Goal: Task Accomplishment & Management: Manage account settings

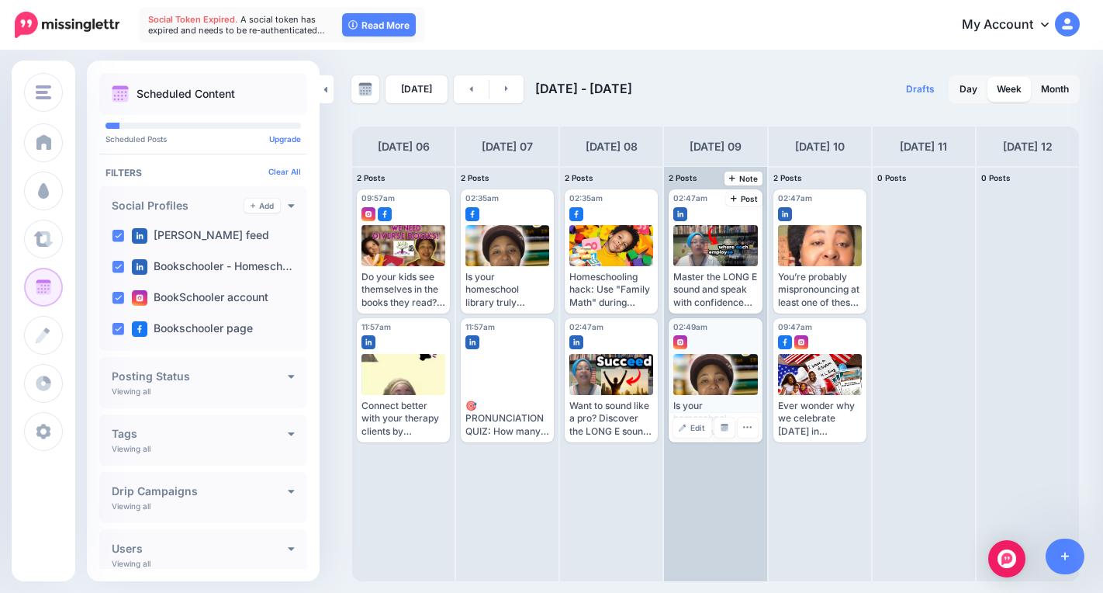
scroll to position [50, 0]
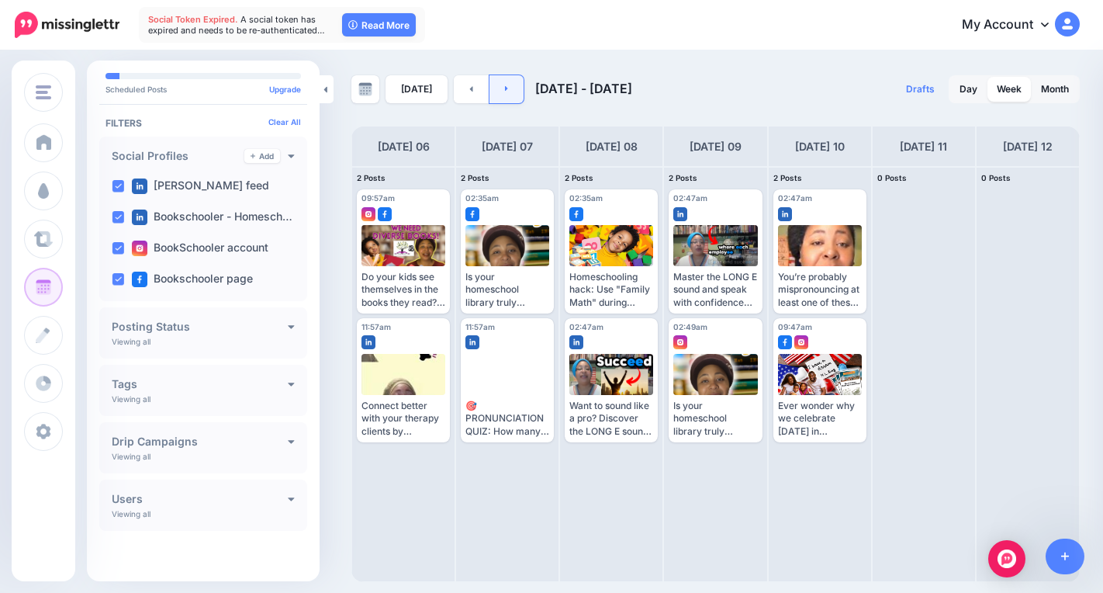
click at [505, 86] on link at bounding box center [506, 89] width 35 height 28
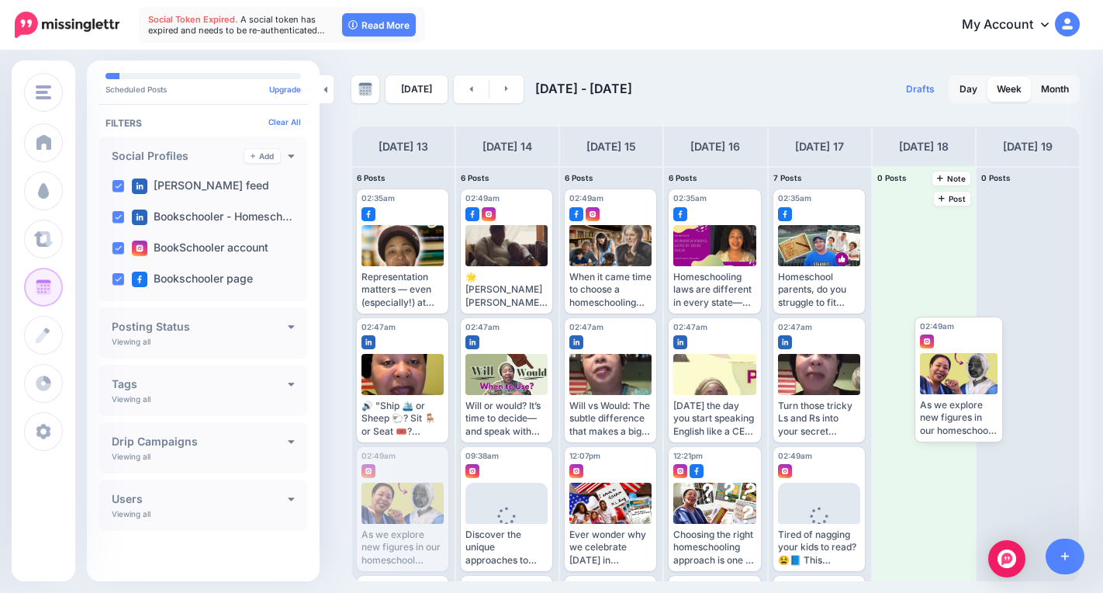
drag, startPoint x: 393, startPoint y: 504, endPoint x: 931, endPoint y: 368, distance: 554.6
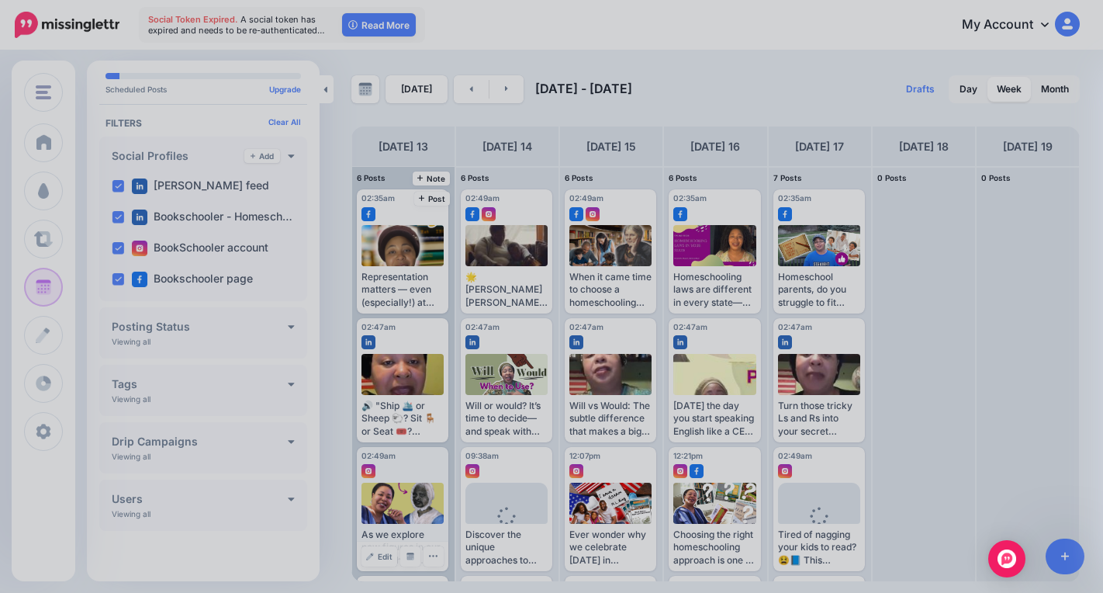
scroll to position [0, 0]
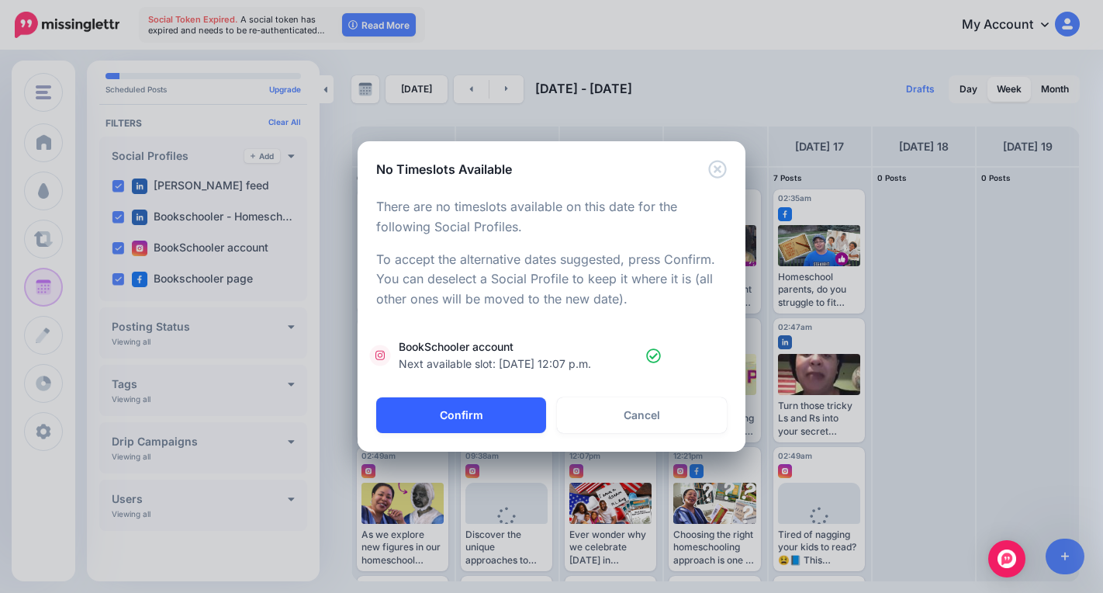
drag, startPoint x: 475, startPoint y: 415, endPoint x: 466, endPoint y: 431, distance: 18.8
click at [475, 414] on button "Confirm" at bounding box center [461, 415] width 170 height 36
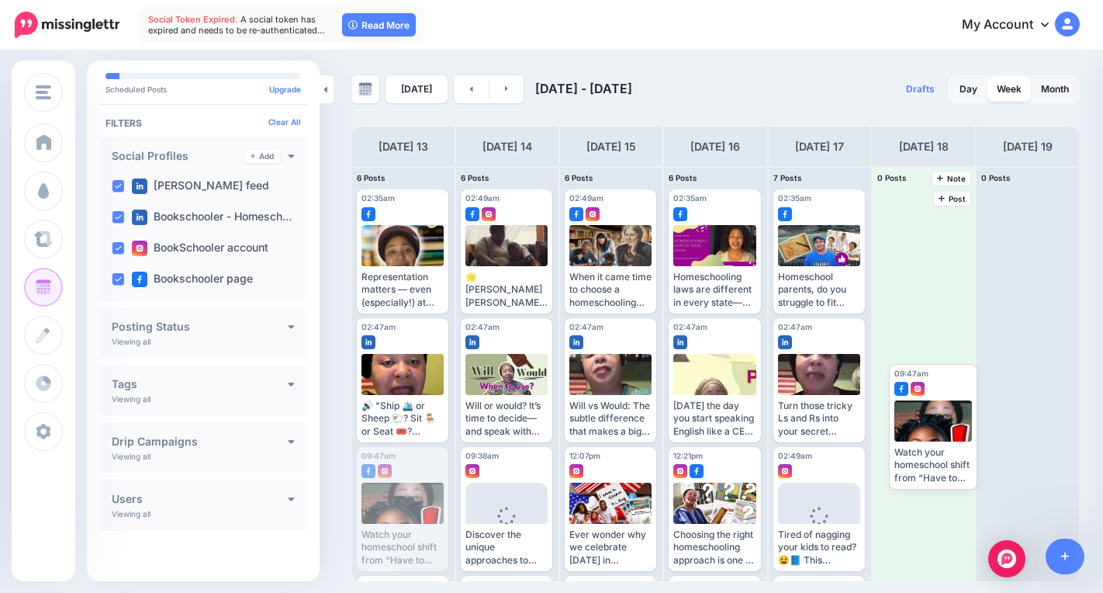
drag, startPoint x: 392, startPoint y: 496, endPoint x: 928, endPoint y: 420, distance: 541.5
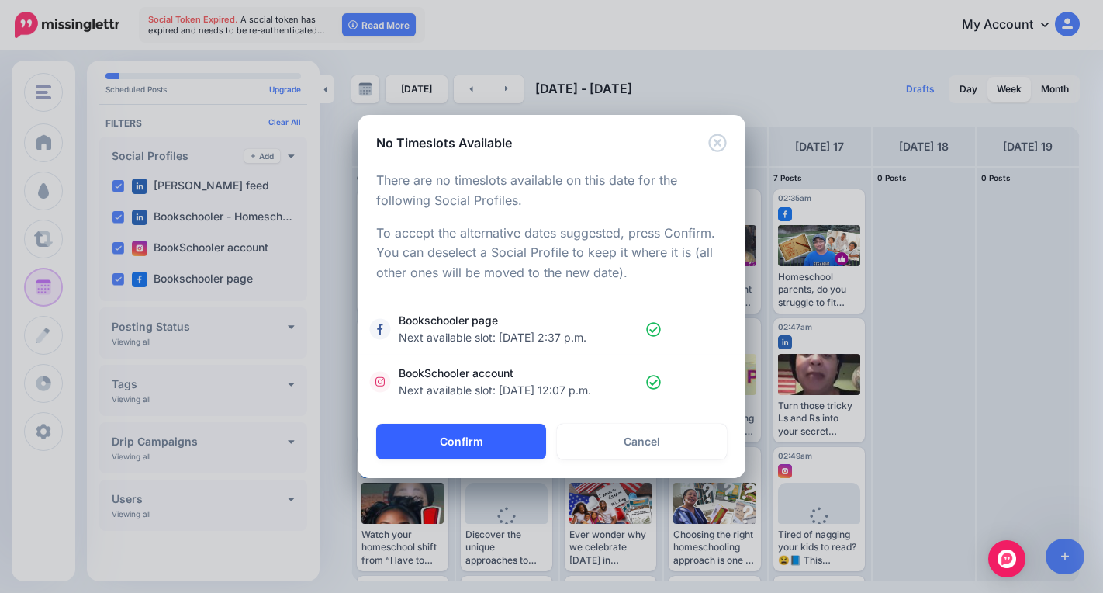
click at [456, 447] on button "Confirm" at bounding box center [461, 442] width 170 height 36
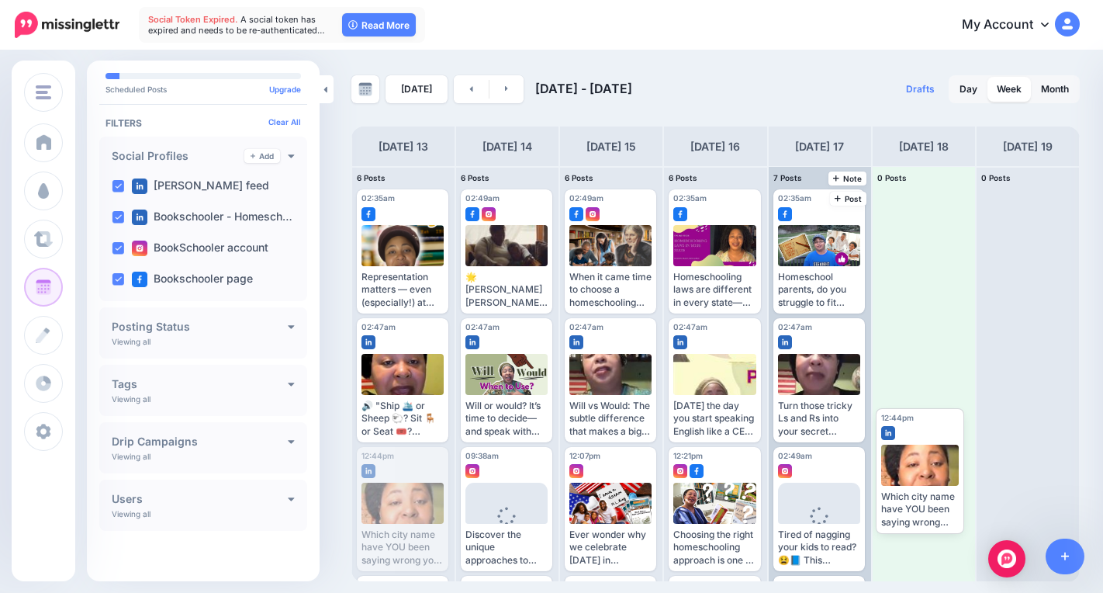
drag, startPoint x: 396, startPoint y: 494, endPoint x: 866, endPoint y: 457, distance: 472.3
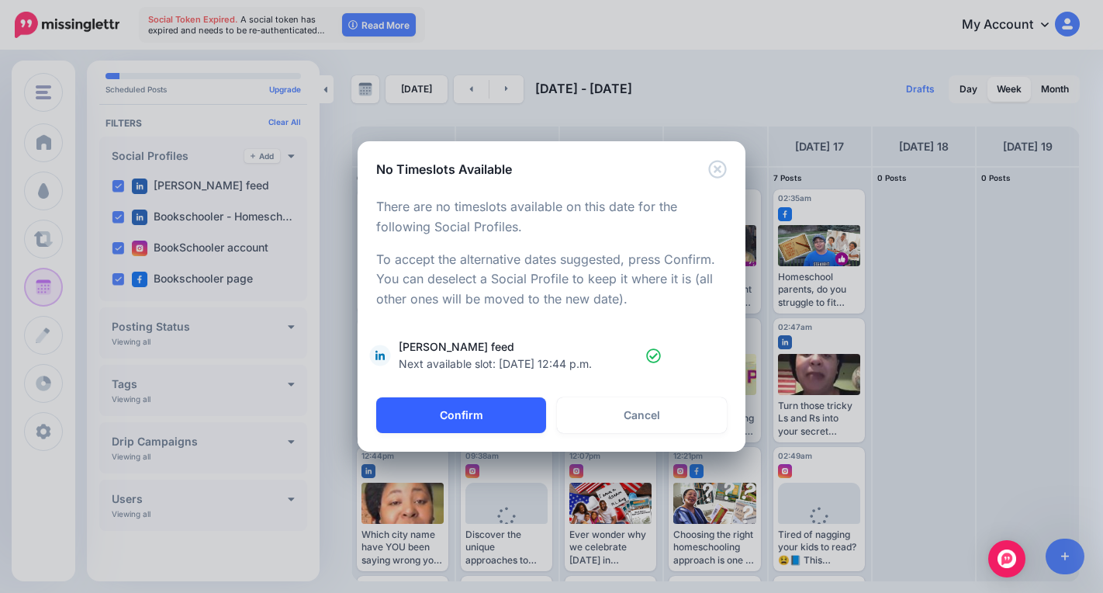
click at [433, 420] on button "Confirm" at bounding box center [461, 415] width 170 height 36
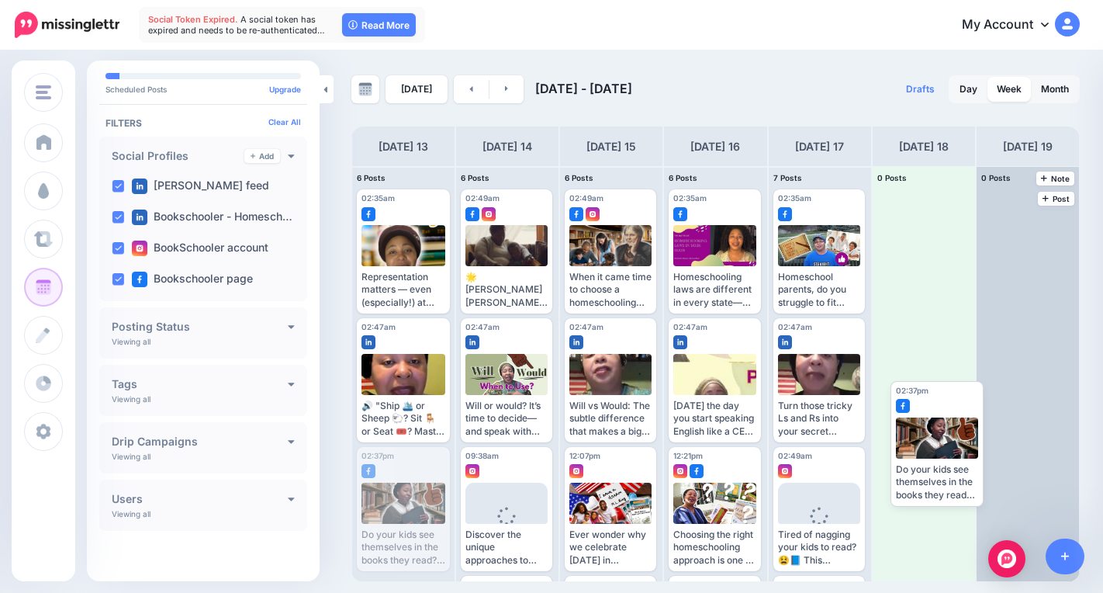
drag, startPoint x: 403, startPoint y: 503, endPoint x: 984, endPoint y: 454, distance: 582.3
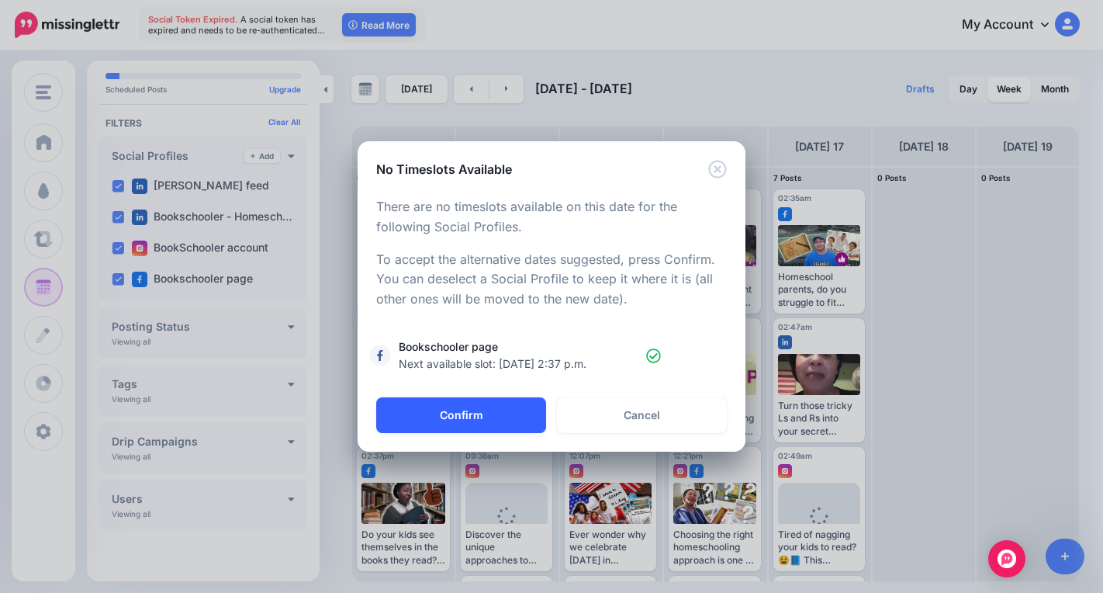
drag, startPoint x: 507, startPoint y: 417, endPoint x: 509, endPoint y: 424, distance: 8.1
click at [510, 417] on button "Confirm" at bounding box center [461, 415] width 170 height 36
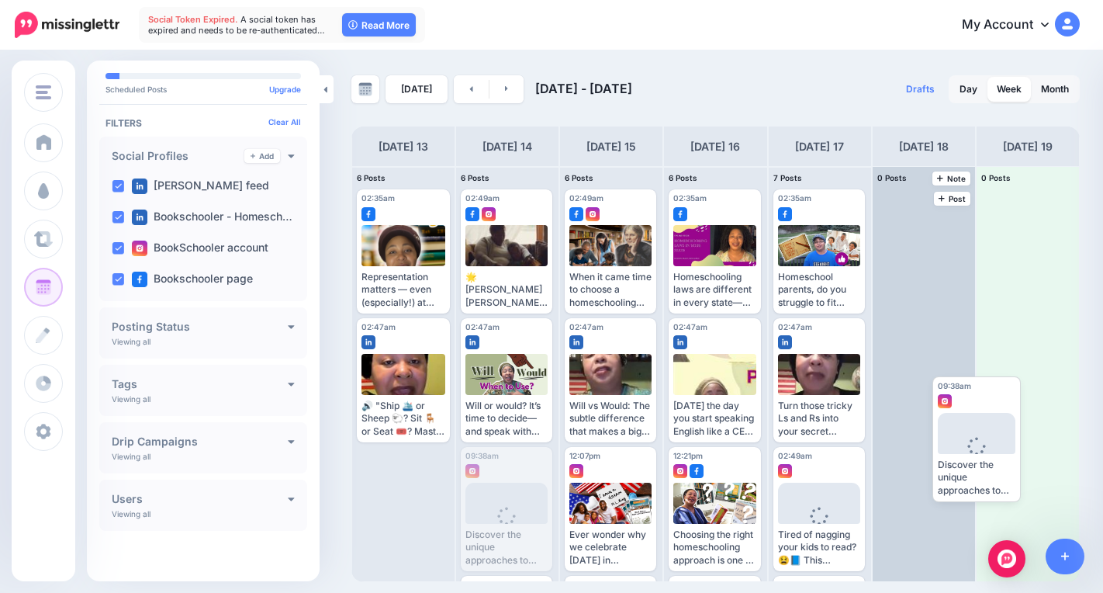
drag, startPoint x: 510, startPoint y: 509, endPoint x: 937, endPoint y: 430, distance: 434.5
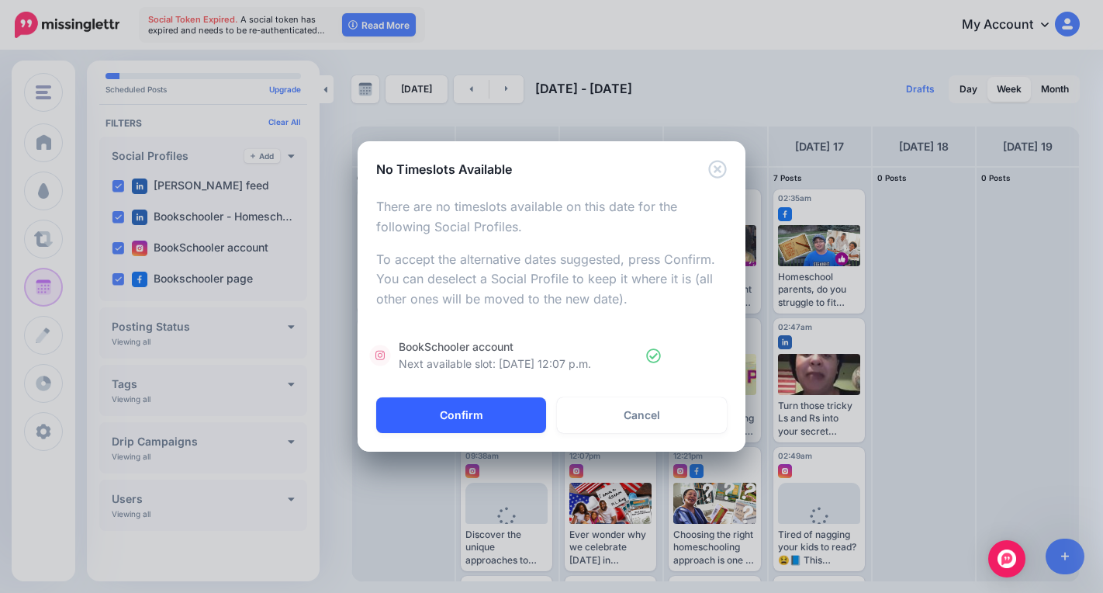
click at [507, 424] on button "Confirm" at bounding box center [461, 415] width 170 height 36
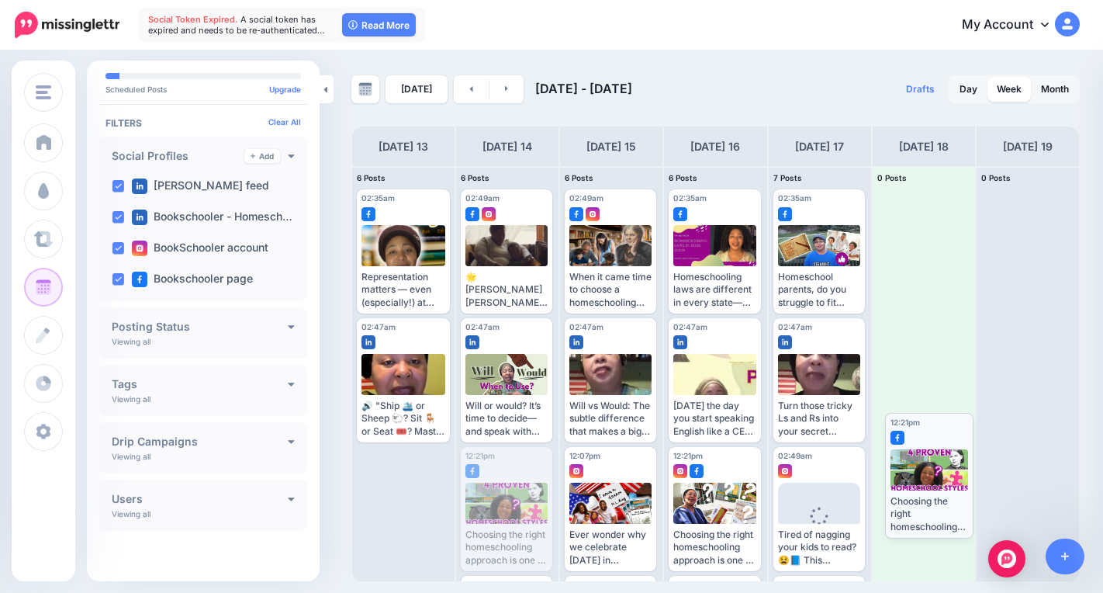
drag, startPoint x: 507, startPoint y: 495, endPoint x: 929, endPoint y: 462, distance: 424.1
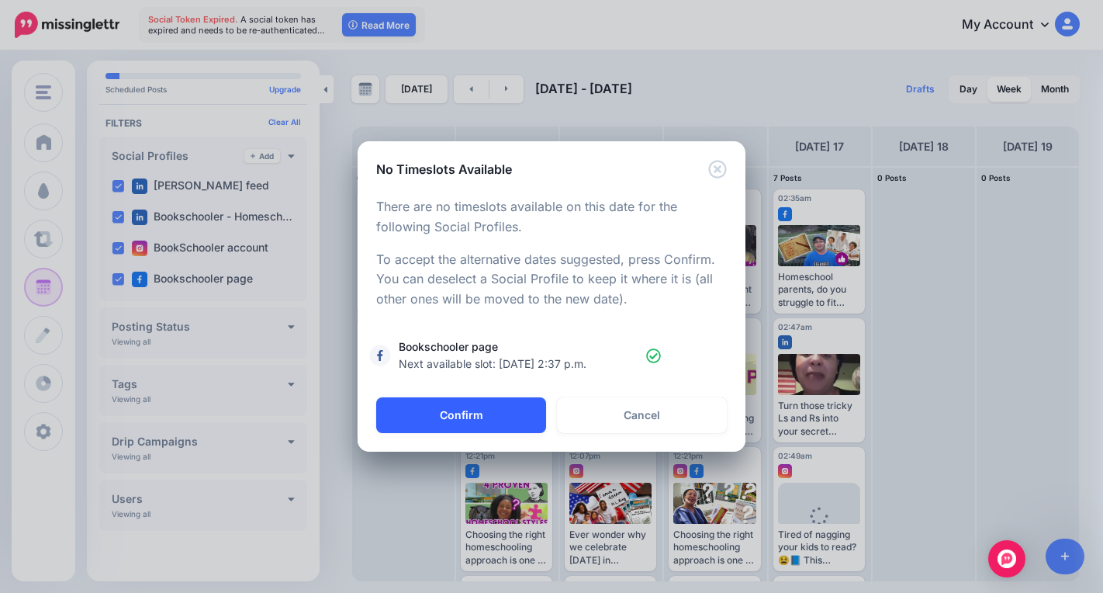
click at [499, 414] on button "Confirm" at bounding box center [461, 415] width 170 height 36
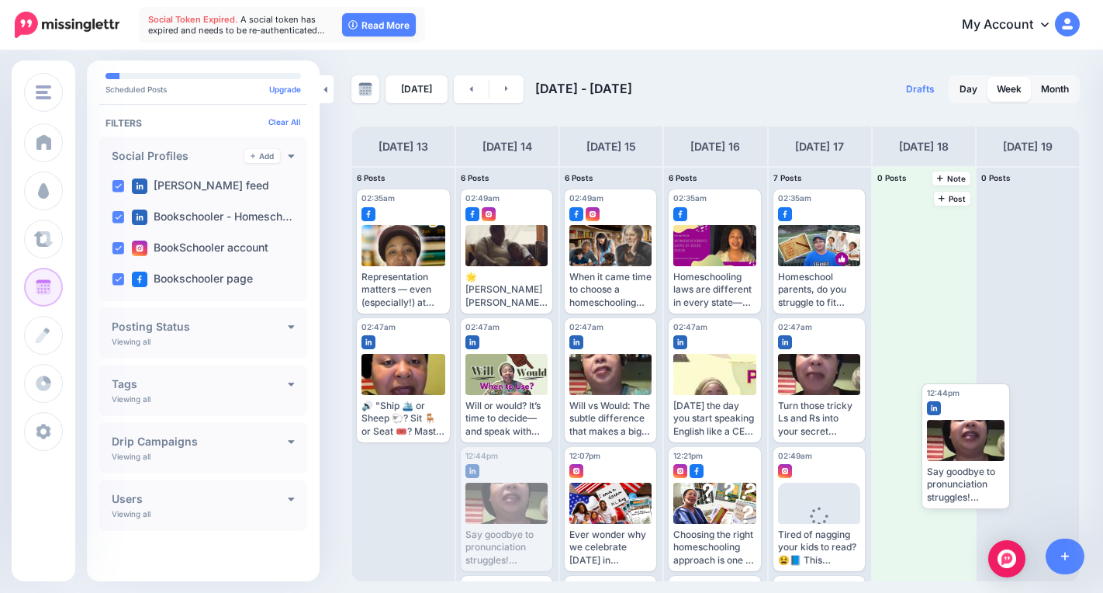
drag, startPoint x: 507, startPoint y: 497, endPoint x: 932, endPoint y: 430, distance: 431.0
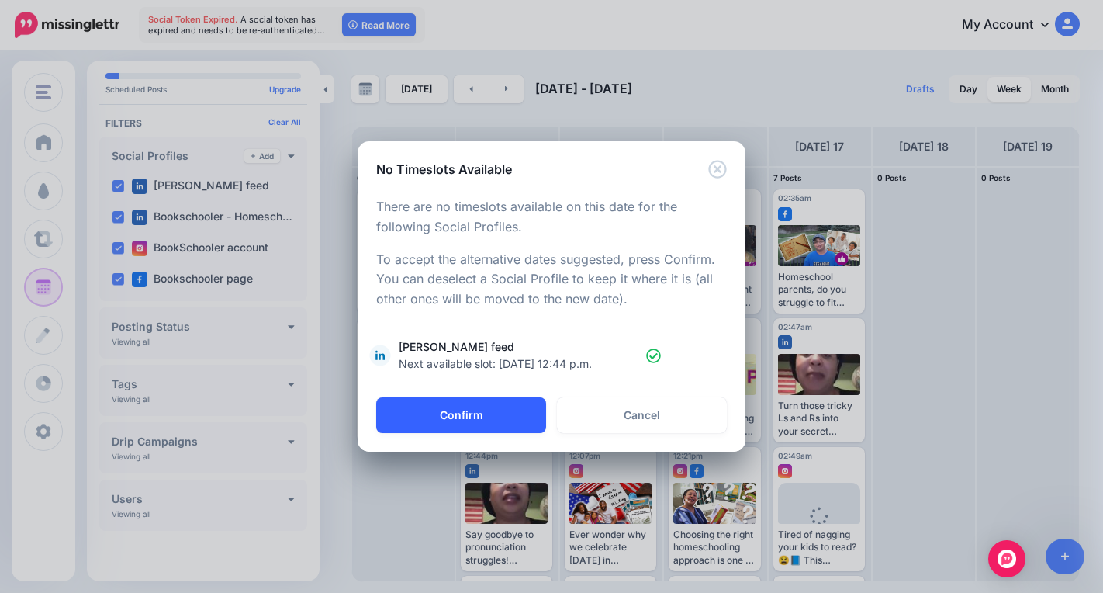
click at [468, 413] on button "Confirm" at bounding box center [461, 415] width 170 height 36
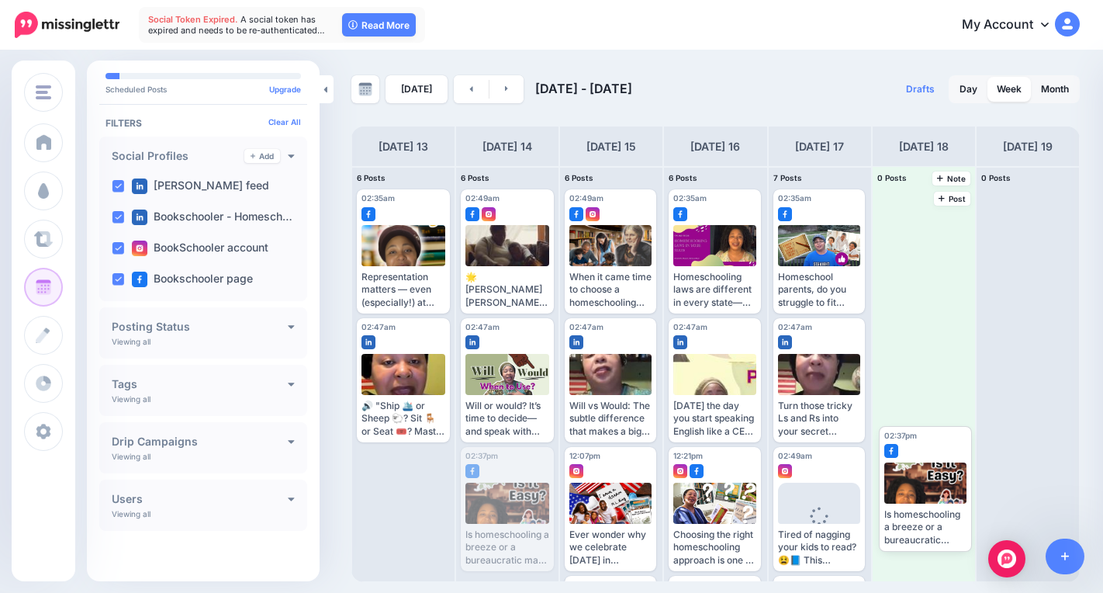
drag, startPoint x: 514, startPoint y: 493, endPoint x: 890, endPoint y: 451, distance: 377.8
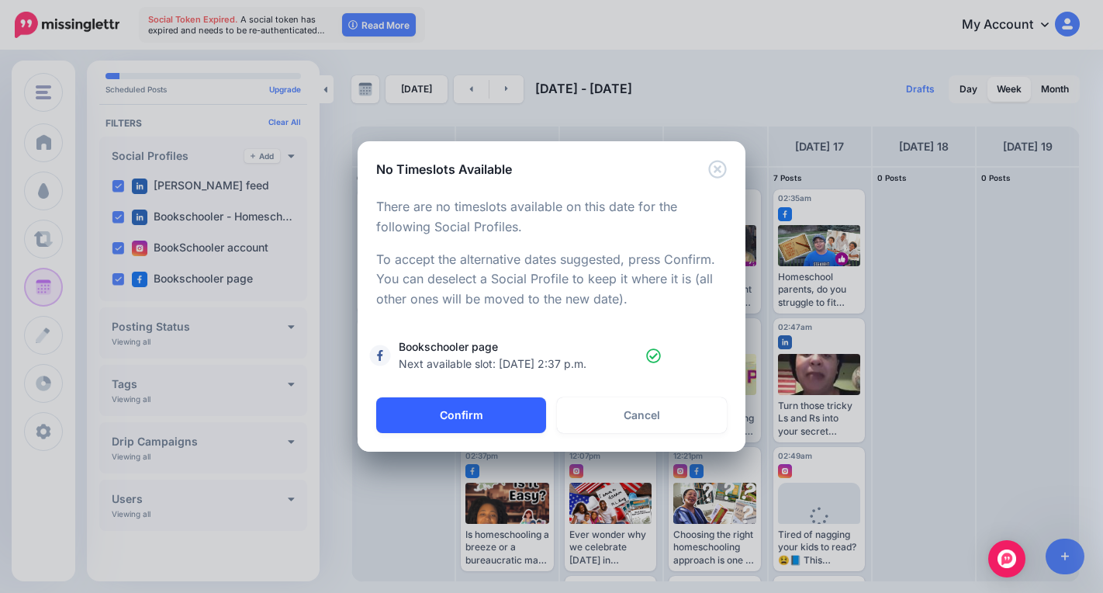
drag, startPoint x: 464, startPoint y: 417, endPoint x: 475, endPoint y: 429, distance: 16.5
click at [464, 415] on button "Confirm" at bounding box center [461, 415] width 170 height 36
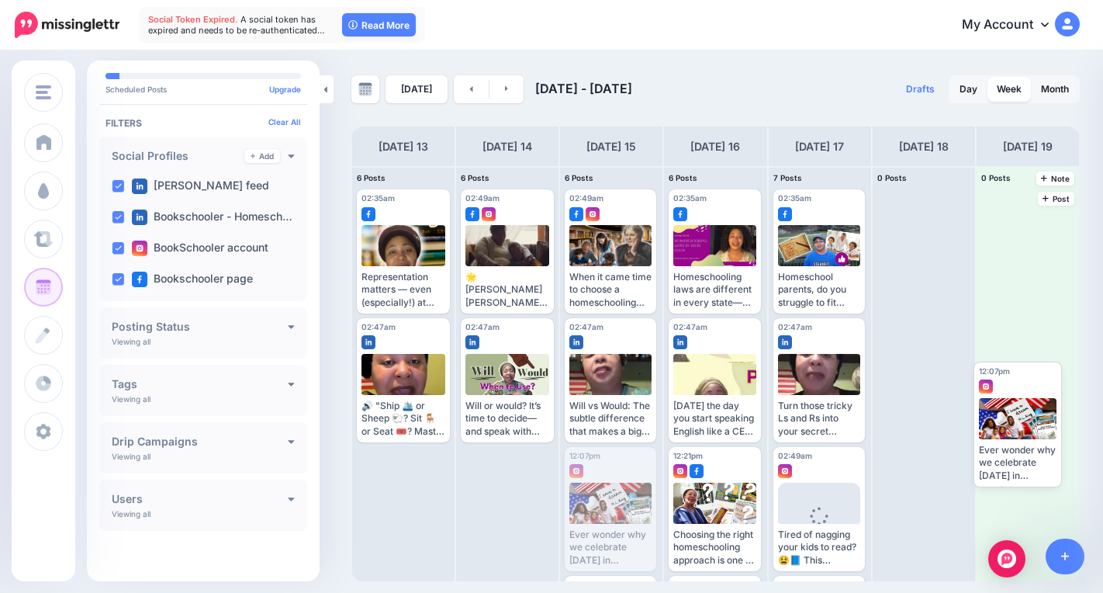
drag, startPoint x: 605, startPoint y: 501, endPoint x: 987, endPoint y: 407, distance: 393.8
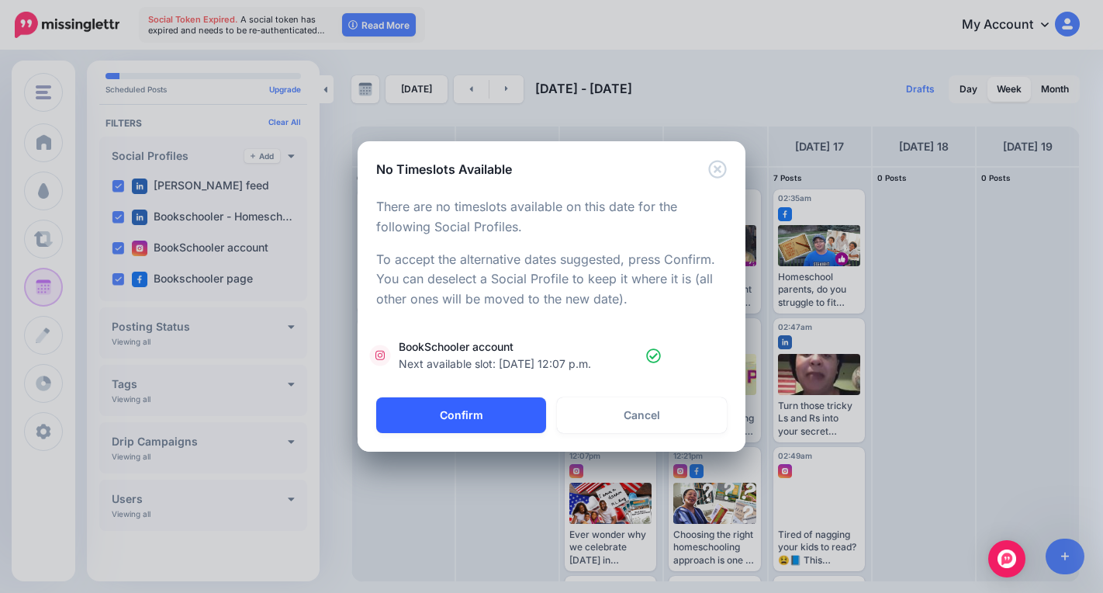
click at [499, 424] on button "Confirm" at bounding box center [461, 415] width 170 height 36
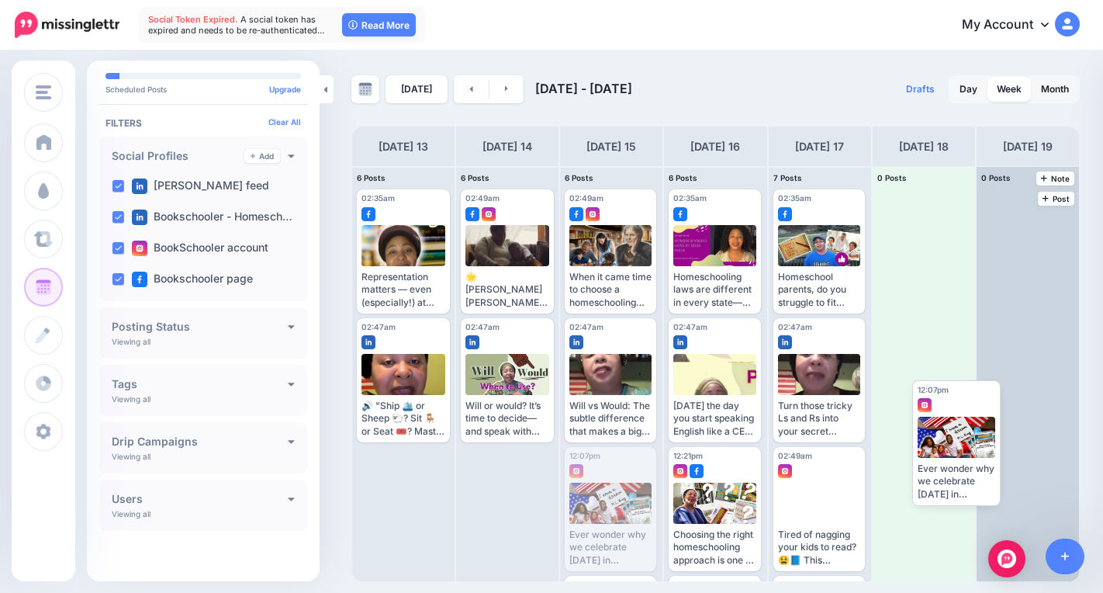
drag, startPoint x: 607, startPoint y: 497, endPoint x: 975, endPoint y: 441, distance: 372.0
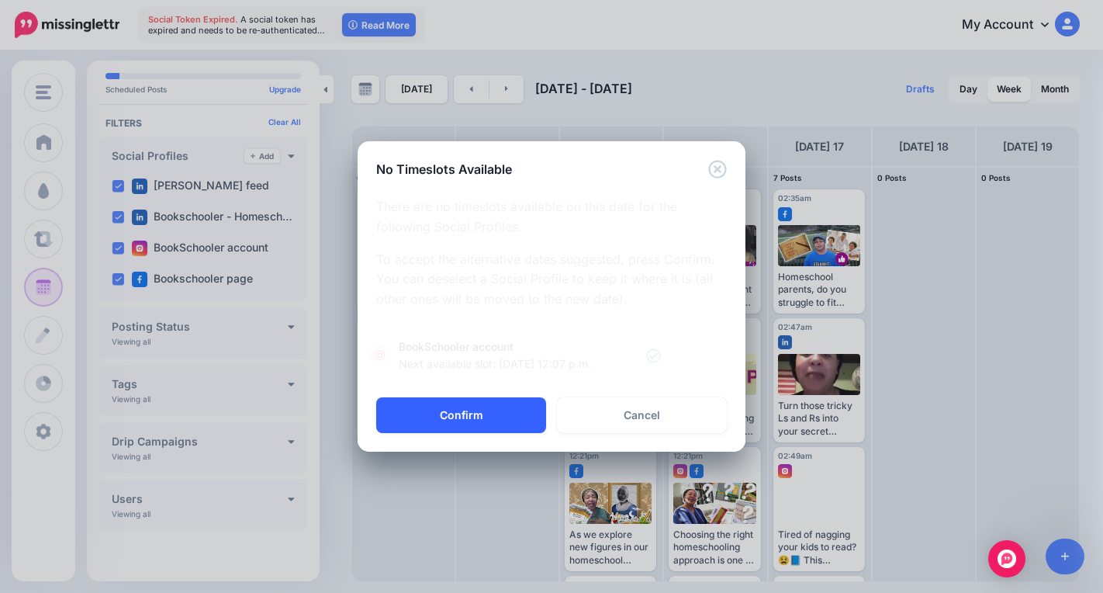
click at [508, 413] on button "Confirm" at bounding box center [461, 415] width 170 height 36
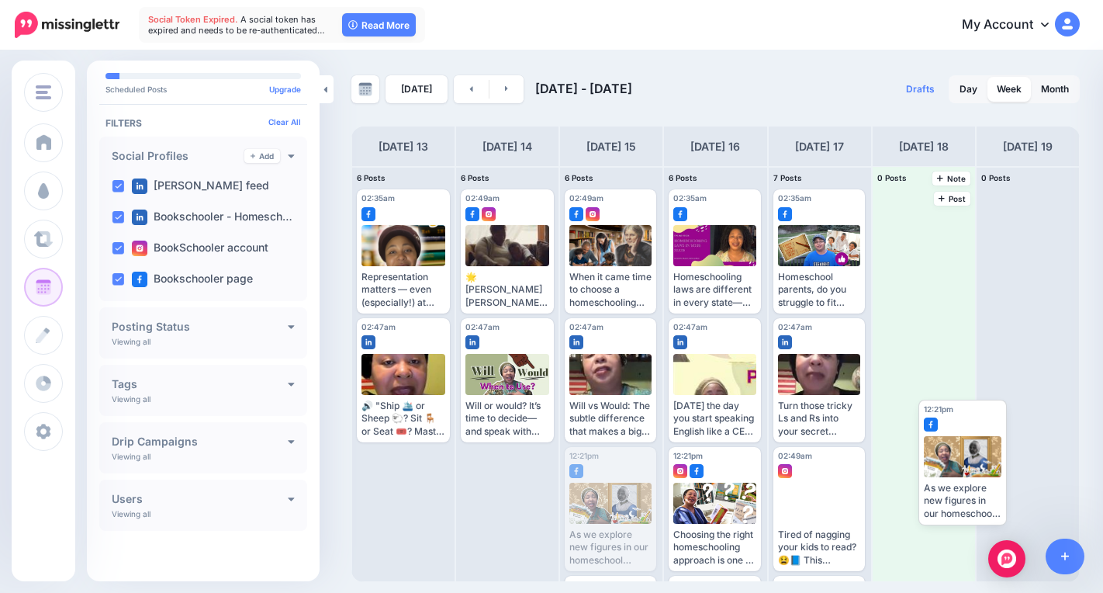
drag, startPoint x: 603, startPoint y: 495, endPoint x: 949, endPoint y: 455, distance: 349.1
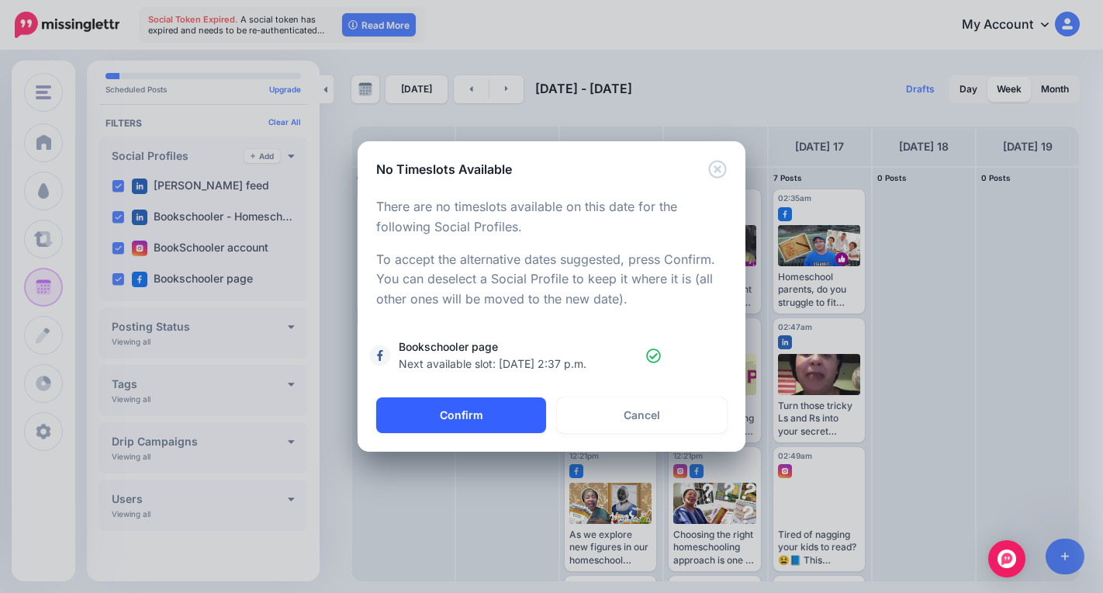
click at [510, 413] on button "Confirm" at bounding box center [461, 415] width 170 height 36
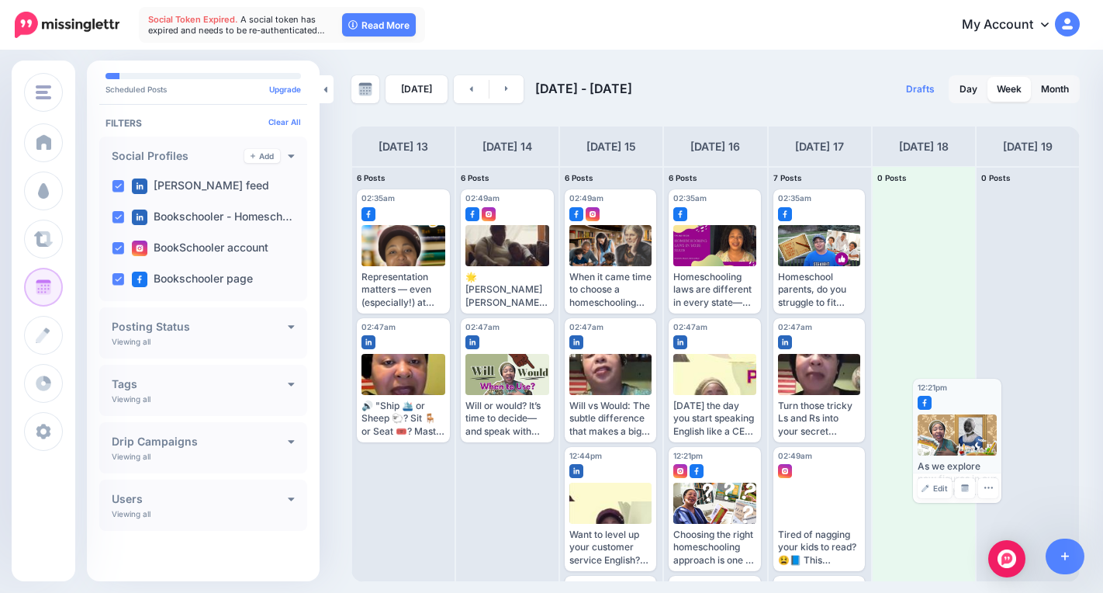
drag, startPoint x: 603, startPoint y: 520, endPoint x: 952, endPoint y: 451, distance: 354.9
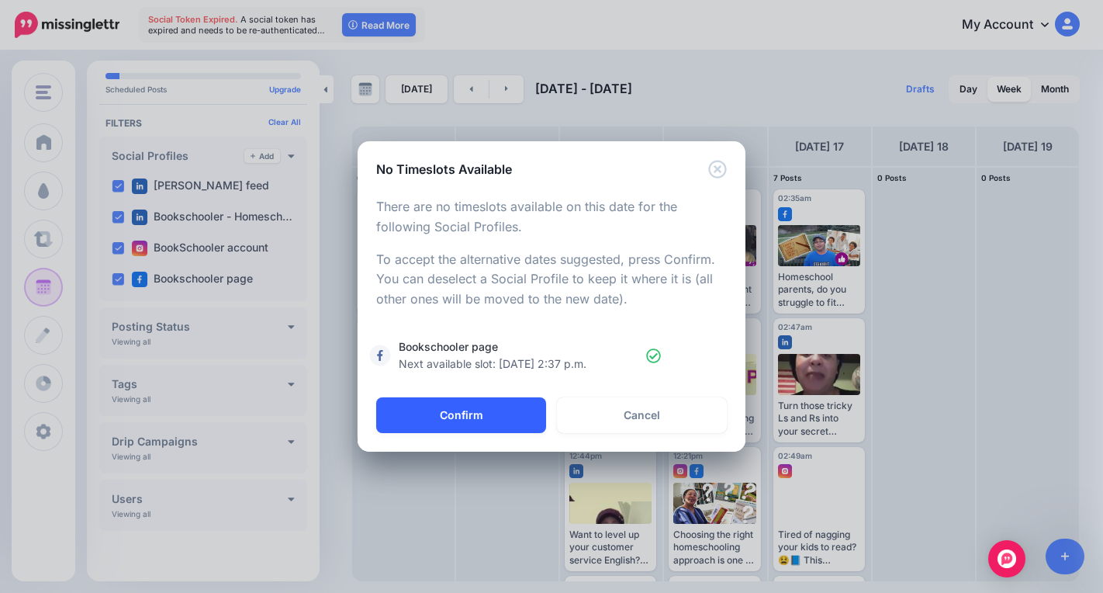
click at [489, 427] on button "Confirm" at bounding box center [461, 415] width 170 height 36
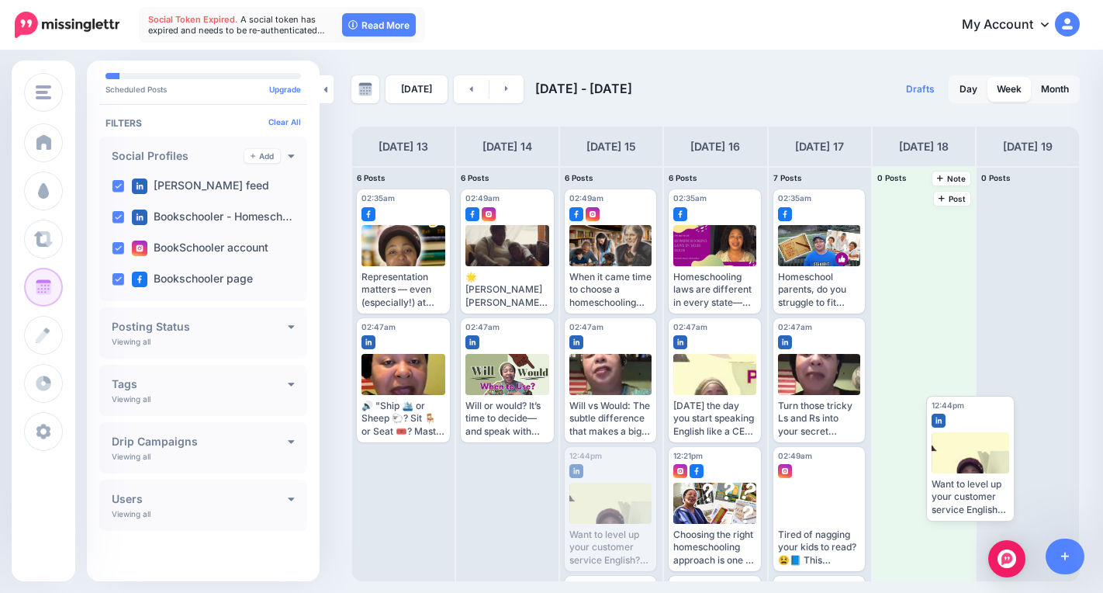
drag, startPoint x: 591, startPoint y: 498, endPoint x: 898, endPoint y: 441, distance: 312.3
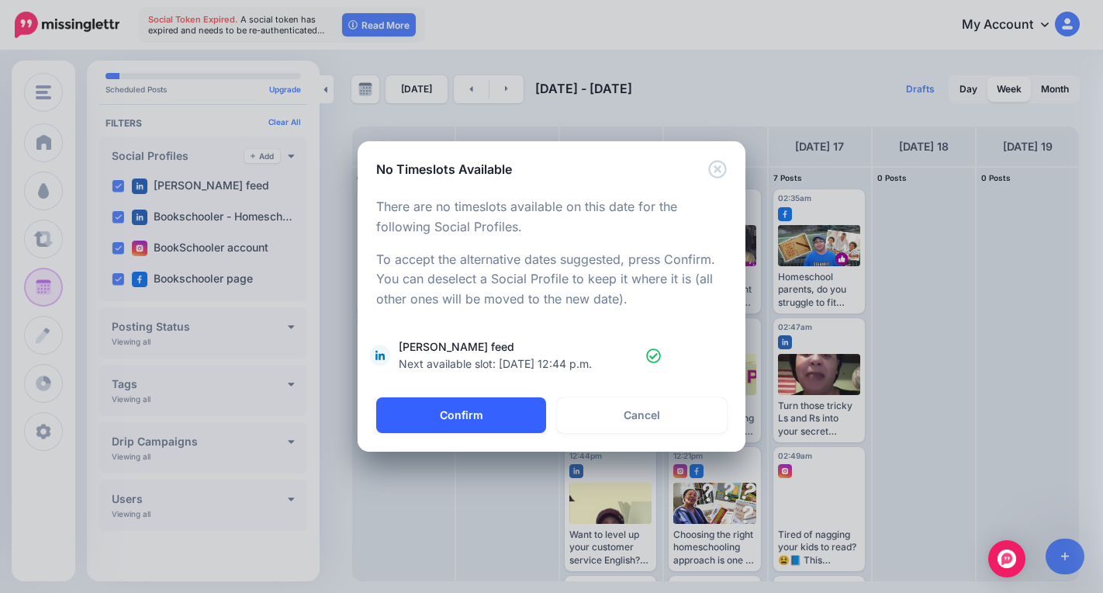
click at [501, 420] on button "Confirm" at bounding box center [461, 415] width 170 height 36
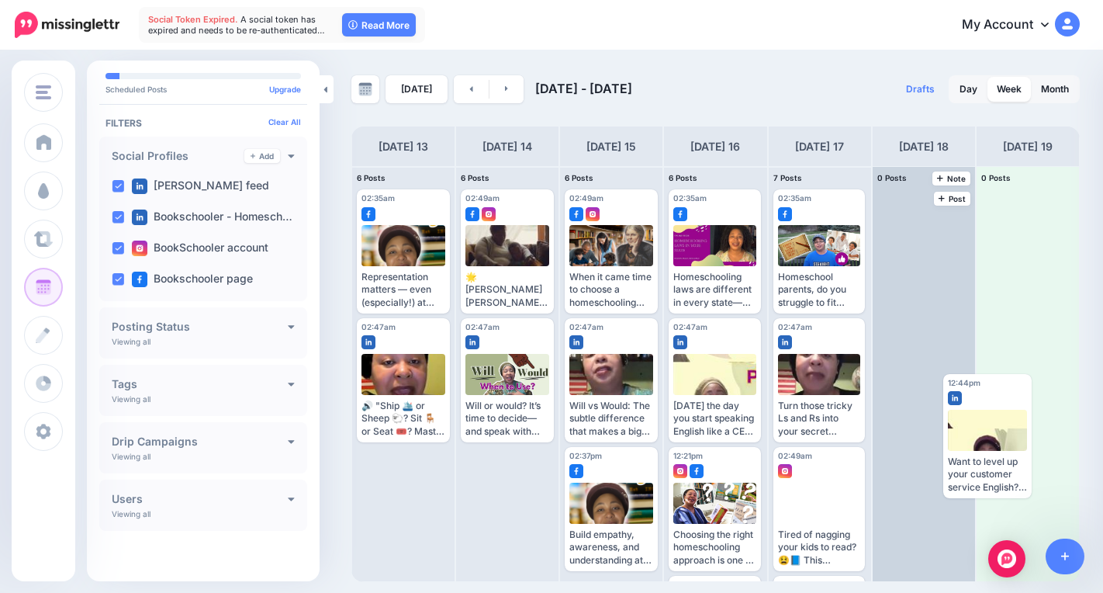
drag, startPoint x: 599, startPoint y: 525, endPoint x: 967, endPoint y: 445, distance: 377.0
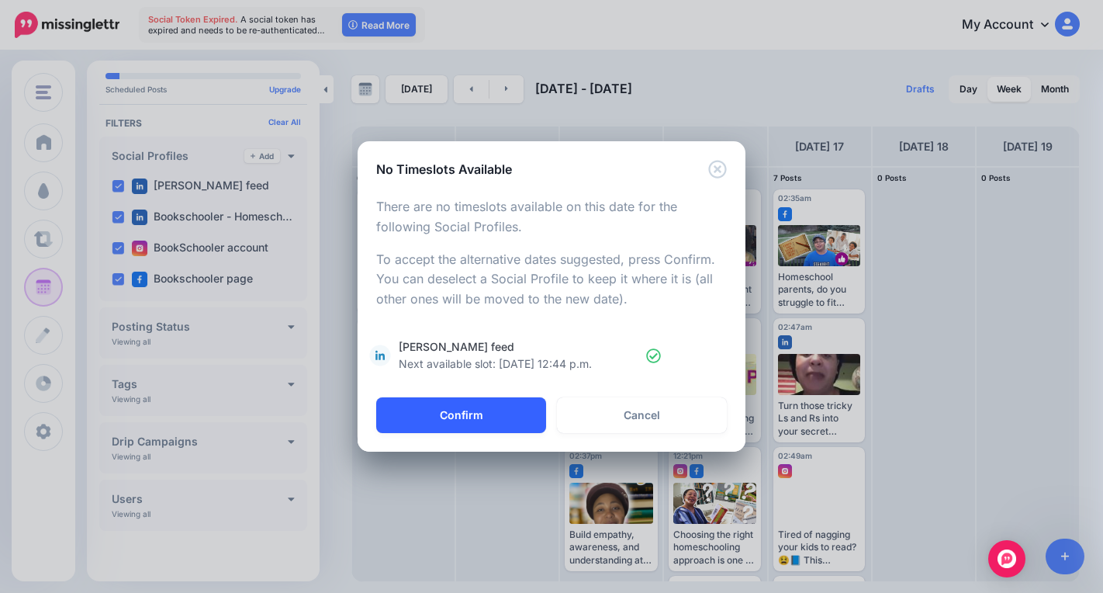
click at [527, 414] on button "Confirm" at bounding box center [461, 415] width 170 height 36
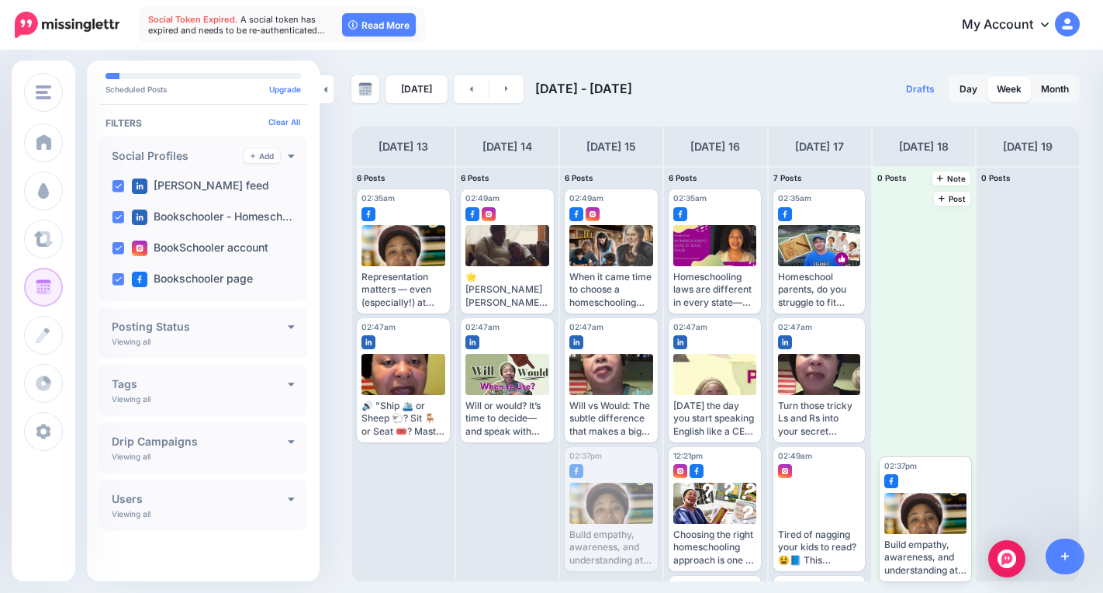
drag, startPoint x: 607, startPoint y: 505, endPoint x: 935, endPoint y: 521, distance: 328.5
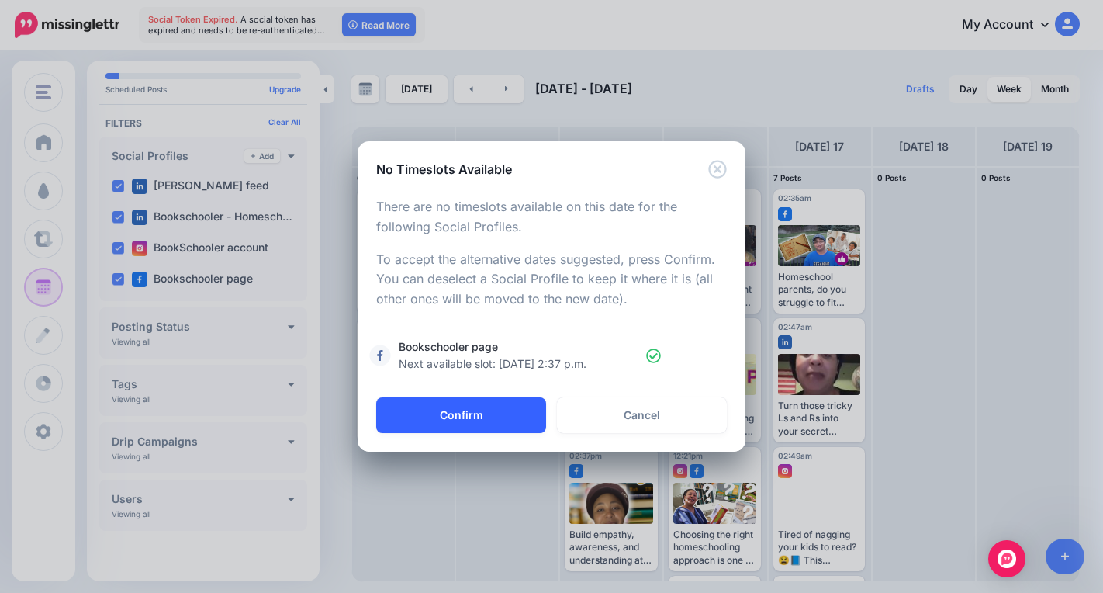
click at [536, 413] on button "Confirm" at bounding box center [461, 415] width 170 height 36
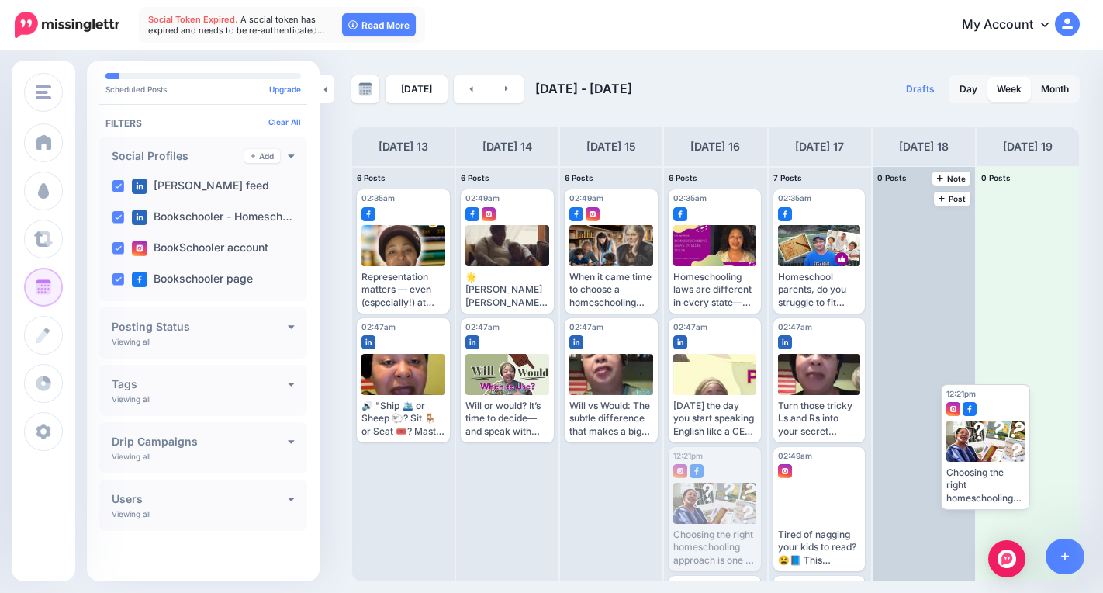
drag, startPoint x: 711, startPoint y: 514, endPoint x: 953, endPoint y: 448, distance: 251.8
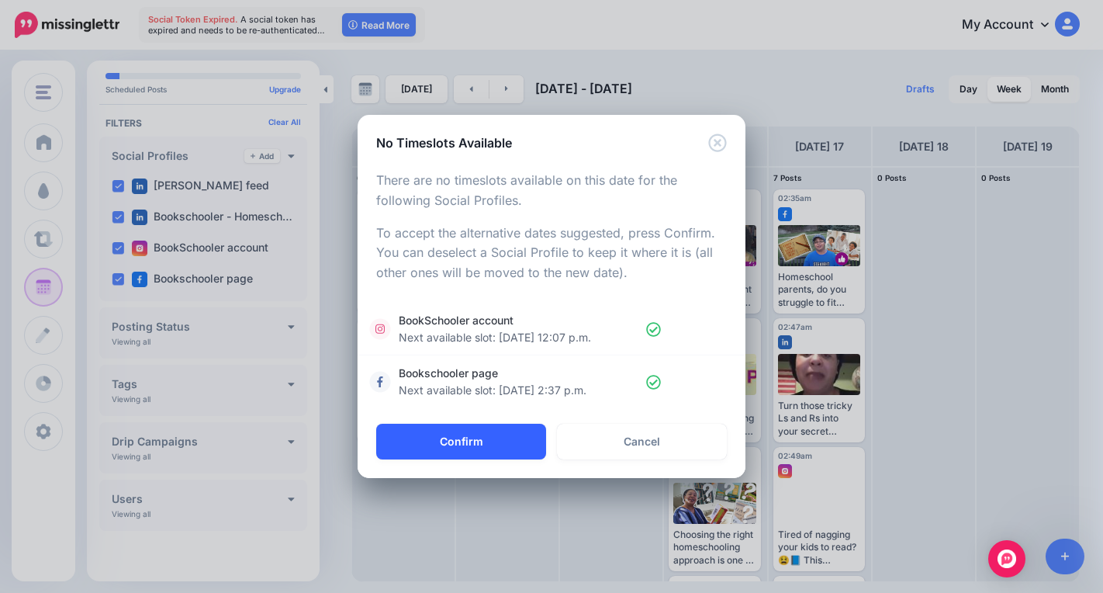
click at [524, 439] on button "Confirm" at bounding box center [461, 442] width 170 height 36
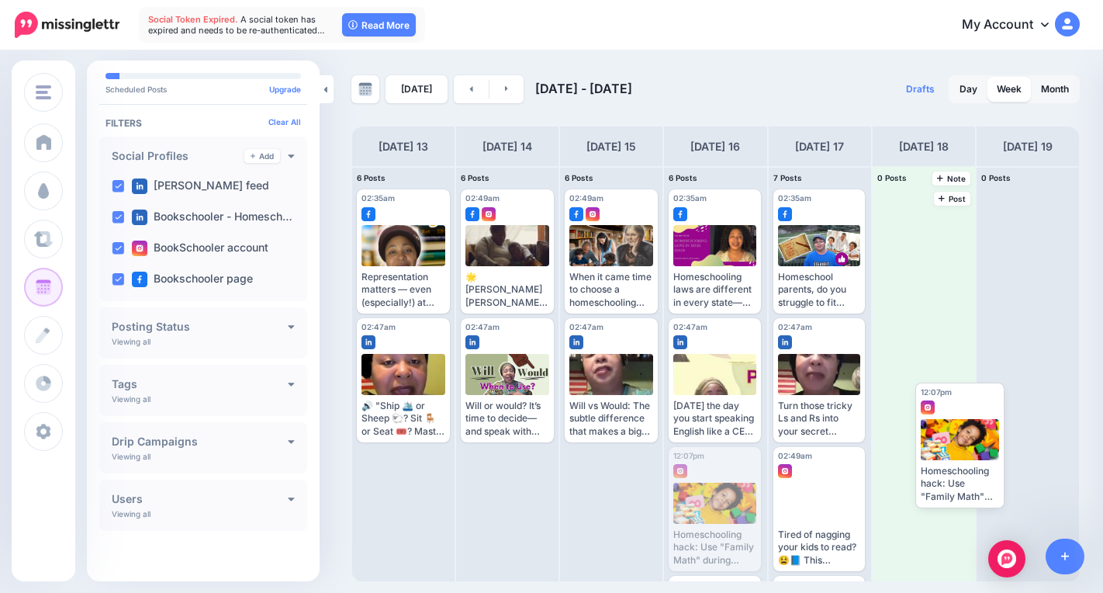
drag, startPoint x: 711, startPoint y: 520, endPoint x: 951, endPoint y: 456, distance: 248.7
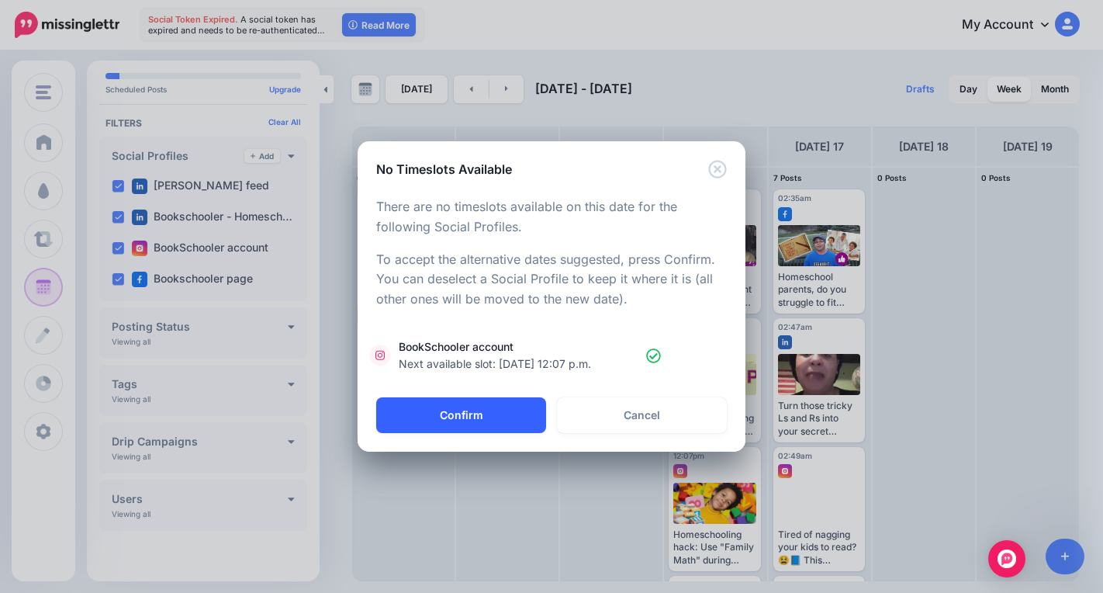
drag, startPoint x: 506, startPoint y: 420, endPoint x: 525, endPoint y: 433, distance: 23.0
click at [517, 420] on button "Confirm" at bounding box center [461, 415] width 170 height 36
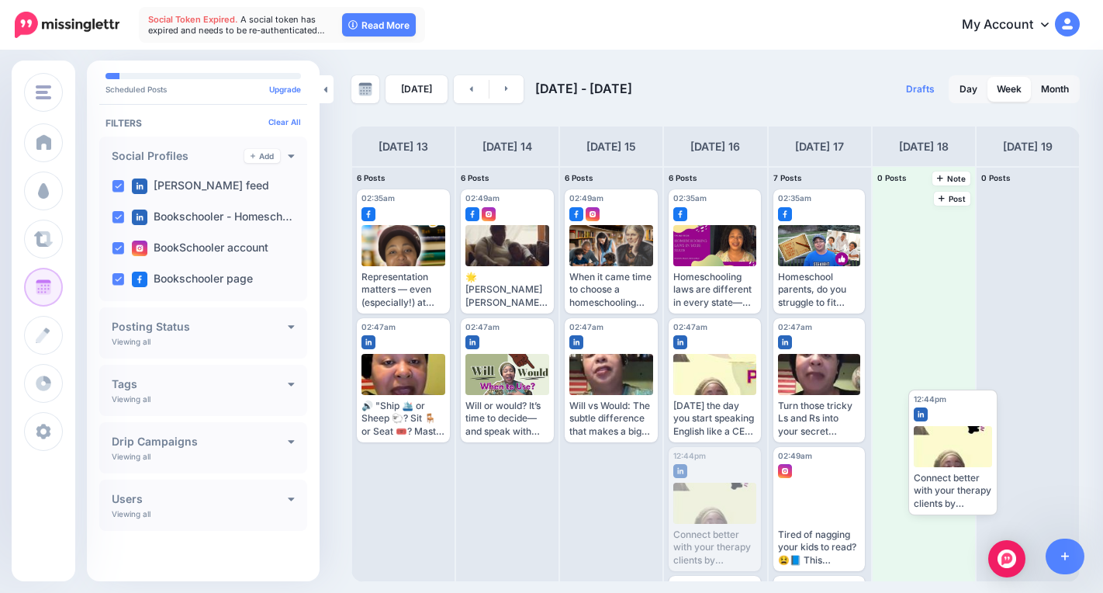
drag, startPoint x: 723, startPoint y: 508, endPoint x: 956, endPoint y: 448, distance: 240.4
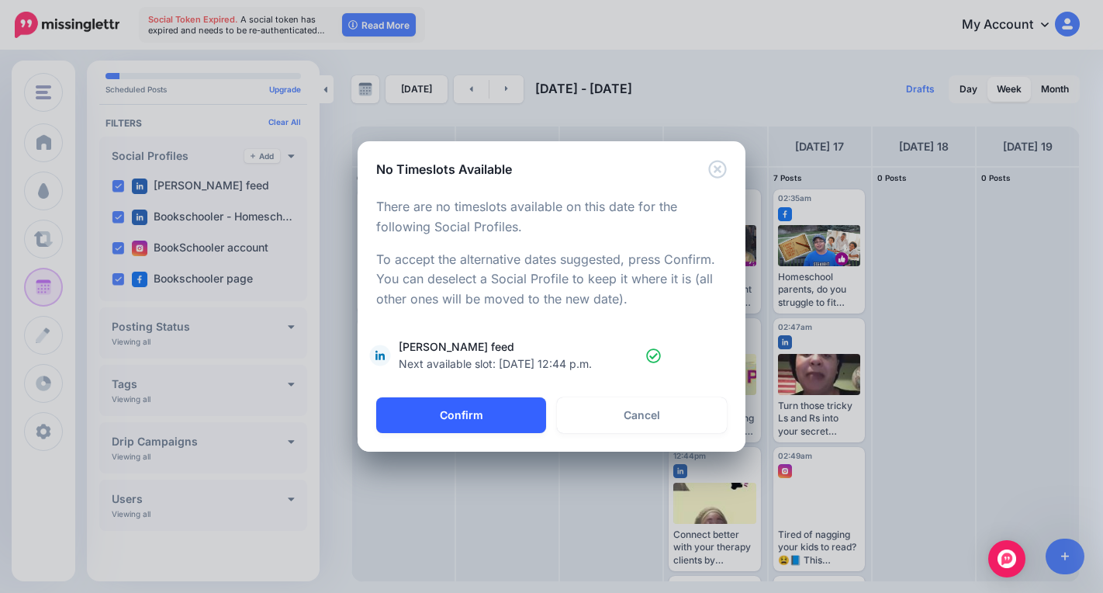
click at [469, 411] on button "Confirm" at bounding box center [461, 415] width 170 height 36
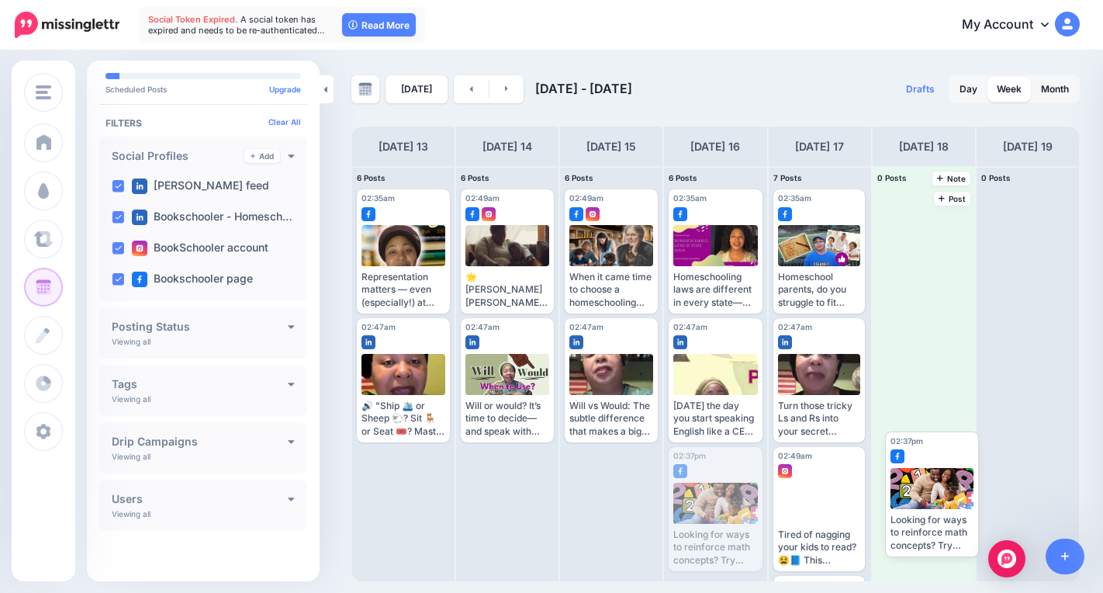
drag, startPoint x: 728, startPoint y: 513, endPoint x: 930, endPoint y: 484, distance: 204.6
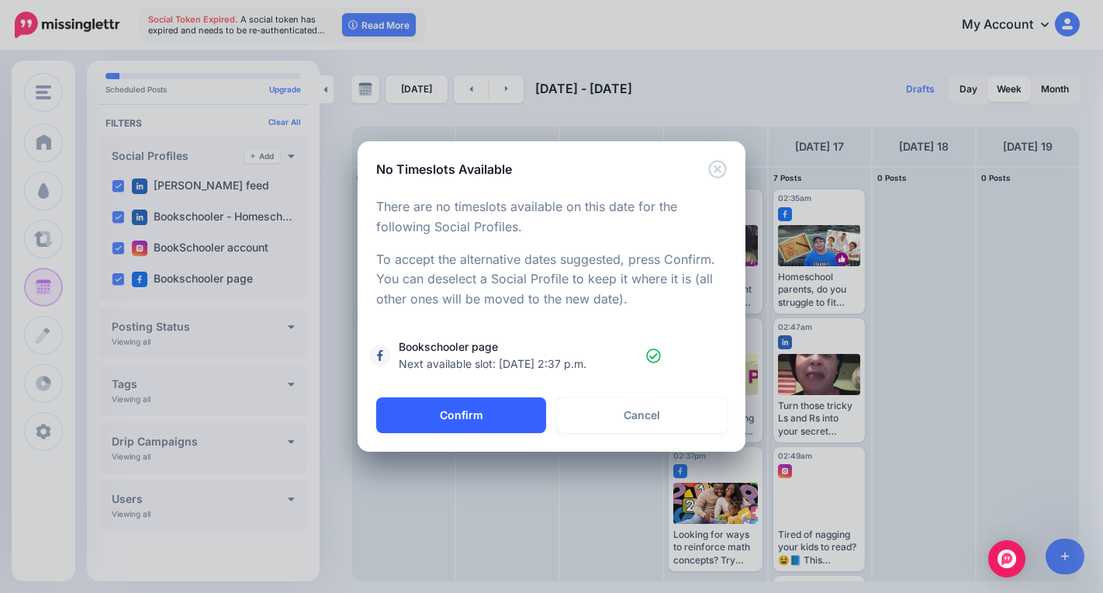
click at [518, 409] on button "Confirm" at bounding box center [461, 415] width 170 height 36
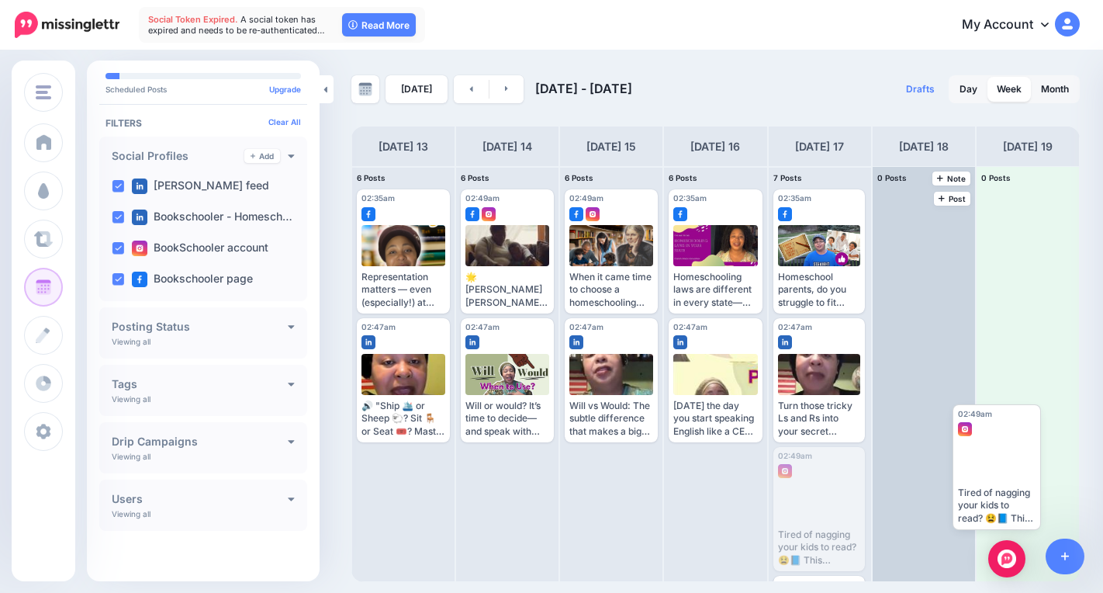
drag, startPoint x: 803, startPoint y: 520, endPoint x: 960, endPoint y: 470, distance: 165.1
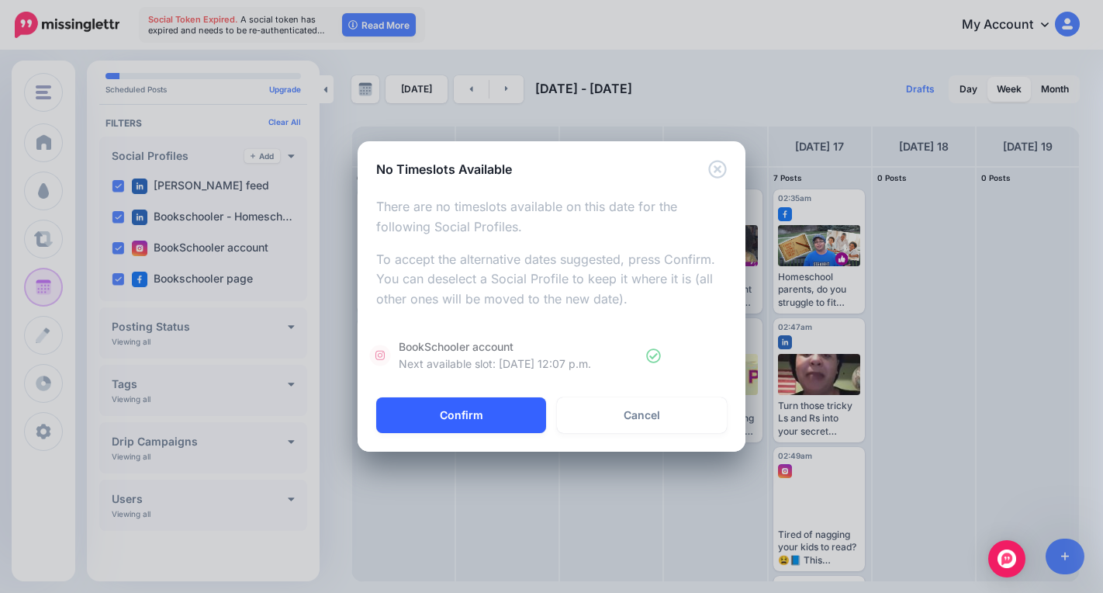
click at [524, 413] on button "Confirm" at bounding box center [461, 415] width 170 height 36
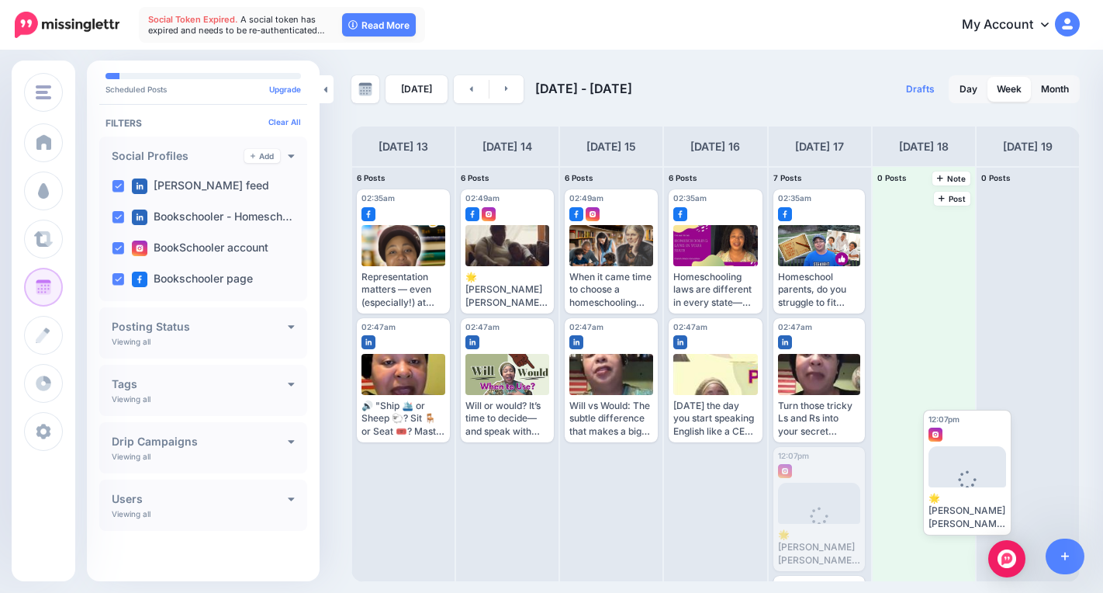
drag, startPoint x: 811, startPoint y: 489, endPoint x: 961, endPoint y: 448, distance: 156.2
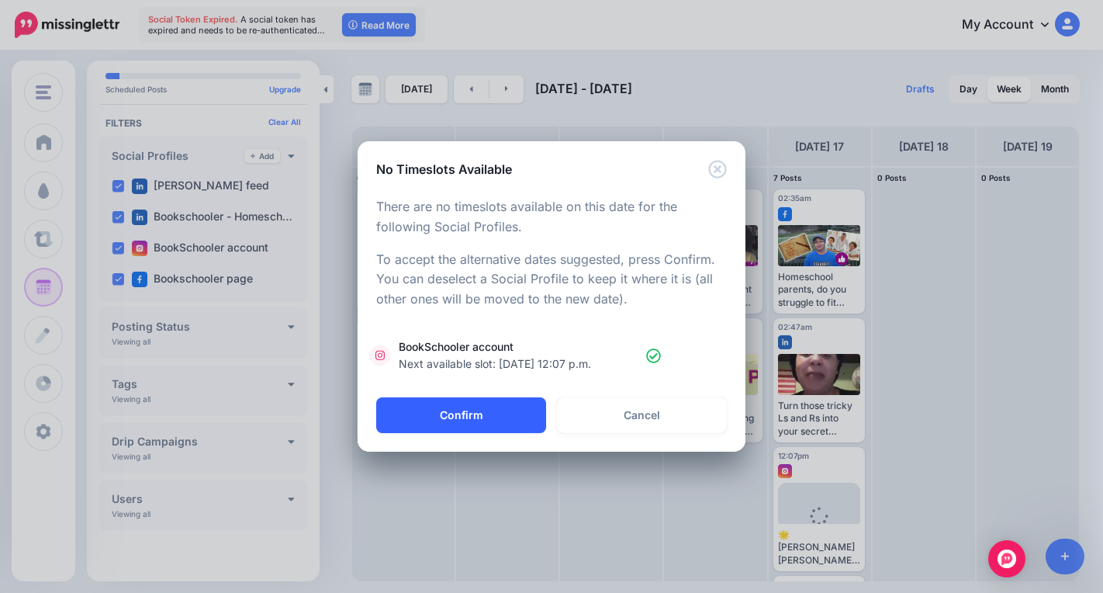
click at [518, 419] on button "Confirm" at bounding box center [461, 415] width 170 height 36
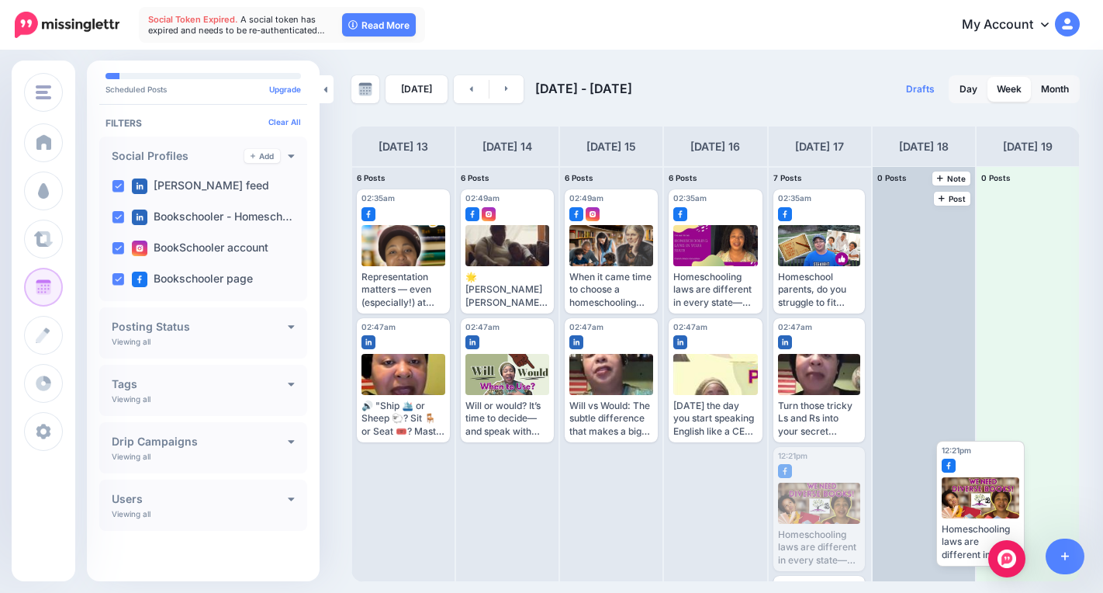
drag, startPoint x: 805, startPoint y: 499, endPoint x: 966, endPoint y: 489, distance: 161.7
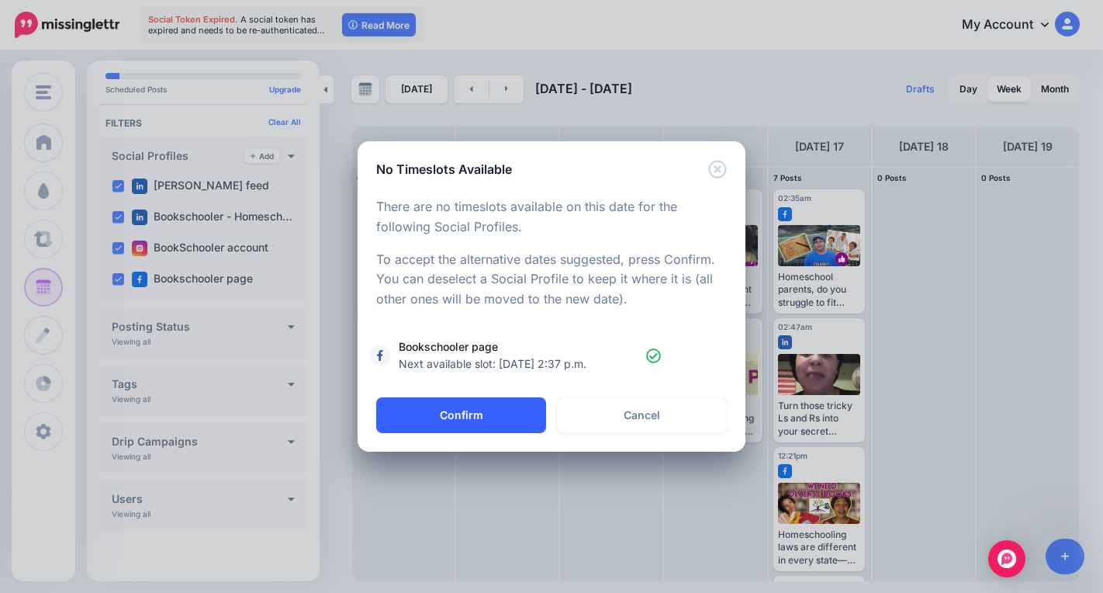
click at [508, 420] on button "Confirm" at bounding box center [461, 415] width 170 height 36
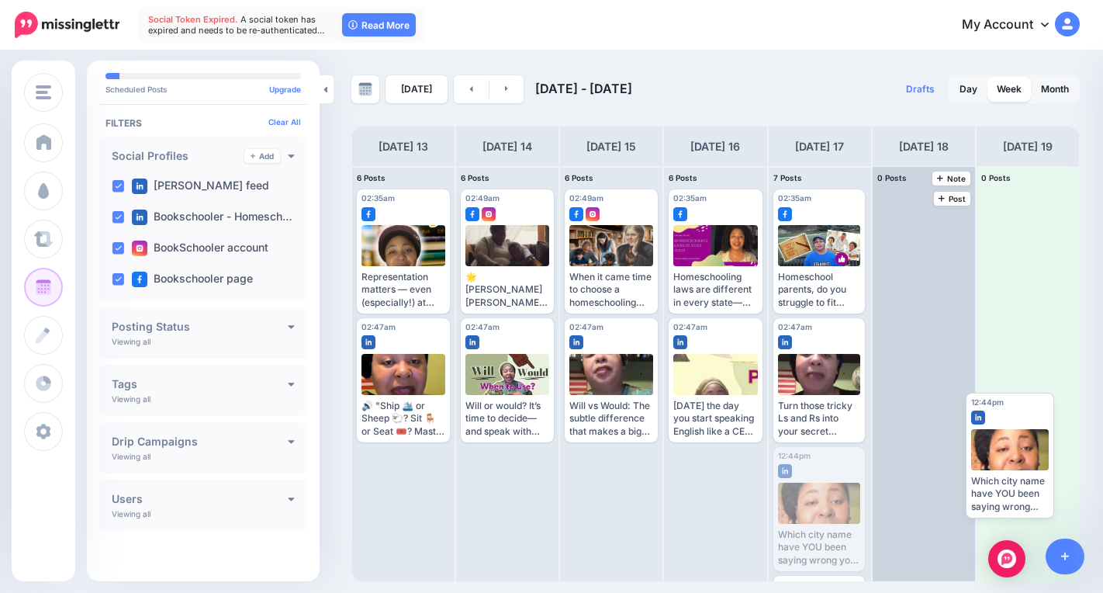
drag, startPoint x: 814, startPoint y: 503, endPoint x: 950, endPoint y: 432, distance: 153.0
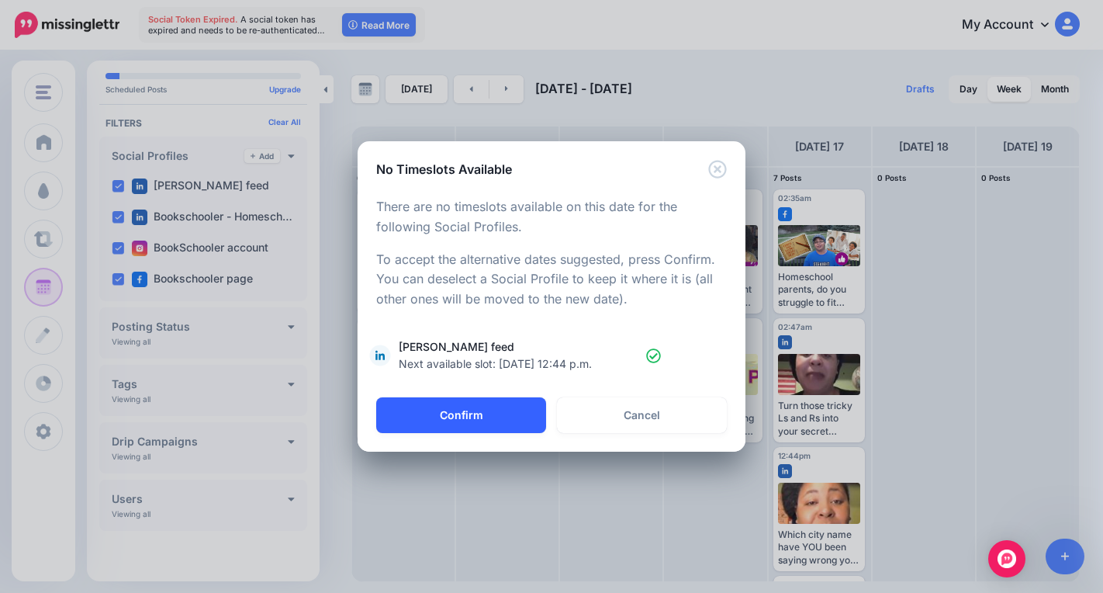
click at [523, 419] on button "Confirm" at bounding box center [461, 415] width 170 height 36
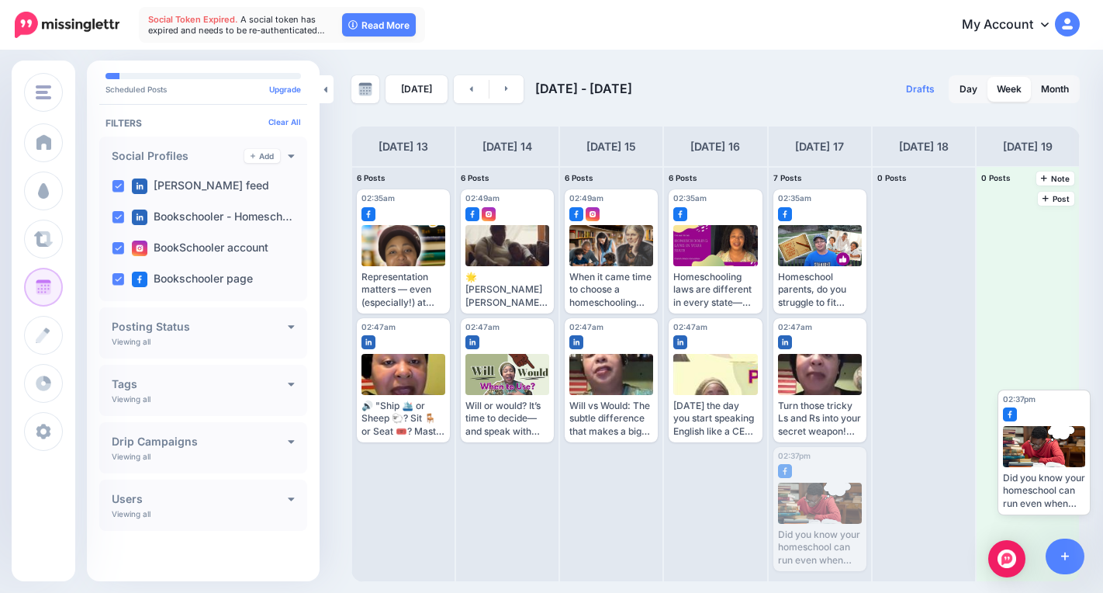
drag, startPoint x: 820, startPoint y: 500, endPoint x: 991, endPoint y: 425, distance: 186.5
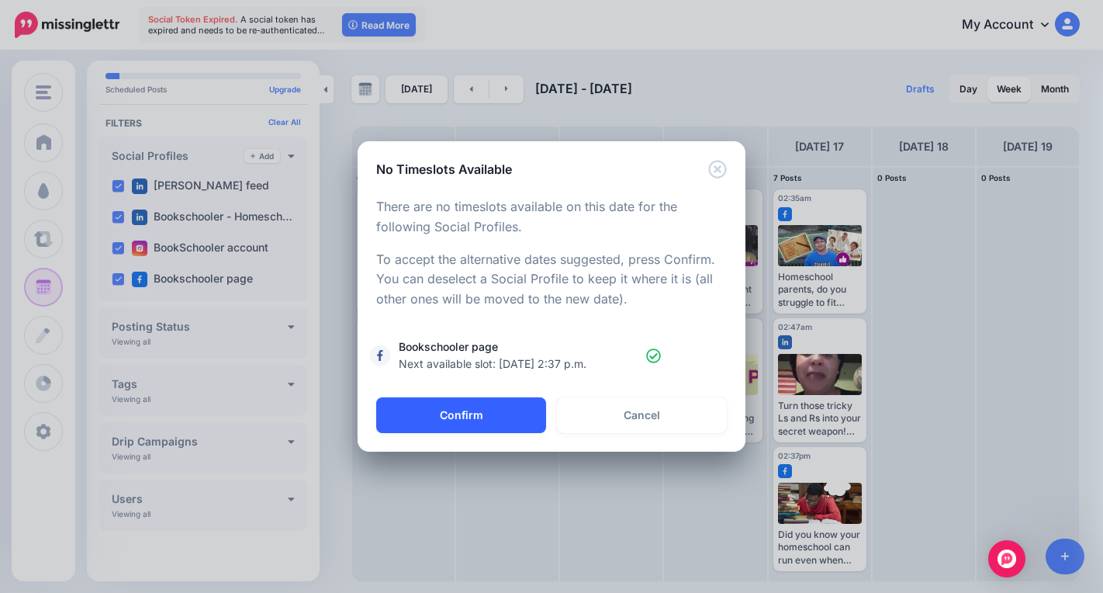
click at [486, 404] on button "Confirm" at bounding box center [461, 415] width 170 height 36
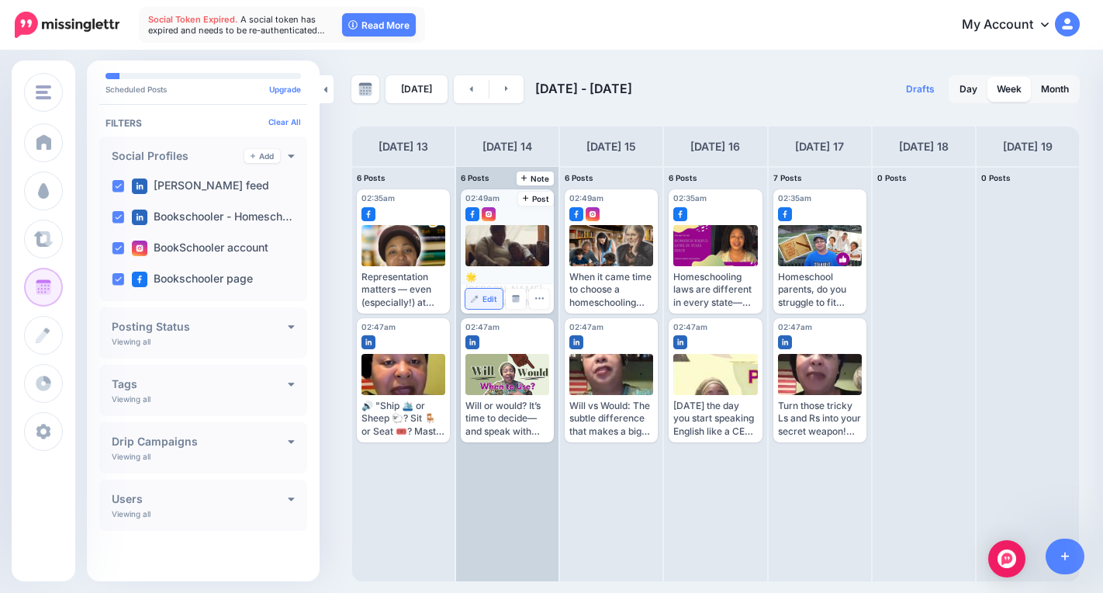
drag, startPoint x: 503, startPoint y: 291, endPoint x: 495, endPoint y: 294, distance: 8.4
click at [495, 292] on div "Edit Manage Dates Assign to User Delete Post" at bounding box center [507, 298] width 93 height 29
click at [486, 300] on span "Edit" at bounding box center [489, 299] width 15 height 8
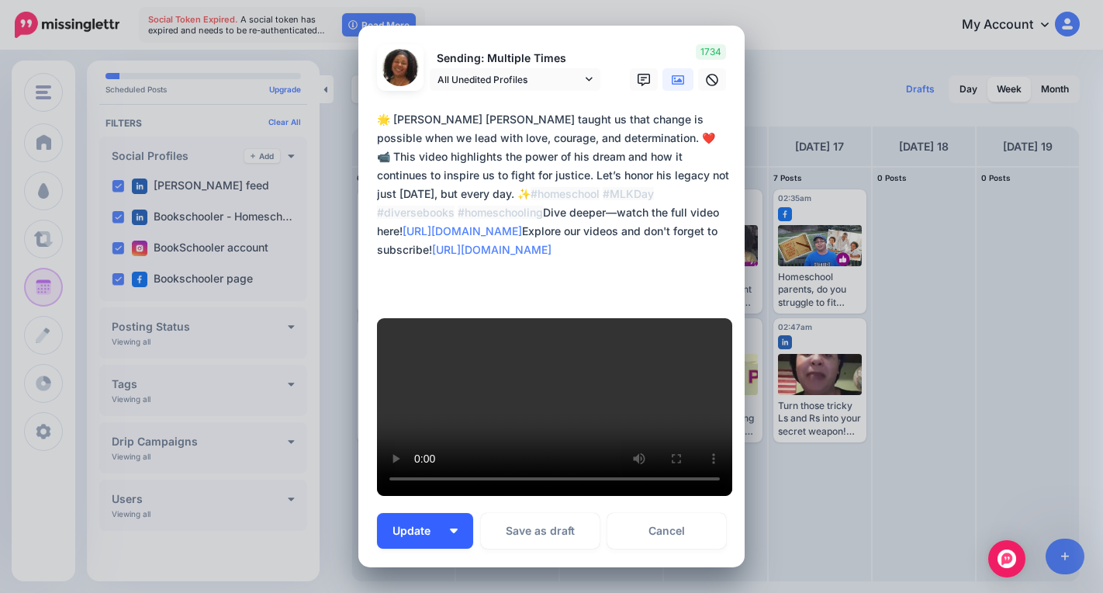
click at [442, 513] on button "Update" at bounding box center [425, 531] width 96 height 36
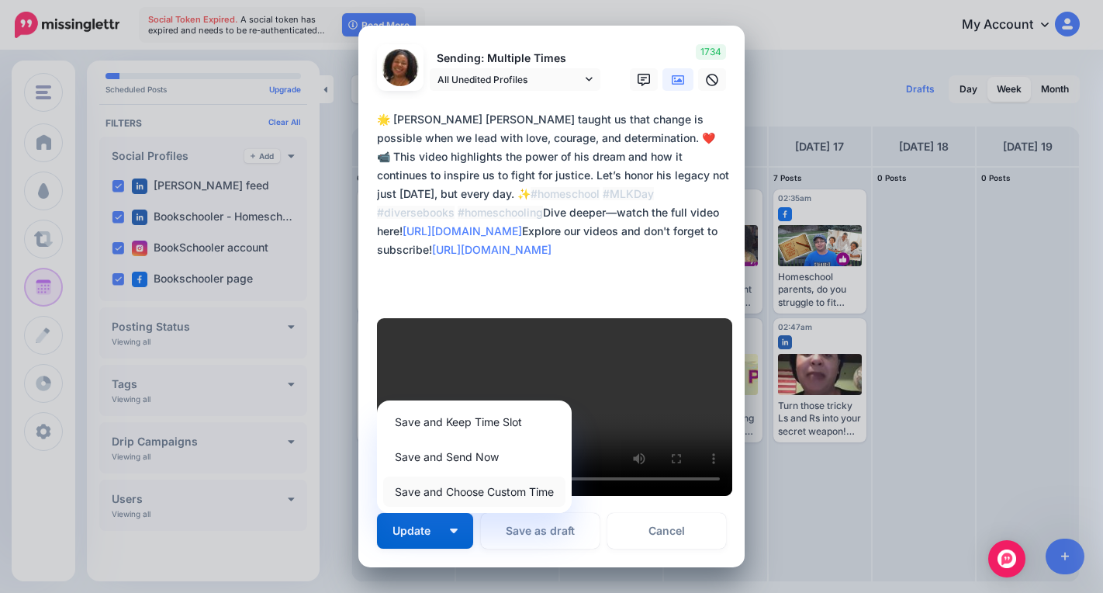
click at [457, 476] on link "Save and Choose Custom Time" at bounding box center [474, 491] width 182 height 30
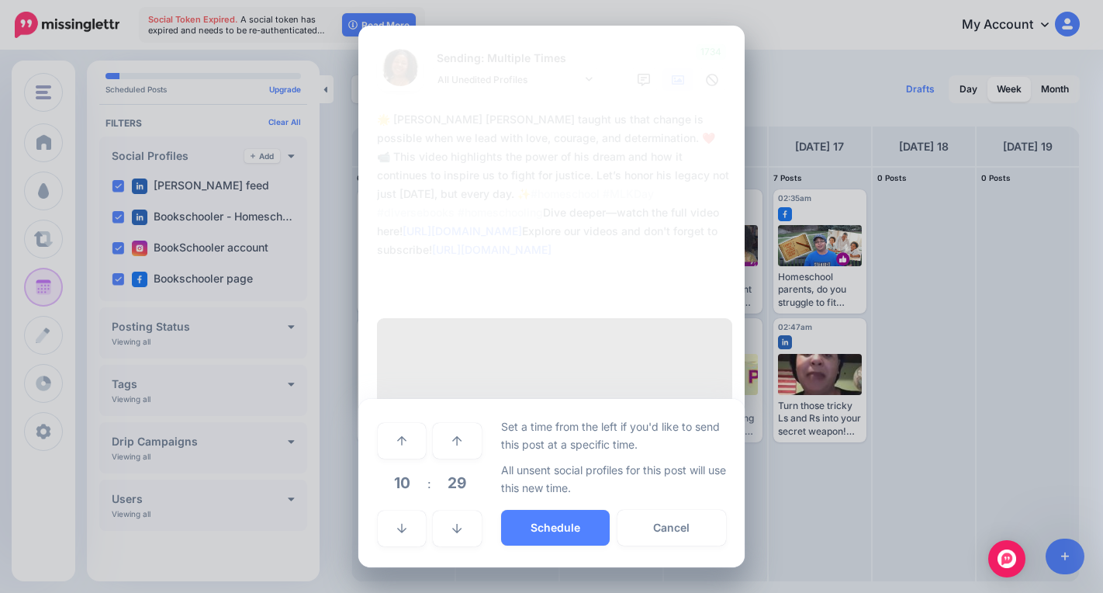
click at [405, 462] on span "10" at bounding box center [402, 483] width 42 height 42
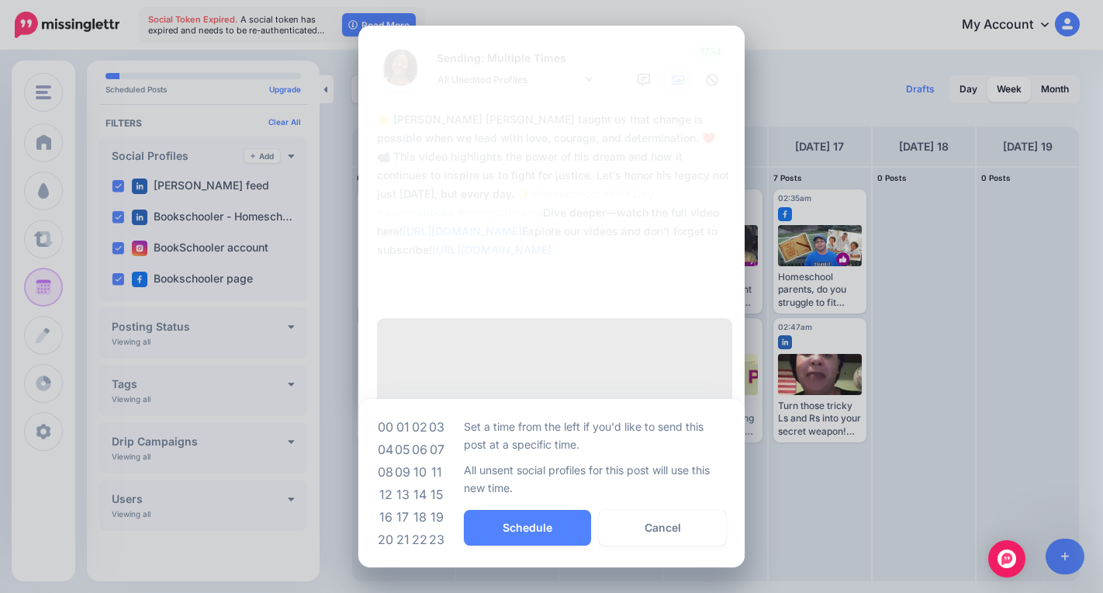
drag, startPoint x: 400, startPoint y: 440, endPoint x: 442, endPoint y: 460, distance: 46.5
click at [403, 461] on td "09" at bounding box center [402, 472] width 17 height 22
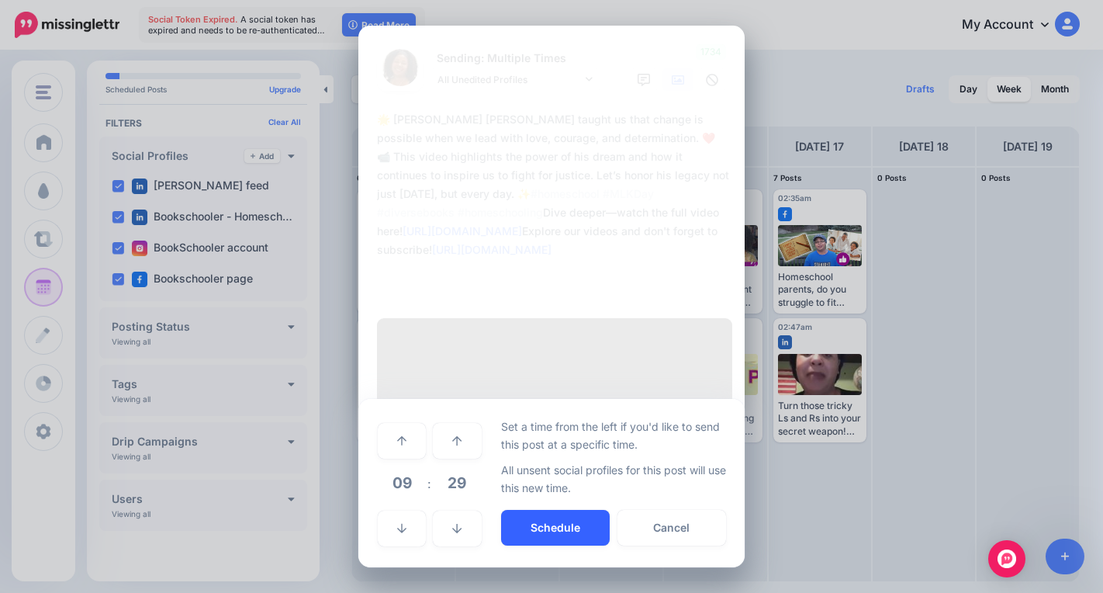
click at [534, 510] on button "Schedule" at bounding box center [555, 528] width 109 height 36
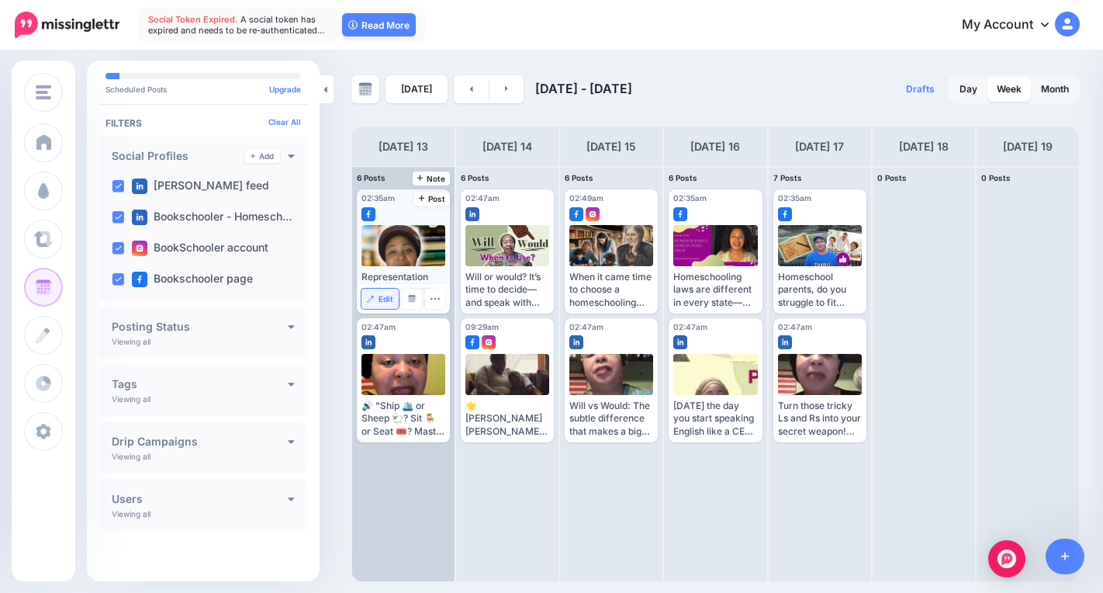
click at [388, 297] on span "Edit" at bounding box center [386, 299] width 15 height 8
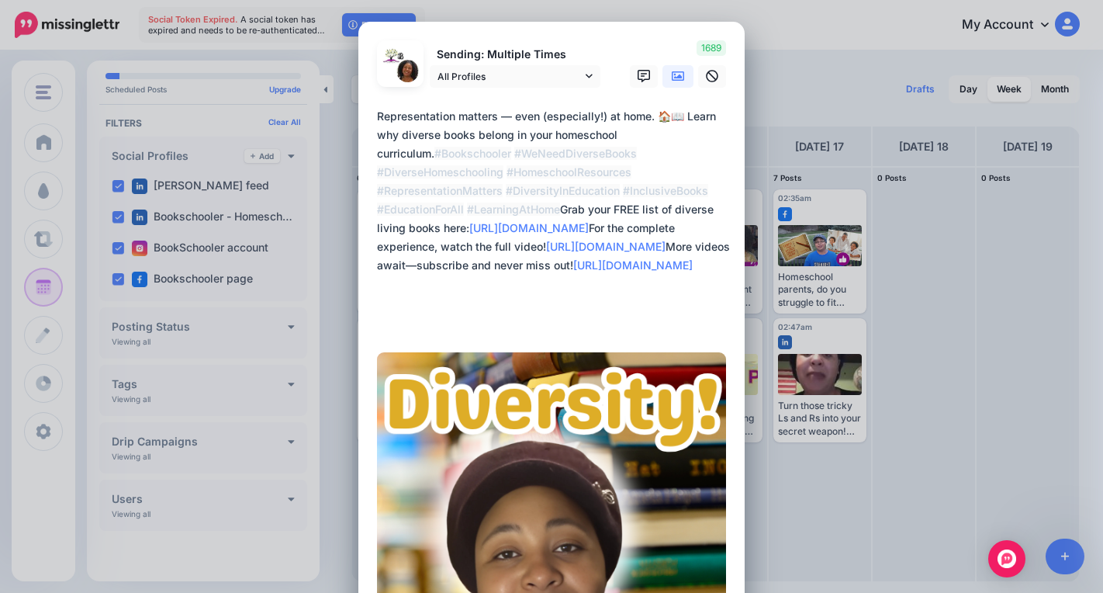
drag, startPoint x: 1091, startPoint y: 254, endPoint x: 1096, endPoint y: 262, distance: 9.5
click at [1093, 265] on div "Edit Post Loading Sending: Multiple Times All Profiles" at bounding box center [551, 296] width 1103 height 593
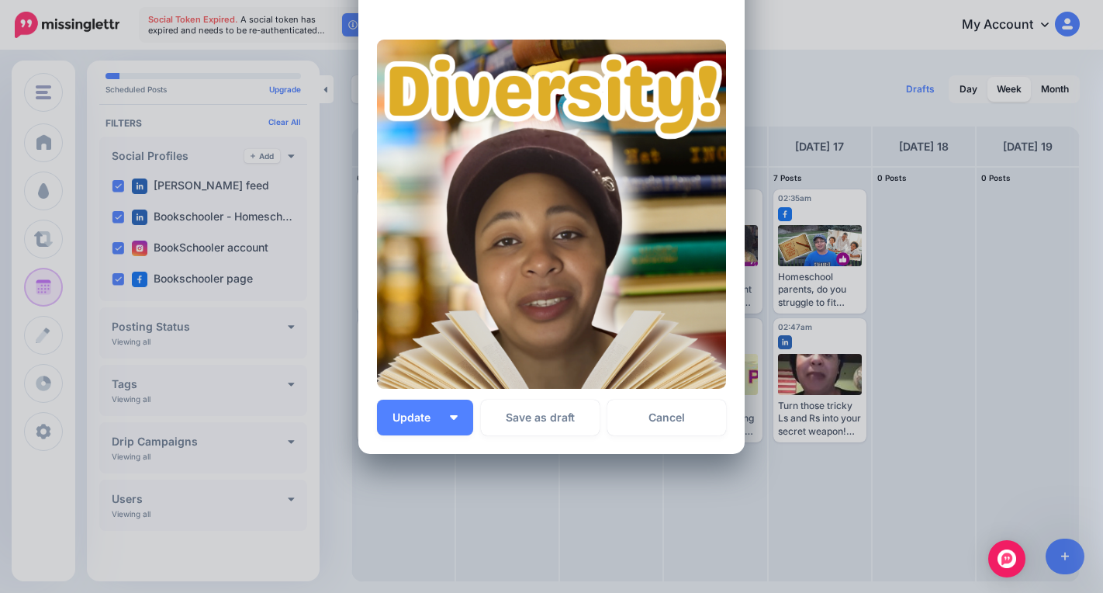
scroll to position [342, 0]
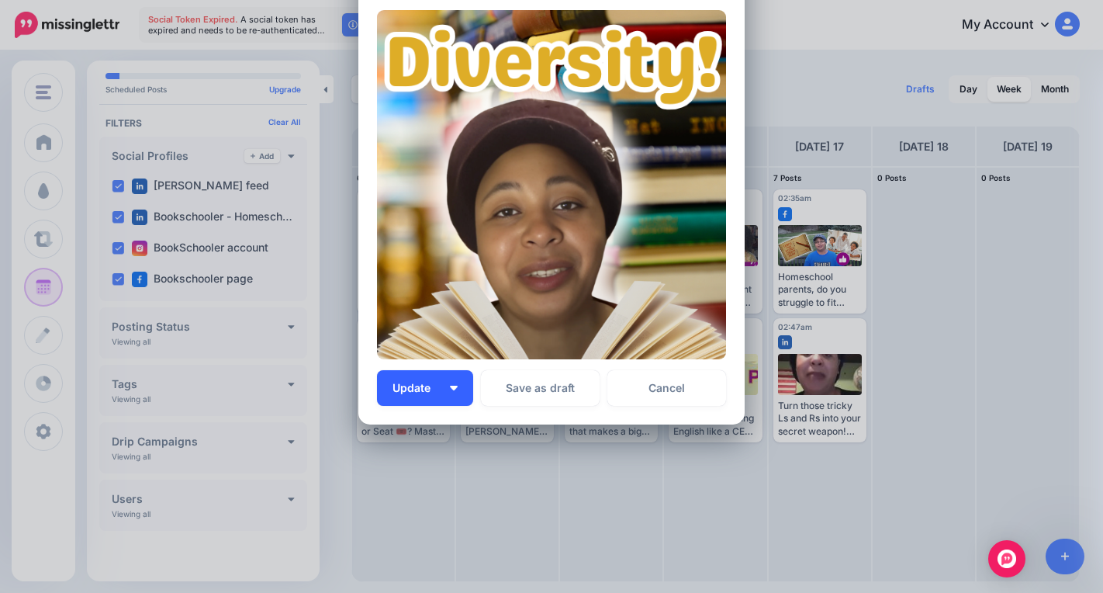
drag, startPoint x: 455, startPoint y: 389, endPoint x: 460, endPoint y: 396, distance: 9.5
click at [458, 390] on button "Update" at bounding box center [425, 388] width 96 height 36
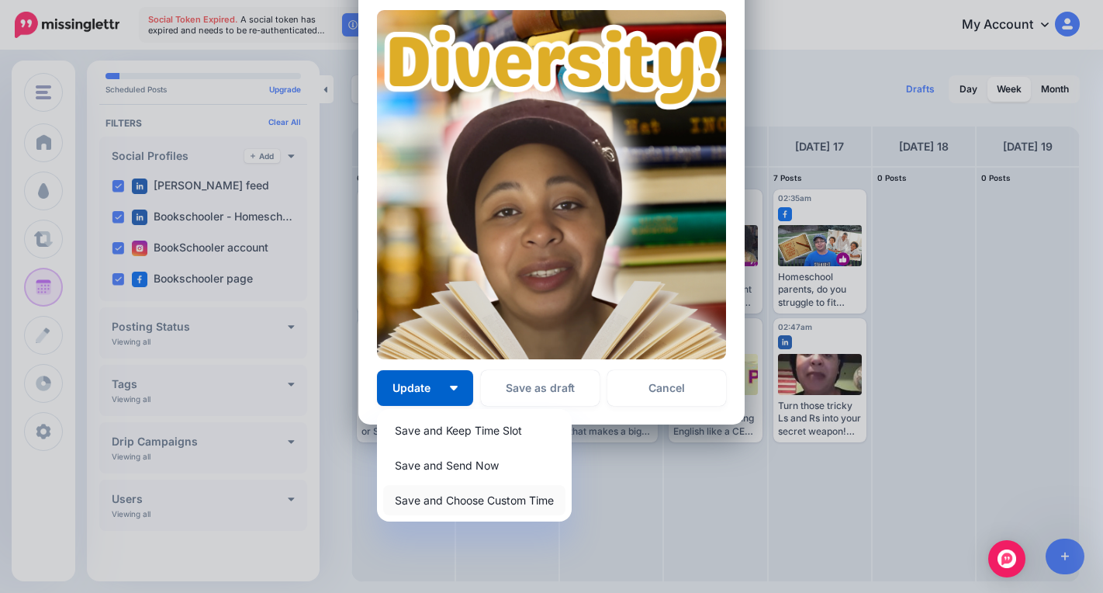
click at [476, 495] on link "Save and Choose Custom Time" at bounding box center [474, 500] width 182 height 30
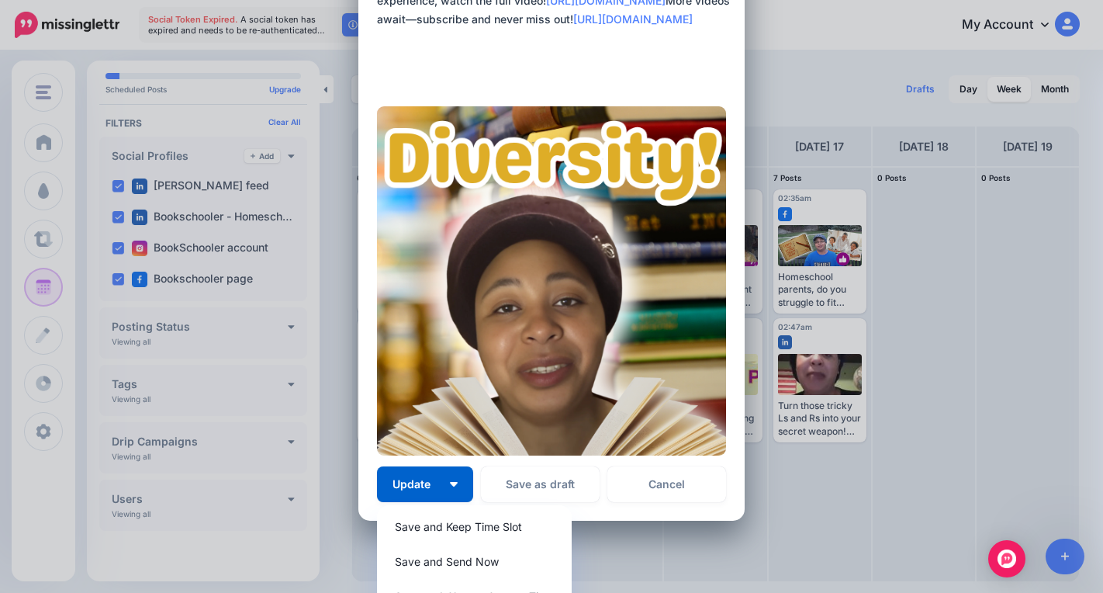
scroll to position [195, 0]
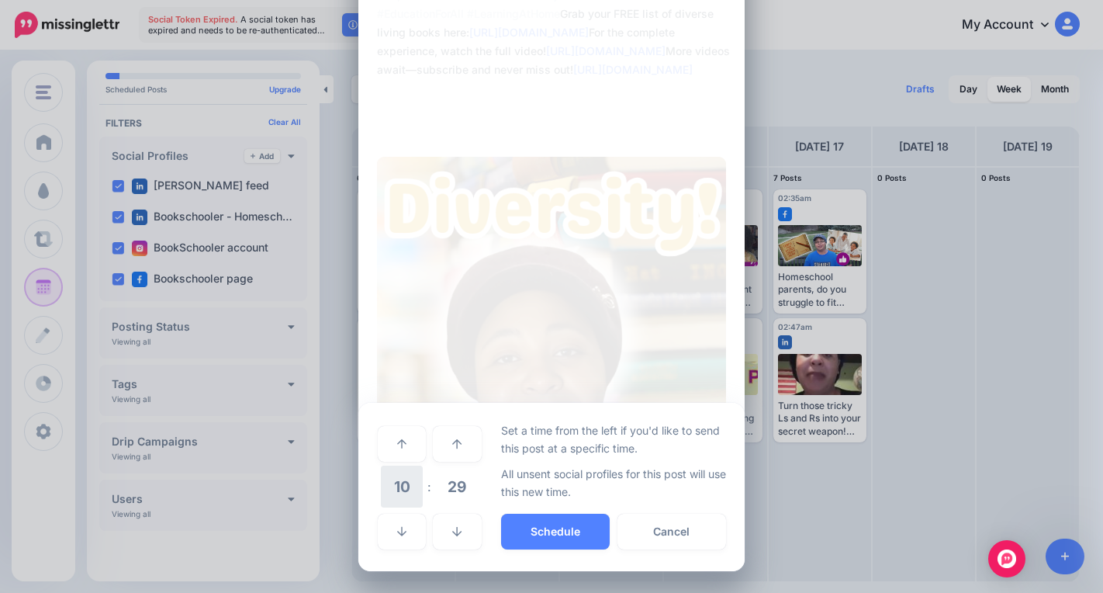
click at [401, 487] on span "10" at bounding box center [402, 486] width 42 height 42
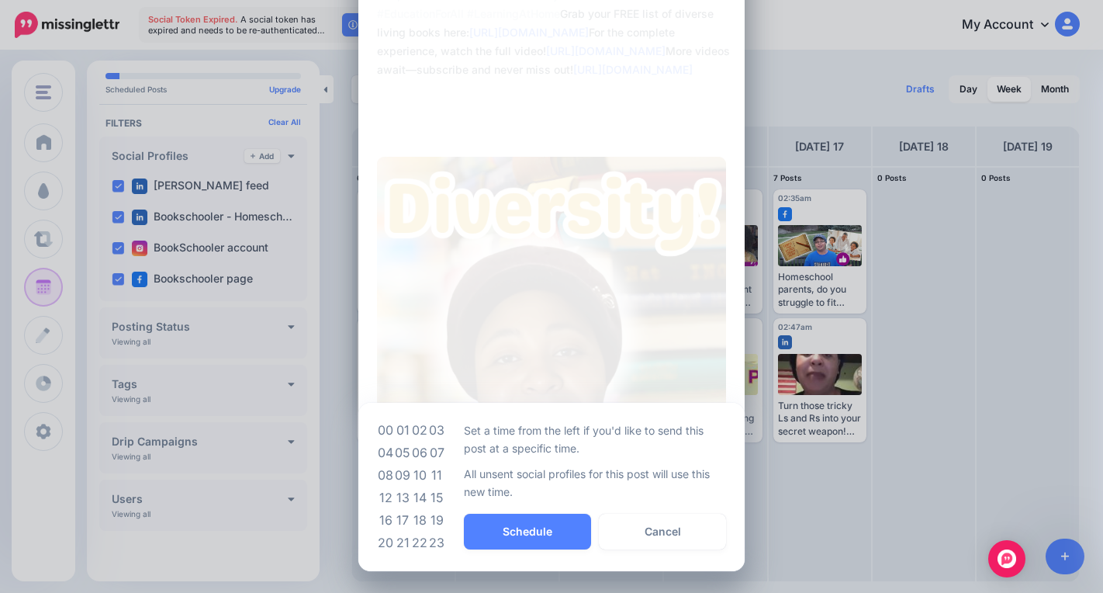
drag, startPoint x: 399, startPoint y: 476, endPoint x: 408, endPoint y: 480, distance: 10.1
click at [400, 477] on td "09" at bounding box center [402, 475] width 17 height 22
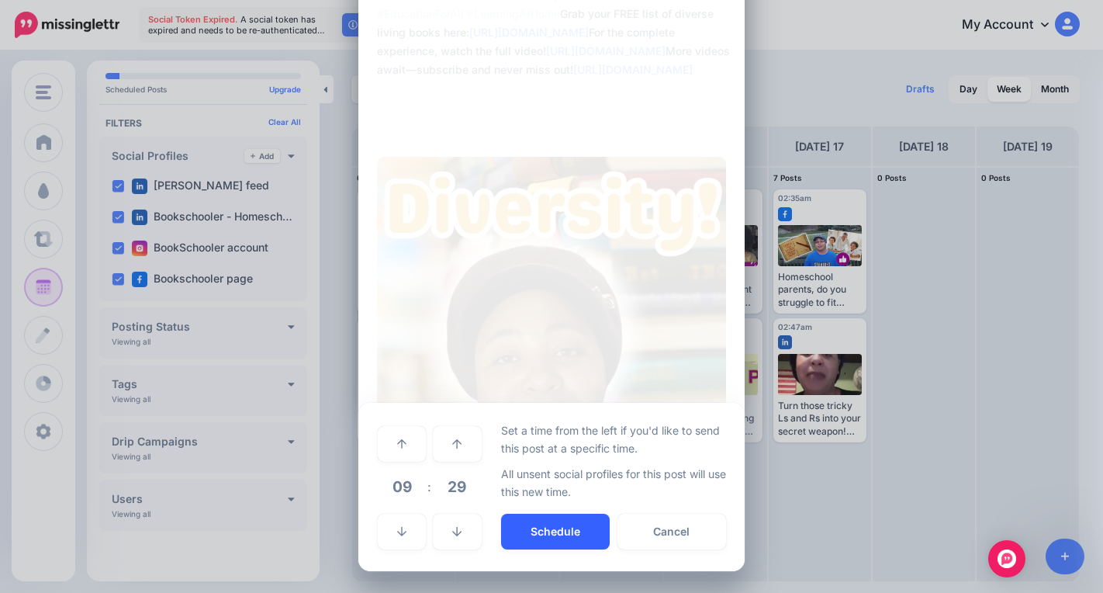
click at [513, 528] on button "Schedule" at bounding box center [555, 531] width 109 height 36
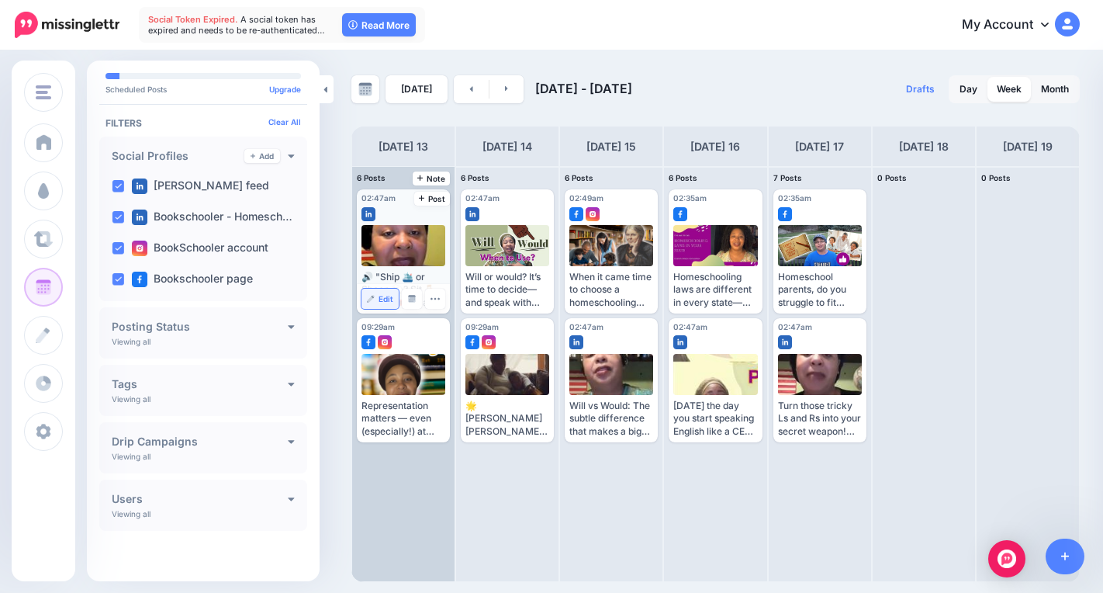
click at [378, 296] on link "Edit" at bounding box center [379, 299] width 37 height 20
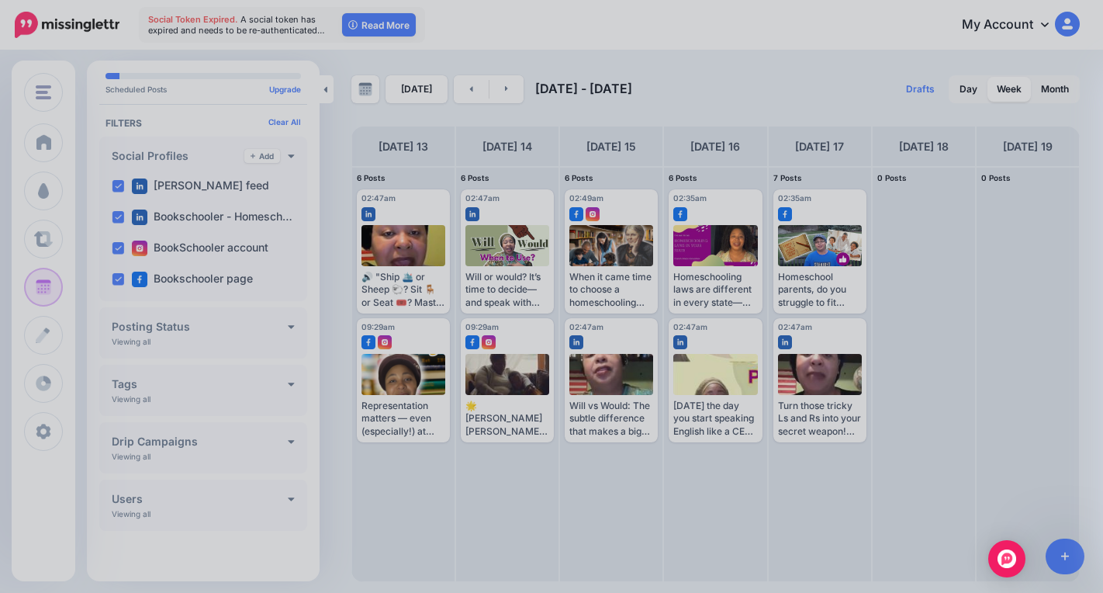
scroll to position [0, 0]
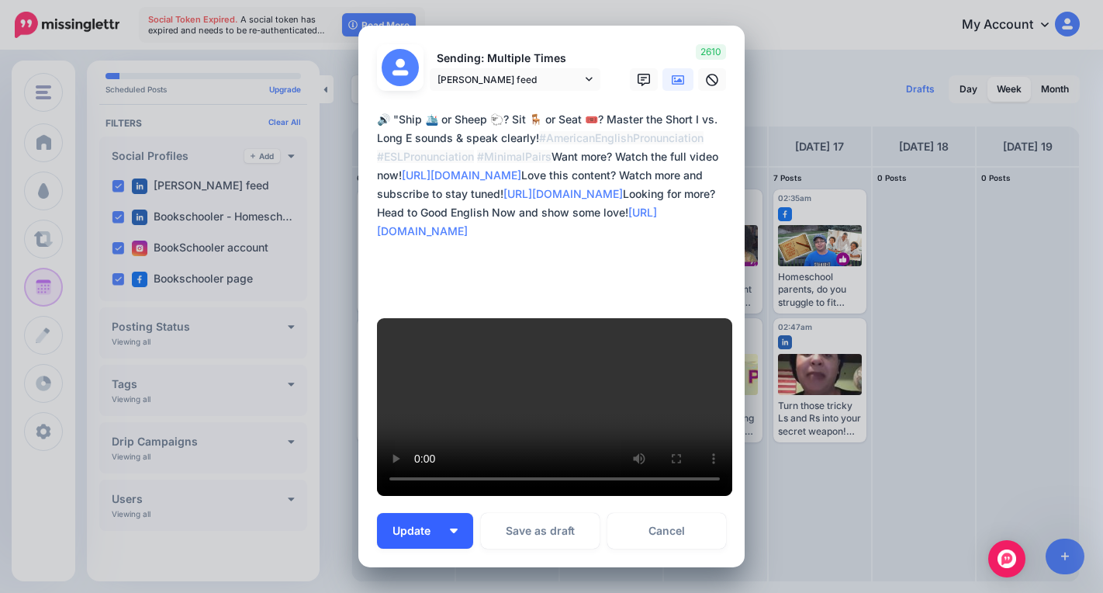
click at [452, 513] on button "Update" at bounding box center [425, 531] width 96 height 36
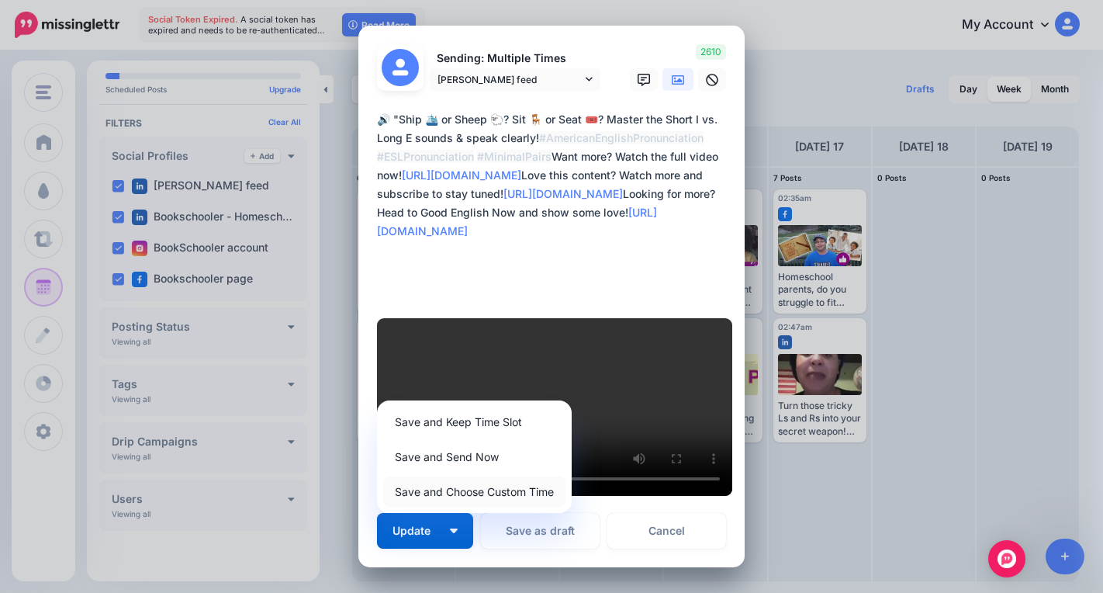
click at [522, 476] on link "Save and Choose Custom Time" at bounding box center [474, 491] width 182 height 30
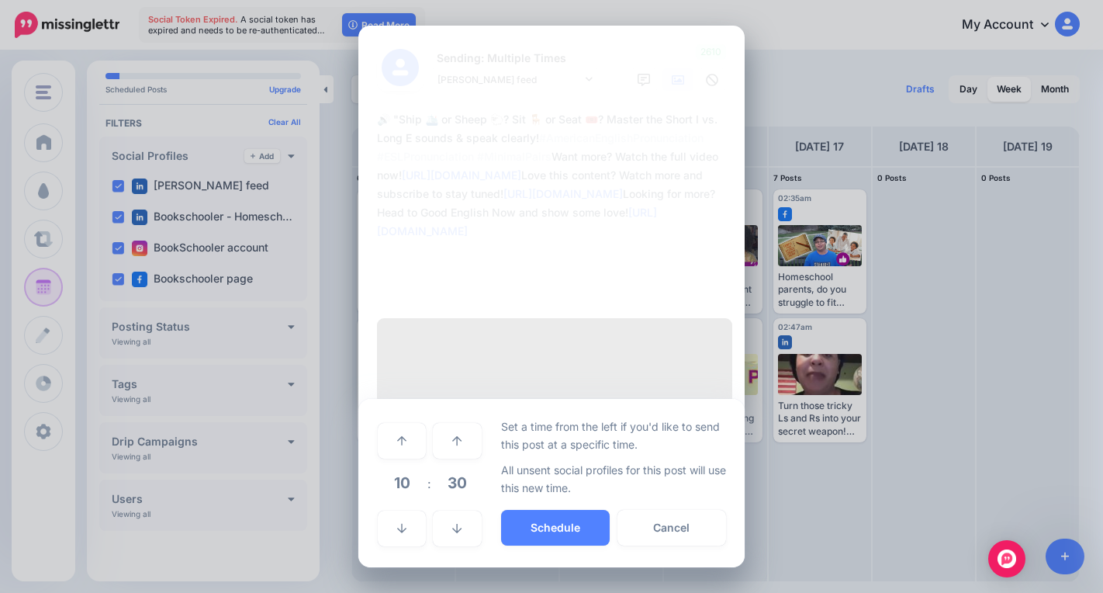
drag, startPoint x: 399, startPoint y: 451, endPoint x: 403, endPoint y: 460, distance: 9.4
click at [400, 462] on span "10" at bounding box center [402, 483] width 42 height 42
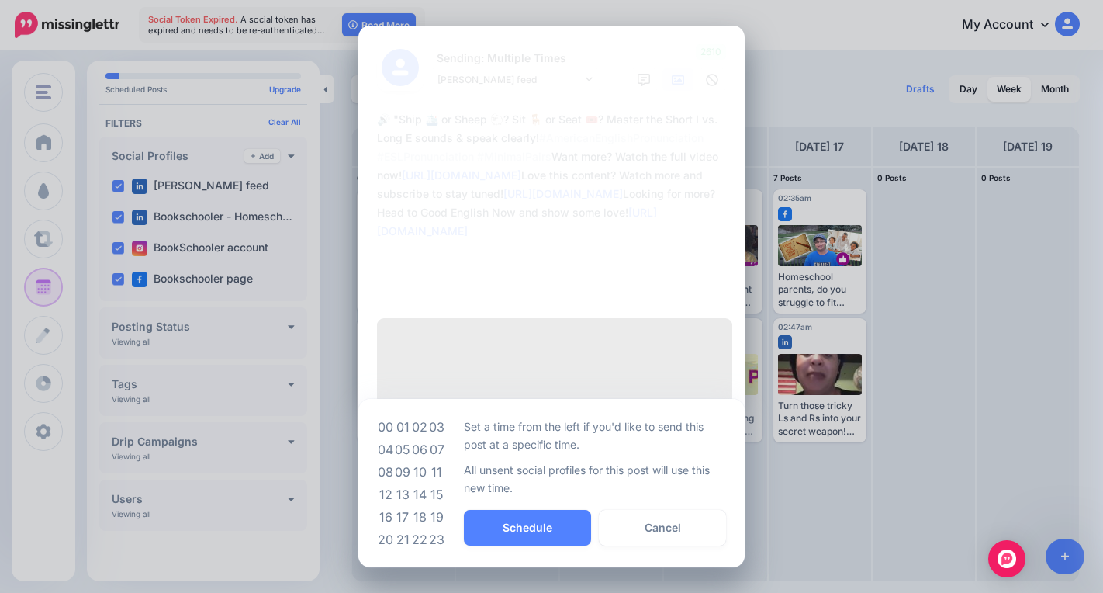
click at [441, 461] on td "11" at bounding box center [436, 472] width 17 height 22
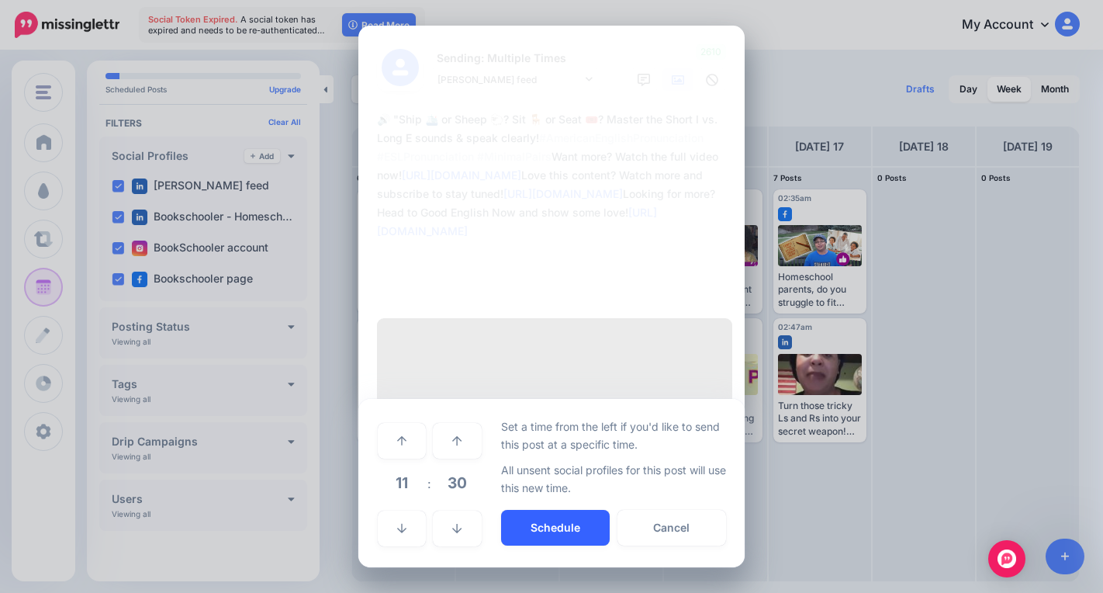
click at [532, 510] on button "Schedule" at bounding box center [555, 528] width 109 height 36
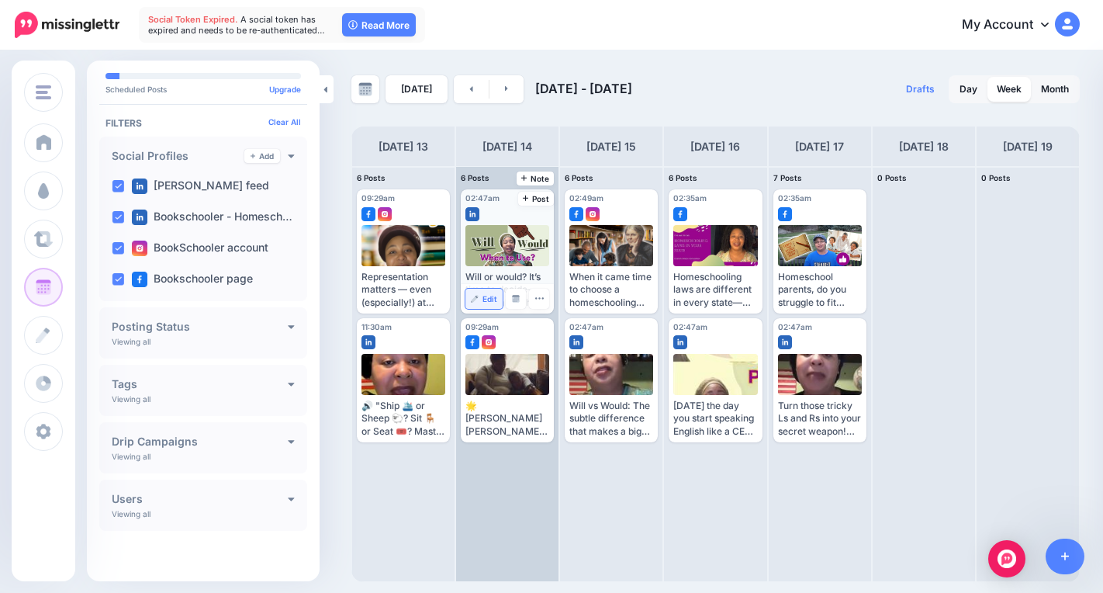
click at [489, 295] on span "Edit" at bounding box center [489, 299] width 15 height 8
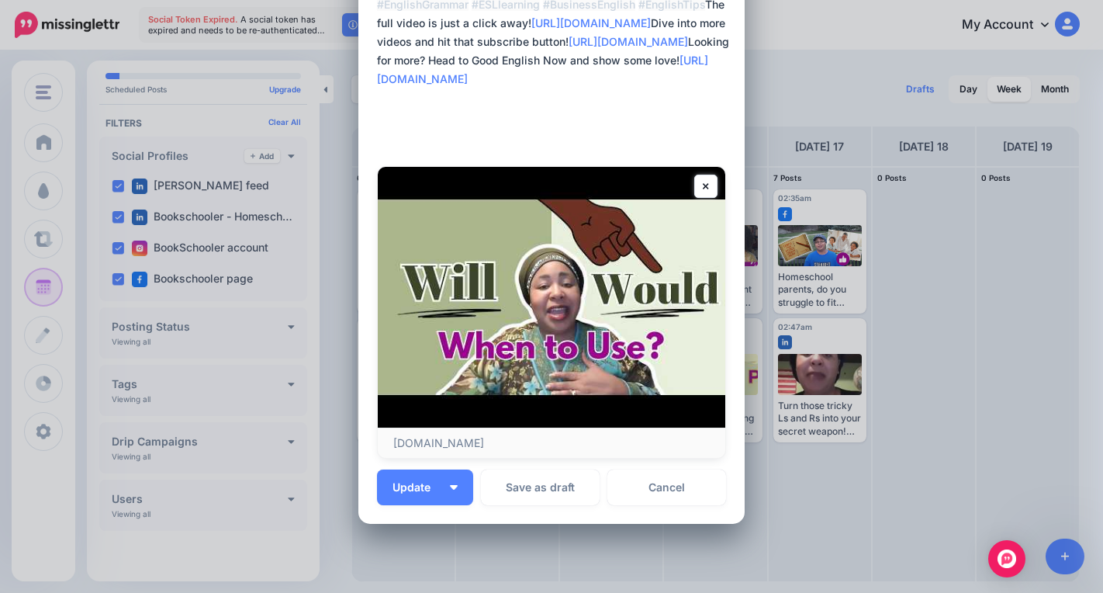
scroll to position [144, 0]
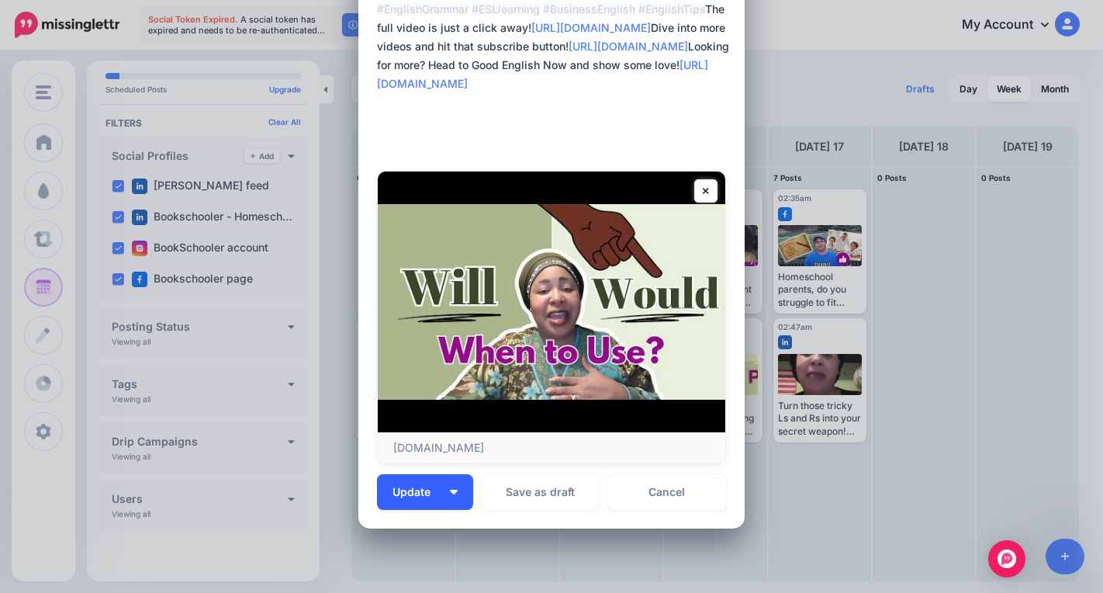
click at [447, 498] on button "Update" at bounding box center [425, 492] width 96 height 36
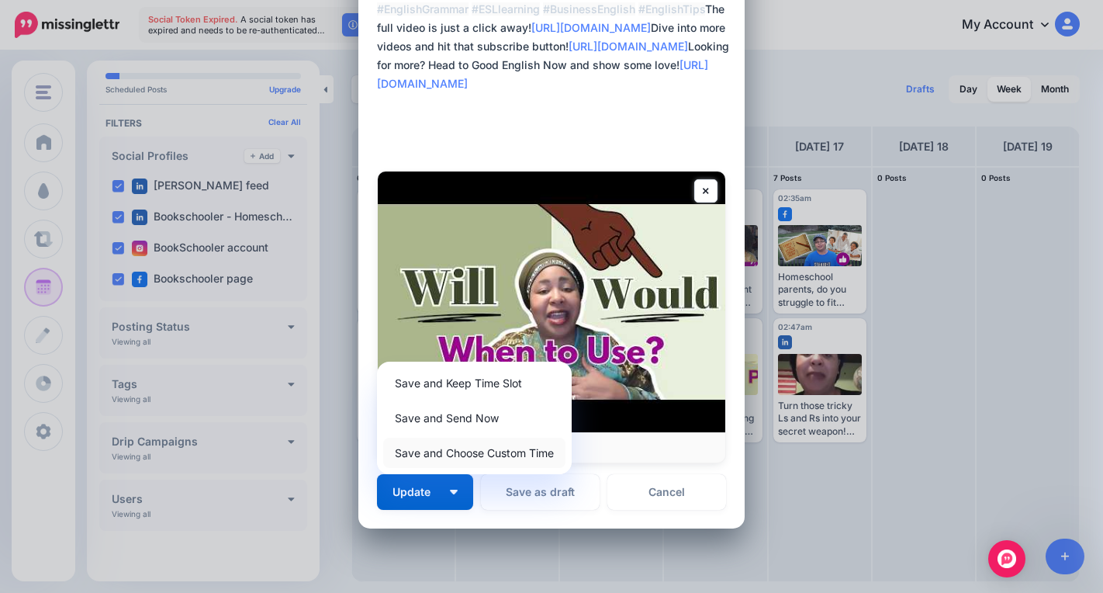
click at [478, 451] on link "Save and Choose Custom Time" at bounding box center [474, 452] width 182 height 30
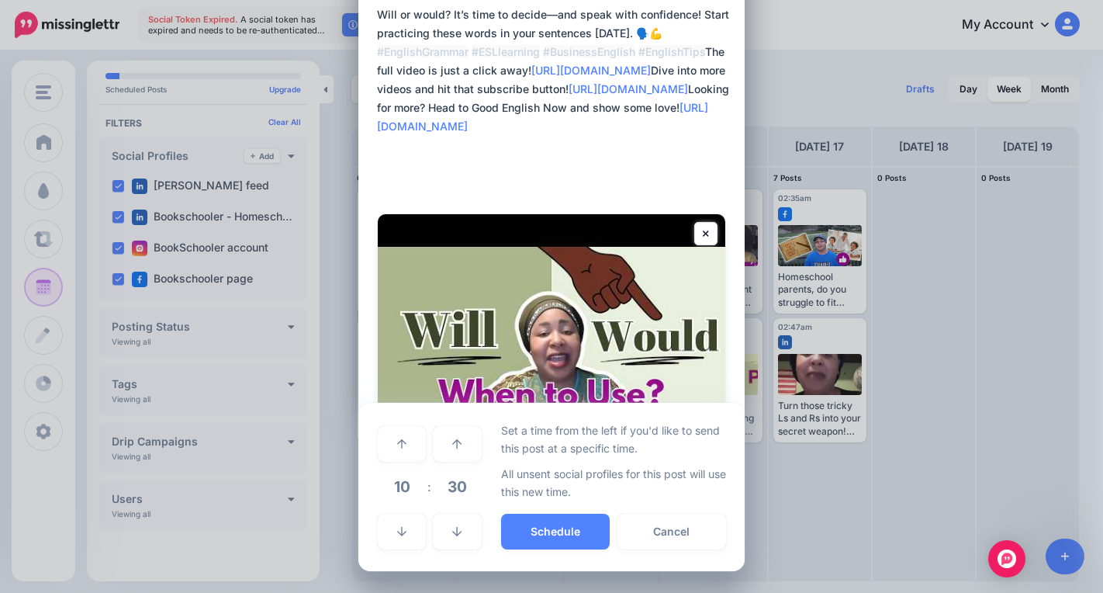
scroll to position [102, 0]
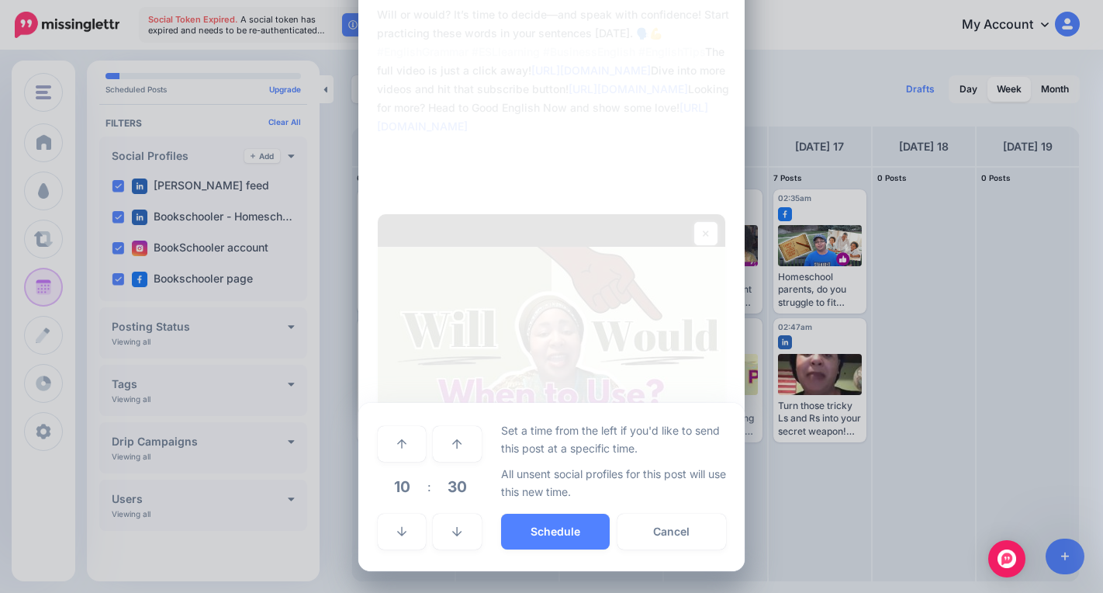
click at [397, 482] on span "10" at bounding box center [402, 486] width 42 height 42
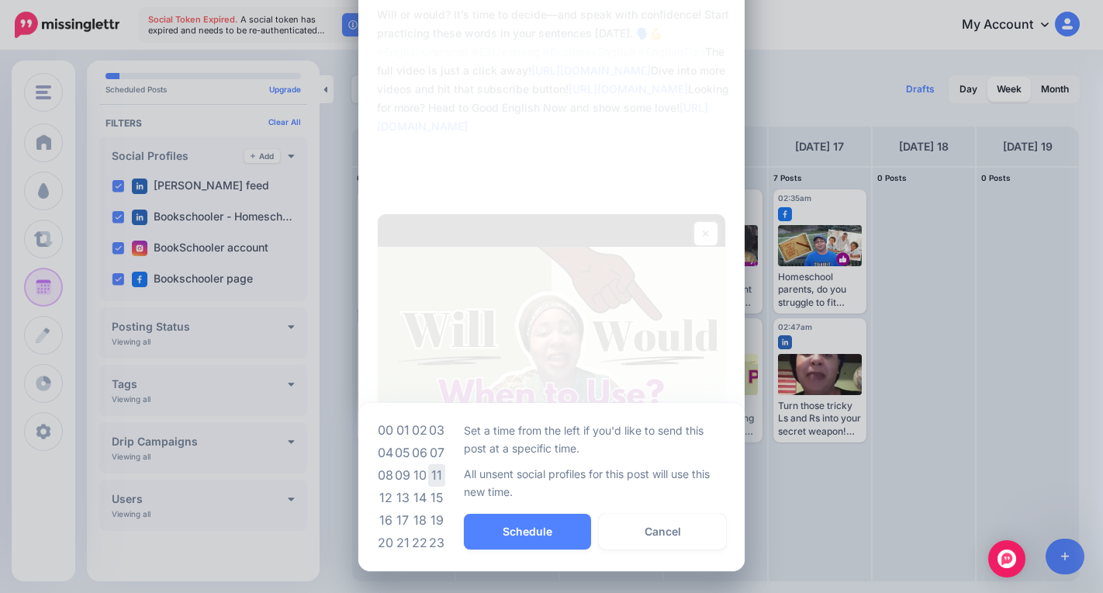
click at [430, 473] on td "11" at bounding box center [436, 475] width 17 height 22
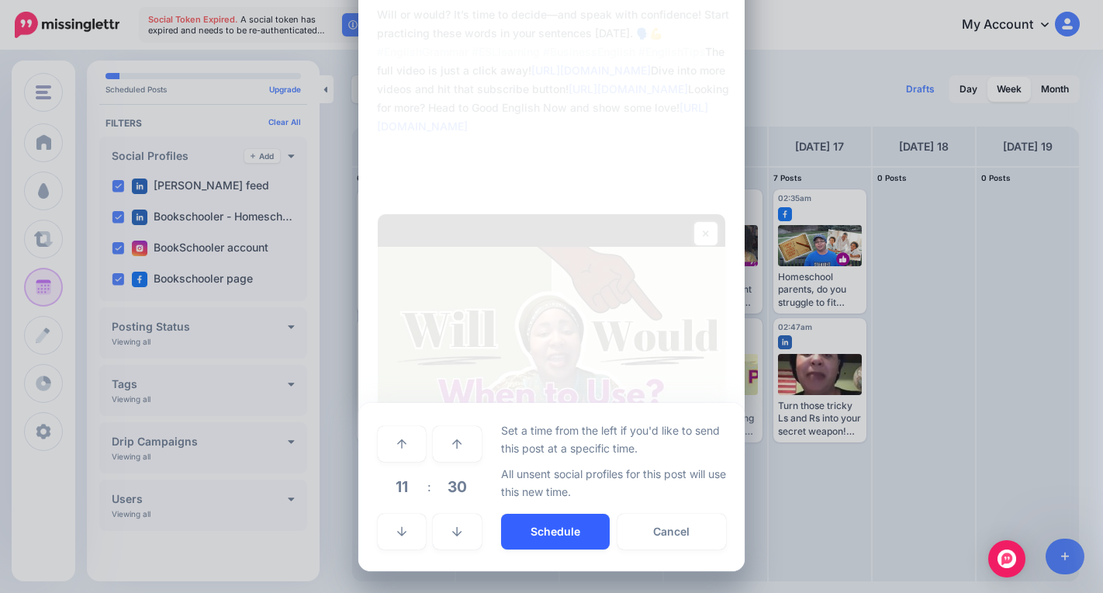
click at [525, 527] on button "Schedule" at bounding box center [555, 531] width 109 height 36
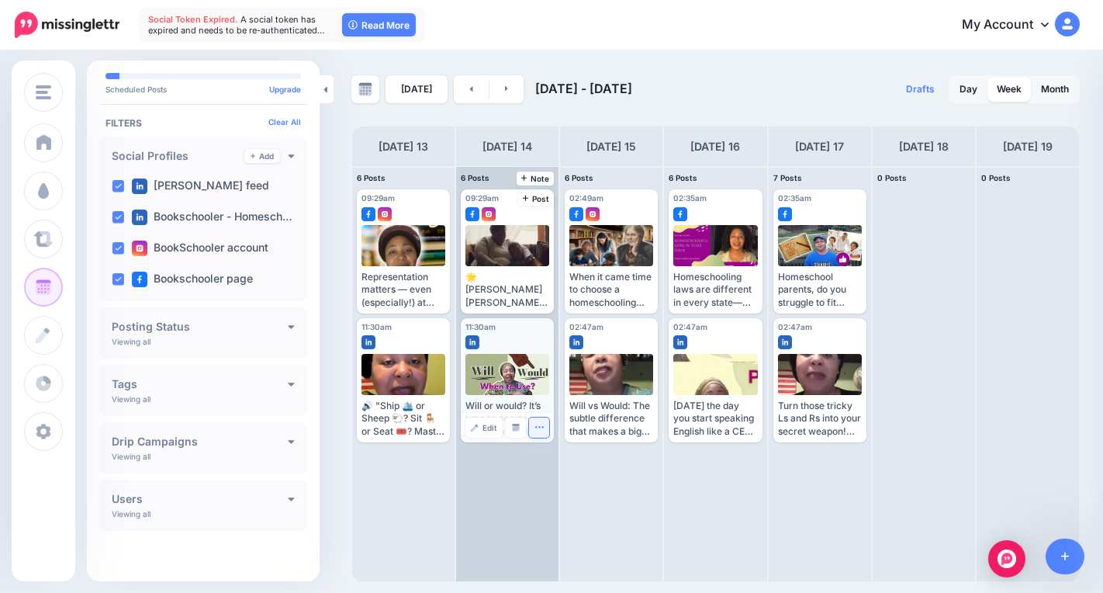
click at [546, 429] on button "button" at bounding box center [539, 427] width 20 height 20
click at [522, 357] on div at bounding box center [507, 374] width 85 height 41
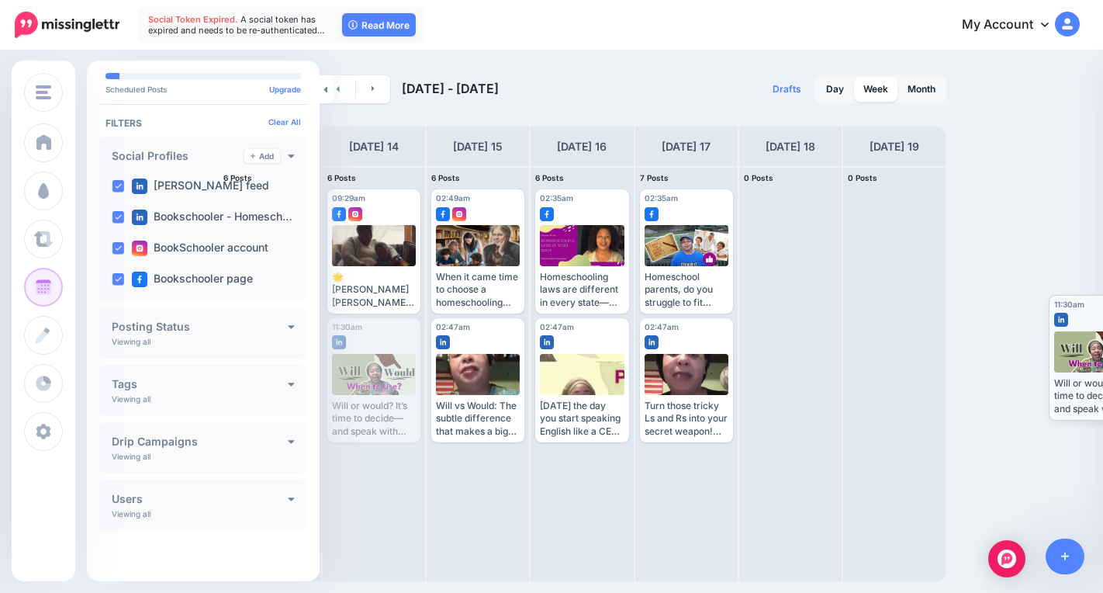
scroll to position [0, 0]
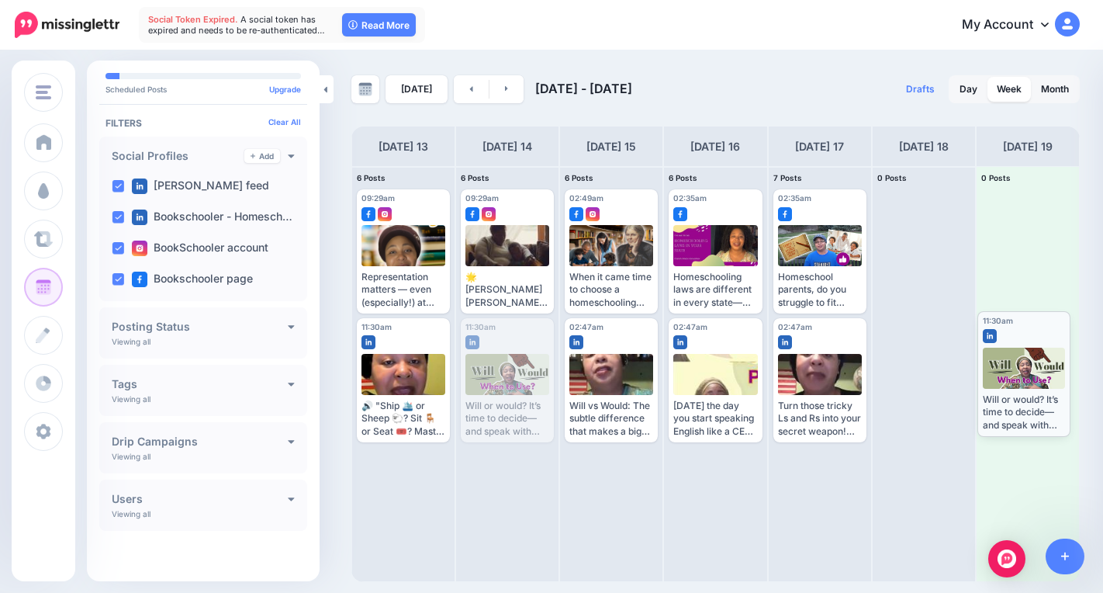
drag, startPoint x: 513, startPoint y: 330, endPoint x: 1032, endPoint y: 324, distance: 519.0
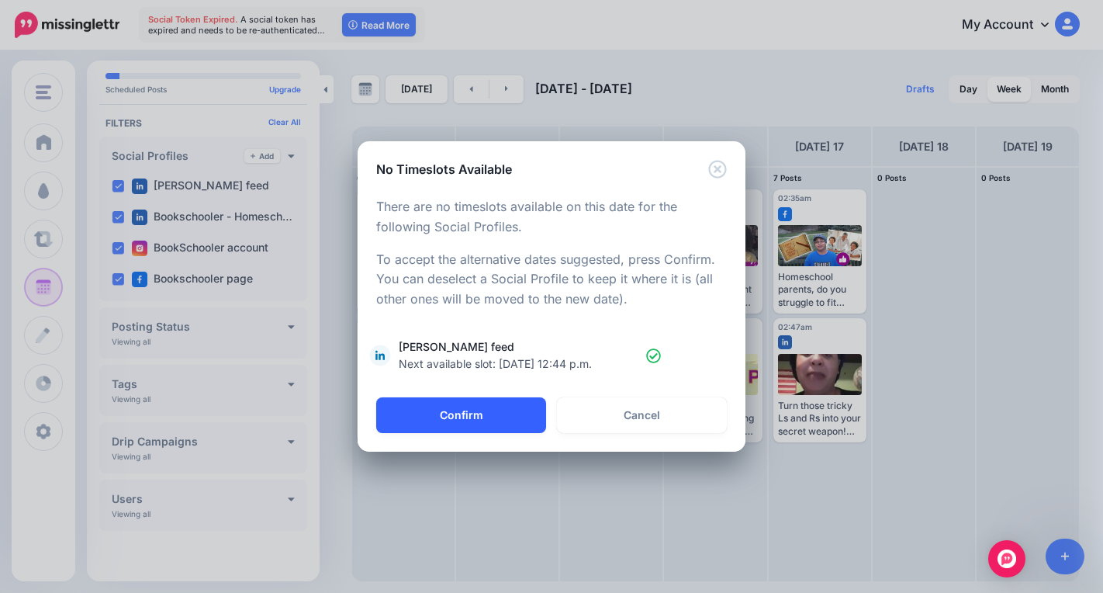
click at [490, 422] on button "Confirm" at bounding box center [461, 415] width 170 height 36
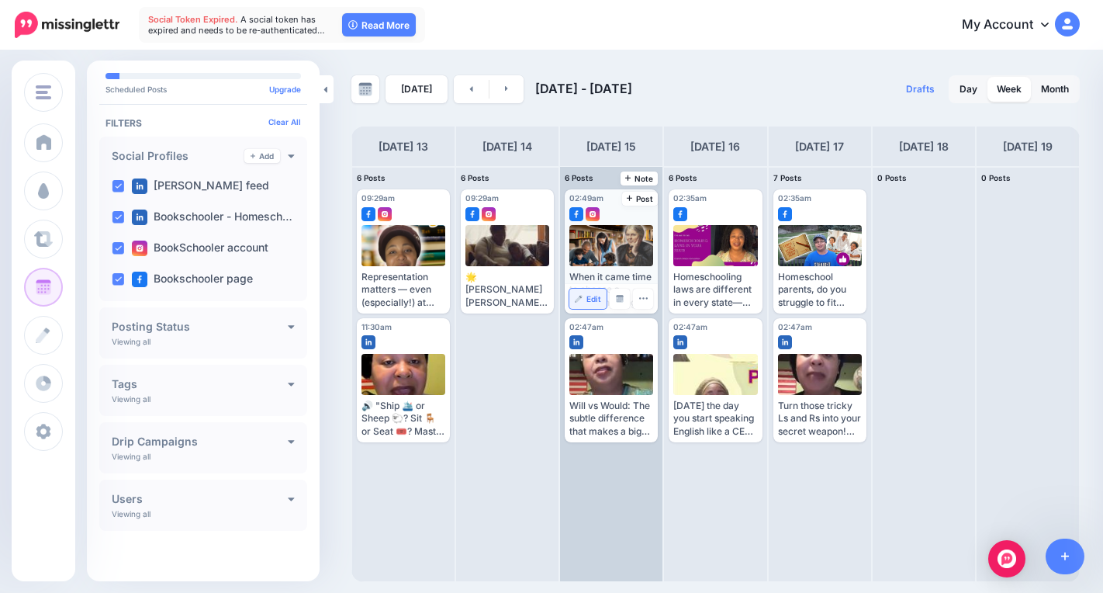
click at [576, 300] on img at bounding box center [579, 299] width 8 height 8
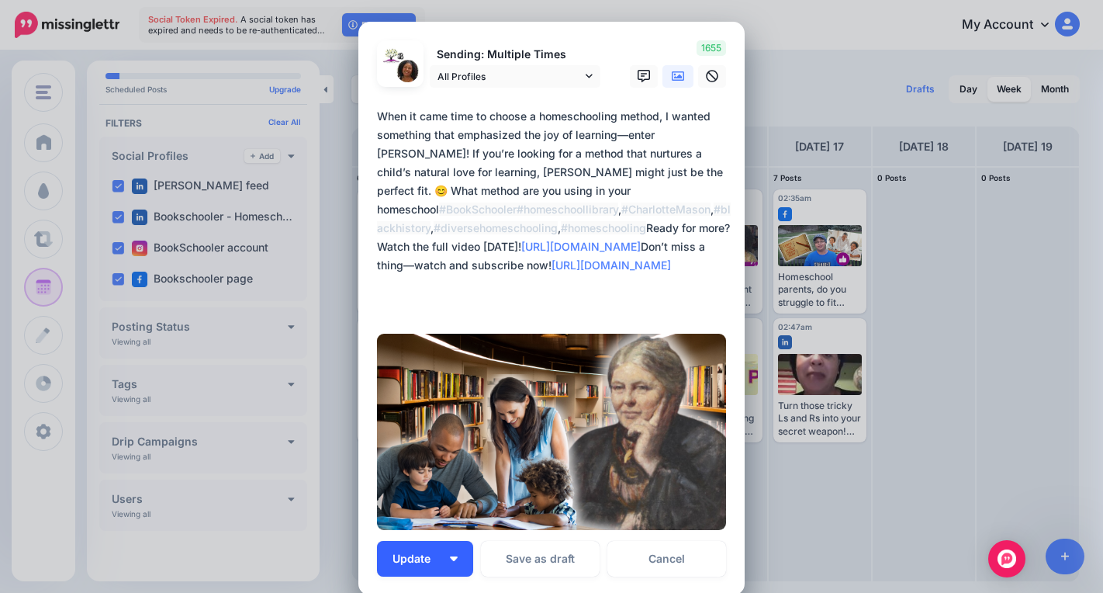
click at [447, 567] on button "Update" at bounding box center [425, 559] width 96 height 36
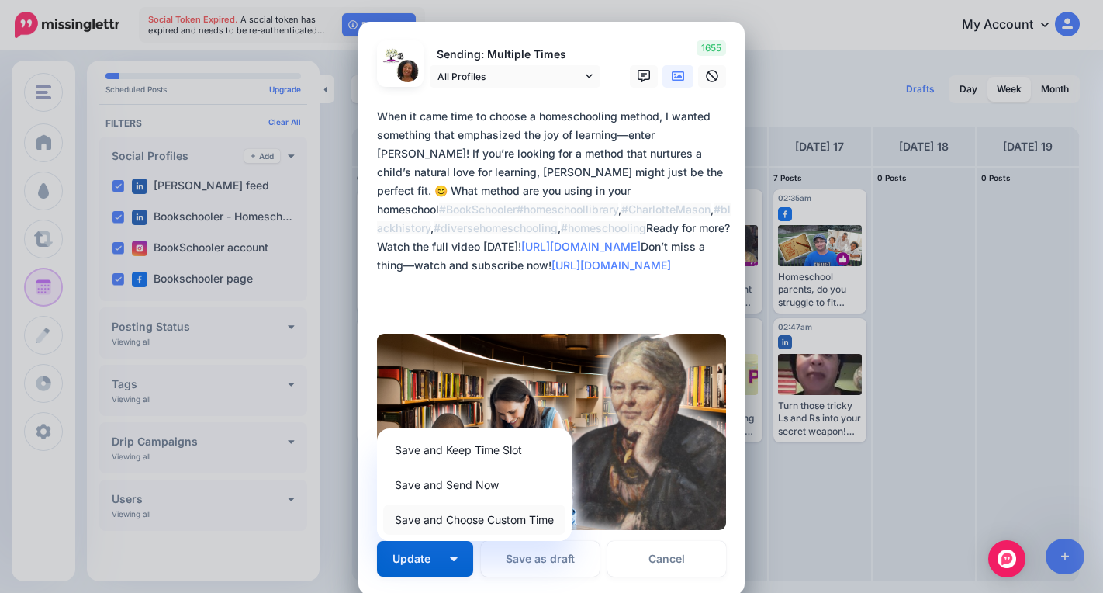
click at [486, 520] on link "Save and Choose Custom Time" at bounding box center [474, 519] width 182 height 30
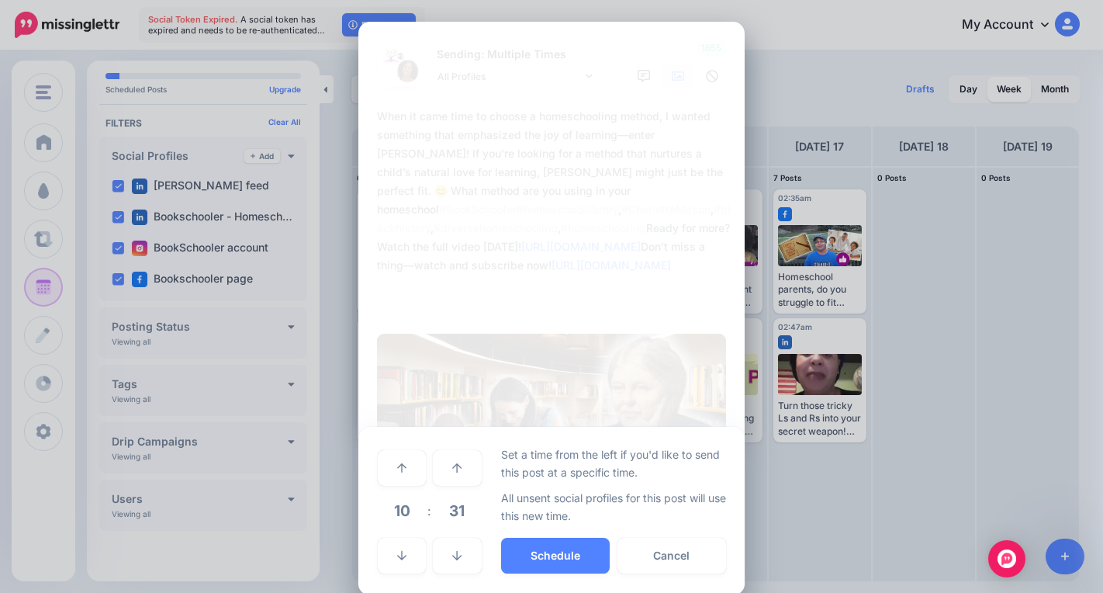
click at [391, 513] on span "10" at bounding box center [402, 510] width 42 height 42
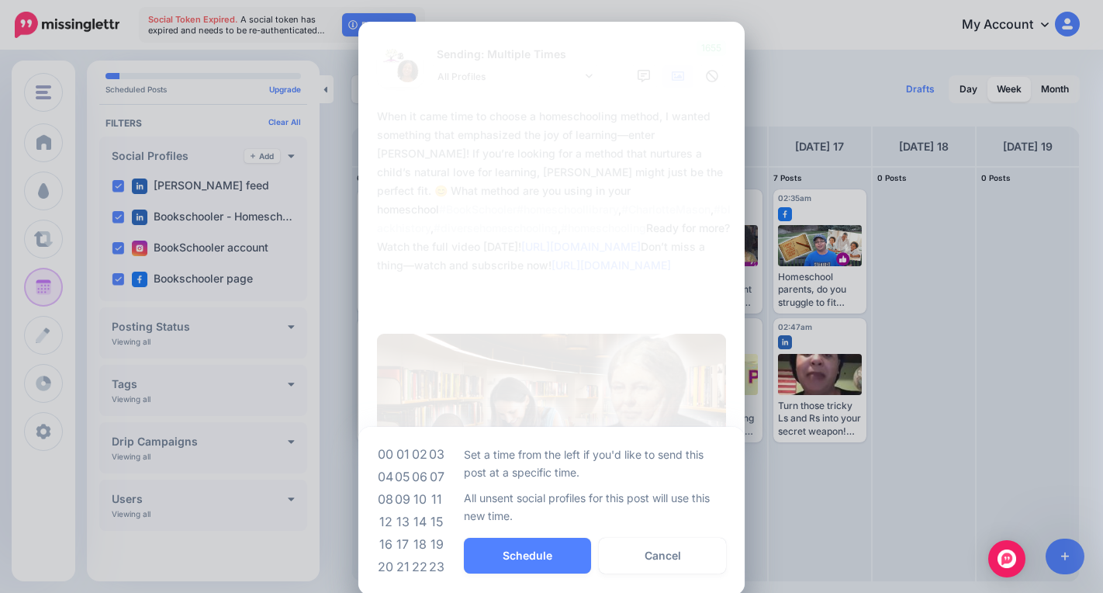
click at [396, 500] on td "09" at bounding box center [402, 499] width 17 height 22
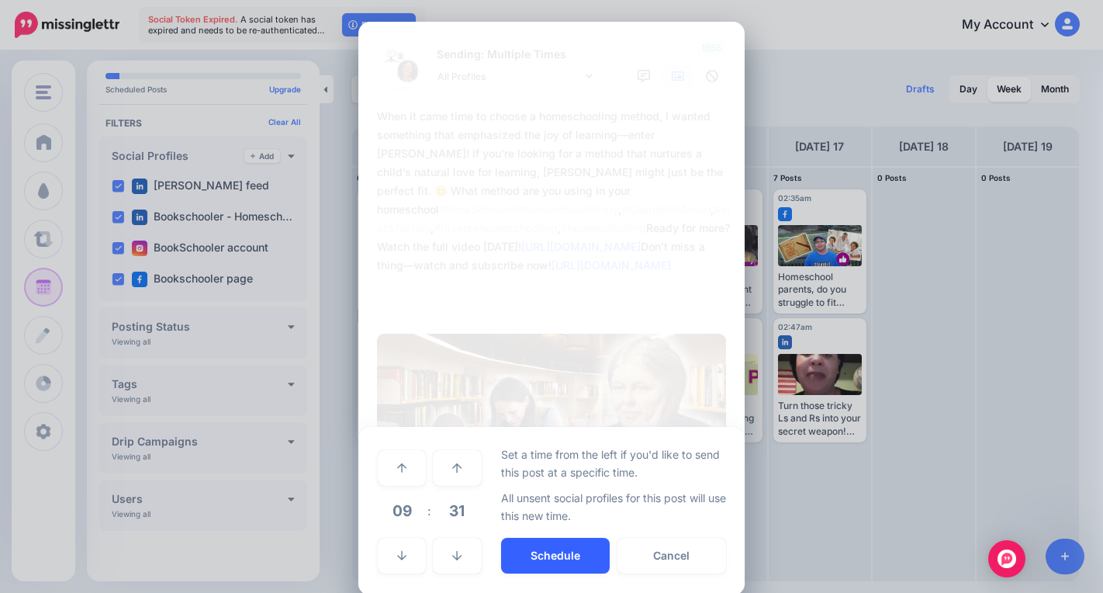
click at [528, 552] on button "Schedule" at bounding box center [555, 556] width 109 height 36
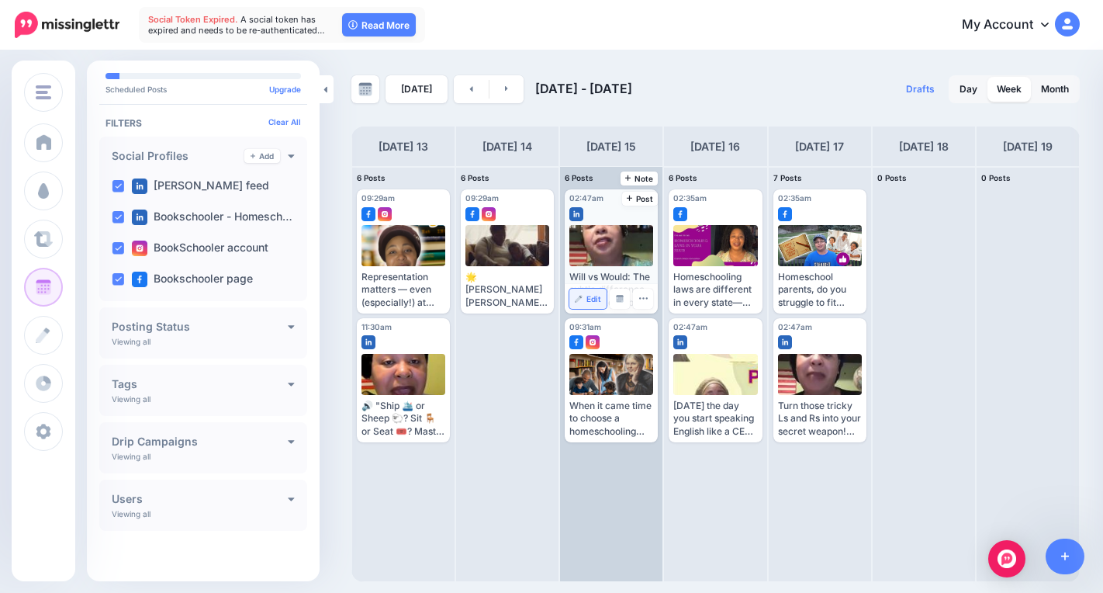
click at [589, 292] on link "Edit" at bounding box center [587, 299] width 37 height 20
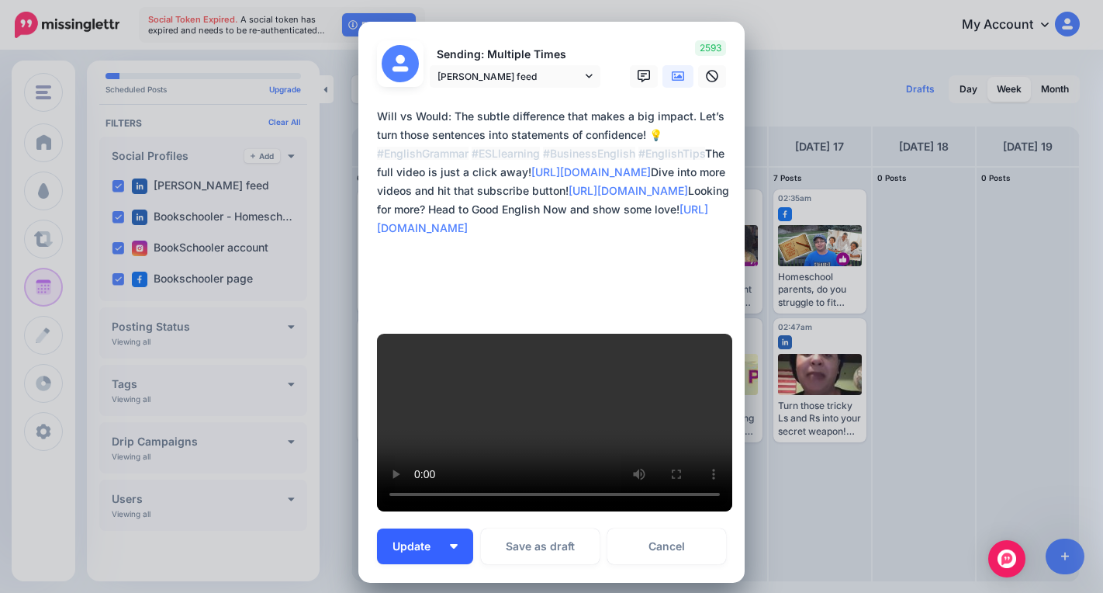
click at [452, 528] on button "Update" at bounding box center [425, 546] width 96 height 36
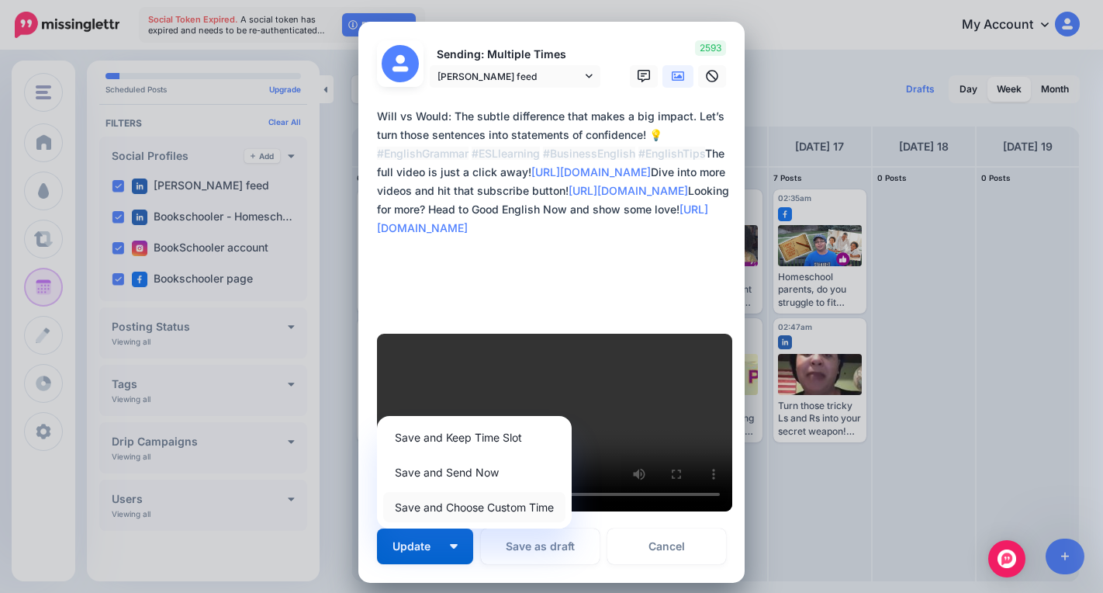
drag, startPoint x: 474, startPoint y: 475, endPoint x: 479, endPoint y: 485, distance: 10.8
click at [475, 492] on link "Save and Choose Custom Time" at bounding box center [474, 507] width 182 height 30
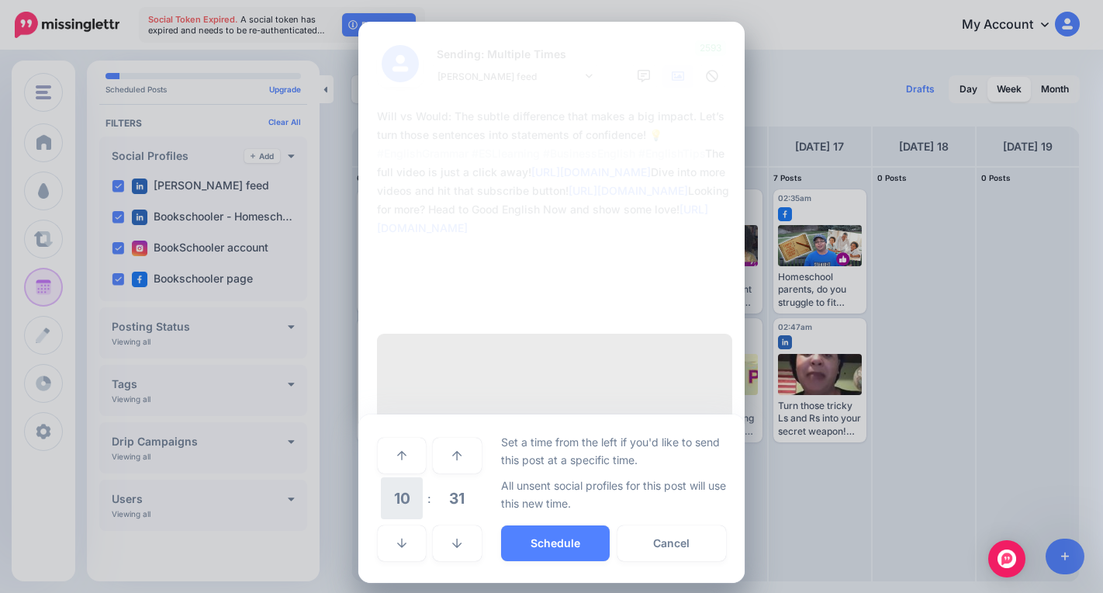
click at [399, 477] on span "10" at bounding box center [402, 498] width 42 height 42
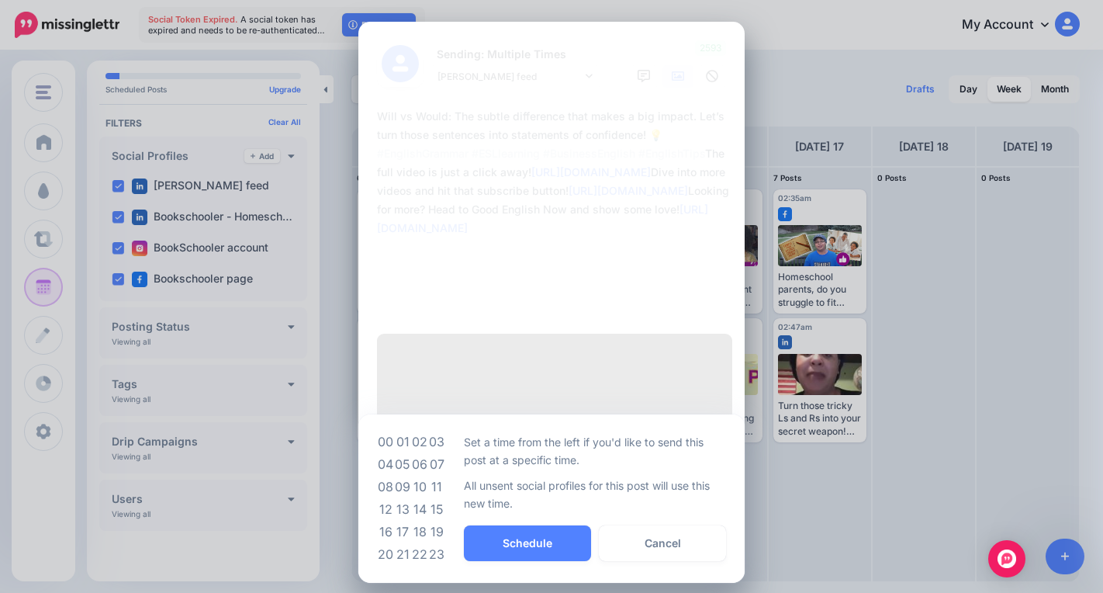
drag, startPoint x: 437, startPoint y: 457, endPoint x: 452, endPoint y: 466, distance: 17.4
click at [438, 475] on td "11" at bounding box center [436, 486] width 17 height 22
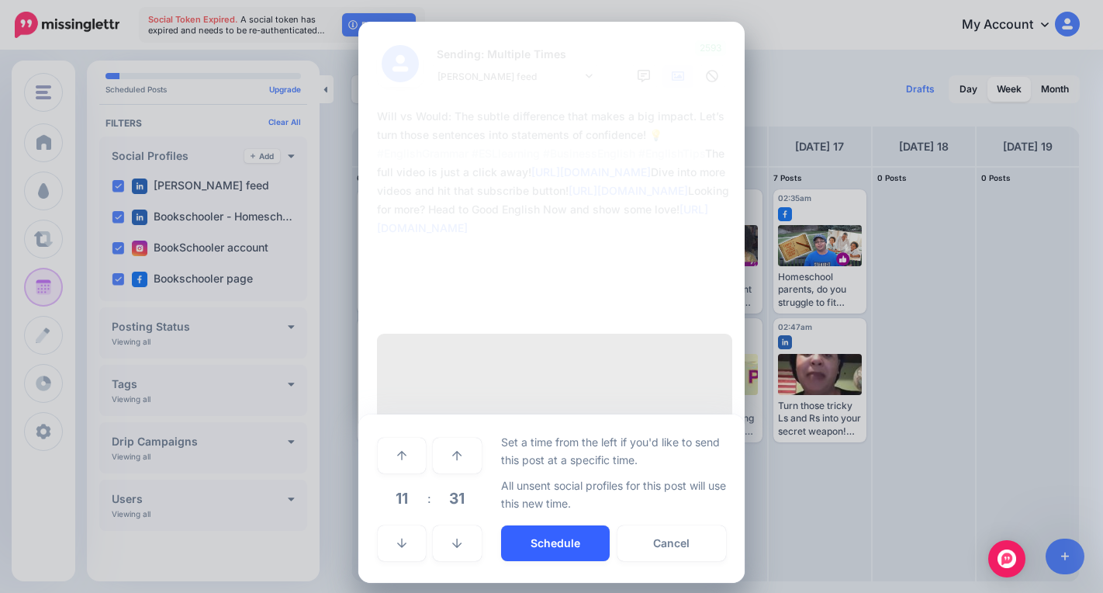
drag, startPoint x: 532, startPoint y: 499, endPoint x: 540, endPoint y: 500, distance: 7.8
click at [536, 525] on button "Schedule" at bounding box center [555, 543] width 109 height 36
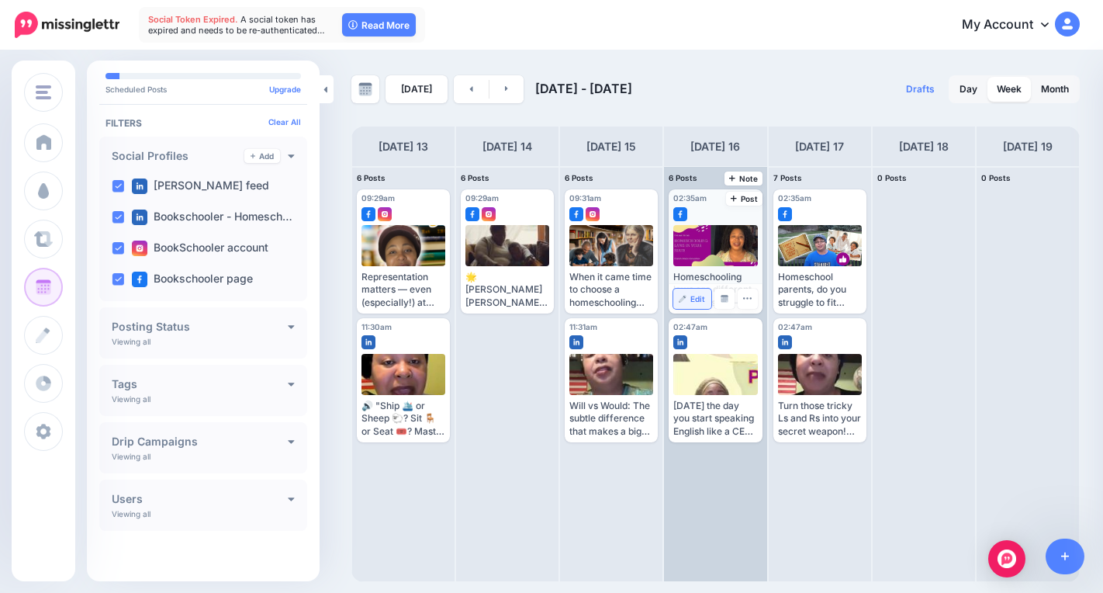
click at [697, 297] on span "Edit" at bounding box center [697, 299] width 15 height 8
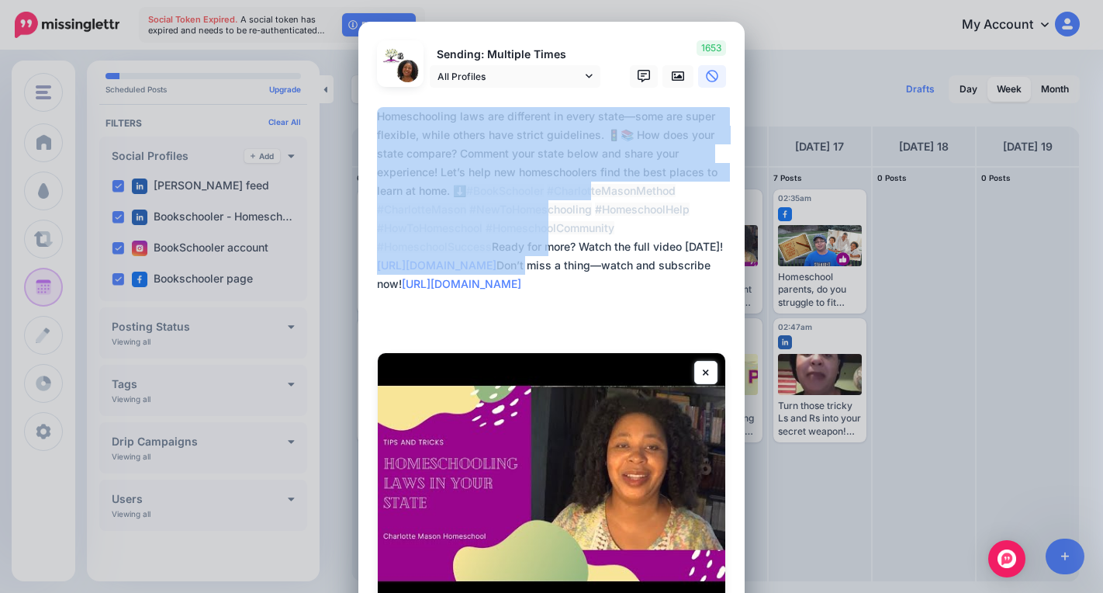
drag, startPoint x: 734, startPoint y: 237, endPoint x: 739, endPoint y: 390, distance: 153.7
click at [740, 358] on div "Edit Post Loading Sending: Multiple Times All Profiles" at bounding box center [551, 296] width 1103 height 593
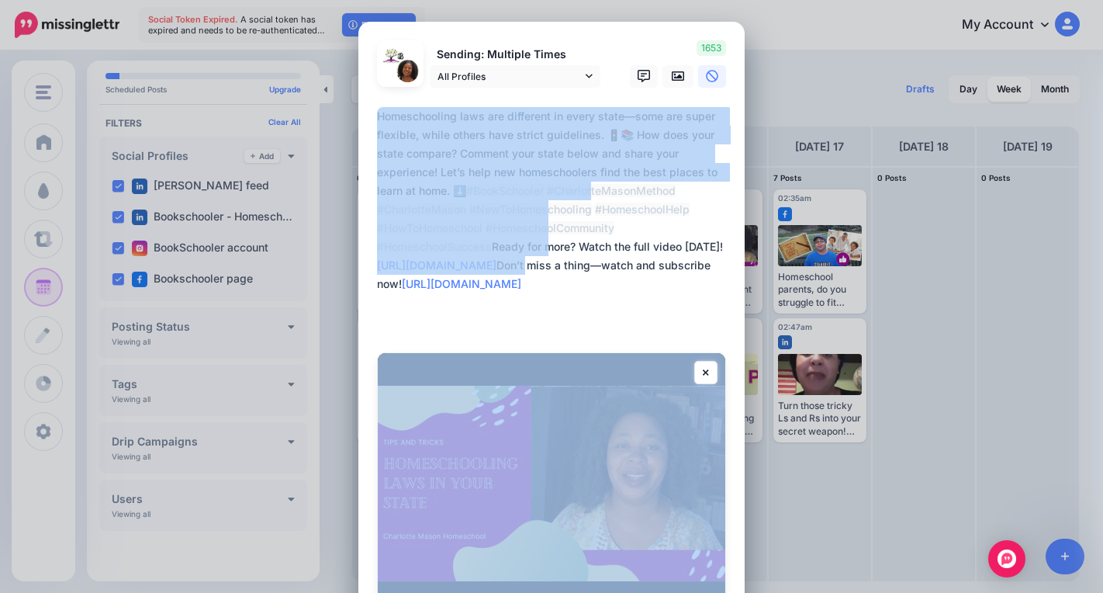
scroll to position [285, 0]
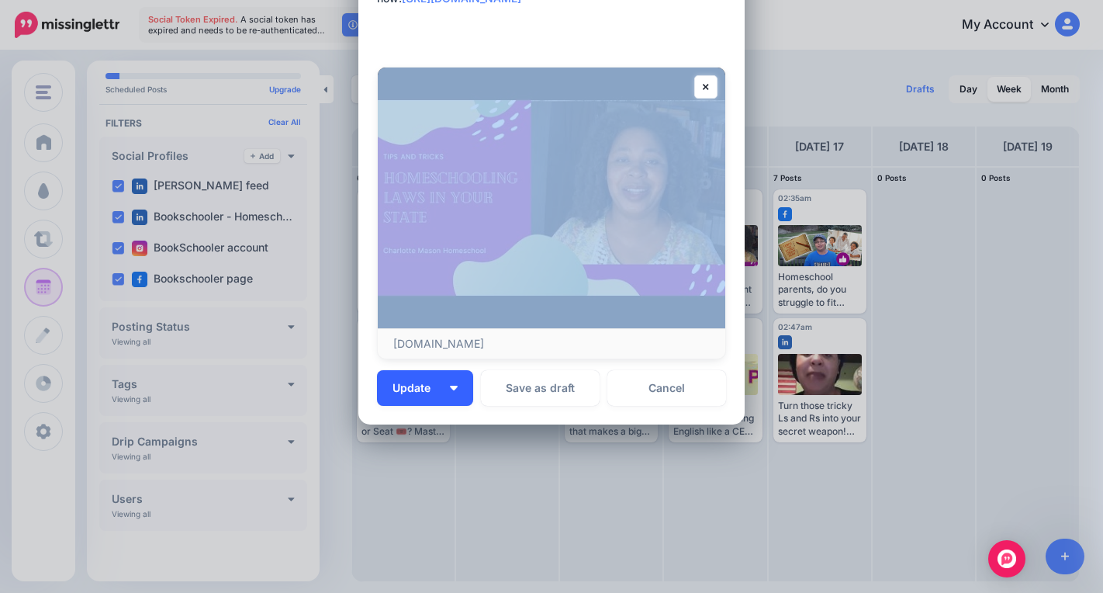
click at [444, 395] on button "Update" at bounding box center [425, 388] width 96 height 36
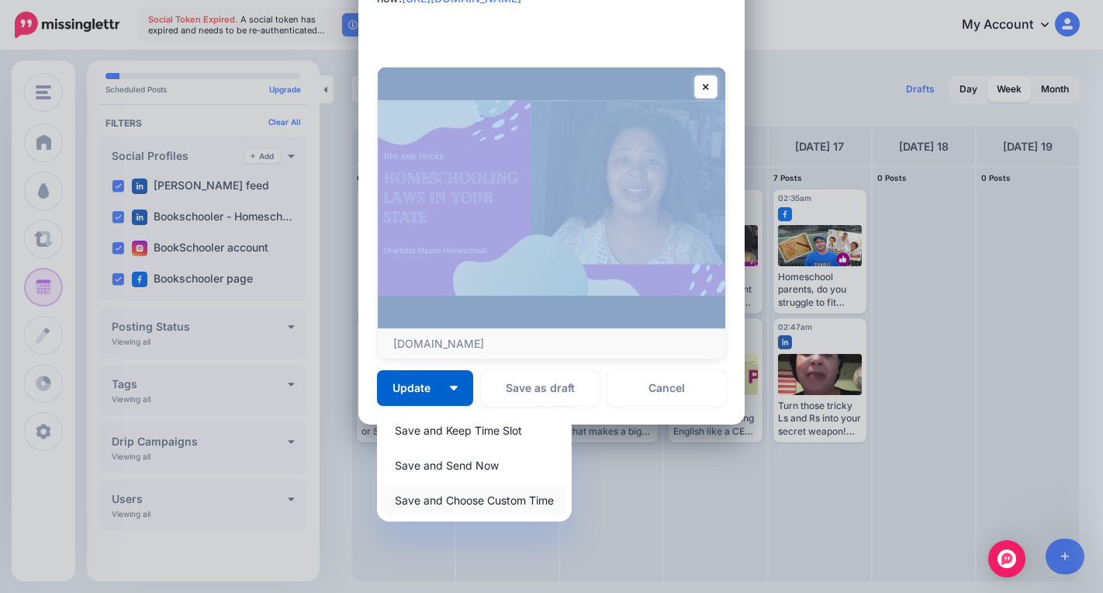
click at [493, 505] on link "Save and Choose Custom Time" at bounding box center [474, 500] width 182 height 30
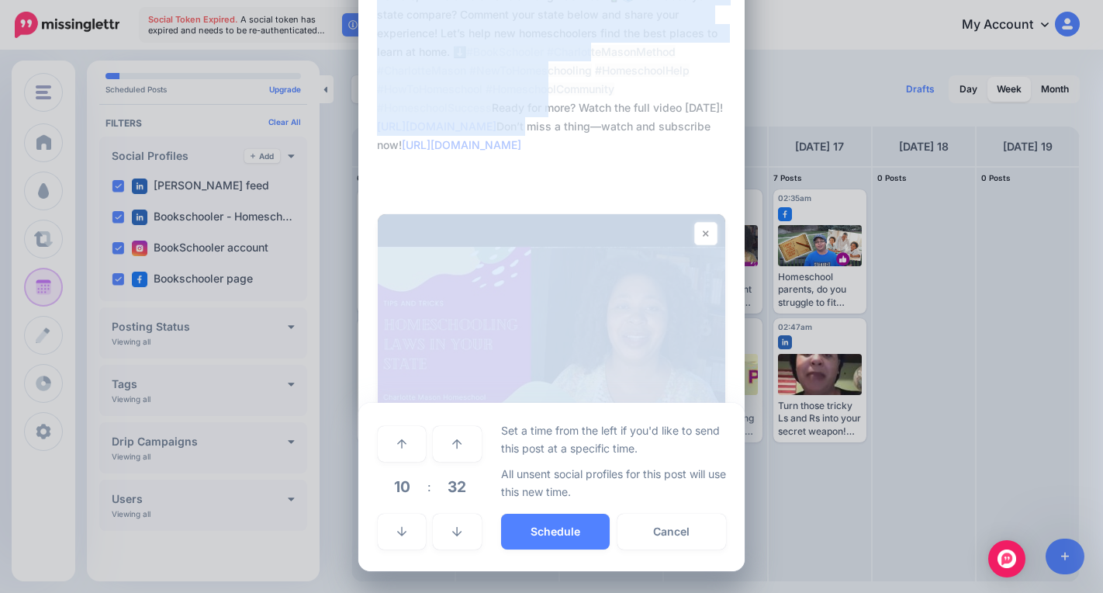
scroll to position [139, 0]
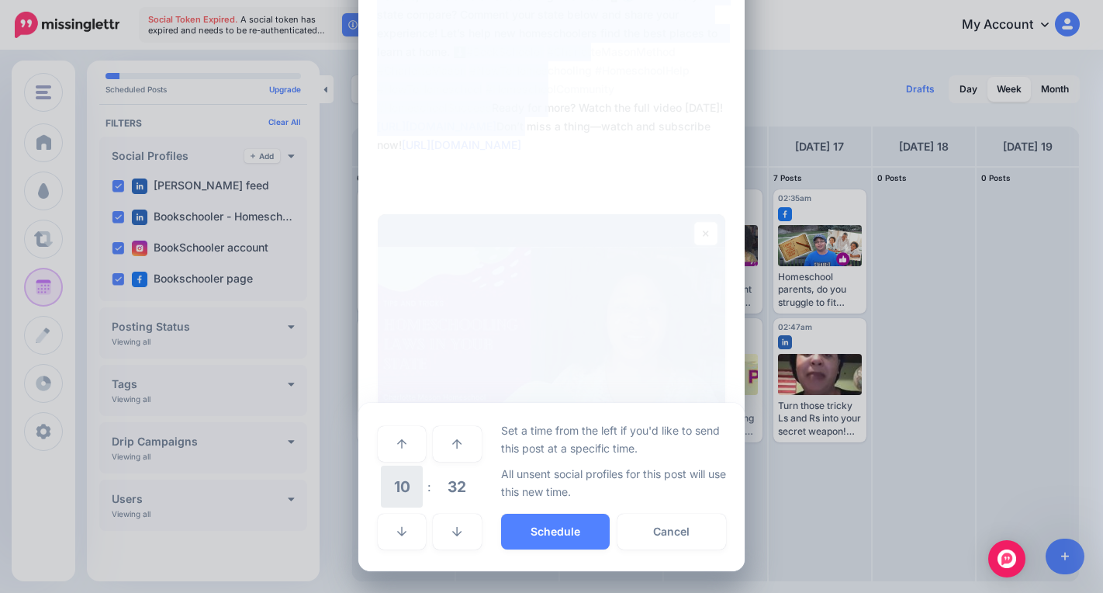
click at [401, 486] on span "10" at bounding box center [402, 486] width 42 height 42
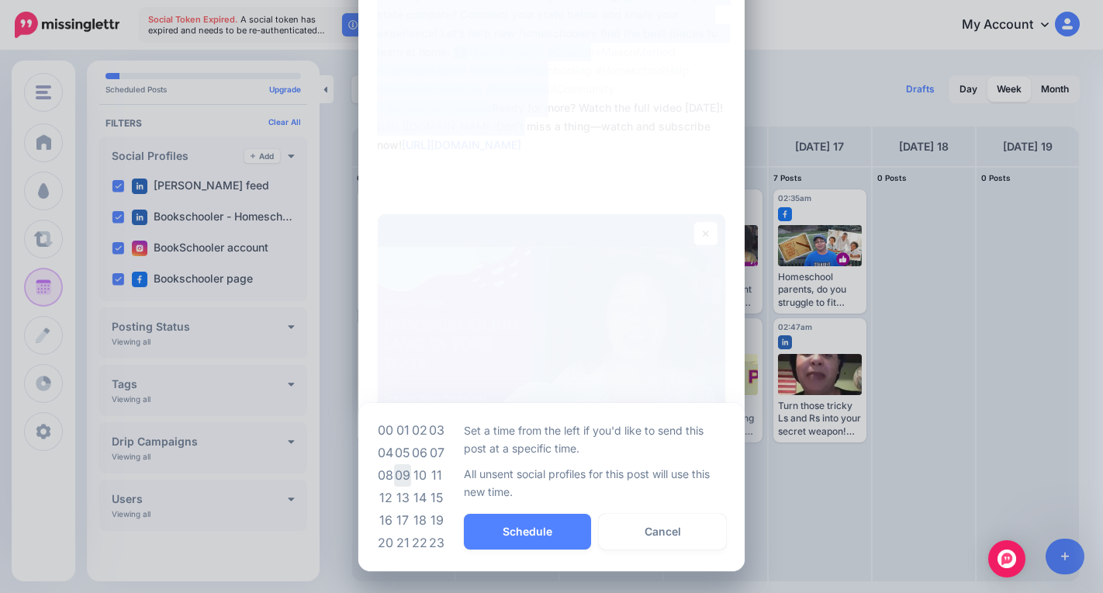
click at [401, 475] on td "09" at bounding box center [402, 475] width 17 height 22
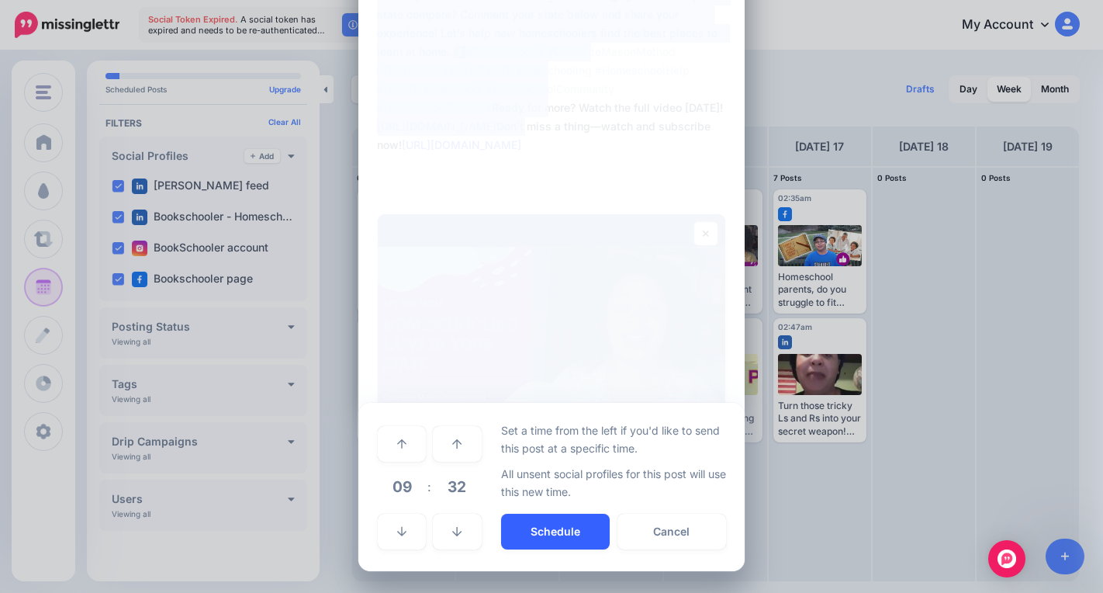
click at [555, 538] on button "Schedule" at bounding box center [555, 531] width 109 height 36
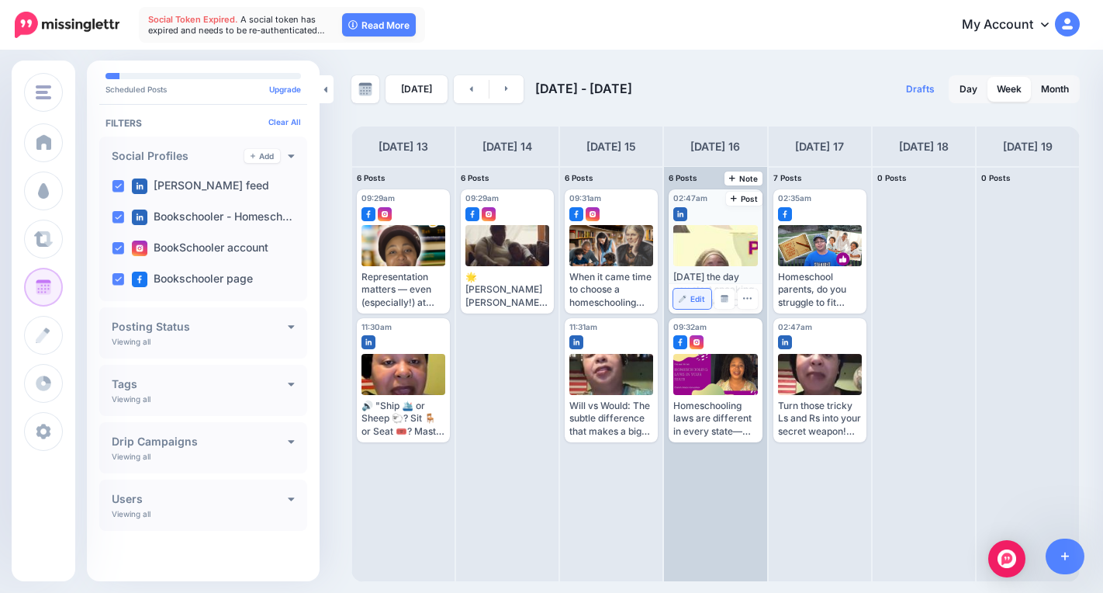
click at [694, 295] on link "Edit" at bounding box center [691, 299] width 37 height 20
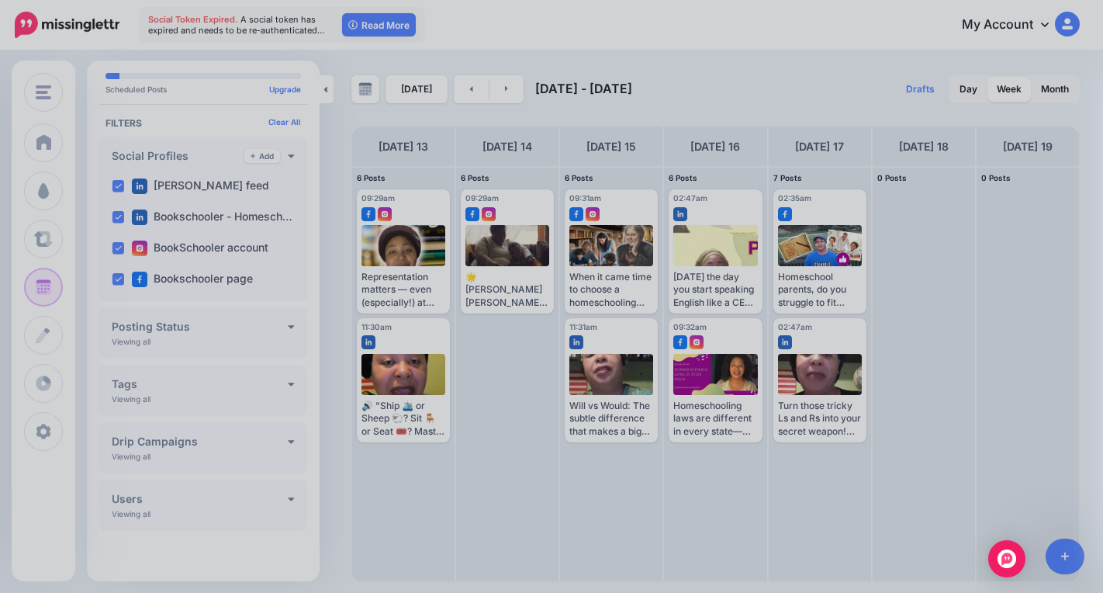
scroll to position [0, 0]
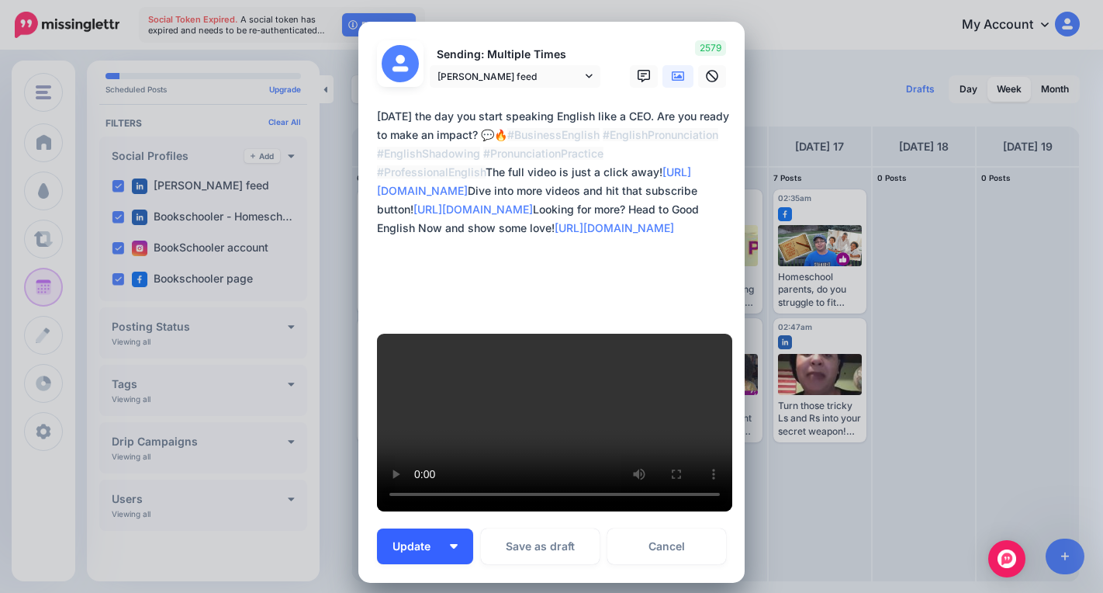
click at [453, 528] on button "Update" at bounding box center [425, 546] width 96 height 36
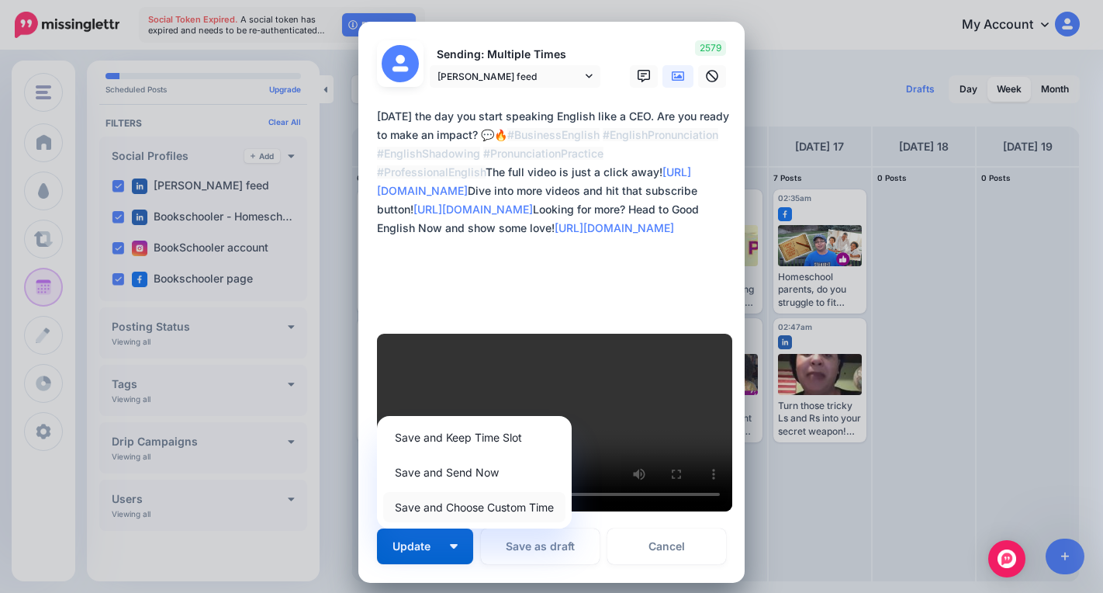
click at [455, 492] on link "Save and Choose Custom Time" at bounding box center [474, 507] width 182 height 30
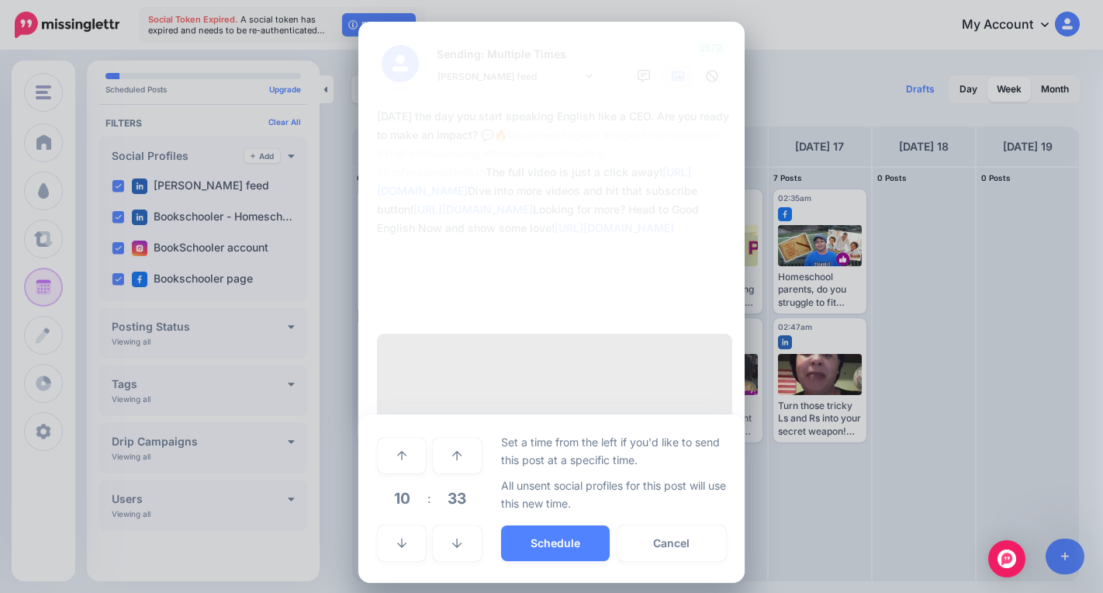
click at [407, 477] on span "10" at bounding box center [402, 498] width 42 height 42
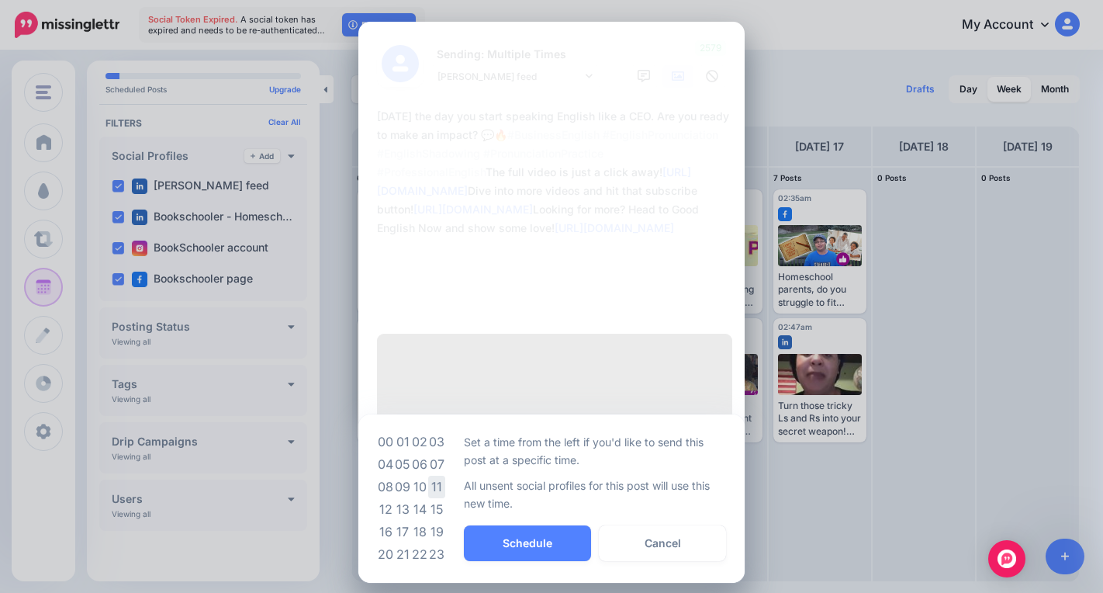
click at [441, 475] on td "11" at bounding box center [436, 486] width 17 height 22
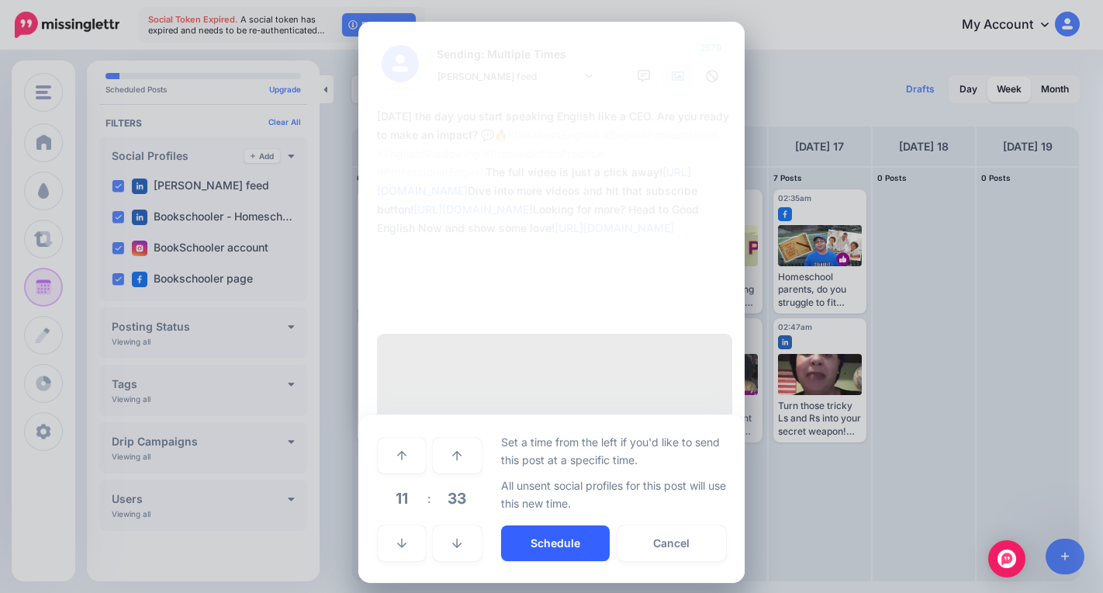
click at [517, 525] on button "Schedule" at bounding box center [555, 543] width 109 height 36
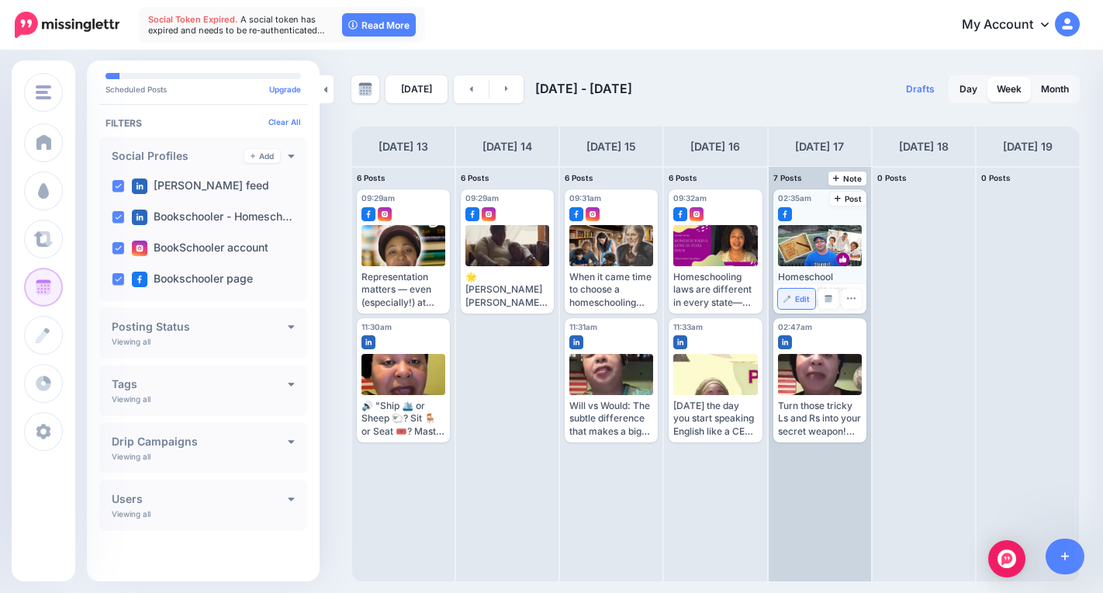
click at [801, 296] on span "Edit" at bounding box center [802, 299] width 15 height 8
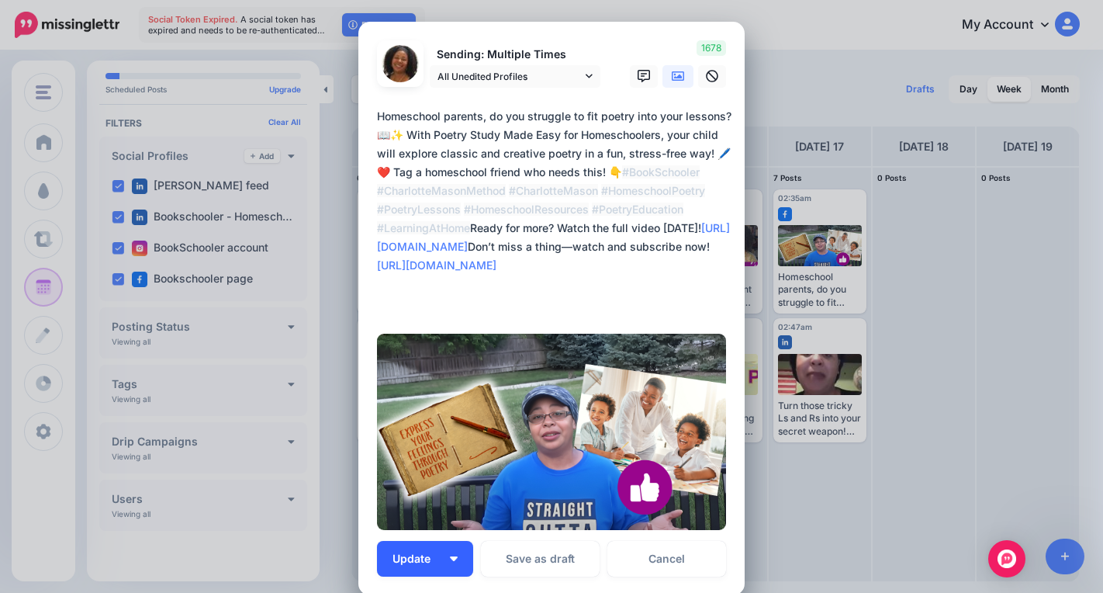
click at [453, 557] on button "Update" at bounding box center [425, 559] width 96 height 36
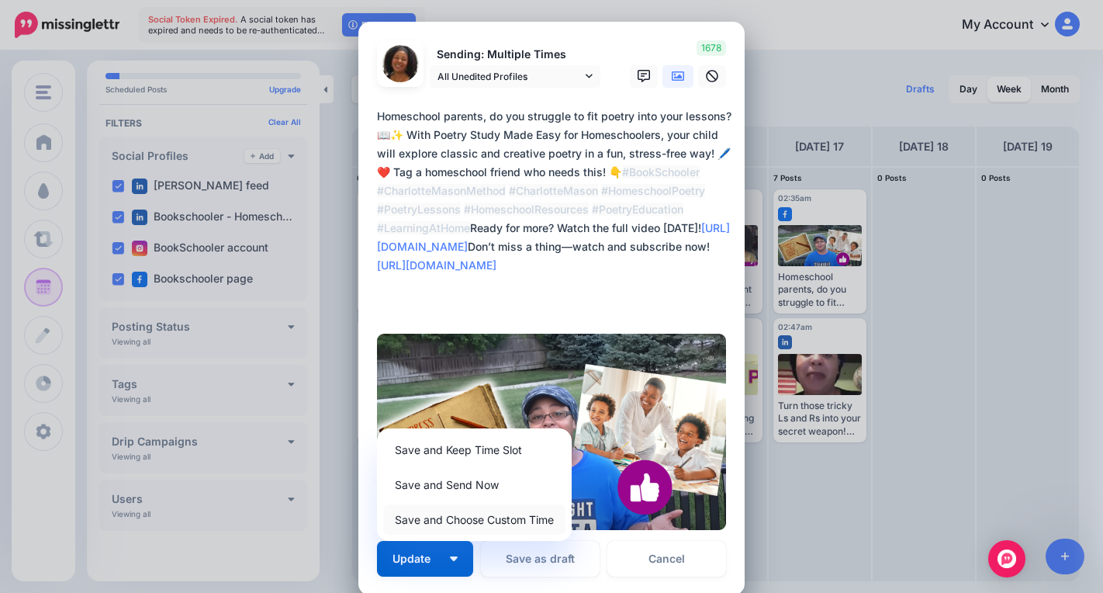
click at [479, 514] on link "Save and Choose Custom Time" at bounding box center [474, 519] width 182 height 30
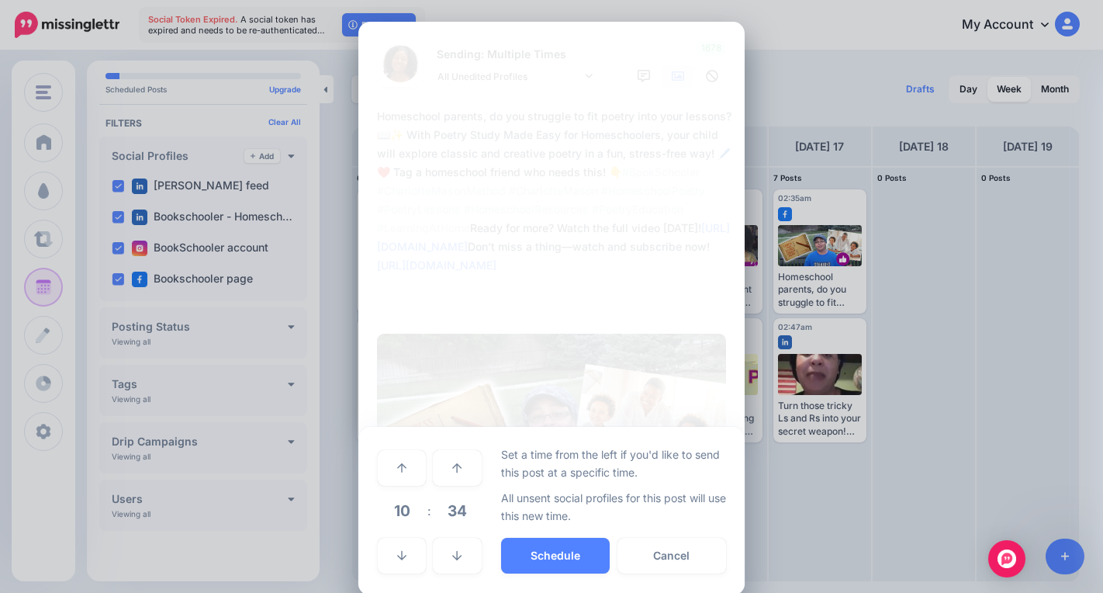
click at [405, 513] on span "10" at bounding box center [402, 510] width 42 height 42
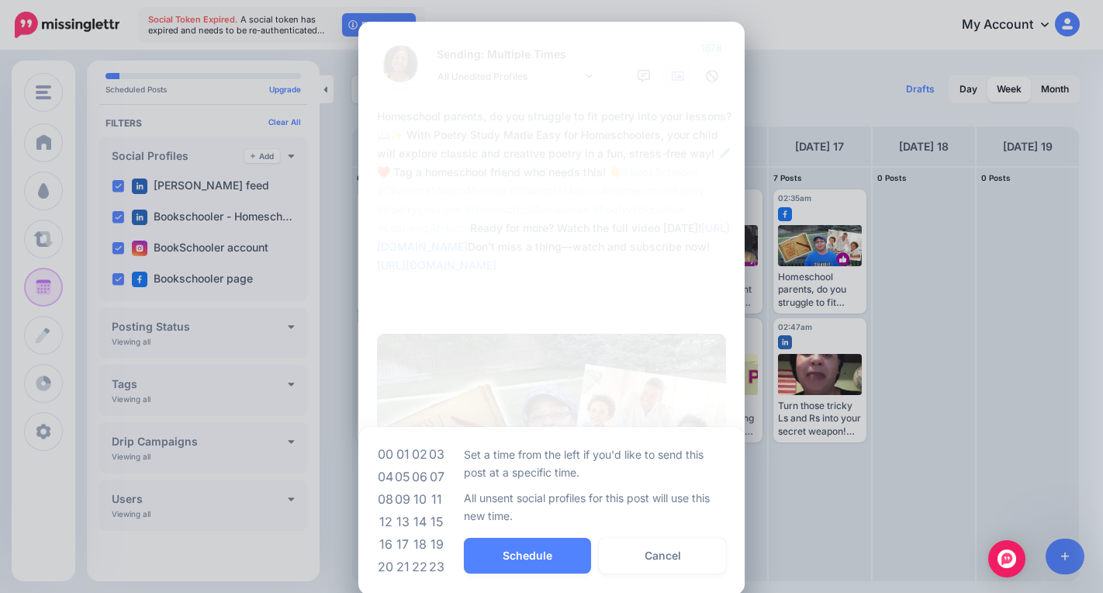
drag, startPoint x: 404, startPoint y: 495, endPoint x: 421, endPoint y: 504, distance: 19.4
click at [404, 496] on td "09" at bounding box center [402, 499] width 17 height 22
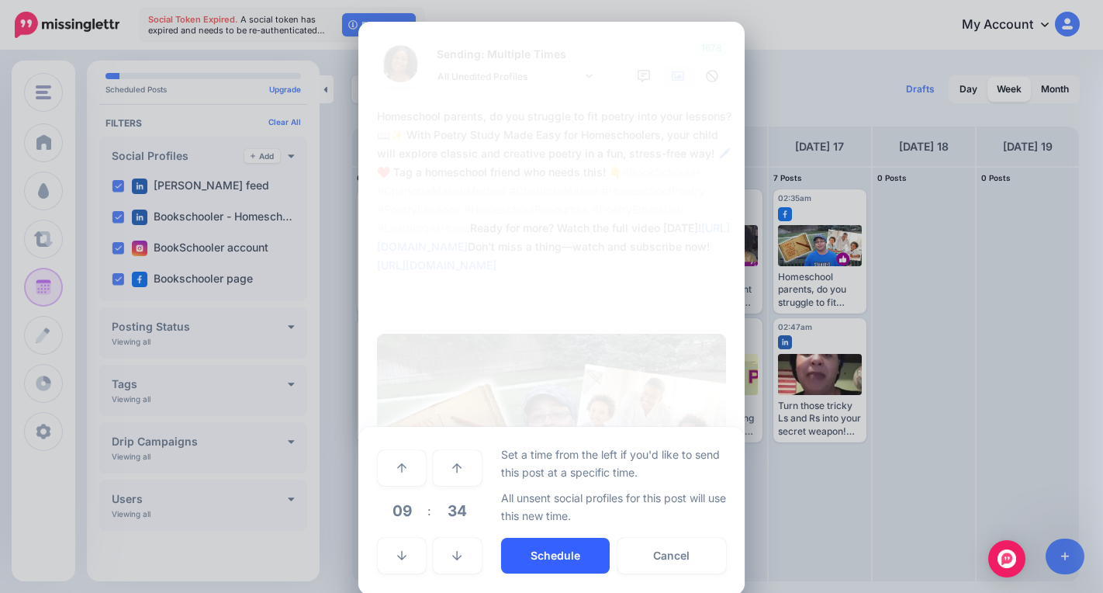
click at [534, 548] on button "Schedule" at bounding box center [555, 556] width 109 height 36
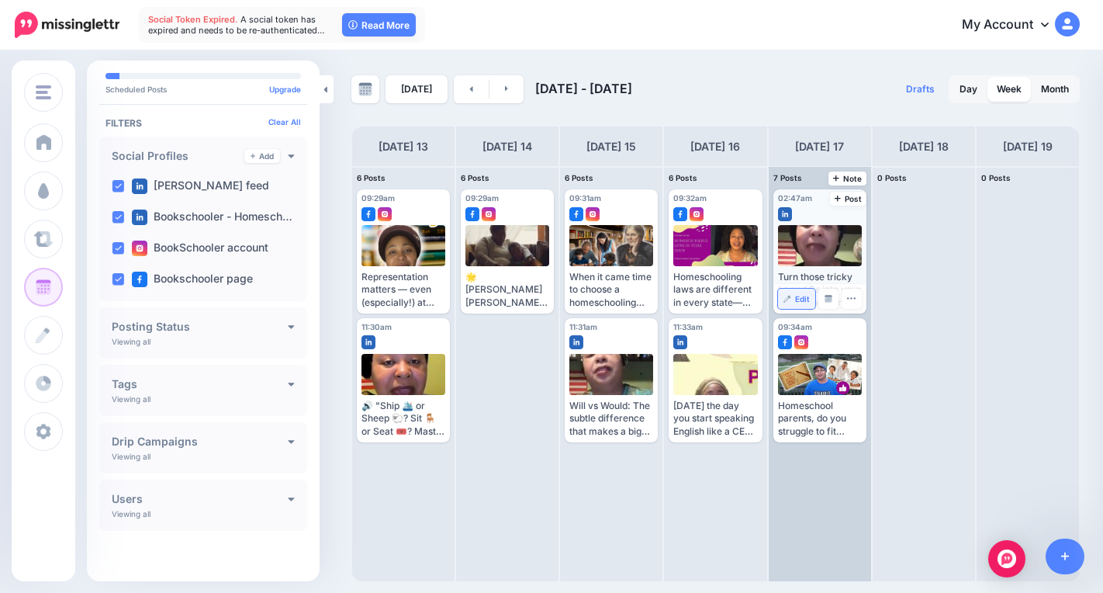
click at [794, 293] on link "Edit" at bounding box center [796, 299] width 37 height 20
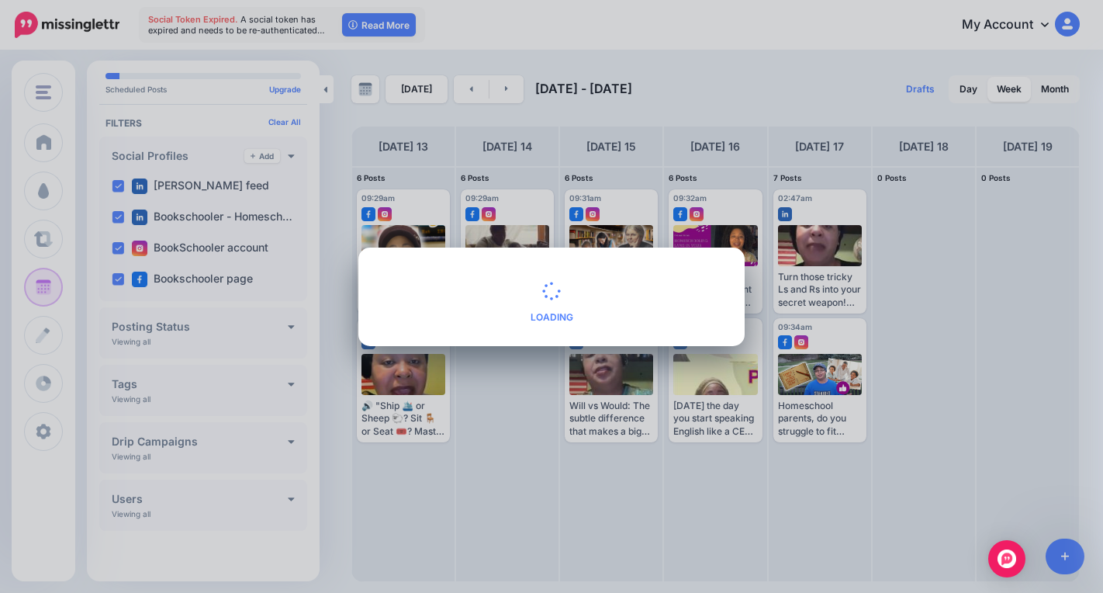
type textarea "**********"
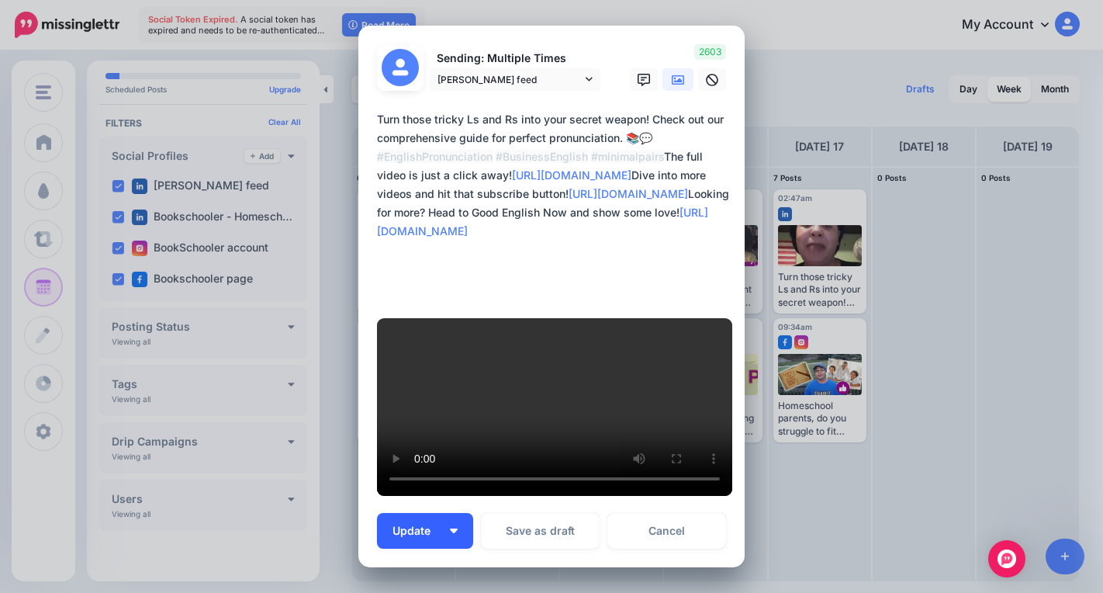
drag, startPoint x: 460, startPoint y: 500, endPoint x: 466, endPoint y: 510, distance: 11.8
click at [457, 513] on button "Update" at bounding box center [425, 531] width 96 height 36
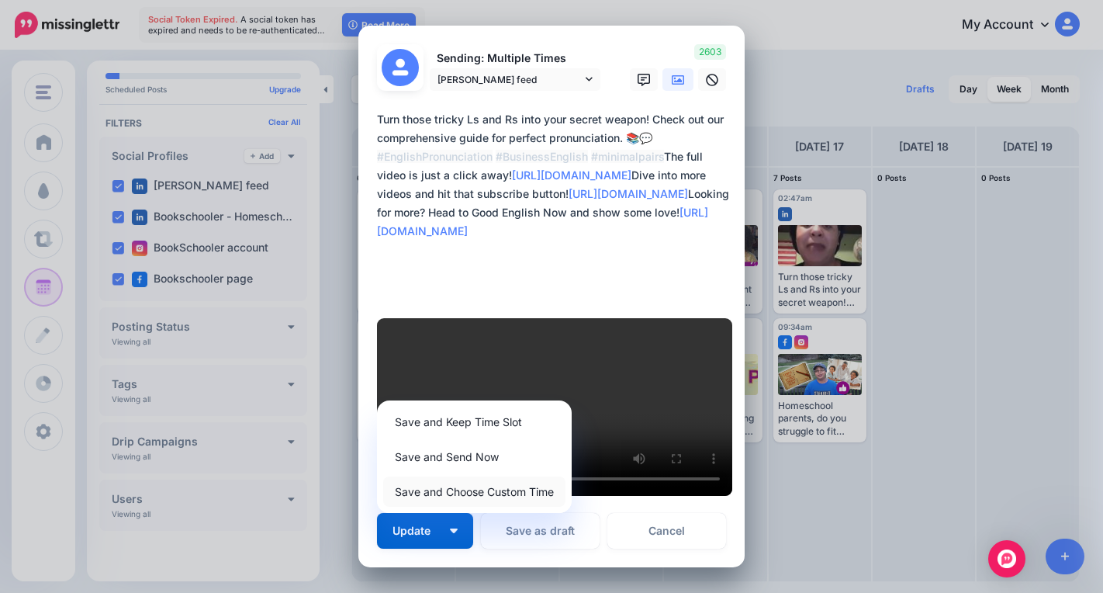
click at [466, 476] on link "Save and Choose Custom Time" at bounding box center [474, 491] width 182 height 30
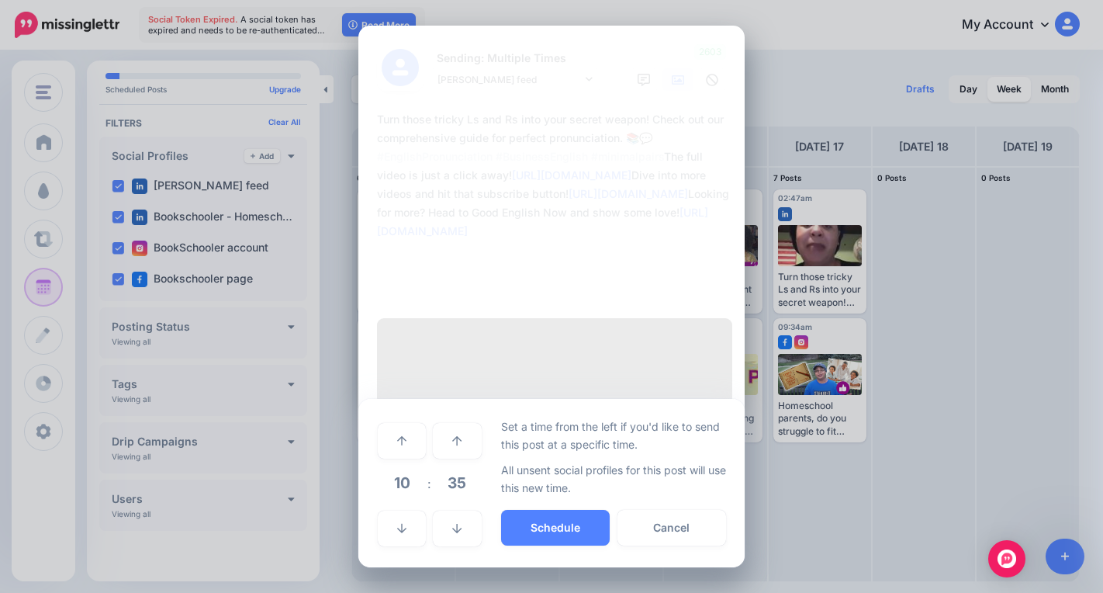
click at [399, 462] on span "10" at bounding box center [402, 483] width 42 height 42
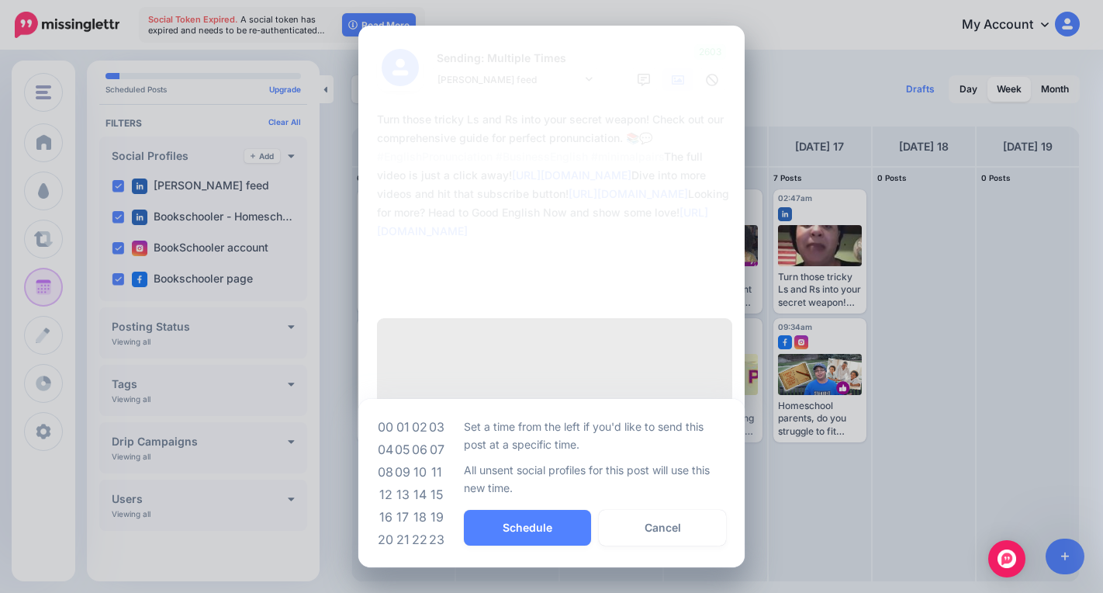
drag, startPoint x: 440, startPoint y: 441, endPoint x: 477, endPoint y: 464, distance: 43.9
click at [442, 461] on td "11" at bounding box center [436, 472] width 17 height 22
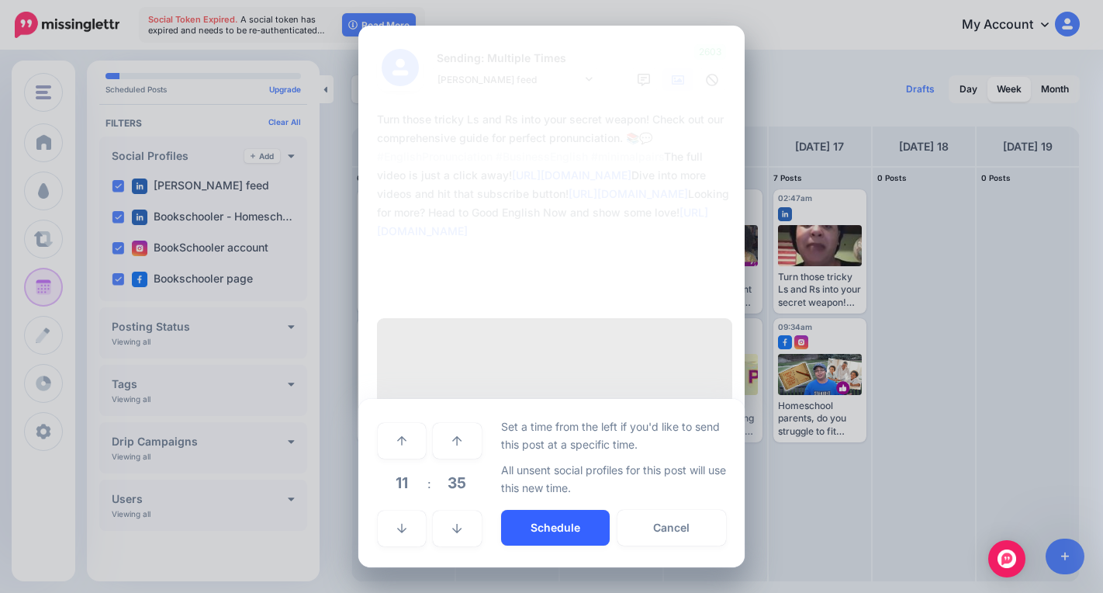
drag, startPoint x: 537, startPoint y: 494, endPoint x: 550, endPoint y: 505, distance: 17.1
click at [539, 510] on button "Schedule" at bounding box center [555, 528] width 109 height 36
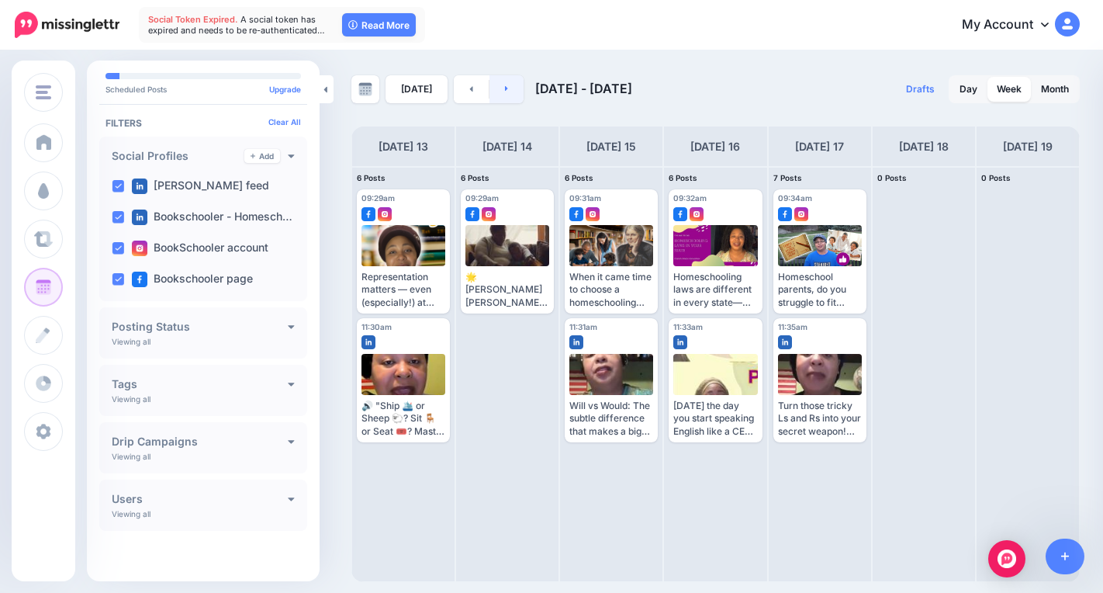
drag, startPoint x: 502, startPoint y: 92, endPoint x: 507, endPoint y: 99, distance: 9.5
click at [505, 91] on icon at bounding box center [507, 88] width 4 height 9
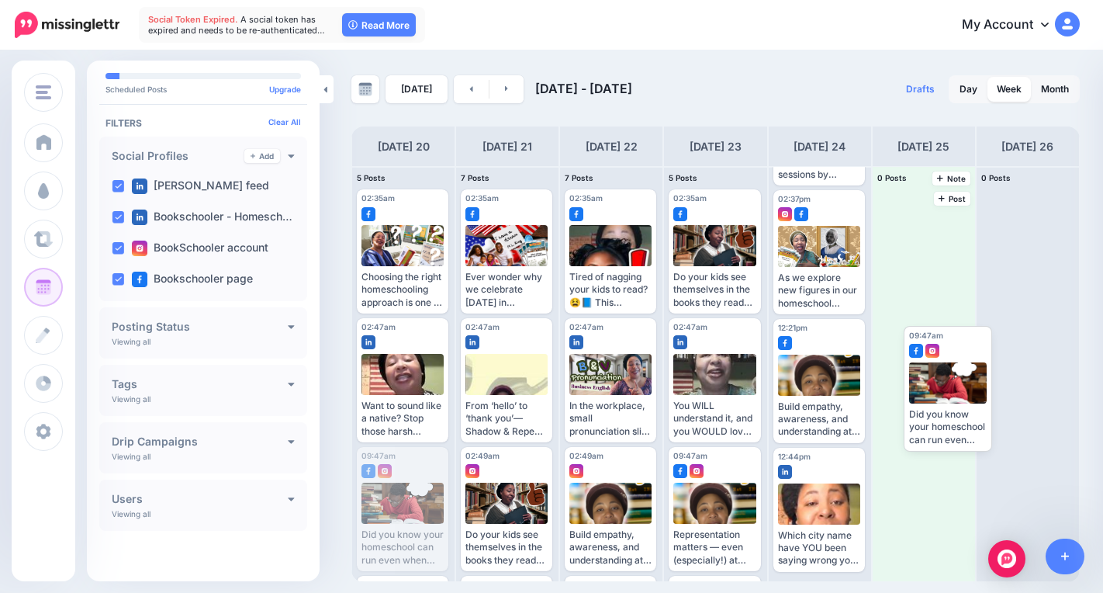
drag, startPoint x: 394, startPoint y: 520, endPoint x: 941, endPoint y: 402, distance: 559.6
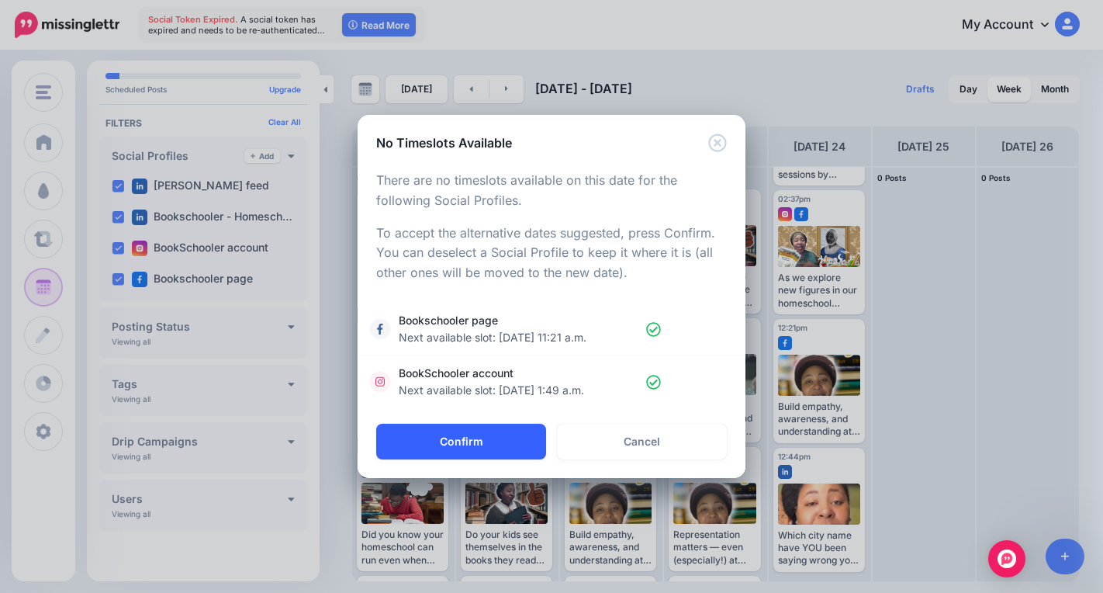
drag, startPoint x: 474, startPoint y: 440, endPoint x: 540, endPoint y: 454, distance: 67.4
click at [475, 440] on button "Confirm" at bounding box center [461, 442] width 170 height 36
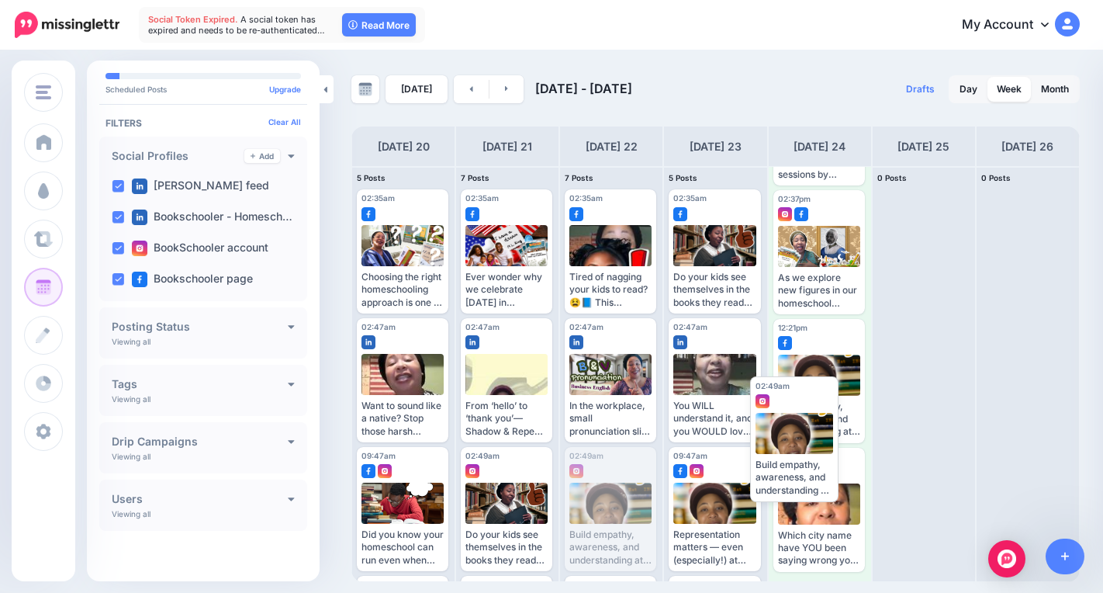
drag, startPoint x: 593, startPoint y: 517, endPoint x: 790, endPoint y: 451, distance: 207.5
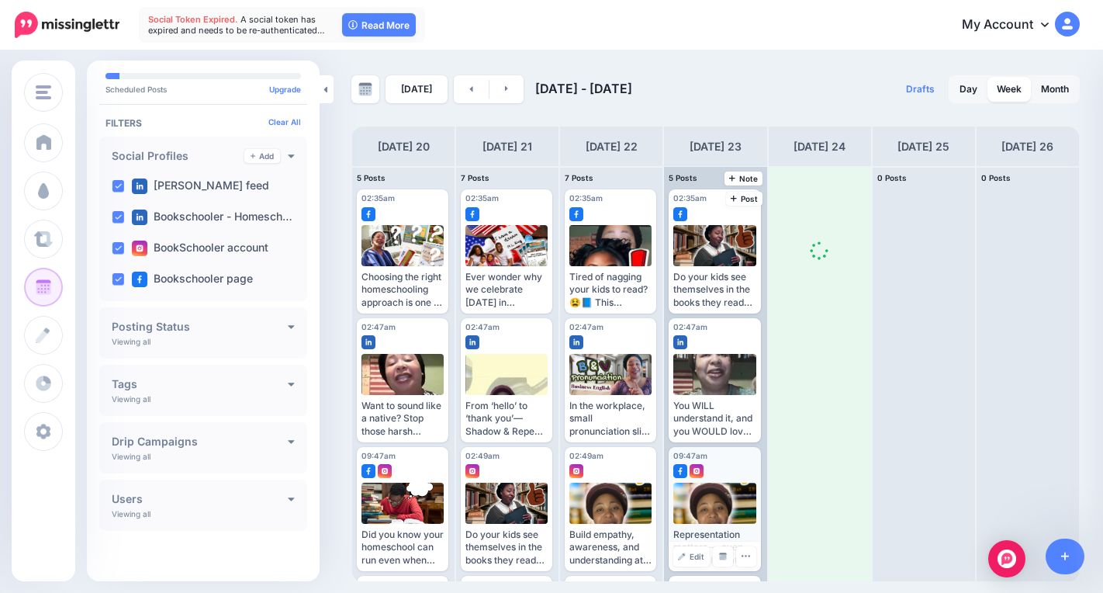
scroll to position [252, 0]
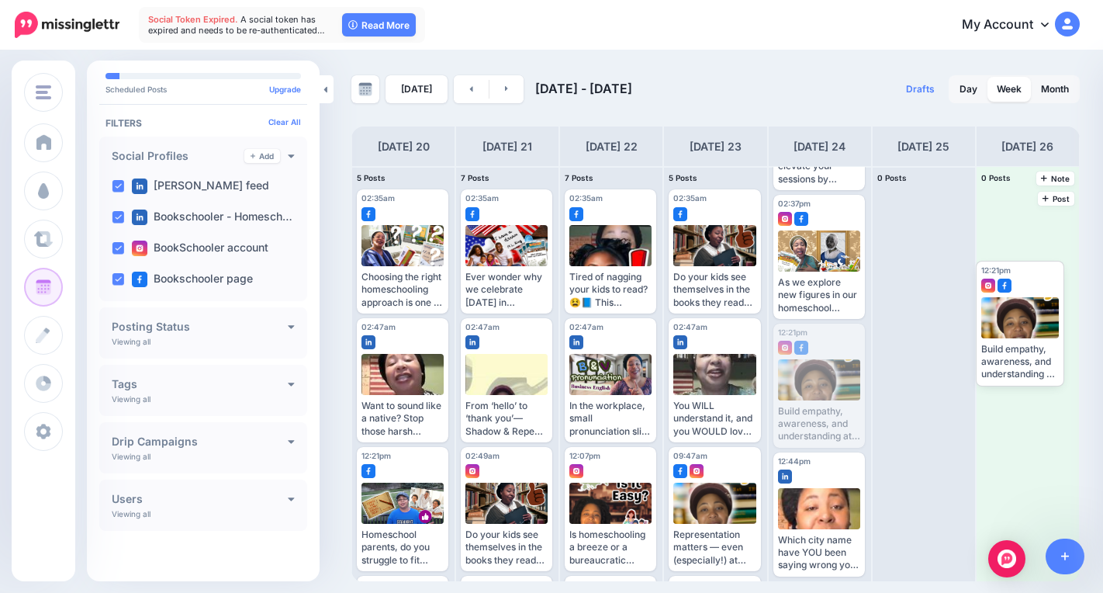
drag, startPoint x: 833, startPoint y: 377, endPoint x: 1029, endPoint y: 295, distance: 212.8
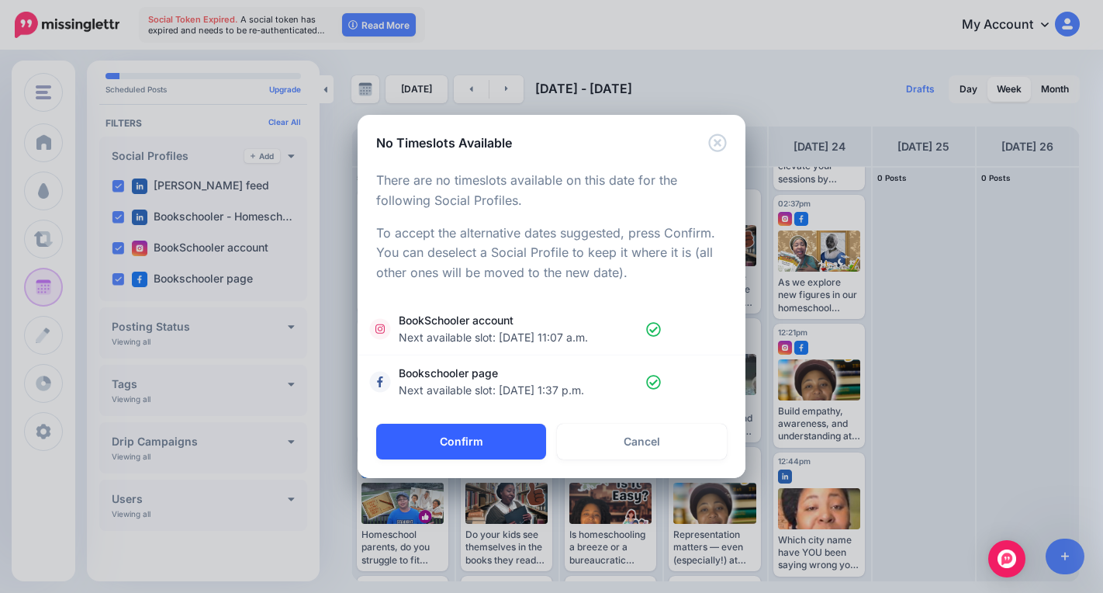
drag, startPoint x: 504, startPoint y: 447, endPoint x: 508, endPoint y: 459, distance: 13.0
click at [503, 450] on button "Confirm" at bounding box center [461, 442] width 170 height 36
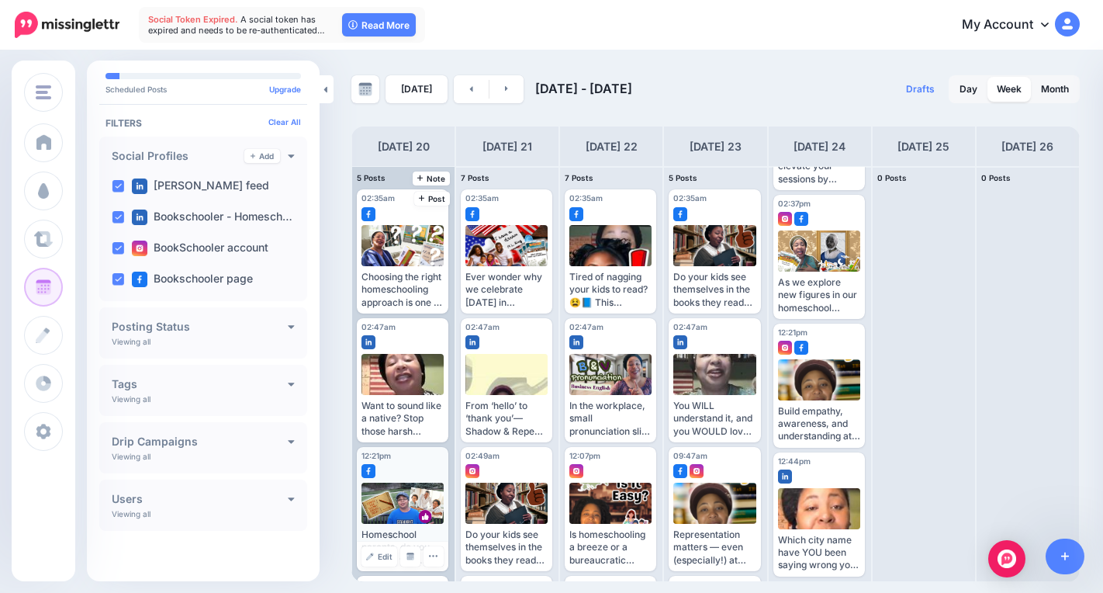
scroll to position [128, 0]
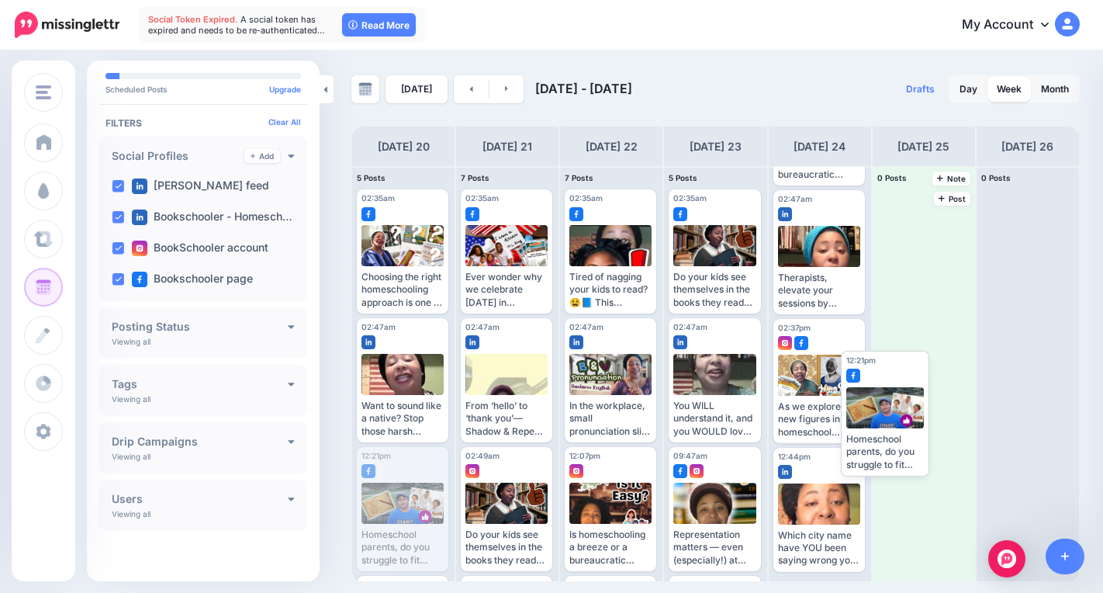
drag, startPoint x: 387, startPoint y: 505, endPoint x: 897, endPoint y: 404, distance: 520.3
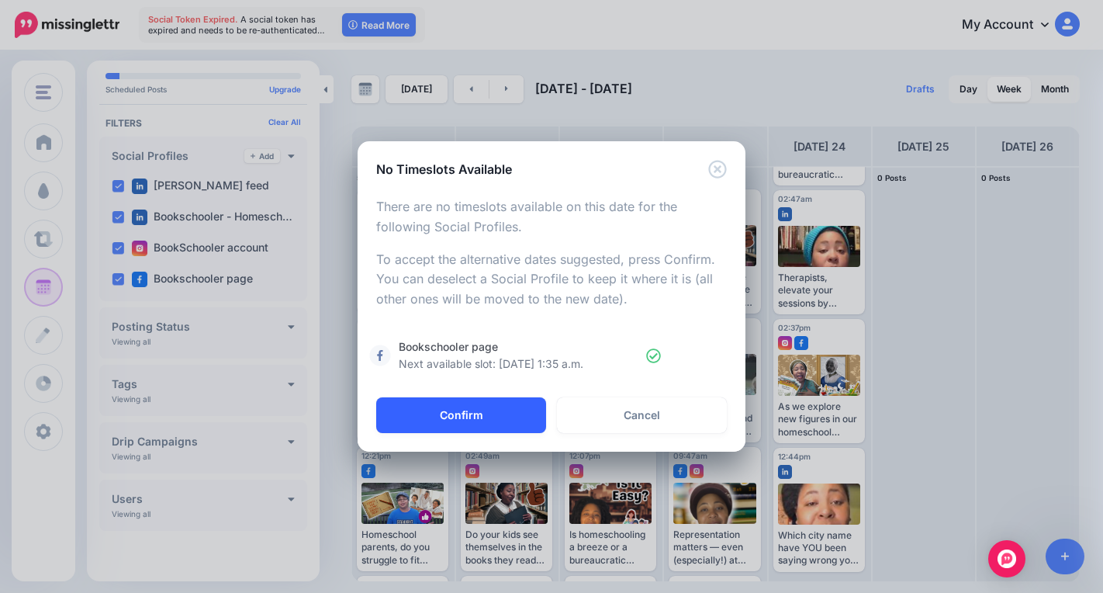
drag, startPoint x: 495, startPoint y: 410, endPoint x: 509, endPoint y: 424, distance: 19.7
click at [497, 410] on button "Confirm" at bounding box center [461, 415] width 170 height 36
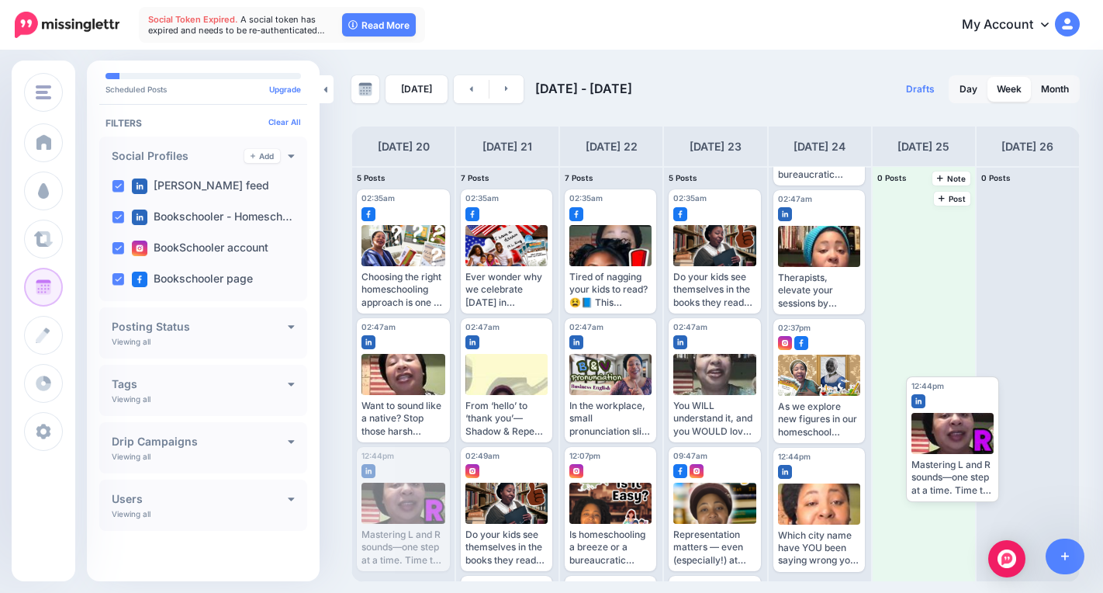
drag, startPoint x: 383, startPoint y: 506, endPoint x: 900, endPoint y: 430, distance: 522.2
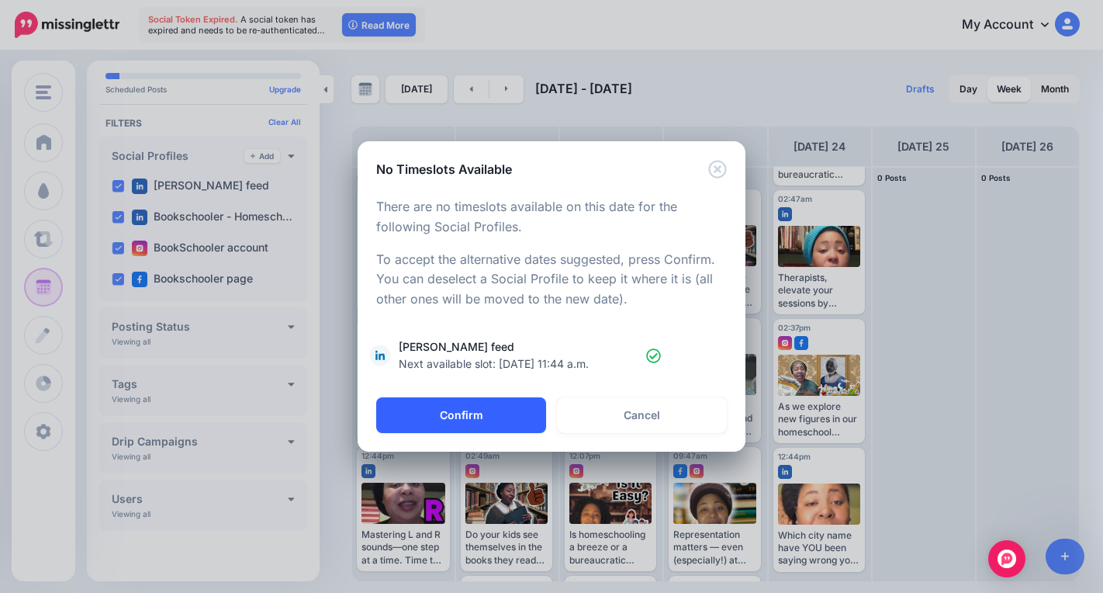
click at [439, 420] on button "Confirm" at bounding box center [461, 415] width 170 height 36
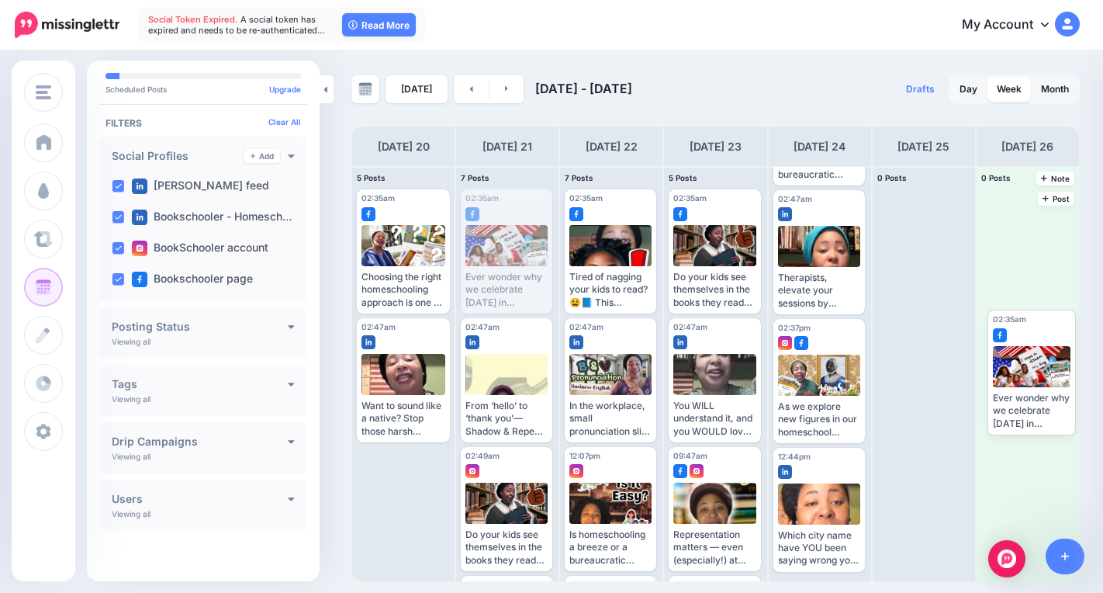
drag, startPoint x: 490, startPoint y: 251, endPoint x: 979, endPoint y: 362, distance: 501.3
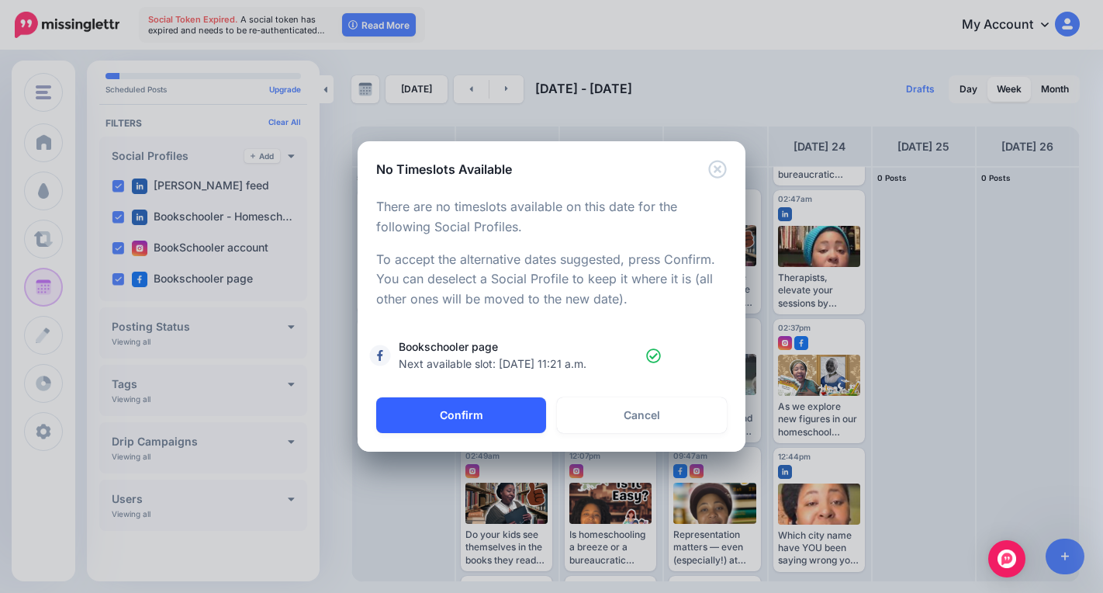
click at [460, 421] on button "Confirm" at bounding box center [461, 415] width 170 height 36
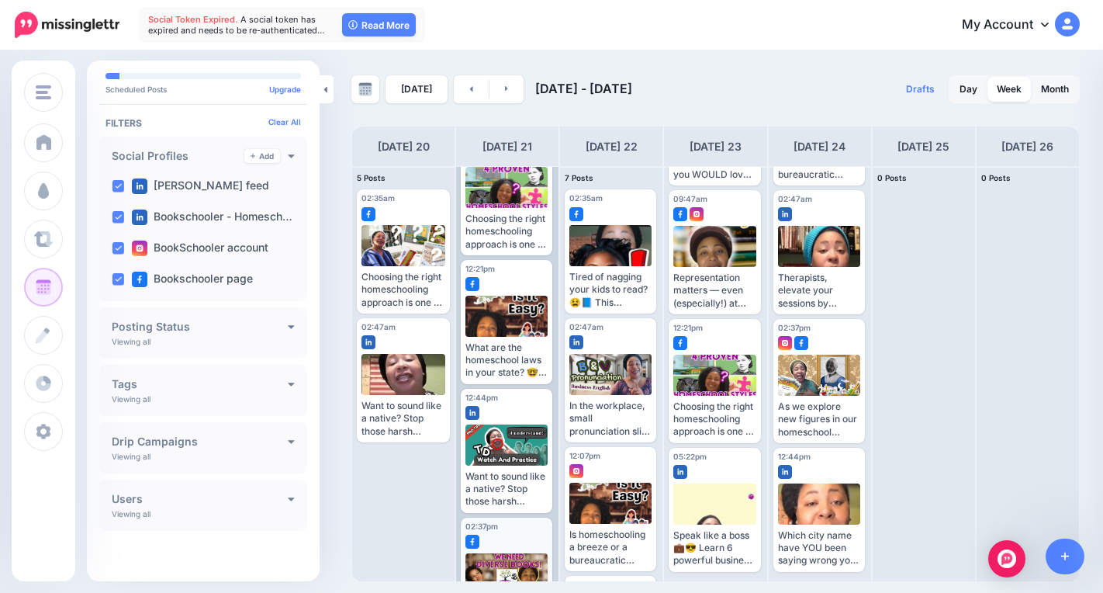
scroll to position [386, 0]
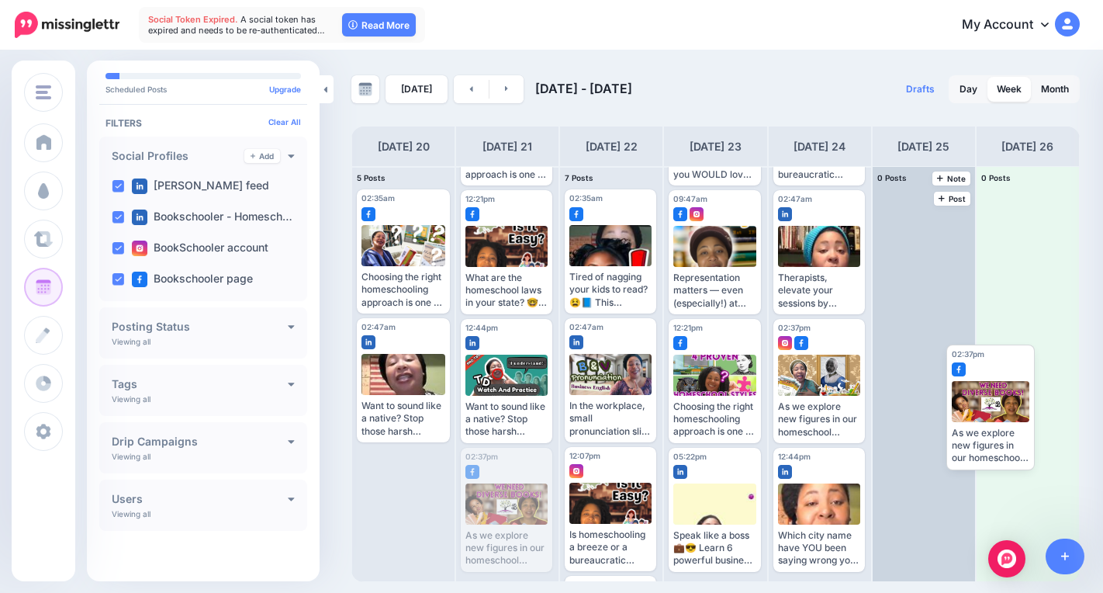
drag, startPoint x: 498, startPoint y: 517, endPoint x: 968, endPoint y: 410, distance: 482.1
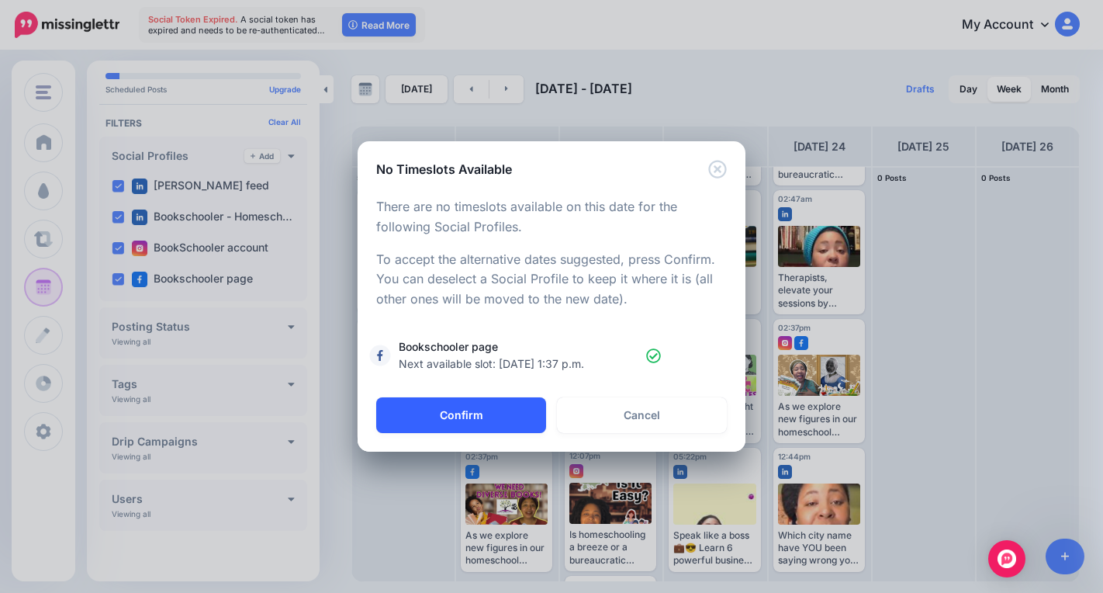
drag, startPoint x: 493, startPoint y: 417, endPoint x: 502, endPoint y: 421, distance: 9.4
click at [500, 419] on button "Confirm" at bounding box center [461, 415] width 170 height 36
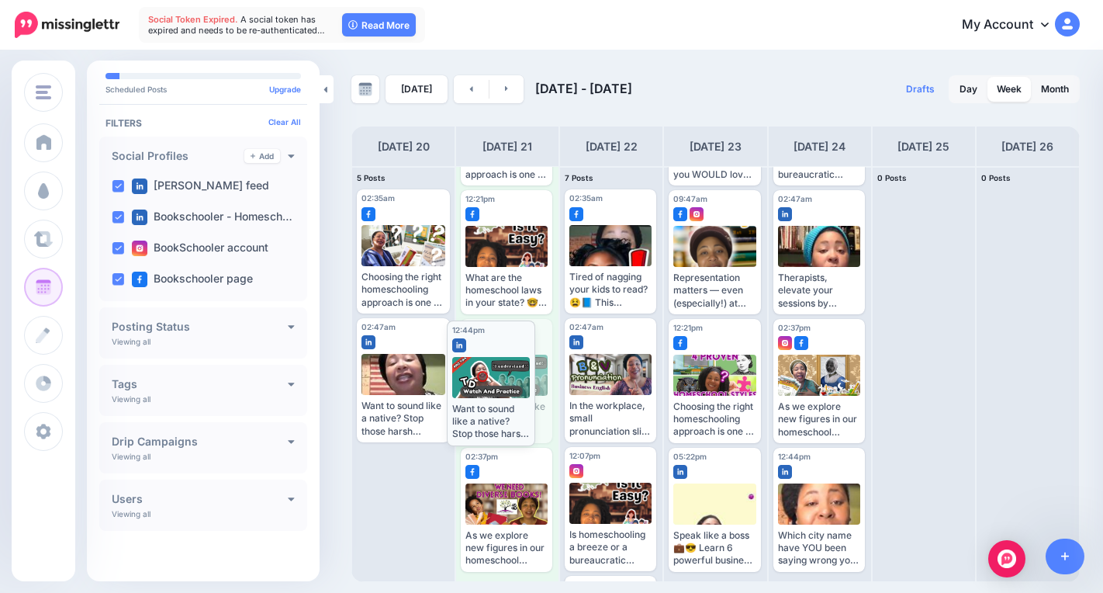
scroll to position [257, 0]
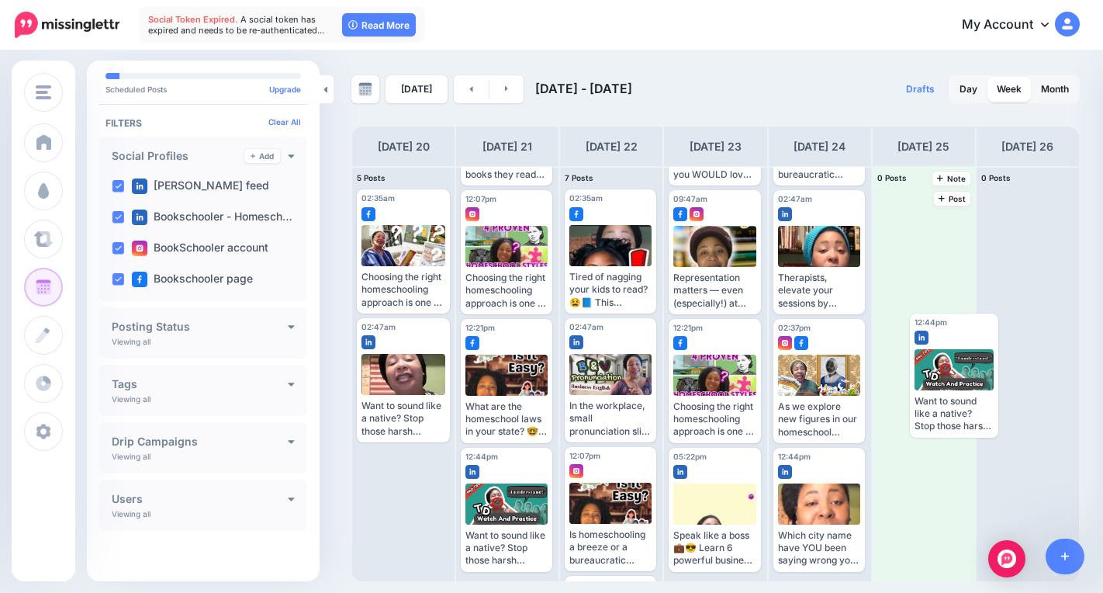
drag, startPoint x: 489, startPoint y: 410, endPoint x: 919, endPoint y: 410, distance: 430.5
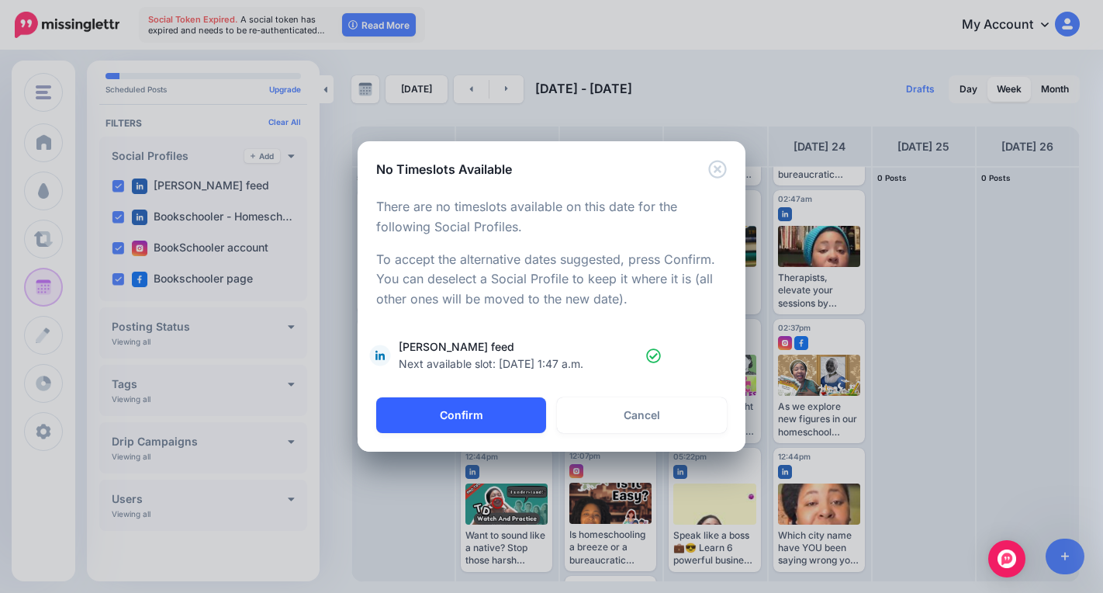
click at [479, 413] on button "Confirm" at bounding box center [461, 415] width 170 height 36
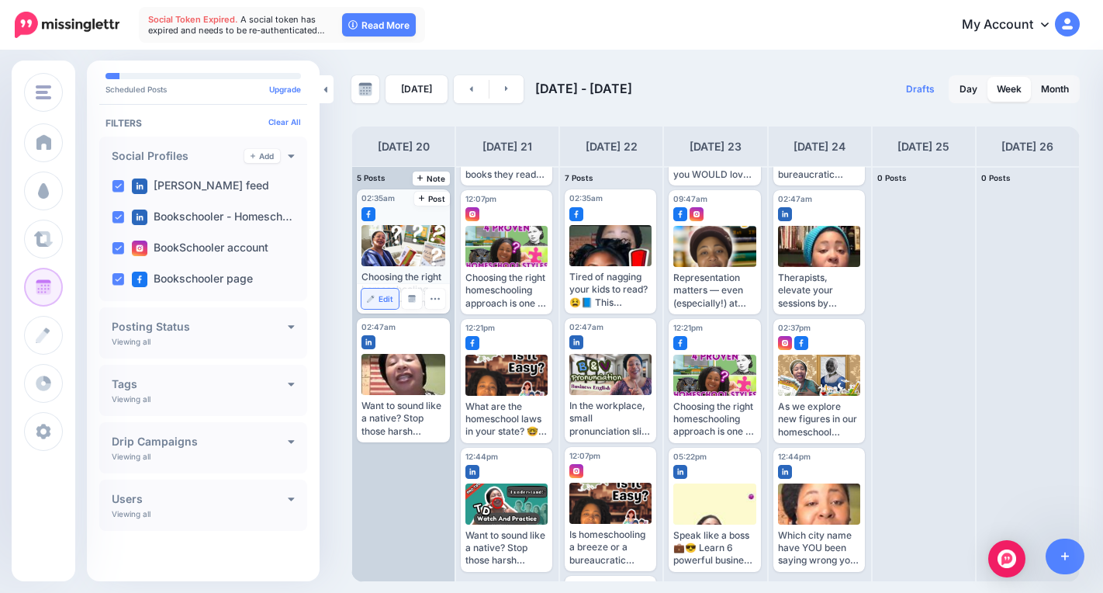
scroll to position [128, 0]
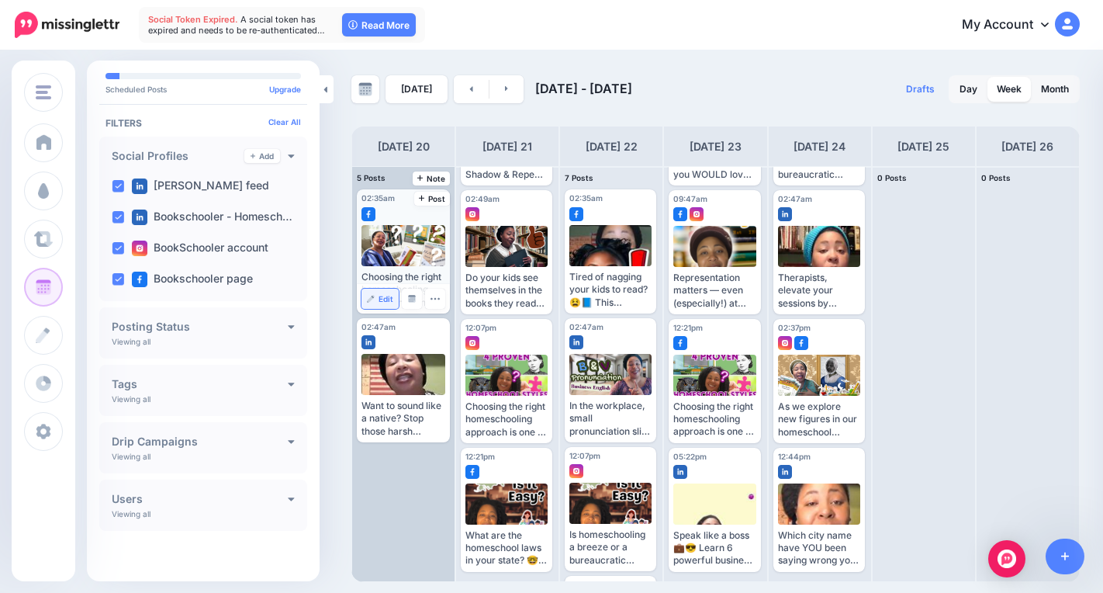
click at [389, 296] on span "Edit" at bounding box center [386, 299] width 15 height 8
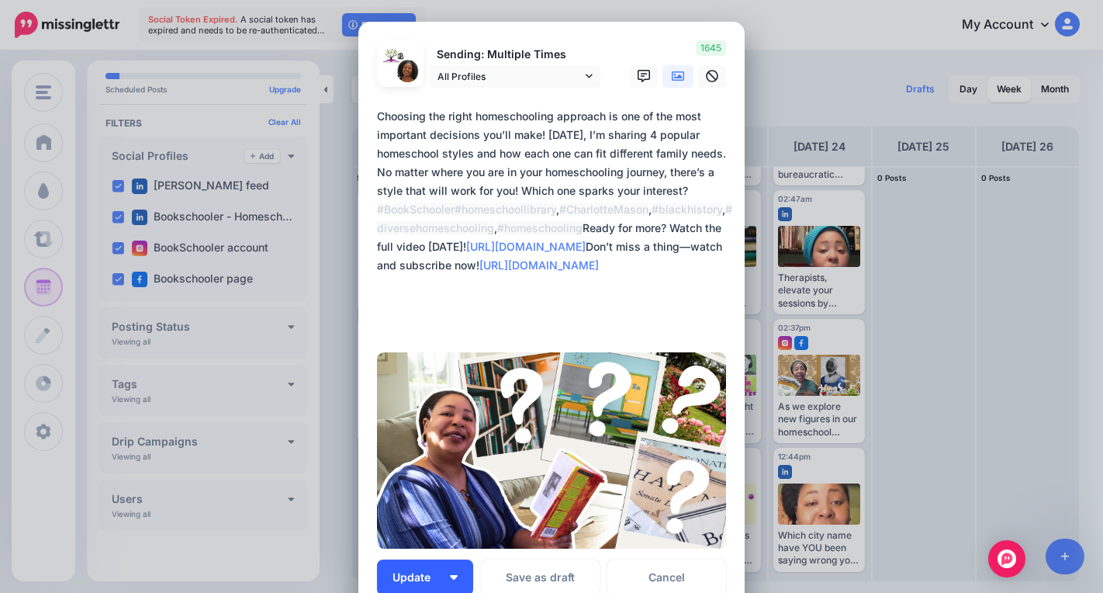
drag, startPoint x: 447, startPoint y: 570, endPoint x: 457, endPoint y: 573, distance: 10.6
click at [448, 570] on button "Update" at bounding box center [425, 577] width 96 height 36
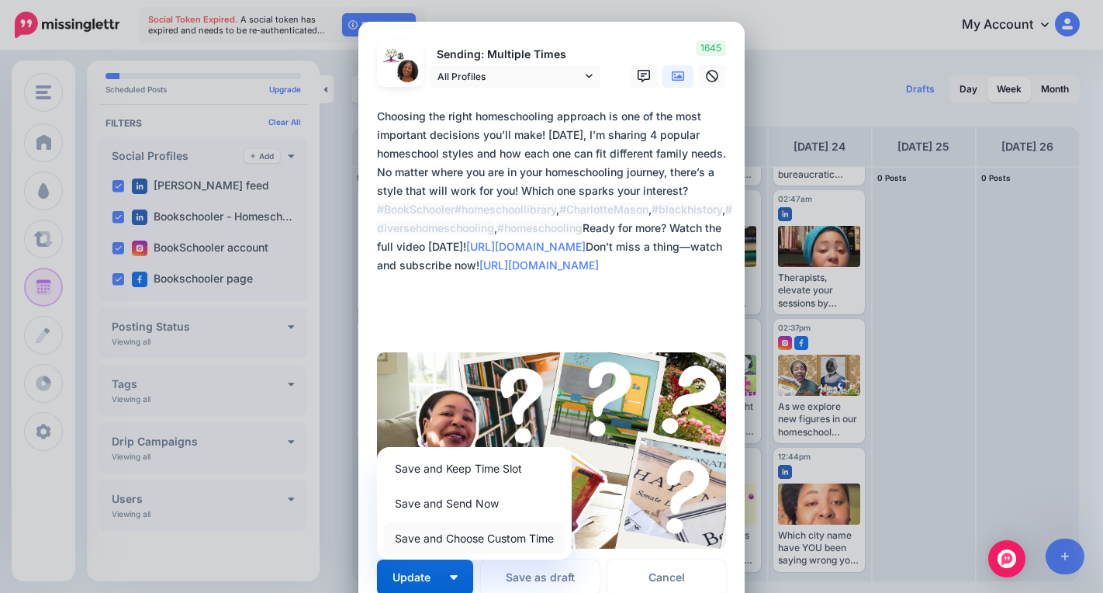
click at [472, 539] on link "Save and Choose Custom Time" at bounding box center [474, 538] width 182 height 30
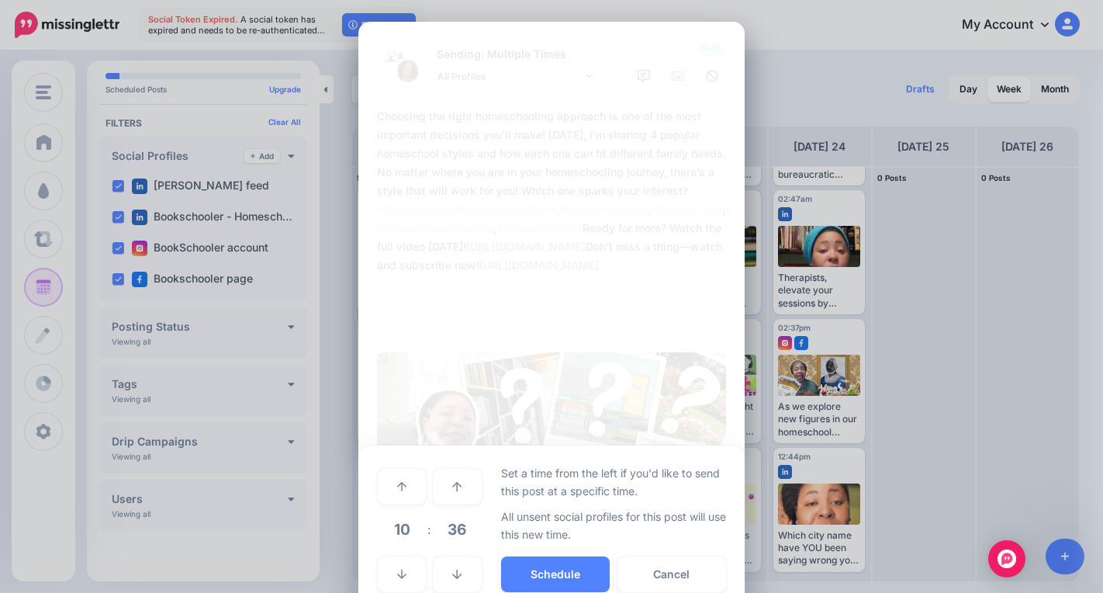
click at [401, 528] on span "10" at bounding box center [402, 529] width 42 height 42
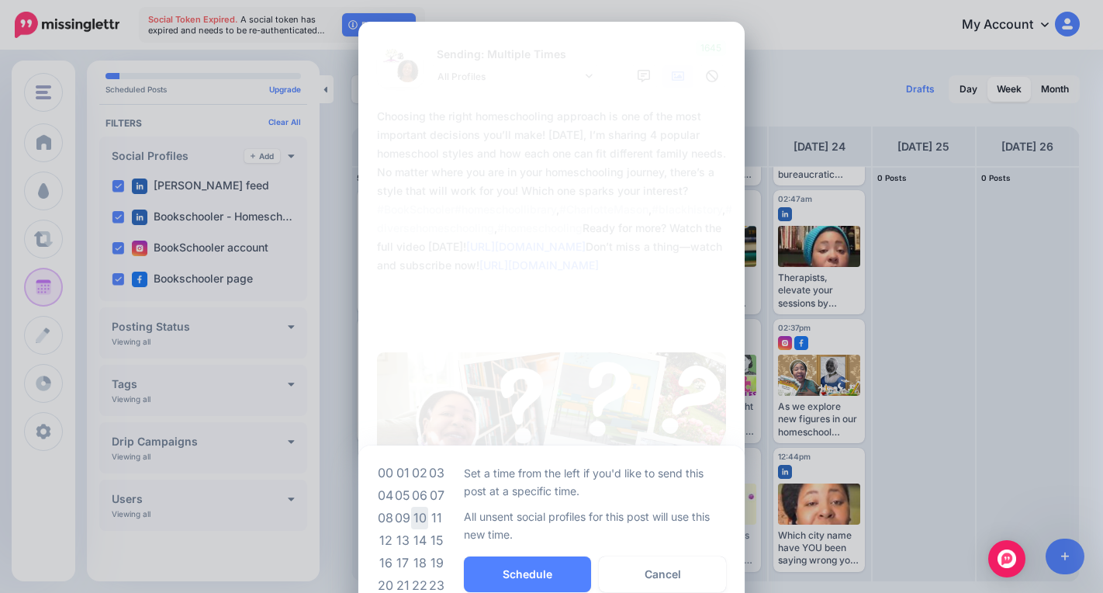
drag, startPoint x: 407, startPoint y: 513, endPoint x: 434, endPoint y: 522, distance: 28.5
click at [408, 513] on tr "08 09 10 11" at bounding box center [411, 518] width 68 height 22
click at [399, 514] on td "09" at bounding box center [402, 518] width 17 height 22
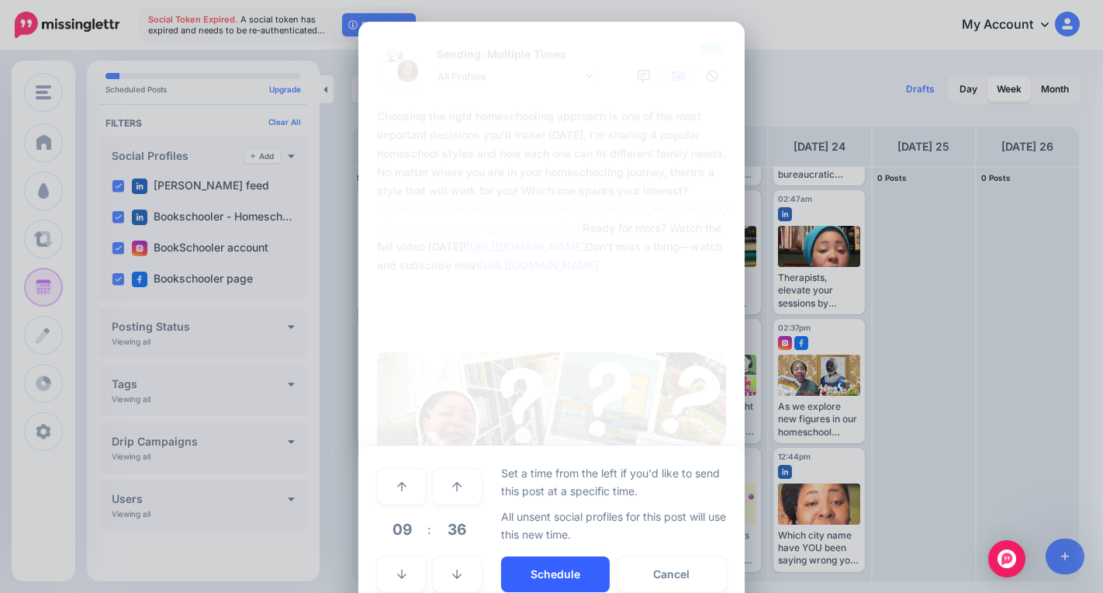
click at [517, 569] on button "Schedule" at bounding box center [555, 574] width 109 height 36
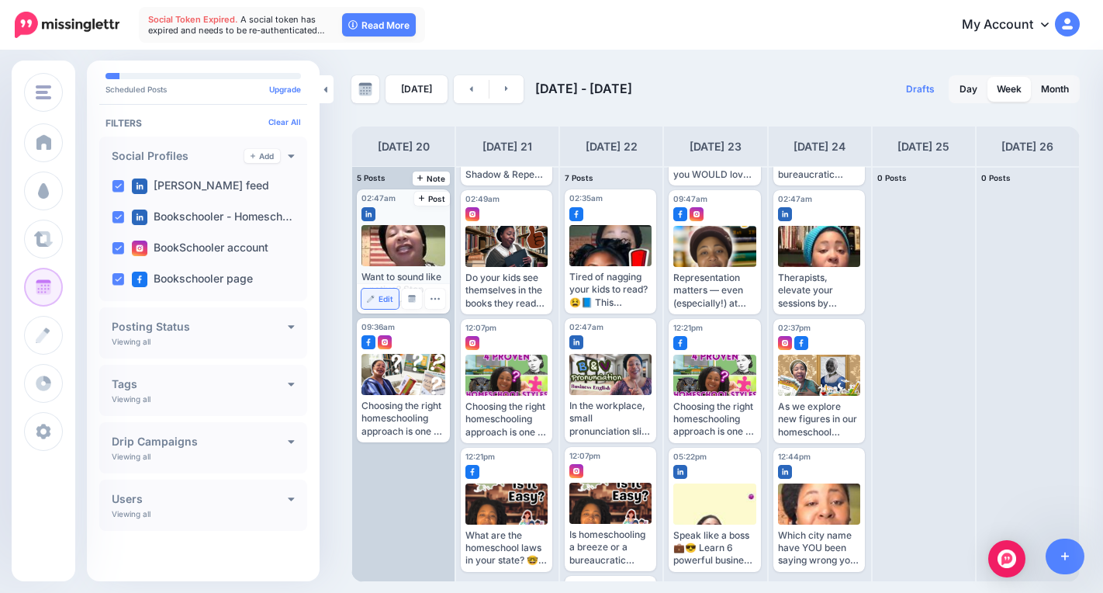
click at [384, 296] on span "Edit" at bounding box center [386, 299] width 15 height 8
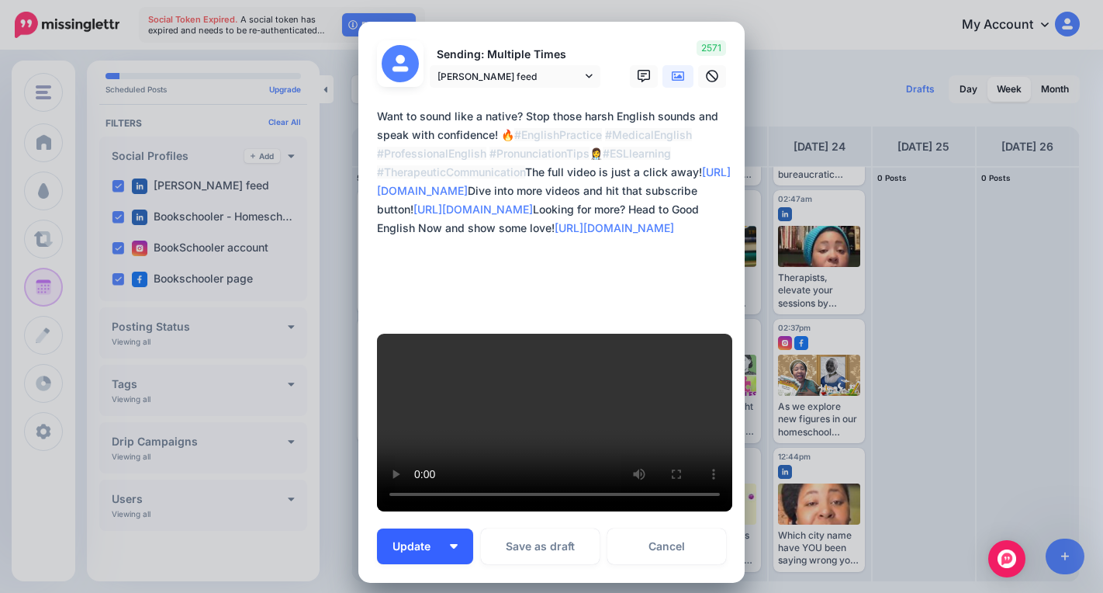
click at [449, 528] on button "Update" at bounding box center [425, 546] width 96 height 36
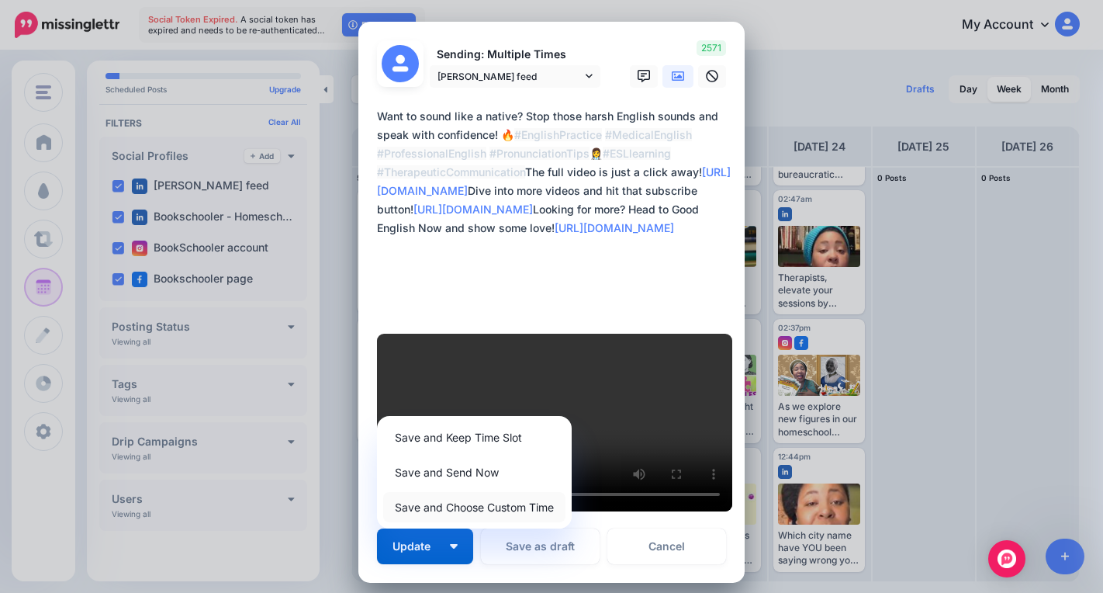
drag, startPoint x: 465, startPoint y: 472, endPoint x: 462, endPoint y: 479, distance: 8.4
click at [465, 492] on link "Save and Choose Custom Time" at bounding box center [474, 507] width 182 height 30
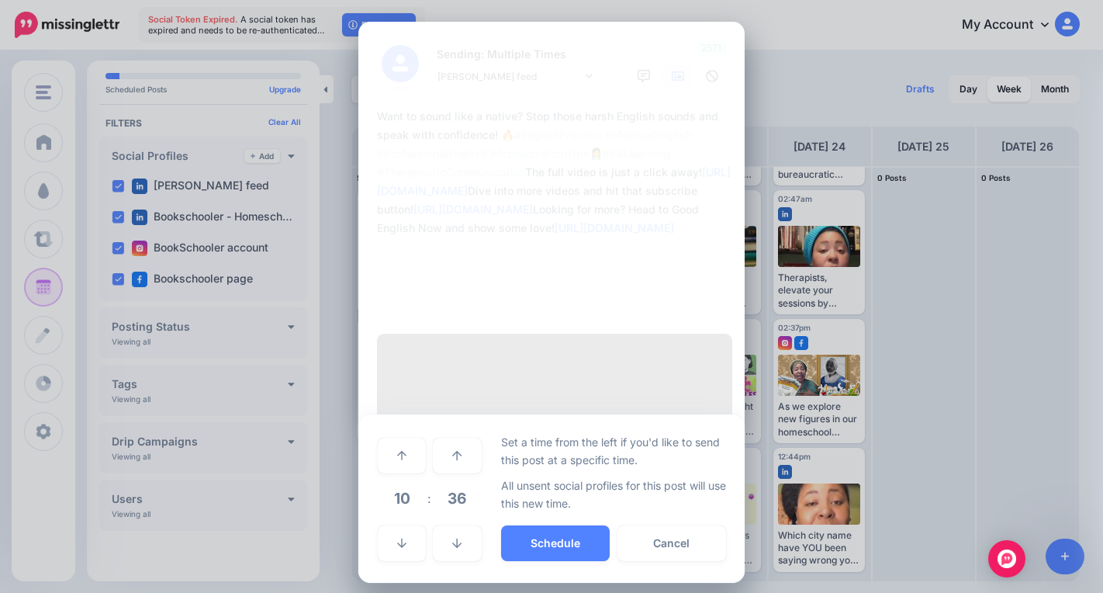
click at [403, 477] on span "10" at bounding box center [402, 498] width 42 height 42
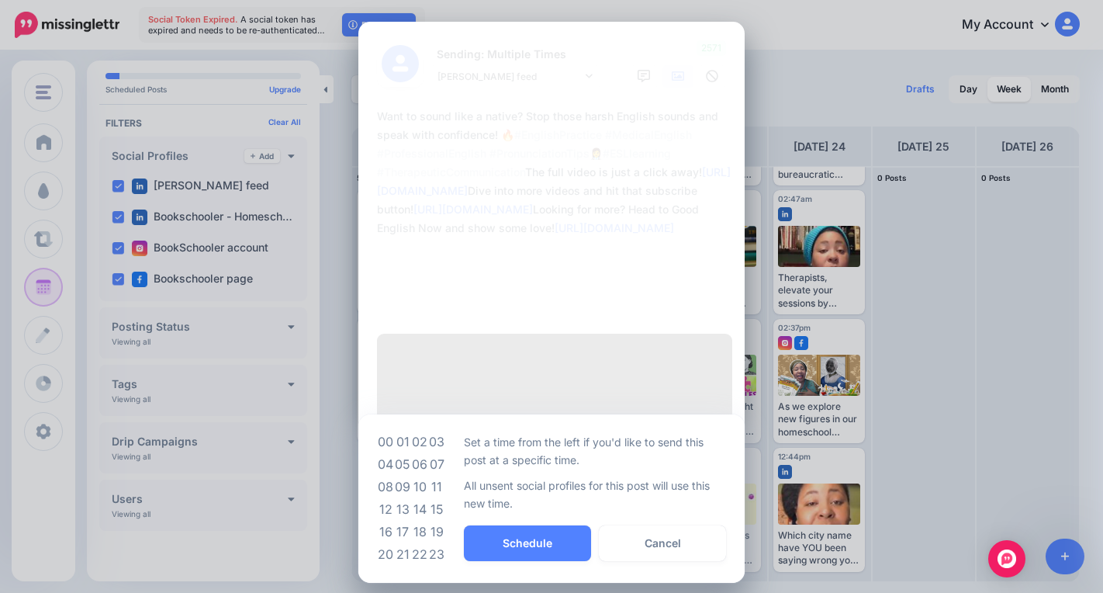
click at [443, 475] on td "11" at bounding box center [436, 486] width 17 height 22
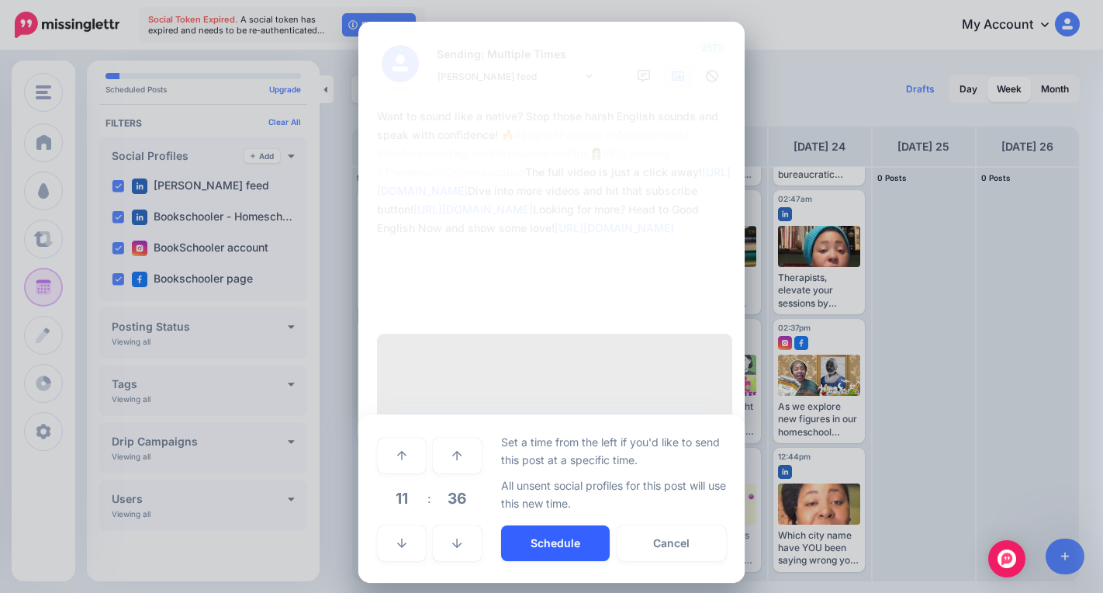
click at [520, 525] on button "Schedule" at bounding box center [555, 543] width 109 height 36
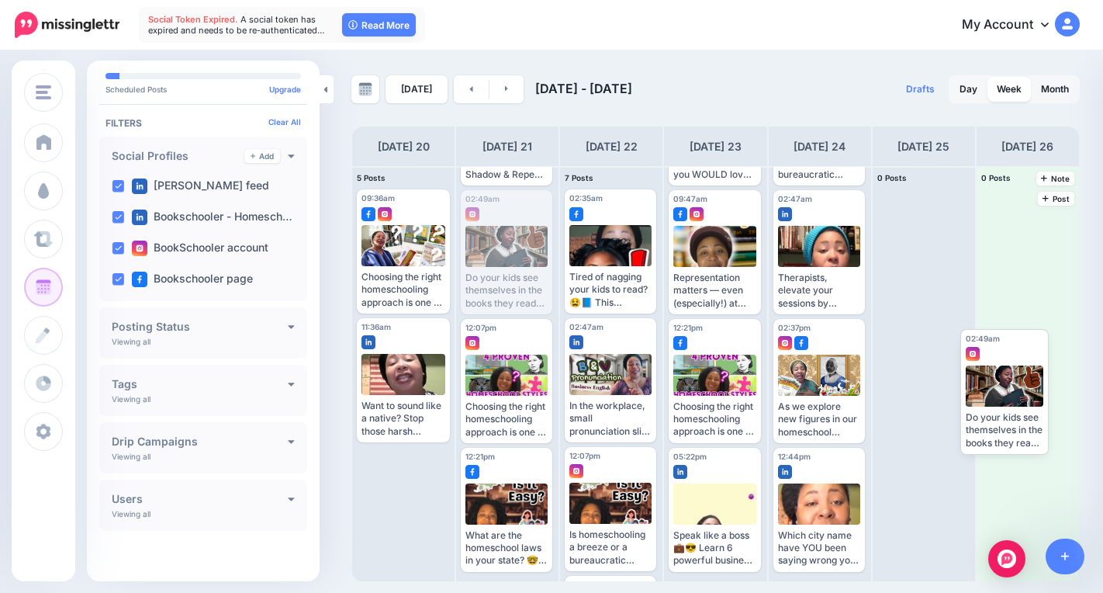
drag, startPoint x: 511, startPoint y: 248, endPoint x: 980, endPoint y: 366, distance: 483.9
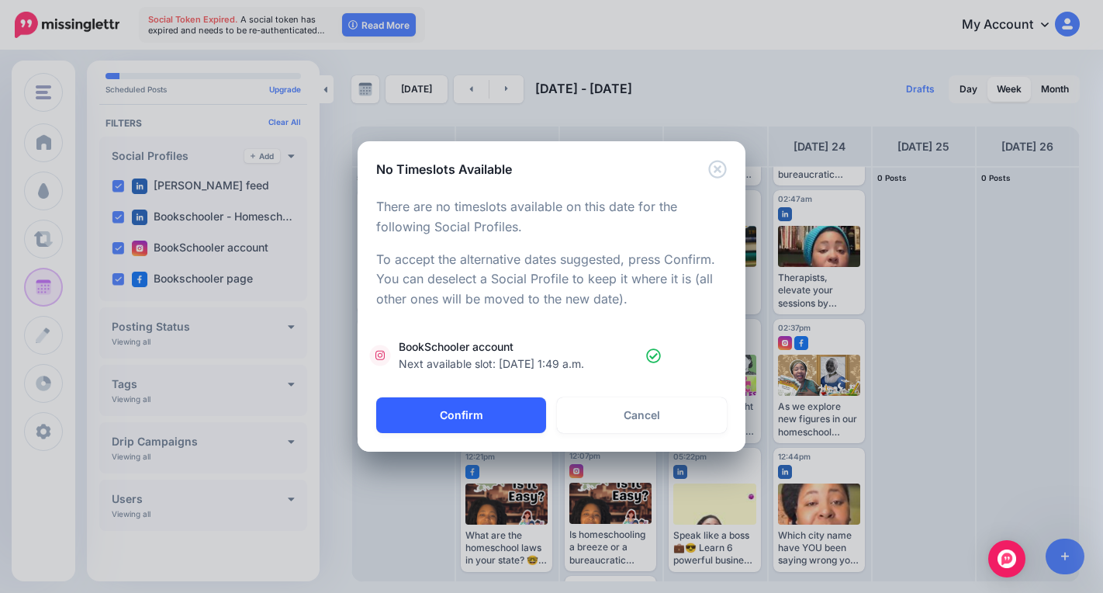
drag, startPoint x: 491, startPoint y: 410, endPoint x: 496, endPoint y: 427, distance: 17.7
click at [490, 412] on button "Confirm" at bounding box center [461, 415] width 170 height 36
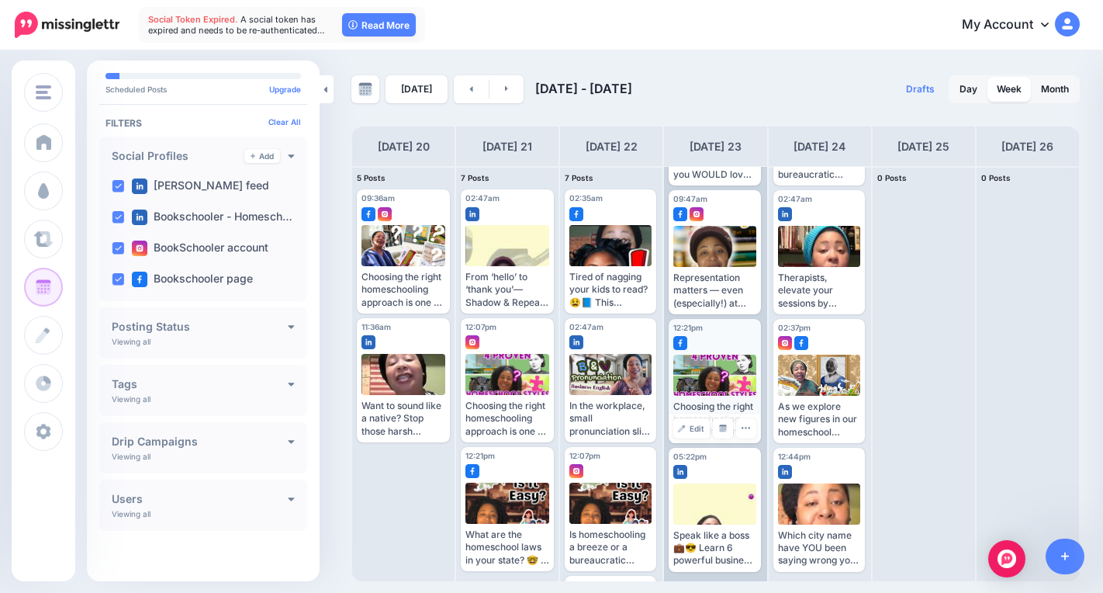
scroll to position [0, 0]
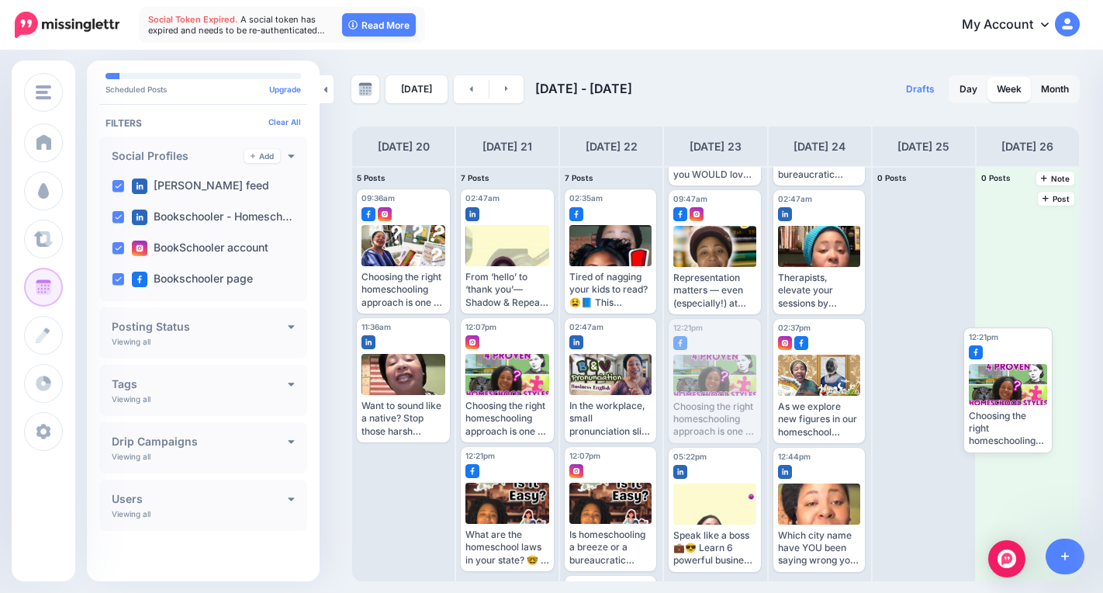
drag, startPoint x: 708, startPoint y: 389, endPoint x: 990, endPoint y: 388, distance: 281.6
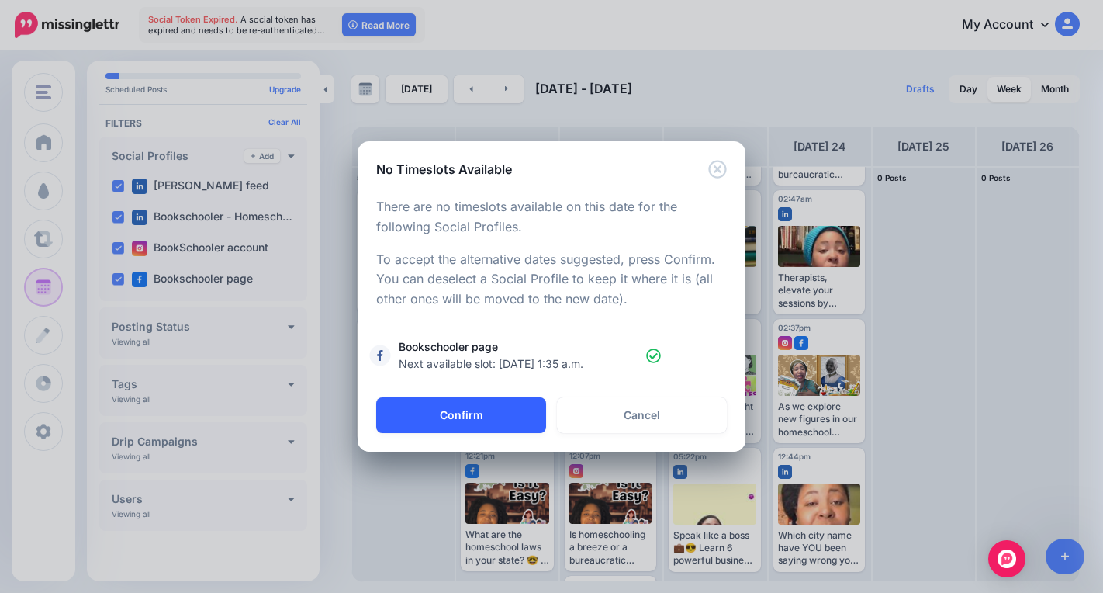
click at [493, 410] on button "Confirm" at bounding box center [461, 415] width 170 height 36
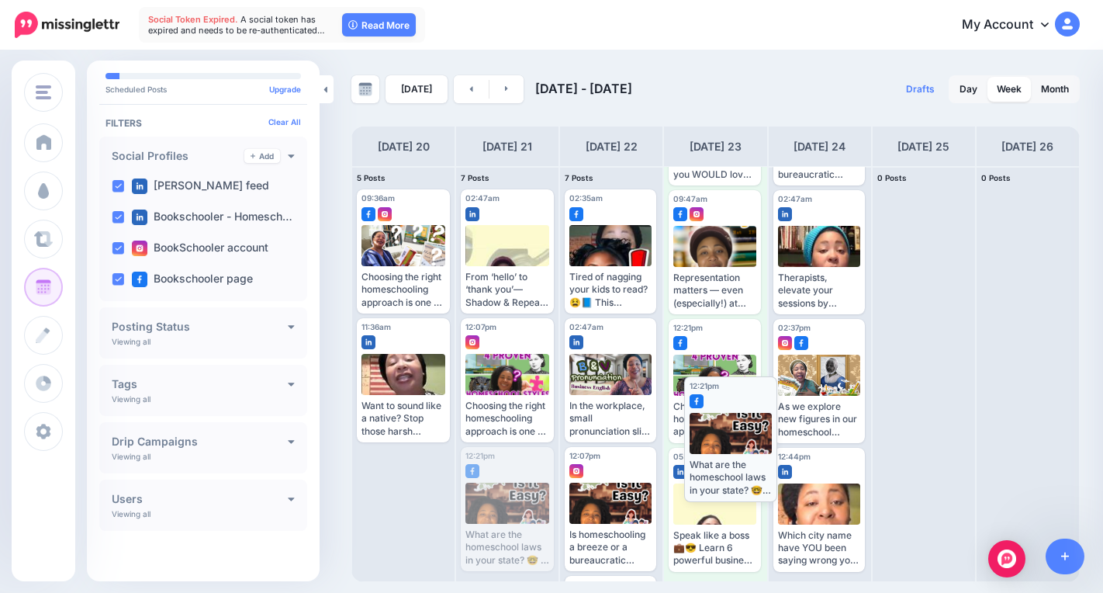
scroll to position [128, 0]
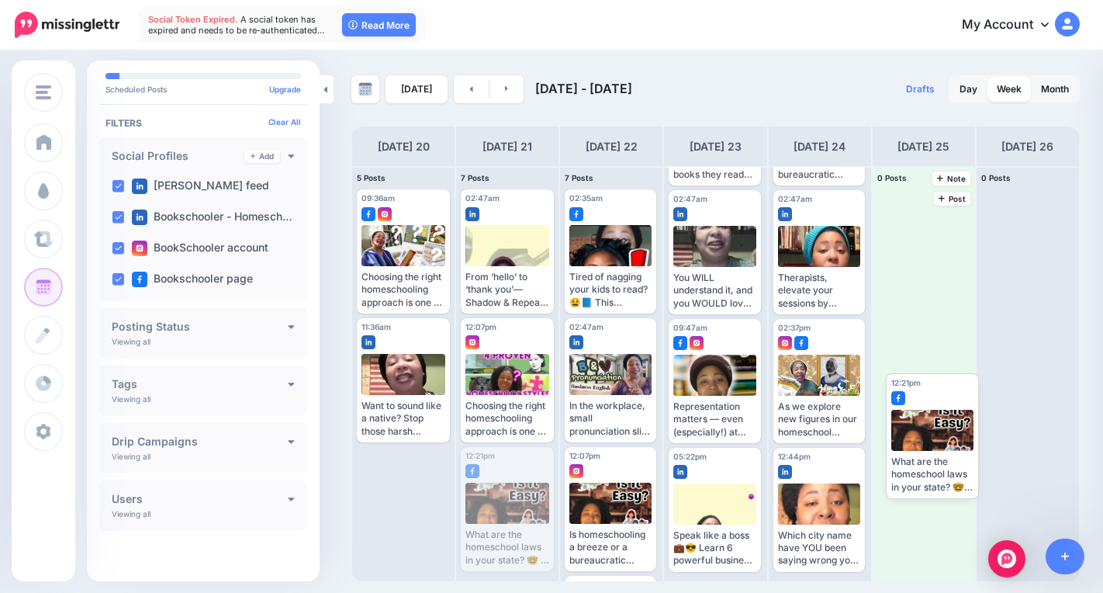
drag, startPoint x: 520, startPoint y: 502, endPoint x: 885, endPoint y: 424, distance: 372.7
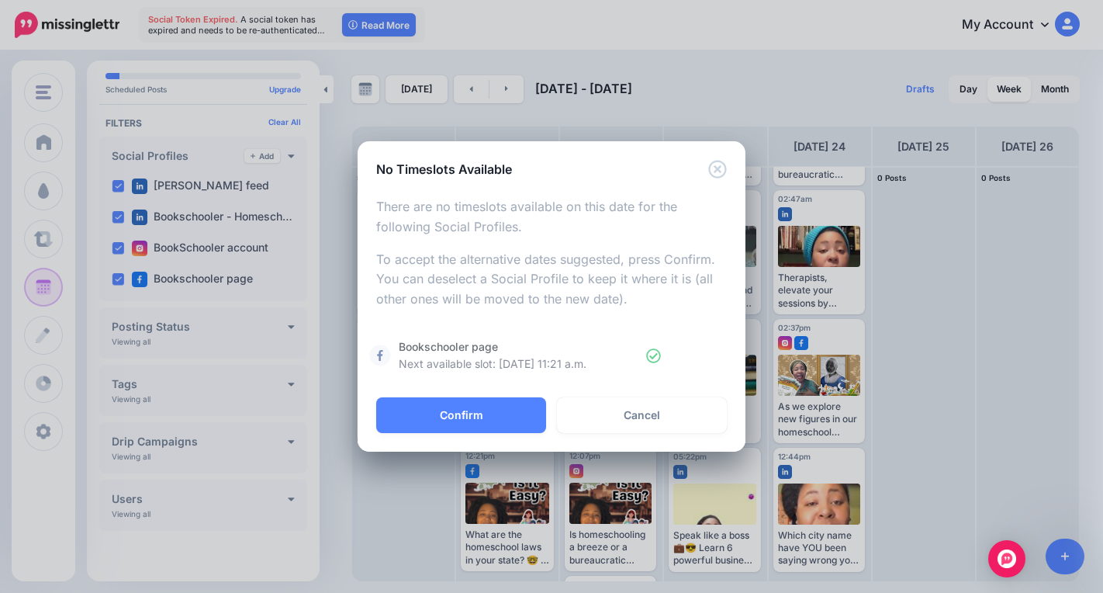
drag, startPoint x: 504, startPoint y: 406, endPoint x: 513, endPoint y: 460, distance: 54.3
click at [503, 413] on button "Confirm" at bounding box center [461, 415] width 170 height 36
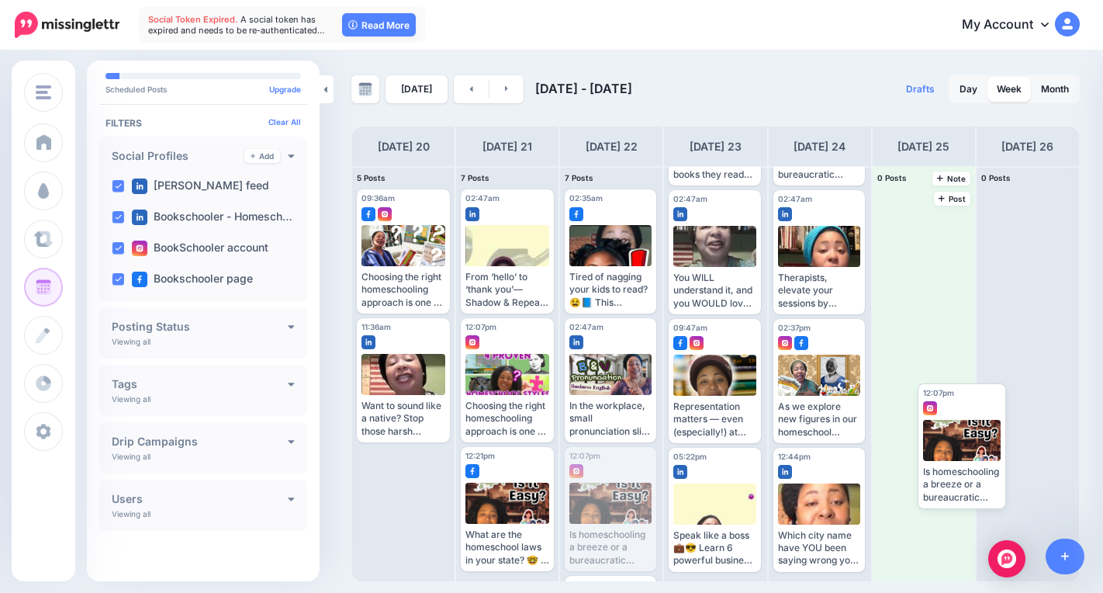
drag, startPoint x: 598, startPoint y: 496, endPoint x: 946, endPoint y: 420, distance: 355.7
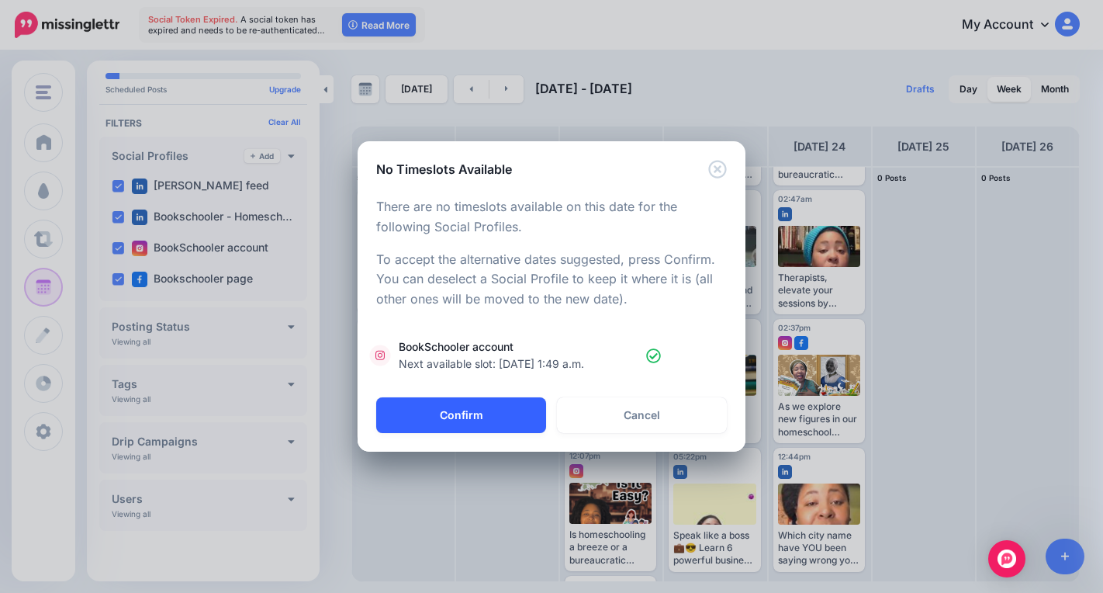
click at [500, 406] on button "Confirm" at bounding box center [461, 415] width 170 height 36
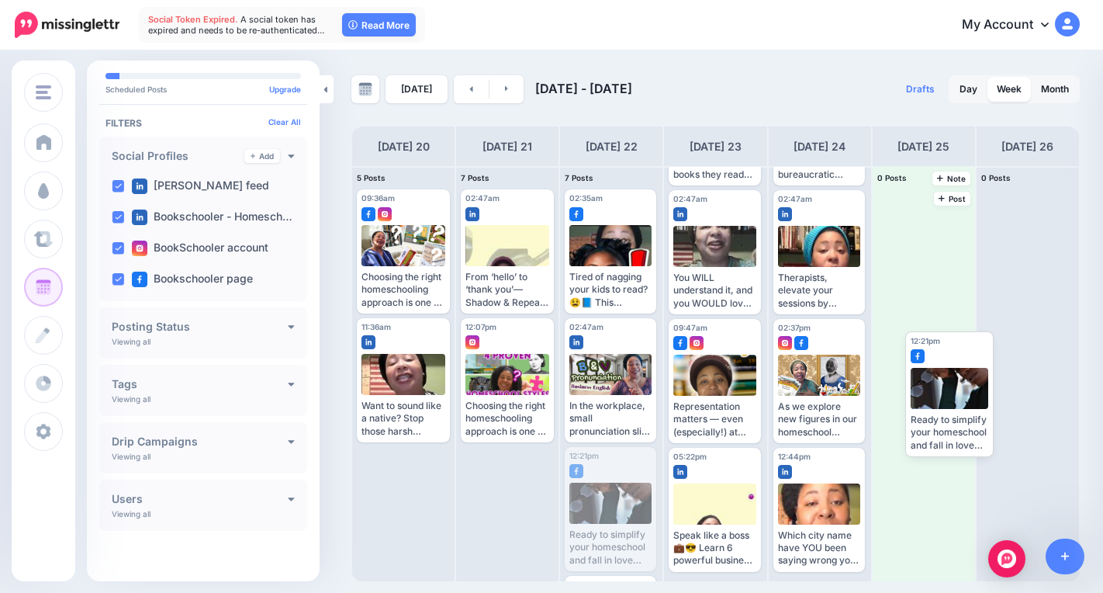
drag, startPoint x: 596, startPoint y: 496, endPoint x: 928, endPoint y: 371, distance: 355.7
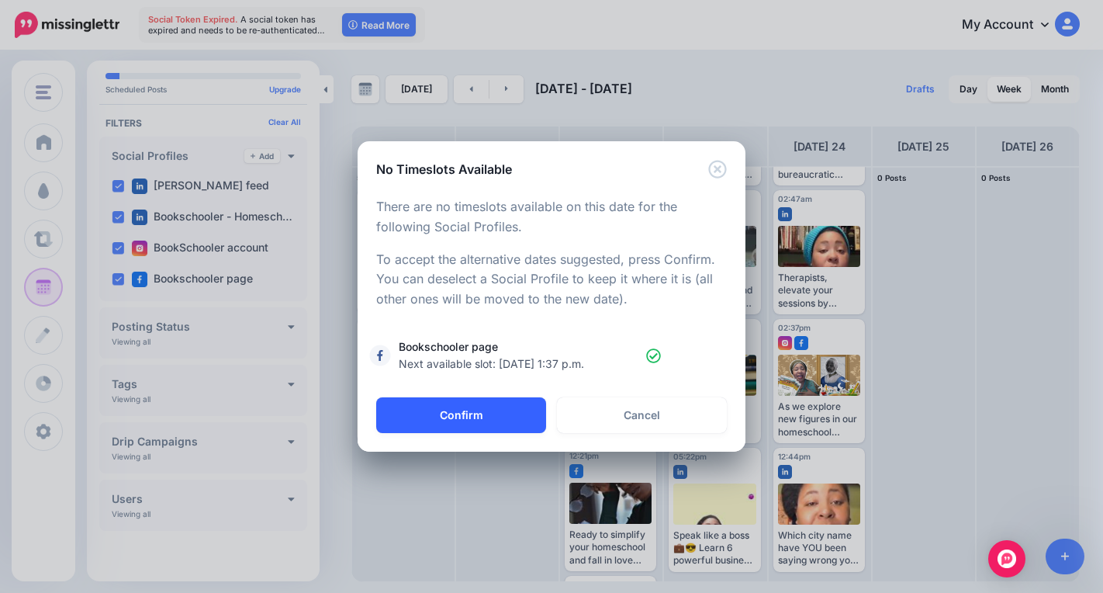
click at [507, 414] on button "Confirm" at bounding box center [461, 415] width 170 height 36
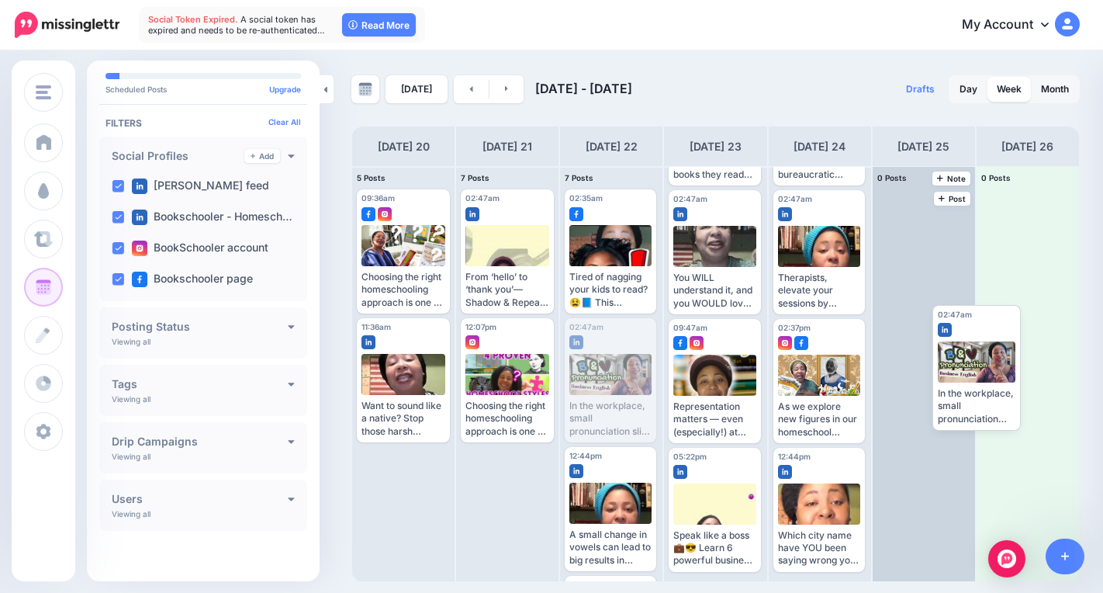
drag, startPoint x: 601, startPoint y: 381, endPoint x: 965, endPoint y: 364, distance: 364.2
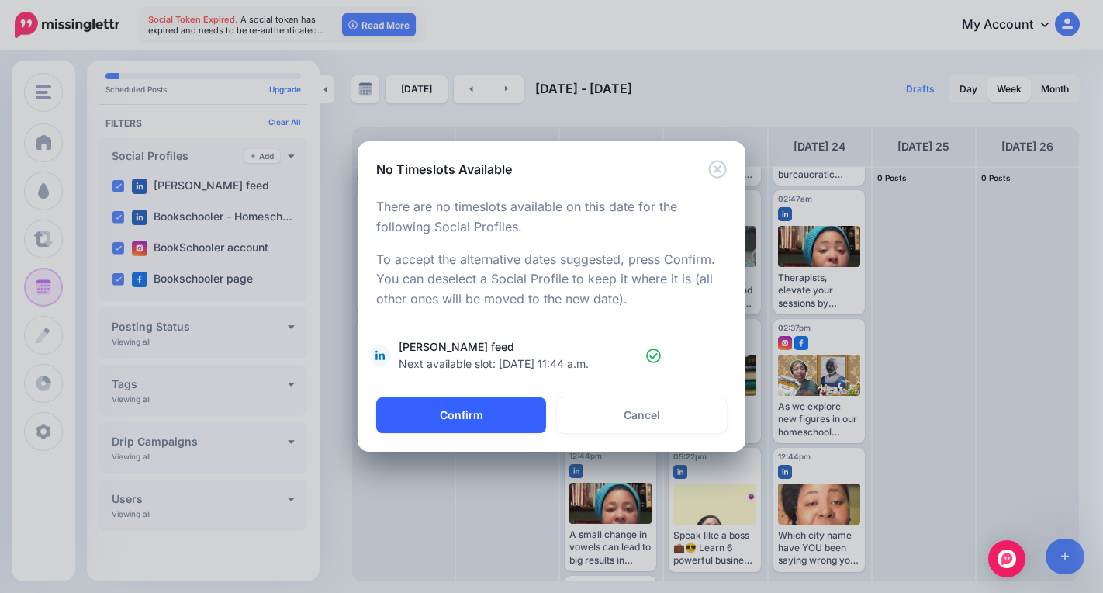
click at [508, 423] on button "Confirm" at bounding box center [461, 415] width 170 height 36
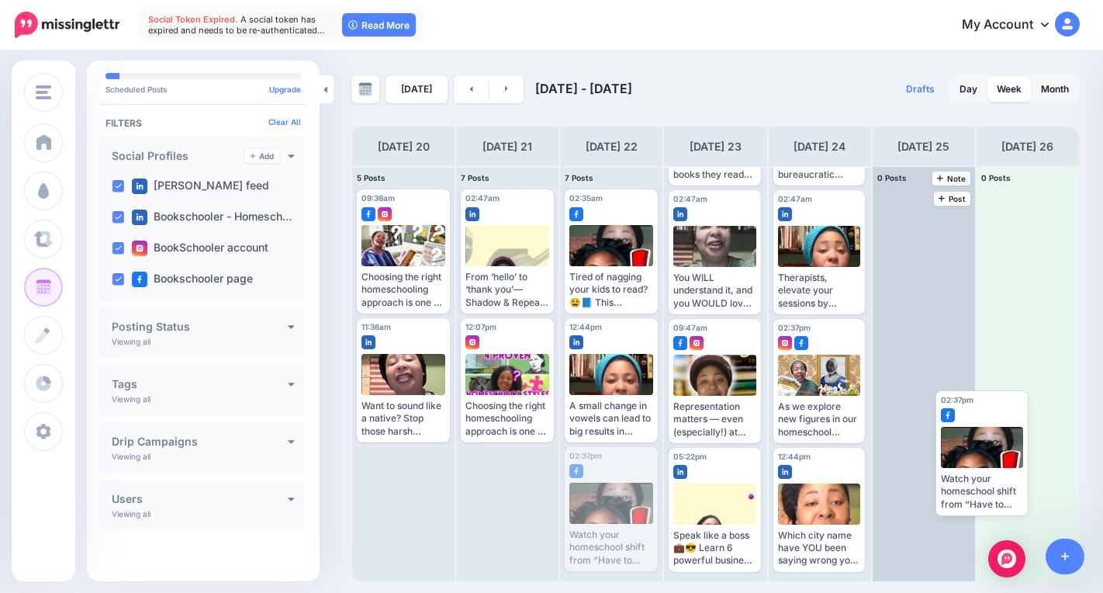
drag, startPoint x: 607, startPoint y: 495, endPoint x: 896, endPoint y: 420, distance: 298.8
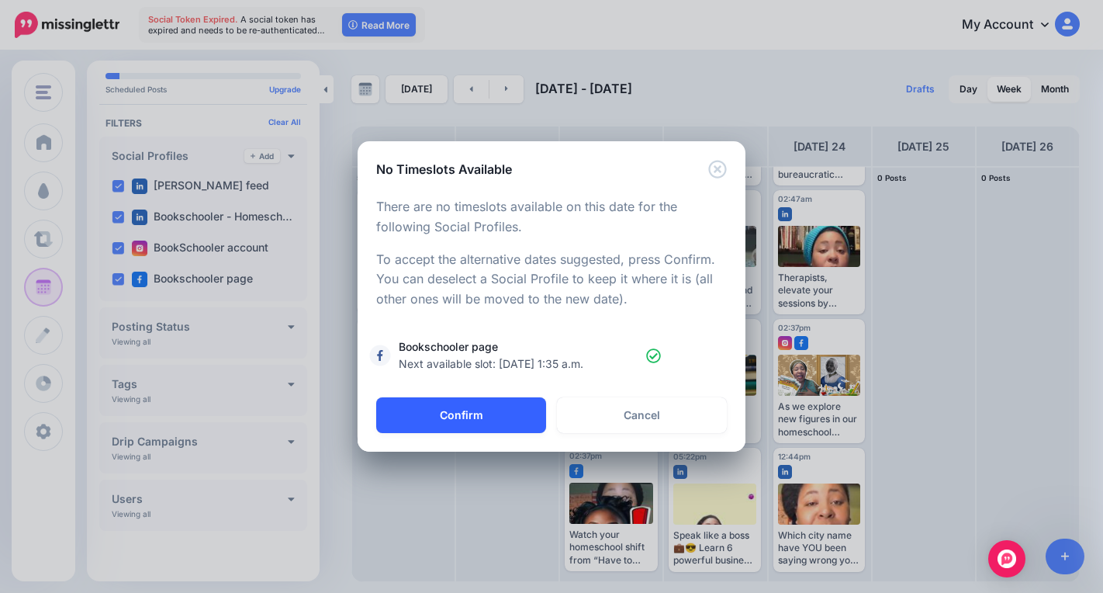
click at [493, 406] on button "Confirm" at bounding box center [461, 415] width 170 height 36
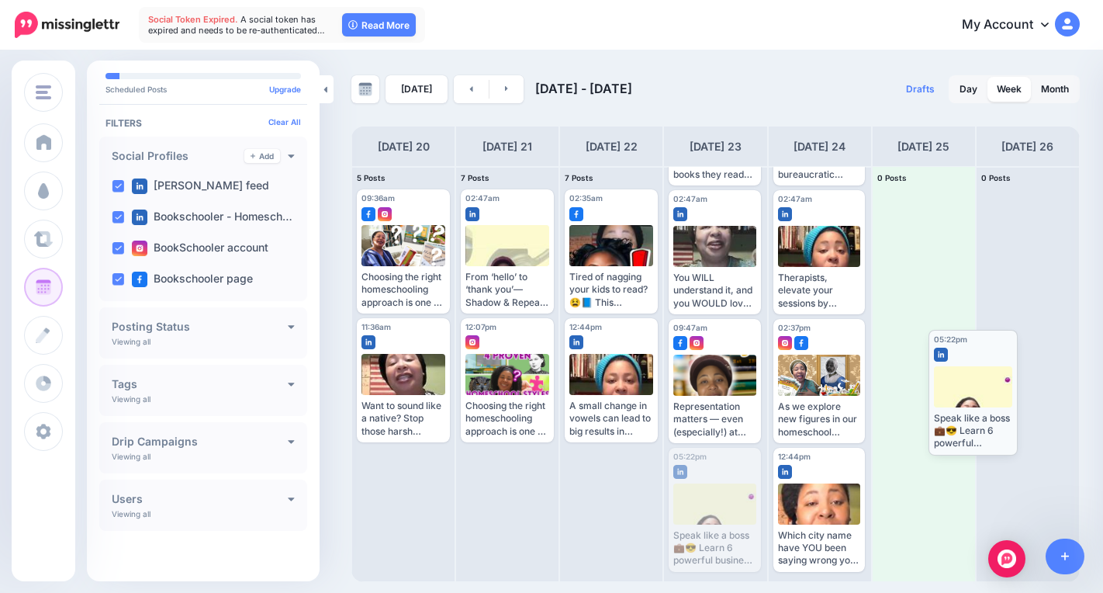
drag, startPoint x: 728, startPoint y: 477, endPoint x: 987, endPoint y: 363, distance: 282.3
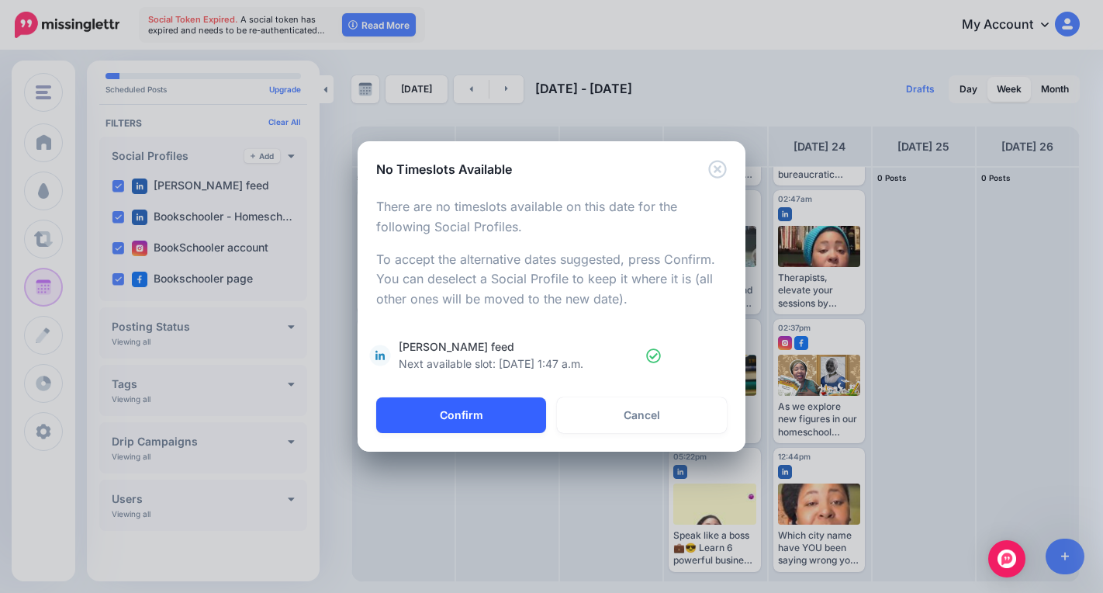
click at [466, 423] on button "Confirm" at bounding box center [461, 415] width 170 height 36
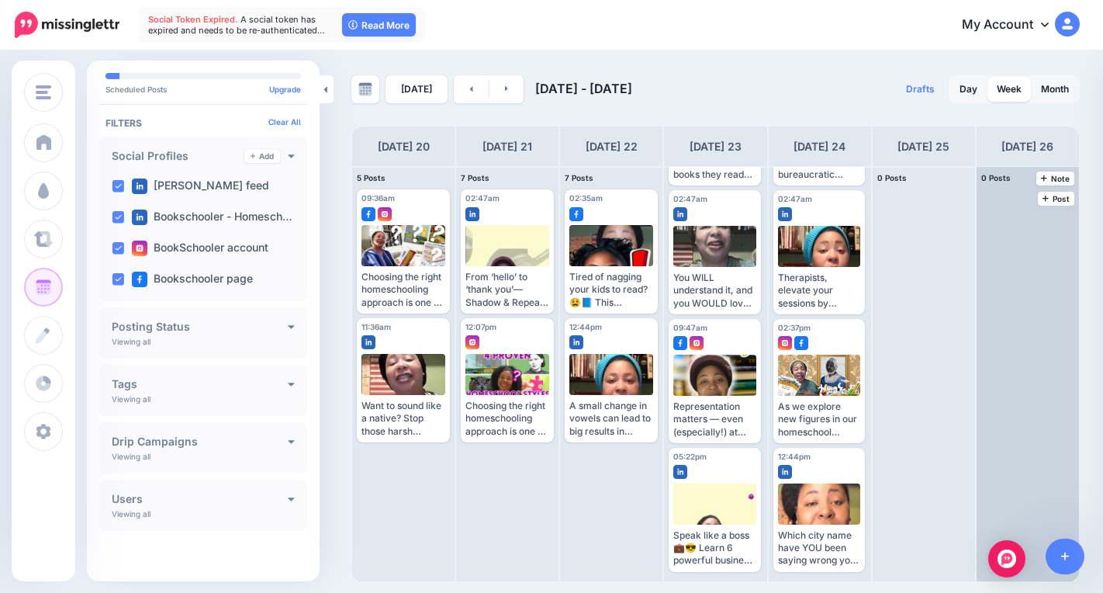
scroll to position [0, 0]
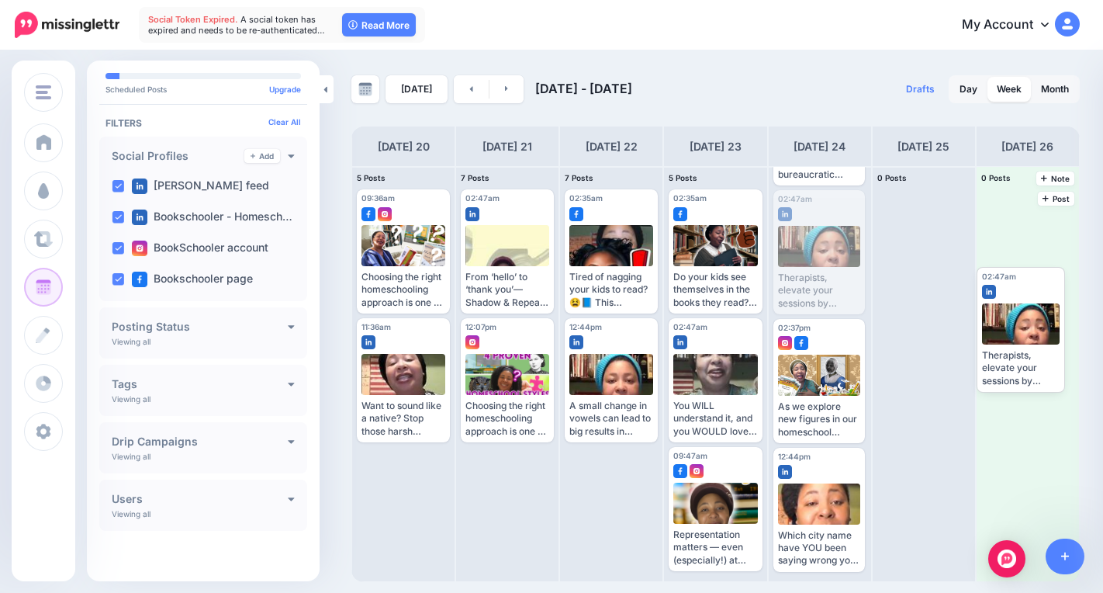
drag, startPoint x: 828, startPoint y: 268, endPoint x: 1008, endPoint y: 336, distance: 192.2
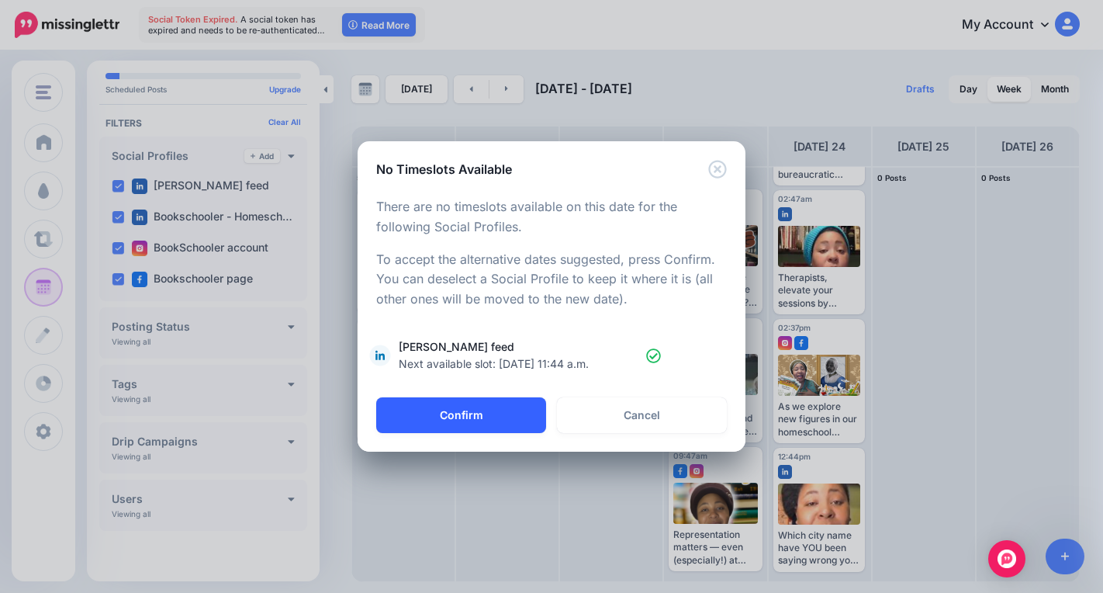
click at [496, 427] on button "Confirm" at bounding box center [461, 415] width 170 height 36
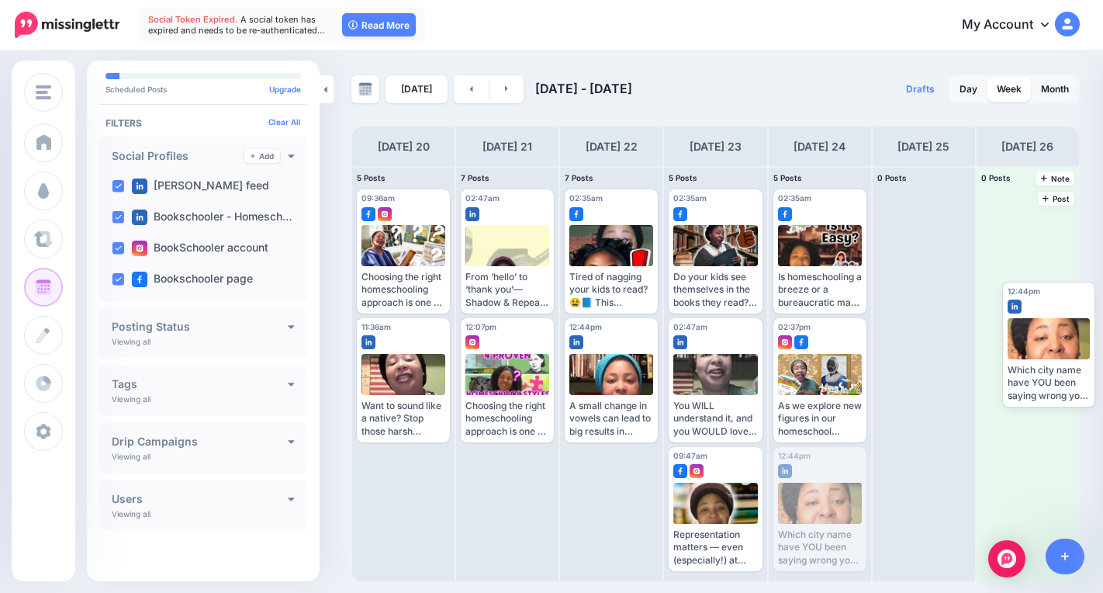
drag, startPoint x: 819, startPoint y: 486, endPoint x: 1031, endPoint y: 318, distance: 270.0
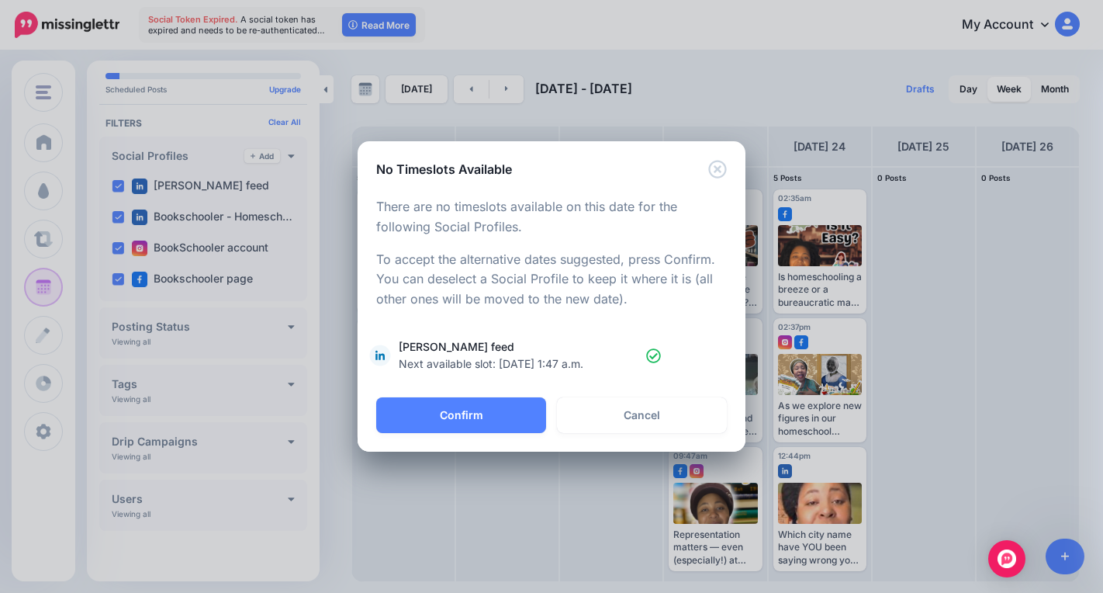
click at [485, 440] on div "Confirm Alt Cancel" at bounding box center [552, 424] width 388 height 54
drag, startPoint x: 497, startPoint y: 418, endPoint x: 513, endPoint y: 414, distance: 16.7
click at [498, 417] on button "Confirm" at bounding box center [461, 415] width 170 height 36
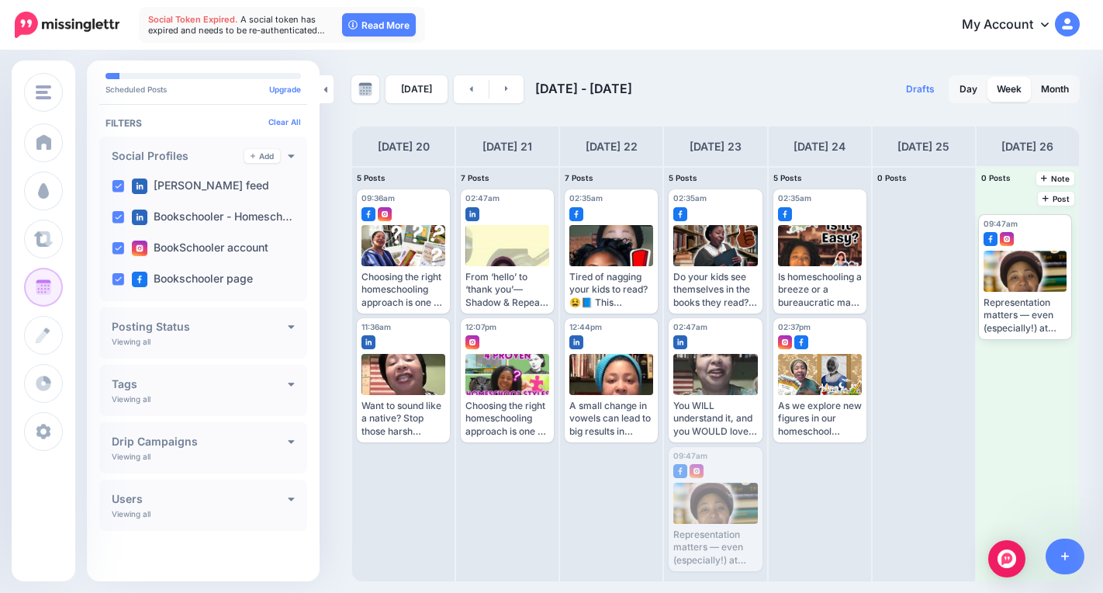
drag, startPoint x: 707, startPoint y: 515, endPoint x: 1007, endPoint y: 259, distance: 394.5
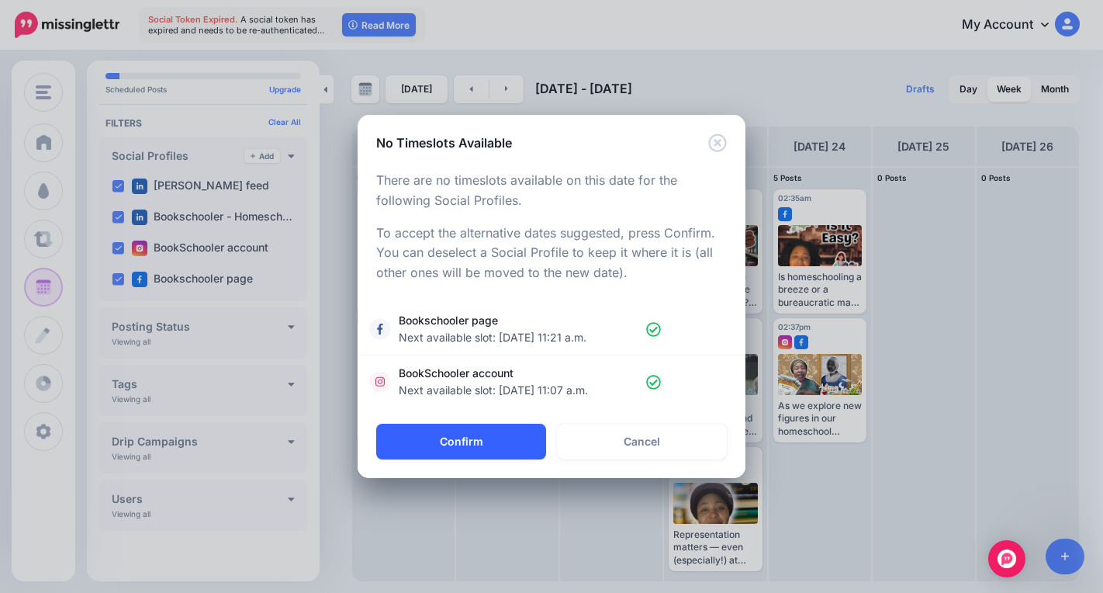
click at [497, 426] on button "Confirm" at bounding box center [461, 442] width 170 height 36
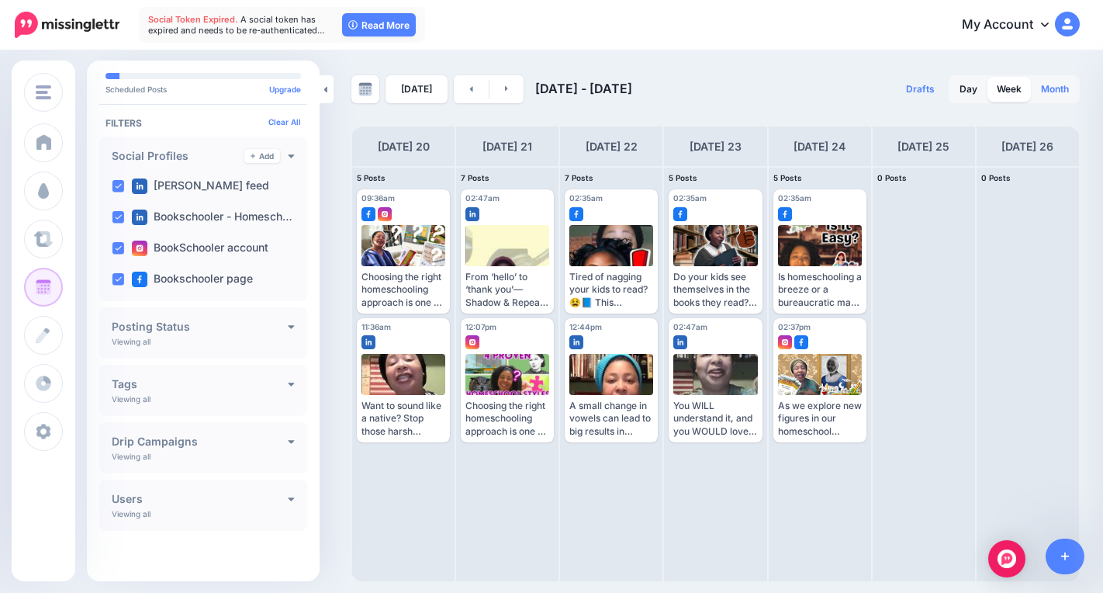
click at [1067, 82] on link "Month" at bounding box center [1055, 89] width 47 height 25
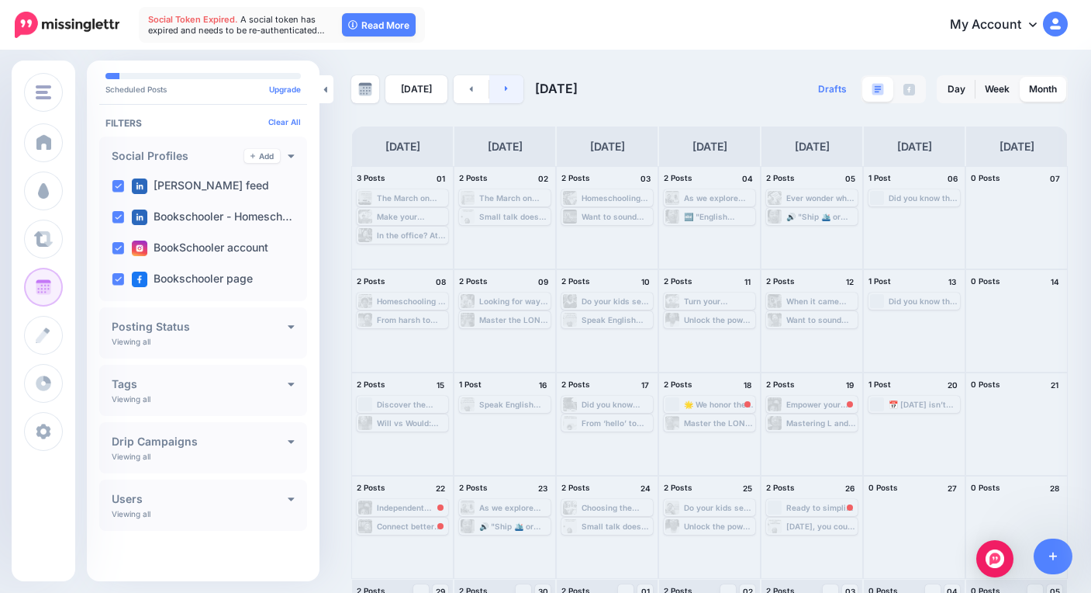
click at [510, 99] on link at bounding box center [506, 89] width 35 height 28
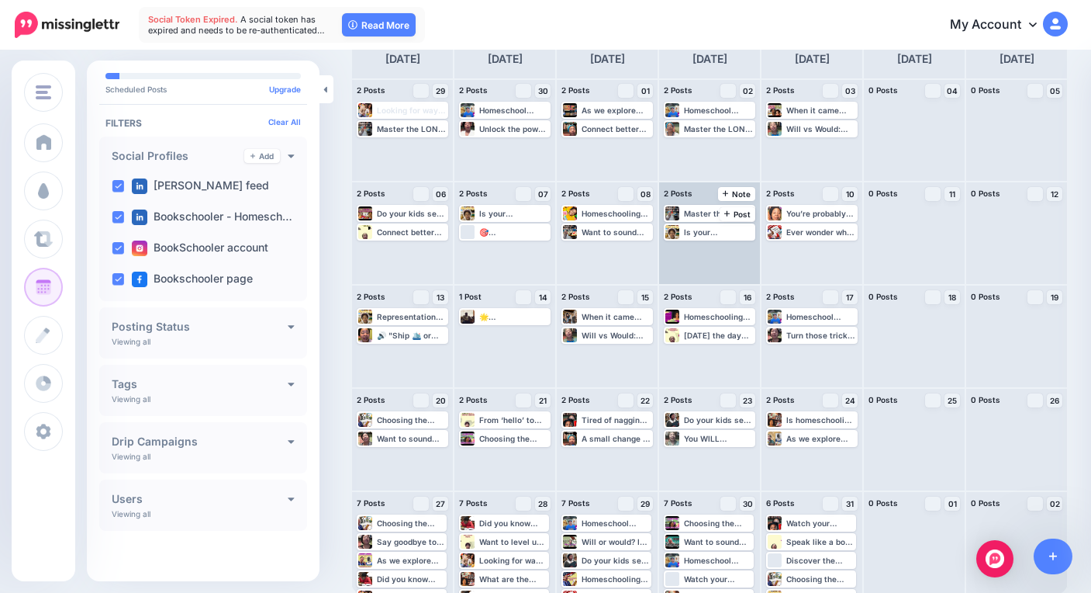
scroll to position [89, 0]
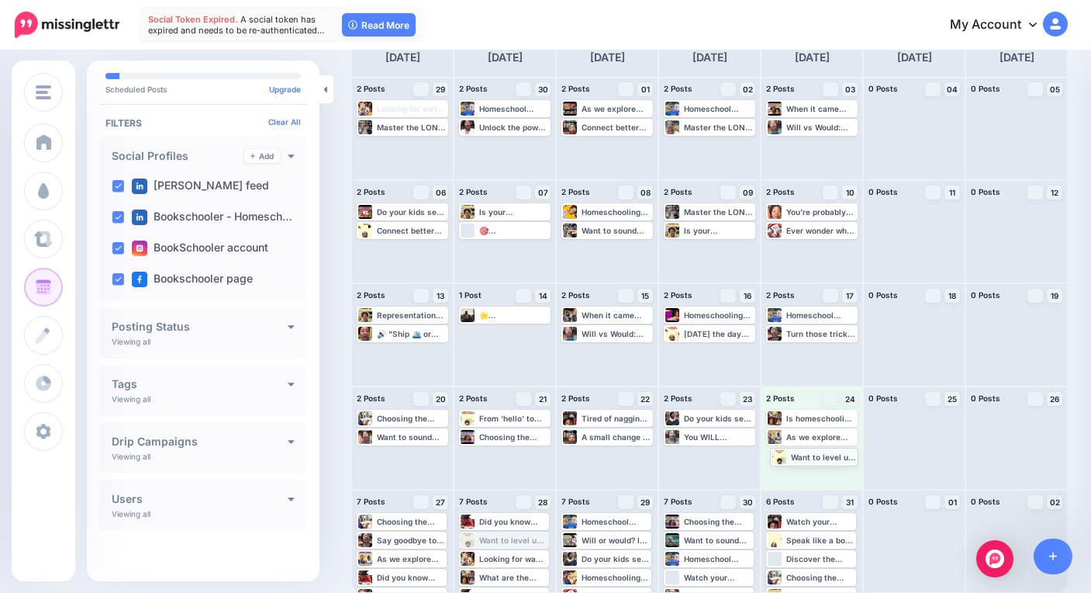
drag, startPoint x: 492, startPoint y: 545, endPoint x: 801, endPoint y: 461, distance: 320.6
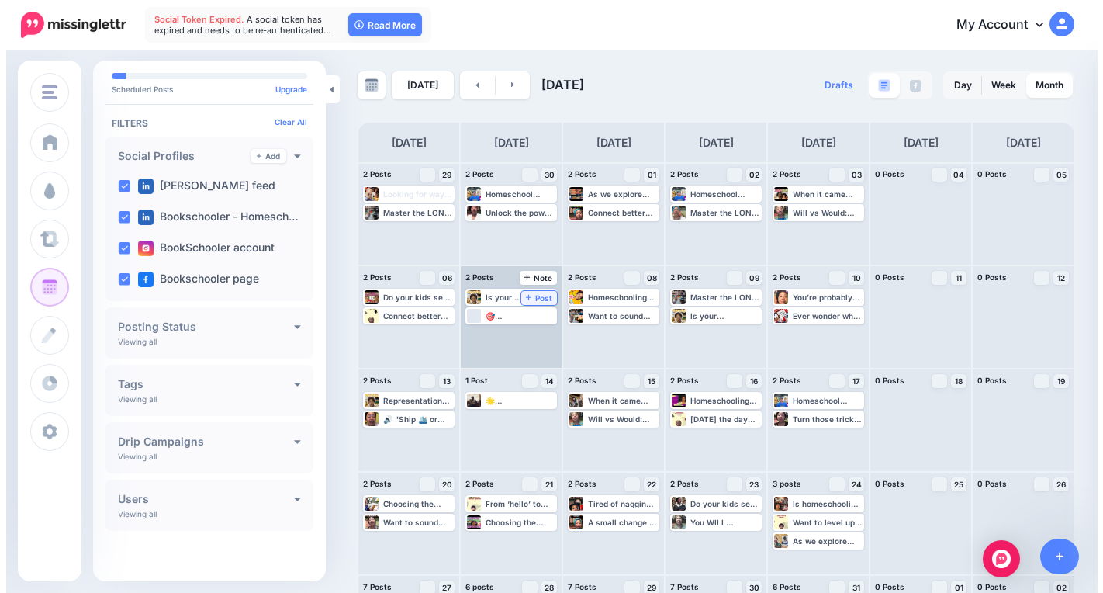
scroll to position [0, 0]
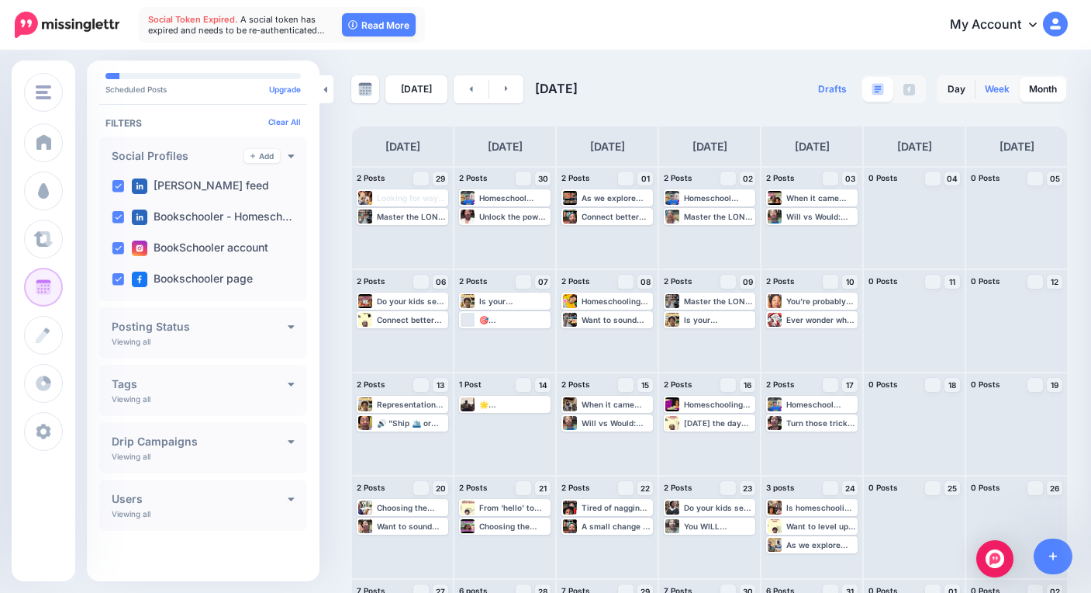
click at [1019, 91] on link "Week" at bounding box center [997, 89] width 43 height 25
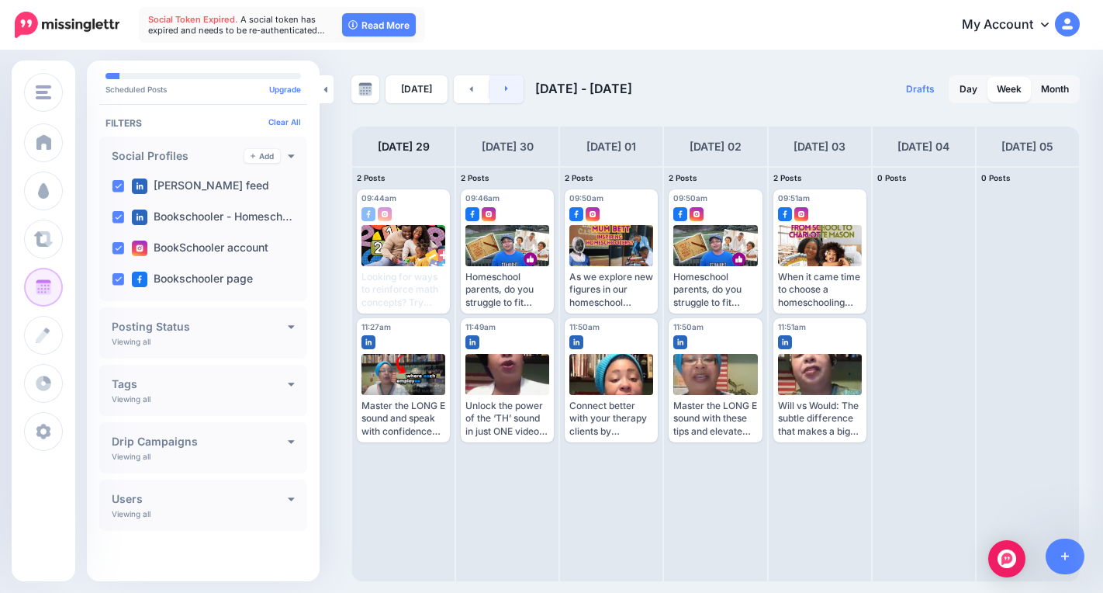
click at [507, 94] on link at bounding box center [506, 89] width 35 height 28
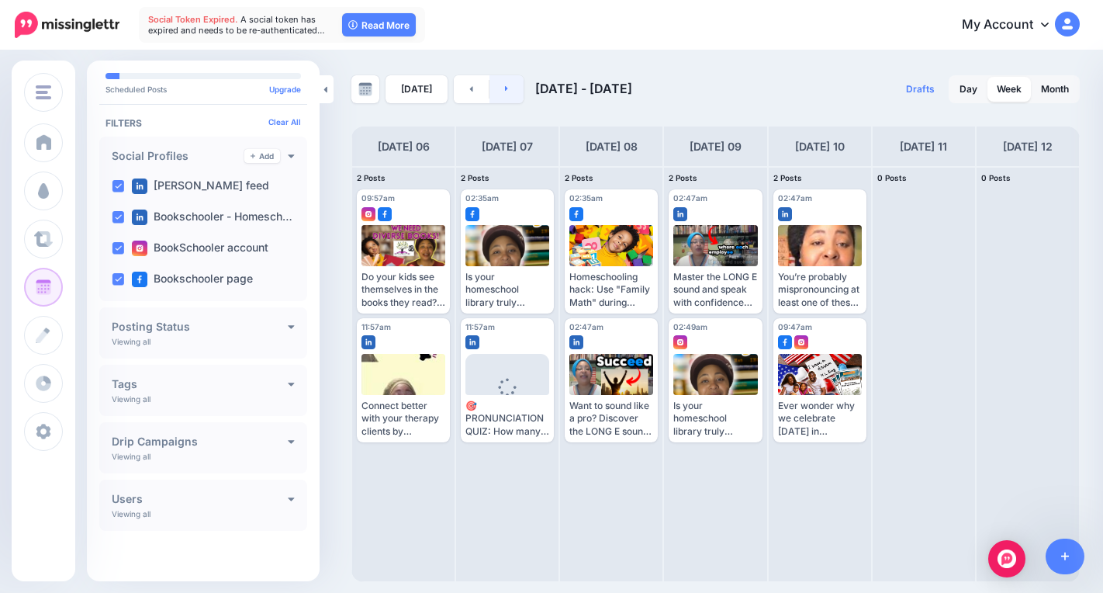
click at [510, 93] on link at bounding box center [506, 89] width 35 height 28
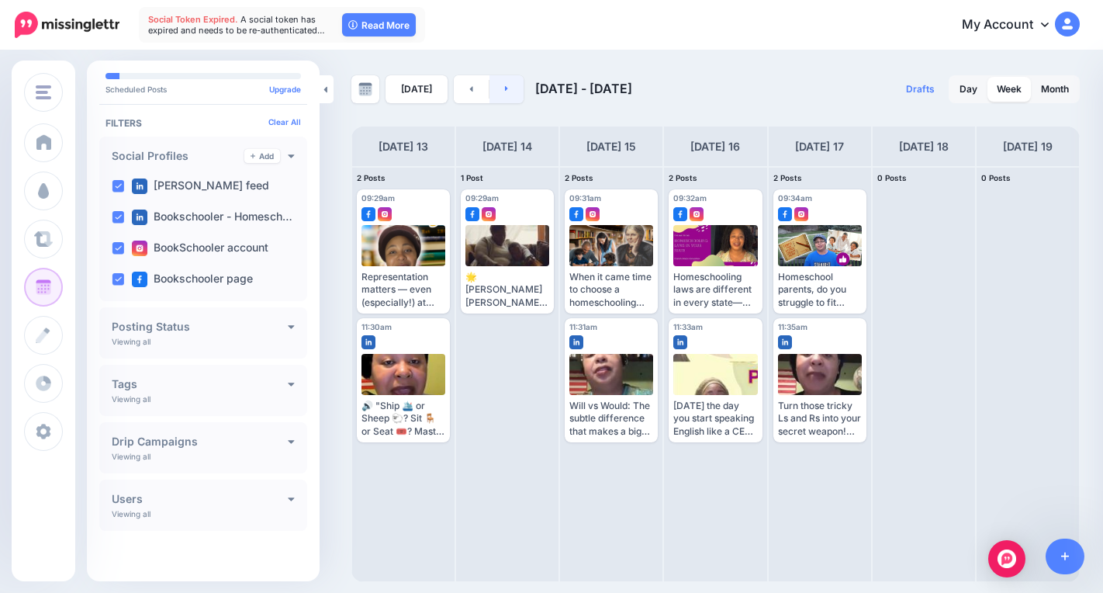
click at [502, 94] on link at bounding box center [506, 89] width 35 height 28
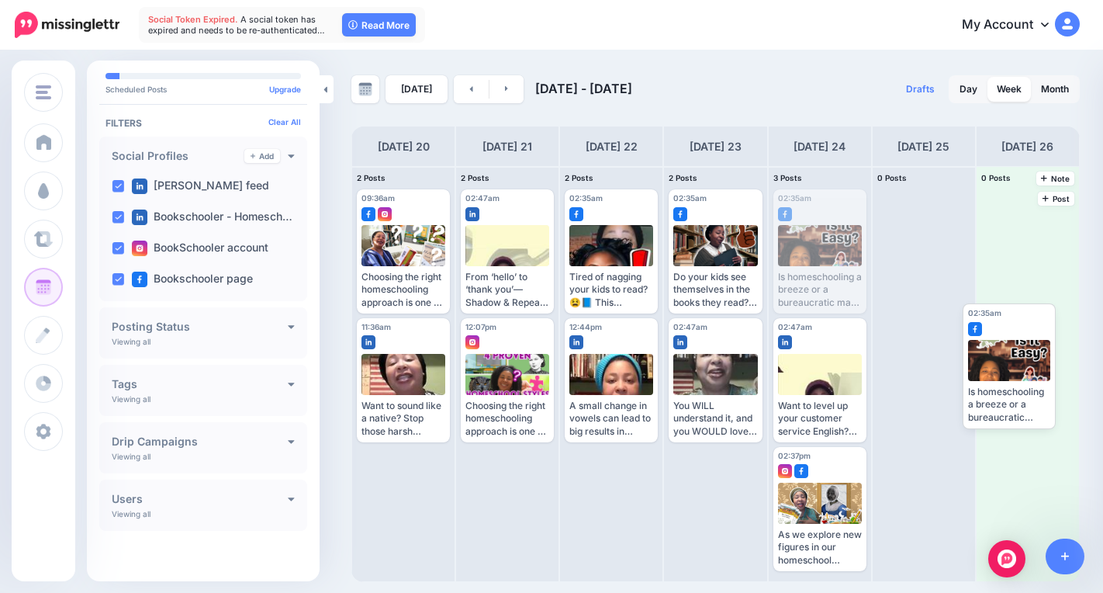
drag, startPoint x: 834, startPoint y: 251, endPoint x: 1018, endPoint y: 352, distance: 210.7
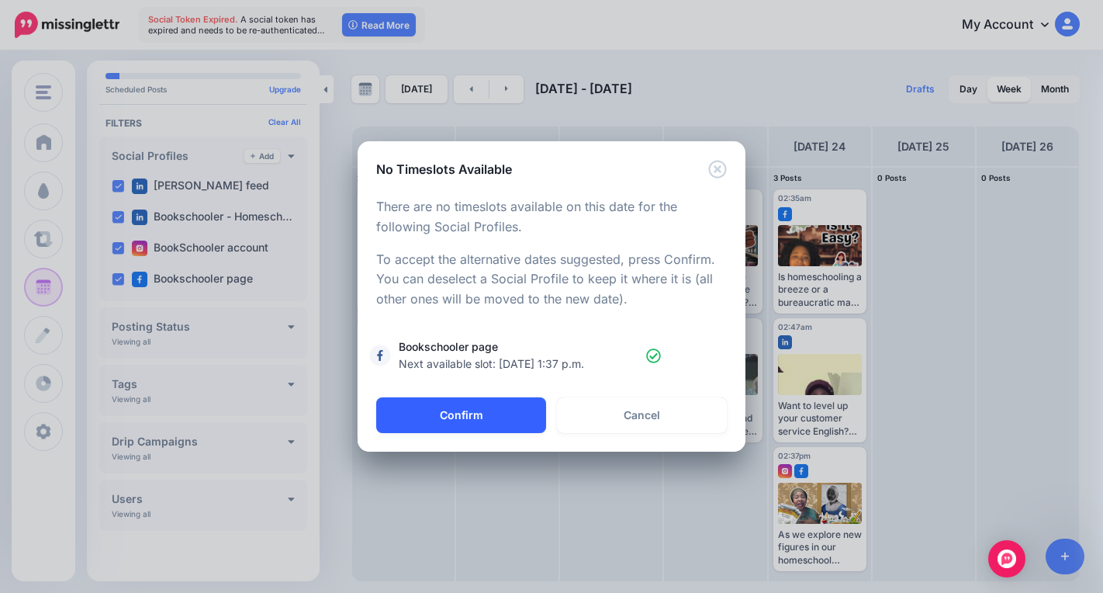
click at [511, 414] on button "Confirm" at bounding box center [461, 415] width 170 height 36
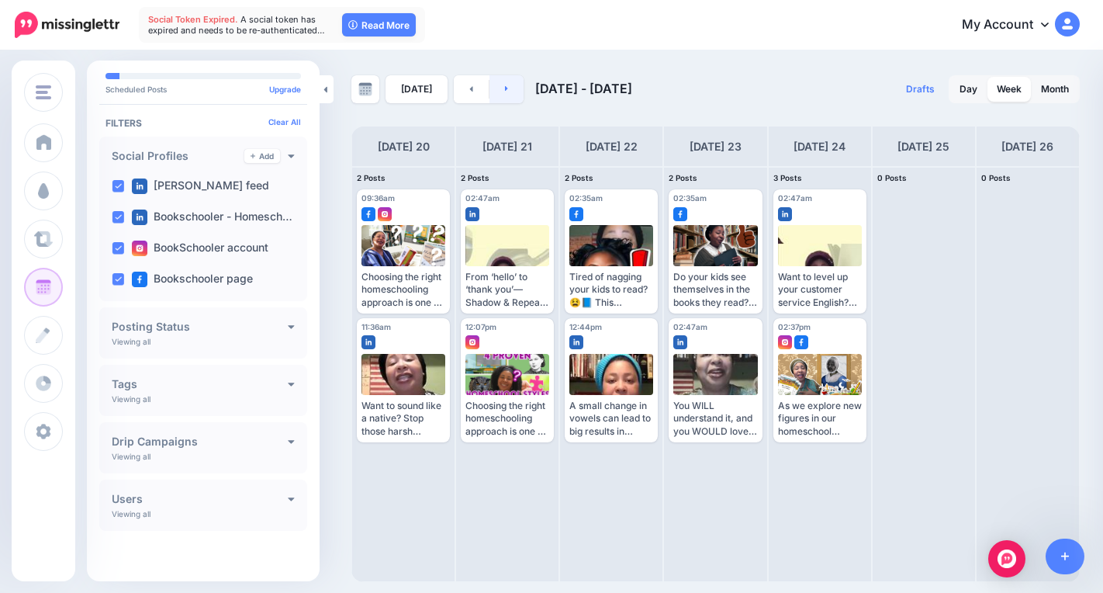
click at [505, 95] on link at bounding box center [506, 89] width 35 height 28
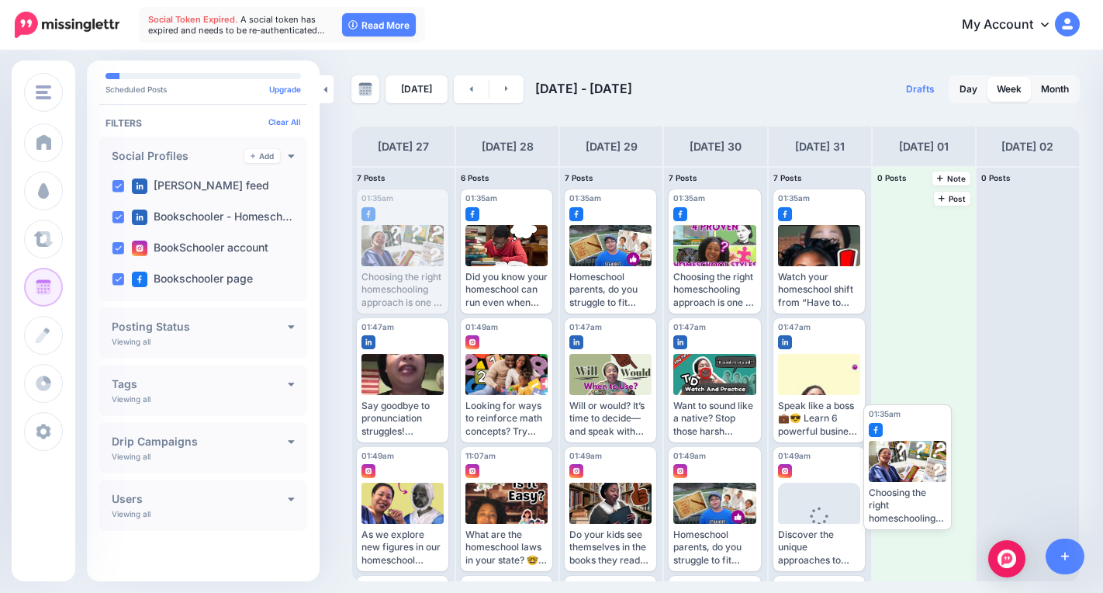
drag, startPoint x: 422, startPoint y: 235, endPoint x: 936, endPoint y: 445, distance: 555.6
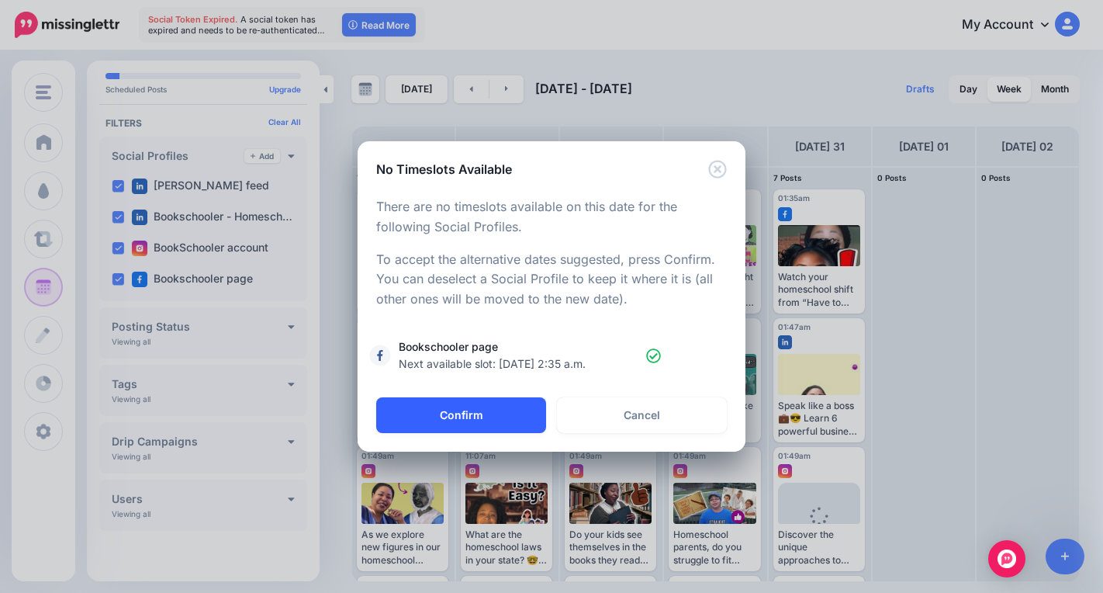
click at [499, 409] on button "Confirm" at bounding box center [461, 415] width 170 height 36
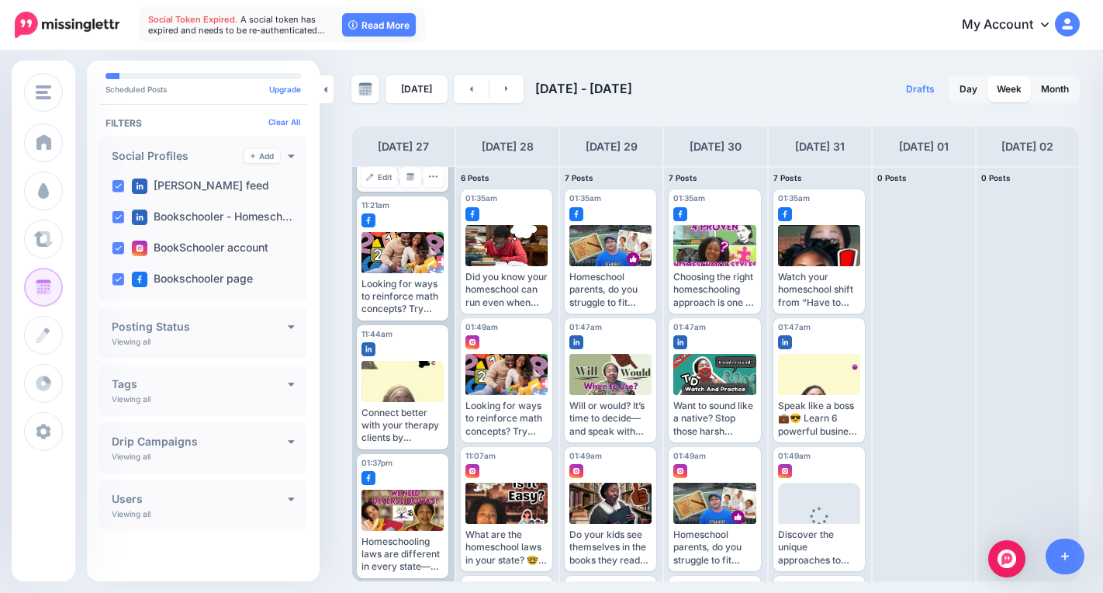
scroll to position [386, 0]
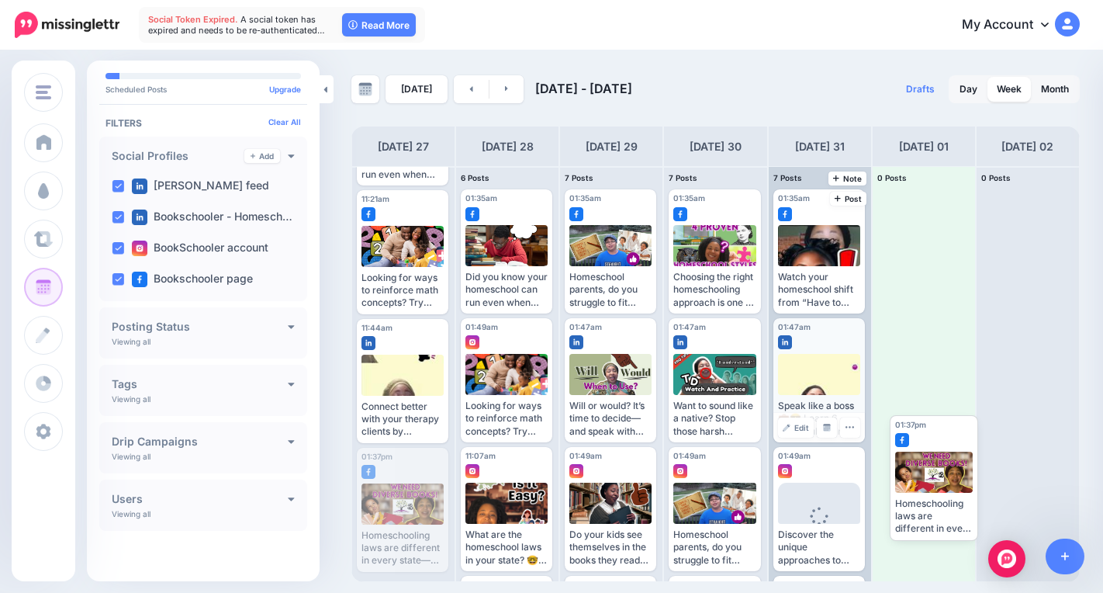
drag, startPoint x: 406, startPoint y: 505, endPoint x: 844, endPoint y: 437, distance: 443.4
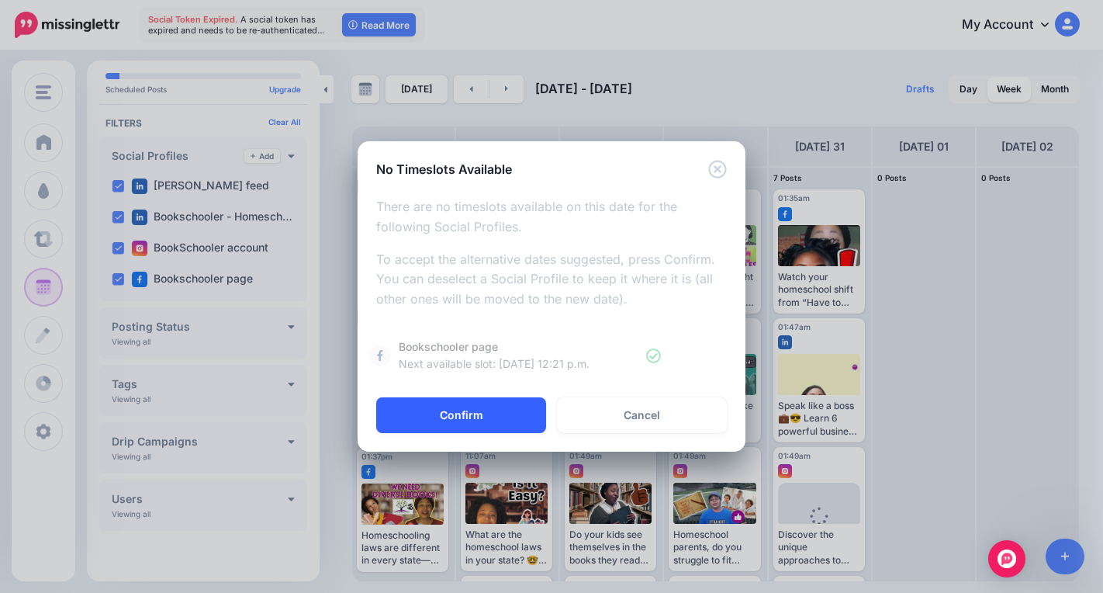
click at [467, 411] on button "Confirm" at bounding box center [461, 415] width 170 height 36
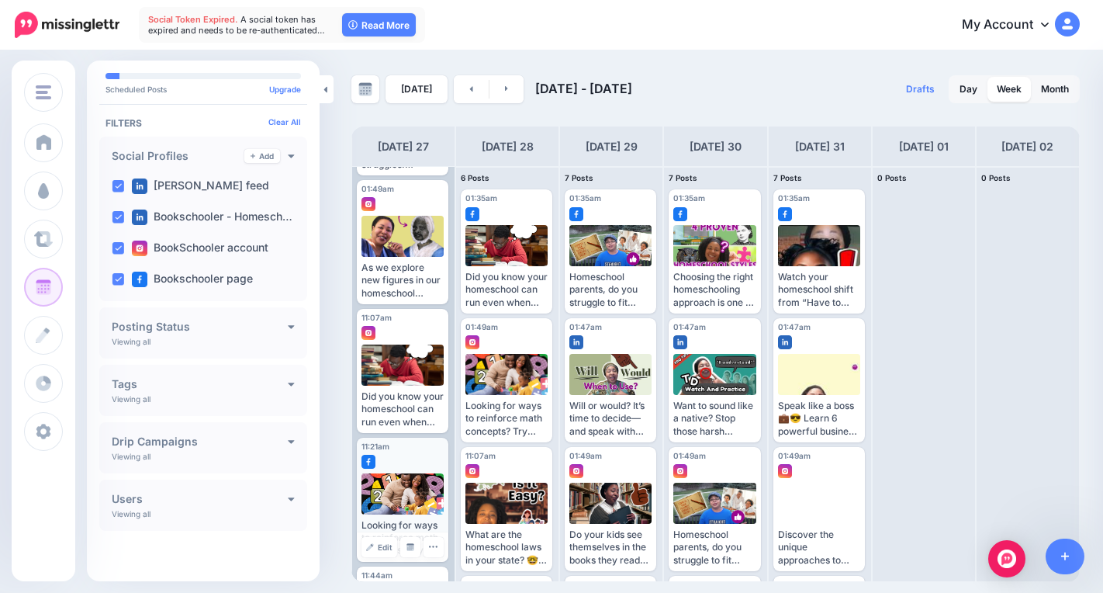
scroll to position [257, 0]
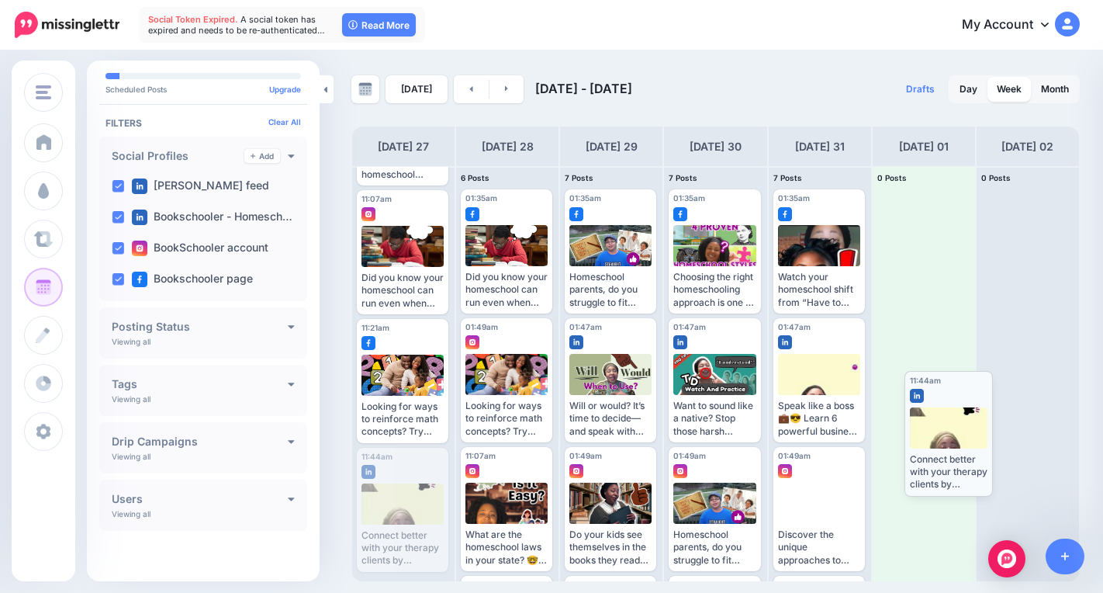
drag, startPoint x: 416, startPoint y: 493, endPoint x: 959, endPoint y: 420, distance: 547.8
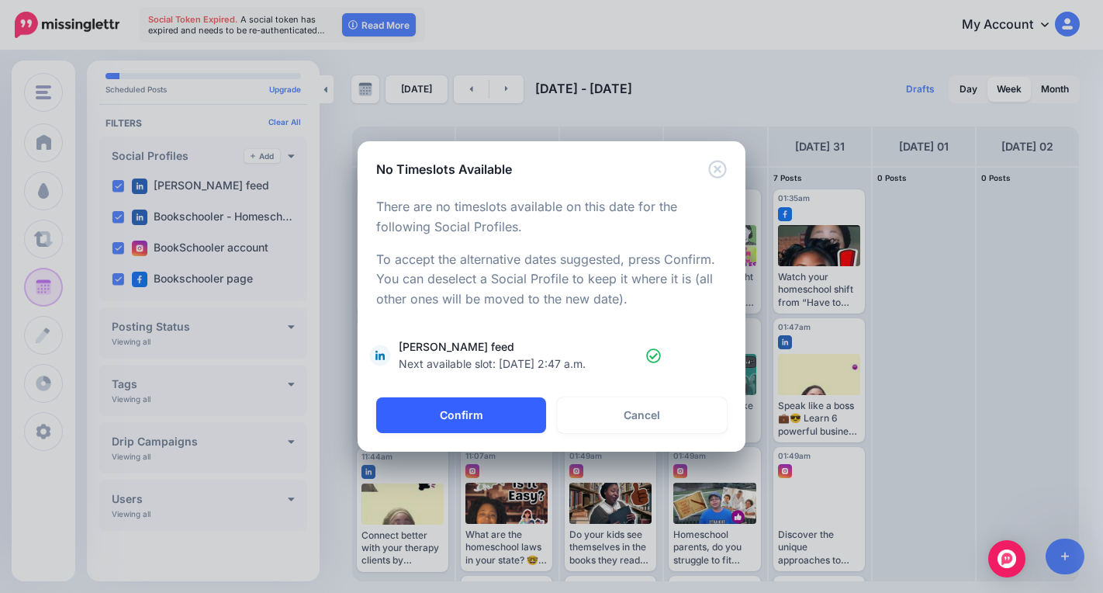
click at [528, 415] on button "Confirm" at bounding box center [461, 415] width 170 height 36
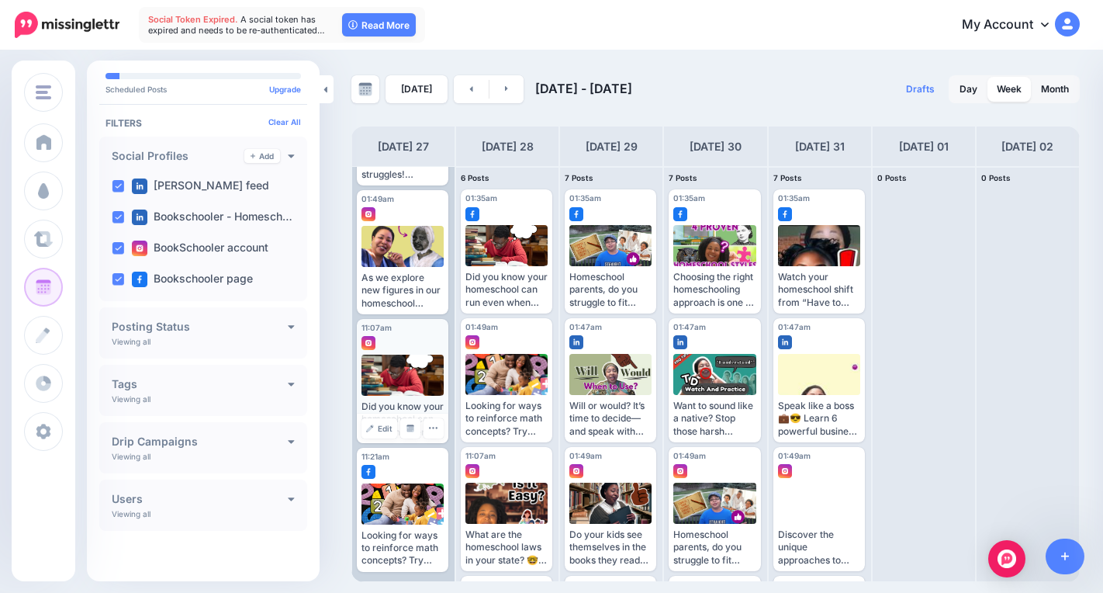
scroll to position [128, 0]
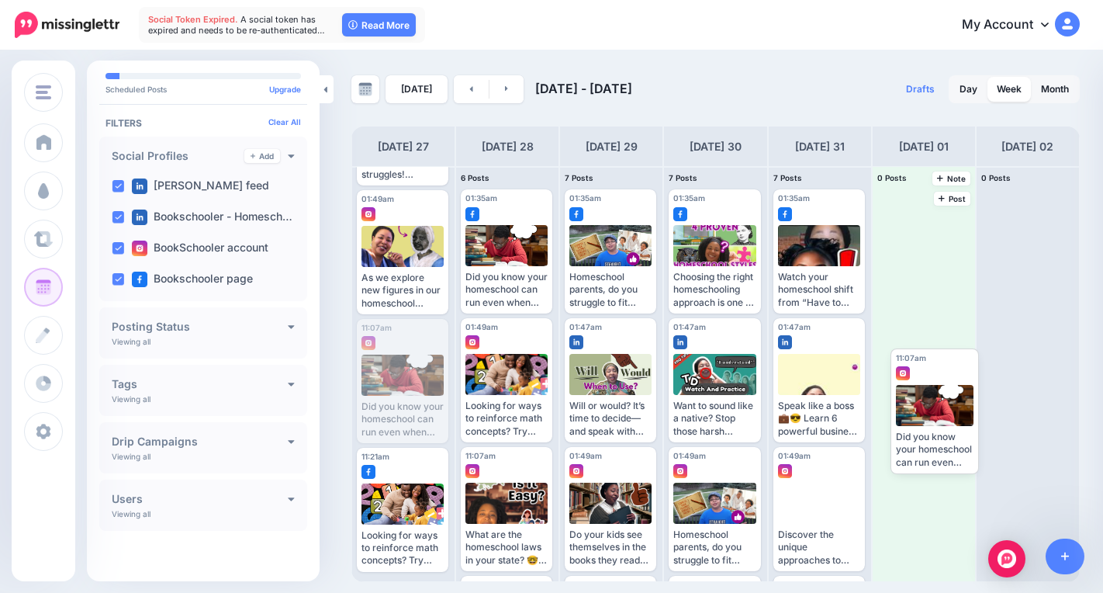
drag, startPoint x: 391, startPoint y: 373, endPoint x: 924, endPoint y: 391, distance: 533.2
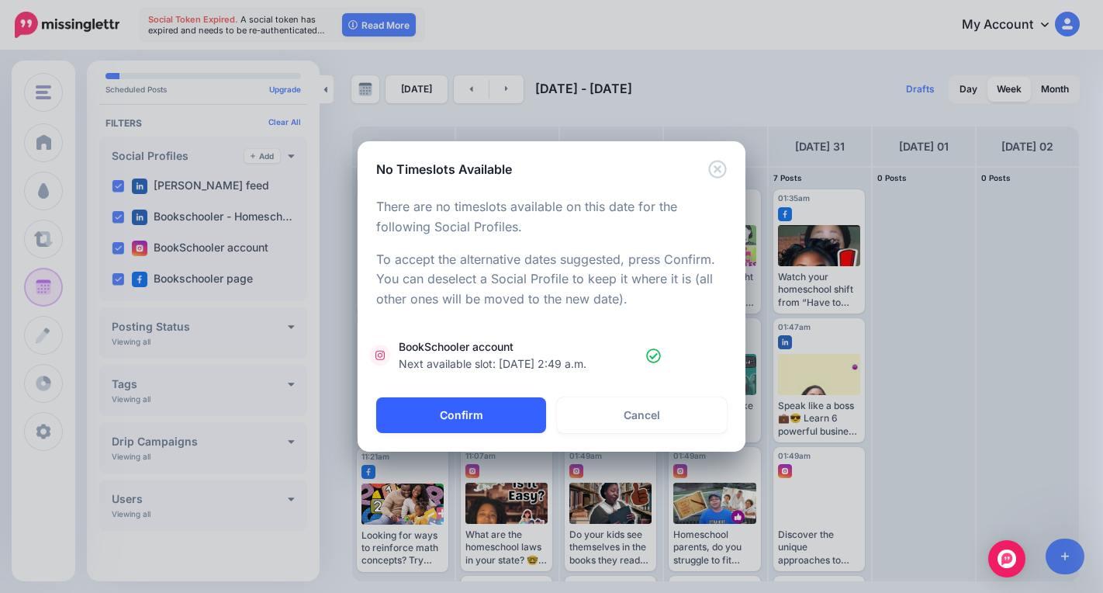
click at [441, 417] on button "Confirm" at bounding box center [461, 415] width 170 height 36
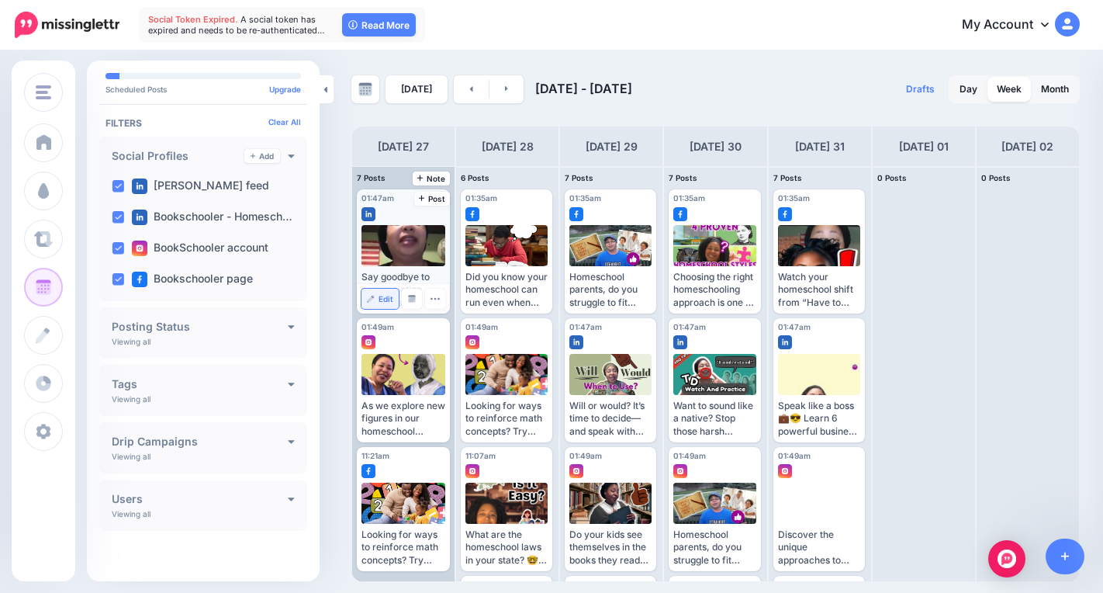
scroll to position [0, 0]
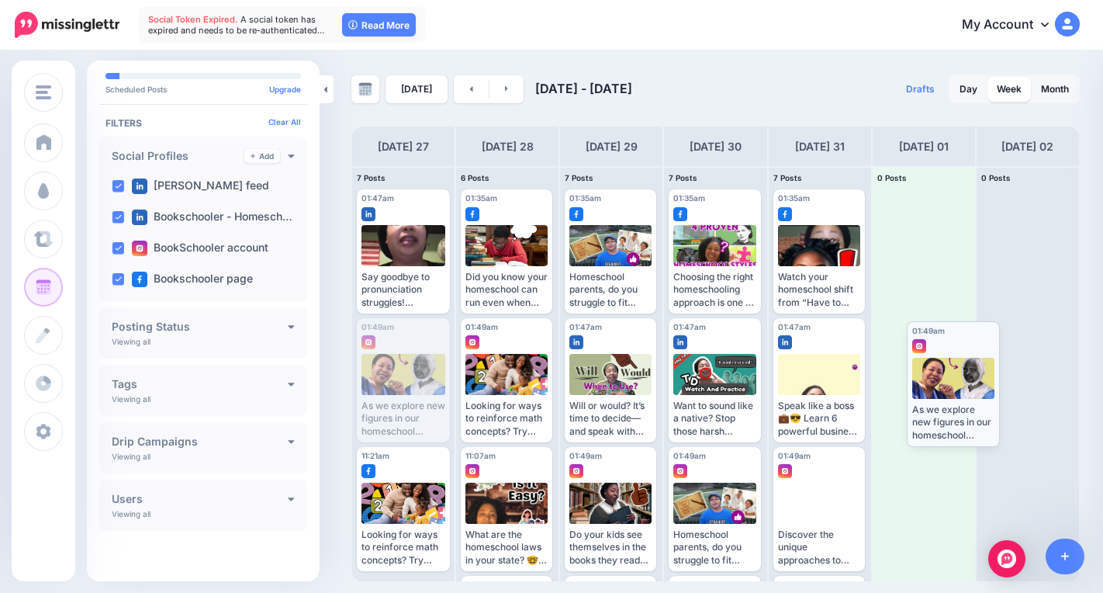
drag, startPoint x: 412, startPoint y: 403, endPoint x: 962, endPoint y: 406, distance: 550.0
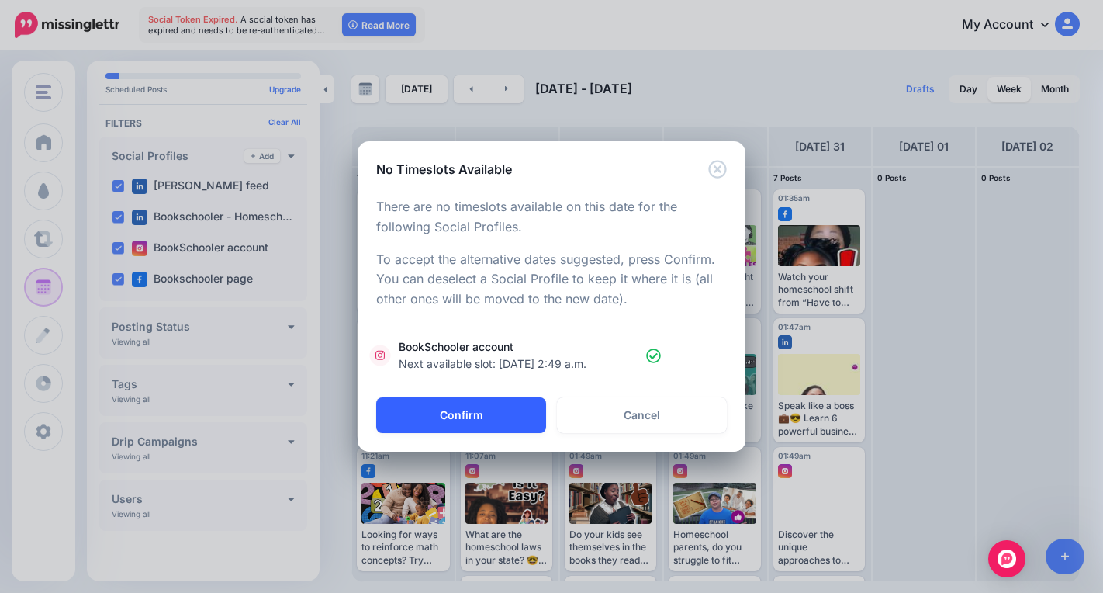
click at [451, 424] on button "Confirm" at bounding box center [461, 415] width 170 height 36
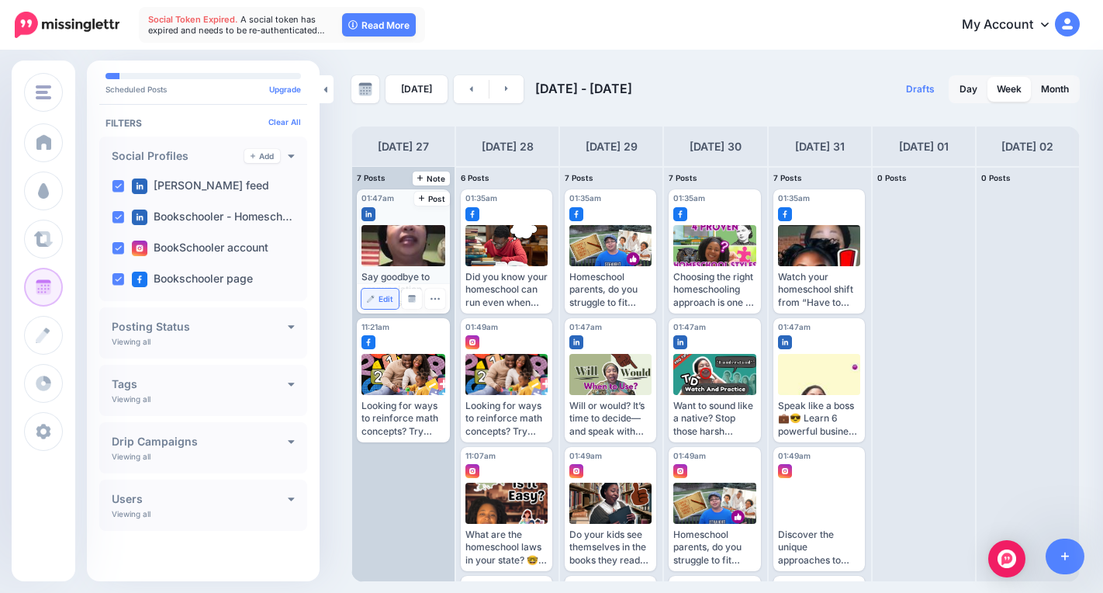
click at [377, 299] on link "Edit" at bounding box center [379, 299] width 37 height 20
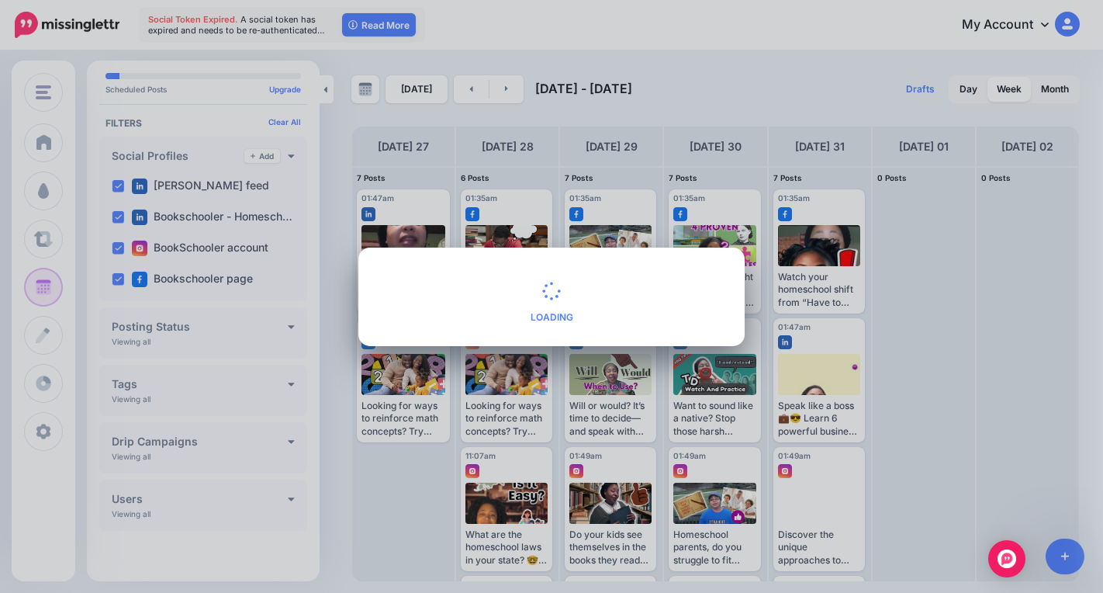
type textarea "**********"
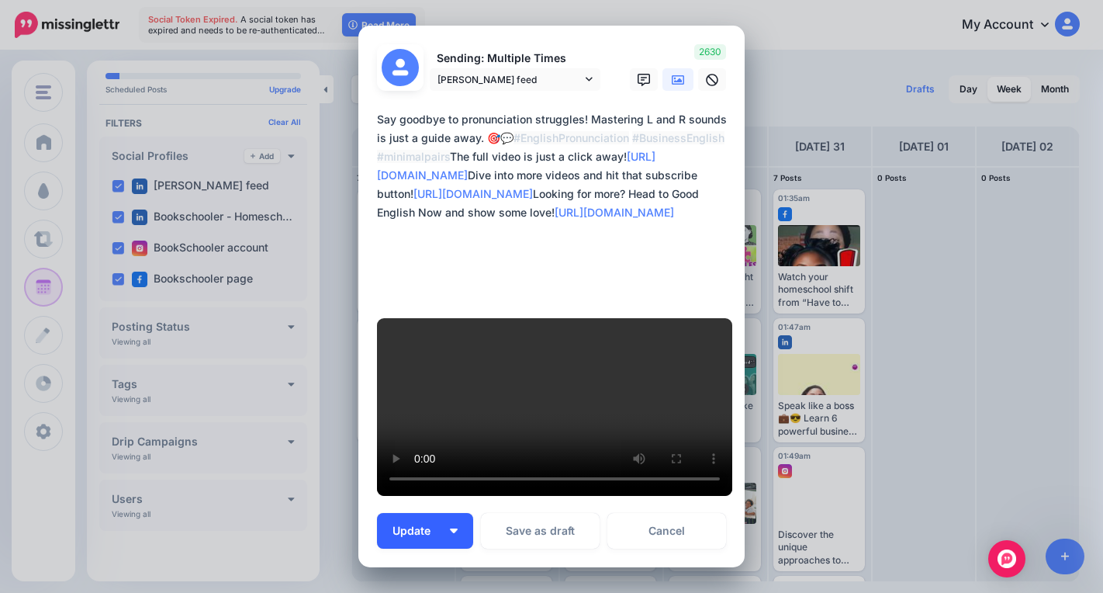
click at [455, 513] on button "Update" at bounding box center [425, 531] width 96 height 36
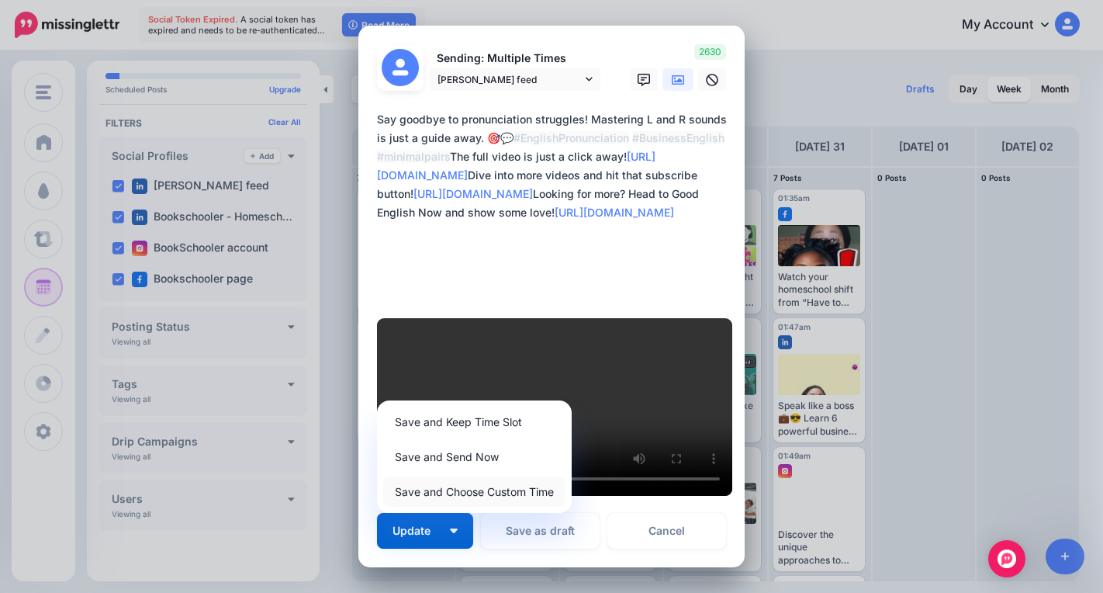
click at [464, 476] on link "Save and Choose Custom Time" at bounding box center [474, 491] width 182 height 30
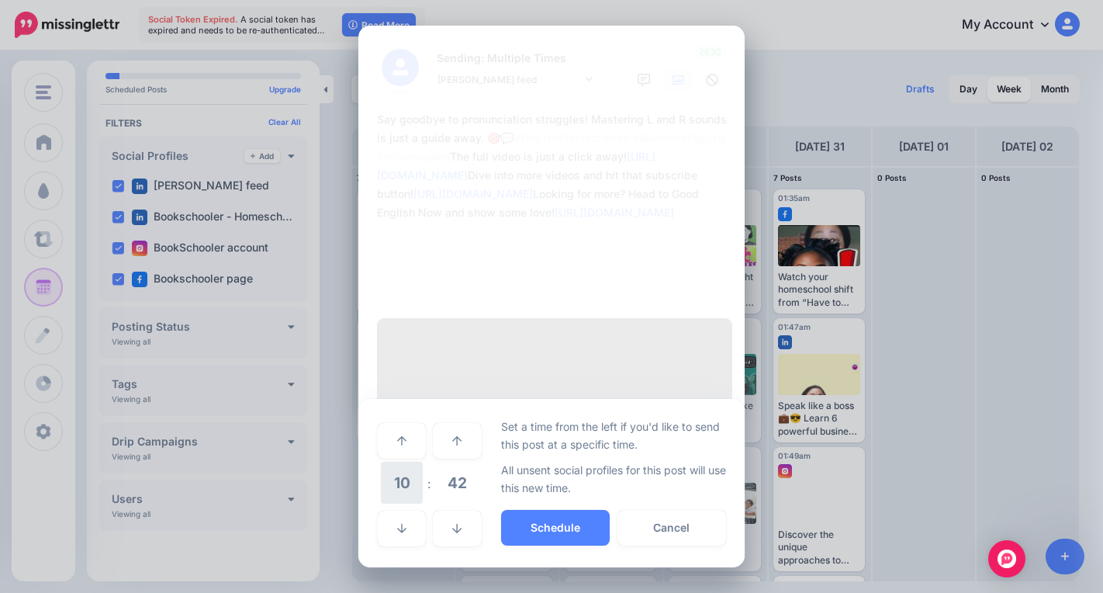
click at [406, 462] on span "10" at bounding box center [402, 483] width 42 height 42
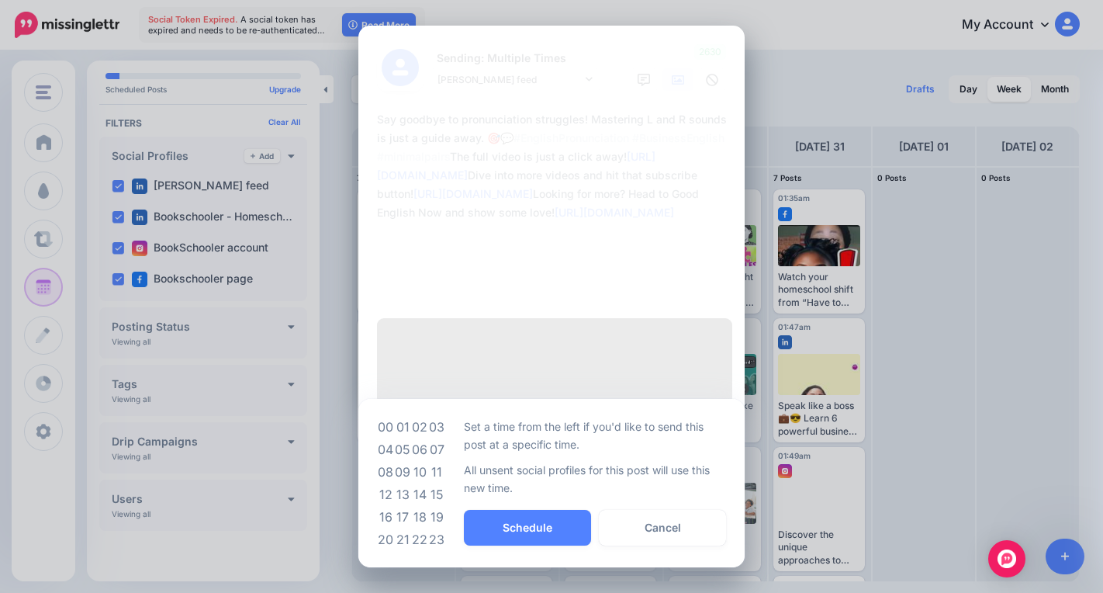
drag, startPoint x: 436, startPoint y: 441, endPoint x: 445, endPoint y: 447, distance: 11.2
click at [441, 461] on td "11" at bounding box center [436, 472] width 17 height 22
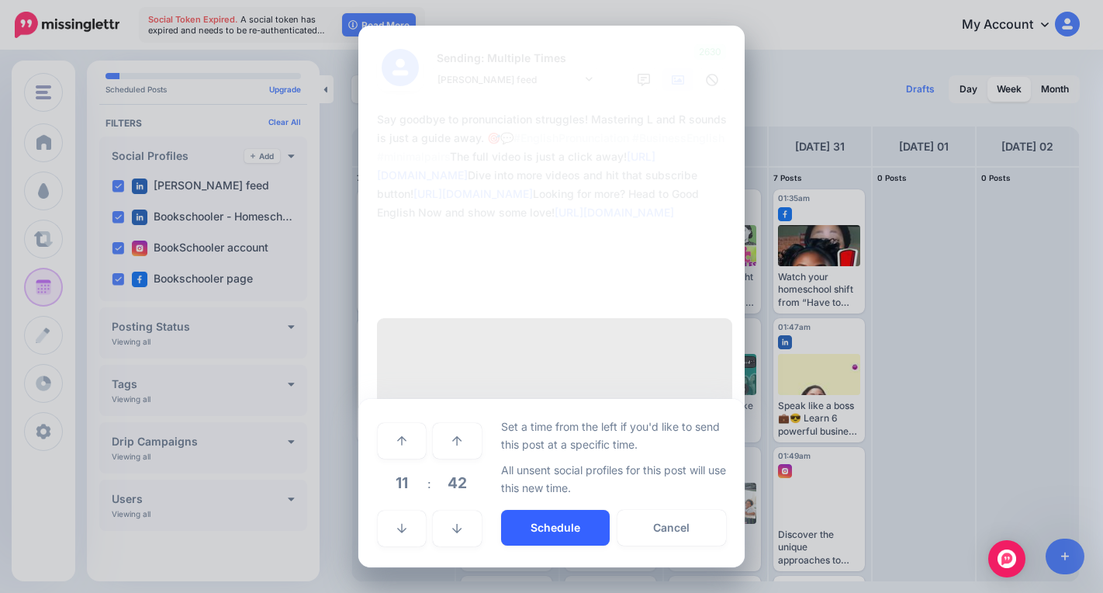
click at [517, 510] on button "Schedule" at bounding box center [555, 528] width 109 height 36
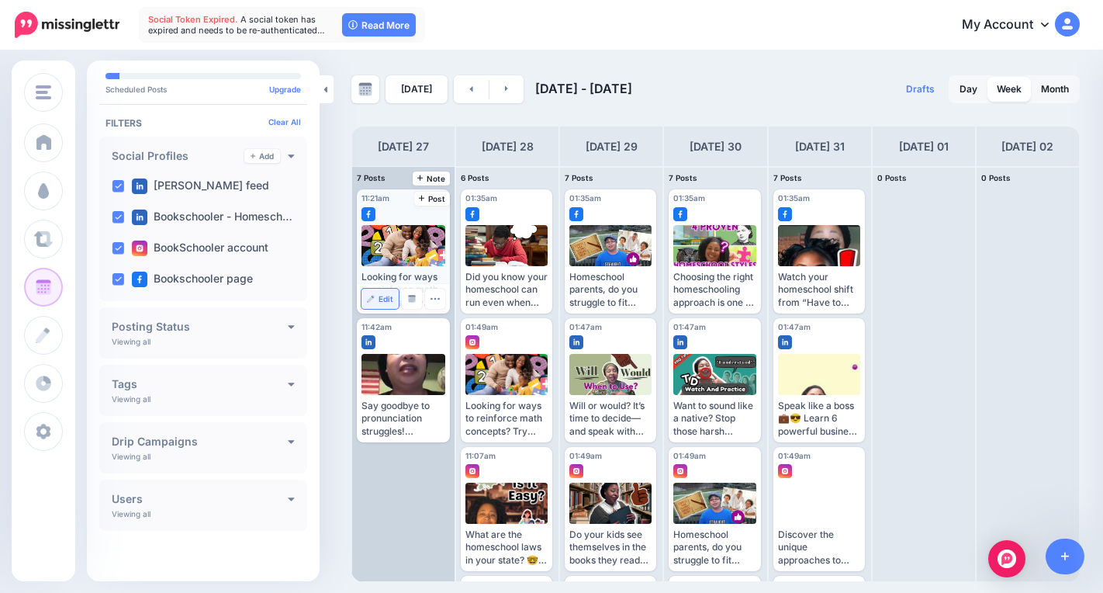
click at [388, 302] on span "Edit" at bounding box center [386, 299] width 15 height 8
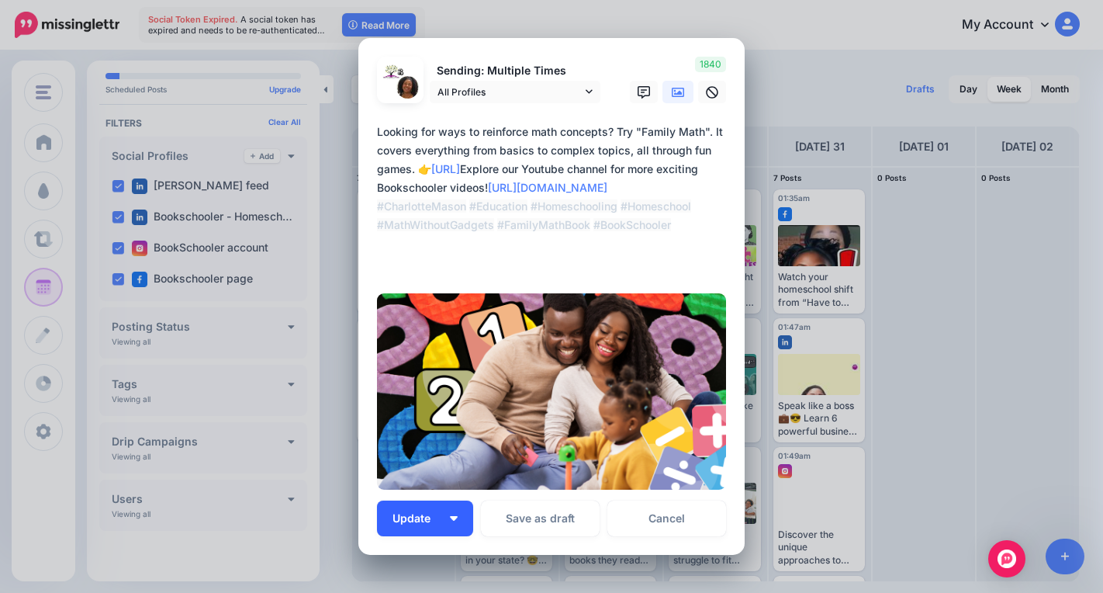
click at [456, 513] on button "Update" at bounding box center [425, 518] width 96 height 36
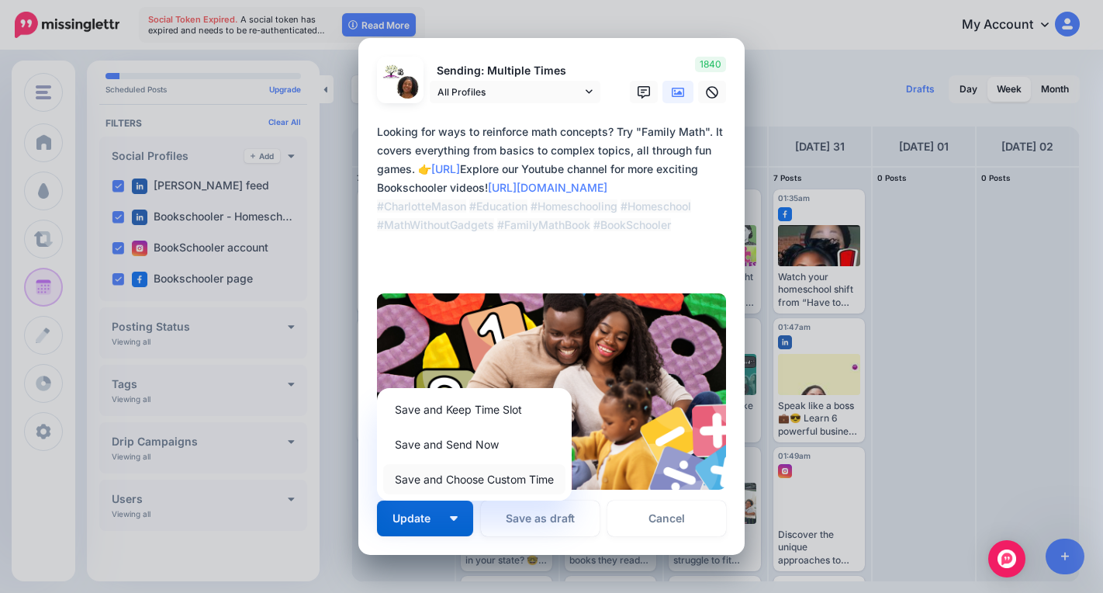
click at [482, 482] on link "Save and Choose Custom Time" at bounding box center [474, 479] width 182 height 30
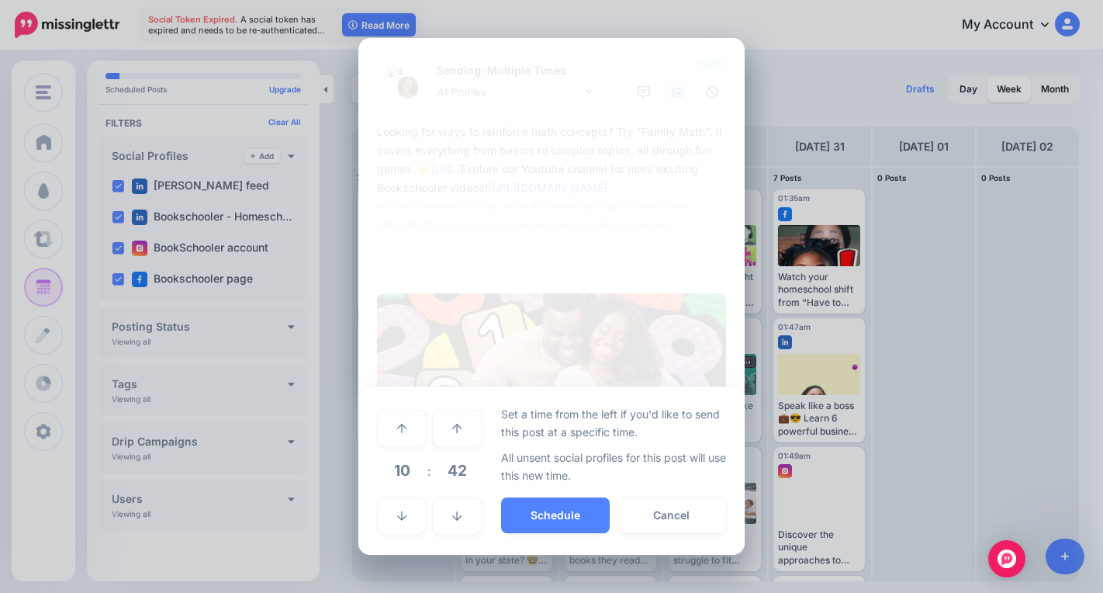
click at [399, 468] on span "10" at bounding box center [402, 470] width 42 height 42
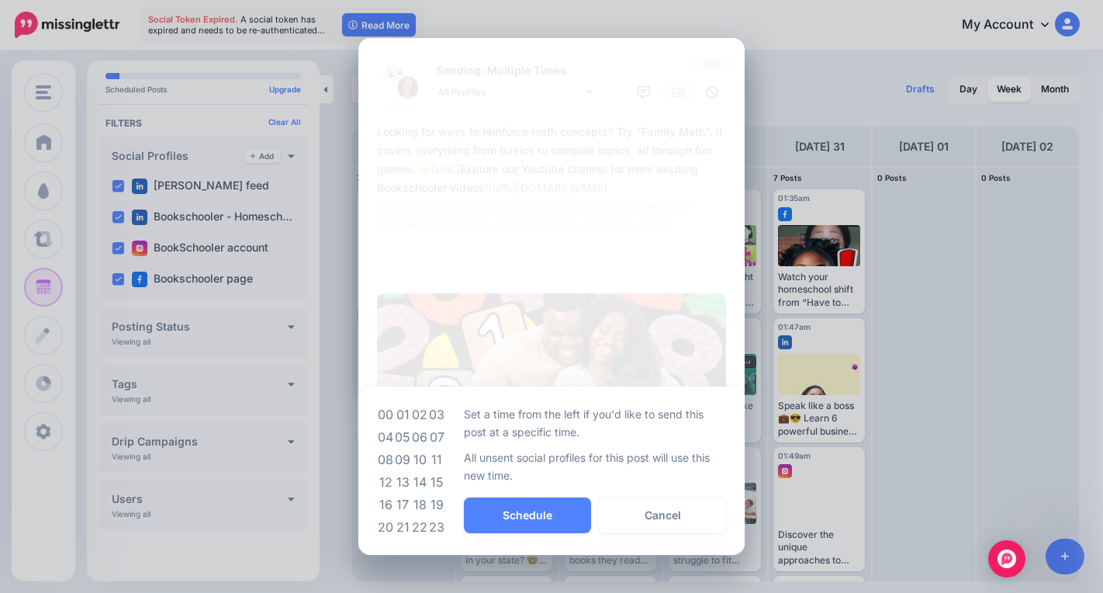
click at [410, 457] on td "09" at bounding box center [402, 459] width 17 height 22
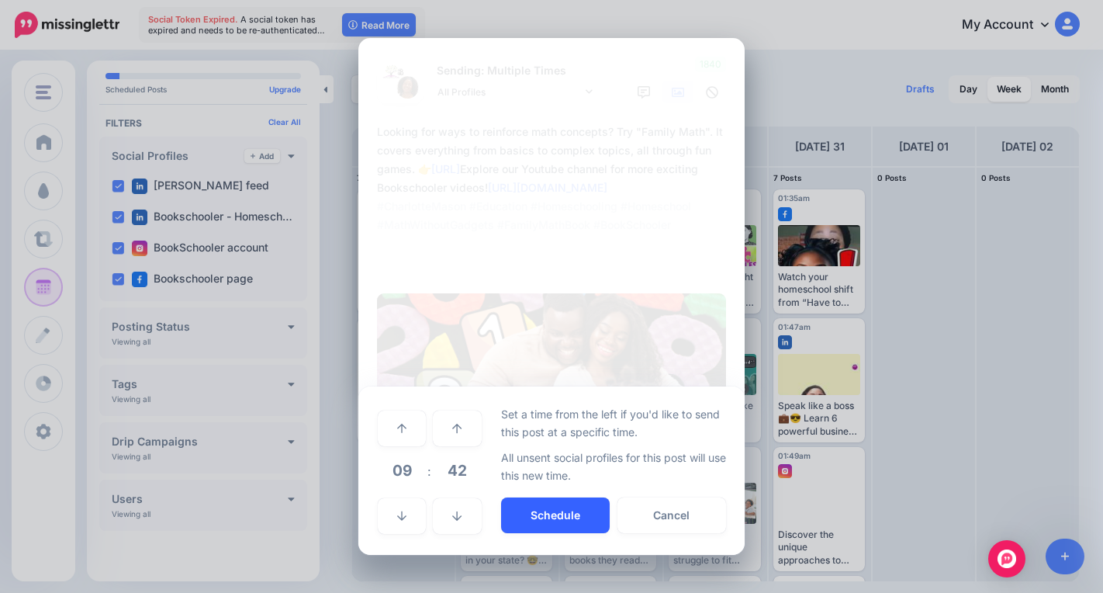
click at [538, 519] on button "Schedule" at bounding box center [555, 515] width 109 height 36
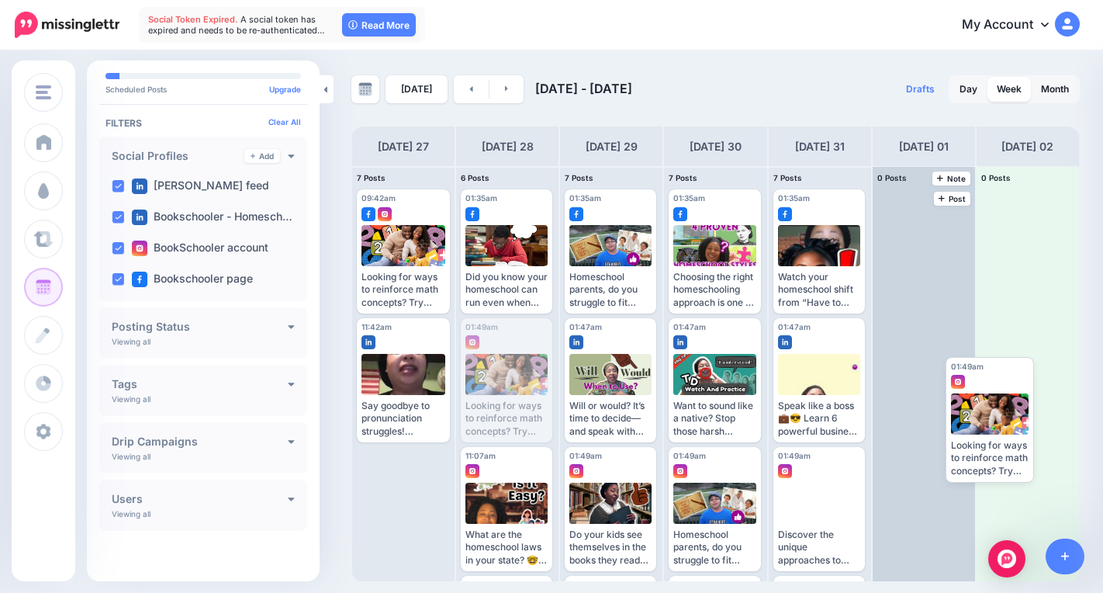
drag, startPoint x: 496, startPoint y: 409, endPoint x: 966, endPoint y: 462, distance: 473.8
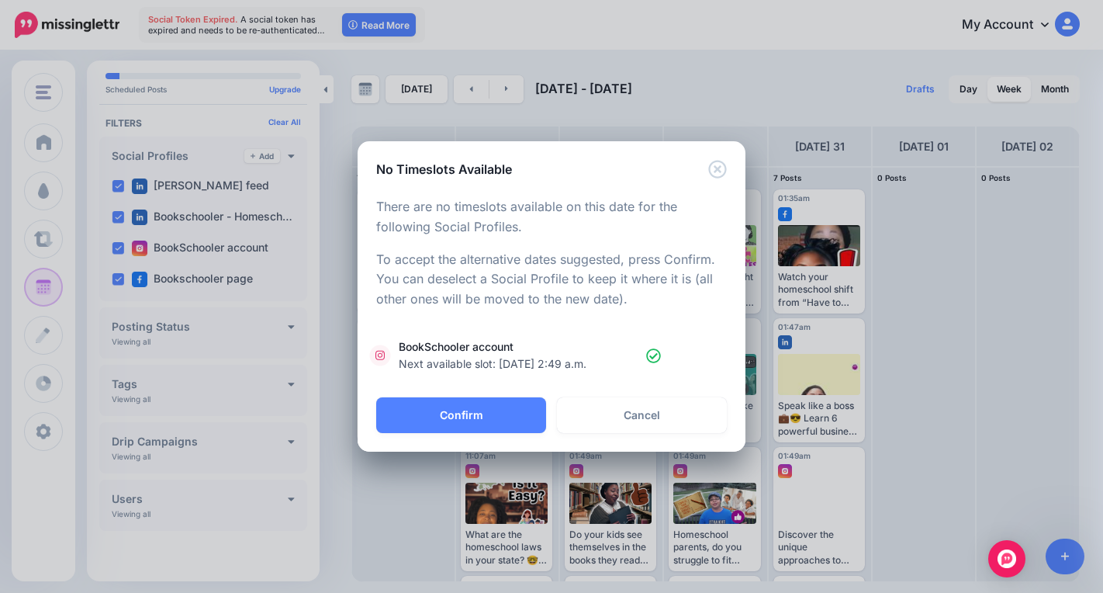
drag, startPoint x: 468, startPoint y: 417, endPoint x: 472, endPoint y: 449, distance: 32.1
click at [469, 420] on button "Confirm" at bounding box center [461, 415] width 170 height 36
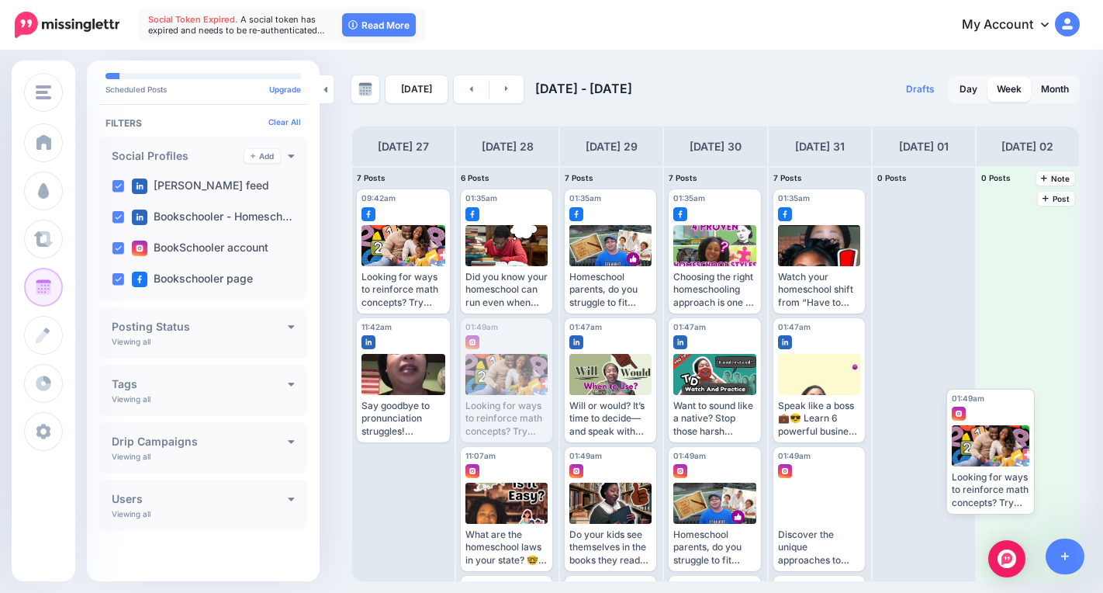
drag, startPoint x: 499, startPoint y: 389, endPoint x: 977, endPoint y: 448, distance: 482.3
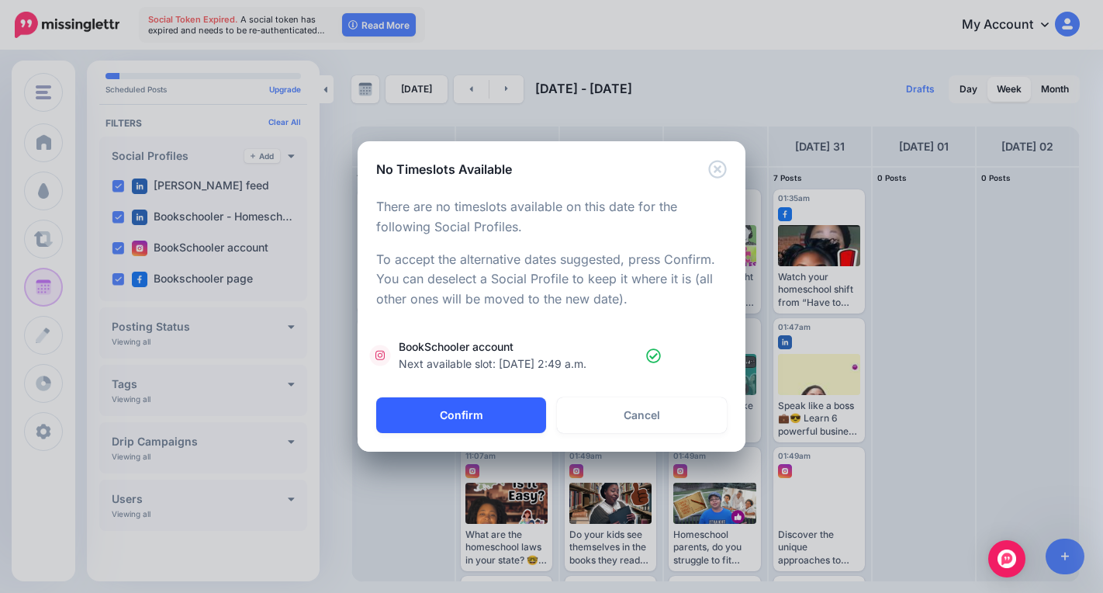
click at [493, 412] on button "Confirm" at bounding box center [461, 415] width 170 height 36
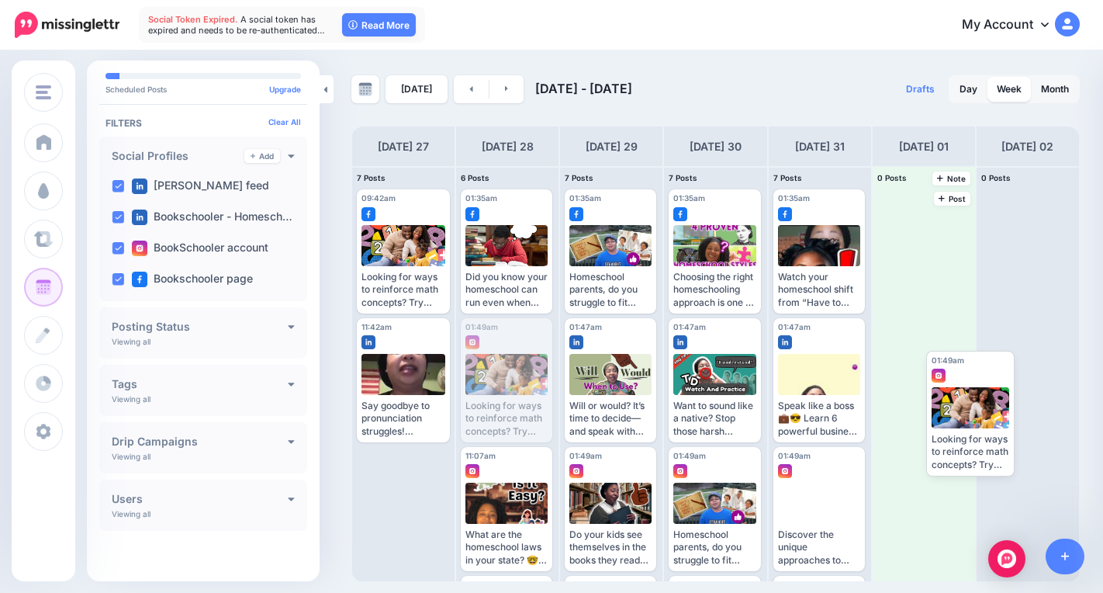
drag, startPoint x: 496, startPoint y: 395, endPoint x: 913, endPoint y: 458, distance: 421.4
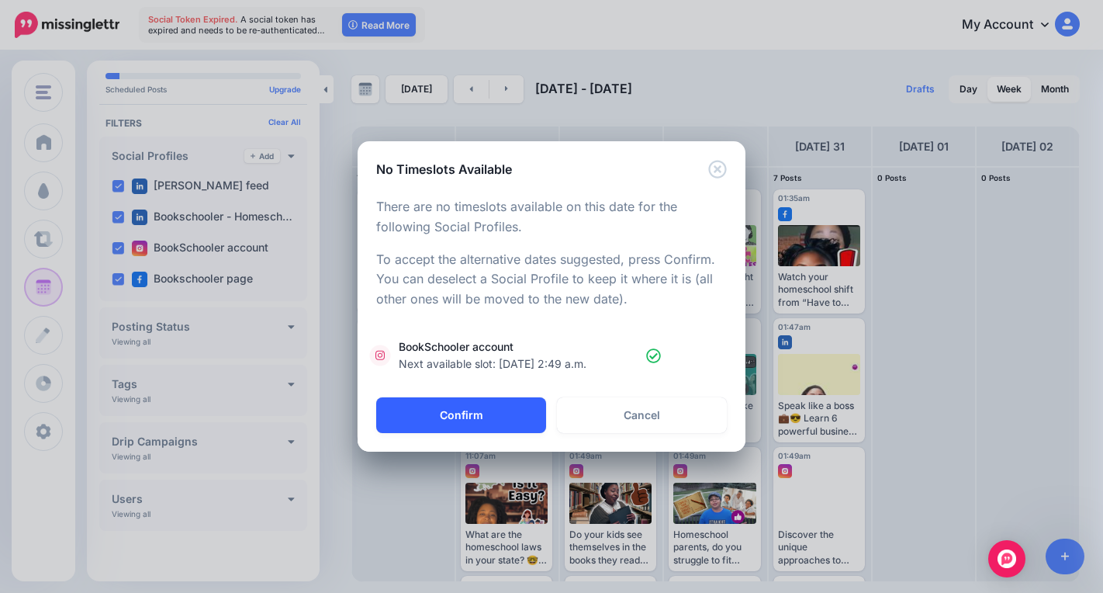
click at [468, 415] on button "Confirm" at bounding box center [461, 415] width 170 height 36
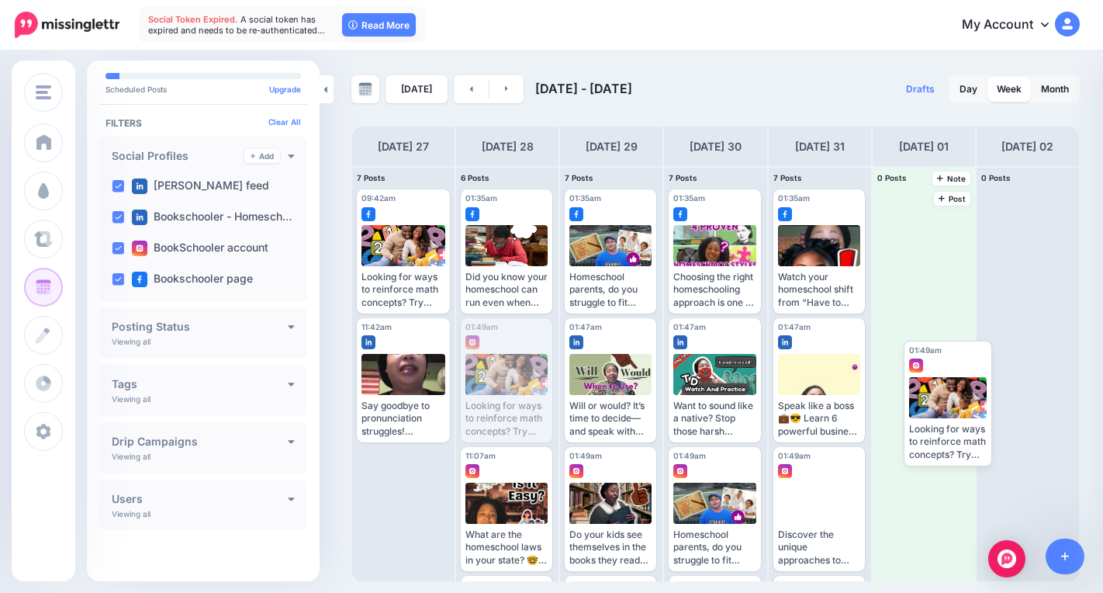
drag, startPoint x: 497, startPoint y: 382, endPoint x: 916, endPoint y: 393, distance: 419.0
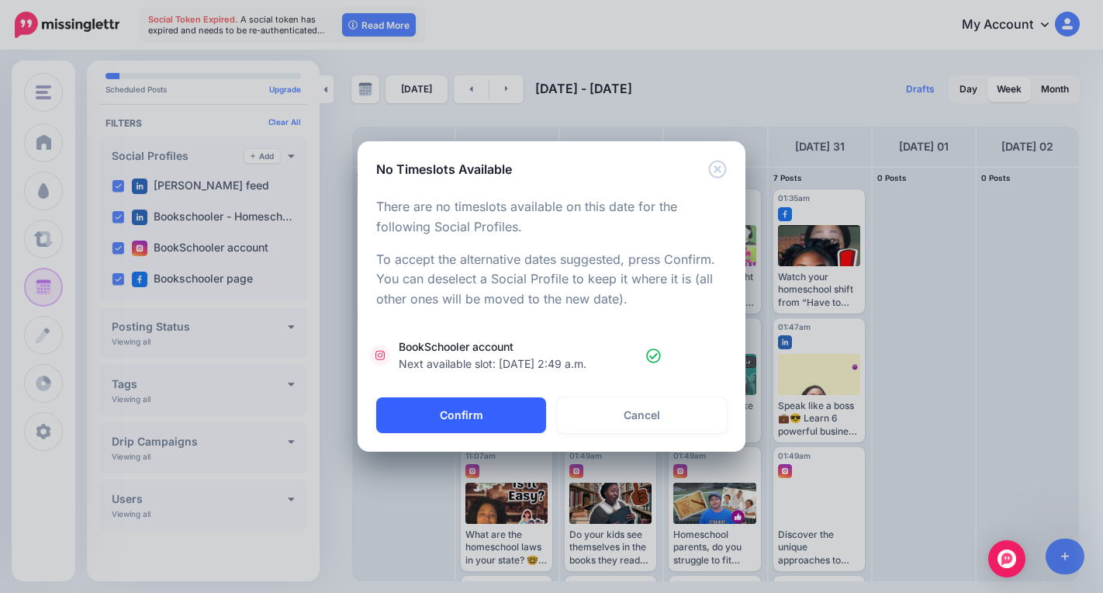
click at [461, 410] on button "Confirm" at bounding box center [461, 415] width 170 height 36
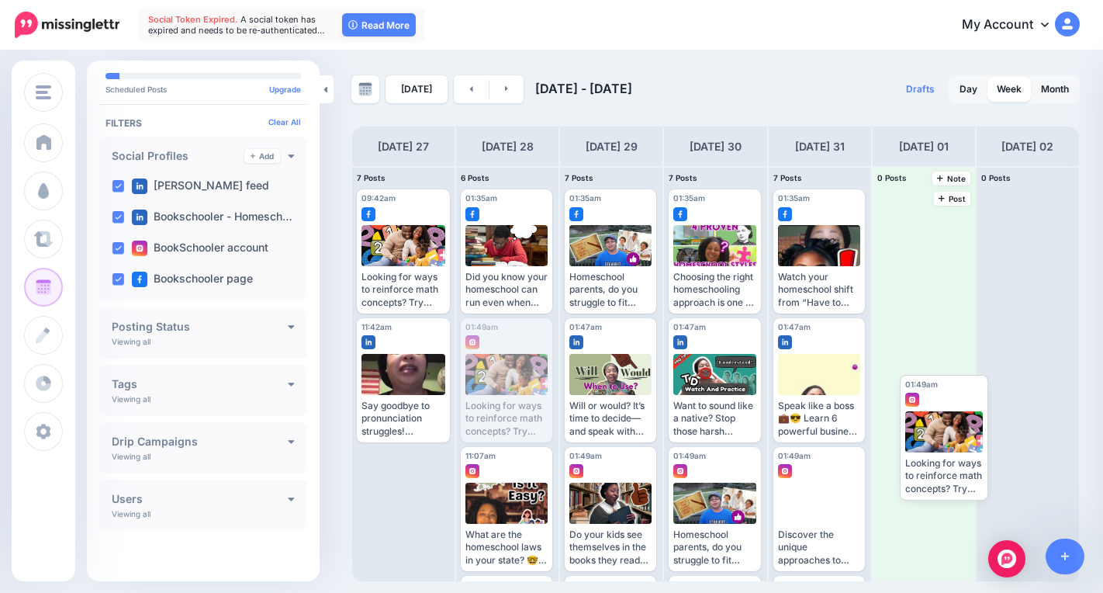
drag, startPoint x: 500, startPoint y: 374, endPoint x: 919, endPoint y: 423, distance: 421.7
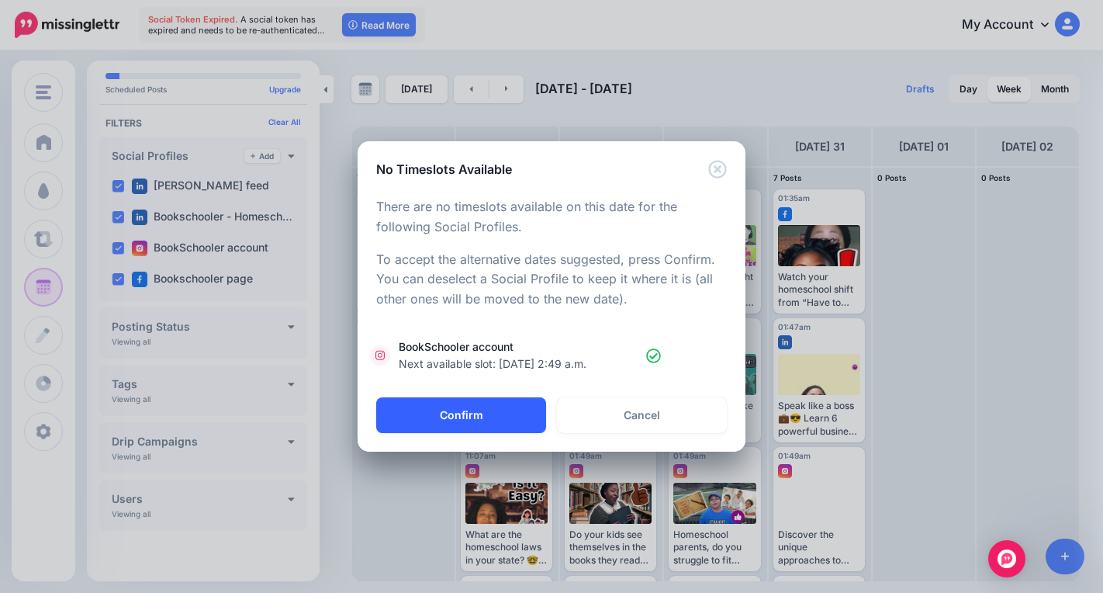
click at [493, 418] on button "Confirm" at bounding box center [461, 415] width 170 height 36
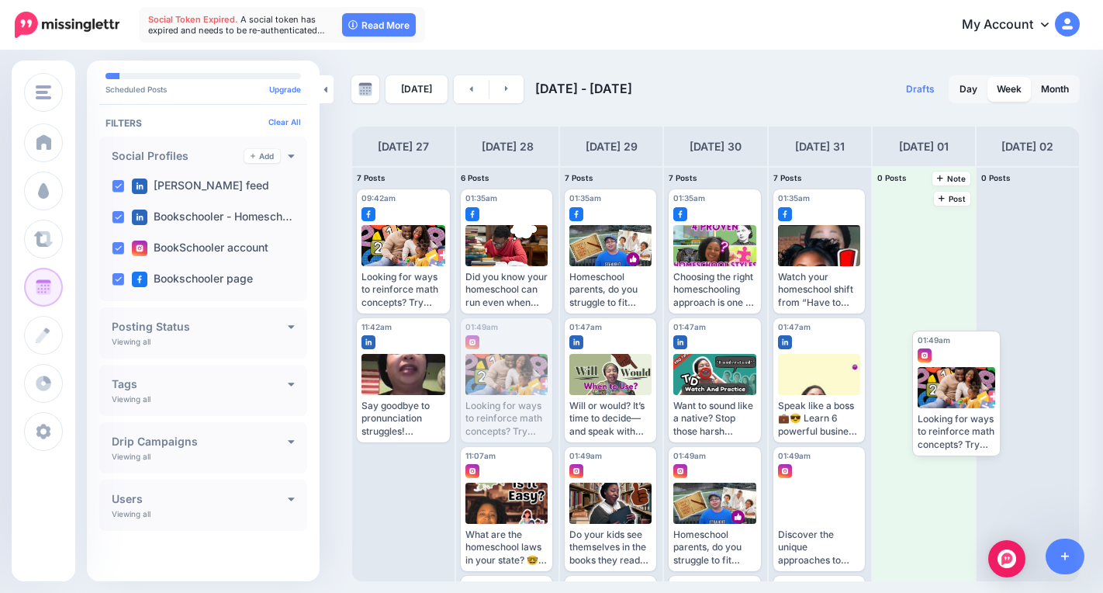
drag, startPoint x: 497, startPoint y: 368, endPoint x: 949, endPoint y: 372, distance: 451.5
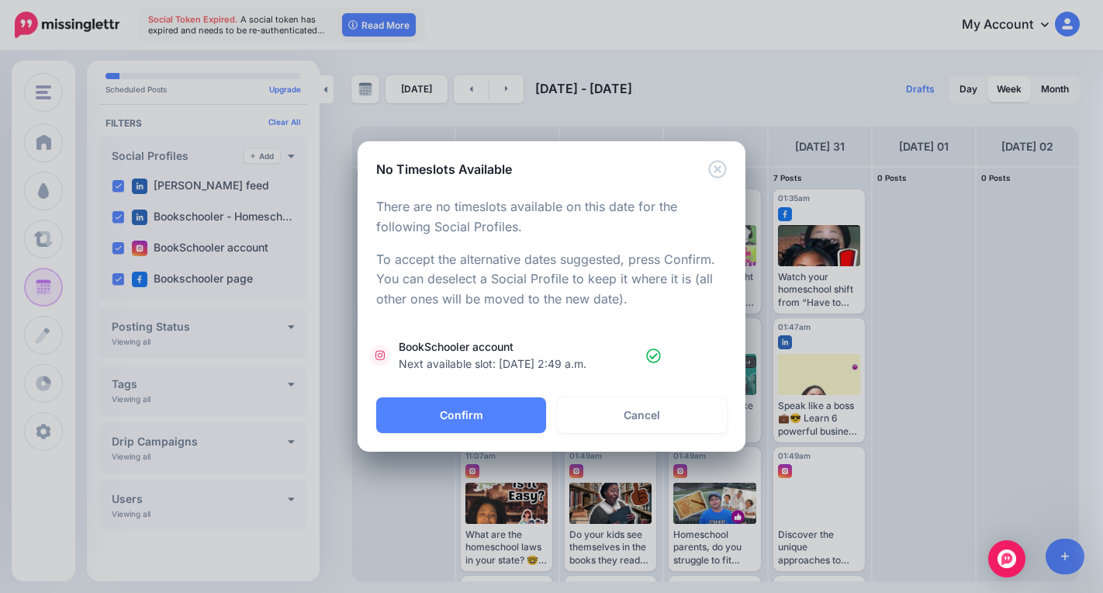
drag, startPoint x: 463, startPoint y: 421, endPoint x: 472, endPoint y: 440, distance: 20.5
click at [467, 429] on button "Confirm" at bounding box center [461, 415] width 170 height 36
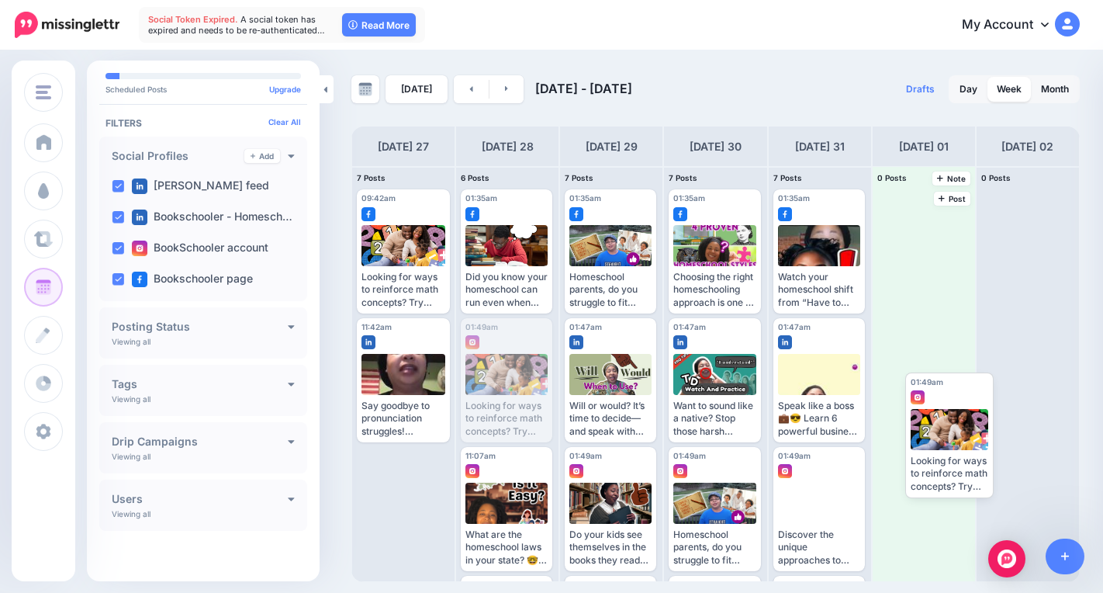
drag, startPoint x: 517, startPoint y: 372, endPoint x: 959, endPoint y: 423, distance: 444.3
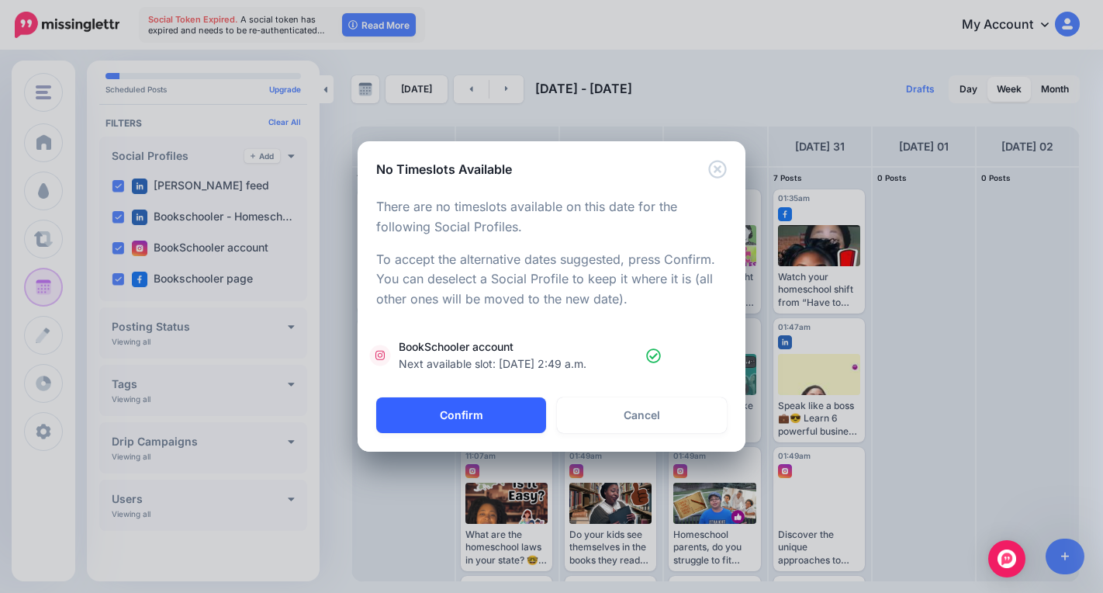
click at [508, 409] on button "Confirm" at bounding box center [461, 415] width 170 height 36
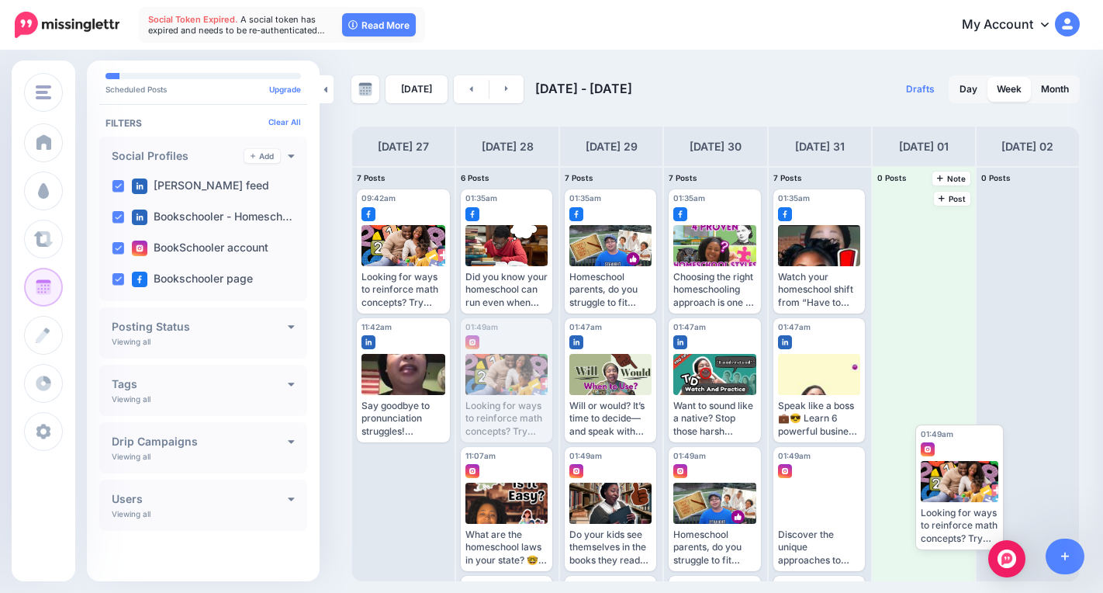
drag, startPoint x: 489, startPoint y: 376, endPoint x: 935, endPoint y: 473, distance: 457.2
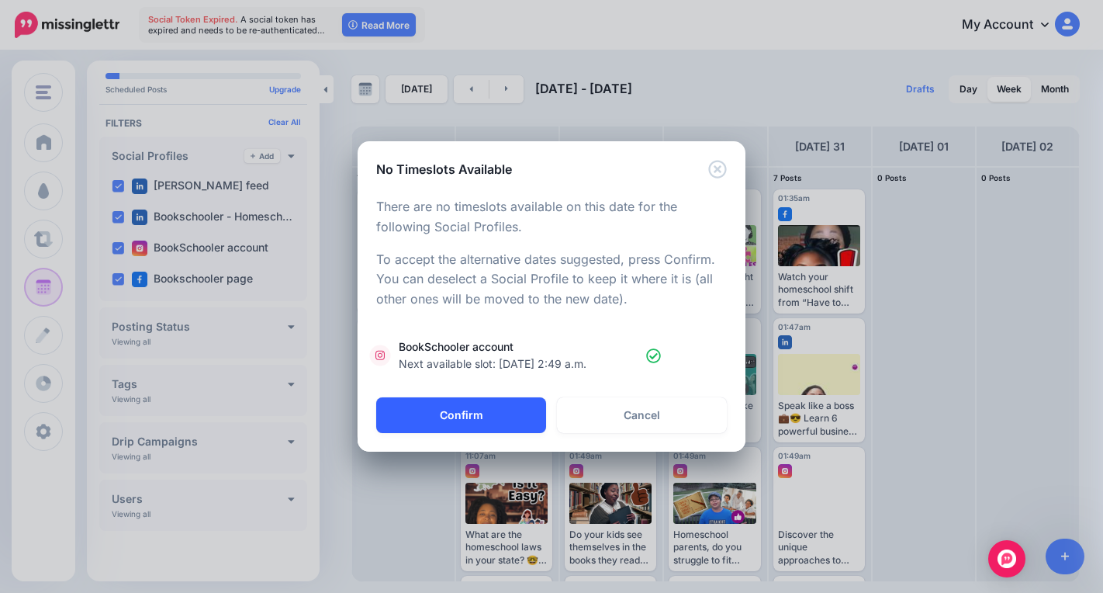
click at [432, 404] on button "Confirm" at bounding box center [461, 415] width 170 height 36
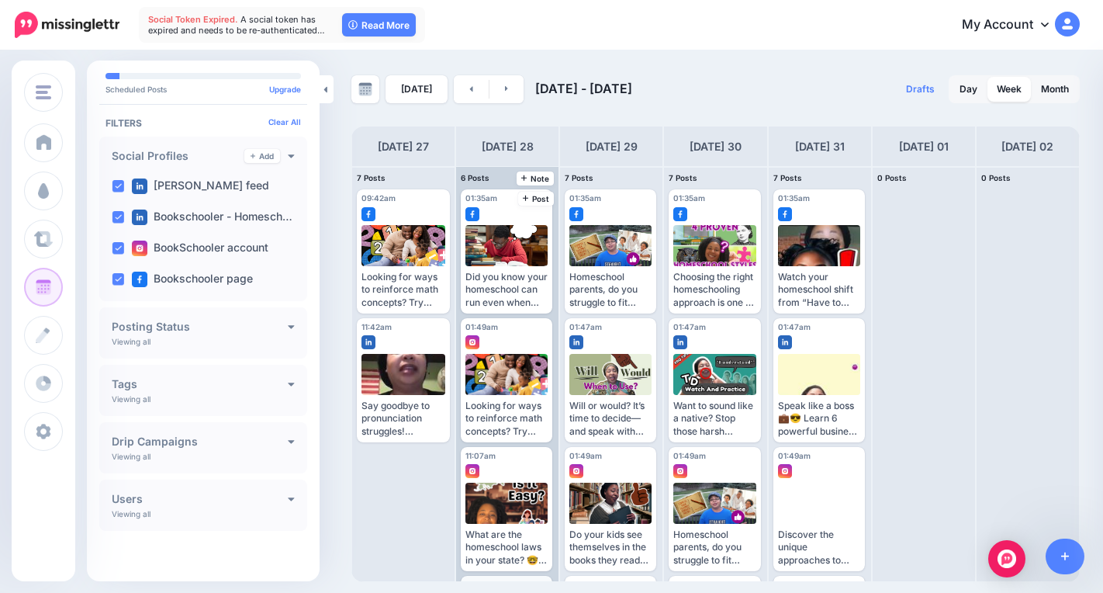
scroll to position [386, 0]
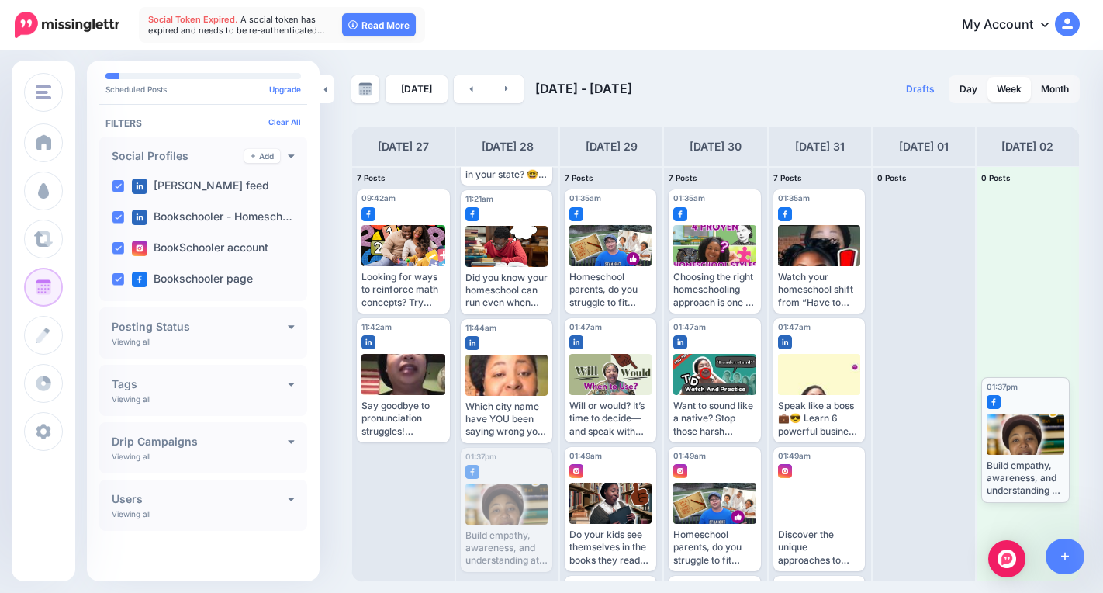
drag, startPoint x: 498, startPoint y: 510, endPoint x: 1018, endPoint y: 439, distance: 525.2
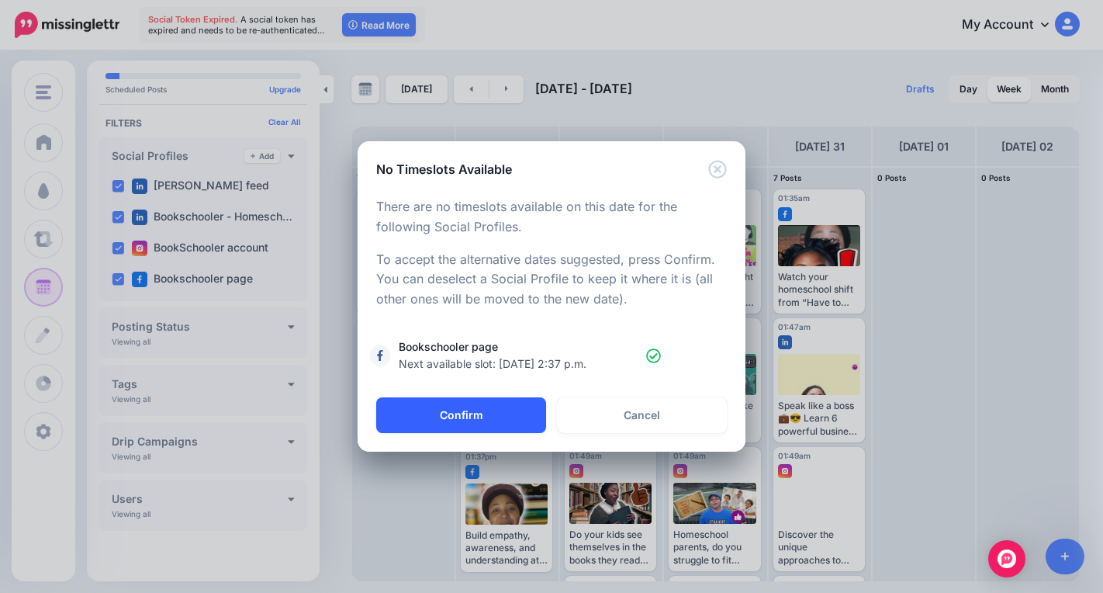
click at [482, 409] on button "Confirm" at bounding box center [461, 415] width 170 height 36
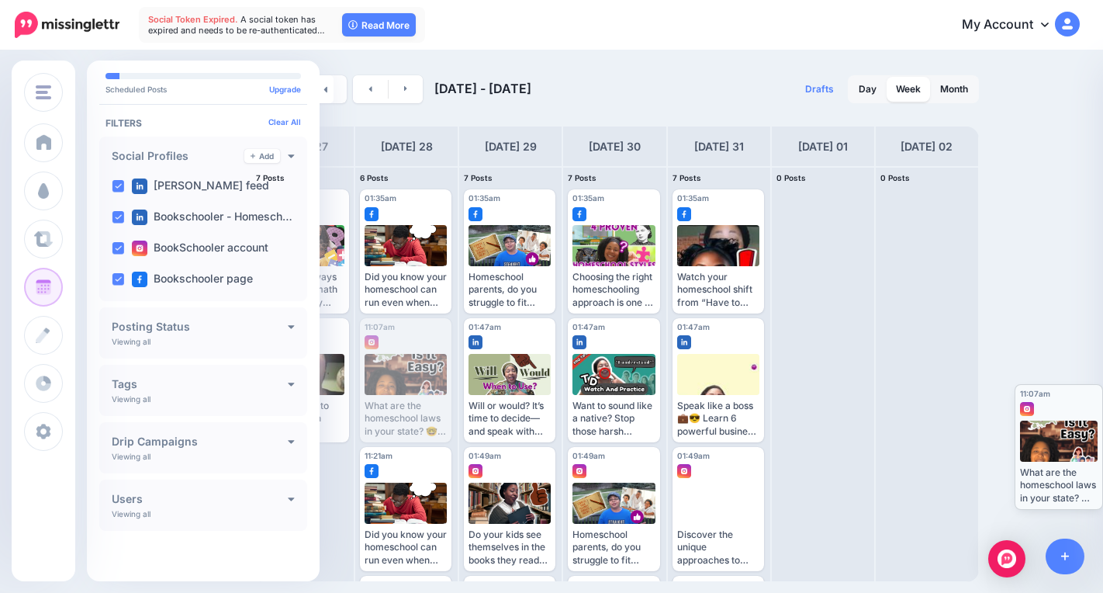
scroll to position [0, 0]
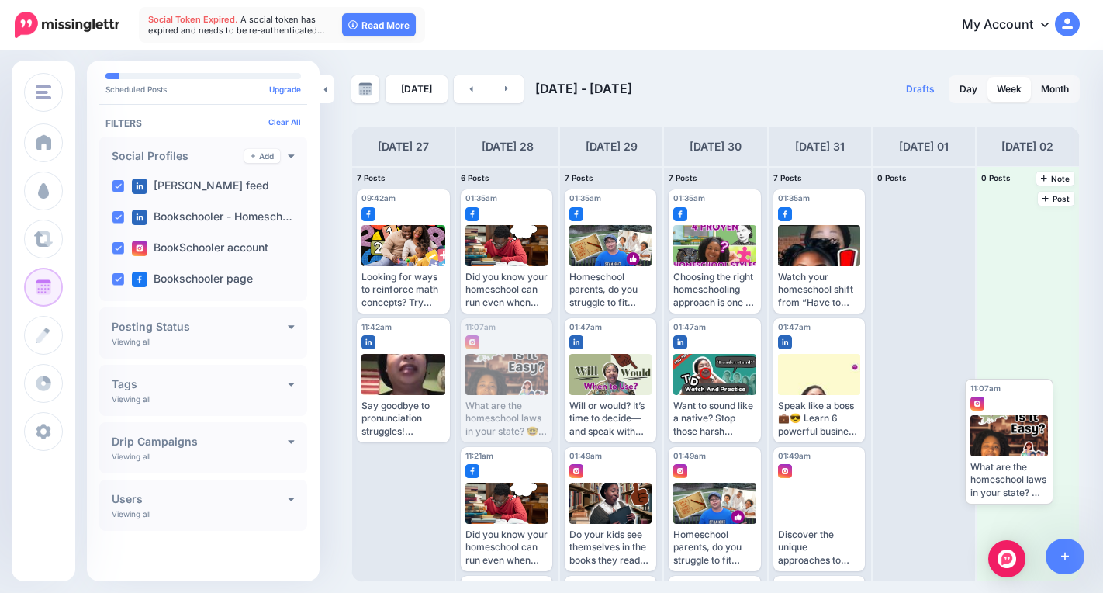
drag, startPoint x: 507, startPoint y: 377, endPoint x: 1009, endPoint y: 428, distance: 505.2
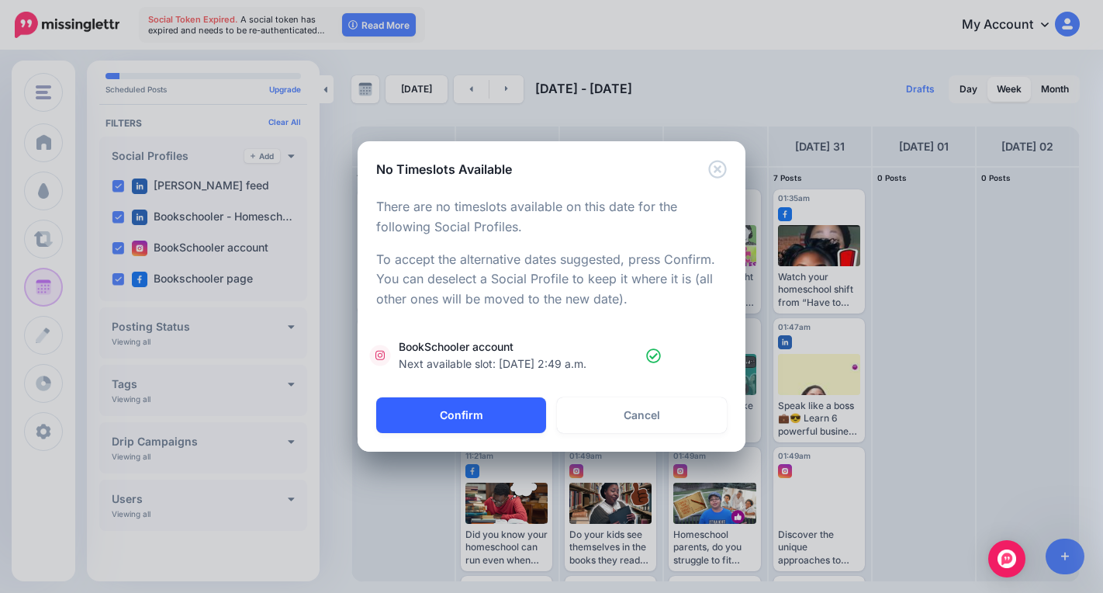
click at [479, 421] on button "Confirm" at bounding box center [461, 415] width 170 height 36
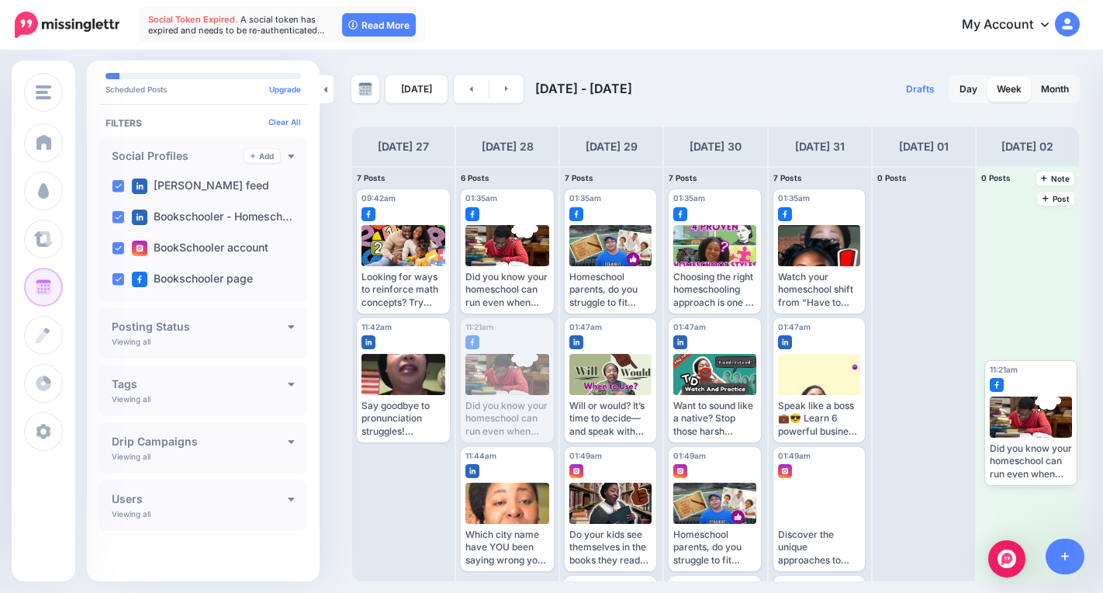
drag, startPoint x: 519, startPoint y: 386, endPoint x: 1043, endPoint y: 425, distance: 525.1
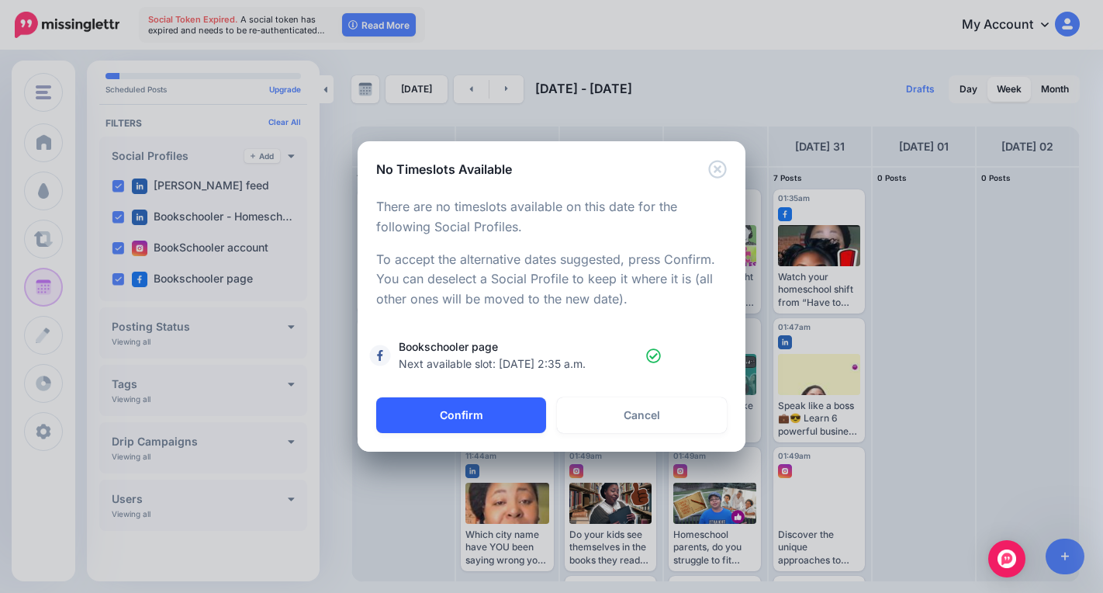
click at [436, 407] on button "Confirm" at bounding box center [461, 415] width 170 height 36
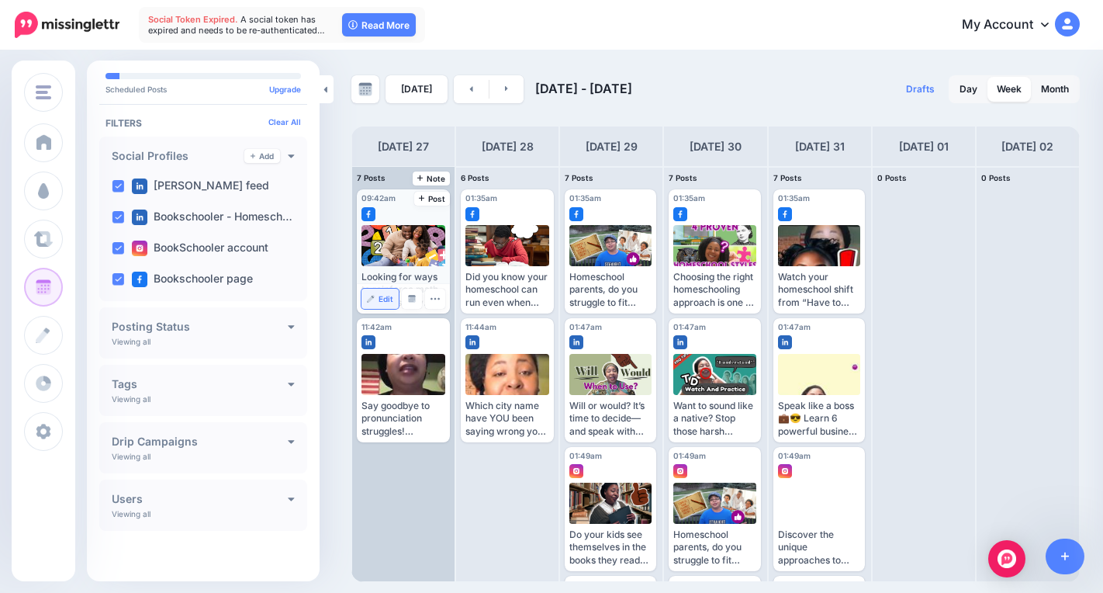
click at [382, 298] on span "Edit" at bounding box center [386, 299] width 15 height 8
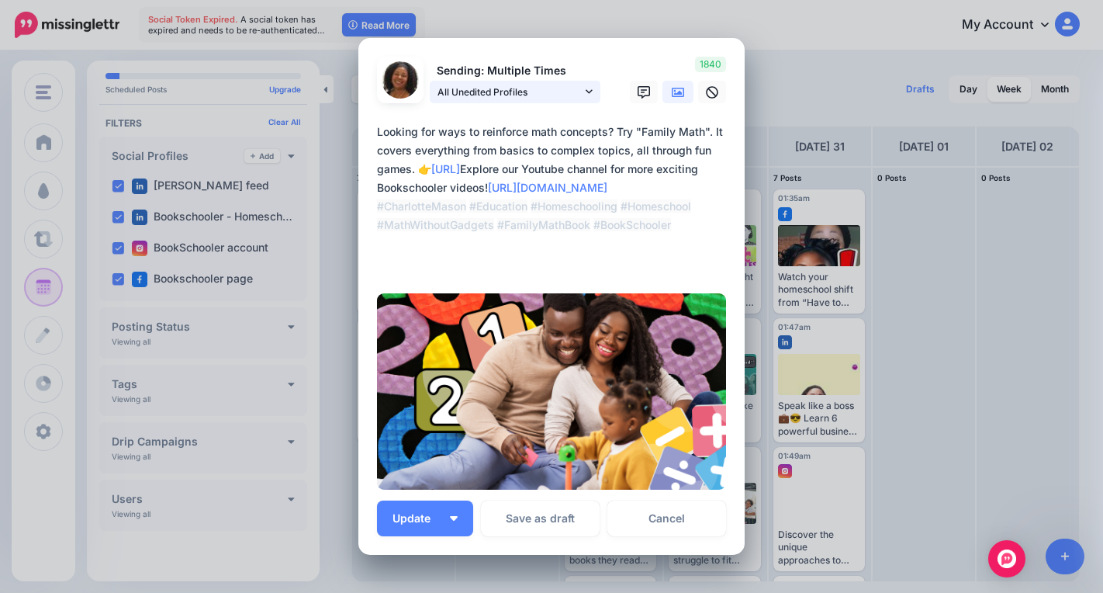
click at [577, 93] on link "All Unedited Profiles" at bounding box center [515, 92] width 171 height 22
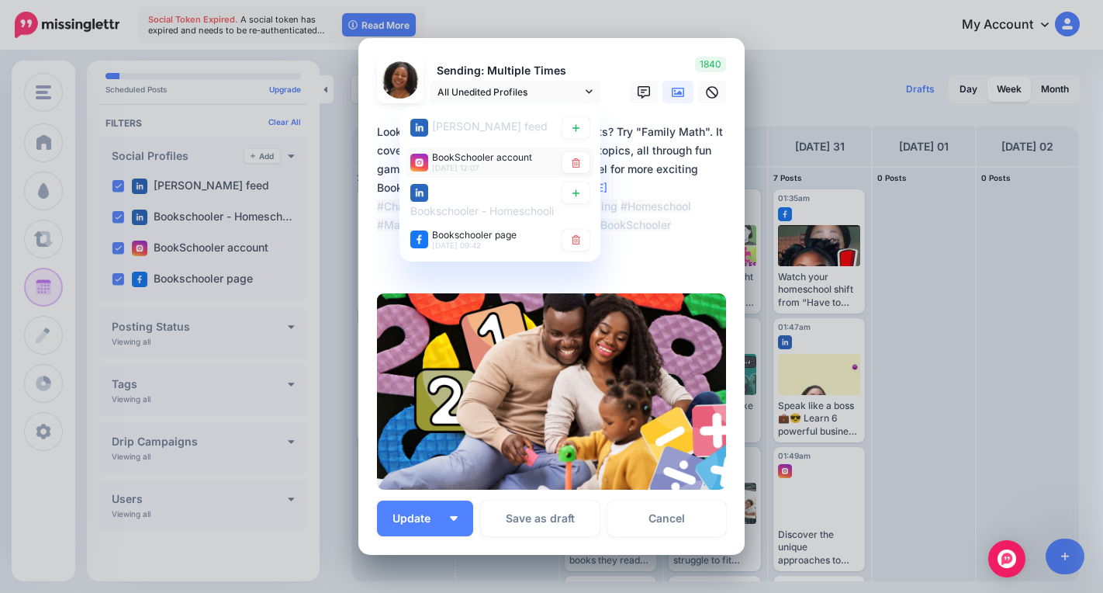
click at [576, 157] on link at bounding box center [575, 162] width 27 height 21
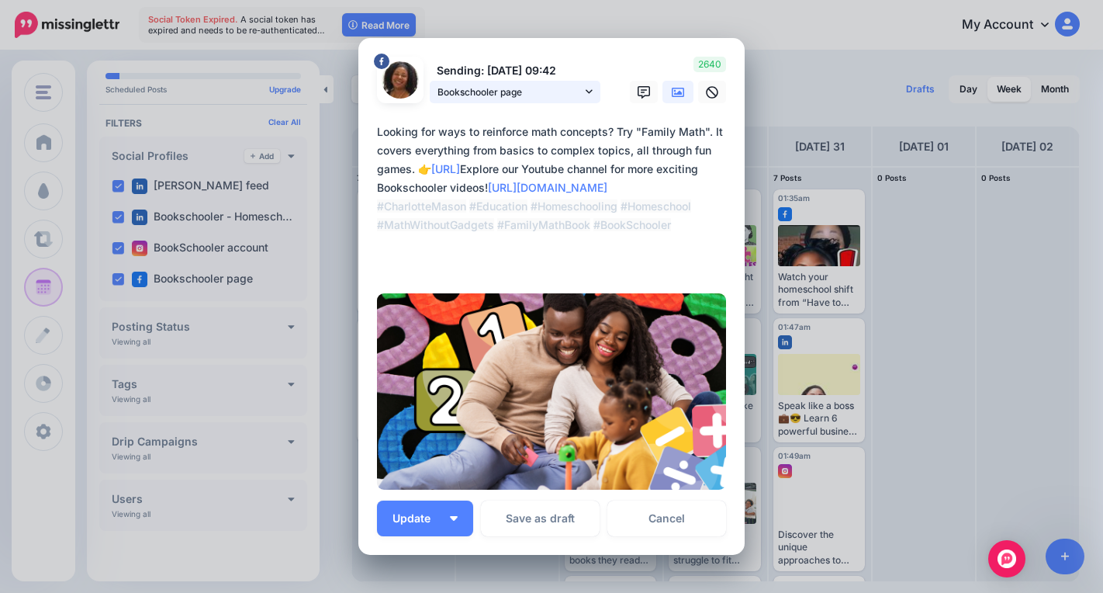
click at [579, 90] on link "Bookschooler page" at bounding box center [515, 92] width 171 height 22
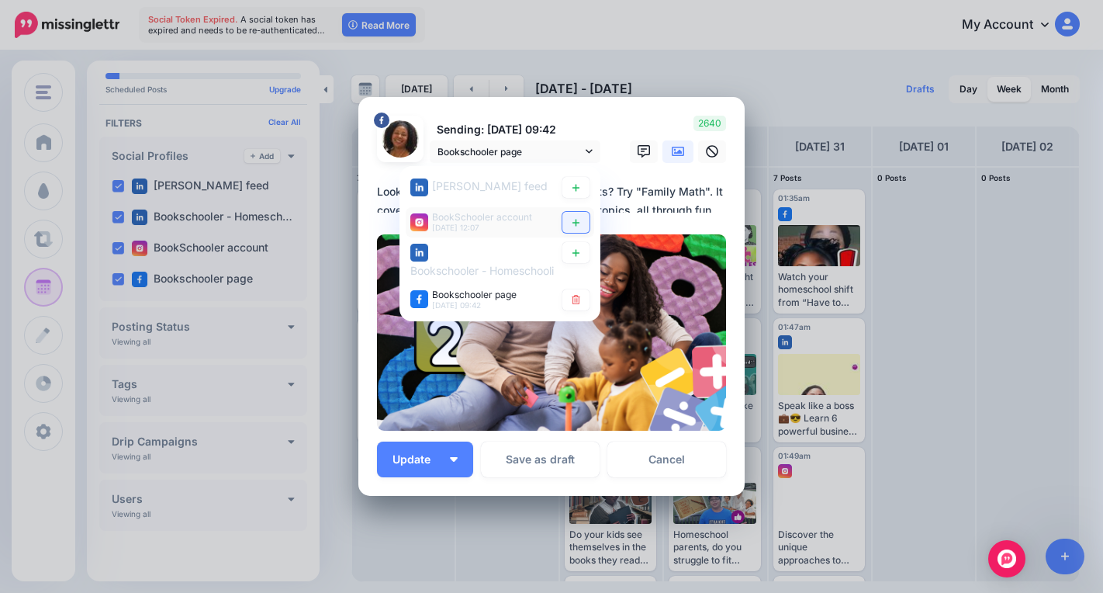
click at [567, 216] on link at bounding box center [575, 222] width 27 height 21
click at [451, 465] on button "Update" at bounding box center [425, 459] width 96 height 36
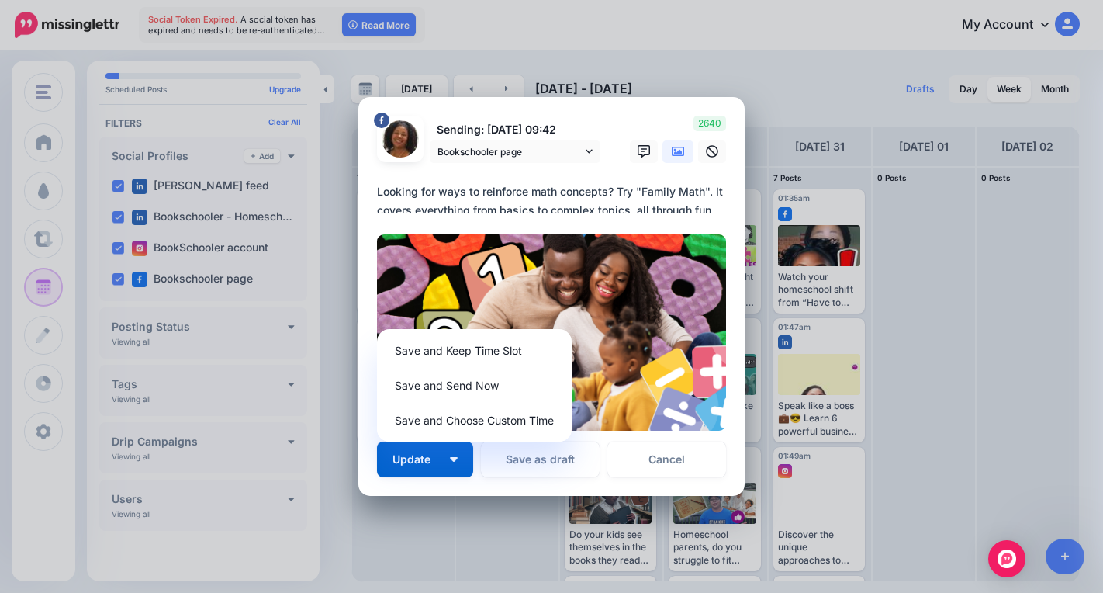
click at [501, 522] on p "Set a time from the left if you'd like to send this post at a specific time." at bounding box center [614, 532] width 226 height 36
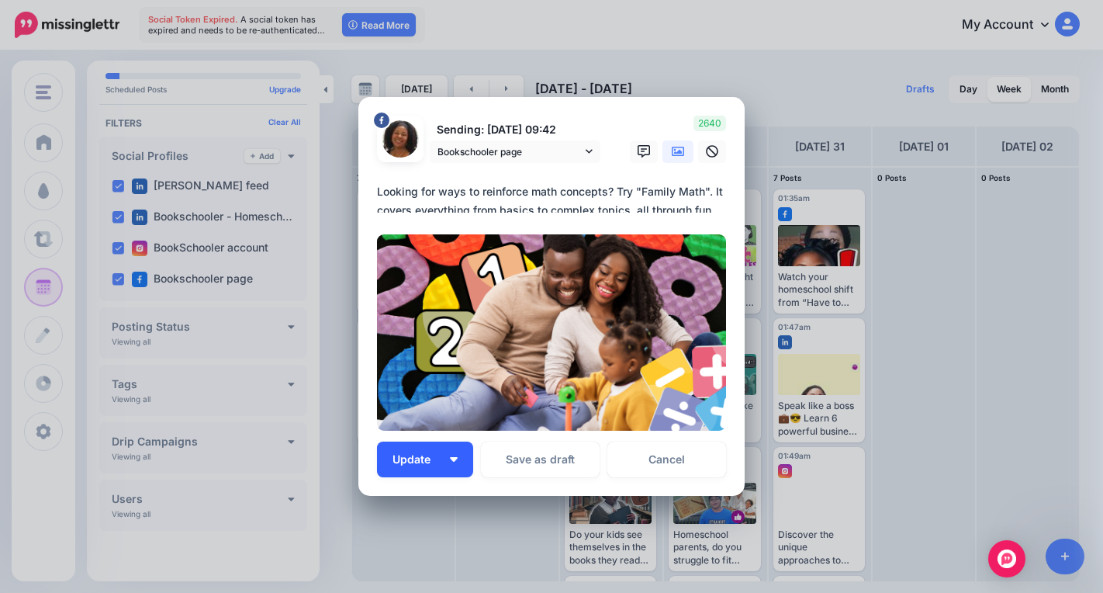
click at [442, 455] on button "Update" at bounding box center [425, 459] width 96 height 36
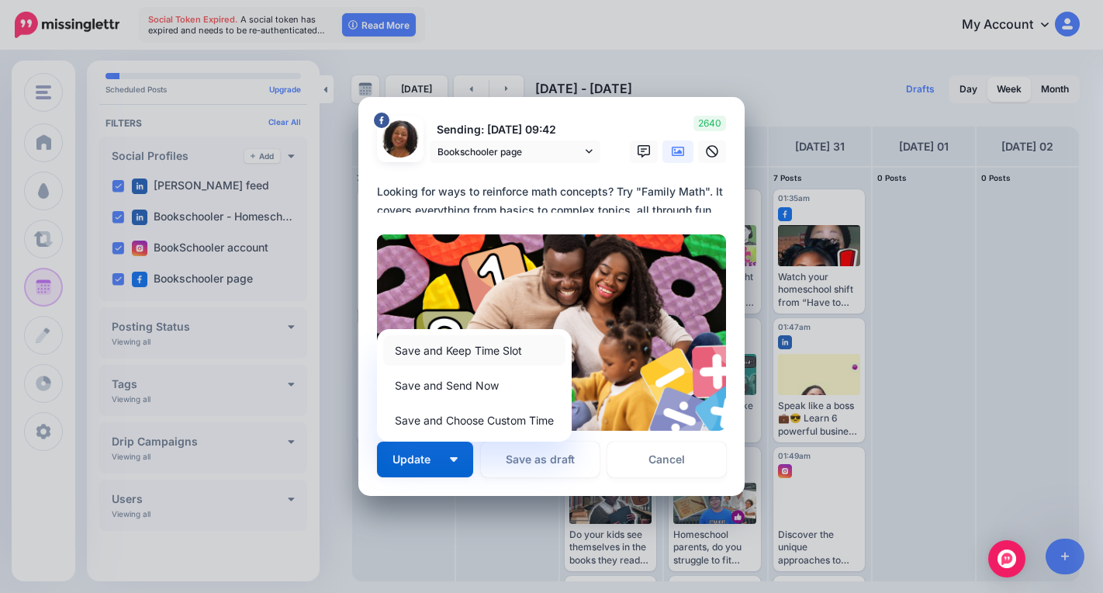
click at [479, 348] on link "Save and Keep Time Slot" at bounding box center [474, 350] width 182 height 30
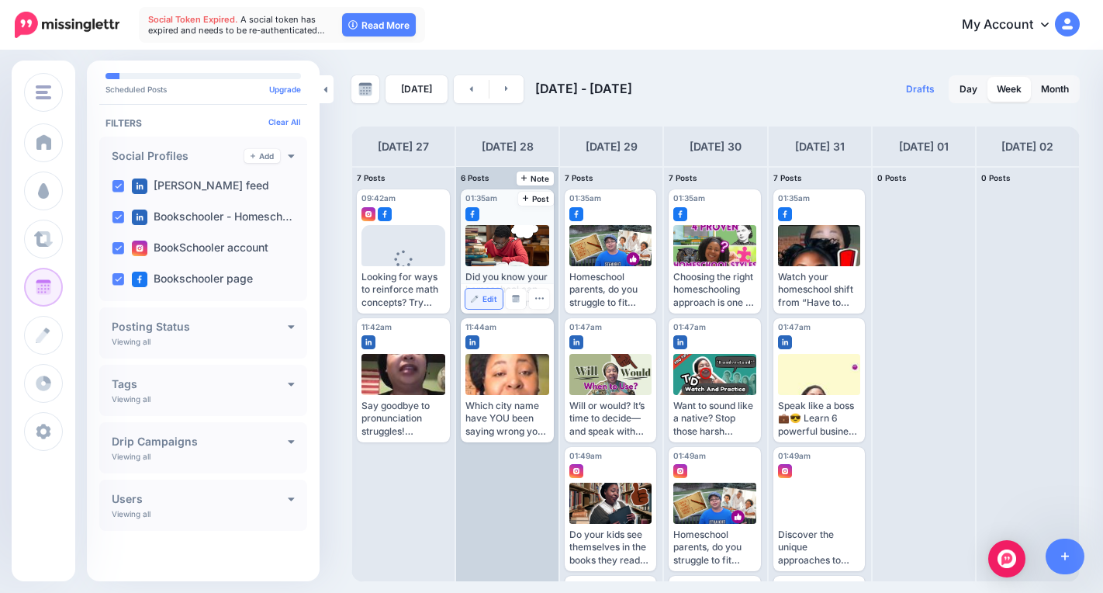
click at [496, 302] on span "Edit" at bounding box center [489, 299] width 15 height 8
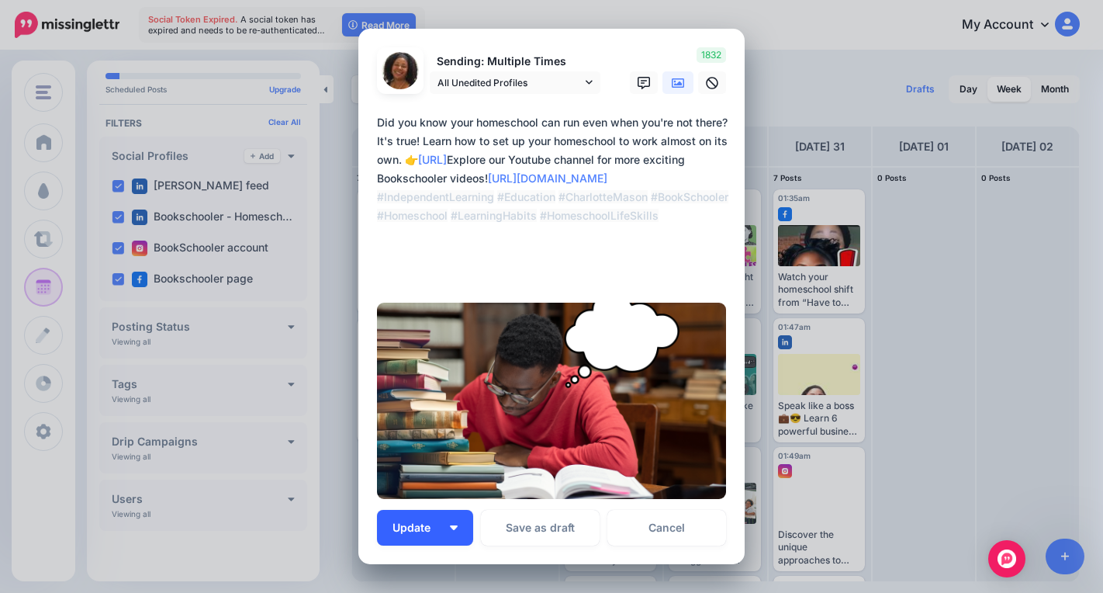
click at [458, 532] on button "Update" at bounding box center [425, 528] width 96 height 36
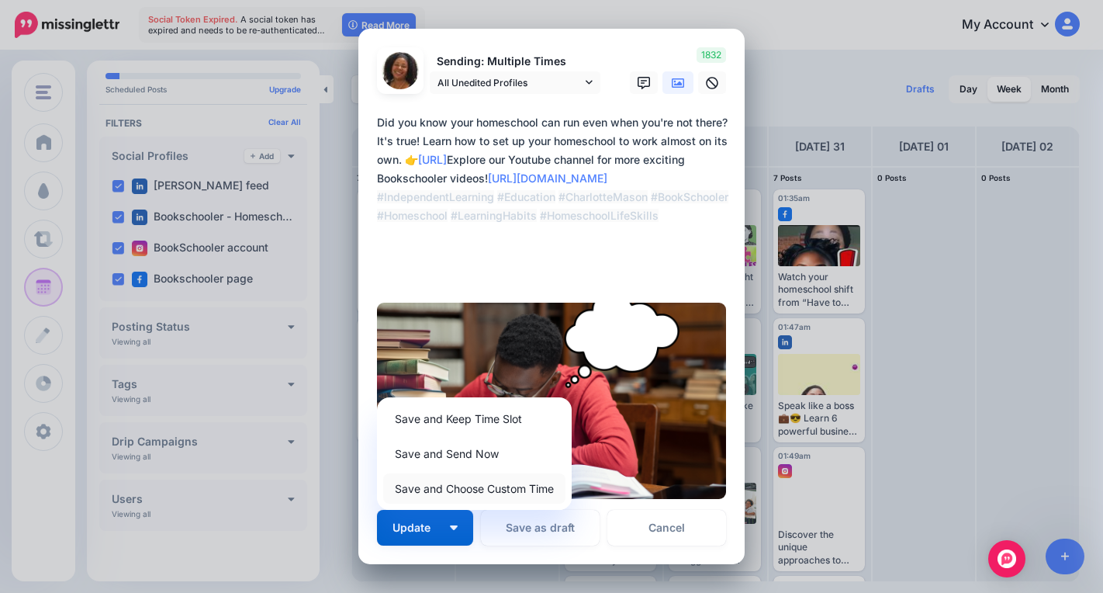
click at [468, 494] on link "Save and Choose Custom Time" at bounding box center [474, 488] width 182 height 30
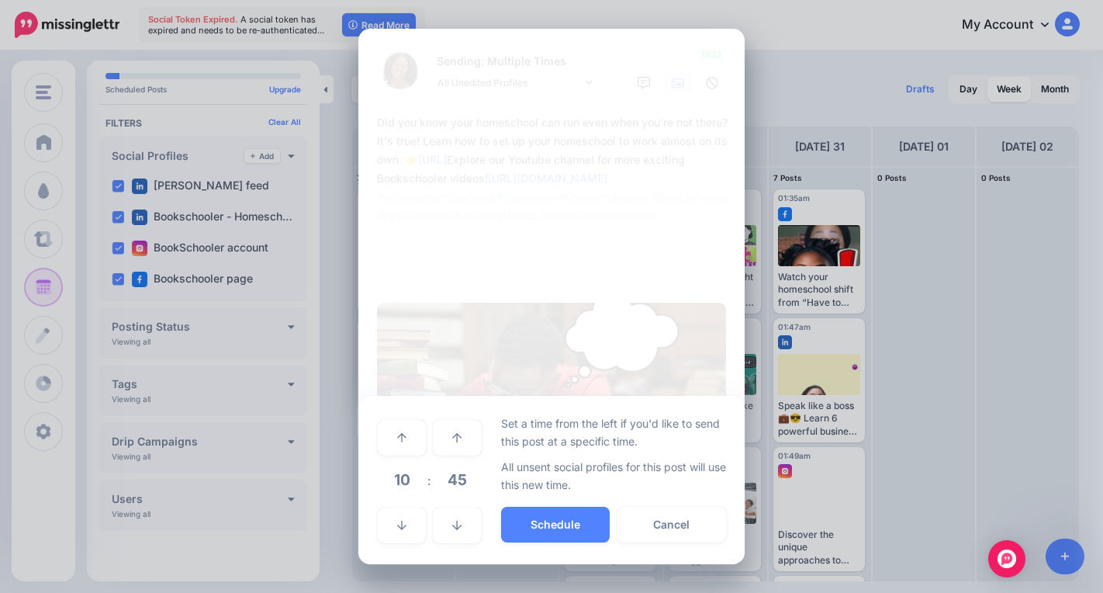
click at [409, 492] on span "10" at bounding box center [402, 479] width 42 height 42
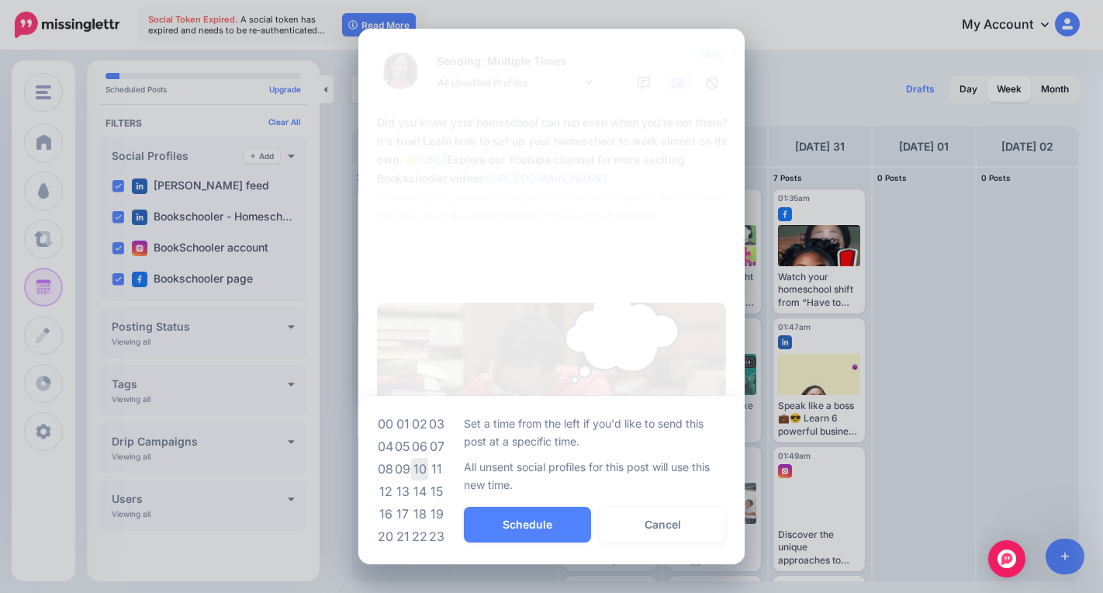
click at [417, 467] on td "10" at bounding box center [419, 469] width 17 height 22
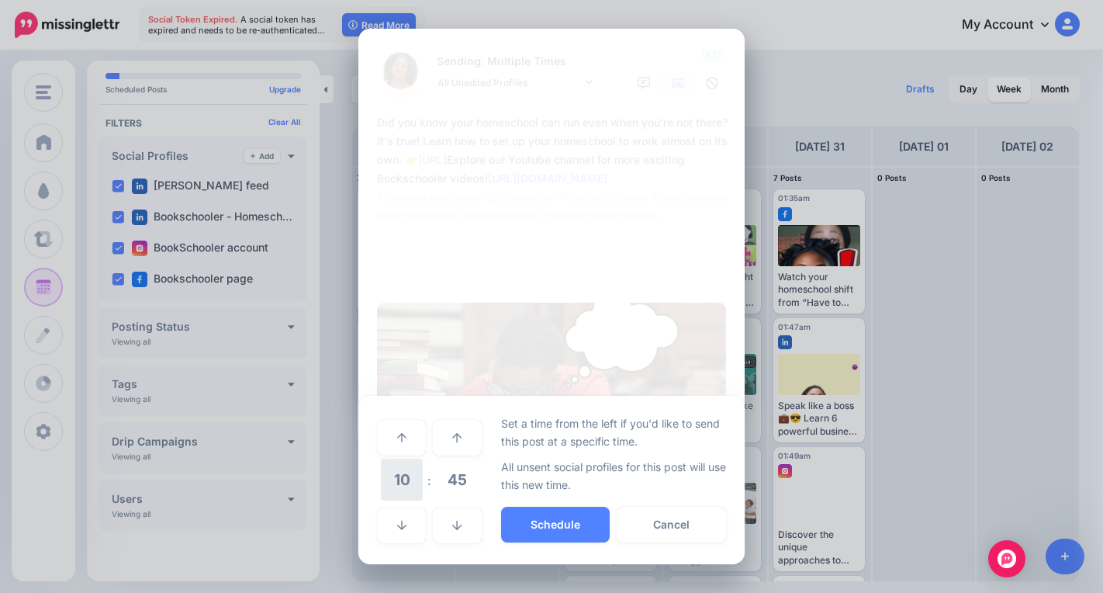
click at [411, 472] on span "10" at bounding box center [402, 479] width 42 height 42
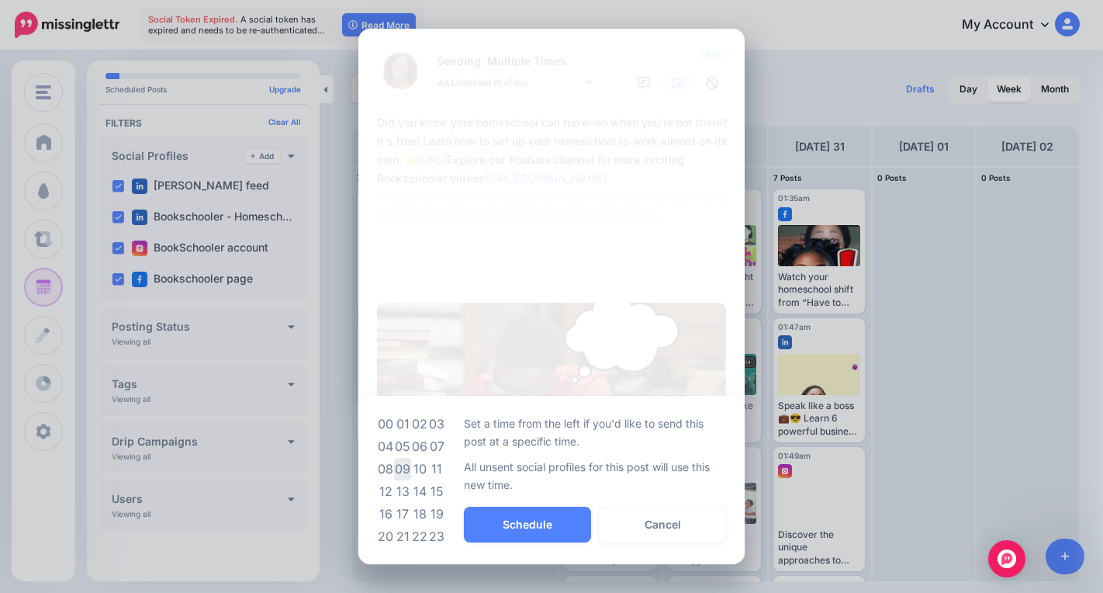
click at [405, 464] on td "09" at bounding box center [402, 469] width 17 height 22
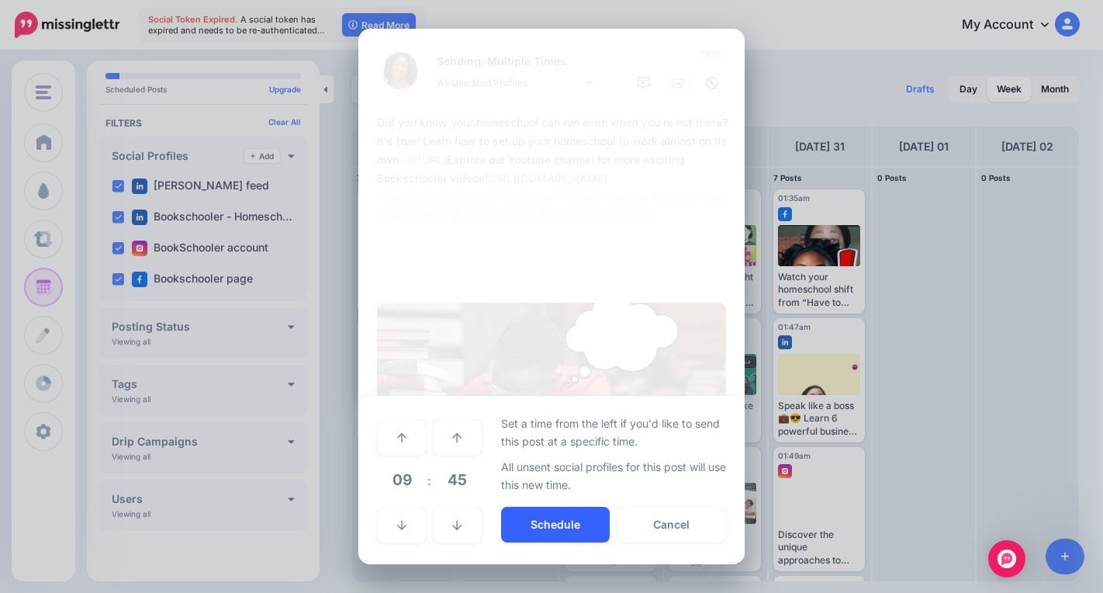
click at [533, 526] on button "Schedule" at bounding box center [555, 525] width 109 height 36
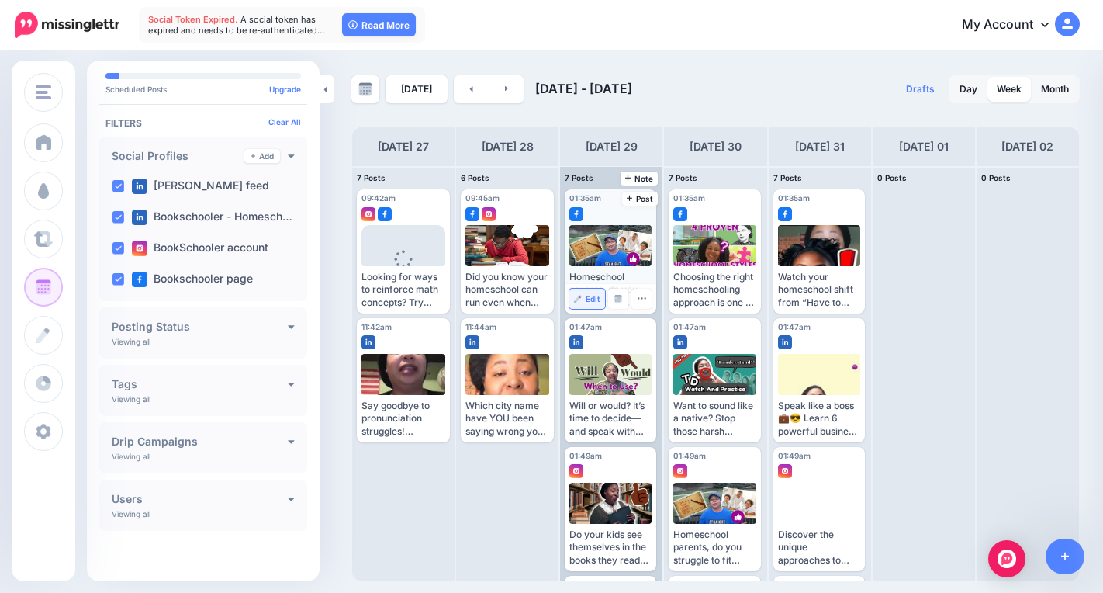
click at [599, 291] on link "Edit" at bounding box center [587, 299] width 36 height 20
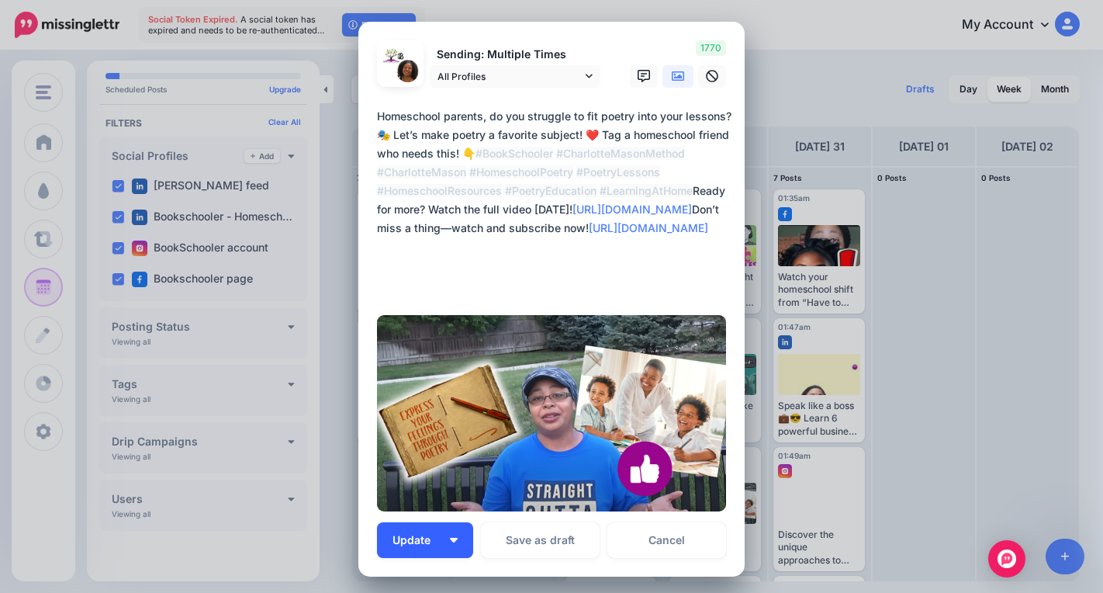
click at [448, 534] on button "Update" at bounding box center [425, 540] width 96 height 36
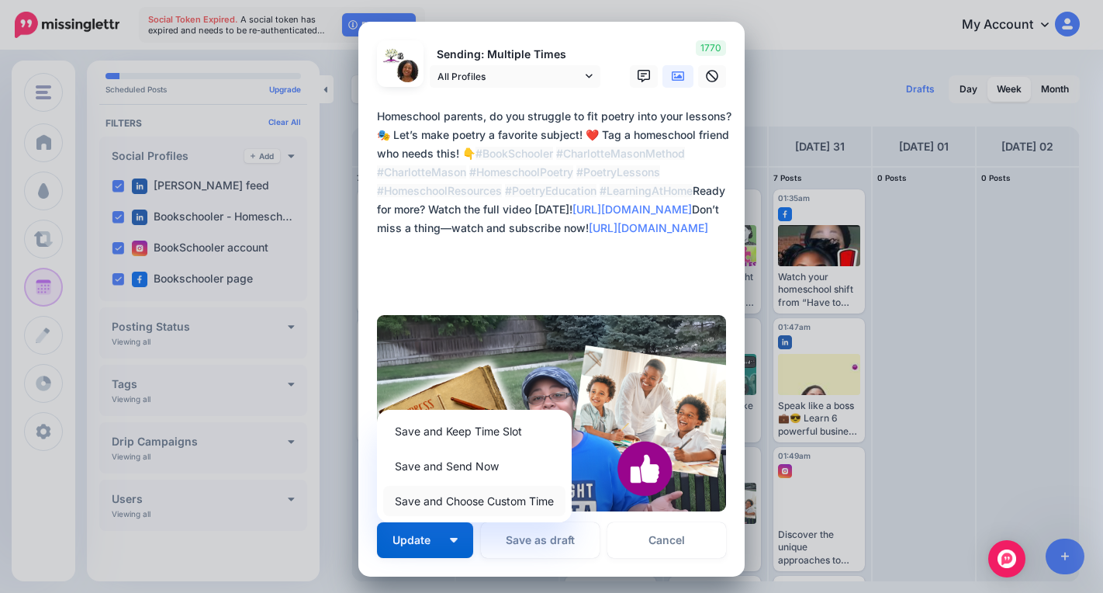
click at [456, 497] on link "Save and Choose Custom Time" at bounding box center [474, 501] width 182 height 30
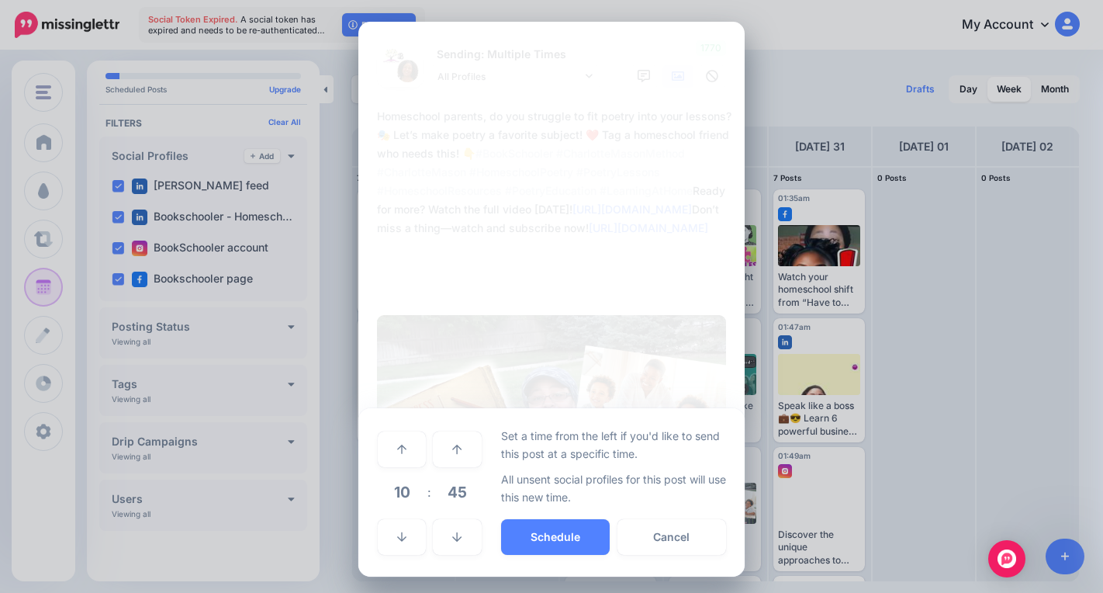
click at [406, 495] on span "10" at bounding box center [402, 492] width 42 height 42
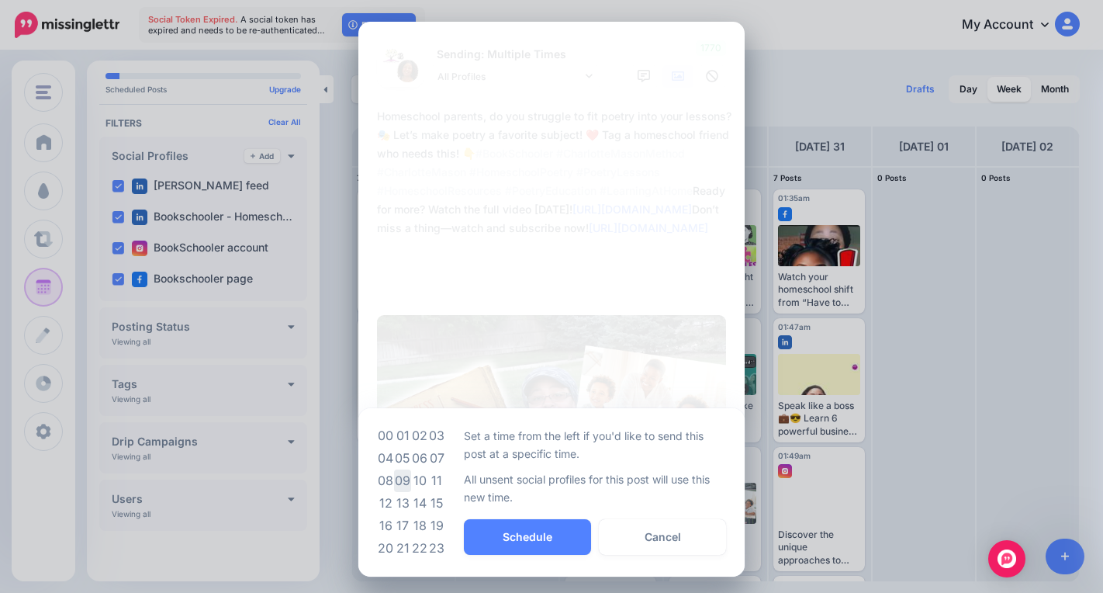
click at [397, 481] on td "09" at bounding box center [402, 480] width 17 height 22
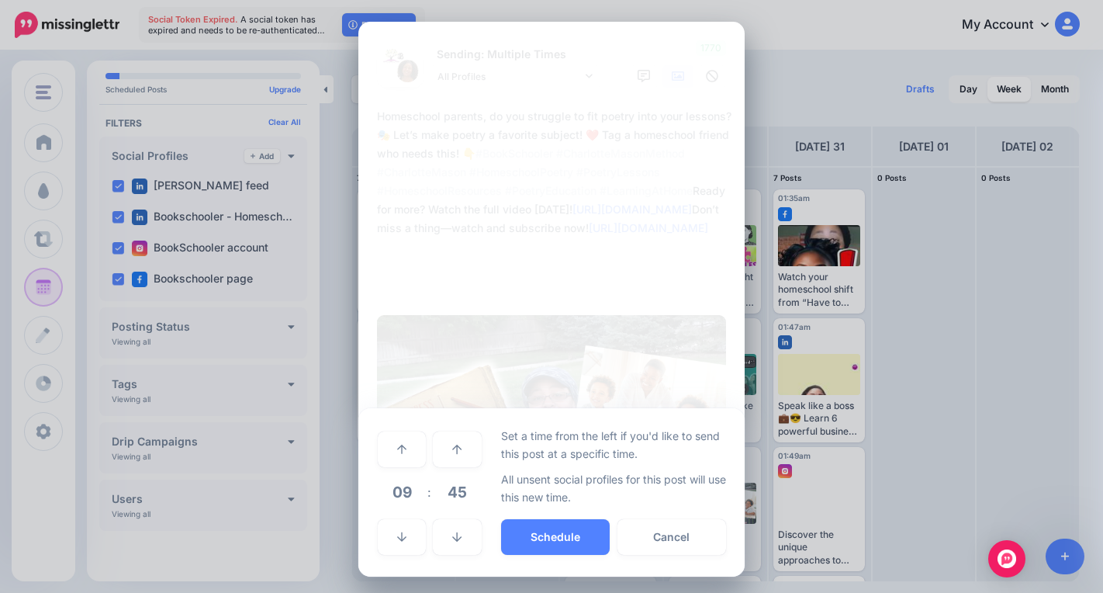
click at [445, 498] on span "45" at bounding box center [457, 492] width 42 height 42
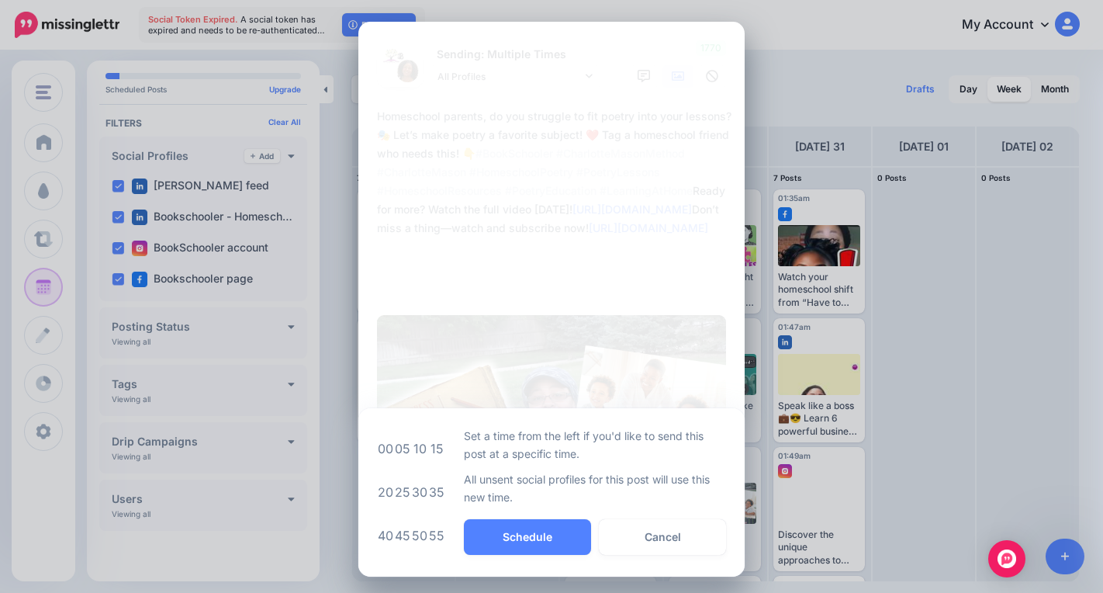
drag, startPoint x: 416, startPoint y: 494, endPoint x: 436, endPoint y: 503, distance: 21.9
click at [417, 494] on td "30" at bounding box center [419, 491] width 17 height 43
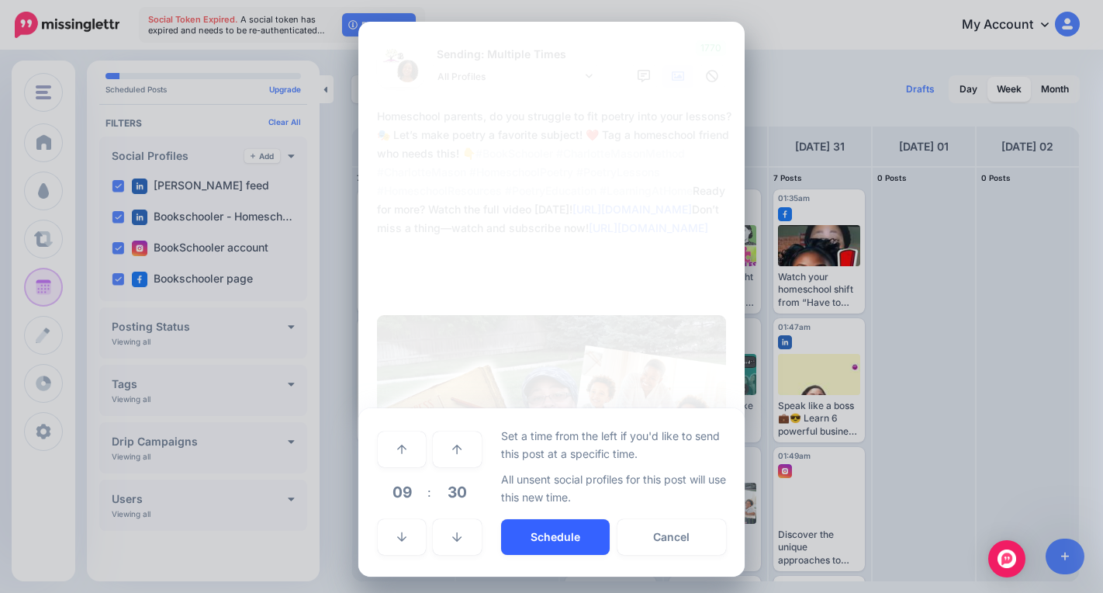
click at [515, 536] on button "Schedule" at bounding box center [555, 537] width 109 height 36
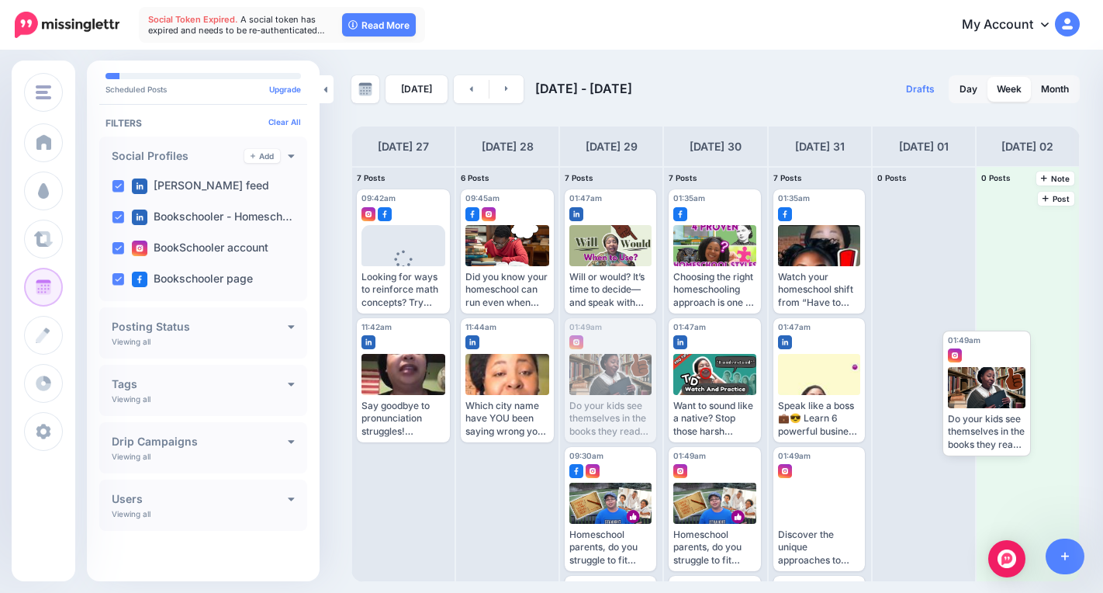
drag, startPoint x: 603, startPoint y: 371, endPoint x: 984, endPoint y: 377, distance: 380.9
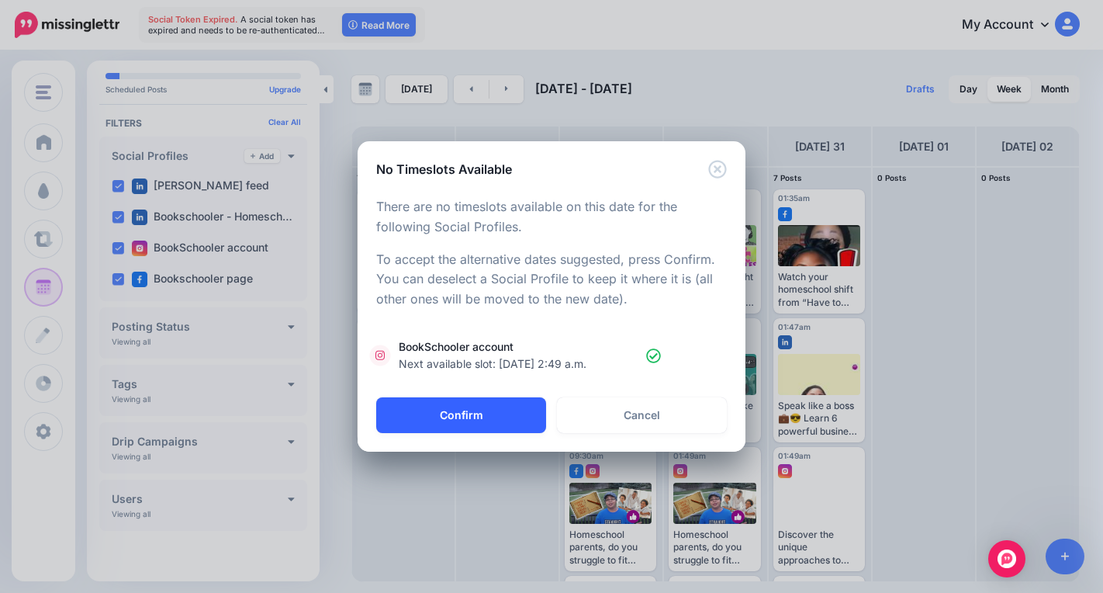
click at [440, 420] on button "Confirm" at bounding box center [461, 415] width 170 height 36
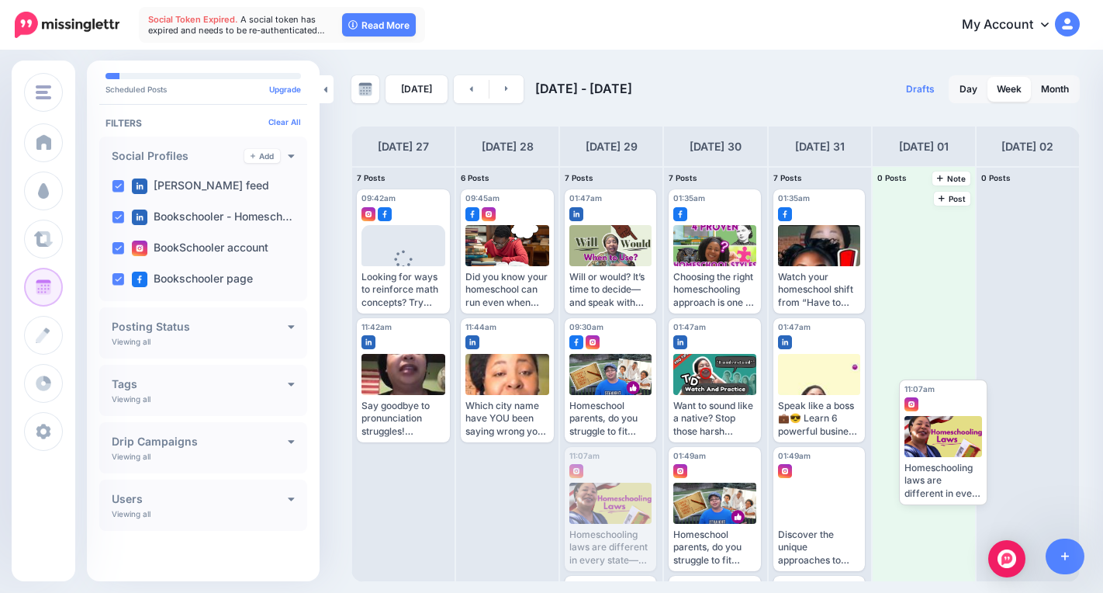
drag, startPoint x: 603, startPoint y: 481, endPoint x: 942, endPoint y: 407, distance: 346.9
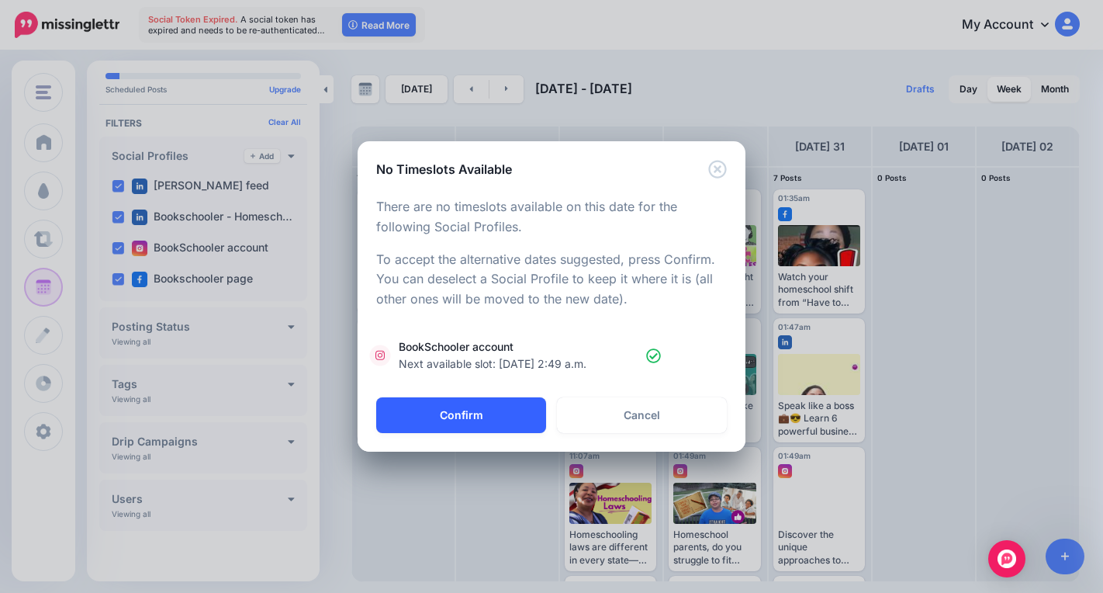
click at [440, 429] on button "Confirm" at bounding box center [461, 415] width 170 height 36
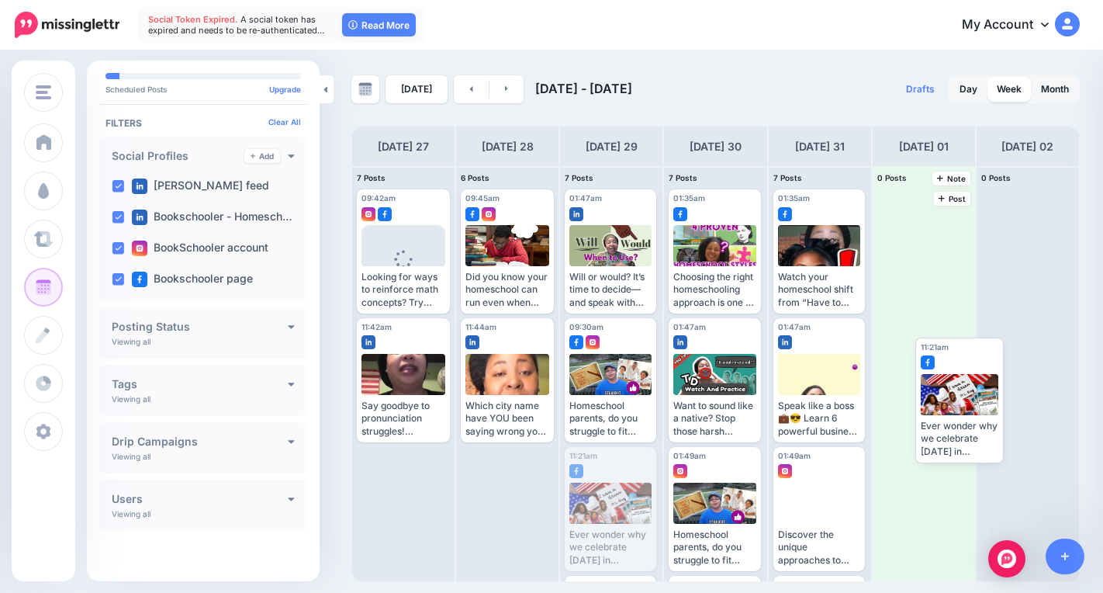
drag, startPoint x: 592, startPoint y: 492, endPoint x: 925, endPoint y: 391, distance: 347.7
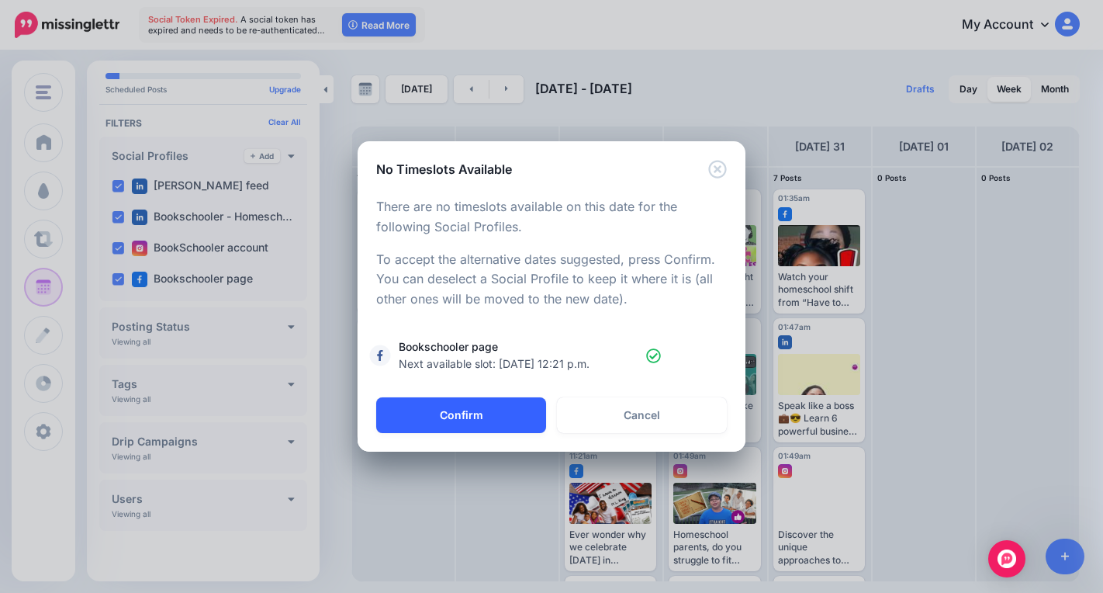
drag, startPoint x: 522, startPoint y: 410, endPoint x: 521, endPoint y: 418, distance: 7.8
click at [528, 402] on button "Confirm" at bounding box center [461, 415] width 170 height 36
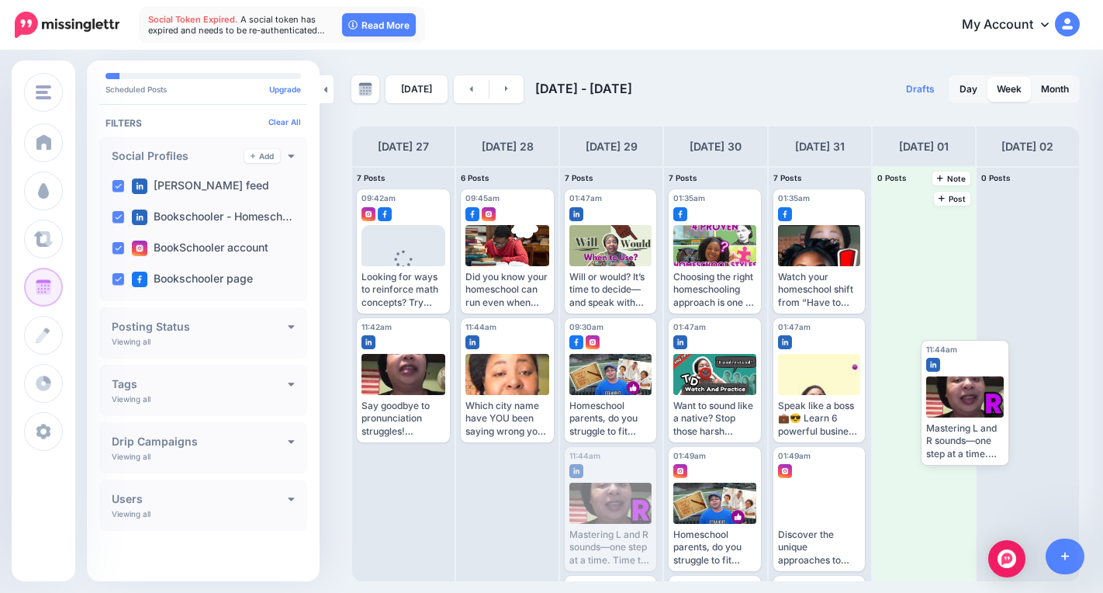
drag, startPoint x: 617, startPoint y: 506, endPoint x: 939, endPoint y: 403, distance: 338.5
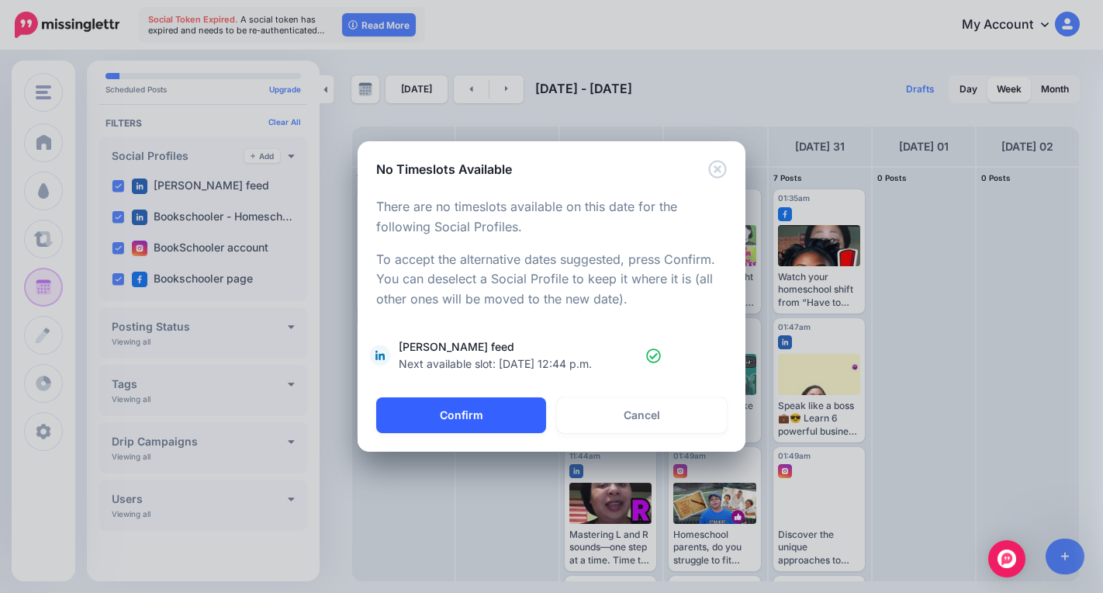
click at [490, 418] on button "Confirm" at bounding box center [461, 415] width 170 height 36
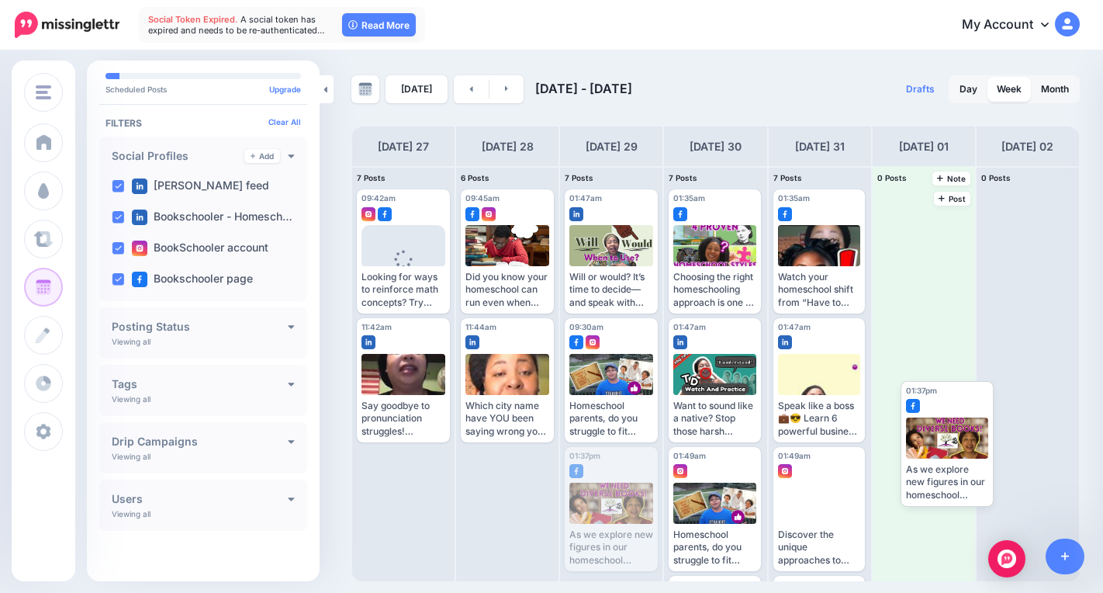
drag, startPoint x: 603, startPoint y: 507, endPoint x: 932, endPoint y: 440, distance: 336.5
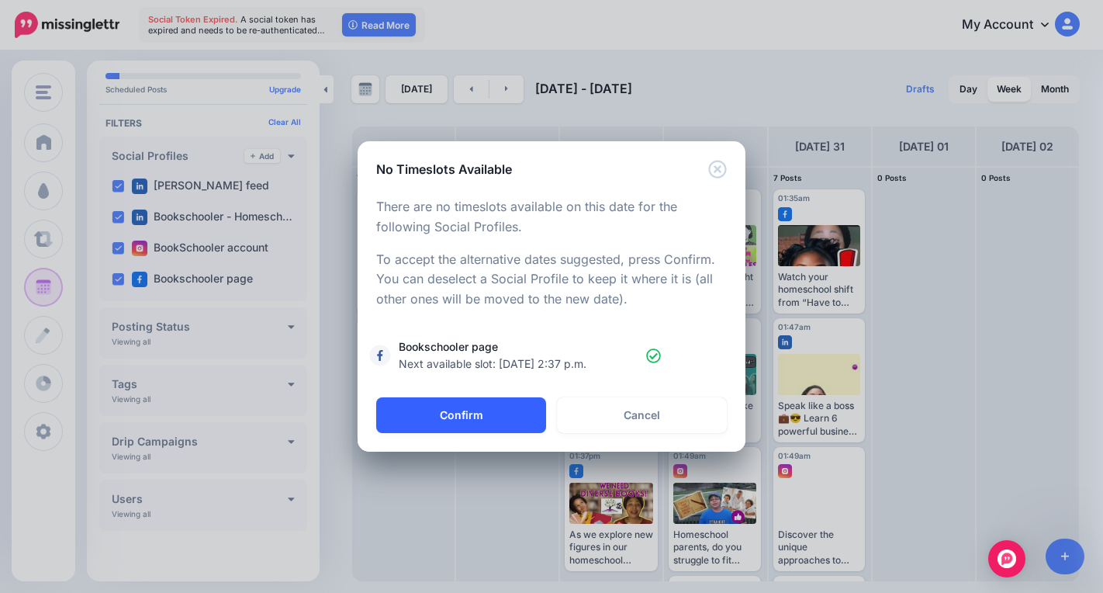
drag, startPoint x: 462, startPoint y: 413, endPoint x: 469, endPoint y: 424, distance: 12.3
click at [467, 418] on button "Confirm" at bounding box center [461, 415] width 170 height 36
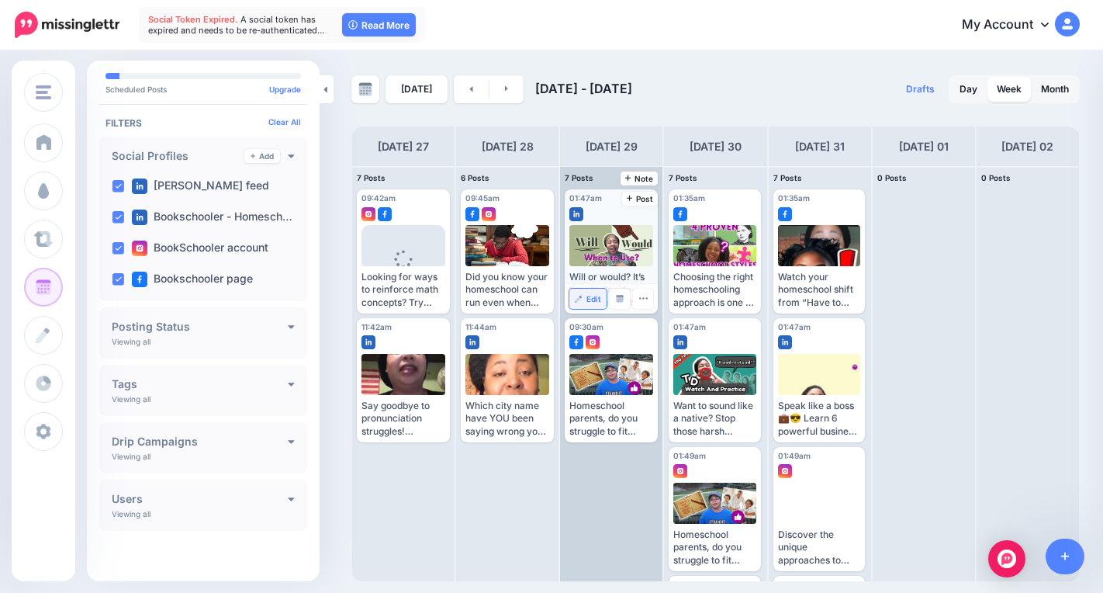
click at [597, 296] on span "Edit" at bounding box center [593, 299] width 15 height 8
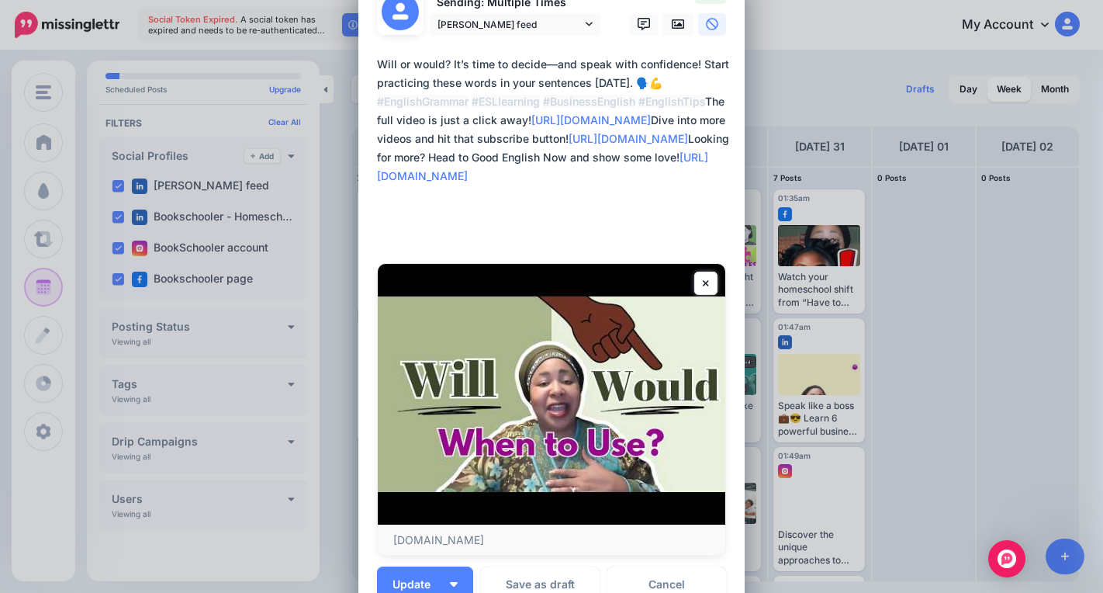
scroll to position [57, 0]
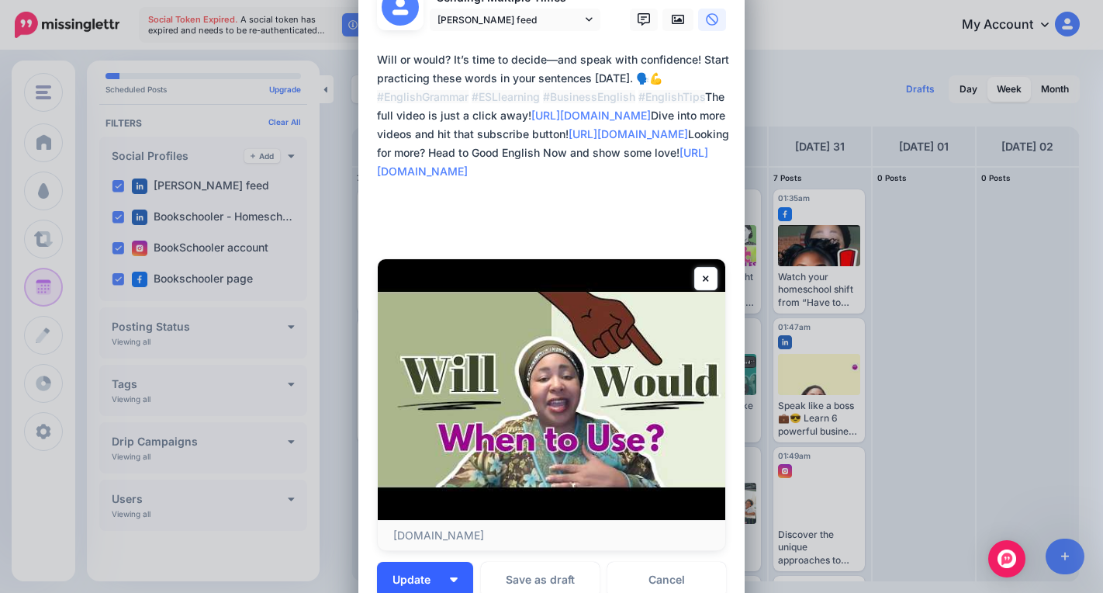
click at [451, 572] on button "Update" at bounding box center [425, 580] width 96 height 36
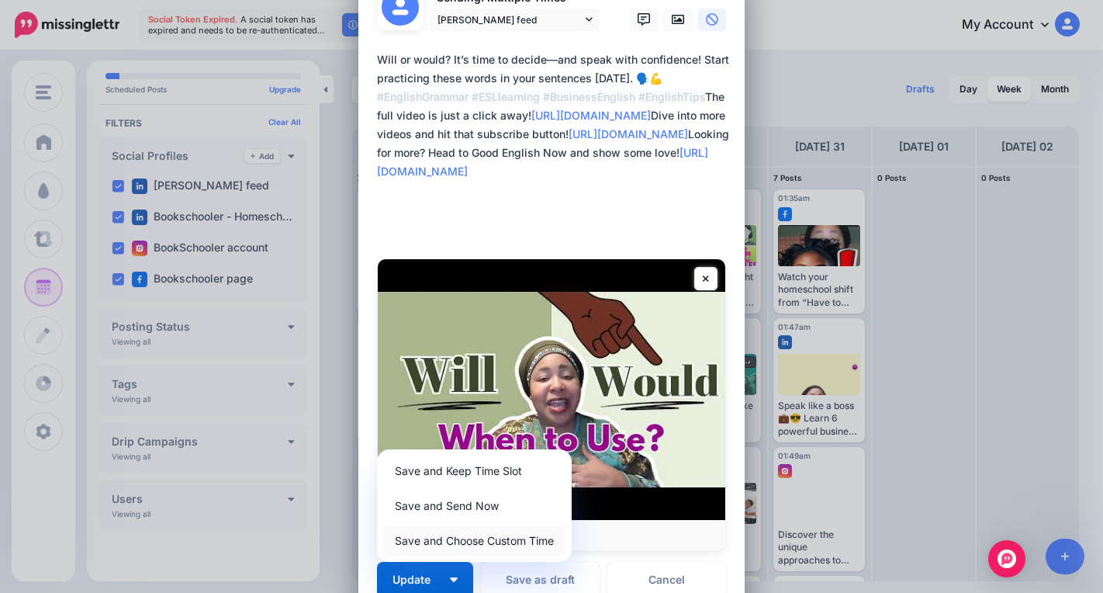
click at [470, 536] on link "Save and Choose Custom Time" at bounding box center [474, 540] width 182 height 30
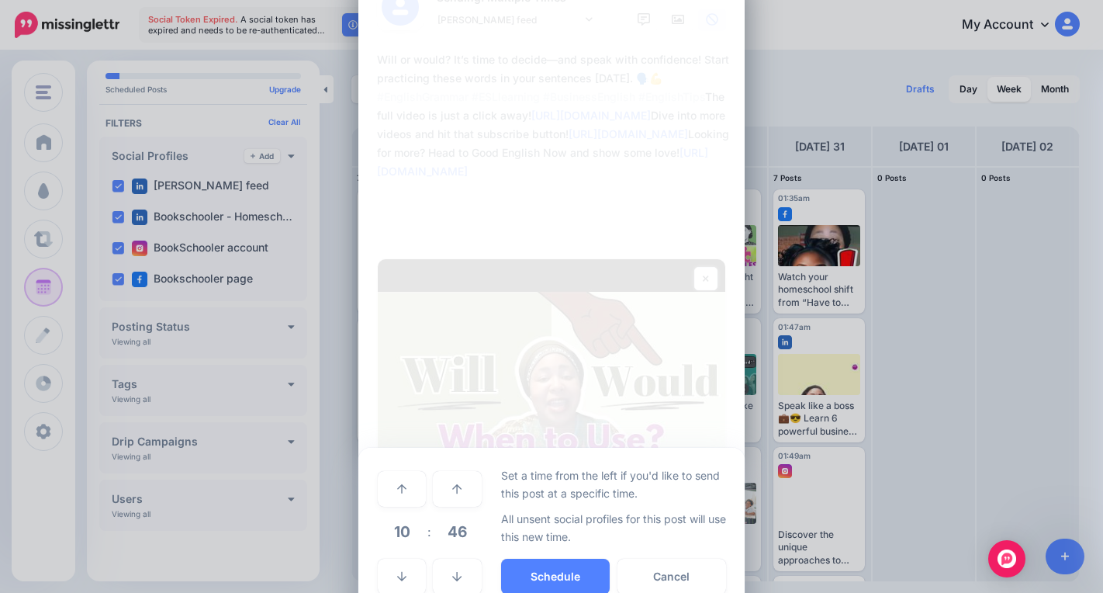
click at [391, 531] on span "10" at bounding box center [402, 531] width 42 height 42
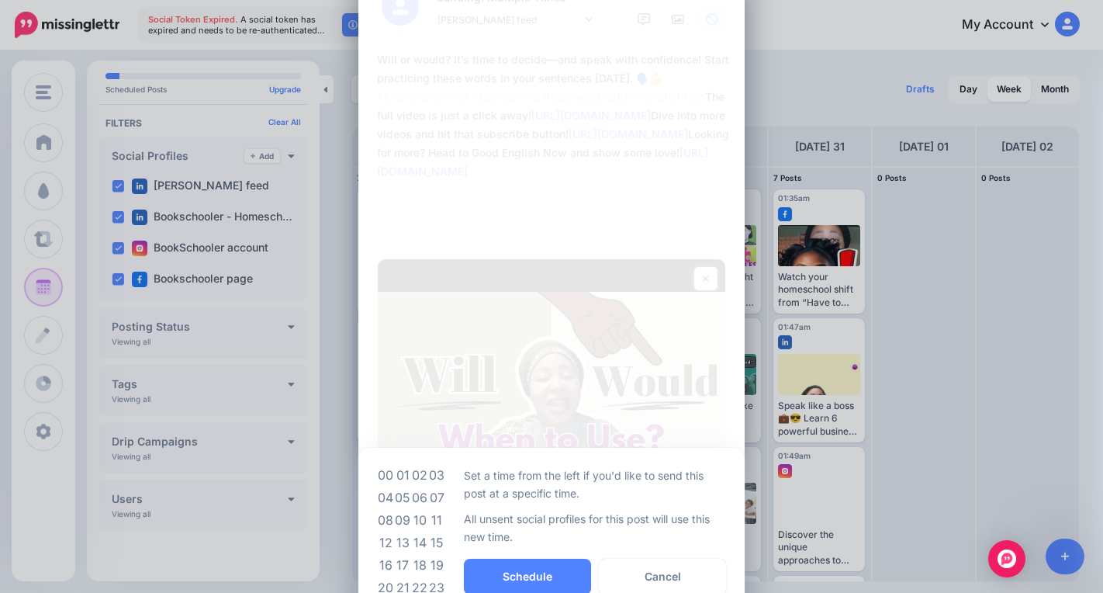
drag, startPoint x: 431, startPoint y: 517, endPoint x: 464, endPoint y: 546, distance: 43.9
click at [432, 519] on td "11" at bounding box center [436, 520] width 17 height 22
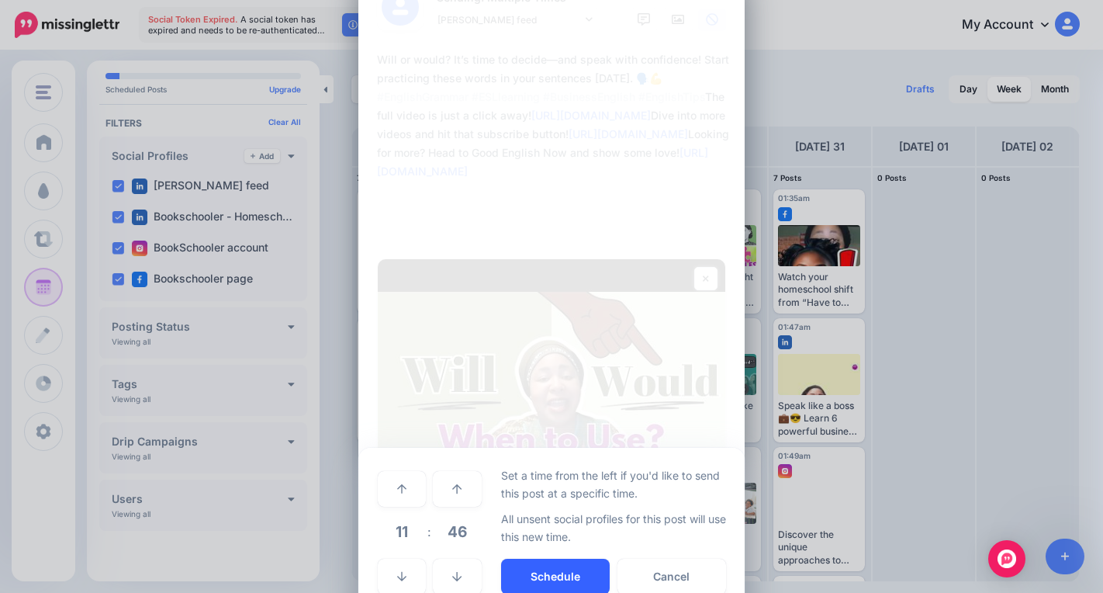
click at [515, 577] on button "Schedule" at bounding box center [555, 576] width 109 height 36
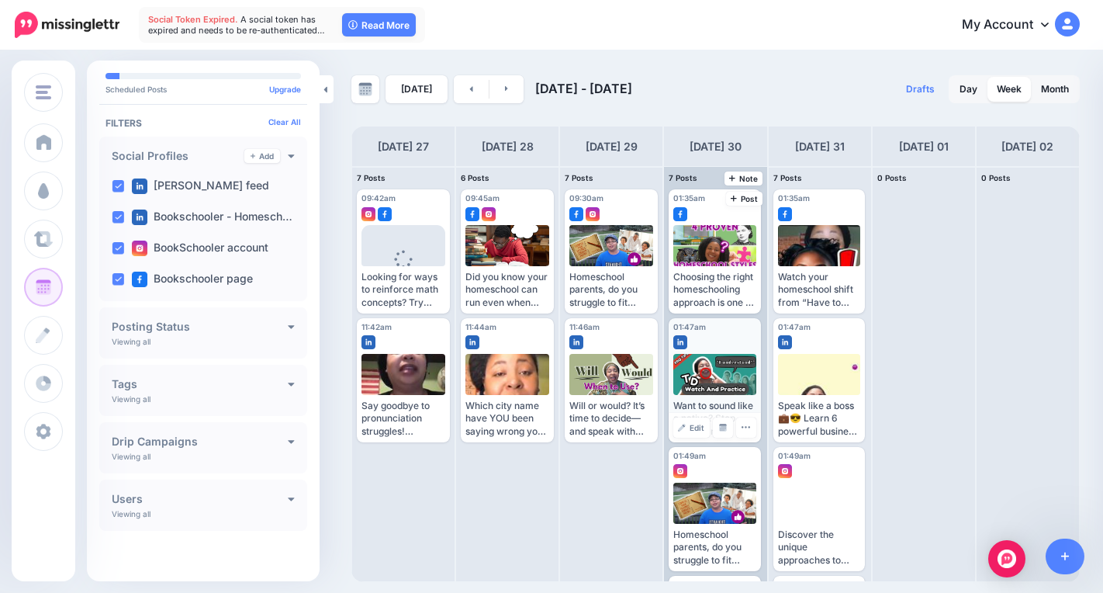
drag, startPoint x: 704, startPoint y: 385, endPoint x: 725, endPoint y: 362, distance: 31.3
click at [752, 355] on div "01:35am Thu, October 30, 2025 01:35am Choosing the right homeschooling approach…" at bounding box center [715, 374] width 102 height 414
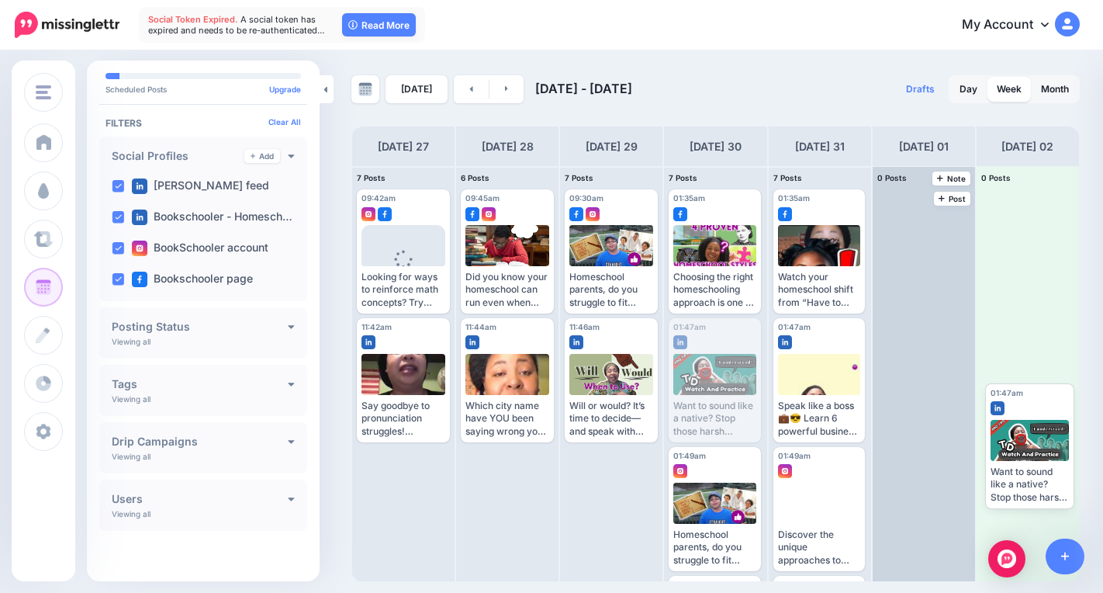
drag, startPoint x: 703, startPoint y: 368, endPoint x: 972, endPoint y: 399, distance: 270.9
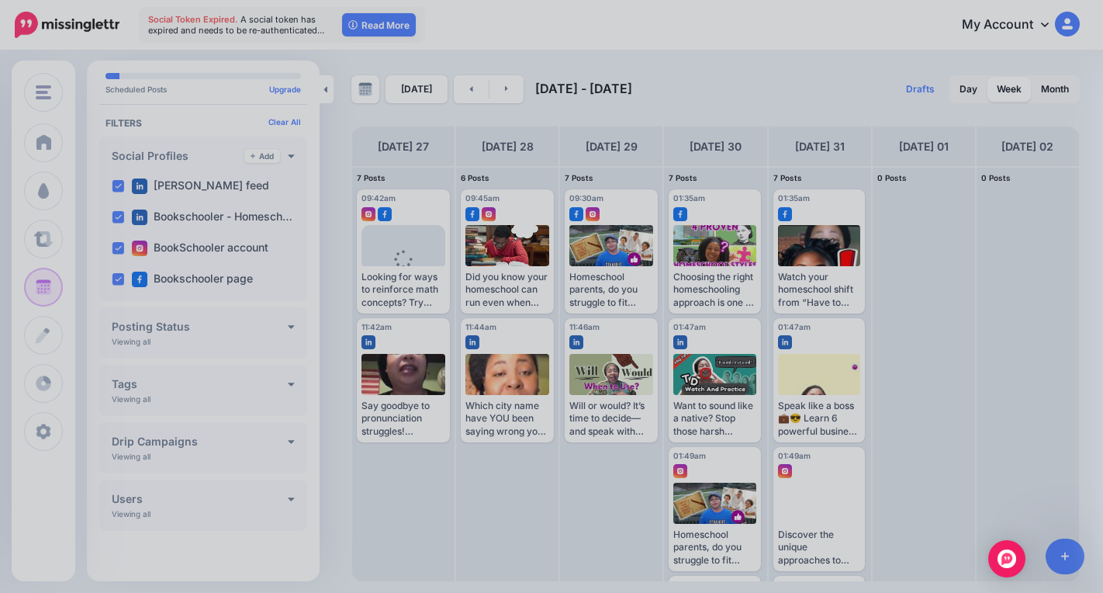
scroll to position [0, 0]
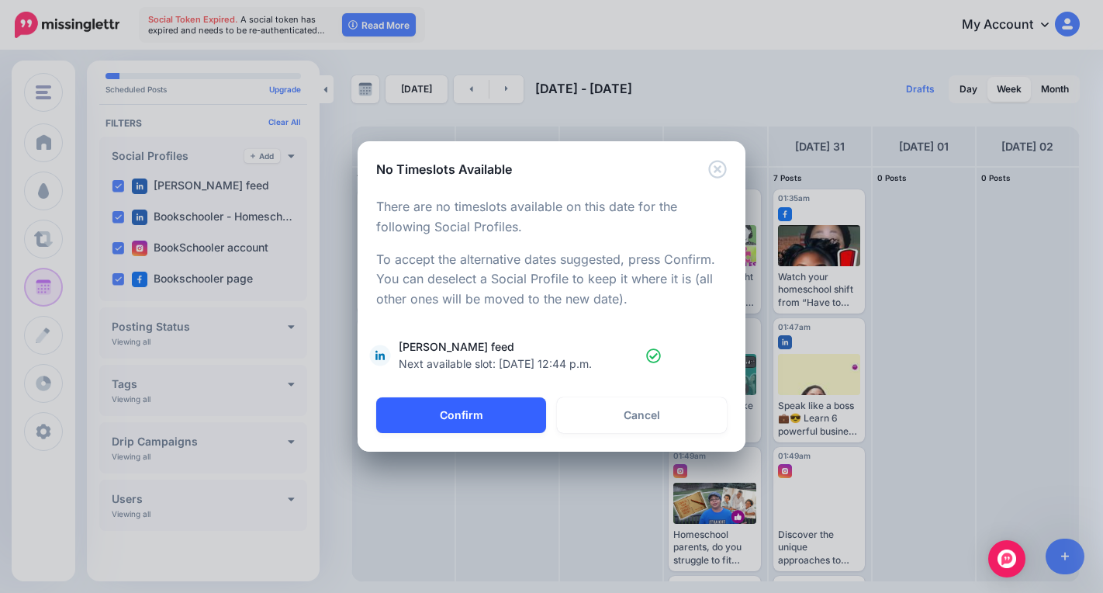
drag, startPoint x: 524, startPoint y: 410, endPoint x: 534, endPoint y: 406, distance: 11.5
click at [529, 406] on button "Confirm" at bounding box center [461, 415] width 170 height 36
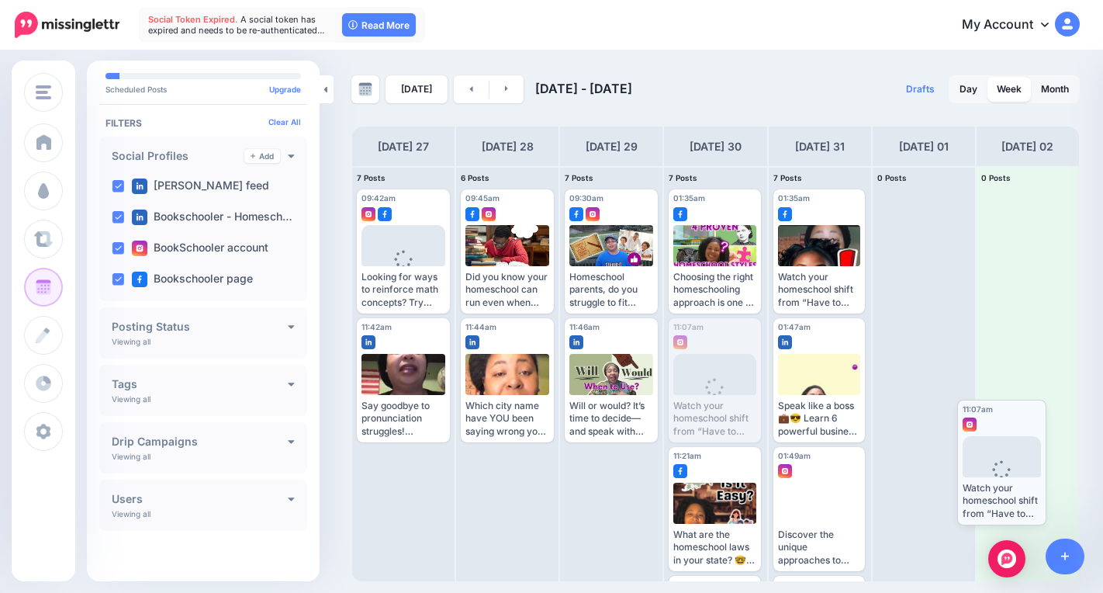
drag, startPoint x: 694, startPoint y: 354, endPoint x: 982, endPoint y: 436, distance: 299.3
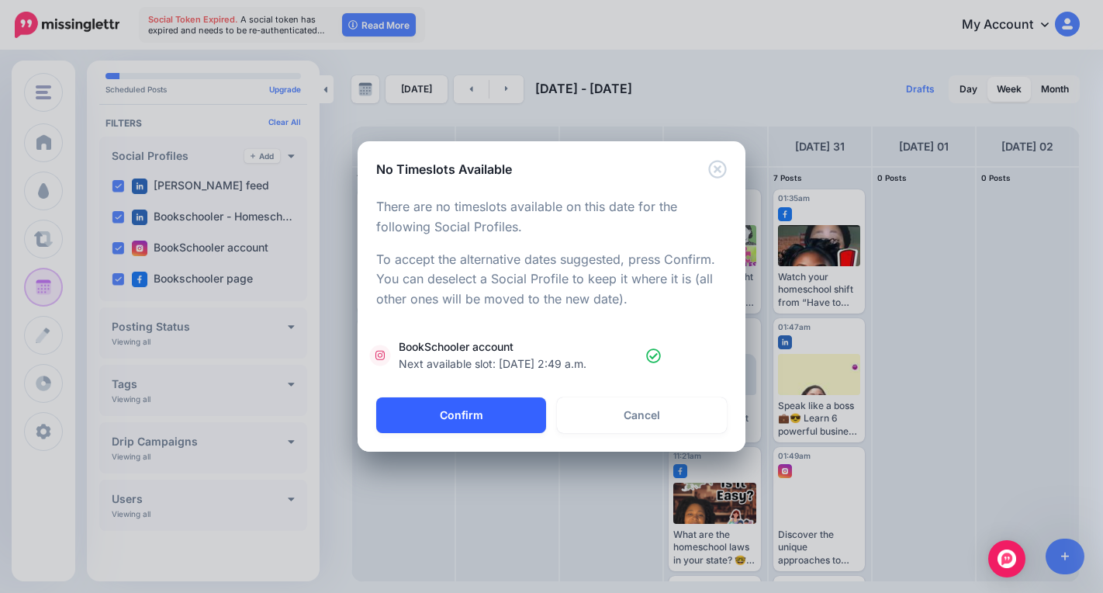
click at [517, 401] on button "Confirm" at bounding box center [461, 415] width 170 height 36
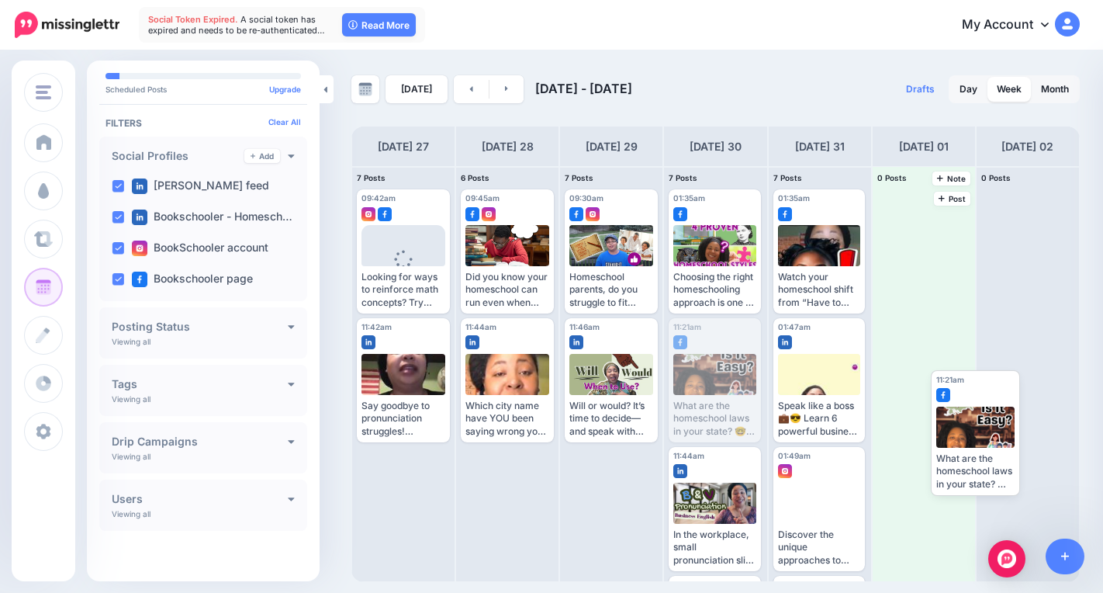
drag, startPoint x: 686, startPoint y: 378, endPoint x: 944, endPoint y: 418, distance: 261.4
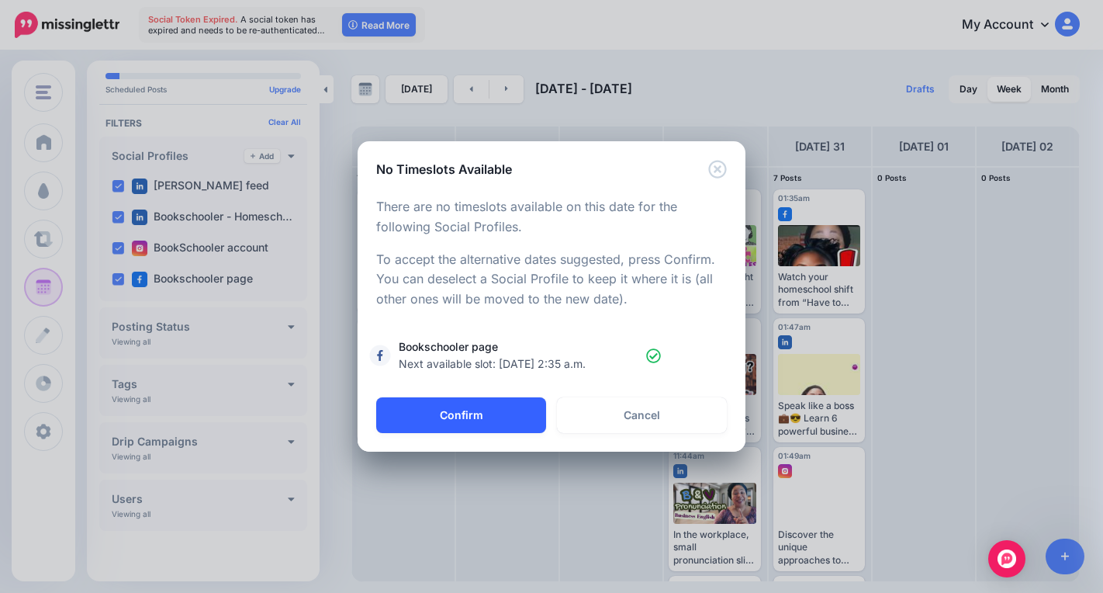
drag, startPoint x: 486, startPoint y: 410, endPoint x: 499, endPoint y: 427, distance: 22.2
click at [492, 407] on button "Confirm" at bounding box center [461, 415] width 170 height 36
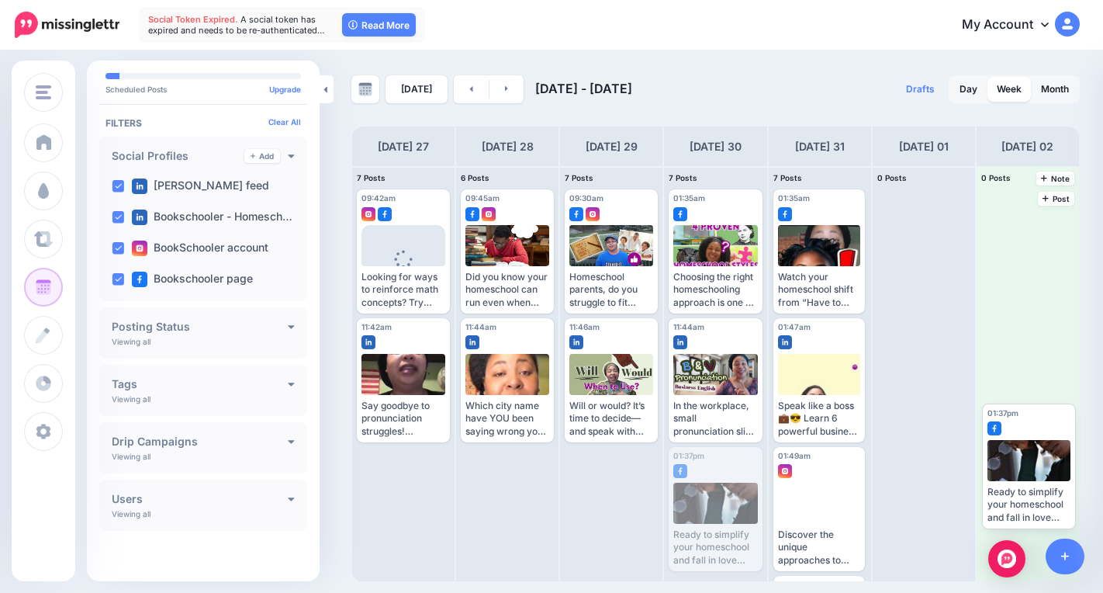
drag, startPoint x: 697, startPoint y: 495, endPoint x: 996, endPoint y: 438, distance: 304.7
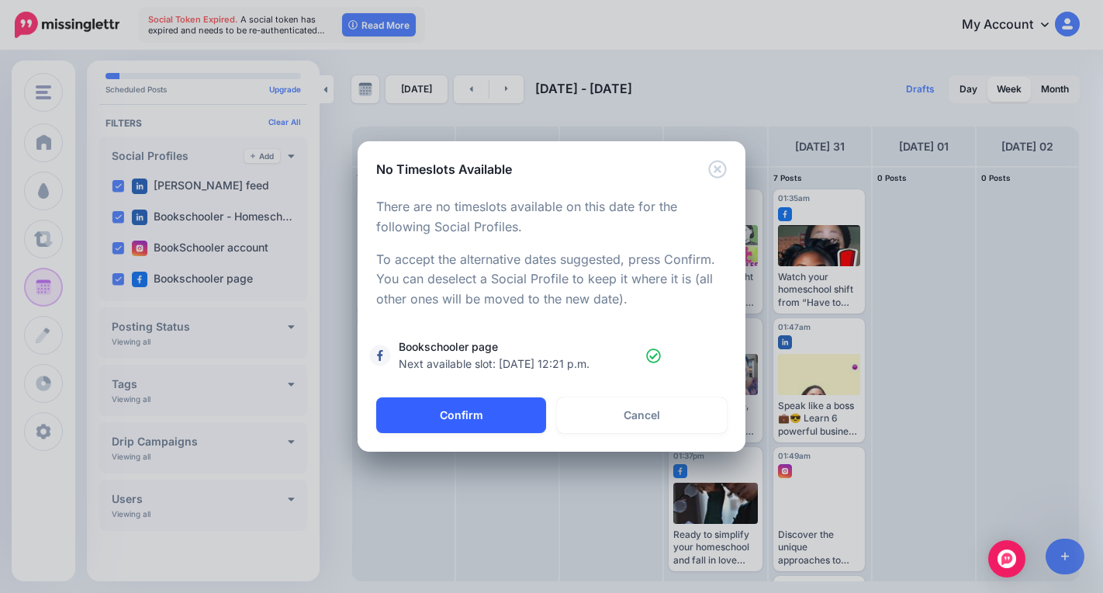
click at [474, 410] on button "Confirm" at bounding box center [461, 415] width 170 height 36
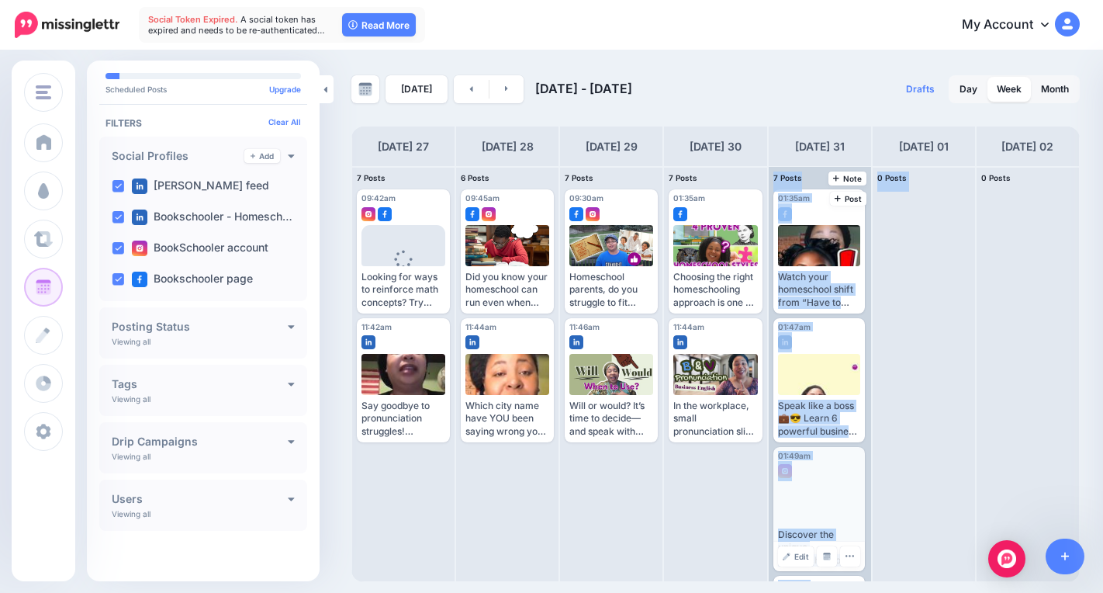
drag, startPoint x: 759, startPoint y: 519, endPoint x: 845, endPoint y: 475, distance: 97.5
click at [874, 458] on div "7 Posts 27 Note Post 09:42am Mon, October 27, 2025 09:42am" at bounding box center [715, 374] width 728 height 416
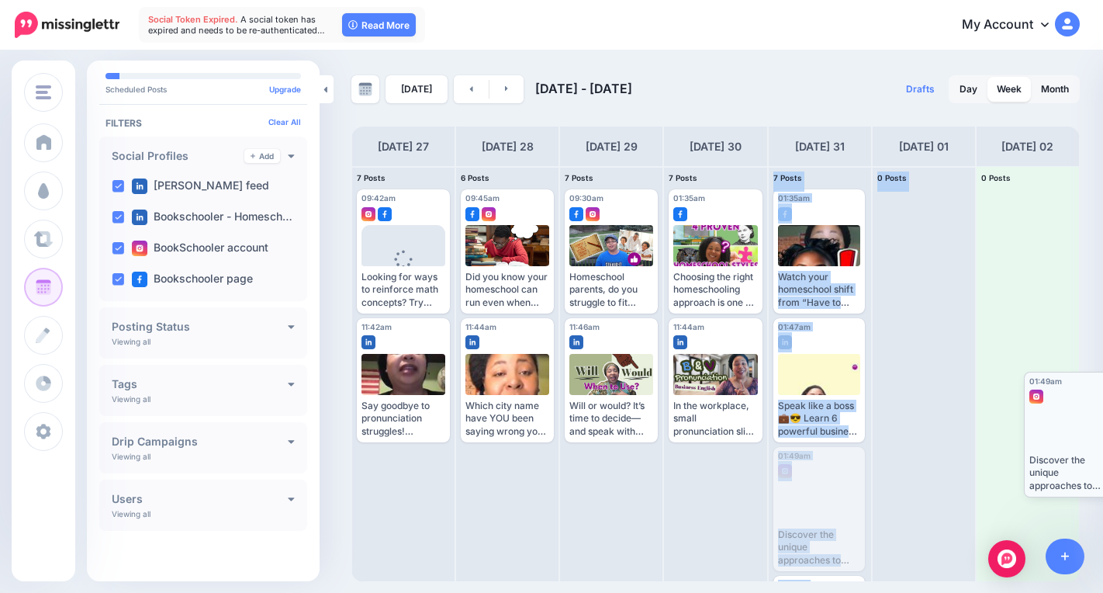
drag, startPoint x: 814, startPoint y: 493, endPoint x: 1065, endPoint y: 418, distance: 262.3
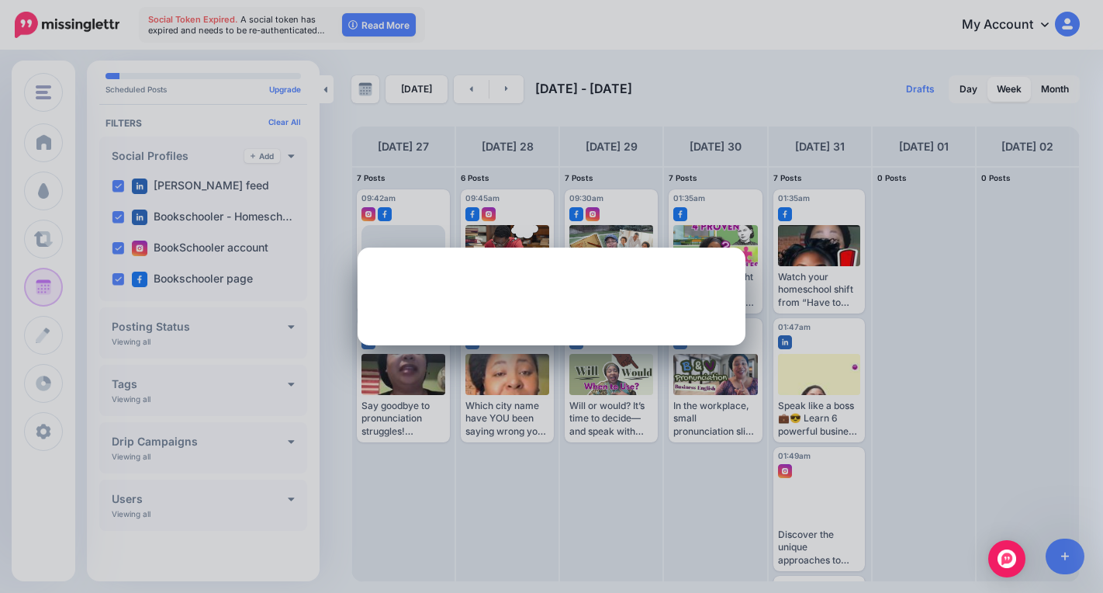
click at [713, 472] on div "No Timeslots Available Loading There are no timeslots available on this date fo…" at bounding box center [551, 296] width 1103 height 593
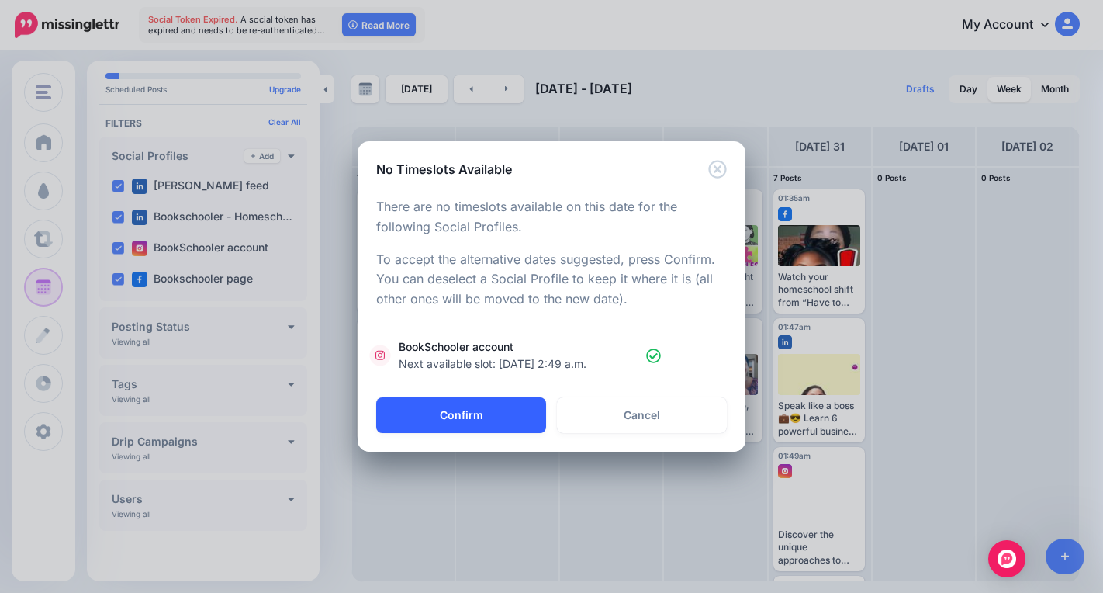
drag, startPoint x: 499, startPoint y: 412, endPoint x: 507, endPoint y: 414, distance: 8.8
click at [503, 413] on button "Confirm" at bounding box center [461, 415] width 170 height 36
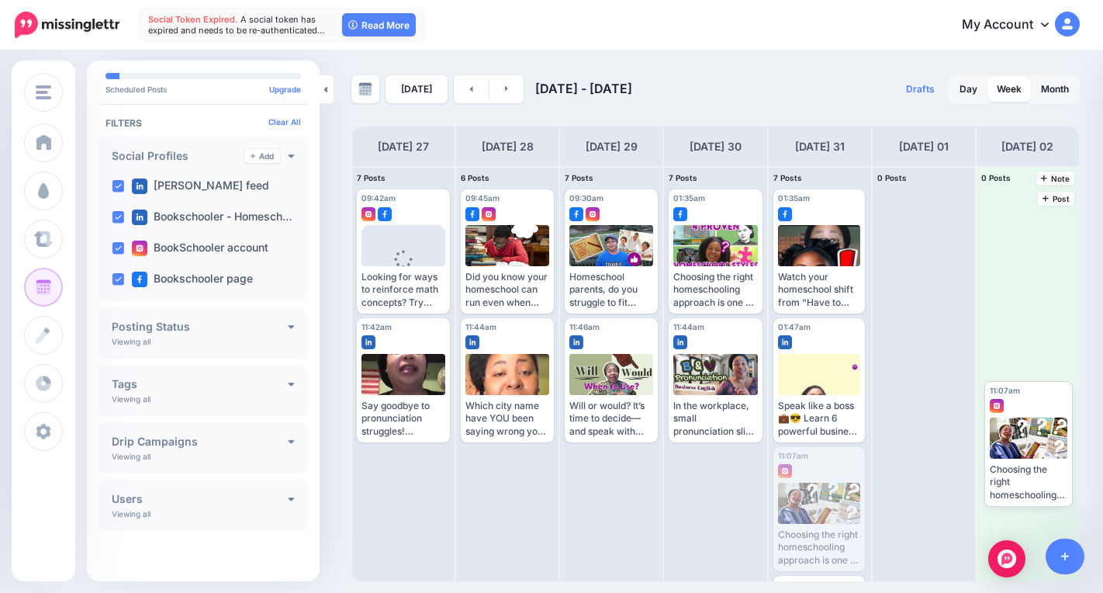
drag, startPoint x: 804, startPoint y: 500, endPoint x: 1001, endPoint y: 433, distance: 207.5
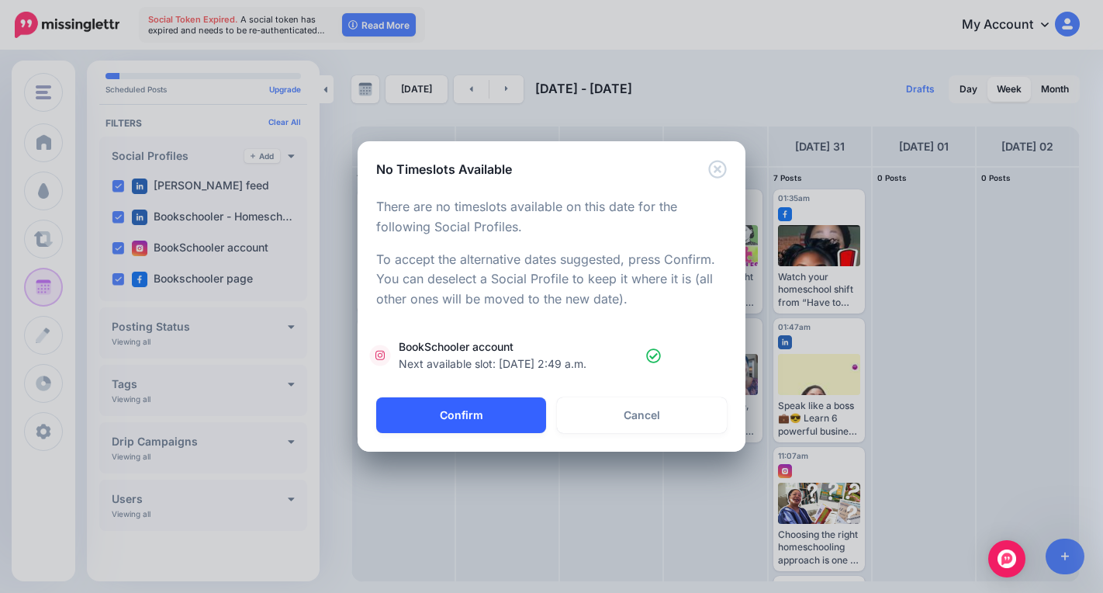
drag, startPoint x: 507, startPoint y: 417, endPoint x: 516, endPoint y: 417, distance: 9.3
click at [513, 419] on button "Confirm" at bounding box center [461, 415] width 170 height 36
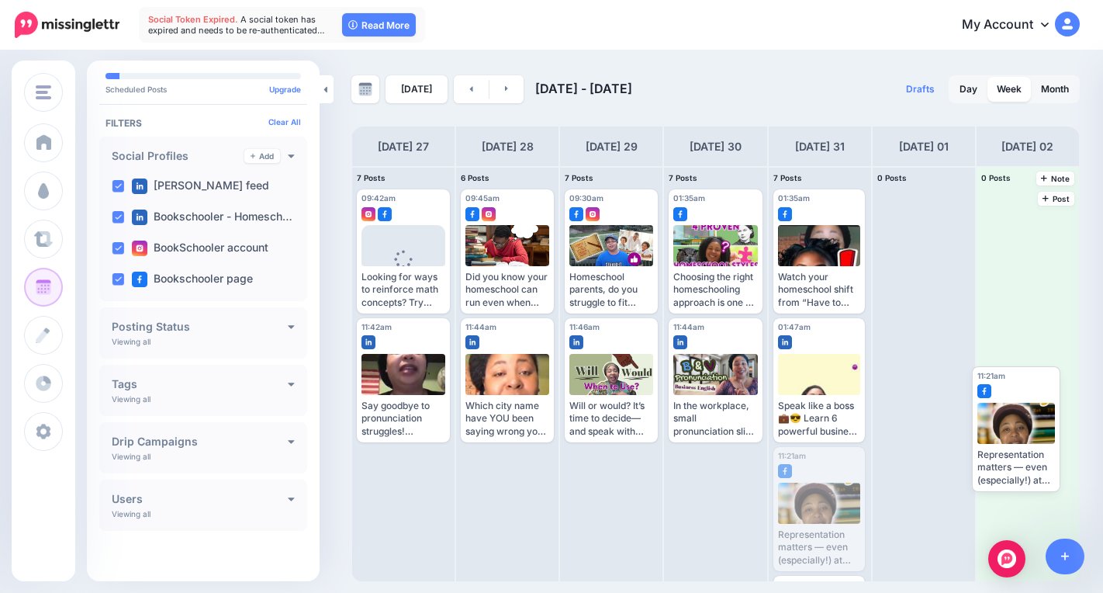
drag, startPoint x: 821, startPoint y: 496, endPoint x: 1027, endPoint y: 405, distance: 225.7
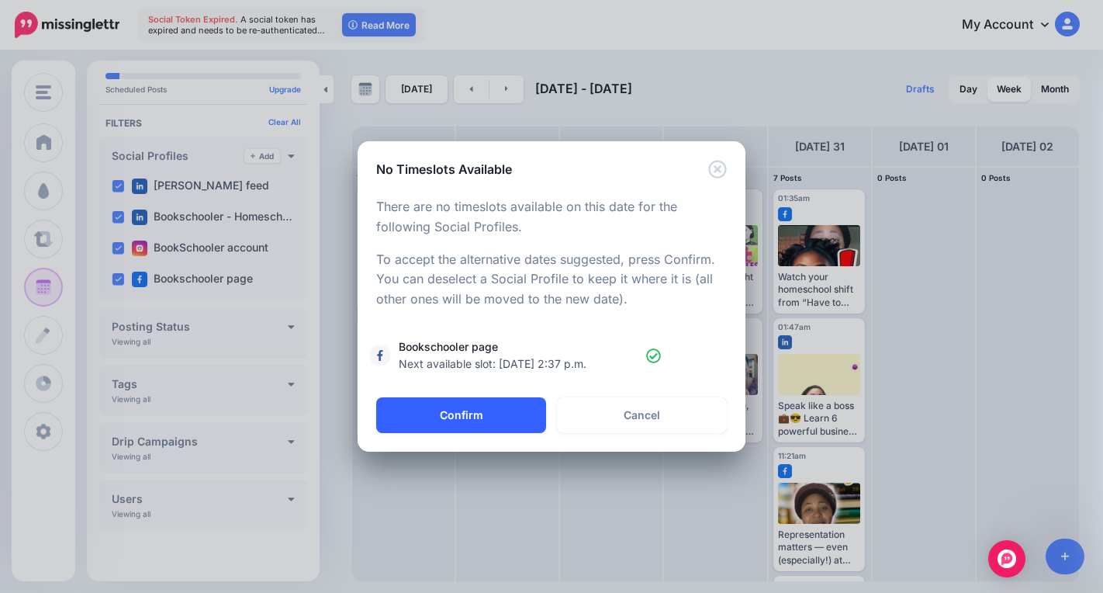
click at [514, 413] on button "Confirm" at bounding box center [461, 415] width 170 height 36
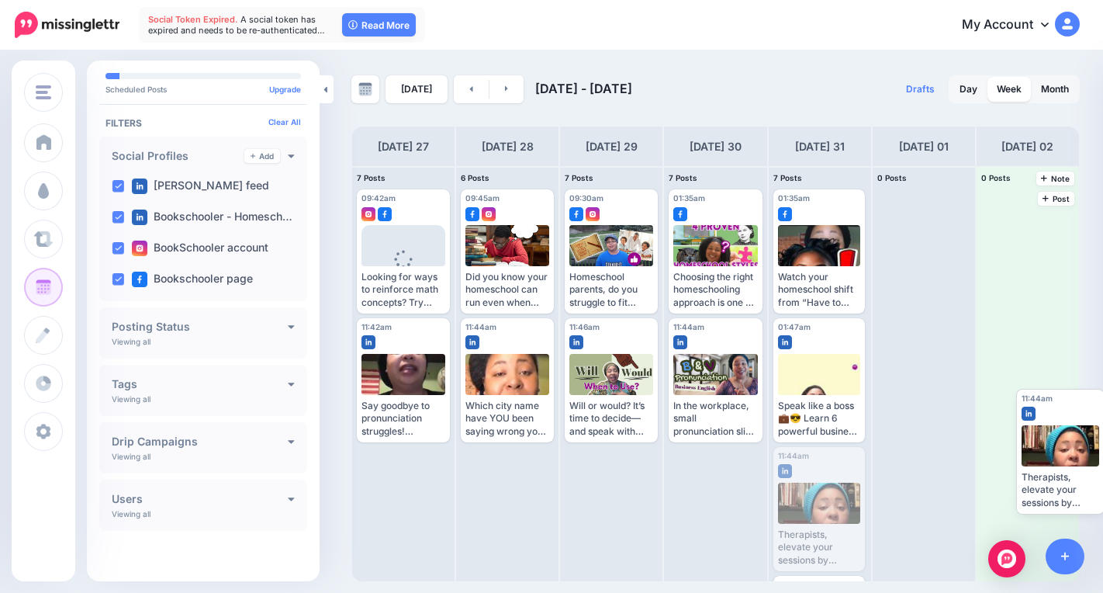
drag, startPoint x: 807, startPoint y: 489, endPoint x: 1019, endPoint y: 433, distance: 219.2
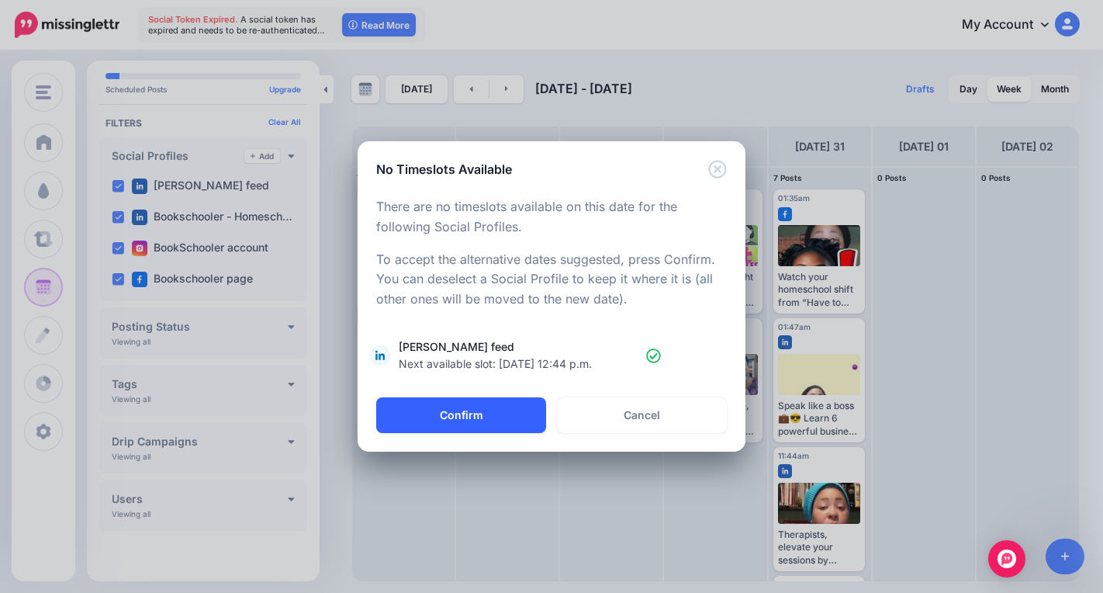
drag, startPoint x: 475, startPoint y: 420, endPoint x: 486, endPoint y: 426, distance: 12.1
click at [476, 426] on button "Confirm" at bounding box center [461, 415] width 170 height 36
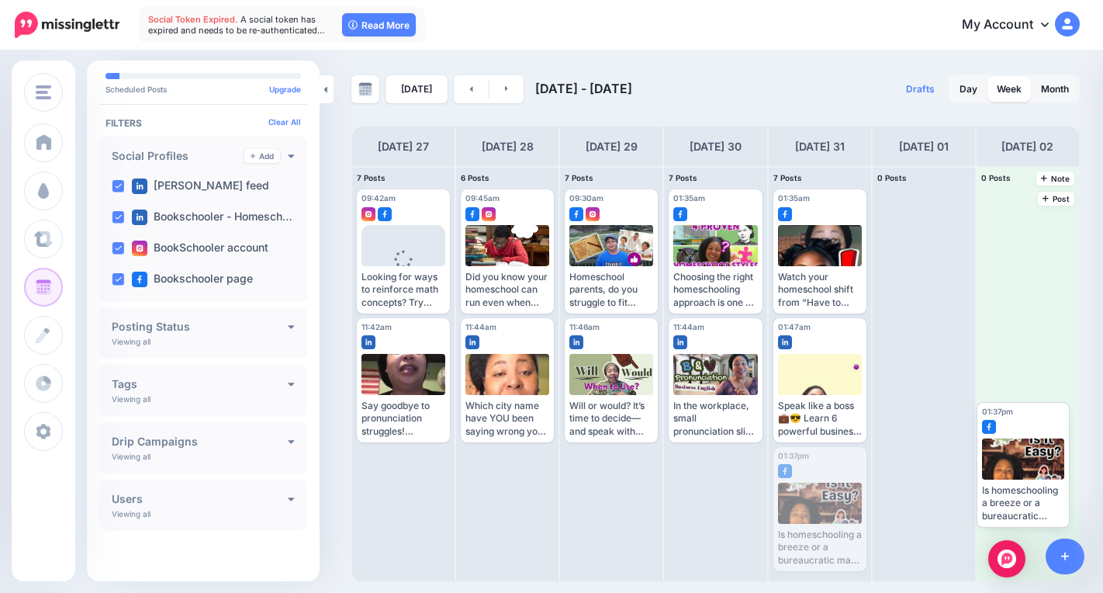
drag, startPoint x: 812, startPoint y: 516, endPoint x: 1028, endPoint y: 469, distance: 220.6
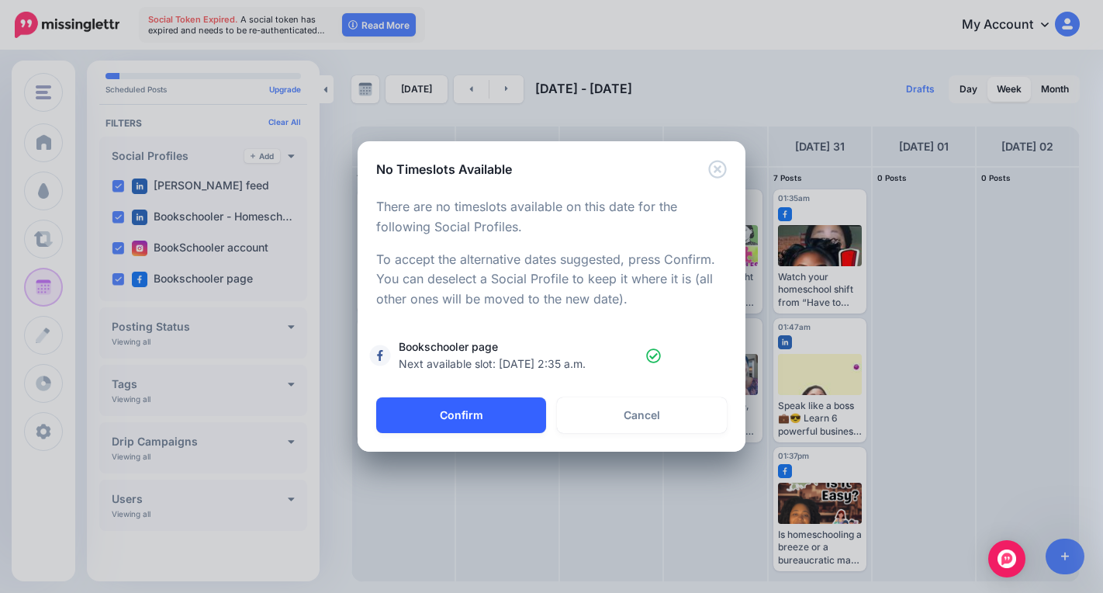
click at [418, 420] on button "Confirm" at bounding box center [461, 415] width 170 height 36
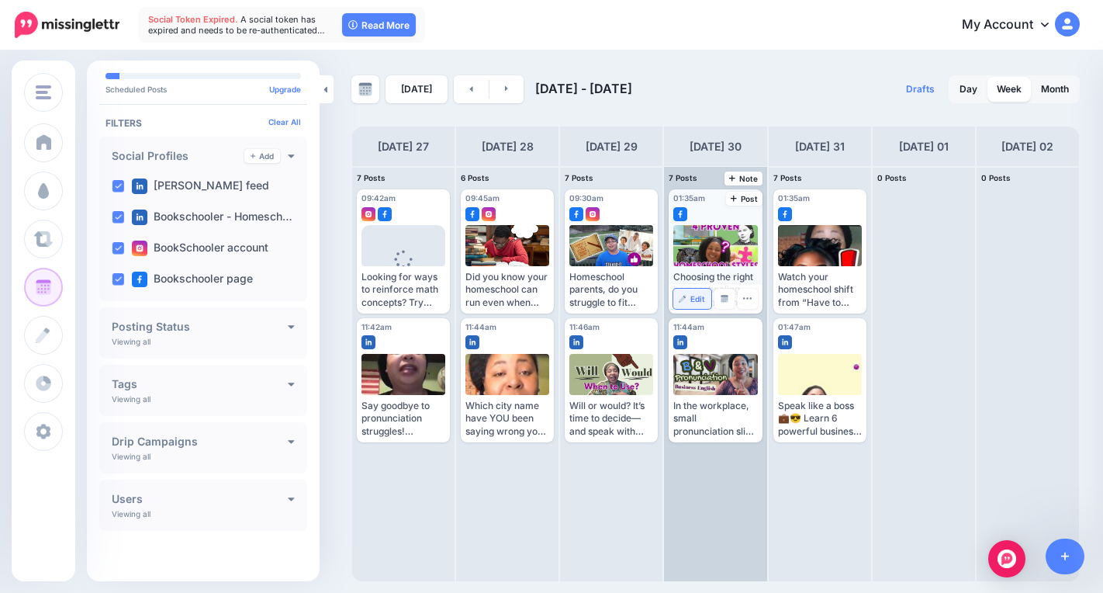
click at [682, 299] on img at bounding box center [683, 299] width 8 height 8
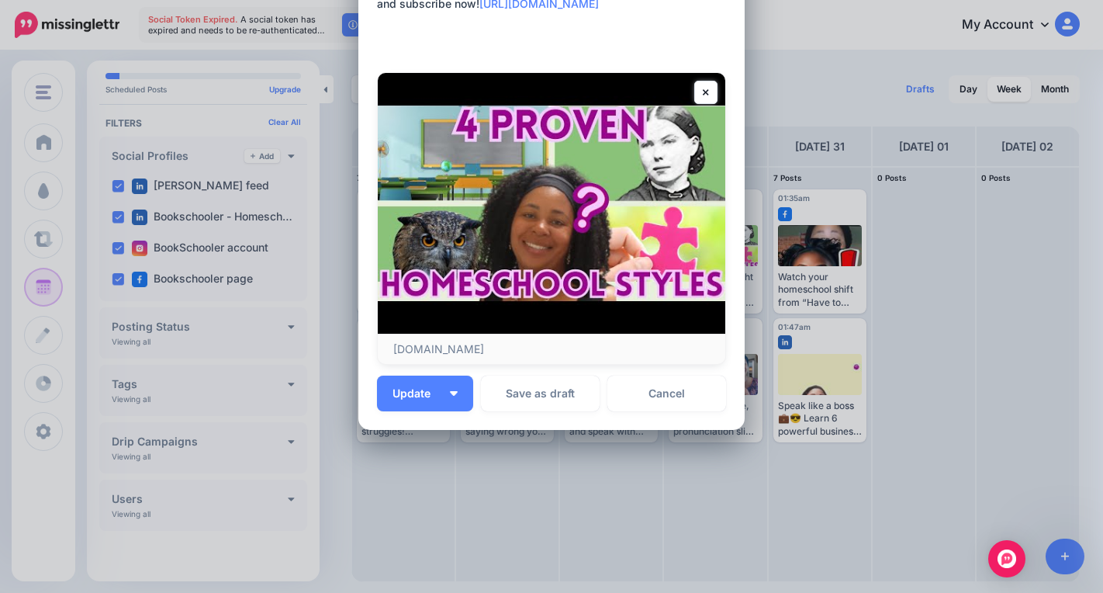
scroll to position [267, 0]
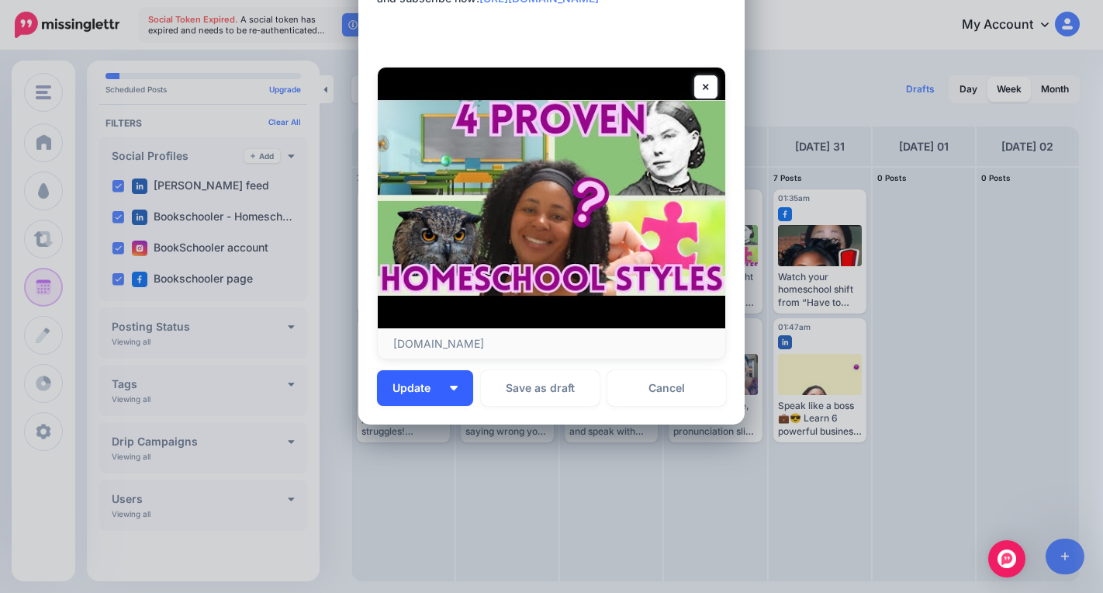
click at [452, 391] on button "Update" at bounding box center [425, 388] width 96 height 36
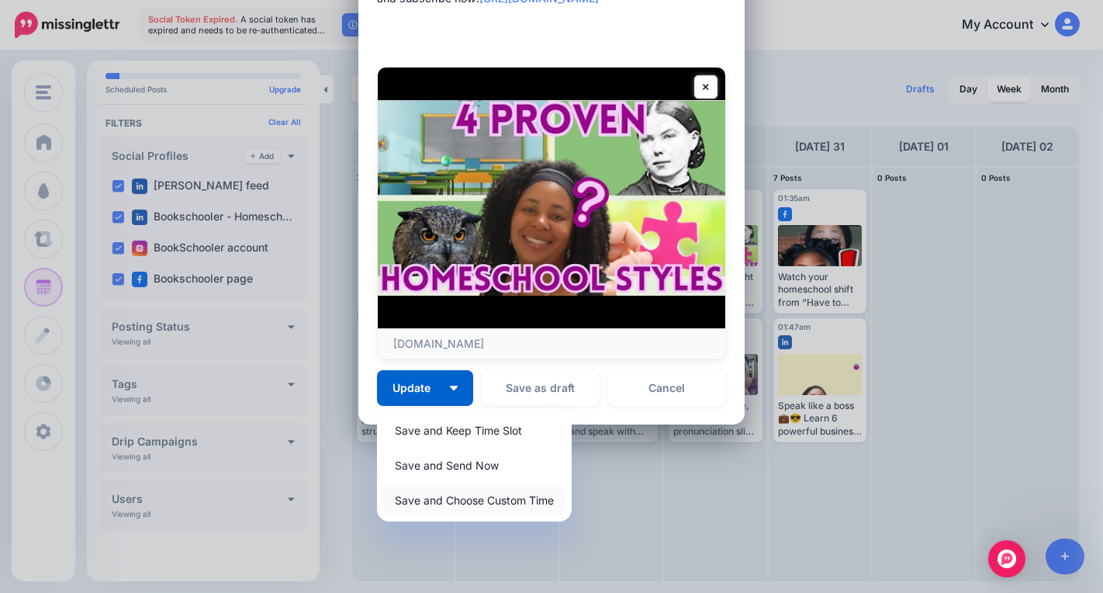
click at [467, 507] on link "Save and Choose Custom Time" at bounding box center [474, 500] width 182 height 30
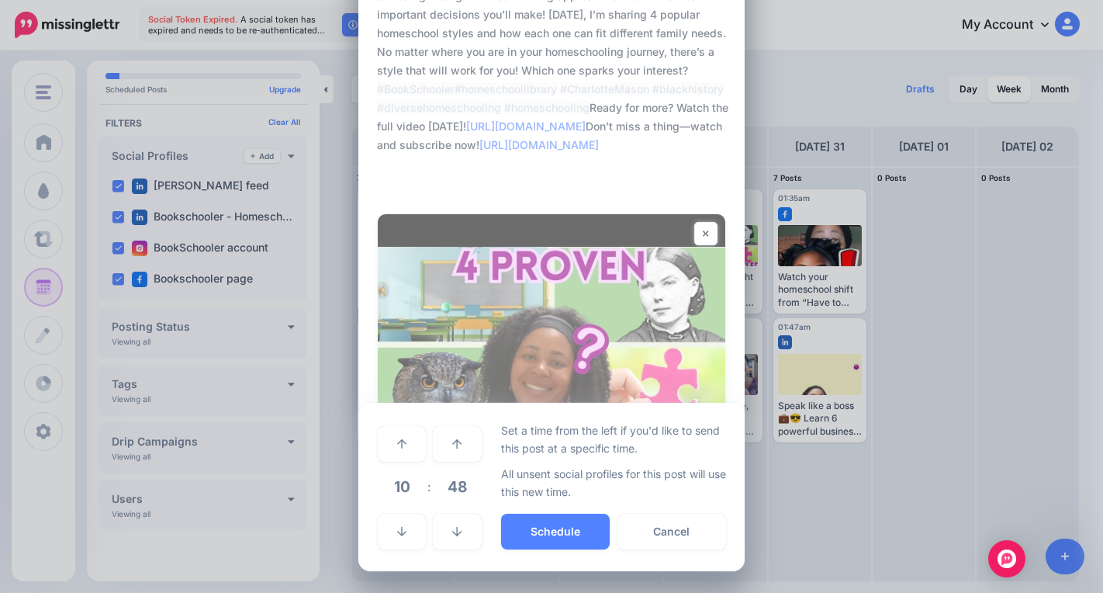
scroll to position [120, 0]
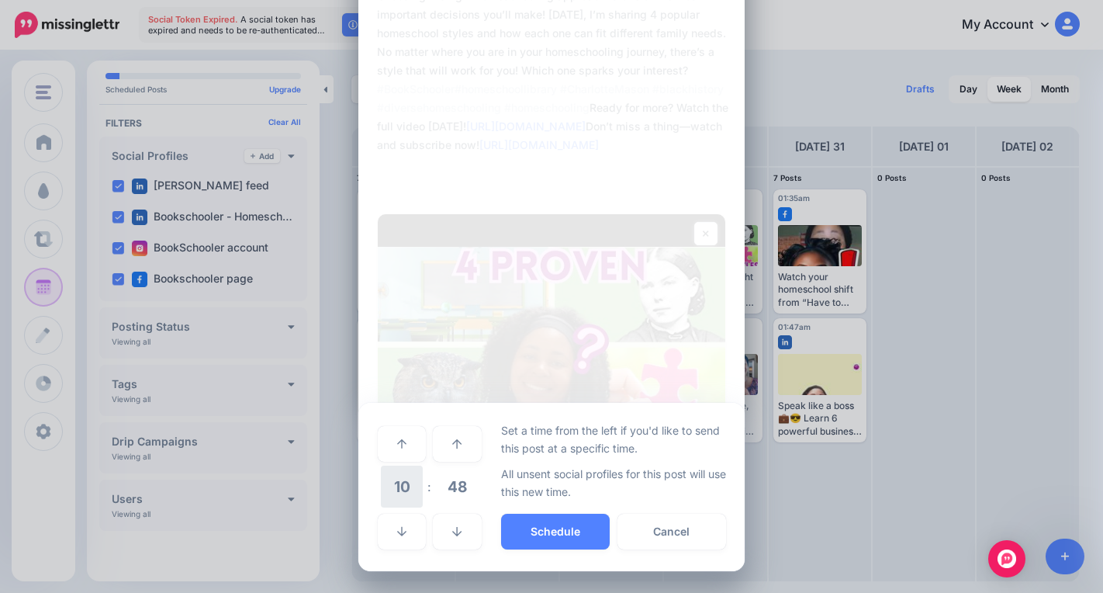
click at [385, 496] on span "10" at bounding box center [402, 486] width 42 height 42
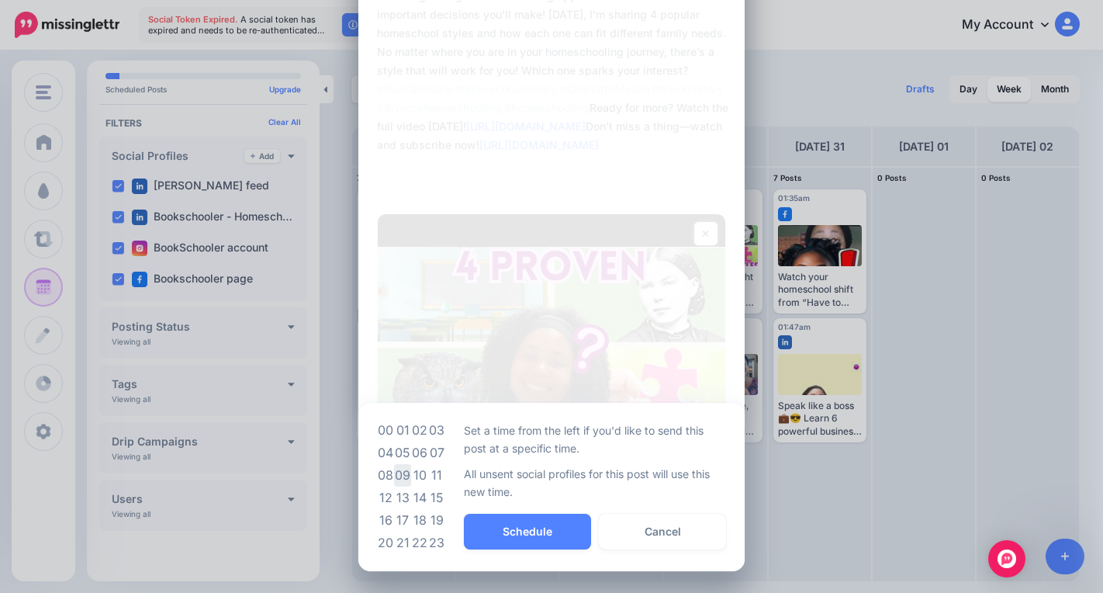
click at [399, 474] on td "09" at bounding box center [402, 475] width 17 height 22
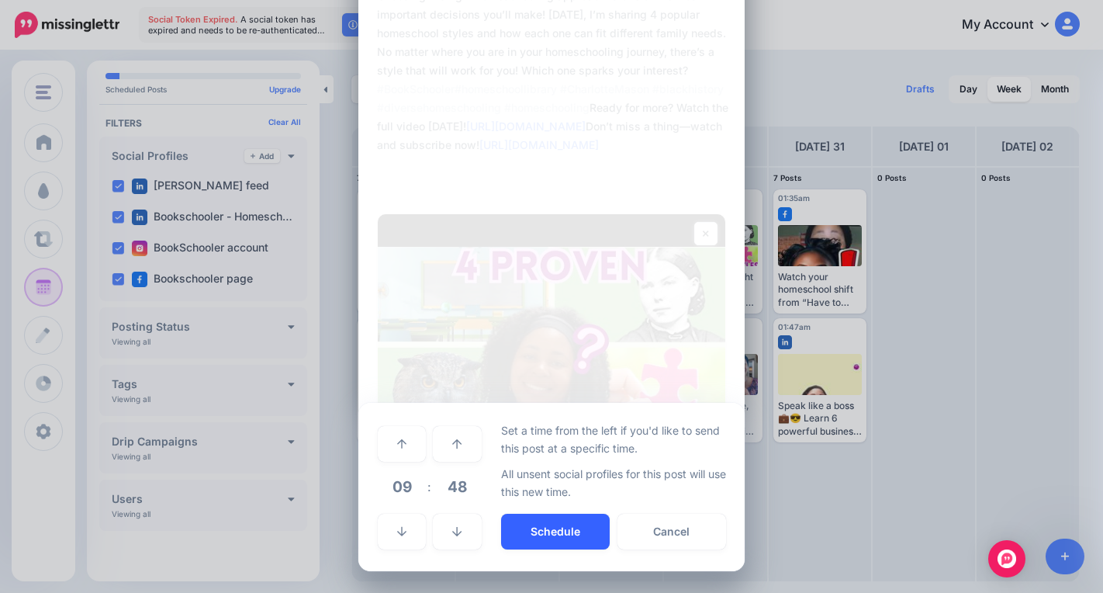
click at [538, 533] on button "Schedule" at bounding box center [555, 531] width 109 height 36
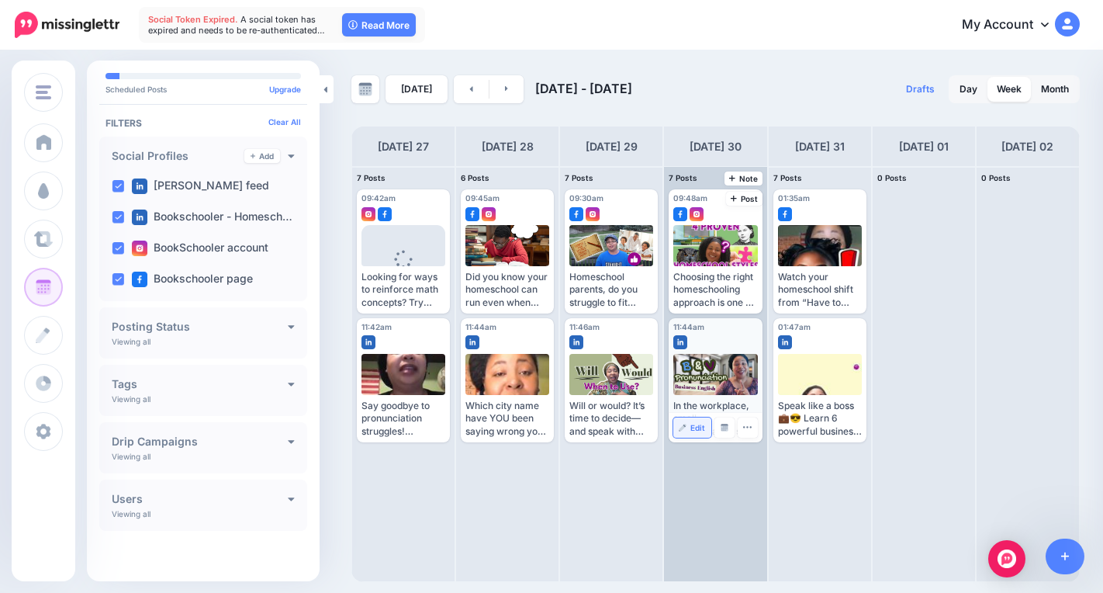
click at [696, 432] on link "Edit" at bounding box center [691, 427] width 37 height 20
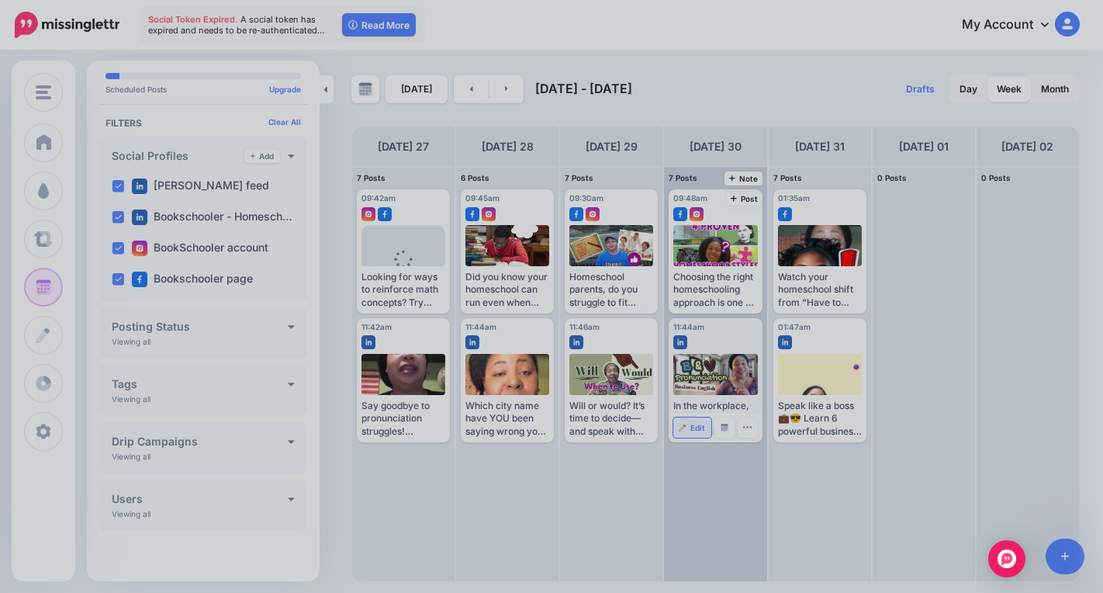
scroll to position [0, 0]
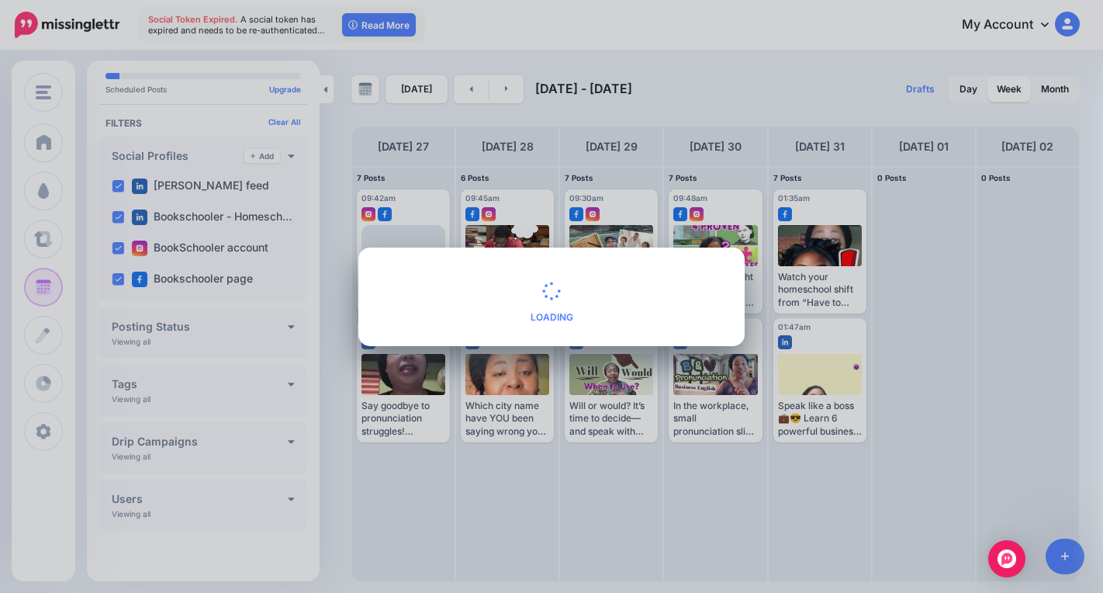
type textarea "**********"
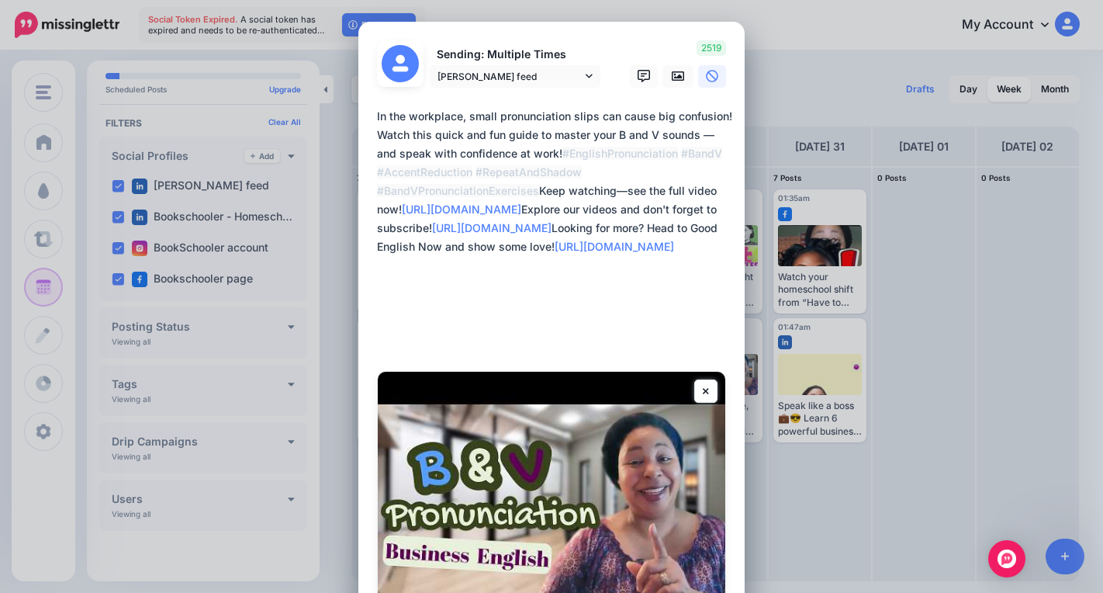
click at [970, 380] on div "Edit Post Loading Sending: Multiple Times Andria ColemOn feed 30th Oct 11:44" at bounding box center [551, 296] width 1103 height 593
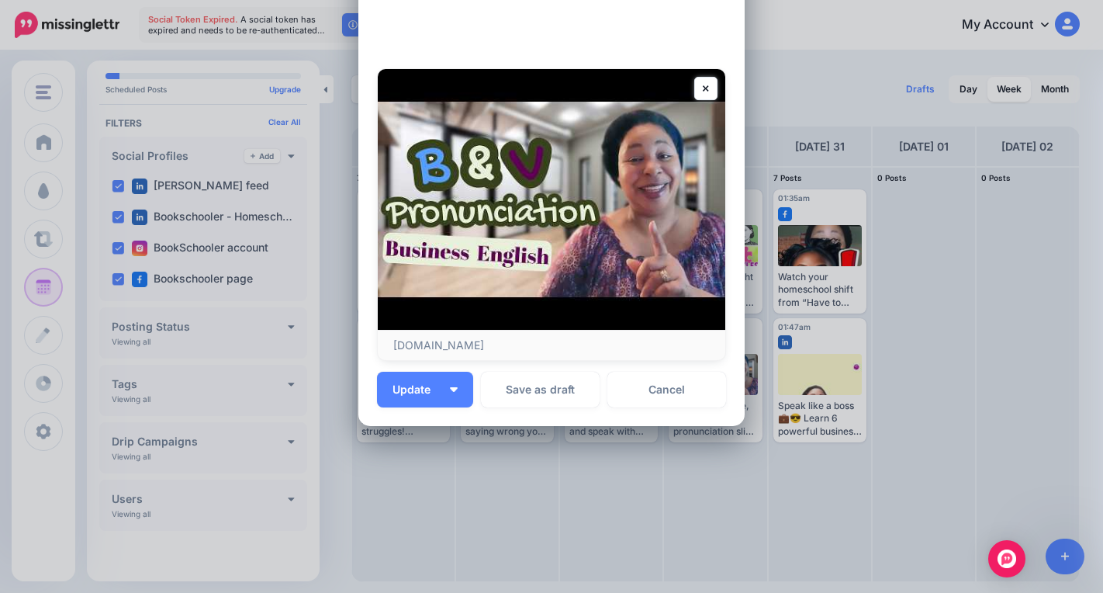
scroll to position [304, 0]
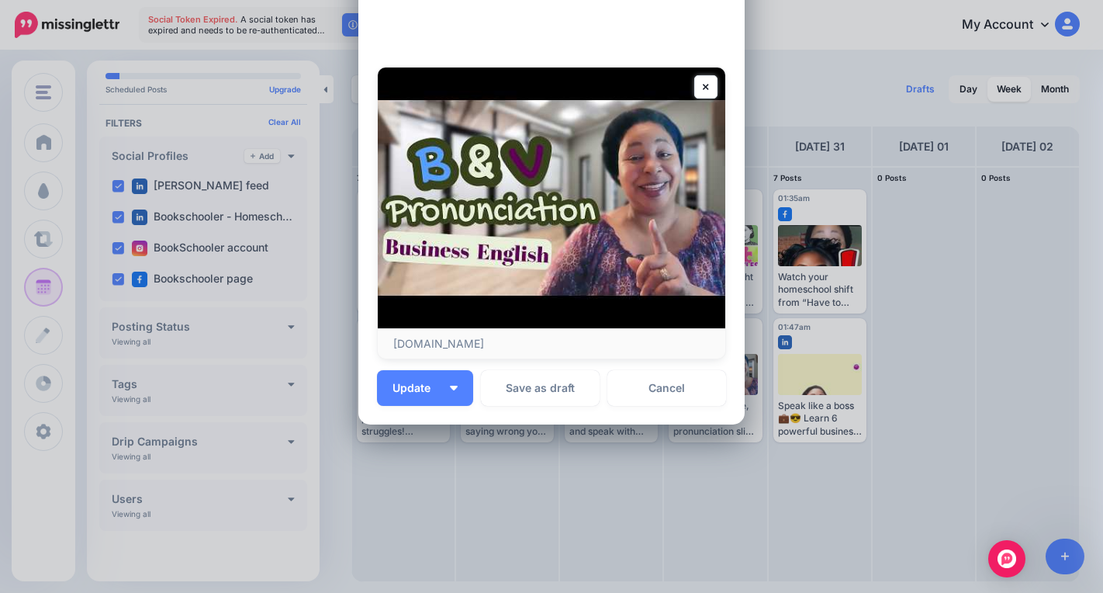
click at [679, 368] on div "Sending: Multiple Times Andria ColemOn feed" at bounding box center [551, 70] width 349 height 669
click at [666, 392] on link "Cancel" at bounding box center [666, 388] width 119 height 36
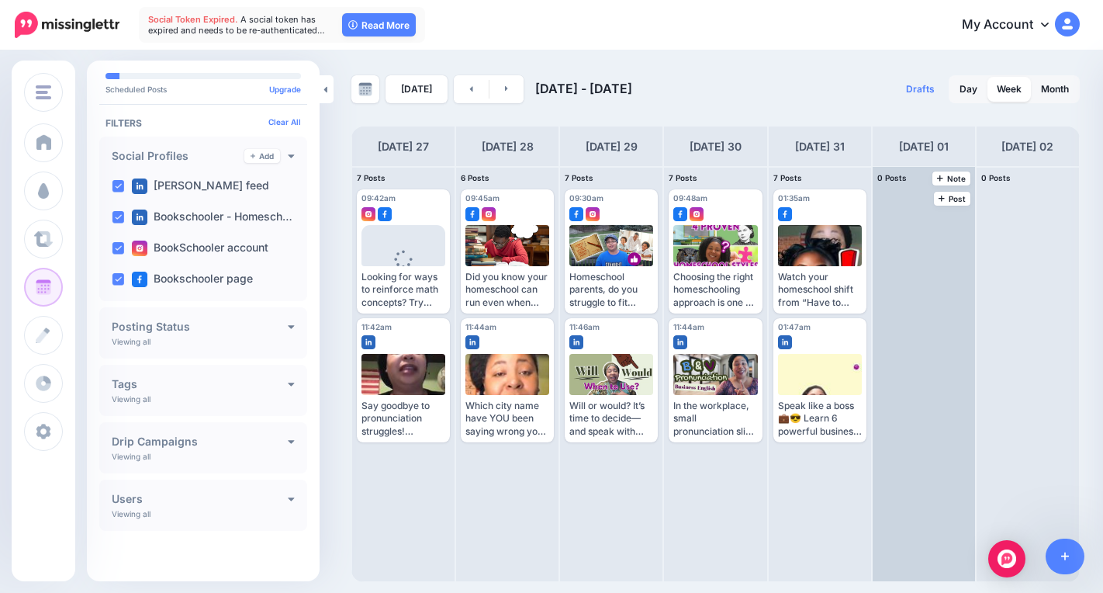
scroll to position [0, 0]
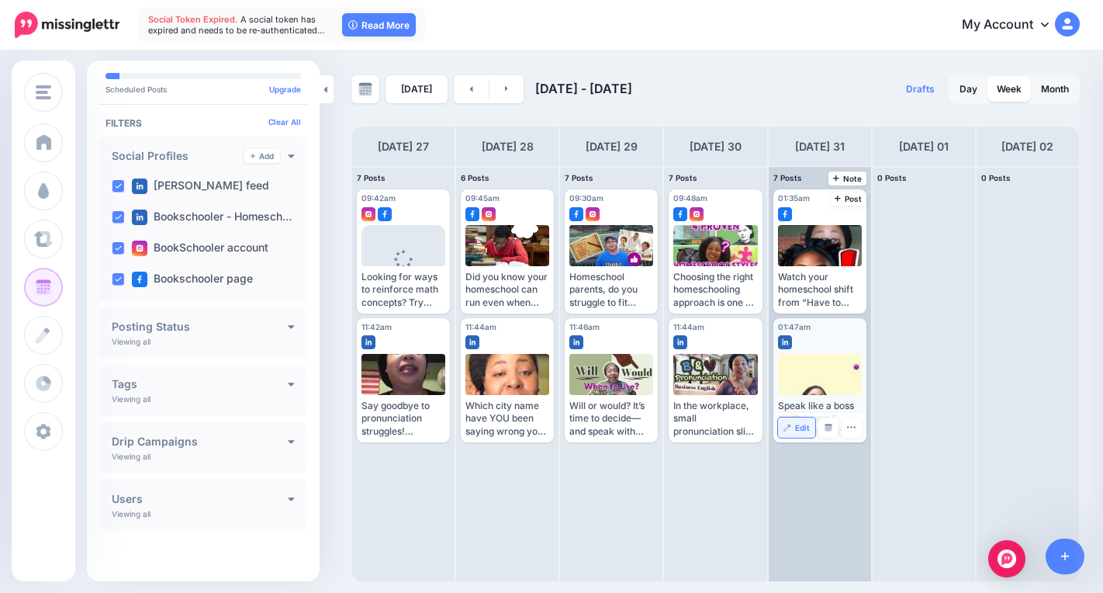
click at [788, 430] on img at bounding box center [787, 428] width 8 height 8
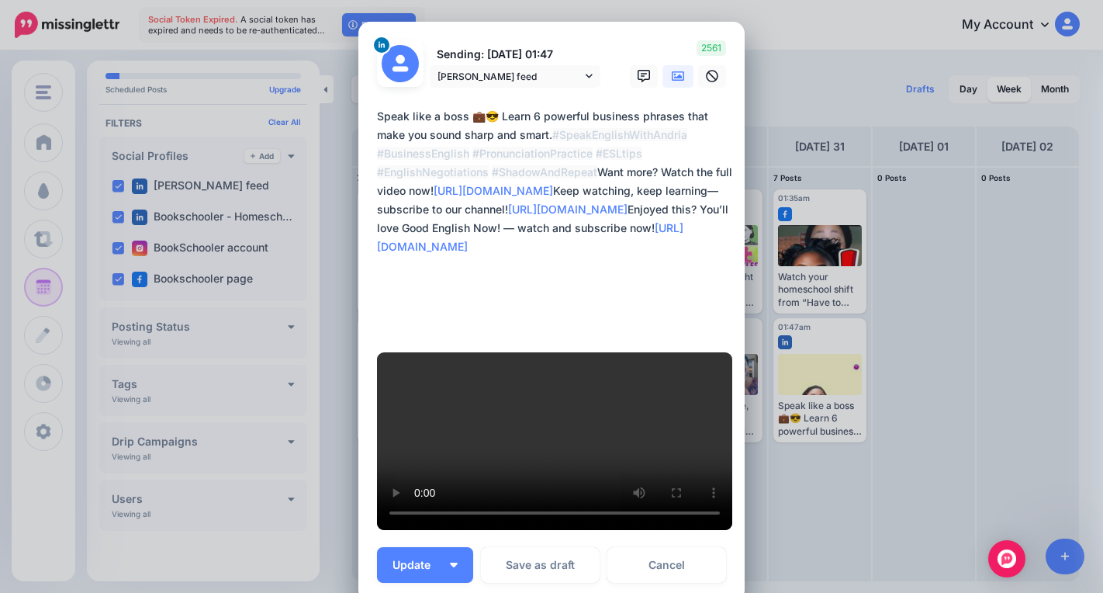
click at [451, 523] on video at bounding box center [554, 441] width 355 height 178
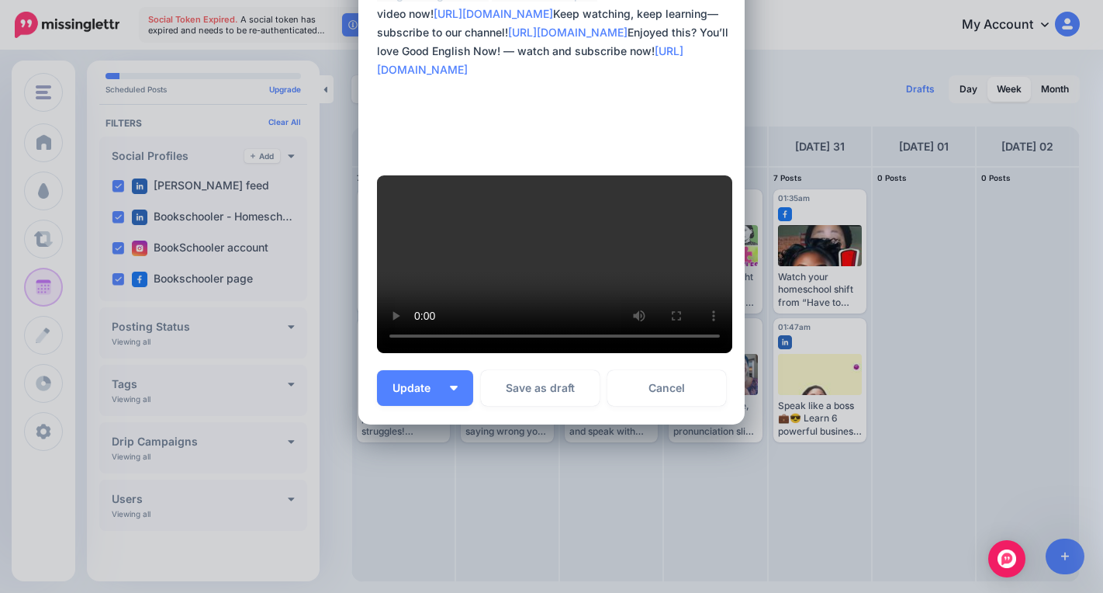
scroll to position [631, 0]
click at [456, 382] on button "Update" at bounding box center [425, 388] width 96 height 36
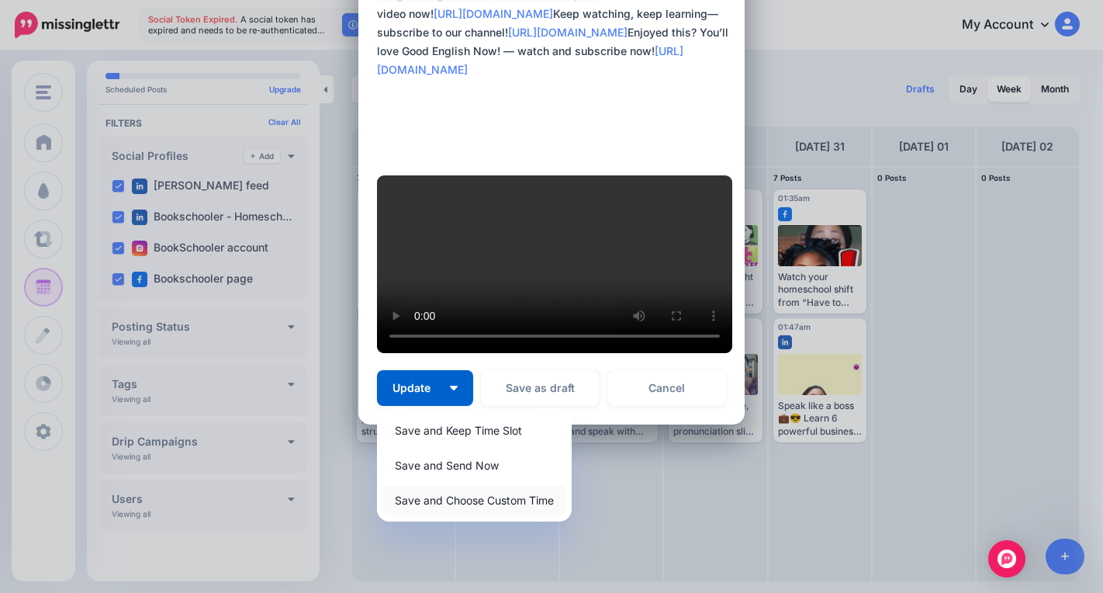
click at [545, 512] on link "Save and Choose Custom Time" at bounding box center [474, 500] width 182 height 30
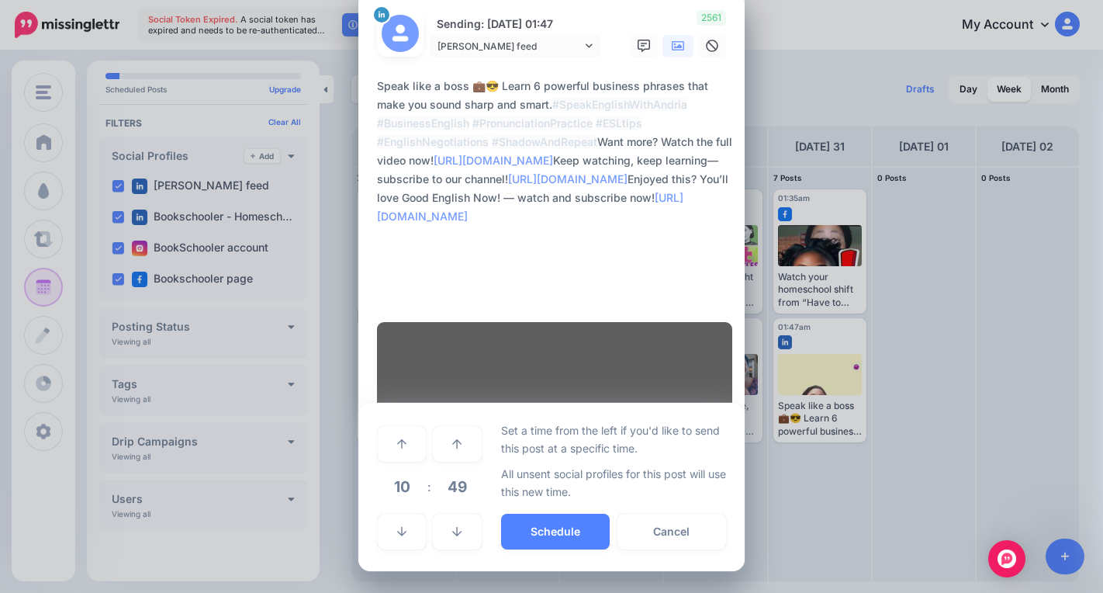
scroll to position [484, 0]
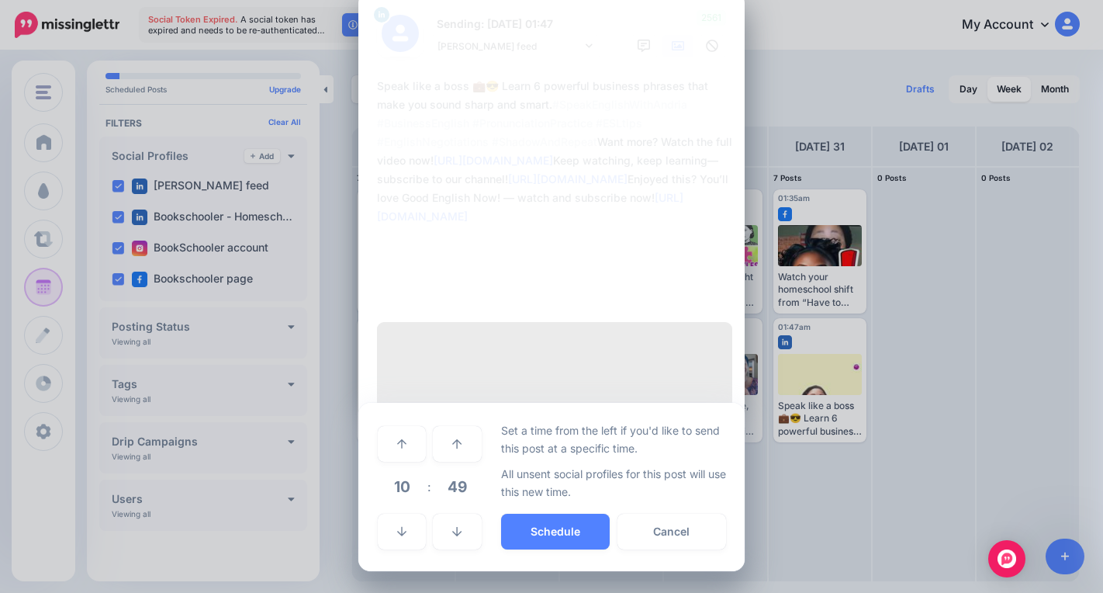
click at [399, 479] on span "10" at bounding box center [402, 486] width 42 height 42
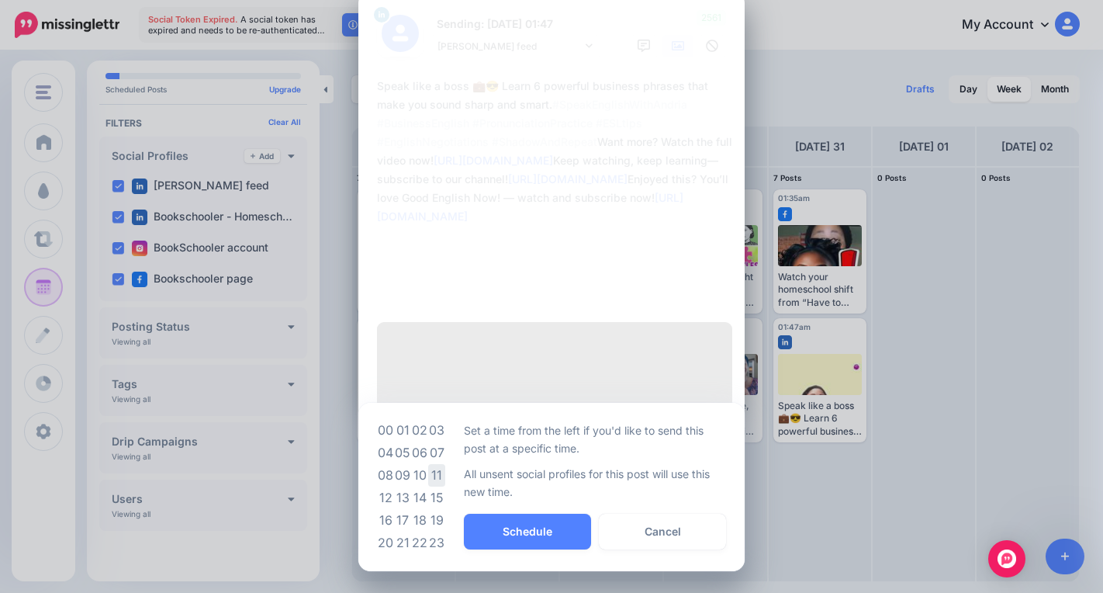
click at [429, 478] on td "11" at bounding box center [436, 475] width 17 height 22
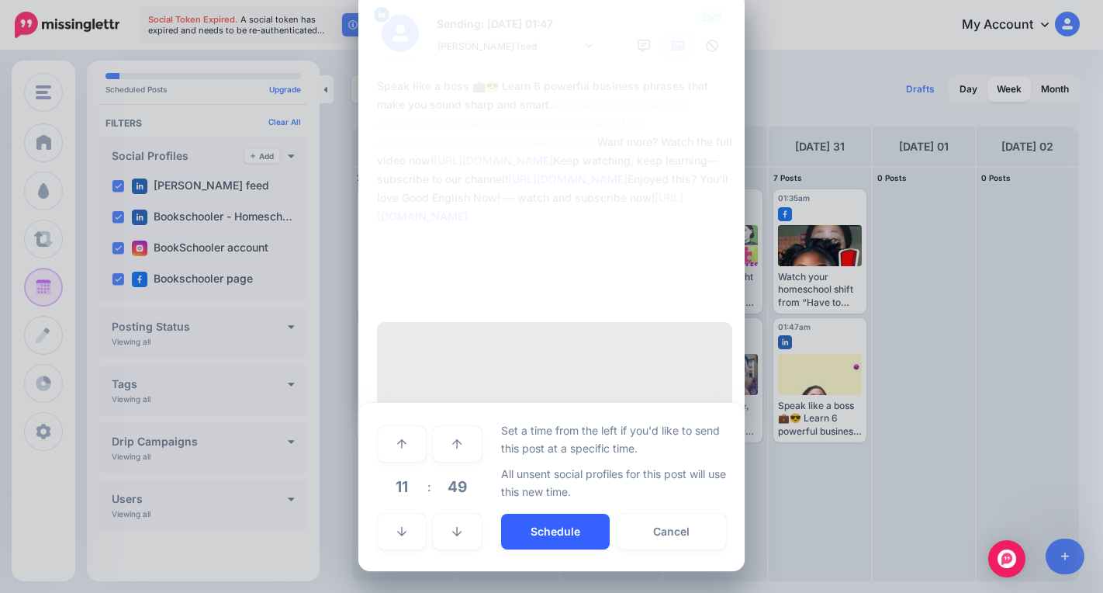
click at [543, 535] on button "Schedule" at bounding box center [555, 531] width 109 height 36
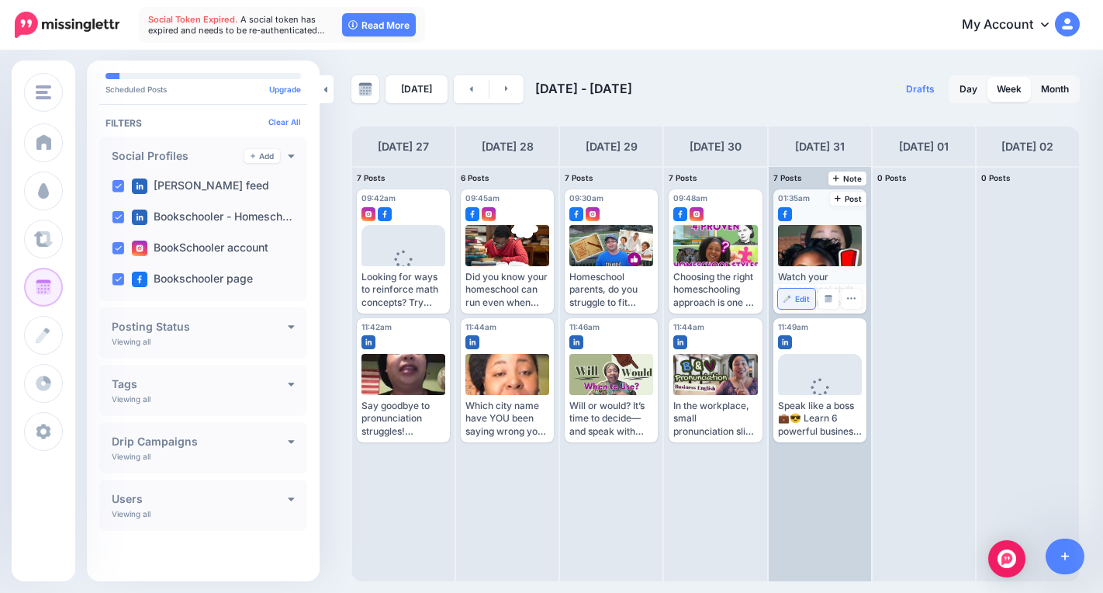
click at [790, 306] on link "Edit" at bounding box center [796, 299] width 37 height 20
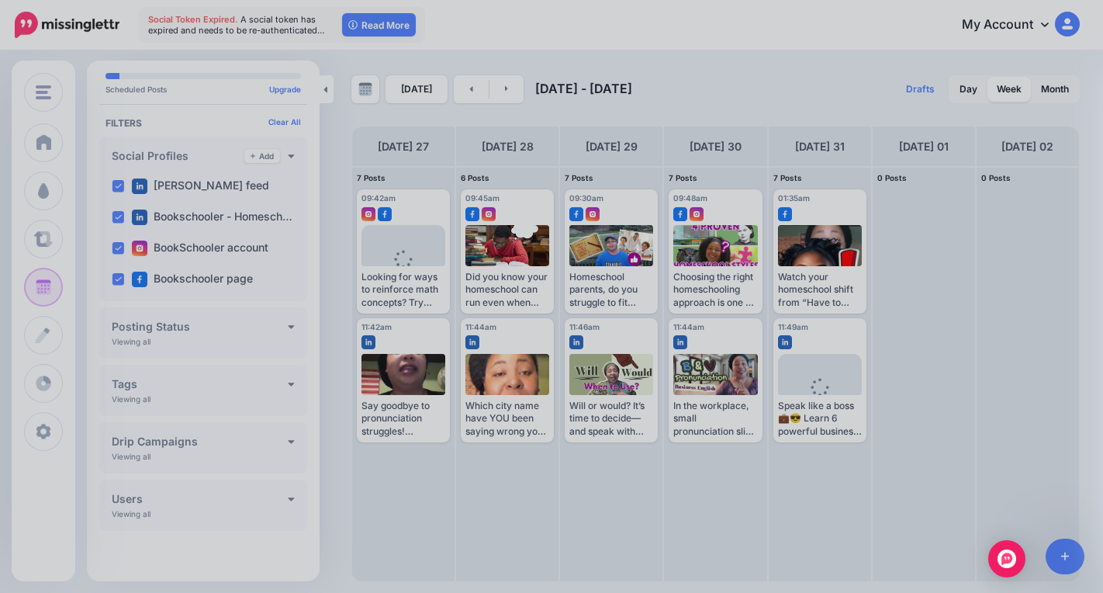
scroll to position [0, 0]
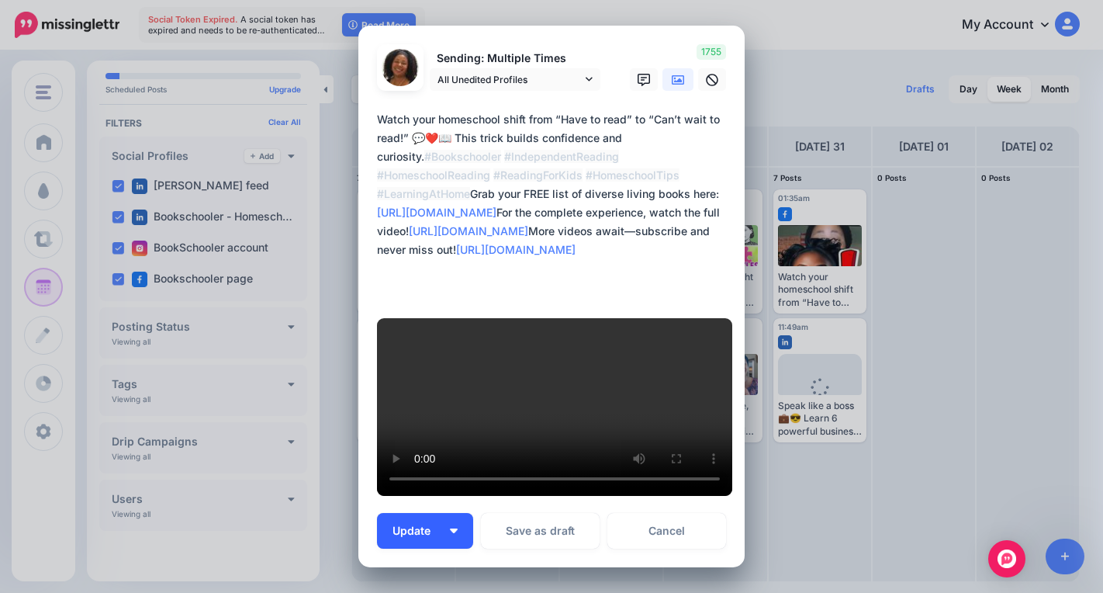
click at [461, 513] on button "Update" at bounding box center [425, 531] width 96 height 36
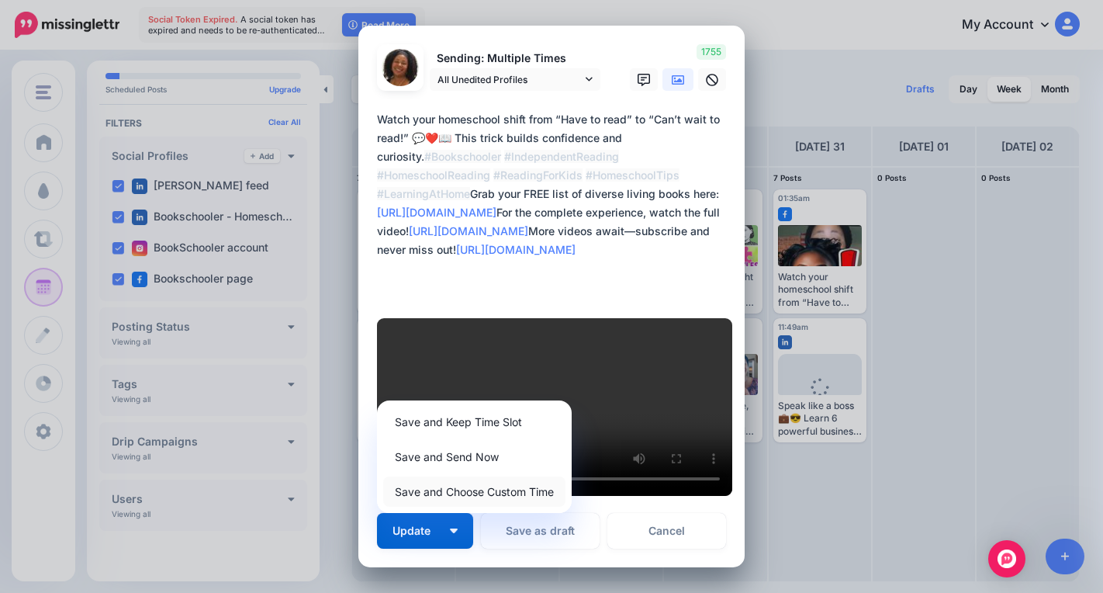
click at [555, 476] on link "Save and Choose Custom Time" at bounding box center [474, 491] width 182 height 30
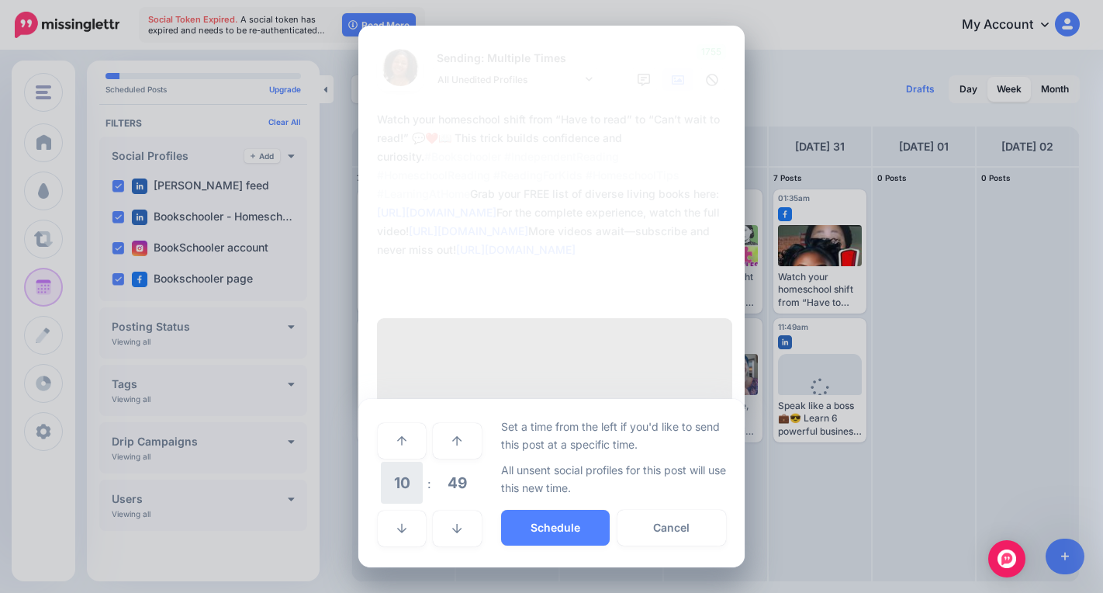
click at [402, 462] on span "10" at bounding box center [402, 483] width 42 height 42
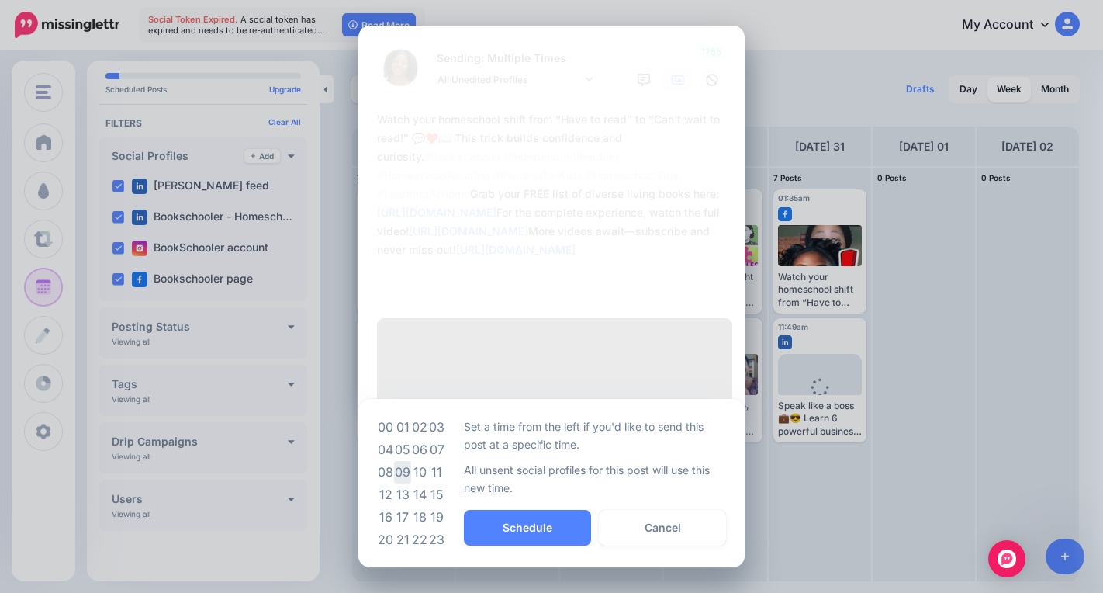
click at [398, 461] on td "09" at bounding box center [402, 472] width 17 height 22
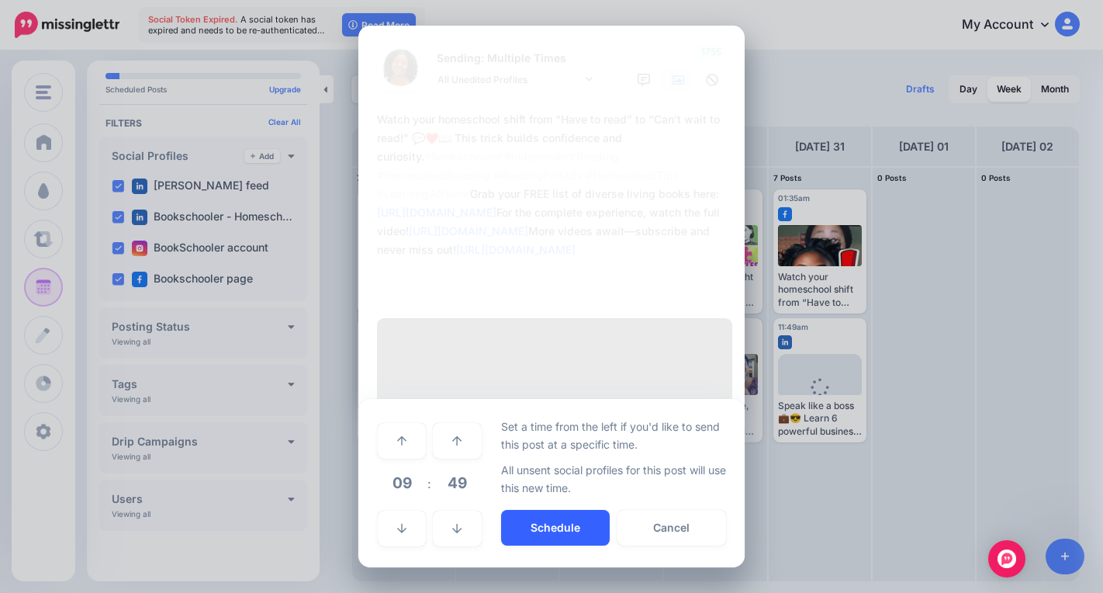
click at [548, 510] on button "Schedule" at bounding box center [555, 528] width 109 height 36
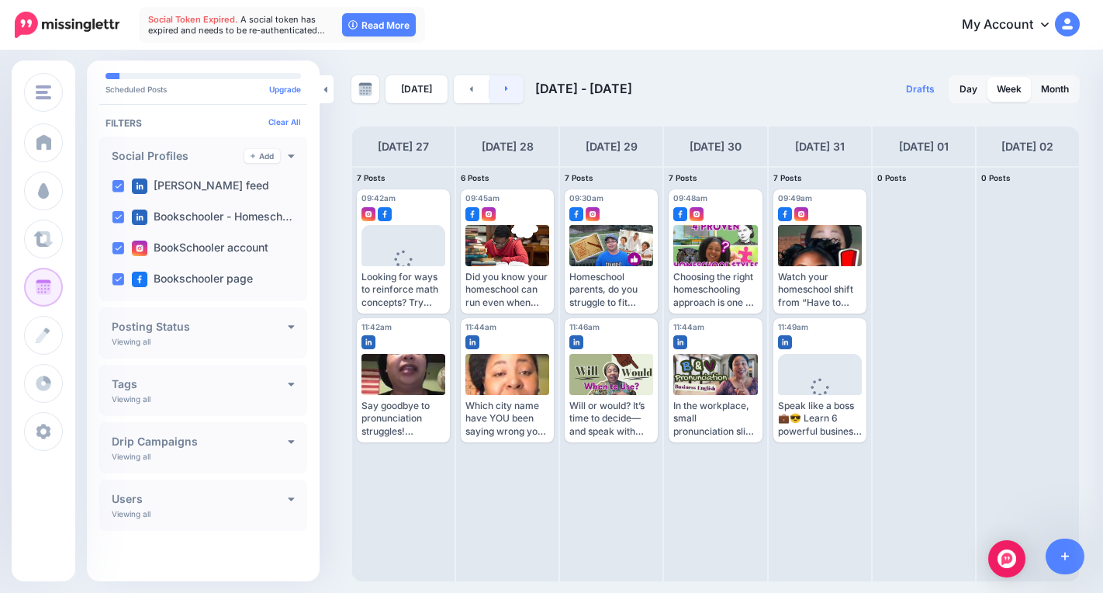
click at [502, 96] on link at bounding box center [506, 89] width 35 height 28
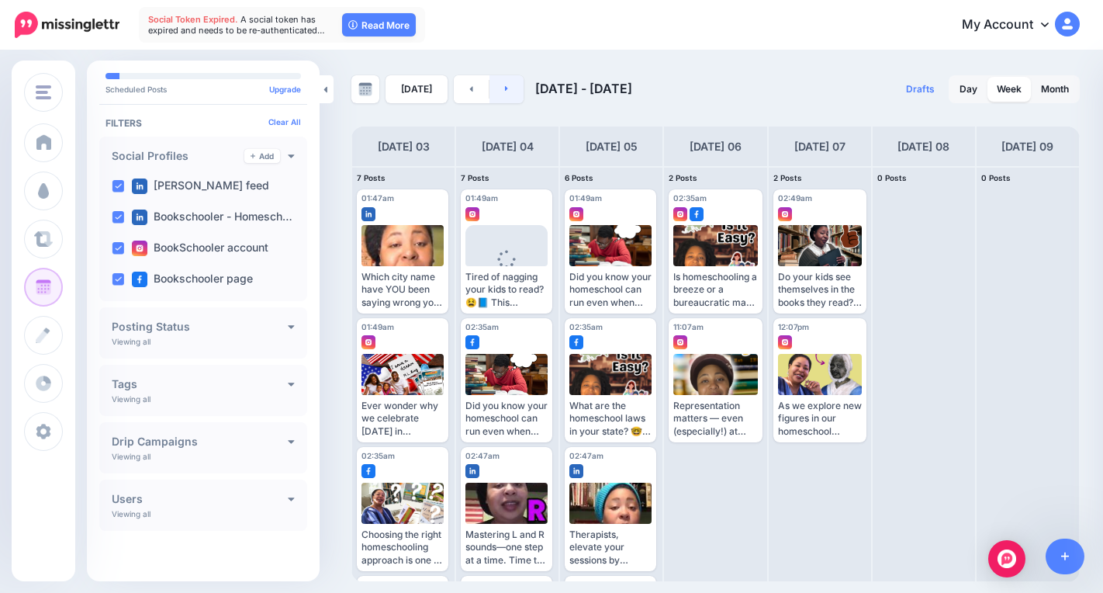
click at [513, 92] on link at bounding box center [506, 89] width 35 height 28
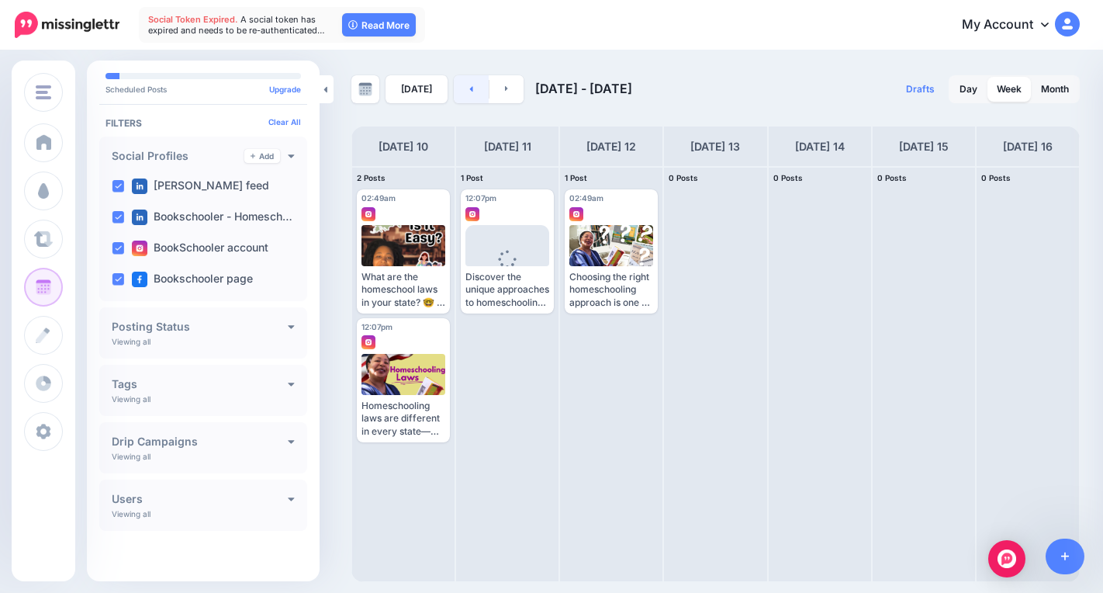
click at [459, 95] on link at bounding box center [471, 89] width 35 height 28
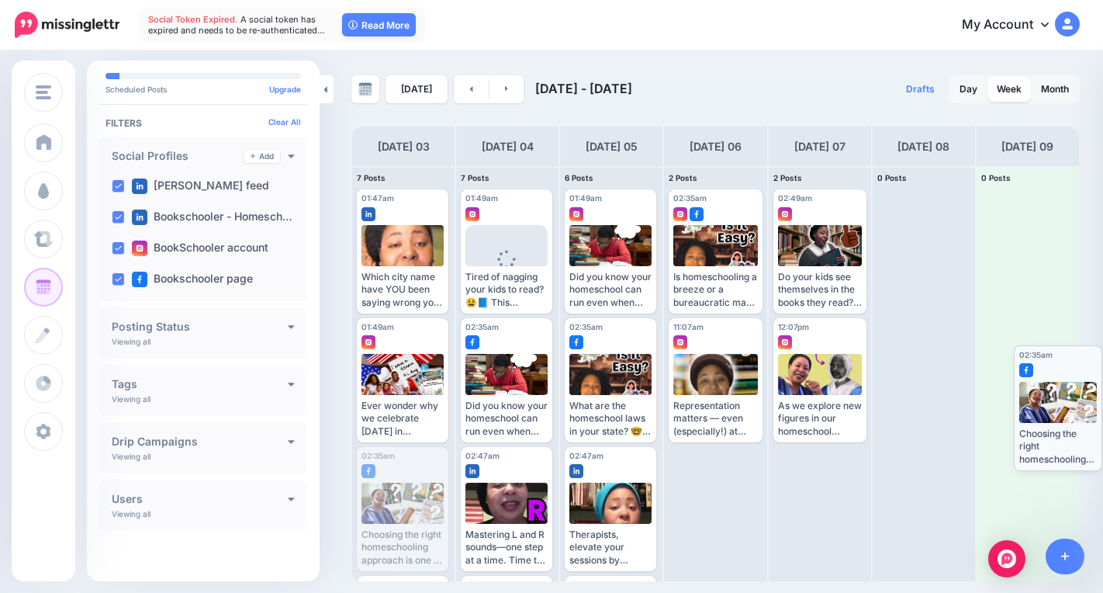
drag, startPoint x: 402, startPoint y: 512, endPoint x: 1057, endPoint y: 406, distance: 664.0
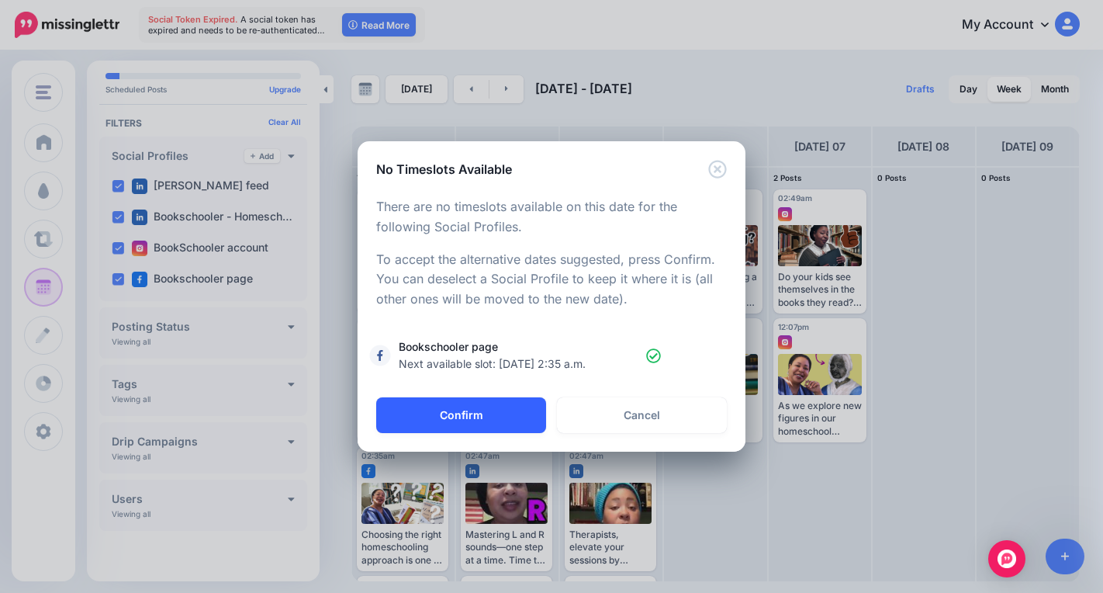
click at [486, 403] on button "Confirm" at bounding box center [461, 415] width 170 height 36
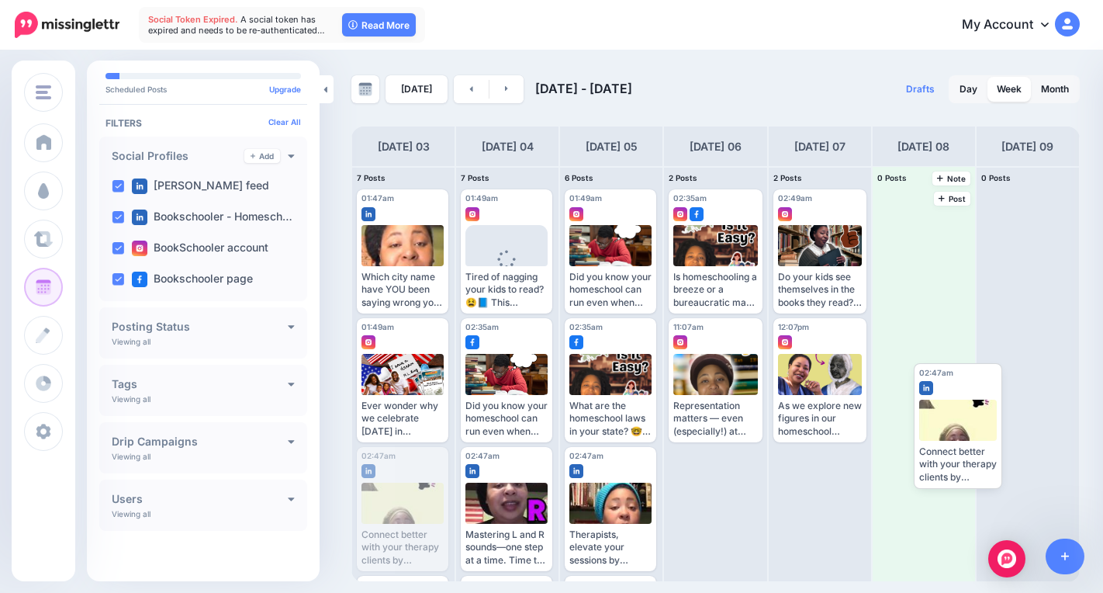
drag, startPoint x: 396, startPoint y: 473, endPoint x: 932, endPoint y: 375, distance: 544.8
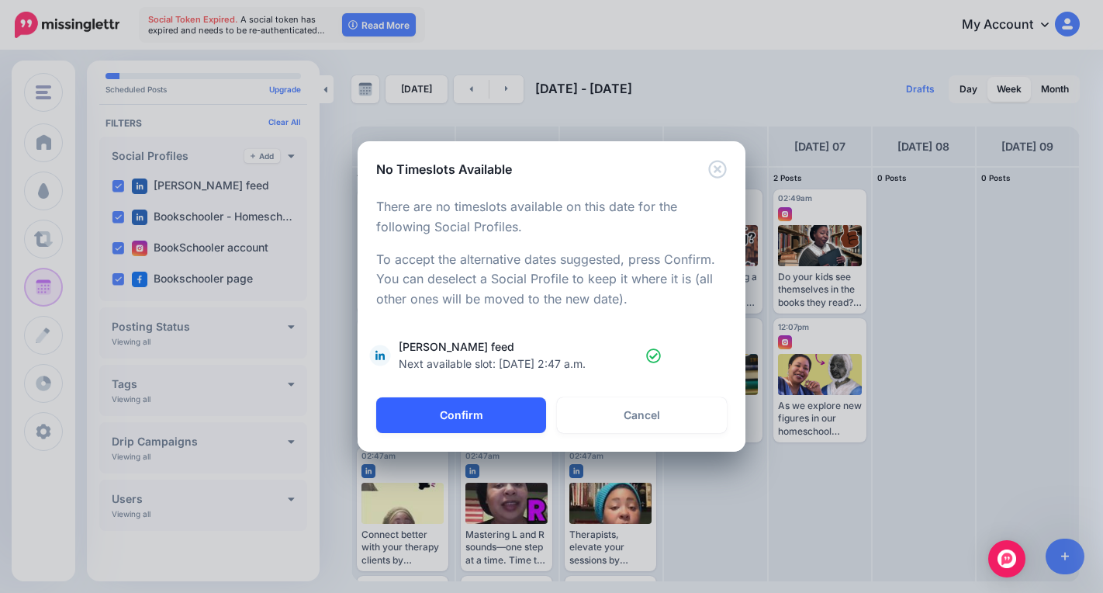
click at [503, 415] on button "Confirm" at bounding box center [461, 415] width 170 height 36
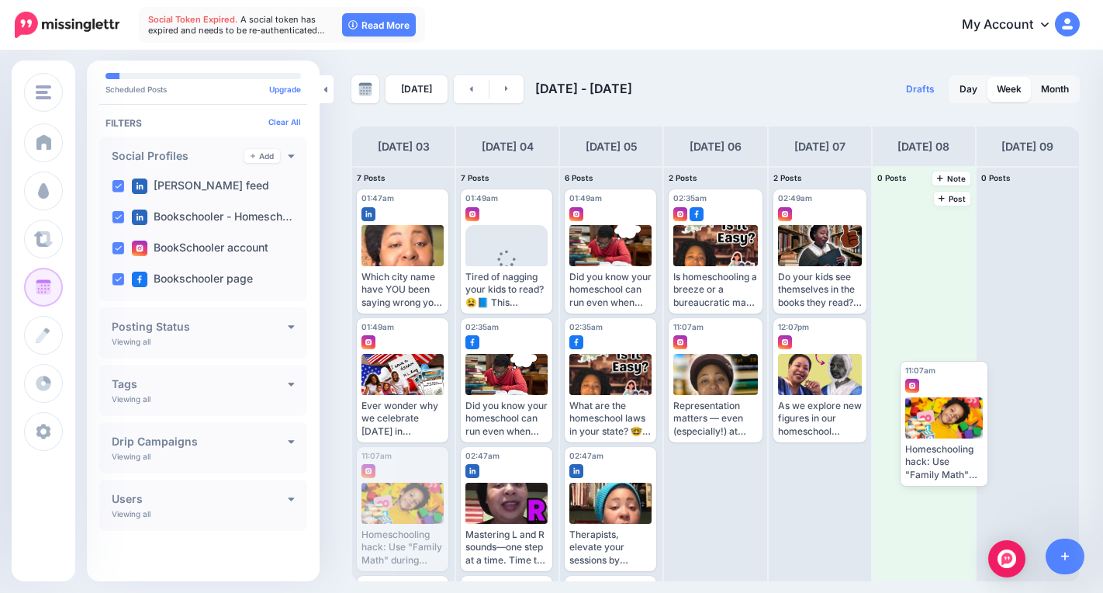
drag, startPoint x: 396, startPoint y: 495, endPoint x: 926, endPoint y: 401, distance: 538.8
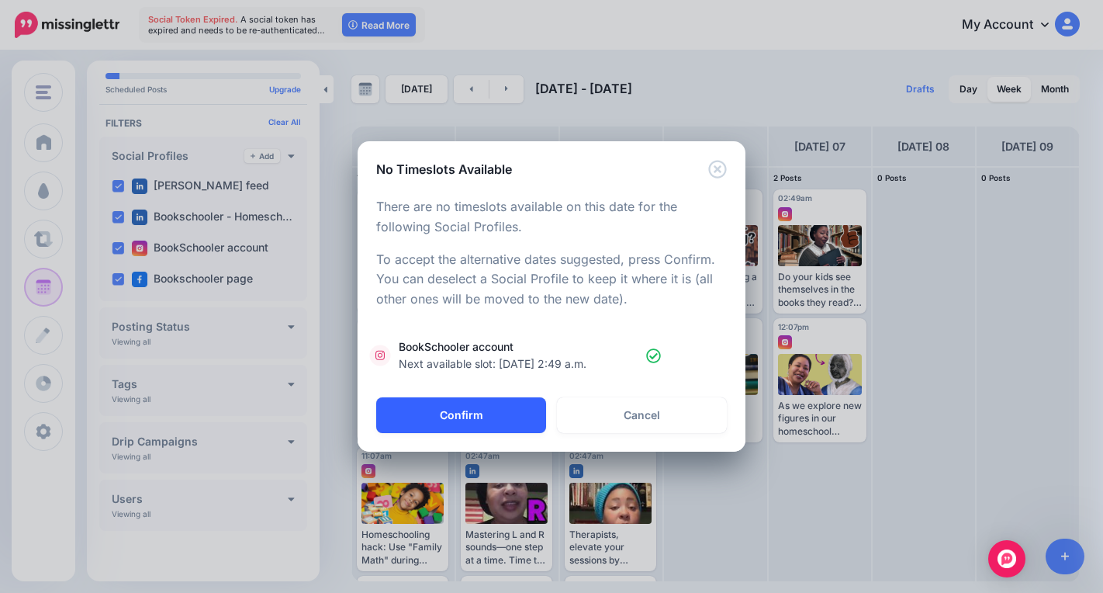
click at [455, 414] on button "Confirm" at bounding box center [461, 415] width 170 height 36
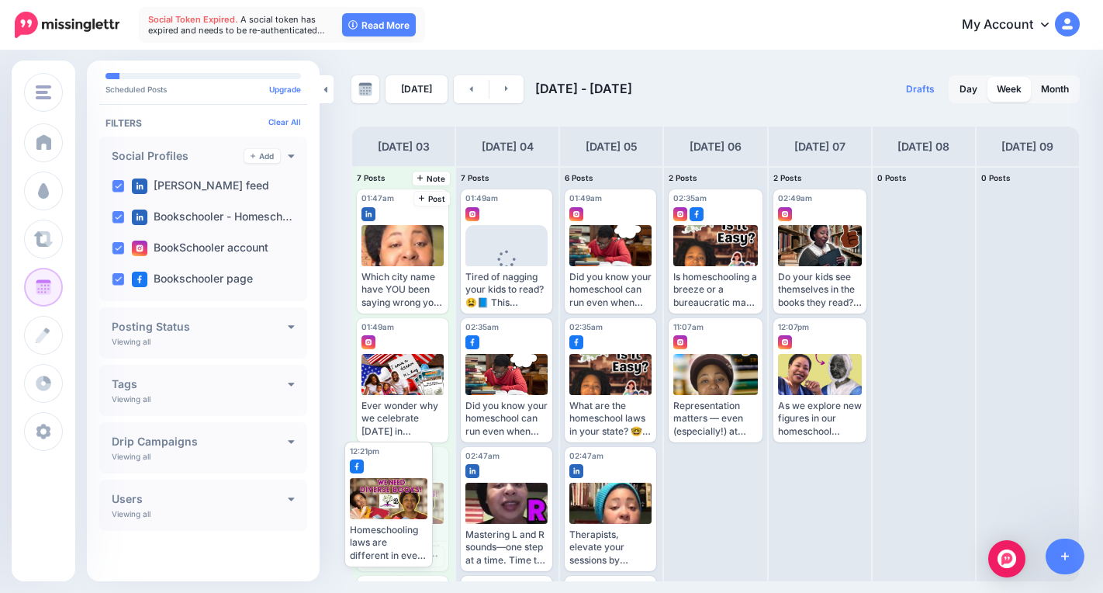
drag, startPoint x: 393, startPoint y: 494, endPoint x: 387, endPoint y: 452, distance: 42.3
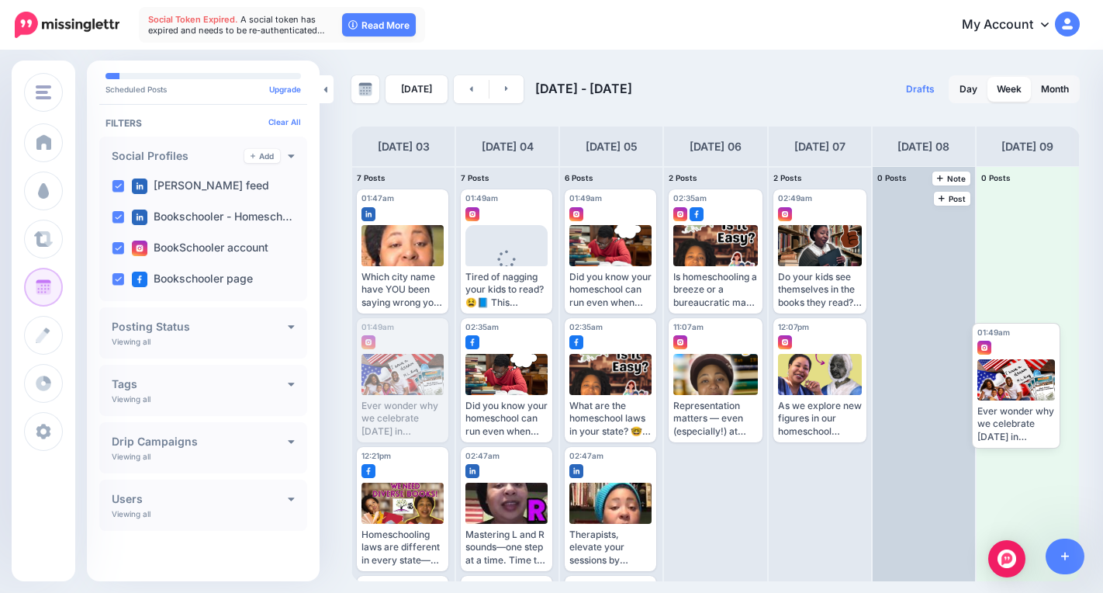
drag, startPoint x: 395, startPoint y: 400, endPoint x: 966, endPoint y: 392, distance: 571.7
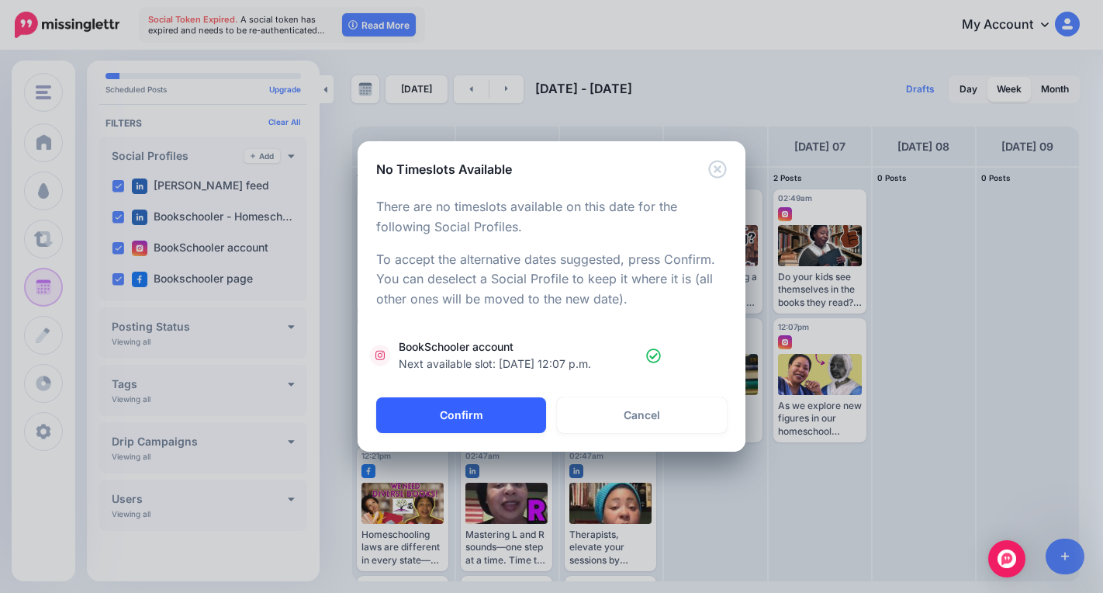
click at [536, 407] on button "Confirm" at bounding box center [461, 415] width 170 height 36
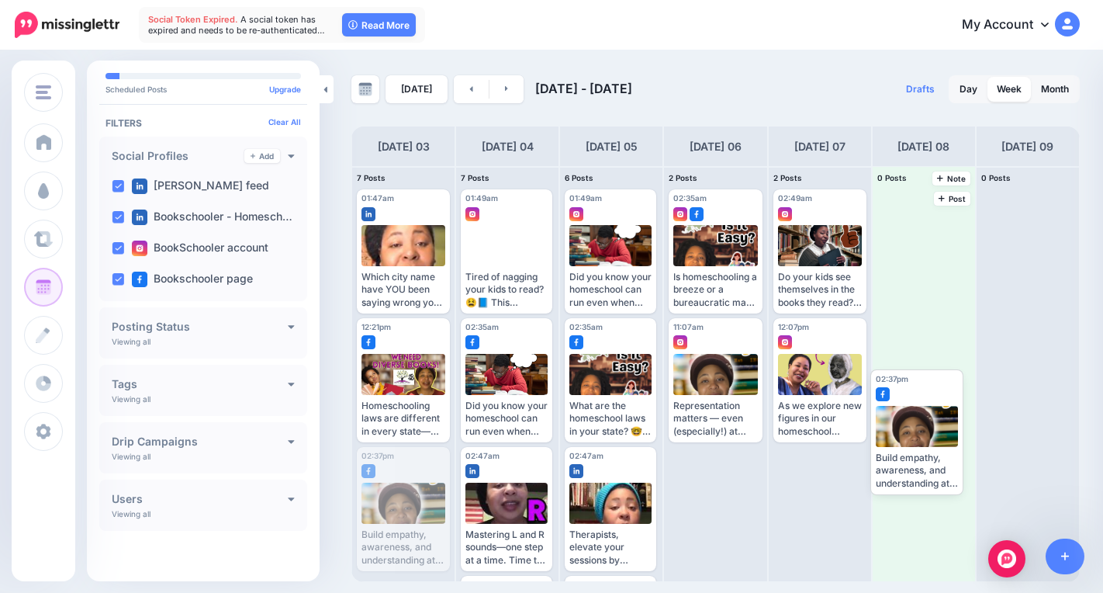
drag, startPoint x: 400, startPoint y: 491, endPoint x: 879, endPoint y: 386, distance: 490.1
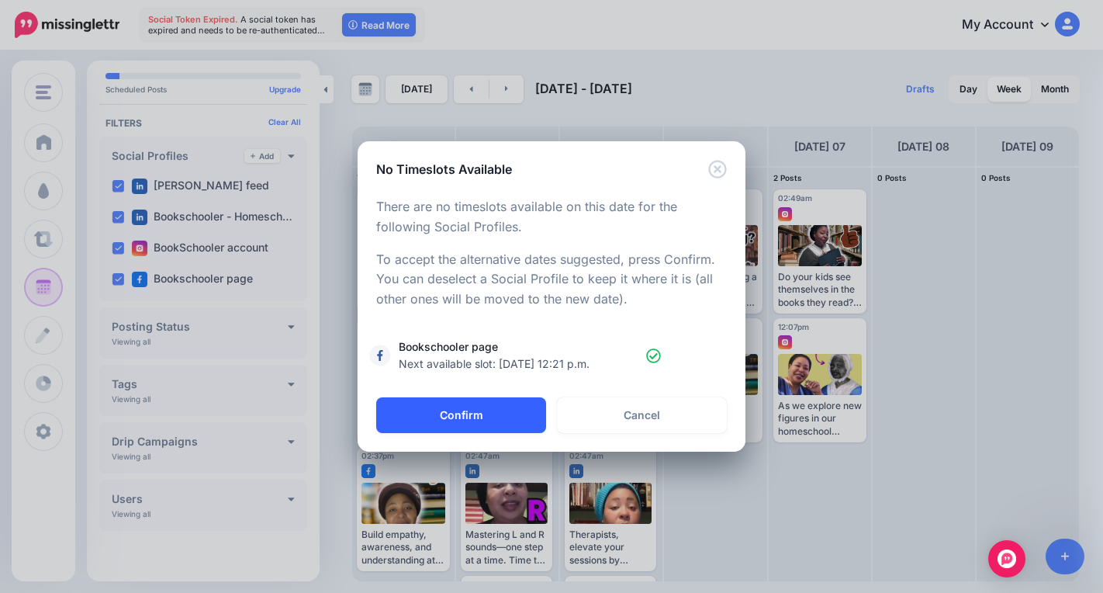
click at [523, 422] on button "Confirm" at bounding box center [461, 415] width 170 height 36
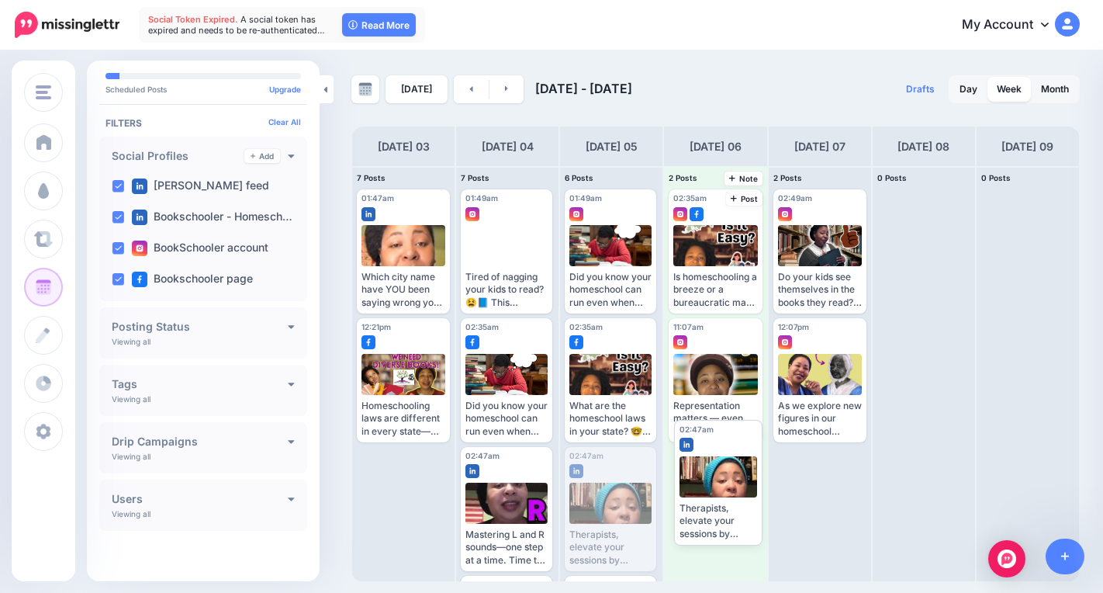
drag, startPoint x: 607, startPoint y: 505, endPoint x: 712, endPoint y: 476, distance: 109.3
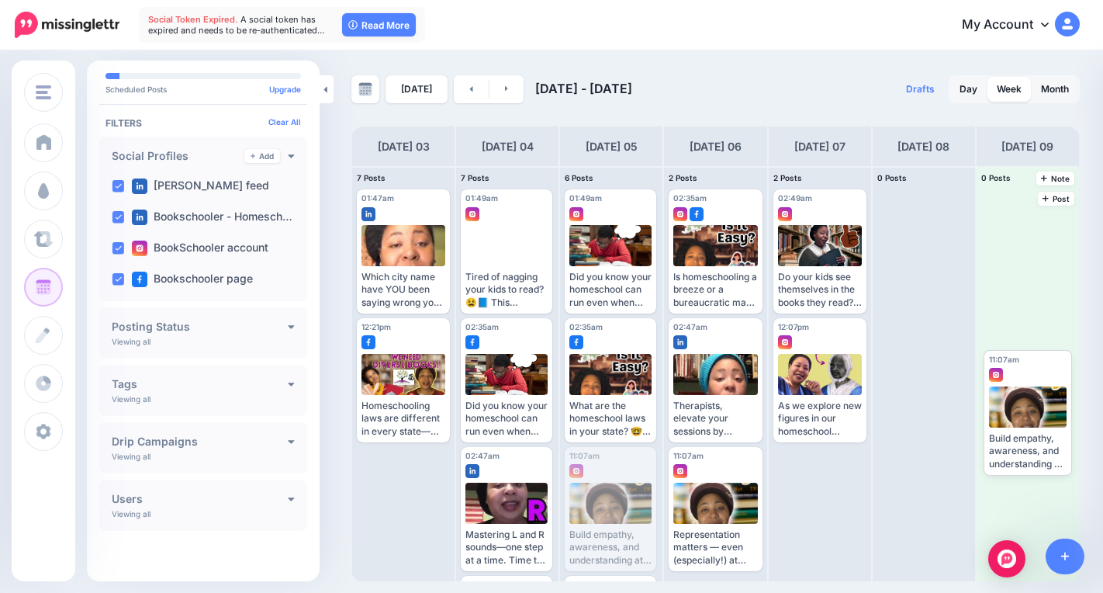
drag, startPoint x: 609, startPoint y: 510, endPoint x: 1010, endPoint y: 398, distance: 416.5
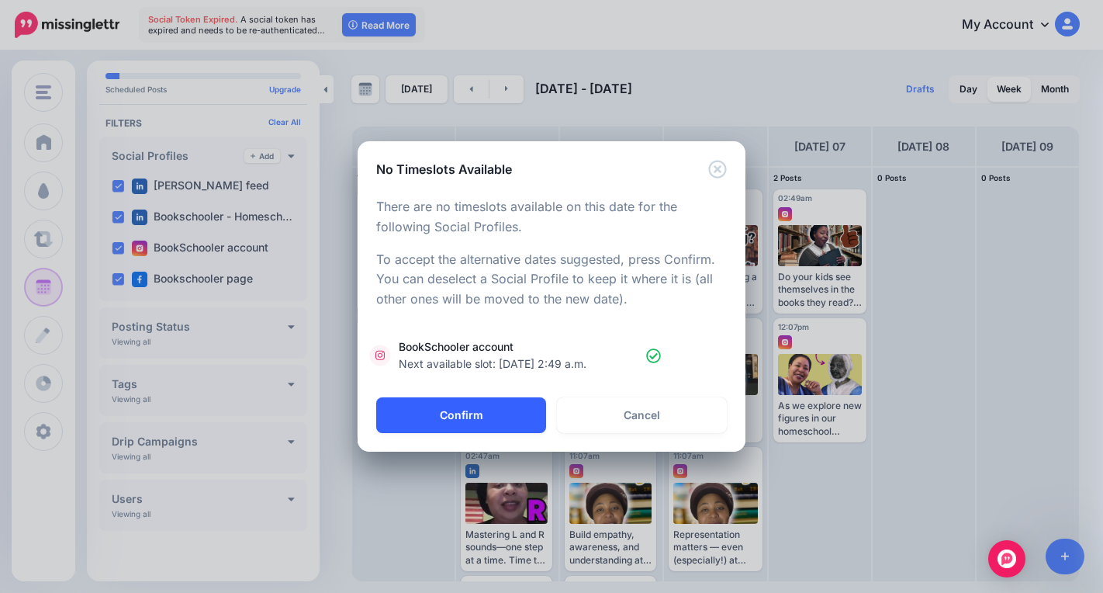
click at [475, 412] on button "Confirm" at bounding box center [461, 415] width 170 height 36
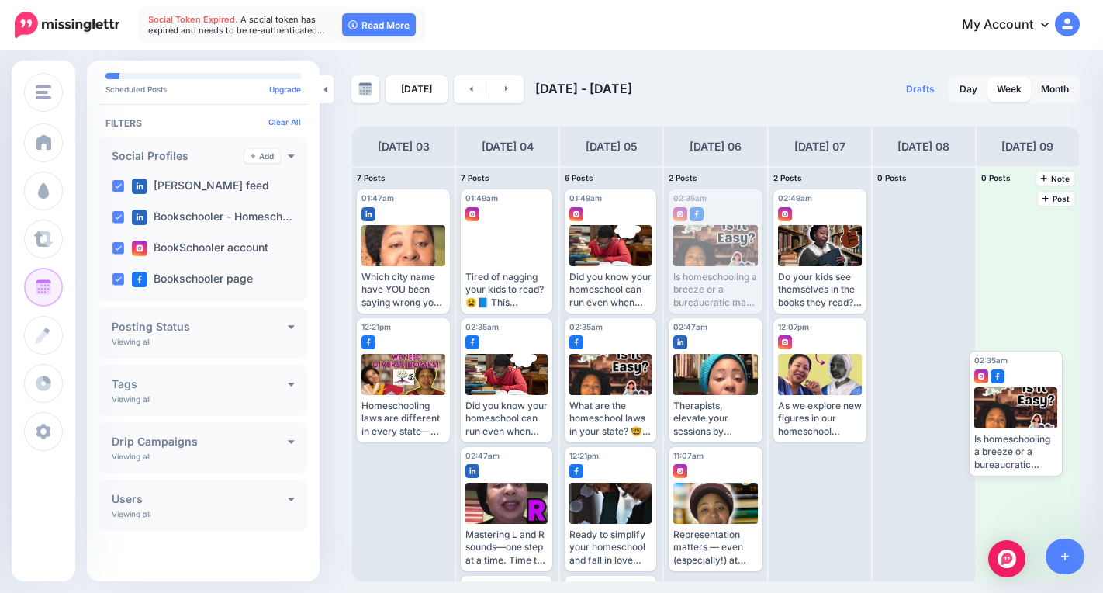
drag, startPoint x: 727, startPoint y: 249, endPoint x: 986, endPoint y: 393, distance: 296.5
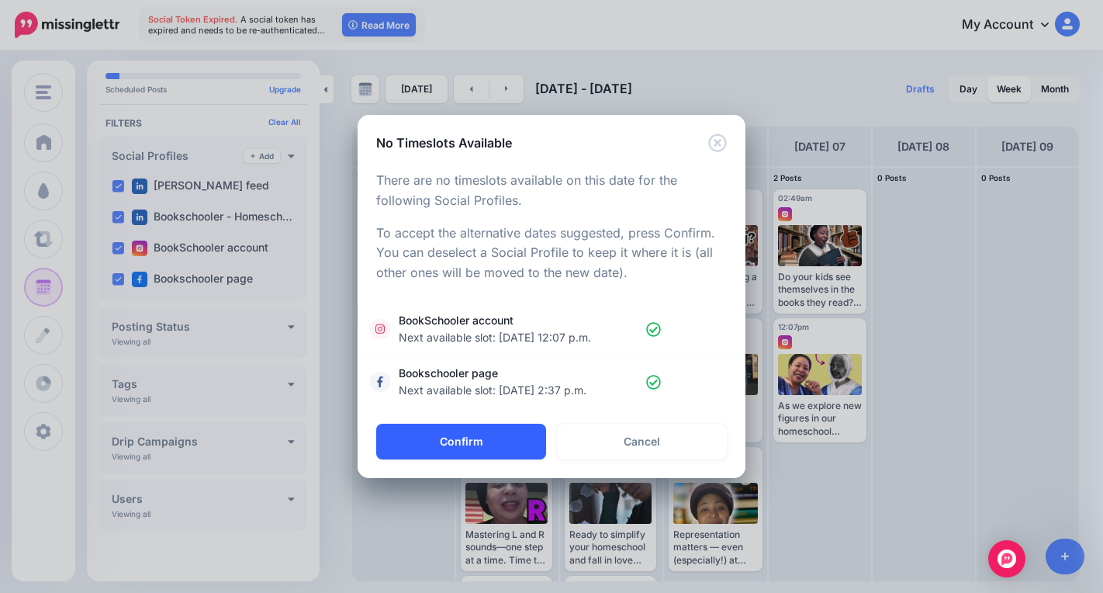
drag, startPoint x: 509, startPoint y: 441, endPoint x: 520, endPoint y: 442, distance: 11.0
click at [520, 437] on button "Confirm" at bounding box center [461, 442] width 170 height 36
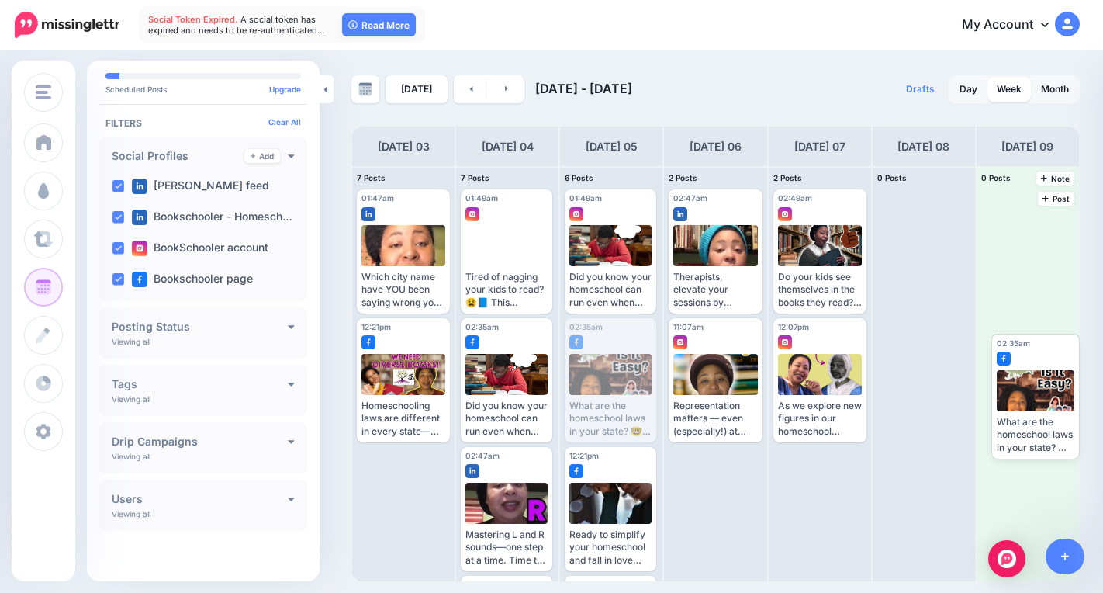
drag, startPoint x: 610, startPoint y: 380, endPoint x: 996, endPoint y: 358, distance: 386.2
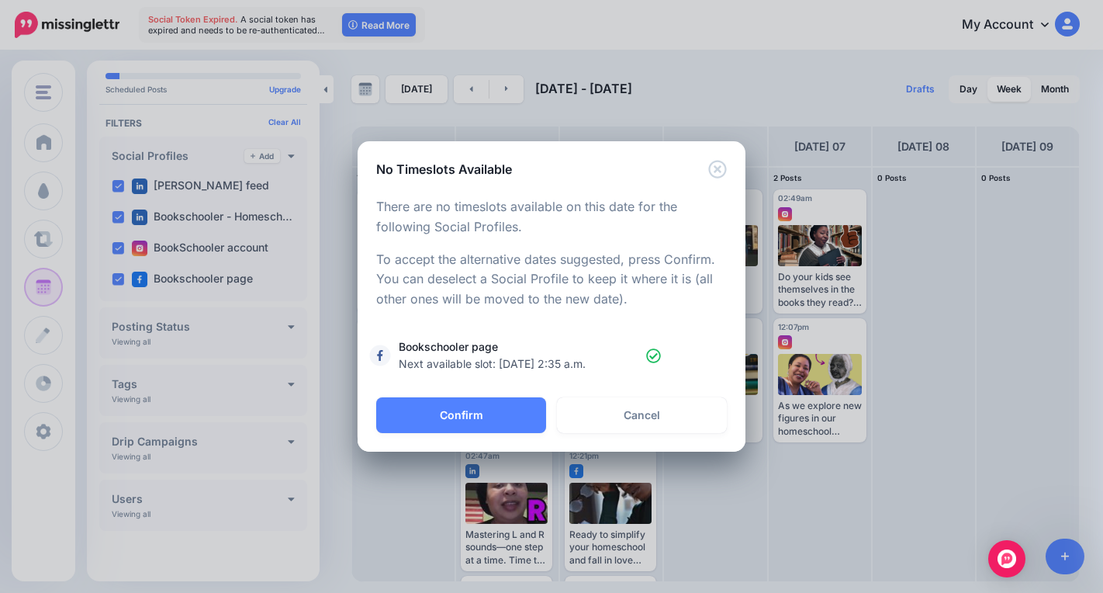
drag, startPoint x: 503, startPoint y: 417, endPoint x: 513, endPoint y: 438, distance: 24.3
click at [504, 417] on button "Confirm" at bounding box center [461, 415] width 170 height 36
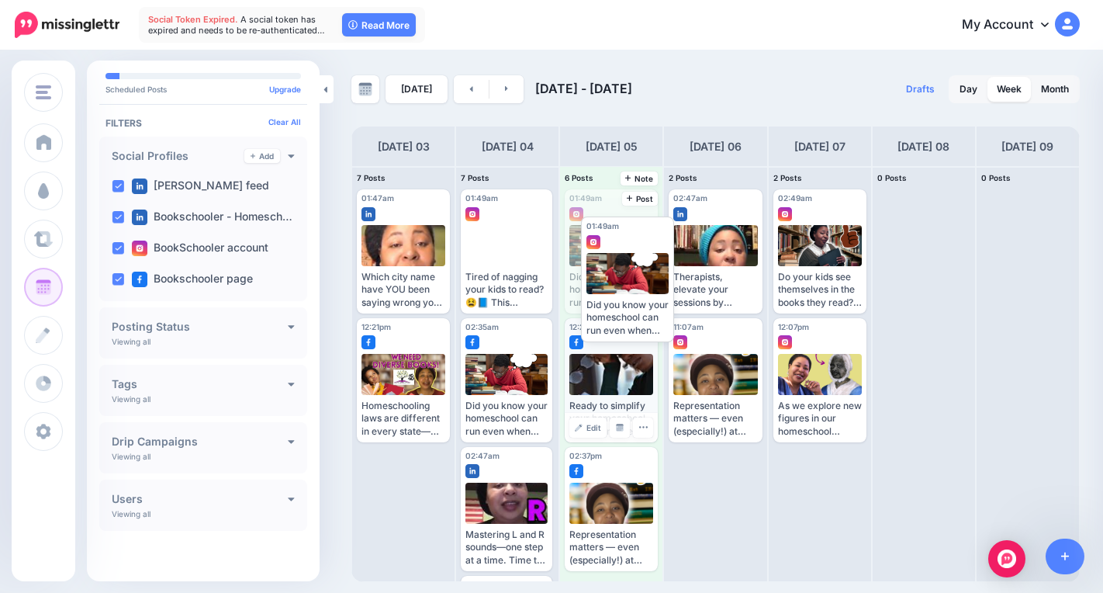
drag, startPoint x: 610, startPoint y: 248, endPoint x: 620, endPoint y: 341, distance: 92.9
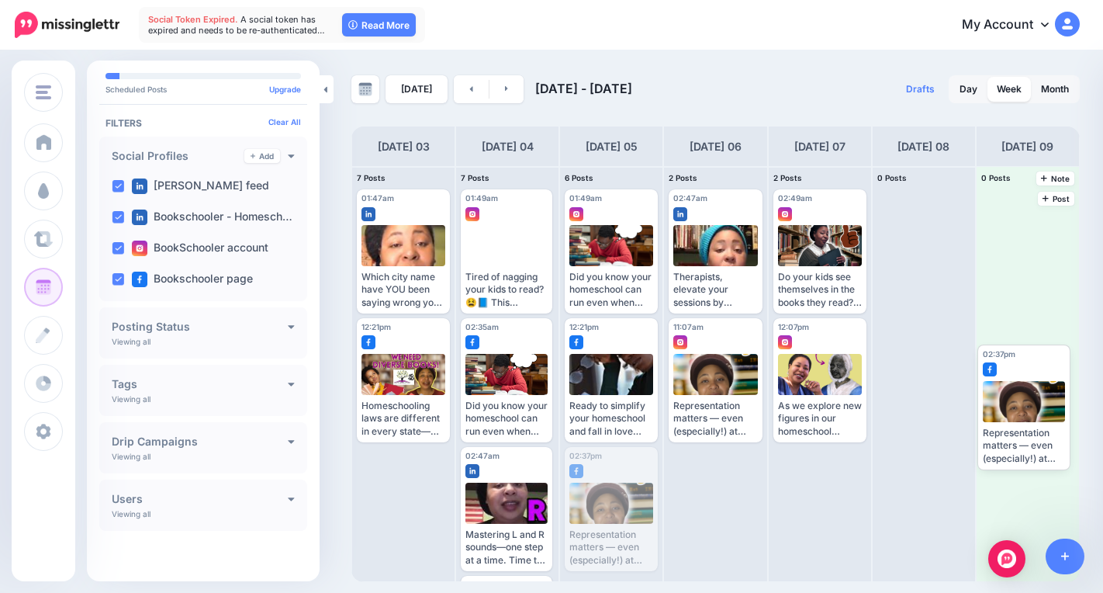
drag, startPoint x: 608, startPoint y: 520, endPoint x: 1013, endPoint y: 397, distance: 423.0
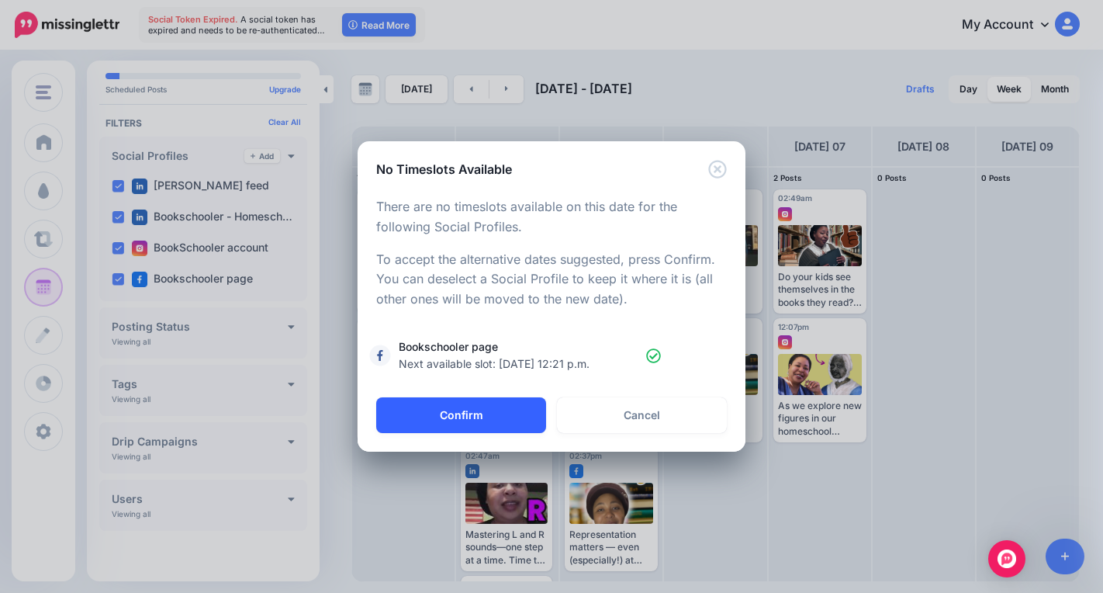
drag, startPoint x: 468, startPoint y: 424, endPoint x: 480, endPoint y: 430, distance: 13.5
click at [469, 424] on button "Confirm" at bounding box center [461, 415] width 170 height 36
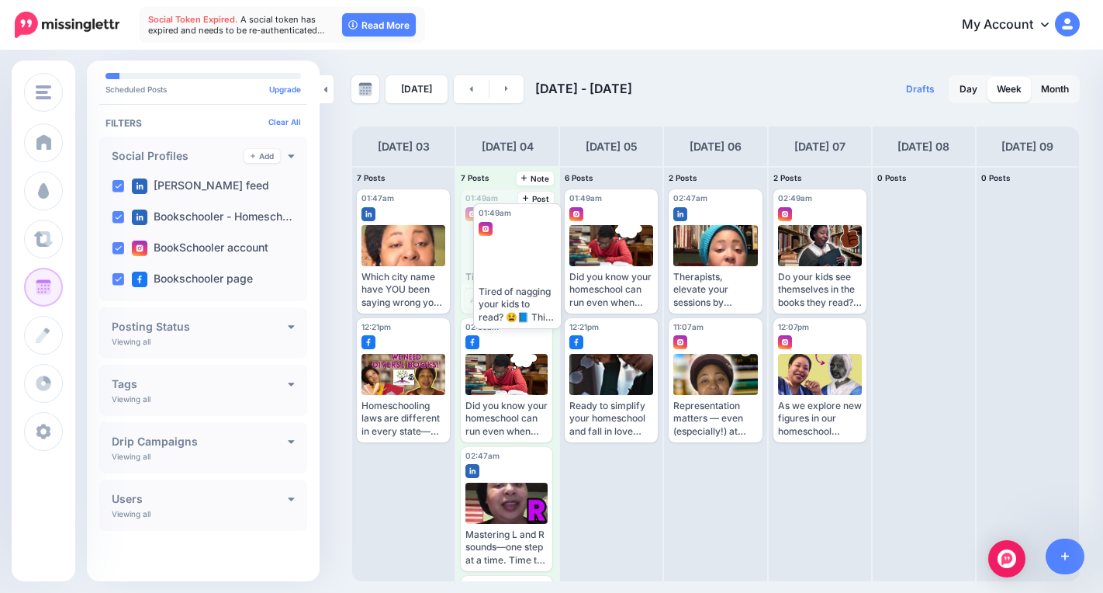
drag, startPoint x: 493, startPoint y: 229, endPoint x: 510, endPoint y: 246, distance: 23.6
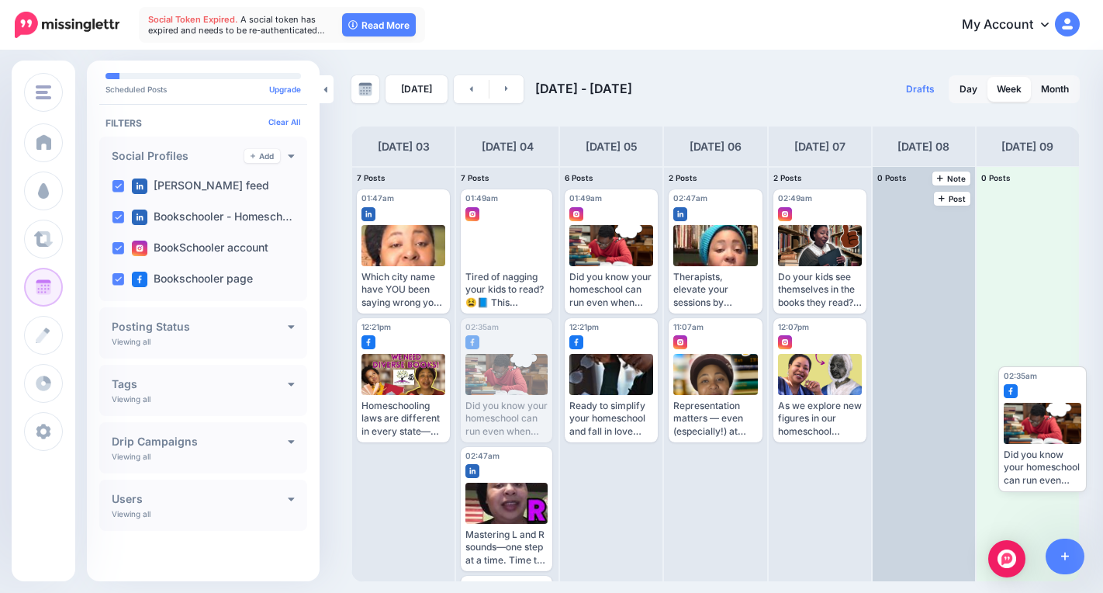
drag, startPoint x: 491, startPoint y: 381, endPoint x: 955, endPoint y: 404, distance: 464.4
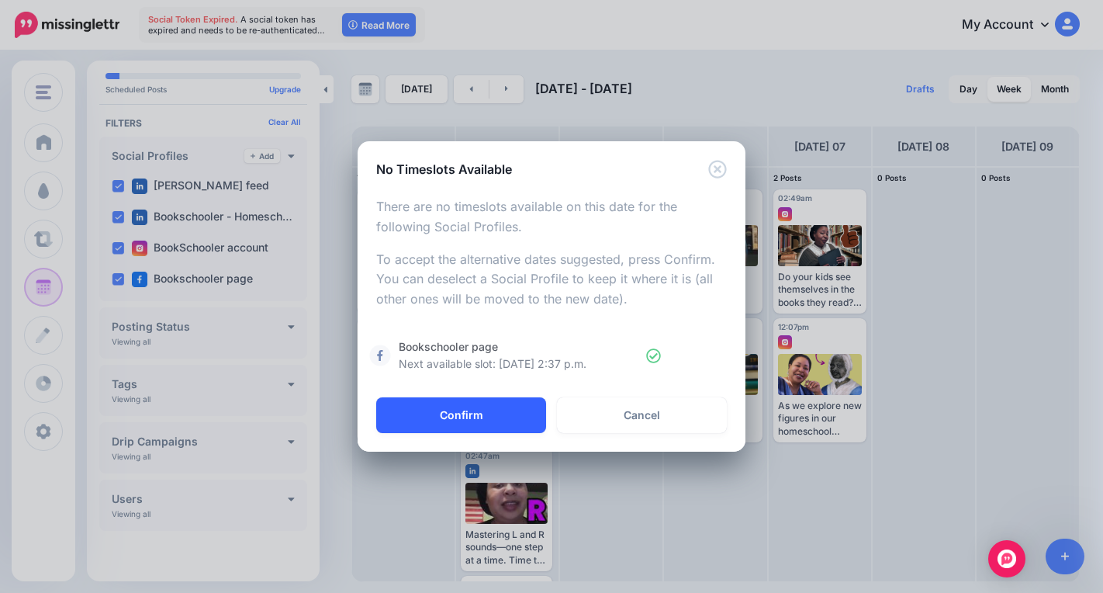
click at [455, 406] on button "Confirm" at bounding box center [461, 415] width 170 height 36
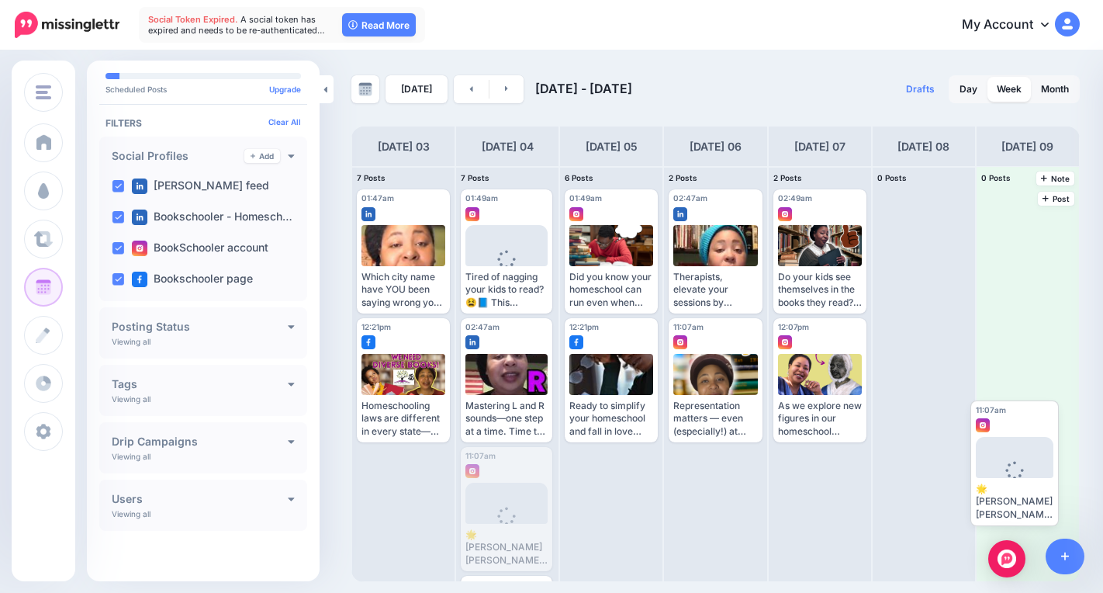
drag, startPoint x: 501, startPoint y: 479, endPoint x: 1014, endPoint y: 413, distance: 516.9
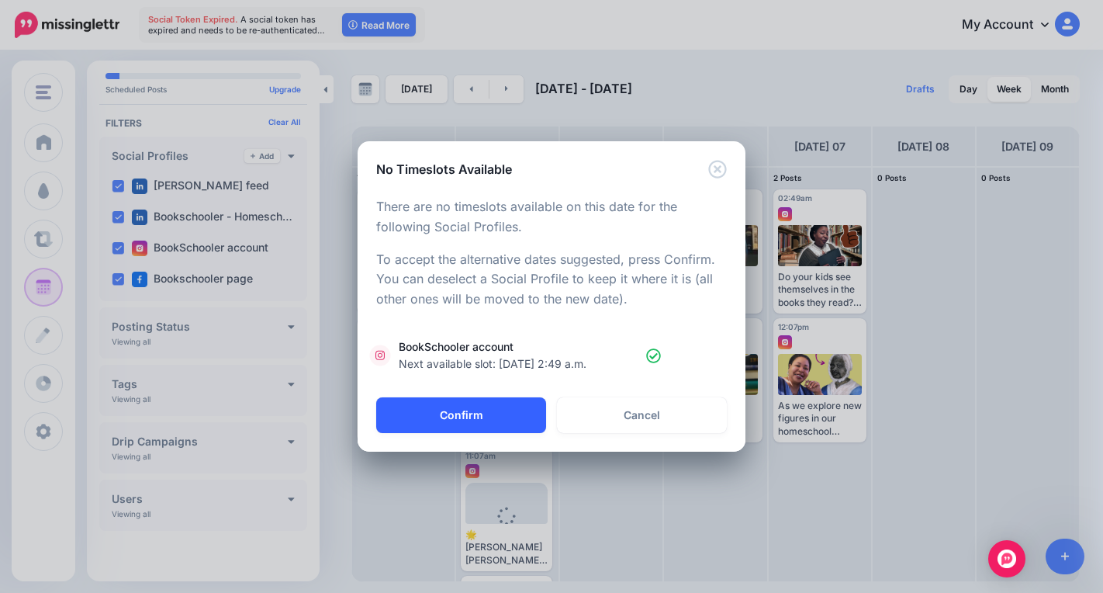
click at [479, 416] on button "Confirm" at bounding box center [461, 415] width 170 height 36
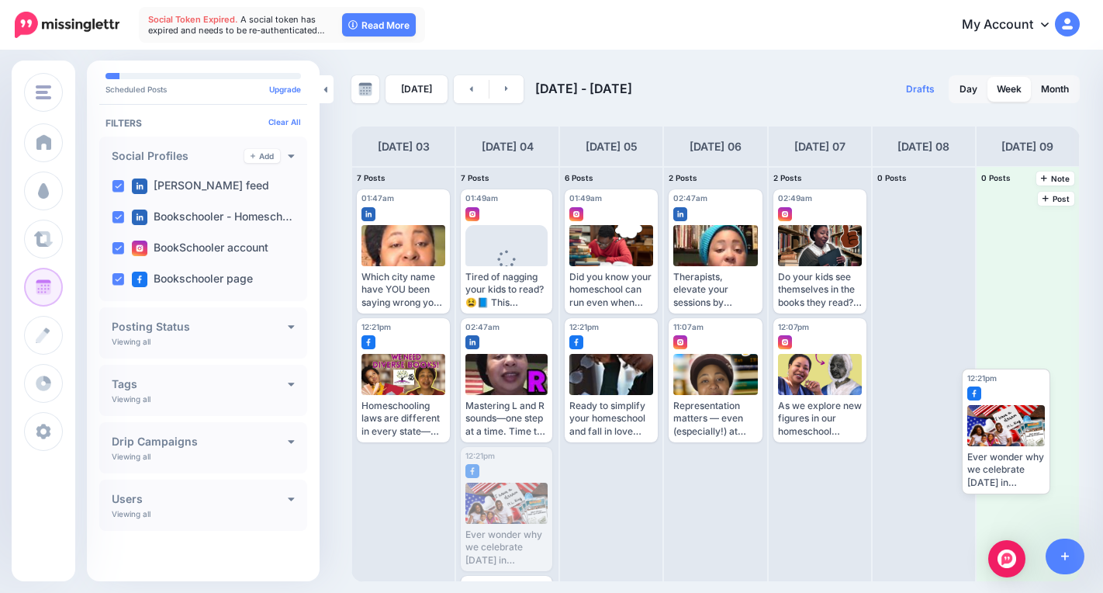
drag, startPoint x: 500, startPoint y: 484, endPoint x: 1001, endPoint y: 402, distance: 507.8
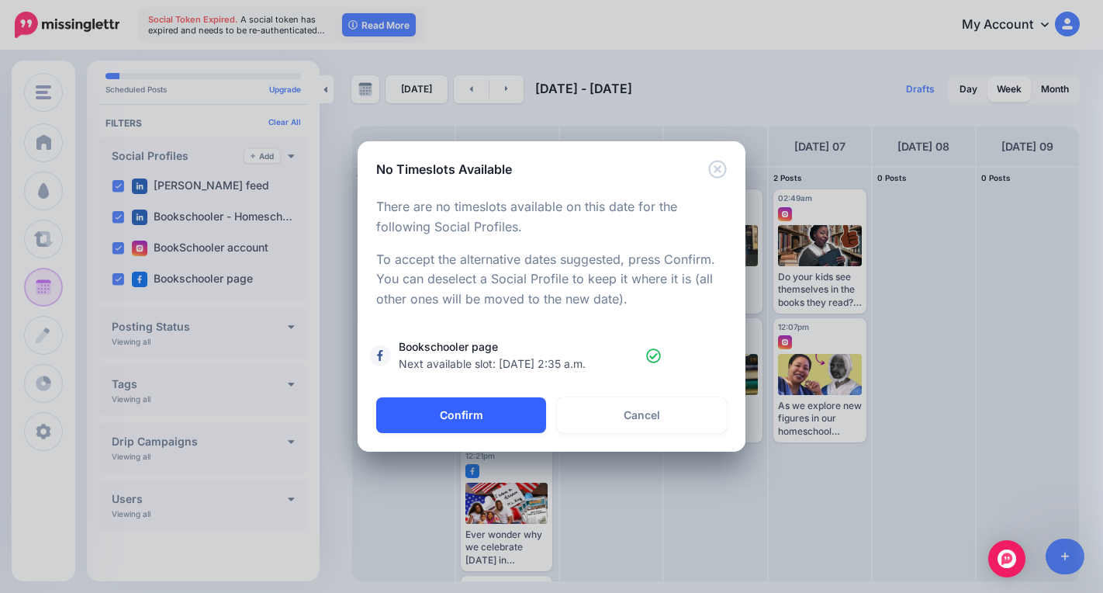
click at [447, 414] on button "Confirm" at bounding box center [461, 415] width 170 height 36
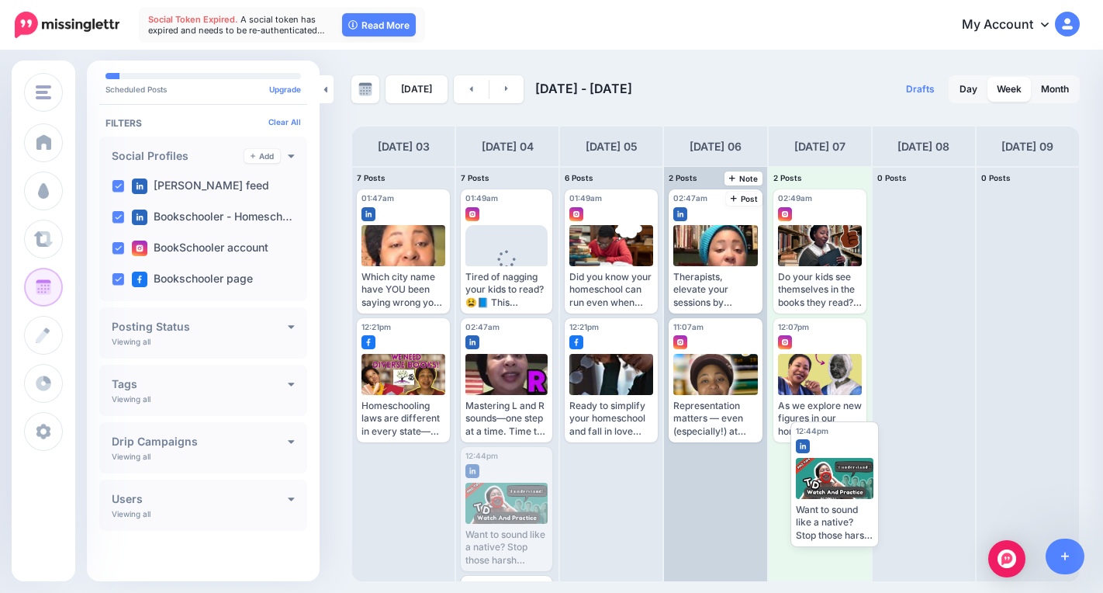
drag, startPoint x: 496, startPoint y: 513, endPoint x: 690, endPoint y: 496, distance: 194.7
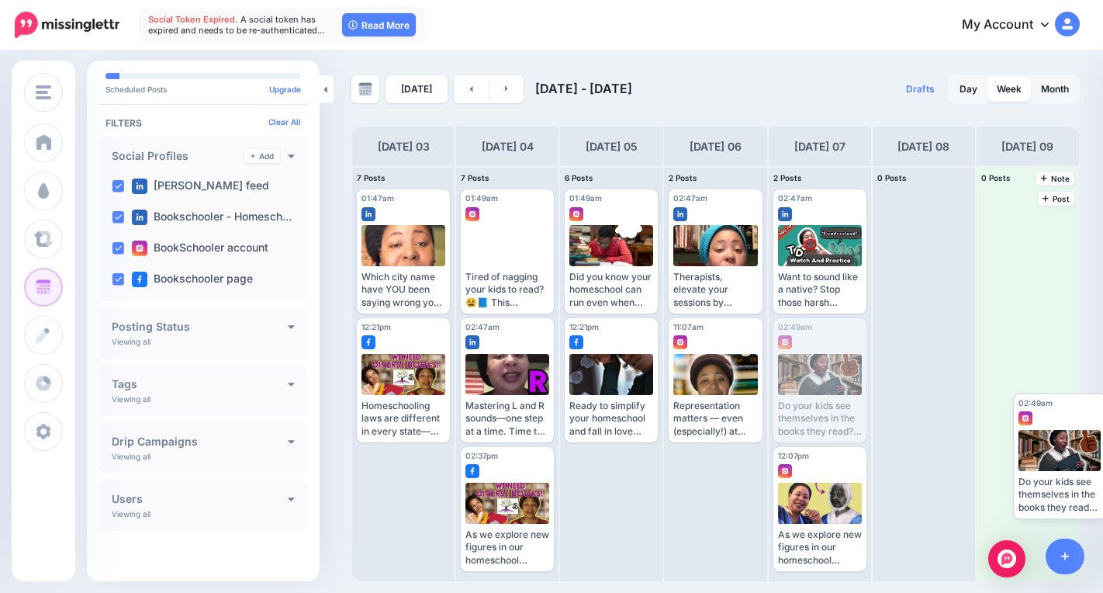
drag, startPoint x: 816, startPoint y: 363, endPoint x: 1040, endPoint y: 422, distance: 231.8
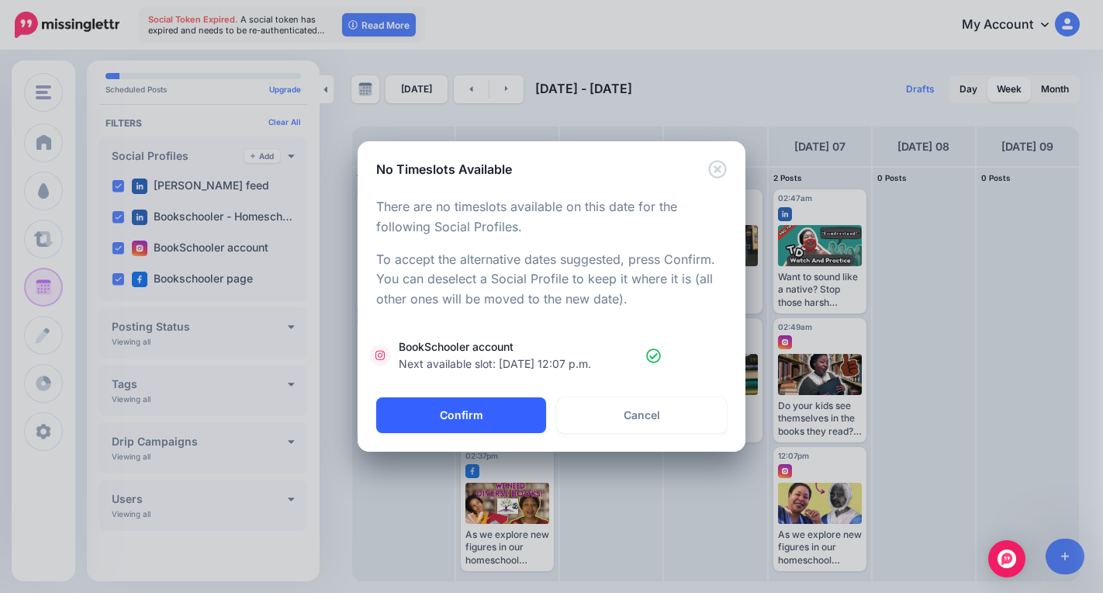
click at [524, 407] on button "Confirm" at bounding box center [461, 415] width 170 height 36
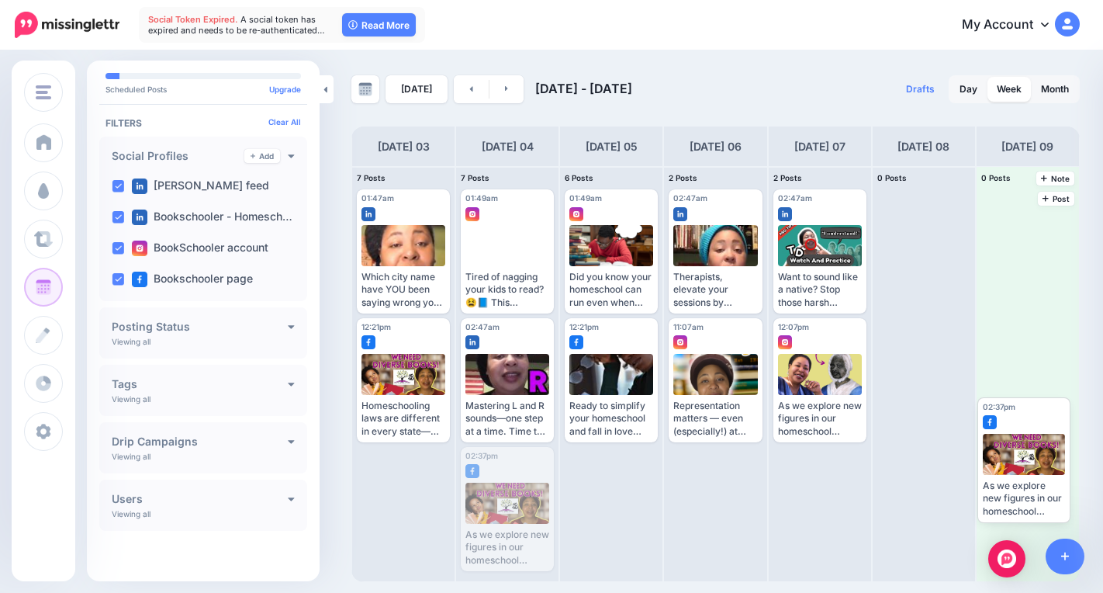
drag, startPoint x: 519, startPoint y: 513, endPoint x: 1036, endPoint y: 457, distance: 520.4
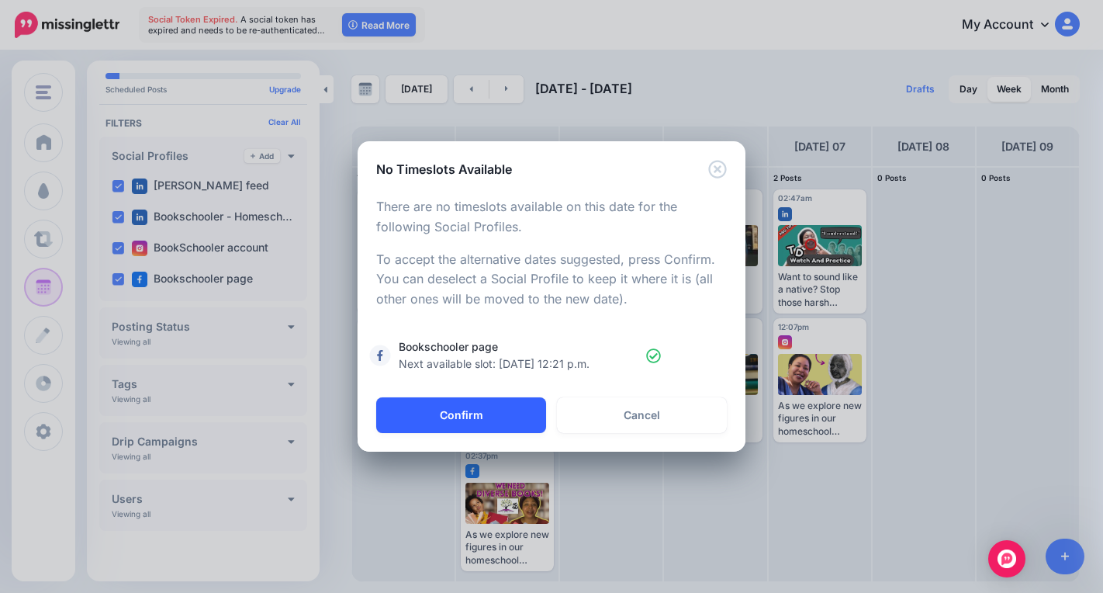
click at [450, 428] on button "Confirm" at bounding box center [461, 415] width 170 height 36
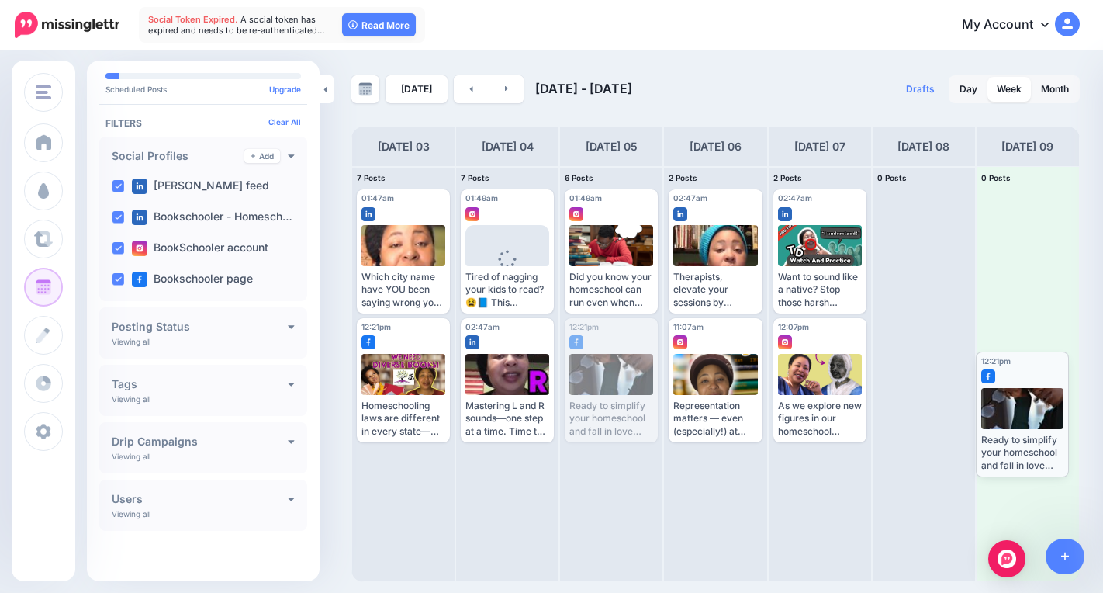
drag, startPoint x: 600, startPoint y: 351, endPoint x: 1011, endPoint y: 385, distance: 412.5
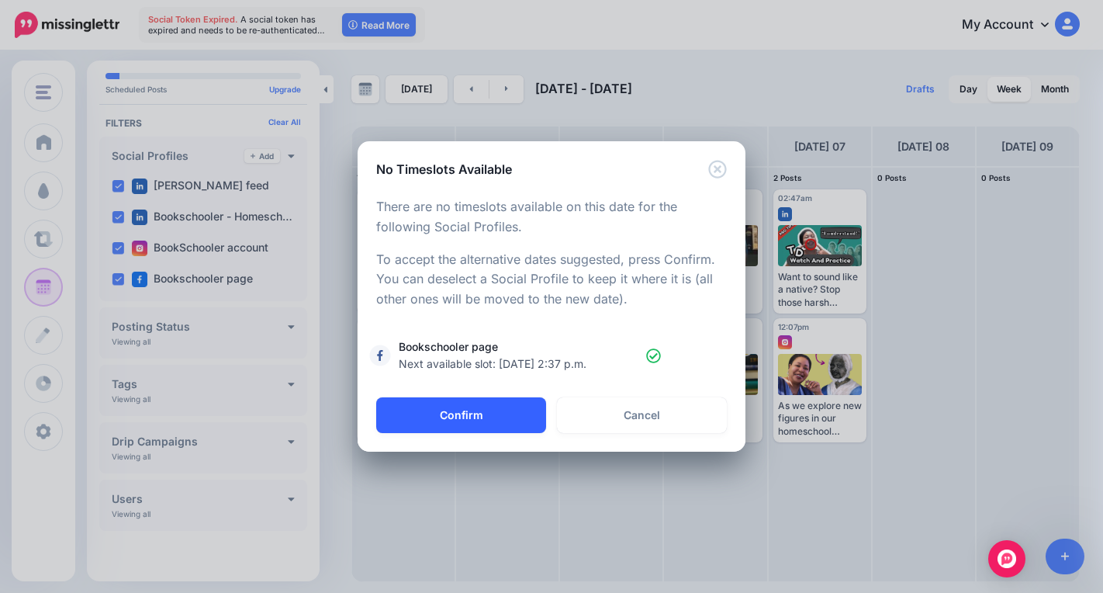
click at [434, 407] on button "Confirm" at bounding box center [461, 415] width 170 height 36
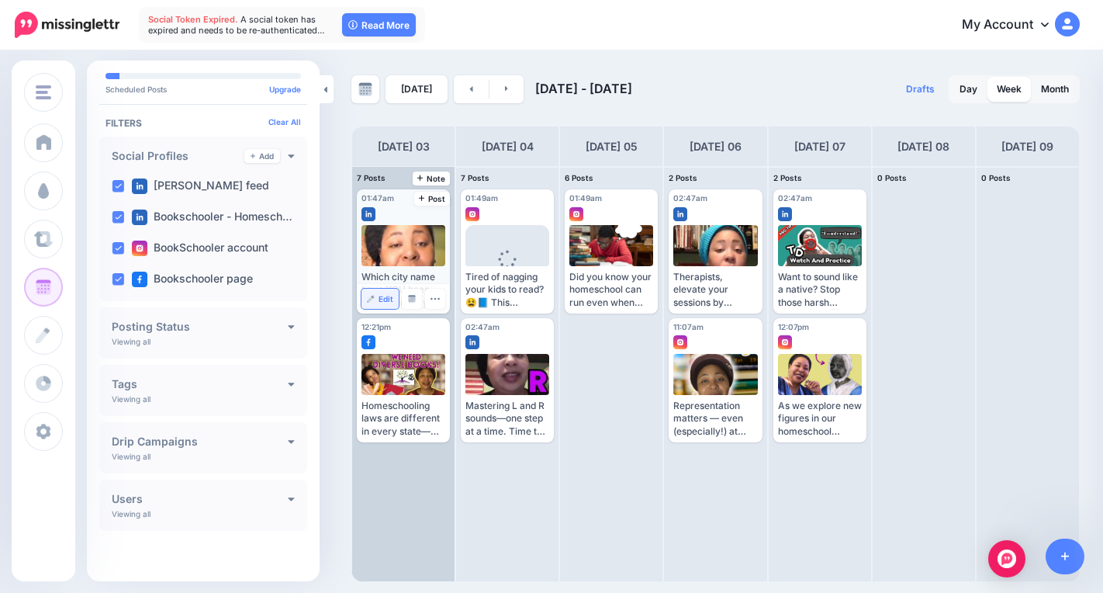
click at [374, 306] on link "Edit" at bounding box center [379, 299] width 37 height 20
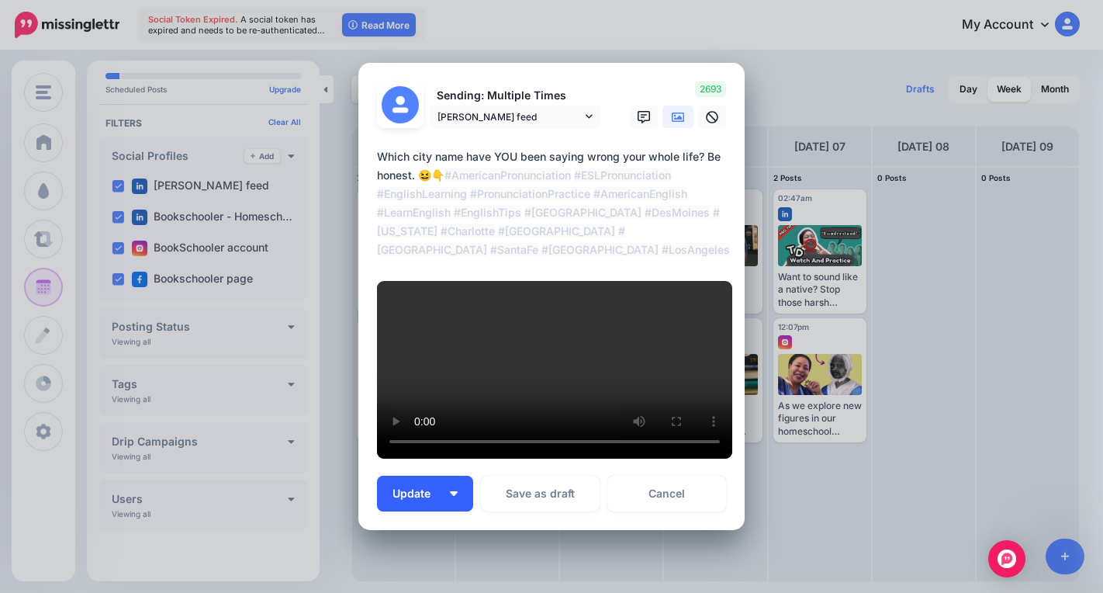
click at [450, 491] on img "button" at bounding box center [454, 493] width 8 height 5
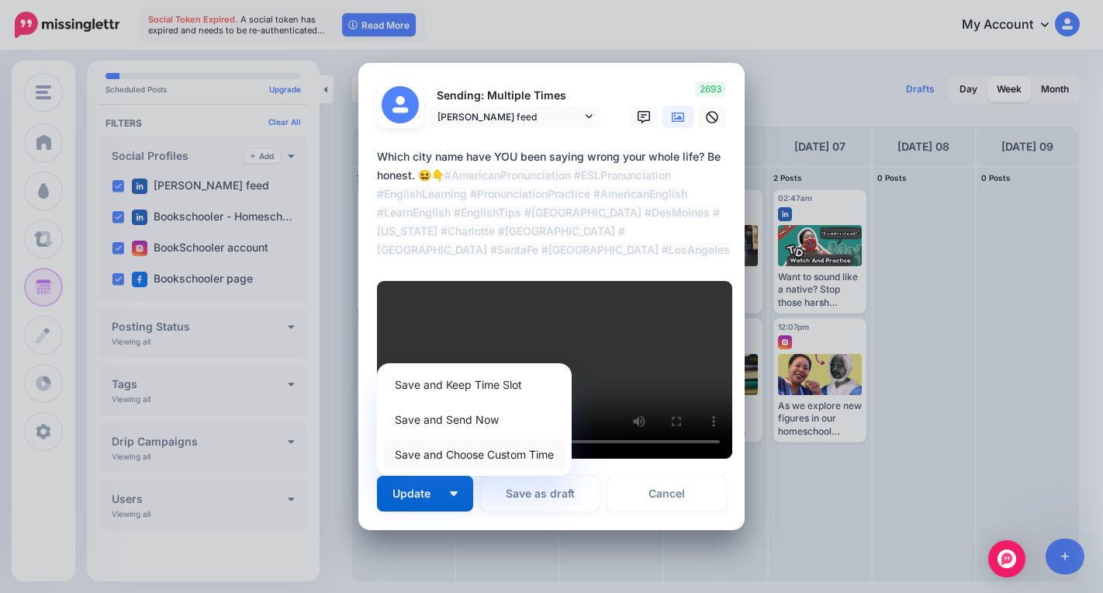
click at [517, 439] on link "Save and Choose Custom Time" at bounding box center [474, 454] width 182 height 30
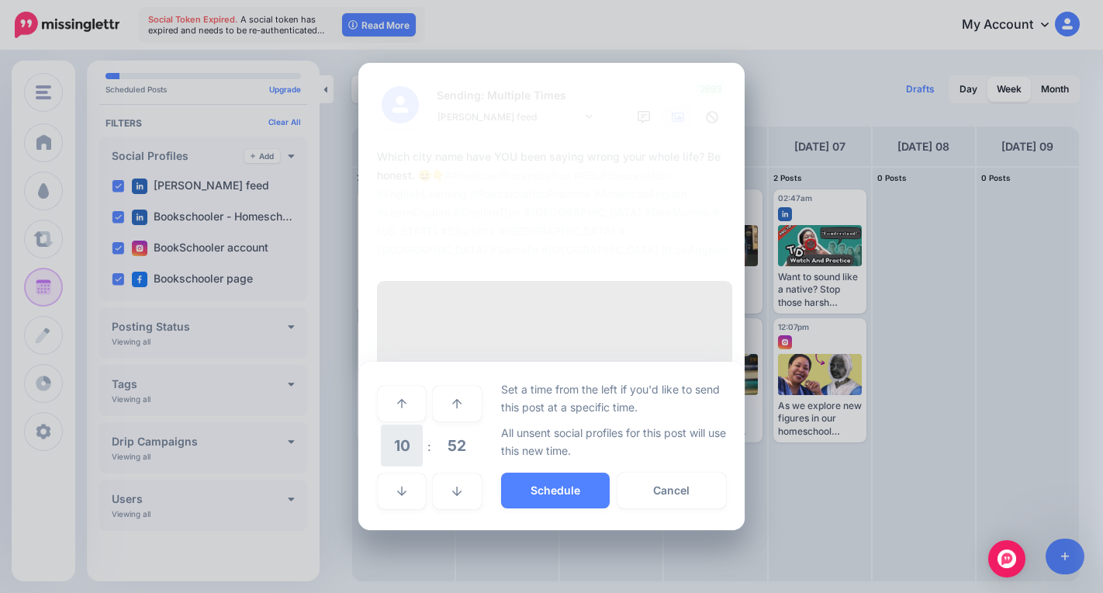
click at [406, 424] on span "10" at bounding box center [402, 445] width 42 height 42
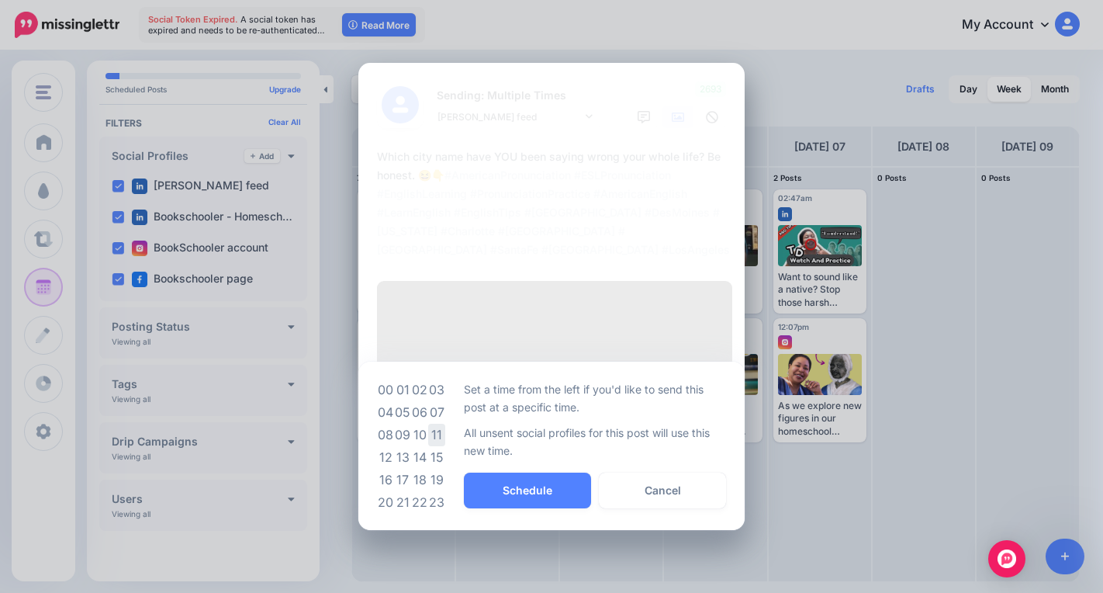
click at [430, 424] on td "11" at bounding box center [436, 435] width 17 height 22
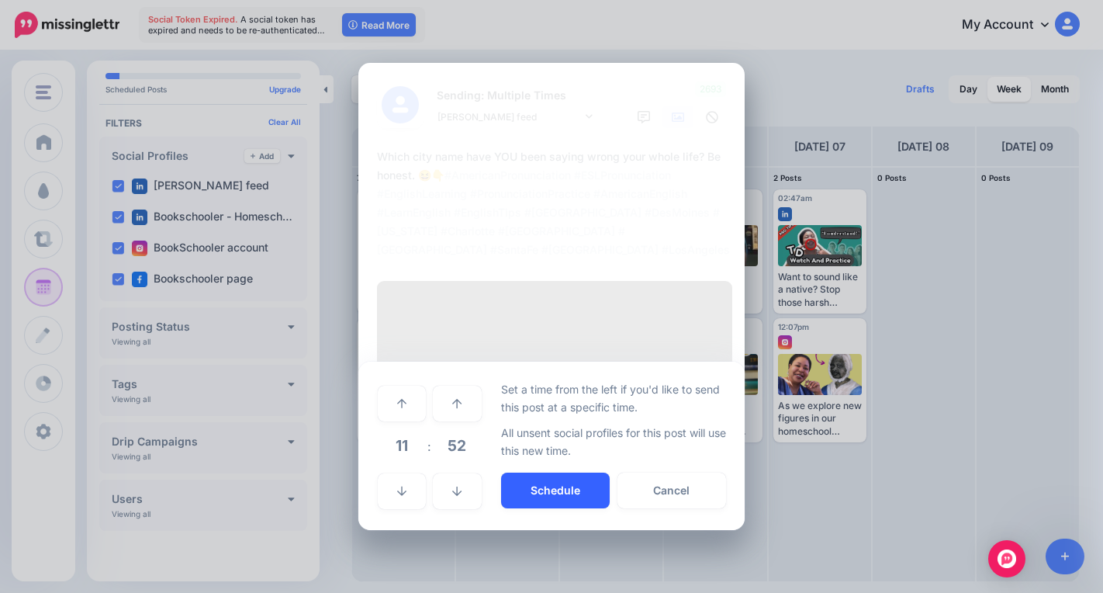
click at [526, 472] on button "Schedule" at bounding box center [555, 490] width 109 height 36
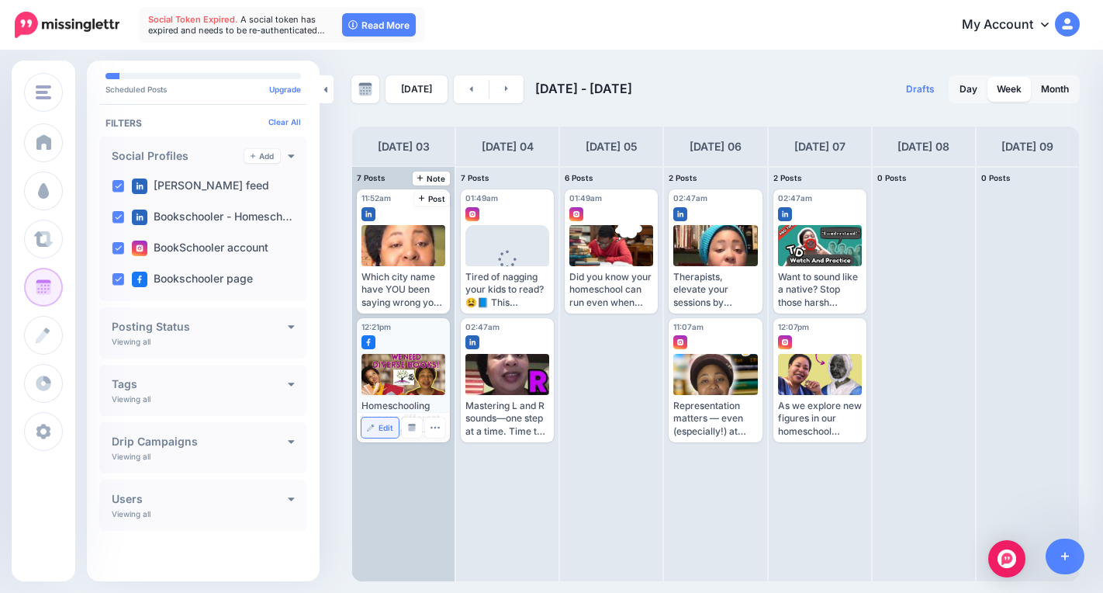
click at [378, 429] on link "Edit" at bounding box center [379, 427] width 37 height 20
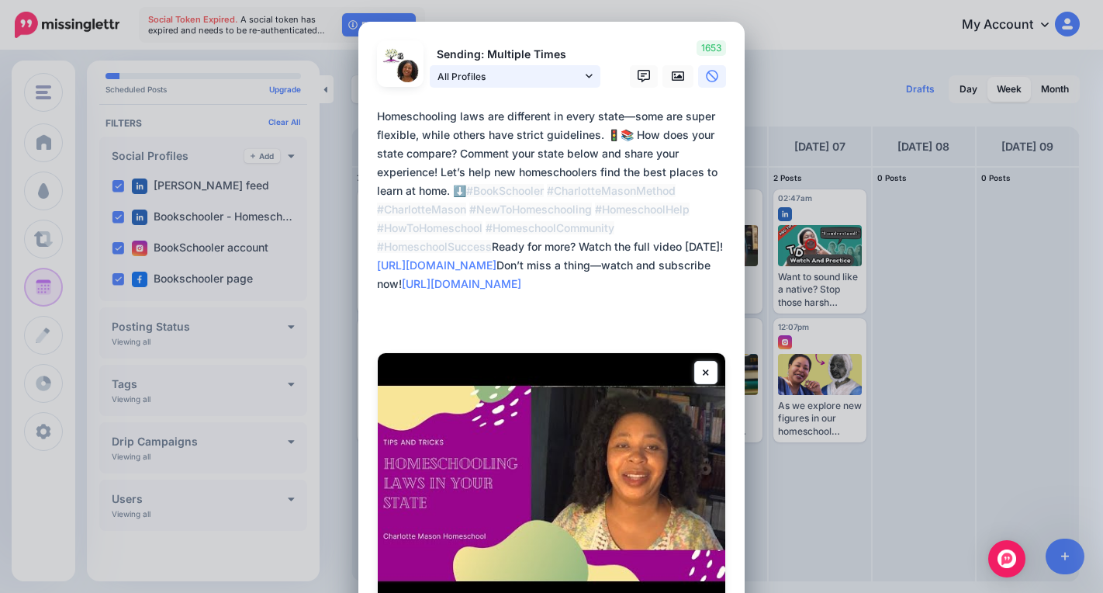
click at [582, 67] on link "All Profiles" at bounding box center [515, 76] width 171 height 22
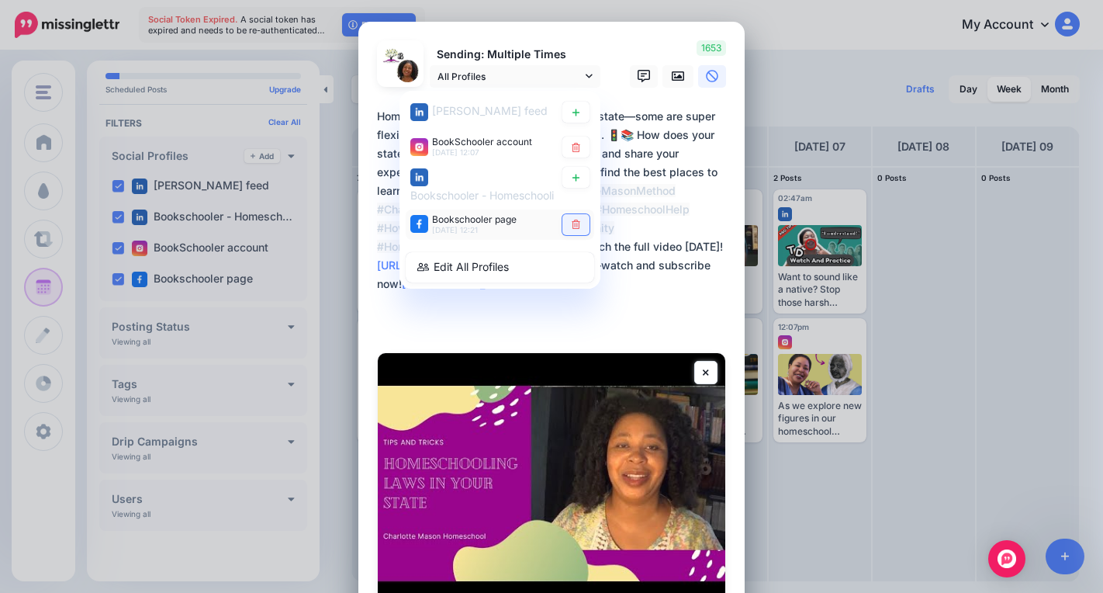
click at [572, 224] on icon at bounding box center [576, 224] width 9 height 9
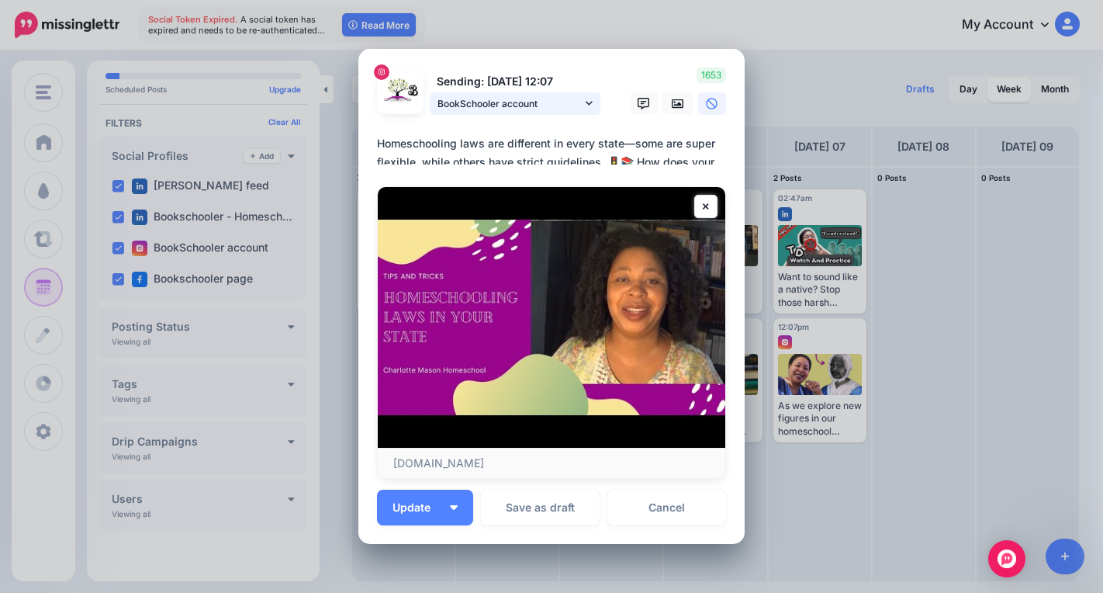
click at [586, 99] on icon at bounding box center [589, 103] width 7 height 11
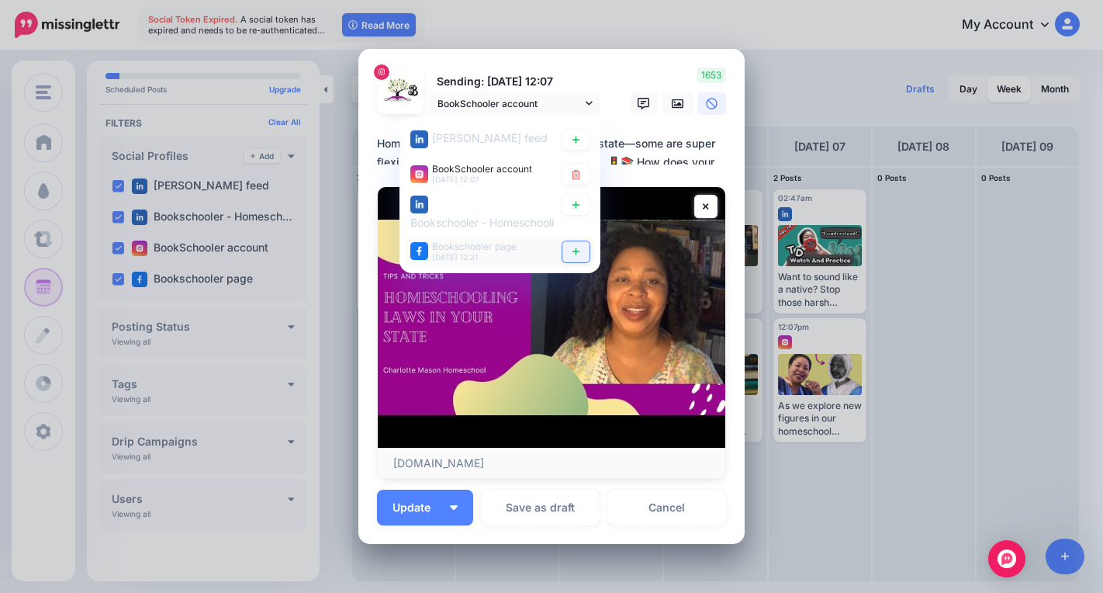
click at [576, 251] on link at bounding box center [575, 251] width 27 height 21
click at [570, 178] on icon at bounding box center [576, 173] width 12 height 9
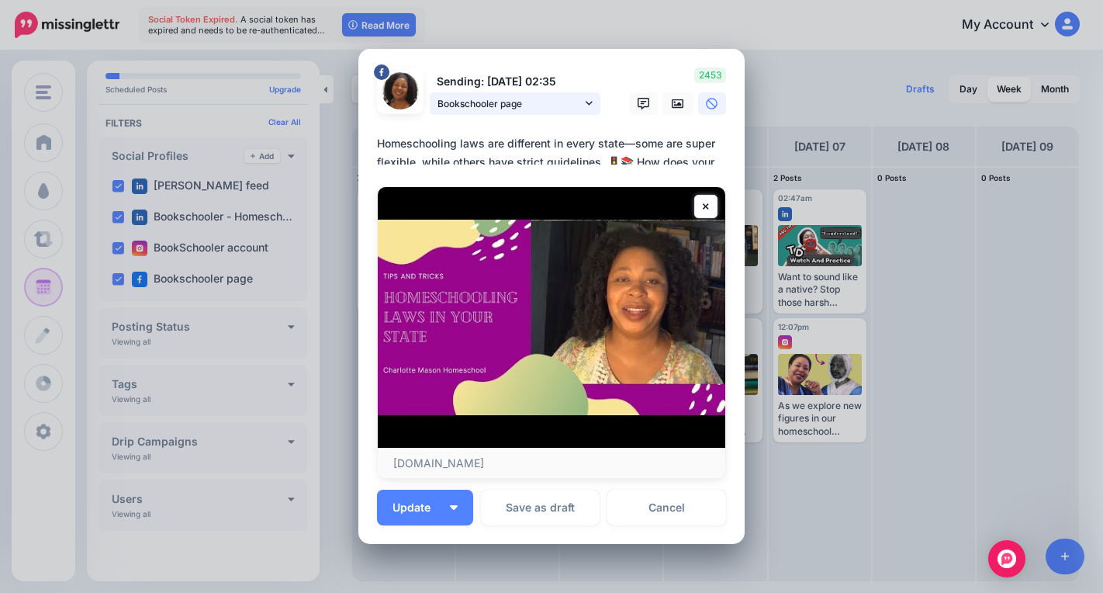
click at [579, 99] on link "Bookschooler page" at bounding box center [515, 103] width 171 height 22
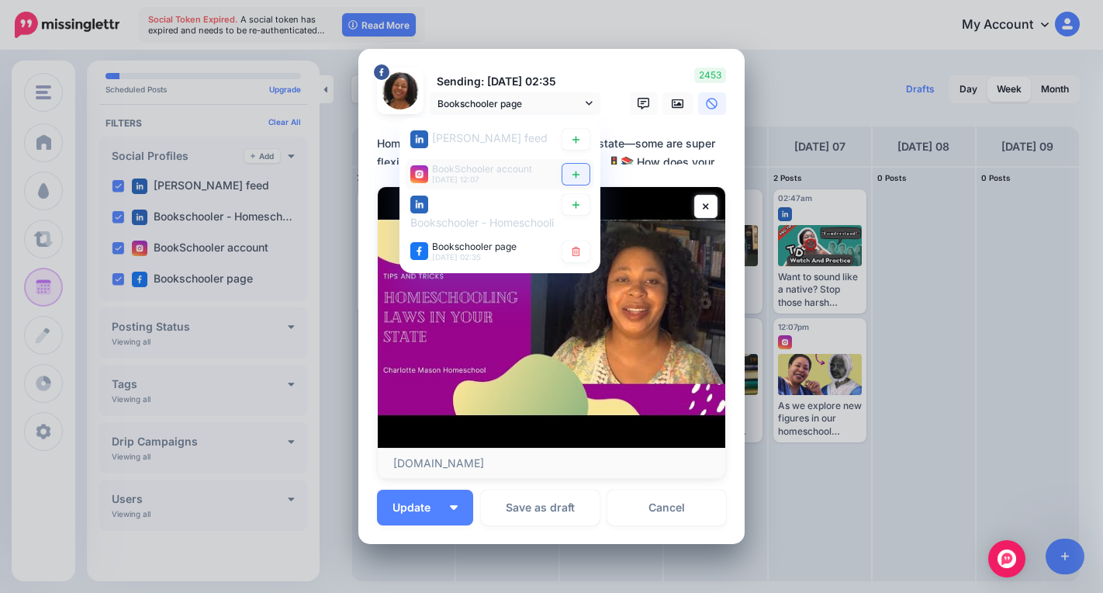
click at [578, 174] on link at bounding box center [575, 174] width 27 height 21
click at [662, 510] on link "Cancel" at bounding box center [666, 507] width 119 height 36
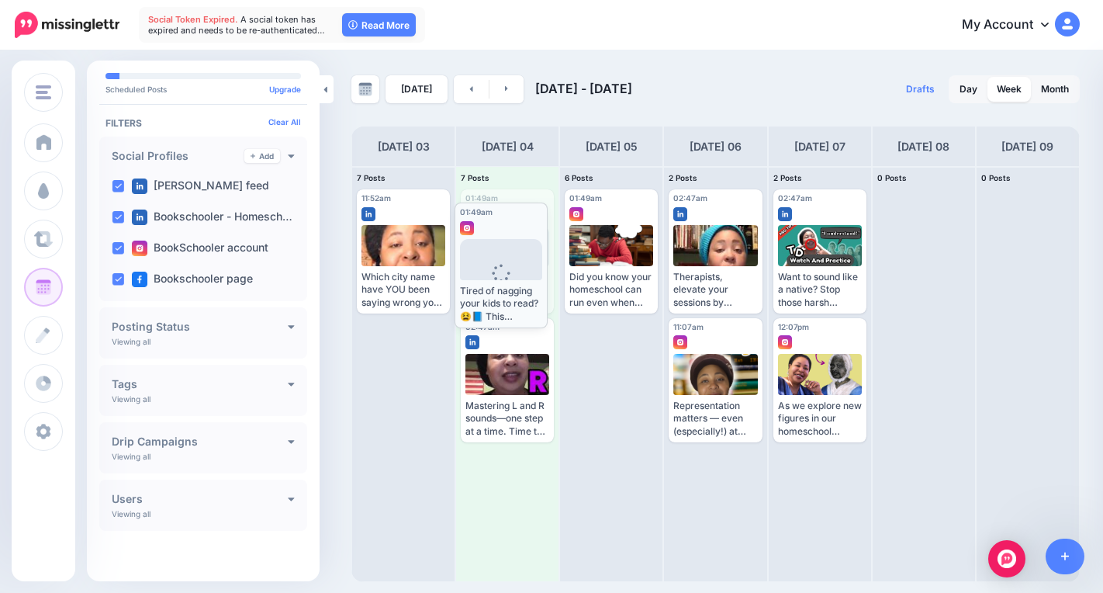
drag, startPoint x: 520, startPoint y: 237, endPoint x: 513, endPoint y: 250, distance: 14.6
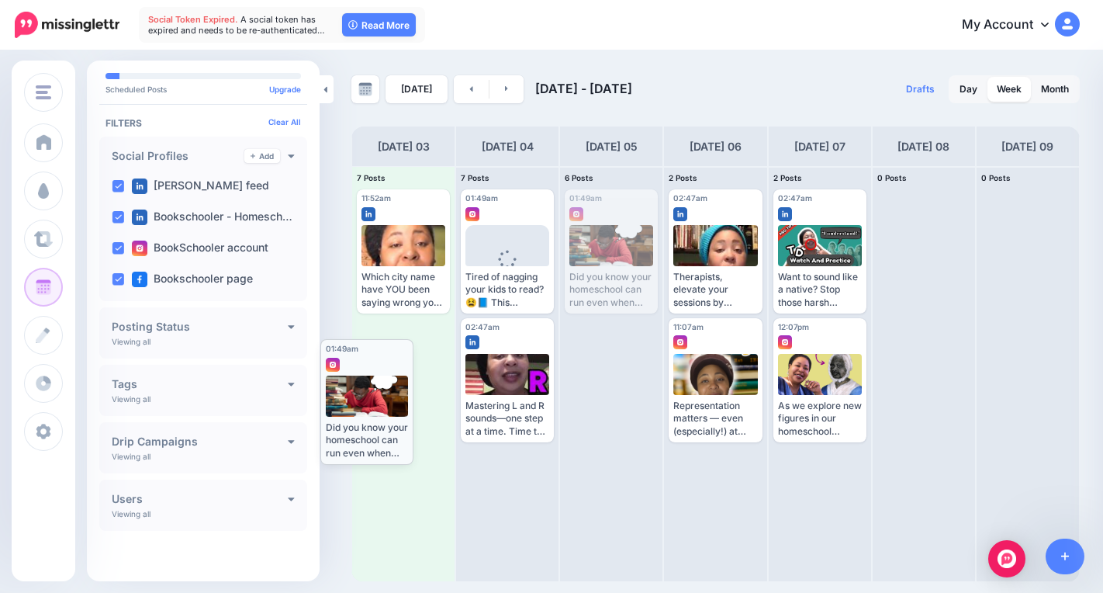
drag, startPoint x: 603, startPoint y: 230, endPoint x: 359, endPoint y: 379, distance: 286.6
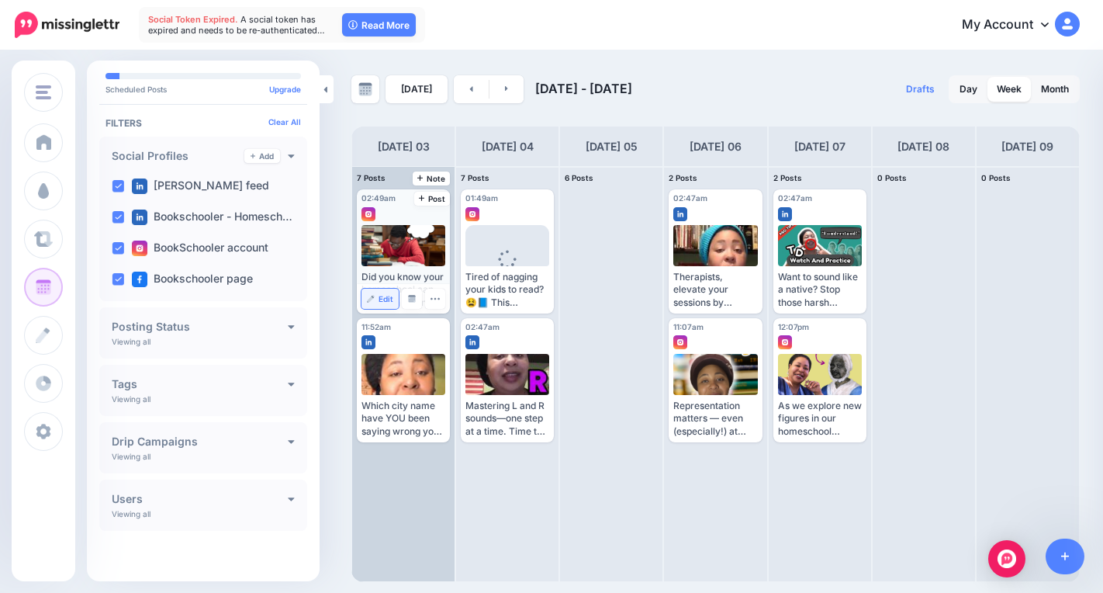
click at [388, 299] on span "Edit" at bounding box center [386, 299] width 15 height 8
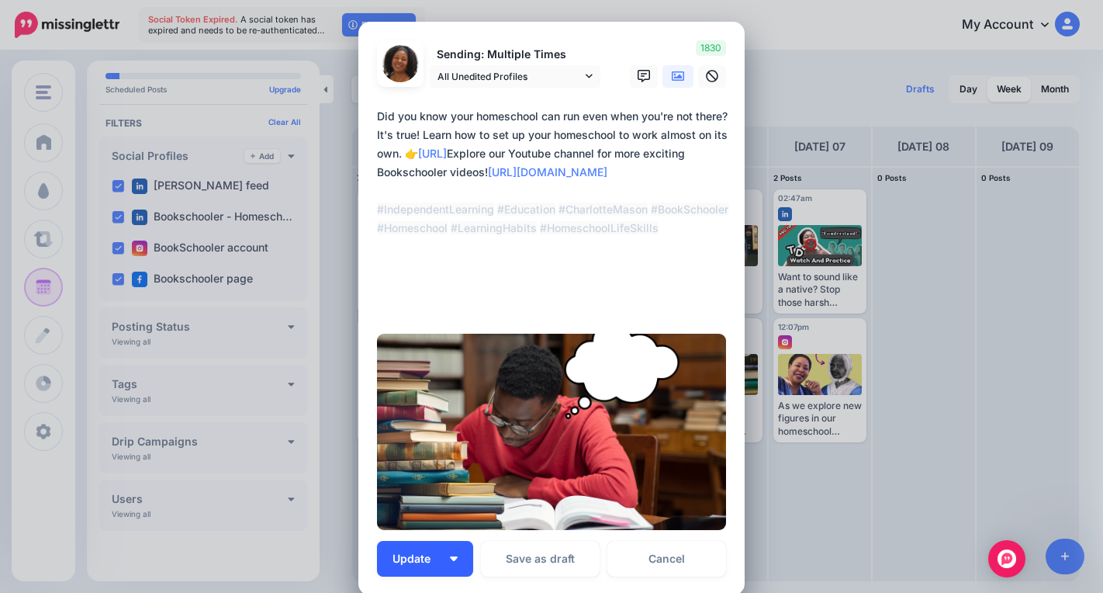
click at [451, 548] on button "Update" at bounding box center [425, 559] width 96 height 36
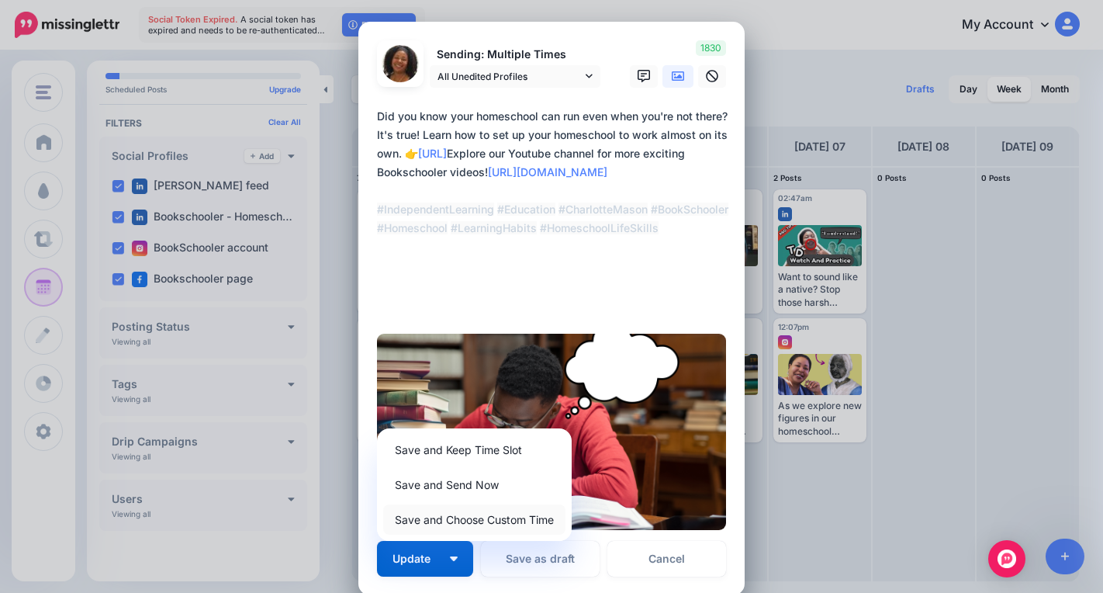
click at [482, 510] on link "Save and Choose Custom Time" at bounding box center [474, 519] width 182 height 30
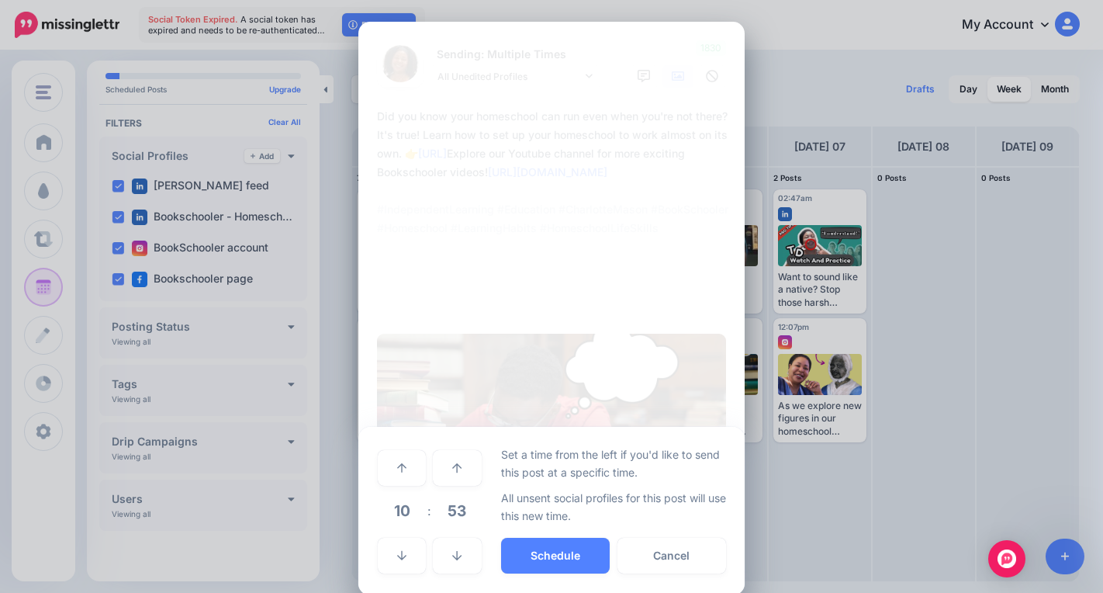
click at [390, 516] on span "10" at bounding box center [402, 510] width 42 height 42
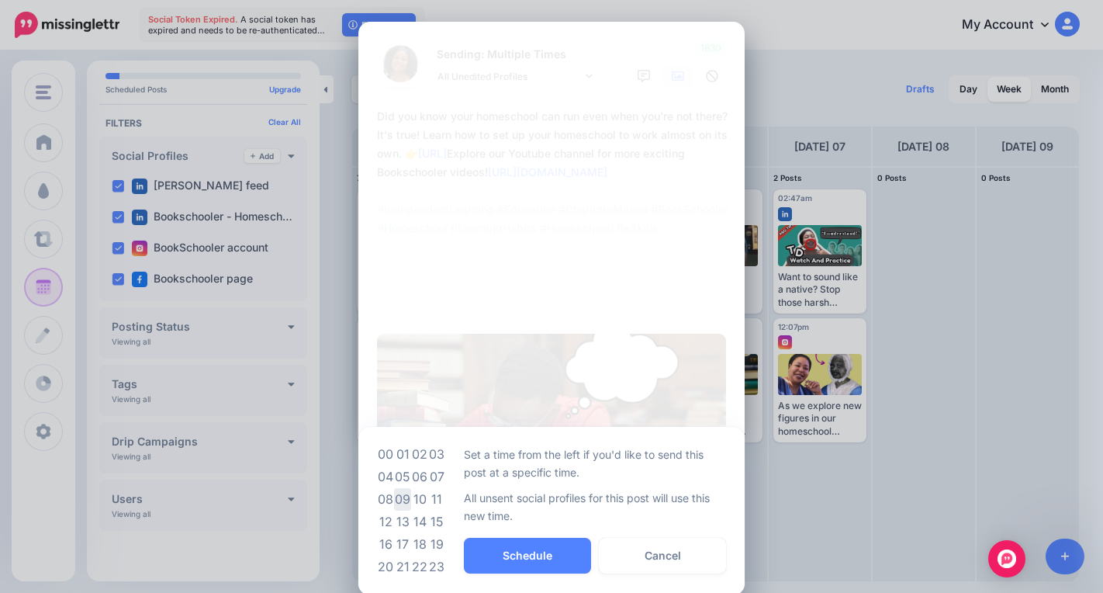
click at [396, 491] on td "09" at bounding box center [402, 499] width 17 height 22
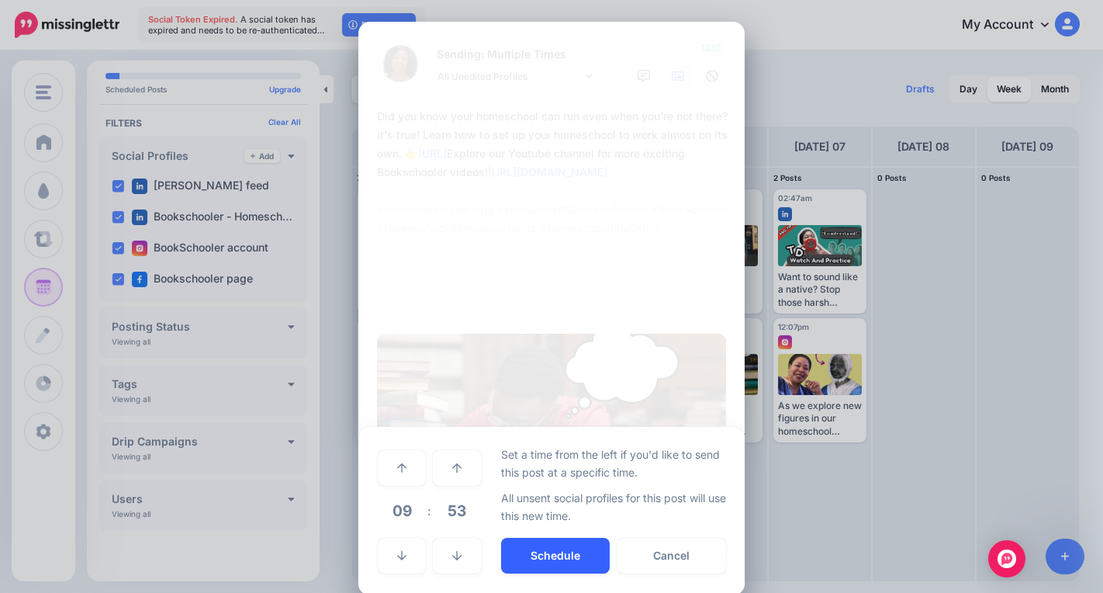
click at [539, 552] on button "Schedule" at bounding box center [555, 556] width 109 height 36
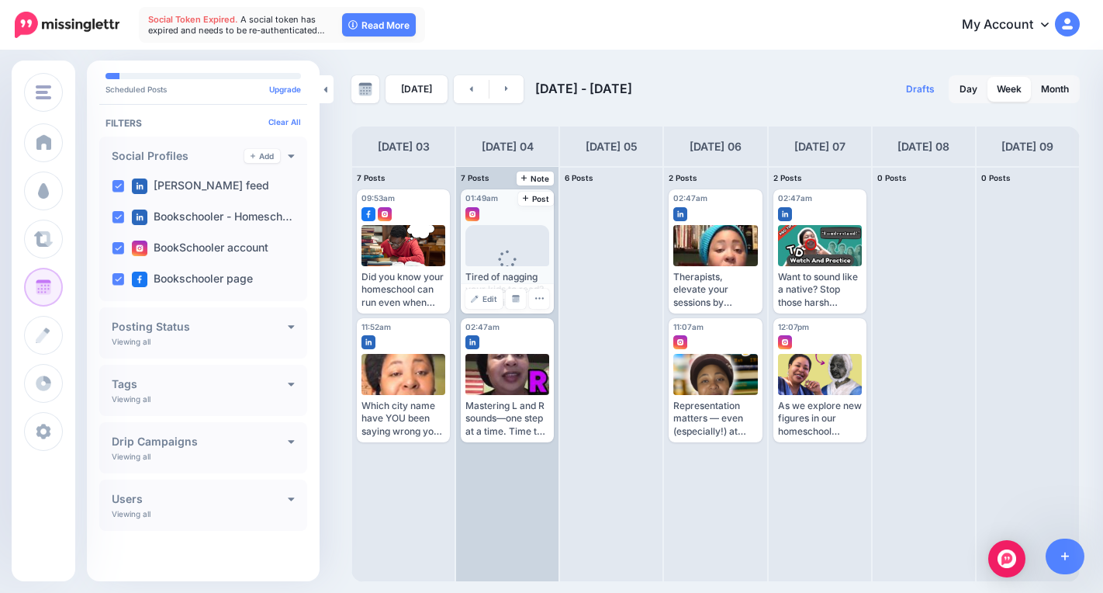
click at [503, 304] on div "Edit Manage Dates Assign to User Delete Post" at bounding box center [507, 298] width 93 height 29
click at [496, 299] on span "Edit" at bounding box center [489, 299] width 15 height 8
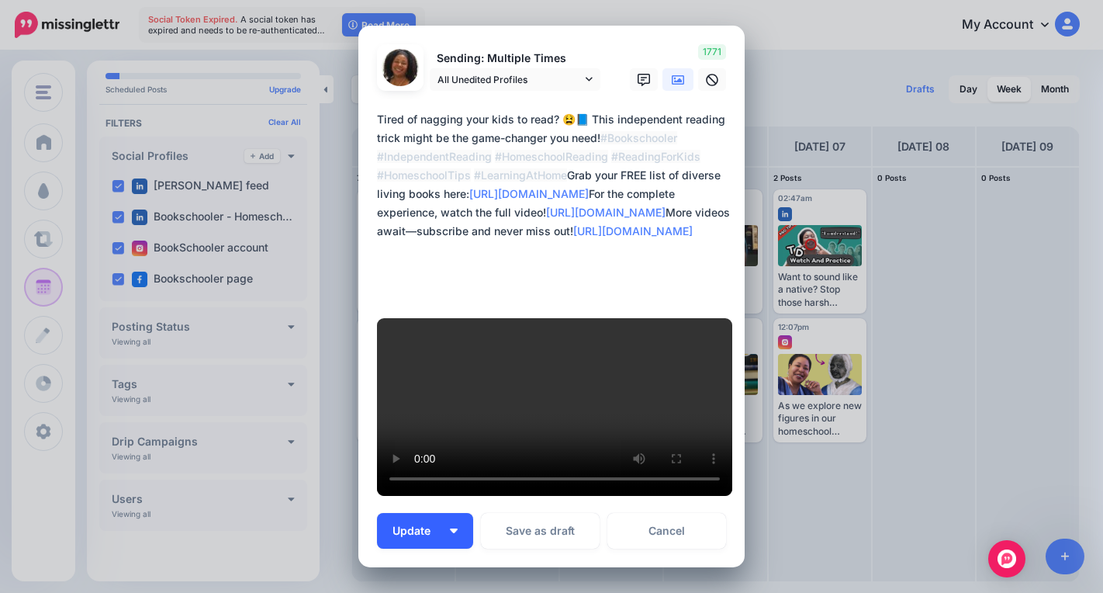
click at [447, 513] on button "Update" at bounding box center [425, 531] width 96 height 36
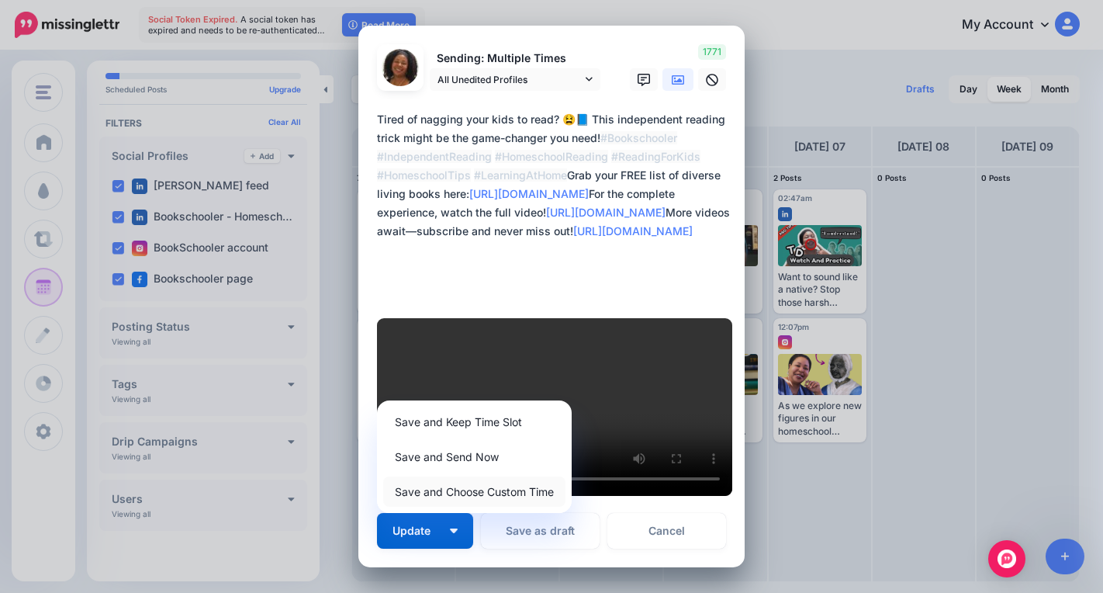
click at [460, 476] on link "Save and Choose Custom Time" at bounding box center [474, 491] width 182 height 30
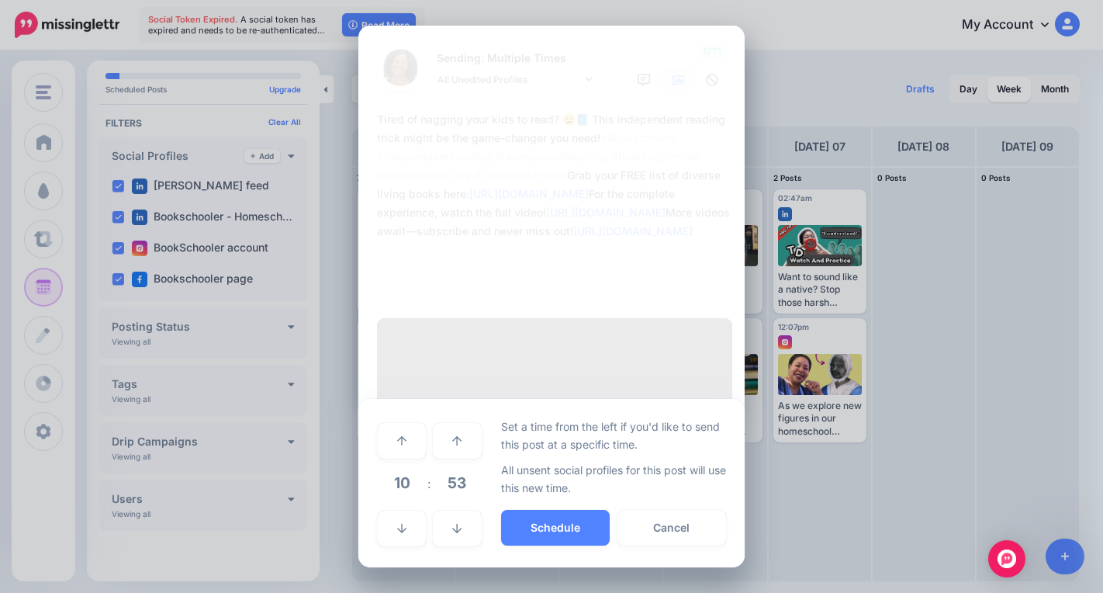
scroll to position [447, 0]
click at [389, 484] on span "10" at bounding box center [402, 483] width 42 height 42
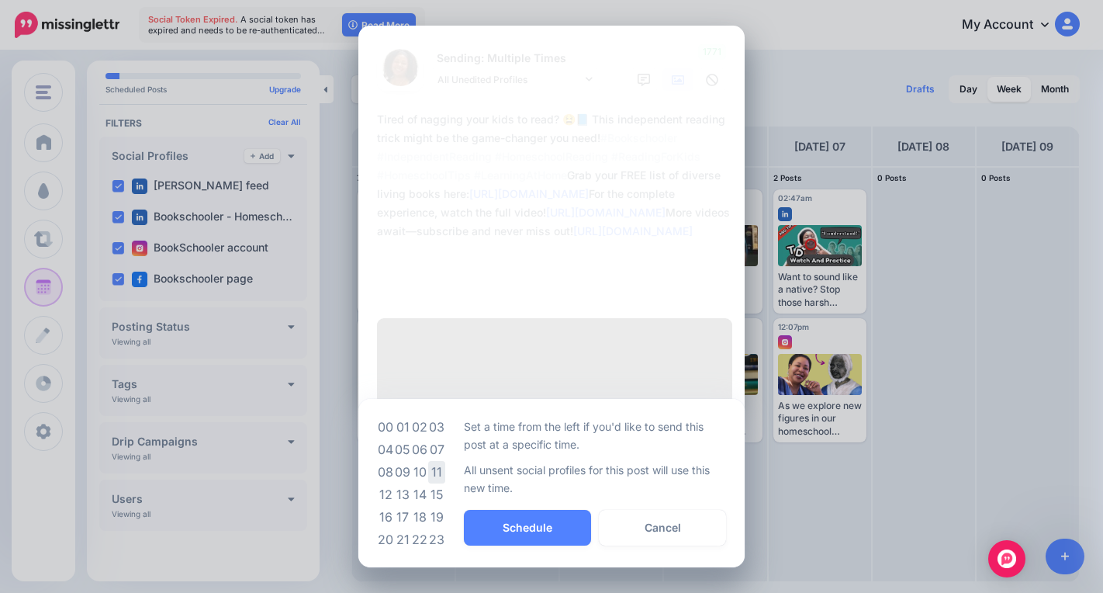
click at [430, 481] on td "11" at bounding box center [436, 472] width 17 height 22
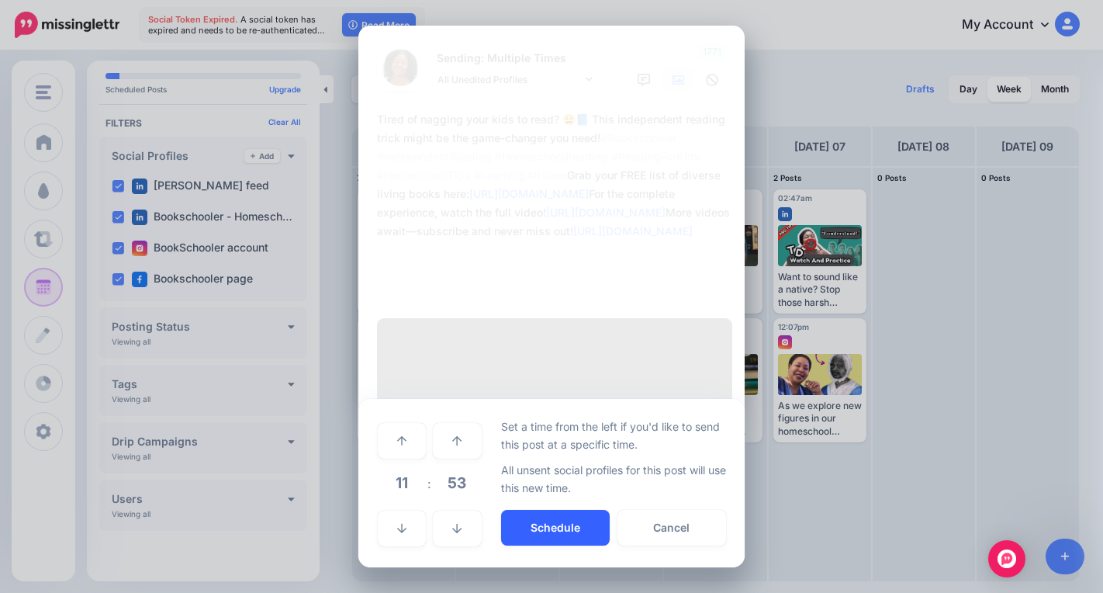
click at [517, 536] on button "Schedule" at bounding box center [555, 528] width 109 height 36
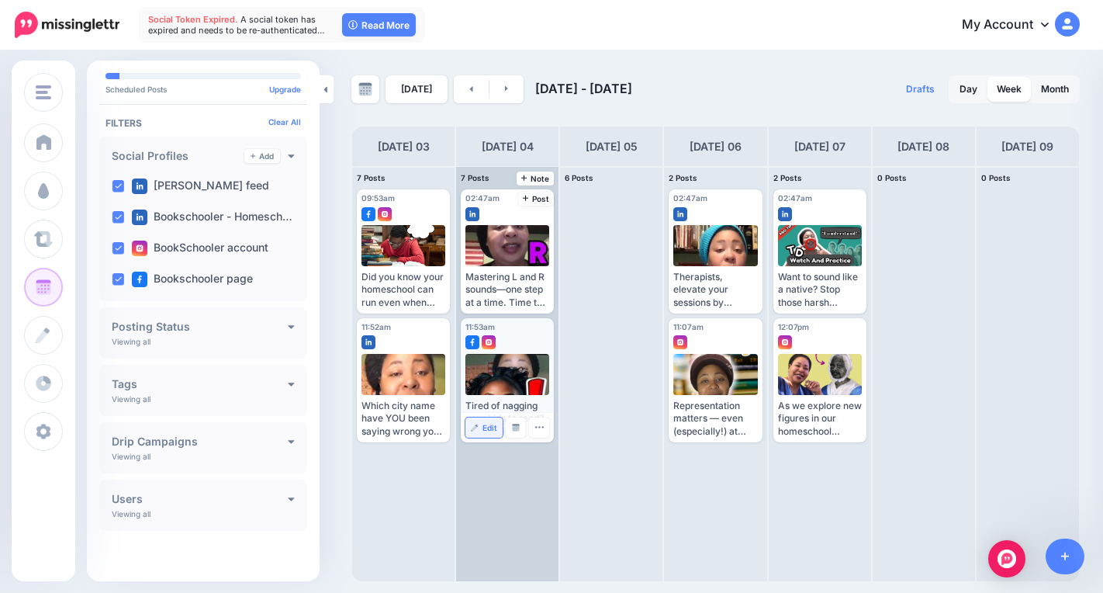
click at [478, 425] on img at bounding box center [475, 428] width 8 height 8
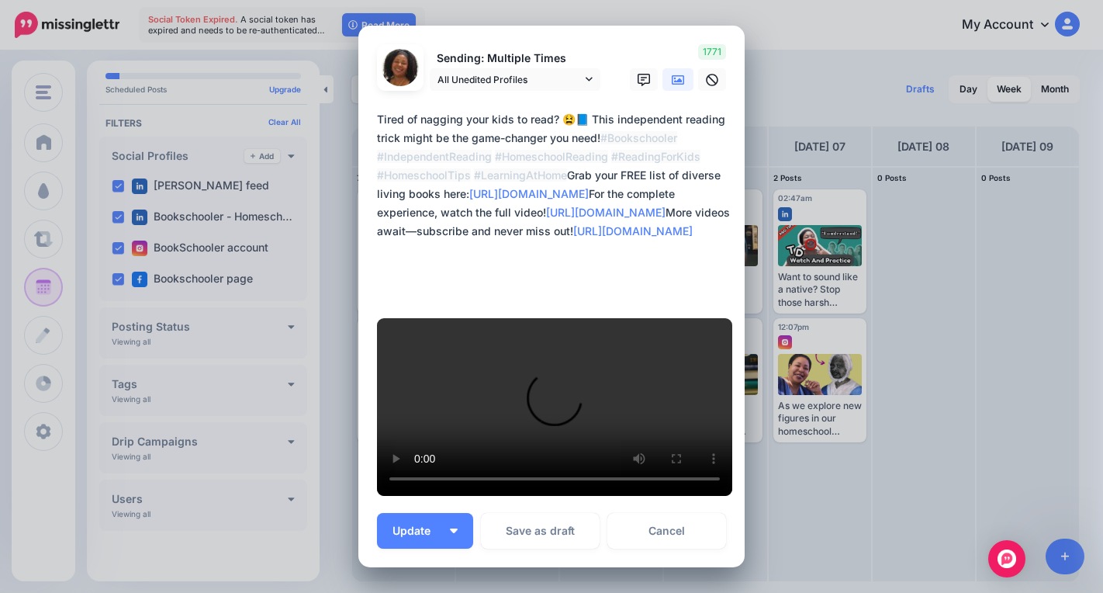
scroll to position [593, 0]
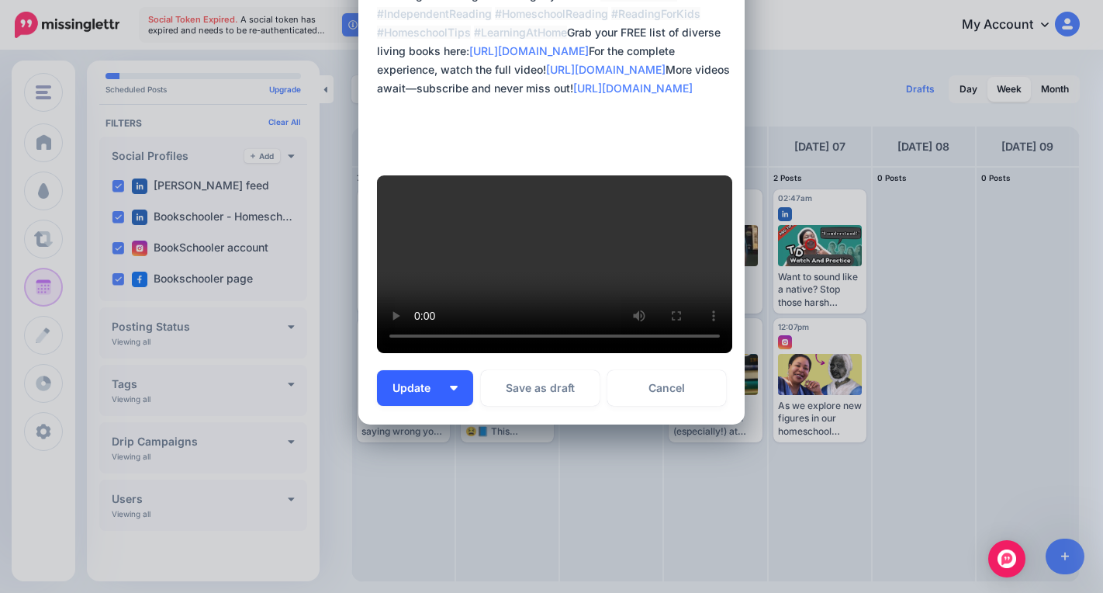
click at [455, 392] on button "Update" at bounding box center [425, 388] width 96 height 36
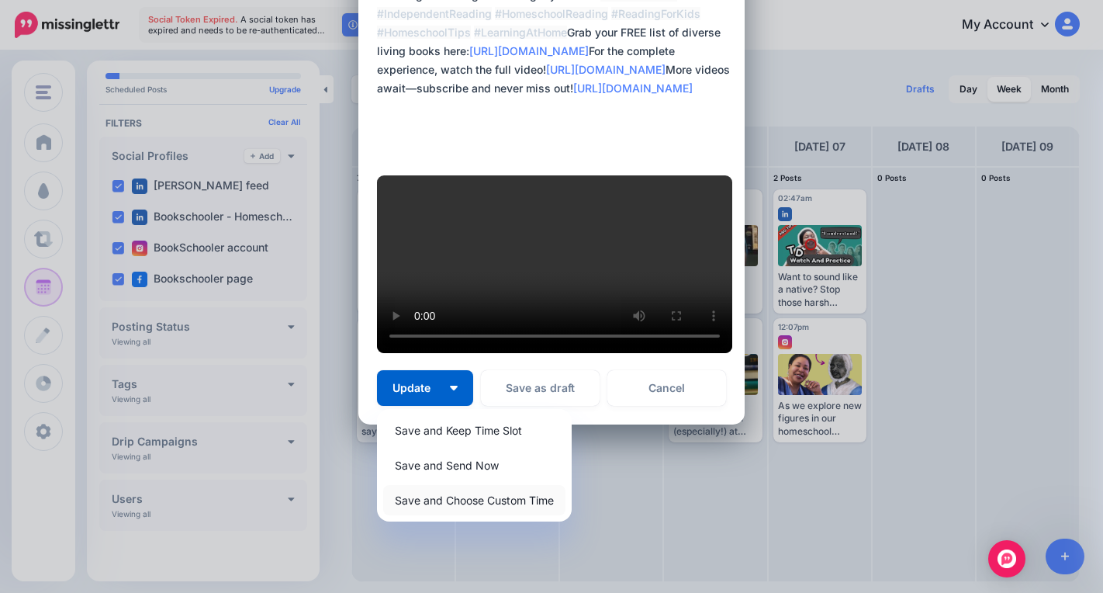
click at [479, 495] on link "Save and Choose Custom Time" at bounding box center [474, 500] width 182 height 30
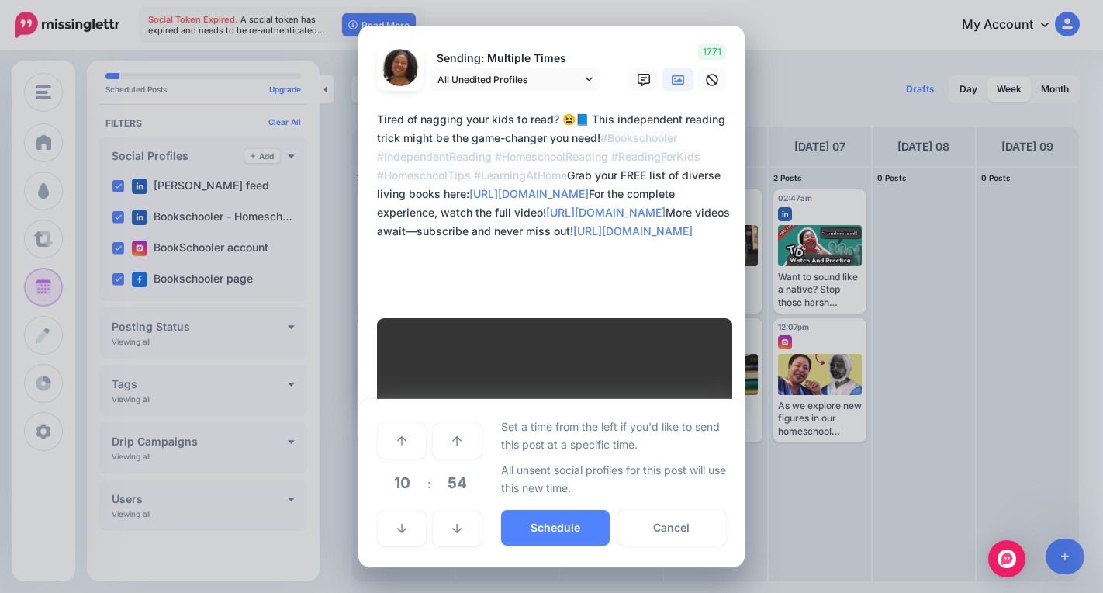
scroll to position [447, 0]
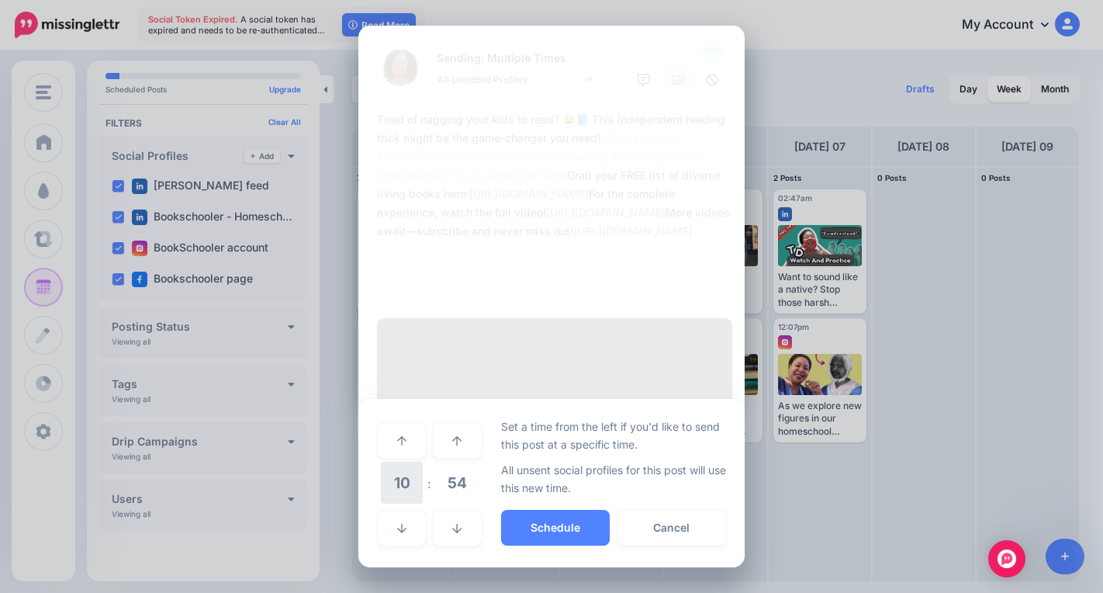
click at [407, 479] on span "10" at bounding box center [402, 483] width 42 height 42
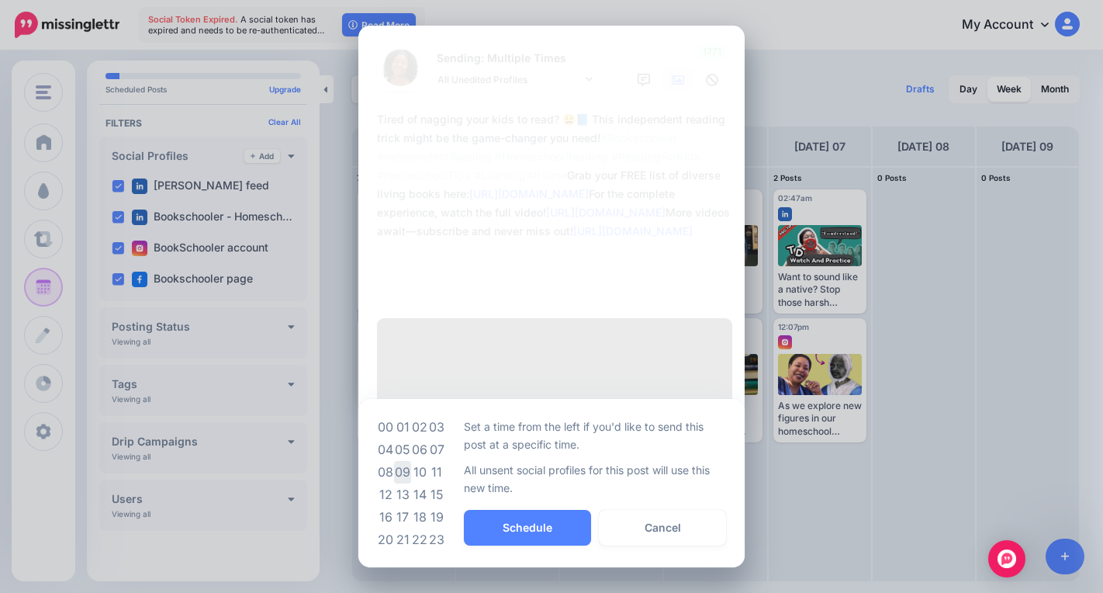
click at [402, 474] on td "09" at bounding box center [402, 472] width 17 height 22
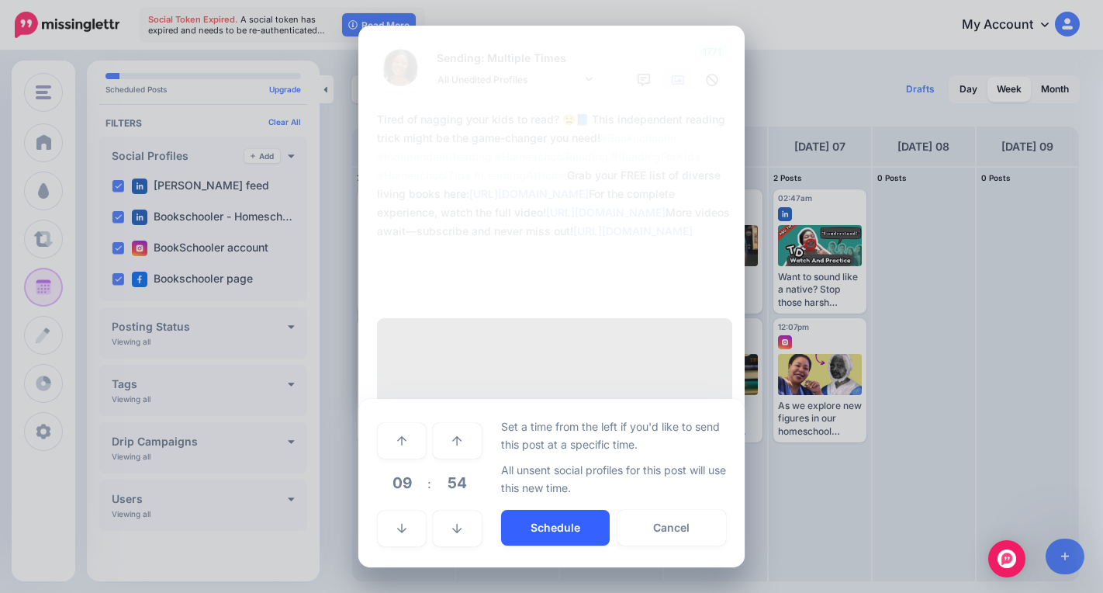
click at [525, 520] on button "Schedule" at bounding box center [555, 528] width 109 height 36
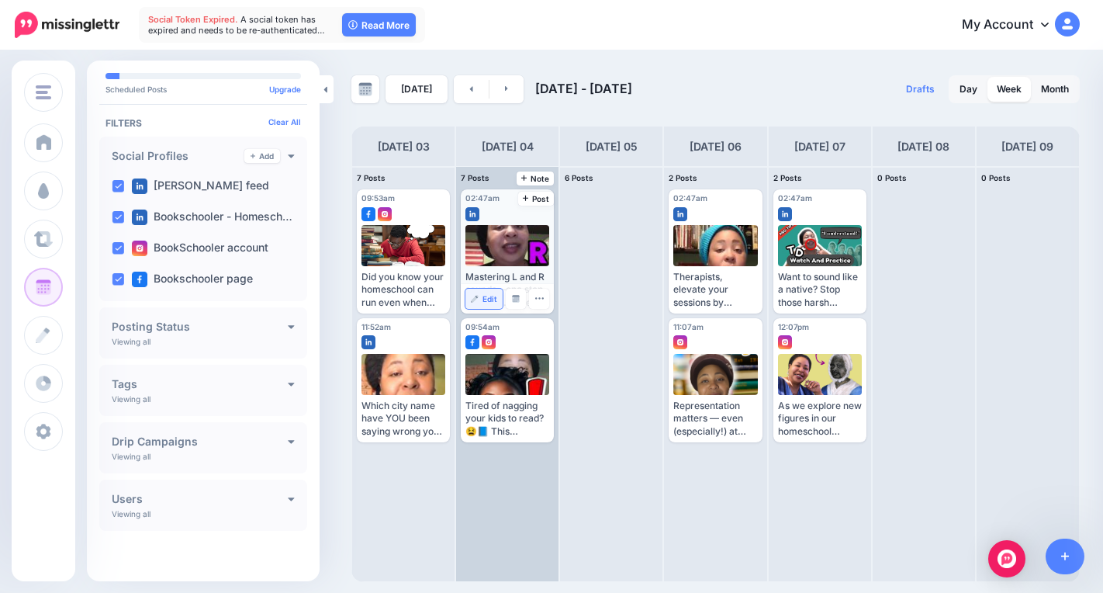
click at [486, 290] on link "Edit" at bounding box center [483, 299] width 37 height 20
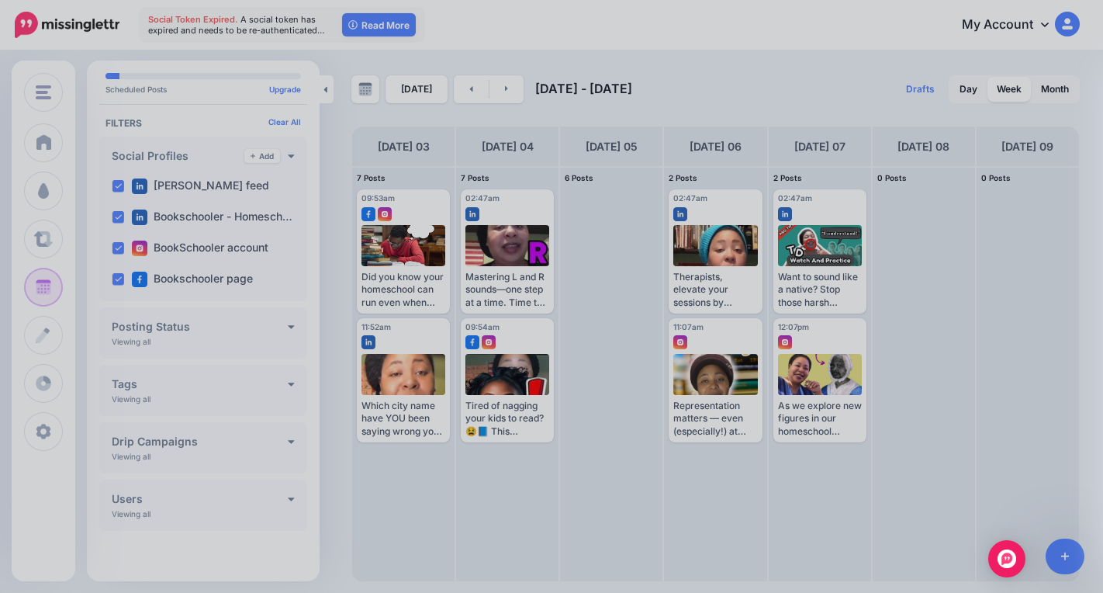
scroll to position [0, 0]
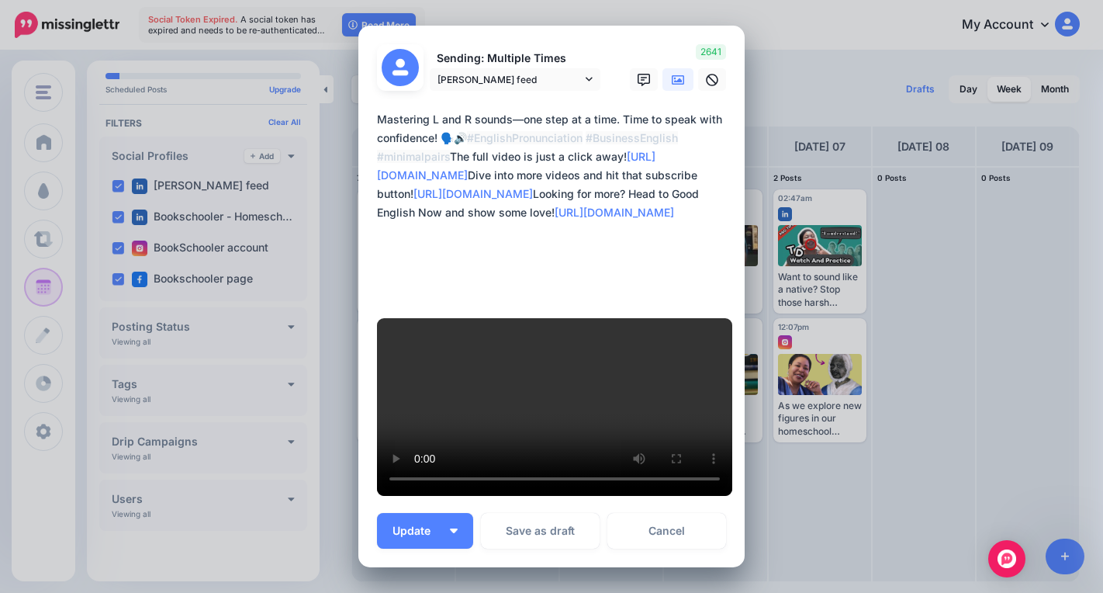
drag, startPoint x: 448, startPoint y: 496, endPoint x: 468, endPoint y: 505, distance: 21.9
click at [447, 513] on button "Update" at bounding box center [425, 531] width 96 height 36
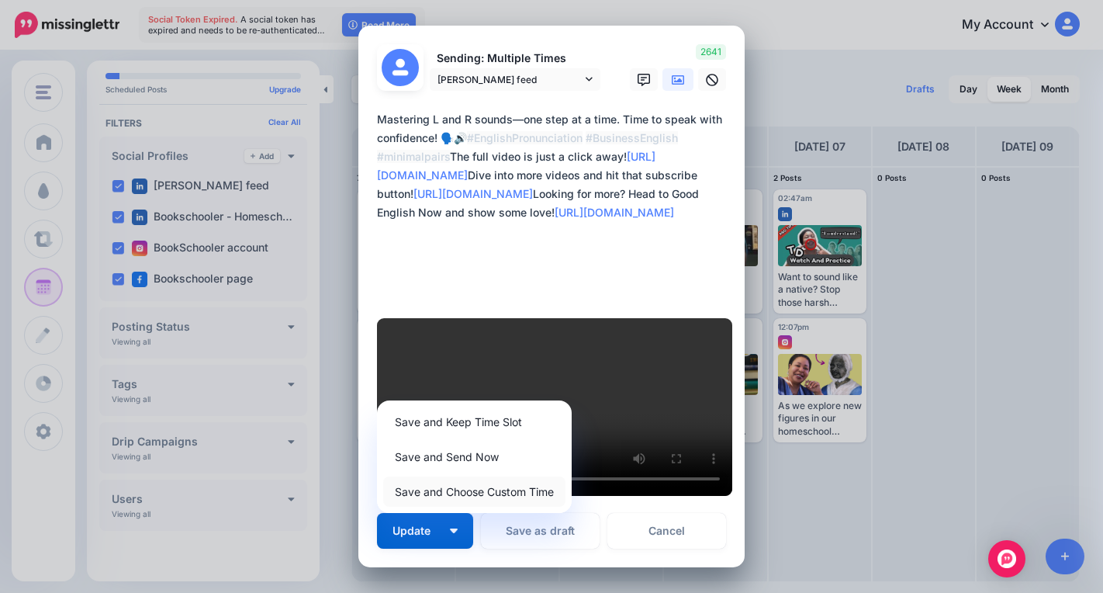
click at [448, 476] on link "Save and Choose Custom Time" at bounding box center [474, 491] width 182 height 30
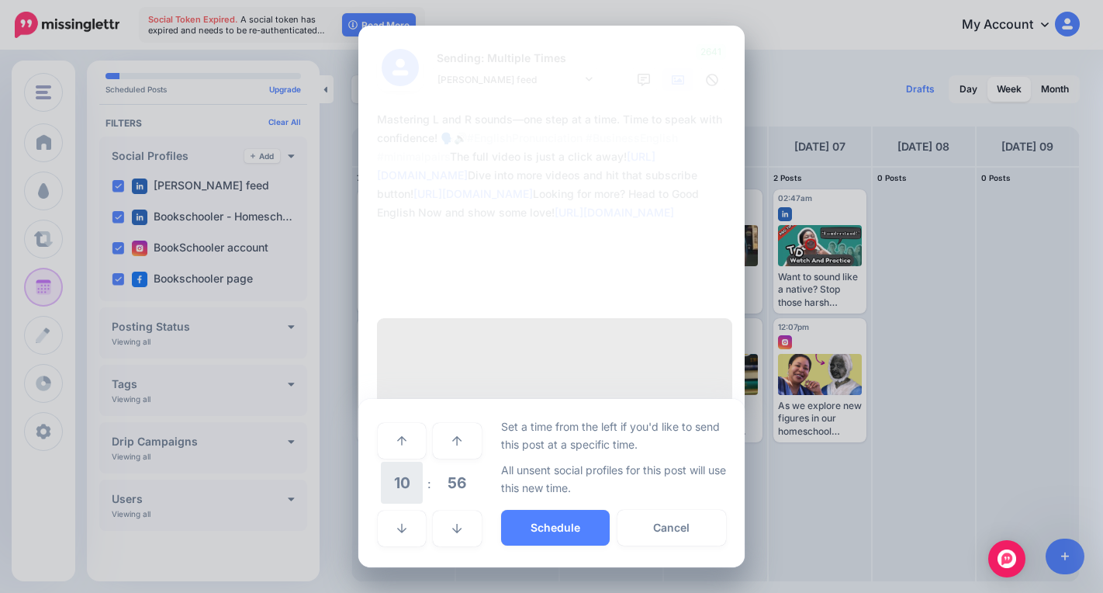
click at [401, 462] on span "10" at bounding box center [402, 483] width 42 height 42
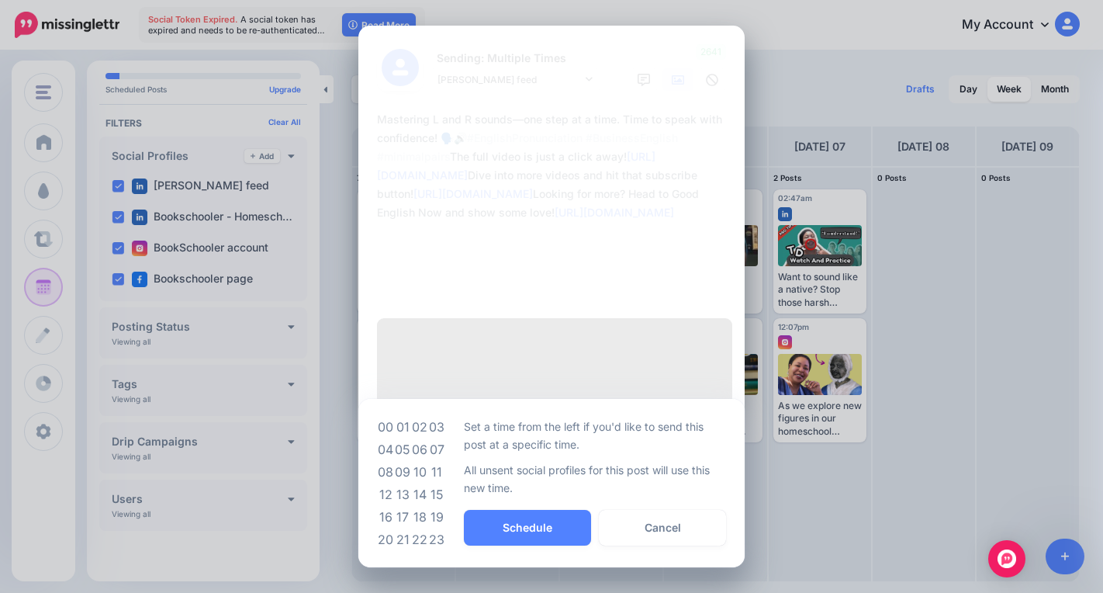
drag, startPoint x: 441, startPoint y: 444, endPoint x: 457, endPoint y: 454, distance: 19.2
click at [441, 461] on td "11" at bounding box center [436, 472] width 17 height 22
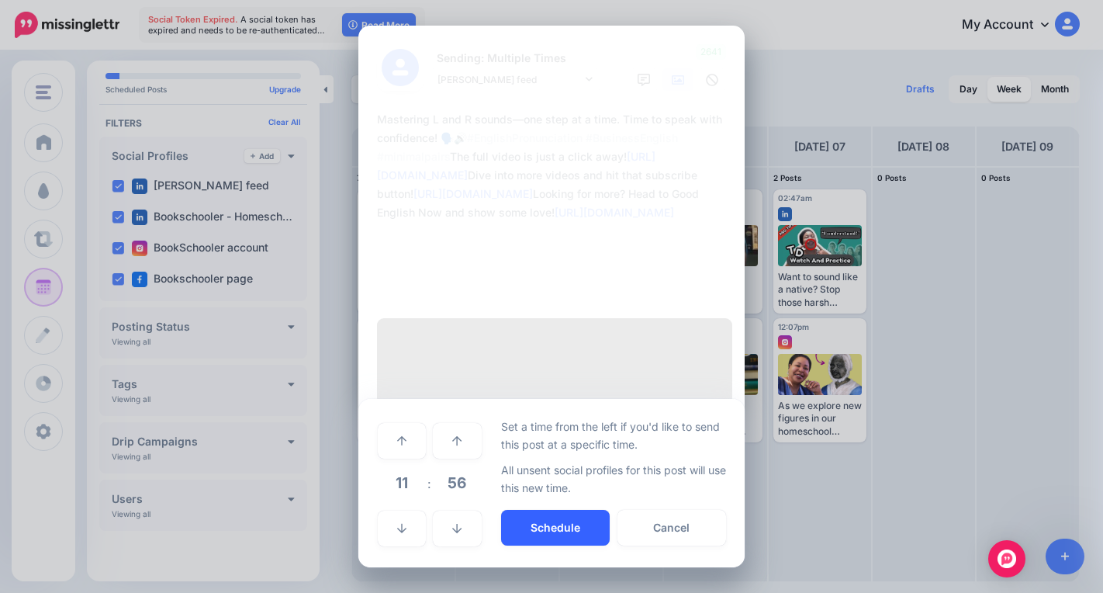
click at [524, 510] on button "Schedule" at bounding box center [555, 528] width 109 height 36
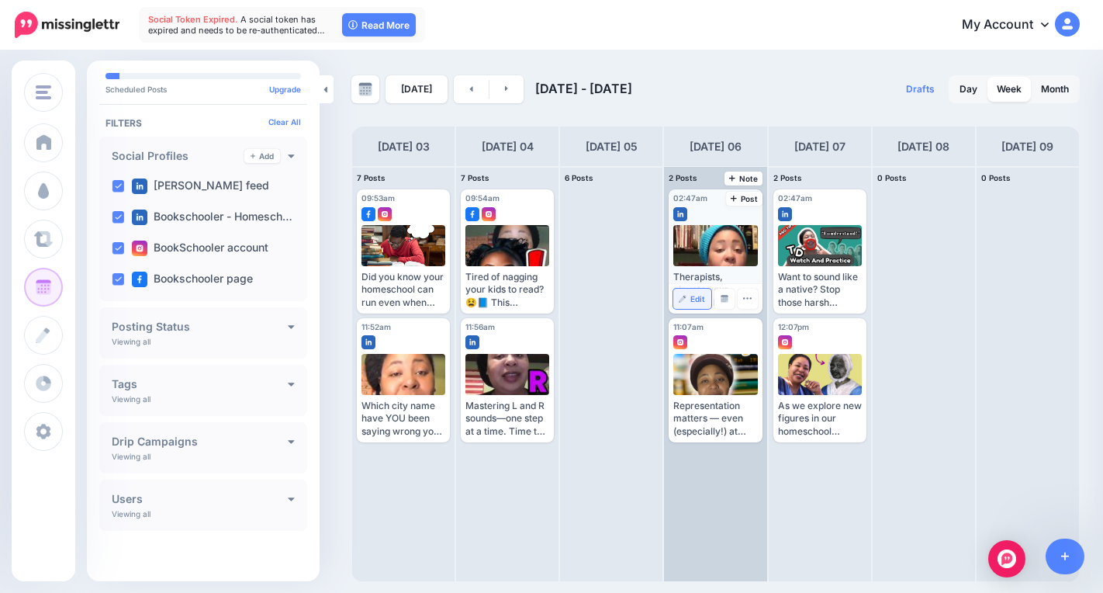
click at [686, 300] on link "Edit" at bounding box center [691, 299] width 37 height 20
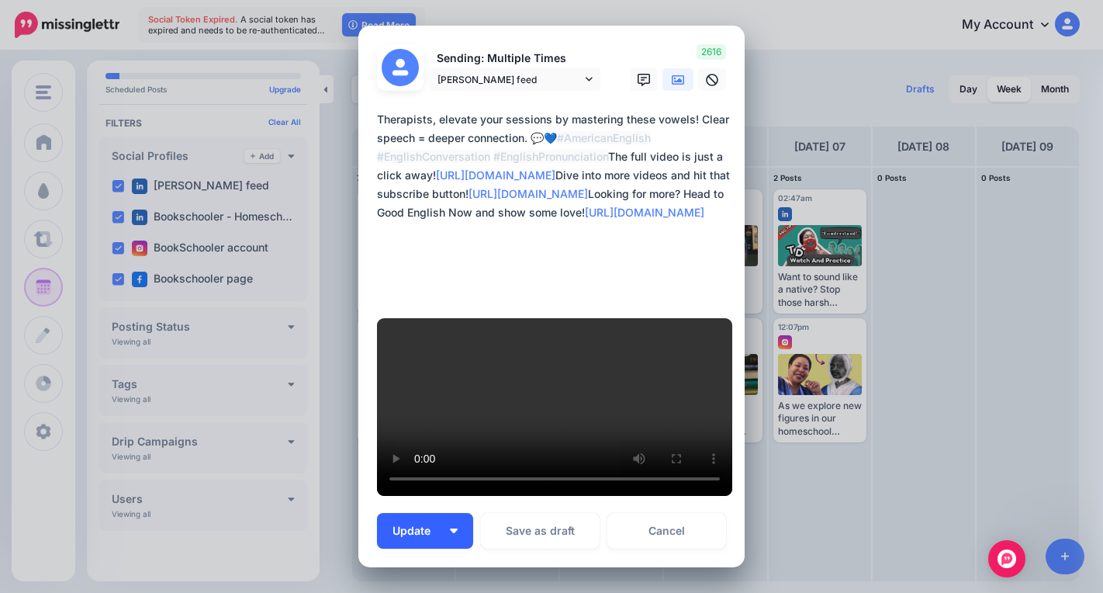
click at [451, 513] on button "Update" at bounding box center [425, 531] width 96 height 36
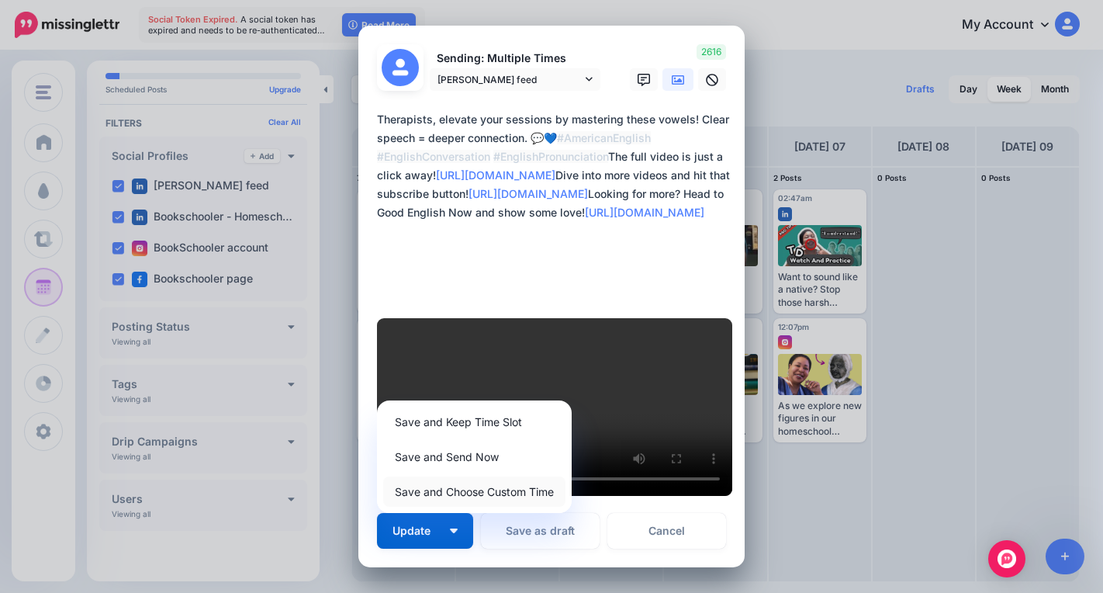
drag, startPoint x: 477, startPoint y: 460, endPoint x: 469, endPoint y: 467, distance: 10.4
click at [477, 476] on link "Save and Choose Custom Time" at bounding box center [474, 491] width 182 height 30
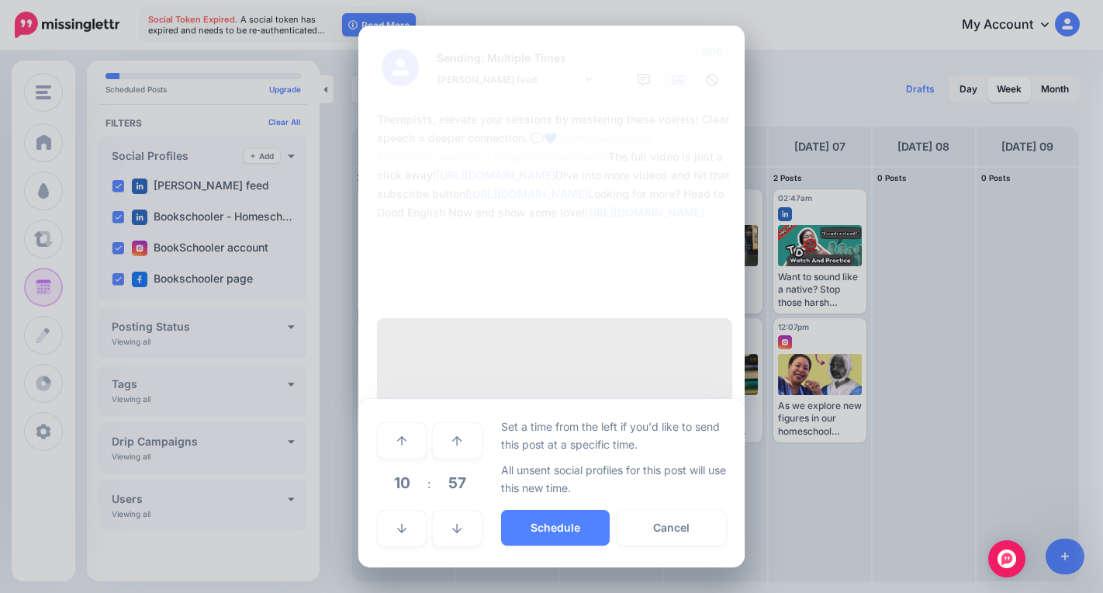
click at [407, 462] on span "10" at bounding box center [402, 483] width 42 height 42
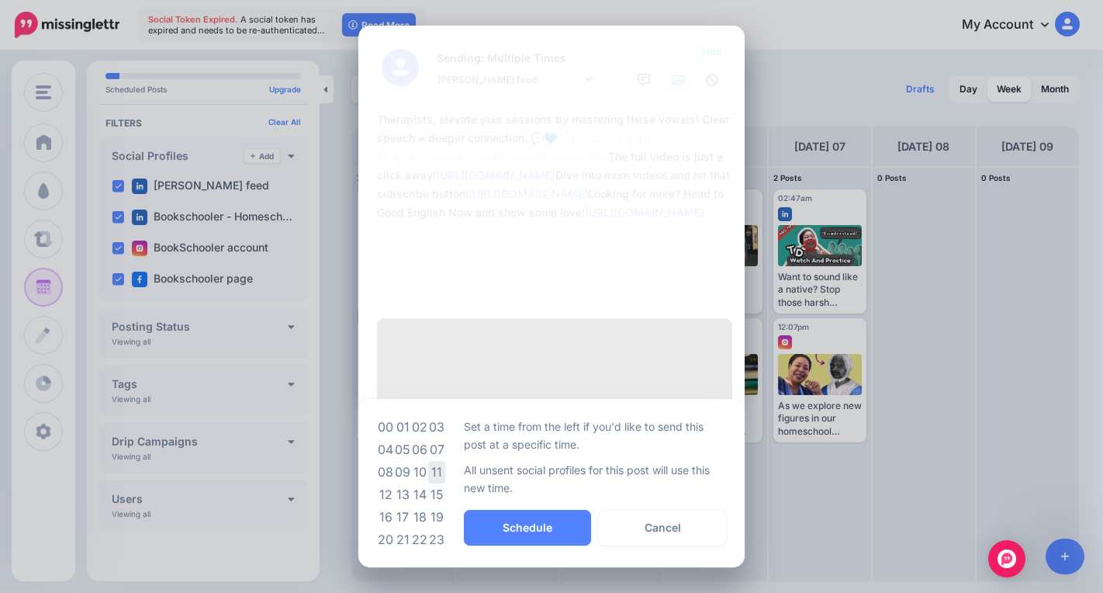
drag, startPoint x: 444, startPoint y: 445, endPoint x: 464, endPoint y: 465, distance: 28.0
click at [444, 461] on td "11" at bounding box center [436, 472] width 17 height 22
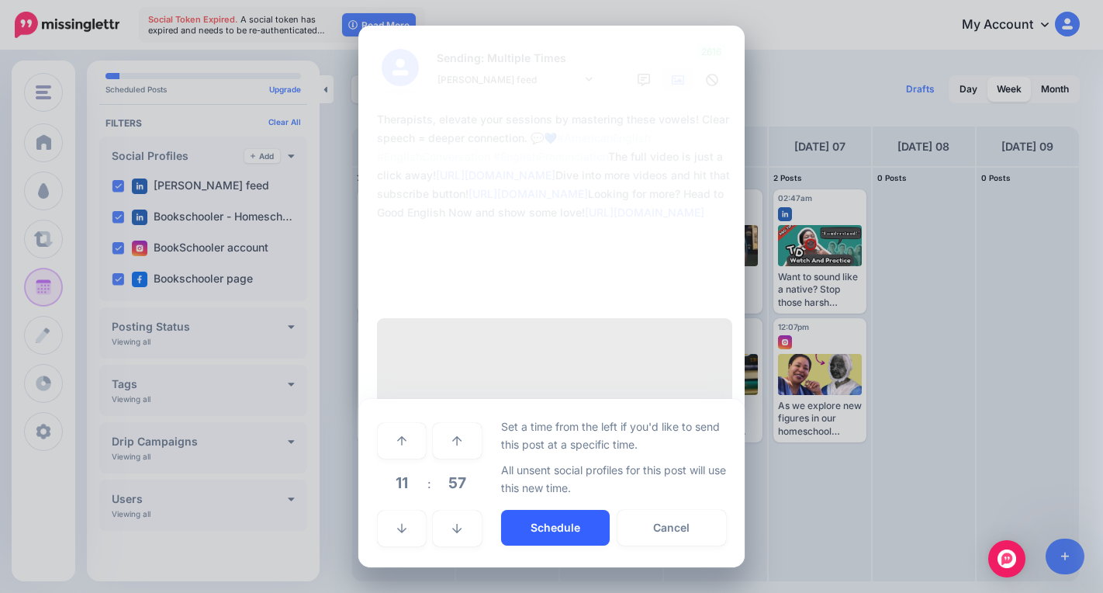
click at [523, 510] on button "Schedule" at bounding box center [555, 528] width 109 height 36
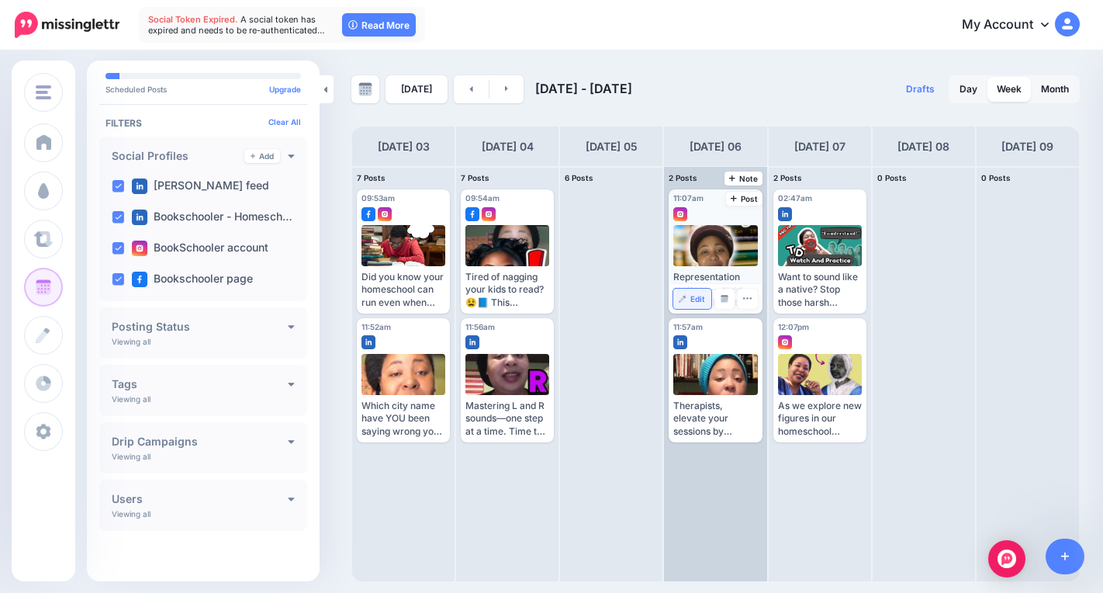
click at [700, 299] on span "Edit" at bounding box center [697, 299] width 15 height 8
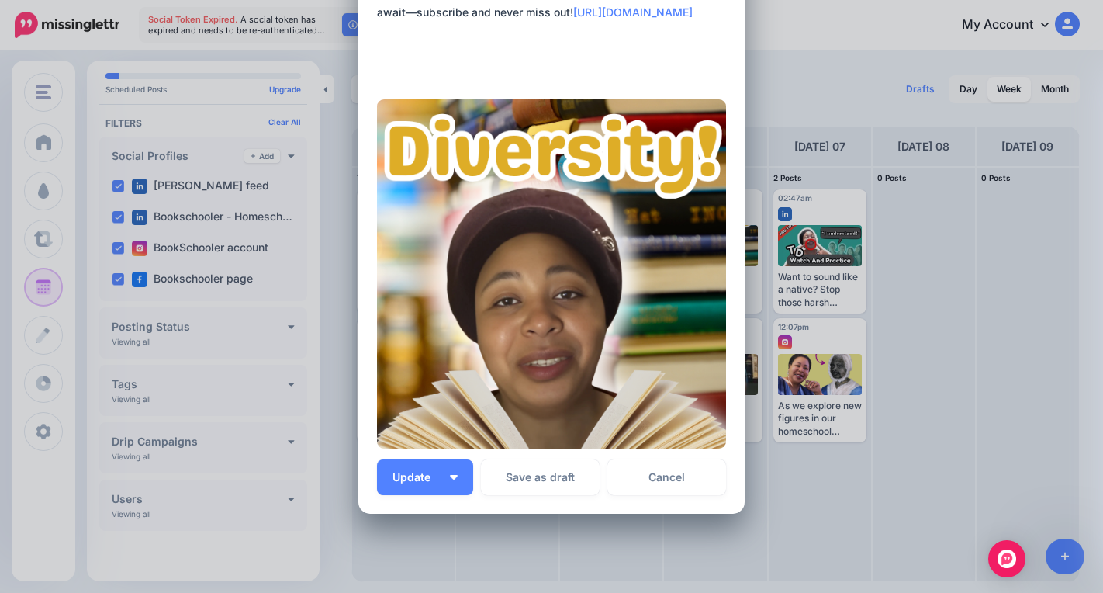
scroll to position [342, 0]
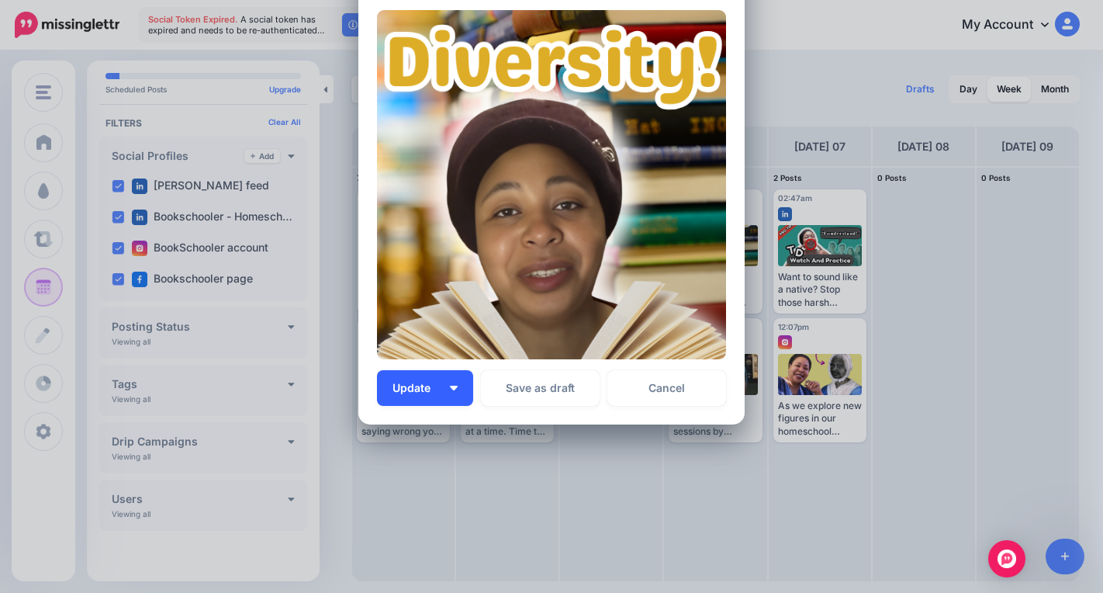
click at [436, 384] on button "Update" at bounding box center [425, 388] width 96 height 36
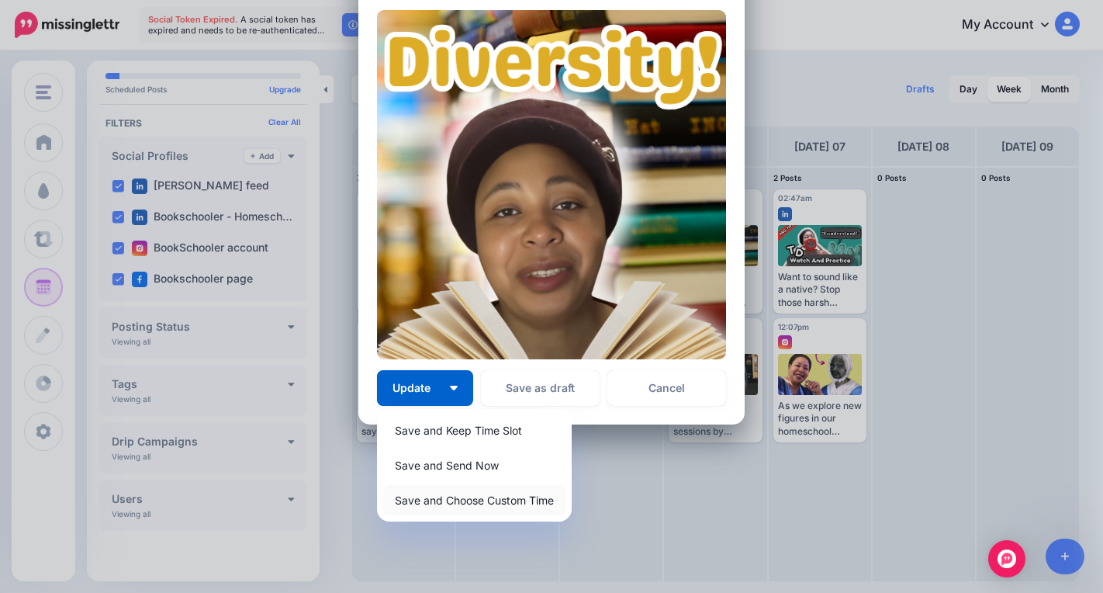
click at [503, 496] on link "Save and Choose Custom Time" at bounding box center [474, 500] width 182 height 30
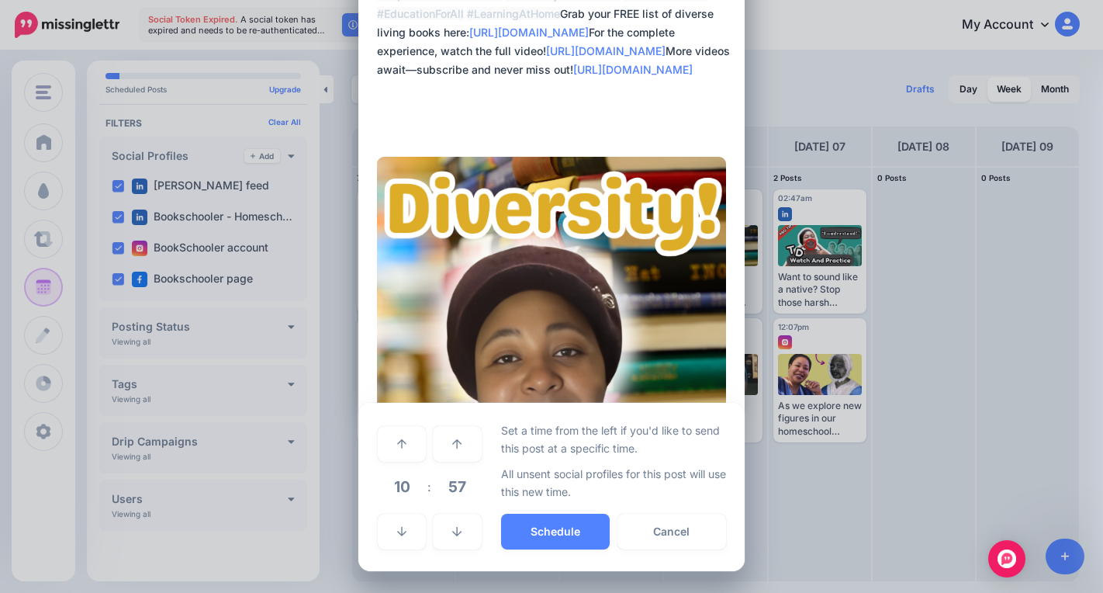
scroll to position [195, 0]
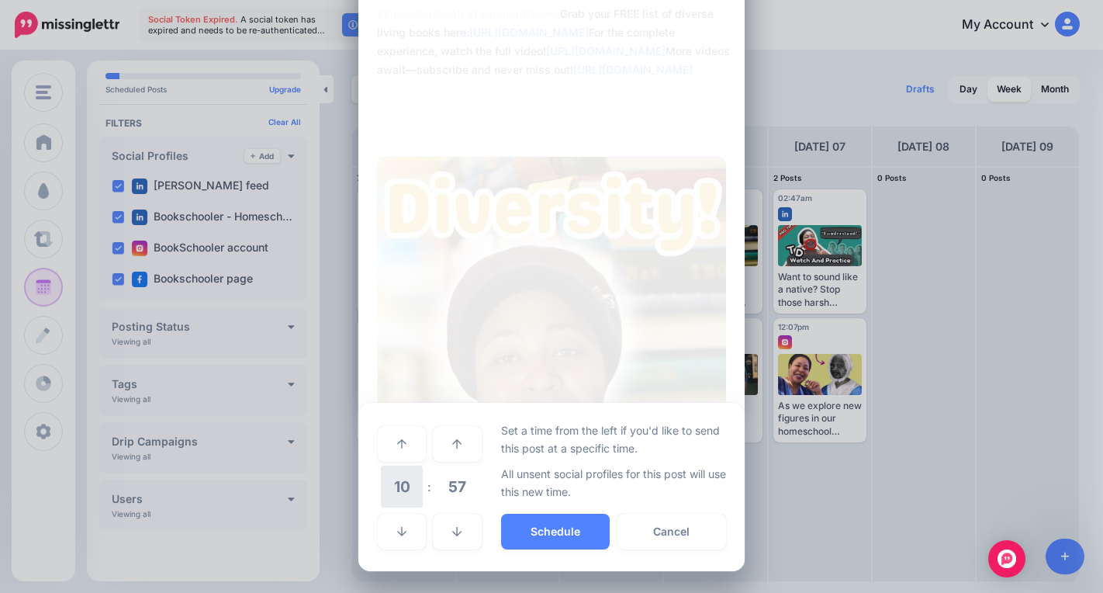
click at [405, 496] on span "10" at bounding box center [402, 486] width 42 height 42
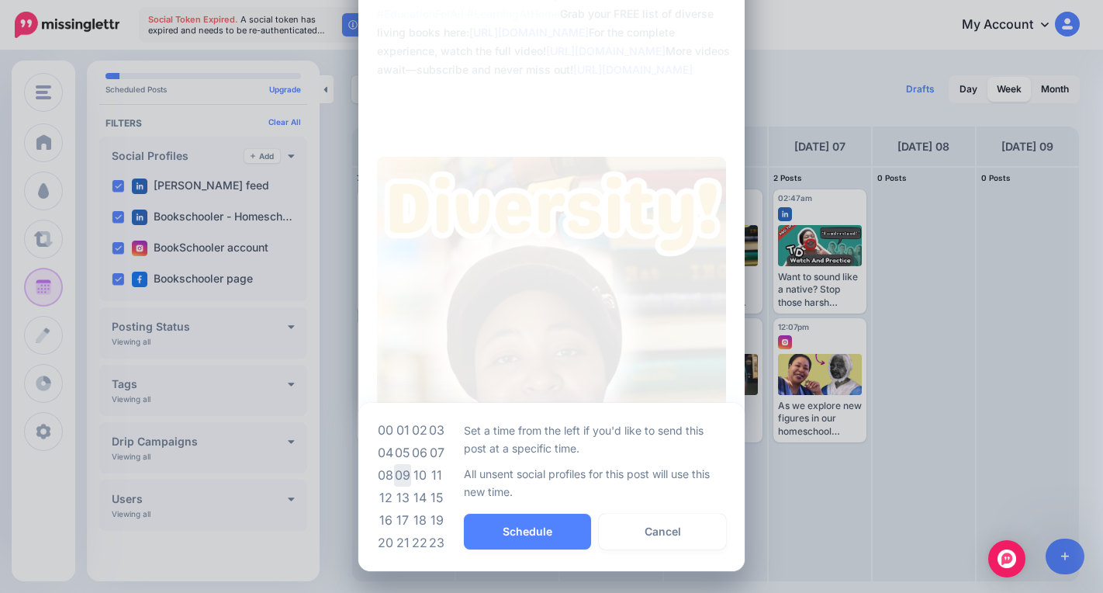
click at [402, 466] on td "09" at bounding box center [402, 475] width 17 height 22
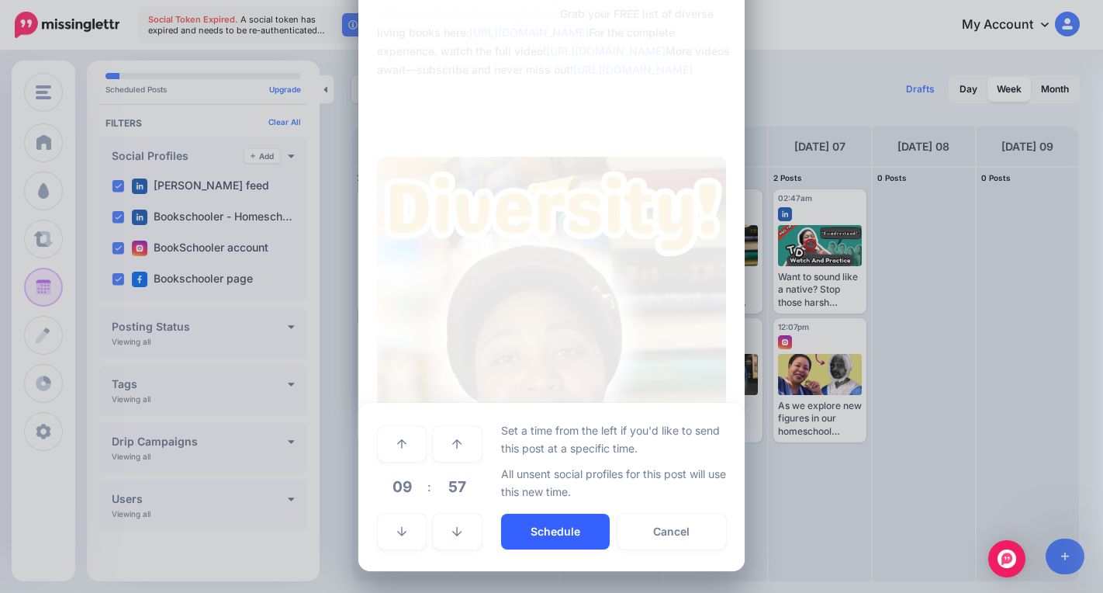
click at [555, 532] on button "Schedule" at bounding box center [555, 531] width 109 height 36
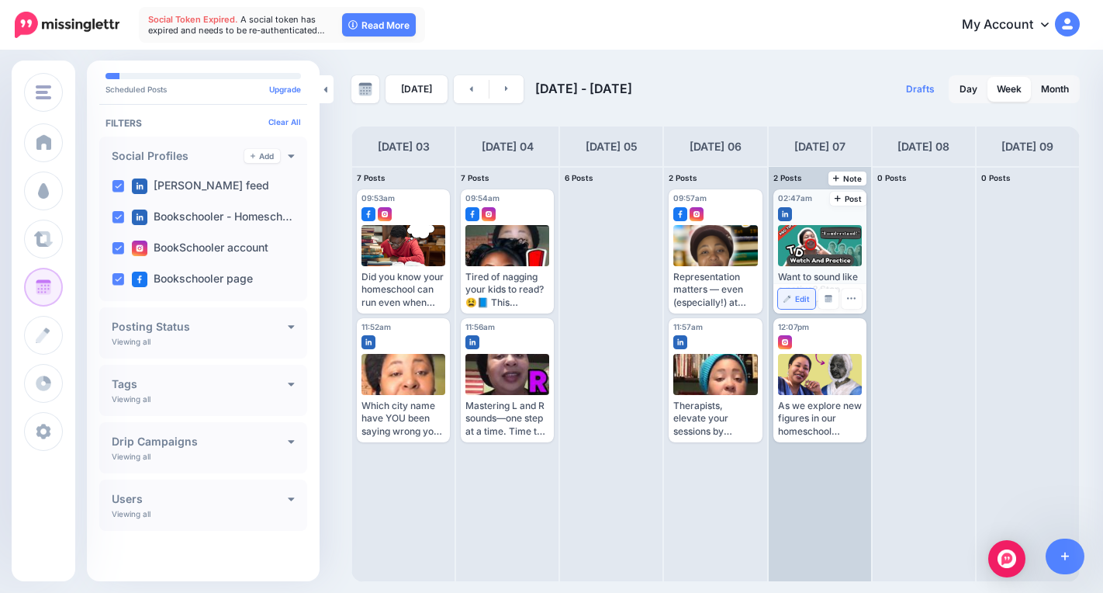
click at [800, 296] on span "Edit" at bounding box center [802, 299] width 15 height 8
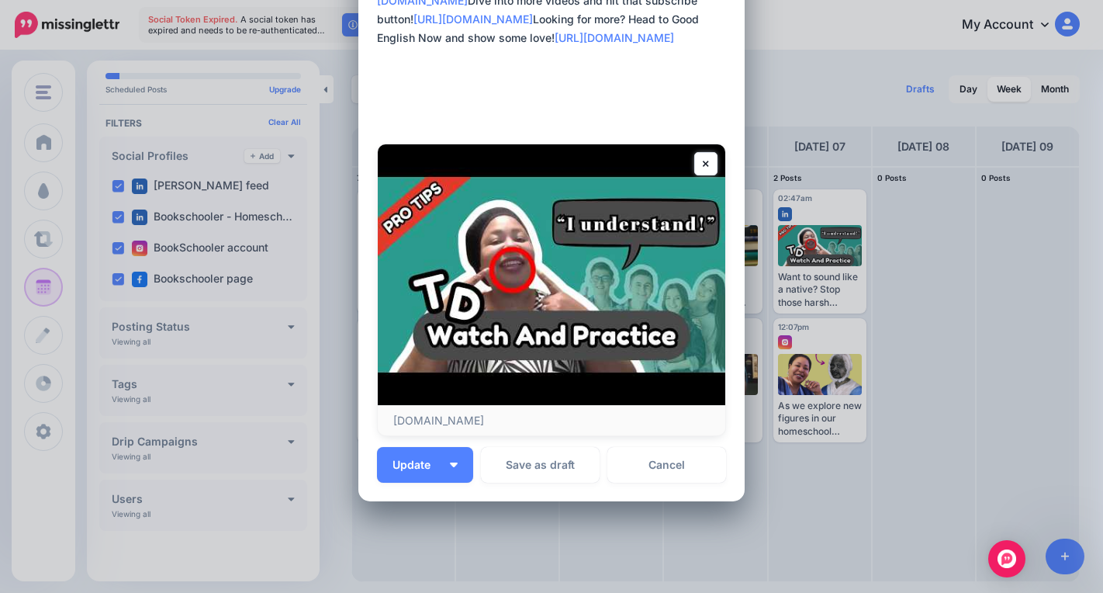
scroll to position [267, 0]
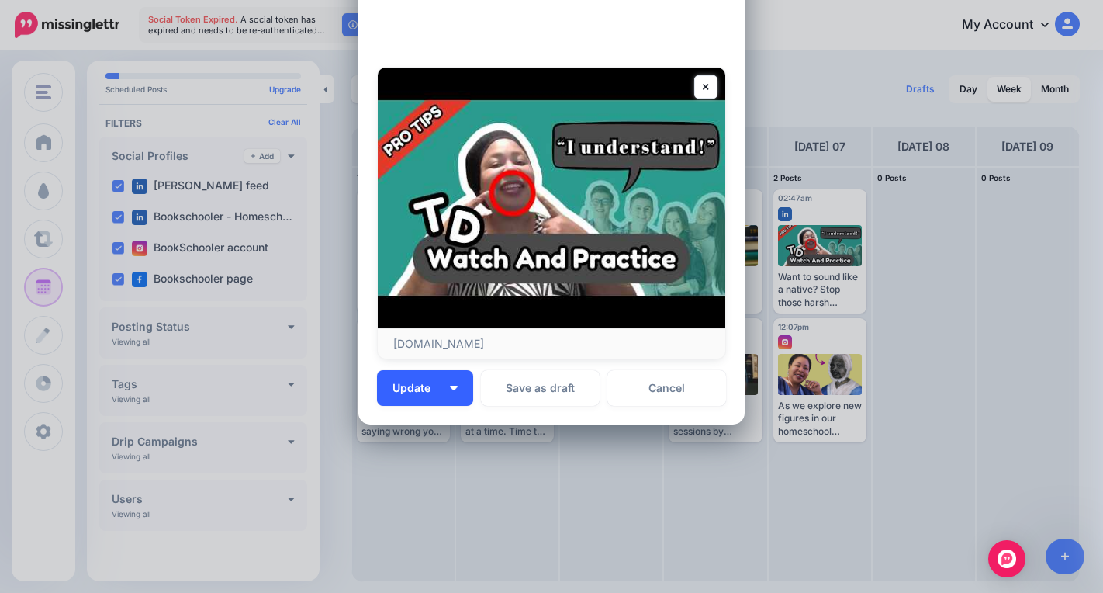
click at [445, 376] on button "Update" at bounding box center [425, 388] width 96 height 36
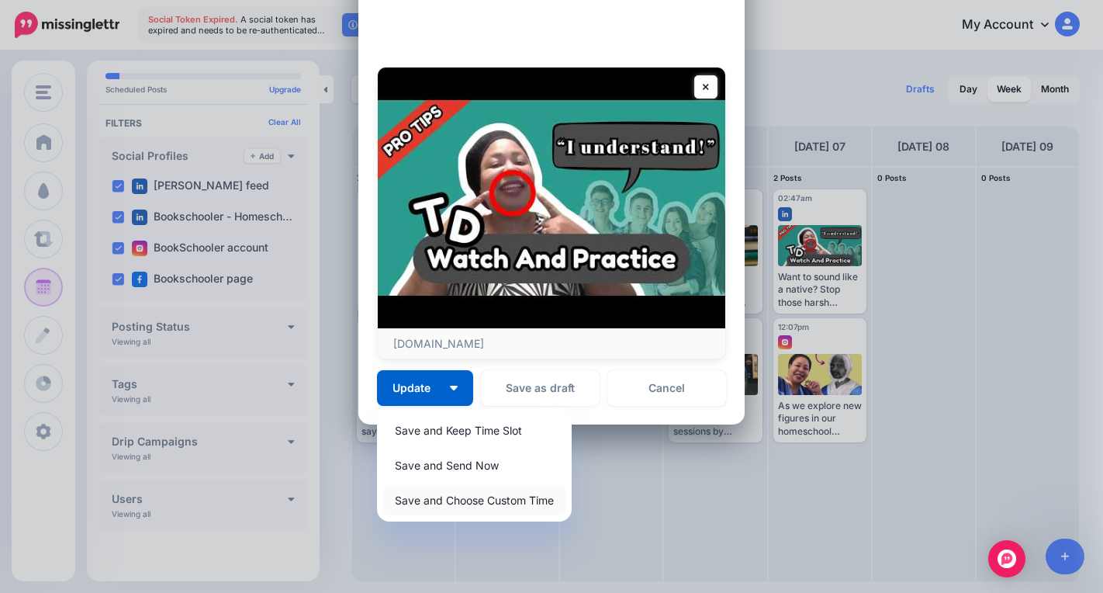
click at [505, 500] on link "Save and Choose Custom Time" at bounding box center [474, 500] width 182 height 30
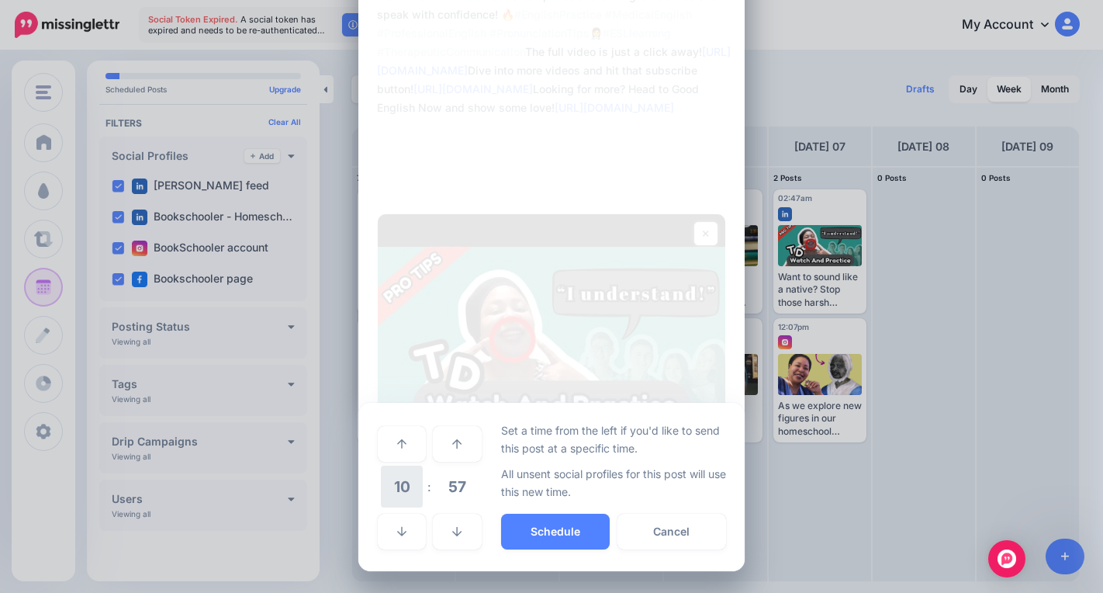
click at [390, 486] on span "10" at bounding box center [402, 486] width 42 height 42
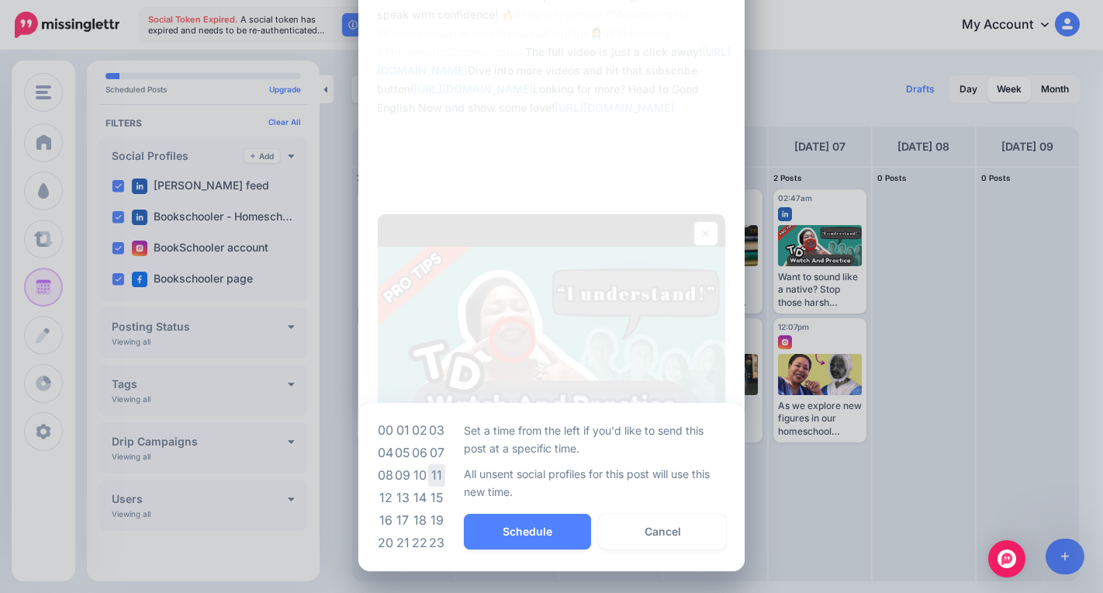
click at [429, 469] on td "11" at bounding box center [436, 475] width 17 height 22
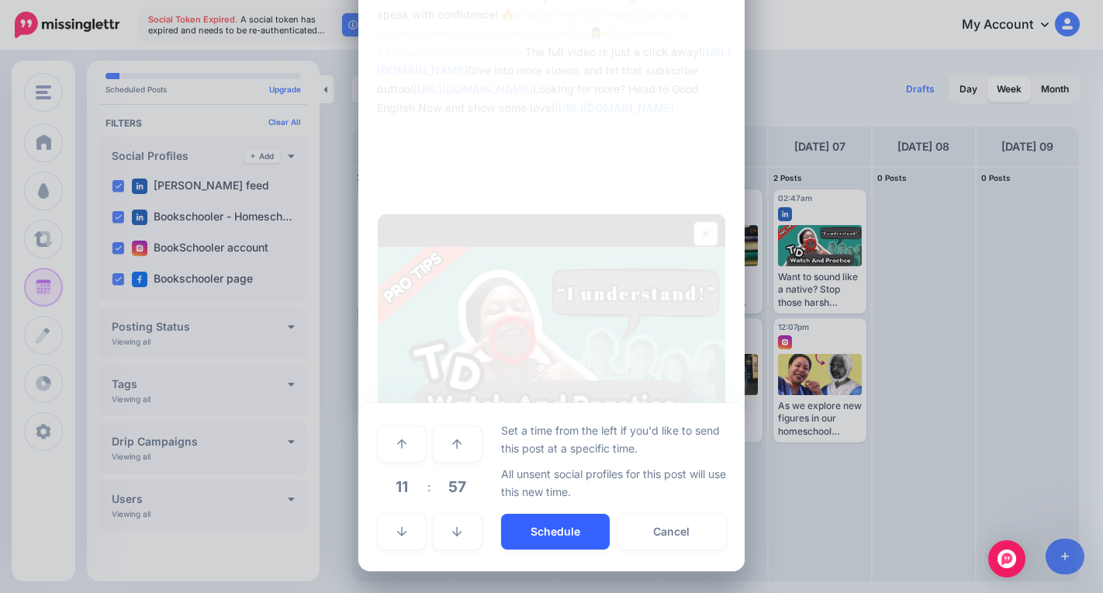
click at [560, 541] on button "Schedule" at bounding box center [555, 531] width 109 height 36
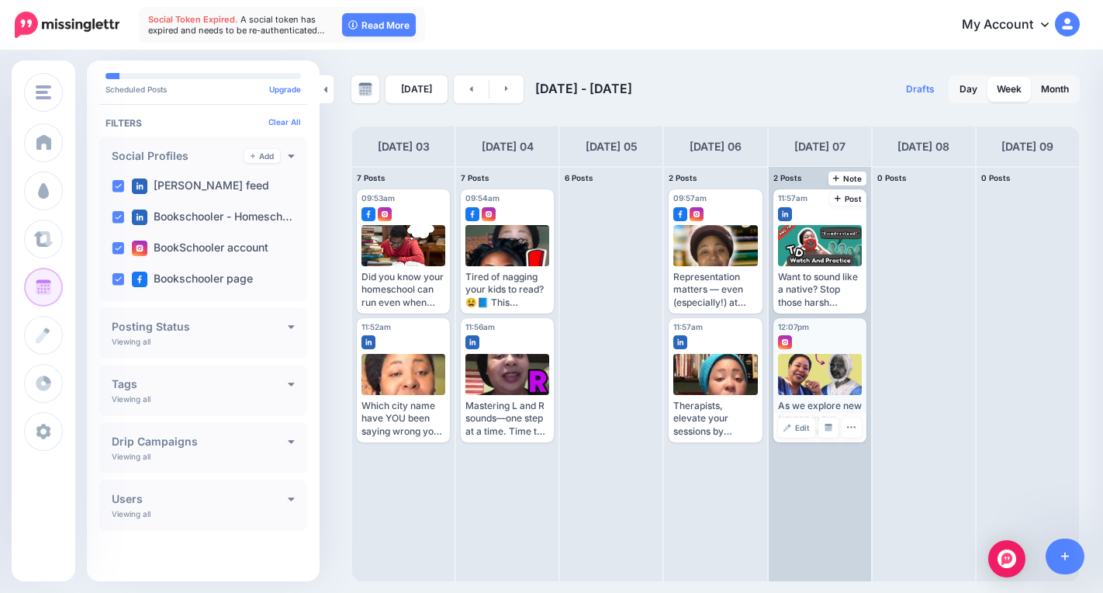
click at [801, 440] on div "Edit Manage Dates Assign to User Delete Post" at bounding box center [819, 427] width 93 height 29
click at [798, 430] on span "Edit" at bounding box center [802, 428] width 15 height 8
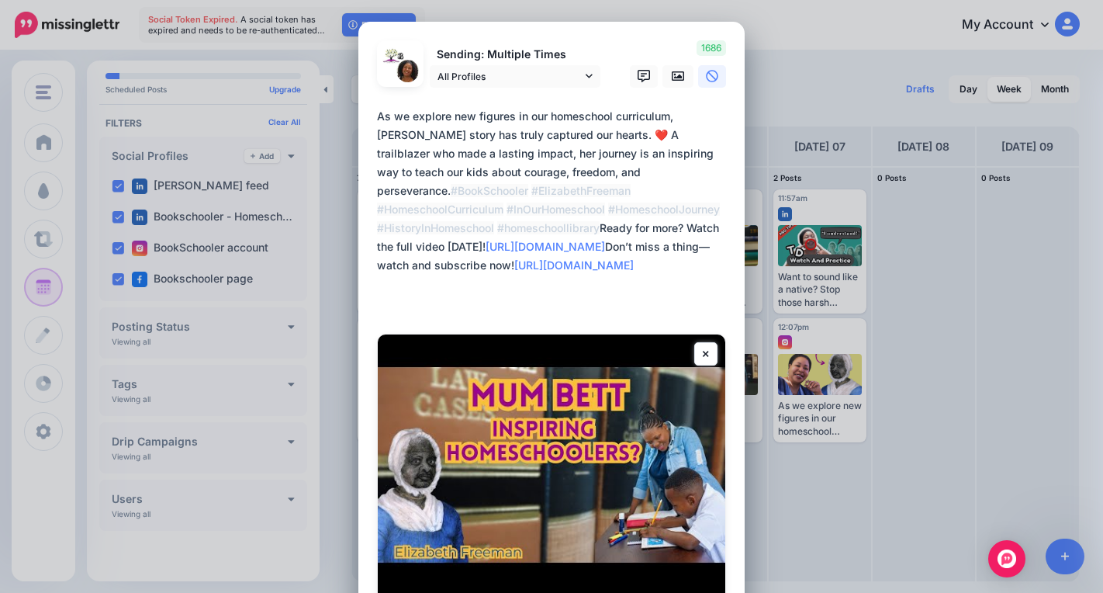
scroll to position [267, 0]
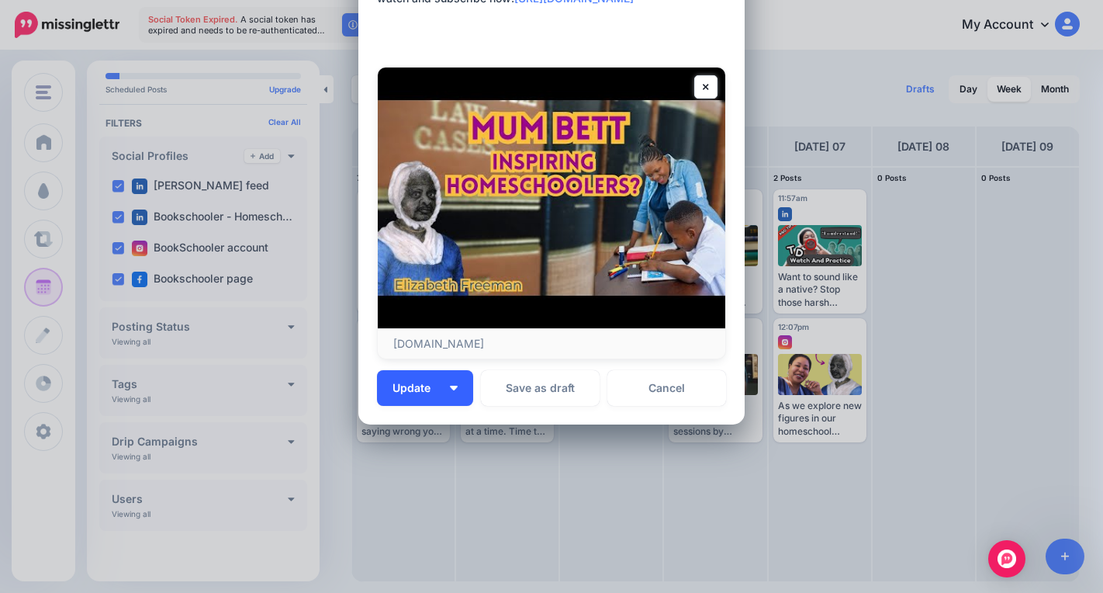
click at [445, 390] on button "Update" at bounding box center [425, 388] width 96 height 36
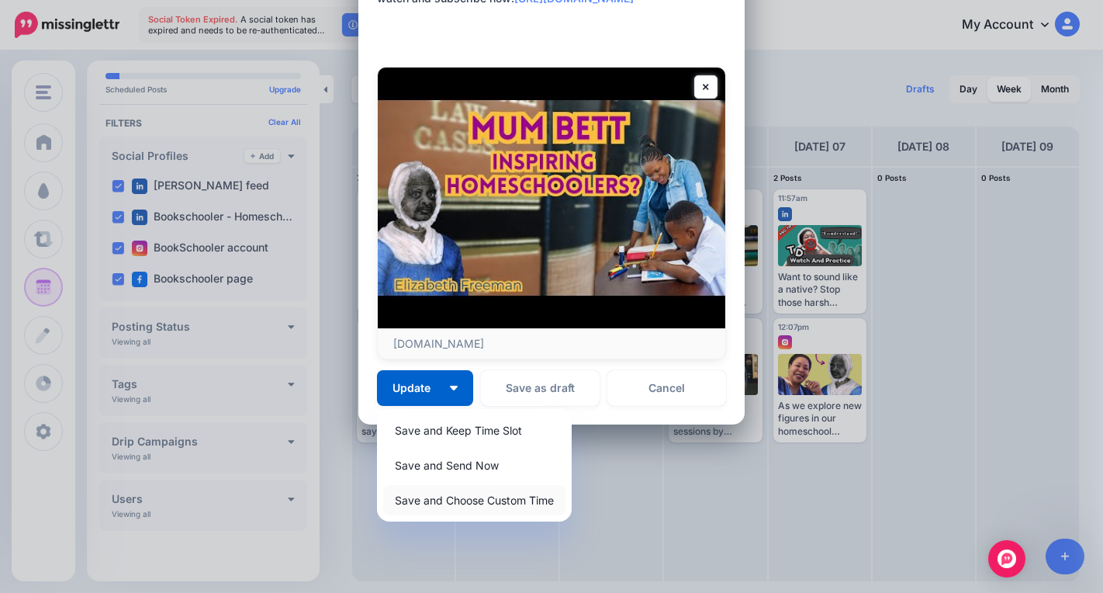
click at [511, 506] on link "Save and Choose Custom Time" at bounding box center [474, 500] width 182 height 30
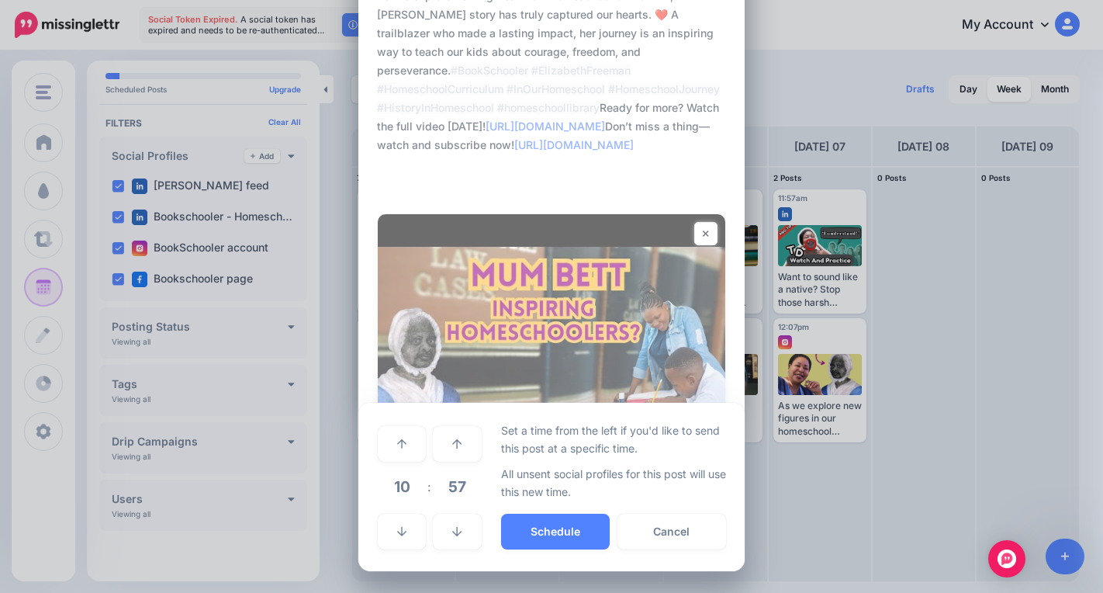
scroll to position [120, 0]
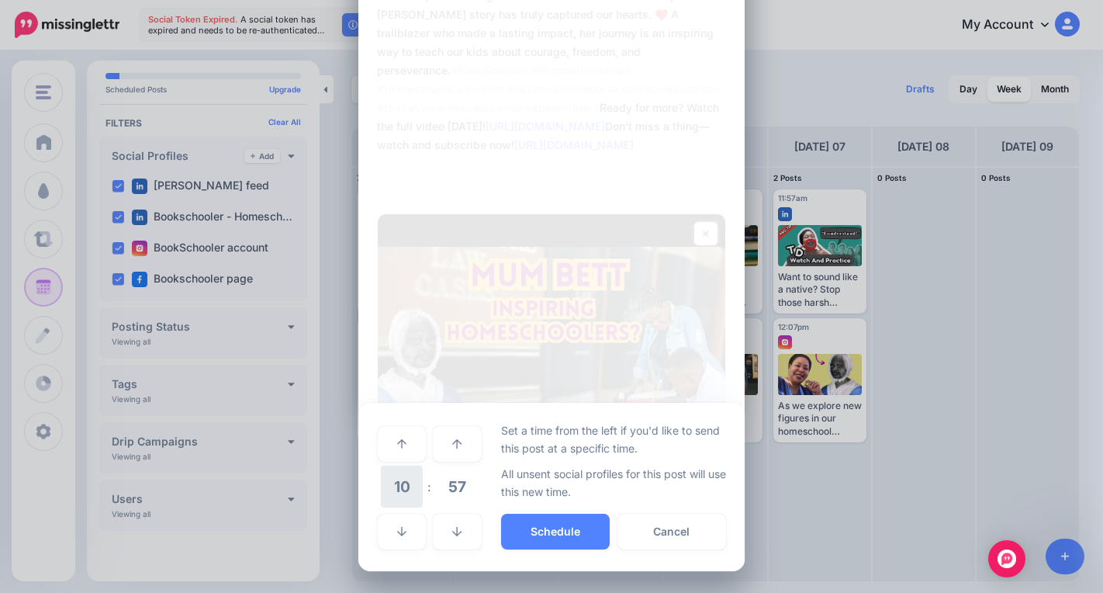
click at [382, 477] on span "10" at bounding box center [402, 486] width 42 height 42
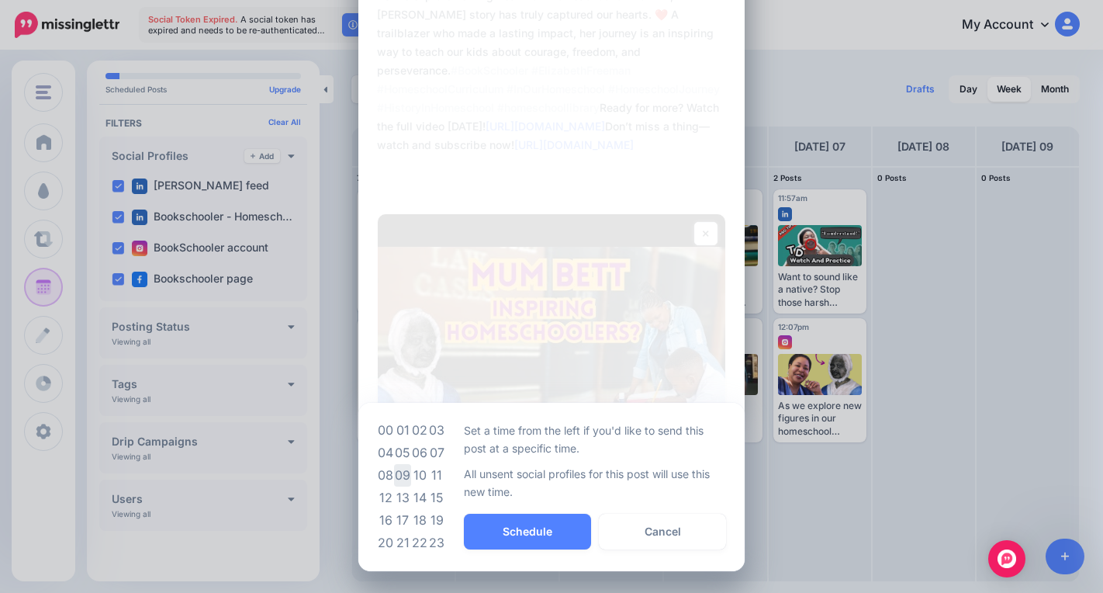
click at [394, 476] on td "09" at bounding box center [402, 475] width 17 height 22
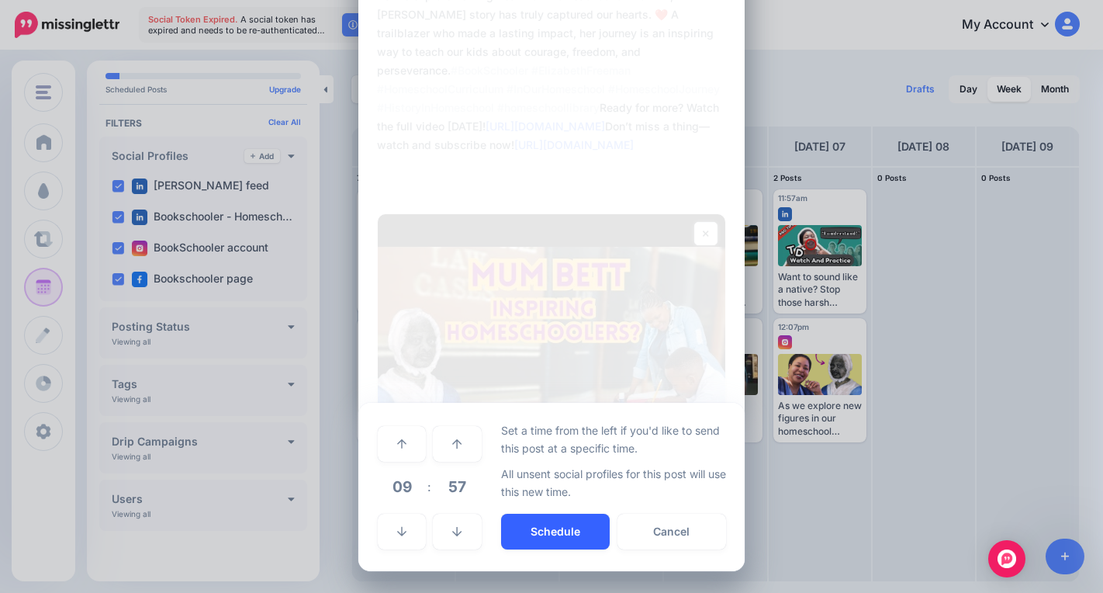
click at [534, 537] on button "Schedule" at bounding box center [555, 531] width 109 height 36
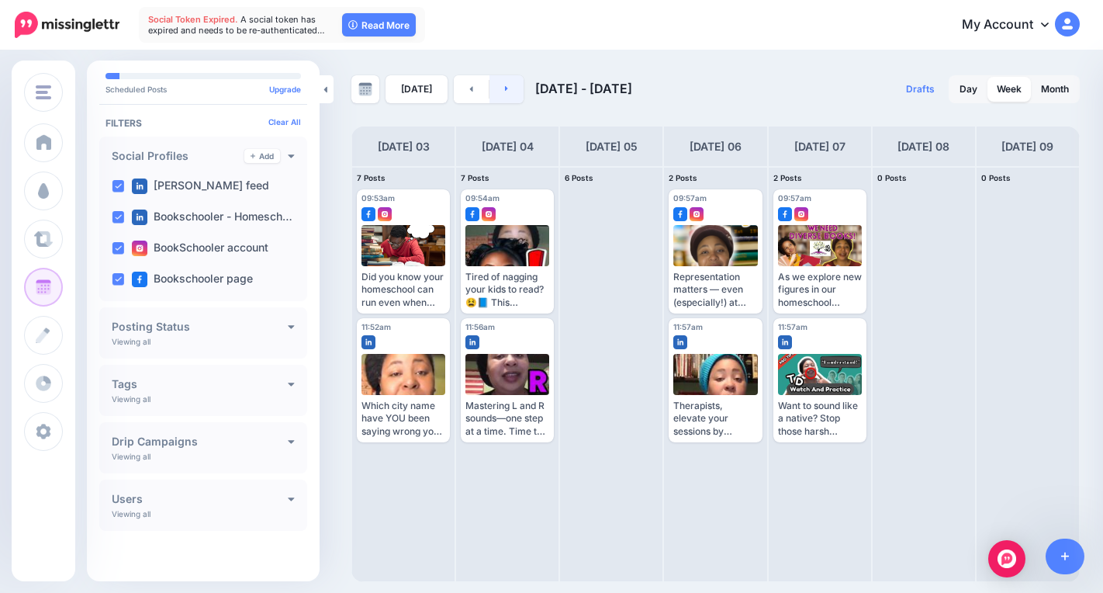
click at [508, 88] on link at bounding box center [506, 89] width 35 height 28
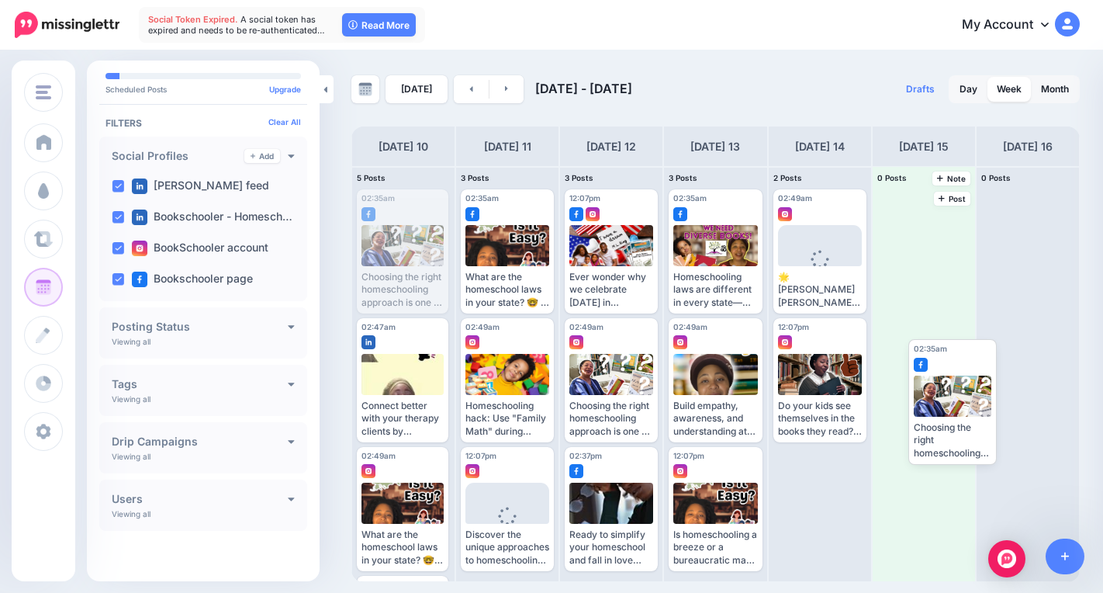
drag, startPoint x: 397, startPoint y: 246, endPoint x: 890, endPoint y: 385, distance: 512.5
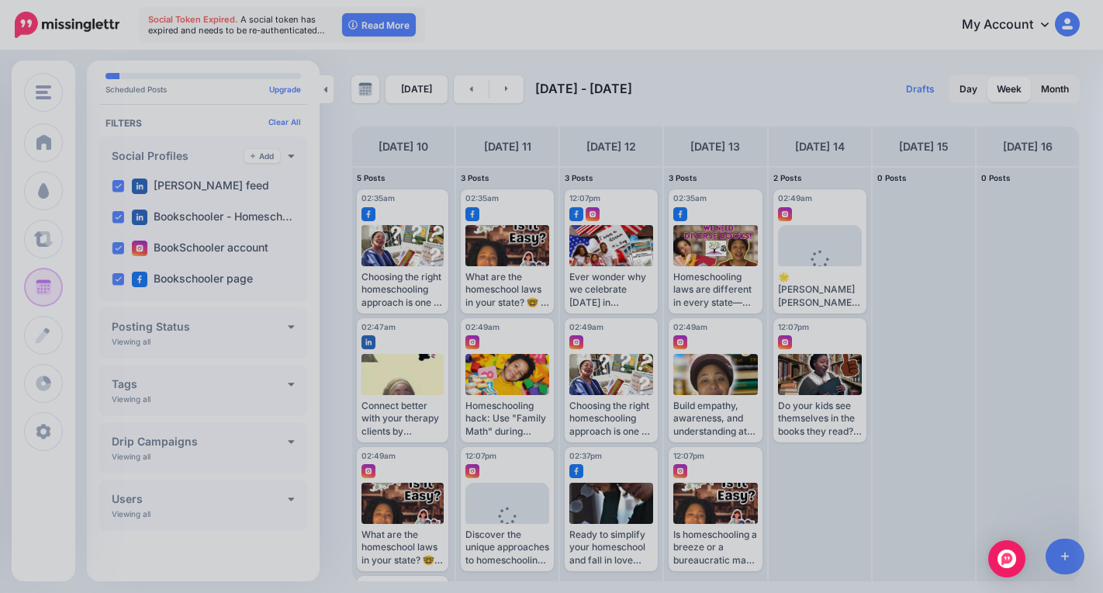
scroll to position [0, 0]
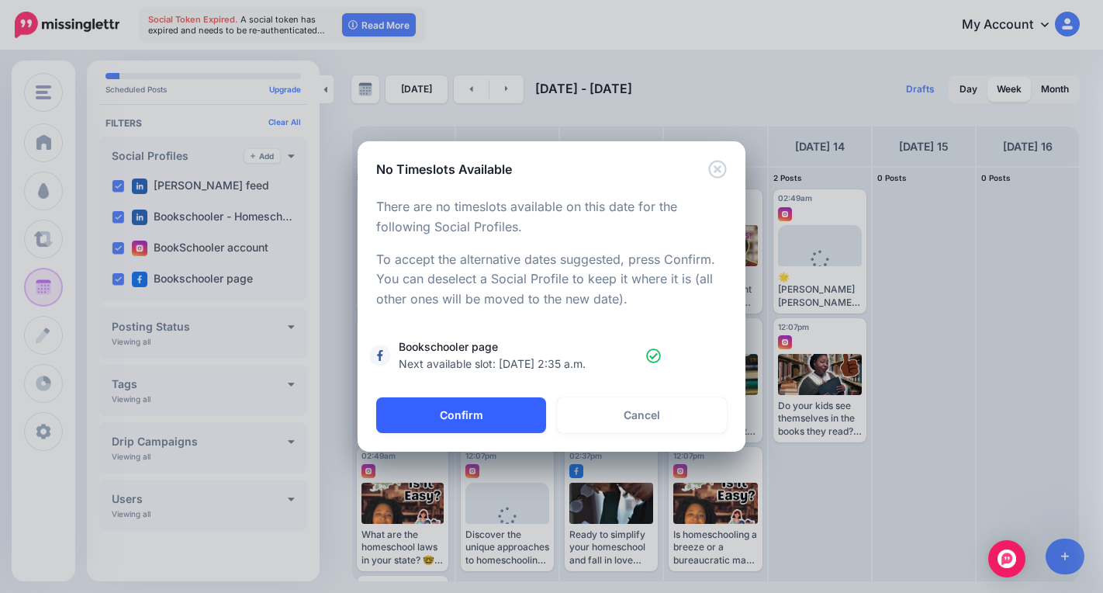
drag, startPoint x: 469, startPoint y: 404, endPoint x: 479, endPoint y: 406, distance: 11.1
click at [474, 402] on button "Confirm" at bounding box center [461, 415] width 170 height 36
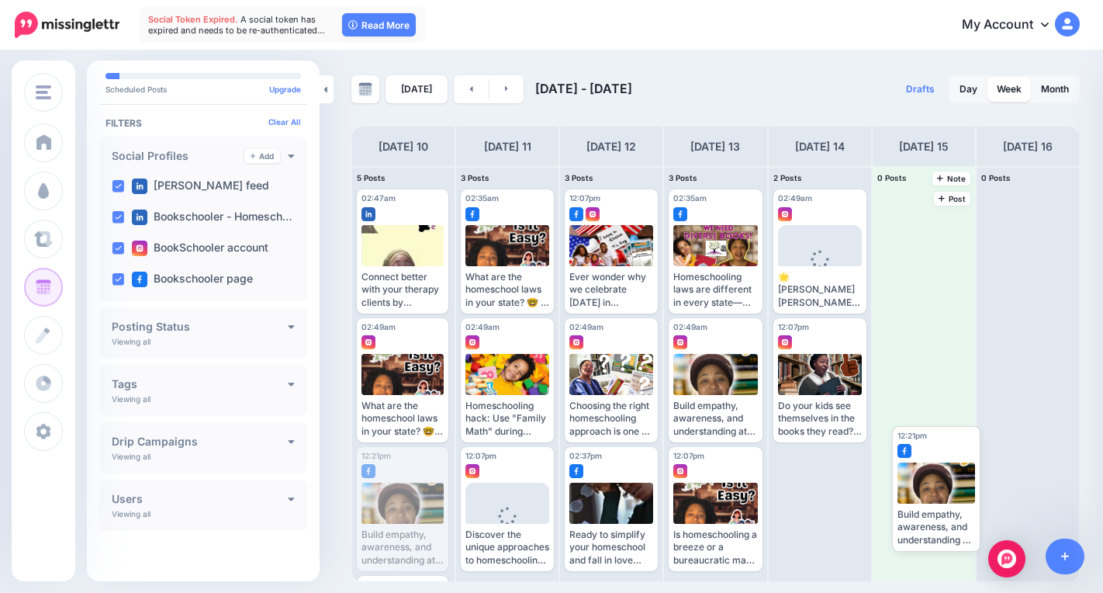
drag, startPoint x: 394, startPoint y: 494, endPoint x: 928, endPoint y: 475, distance: 534.0
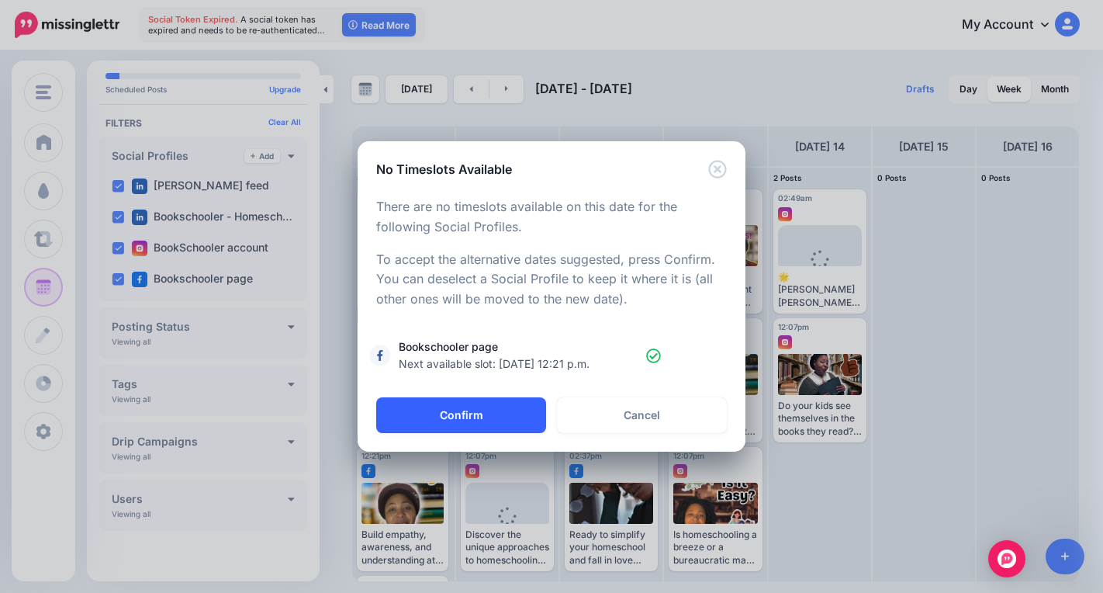
drag, startPoint x: 417, startPoint y: 412, endPoint x: 418, endPoint y: 424, distance: 11.7
click at [414, 416] on button "Confirm" at bounding box center [461, 415] width 170 height 36
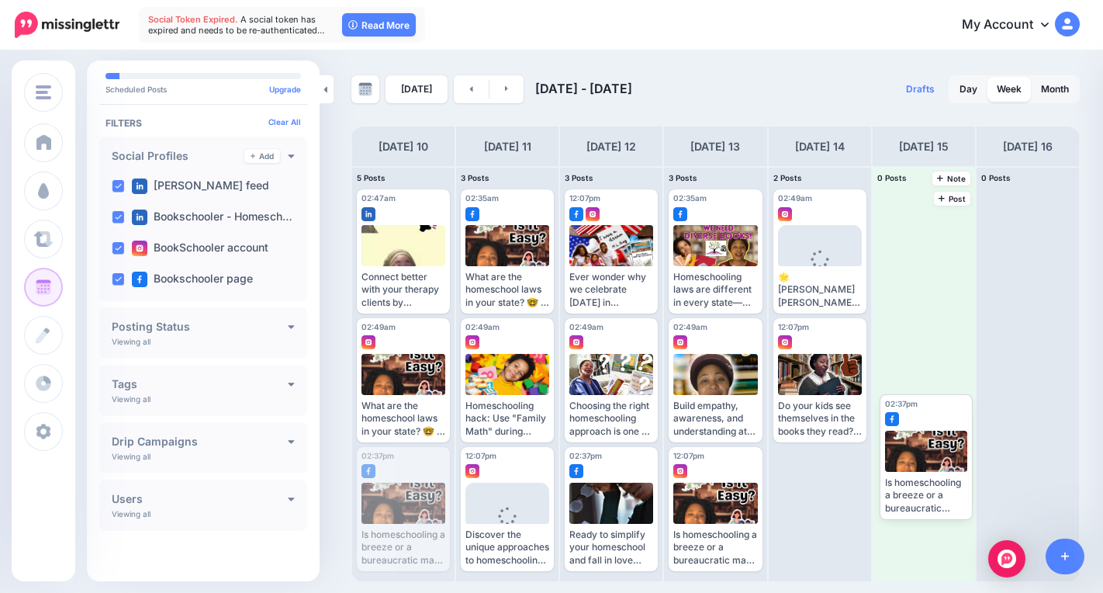
drag, startPoint x: 399, startPoint y: 489, endPoint x: 921, endPoint y: 435, distance: 524.8
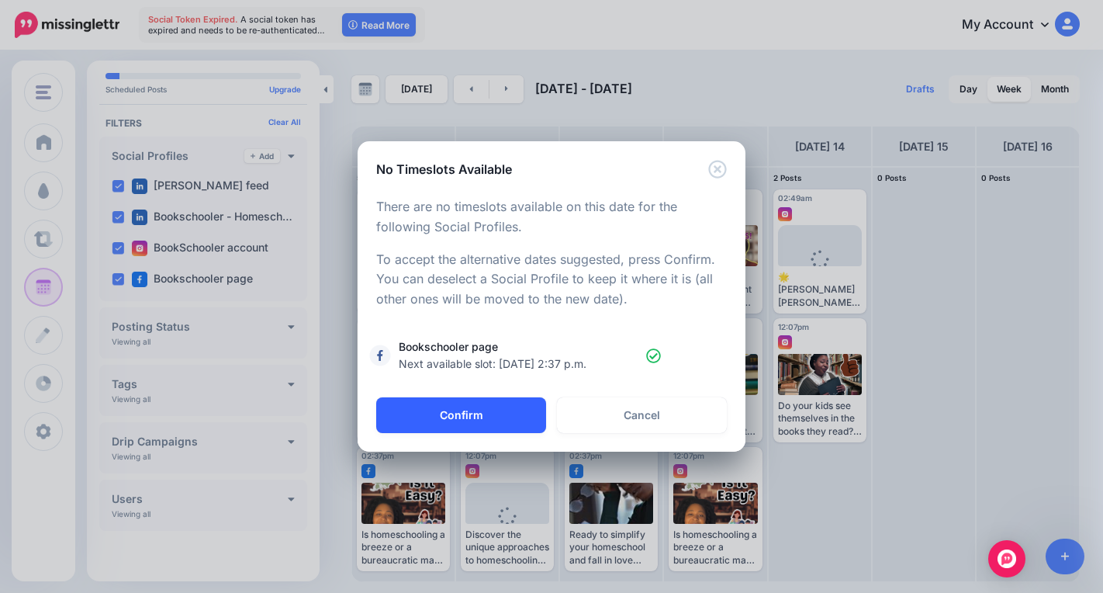
click at [466, 419] on button "Confirm" at bounding box center [461, 415] width 170 height 36
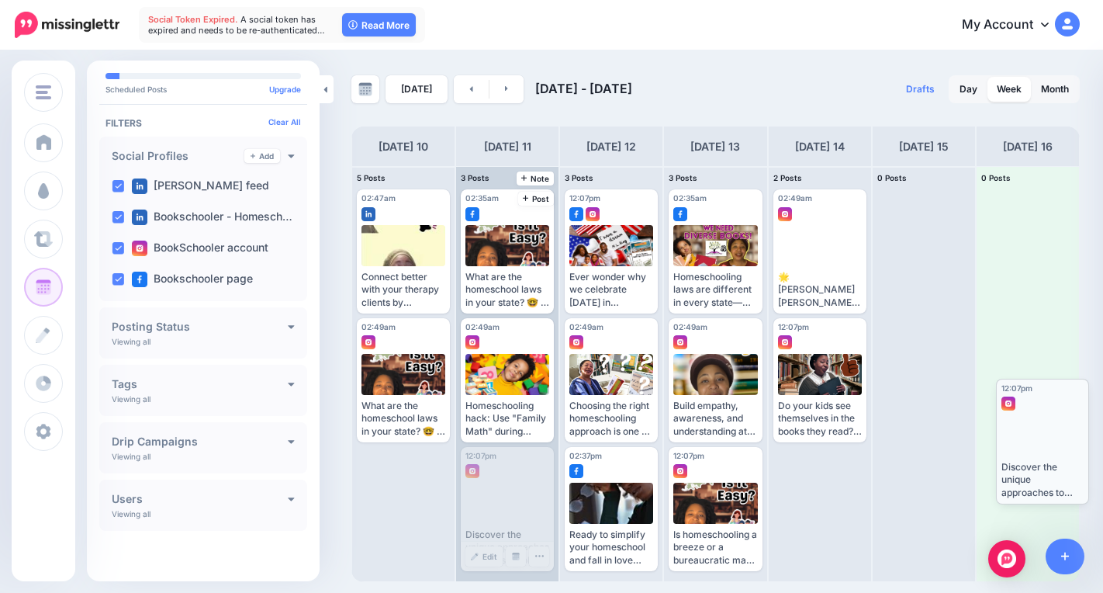
drag, startPoint x: 471, startPoint y: 490, endPoint x: 1006, endPoint y: 424, distance: 539.3
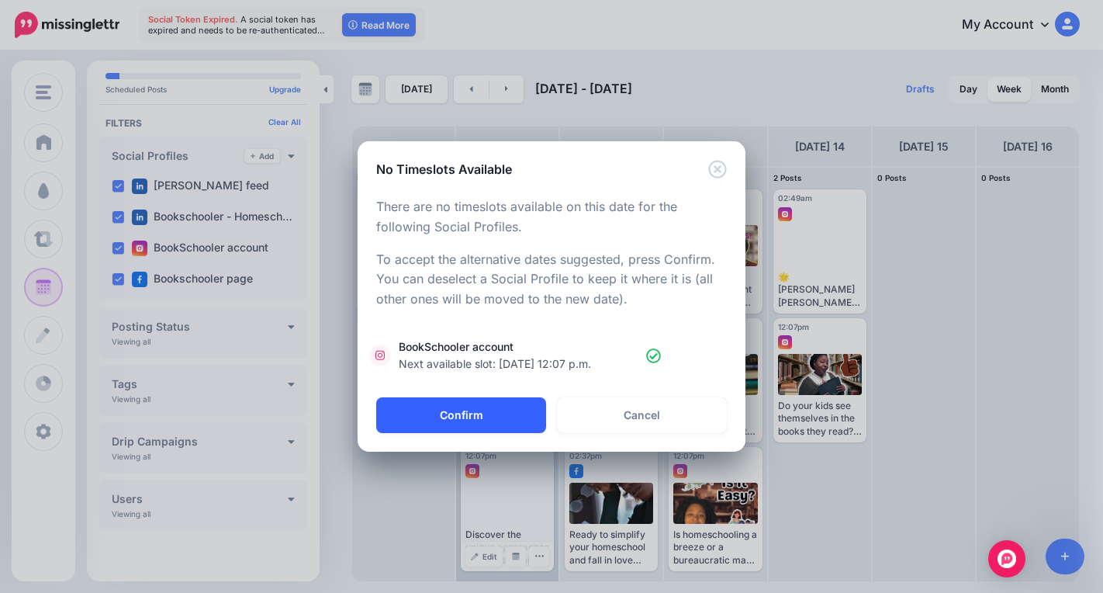
click at [510, 403] on button "Confirm" at bounding box center [461, 415] width 170 height 36
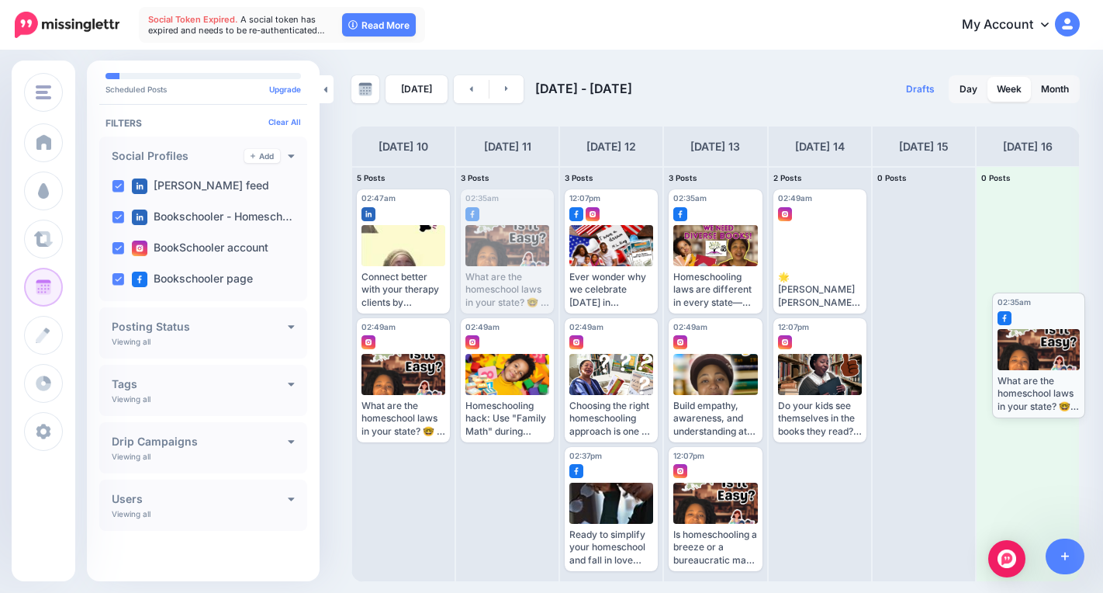
drag, startPoint x: 523, startPoint y: 268, endPoint x: 1053, endPoint y: 371, distance: 539.7
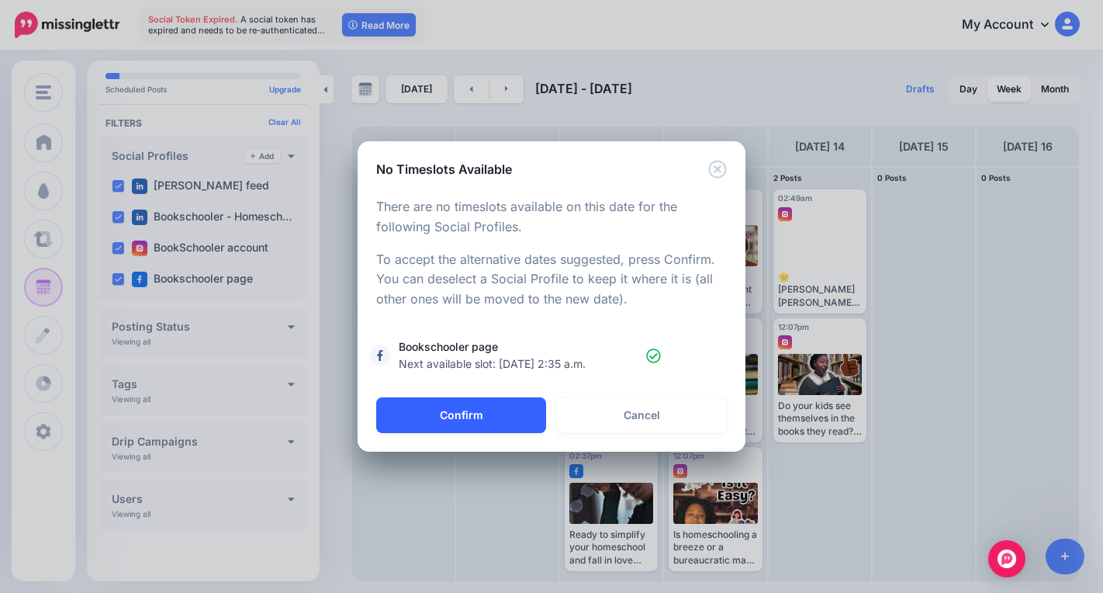
click at [490, 417] on button "Confirm" at bounding box center [461, 415] width 170 height 36
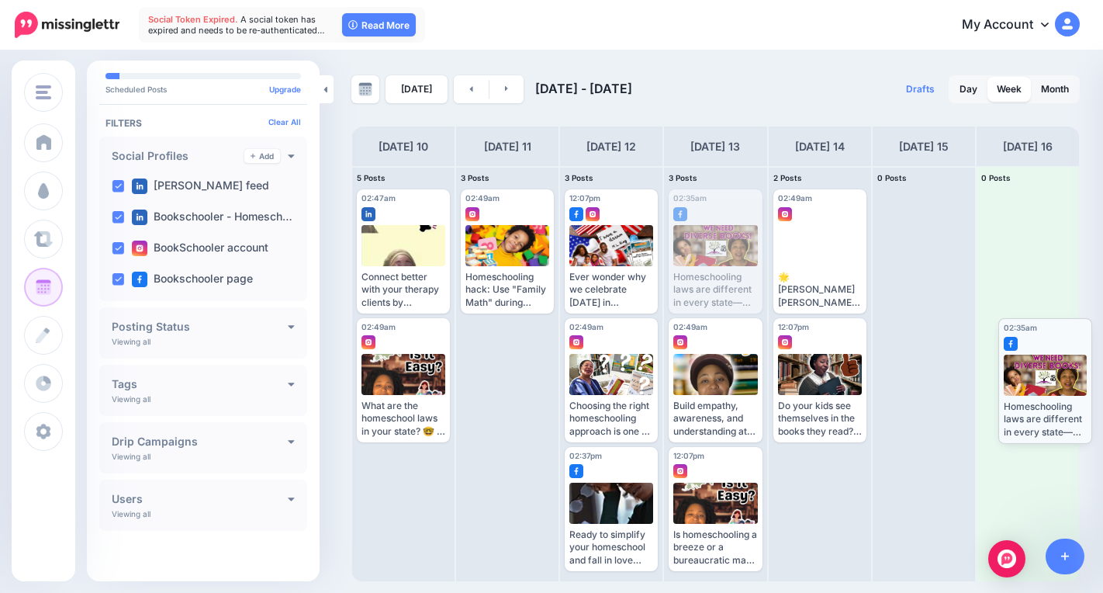
drag, startPoint x: 690, startPoint y: 238, endPoint x: 1018, endPoint y: 365, distance: 351.9
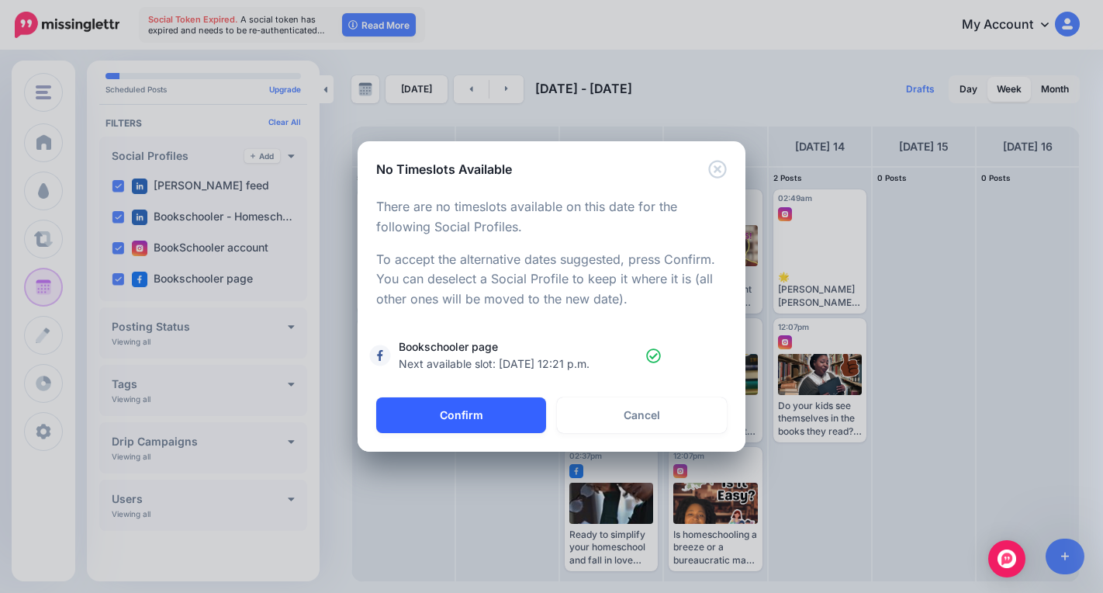
click at [421, 416] on button "Confirm" at bounding box center [461, 415] width 170 height 36
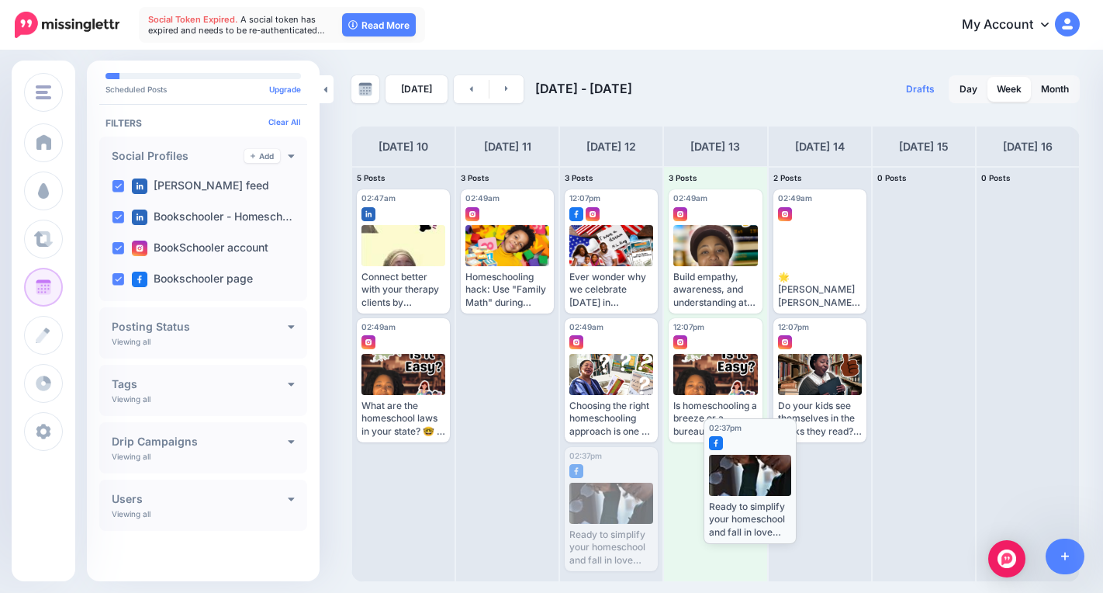
drag, startPoint x: 583, startPoint y: 517, endPoint x: 722, endPoint y: 488, distance: 141.8
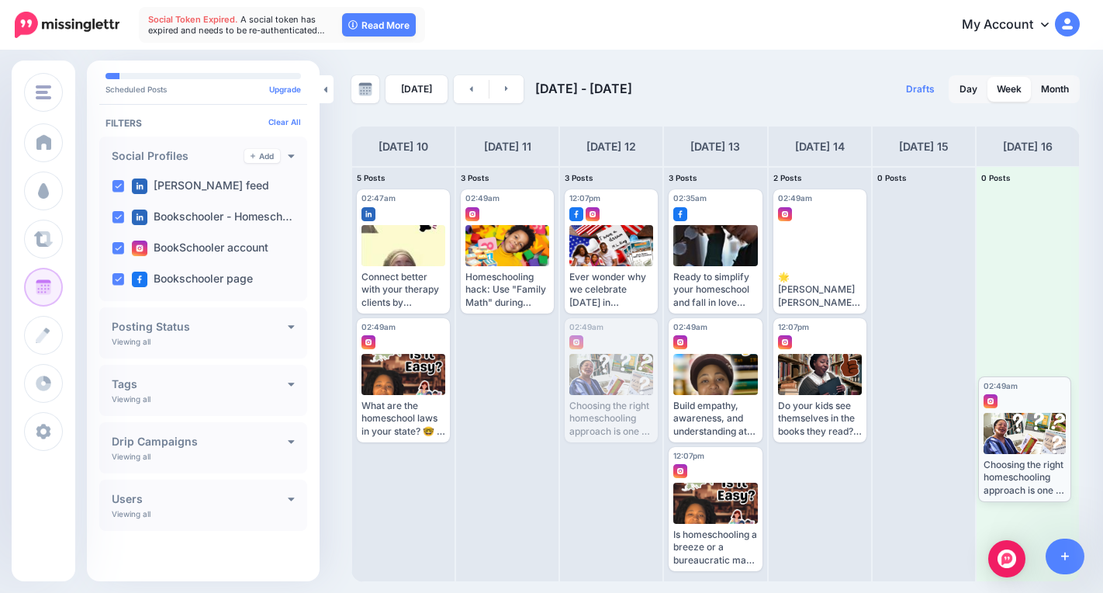
drag, startPoint x: 607, startPoint y: 365, endPoint x: 1020, endPoint y: 424, distance: 417.5
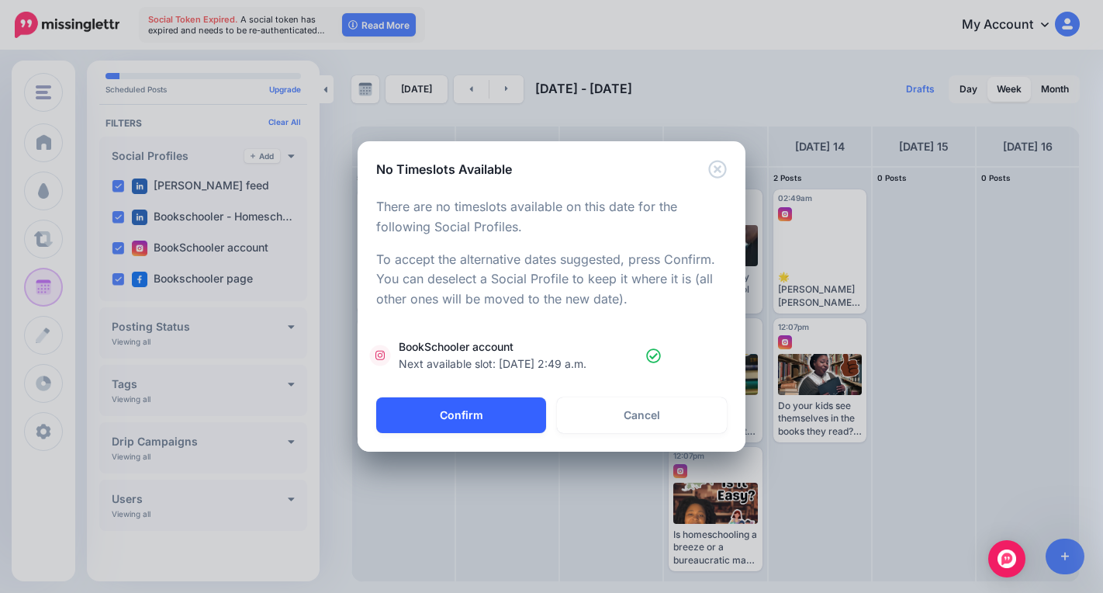
click at [498, 413] on button "Confirm" at bounding box center [461, 415] width 170 height 36
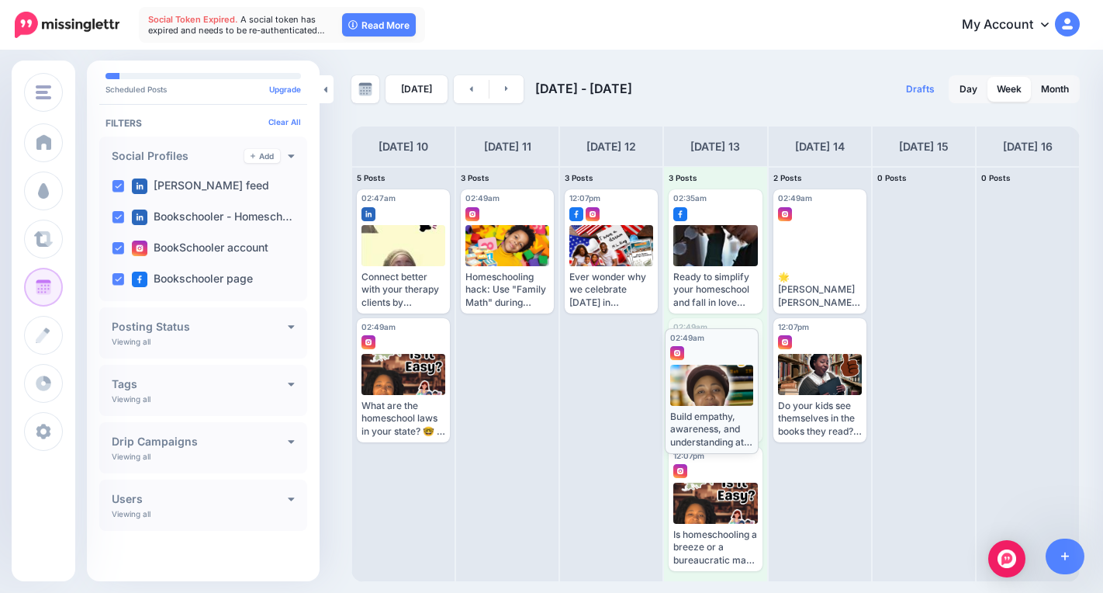
drag, startPoint x: 699, startPoint y: 372, endPoint x: 695, endPoint y: 382, distance: 10.8
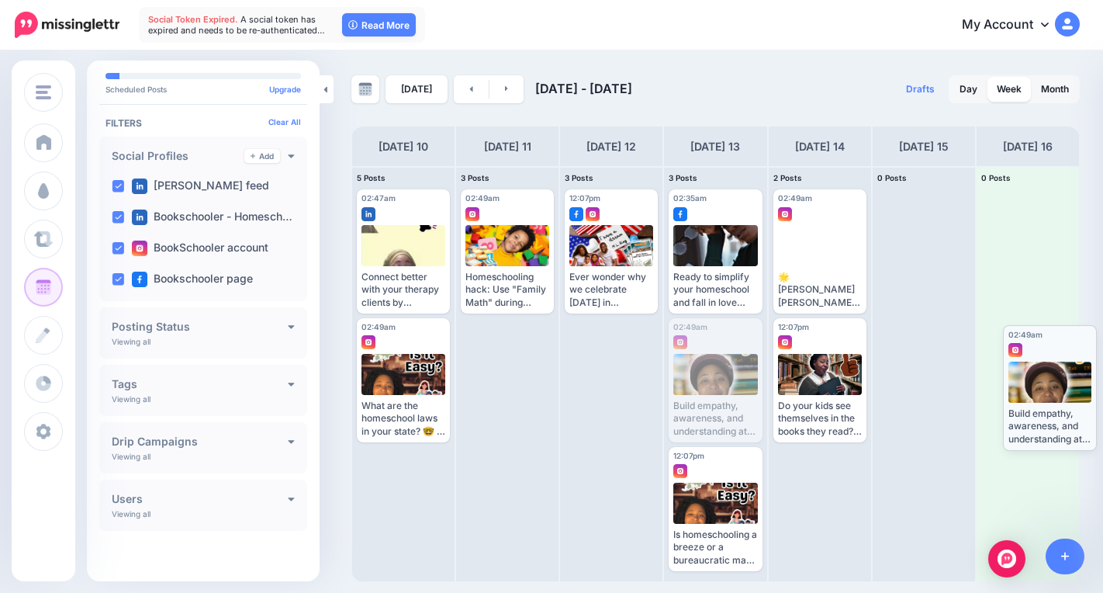
drag, startPoint x: 714, startPoint y: 382, endPoint x: 1047, endPoint y: 388, distance: 332.8
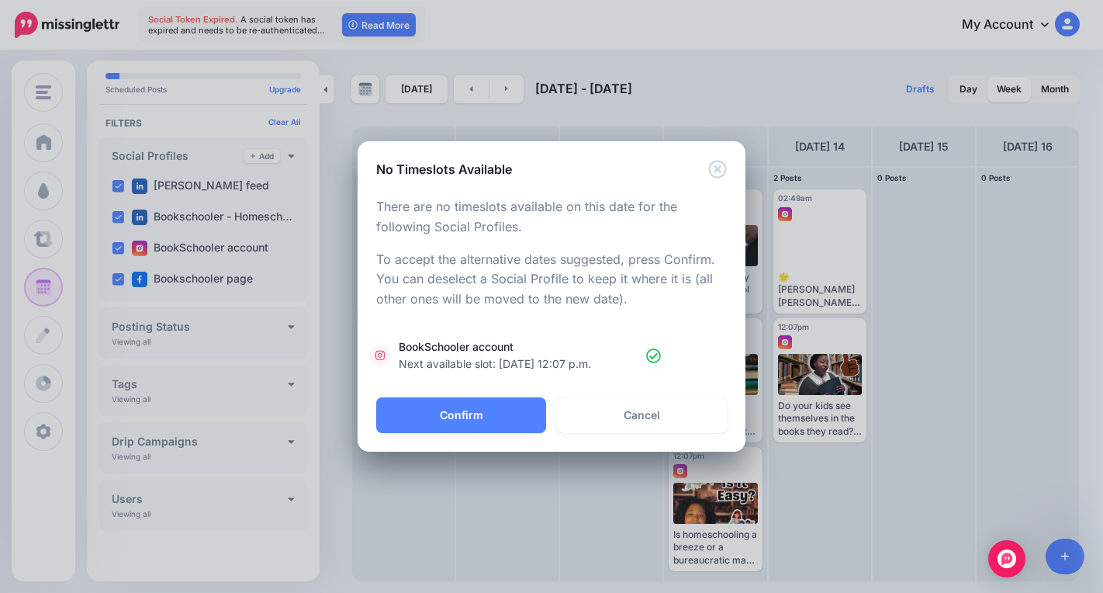
click at [496, 454] on div "No Timeslots Available Loading There are no timeslots available on this date fo…" at bounding box center [551, 296] width 1103 height 593
click at [497, 417] on button "Confirm" at bounding box center [461, 415] width 170 height 36
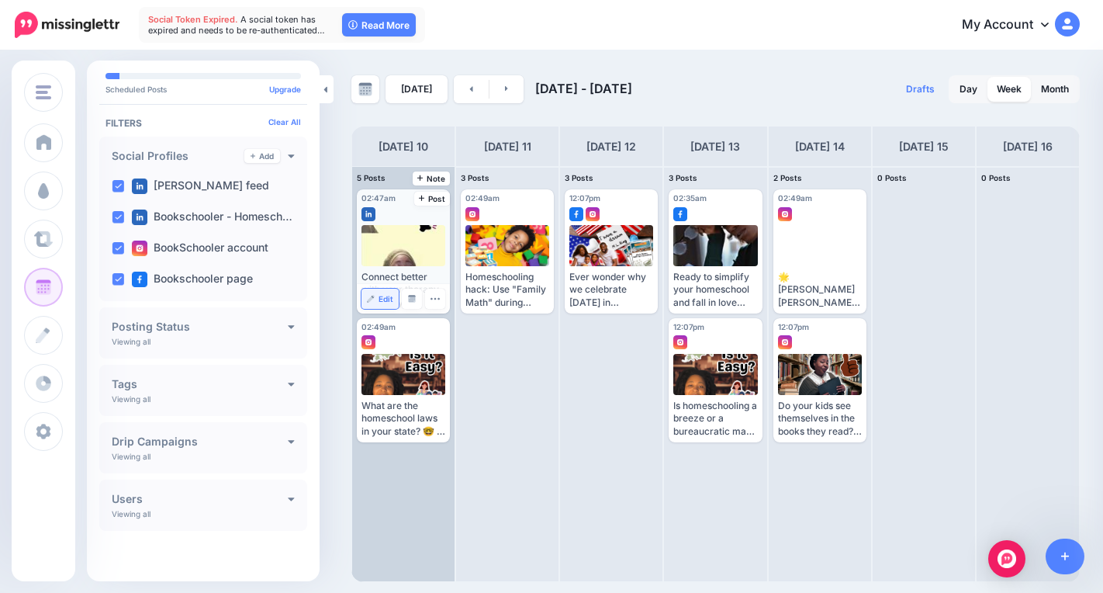
click at [382, 297] on span "Edit" at bounding box center [386, 299] width 15 height 8
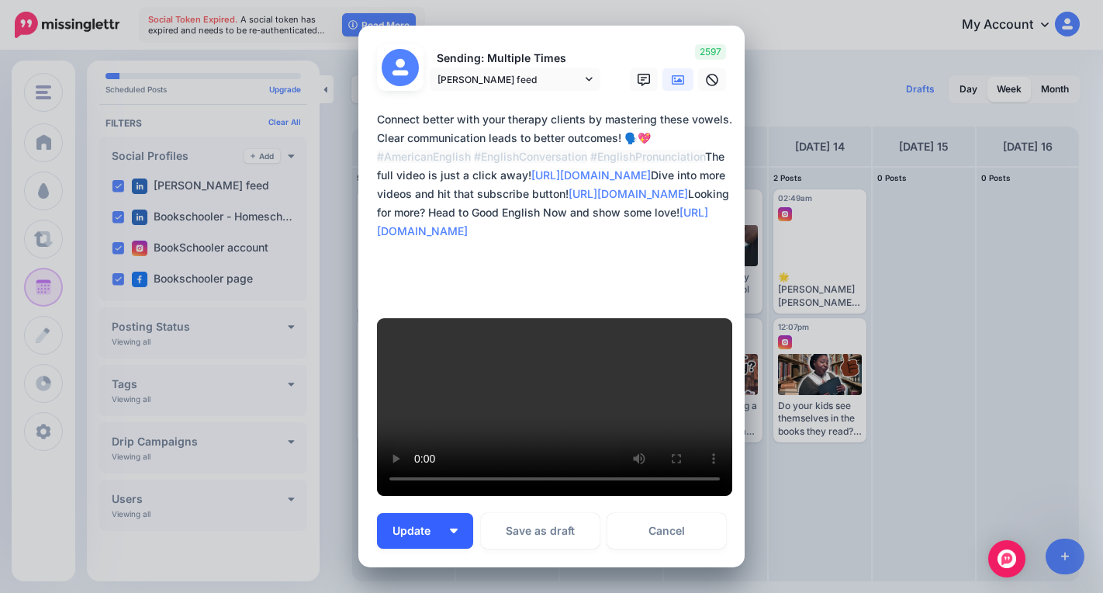
click at [444, 513] on button "Update" at bounding box center [425, 531] width 96 height 36
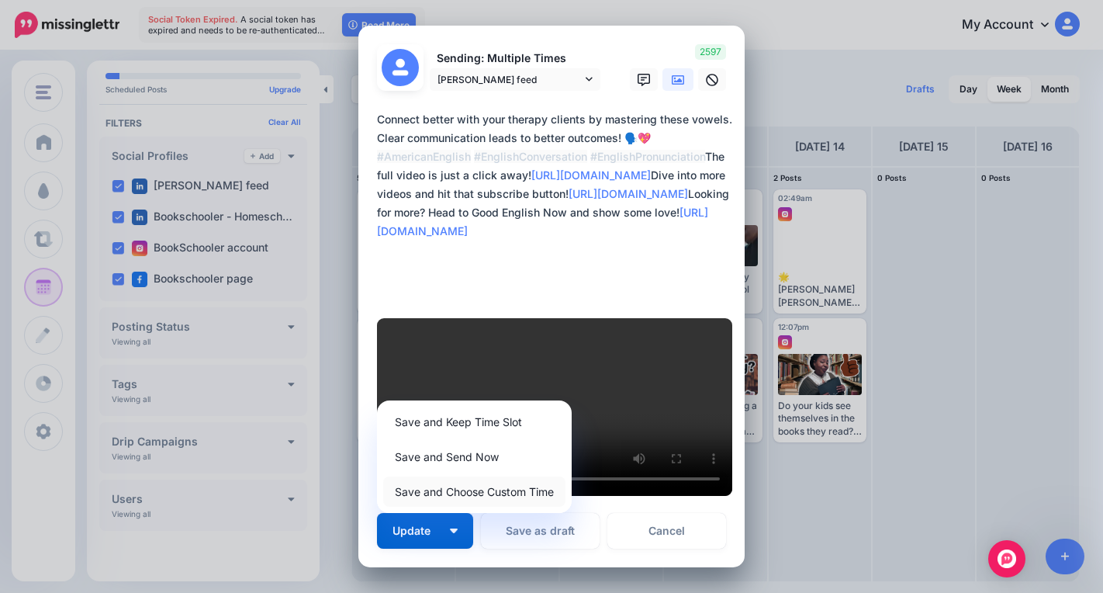
click at [492, 476] on link "Save and Choose Custom Time" at bounding box center [474, 491] width 182 height 30
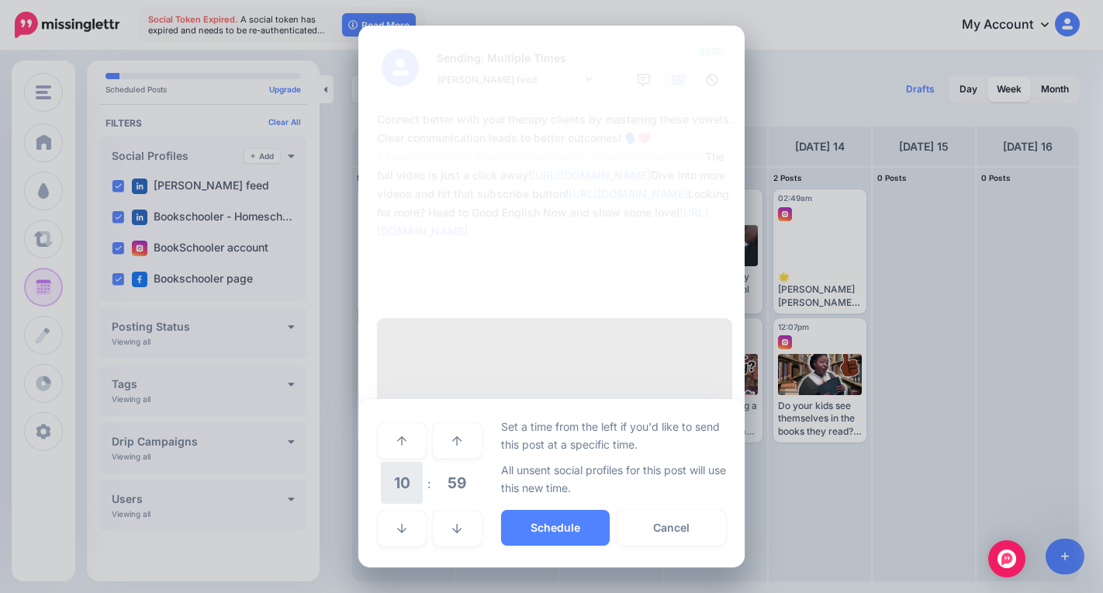
click at [410, 462] on span "10" at bounding box center [402, 483] width 42 height 42
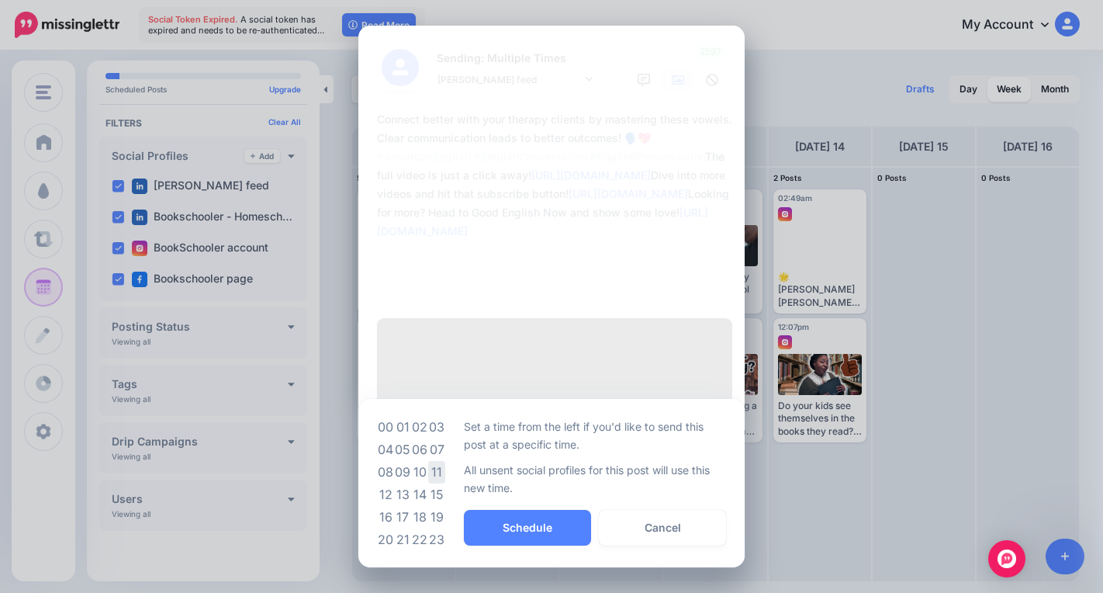
click at [437, 461] on td "11" at bounding box center [436, 472] width 17 height 22
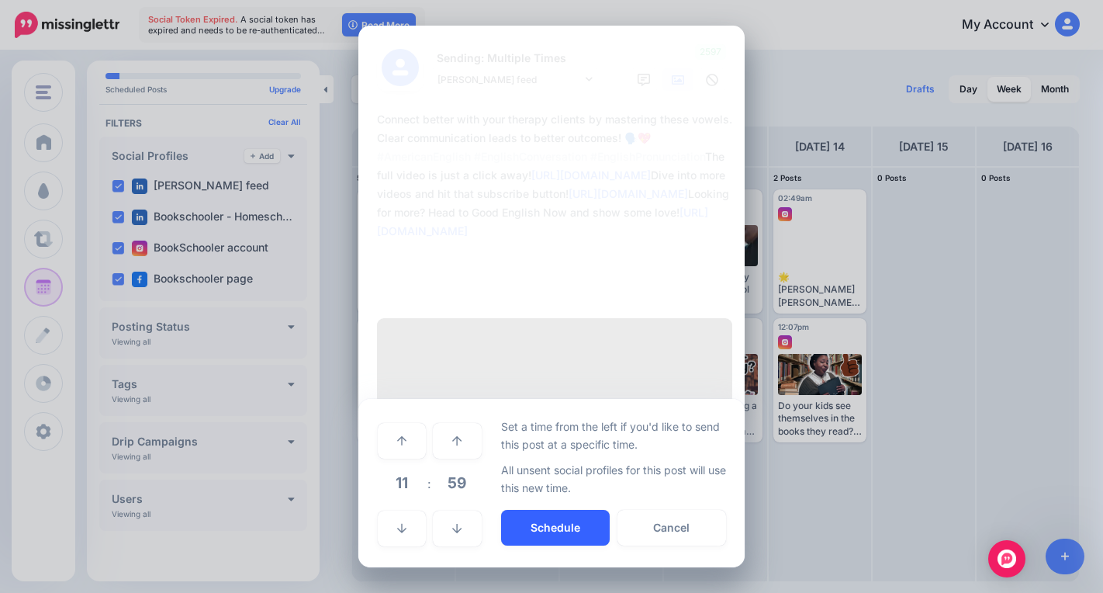
click at [527, 510] on button "Schedule" at bounding box center [555, 528] width 109 height 36
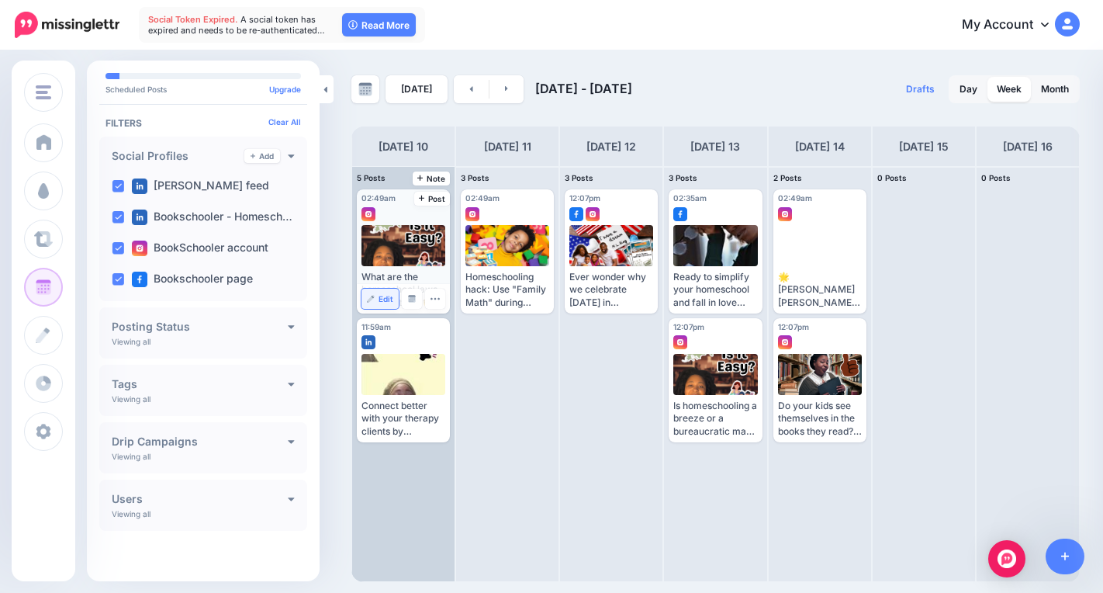
click at [390, 303] on span "Edit" at bounding box center [386, 299] width 15 height 8
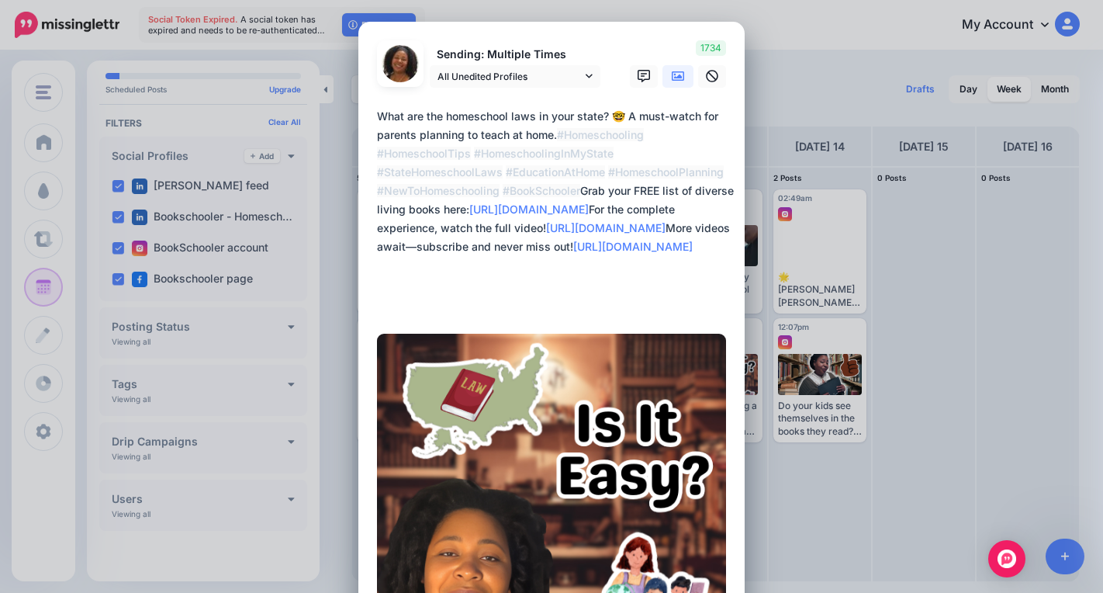
scroll to position [323, 0]
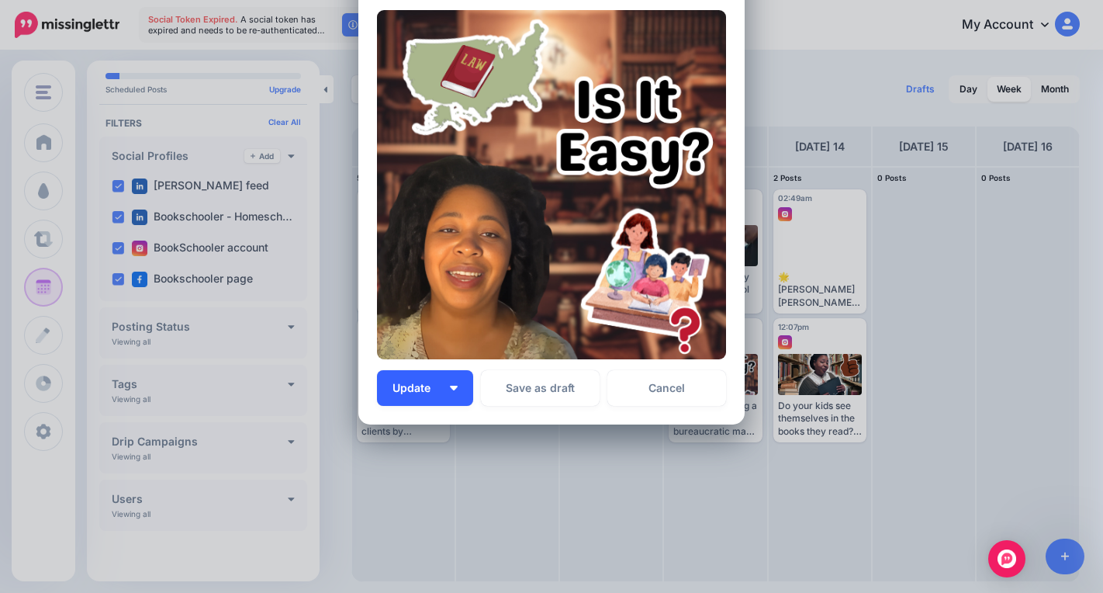
click at [445, 381] on button "Update" at bounding box center [425, 388] width 96 height 36
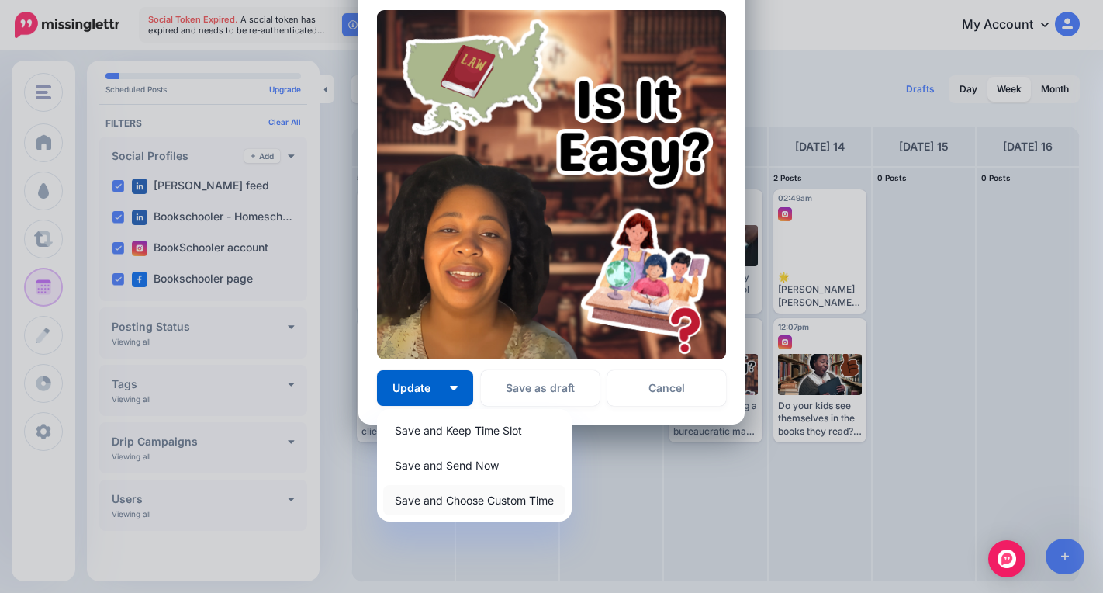
click at [467, 513] on link "Save and Choose Custom Time" at bounding box center [474, 500] width 182 height 30
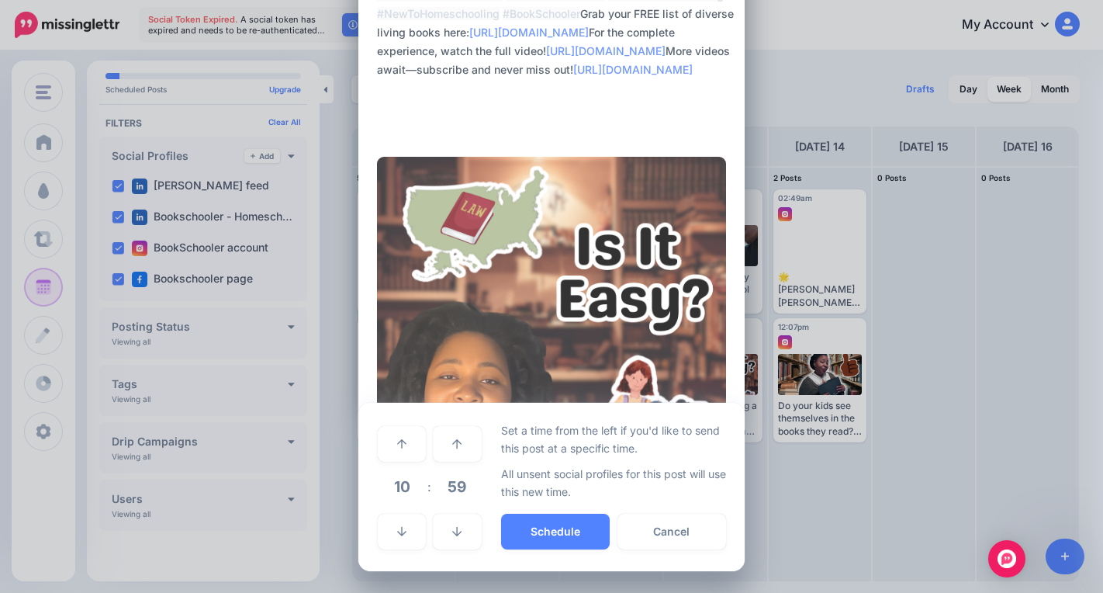
scroll to position [177, 0]
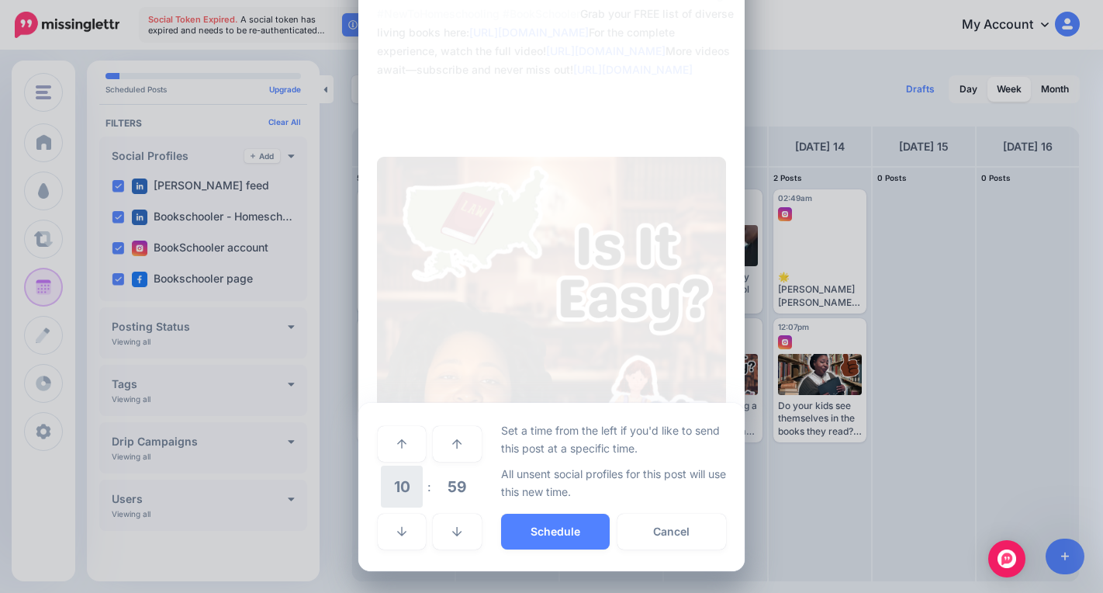
click at [400, 482] on span "10" at bounding box center [402, 486] width 42 height 42
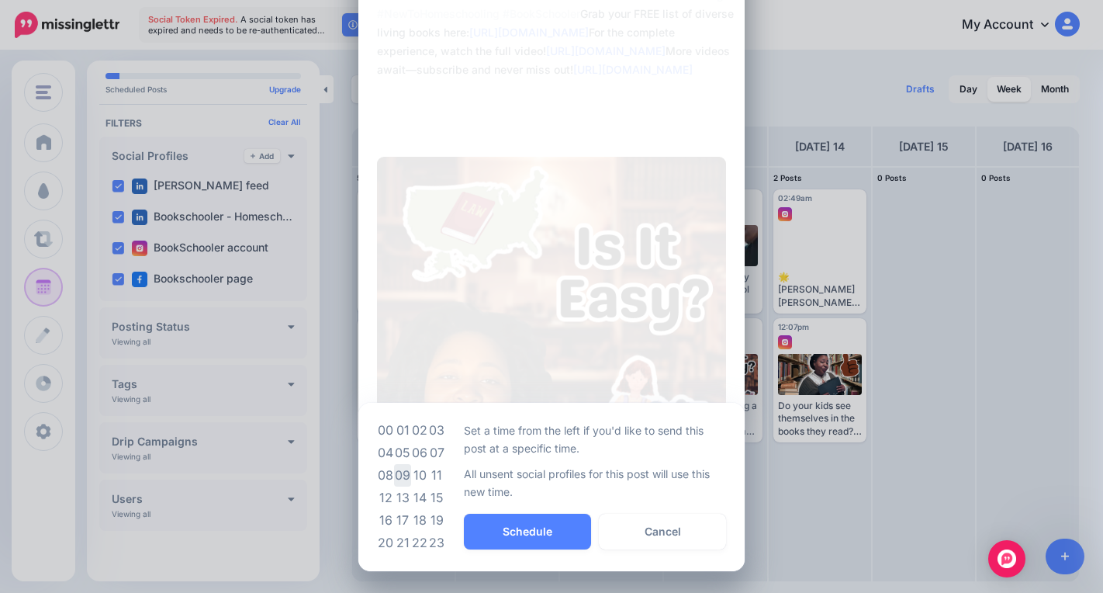
drag, startPoint x: 387, startPoint y: 473, endPoint x: 396, endPoint y: 477, distance: 9.4
click at [389, 476] on tr "08 09 10 11" at bounding box center [411, 475] width 68 height 22
click at [396, 477] on td "09" at bounding box center [402, 475] width 17 height 22
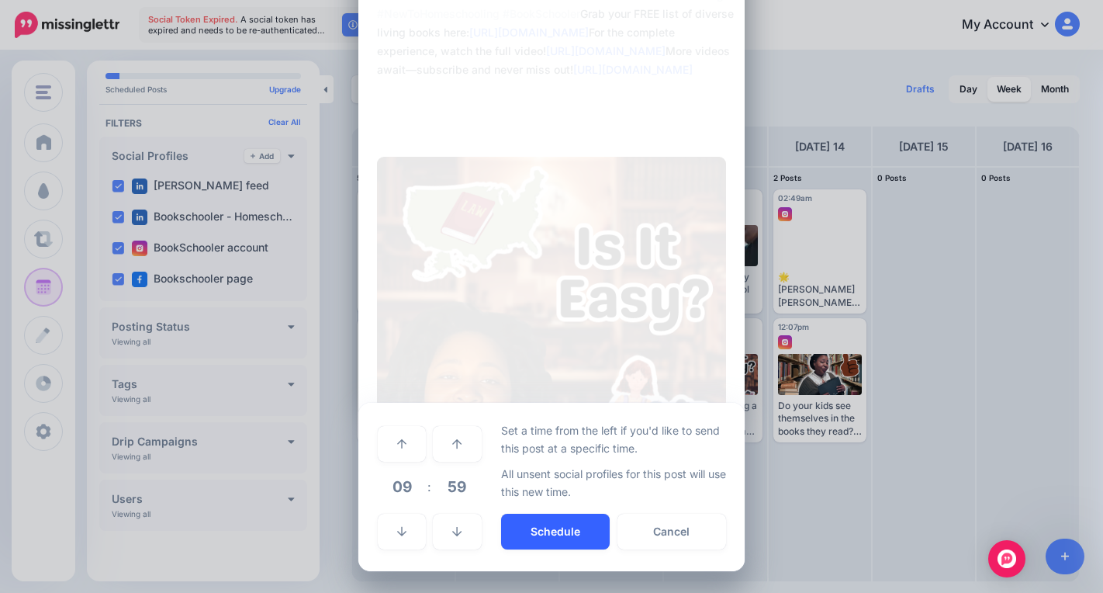
click at [509, 527] on button "Schedule" at bounding box center [555, 531] width 109 height 36
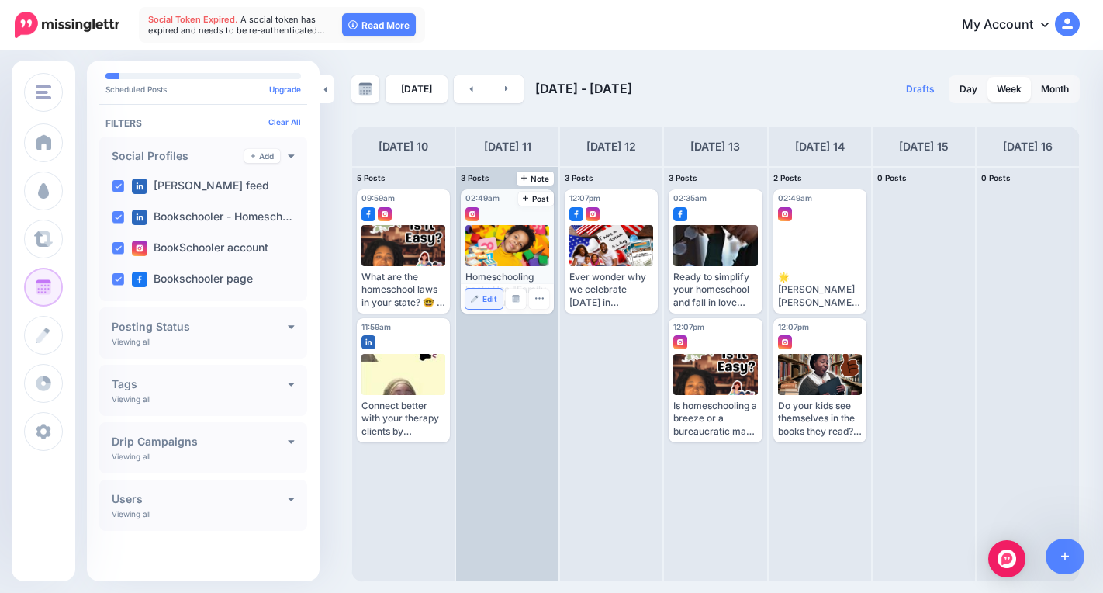
click at [486, 297] on span "Edit" at bounding box center [489, 299] width 15 height 8
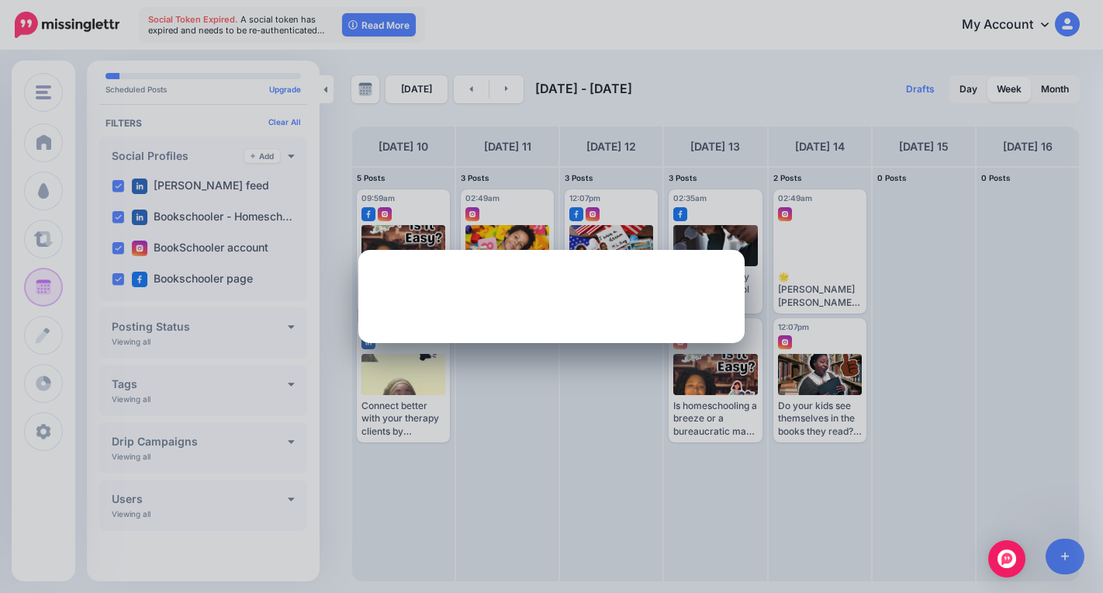
scroll to position [0, 0]
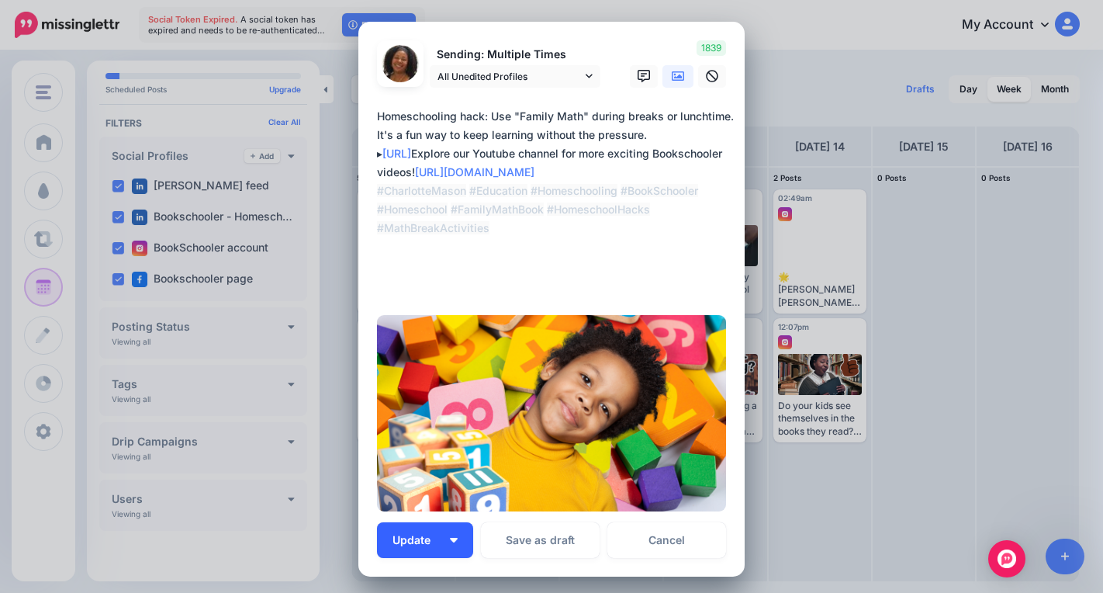
click at [441, 531] on button "Update" at bounding box center [425, 540] width 96 height 36
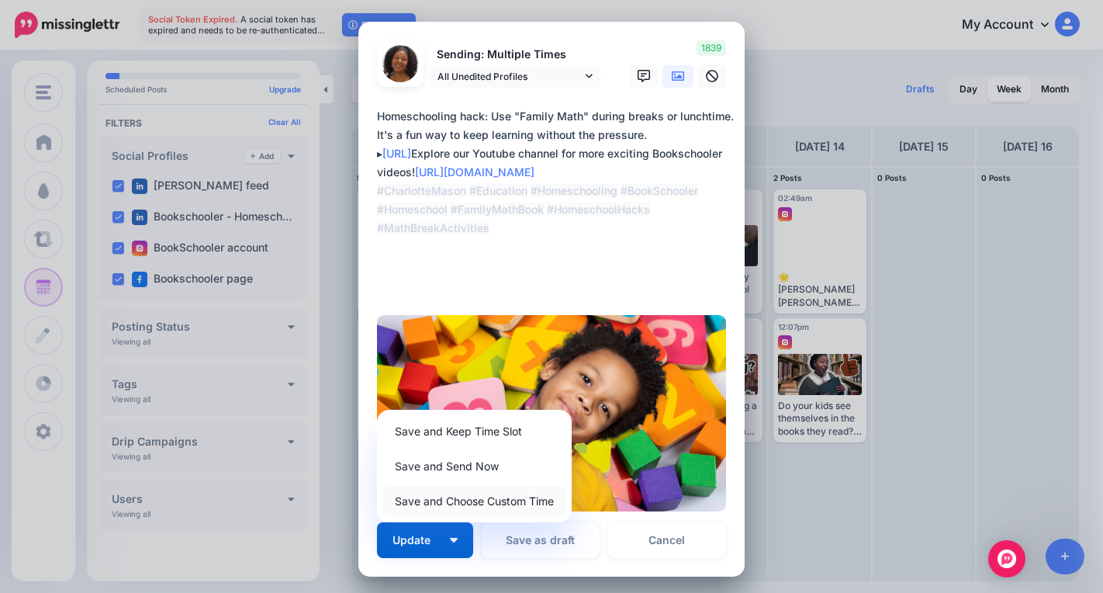
click at [469, 503] on link "Save and Choose Custom Time" at bounding box center [474, 501] width 182 height 30
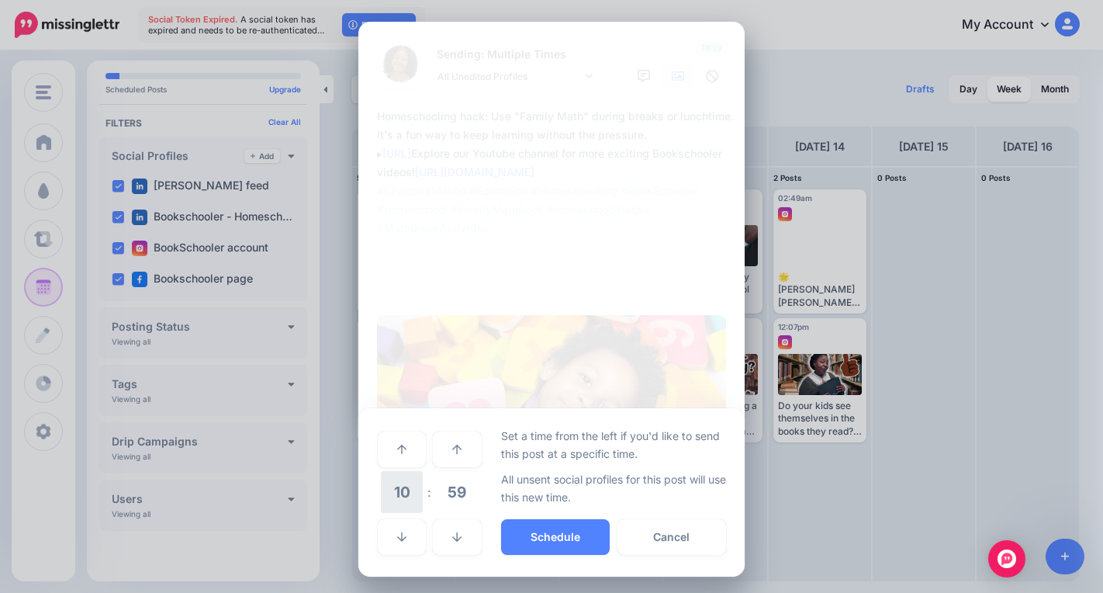
click at [410, 486] on span "10" at bounding box center [402, 492] width 42 height 42
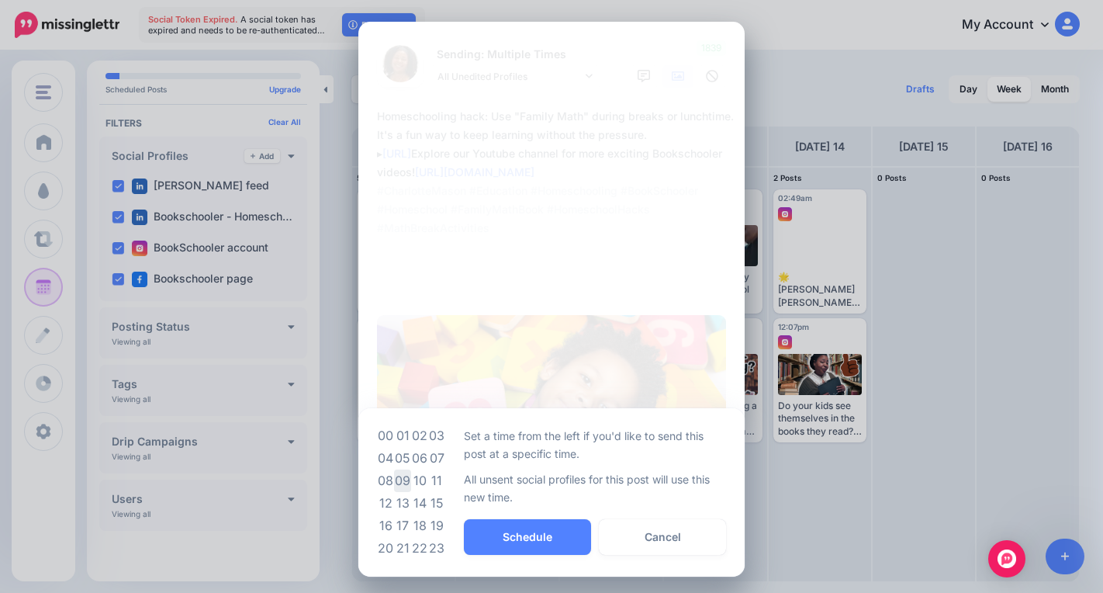
click at [403, 479] on td "09" at bounding box center [402, 480] width 17 height 22
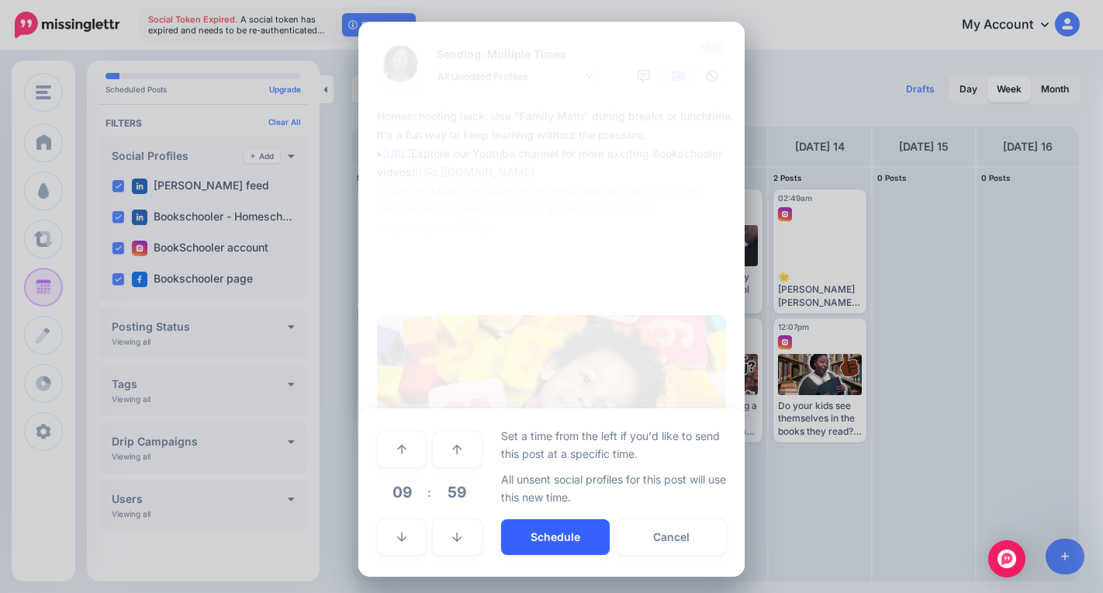
click at [517, 540] on button "Schedule" at bounding box center [555, 537] width 109 height 36
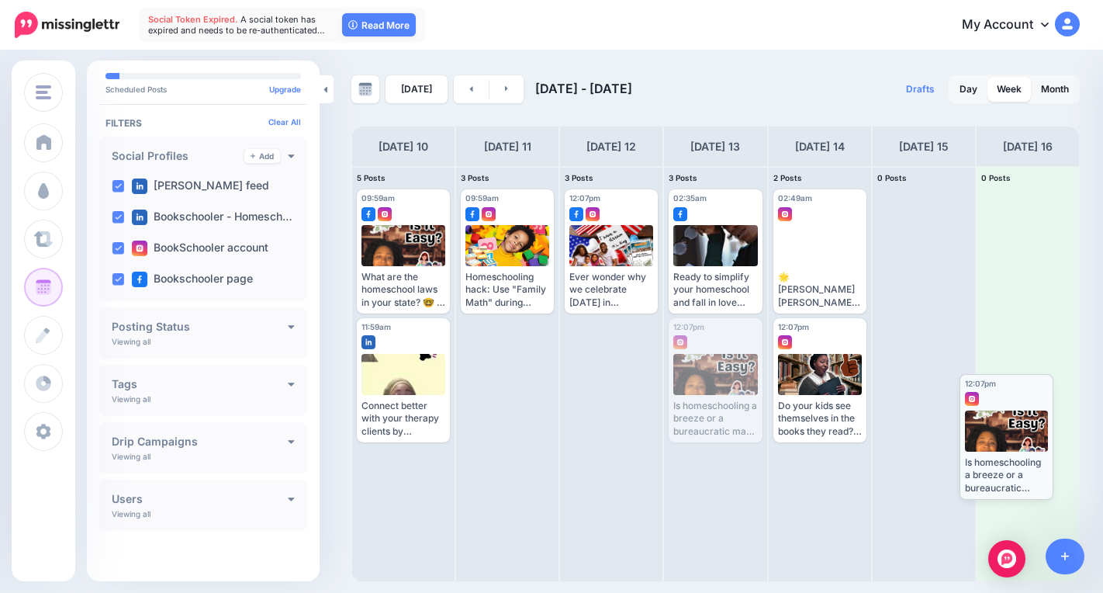
drag, startPoint x: 880, startPoint y: 434, endPoint x: 1021, endPoint y: 458, distance: 143.3
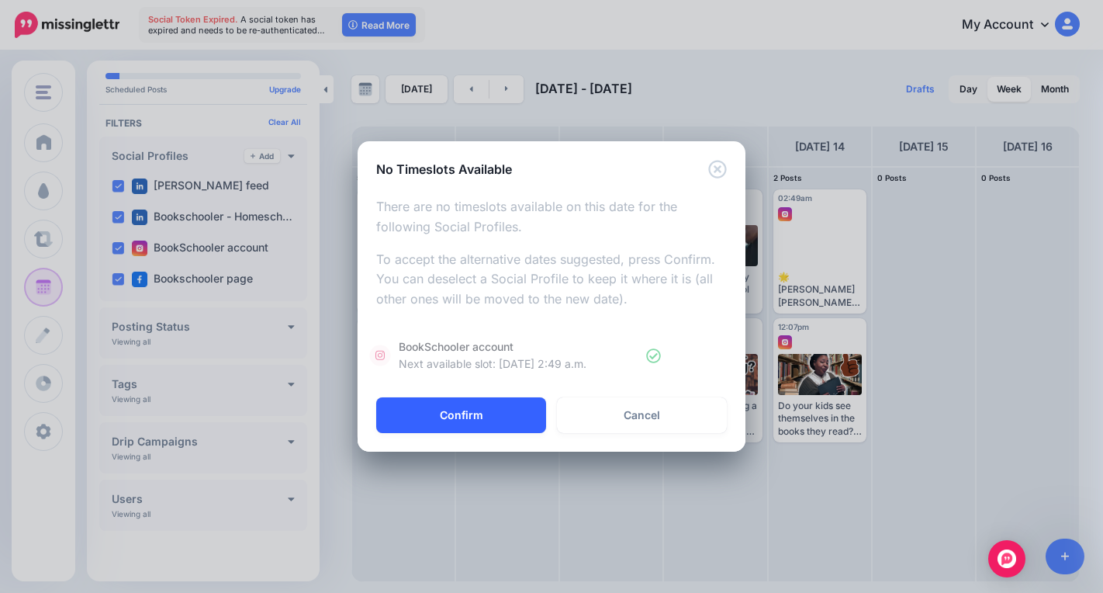
click at [503, 415] on button "Confirm" at bounding box center [461, 415] width 170 height 36
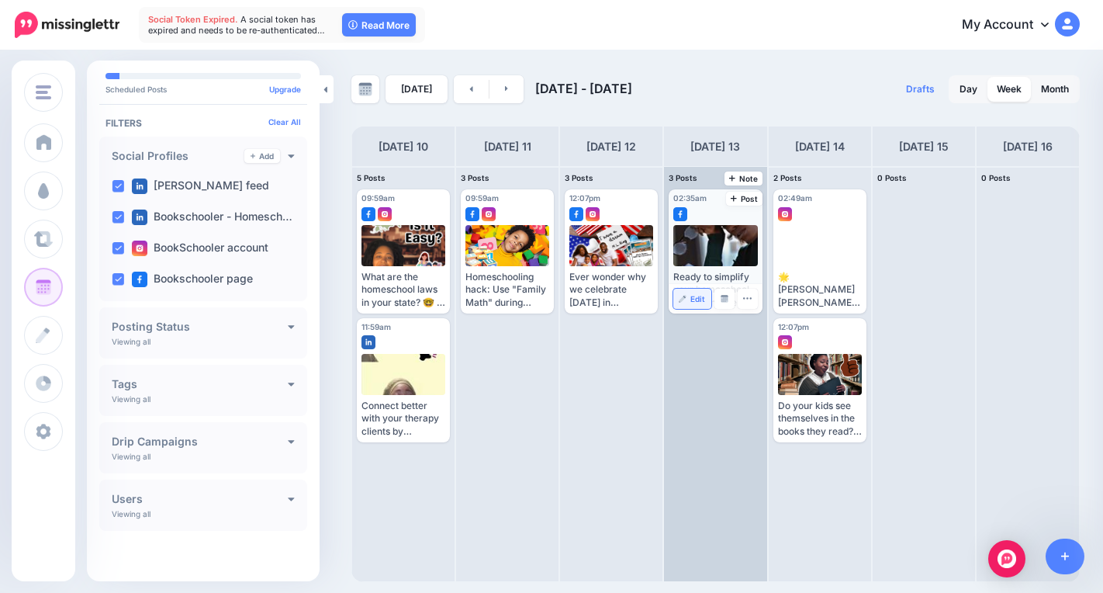
click at [697, 306] on link "Edit" at bounding box center [691, 299] width 37 height 20
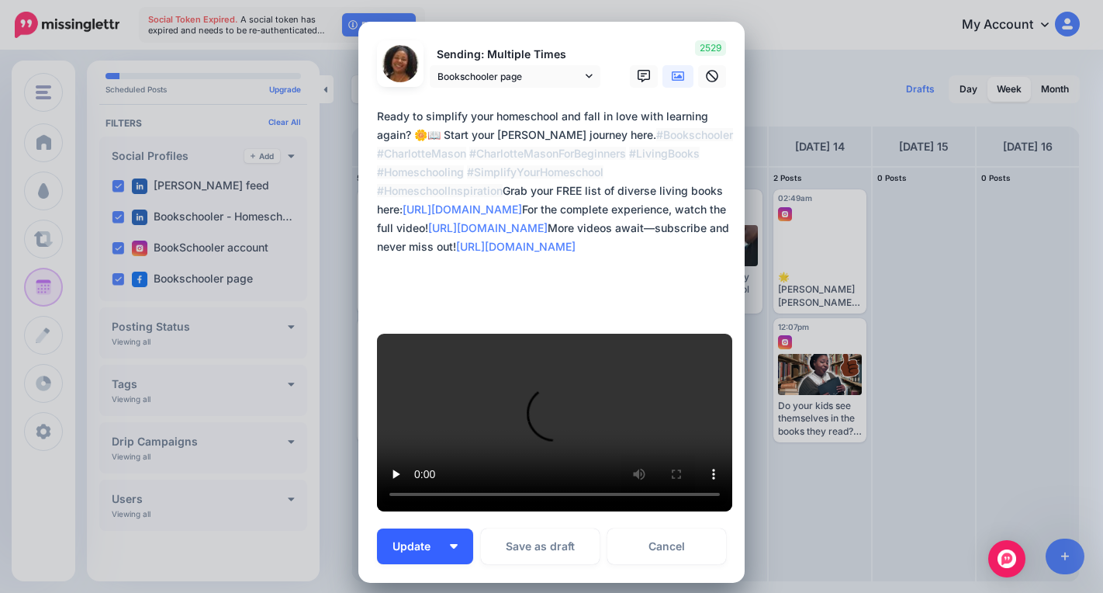
click at [450, 544] on img "button" at bounding box center [454, 546] width 8 height 5
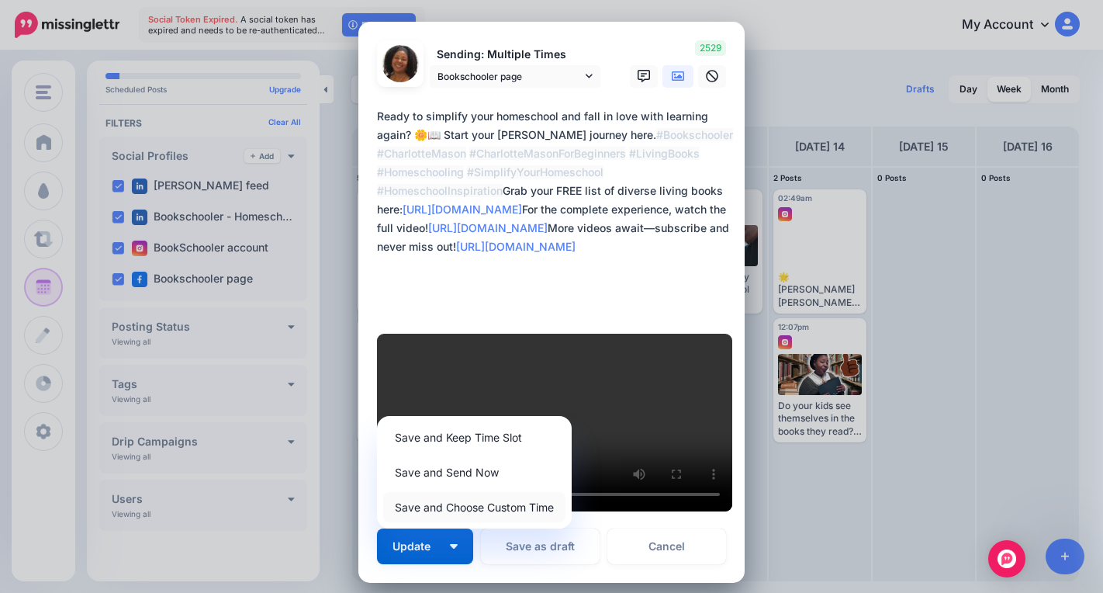
click at [480, 492] on link "Save and Choose Custom Time" at bounding box center [474, 507] width 182 height 30
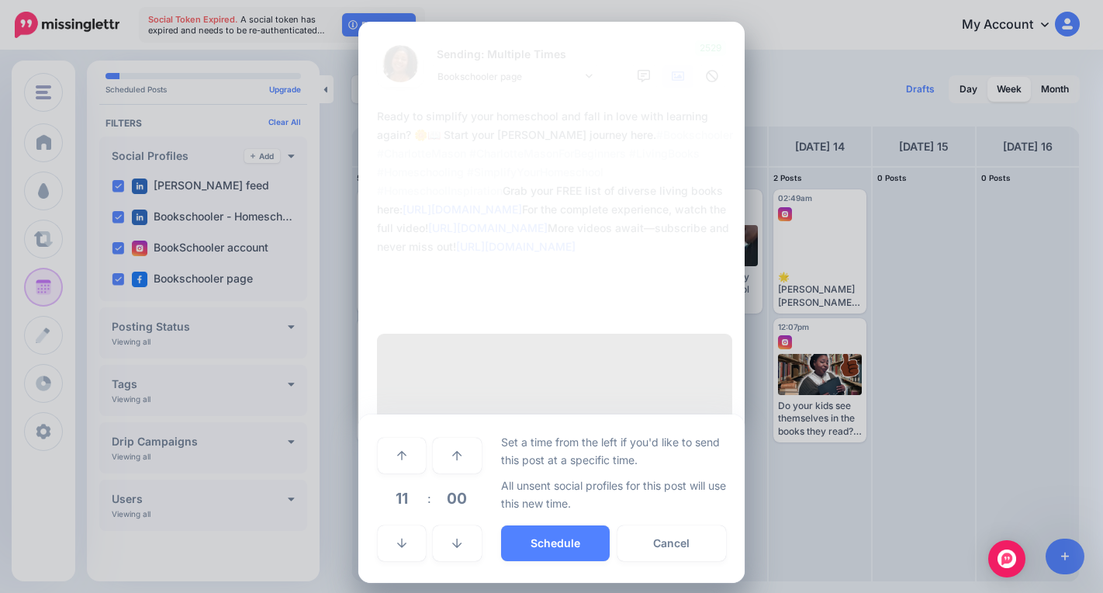
scroll to position [465, 0]
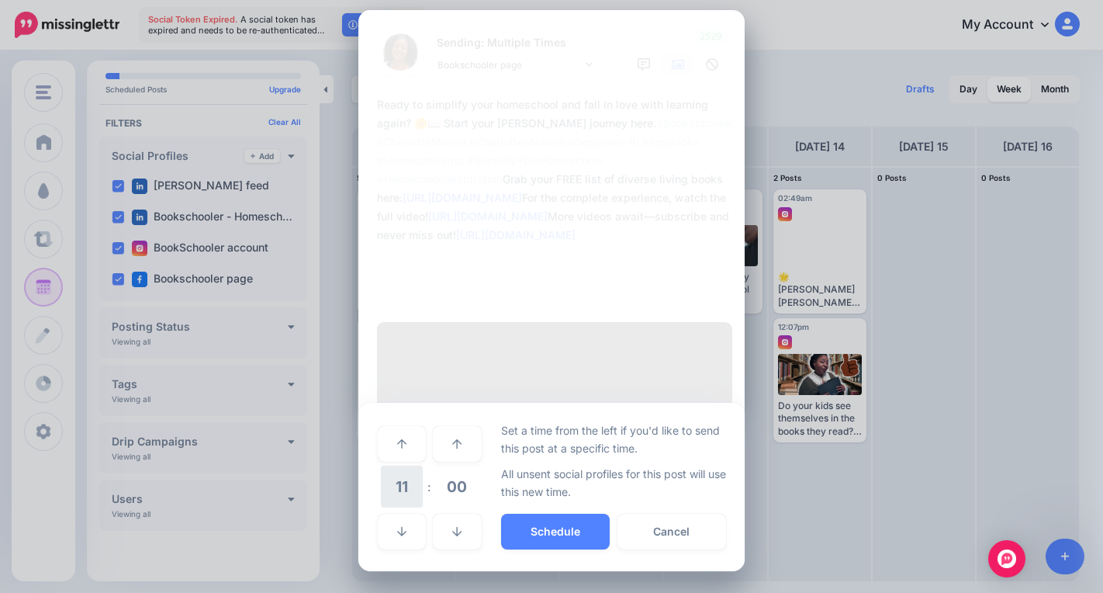
click at [384, 483] on span "11" at bounding box center [402, 486] width 42 height 42
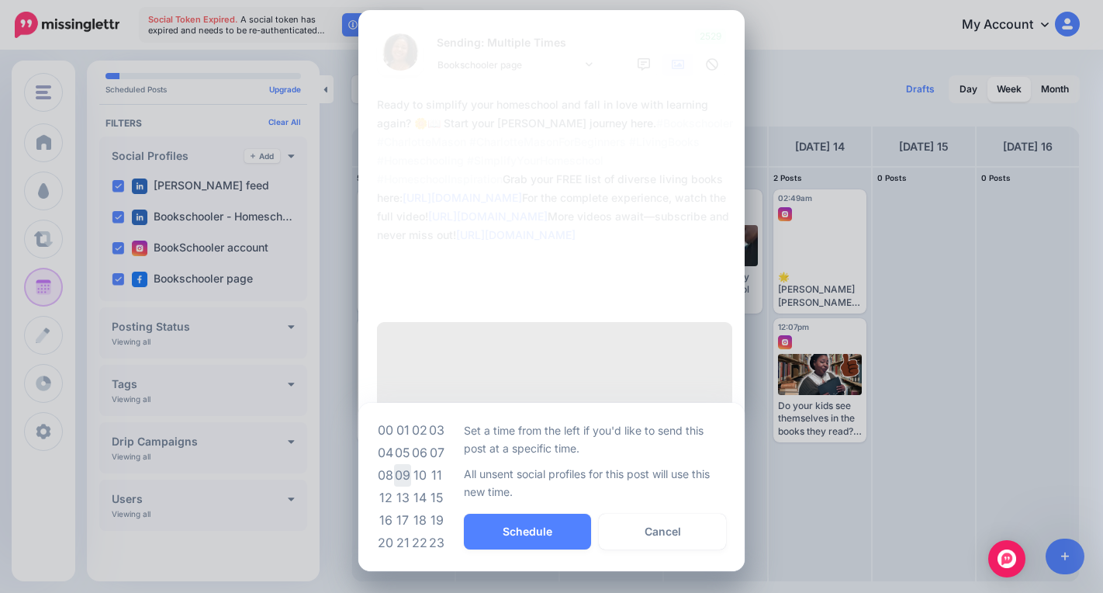
click at [400, 480] on td "09" at bounding box center [402, 475] width 17 height 22
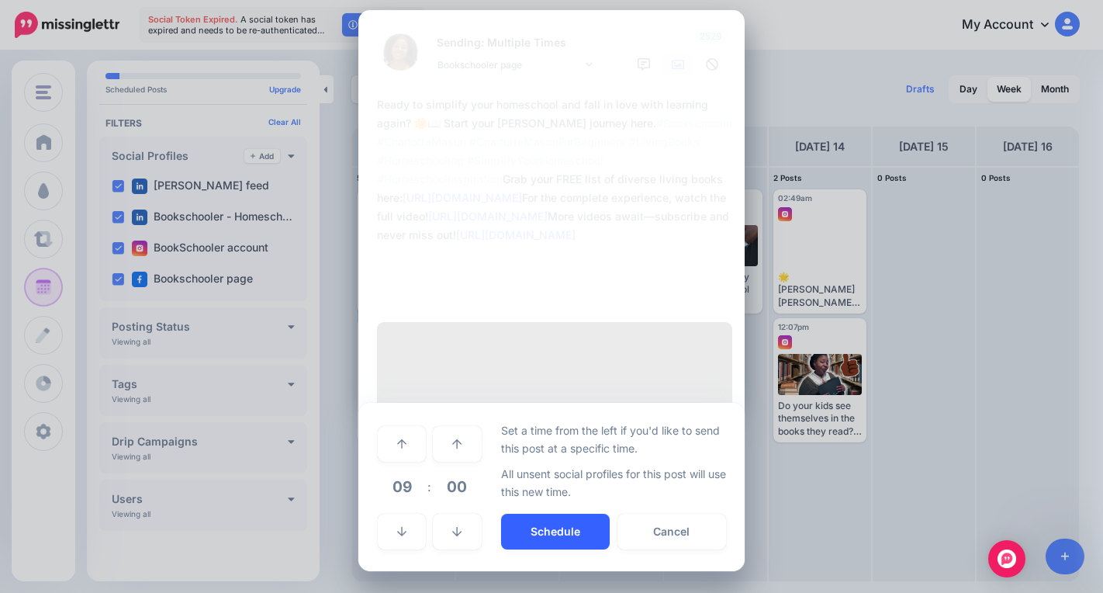
click at [546, 538] on button "Schedule" at bounding box center [555, 531] width 109 height 36
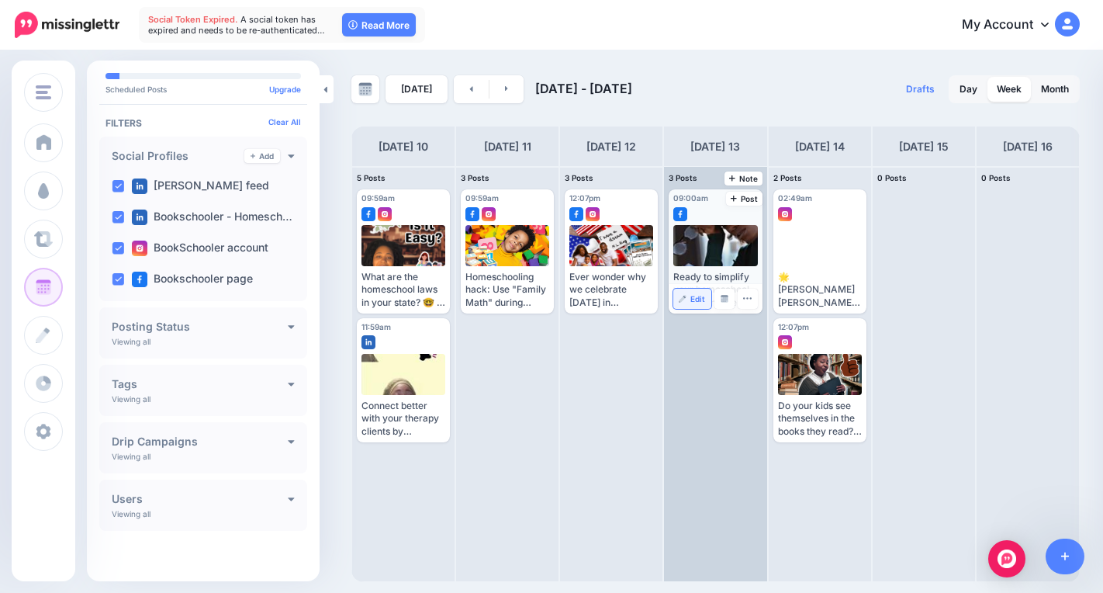
click at [692, 301] on span "Edit" at bounding box center [697, 299] width 15 height 8
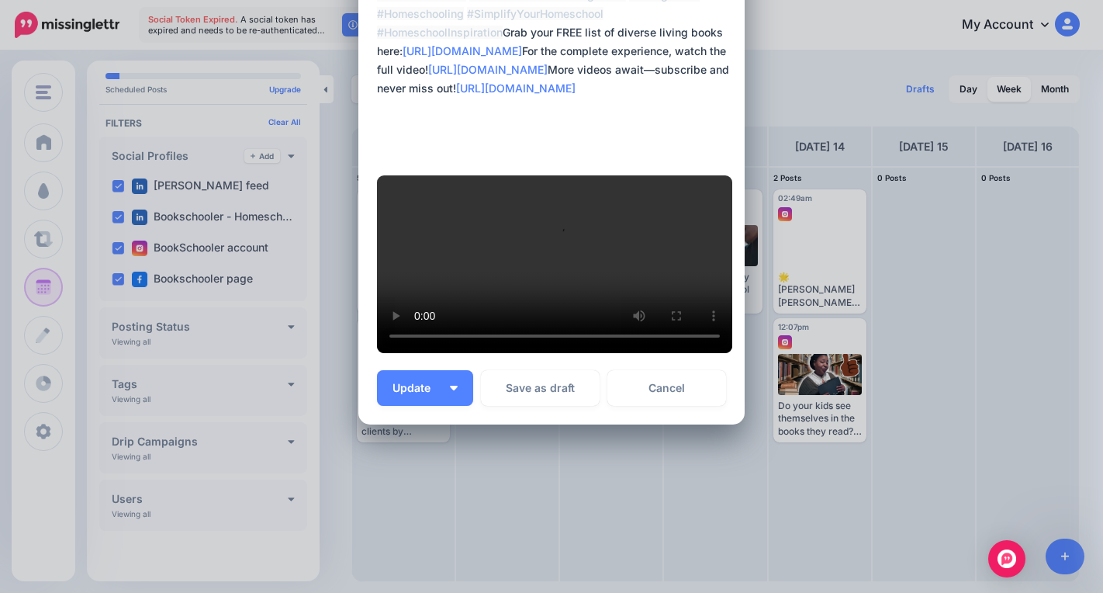
scroll to position [612, 0]
click at [455, 376] on button "Update" at bounding box center [425, 388] width 96 height 36
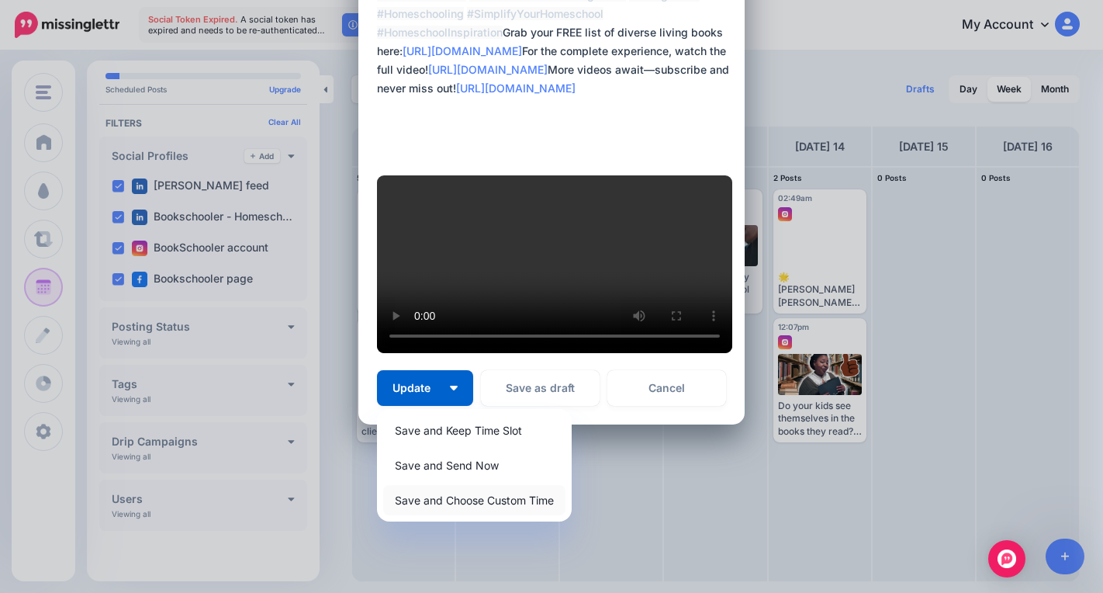
click at [507, 508] on link "Save and Choose Custom Time" at bounding box center [474, 500] width 182 height 30
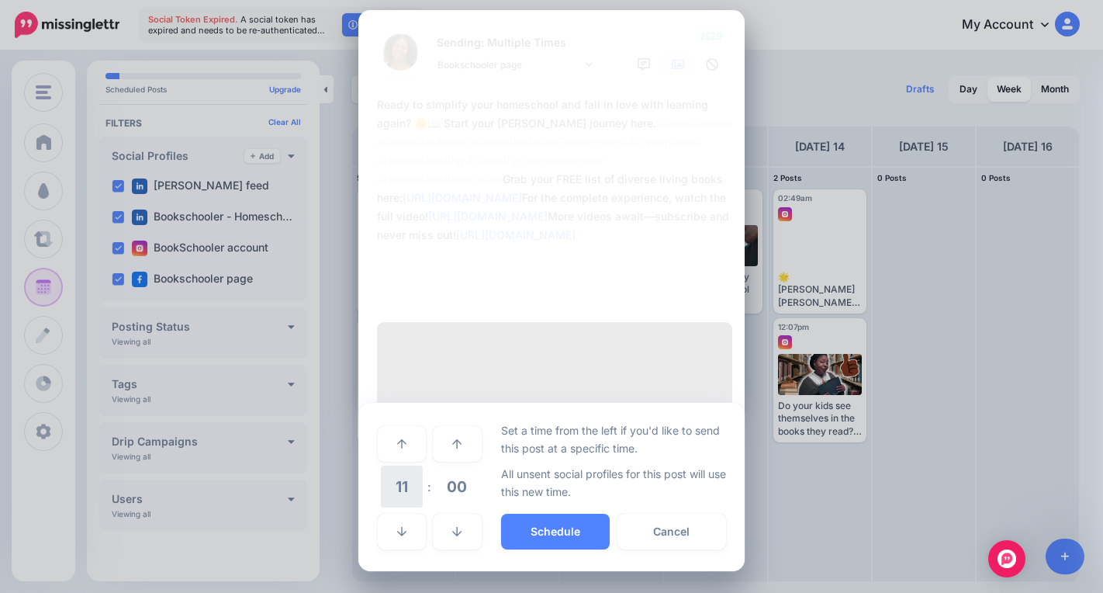
click at [403, 489] on span "11" at bounding box center [402, 486] width 42 height 42
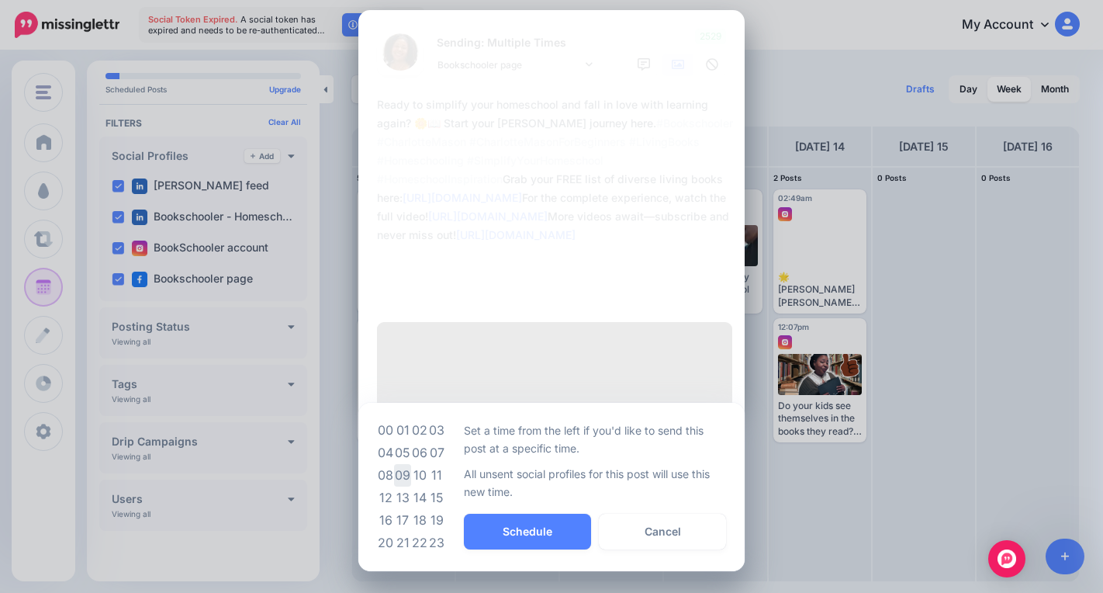
click at [396, 477] on td "09" at bounding box center [402, 475] width 17 height 22
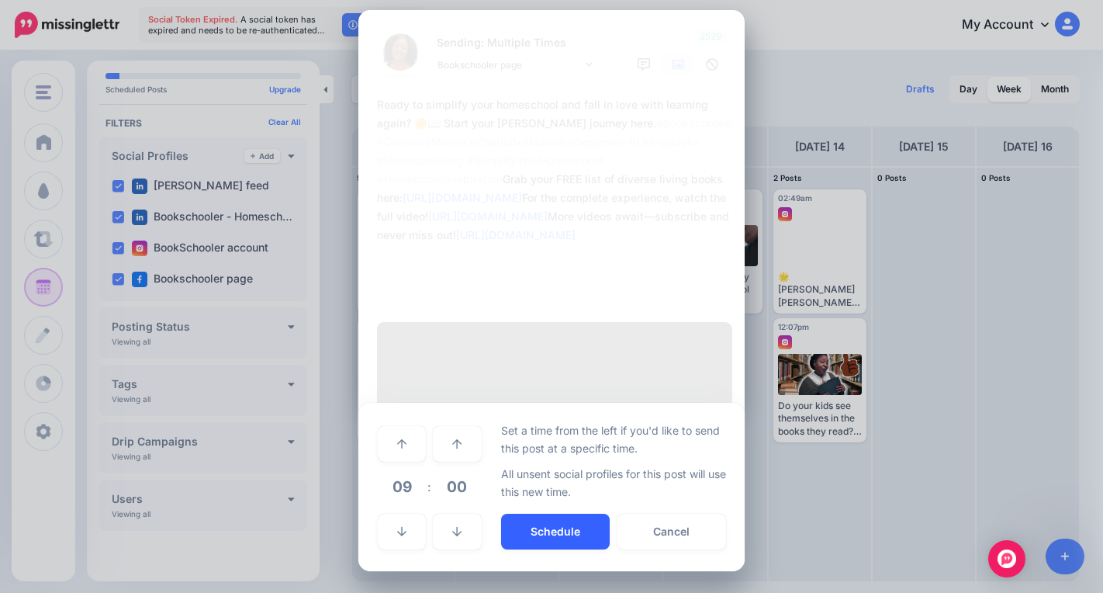
click at [565, 525] on button "Schedule" at bounding box center [555, 531] width 109 height 36
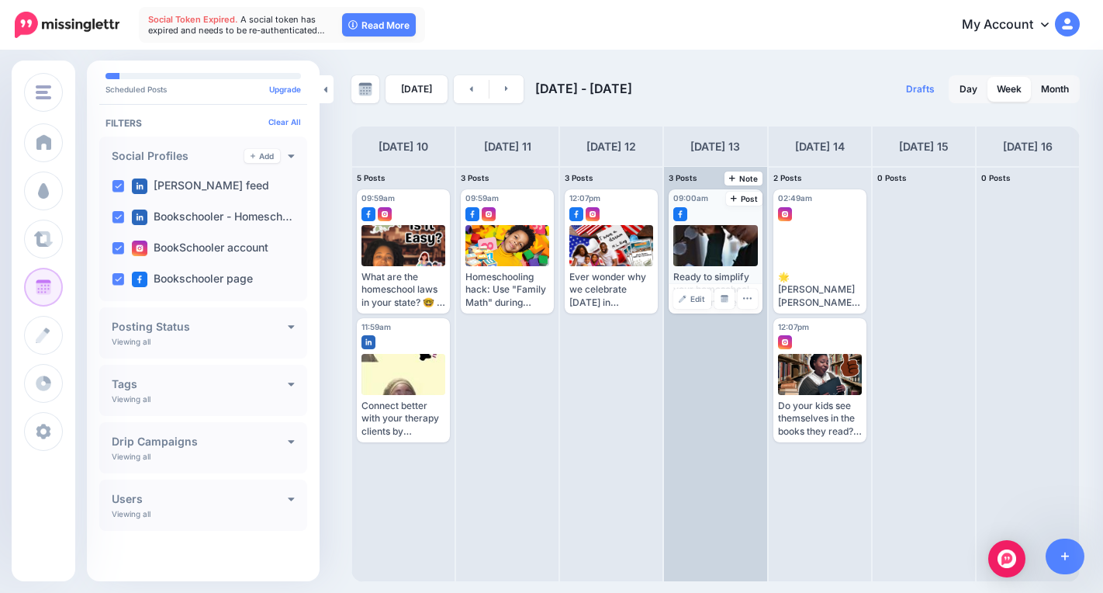
click at [703, 290] on link "Edit" at bounding box center [691, 299] width 37 height 20
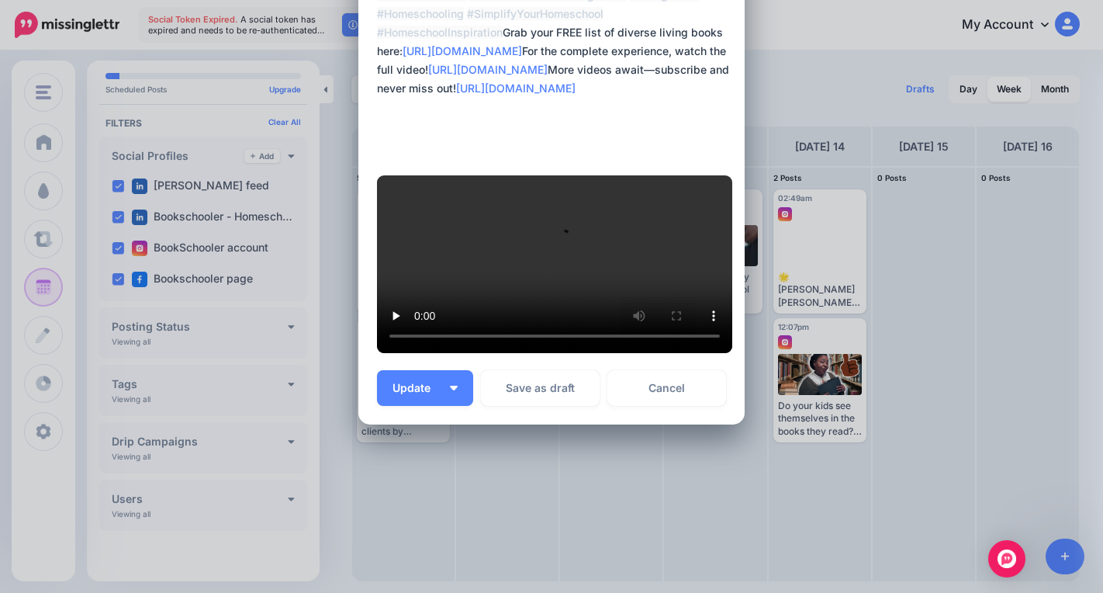
scroll to position [0, 0]
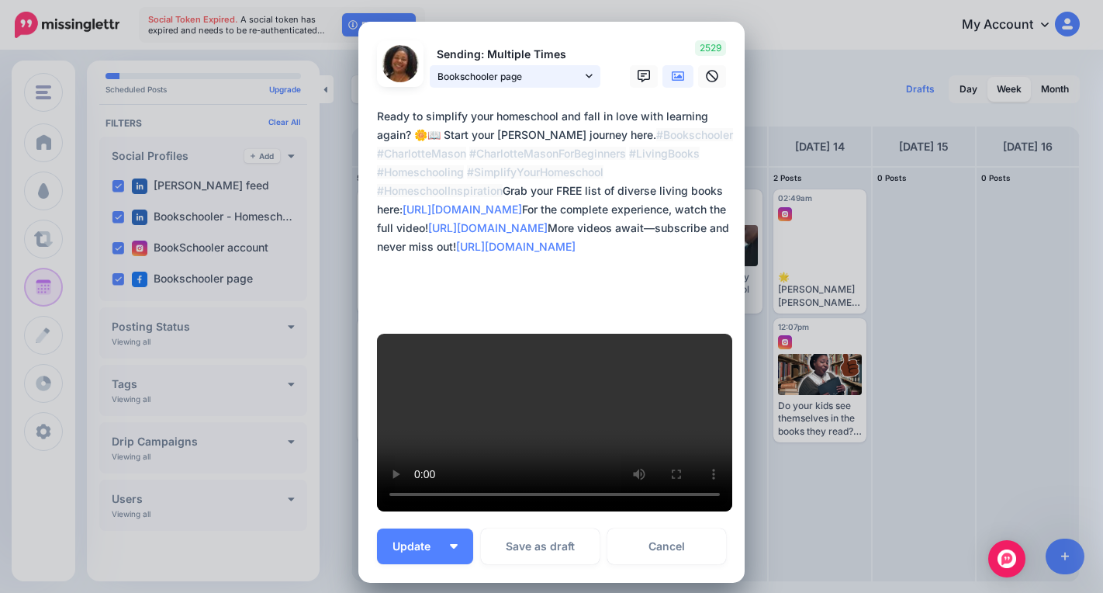
click at [548, 79] on span "Bookschooler page" at bounding box center [509, 76] width 144 height 16
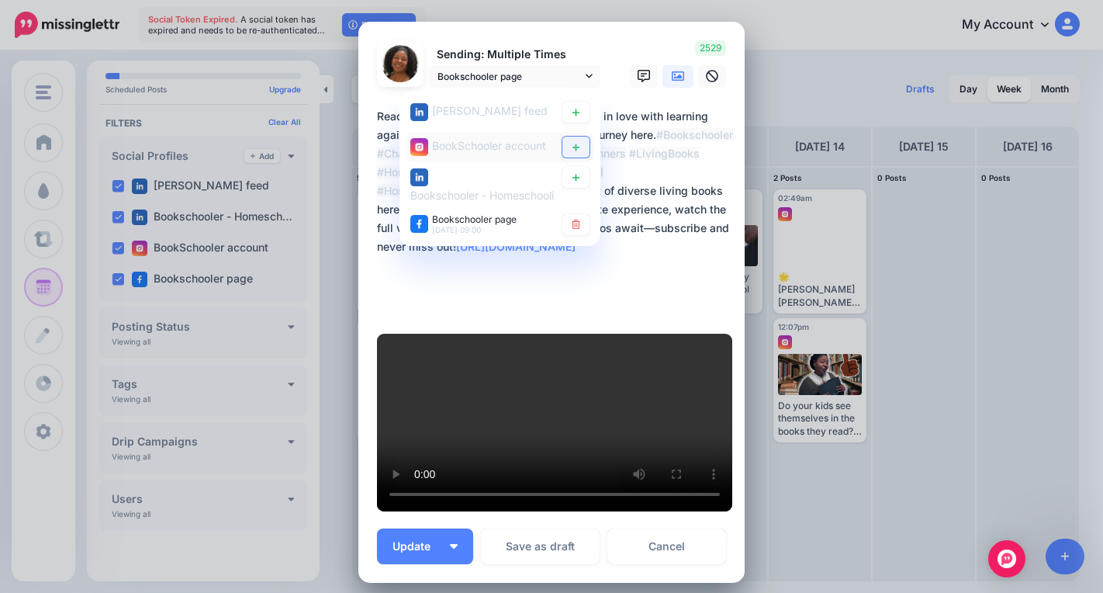
click at [572, 147] on icon at bounding box center [576, 146] width 12 height 9
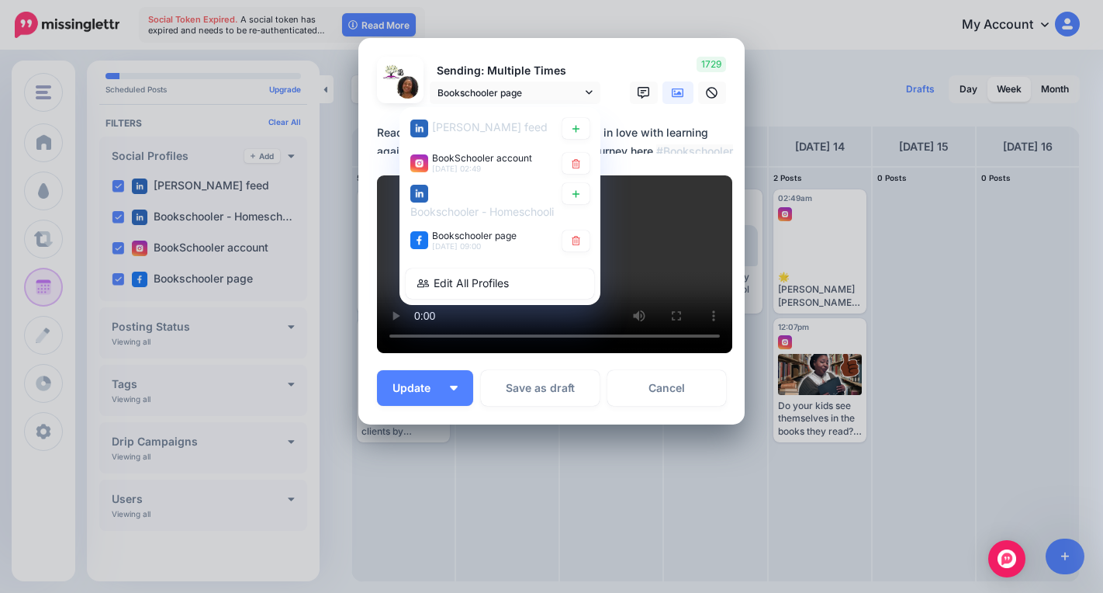
scroll to position [437, 0]
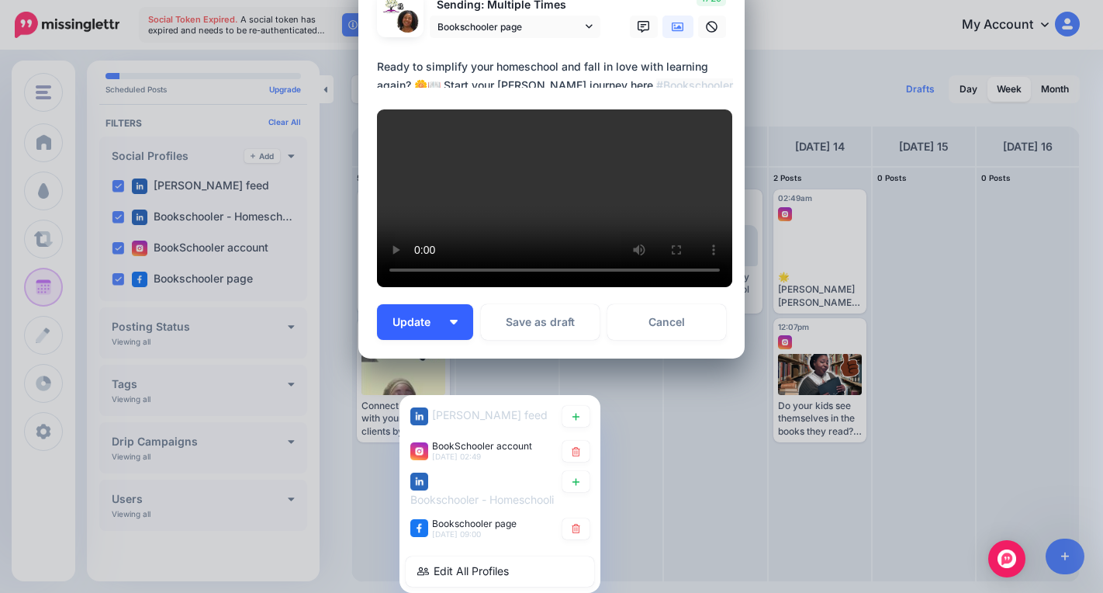
click at [451, 340] on button "Update" at bounding box center [425, 322] width 96 height 36
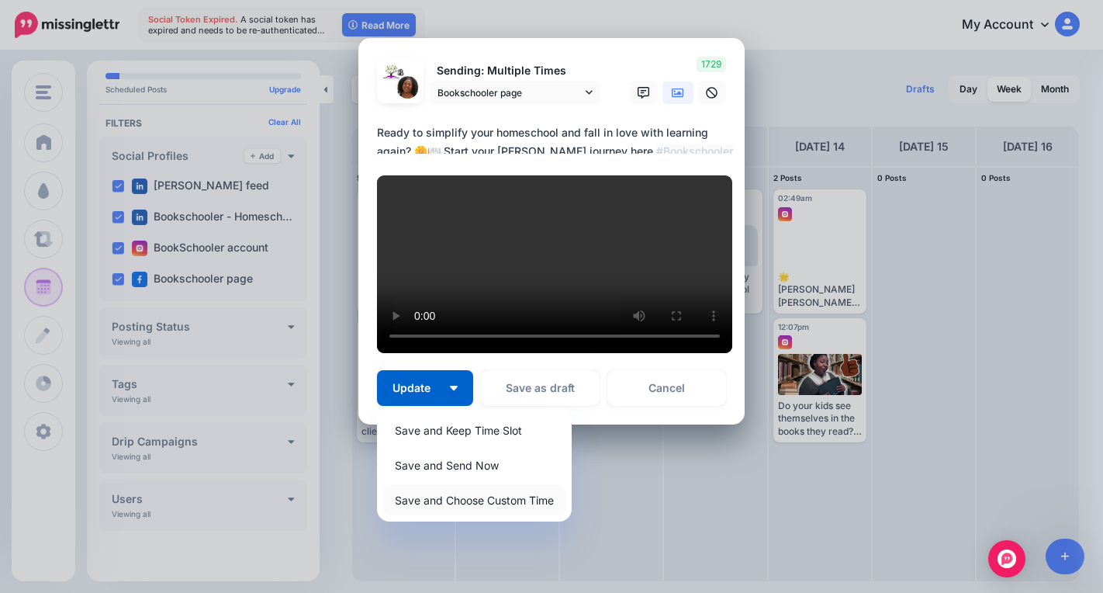
click at [464, 496] on link "Save and Choose Custom Time" at bounding box center [474, 500] width 182 height 30
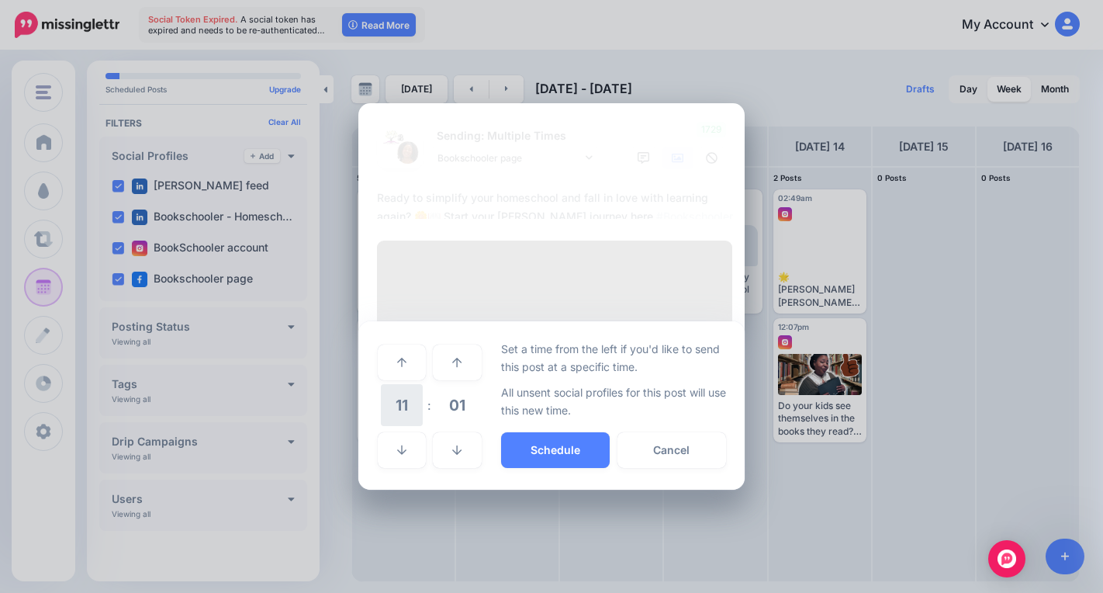
click at [406, 426] on span "11" at bounding box center [402, 405] width 42 height 42
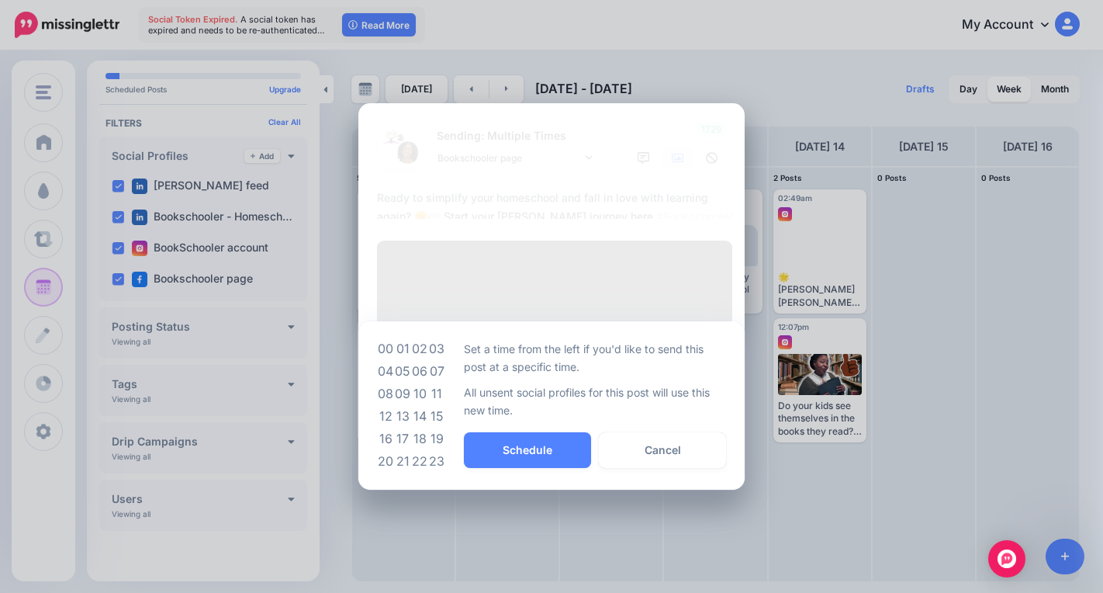
click at [396, 405] on td "09" at bounding box center [402, 393] width 17 height 22
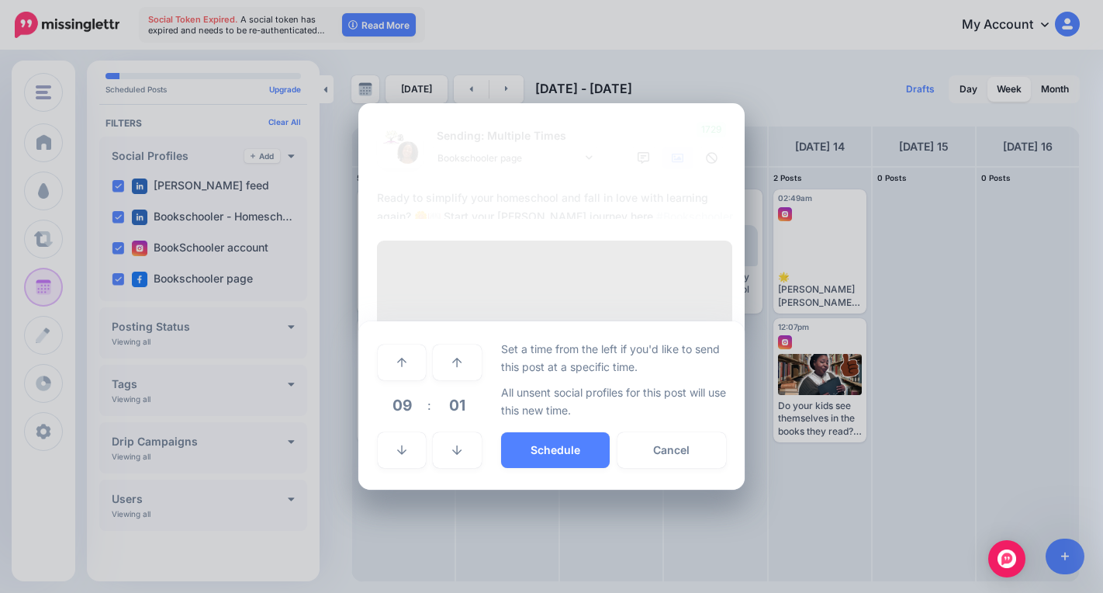
drag, startPoint x: 533, startPoint y: 538, endPoint x: 536, endPoint y: 554, distance: 15.8
click at [533, 468] on button "Schedule" at bounding box center [555, 450] width 109 height 36
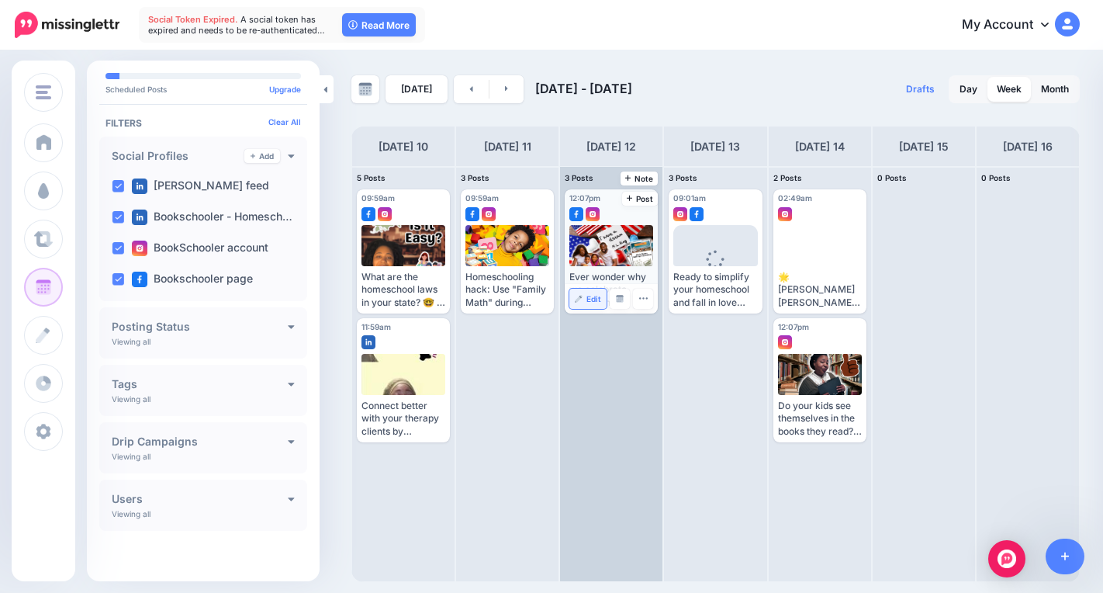
click at [583, 302] on link "Edit" at bounding box center [587, 299] width 37 height 20
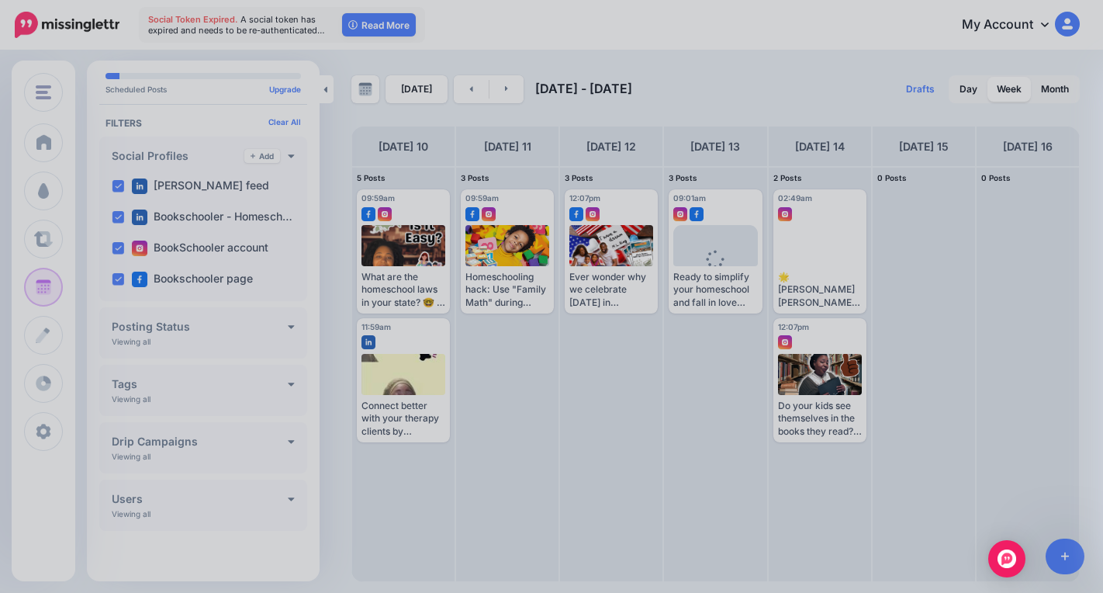
scroll to position [0, 0]
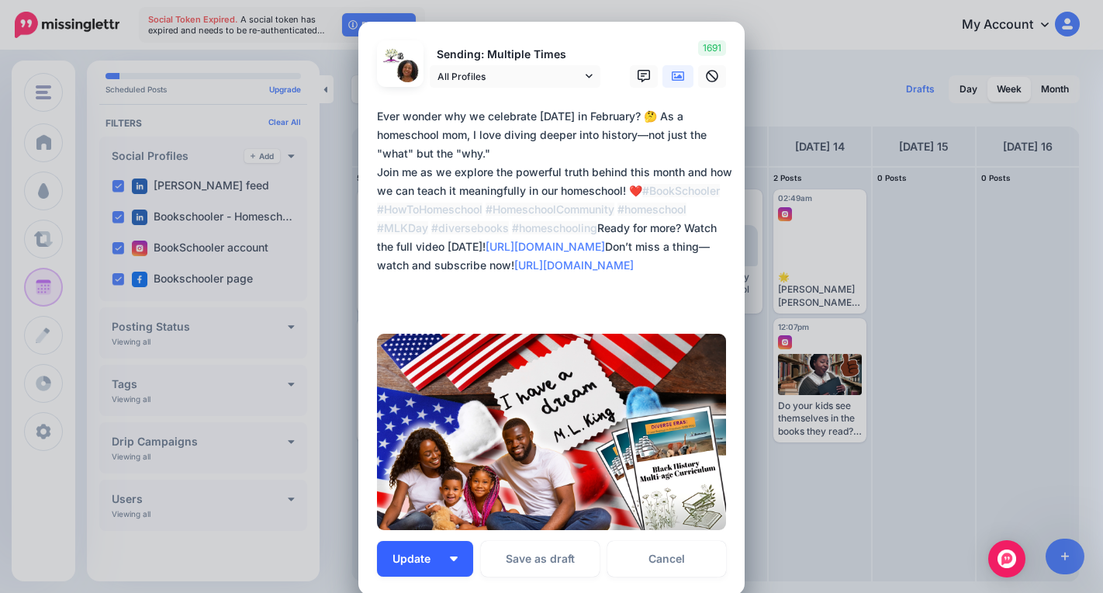
click at [453, 560] on button "Update" at bounding box center [425, 559] width 96 height 36
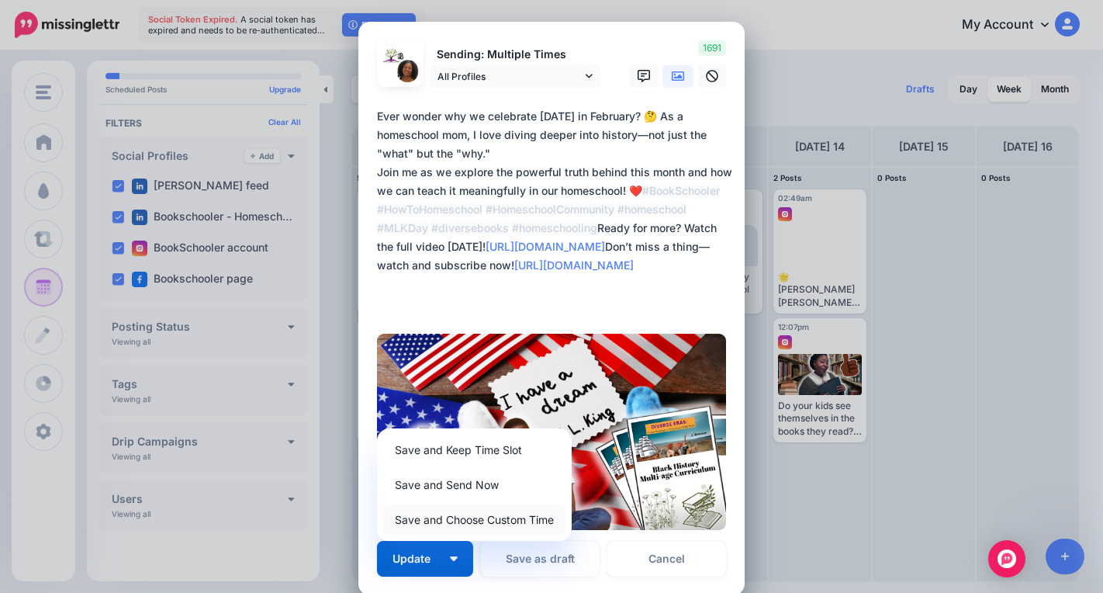
click at [458, 522] on link "Save and Choose Custom Time" at bounding box center [474, 519] width 182 height 30
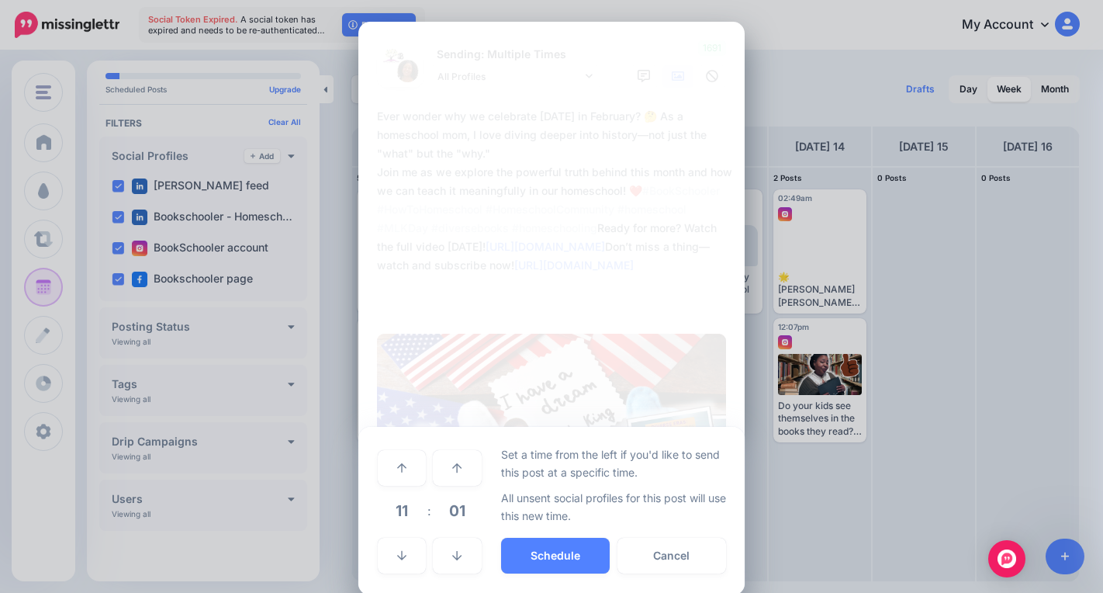
click at [407, 507] on span "11" at bounding box center [402, 510] width 42 height 42
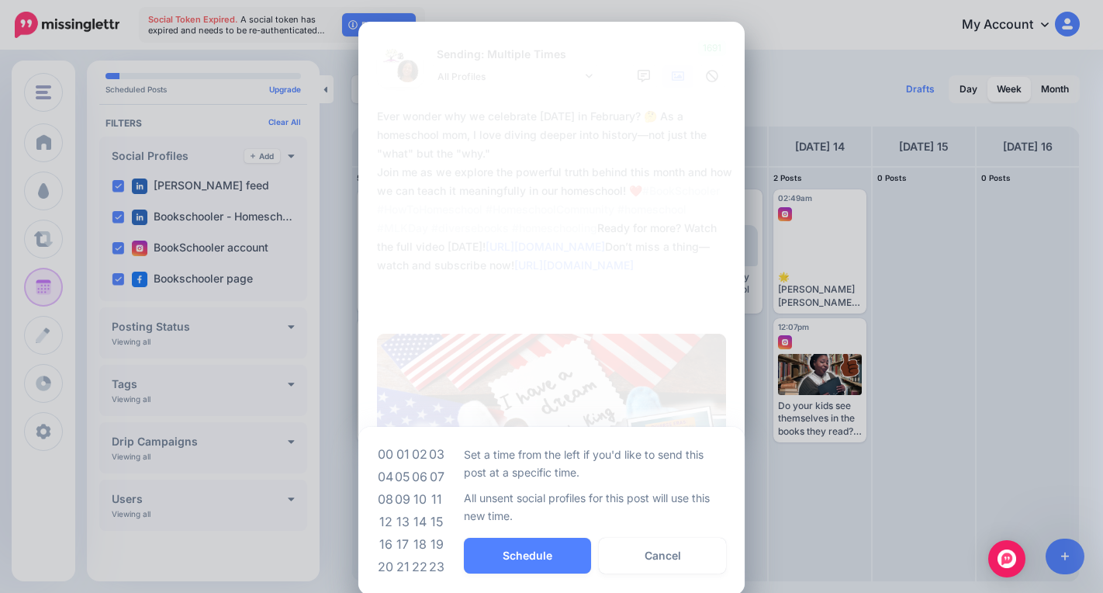
click at [404, 499] on td "09" at bounding box center [402, 499] width 17 height 22
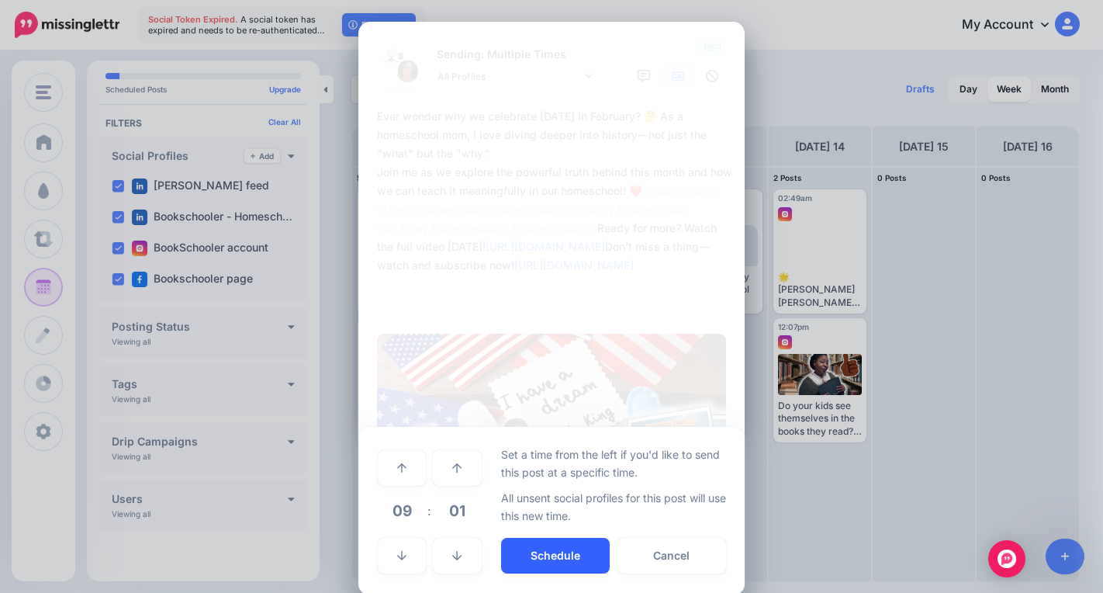
click at [509, 556] on button "Schedule" at bounding box center [555, 556] width 109 height 36
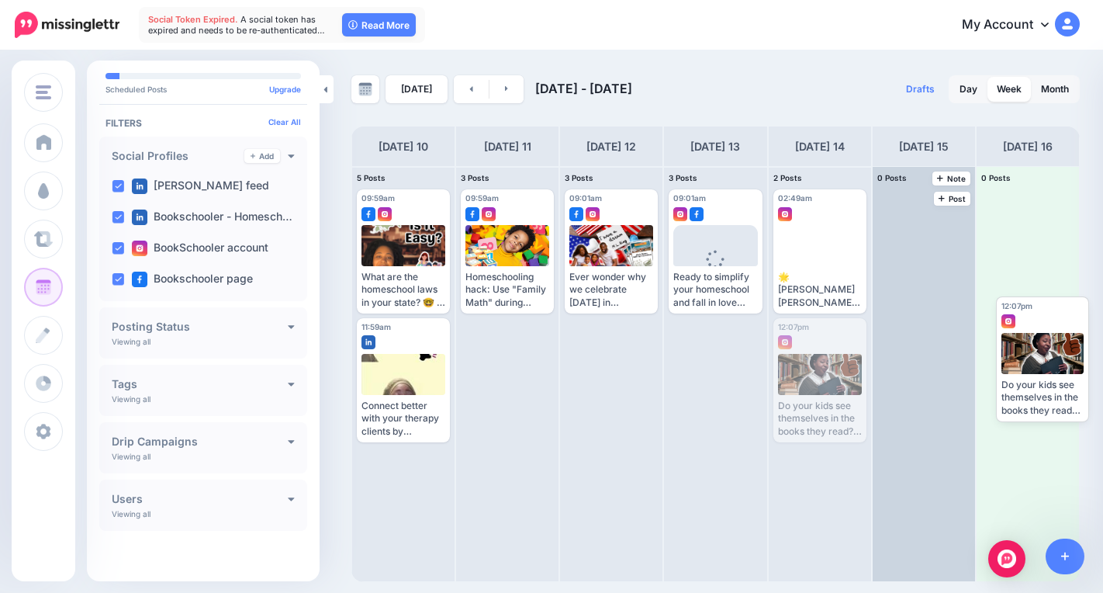
drag, startPoint x: 818, startPoint y: 376, endPoint x: 965, endPoint y: 360, distance: 148.3
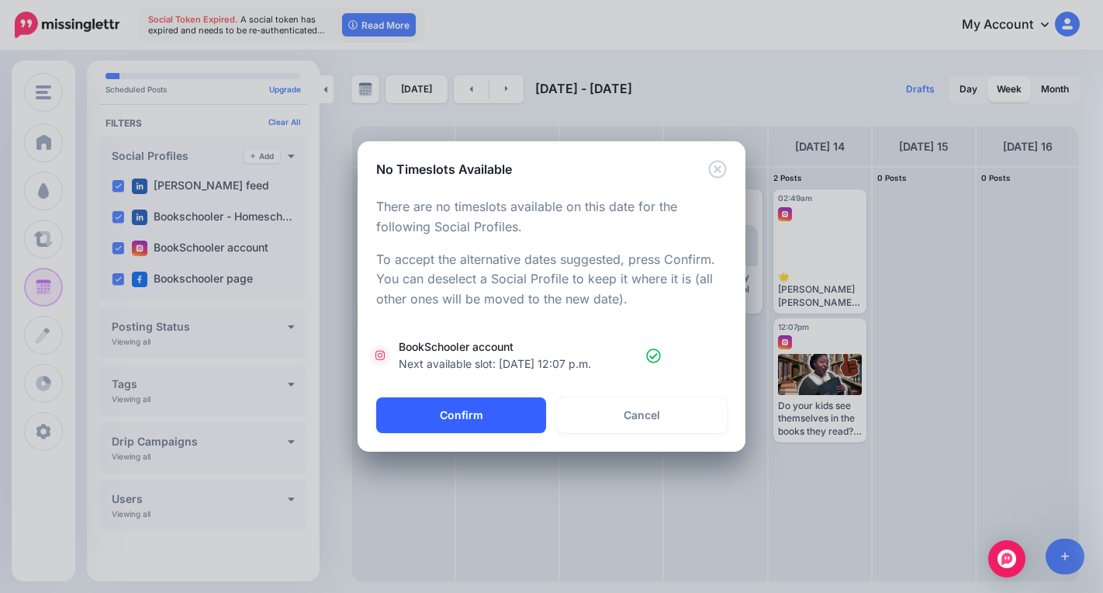
click at [426, 424] on button "Confirm" at bounding box center [461, 415] width 170 height 36
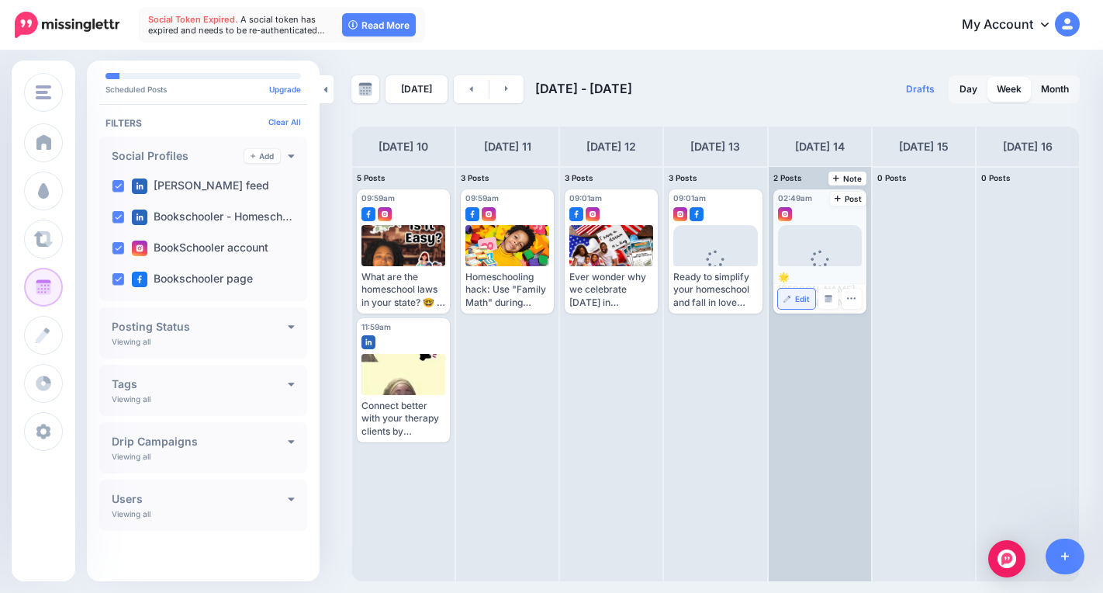
click at [797, 300] on span "Edit" at bounding box center [802, 299] width 15 height 8
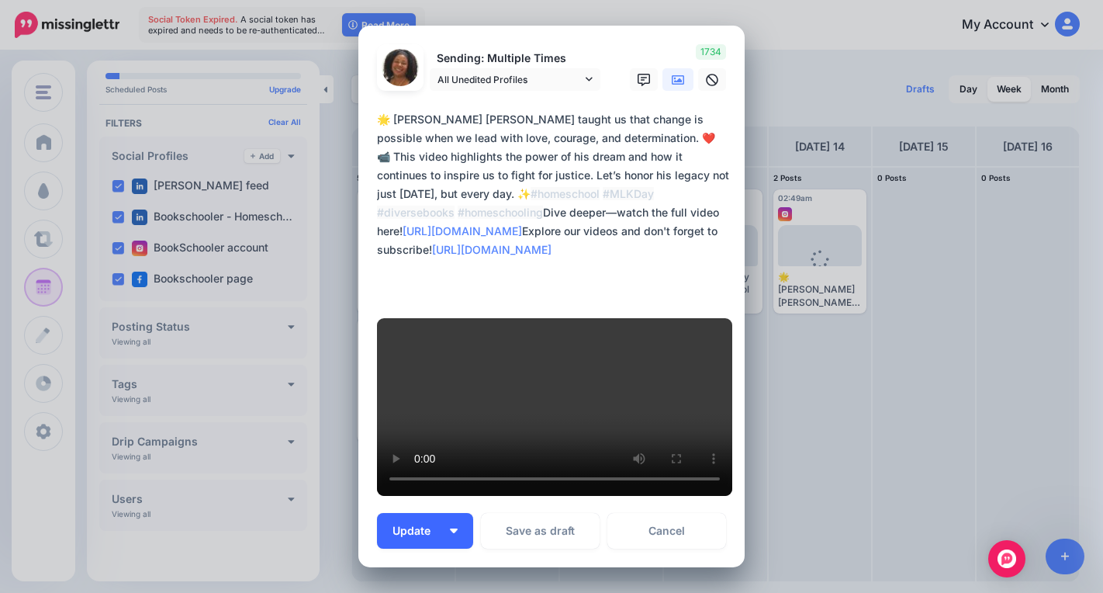
click at [427, 513] on button "Update" at bounding box center [425, 531] width 96 height 36
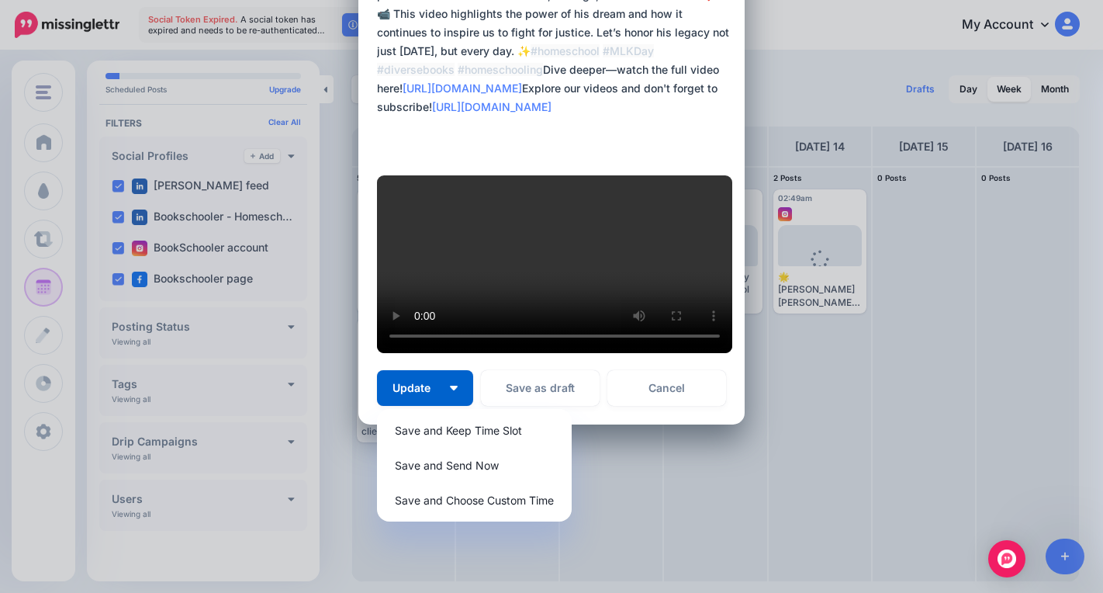
scroll to position [530, 0]
click at [427, 515] on link "Save and Choose Custom Time" at bounding box center [474, 500] width 182 height 30
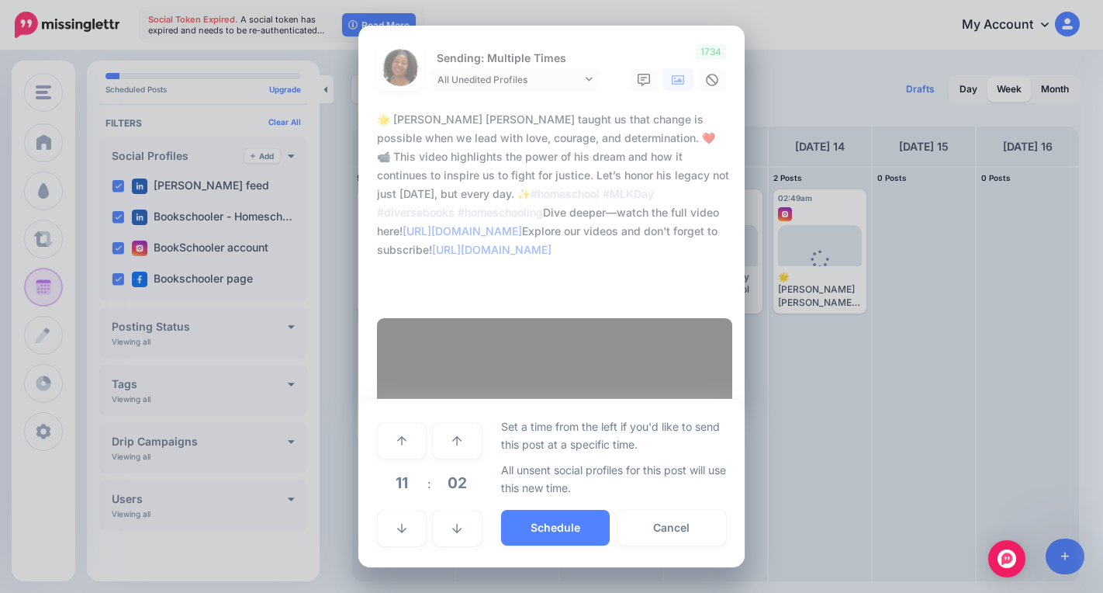
scroll to position [447, 0]
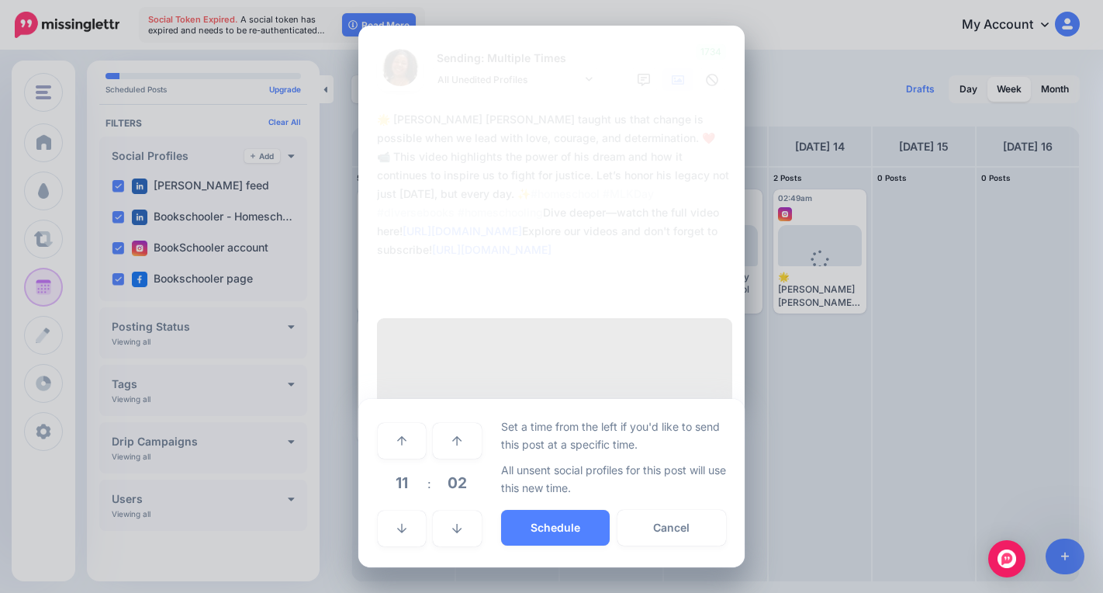
click at [401, 487] on span "11" at bounding box center [402, 483] width 42 height 42
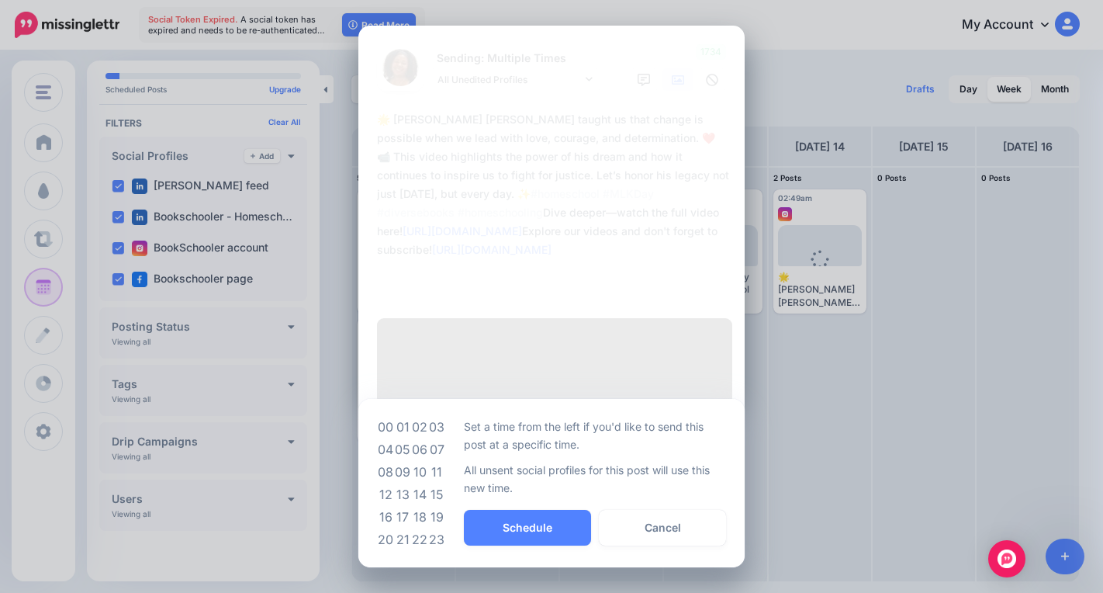
drag, startPoint x: 400, startPoint y: 478, endPoint x: 432, endPoint y: 494, distance: 35.7
click at [403, 478] on td "09" at bounding box center [402, 472] width 17 height 22
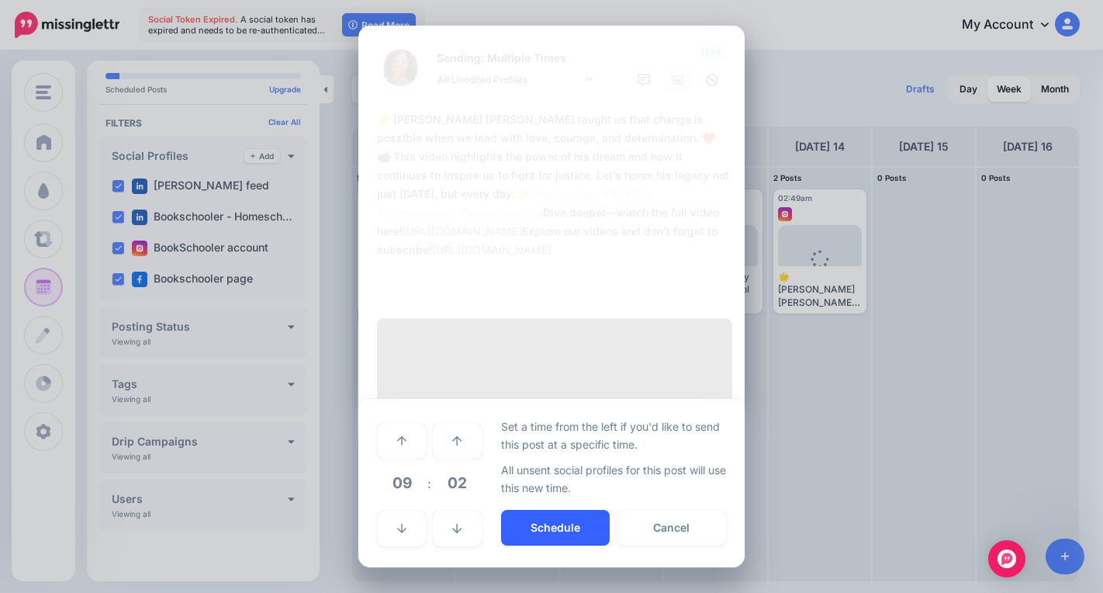
click at [545, 538] on button "Schedule" at bounding box center [555, 528] width 109 height 36
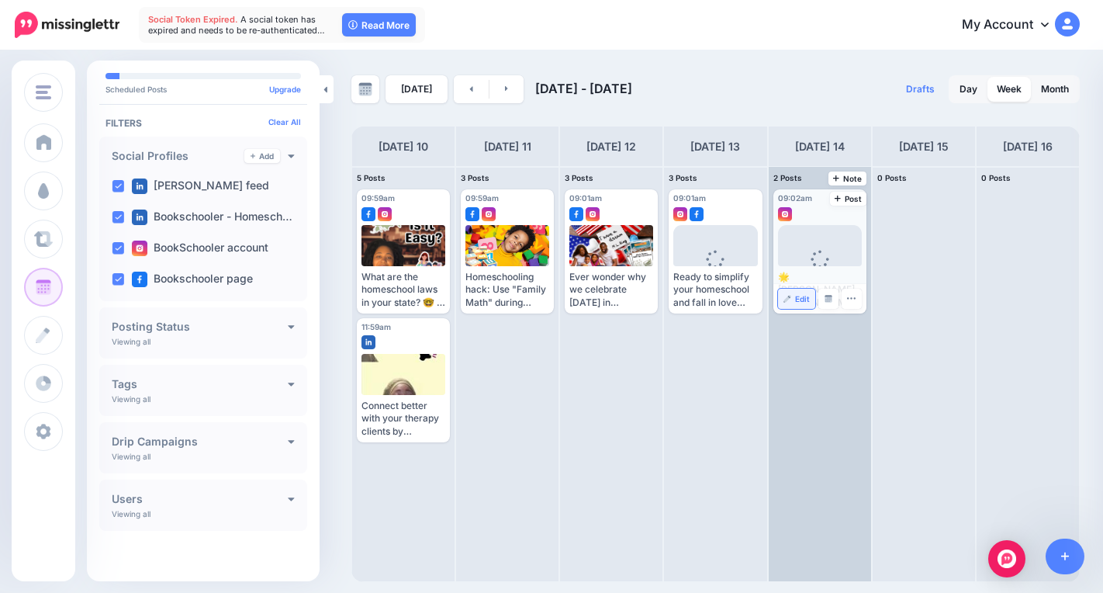
click at [788, 302] on link "Edit" at bounding box center [796, 299] width 37 height 20
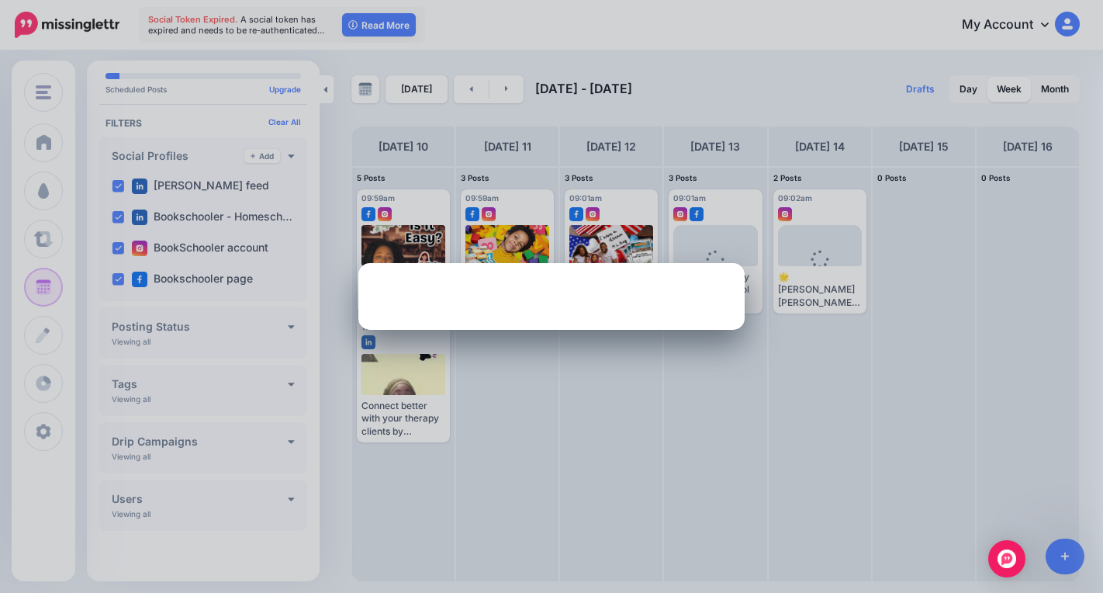
scroll to position [0, 0]
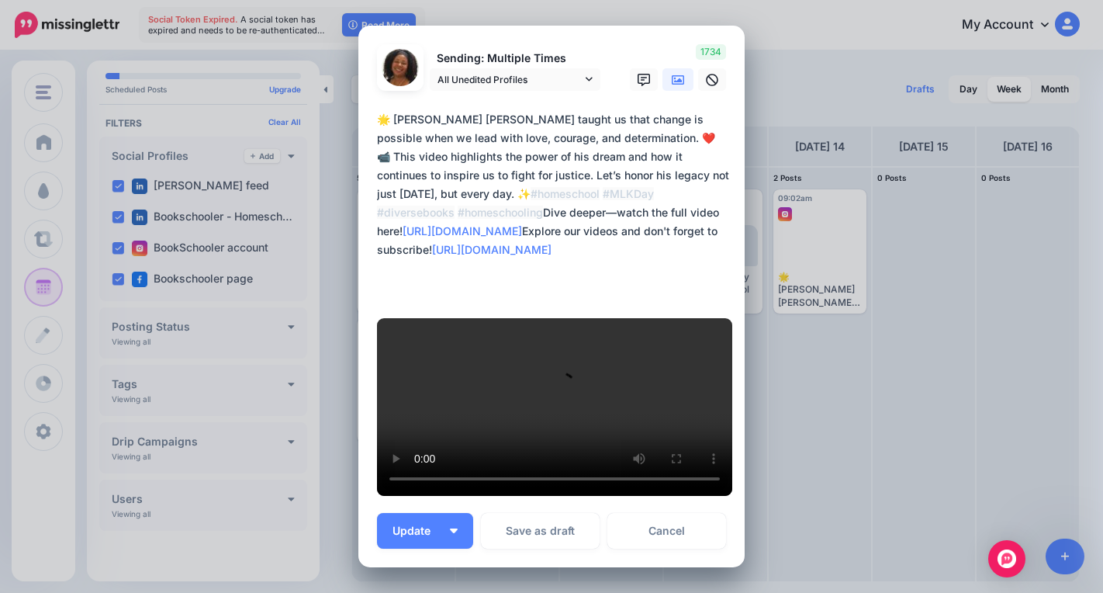
drag, startPoint x: 1087, startPoint y: 195, endPoint x: 1098, endPoint y: 240, distance: 46.3
click at [1097, 260] on div "Edit Post Loading Sending: Multiple Times All Unedited Profiles" at bounding box center [551, 296] width 1103 height 593
click at [586, 78] on icon at bounding box center [589, 80] width 7 height 4
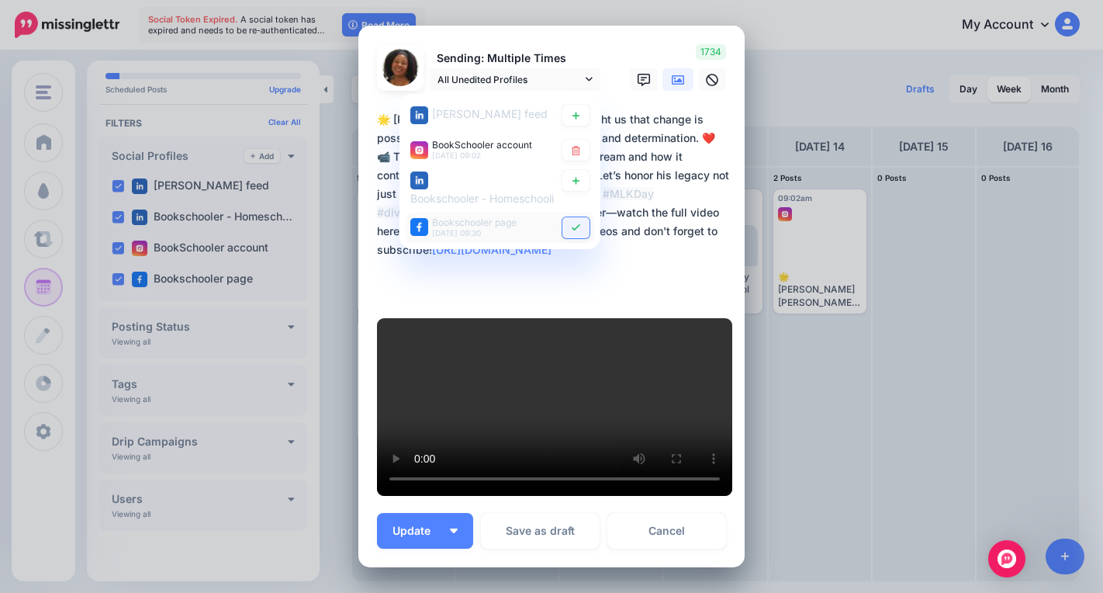
click at [570, 227] on icon at bounding box center [576, 227] width 12 height 9
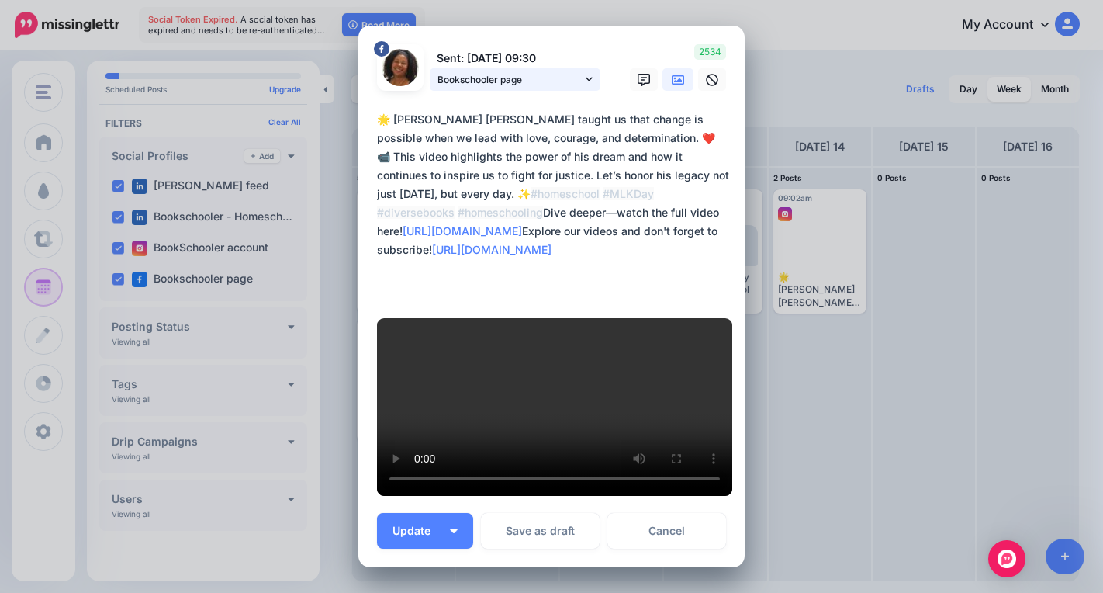
drag, startPoint x: 578, startPoint y: 74, endPoint x: 580, endPoint y: 89, distance: 15.7
click at [579, 74] on link "Bookschooler page" at bounding box center [515, 79] width 171 height 22
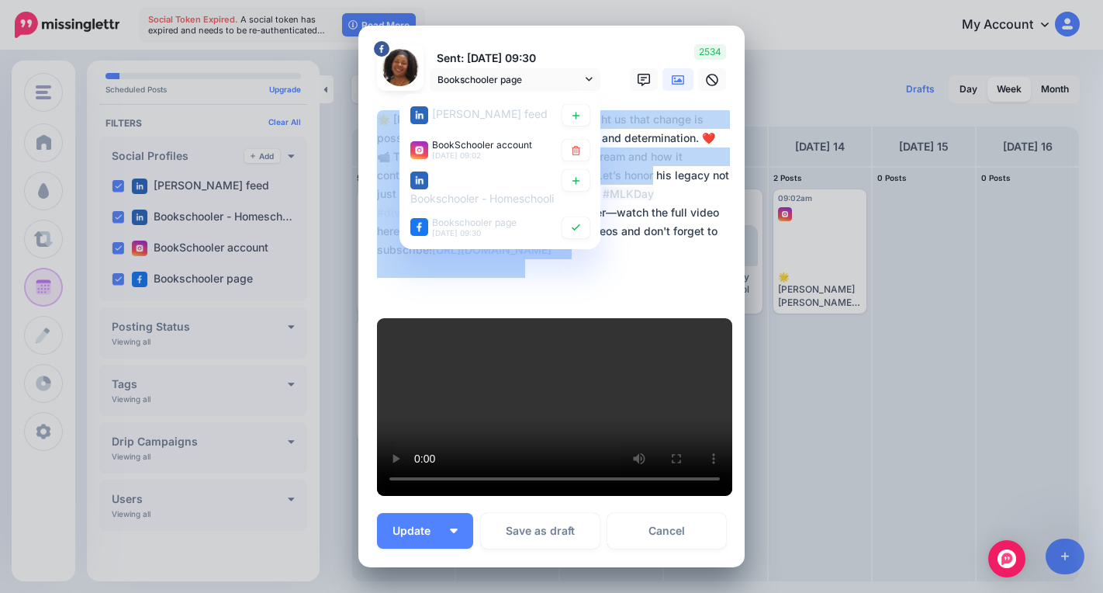
click at [845, 303] on div "Edit Post Loading Sent: 16th Jul 09:30 Bookschooler page" at bounding box center [551, 296] width 1103 height 593
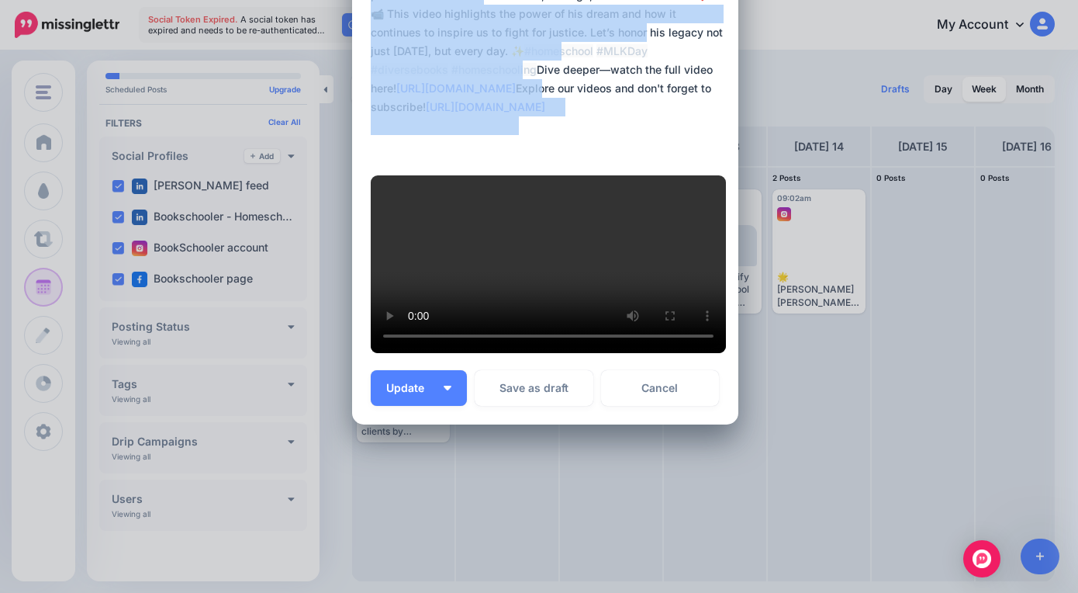
scroll to position [565, 0]
click at [668, 406] on link "Cancel" at bounding box center [660, 388] width 119 height 36
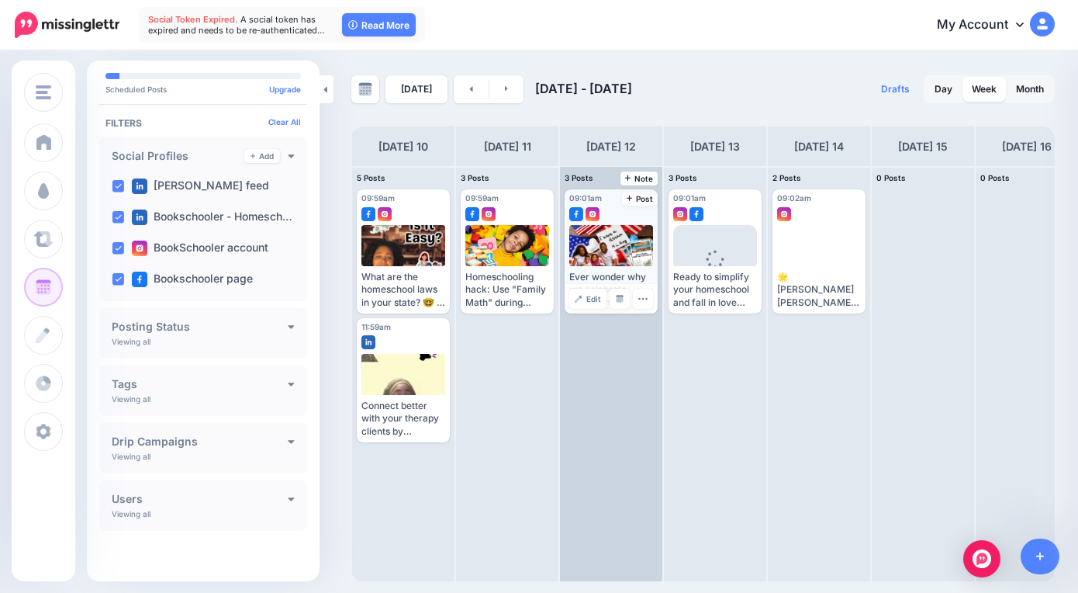
scroll to position [0, 0]
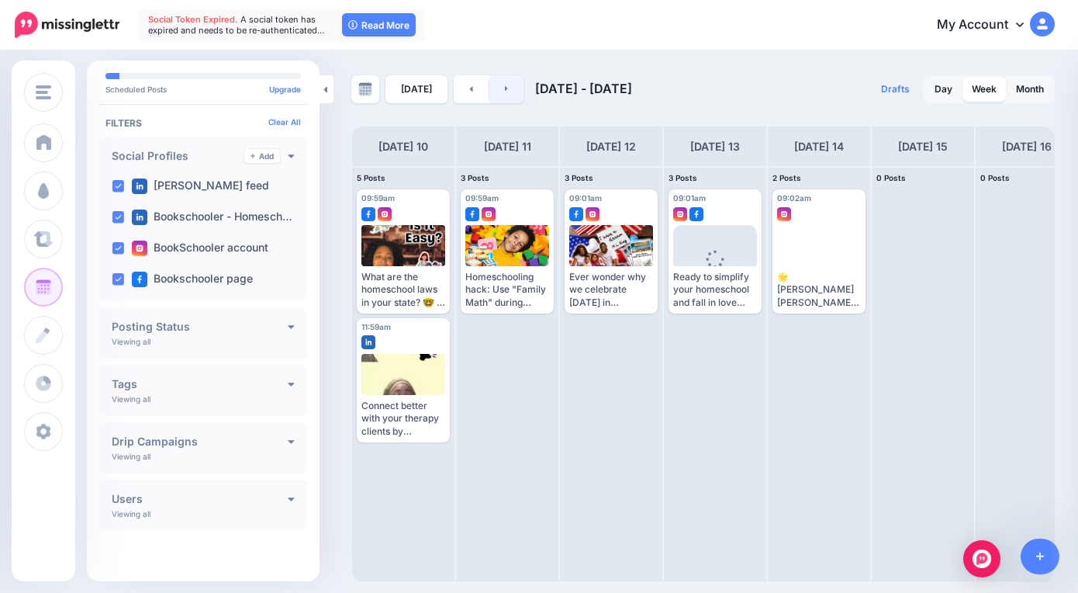
click at [496, 92] on link at bounding box center [506, 89] width 35 height 28
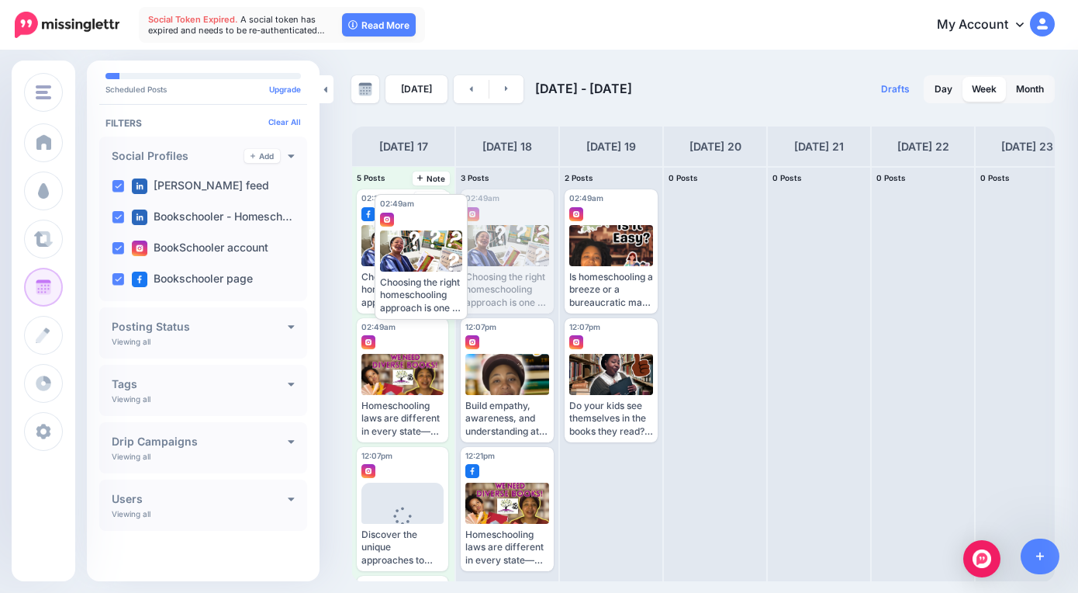
drag, startPoint x: 513, startPoint y: 244, endPoint x: 416, endPoint y: 240, distance: 97.1
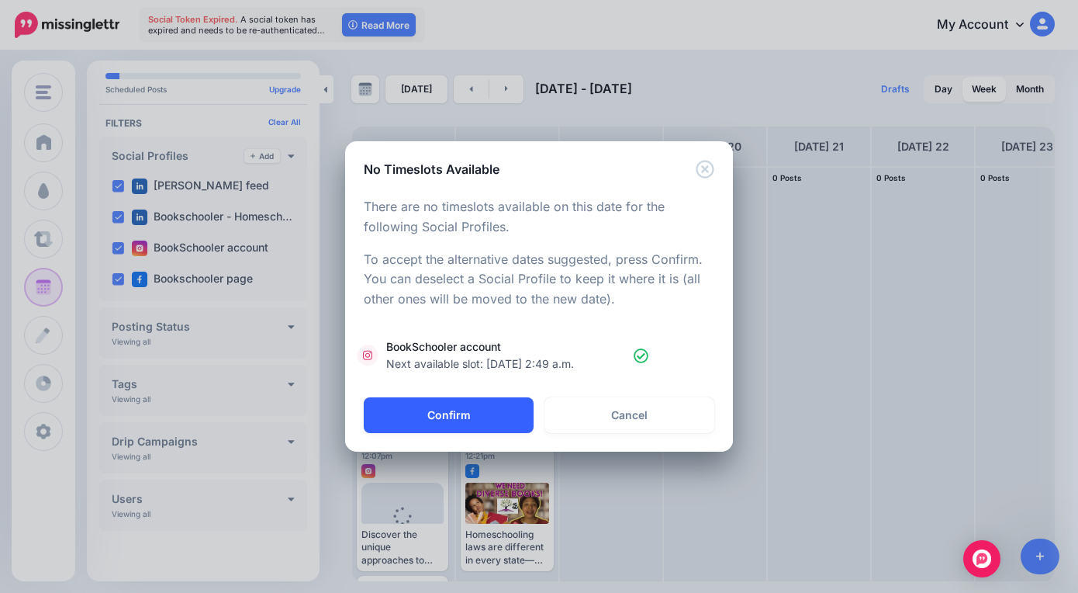
click at [482, 413] on button "Confirm" at bounding box center [449, 415] width 170 height 36
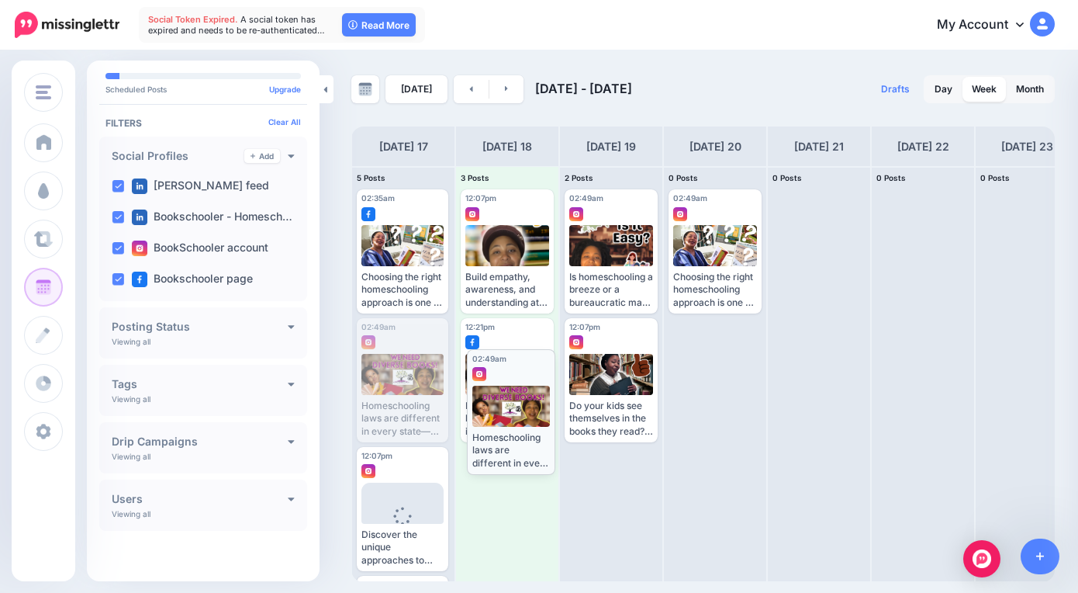
drag, startPoint x: 407, startPoint y: 387, endPoint x: 517, endPoint y: 419, distance: 113.9
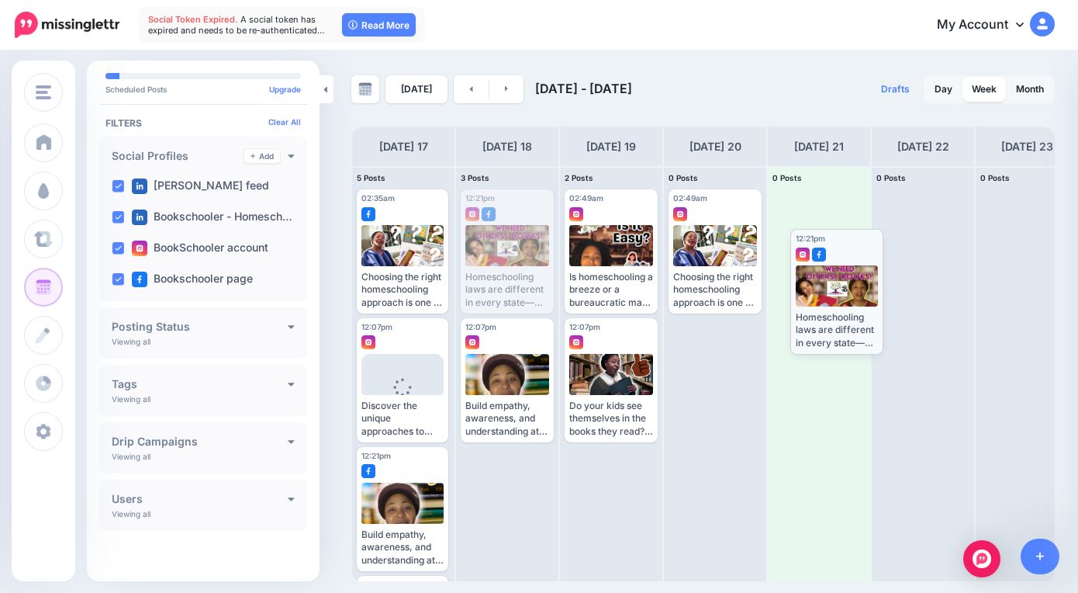
drag, startPoint x: 505, startPoint y: 245, endPoint x: 832, endPoint y: 282, distance: 329.4
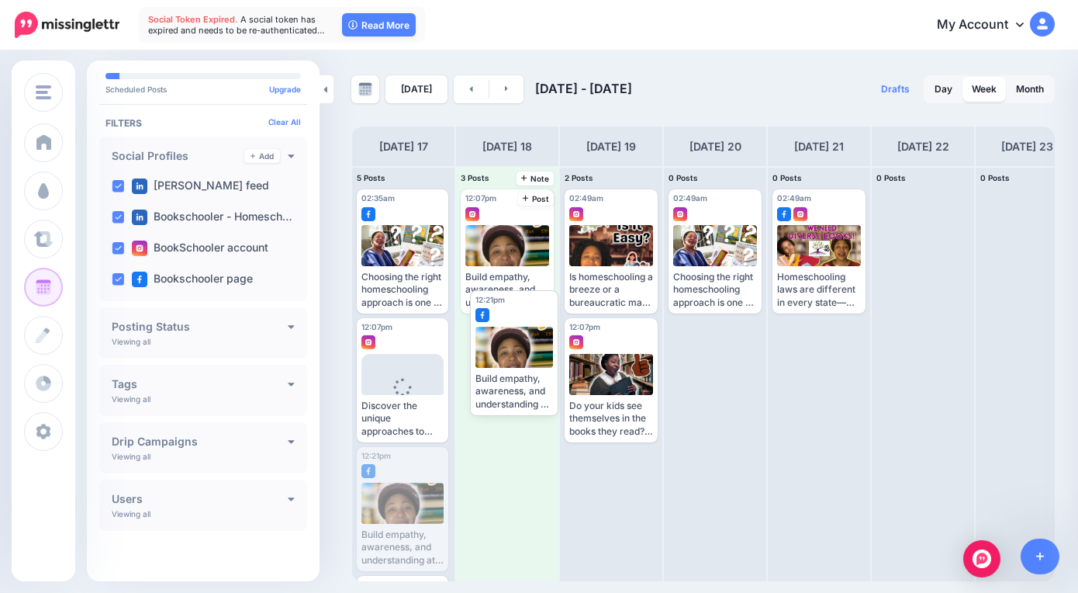
drag, startPoint x: 403, startPoint y: 511, endPoint x: 497, endPoint y: 384, distance: 158.5
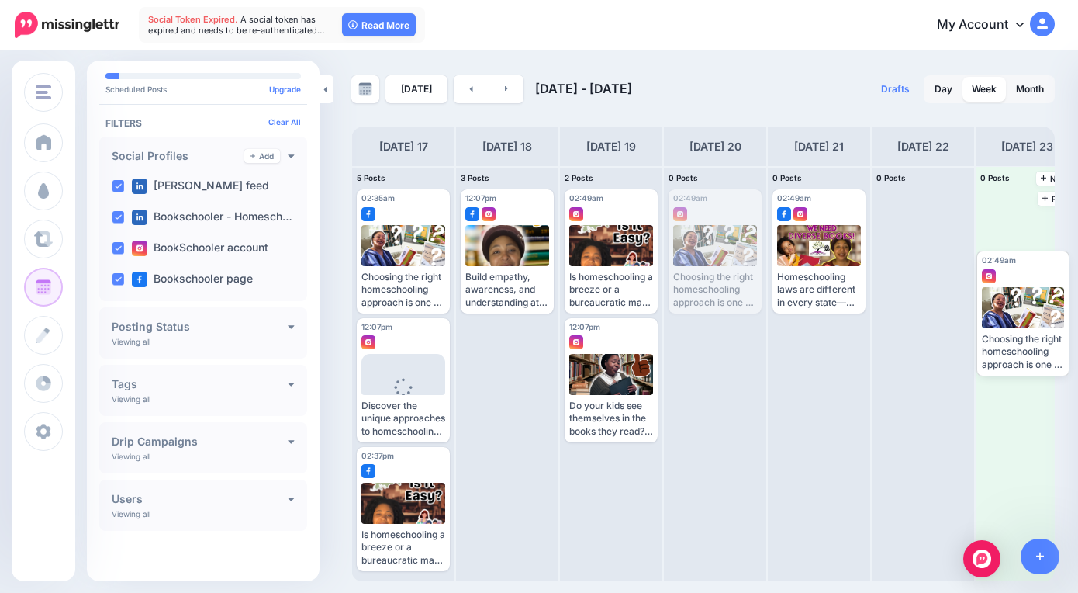
drag, startPoint x: 699, startPoint y: 255, endPoint x: 998, endPoint y: 314, distance: 305.2
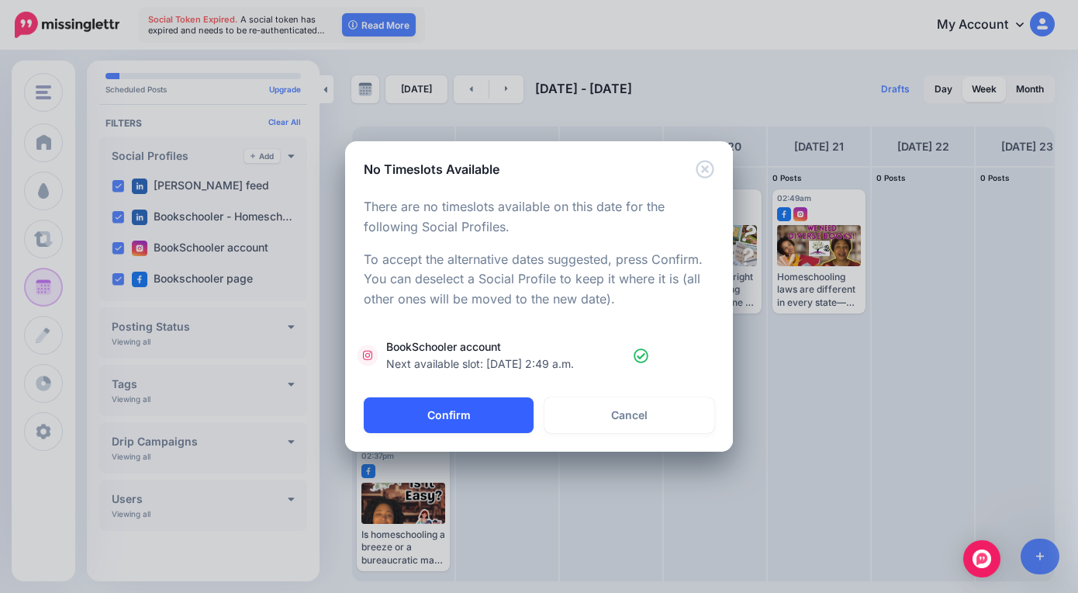
click at [444, 412] on button "Confirm" at bounding box center [449, 415] width 170 height 36
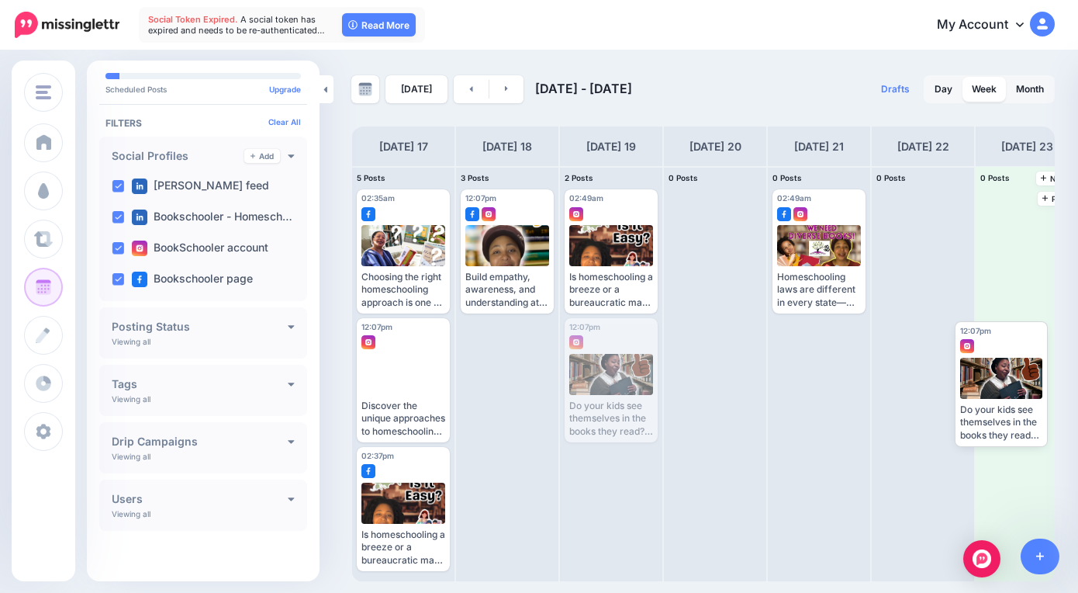
drag, startPoint x: 624, startPoint y: 378, endPoint x: 1014, endPoint y: 369, distance: 390.3
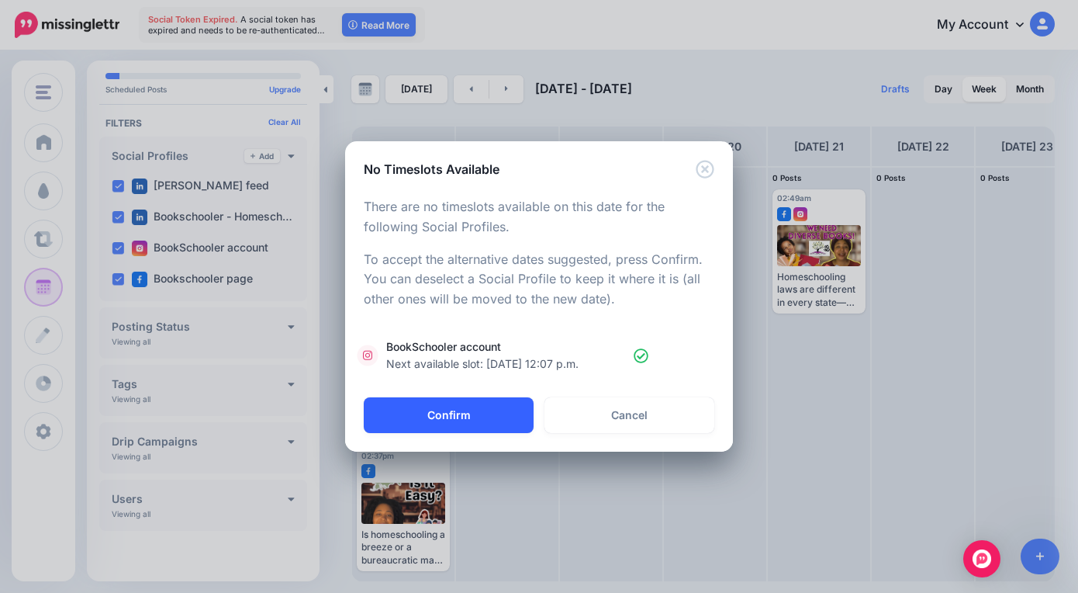
click at [455, 414] on button "Confirm" at bounding box center [449, 415] width 170 height 36
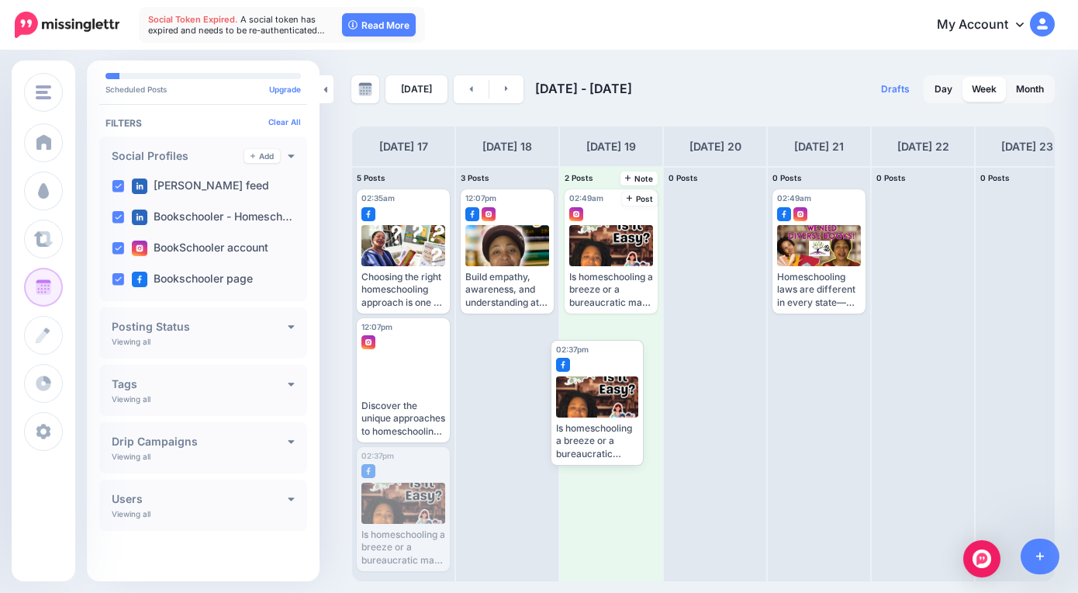
drag, startPoint x: 400, startPoint y: 500, endPoint x: 586, endPoint y: 399, distance: 210.7
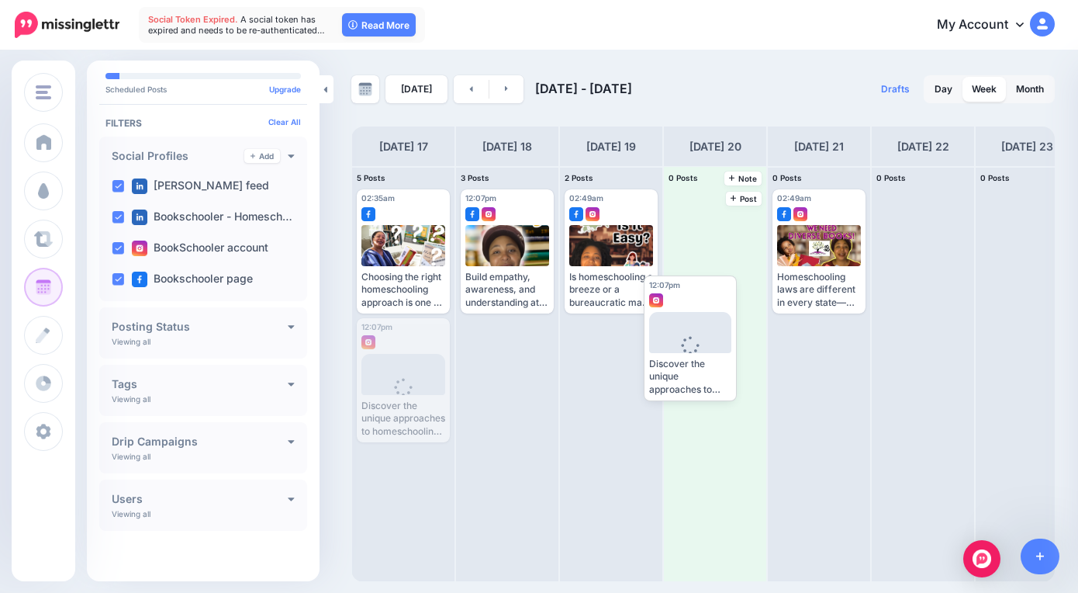
drag, startPoint x: 387, startPoint y: 357, endPoint x: 679, endPoint y: 313, distance: 294.9
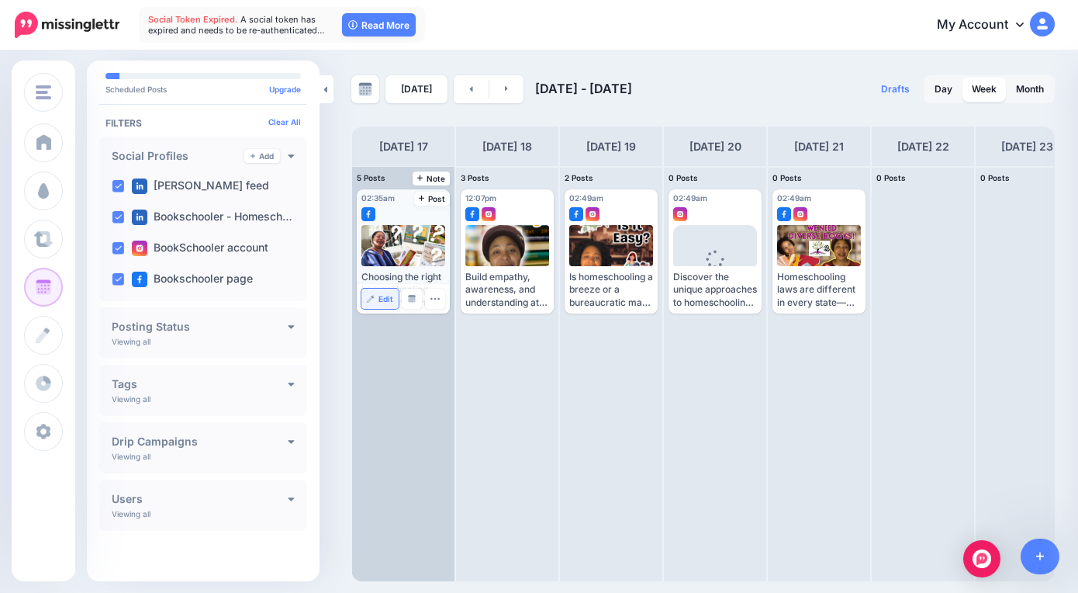
click at [379, 296] on span "Edit" at bounding box center [386, 299] width 15 height 8
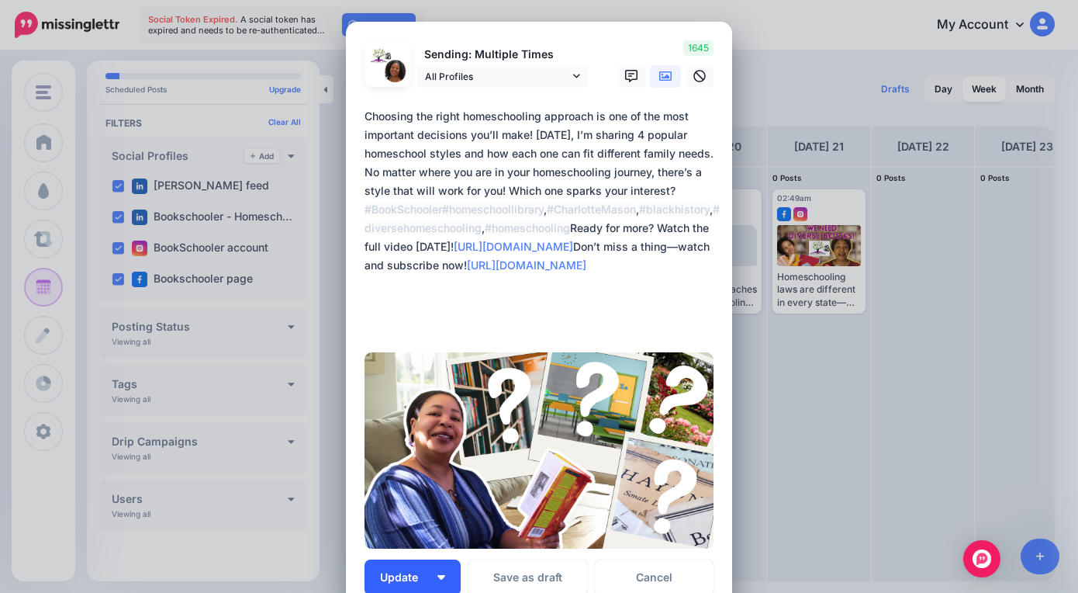
click at [437, 569] on button "Update" at bounding box center [413, 577] width 96 height 36
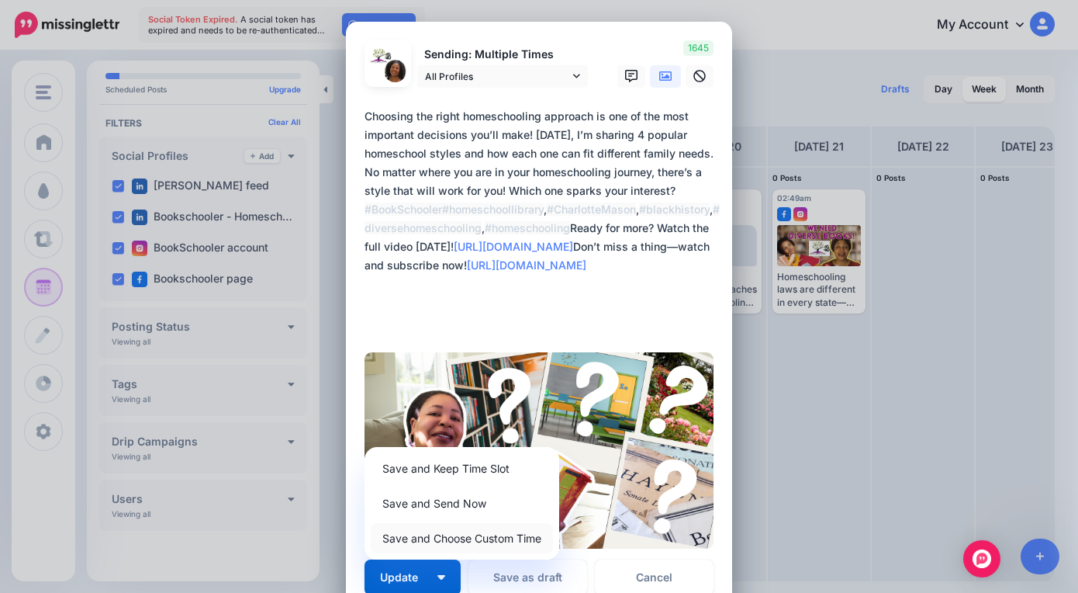
click at [441, 541] on link "Save and Choose Custom Time" at bounding box center [462, 538] width 182 height 30
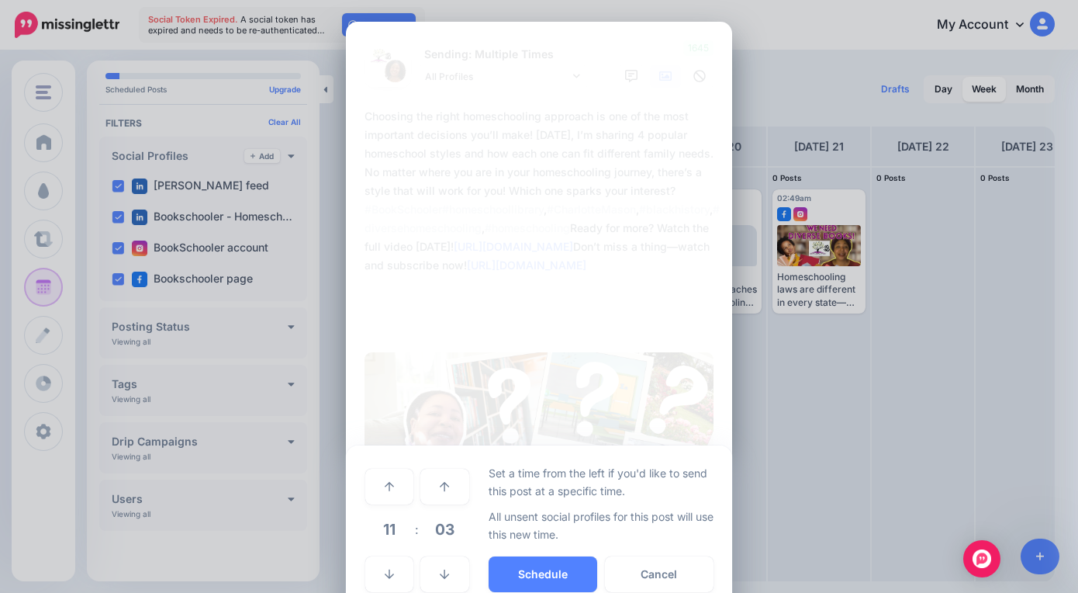
click at [387, 530] on span "11" at bounding box center [389, 529] width 42 height 42
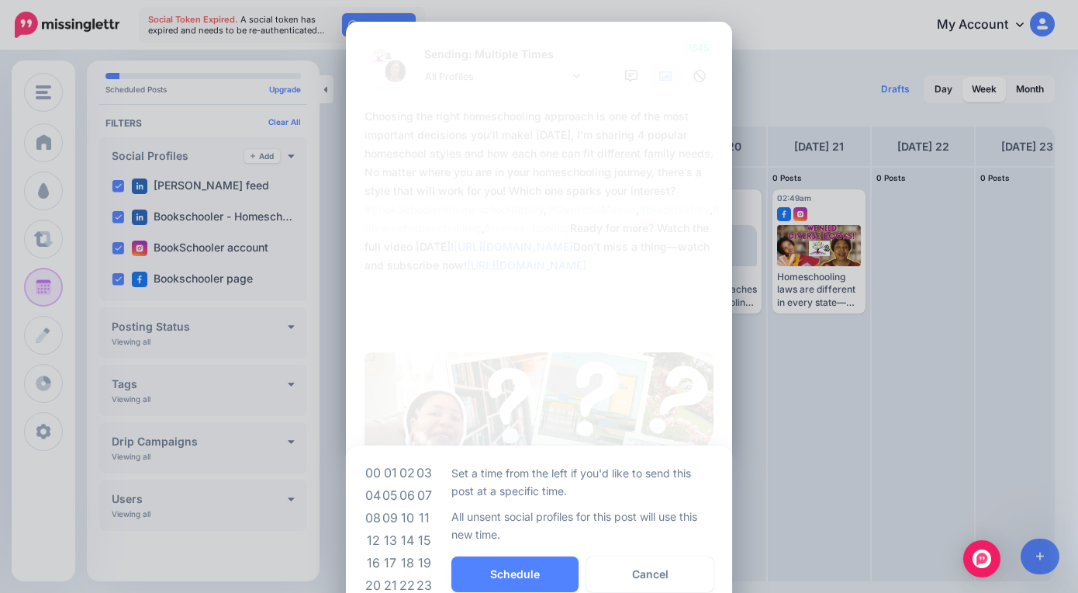
drag, startPoint x: 386, startPoint y: 515, endPoint x: 397, endPoint y: 519, distance: 12.3
click at [388, 516] on td "09" at bounding box center [390, 518] width 17 height 22
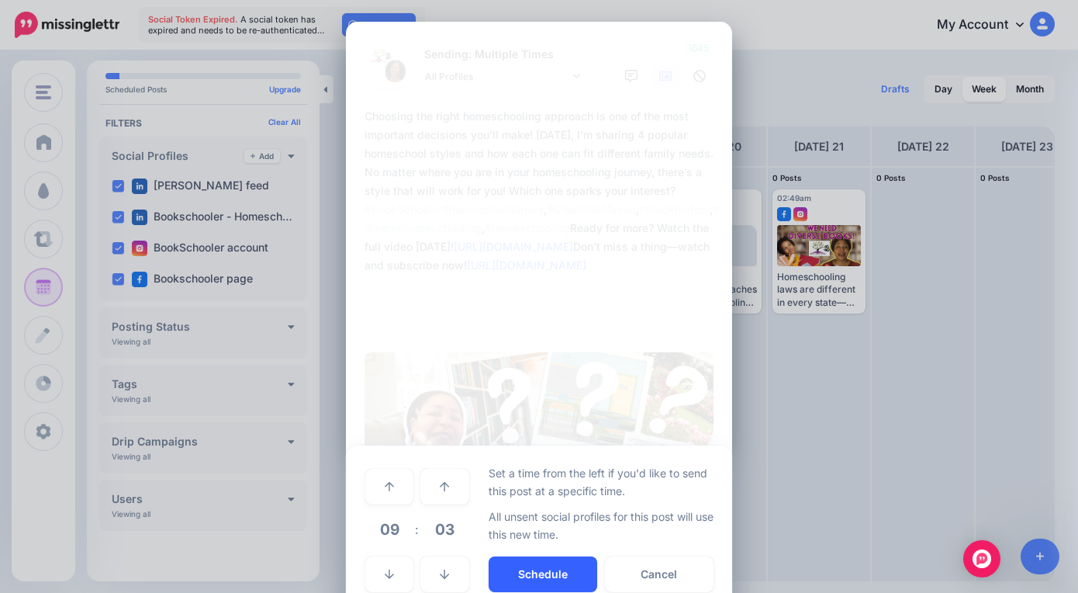
click at [493, 565] on button "Schedule" at bounding box center [543, 574] width 109 height 36
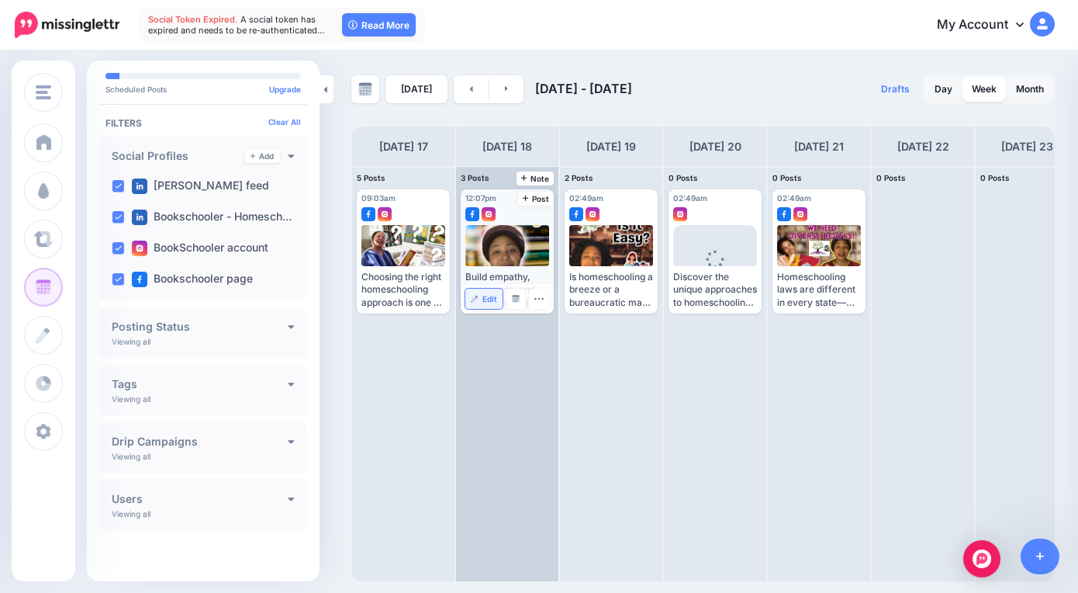
click at [482, 296] on link "Edit" at bounding box center [483, 299] width 37 height 20
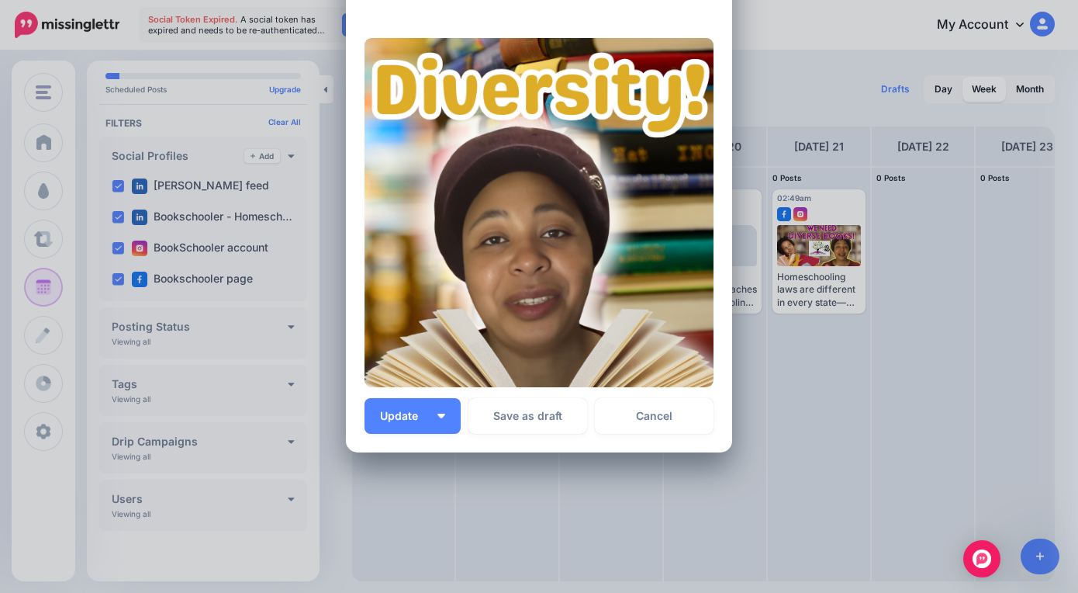
scroll to position [328, 0]
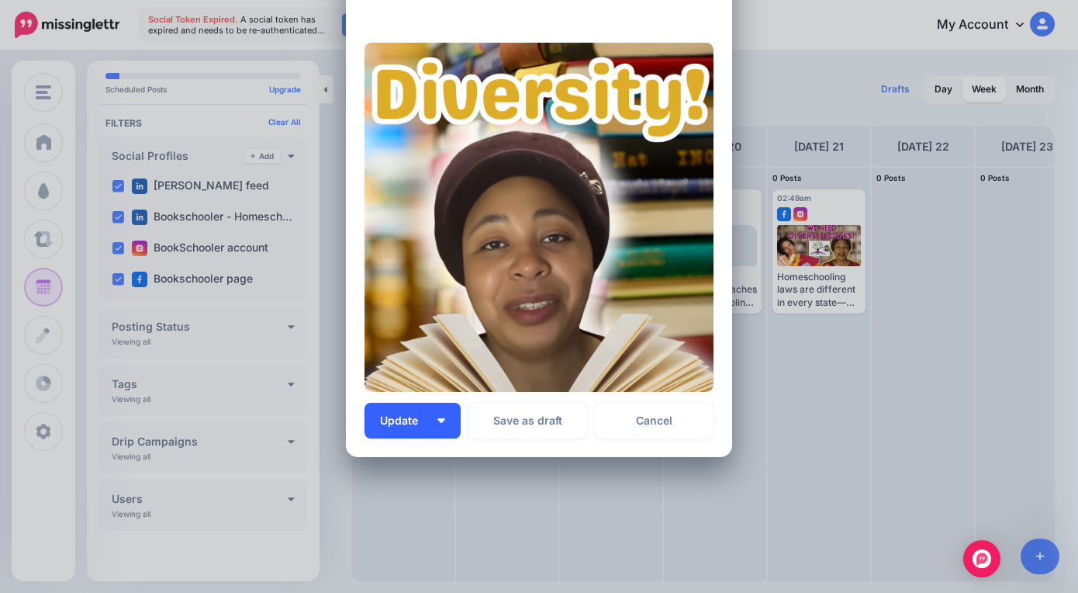
drag, startPoint x: 431, startPoint y: 421, endPoint x: 448, endPoint y: 431, distance: 19.2
click at [437, 421] on img "button" at bounding box center [441, 420] width 8 height 5
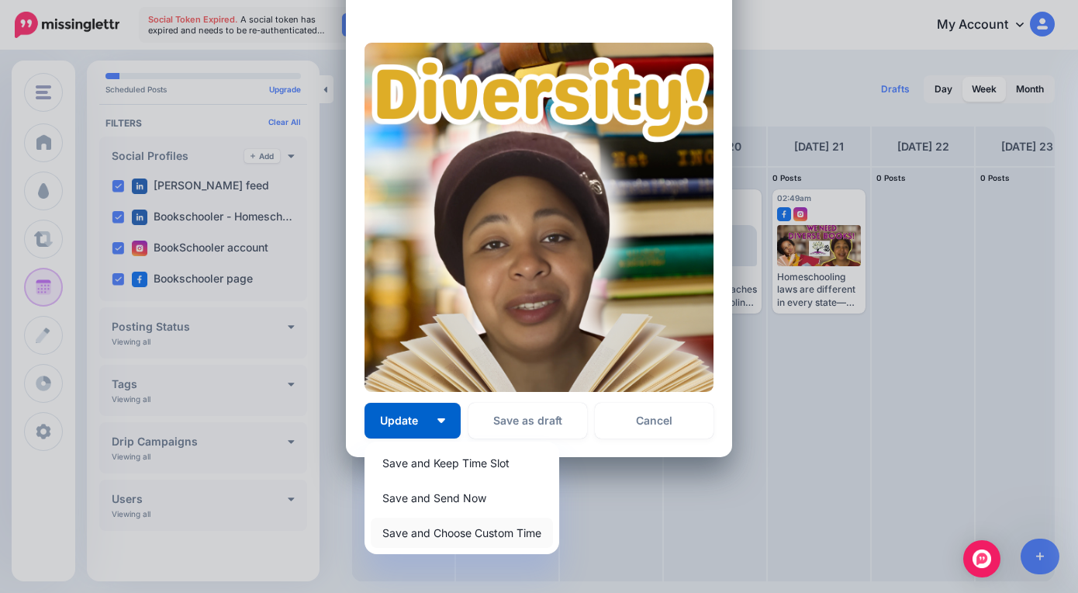
click at [495, 537] on link "Save and Choose Custom Time" at bounding box center [462, 532] width 182 height 30
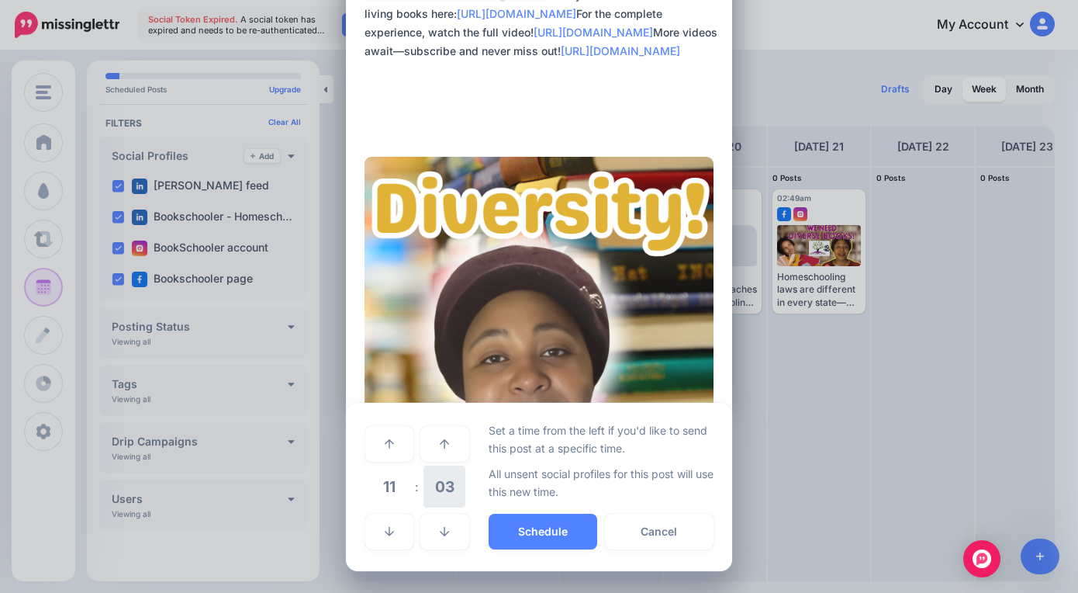
scroll to position [214, 0]
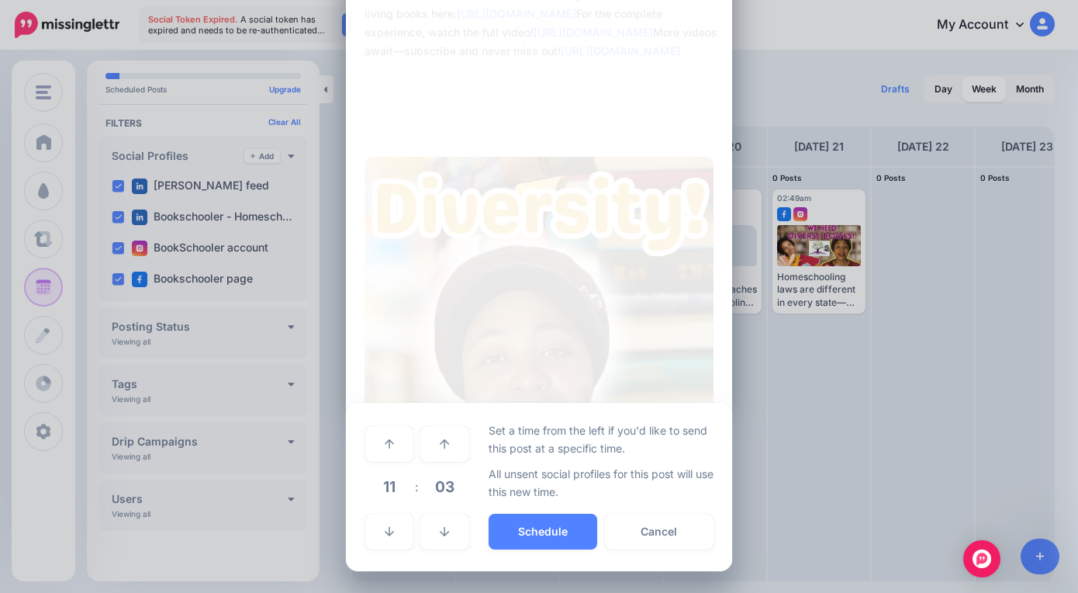
click at [389, 484] on span "11" at bounding box center [389, 486] width 42 height 42
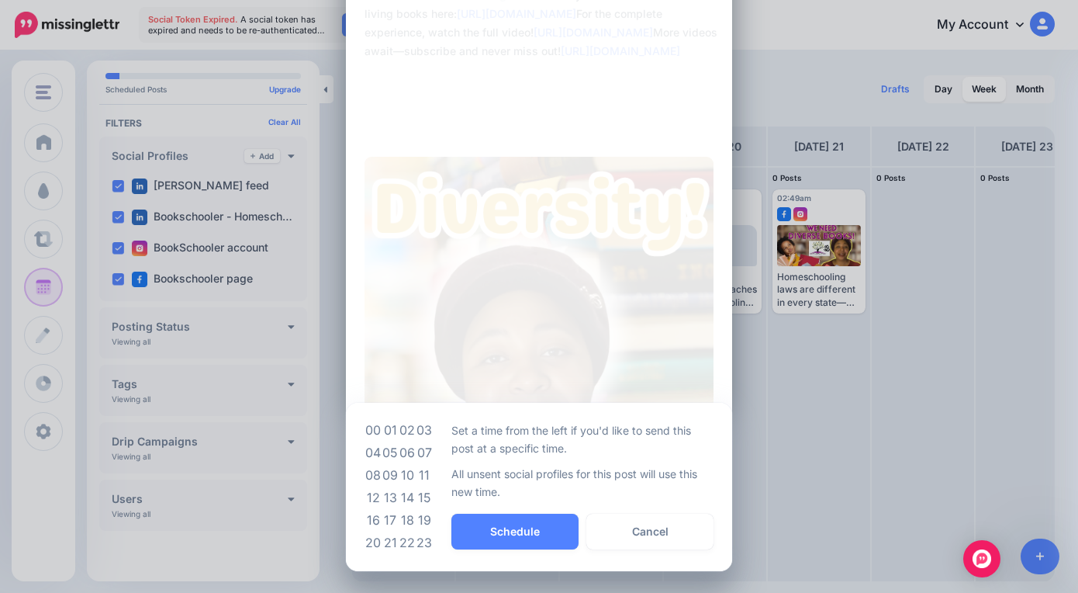
click at [391, 475] on td "09" at bounding box center [390, 475] width 17 height 22
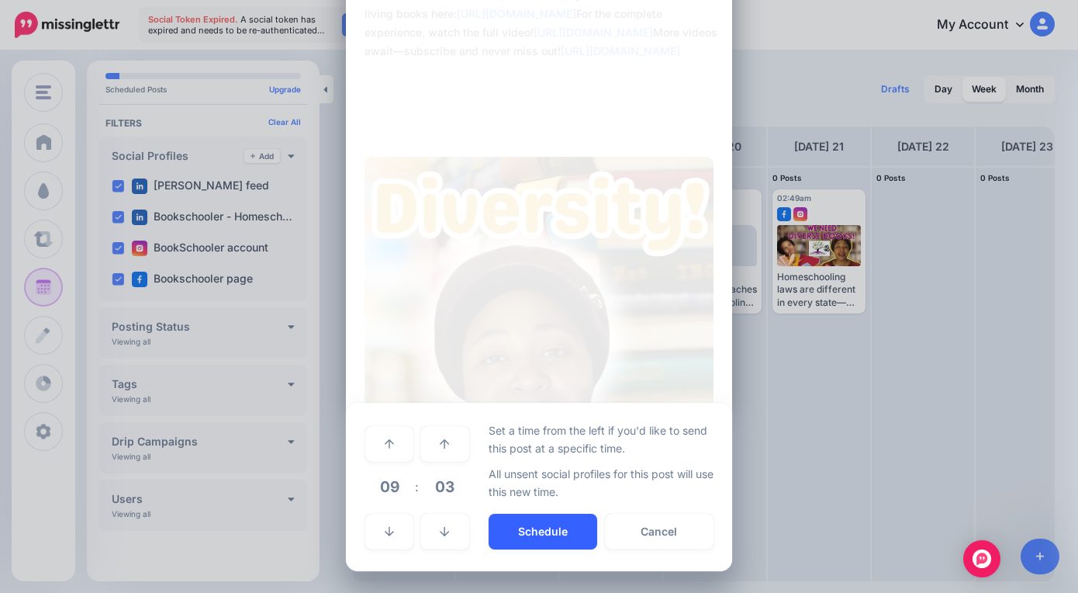
click at [511, 540] on button "Schedule" at bounding box center [543, 531] width 109 height 36
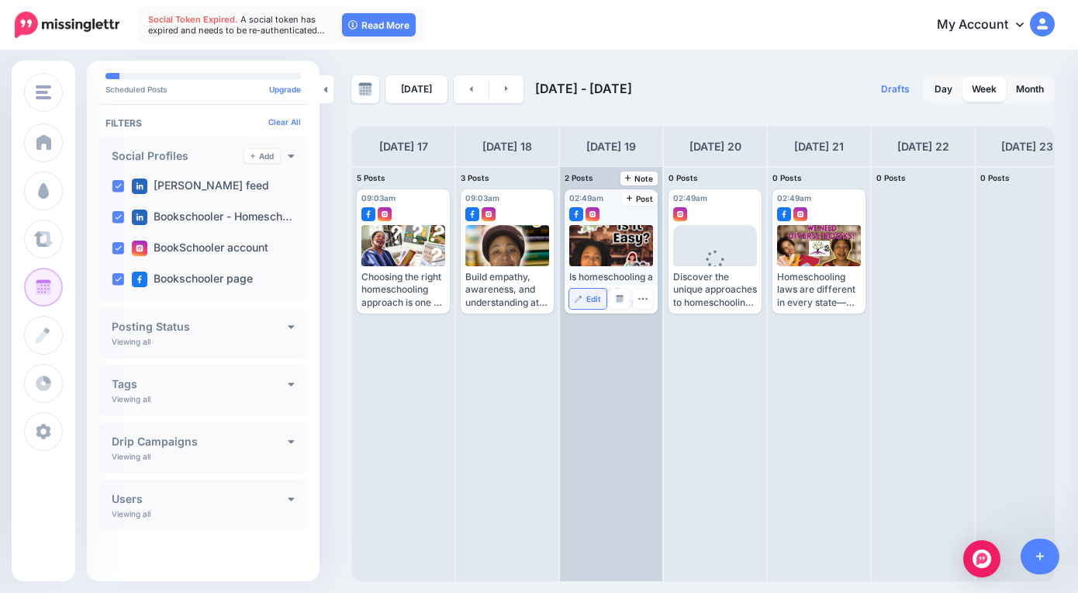
click at [591, 296] on span "Edit" at bounding box center [593, 299] width 15 height 8
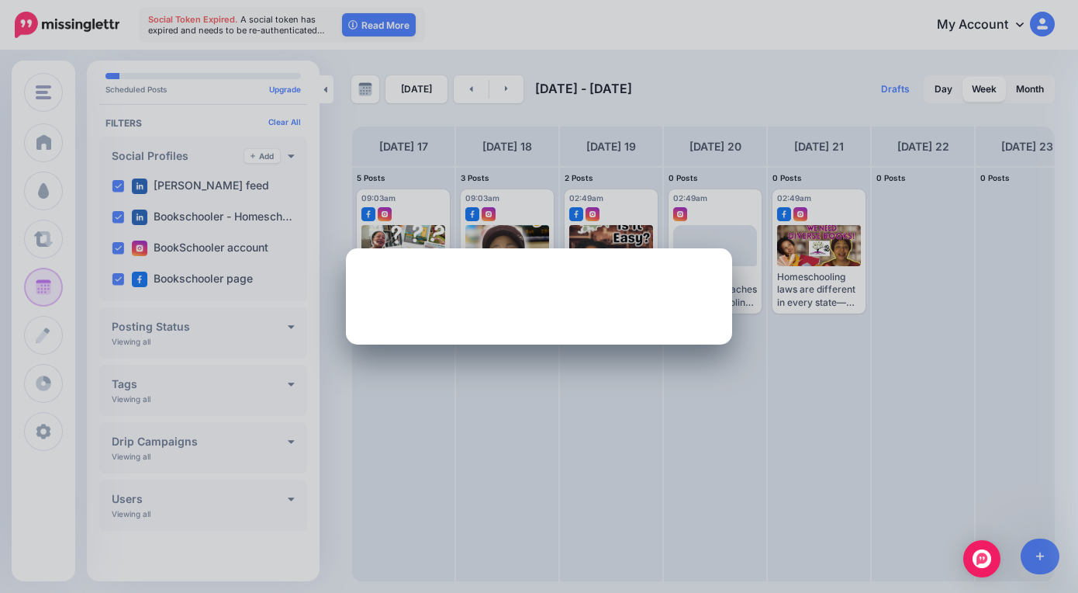
scroll to position [0, 0]
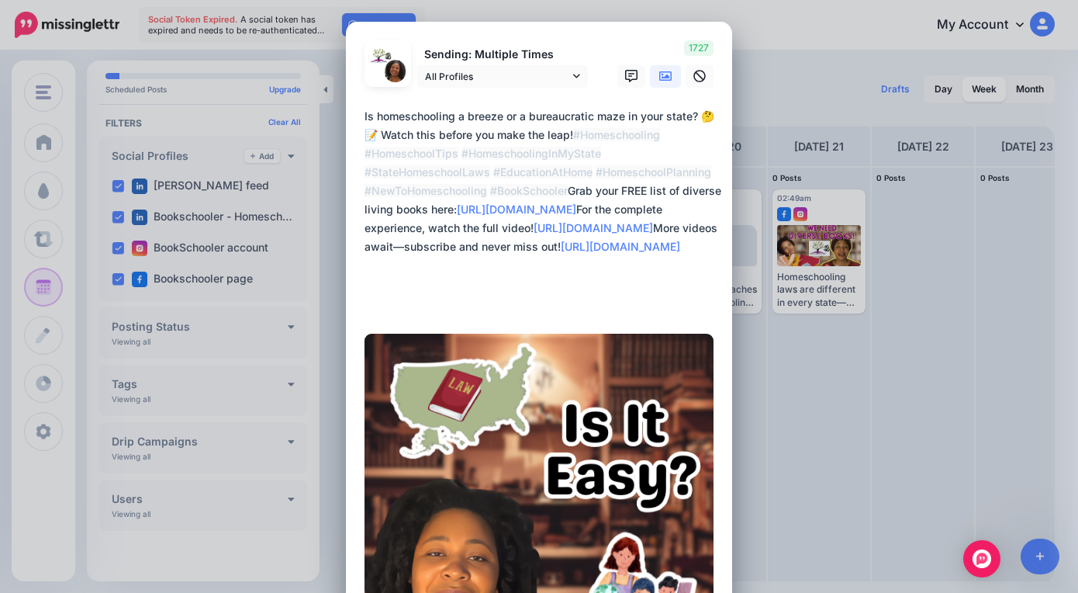
click at [1059, 337] on div "Edit Post Loading Sending: Multiple Times All Profiles" at bounding box center [539, 296] width 1078 height 593
click at [1067, 367] on div "Edit Post Loading Sending: Multiple Times All Profiles" at bounding box center [539, 296] width 1078 height 593
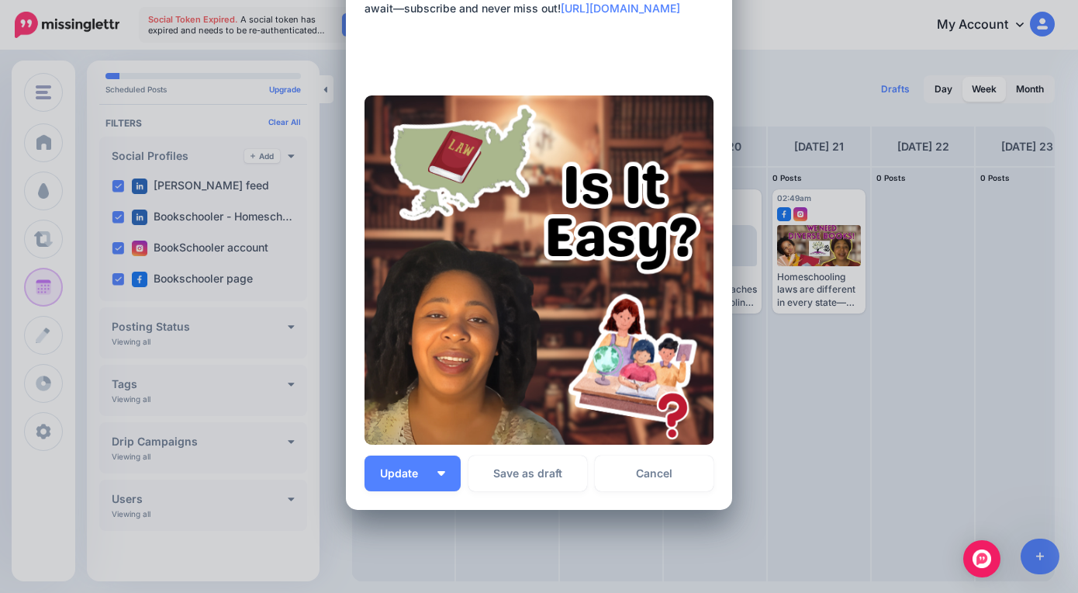
scroll to position [234, 0]
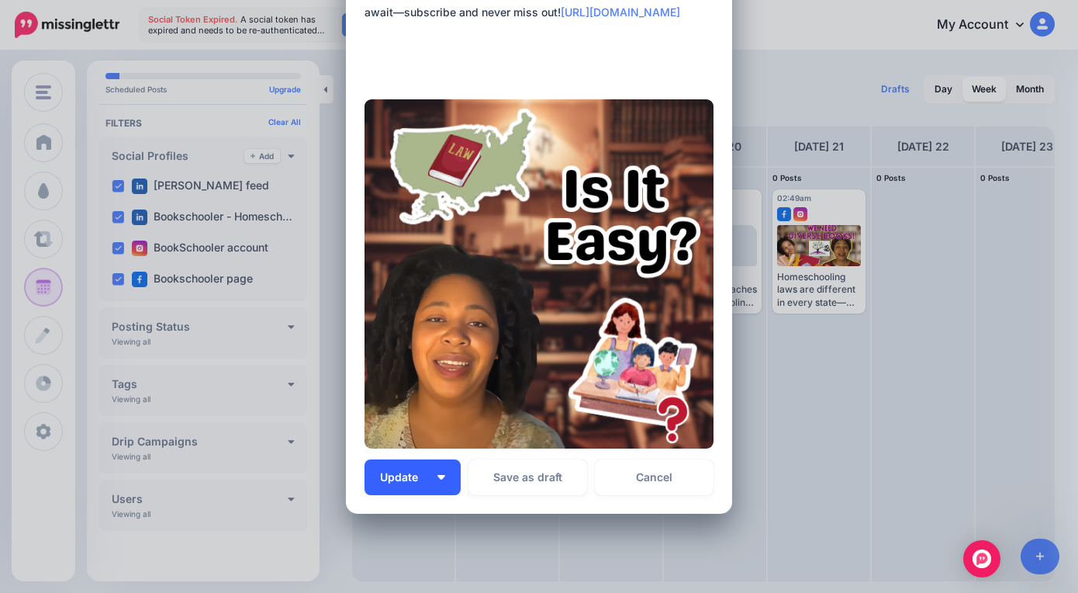
click at [446, 474] on button "Update" at bounding box center [413, 477] width 96 height 36
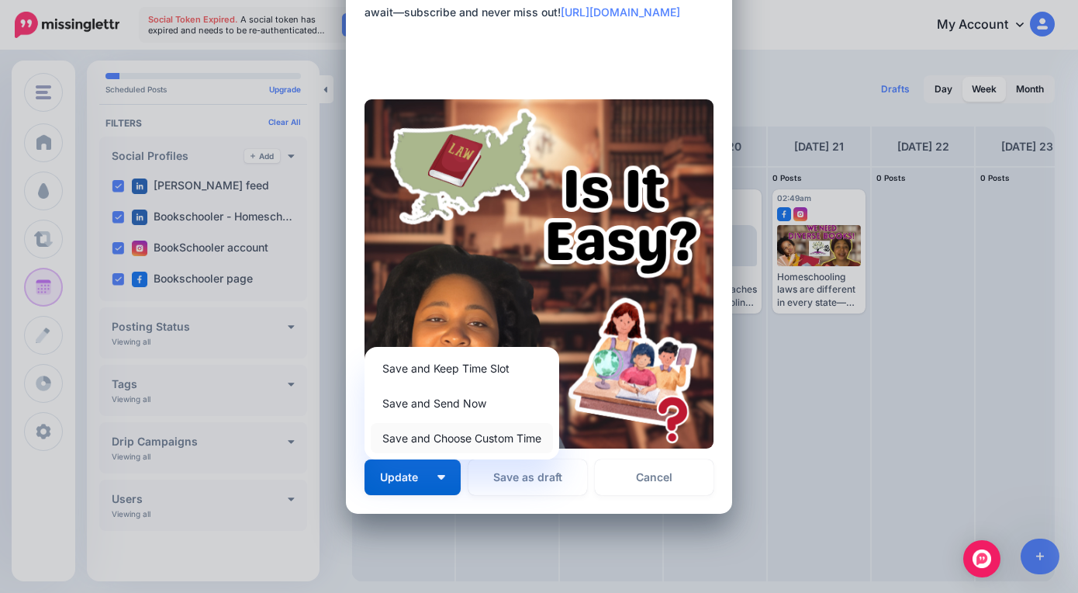
drag, startPoint x: 489, startPoint y: 434, endPoint x: 487, endPoint y: 445, distance: 11.0
click at [489, 434] on link "Save and Choose Custom Time" at bounding box center [462, 438] width 182 height 30
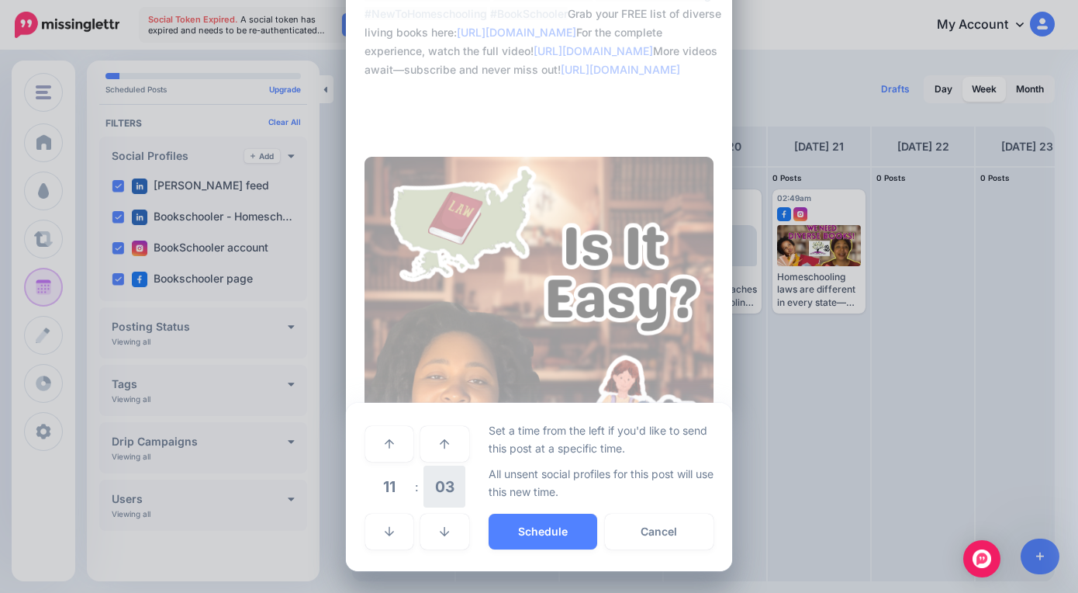
scroll to position [177, 0]
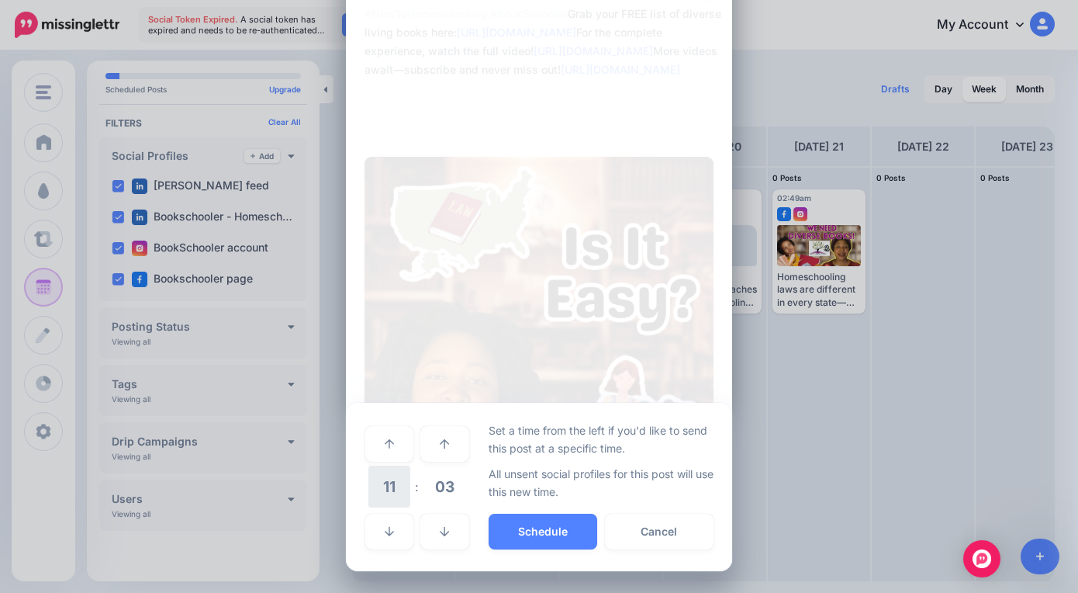
click at [389, 489] on span "11" at bounding box center [389, 486] width 42 height 42
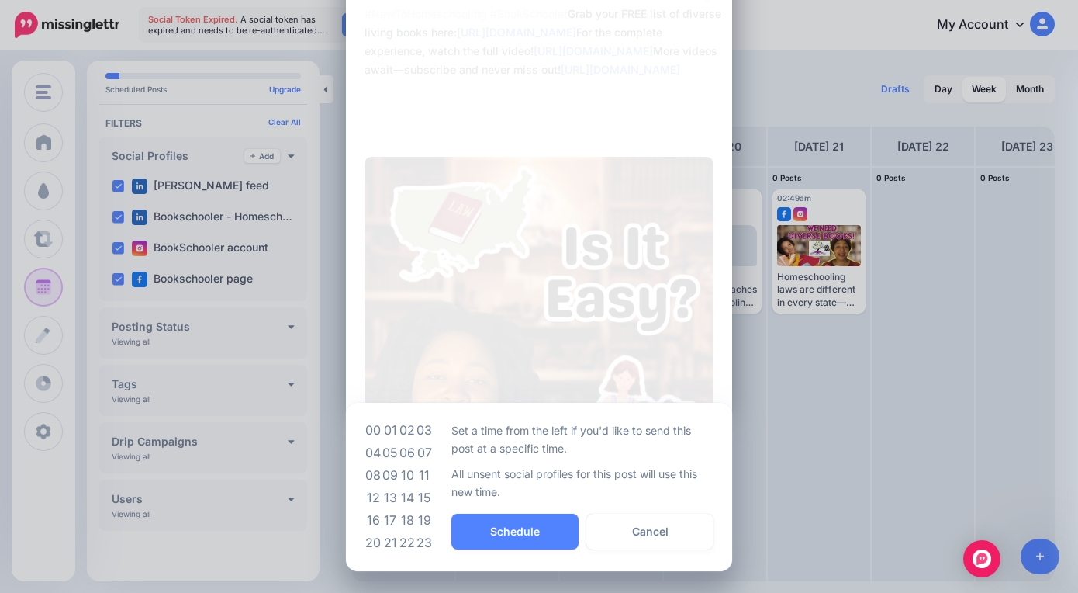
click at [390, 475] on td "09" at bounding box center [390, 475] width 17 height 22
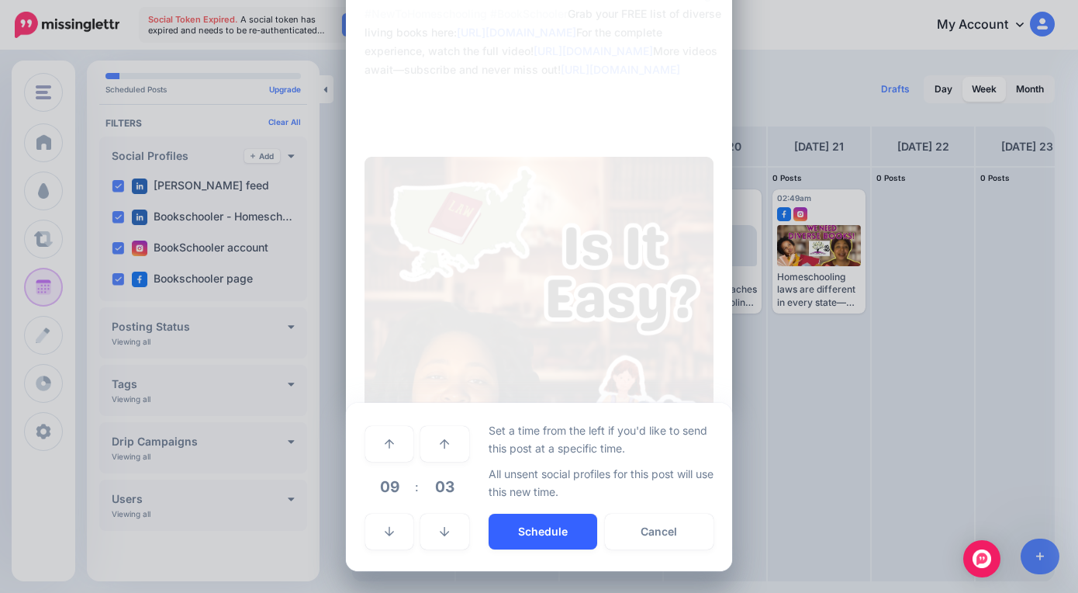
click at [541, 523] on button "Schedule" at bounding box center [543, 531] width 109 height 36
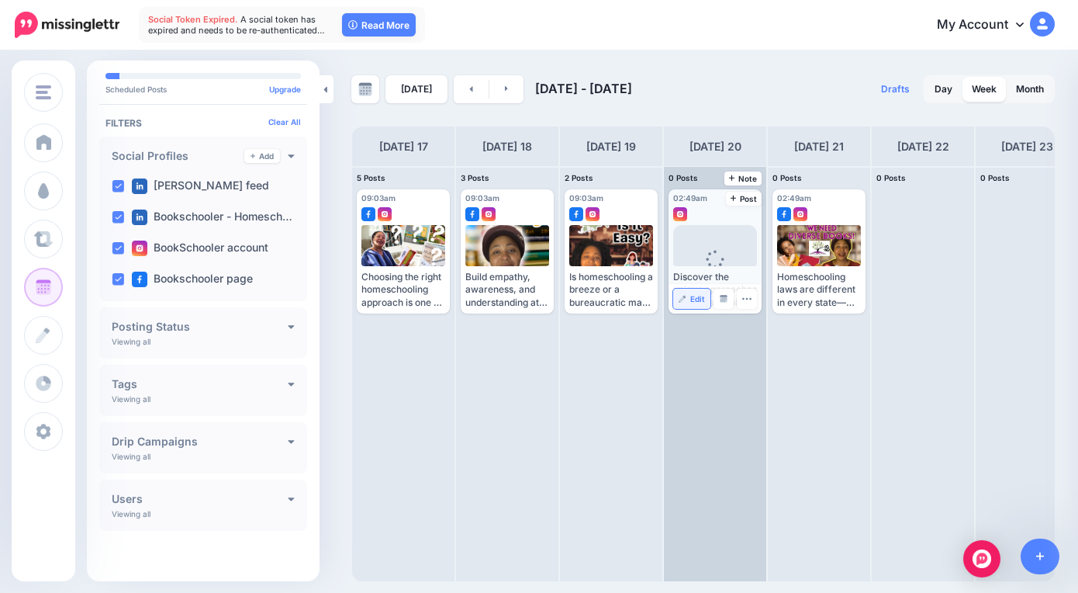
click at [686, 301] on link "Edit" at bounding box center [691, 299] width 37 height 20
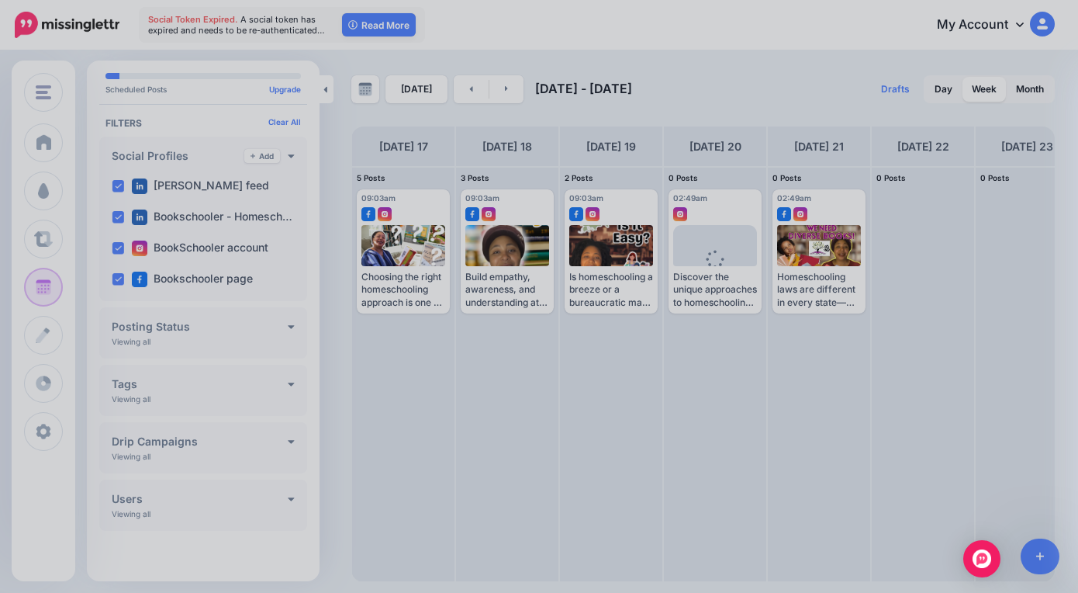
scroll to position [0, 0]
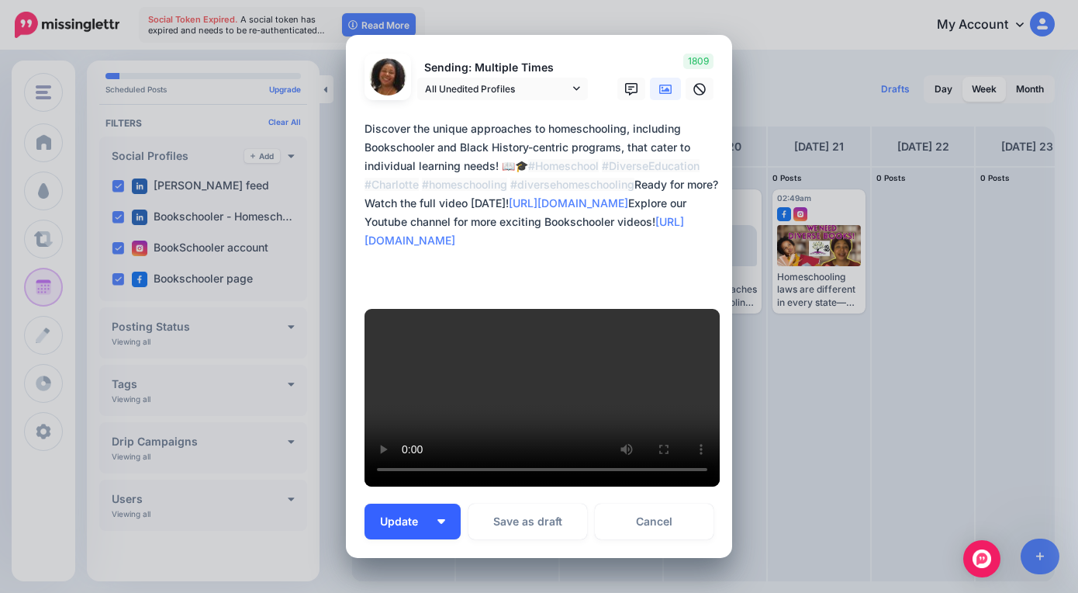
click at [437, 503] on button "Update" at bounding box center [413, 521] width 96 height 36
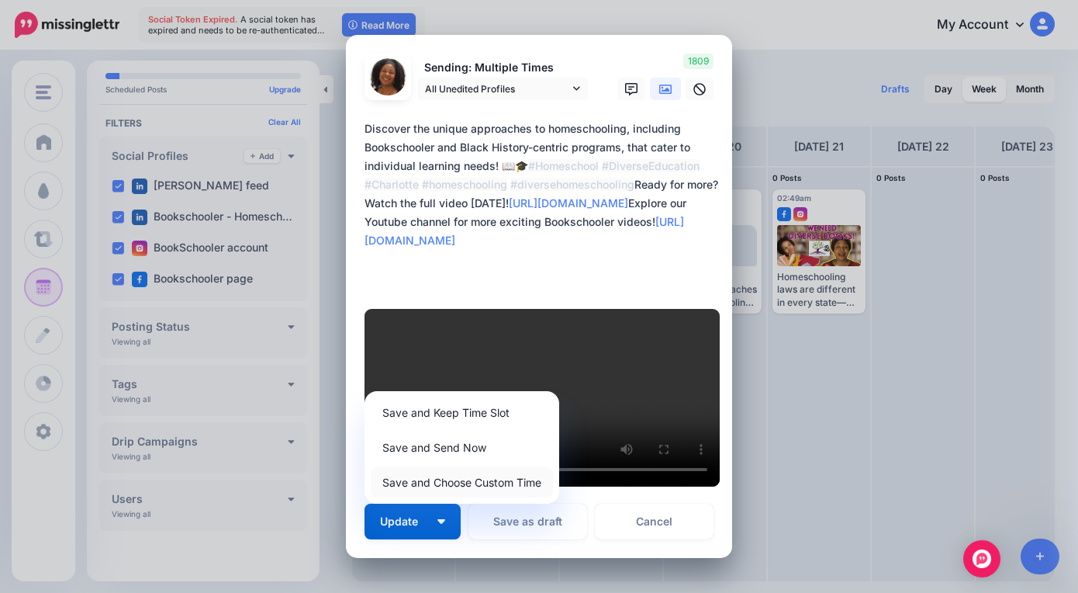
click at [455, 467] on link "Save and Choose Custom Time" at bounding box center [462, 482] width 182 height 30
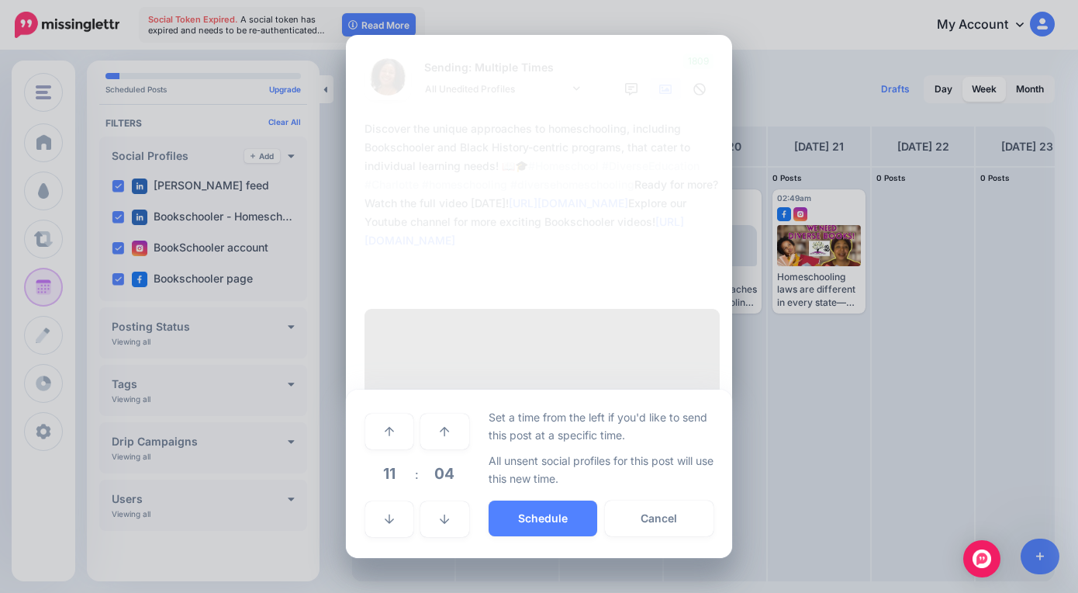
click at [398, 452] on span "11" at bounding box center [389, 473] width 42 height 42
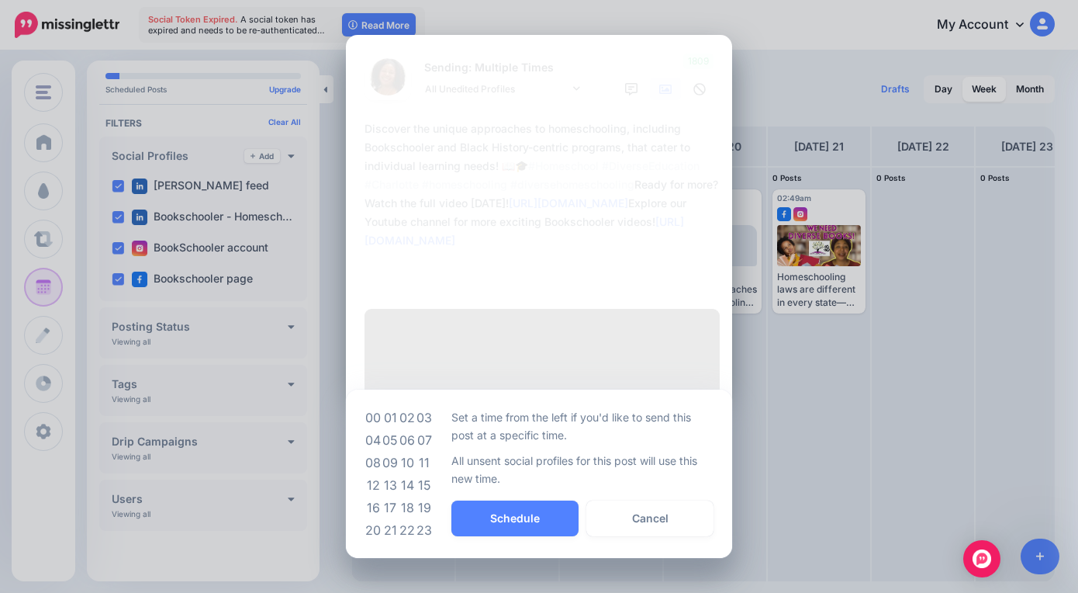
drag, startPoint x: 394, startPoint y: 429, endPoint x: 408, endPoint y: 437, distance: 16.0
click at [396, 451] on td "09" at bounding box center [390, 462] width 17 height 22
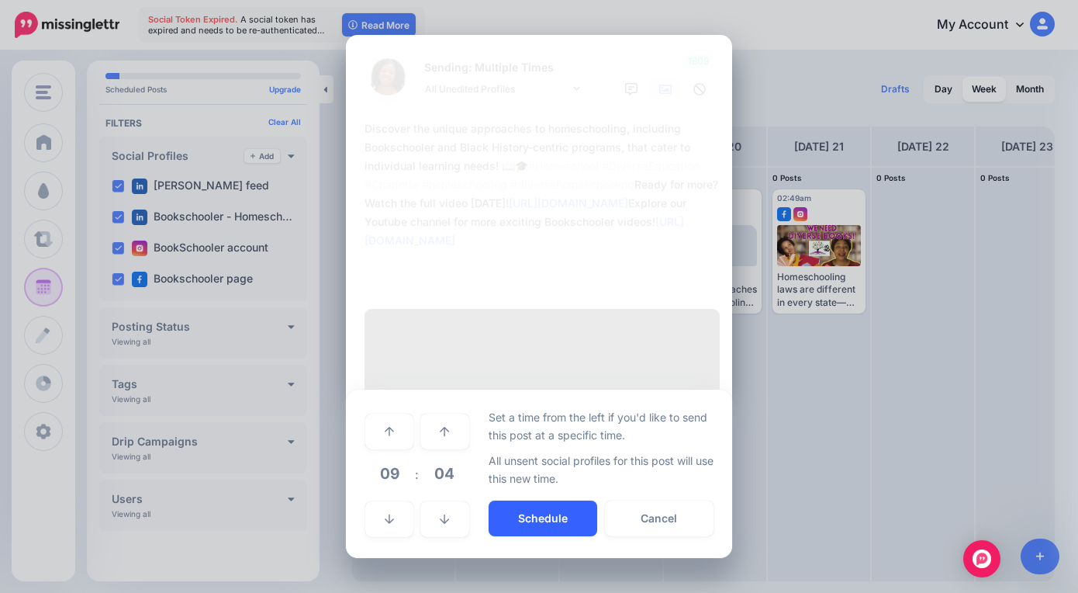
click at [552, 500] on button "Schedule" at bounding box center [543, 518] width 109 height 36
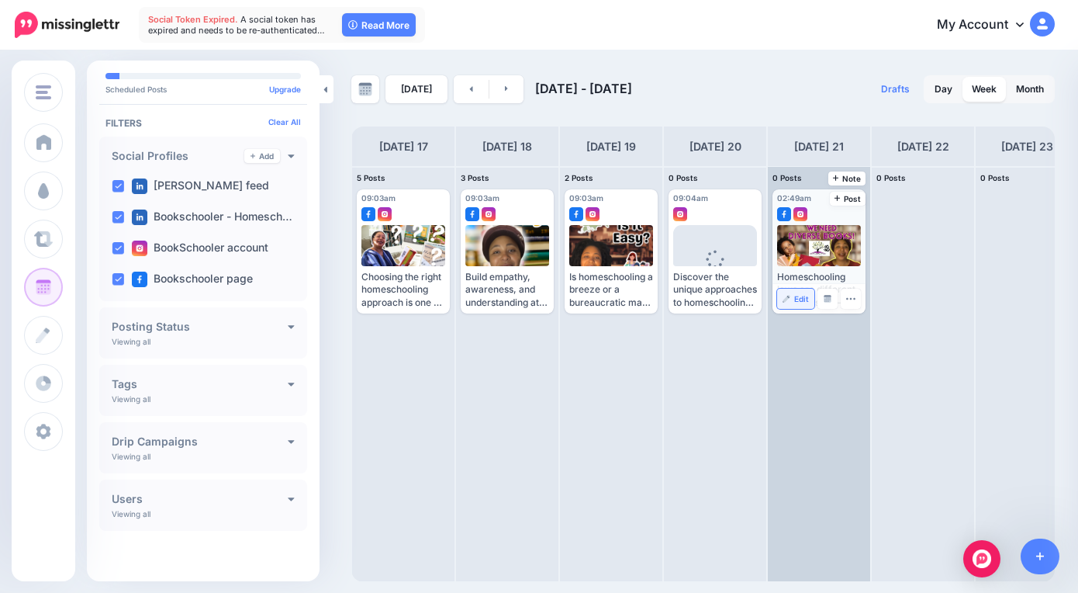
click at [787, 303] on link "Edit" at bounding box center [795, 299] width 37 height 20
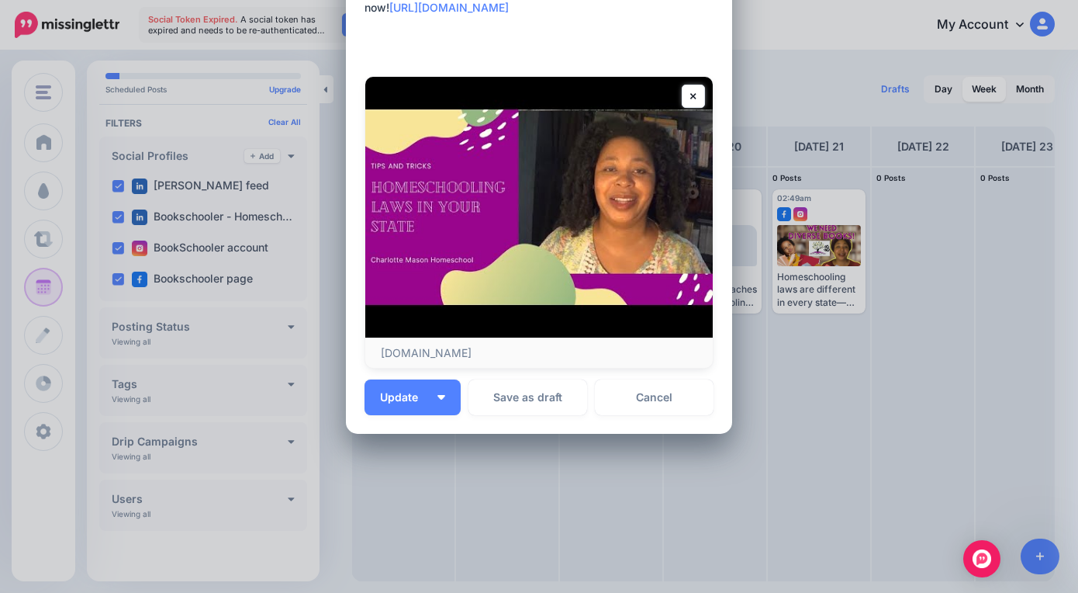
scroll to position [262, 0]
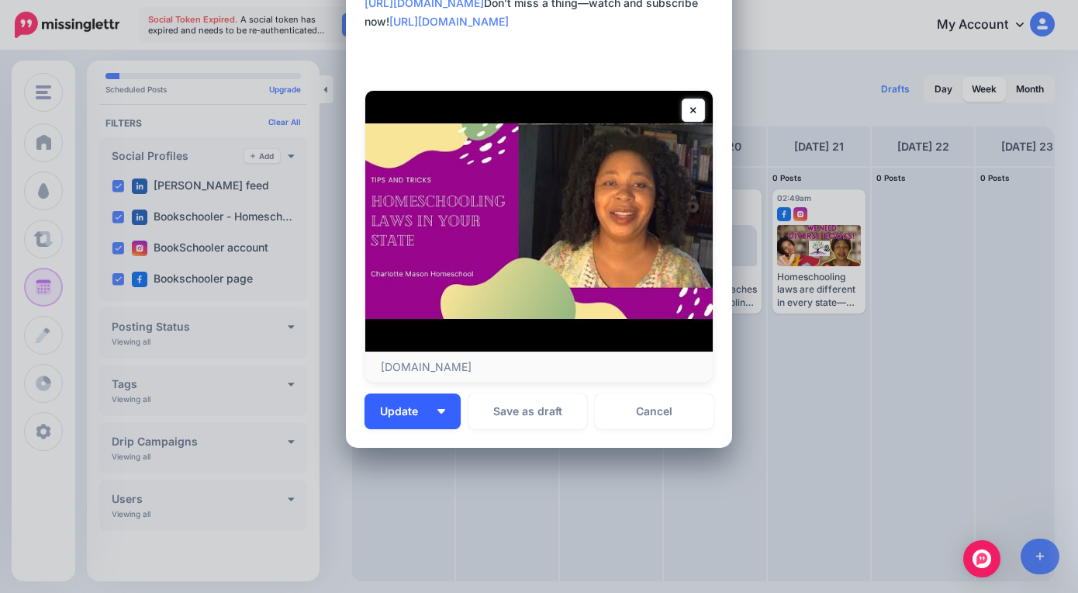
click at [438, 406] on button "Update" at bounding box center [413, 411] width 96 height 36
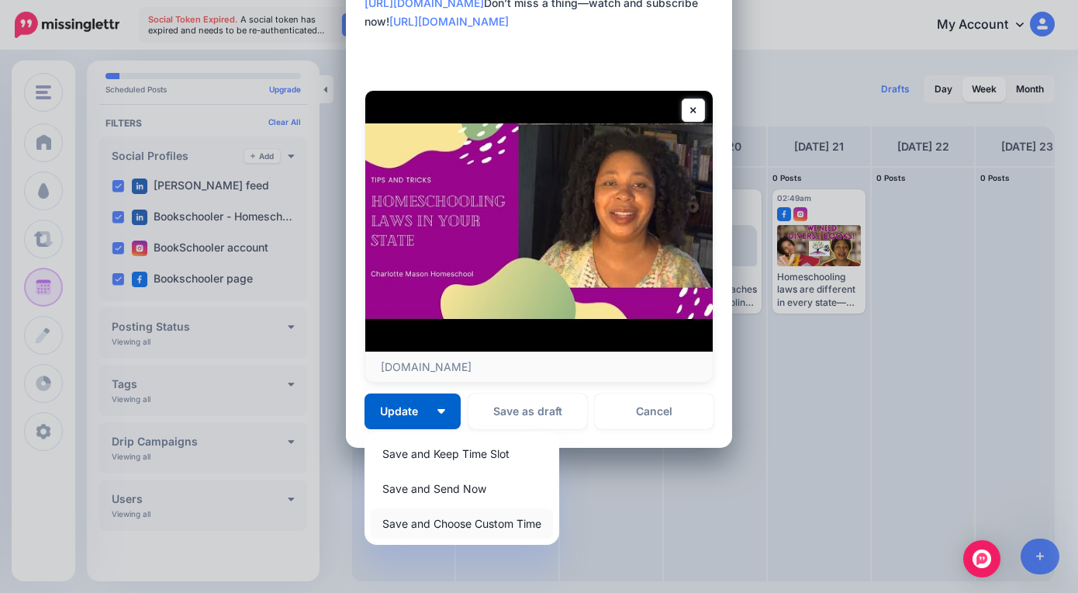
click at [458, 521] on link "Save and Choose Custom Time" at bounding box center [462, 523] width 182 height 30
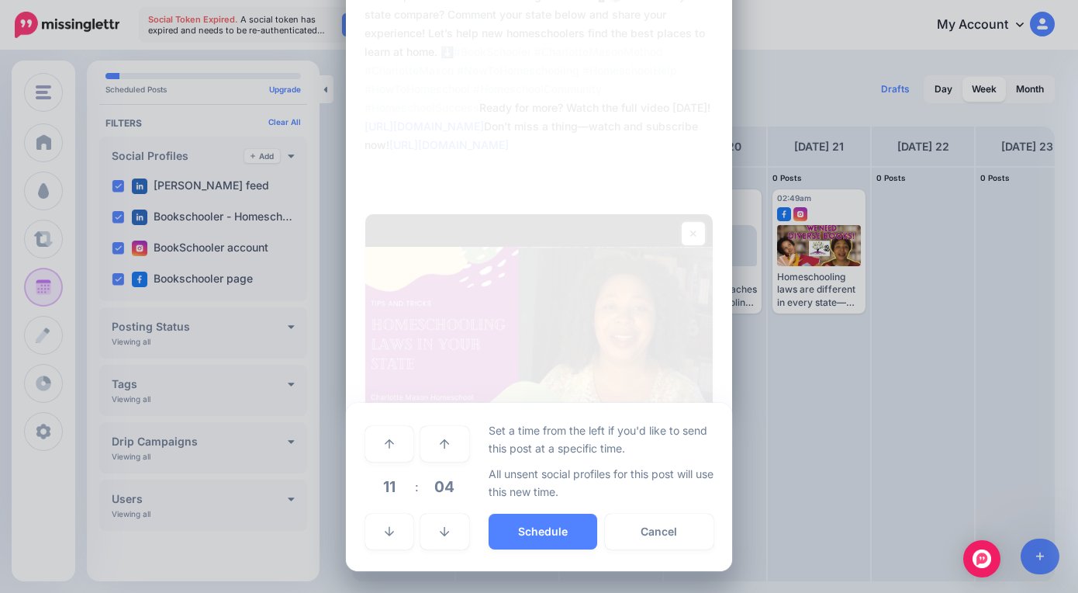
click at [386, 487] on span "11" at bounding box center [389, 486] width 42 height 42
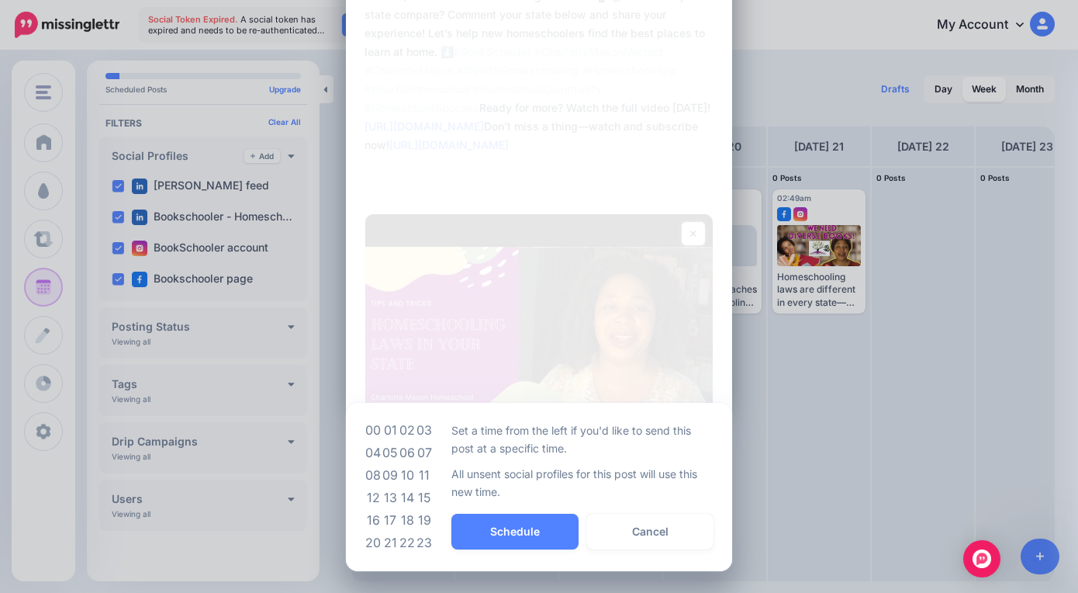
click at [387, 475] on td "09" at bounding box center [390, 475] width 17 height 22
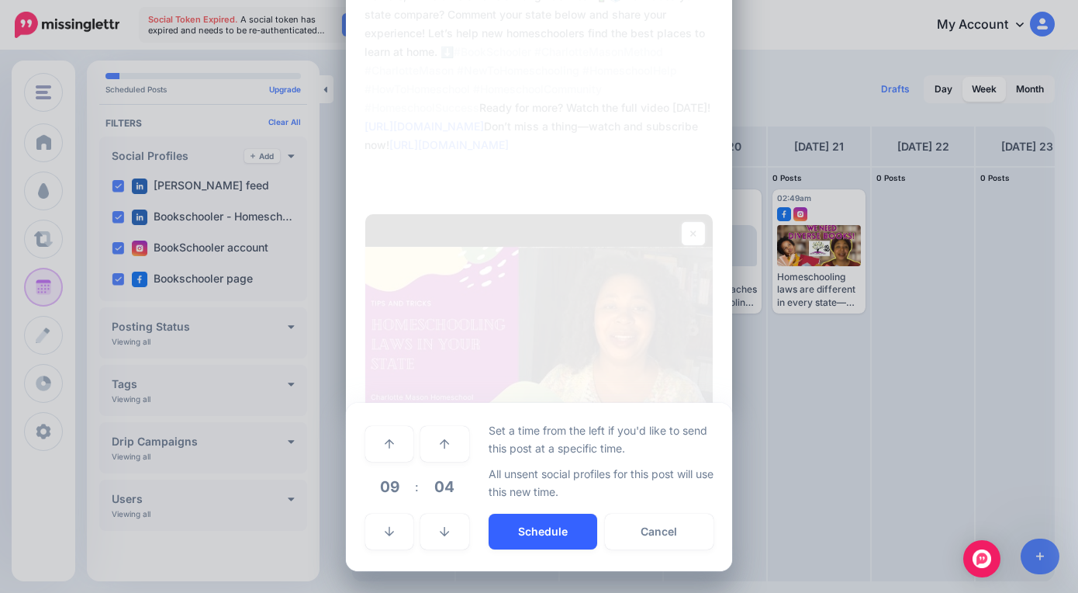
click at [518, 534] on button "Schedule" at bounding box center [543, 531] width 109 height 36
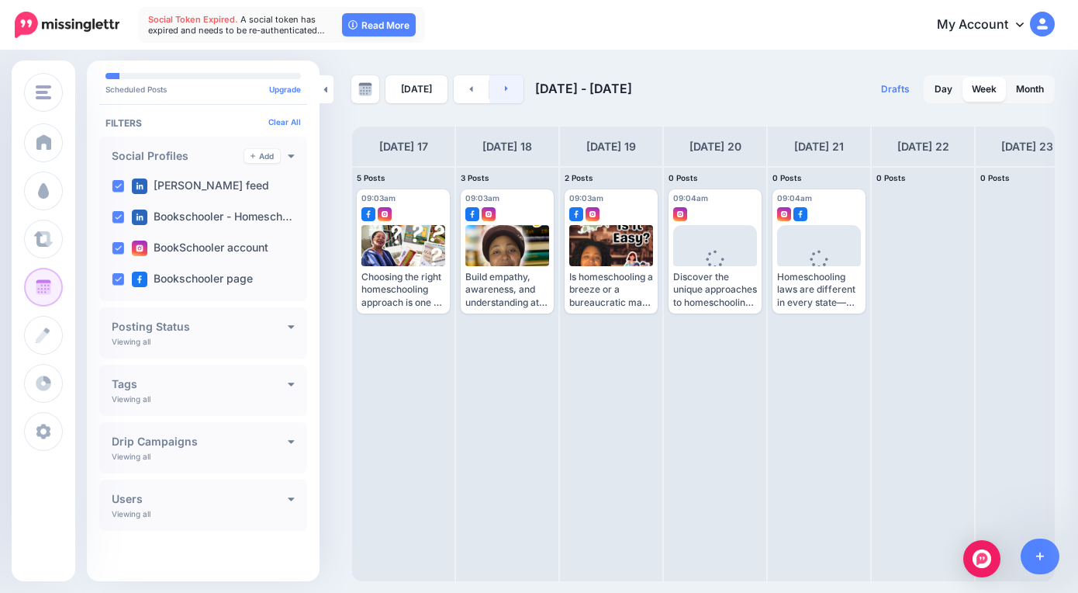
click at [517, 87] on link at bounding box center [506, 89] width 35 height 28
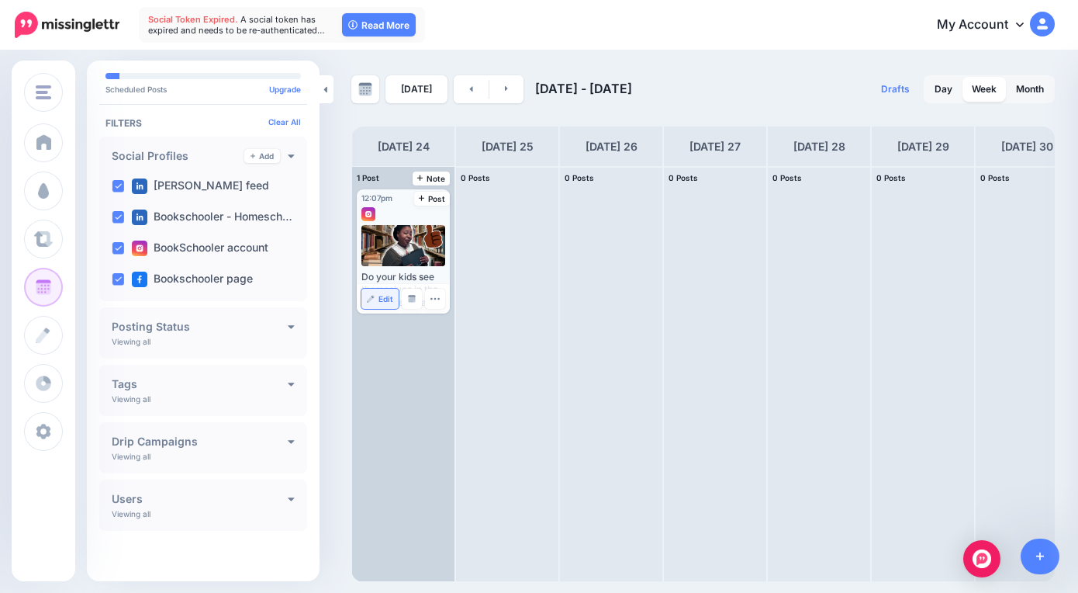
click at [382, 297] on span "Edit" at bounding box center [386, 299] width 15 height 8
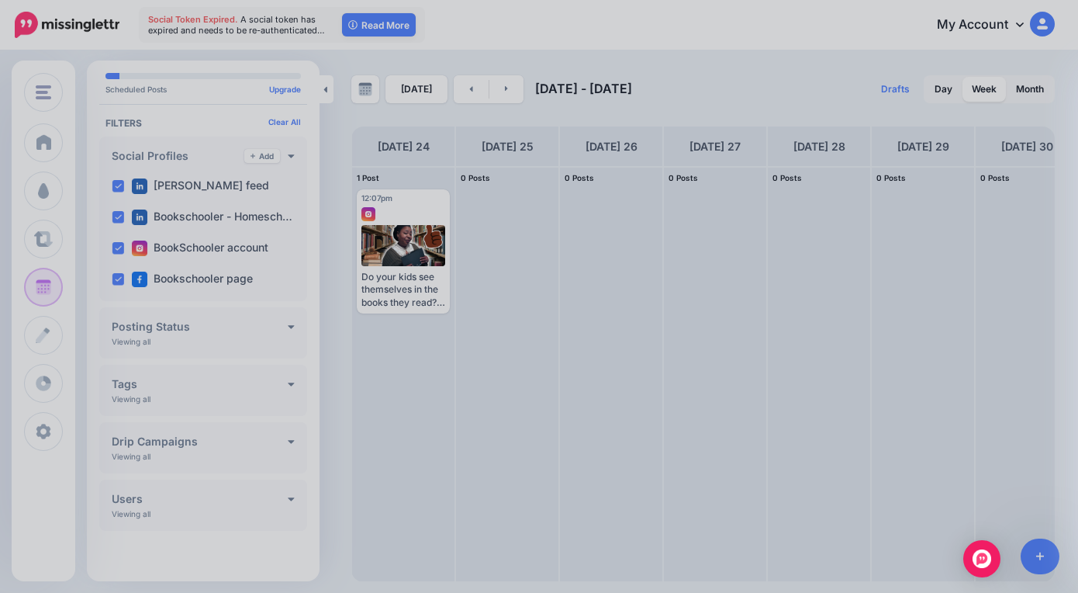
scroll to position [0, 0]
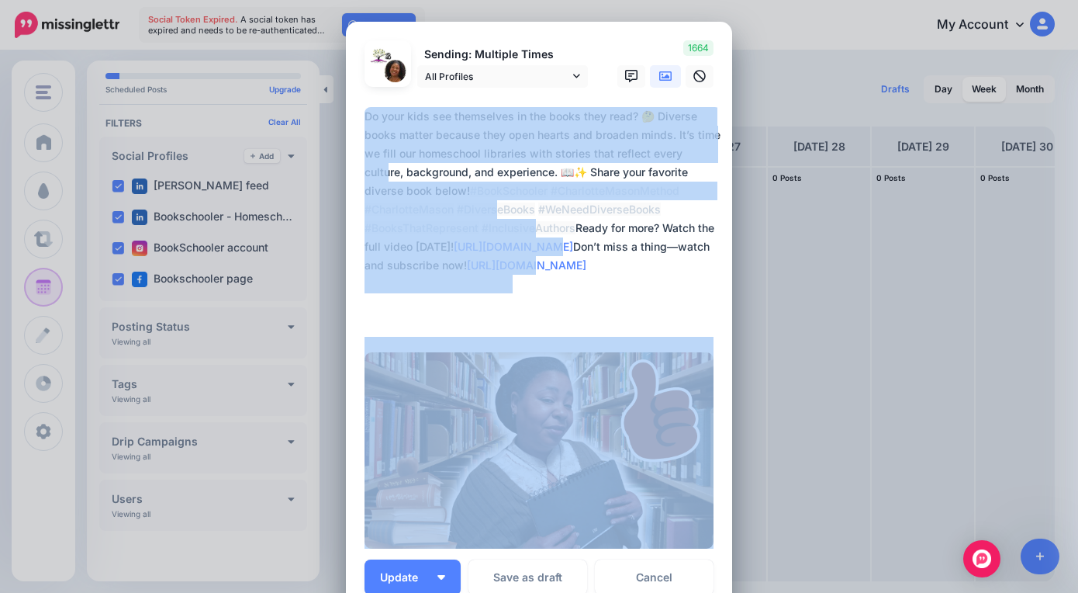
drag, startPoint x: 1066, startPoint y: 326, endPoint x: 1069, endPoint y: 385, distance: 59.0
click at [1069, 387] on div "Edit Post Loading Sending: Multiple Times All Profiles" at bounding box center [539, 296] width 1078 height 593
click at [575, 71] on link "All Profiles" at bounding box center [502, 76] width 171 height 22
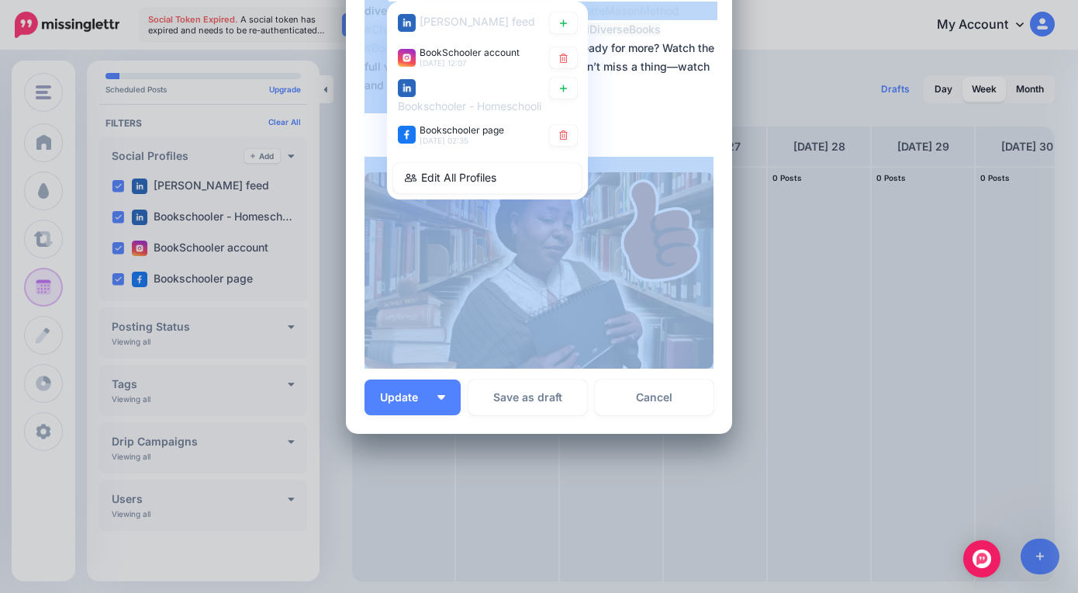
scroll to position [161, 0]
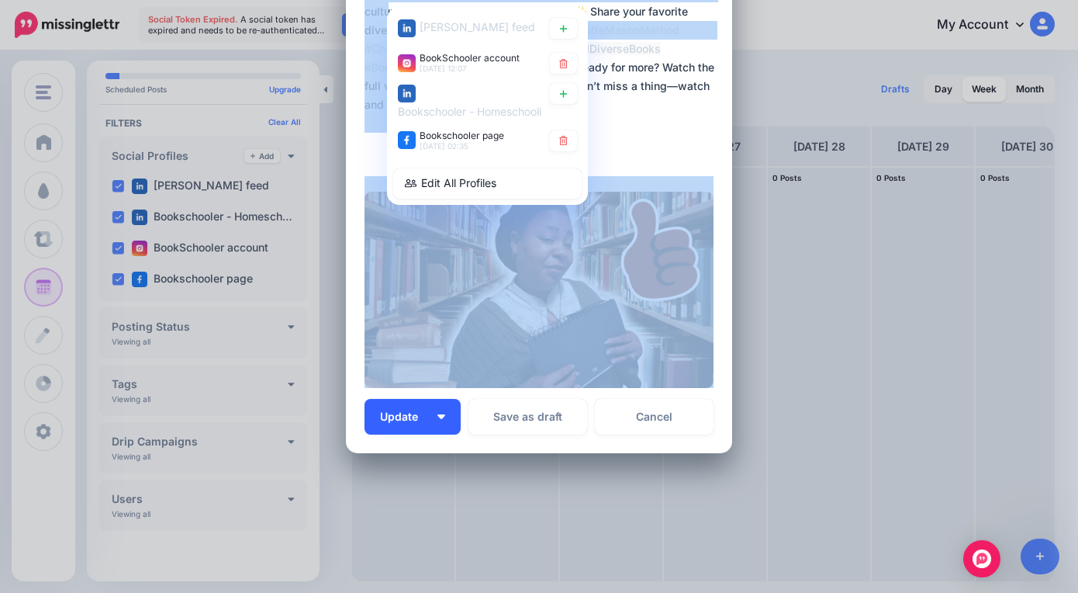
click at [438, 420] on button "Update" at bounding box center [413, 417] width 96 height 36
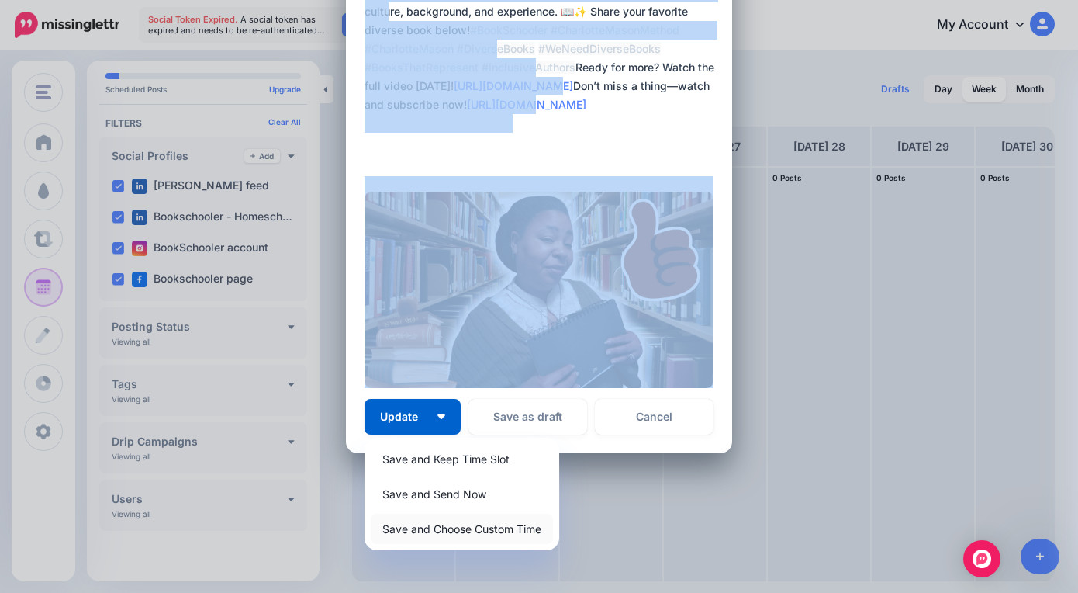
drag, startPoint x: 448, startPoint y: 534, endPoint x: 441, endPoint y: 539, distance: 8.2
click at [448, 530] on link "Save and Choose Custom Time" at bounding box center [462, 528] width 182 height 30
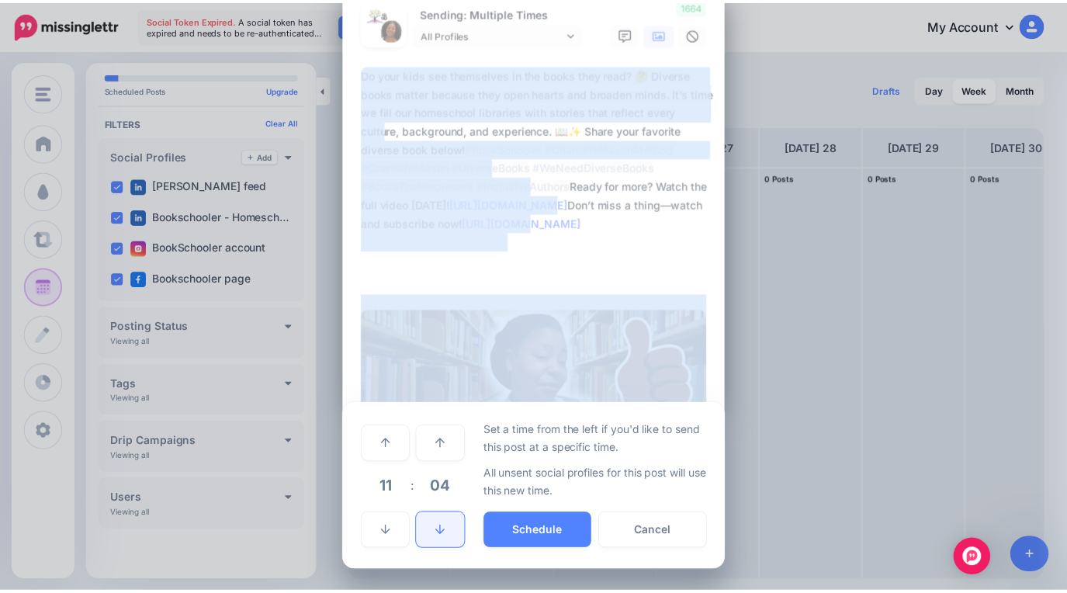
scroll to position [43, 0]
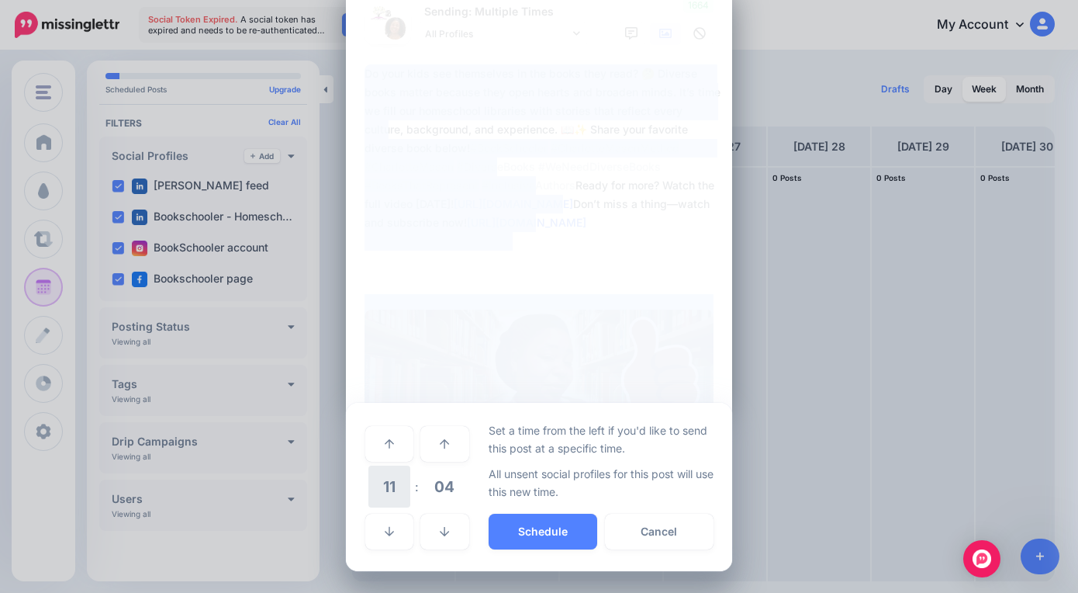
click at [381, 494] on span "11" at bounding box center [389, 486] width 42 height 42
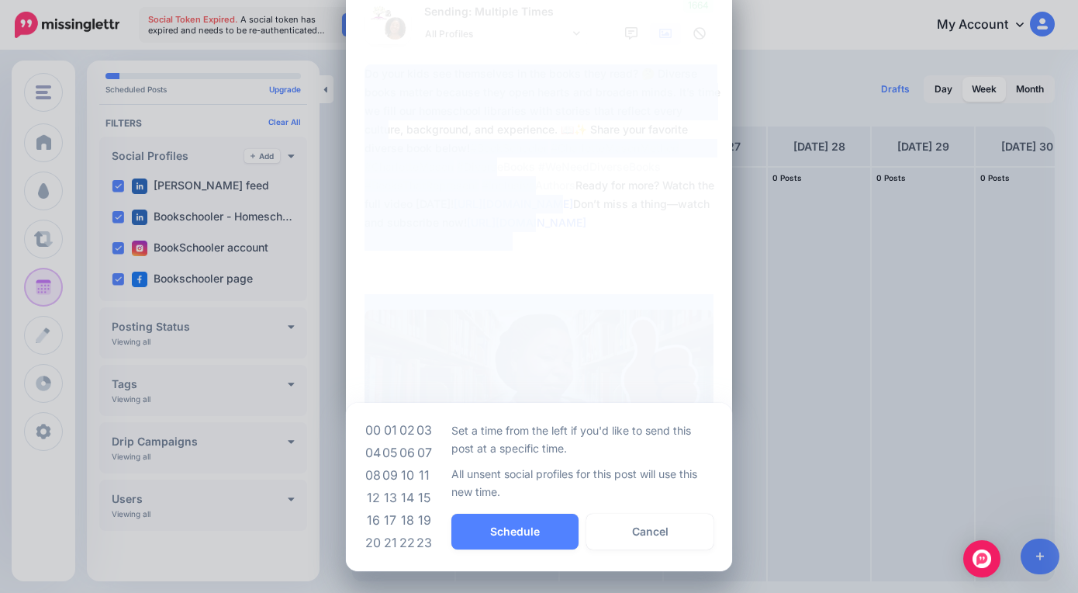
click at [389, 472] on td "09" at bounding box center [390, 475] width 17 height 22
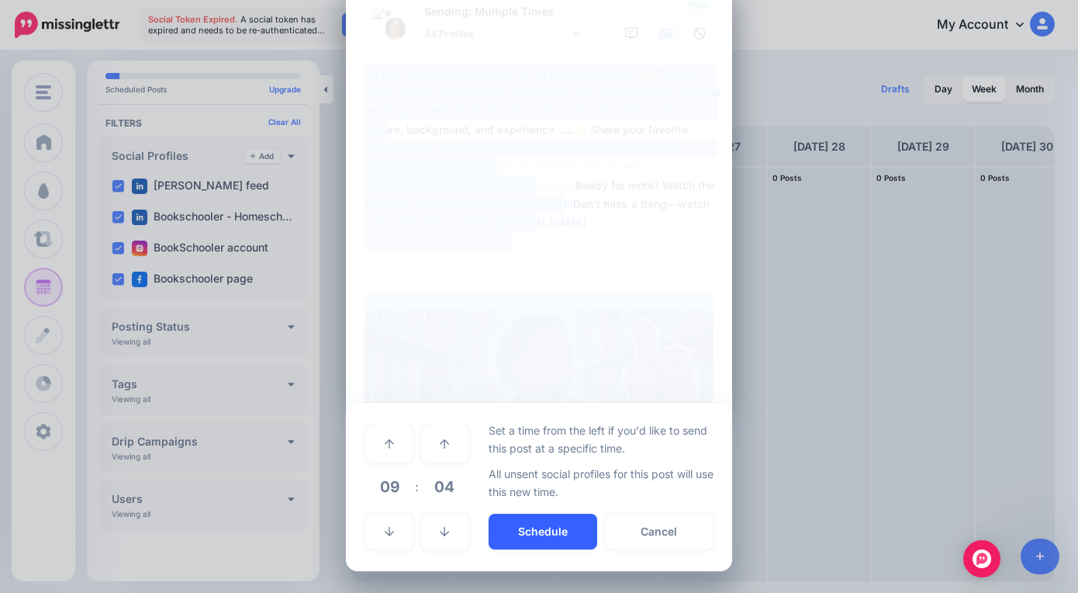
click at [535, 520] on button "Schedule" at bounding box center [543, 531] width 109 height 36
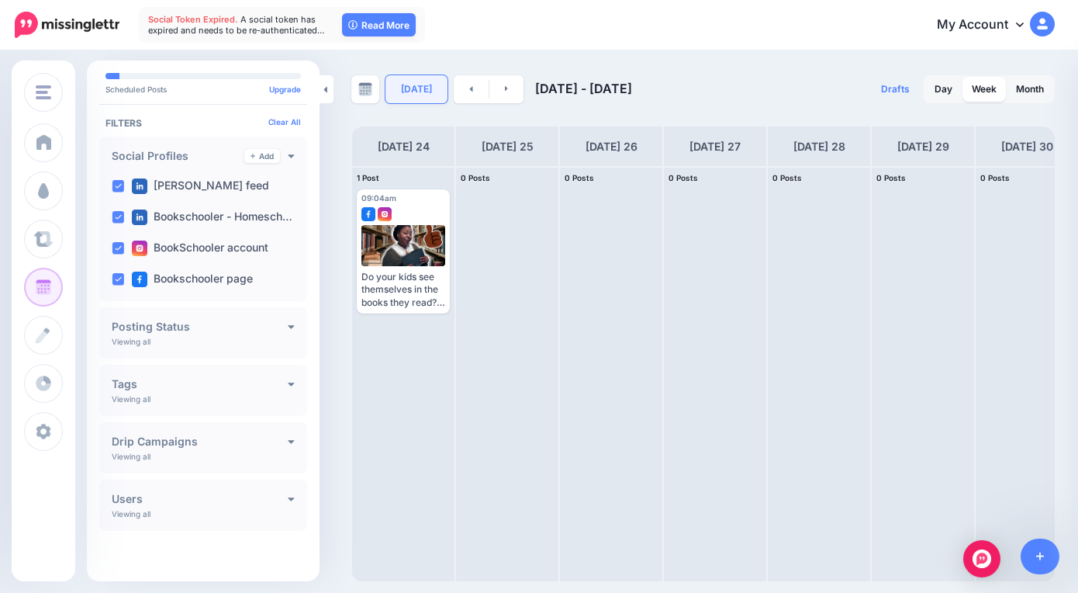
click at [402, 81] on link "[DATE]" at bounding box center [417, 89] width 62 height 28
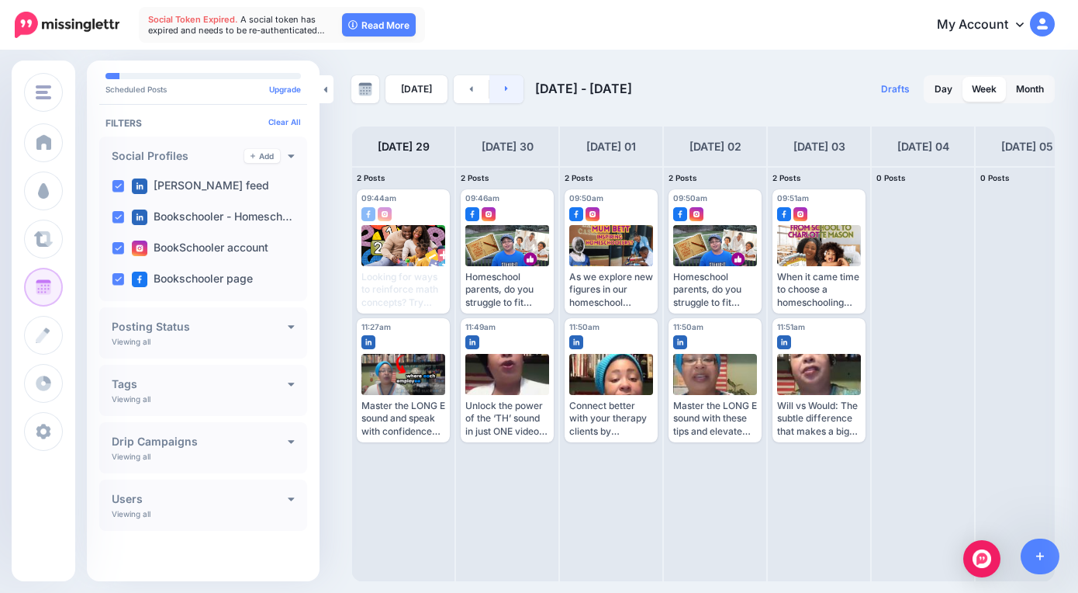
click at [500, 81] on link at bounding box center [506, 89] width 35 height 28
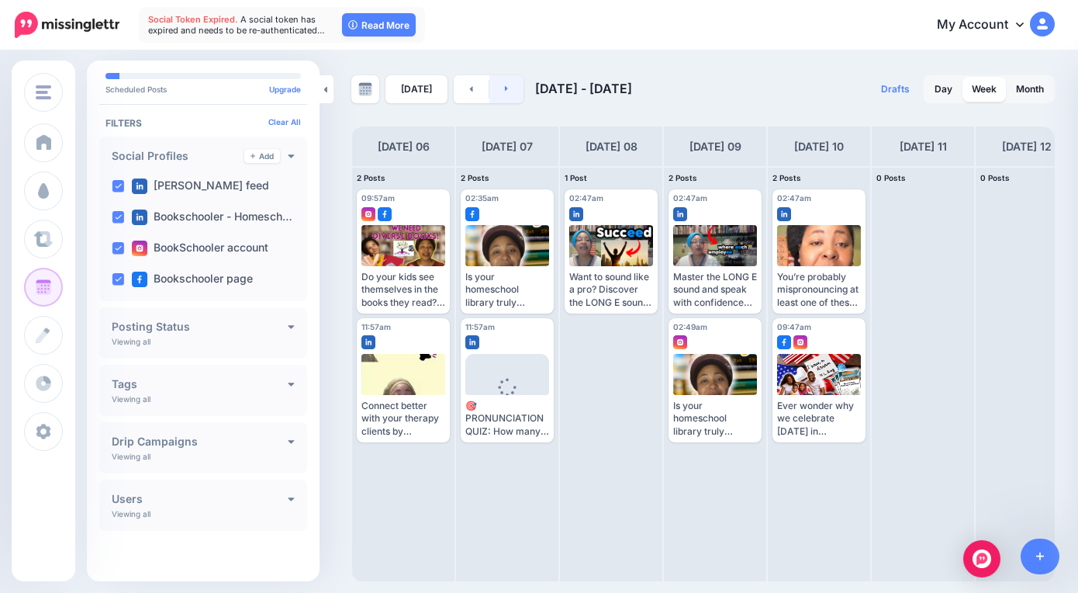
click at [500, 81] on link at bounding box center [506, 89] width 35 height 28
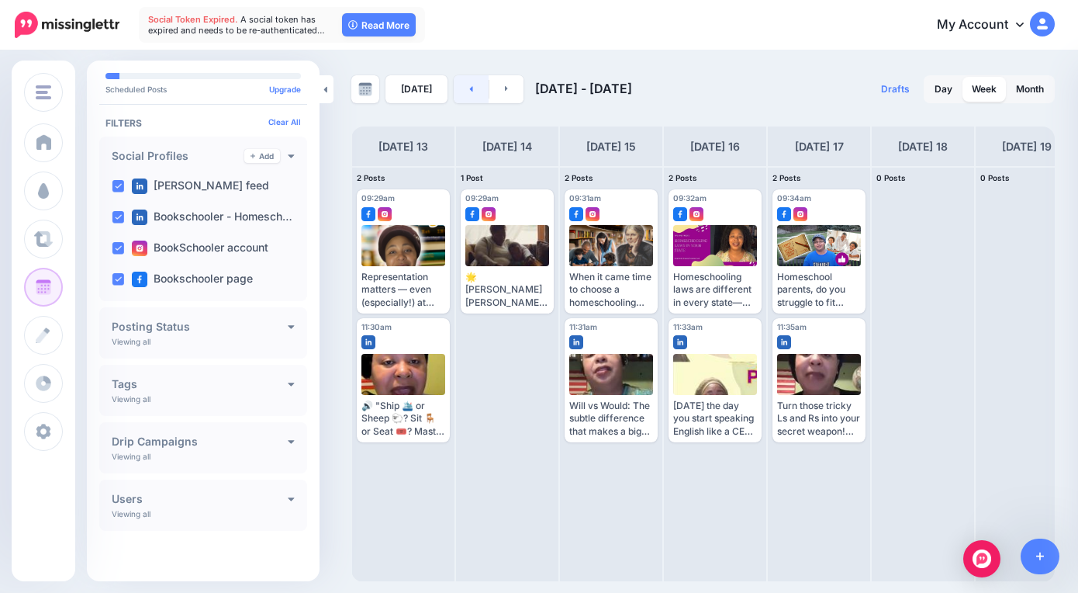
click at [471, 86] on link at bounding box center [471, 89] width 35 height 28
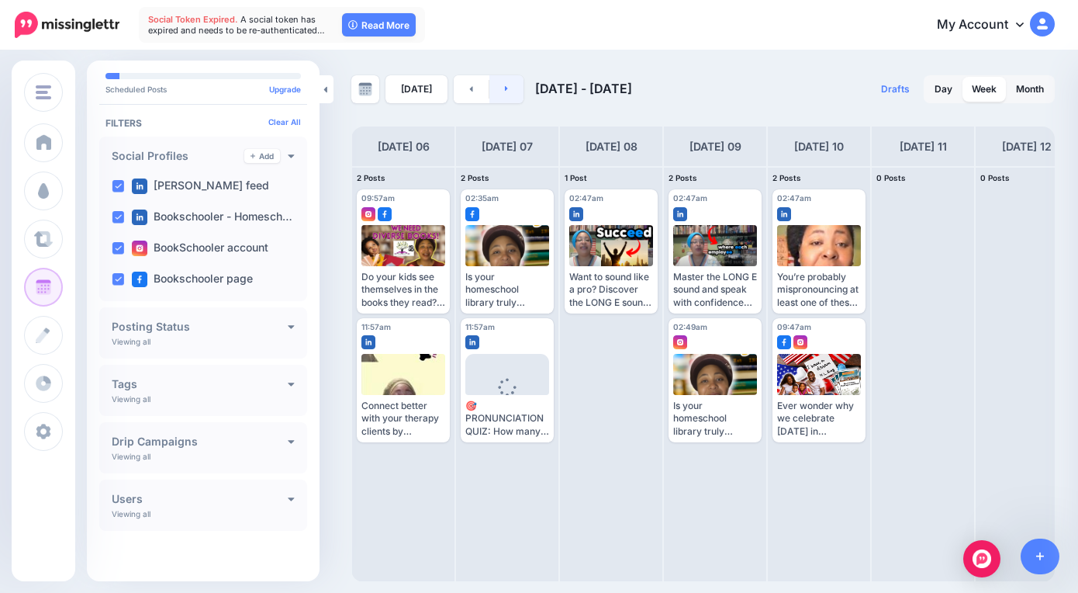
click at [517, 85] on link at bounding box center [506, 89] width 35 height 28
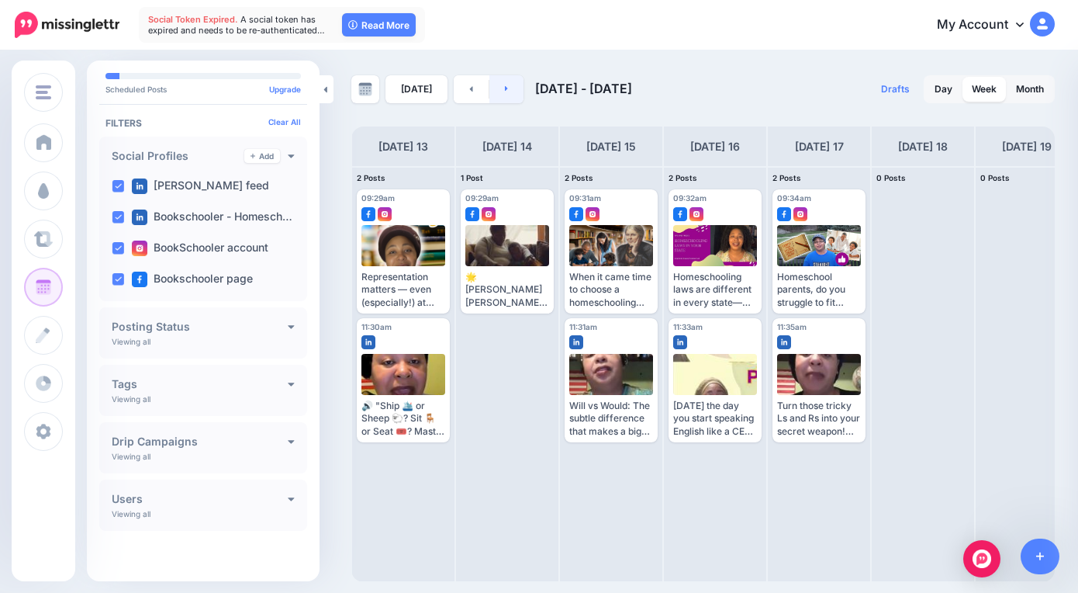
click at [517, 85] on link at bounding box center [506, 89] width 35 height 28
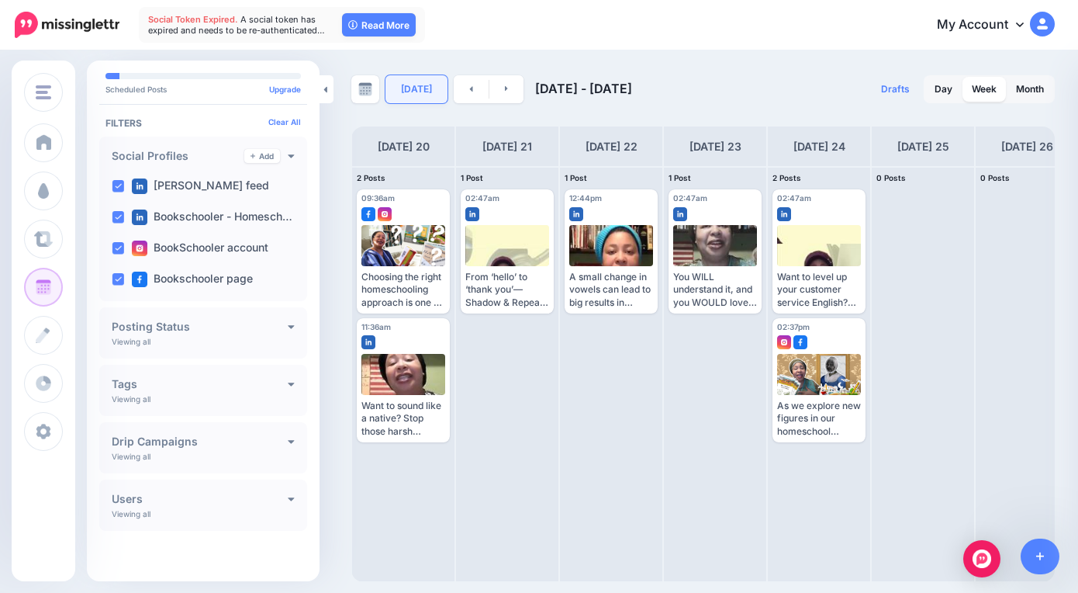
click at [419, 97] on link "[DATE]" at bounding box center [417, 89] width 62 height 28
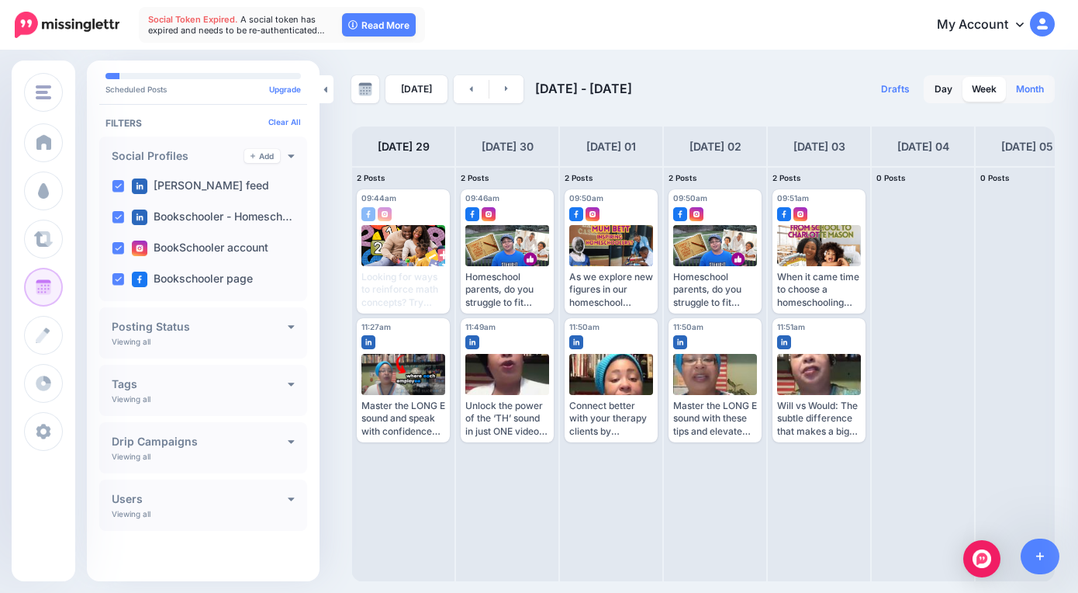
click at [1047, 95] on link "Month" at bounding box center [1030, 89] width 47 height 25
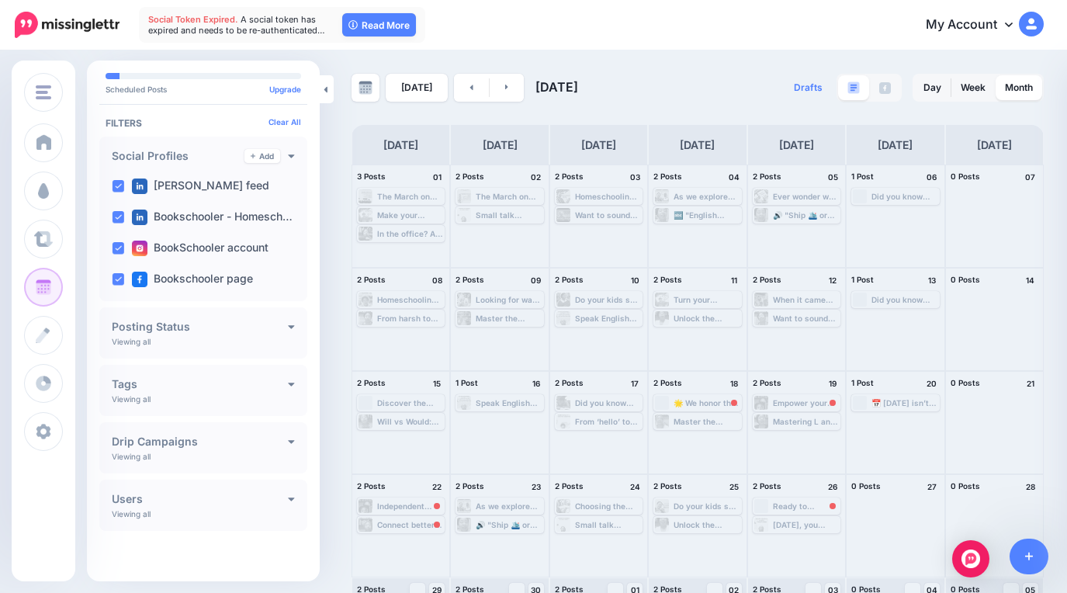
scroll to position [0, 0]
click at [507, 92] on link at bounding box center [506, 89] width 35 height 28
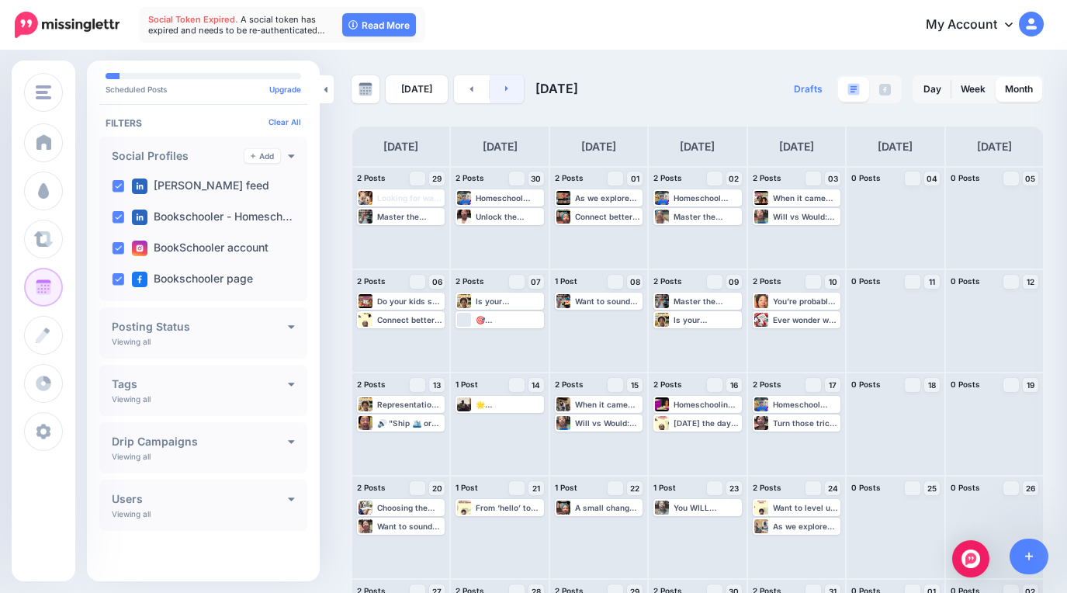
click at [493, 85] on link at bounding box center [506, 89] width 35 height 28
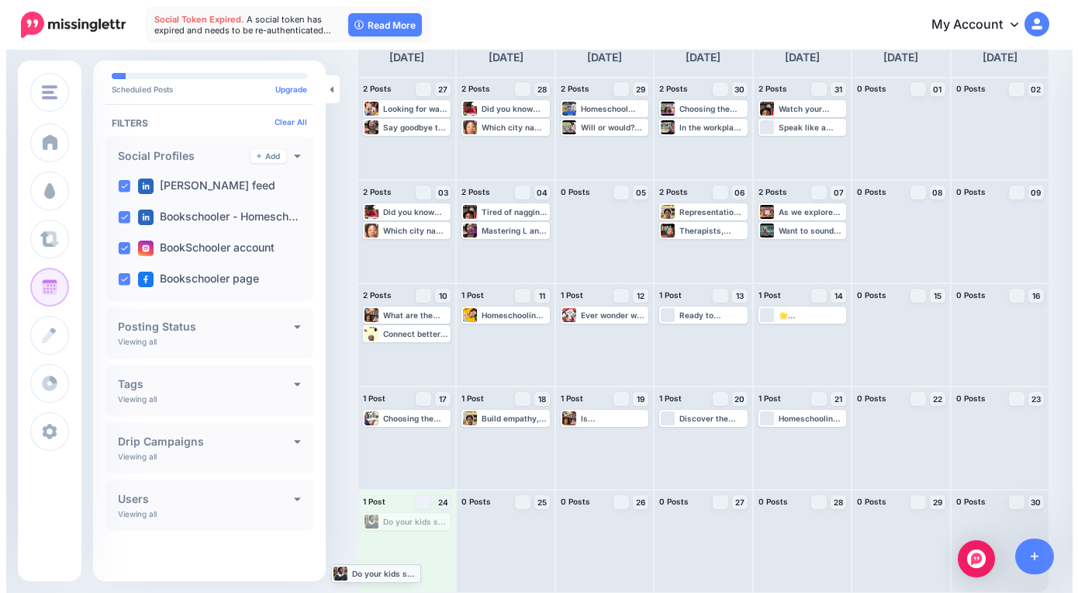
scroll to position [89, 0]
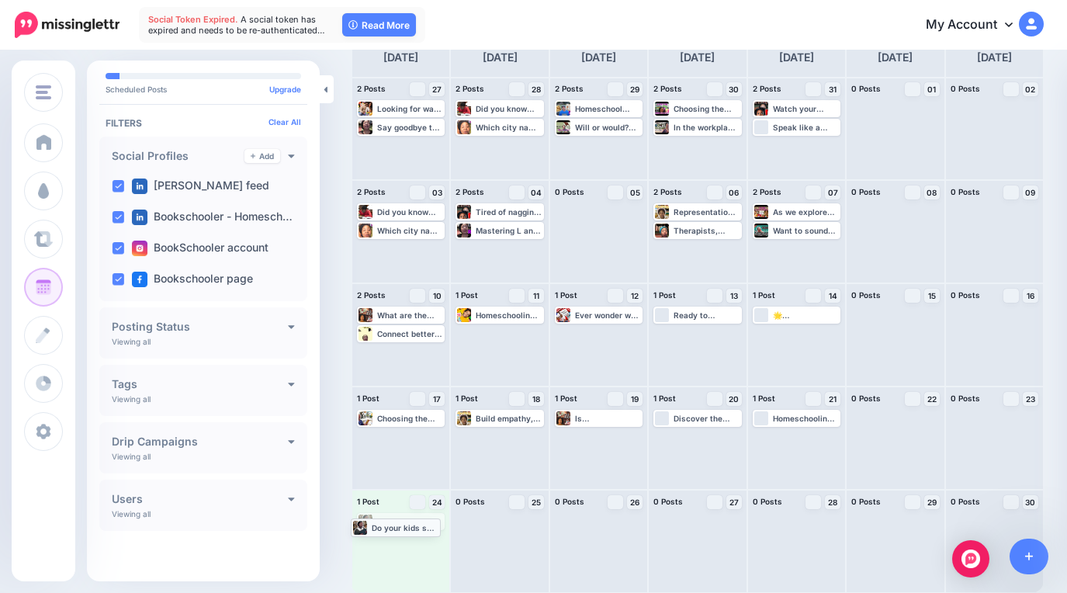
drag, startPoint x: 383, startPoint y: 524, endPoint x: 377, endPoint y: 529, distance: 8.2
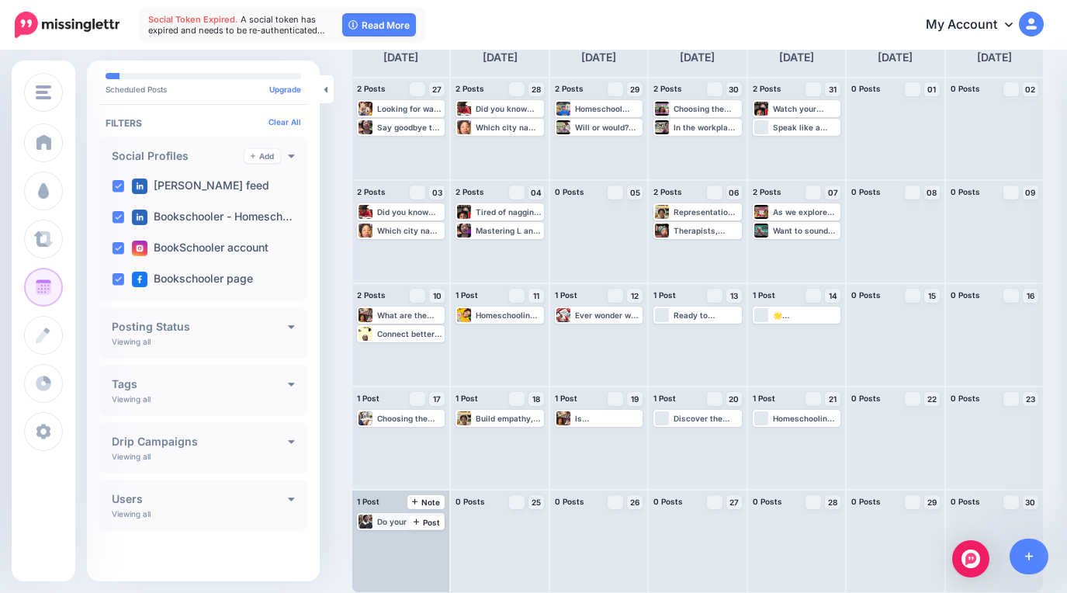
click at [395, 523] on div "Do your kids see themselves in the books they read? 🤔 Diverse books matter beca…" at bounding box center [410, 521] width 66 height 9
click at [377, 536] on span "Edit" at bounding box center [383, 540] width 12 height 8
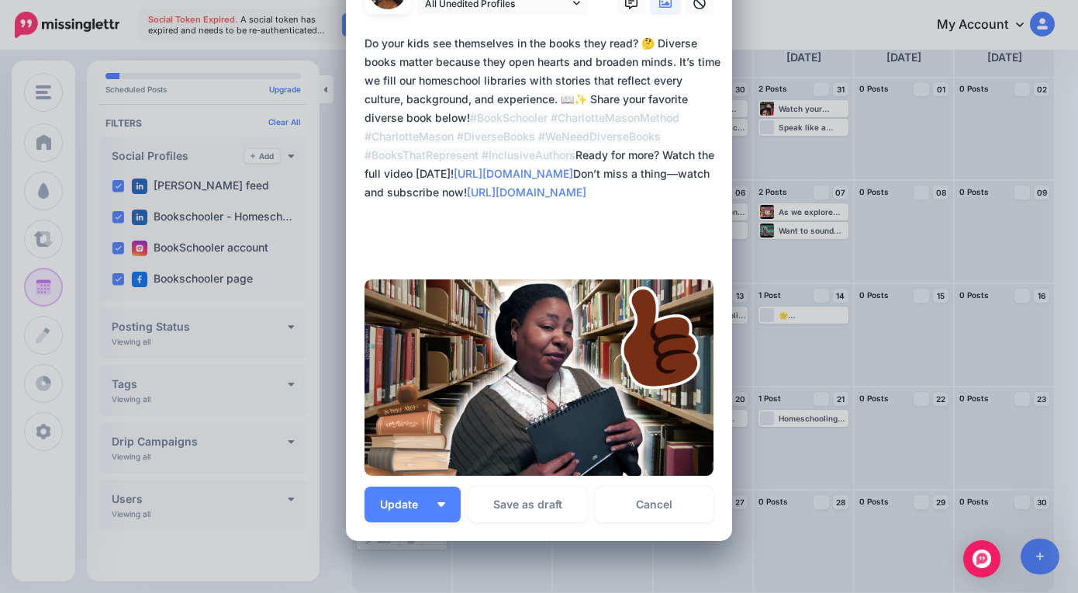
scroll to position [0, 0]
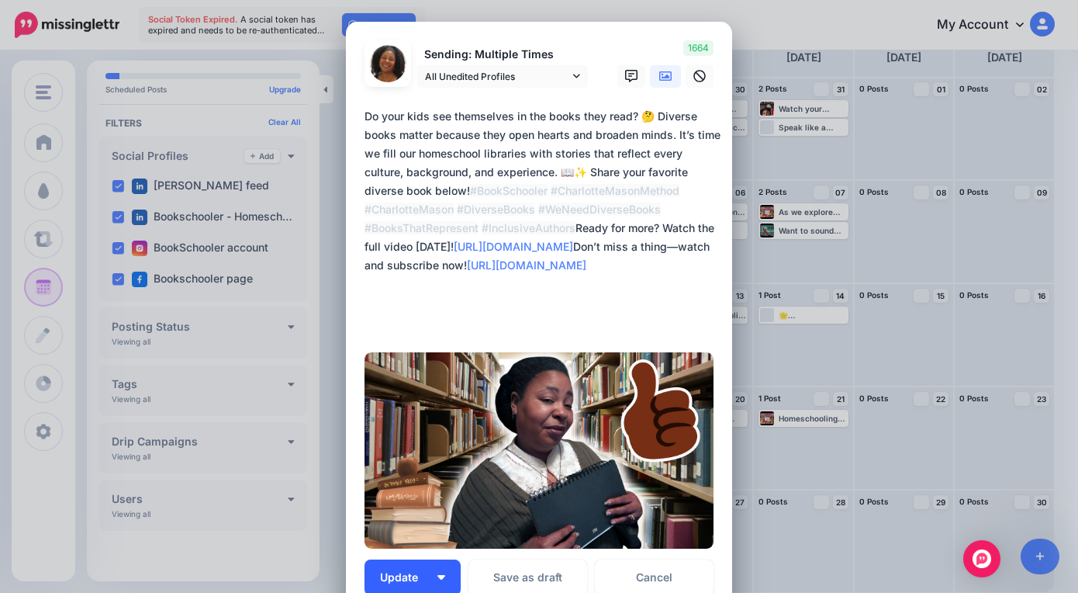
click at [446, 571] on button "Update" at bounding box center [413, 577] width 96 height 36
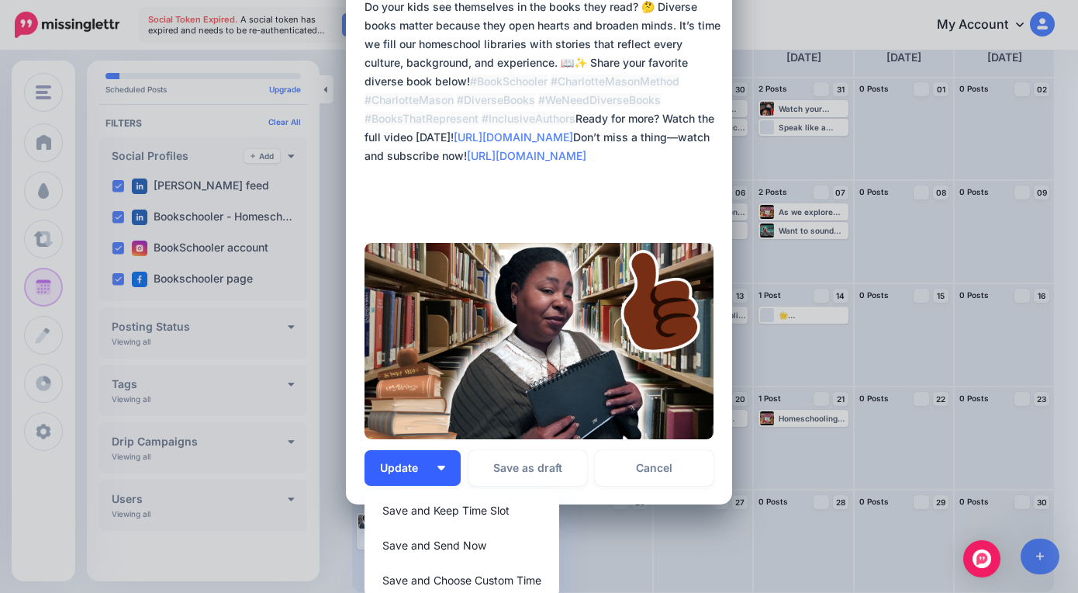
scroll to position [189, 0]
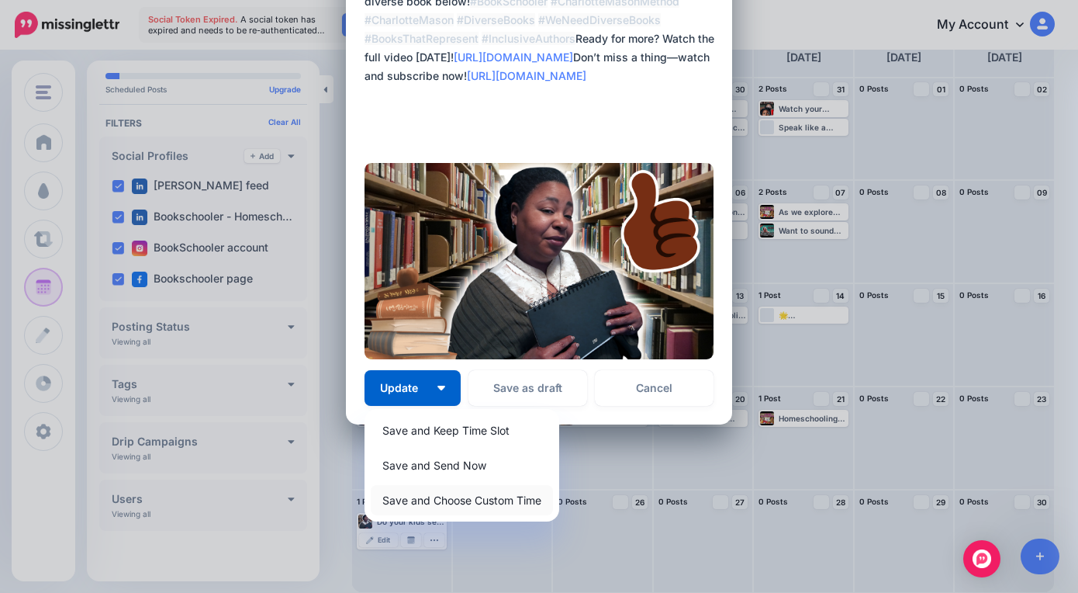
click at [441, 508] on link "Save and Choose Custom Time" at bounding box center [462, 500] width 182 height 30
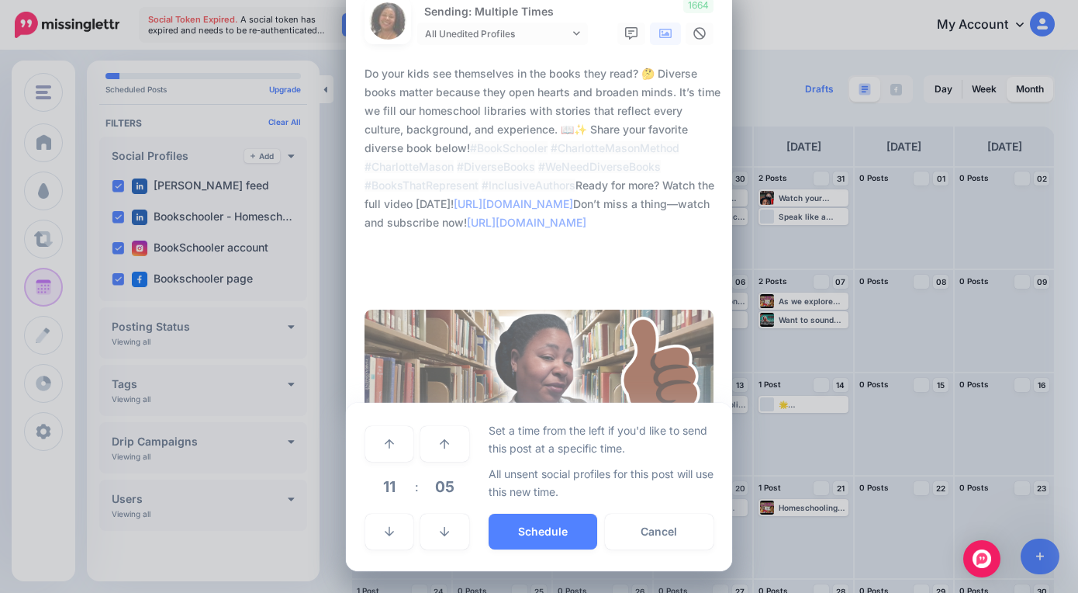
scroll to position [43, 0]
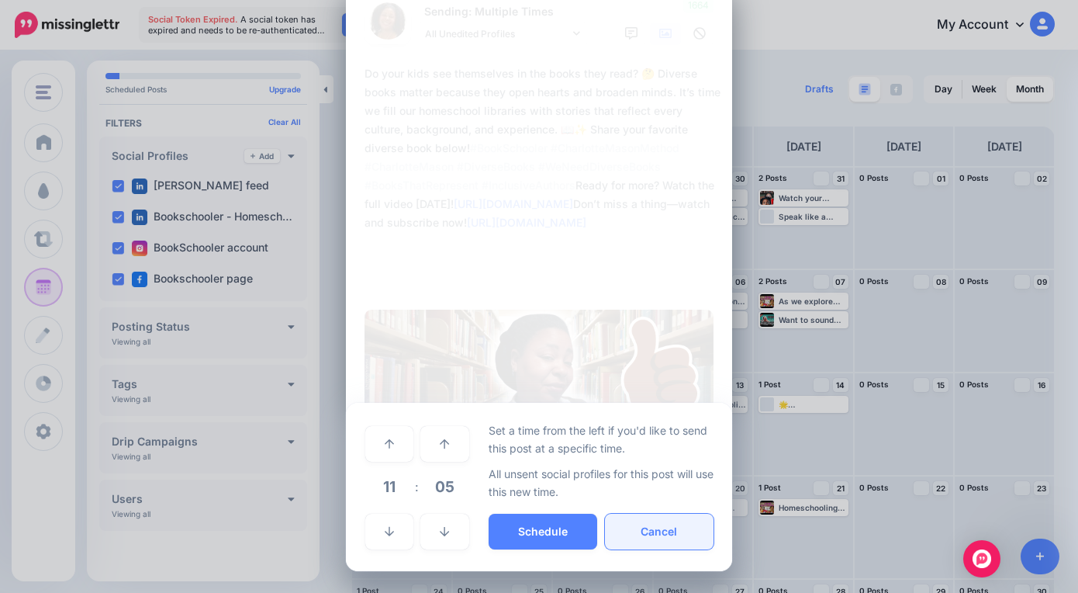
click at [679, 531] on button "Cancel" at bounding box center [659, 531] width 109 height 36
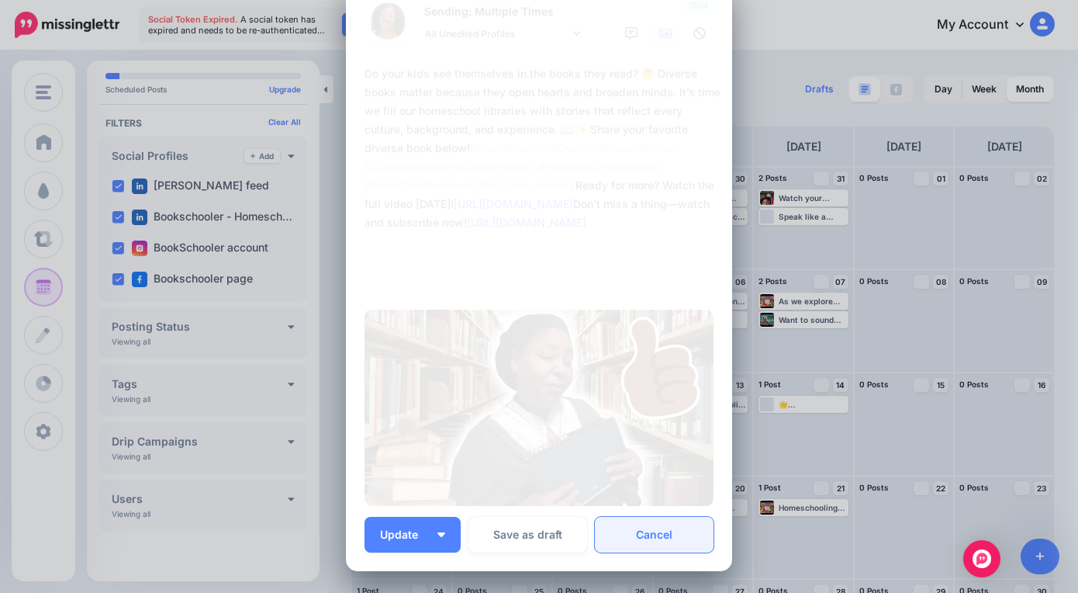
click at [647, 531] on link "Cancel" at bounding box center [654, 535] width 119 height 36
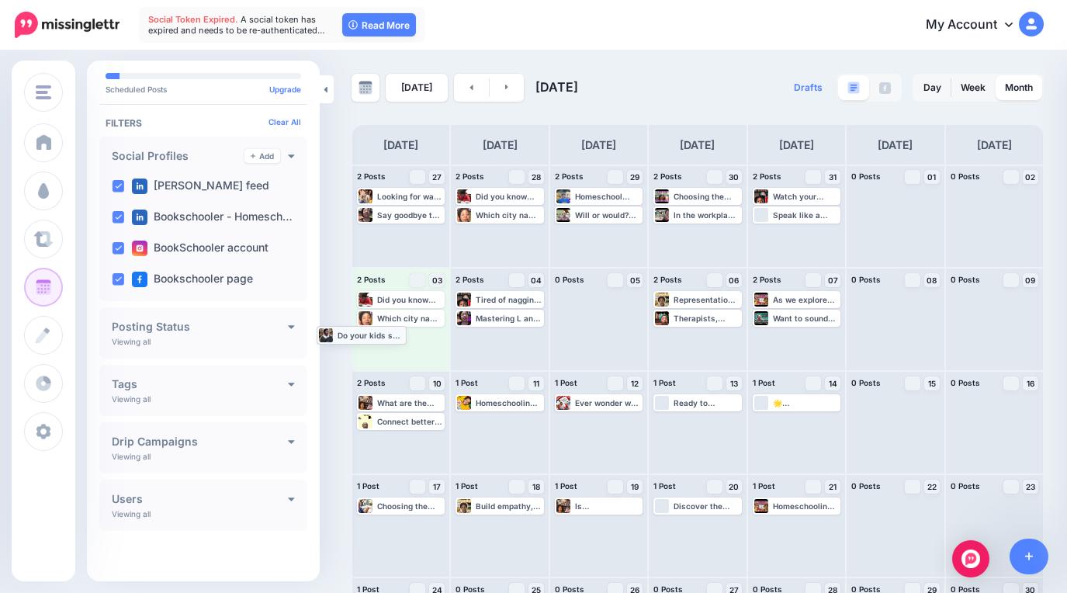
scroll to position [0, 0]
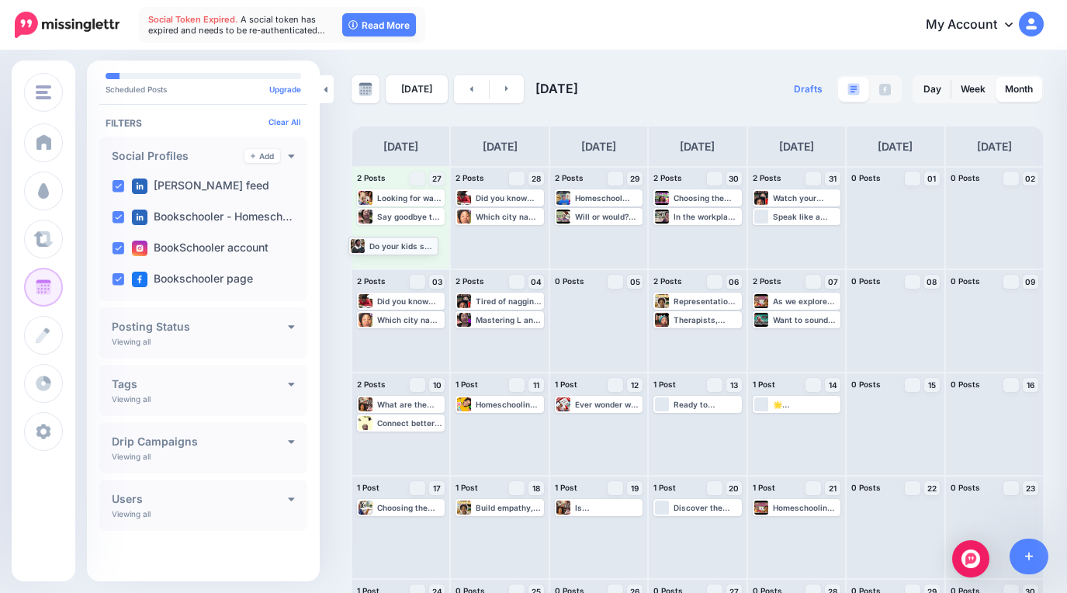
drag, startPoint x: 393, startPoint y: 520, endPoint x: 385, endPoint y: 244, distance: 276.3
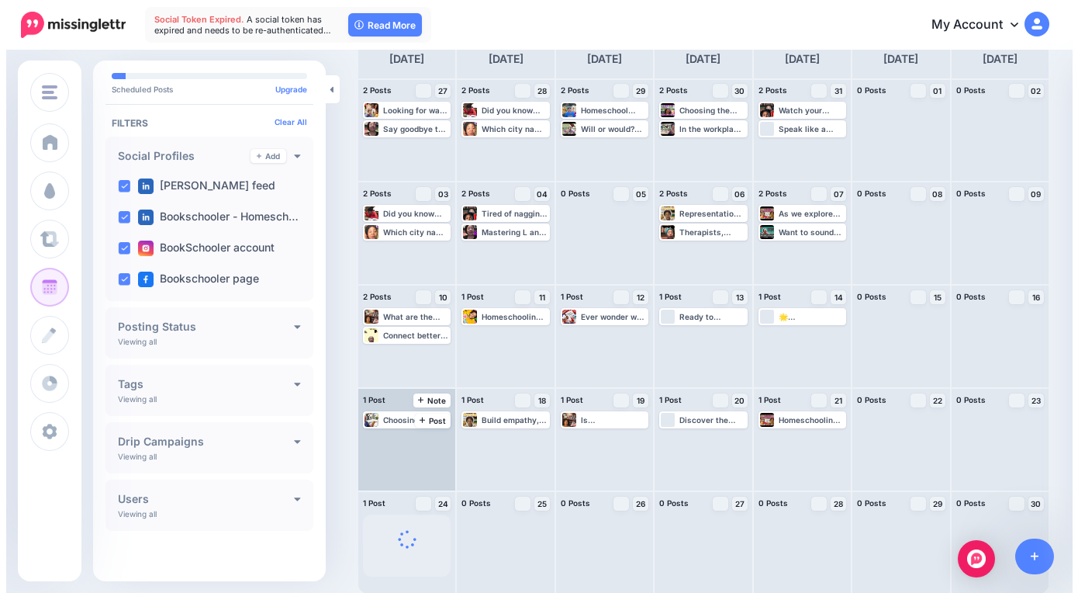
scroll to position [89, 0]
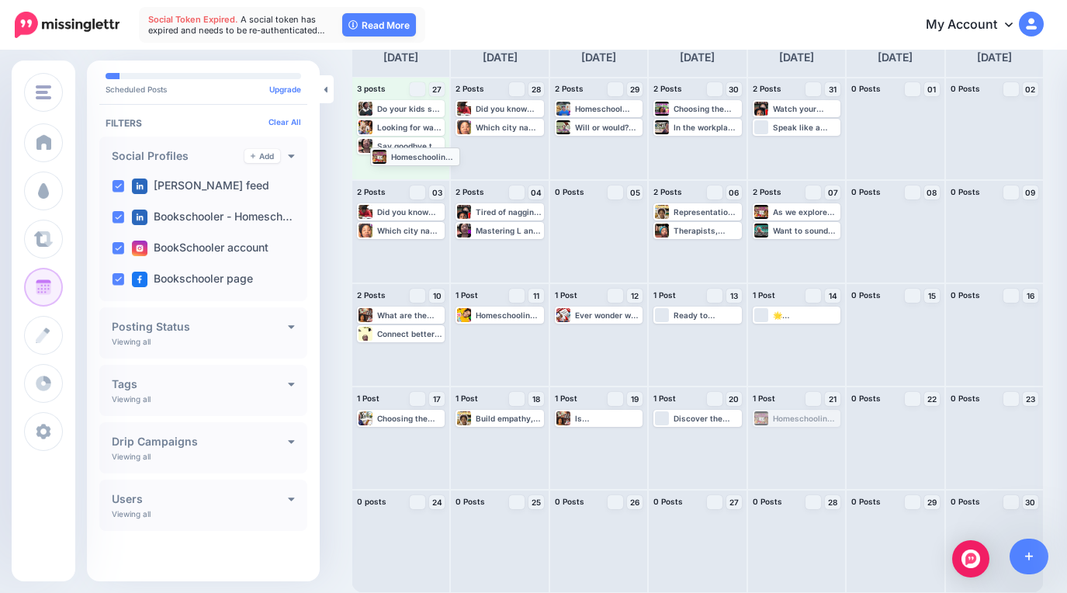
drag, startPoint x: 787, startPoint y: 419, endPoint x: 398, endPoint y: 157, distance: 468.8
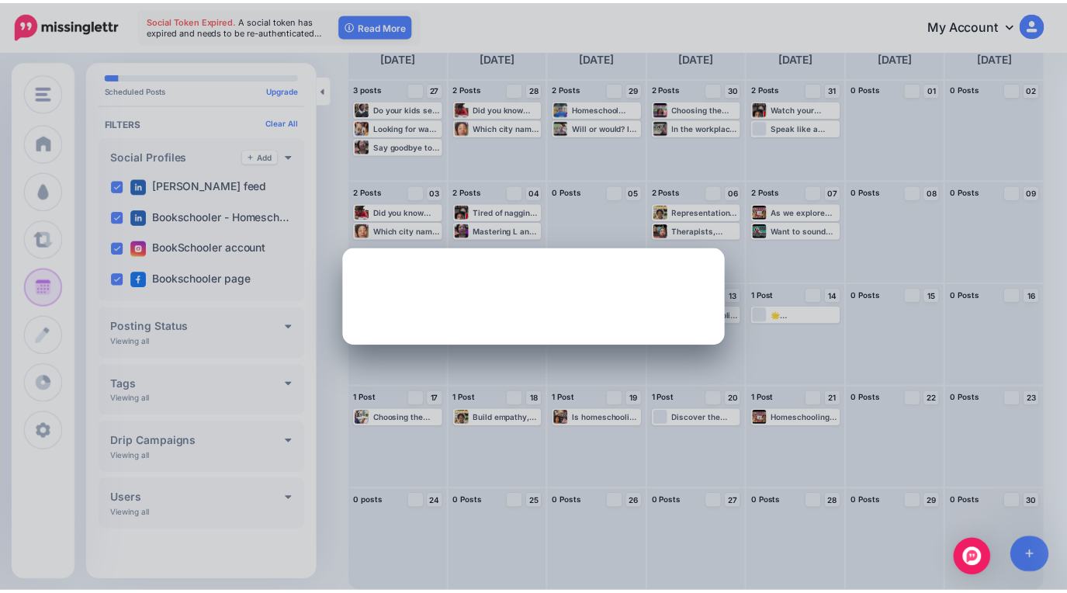
scroll to position [0, 0]
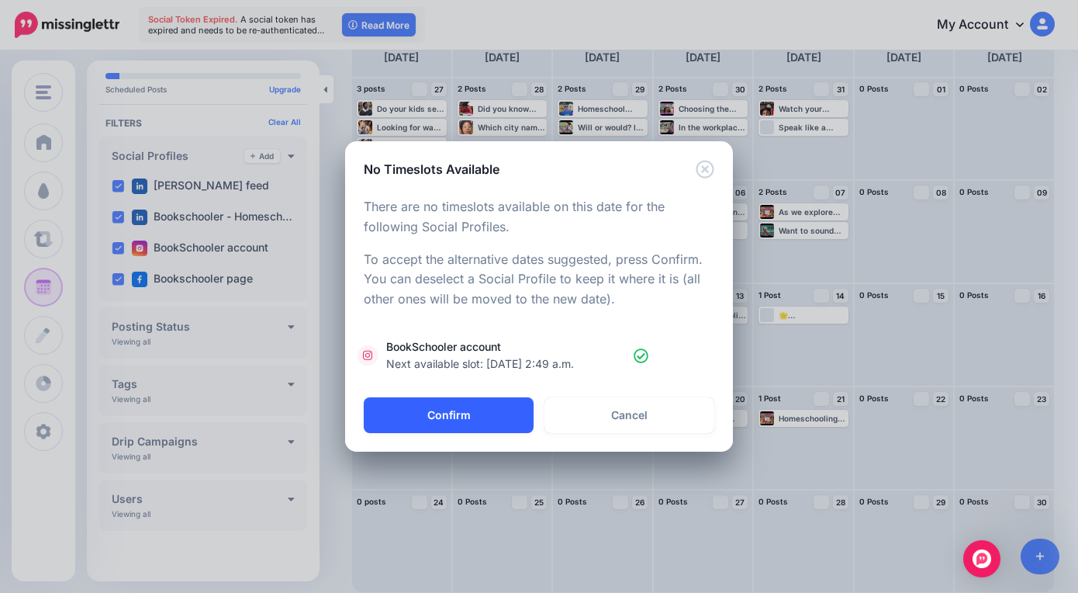
click at [428, 410] on button "Confirm" at bounding box center [449, 415] width 170 height 36
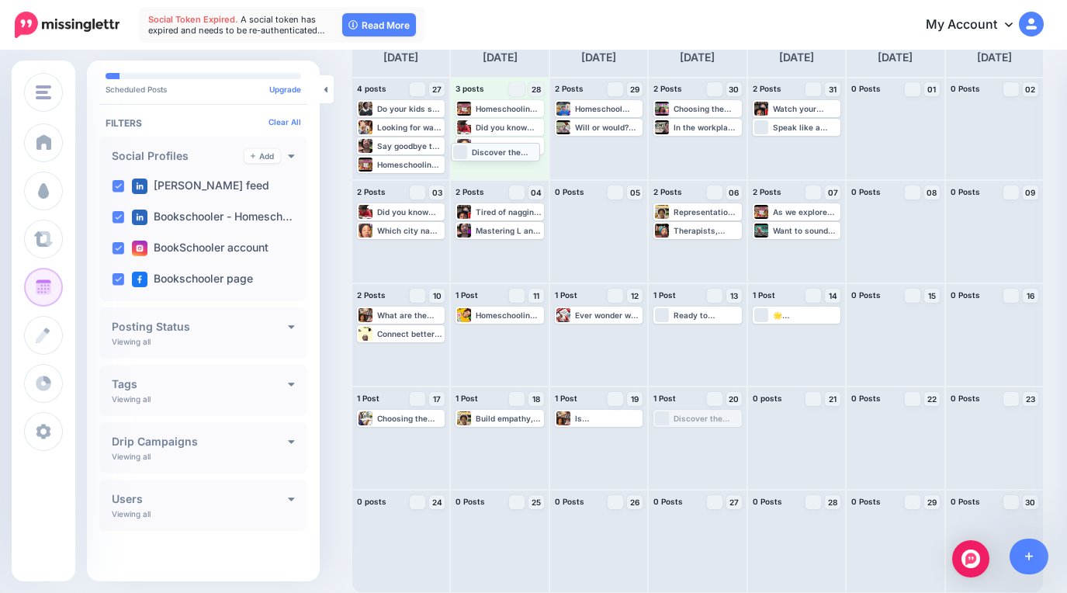
drag, startPoint x: 690, startPoint y: 420, endPoint x: 482, endPoint y: 154, distance: 338.3
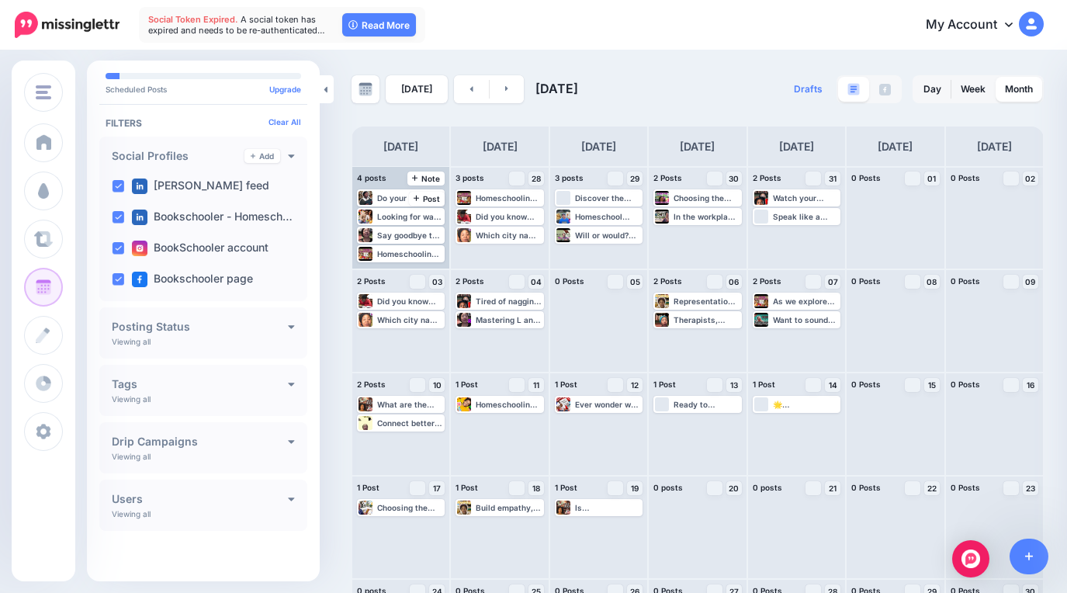
click at [387, 178] on div "4 posts 27 Note Post" at bounding box center [400, 178] width 97 height 23
click at [982, 85] on link "Week" at bounding box center [972, 89] width 43 height 25
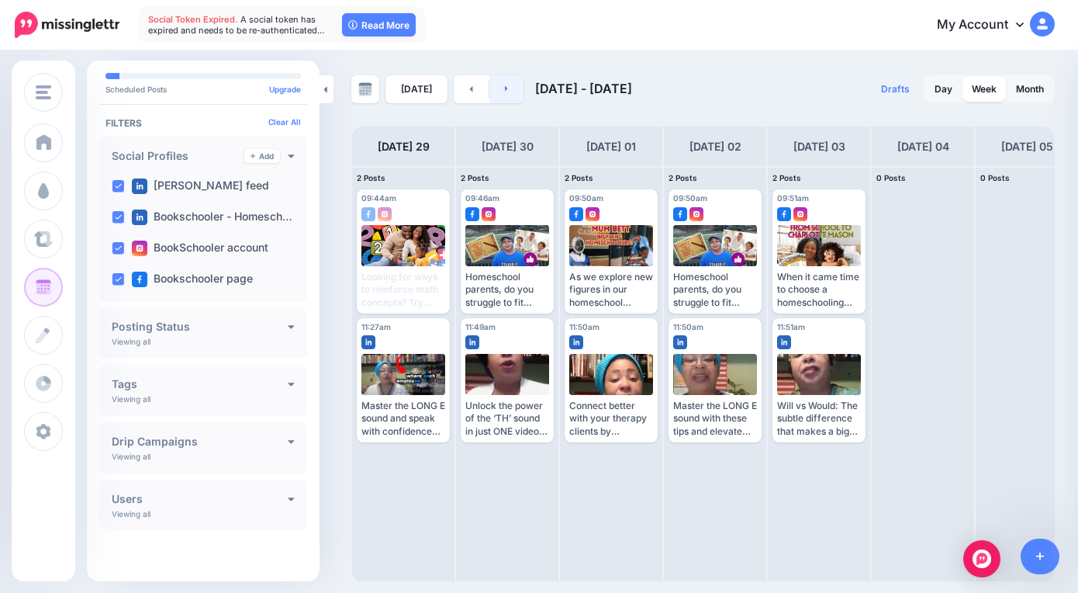
click at [494, 99] on link at bounding box center [506, 89] width 35 height 28
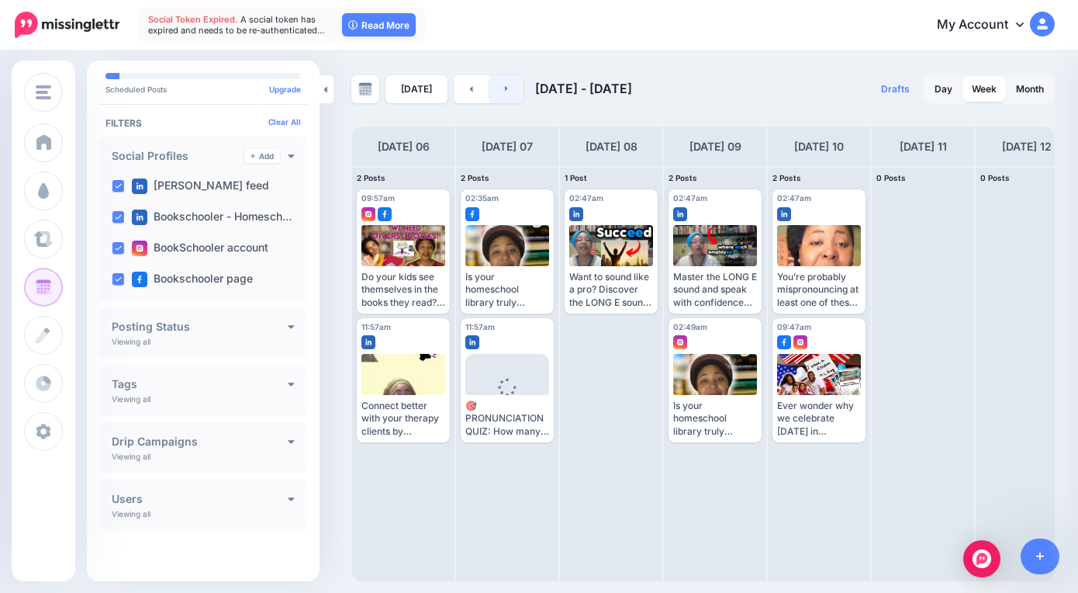
click at [495, 95] on link at bounding box center [506, 89] width 35 height 28
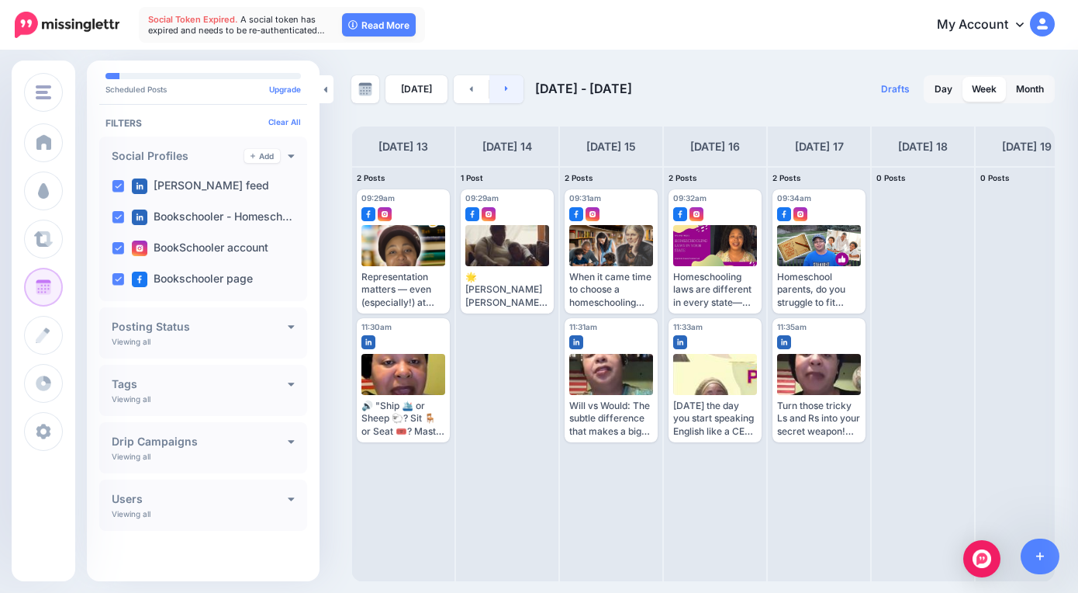
click at [495, 95] on link at bounding box center [506, 89] width 35 height 28
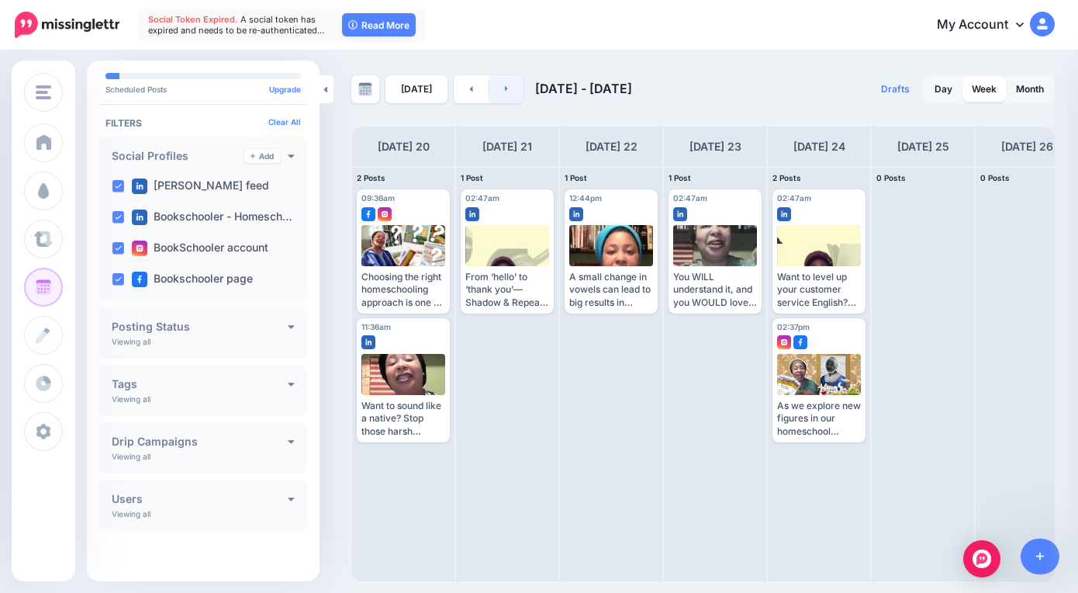
click at [495, 95] on link at bounding box center [506, 89] width 35 height 28
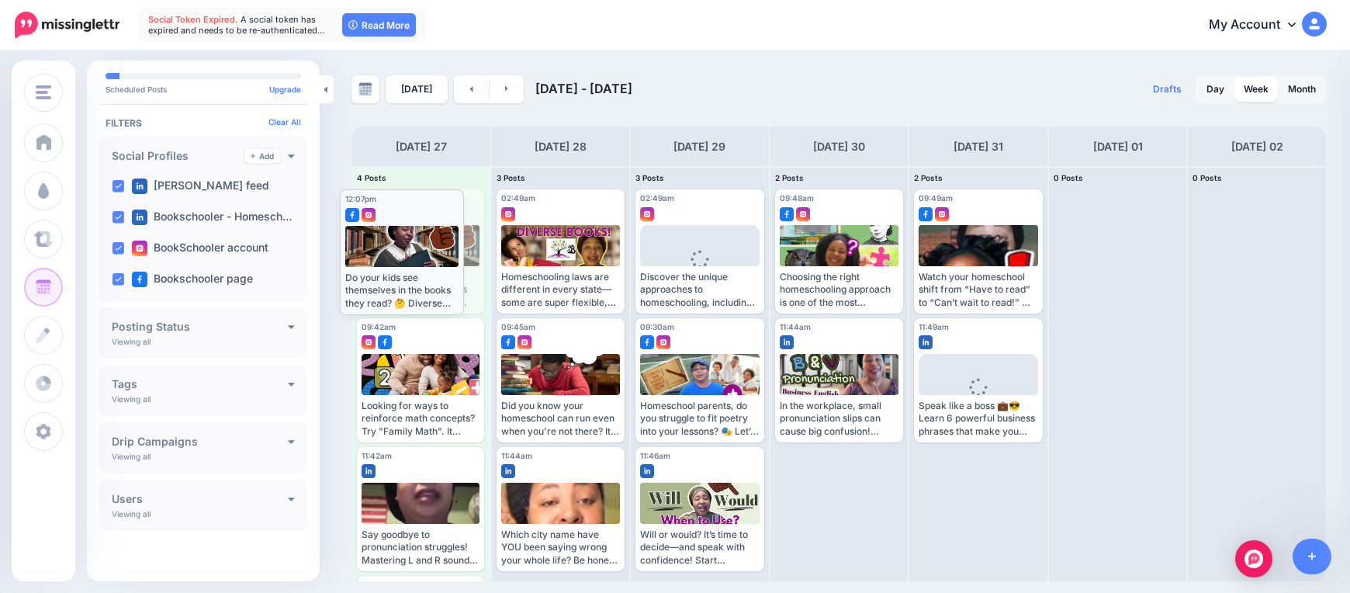
drag, startPoint x: 411, startPoint y: 242, endPoint x: 394, endPoint y: 242, distance: 17.1
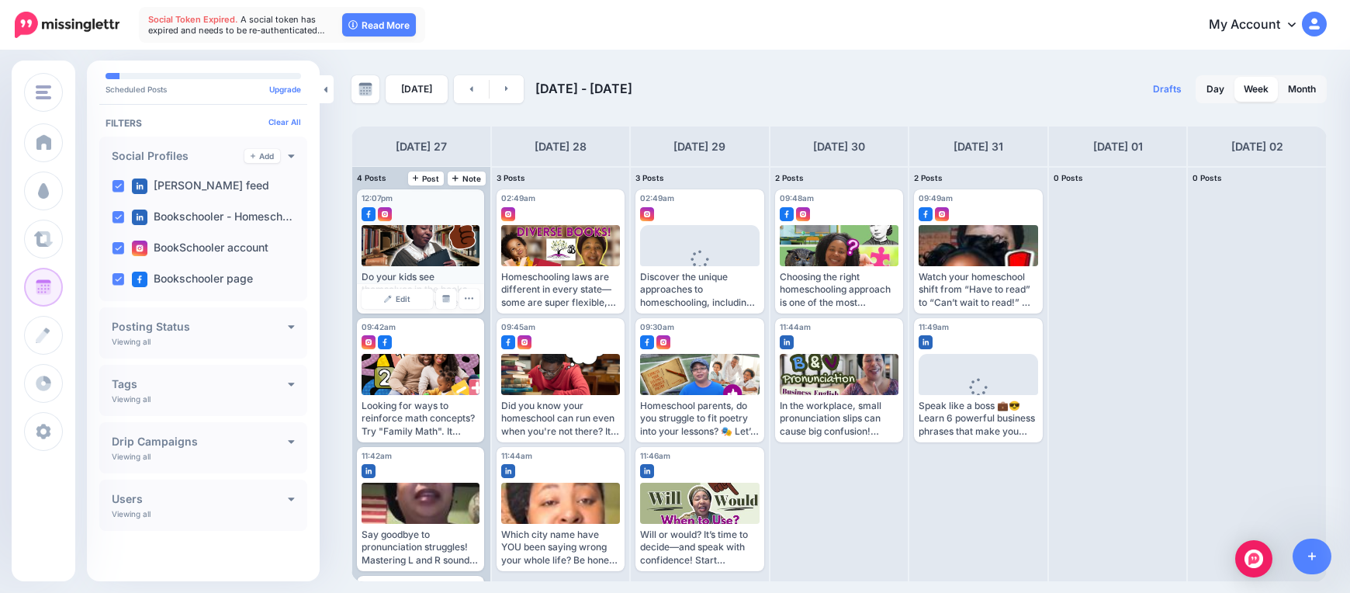
click at [408, 237] on div at bounding box center [420, 245] width 119 height 41
click at [474, 299] on button "button" at bounding box center [469, 299] width 20 height 20
click at [414, 298] on link "Edit" at bounding box center [396, 299] width 71 height 20
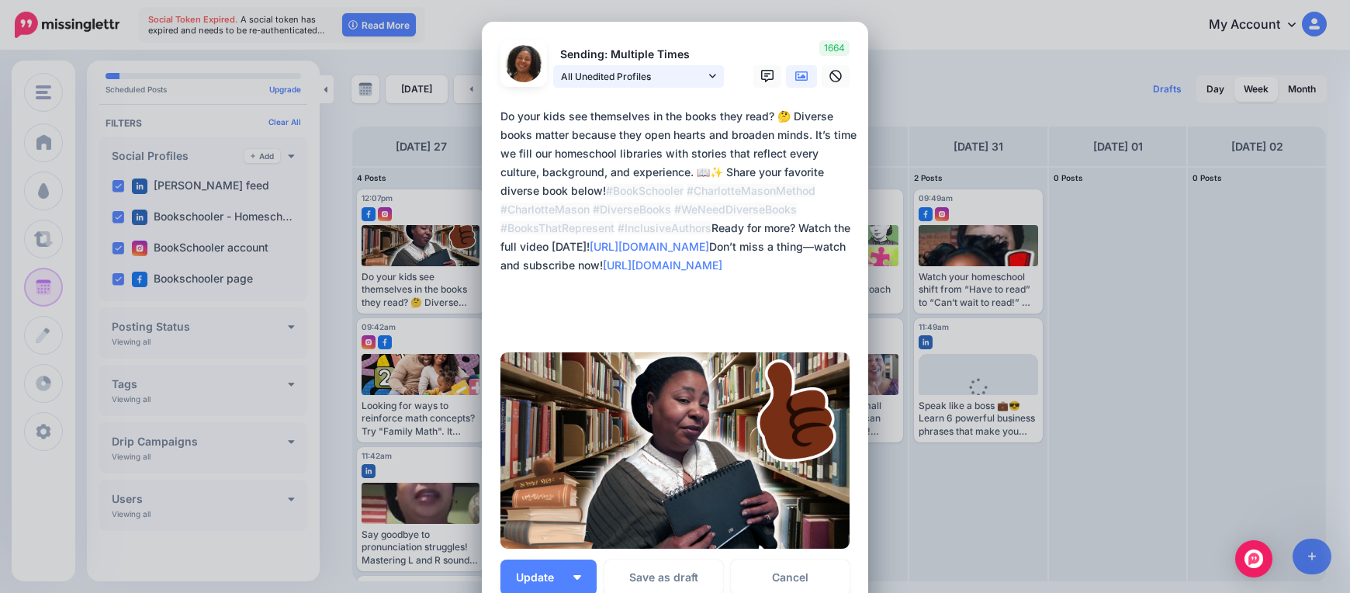
click at [663, 75] on span "All Unedited Profiles" at bounding box center [633, 76] width 144 height 16
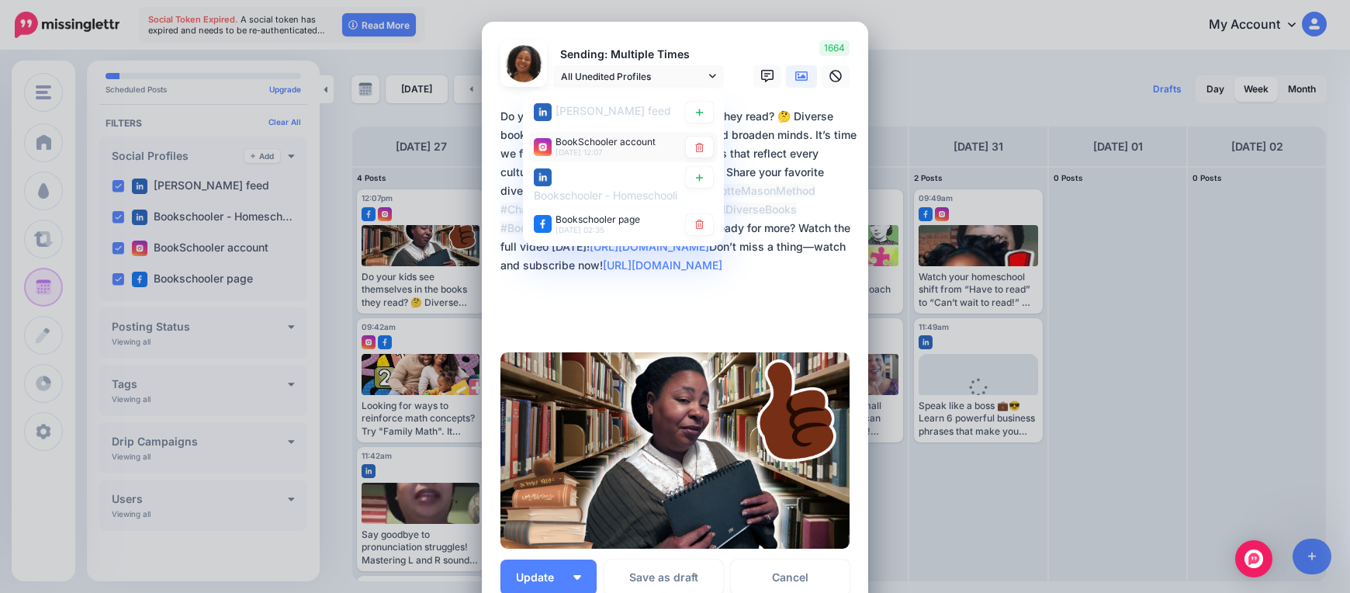
click at [634, 142] on span "BookSchooler account" at bounding box center [605, 142] width 100 height 12
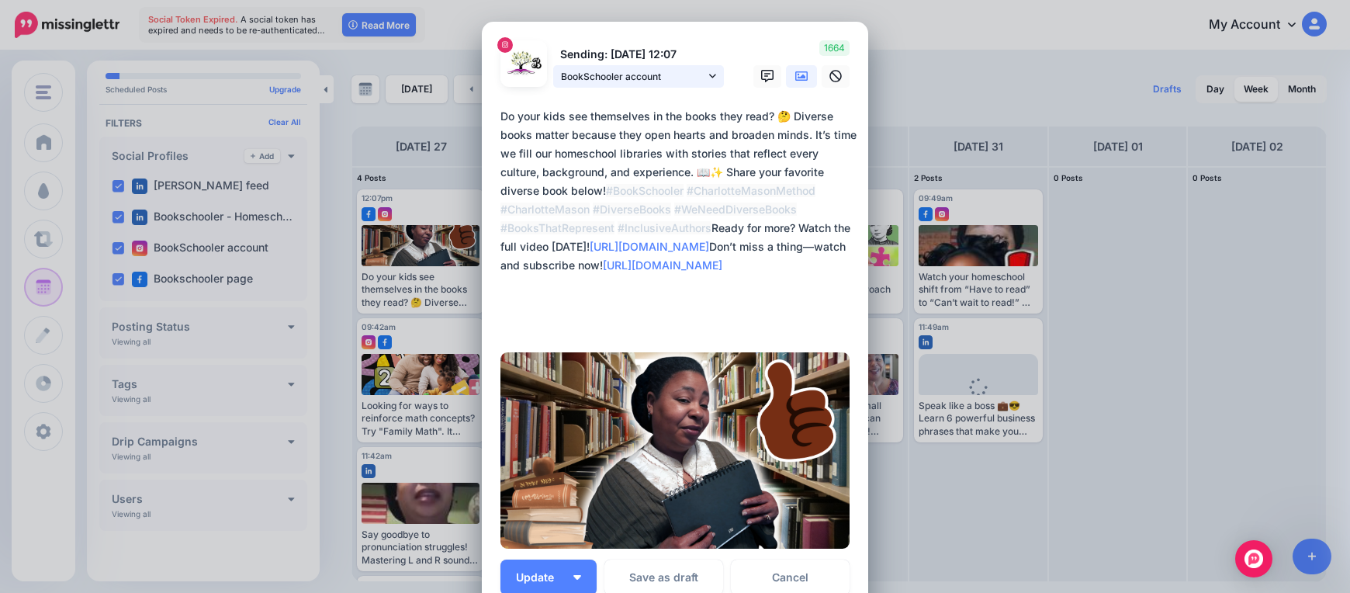
click at [661, 85] on link "BookSchooler account" at bounding box center [638, 76] width 171 height 22
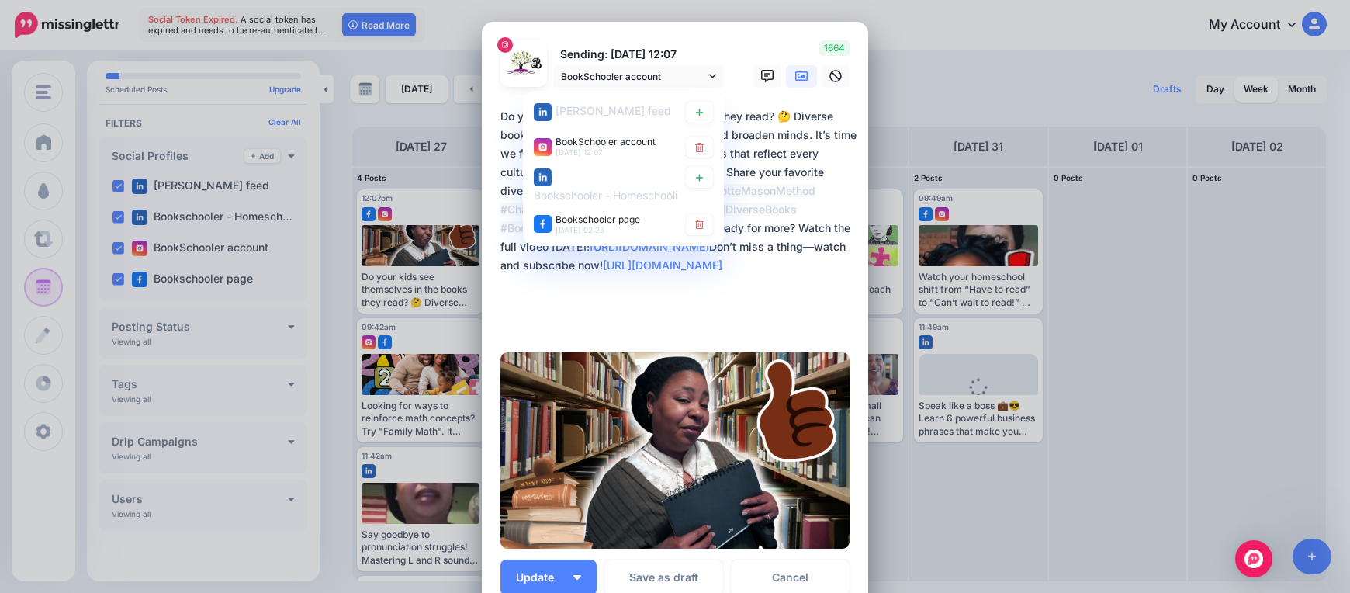
drag, startPoint x: 655, startPoint y: 63, endPoint x: 652, endPoint y: 47, distance: 15.8
click at [654, 62] on p "Sending: 27th Oct 12:07" at bounding box center [638, 55] width 171 height 18
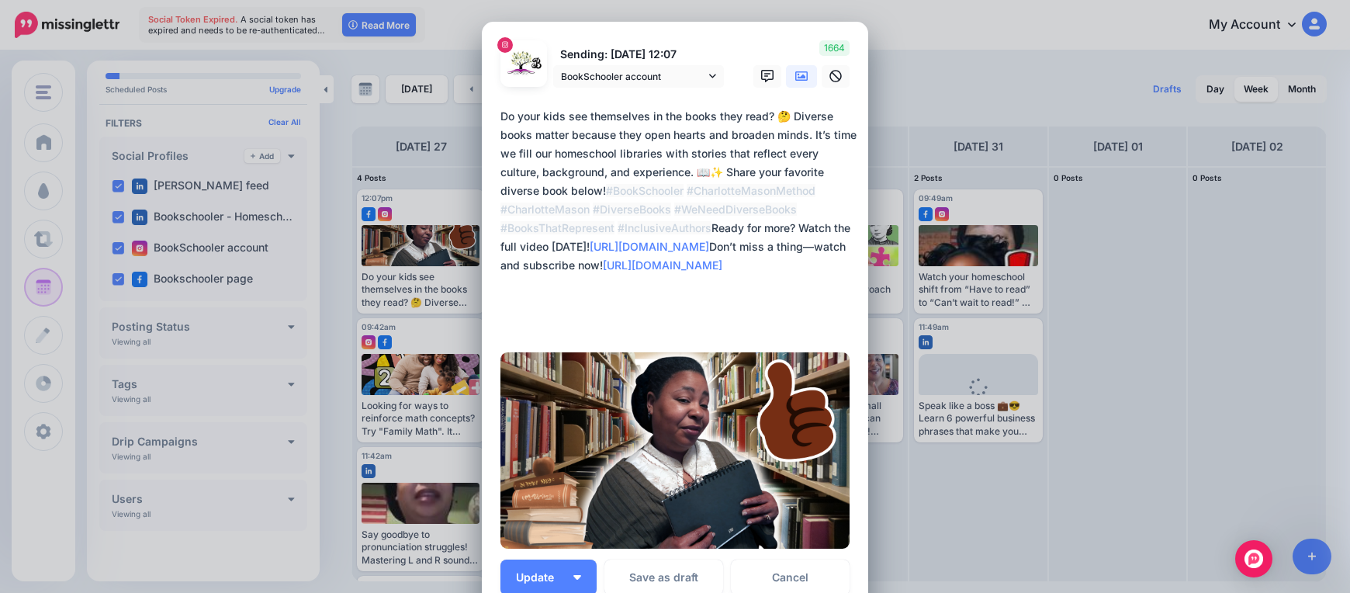
click at [652, 47] on p "Sending: 27th Oct 12:07" at bounding box center [638, 55] width 171 height 18
click at [676, 80] on span "BookSchooler account" at bounding box center [633, 76] width 144 height 16
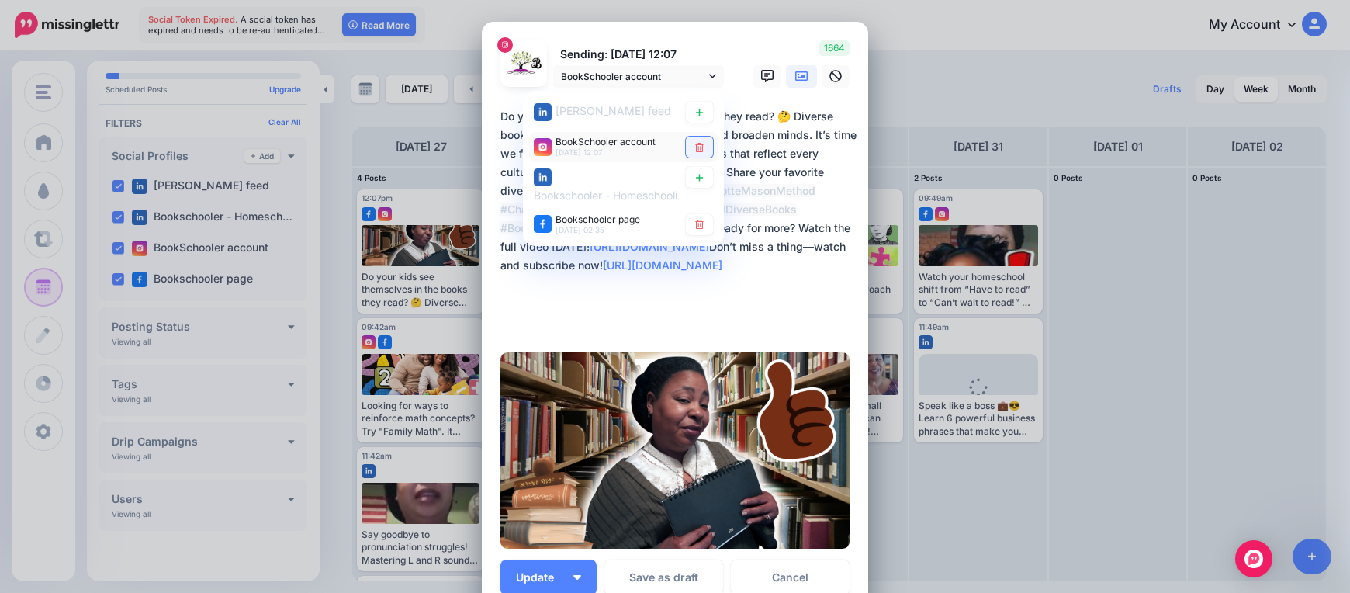
click at [686, 143] on link at bounding box center [699, 147] width 27 height 21
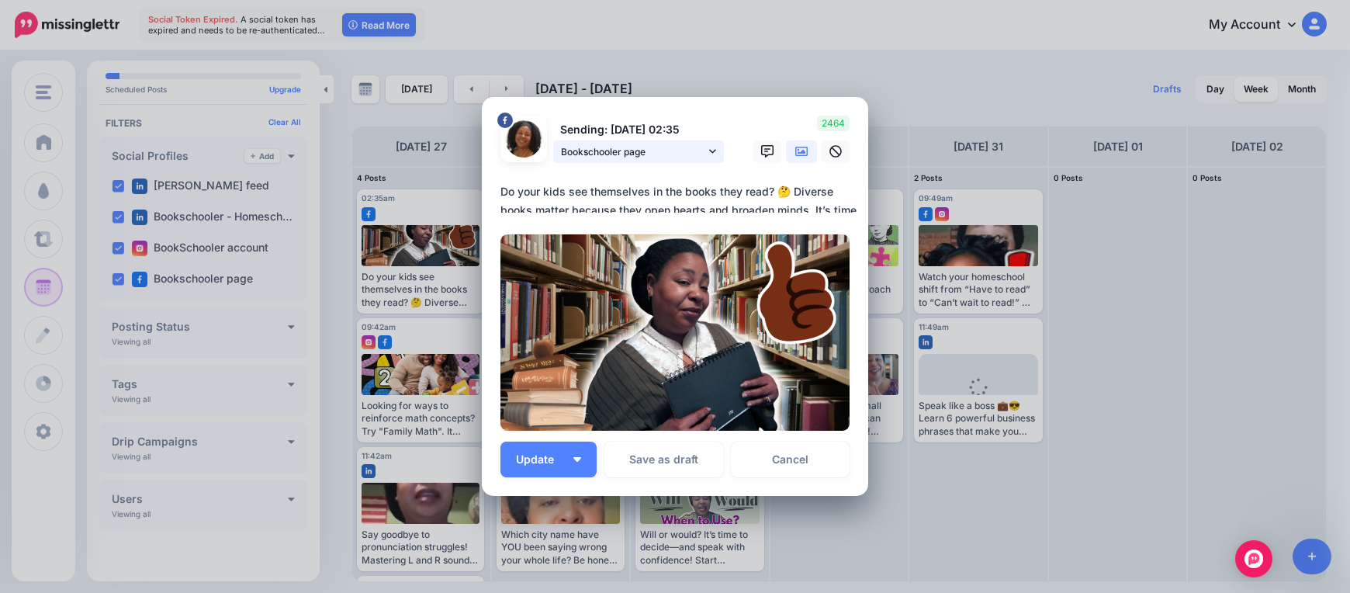
click at [685, 149] on span "Bookschooler page" at bounding box center [633, 151] width 144 height 16
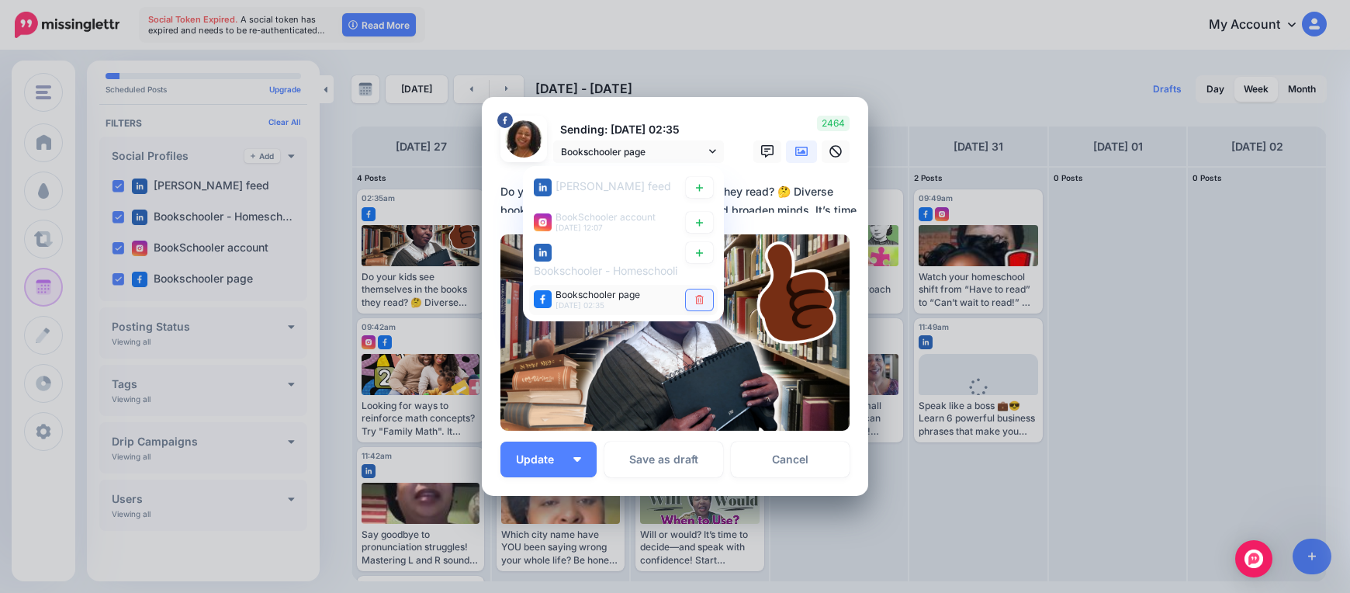
click at [699, 297] on icon at bounding box center [699, 299] width 12 height 9
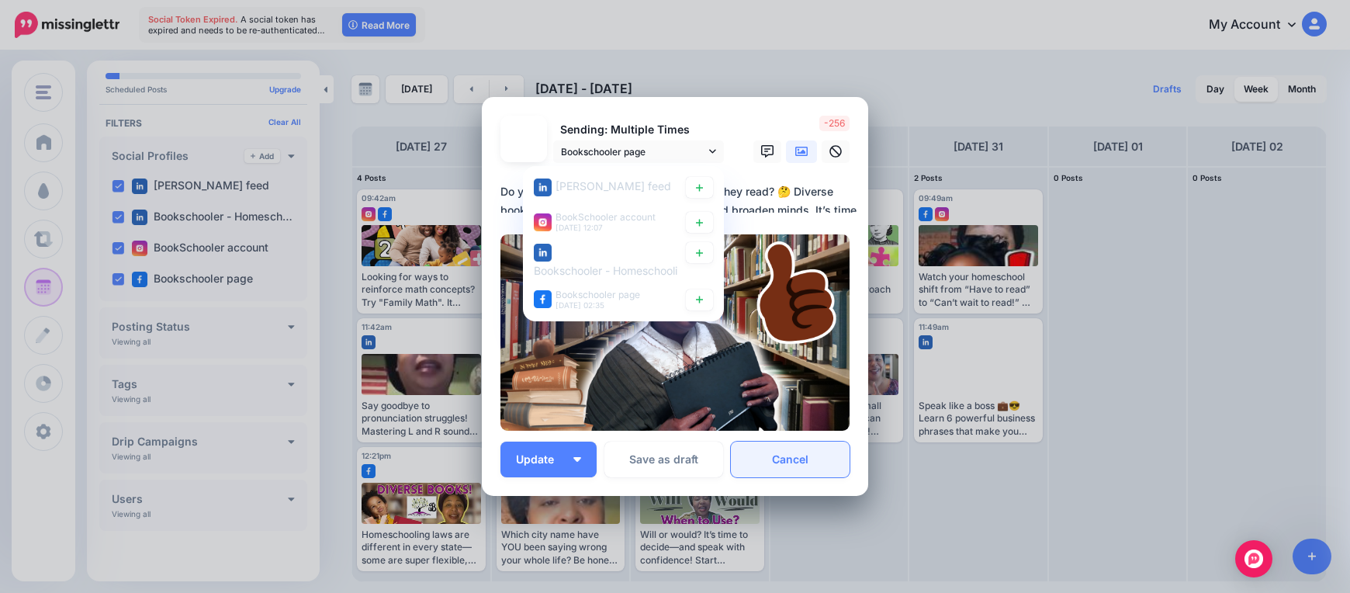
click at [815, 467] on link "Cancel" at bounding box center [790, 459] width 119 height 36
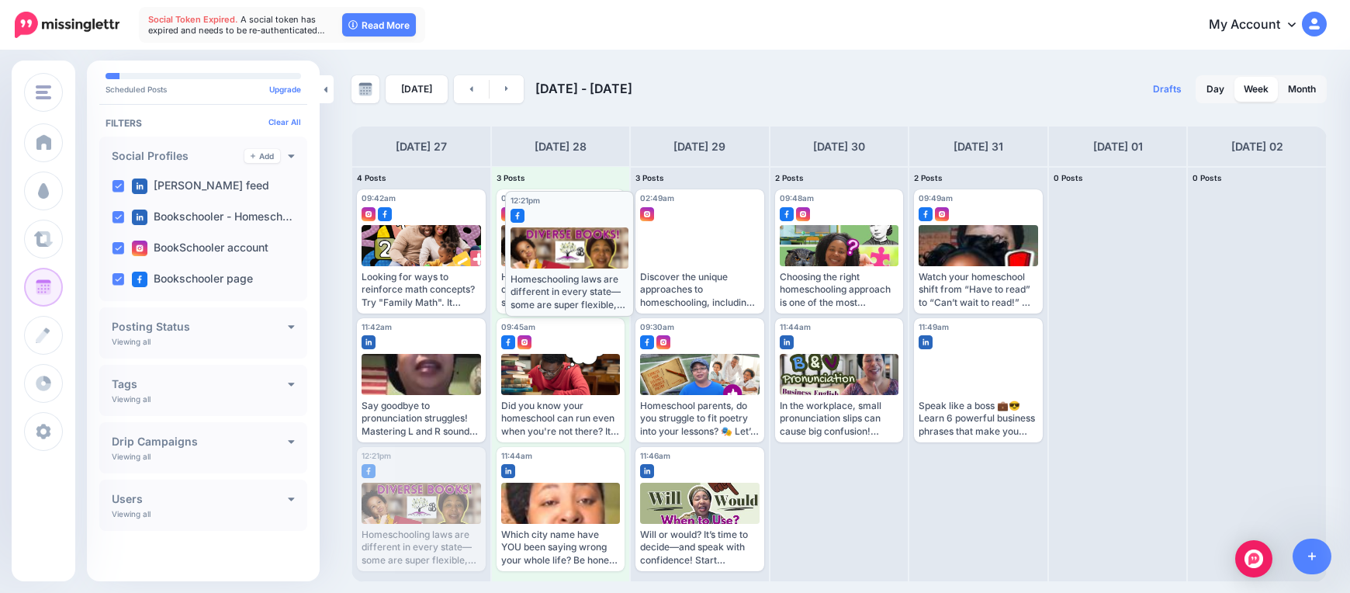
drag, startPoint x: 389, startPoint y: 506, endPoint x: 537, endPoint y: 252, distance: 293.7
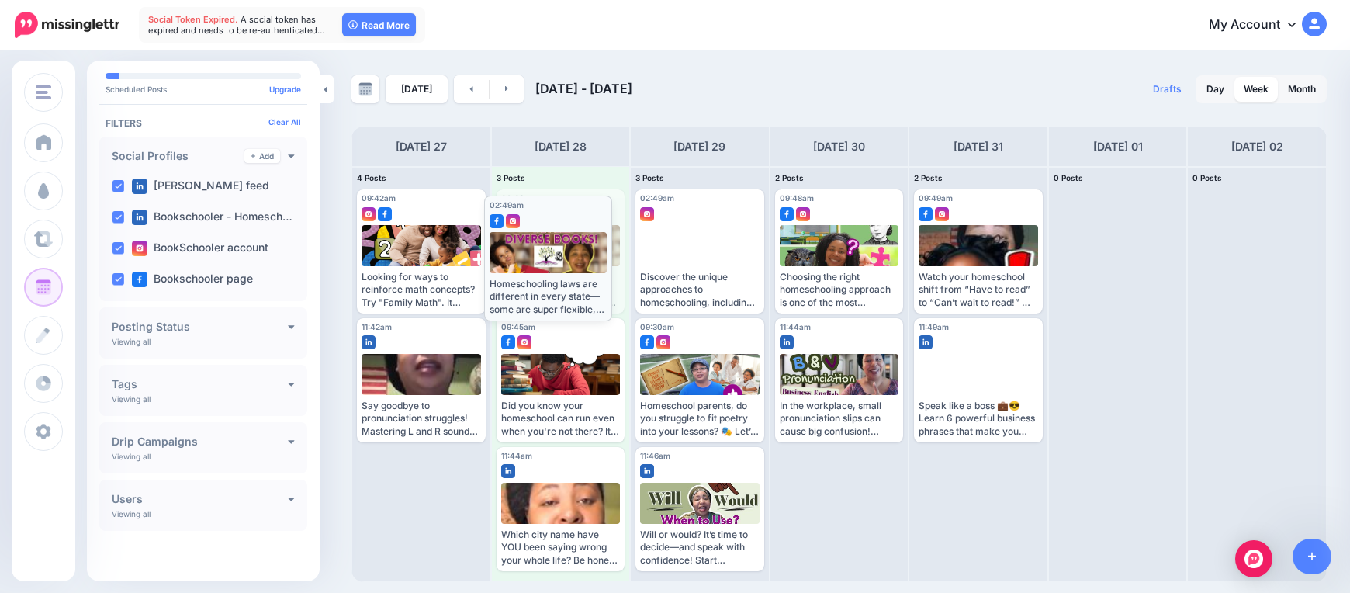
drag, startPoint x: 559, startPoint y: 240, endPoint x: 548, endPoint y: 247, distance: 13.6
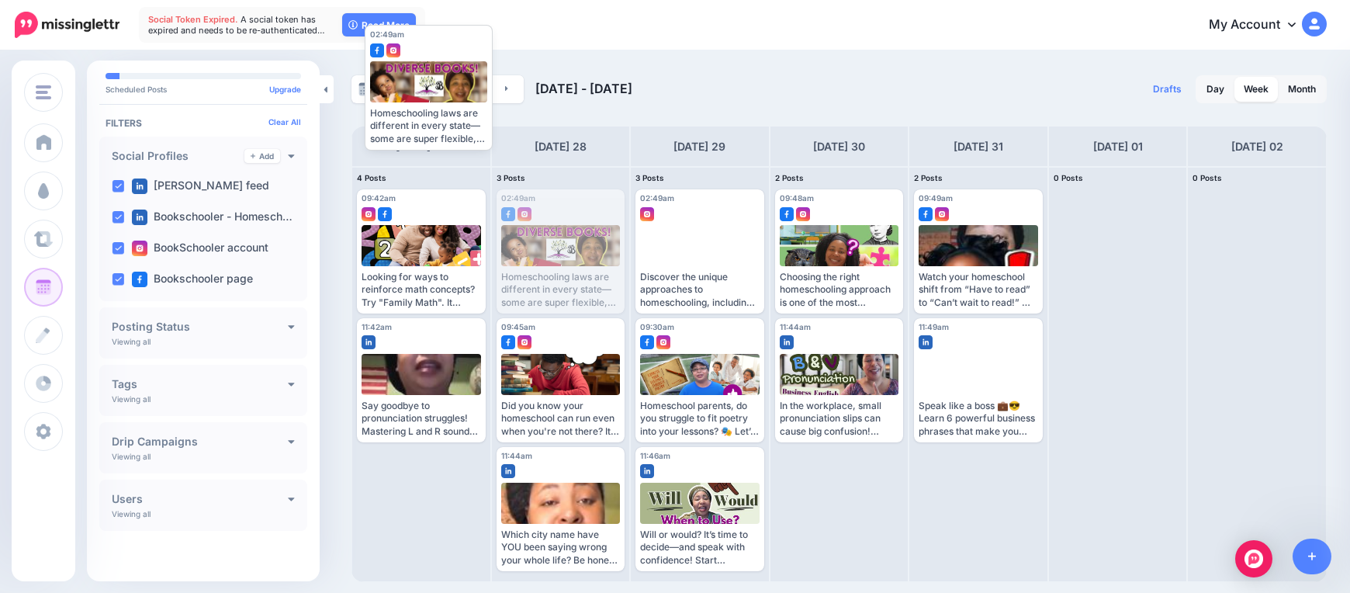
drag, startPoint x: 544, startPoint y: 234, endPoint x: 428, endPoint y: 82, distance: 191.0
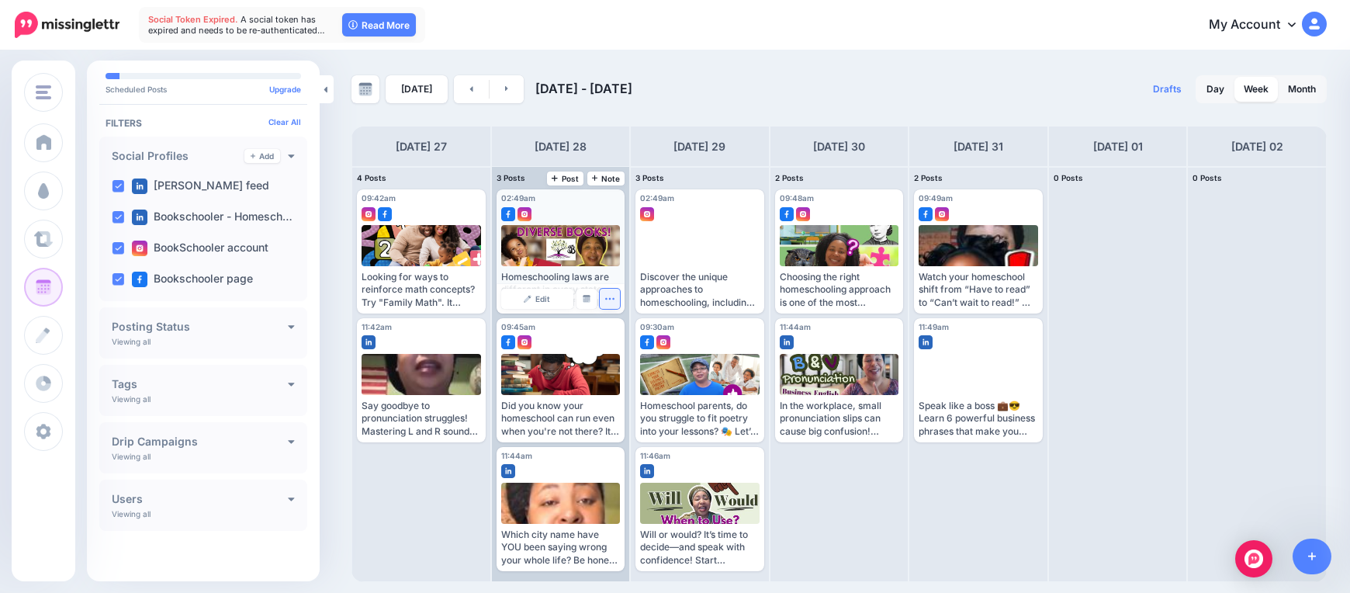
click at [611, 299] on icon "button" at bounding box center [609, 298] width 10 height 10
click at [641, 346] on link "Delete Post" at bounding box center [646, 346] width 81 height 17
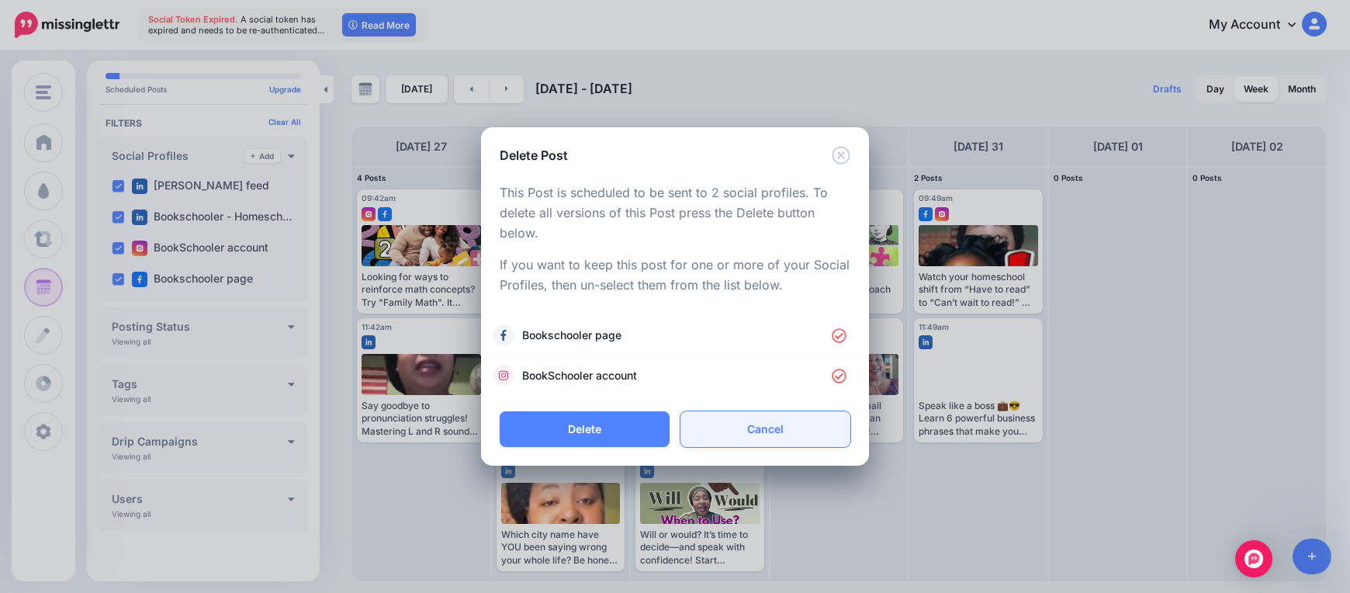
click at [766, 436] on link "Cancel" at bounding box center [765, 429] width 170 height 36
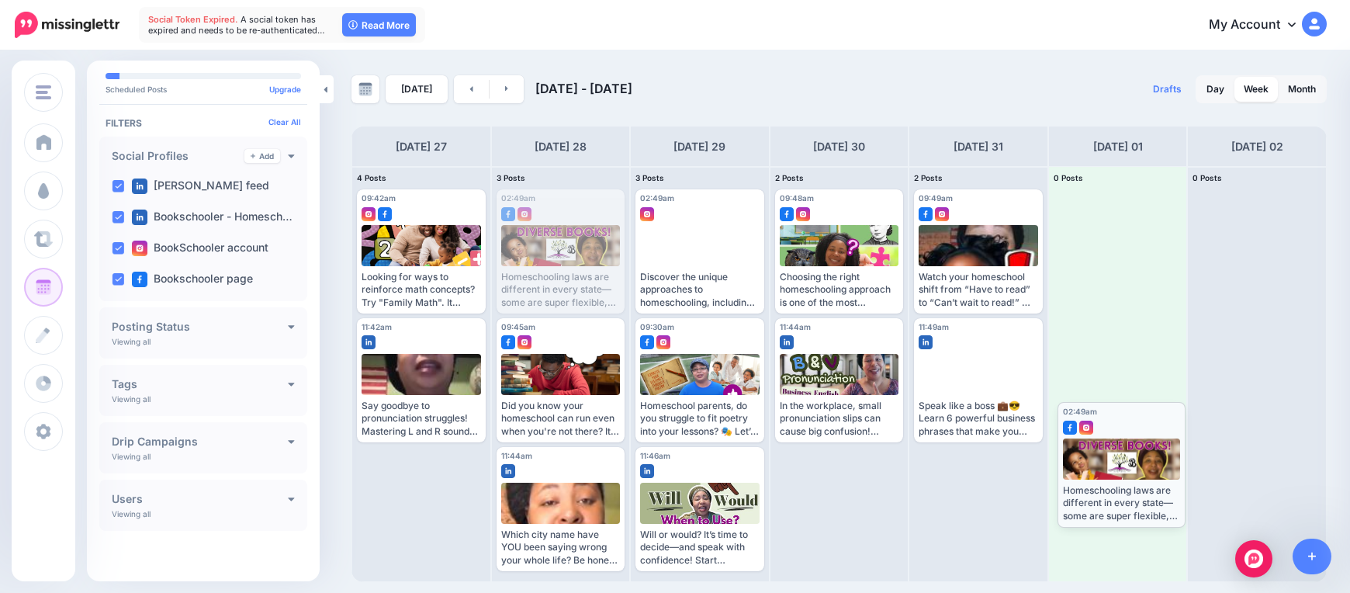
drag, startPoint x: 555, startPoint y: 250, endPoint x: 1116, endPoint y: 462, distance: 599.7
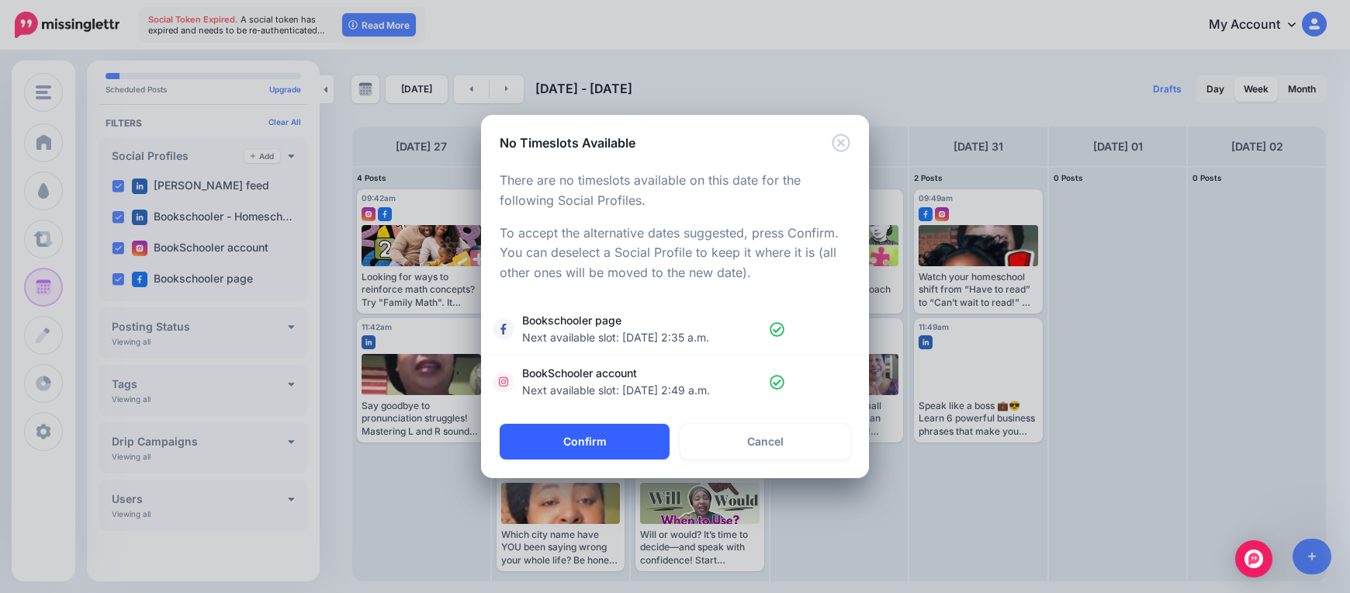
click at [576, 435] on button "Confirm" at bounding box center [585, 442] width 170 height 36
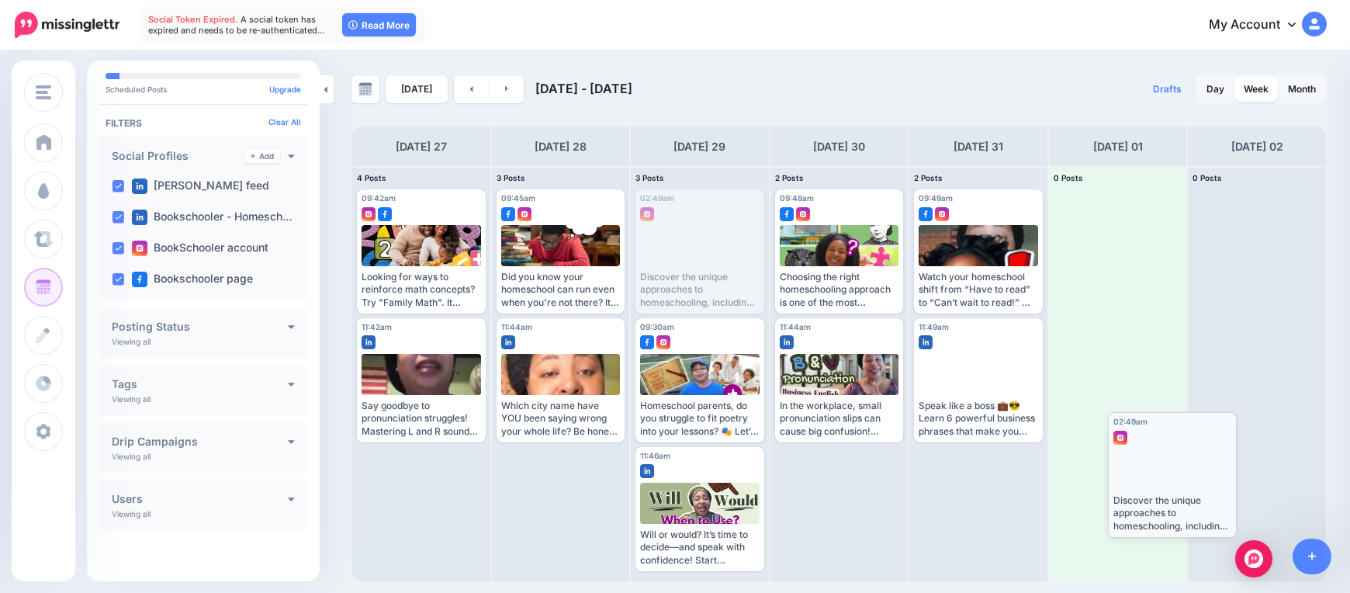
drag, startPoint x: 662, startPoint y: 242, endPoint x: 1136, endPoint y: 466, distance: 523.6
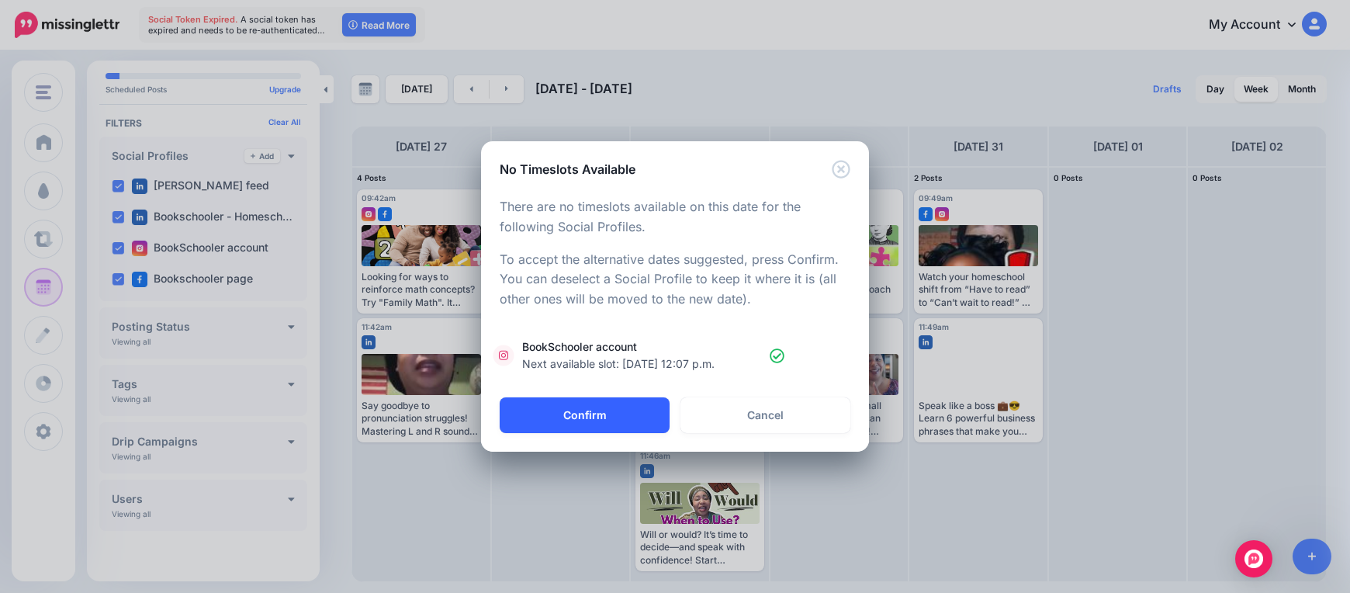
click at [586, 424] on button "Confirm" at bounding box center [585, 415] width 170 height 36
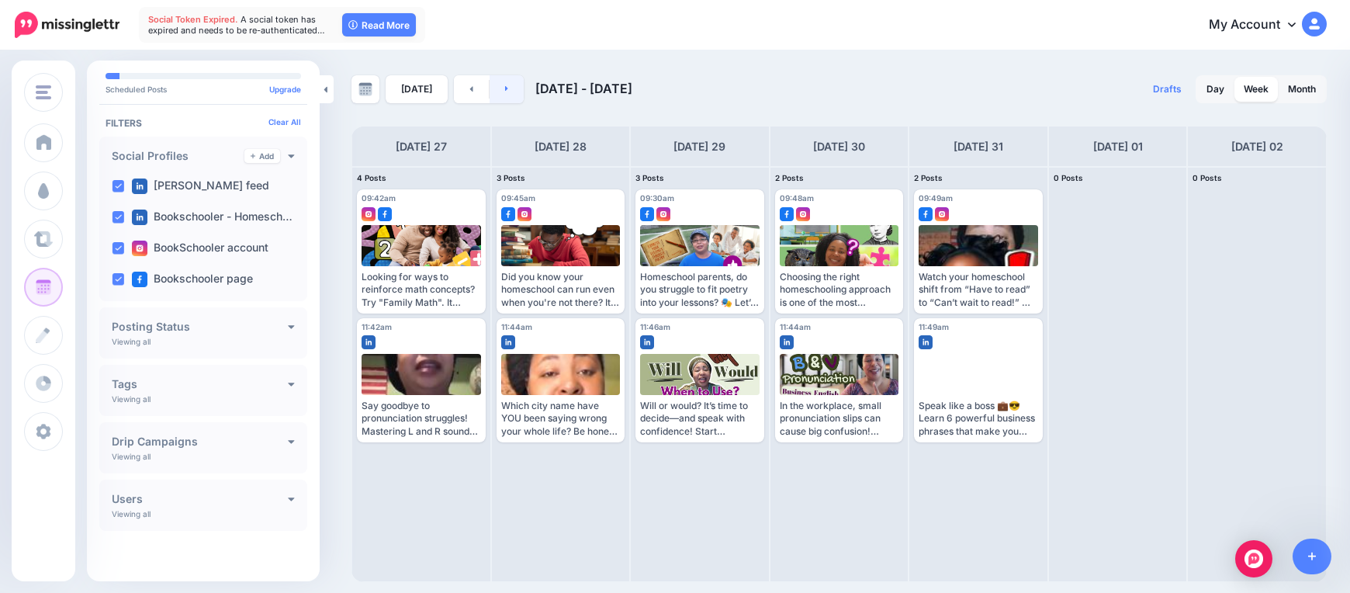
click at [491, 95] on link at bounding box center [506, 89] width 35 height 28
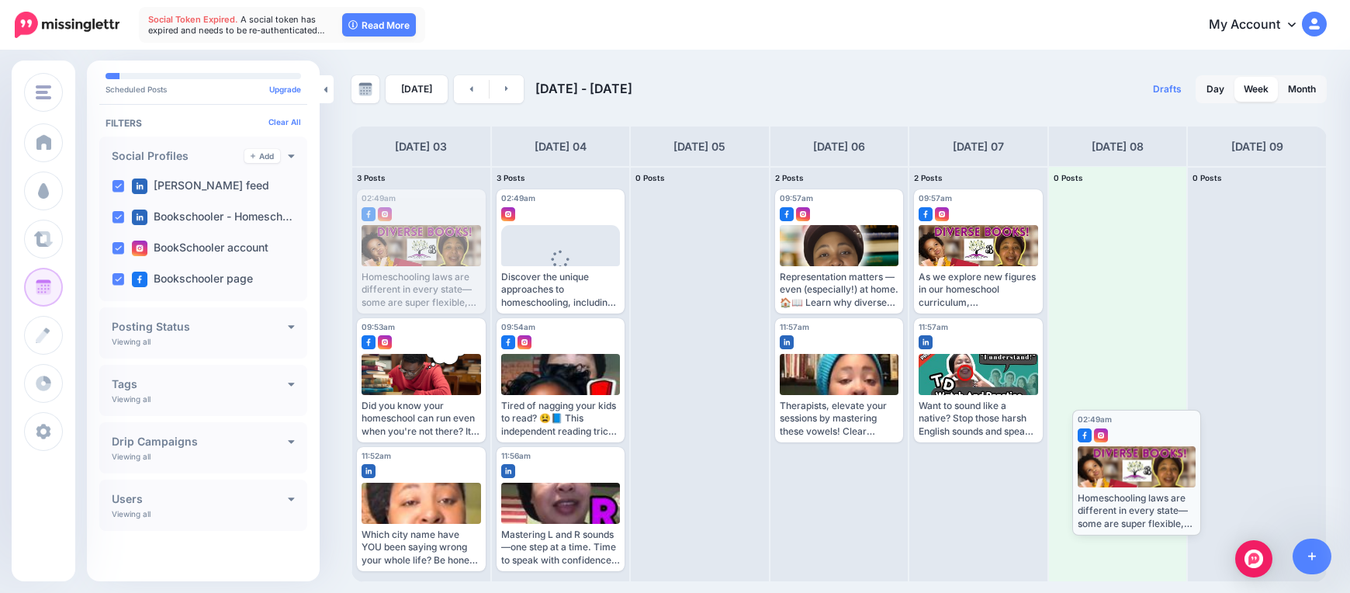
drag, startPoint x: 408, startPoint y: 236, endPoint x: 1123, endPoint y: 456, distance: 748.3
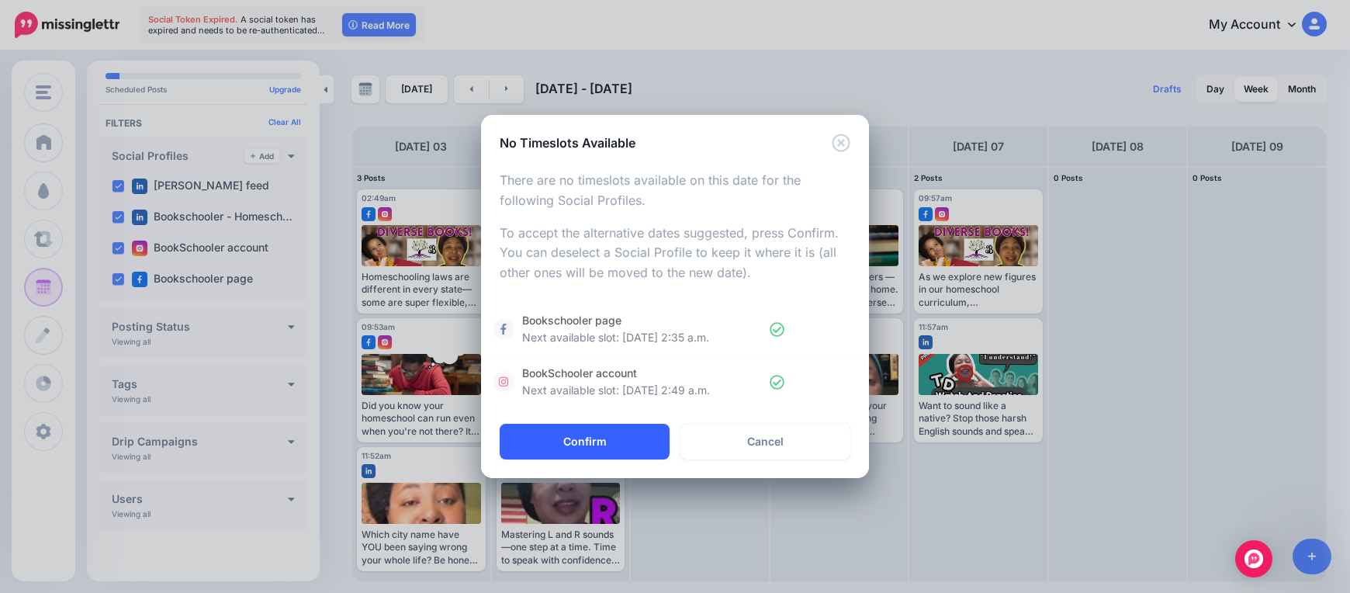
click at [559, 438] on button "Confirm" at bounding box center [585, 442] width 170 height 36
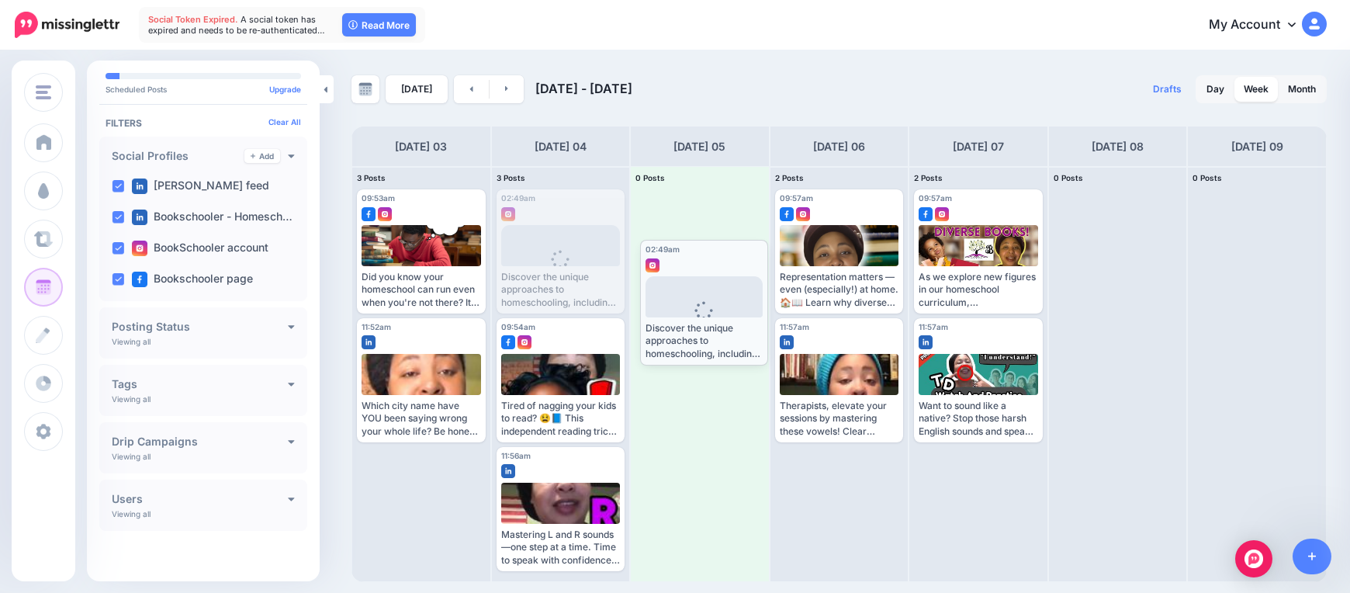
drag, startPoint x: 534, startPoint y: 230, endPoint x: 677, endPoint y: 281, distance: 151.4
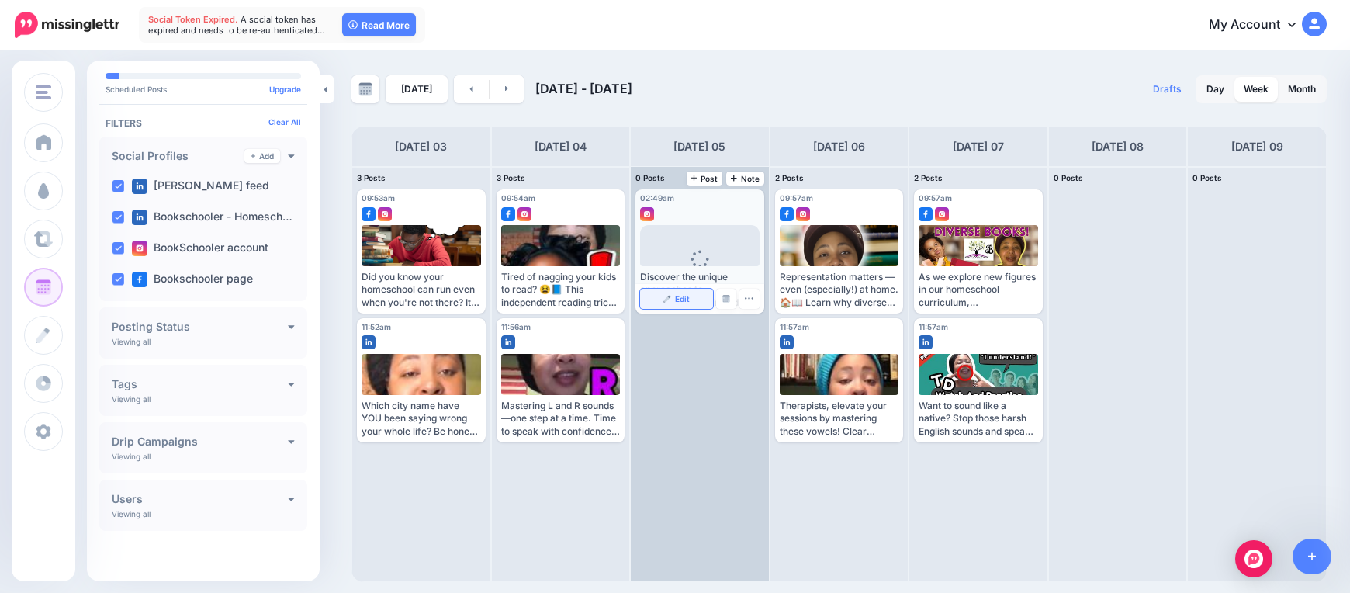
click at [673, 299] on link "Edit" at bounding box center [676, 299] width 73 height 20
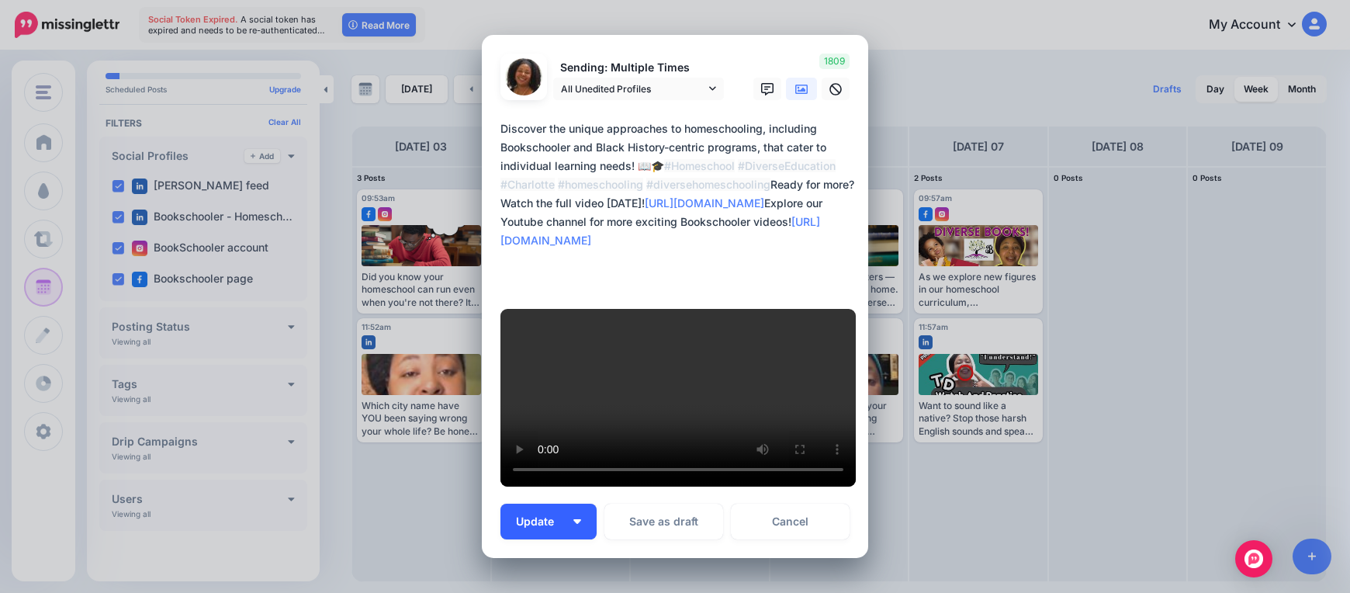
click at [570, 503] on button "Update" at bounding box center [548, 521] width 96 height 36
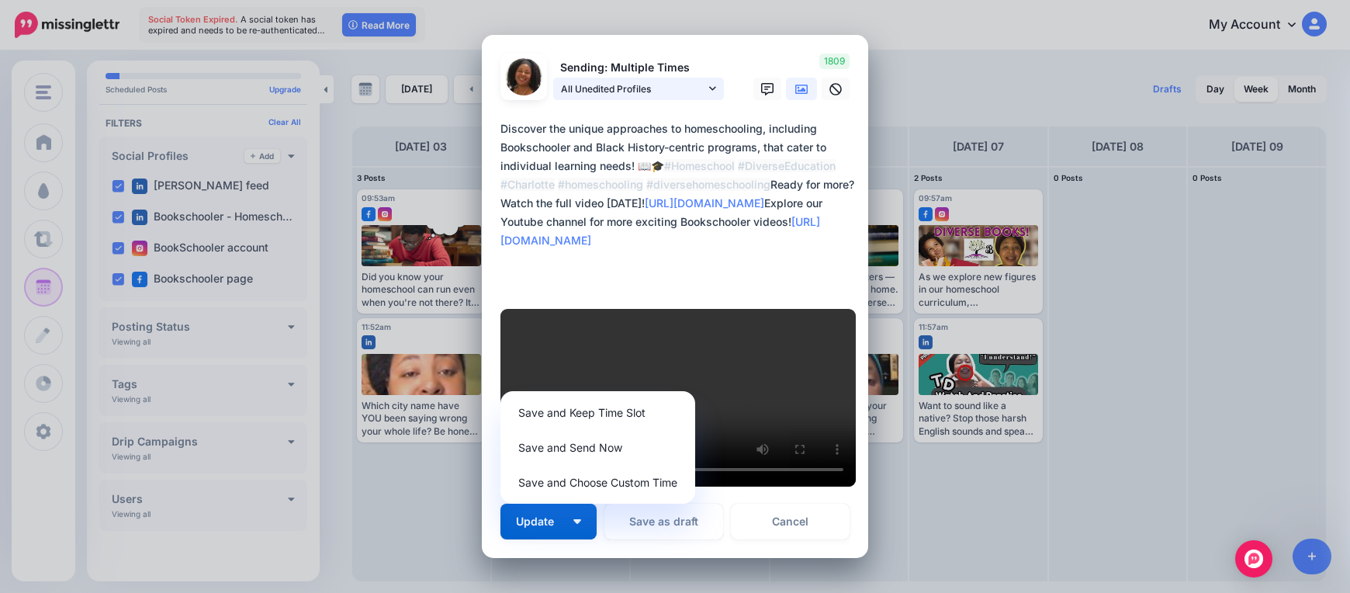
click at [686, 97] on span "All Unedited Profiles" at bounding box center [633, 89] width 144 height 16
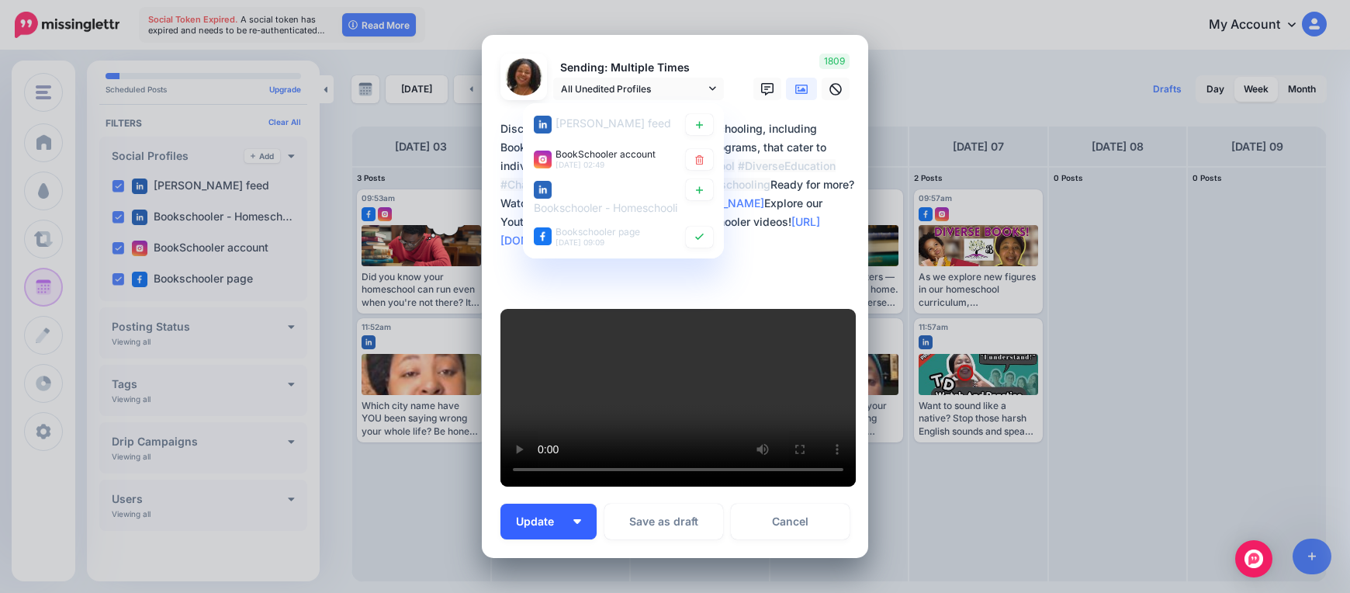
click at [585, 503] on button "Update" at bounding box center [548, 521] width 96 height 36
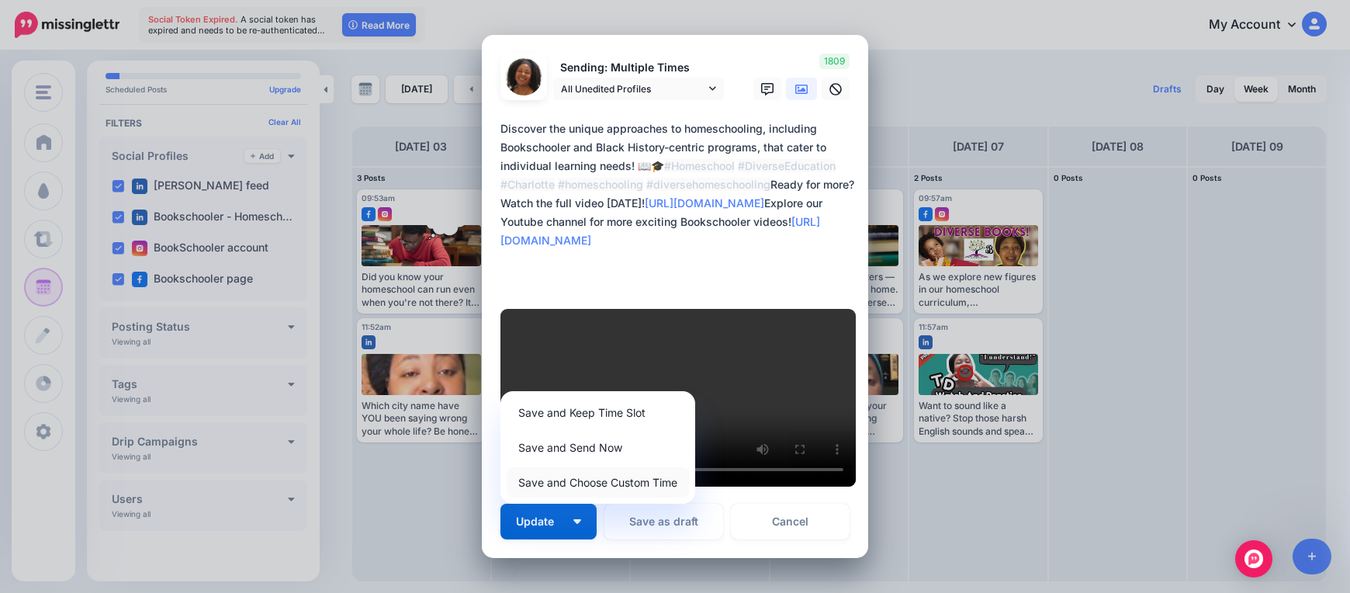
click at [603, 467] on link "Save and Choose Custom Time" at bounding box center [598, 482] width 182 height 30
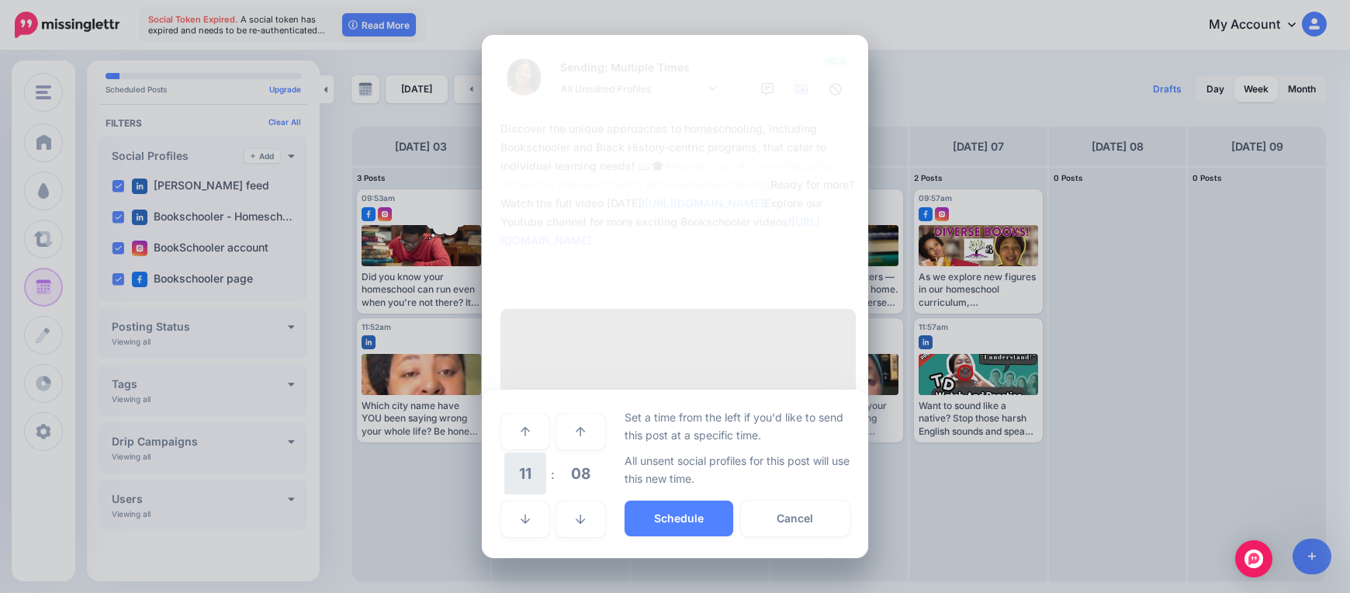
click at [544, 452] on span "11" at bounding box center [525, 473] width 42 height 42
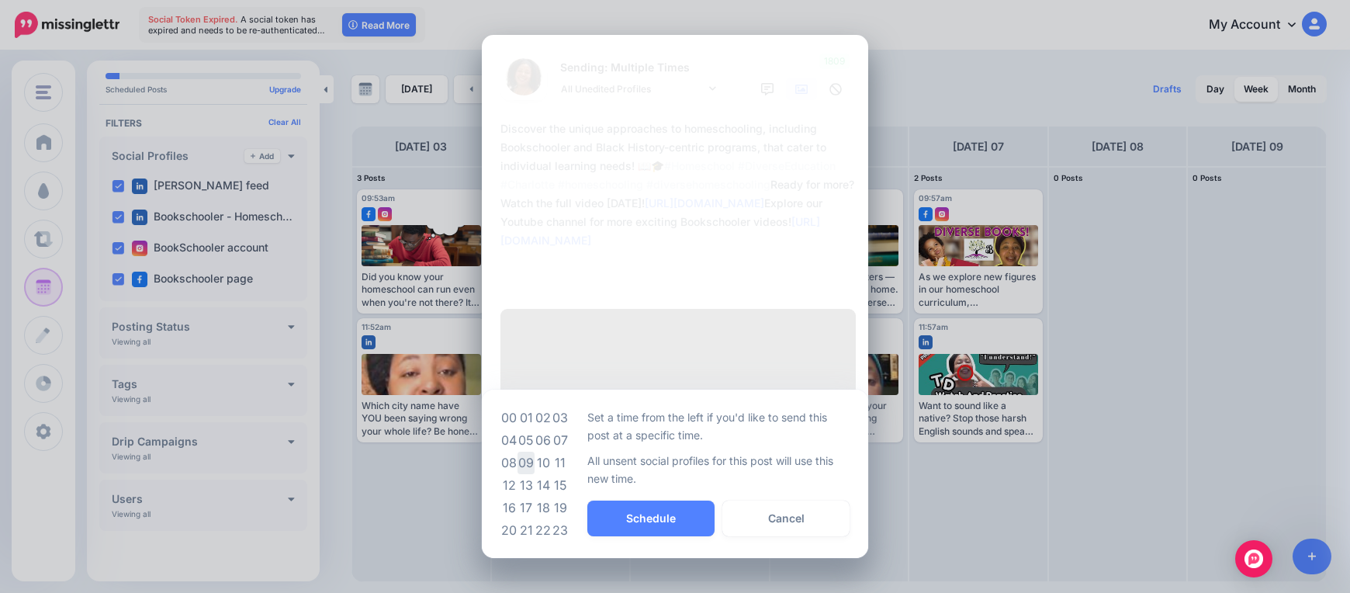
click at [526, 451] on td "09" at bounding box center [525, 462] width 17 height 22
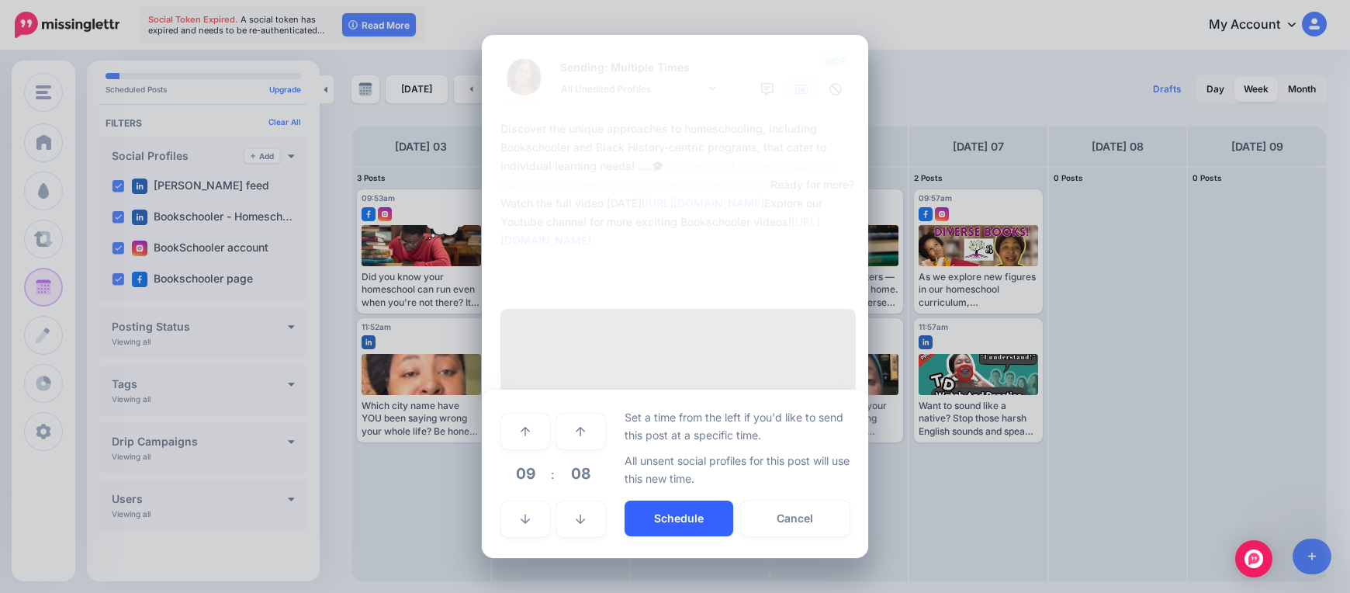
click at [632, 500] on button "Schedule" at bounding box center [678, 518] width 109 height 36
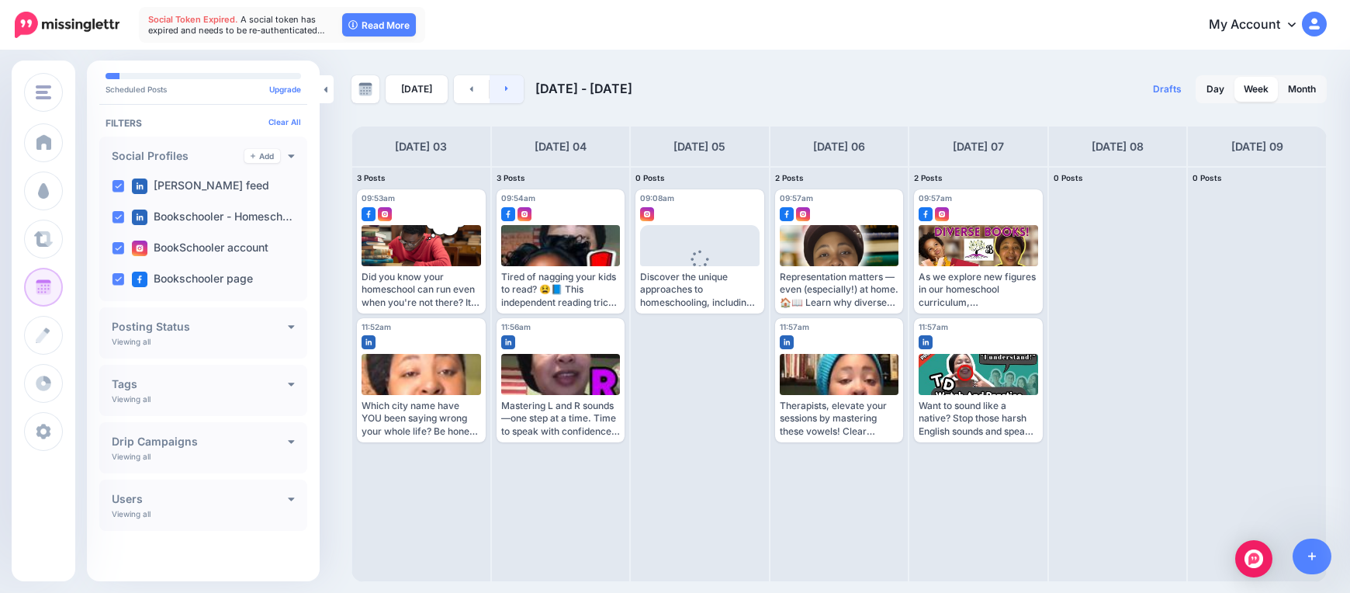
click at [508, 89] on link at bounding box center [506, 89] width 35 height 28
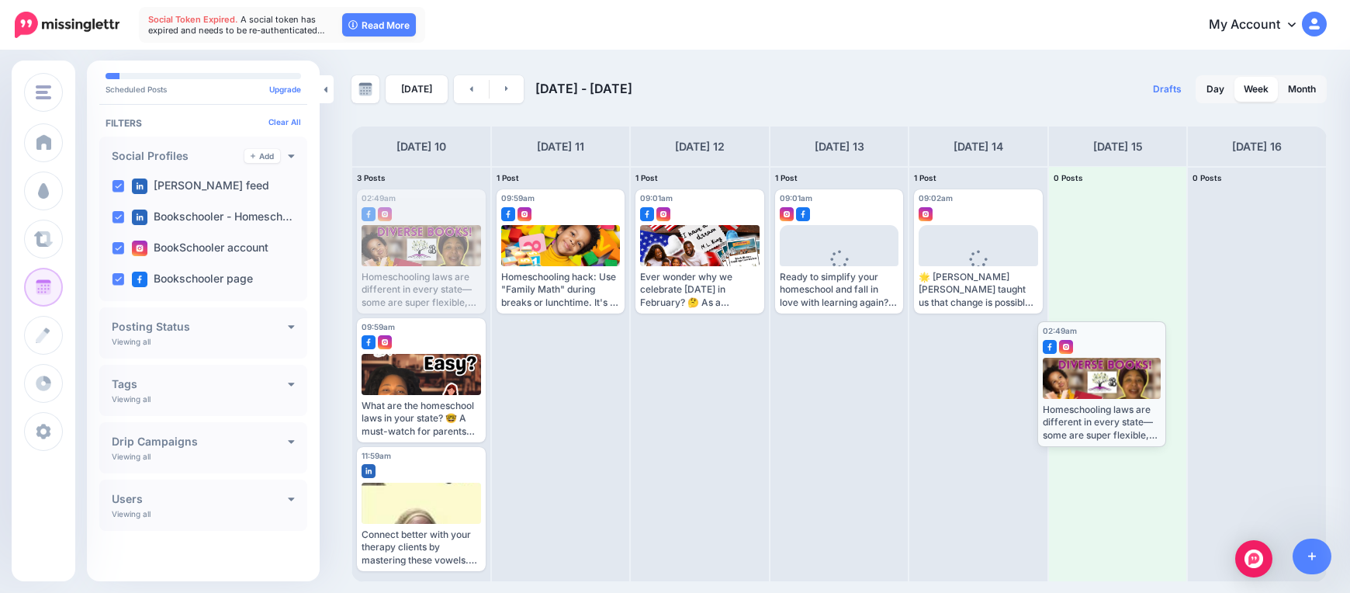
drag, startPoint x: 445, startPoint y: 271, endPoint x: 1126, endPoint y: 403, distance: 692.9
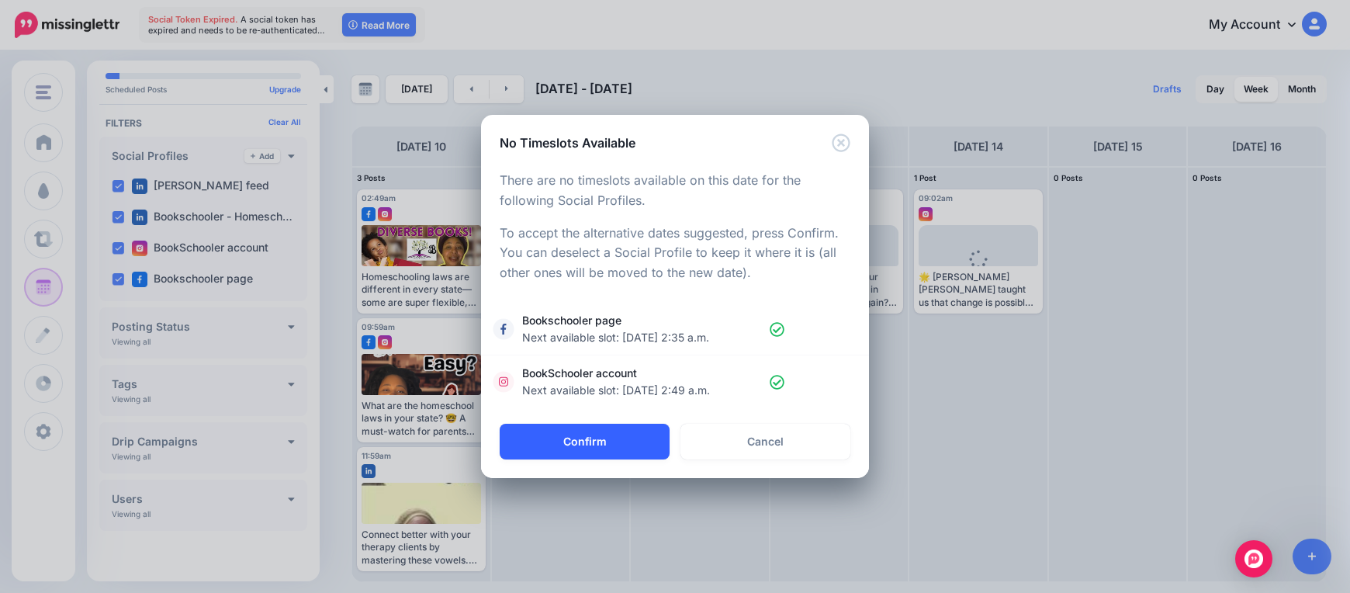
click at [558, 442] on button "Confirm" at bounding box center [585, 442] width 170 height 36
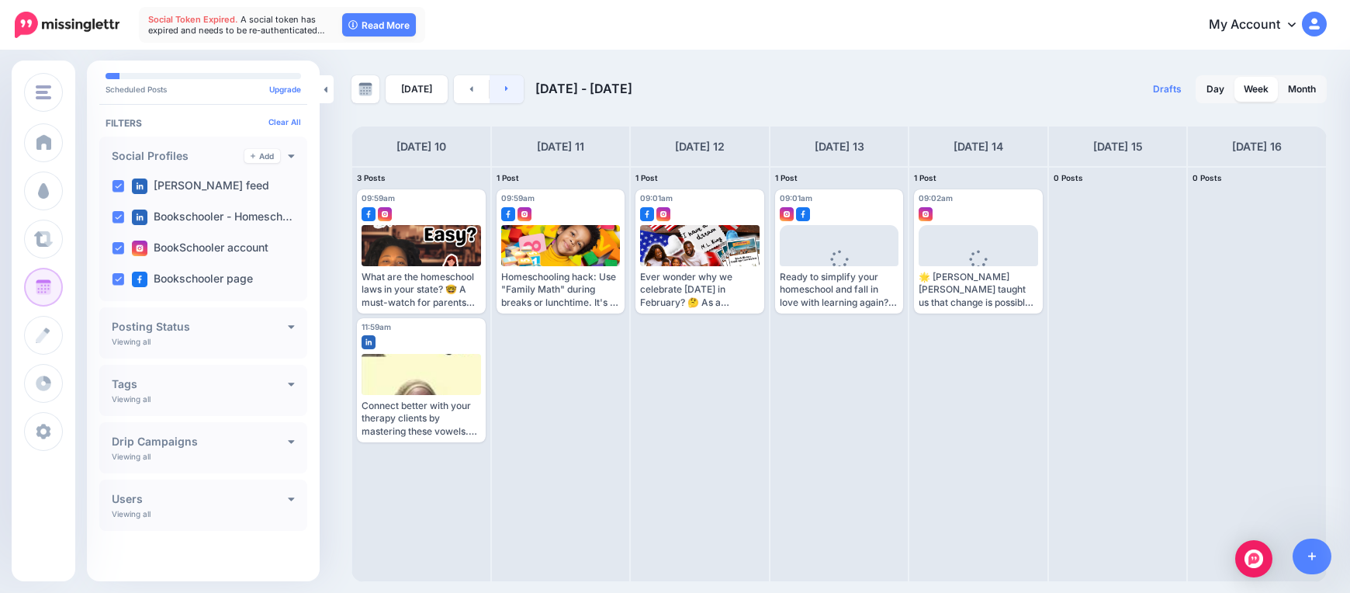
click at [505, 86] on link at bounding box center [506, 89] width 35 height 28
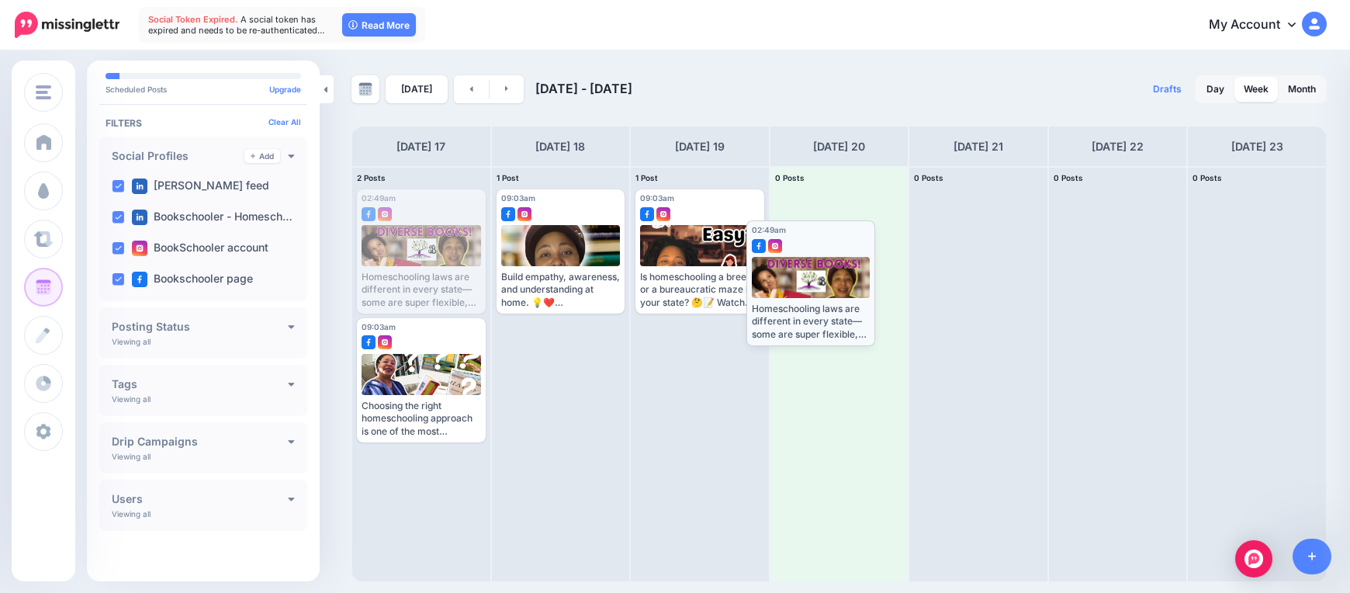
drag, startPoint x: 417, startPoint y: 253, endPoint x: 807, endPoint y: 285, distance: 390.7
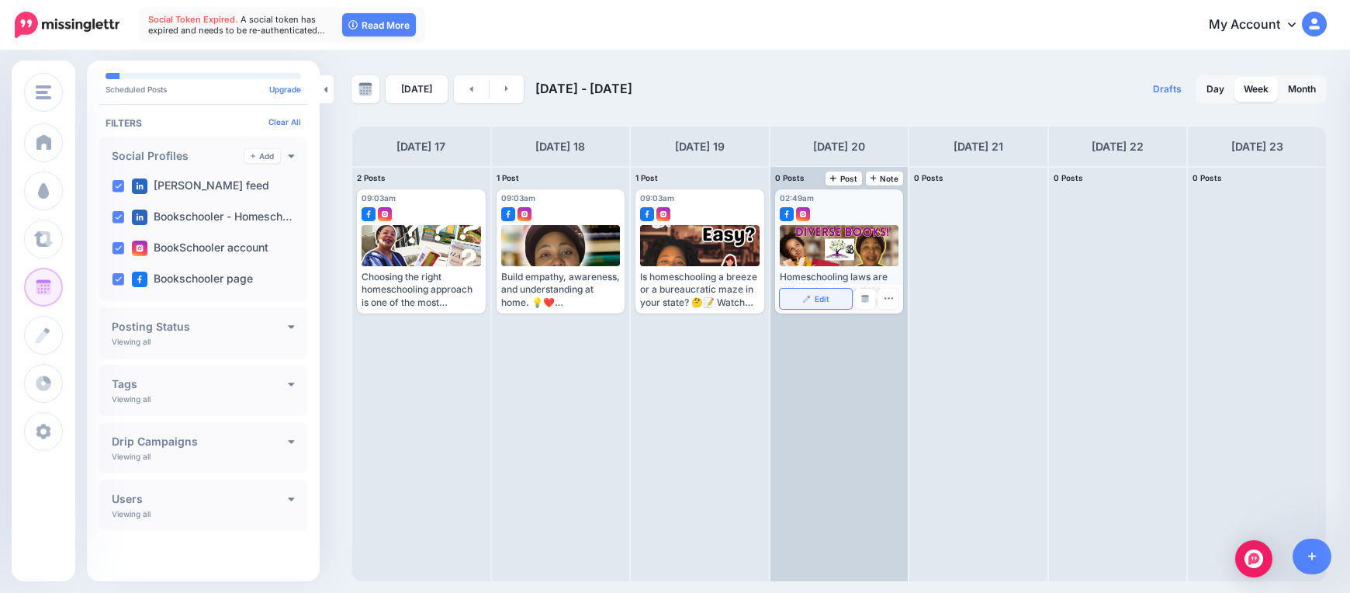
click at [798, 289] on link "Edit" at bounding box center [816, 299] width 73 height 20
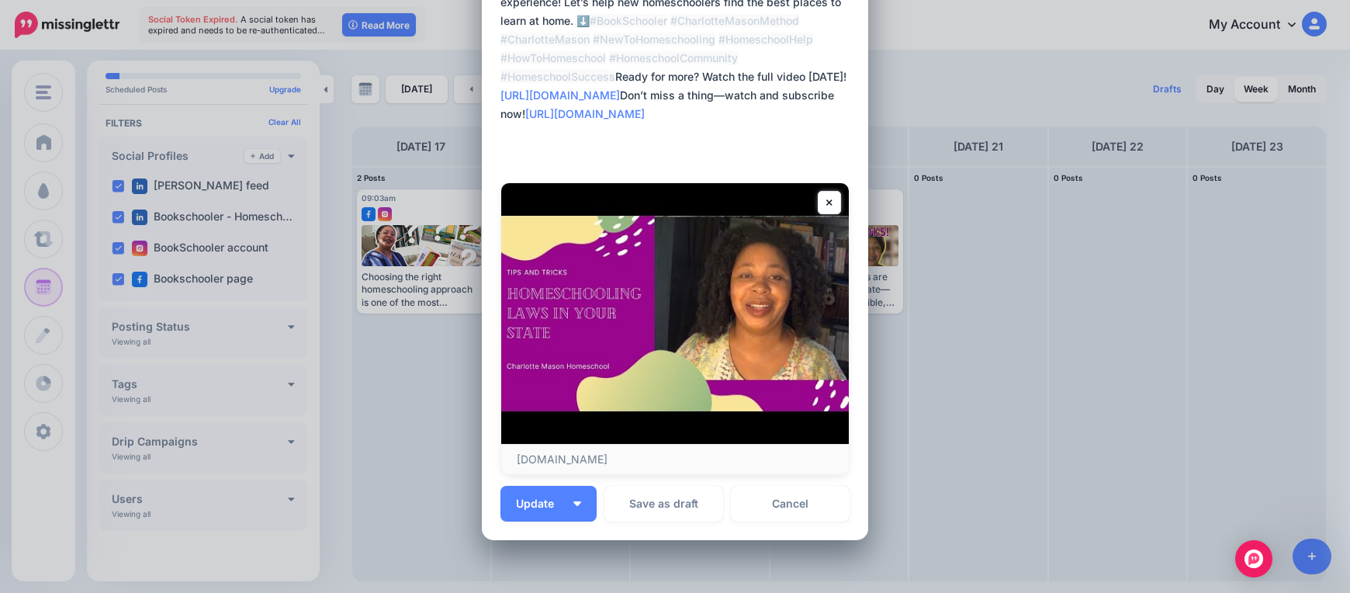
scroll to position [285, 0]
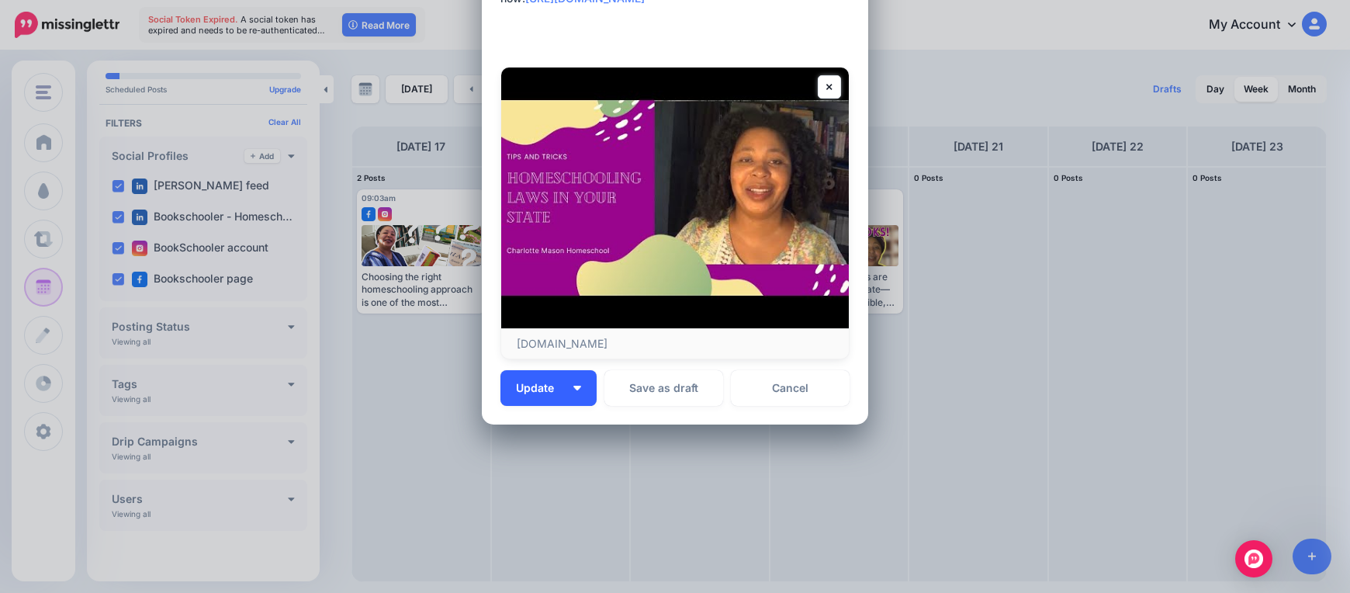
click at [572, 383] on button "Update" at bounding box center [548, 388] width 96 height 36
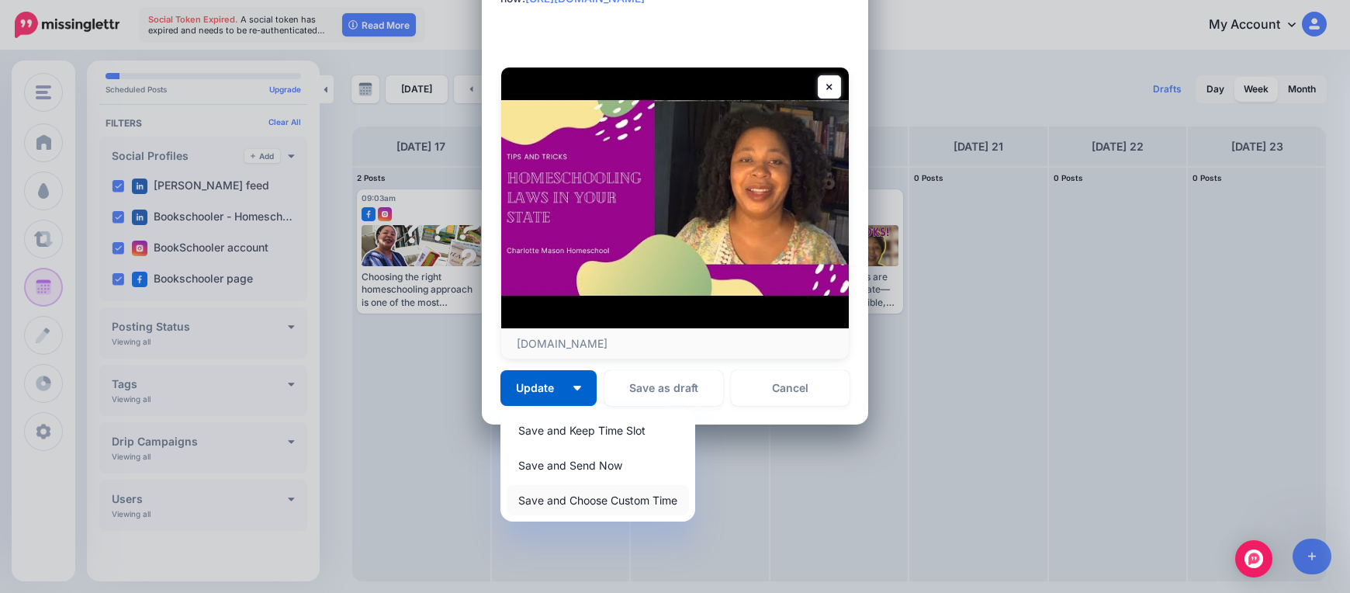
click at [598, 502] on link "Save and Choose Custom Time" at bounding box center [598, 500] width 182 height 30
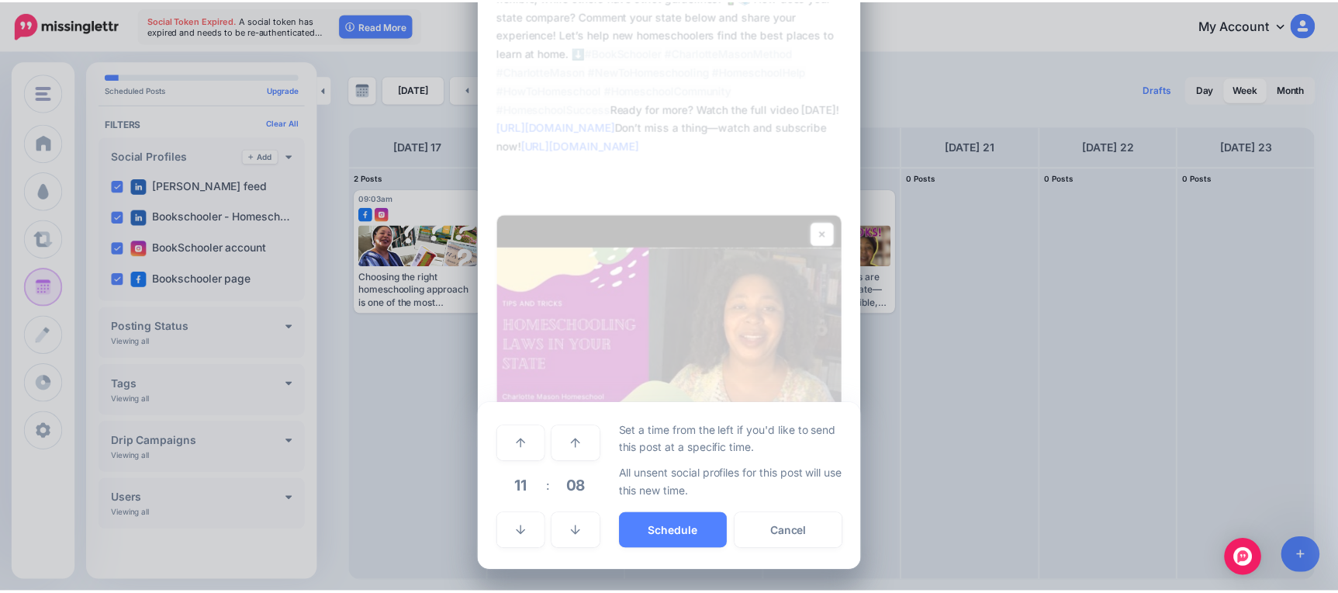
scroll to position [139, 0]
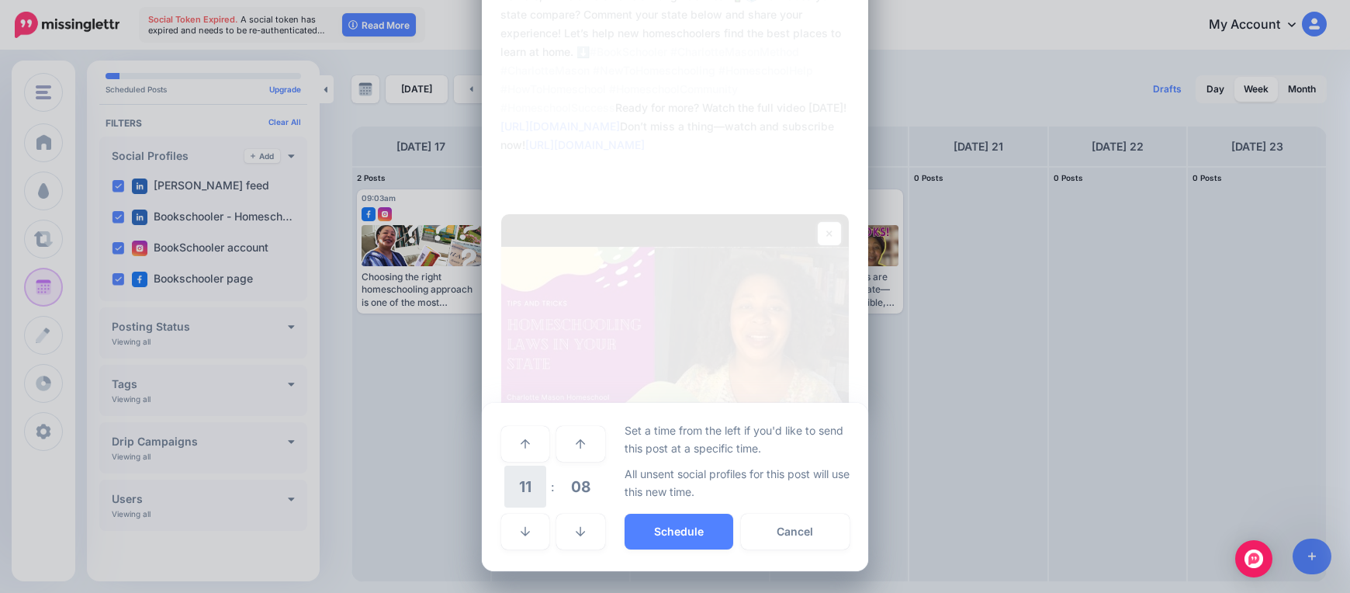
click at [520, 498] on span "11" at bounding box center [525, 486] width 42 height 42
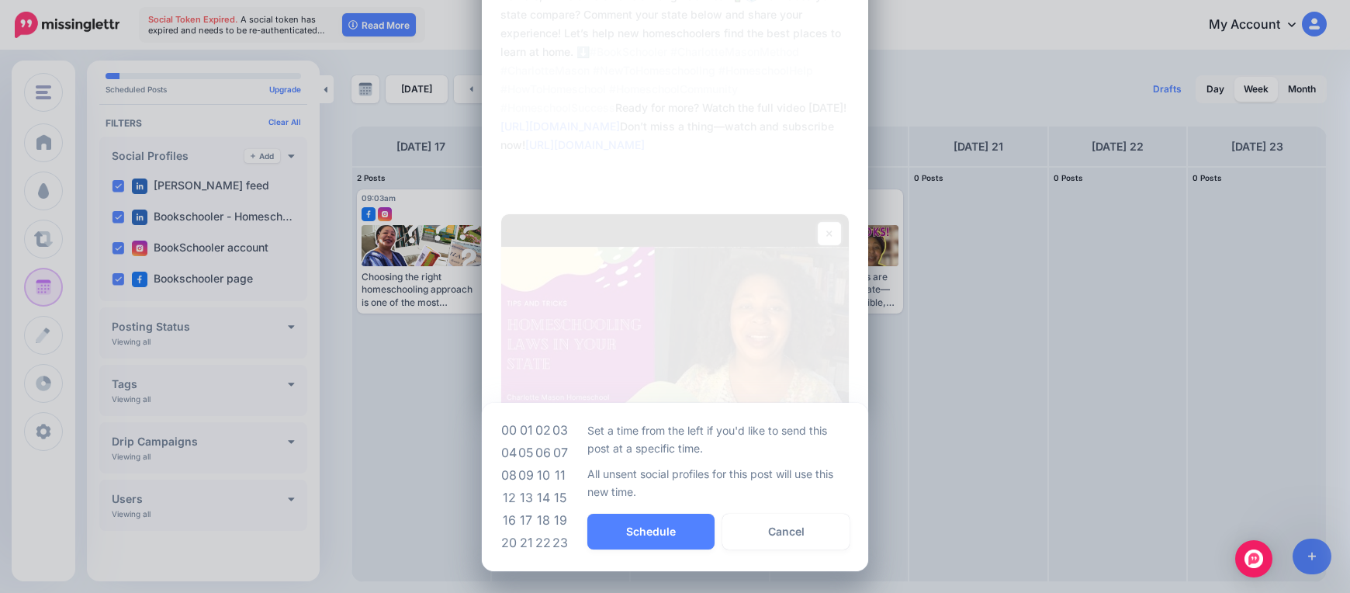
click at [524, 478] on td "09" at bounding box center [525, 475] width 17 height 22
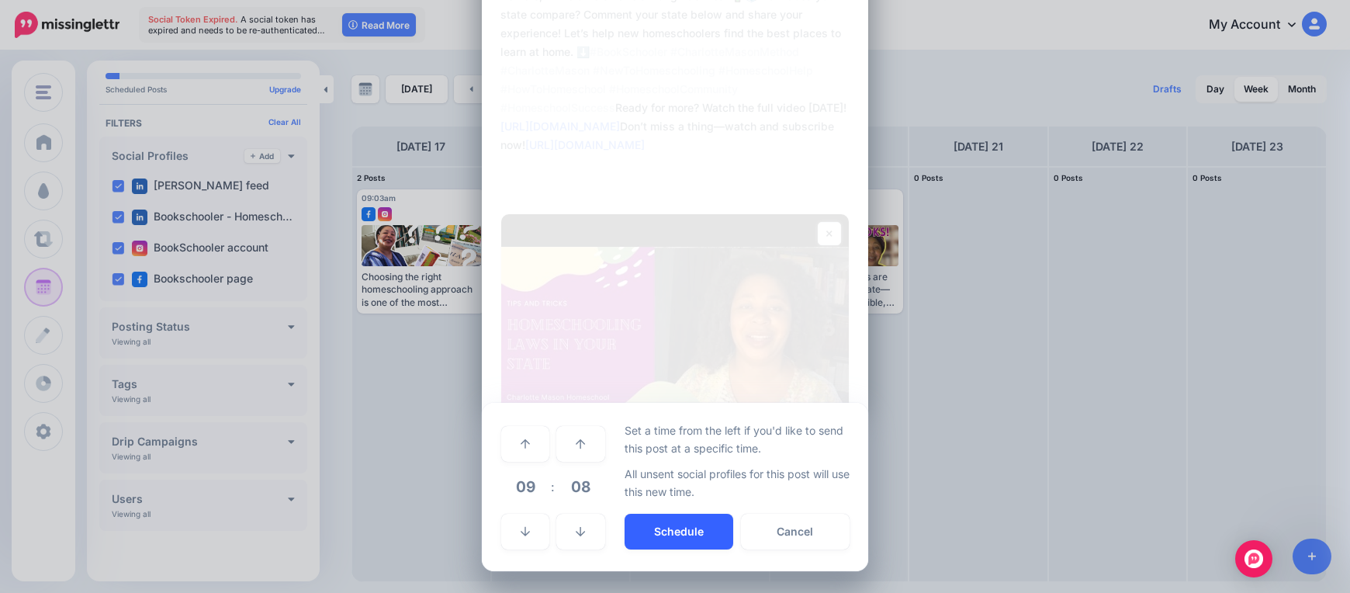
click at [695, 534] on button "Schedule" at bounding box center [678, 531] width 109 height 36
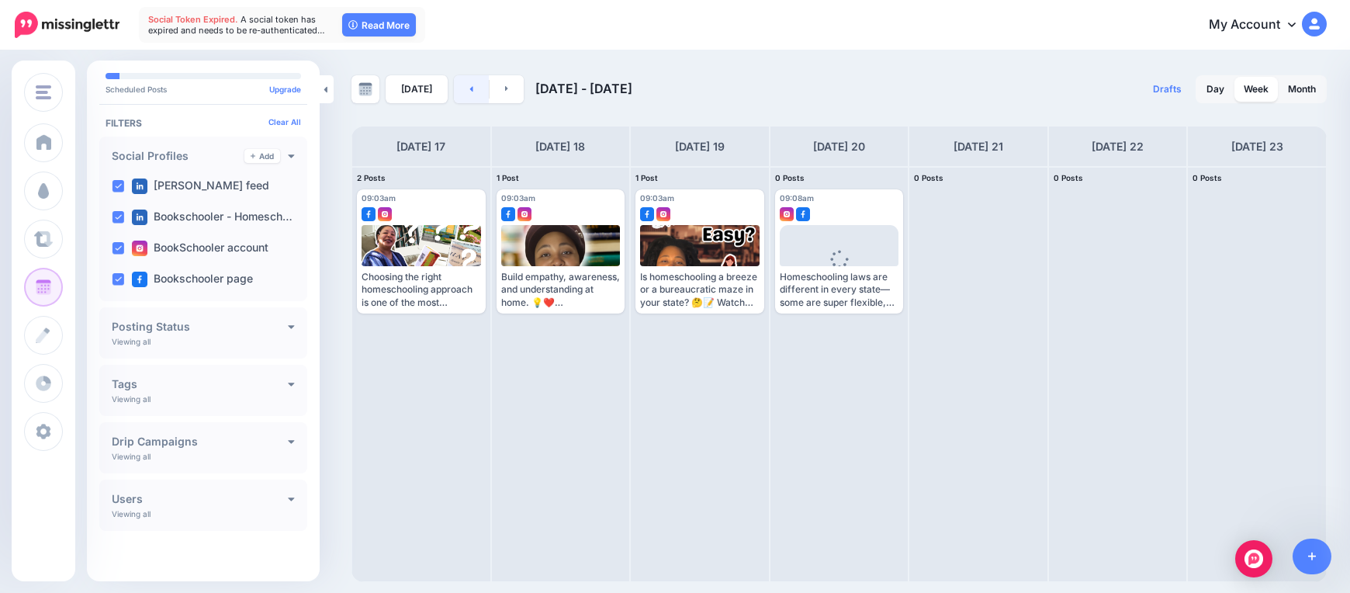
click at [454, 99] on link at bounding box center [471, 89] width 35 height 28
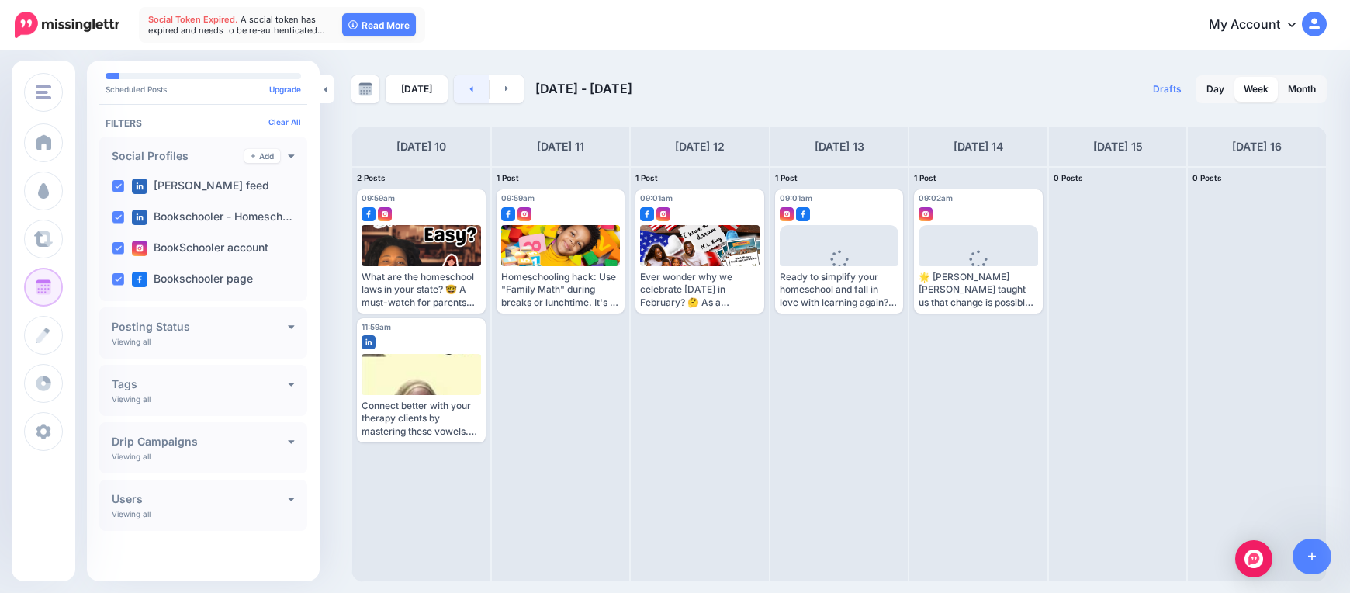
click at [454, 99] on link at bounding box center [471, 89] width 35 height 28
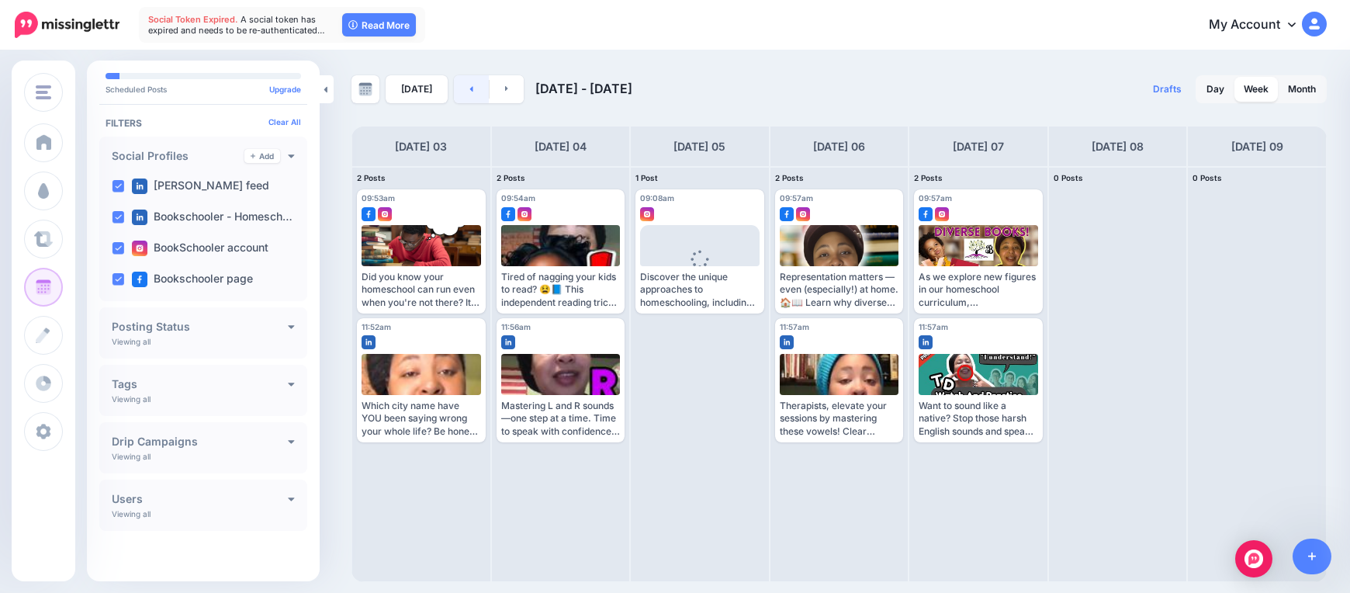
click at [454, 99] on link at bounding box center [471, 89] width 35 height 28
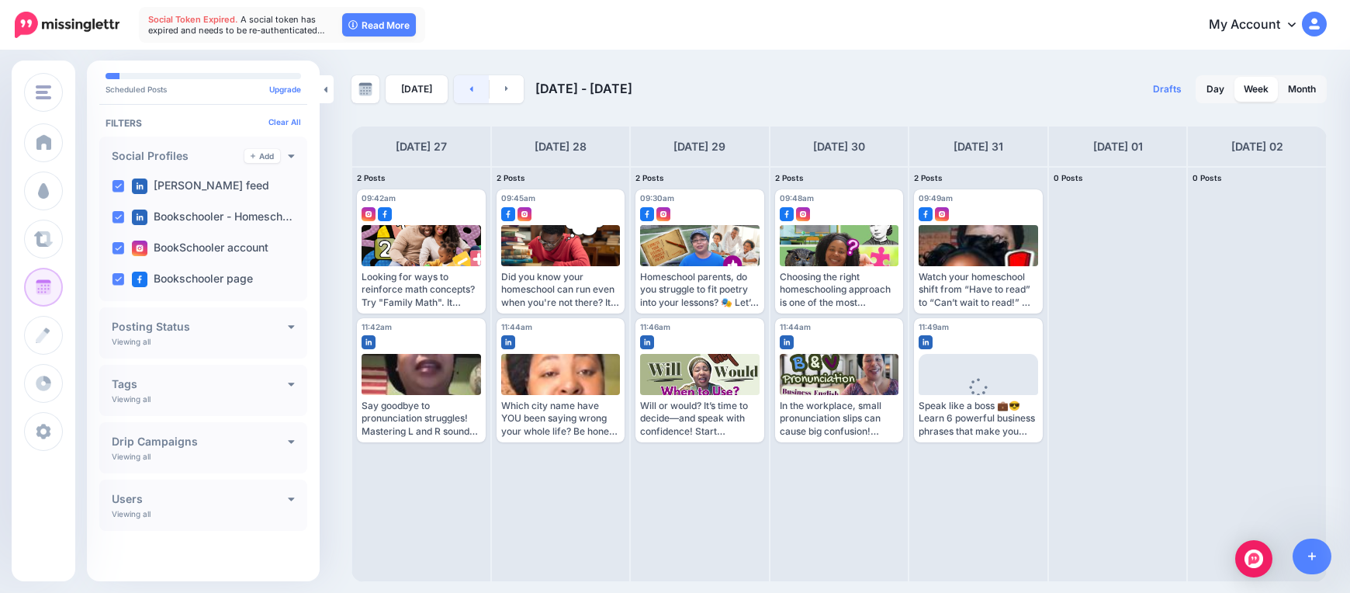
click at [454, 99] on link at bounding box center [471, 89] width 35 height 28
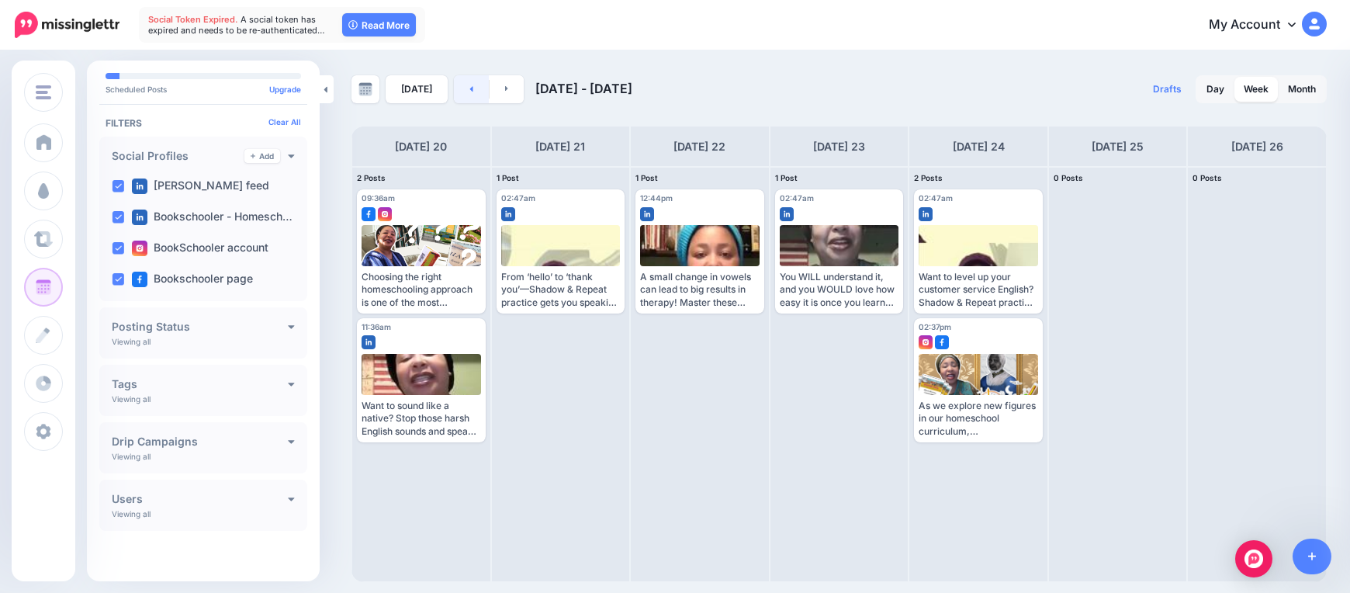
click at [454, 99] on link at bounding box center [471, 89] width 35 height 28
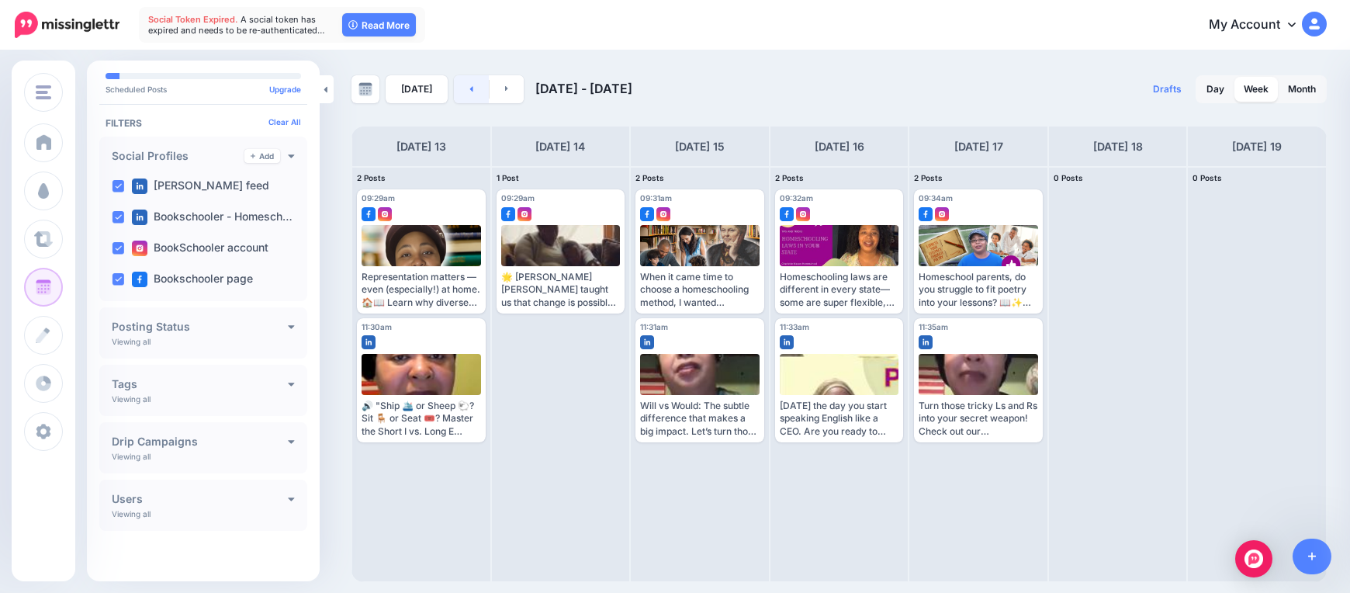
click at [454, 99] on link at bounding box center [471, 89] width 35 height 28
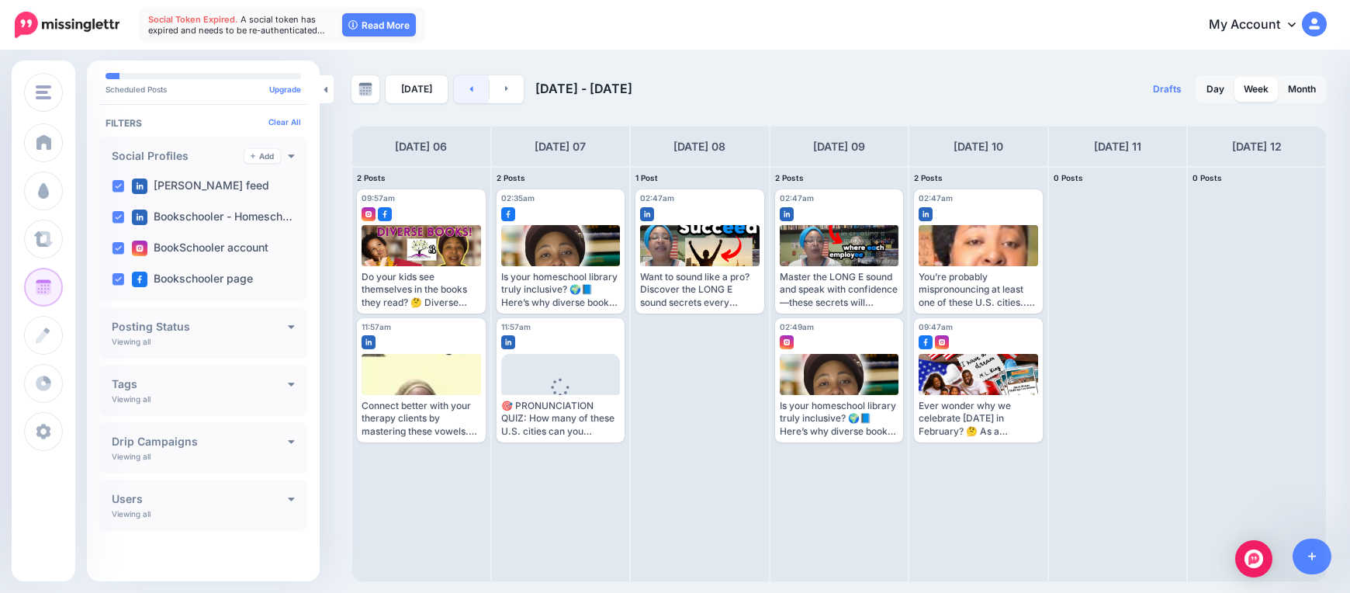
click at [454, 99] on link at bounding box center [471, 89] width 35 height 28
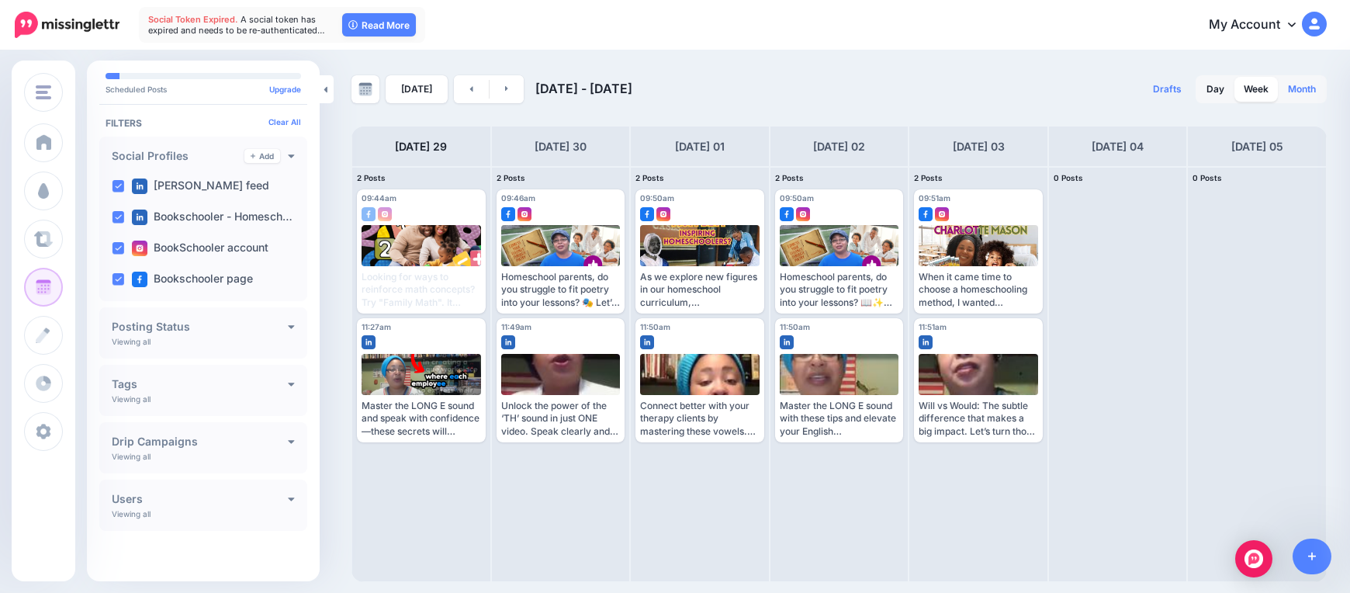
click at [1102, 95] on link "Month" at bounding box center [1301, 89] width 47 height 25
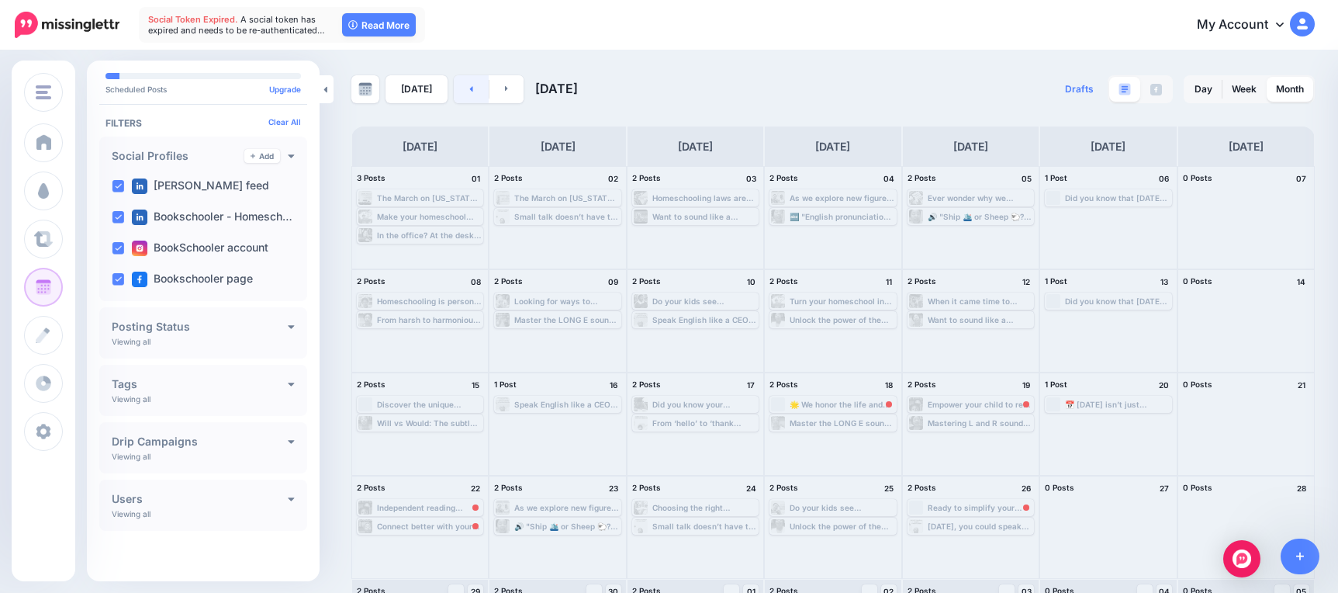
click at [469, 95] on link at bounding box center [471, 89] width 35 height 28
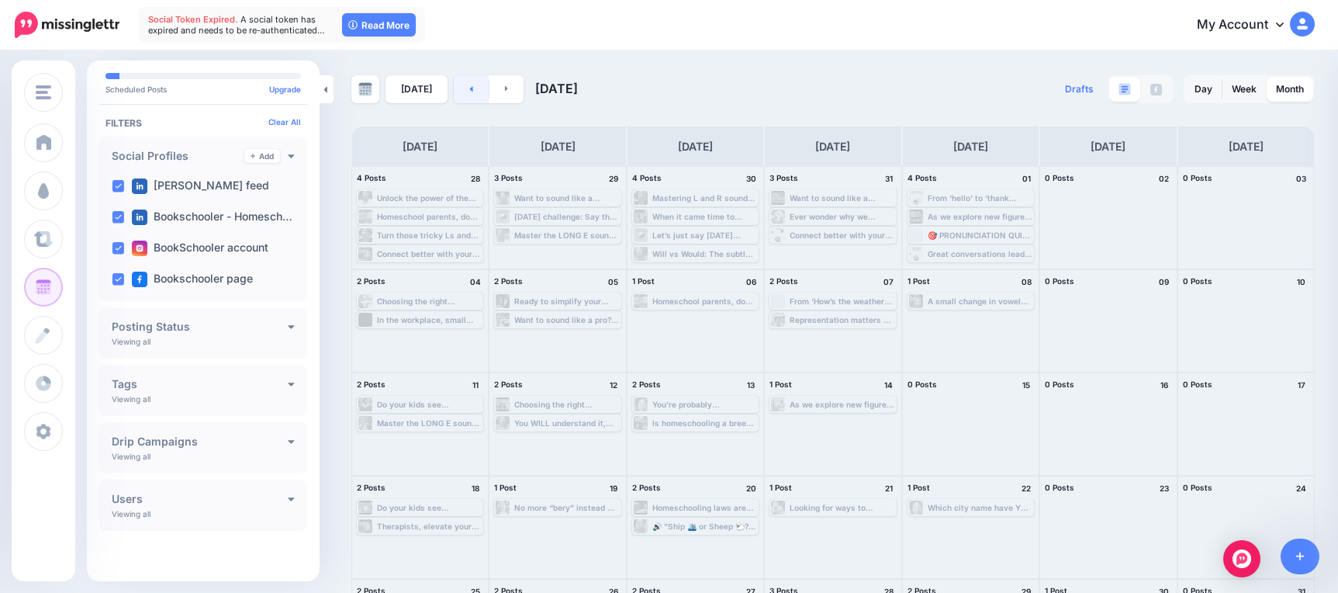
click at [472, 86] on link at bounding box center [471, 89] width 35 height 28
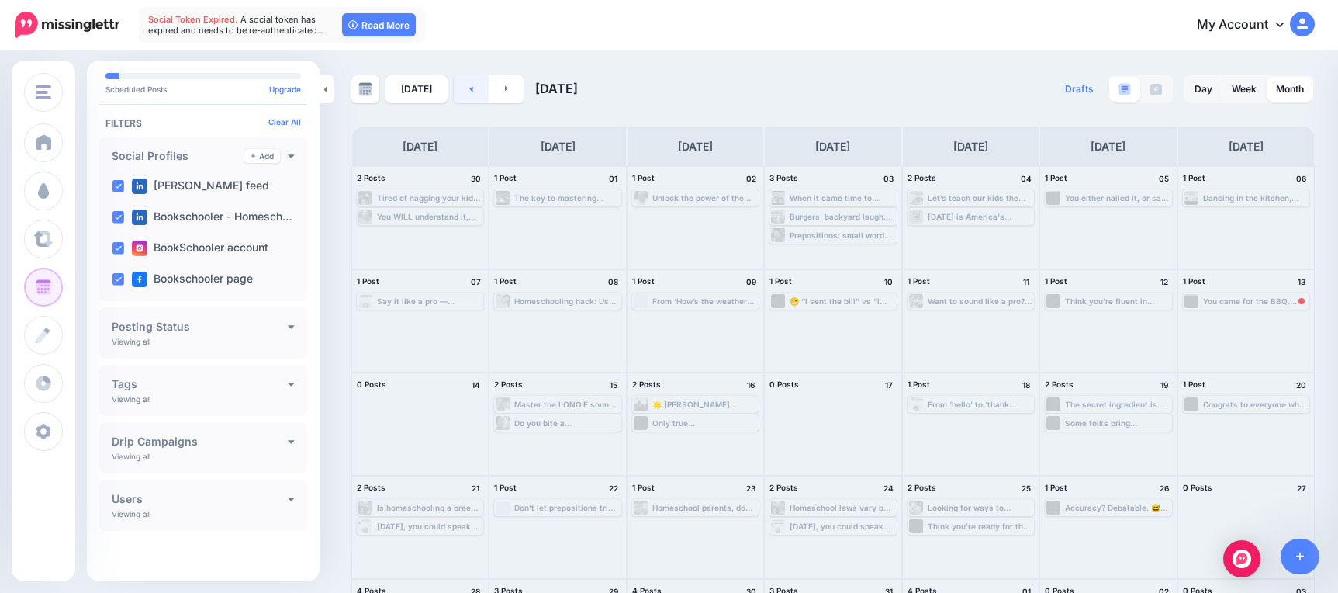
click at [472, 86] on link at bounding box center [471, 89] width 35 height 28
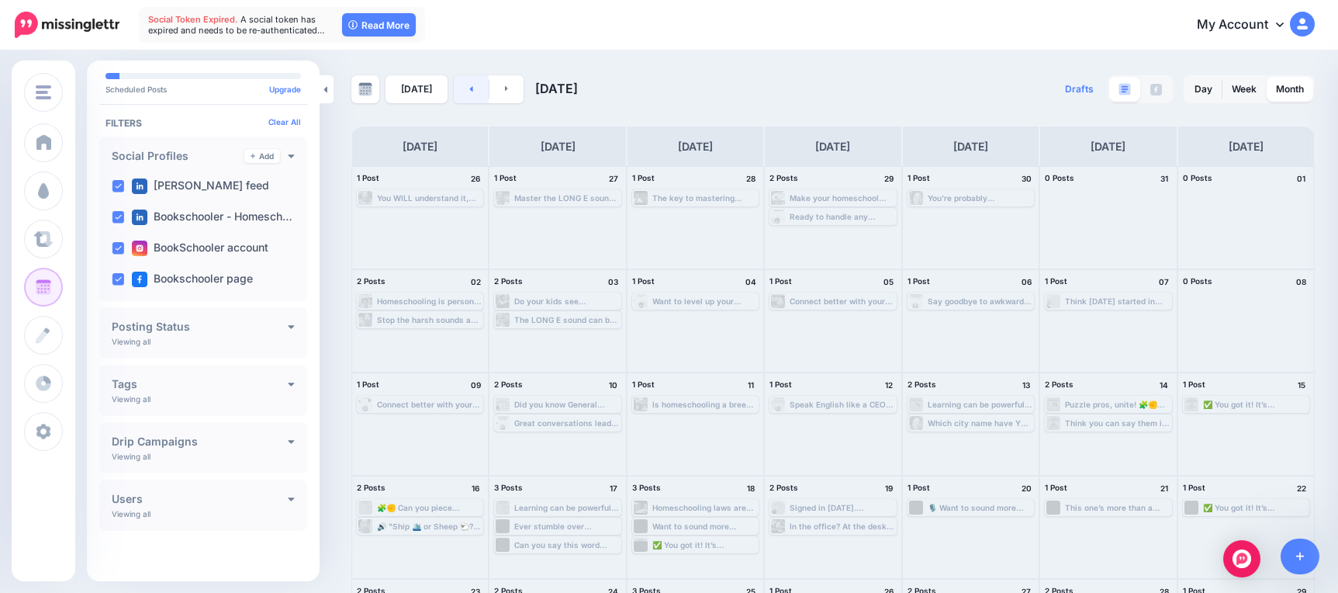
click at [472, 86] on link at bounding box center [471, 89] width 35 height 28
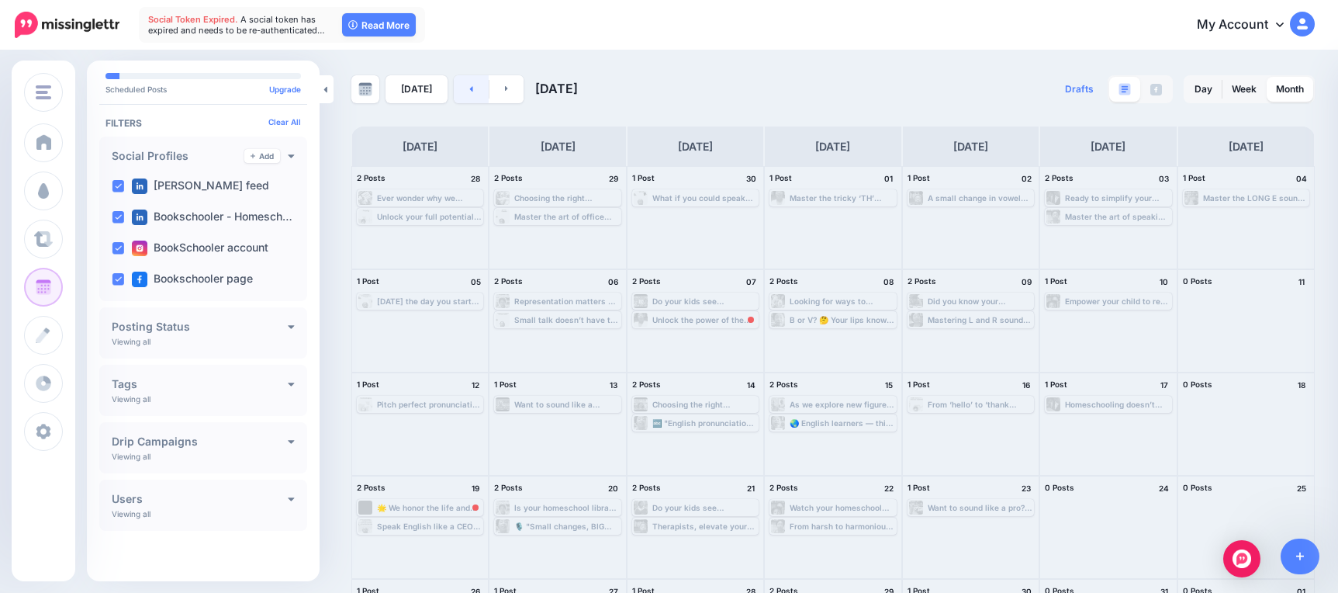
click at [456, 85] on link at bounding box center [471, 89] width 35 height 28
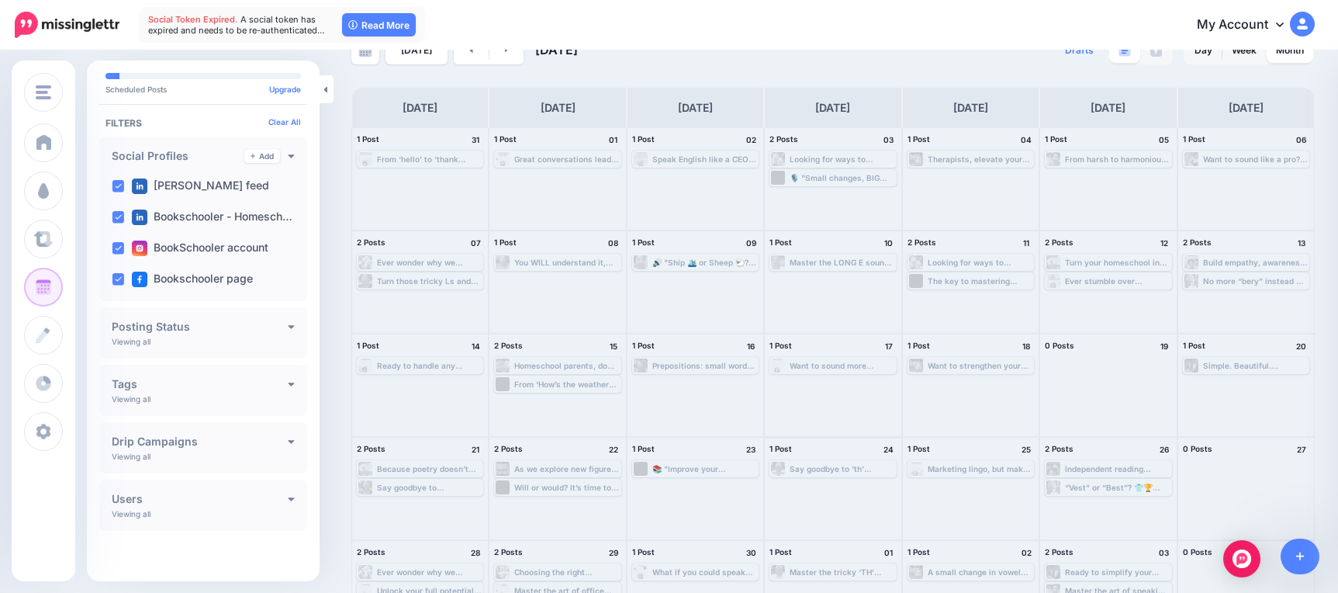
scroll to position [89, 0]
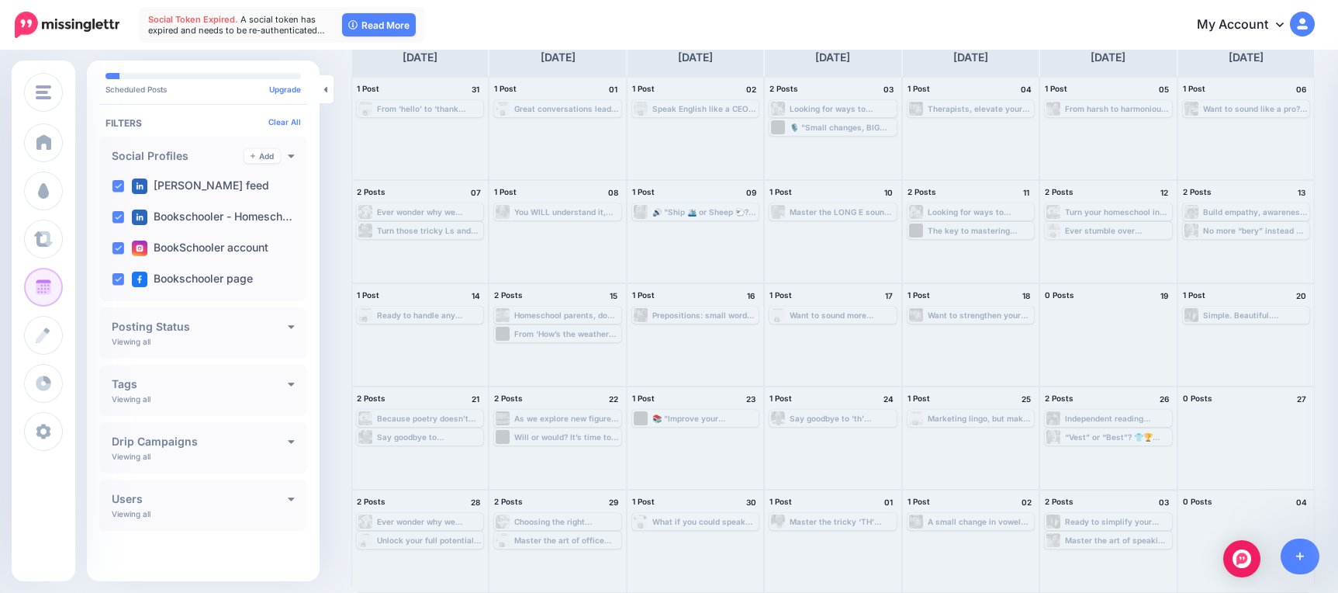
click at [1102, 516] on div "Ready to simplify your homeschool and fall in love with learning again? 🌼📖 Star…" at bounding box center [1107, 521] width 123 height 14
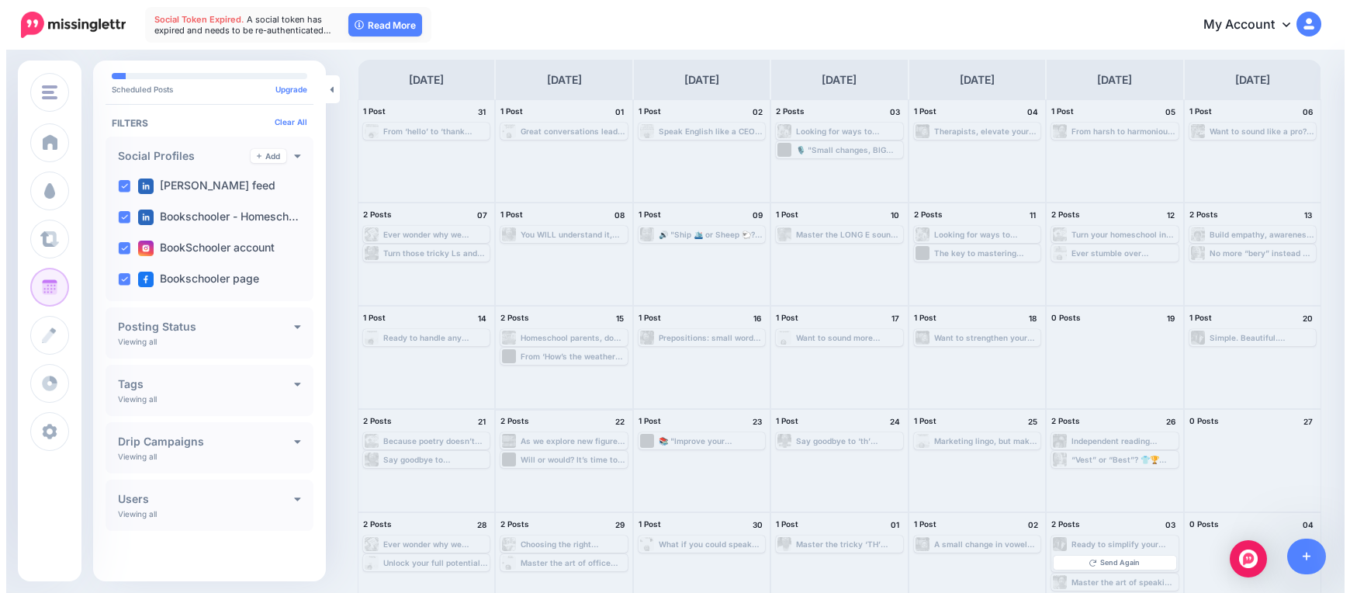
scroll to position [0, 0]
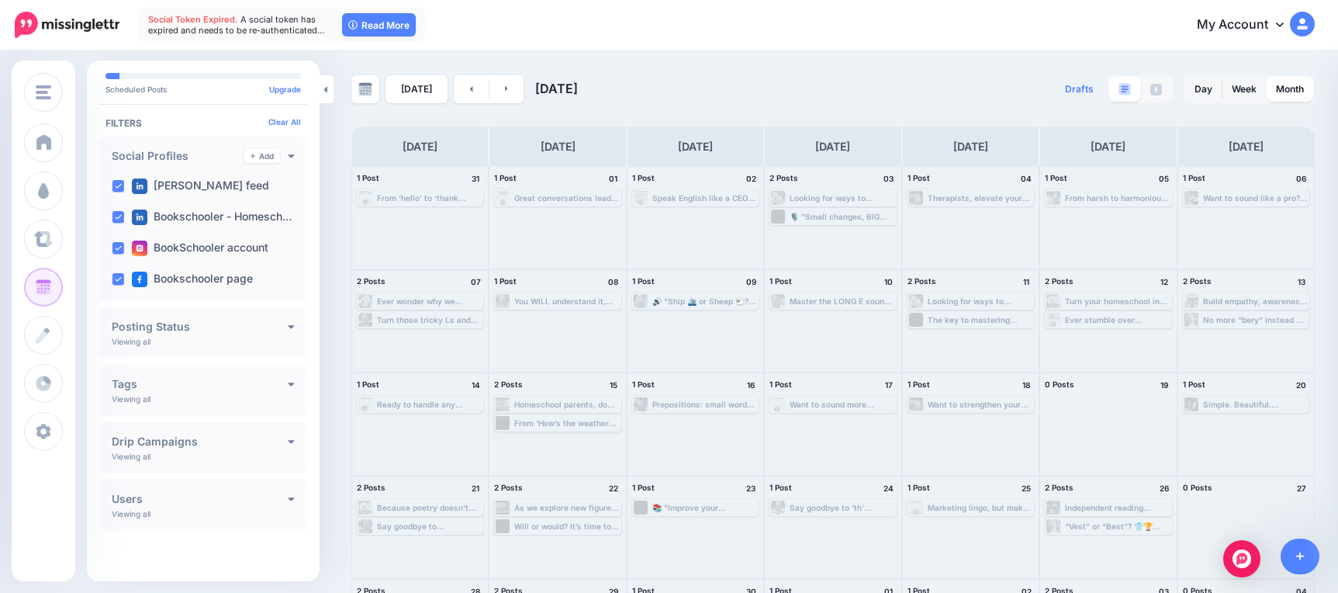
click at [426, 294] on div "Ever wonder why we celebrate Black History Month in February? 🤔 As a homeschool…" at bounding box center [419, 301] width 123 height 14
click at [1093, 298] on div "Turn your homeschool into a poetry jam! 🎙️📝 Learn, laugh, and rhyme your way th…" at bounding box center [1117, 300] width 105 height 9
click at [1089, 322] on link "Send Again" at bounding box center [1108, 320] width 122 height 14
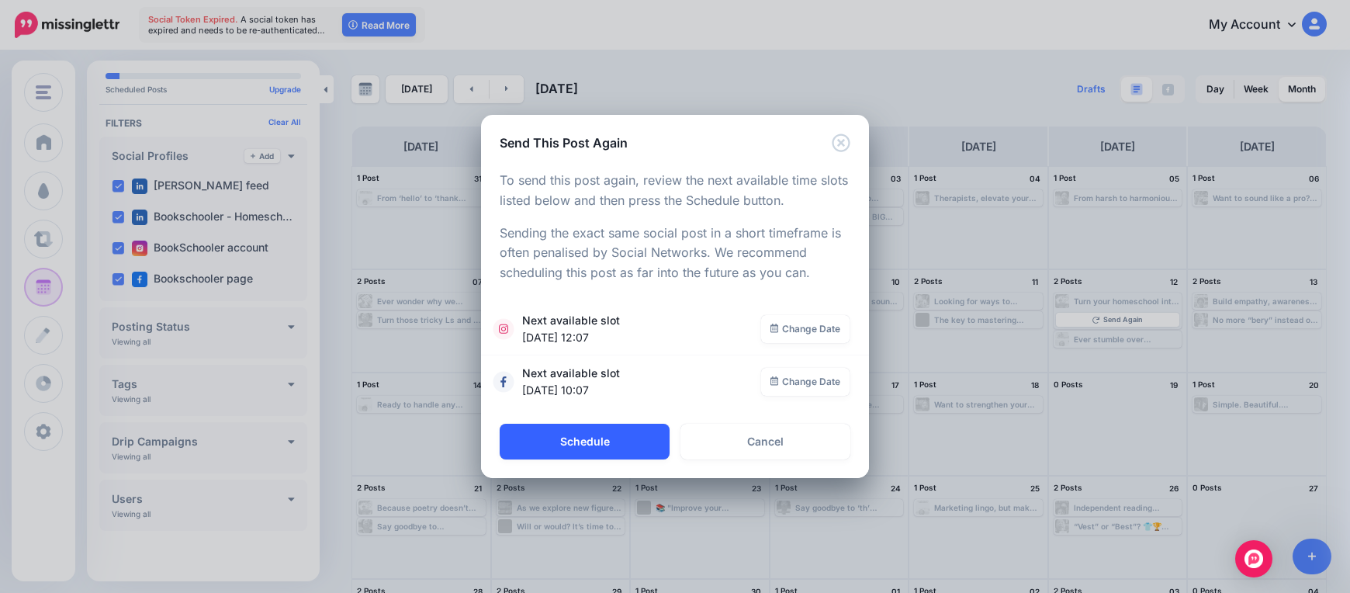
click at [617, 443] on button "Schedule" at bounding box center [585, 442] width 170 height 36
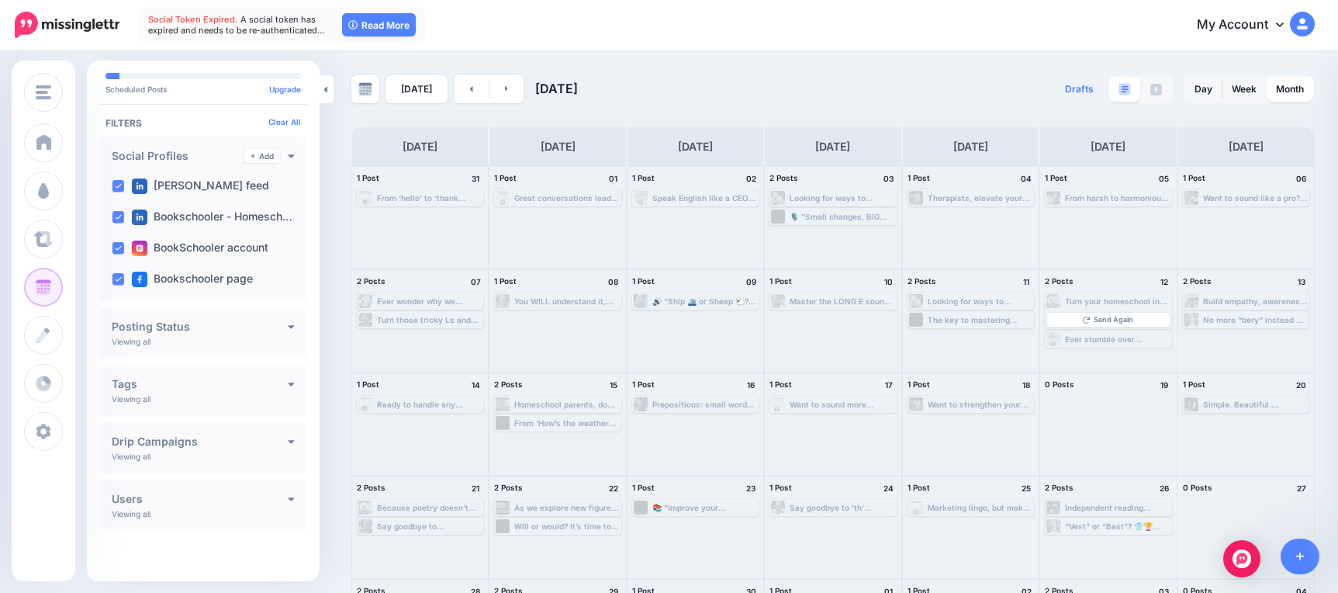
click at [559, 510] on div "As we explore new figures in our homeschool curriculum, Elizabeth Freeman’s sto…" at bounding box center [566, 507] width 105 height 9
click at [571, 523] on span "Send Again" at bounding box center [564, 526] width 40 height 8
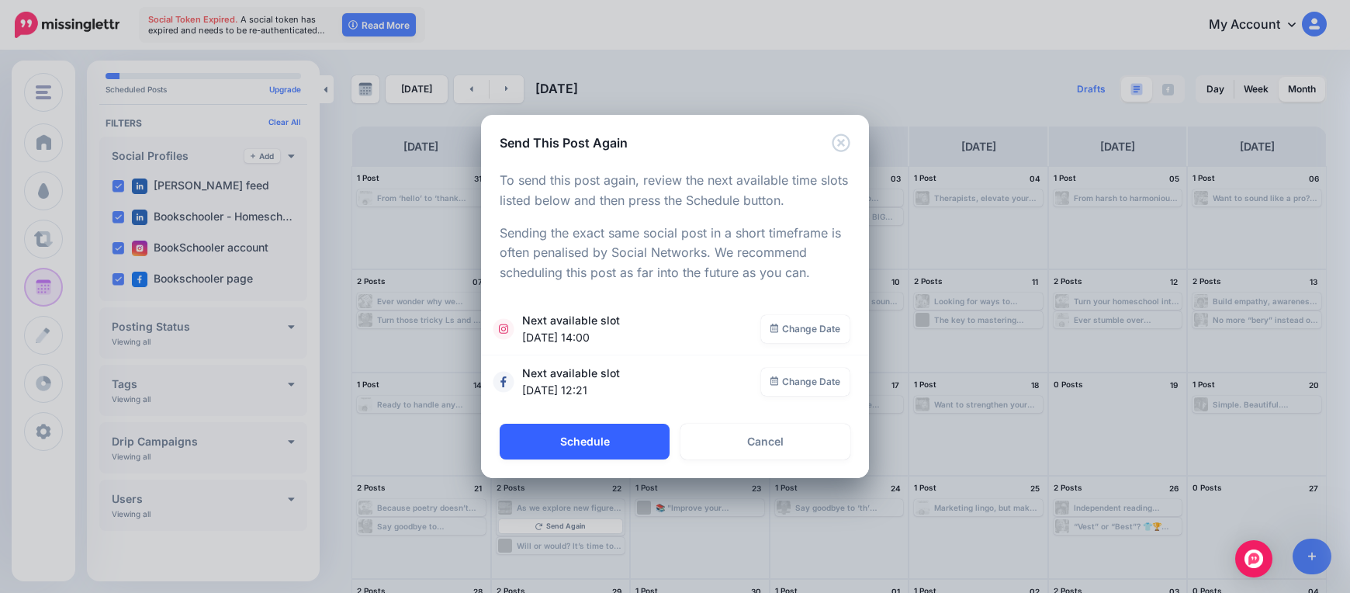
click at [636, 450] on button "Schedule" at bounding box center [585, 442] width 170 height 36
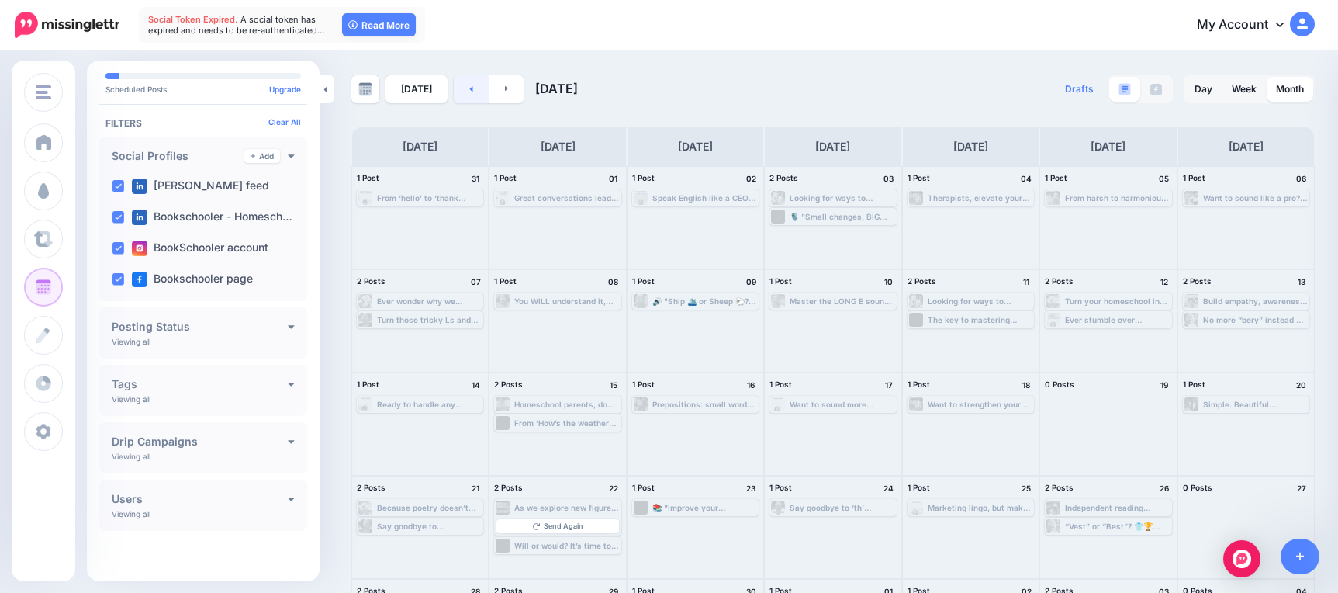
click at [469, 84] on icon at bounding box center [471, 88] width 4 height 9
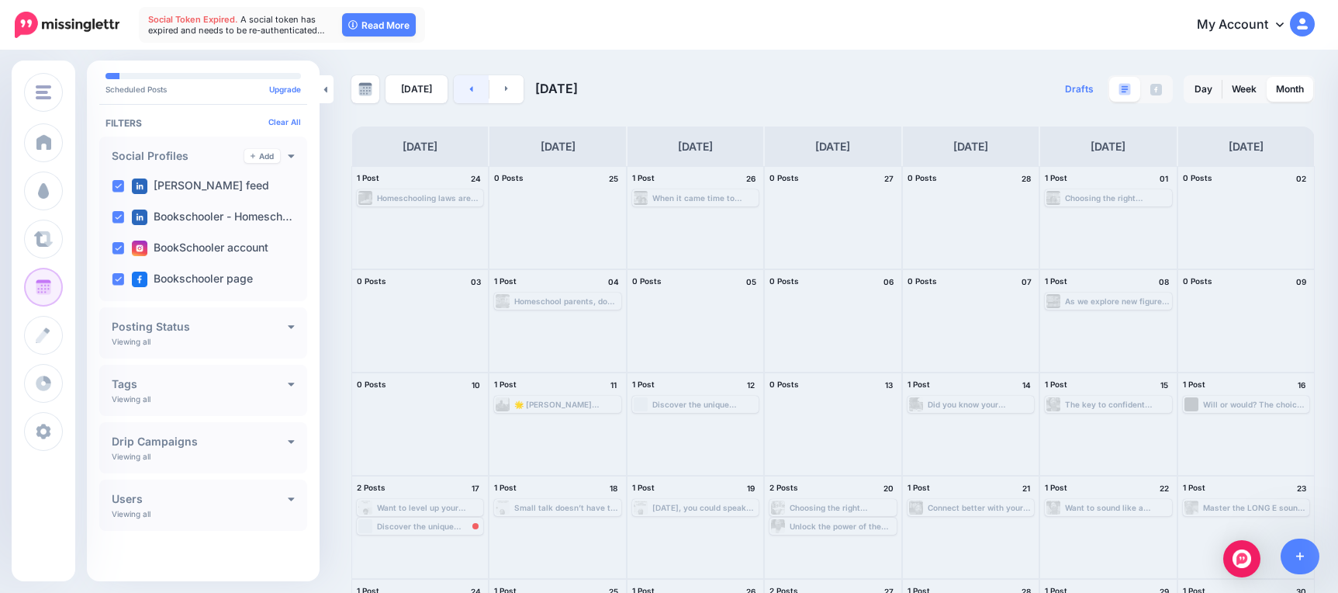
click at [472, 86] on link at bounding box center [471, 89] width 35 height 28
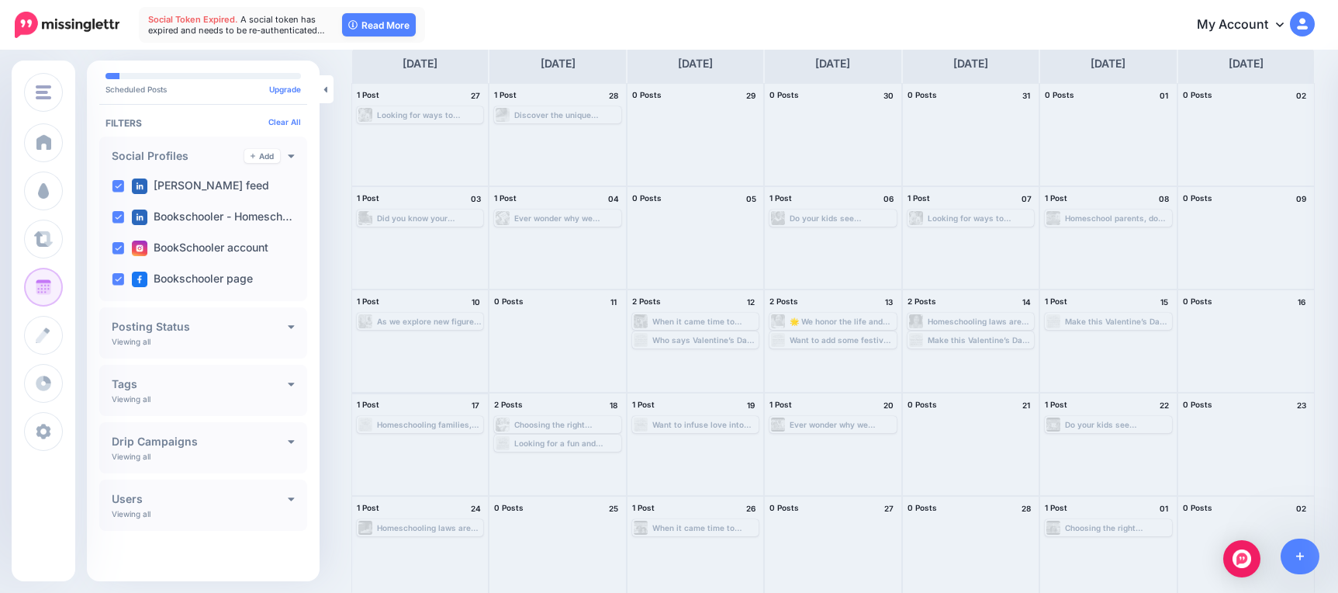
scroll to position [89, 0]
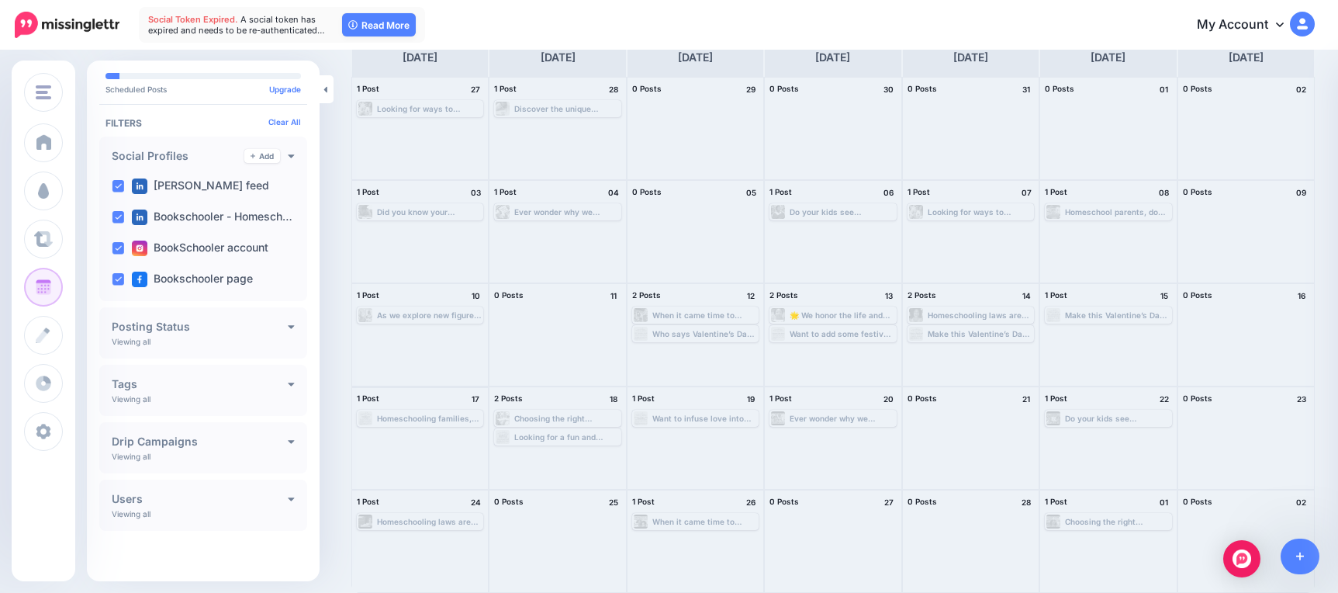
click at [410, 413] on div "Homeschooling families, here’s an adorable and educational way to enjoy Valenti…" at bounding box center [429, 417] width 105 height 9
click at [421, 428] on div "Send Again" at bounding box center [419, 434] width 123 height 19
click at [425, 433] on span "Send Again" at bounding box center [426, 437] width 40 height 8
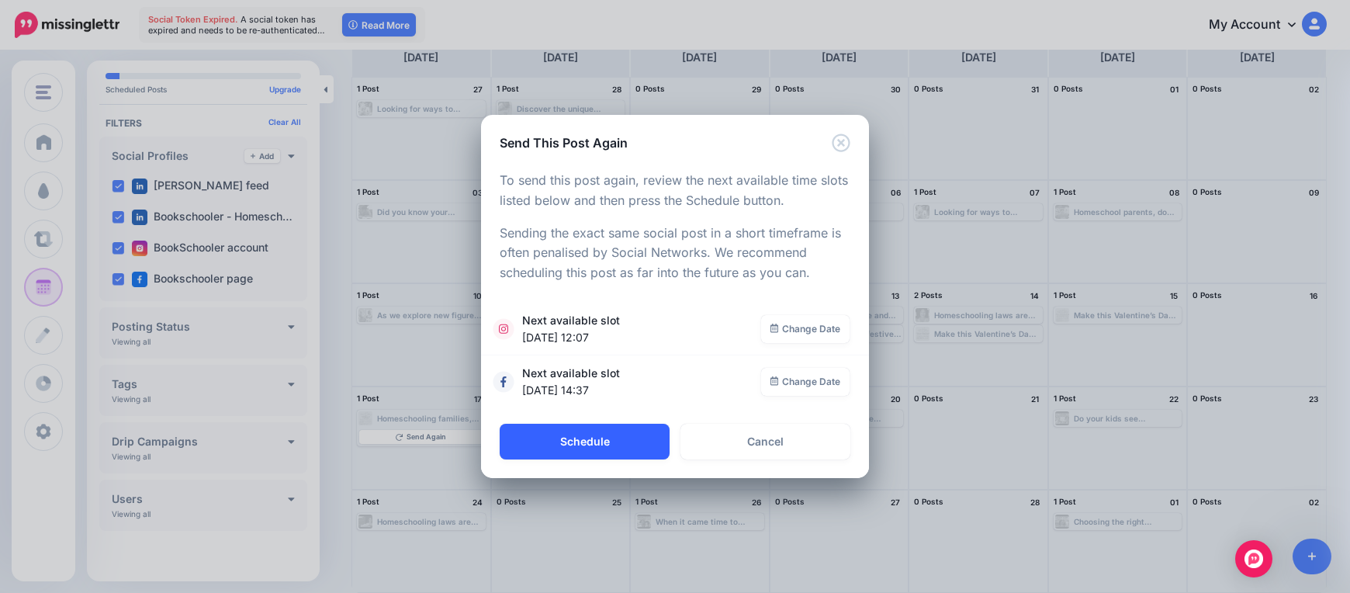
click at [649, 434] on button "Schedule" at bounding box center [585, 442] width 170 height 36
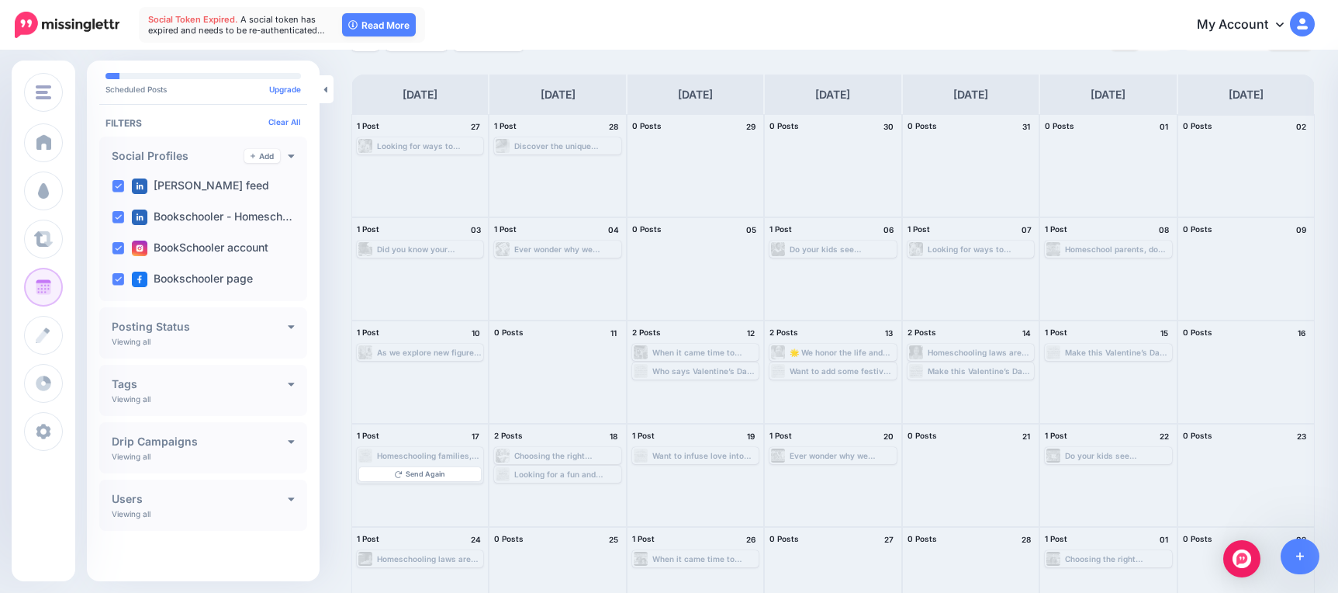
scroll to position [0, 0]
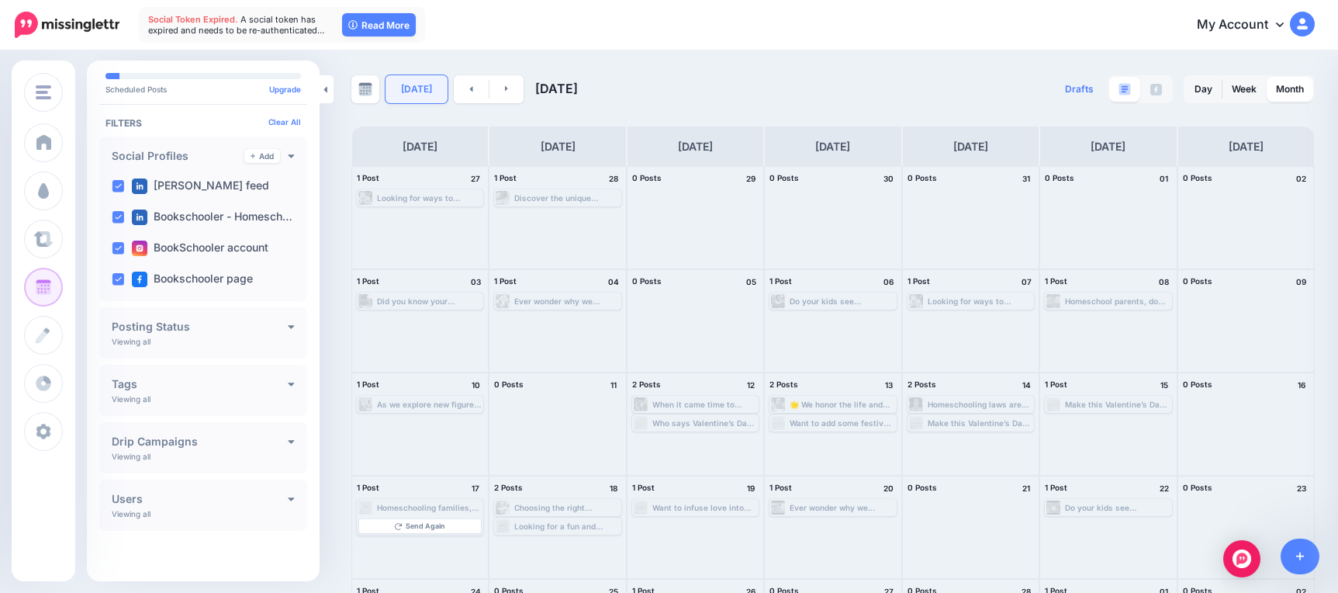
click at [394, 80] on link "[DATE]" at bounding box center [417, 89] width 62 height 28
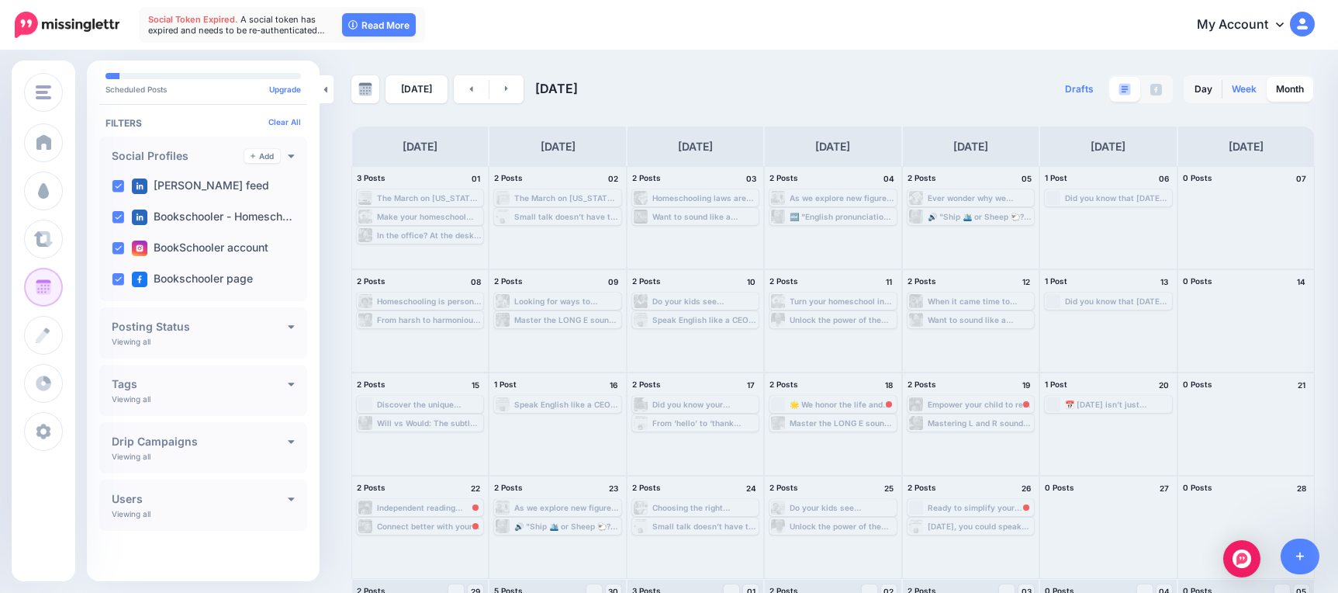
click at [1102, 87] on link "Week" at bounding box center [1243, 89] width 43 height 25
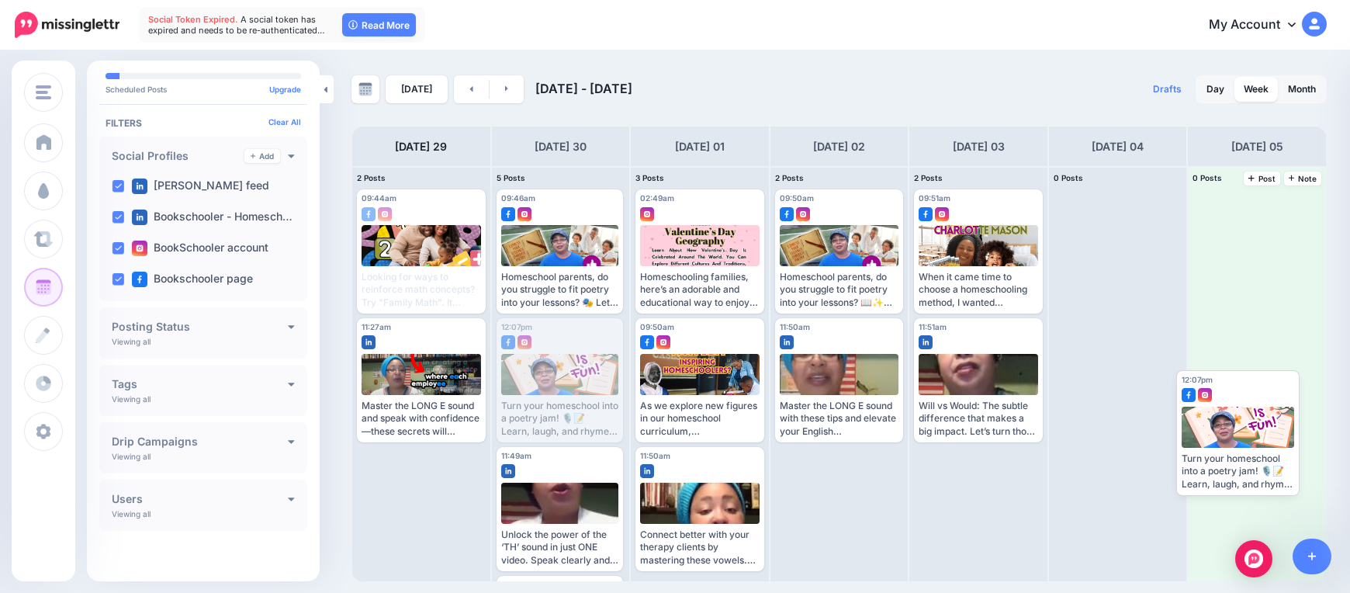
drag, startPoint x: 562, startPoint y: 354, endPoint x: 1188, endPoint y: 343, distance: 626.9
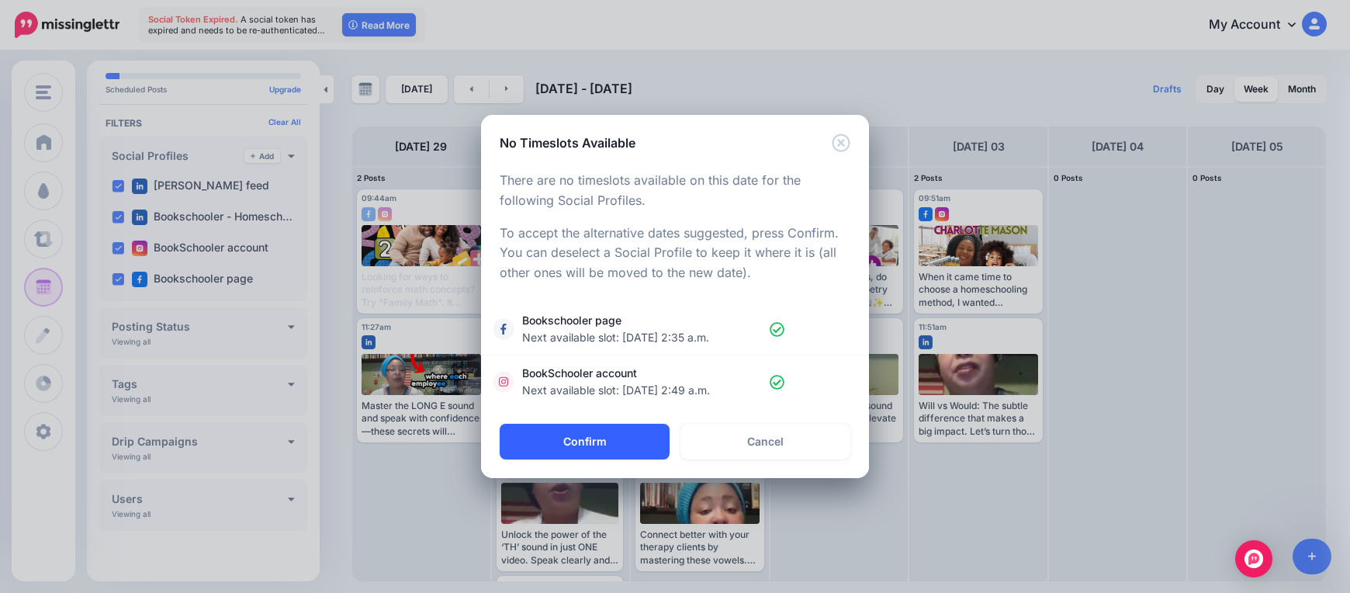
click at [612, 435] on button "Confirm" at bounding box center [585, 442] width 170 height 36
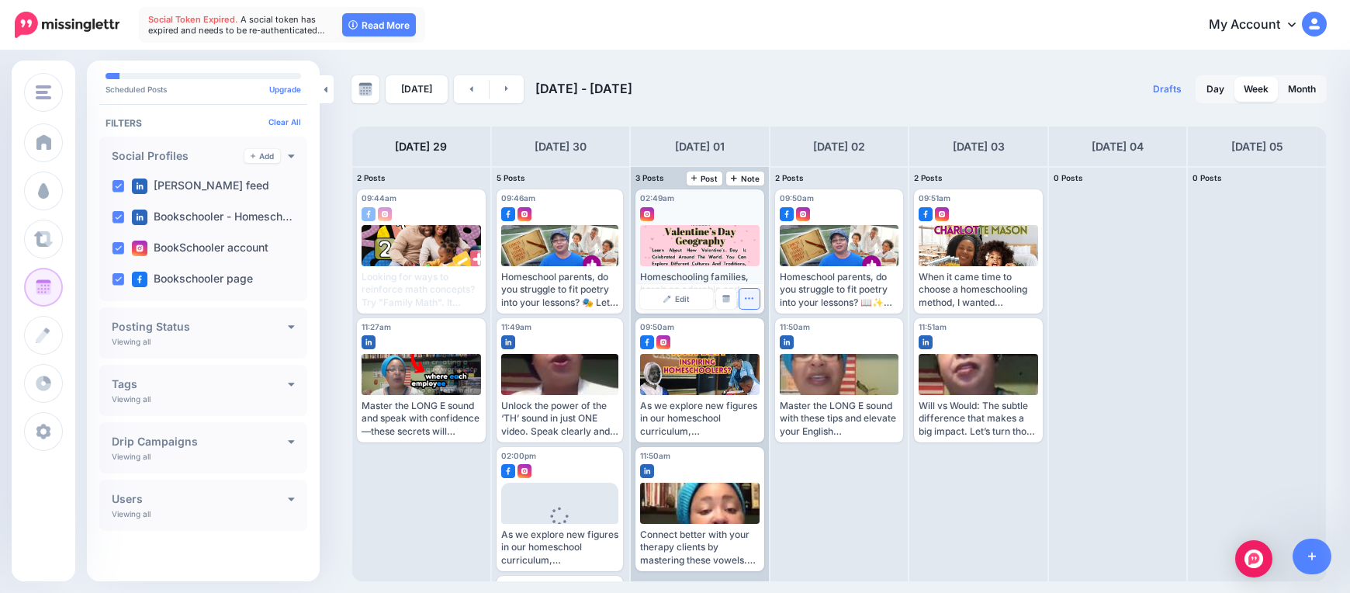
click at [749, 295] on icon "button" at bounding box center [749, 298] width 10 height 10
click at [766, 341] on link "Delete Post" at bounding box center [785, 346] width 81 height 17
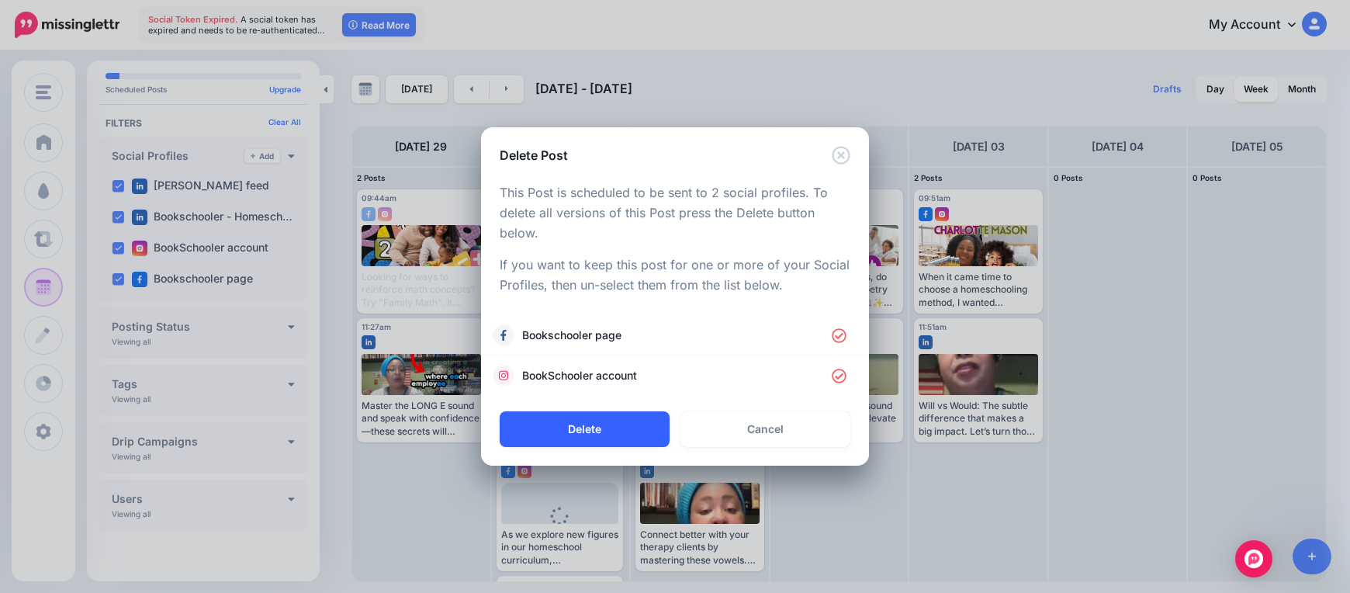
click at [621, 425] on button "Delete" at bounding box center [585, 429] width 170 height 36
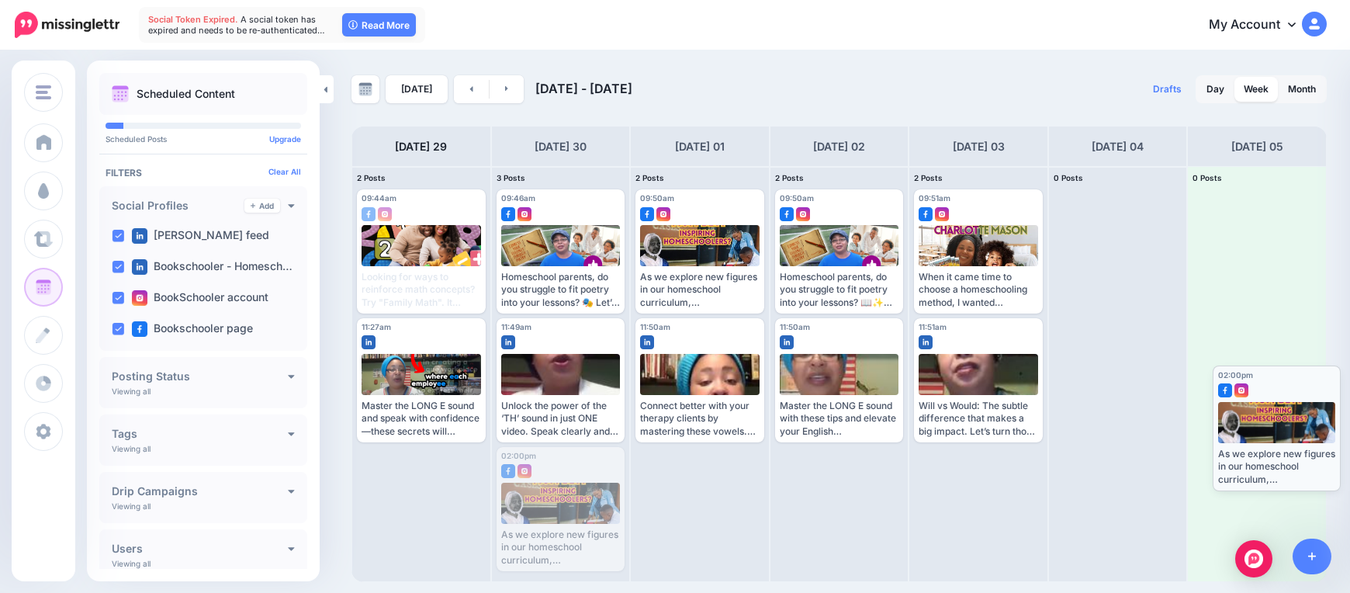
drag, startPoint x: 543, startPoint y: 512, endPoint x: 1259, endPoint y: 430, distance: 720.6
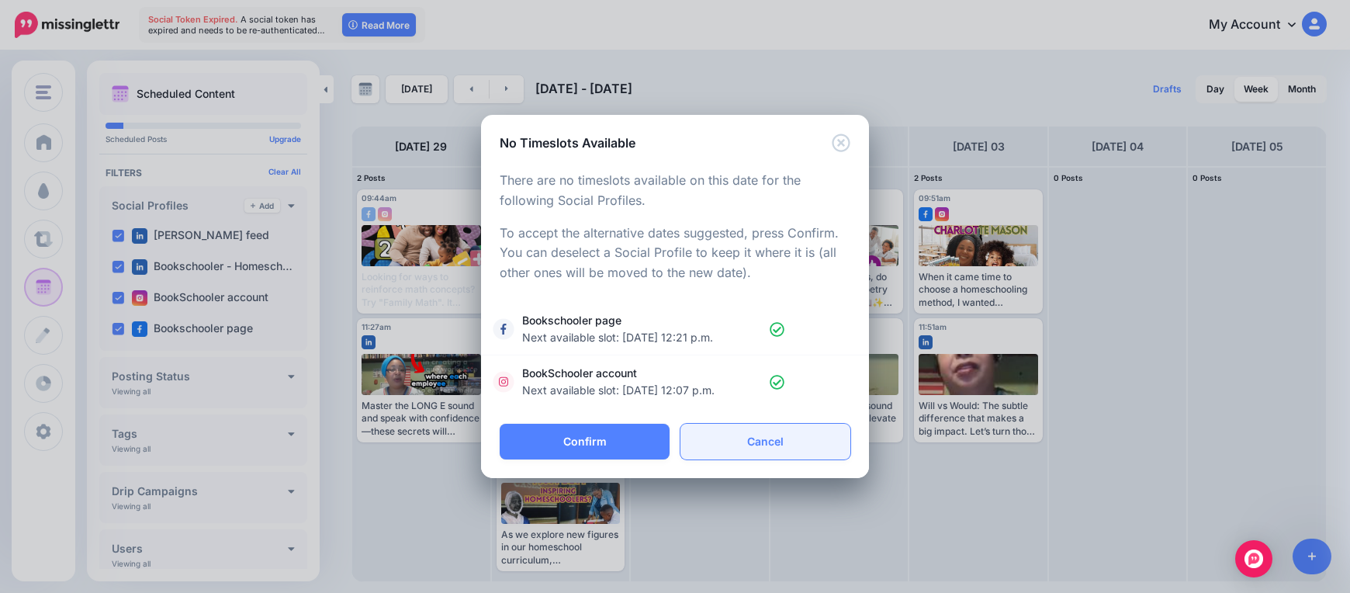
click at [804, 446] on link "Cancel" at bounding box center [765, 442] width 170 height 36
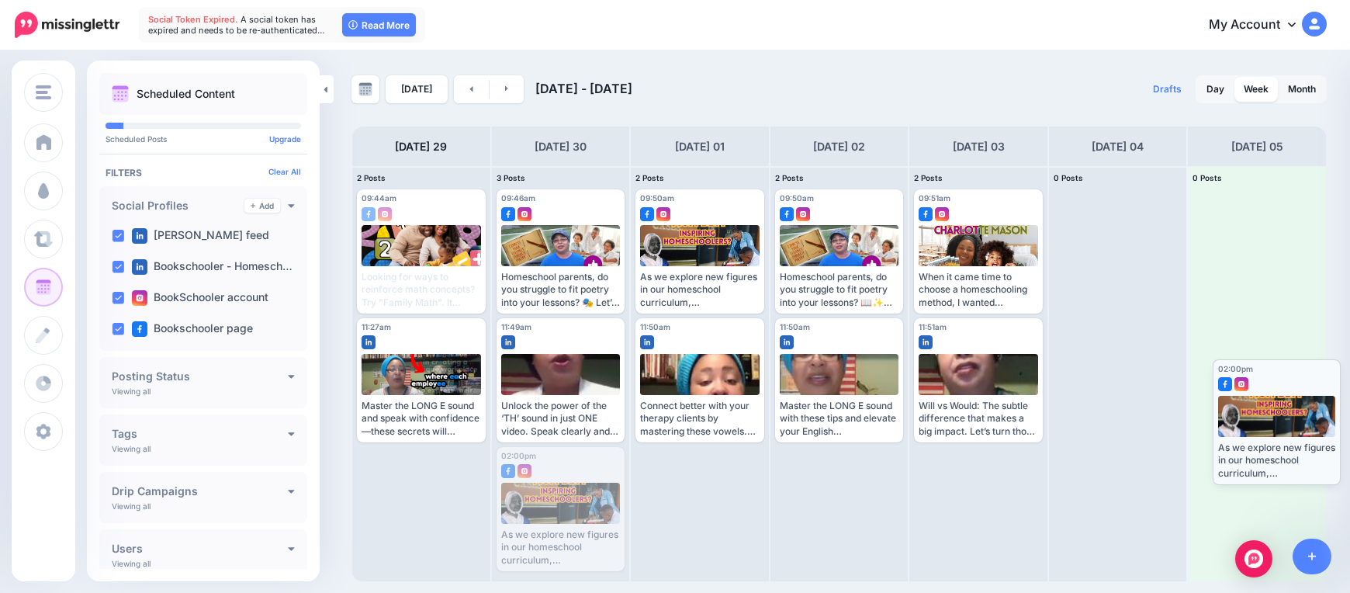
drag, startPoint x: 560, startPoint y: 494, endPoint x: 1276, endPoint y: 405, distance: 721.5
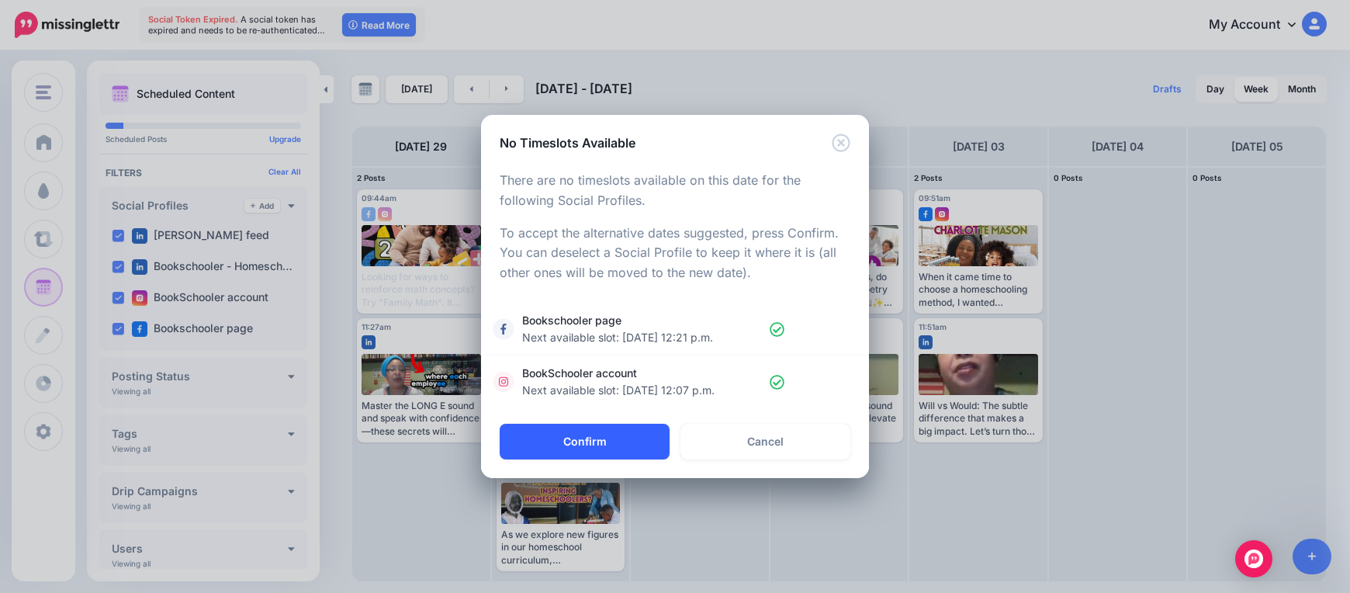
click at [596, 446] on button "Confirm" at bounding box center [585, 442] width 170 height 36
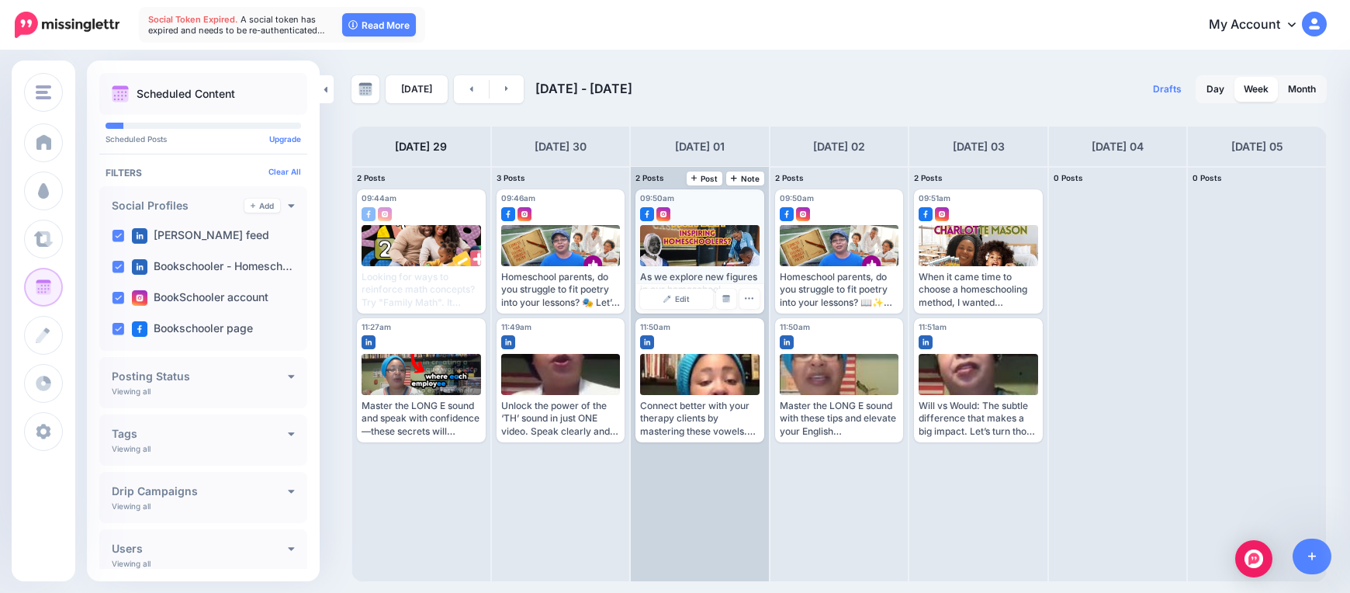
click at [685, 259] on div at bounding box center [700, 245] width 120 height 41
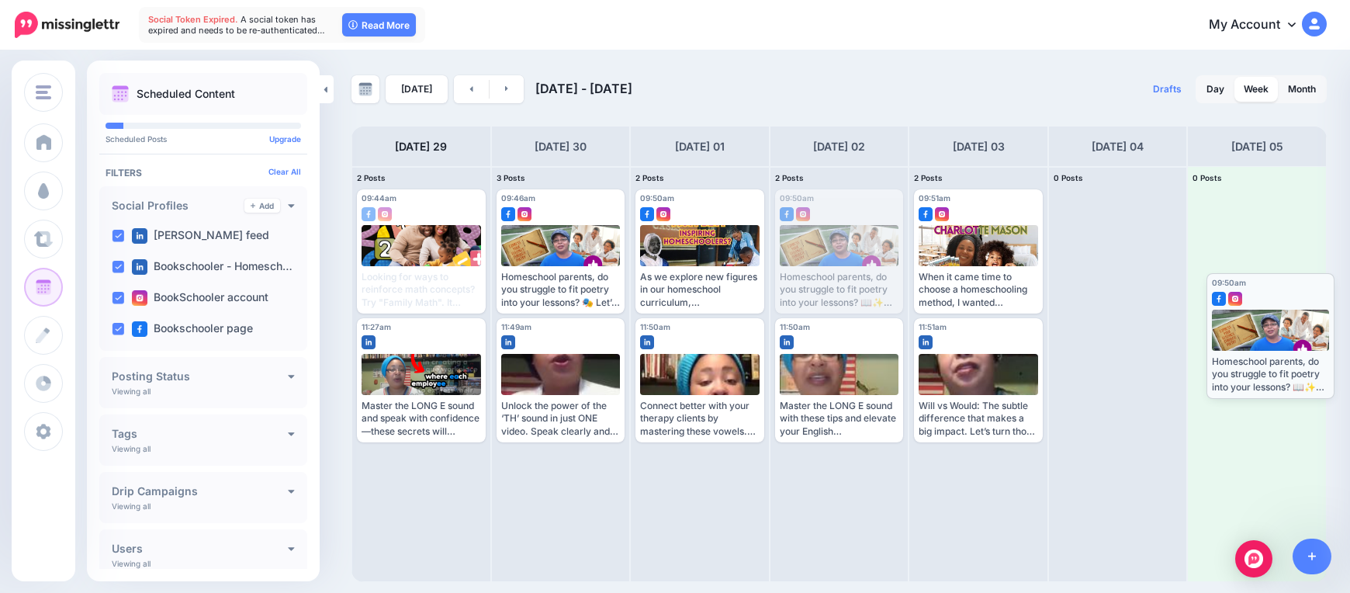
drag, startPoint x: 862, startPoint y: 254, endPoint x: 1293, endPoint y: 337, distance: 439.3
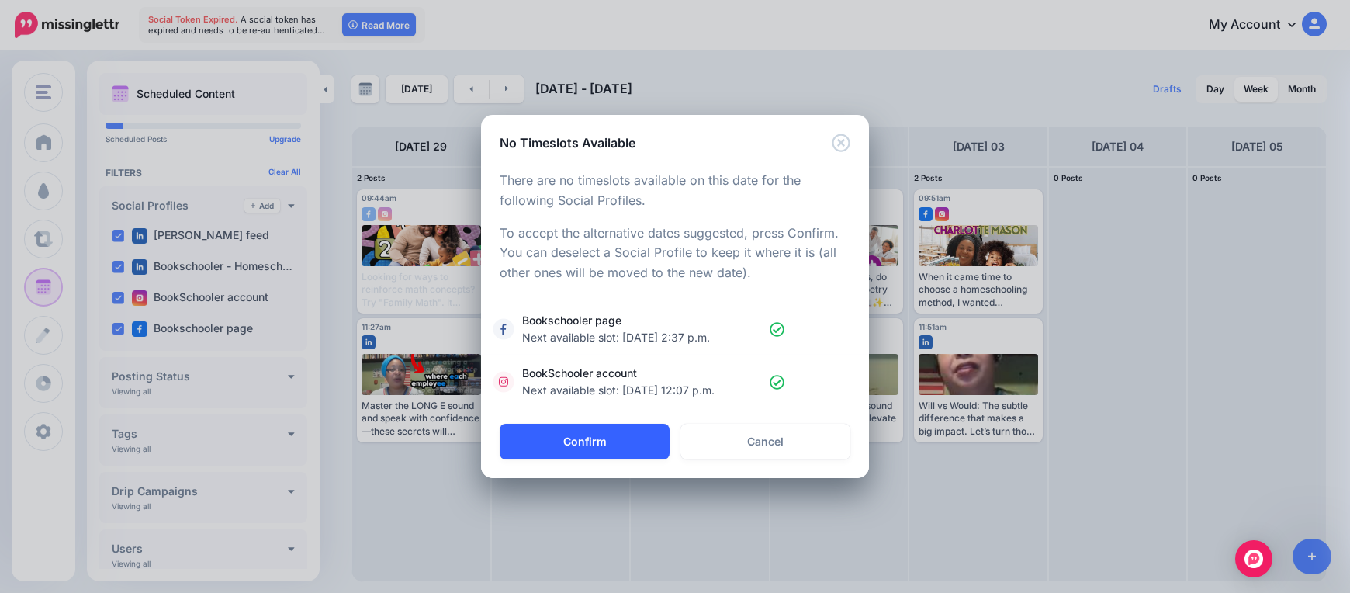
click at [617, 453] on button "Confirm" at bounding box center [585, 442] width 170 height 36
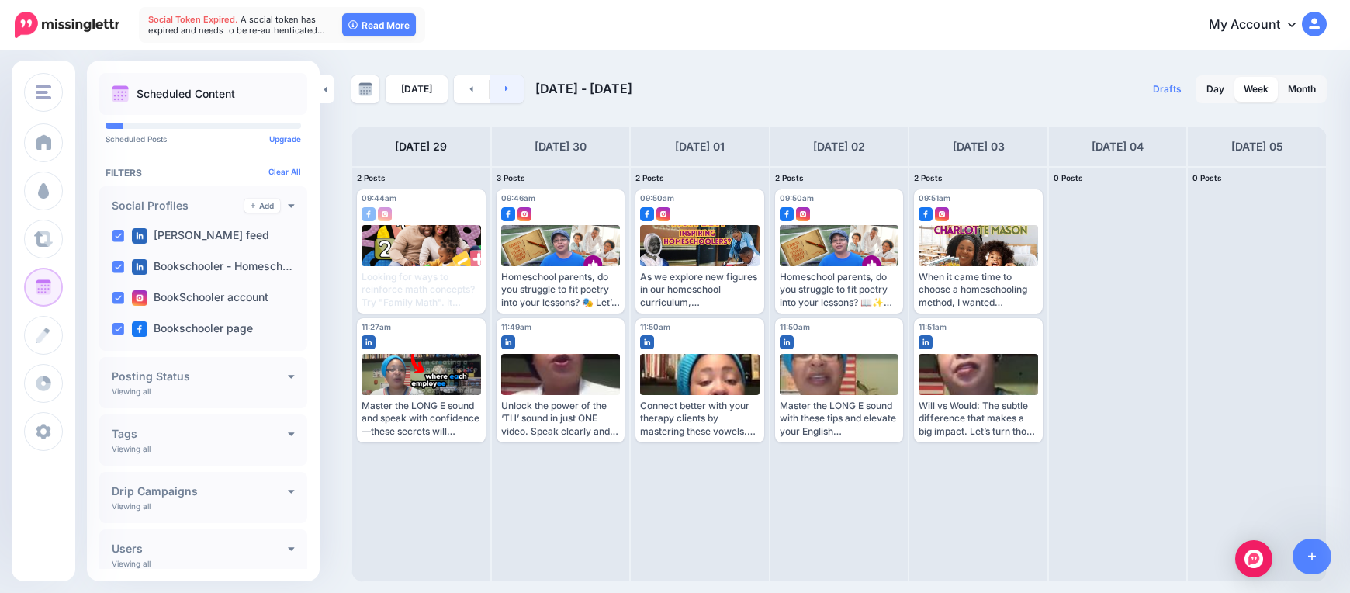
click at [505, 92] on link at bounding box center [506, 89] width 35 height 28
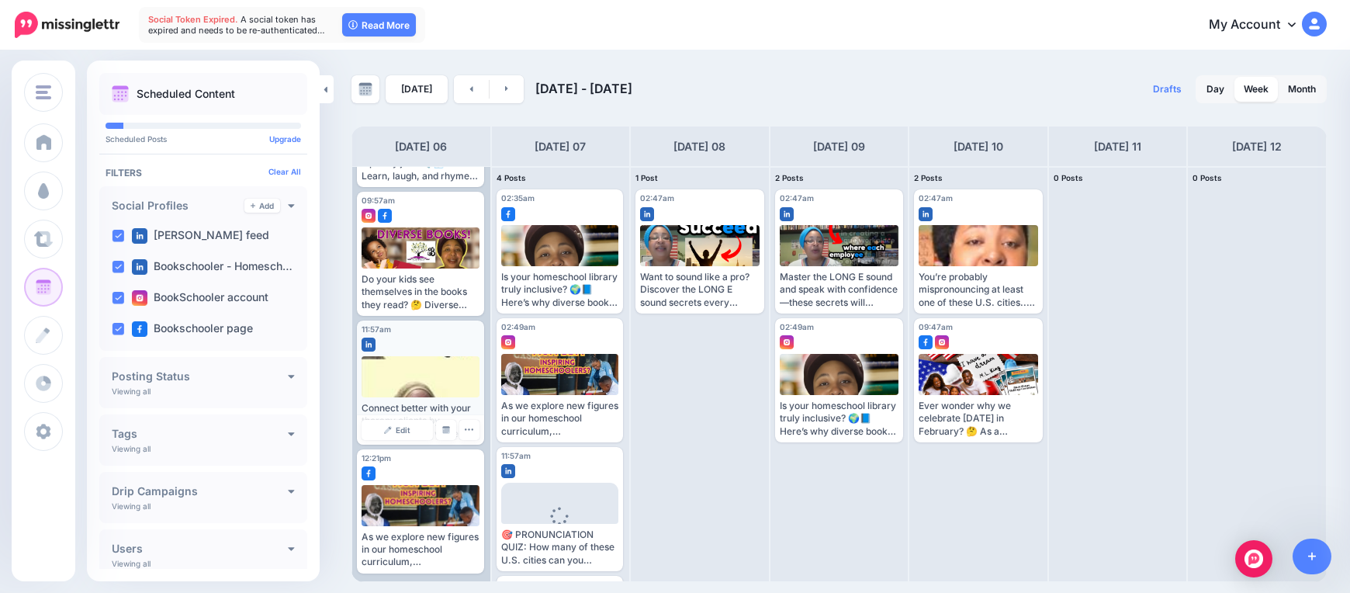
scroll to position [128, 0]
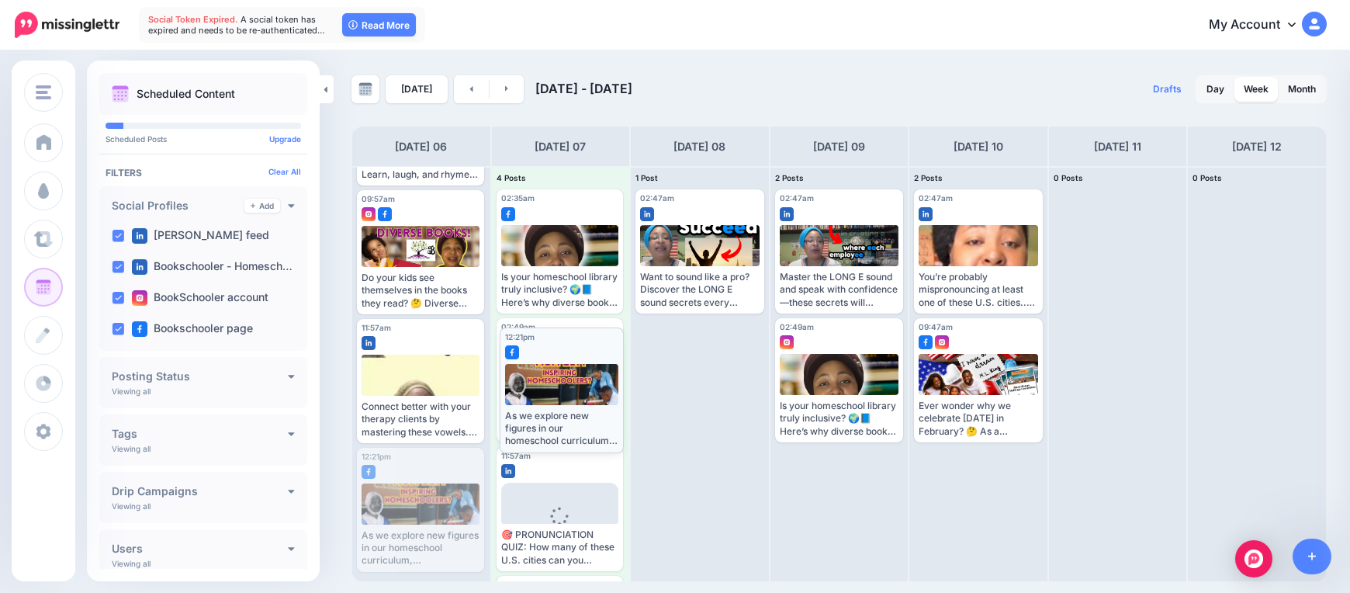
drag, startPoint x: 389, startPoint y: 505, endPoint x: 531, endPoint y: 385, distance: 186.6
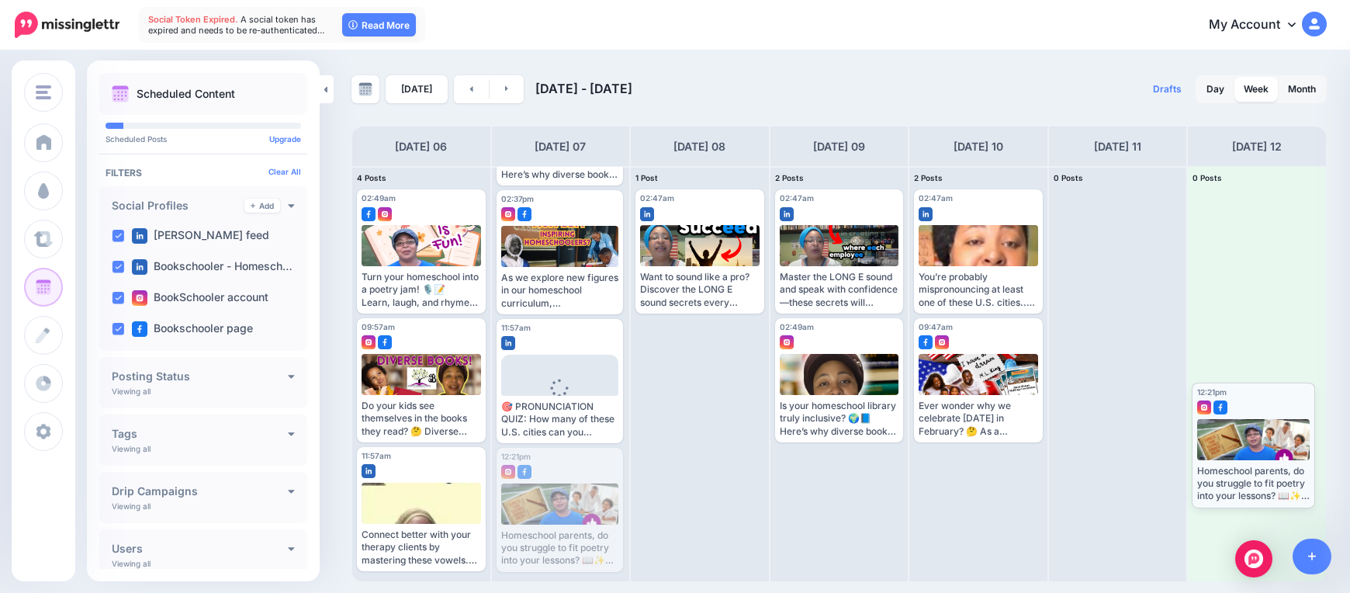
drag, startPoint x: 579, startPoint y: 506, endPoint x: 1274, endPoint y: 441, distance: 698.0
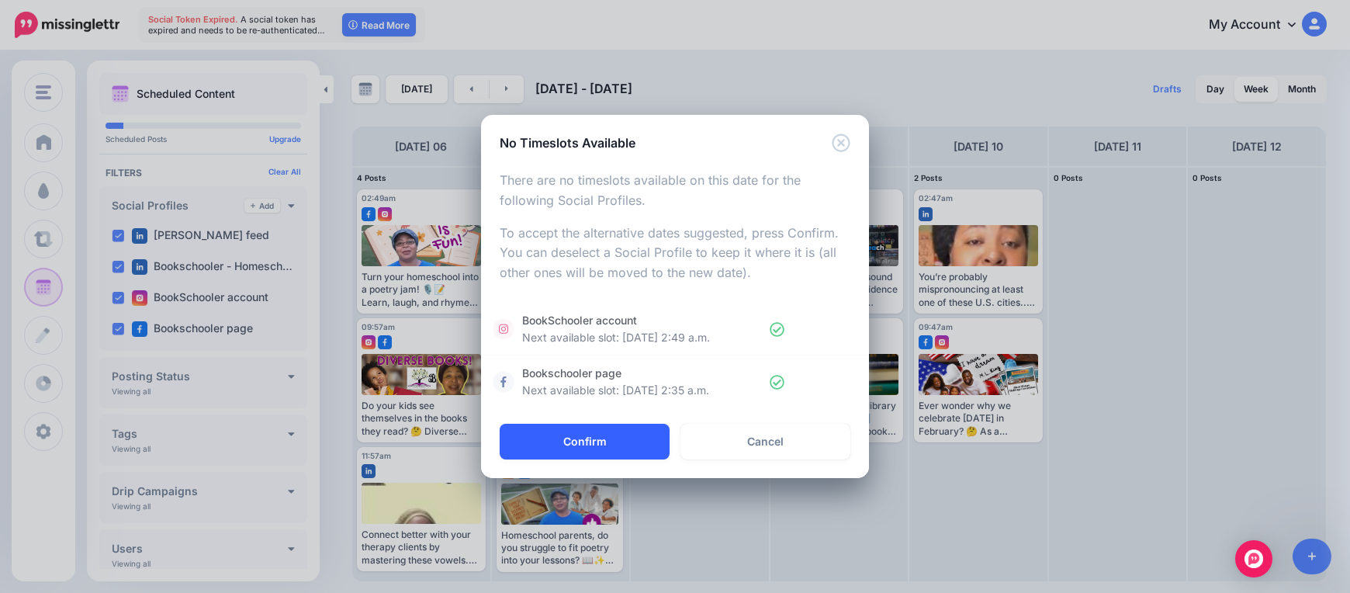
click at [576, 447] on button "Confirm" at bounding box center [585, 442] width 170 height 36
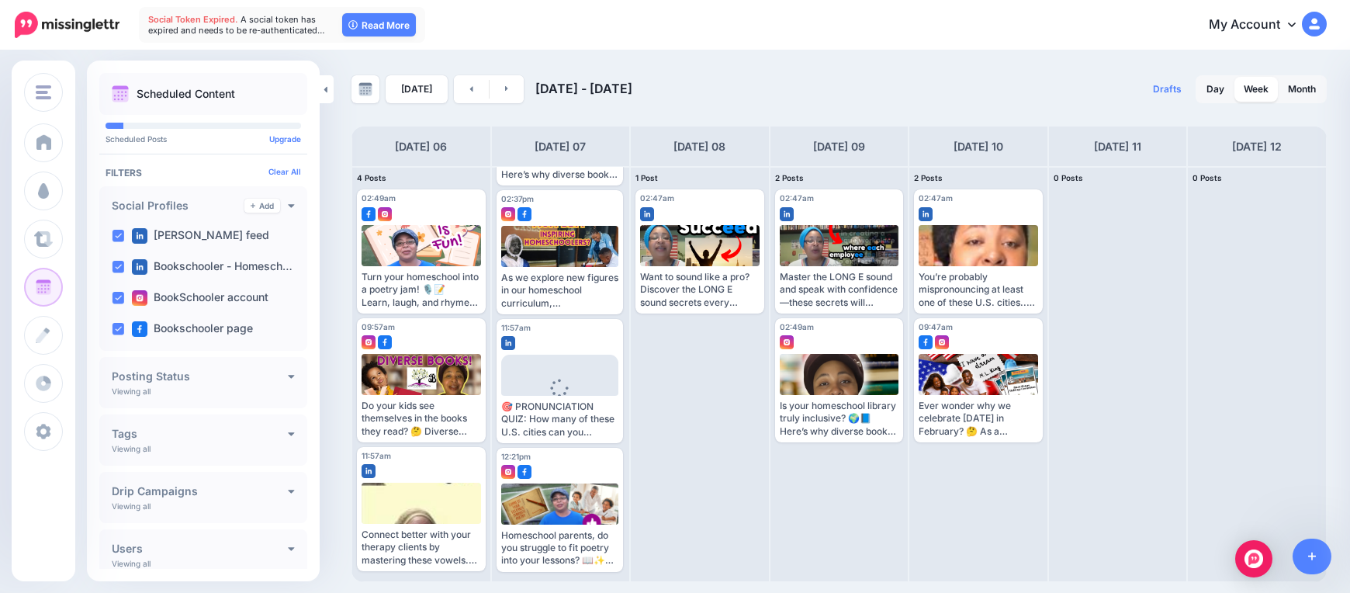
scroll to position [0, 0]
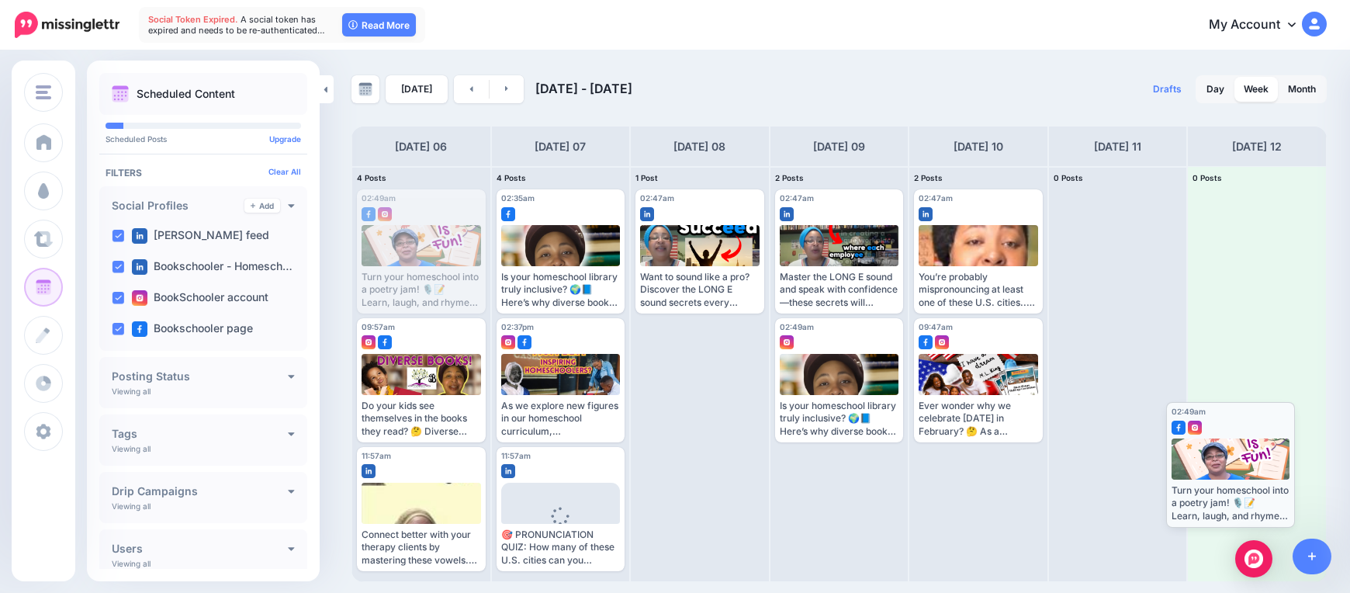
drag, startPoint x: 414, startPoint y: 260, endPoint x: 1221, endPoint y: 472, distance: 834.0
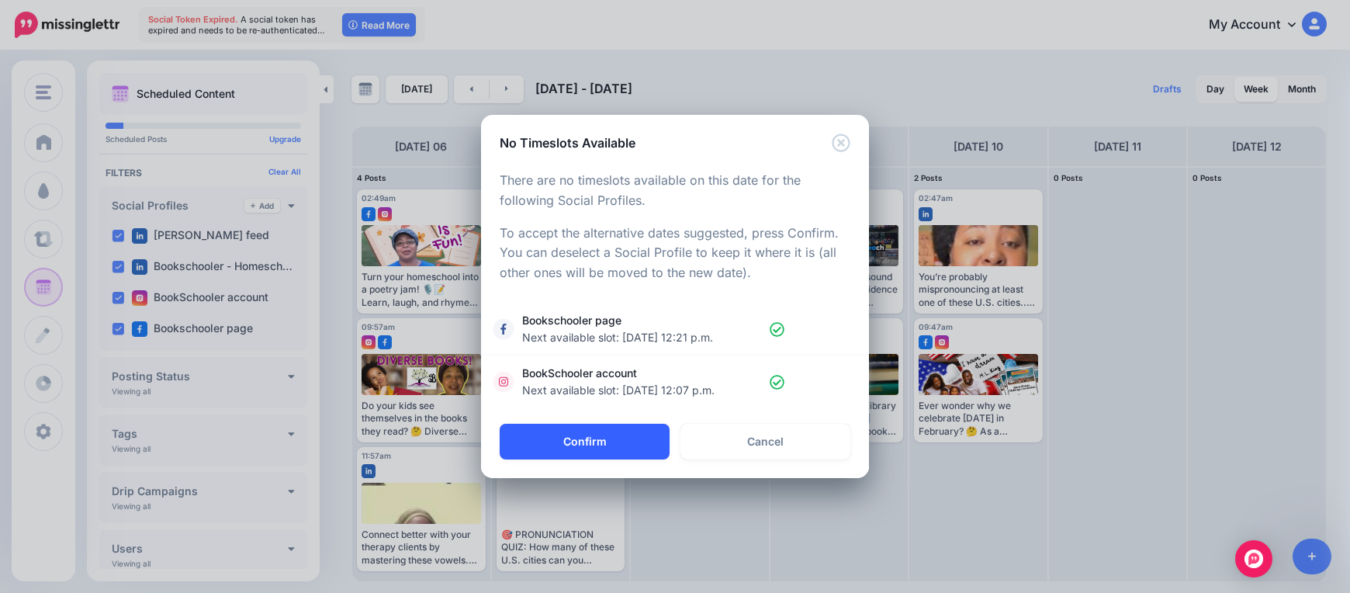
click at [537, 440] on button "Confirm" at bounding box center [585, 442] width 170 height 36
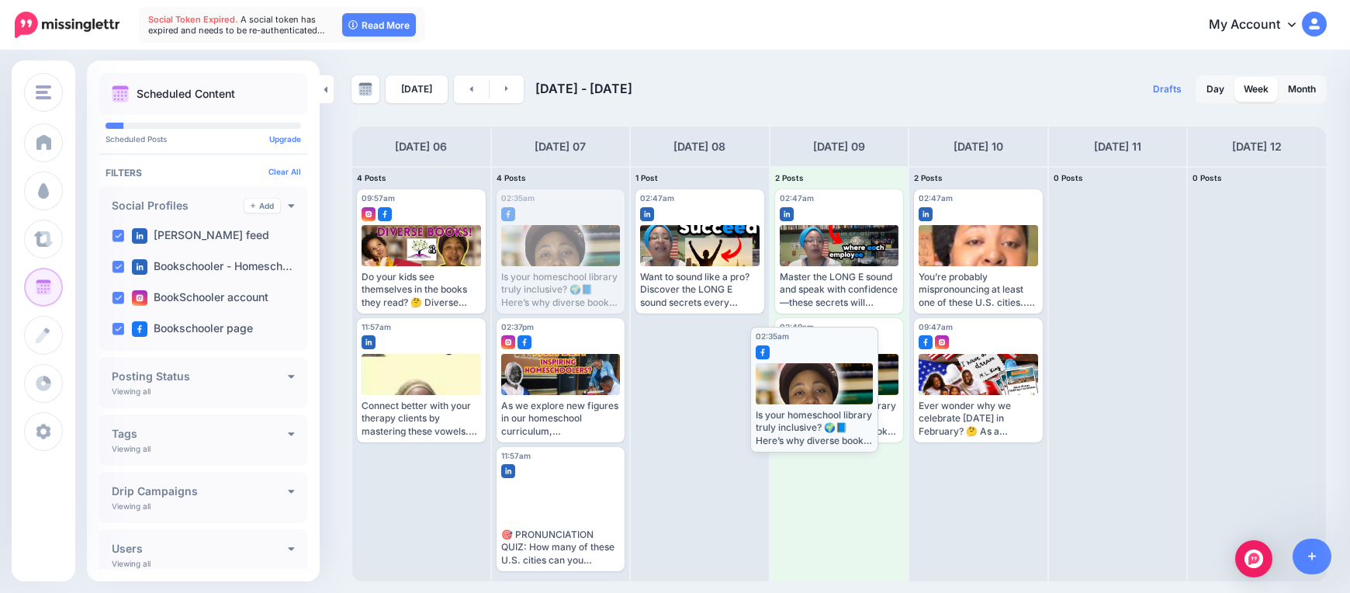
drag, startPoint x: 579, startPoint y: 238, endPoint x: 832, endPoint y: 375, distance: 288.4
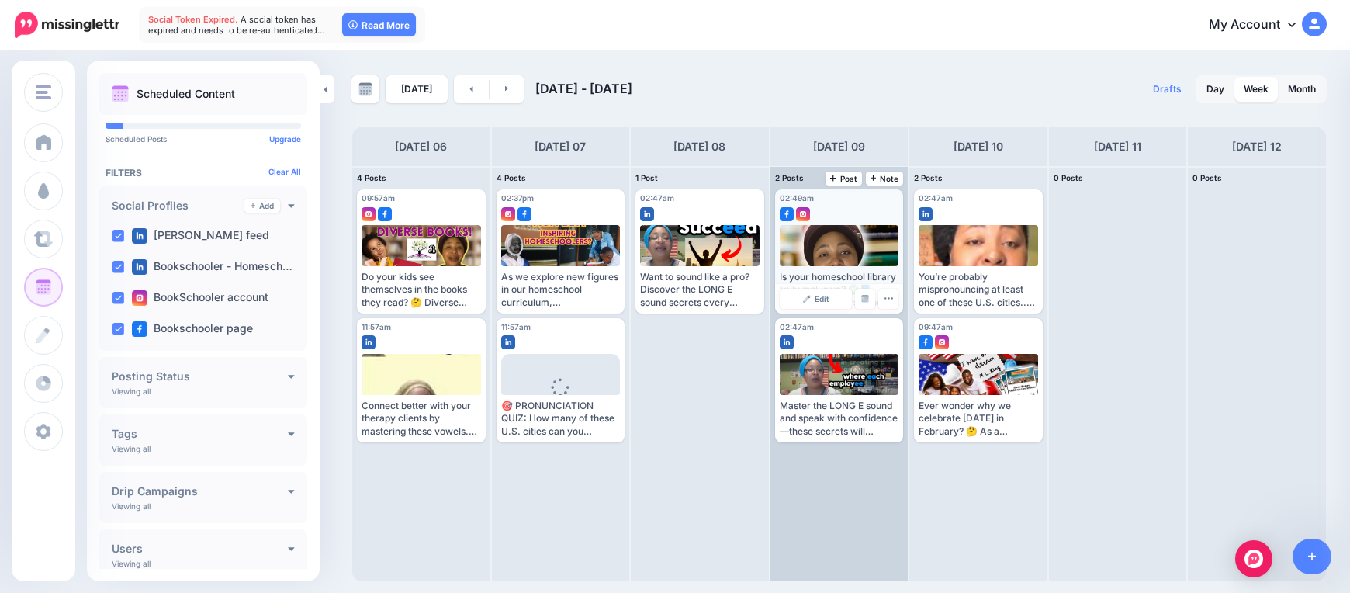
click at [795, 286] on div "Edit Manage Dates Assign to User Delete Post" at bounding box center [839, 298] width 129 height 29
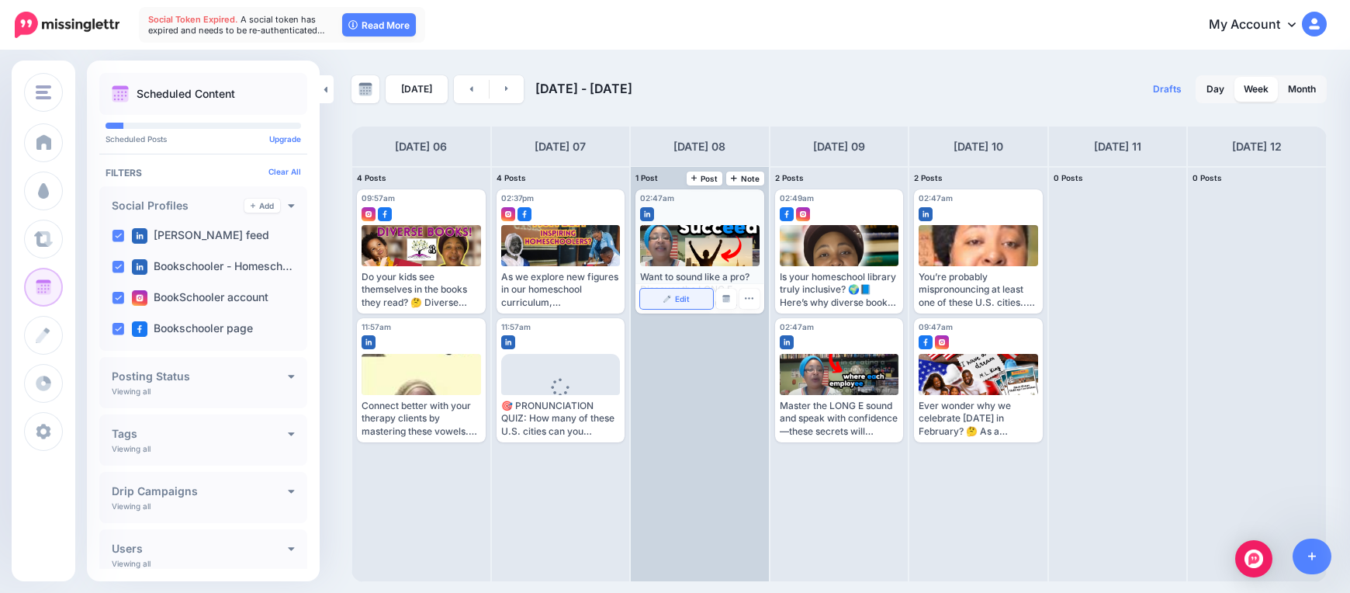
click at [662, 300] on link "Edit" at bounding box center [676, 299] width 73 height 20
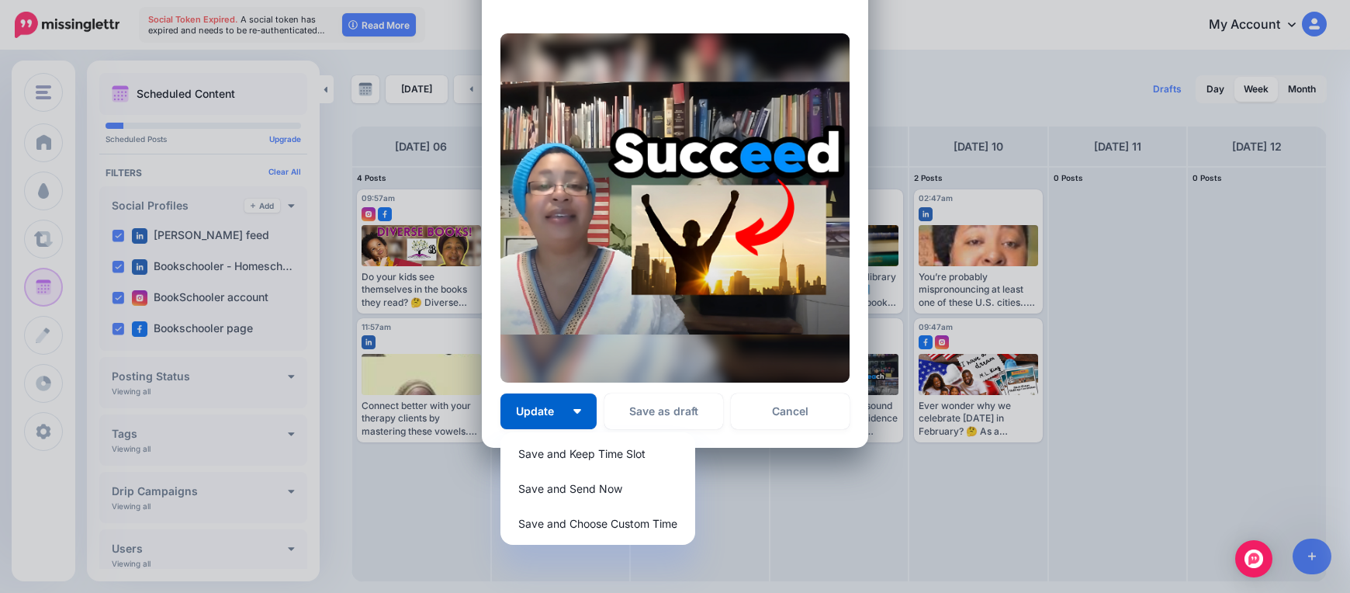
scroll to position [268, 0]
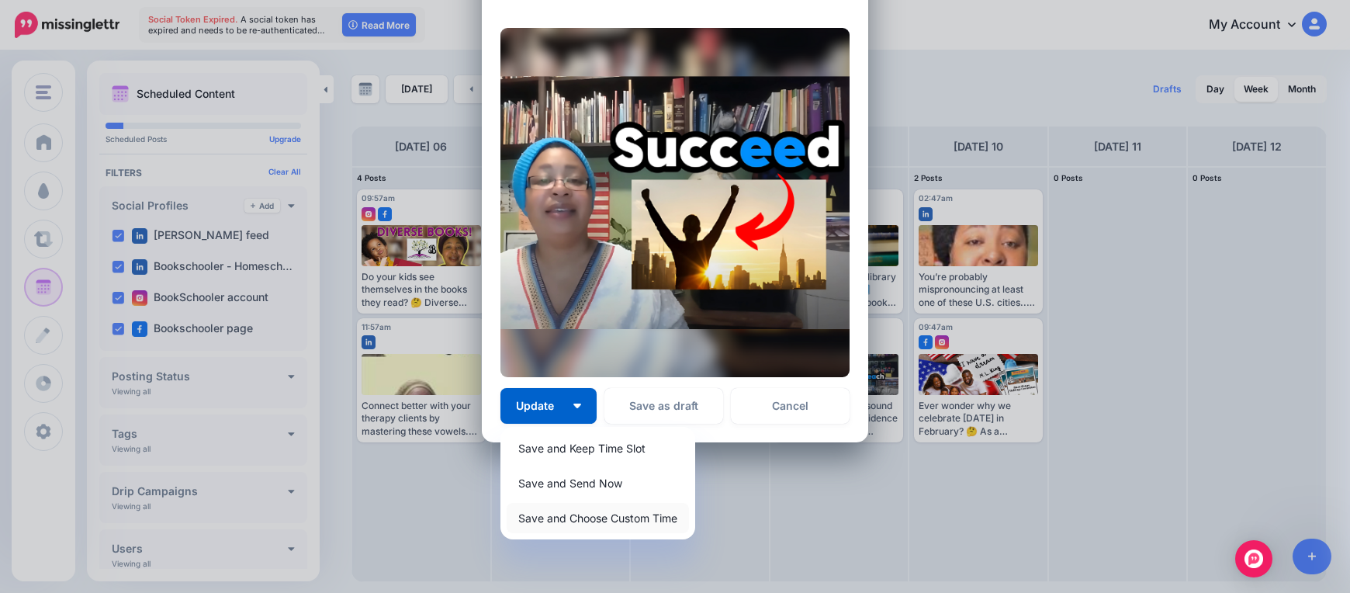
click at [582, 517] on link "Save and Choose Custom Time" at bounding box center [598, 518] width 182 height 30
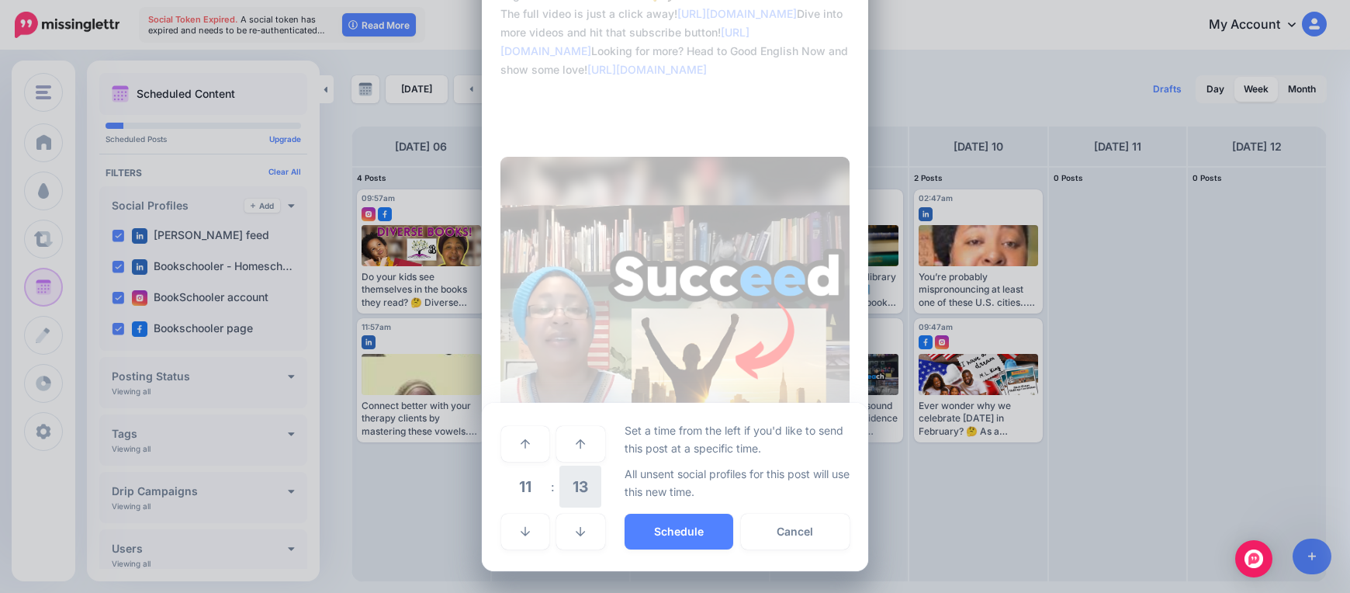
scroll to position [140, 0]
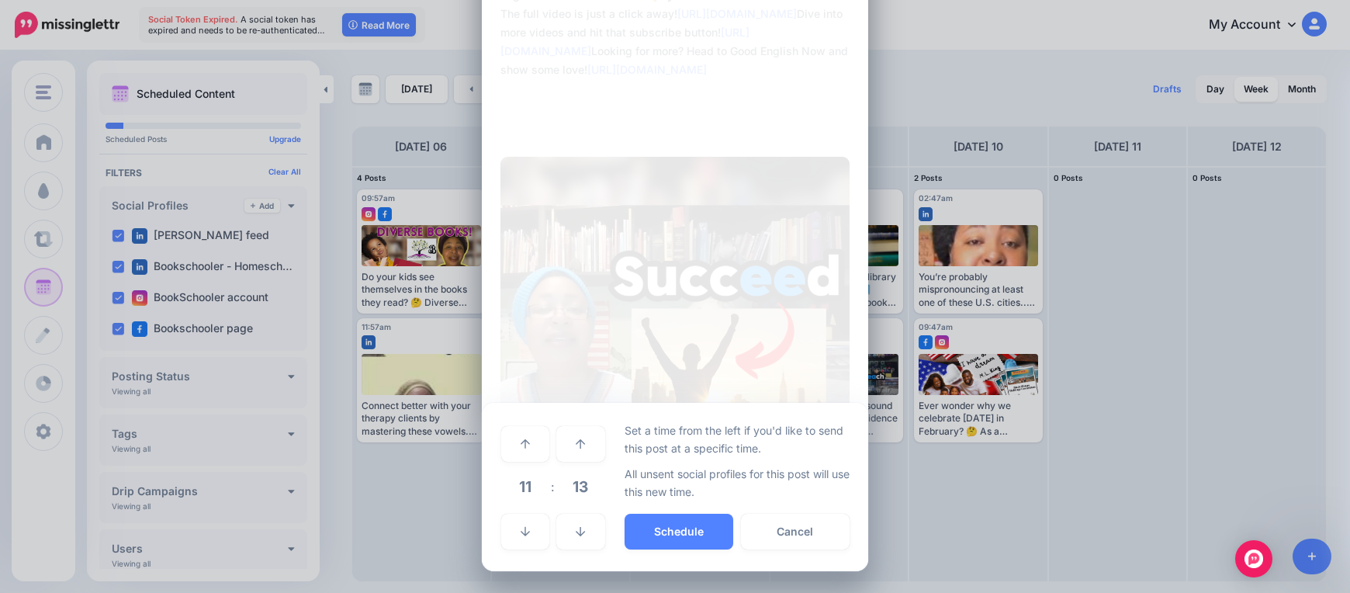
click at [526, 483] on span "11" at bounding box center [525, 486] width 42 height 42
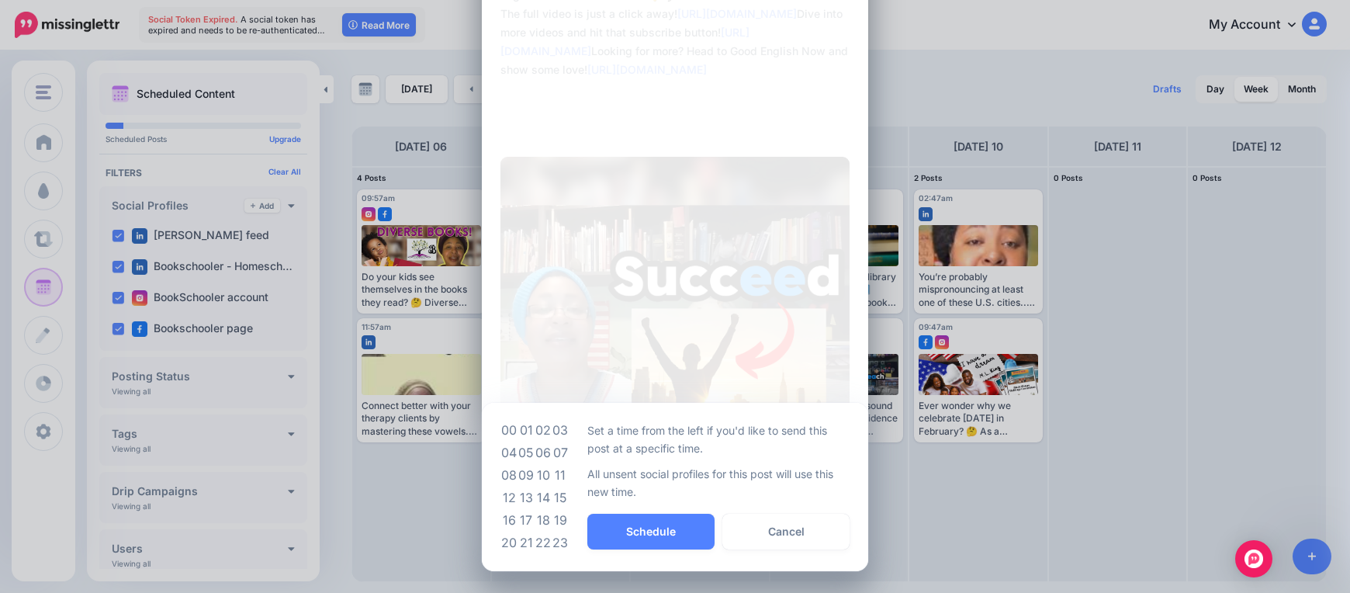
click at [542, 472] on td "10" at bounding box center [542, 475] width 17 height 22
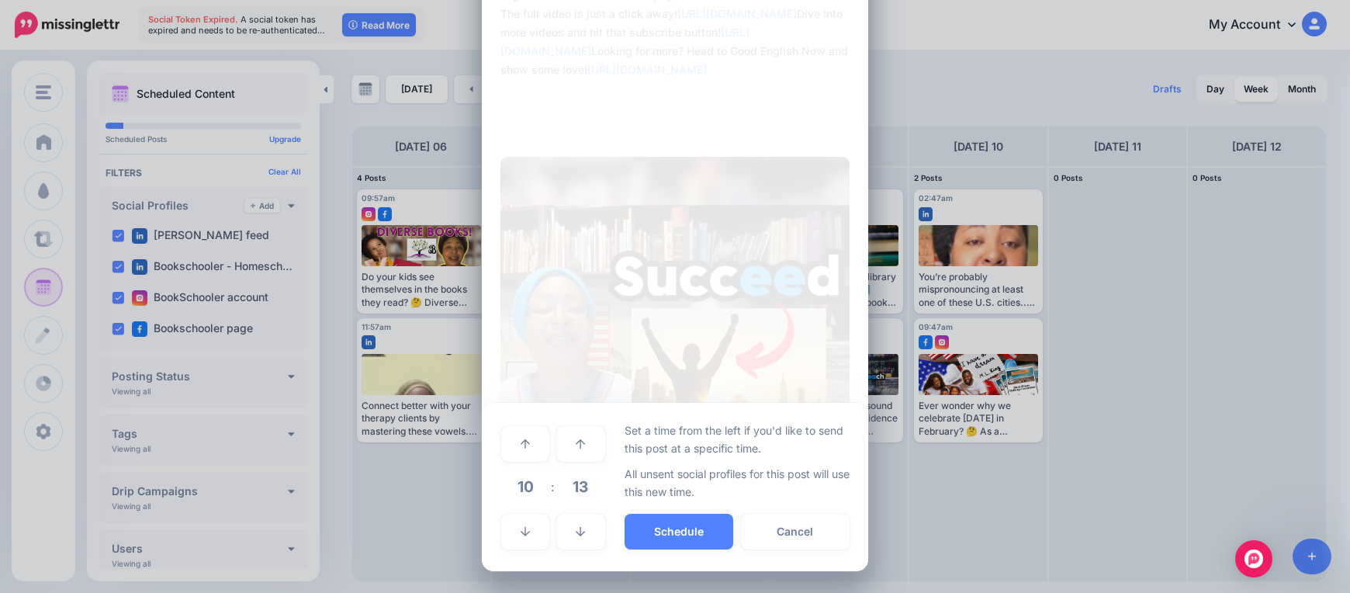
click at [524, 482] on span "10" at bounding box center [525, 486] width 42 height 42
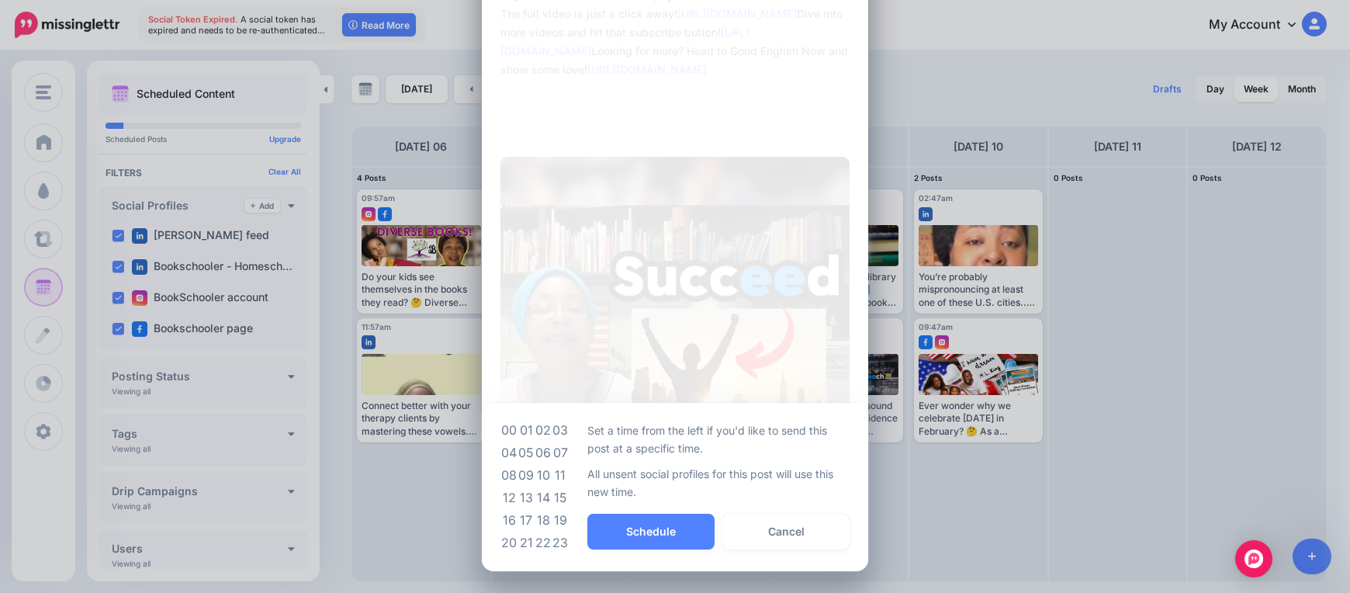
click at [527, 479] on td "09" at bounding box center [525, 475] width 17 height 22
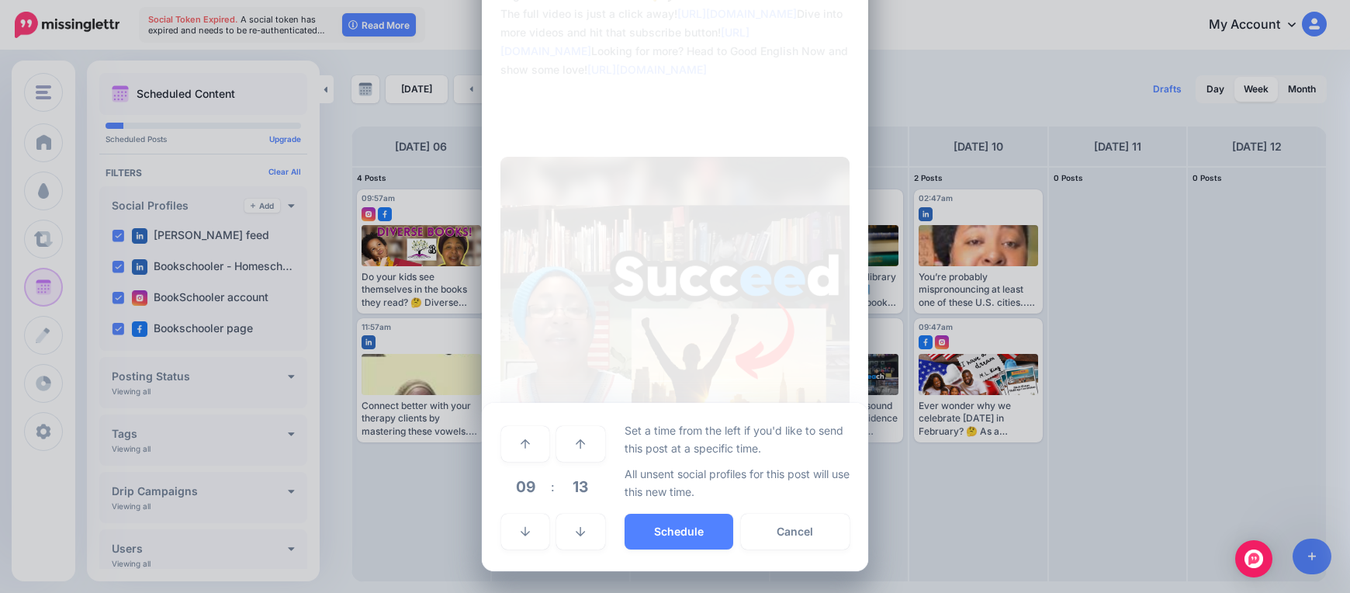
click at [527, 485] on span "09" at bounding box center [525, 486] width 42 height 42
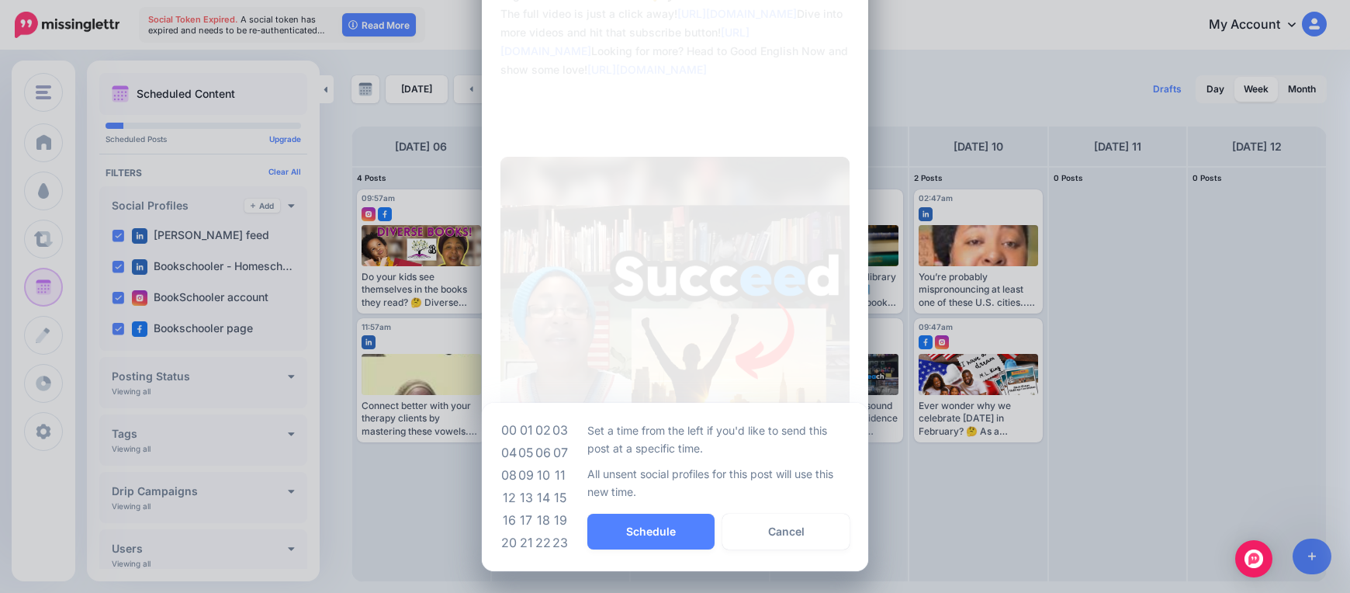
drag, startPoint x: 552, startPoint y: 476, endPoint x: 564, endPoint y: 479, distance: 12.8
click at [554, 475] on td "11" at bounding box center [560, 475] width 17 height 22
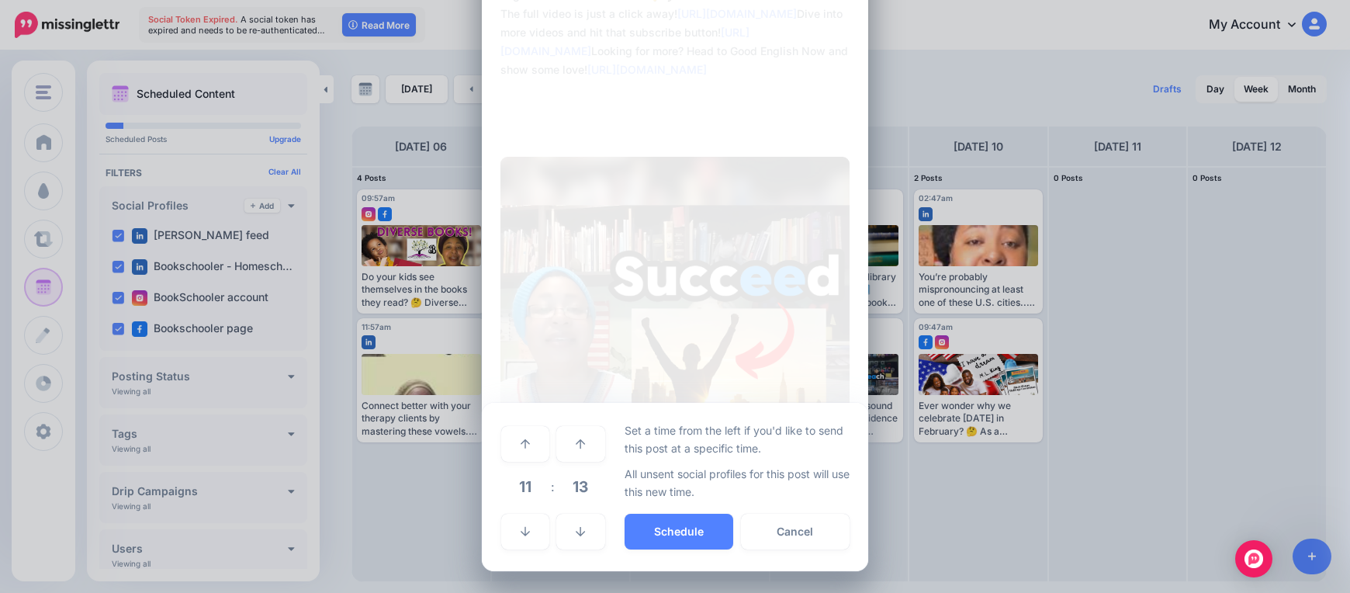
click at [572, 483] on span "13" at bounding box center [580, 486] width 42 height 42
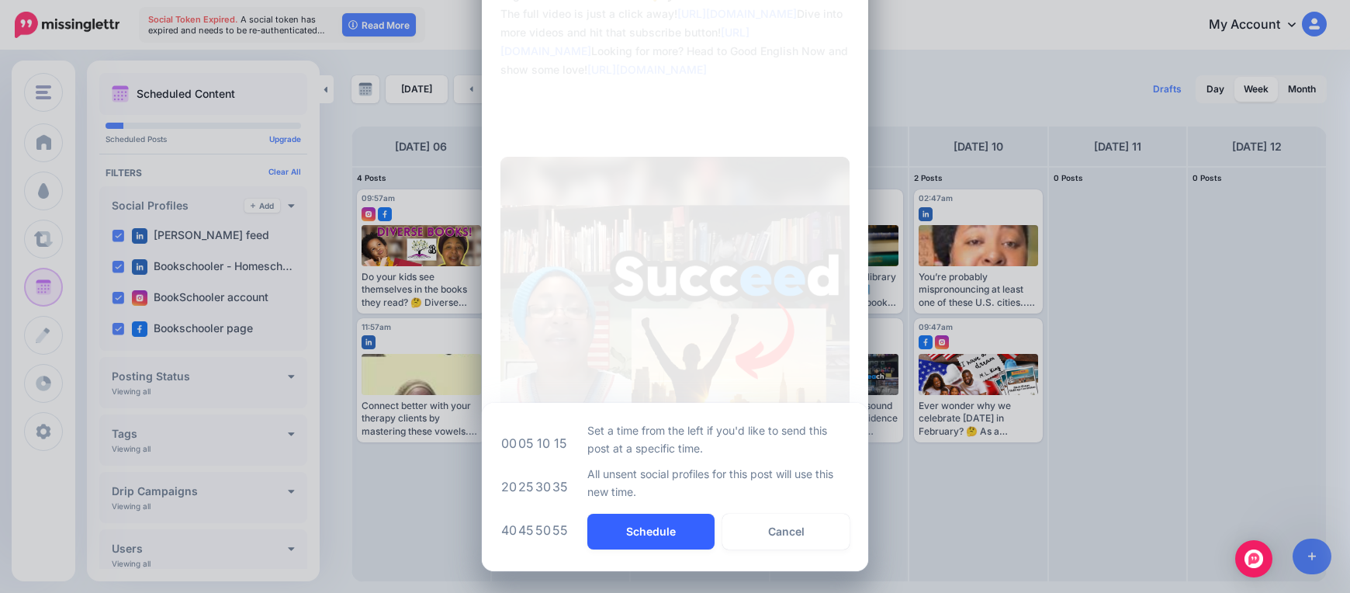
click at [620, 534] on button "Schedule" at bounding box center [650, 531] width 127 height 36
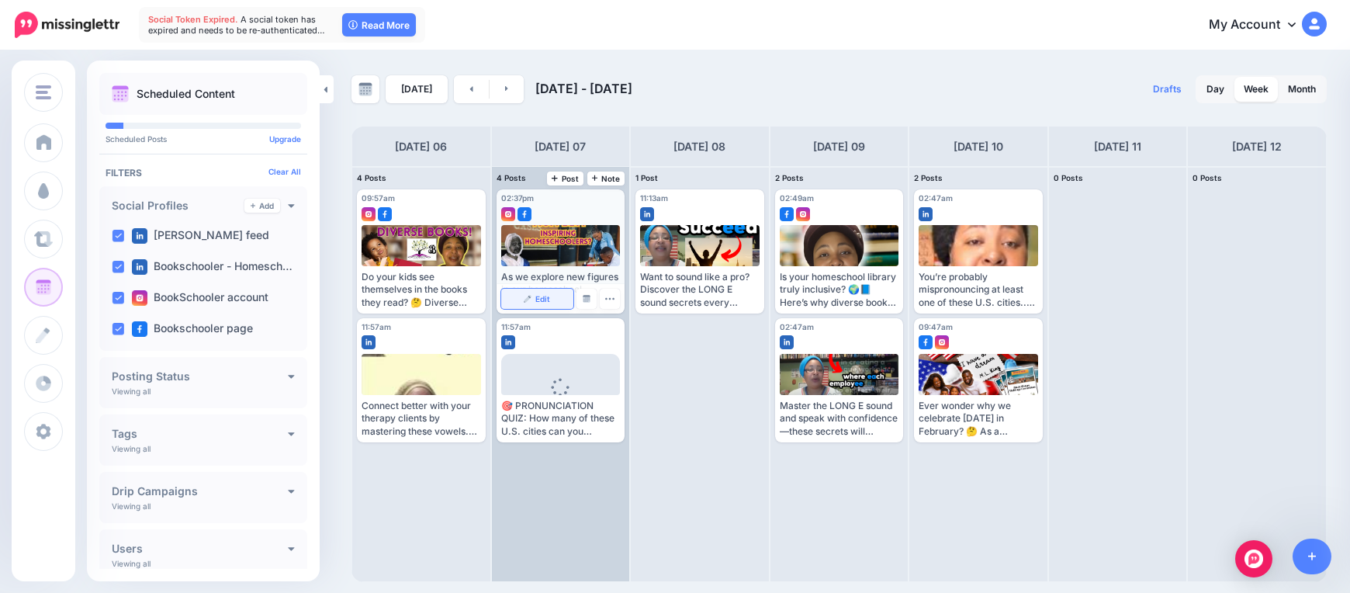
click at [541, 297] on span "Edit" at bounding box center [542, 299] width 15 height 8
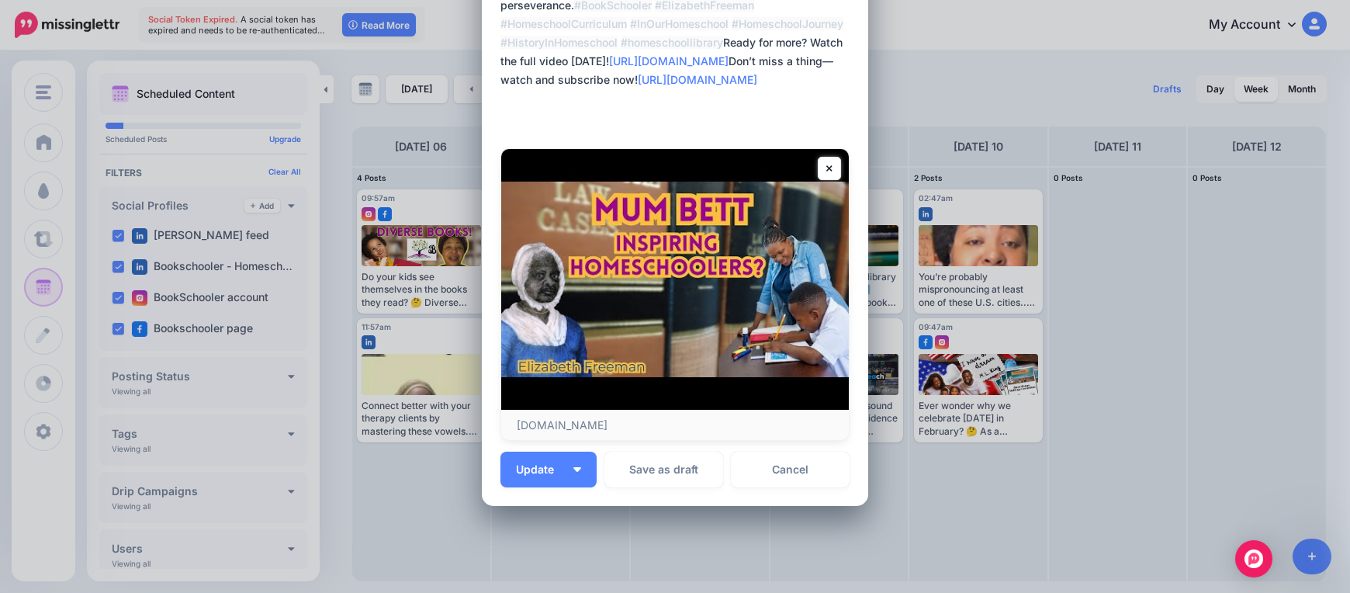
scroll to position [169, 0]
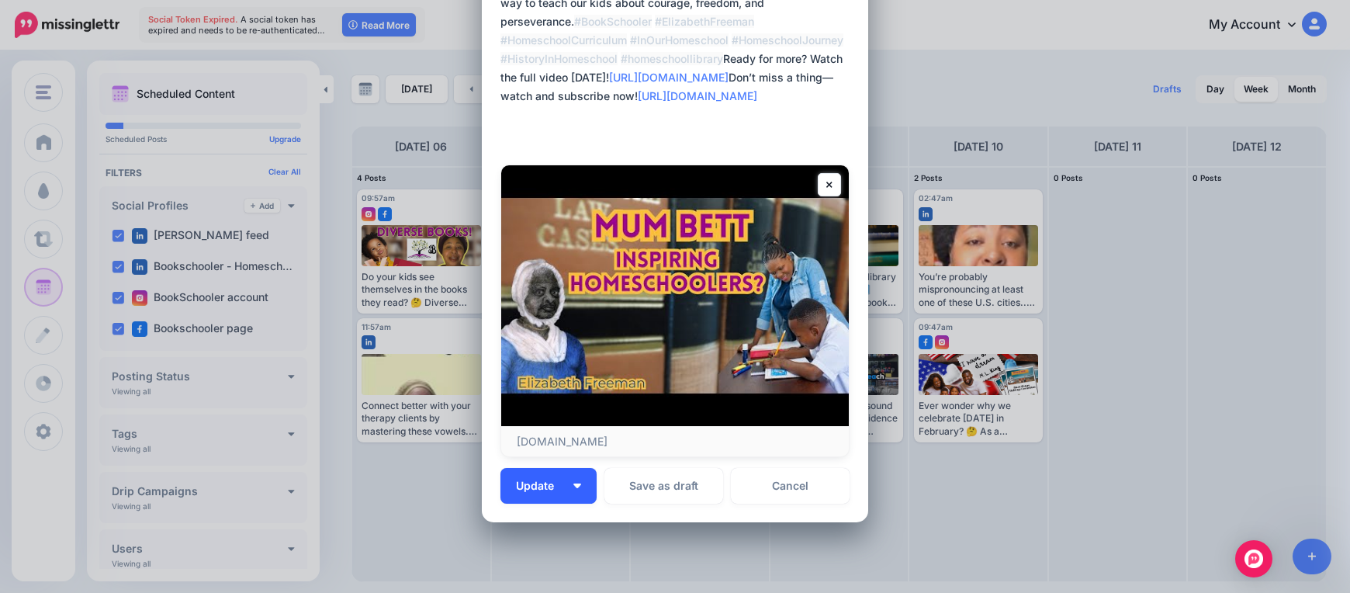
click at [560, 483] on button "Update" at bounding box center [548, 486] width 96 height 36
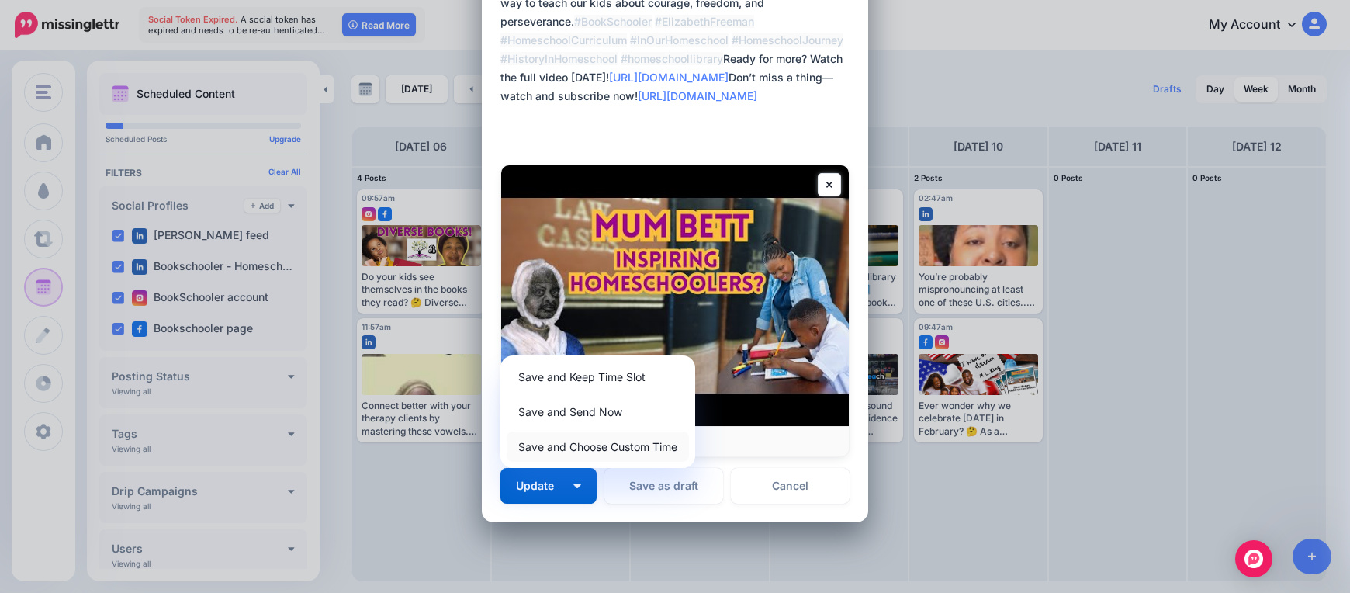
click at [577, 455] on link "Save and Choose Custom Time" at bounding box center [598, 446] width 182 height 30
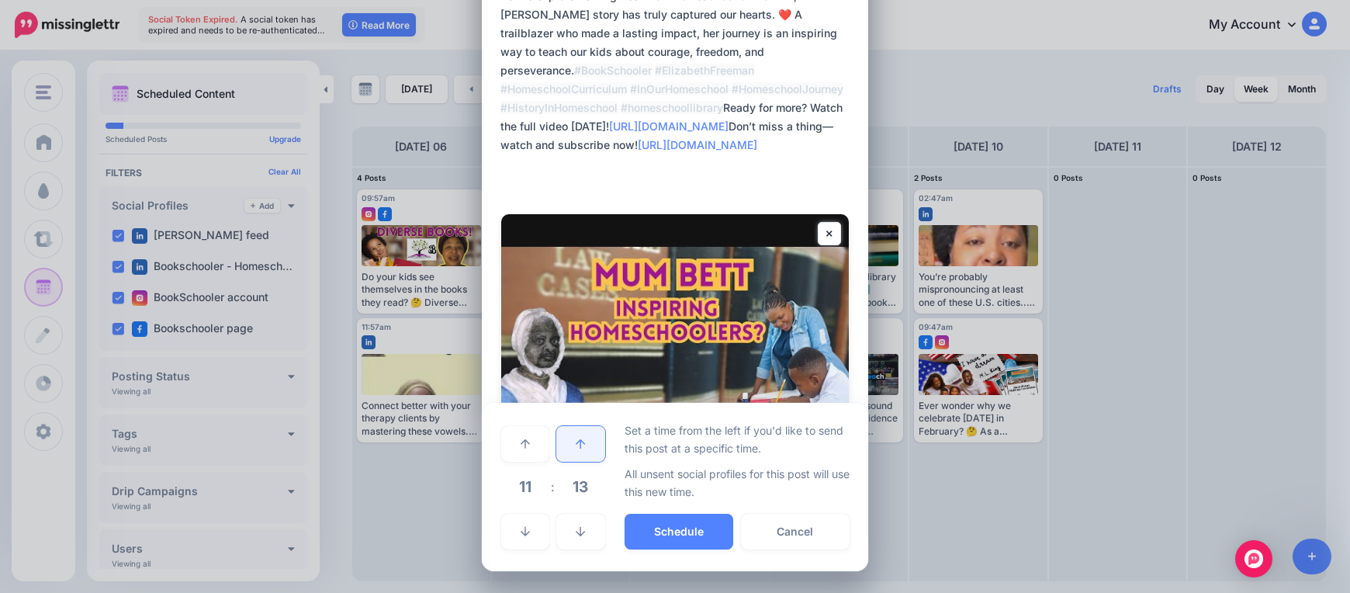
scroll to position [120, 0]
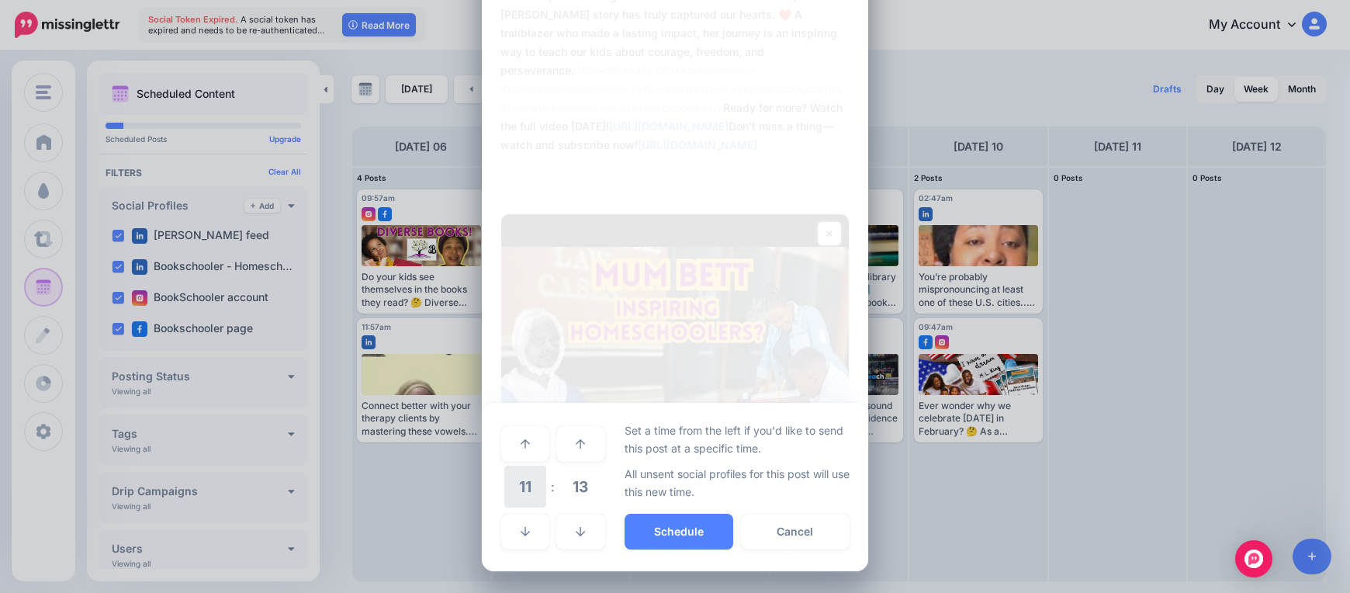
click at [526, 490] on span "11" at bounding box center [525, 486] width 42 height 42
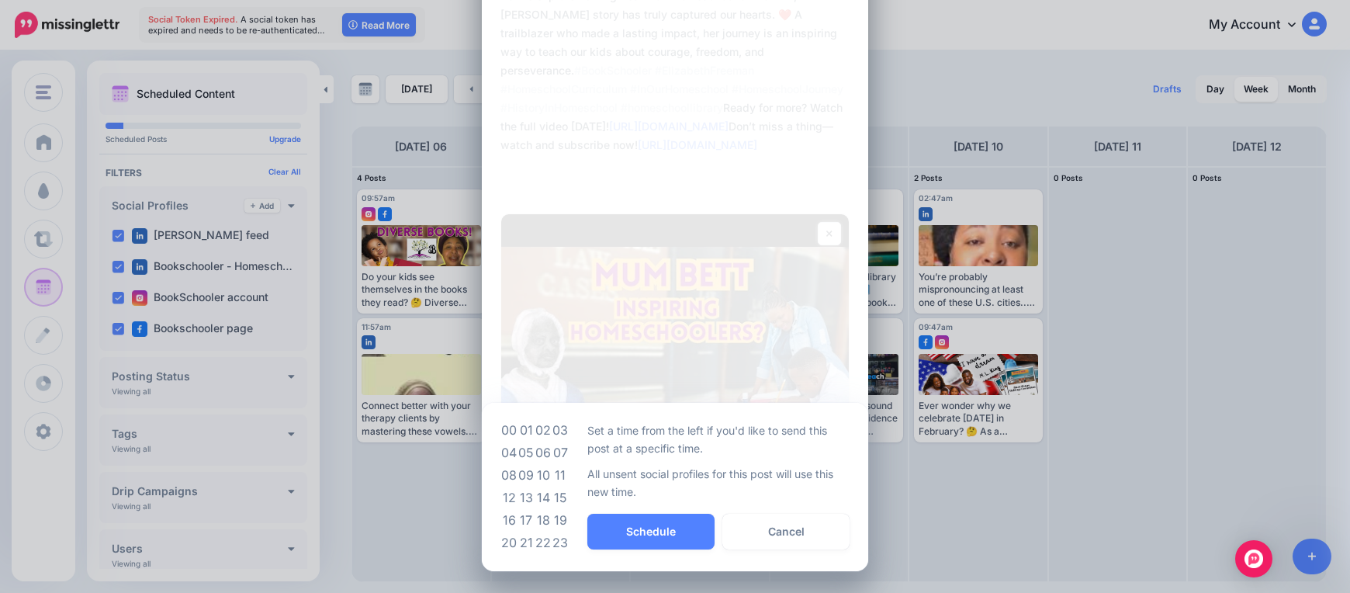
click at [523, 472] on td "09" at bounding box center [525, 475] width 17 height 22
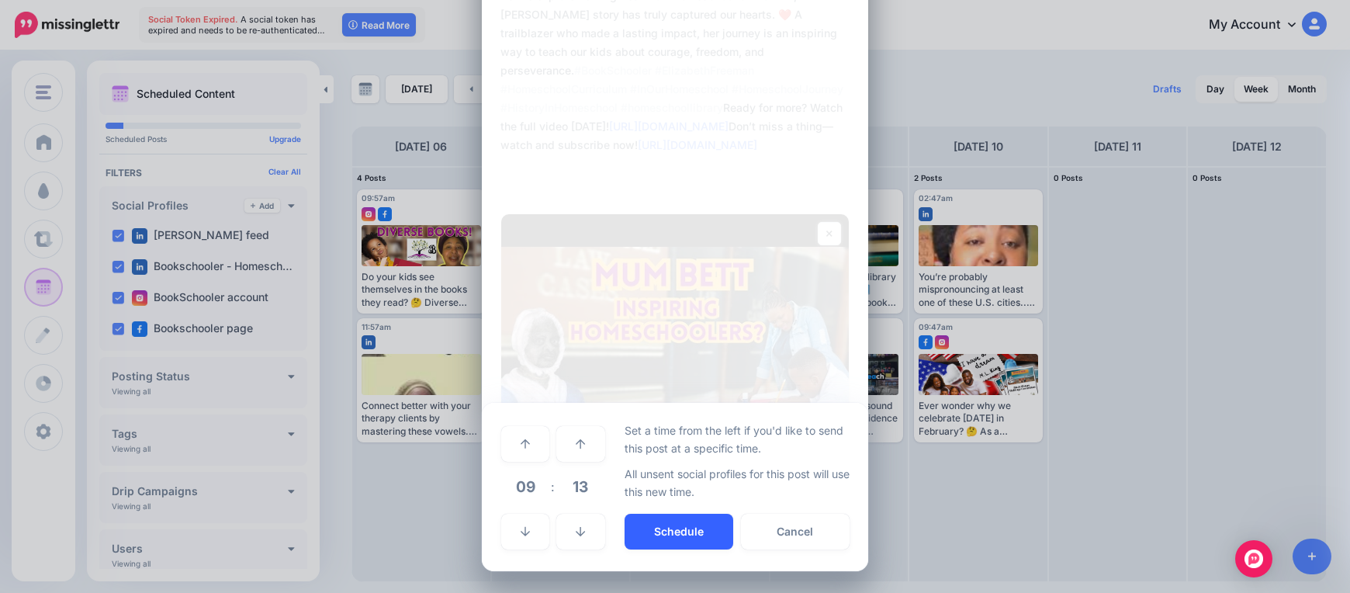
click at [644, 548] on button "Schedule" at bounding box center [678, 531] width 109 height 36
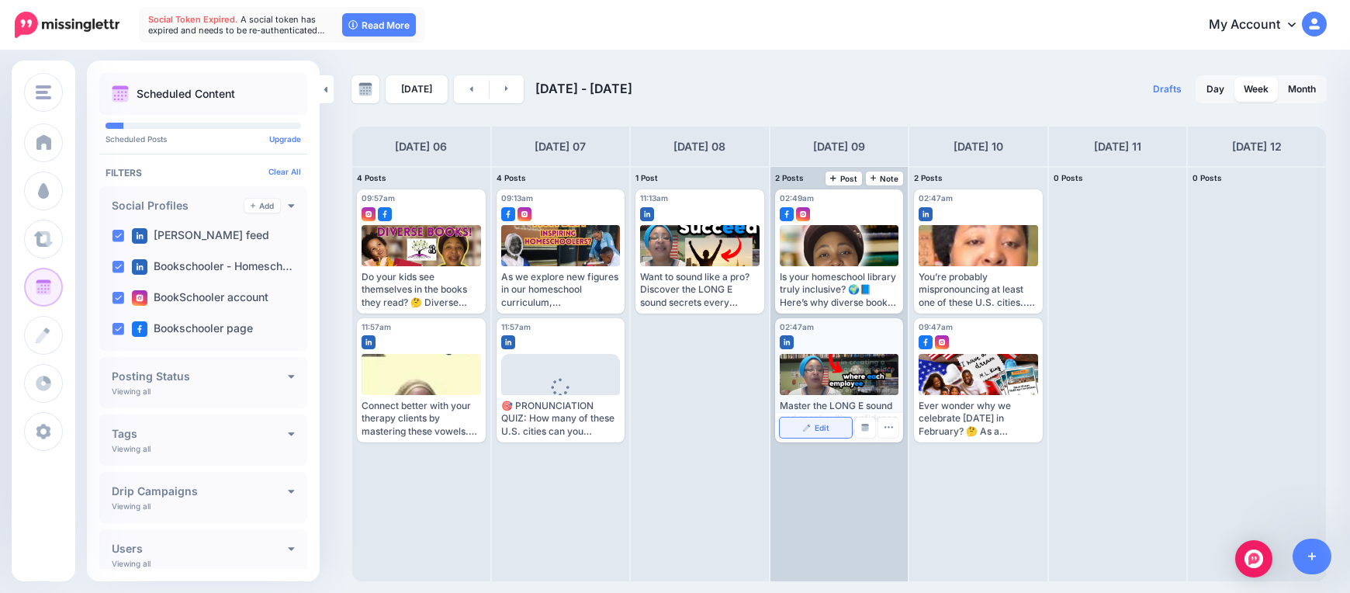
click at [800, 429] on link "Edit" at bounding box center [816, 427] width 73 height 20
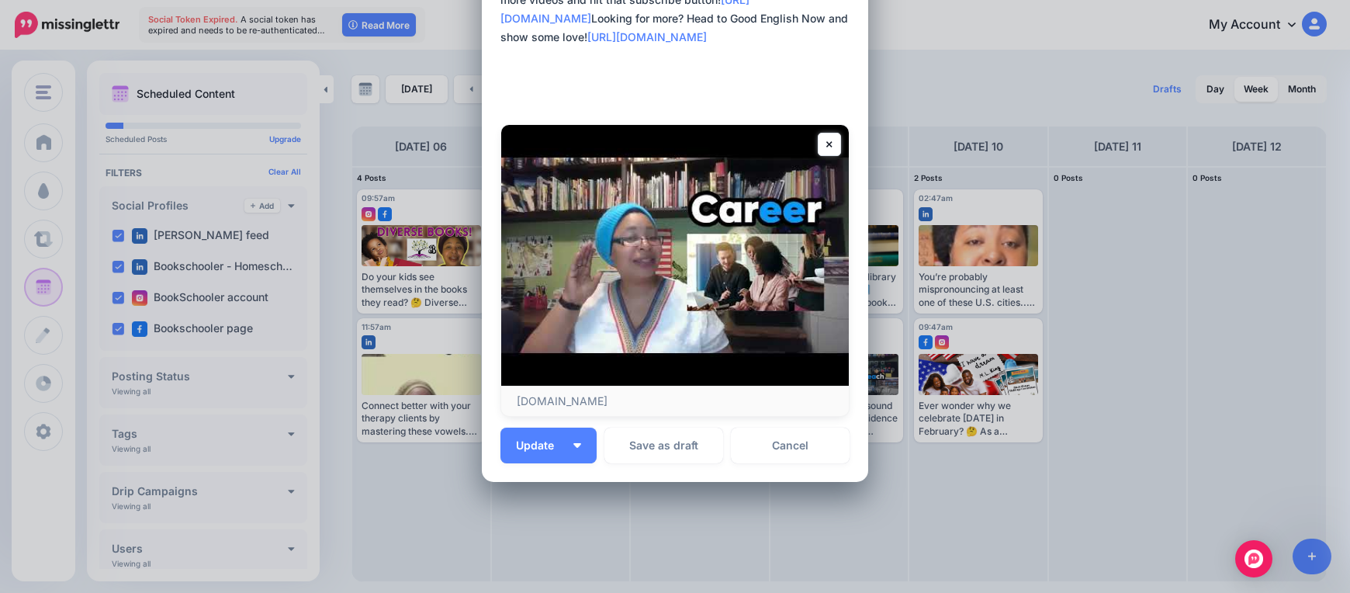
scroll to position [164, 0]
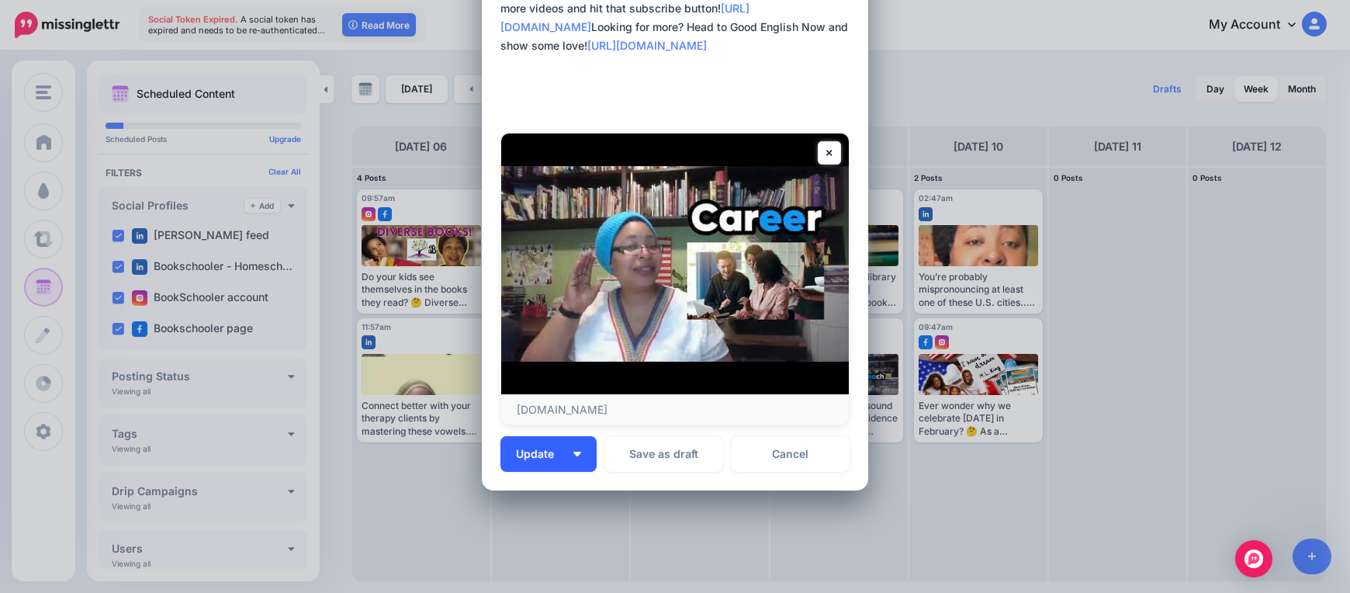
click at [573, 455] on img "button" at bounding box center [577, 453] width 8 height 5
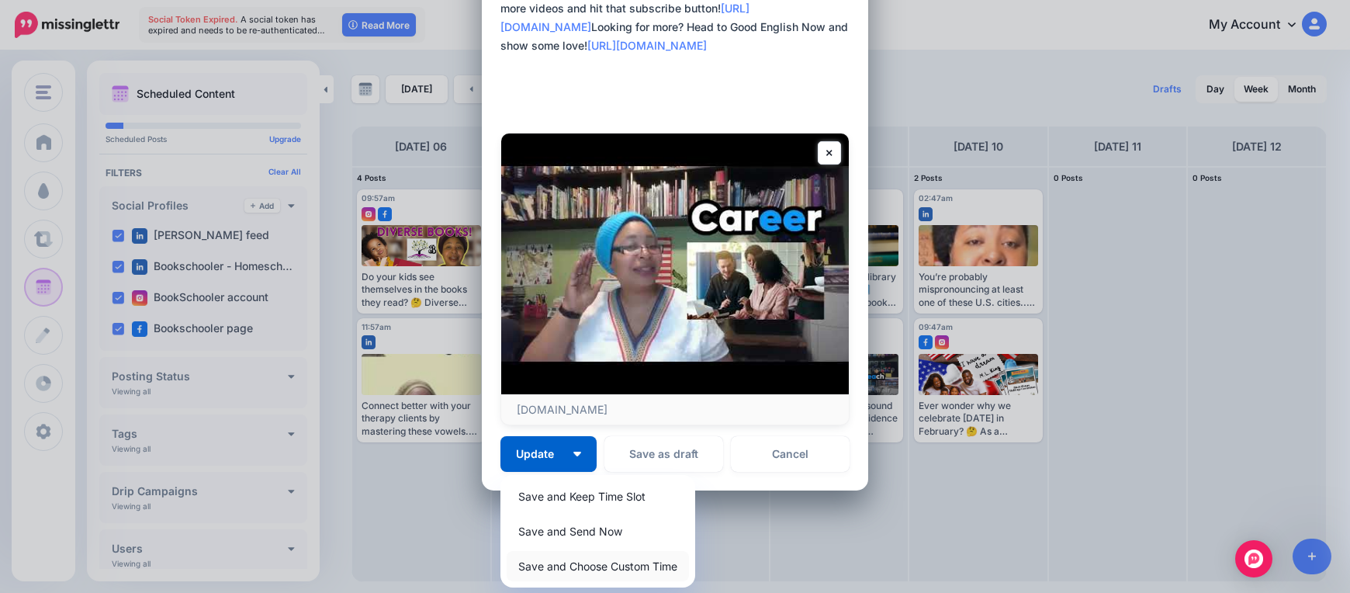
click at [599, 569] on link "Save and Choose Custom Time" at bounding box center [598, 566] width 182 height 30
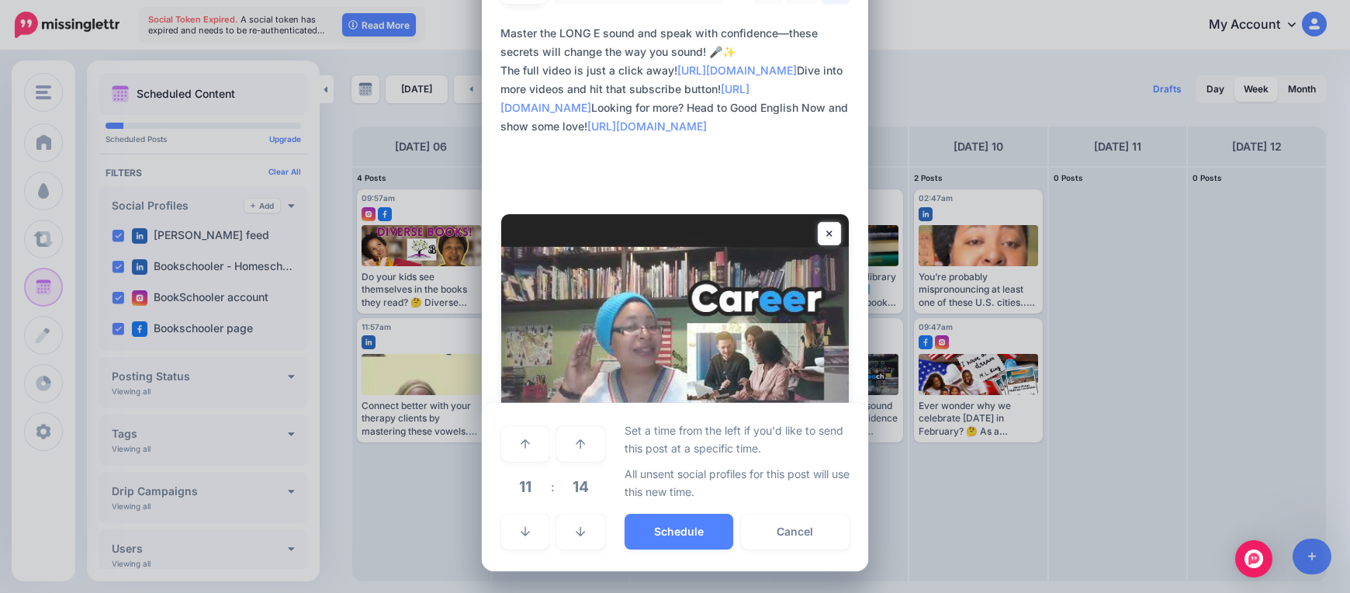
scroll to position [83, 0]
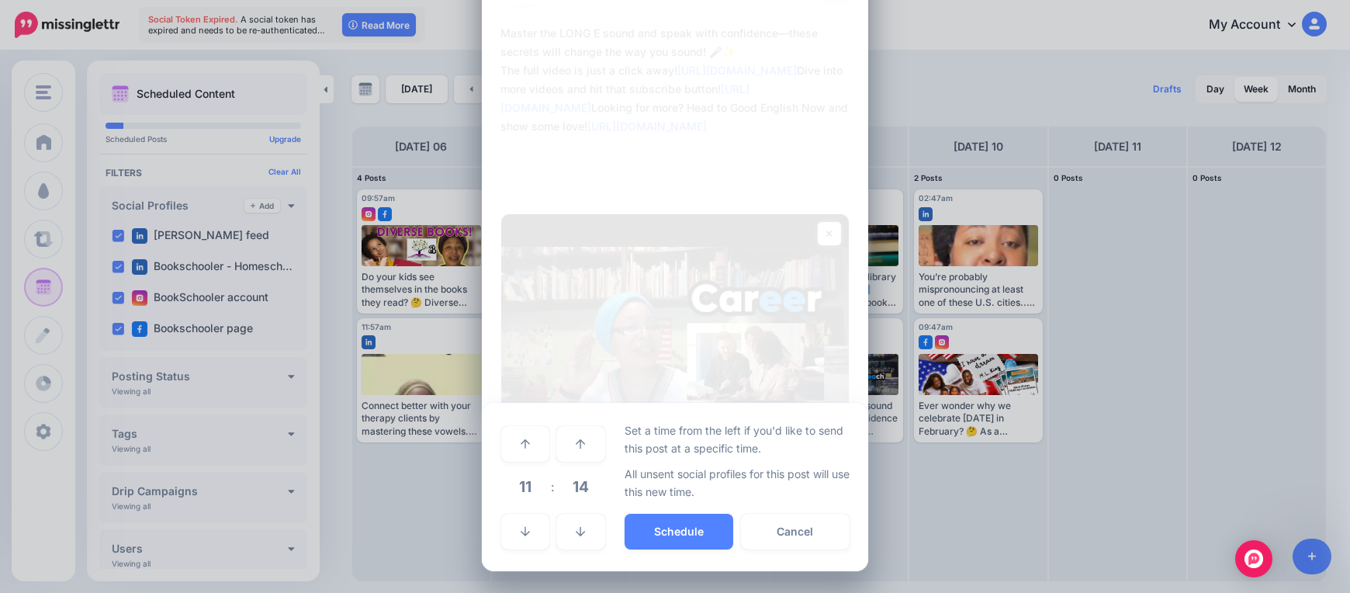
click at [527, 491] on span "11" at bounding box center [525, 486] width 42 height 42
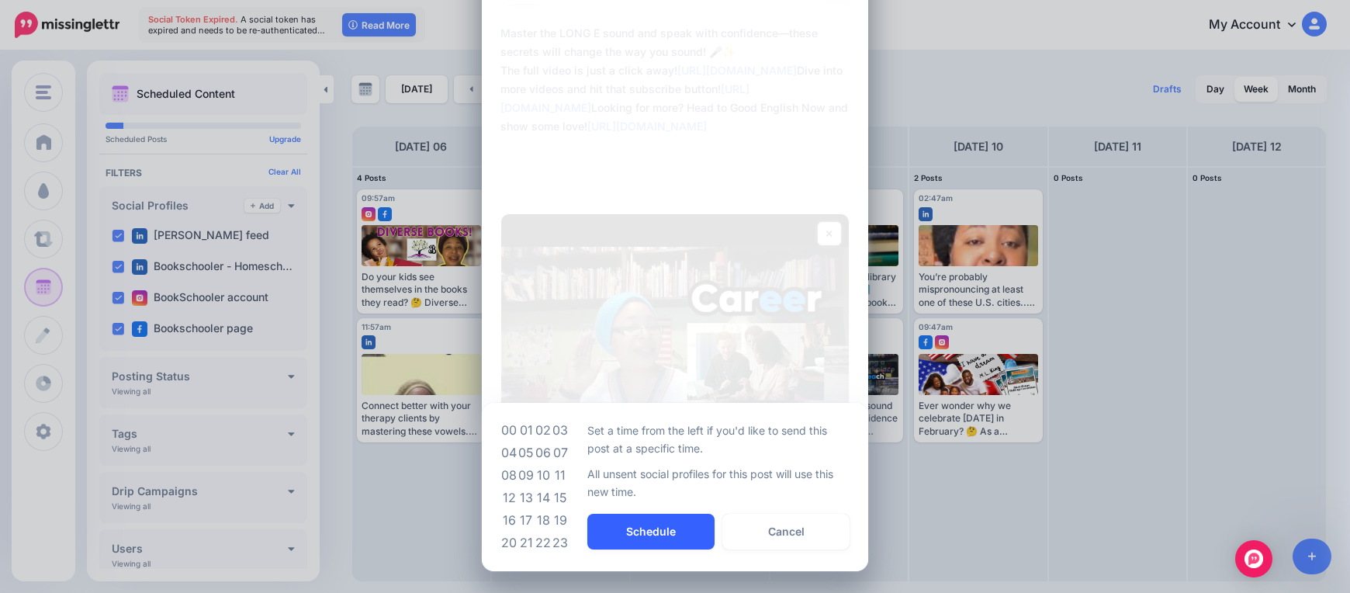
click at [631, 540] on button "Schedule" at bounding box center [650, 531] width 127 height 36
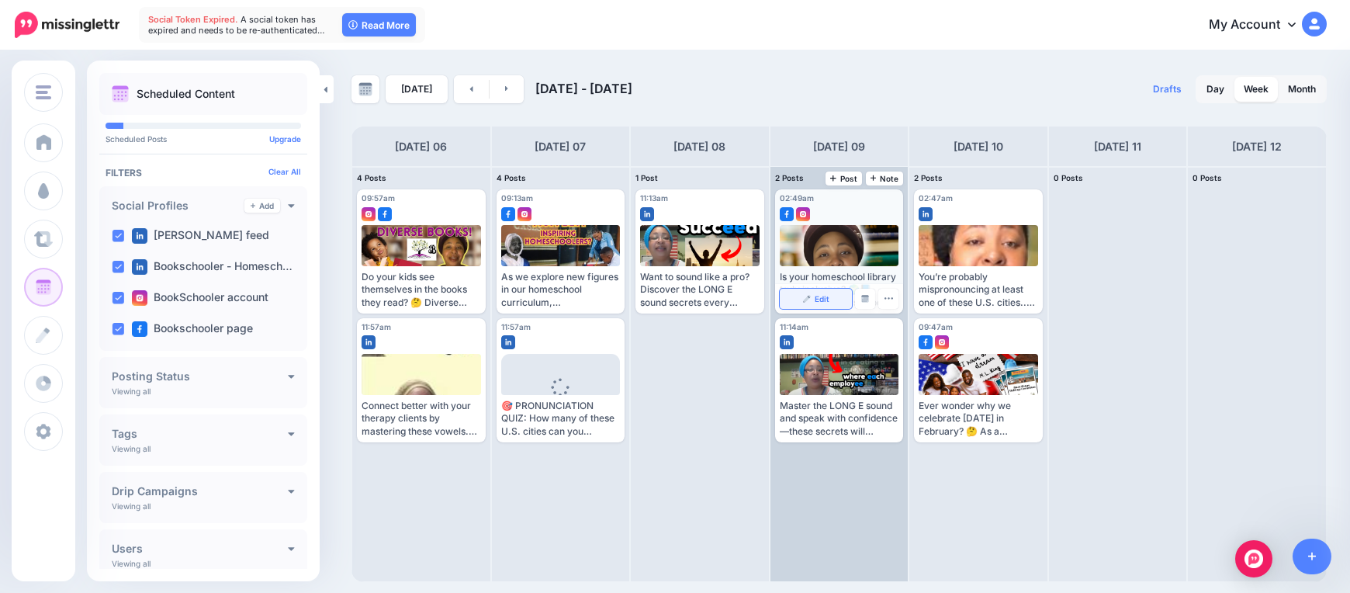
click at [812, 293] on link "Edit" at bounding box center [816, 299] width 73 height 20
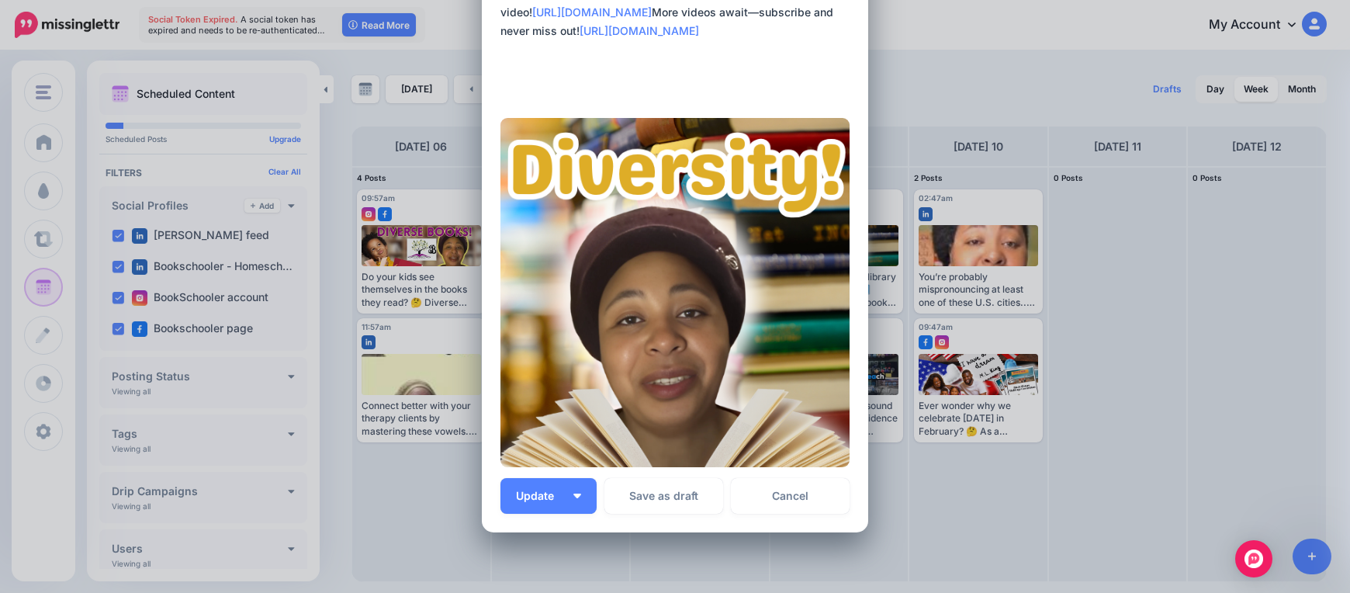
scroll to position [235, 0]
click at [576, 490] on button "Update" at bounding box center [548, 495] width 96 height 36
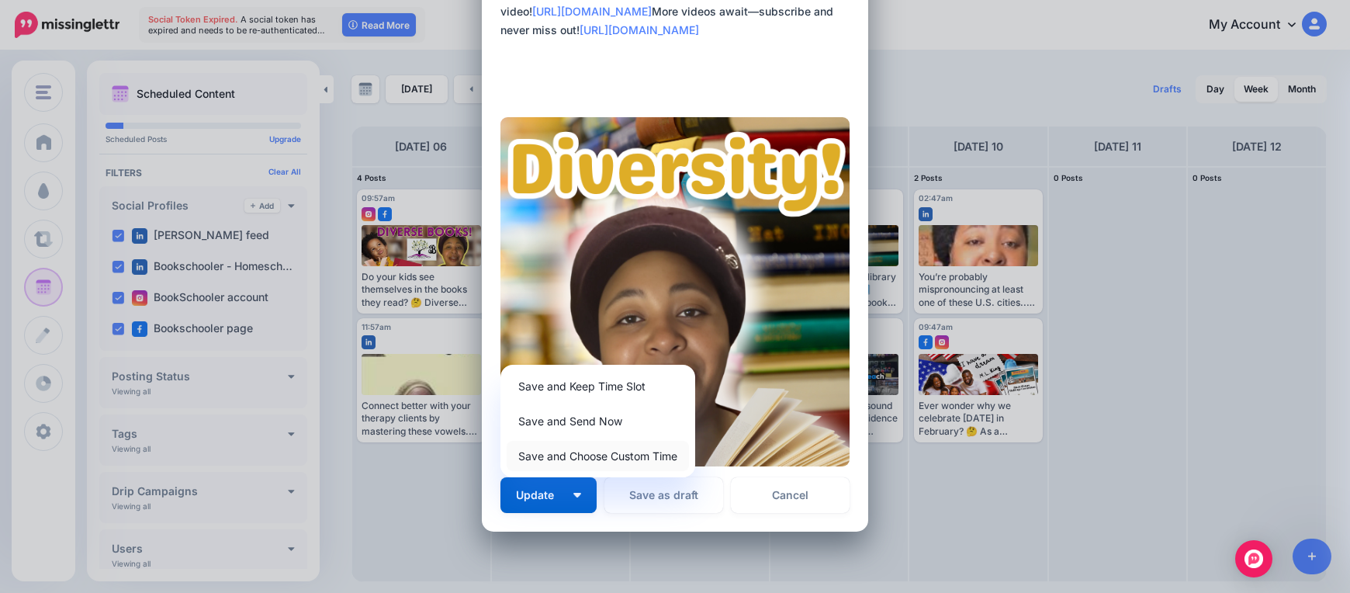
click at [606, 458] on link "Save and Choose Custom Time" at bounding box center [598, 456] width 182 height 30
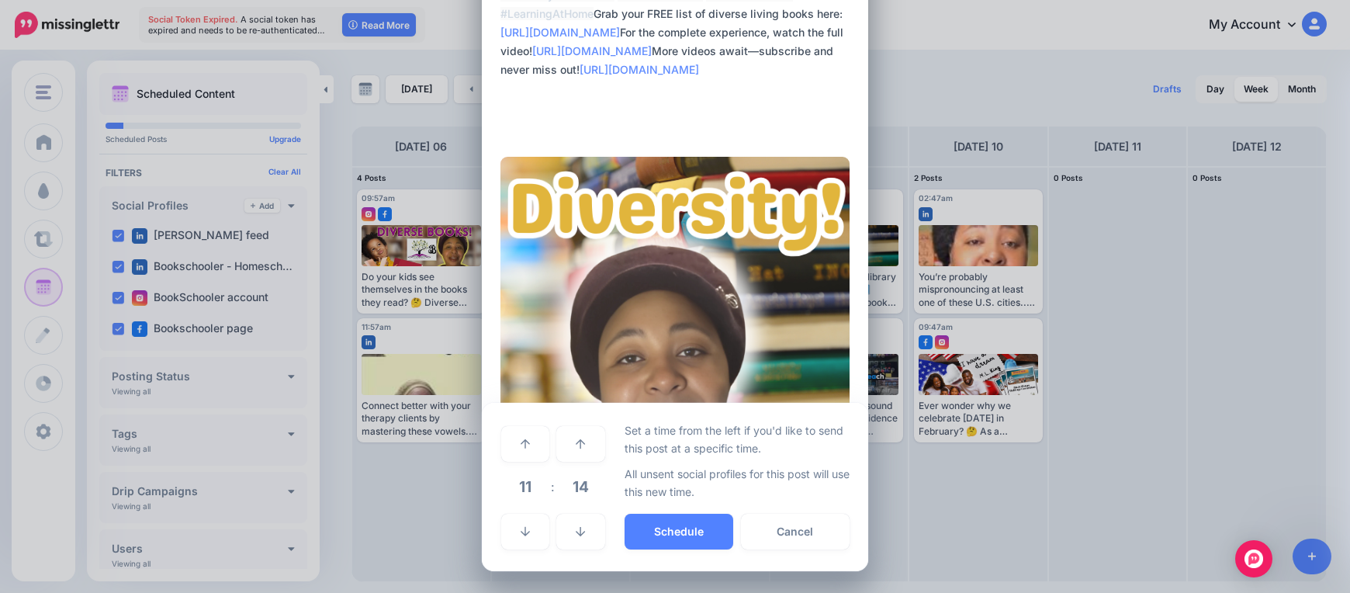
scroll to position [195, 0]
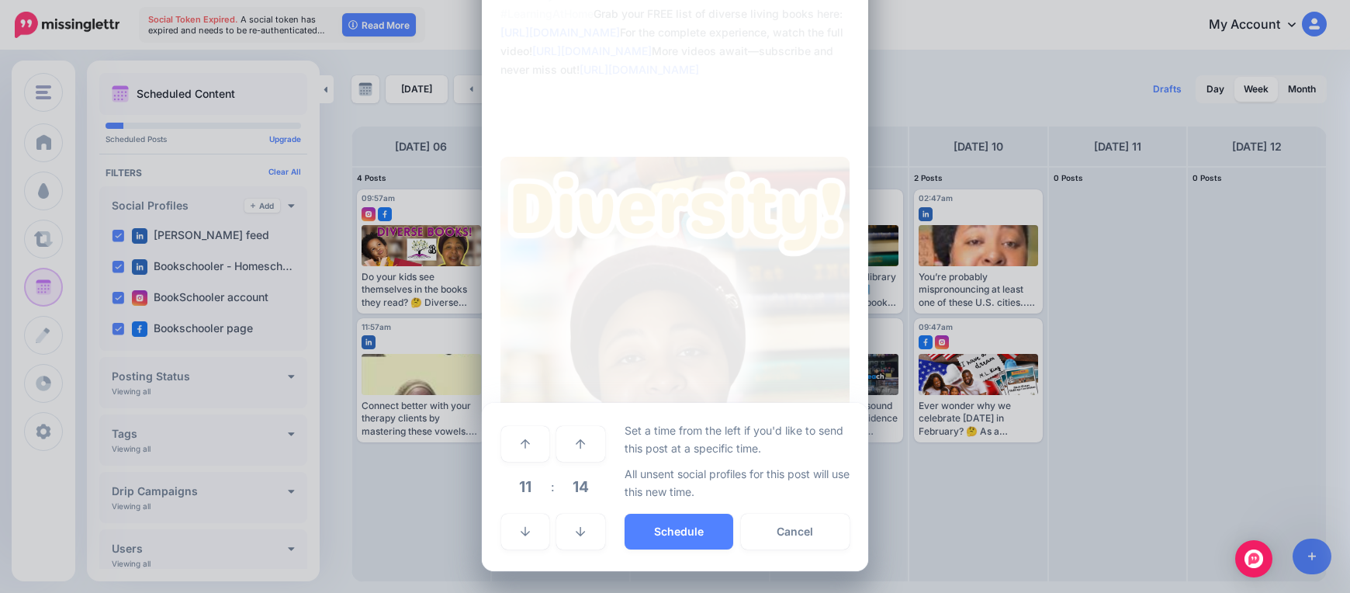
click at [527, 479] on span "11" at bounding box center [525, 486] width 42 height 42
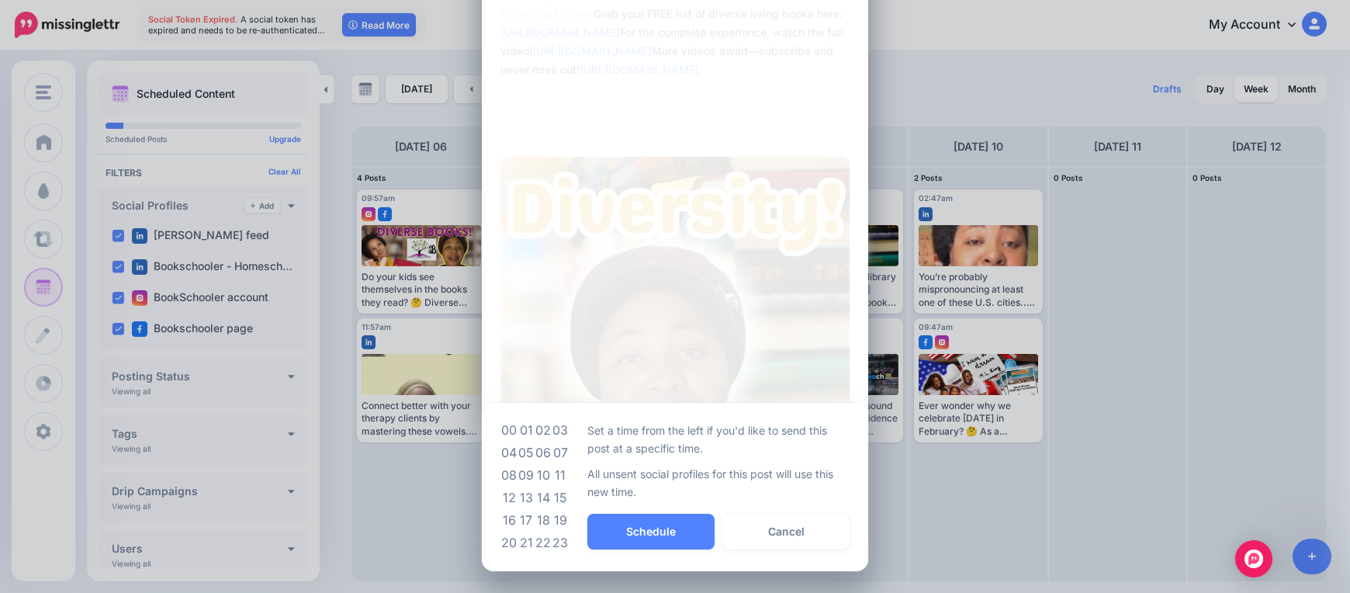
click at [522, 473] on td "09" at bounding box center [525, 475] width 17 height 22
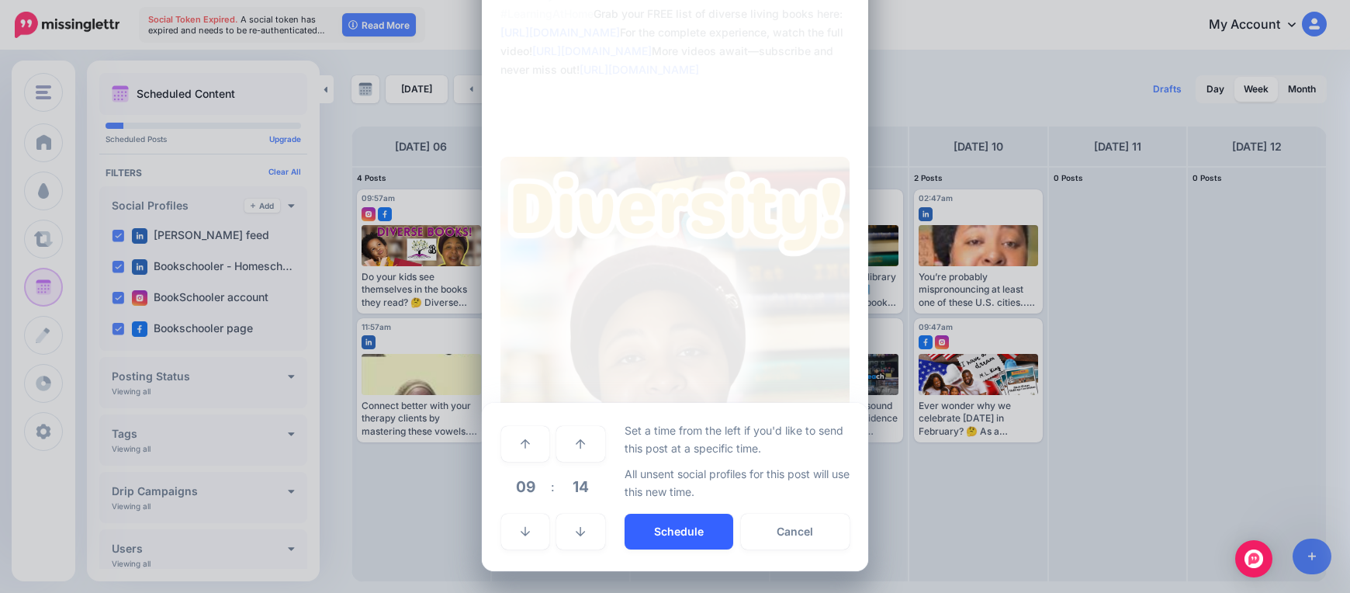
click at [676, 531] on button "Schedule" at bounding box center [678, 531] width 109 height 36
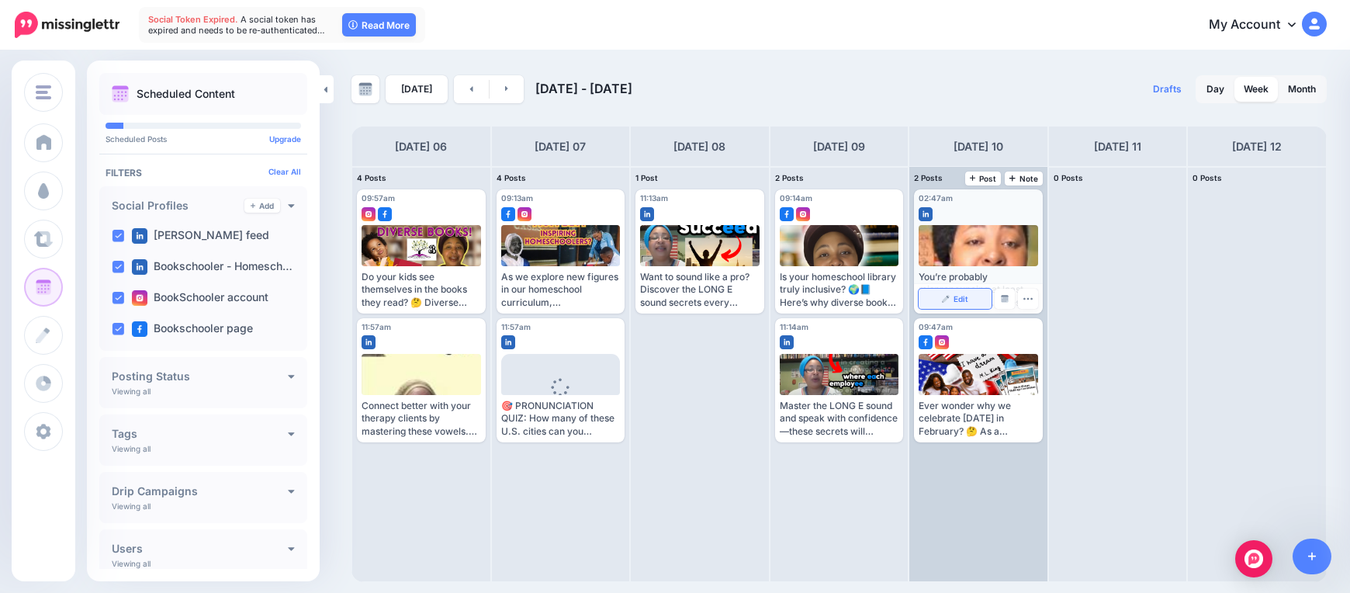
click at [966, 297] on span "Edit" at bounding box center [960, 299] width 15 height 8
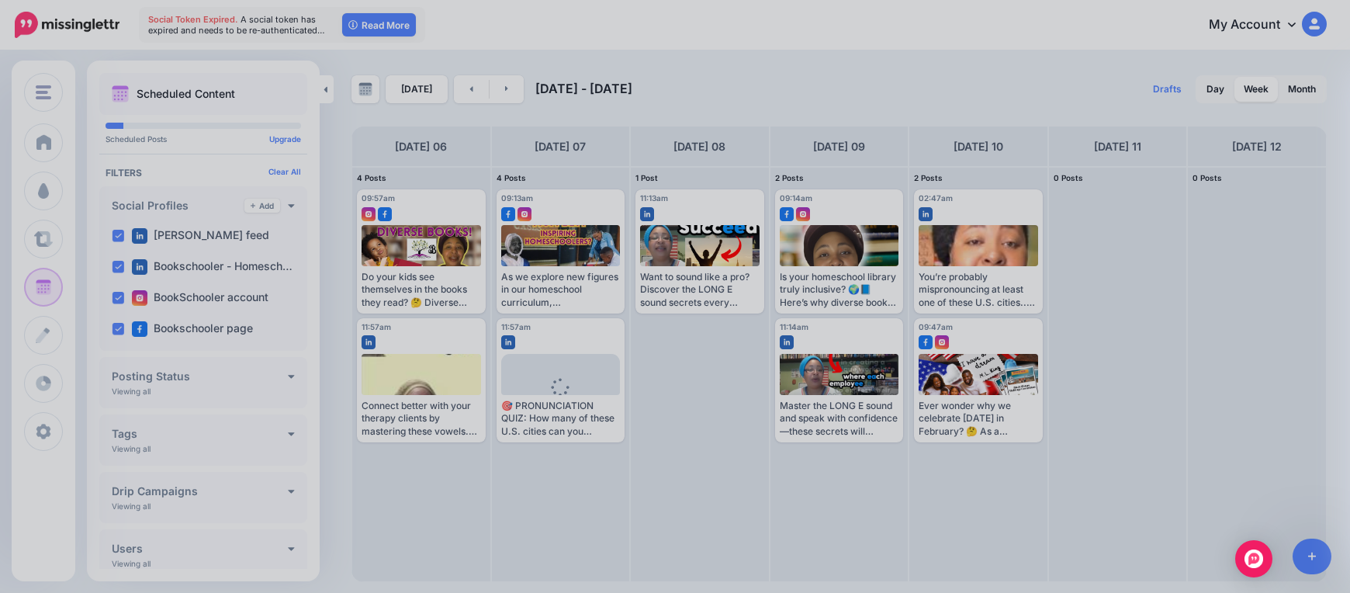
scroll to position [0, 0]
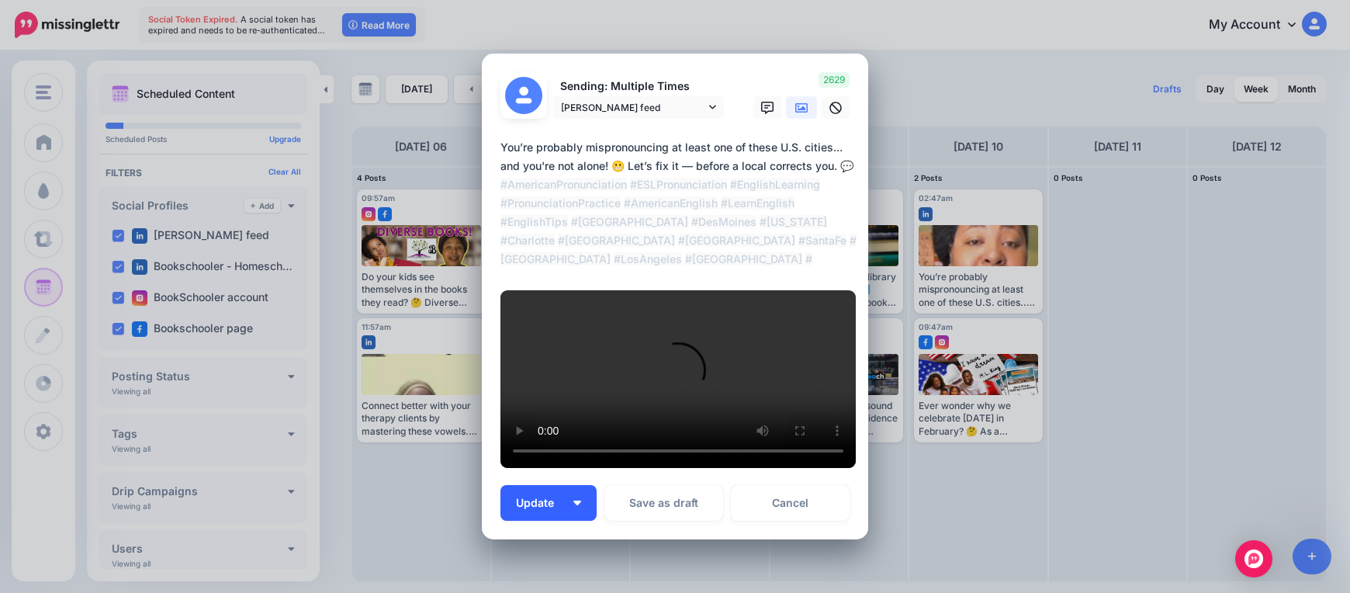
click at [574, 500] on img "button" at bounding box center [577, 502] width 8 height 5
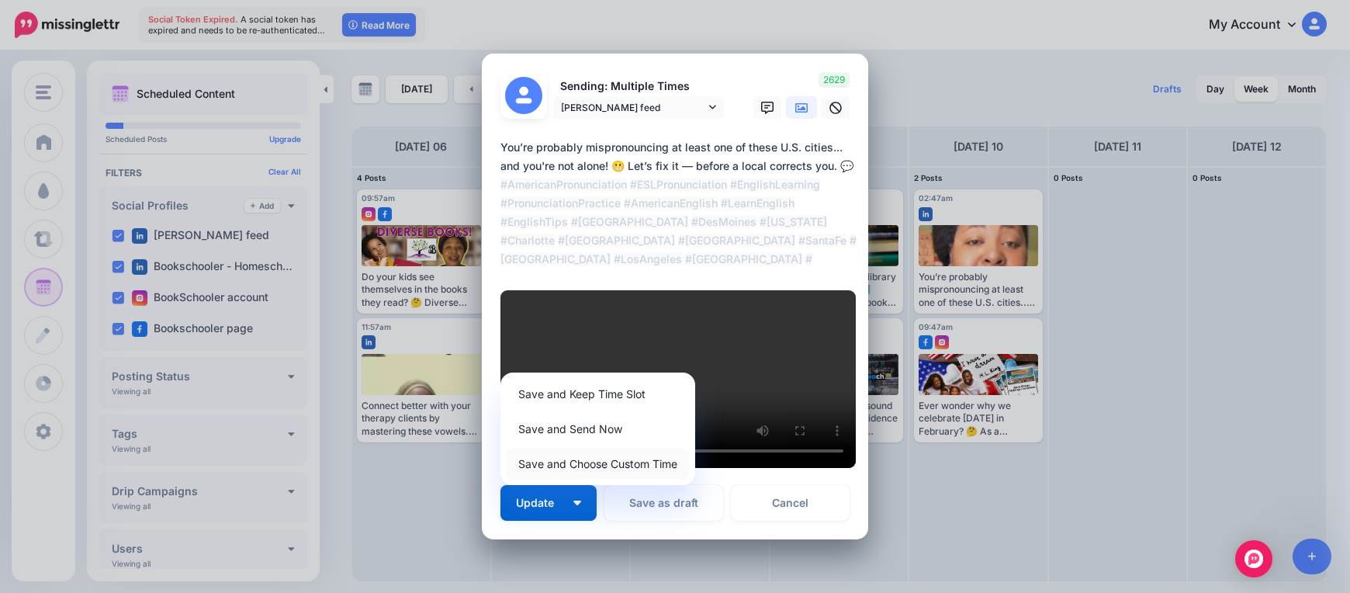
click at [619, 448] on link "Save and Choose Custom Time" at bounding box center [598, 463] width 182 height 30
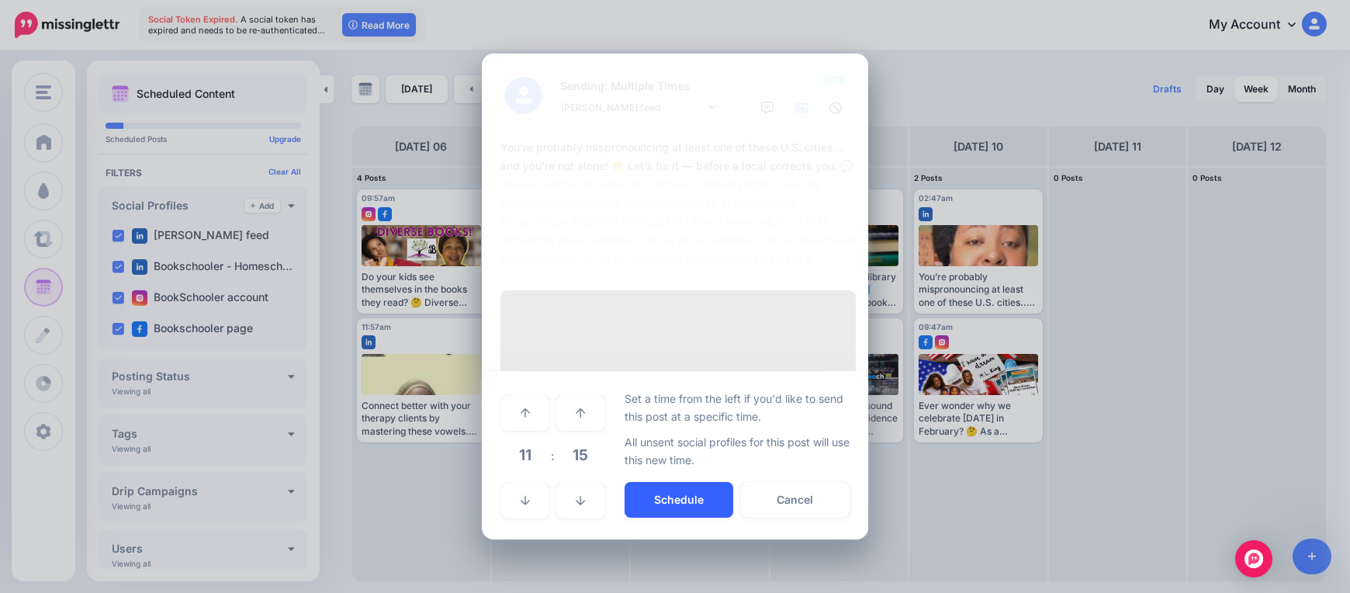
click at [631, 482] on button "Schedule" at bounding box center [678, 500] width 109 height 36
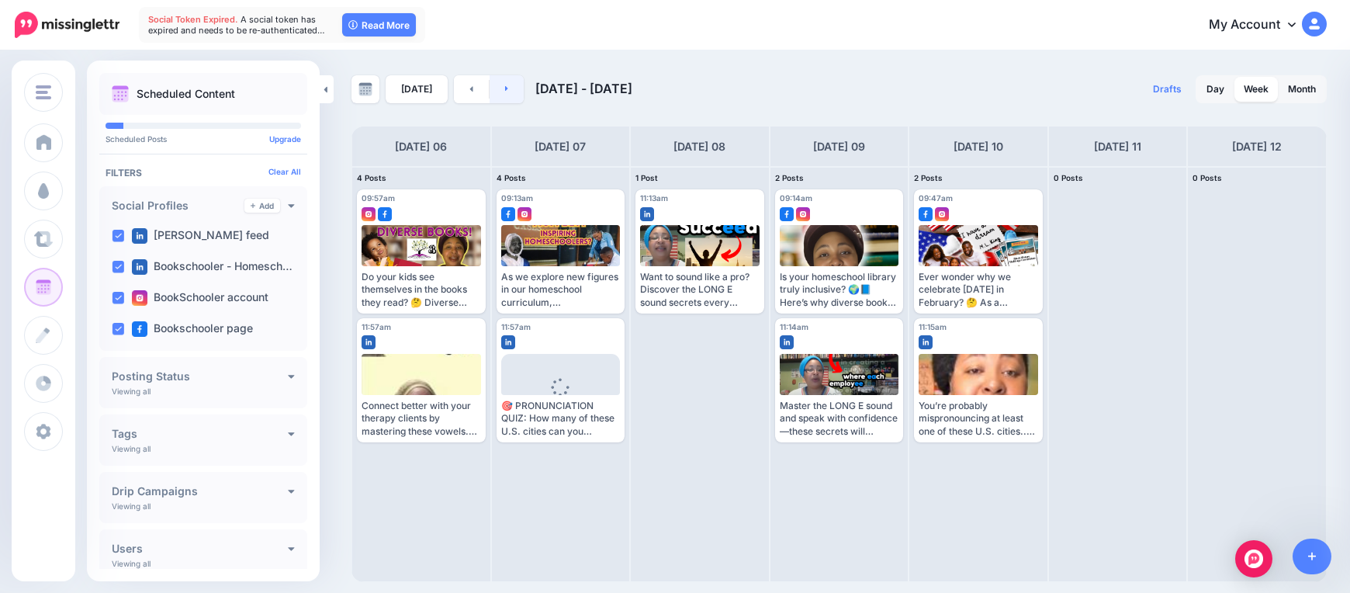
click at [517, 89] on link at bounding box center [506, 89] width 35 height 28
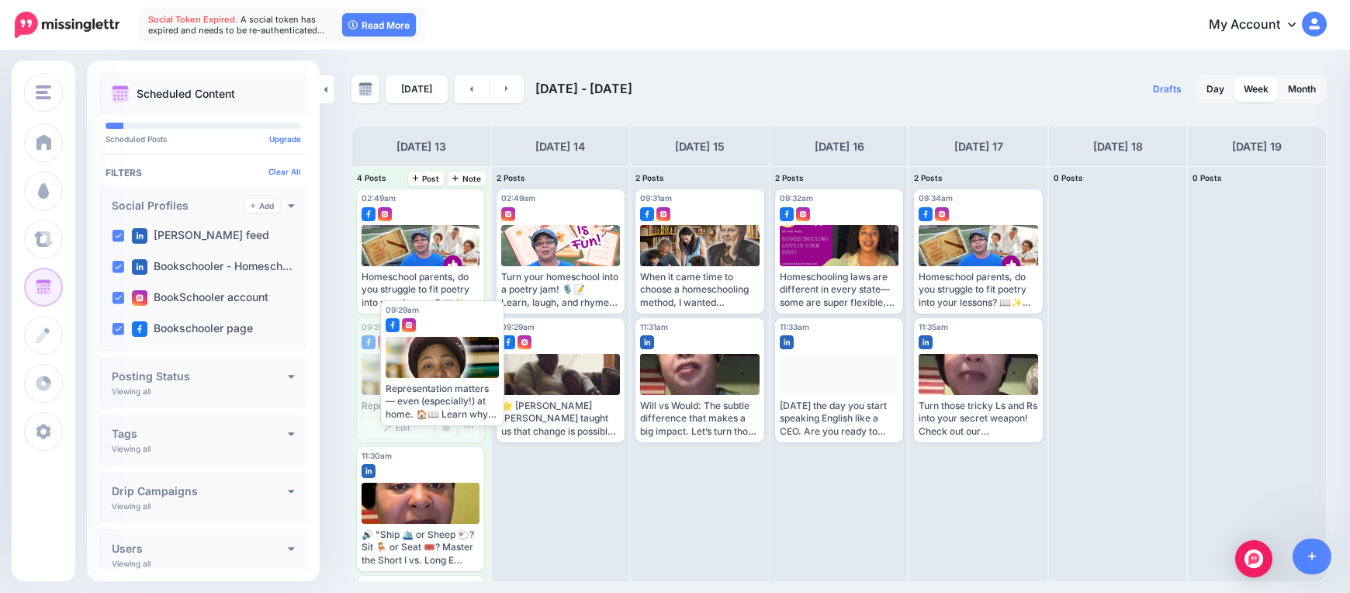
drag, startPoint x: 417, startPoint y: 384, endPoint x: 444, endPoint y: 352, distance: 41.8
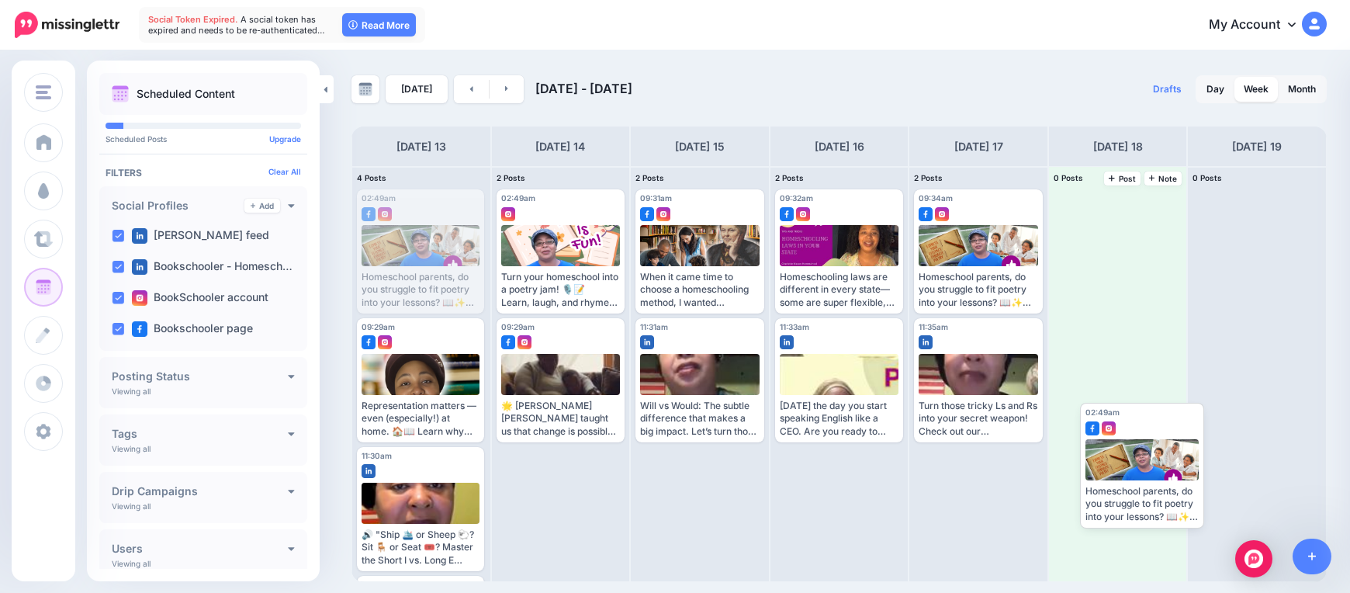
drag, startPoint x: 433, startPoint y: 240, endPoint x: 1136, endPoint y: 441, distance: 731.7
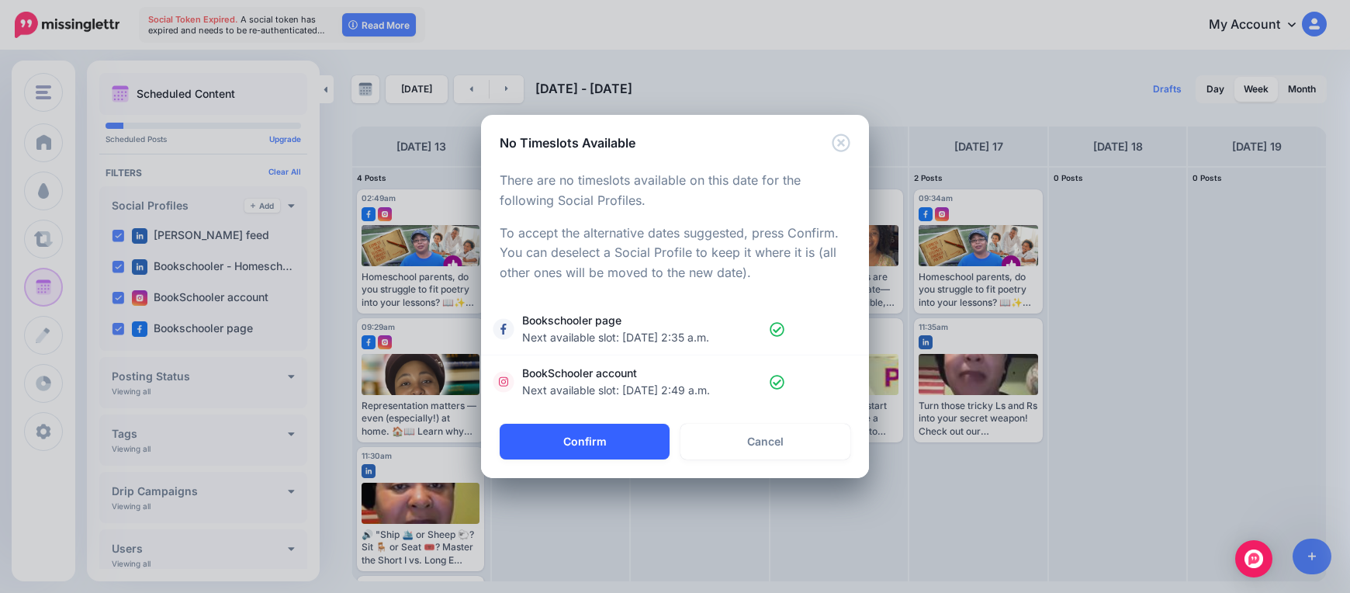
click at [570, 430] on button "Confirm" at bounding box center [585, 442] width 170 height 36
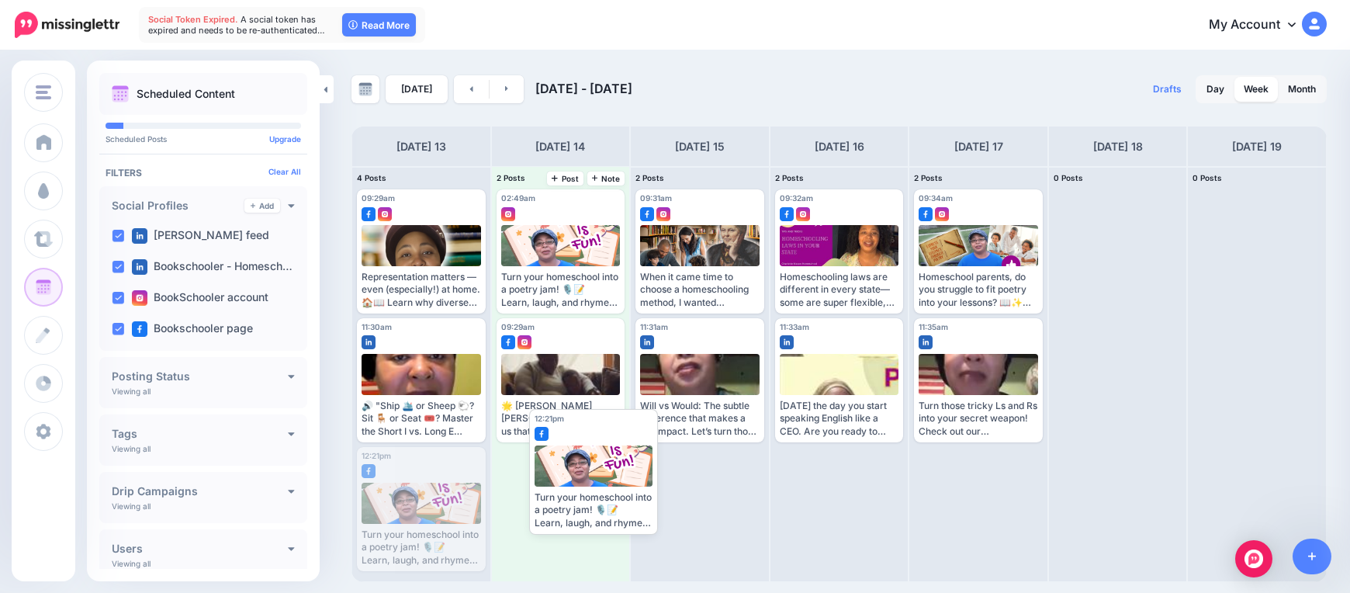
drag, startPoint x: 417, startPoint y: 495, endPoint x: 590, endPoint y: 456, distance: 177.3
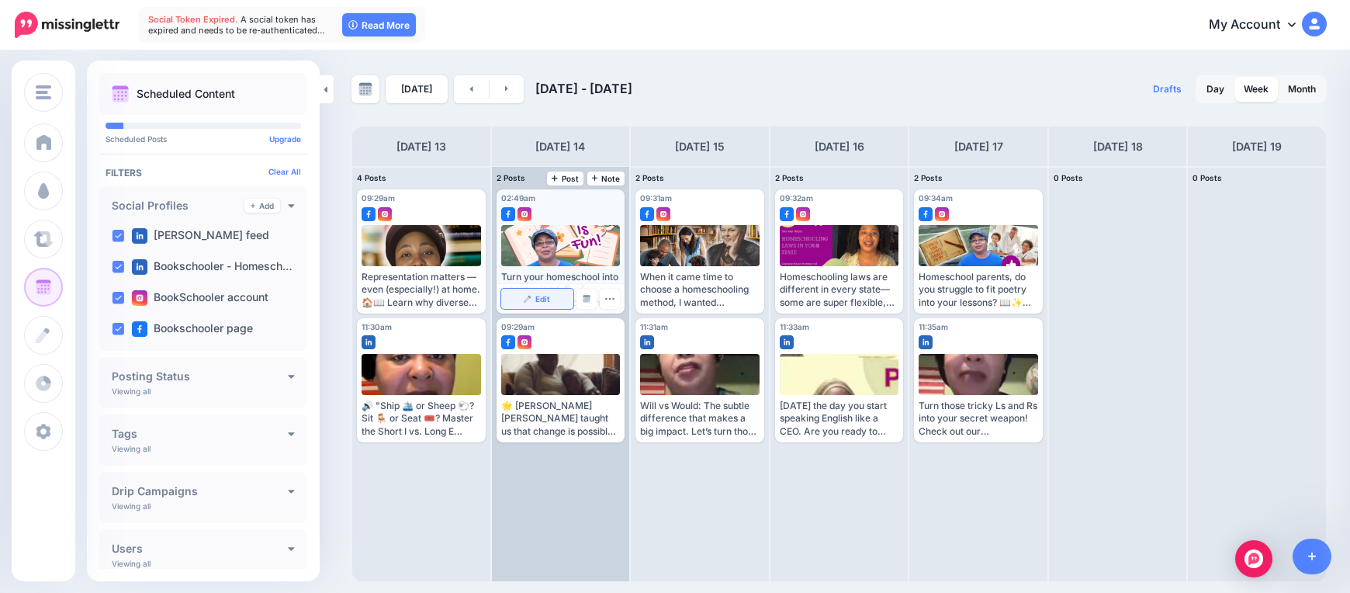
click at [552, 295] on link "Edit" at bounding box center [537, 299] width 73 height 20
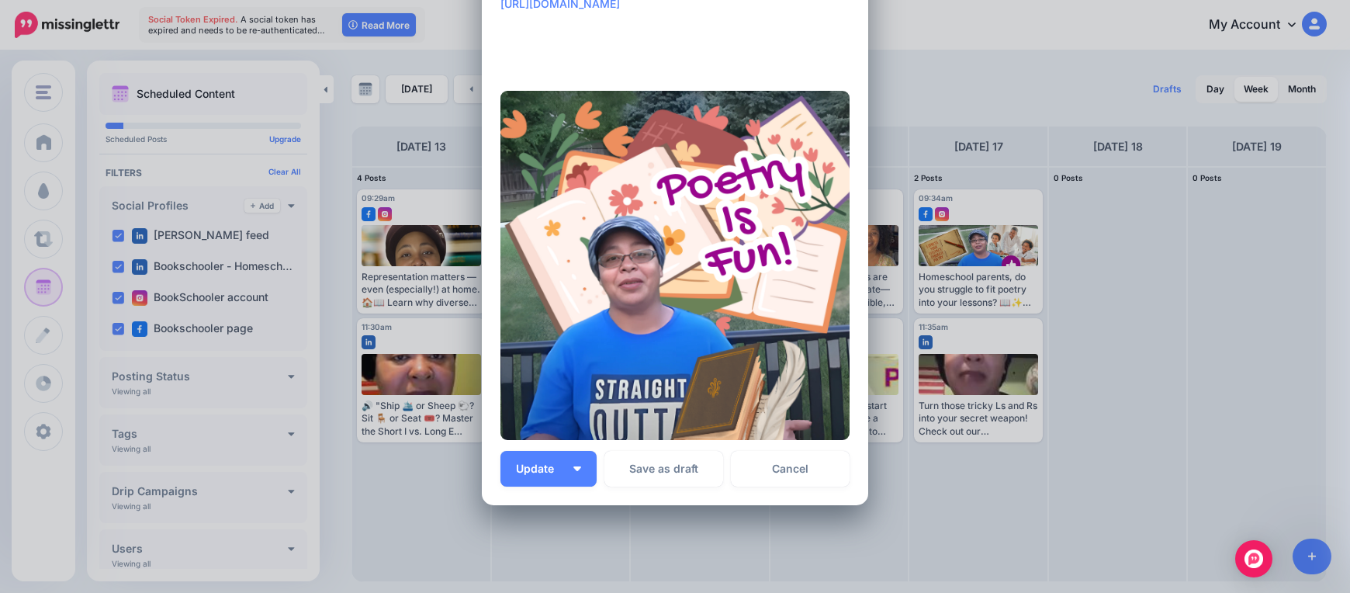
scroll to position [232, 0]
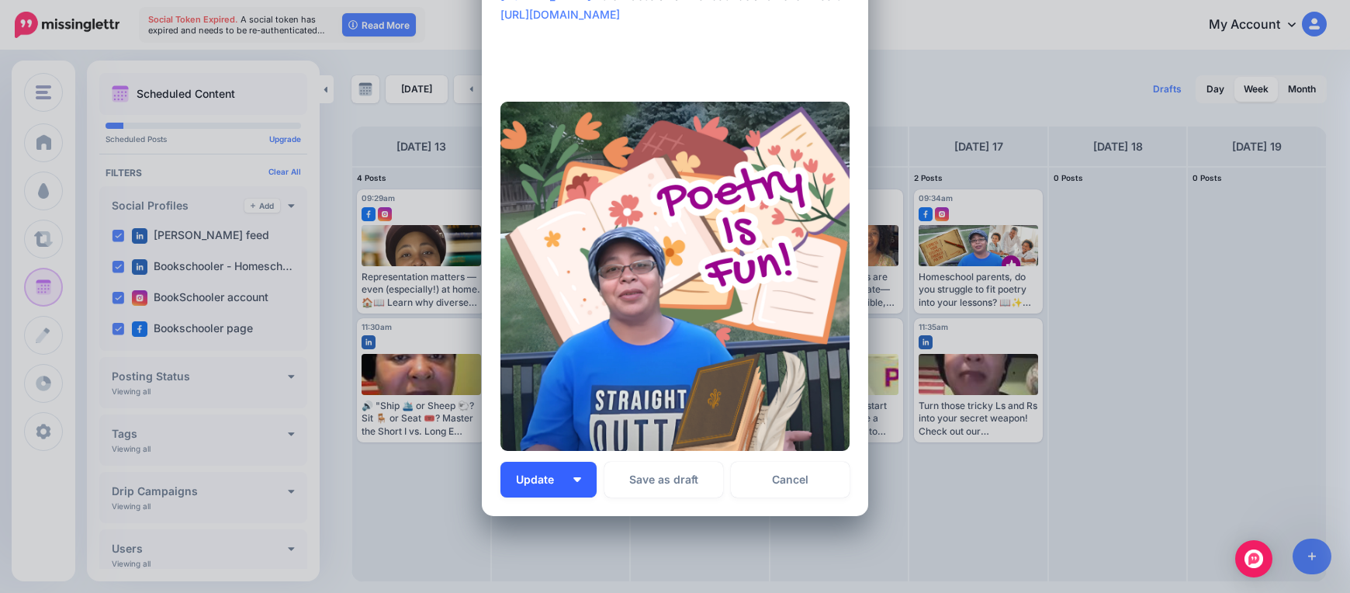
click at [566, 475] on button "Update" at bounding box center [548, 480] width 96 height 36
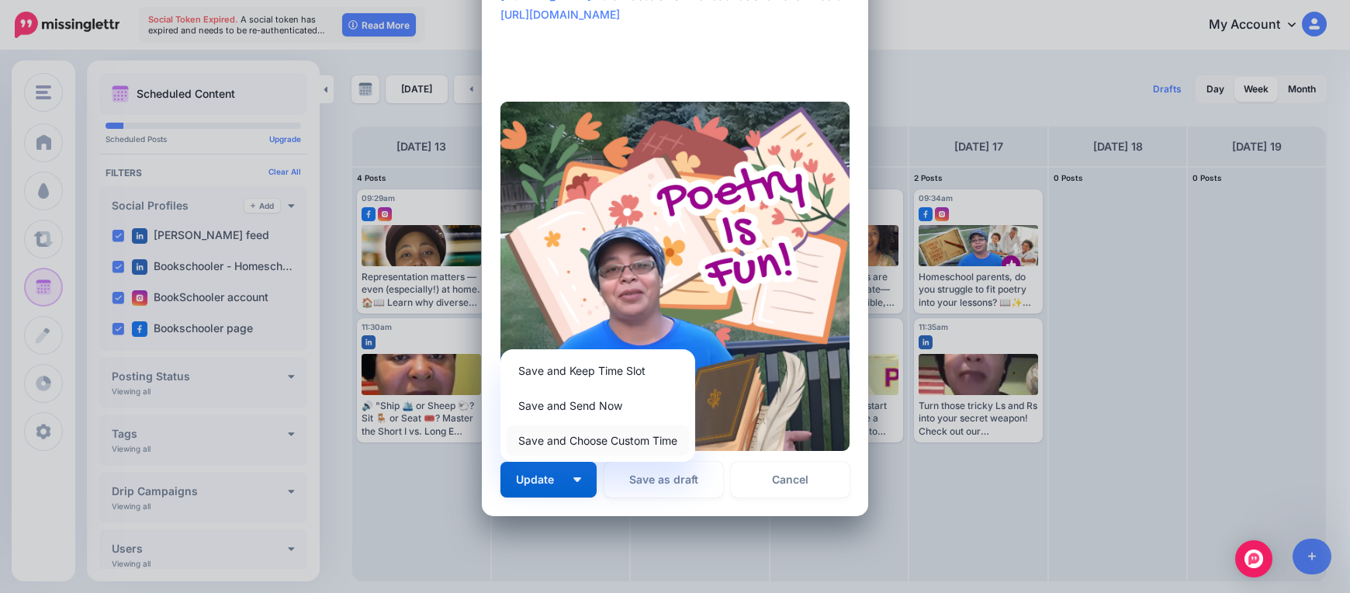
click at [585, 441] on link "Save and Choose Custom Time" at bounding box center [598, 440] width 182 height 30
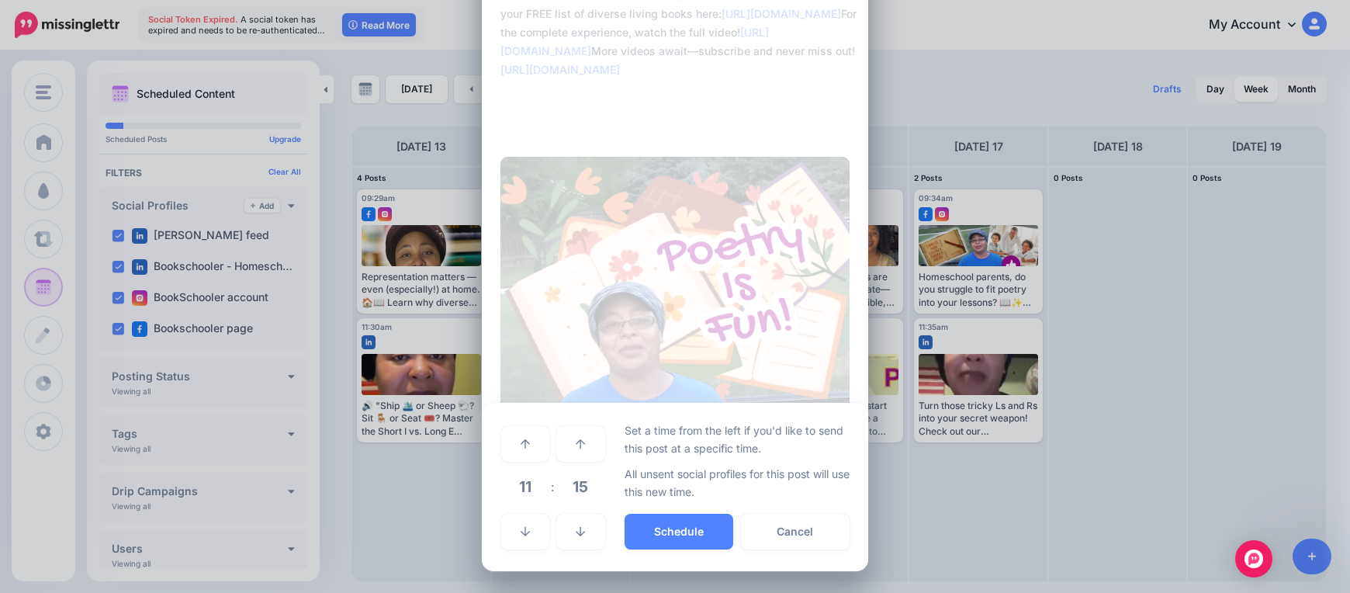
scroll to position [177, 0]
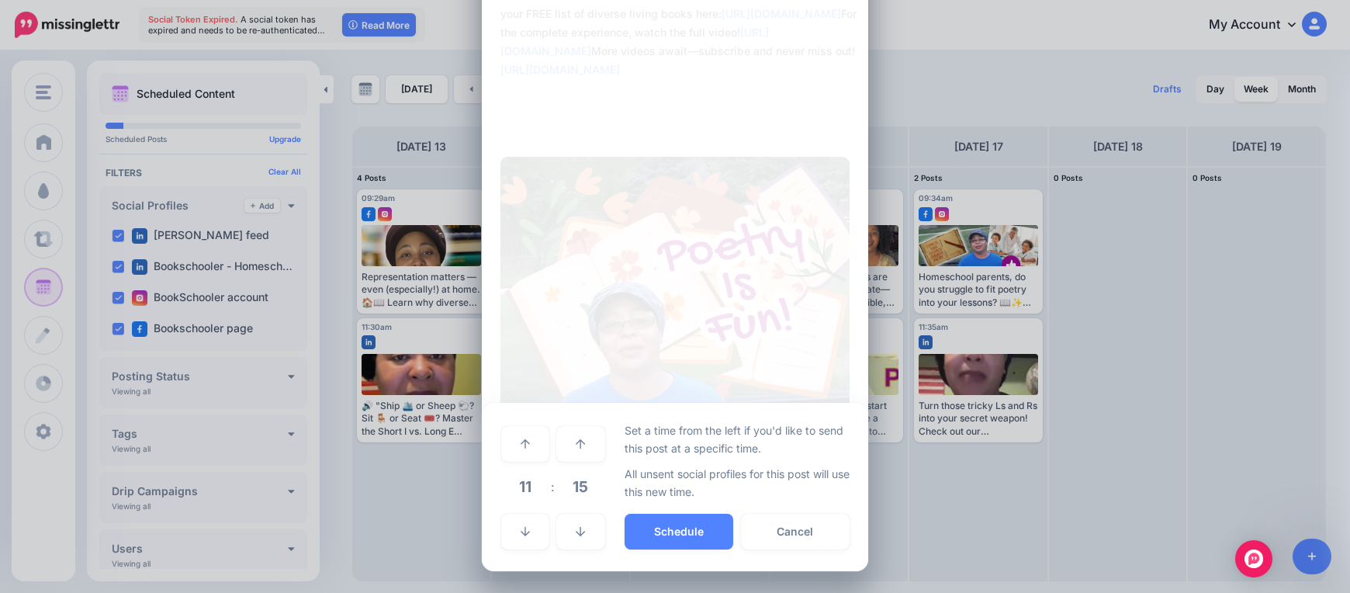
click at [531, 487] on span "11" at bounding box center [525, 486] width 42 height 42
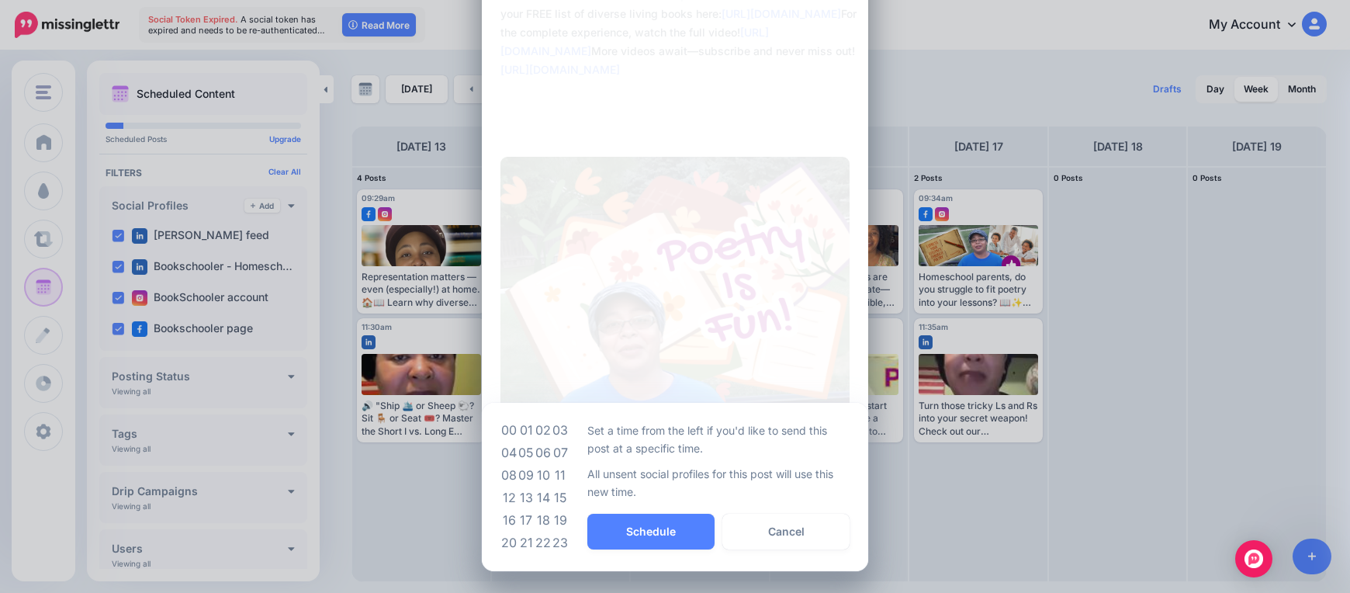
click at [526, 477] on td "09" at bounding box center [525, 475] width 17 height 22
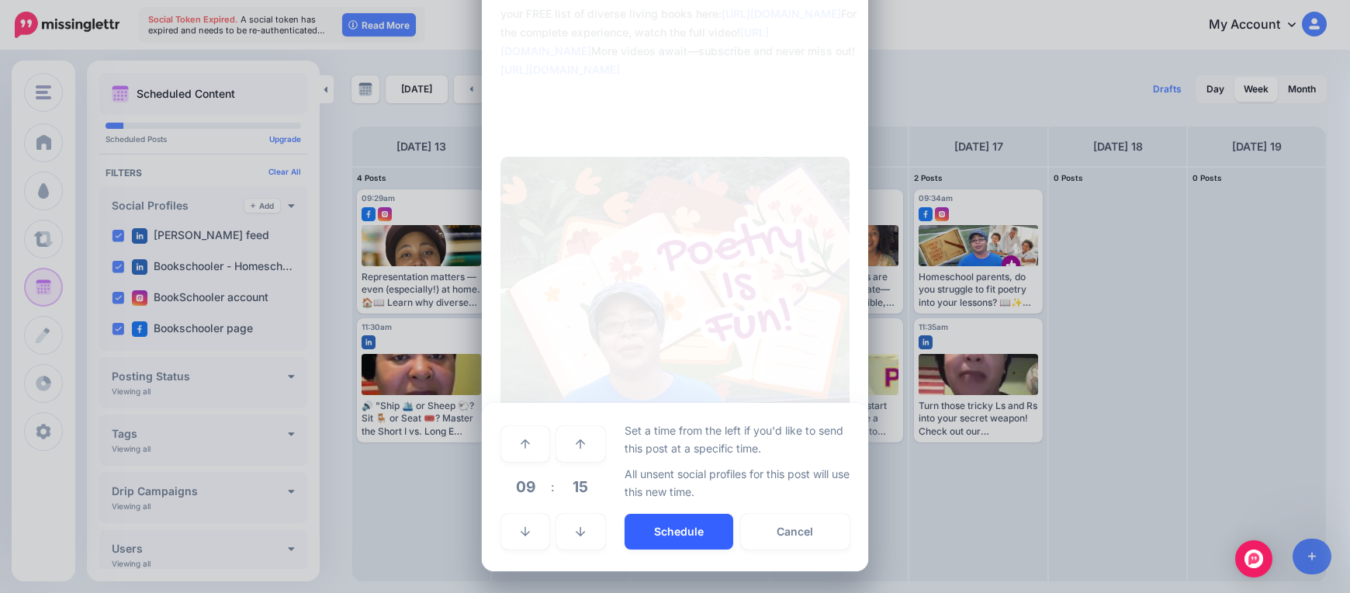
click at [659, 531] on button "Schedule" at bounding box center [678, 531] width 109 height 36
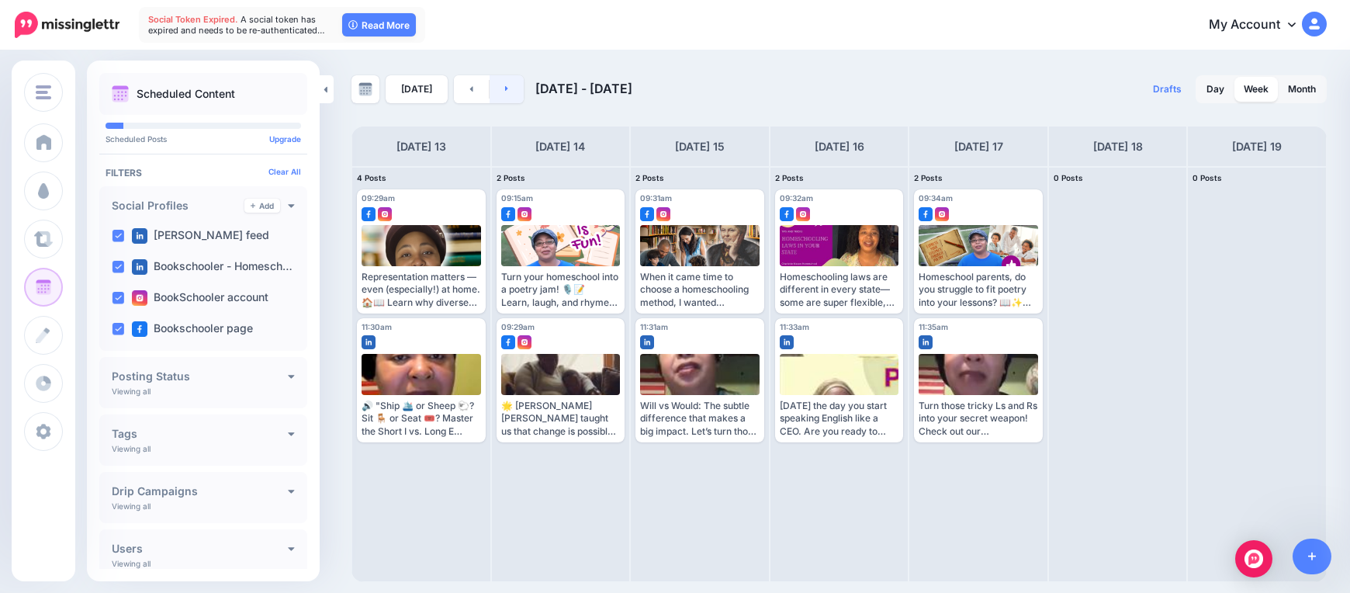
click at [507, 89] on link at bounding box center [506, 89] width 35 height 28
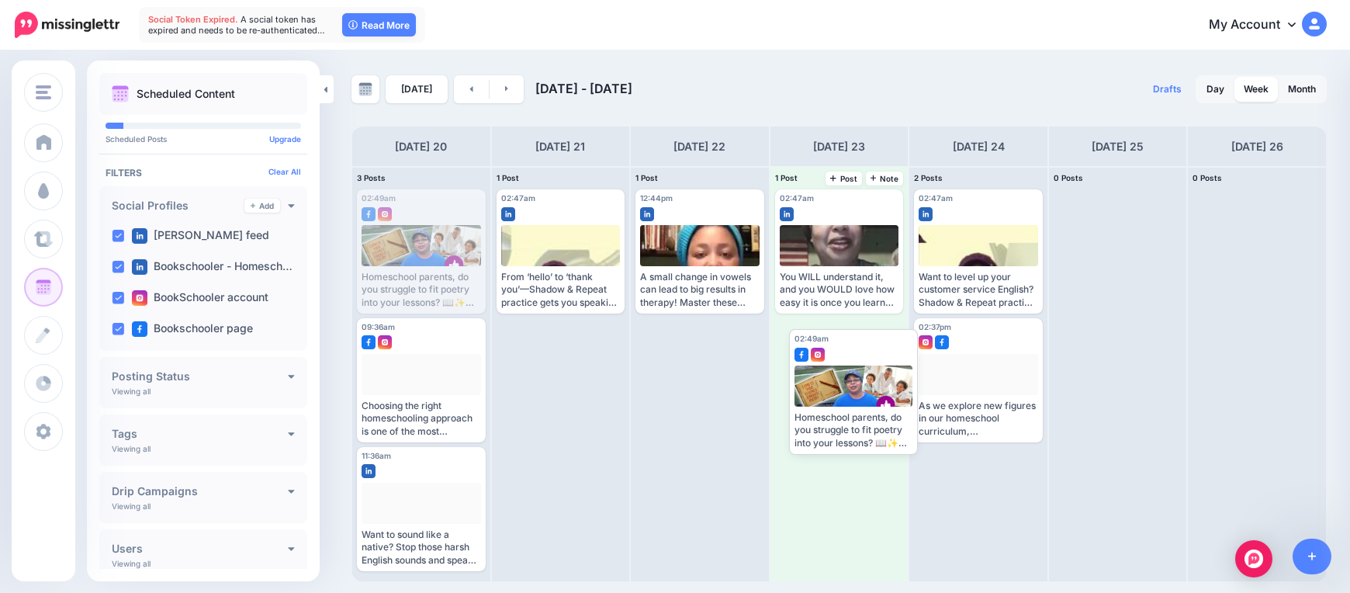
drag, startPoint x: 419, startPoint y: 242, endPoint x: 842, endPoint y: 378, distance: 444.7
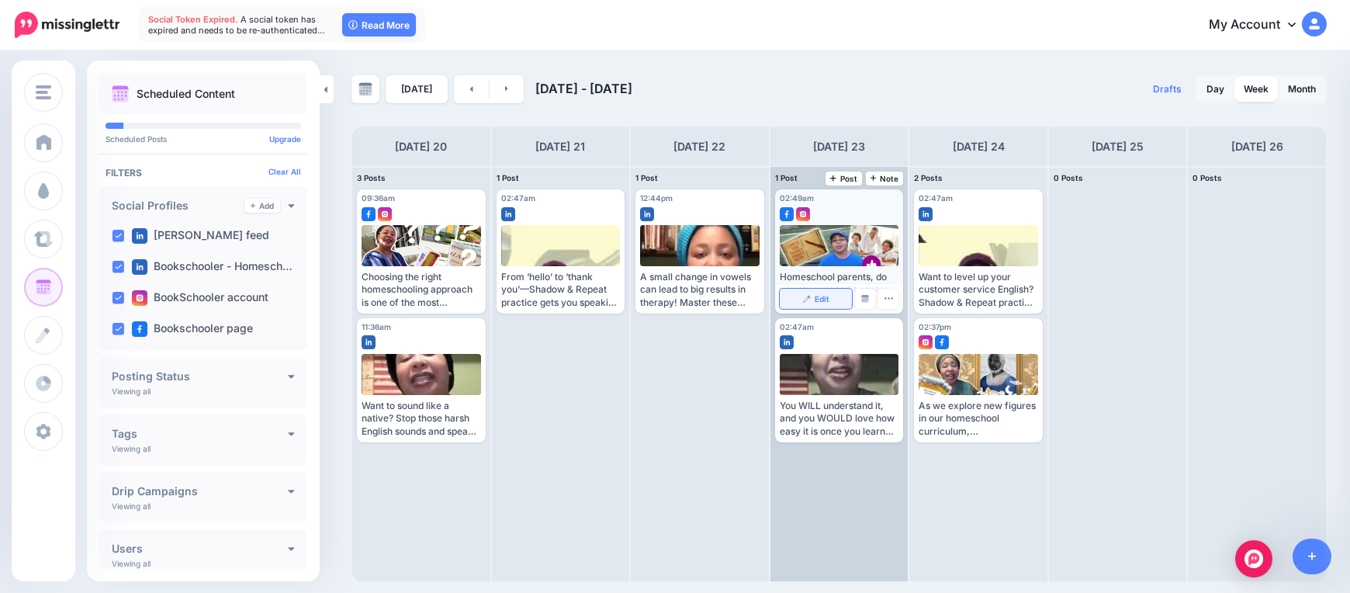
click at [832, 295] on link "Edit" at bounding box center [816, 299] width 73 height 20
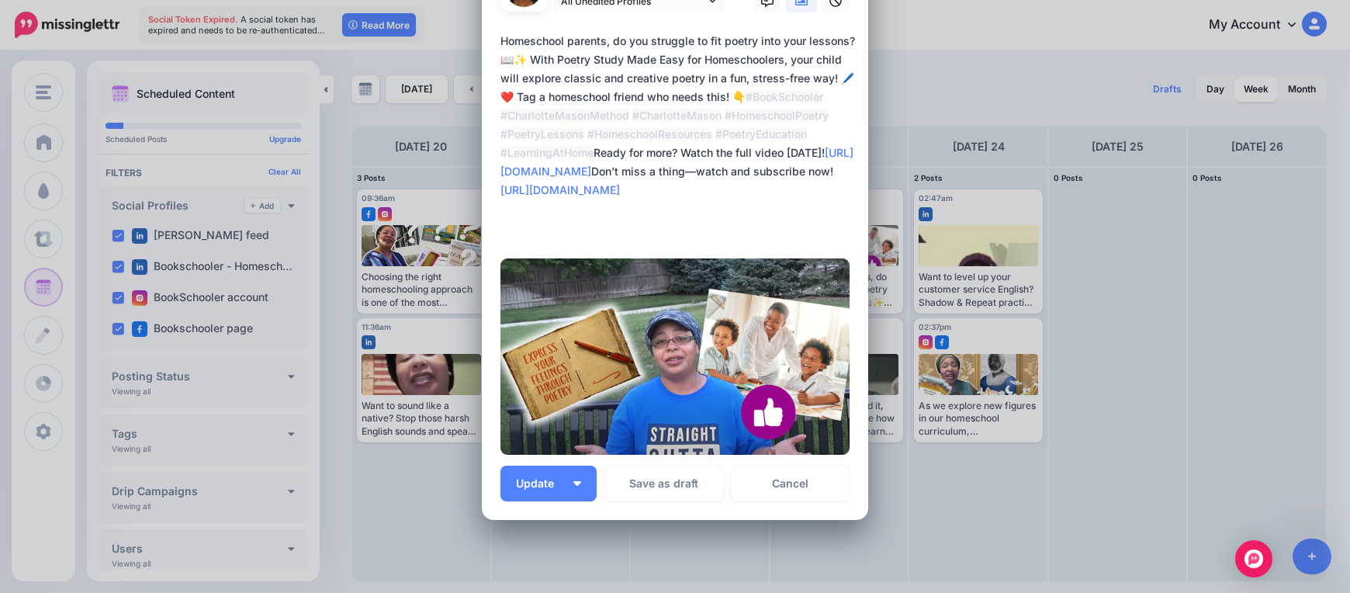
scroll to position [171, 0]
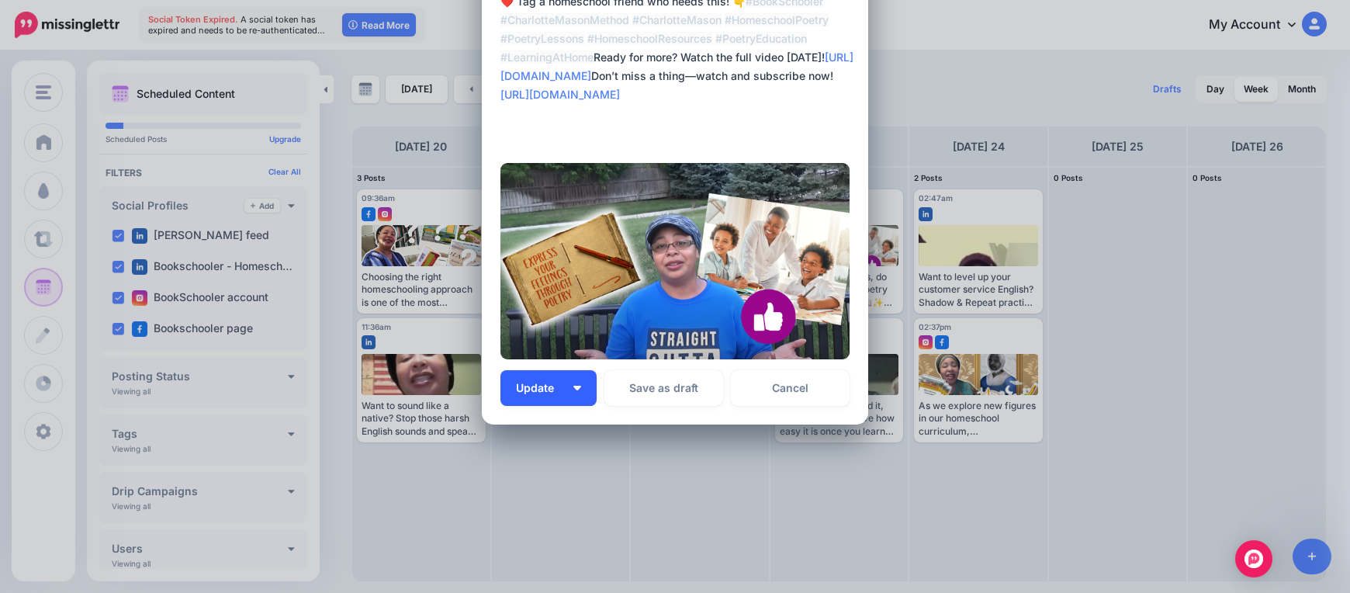
click at [574, 387] on img "button" at bounding box center [577, 388] width 8 height 5
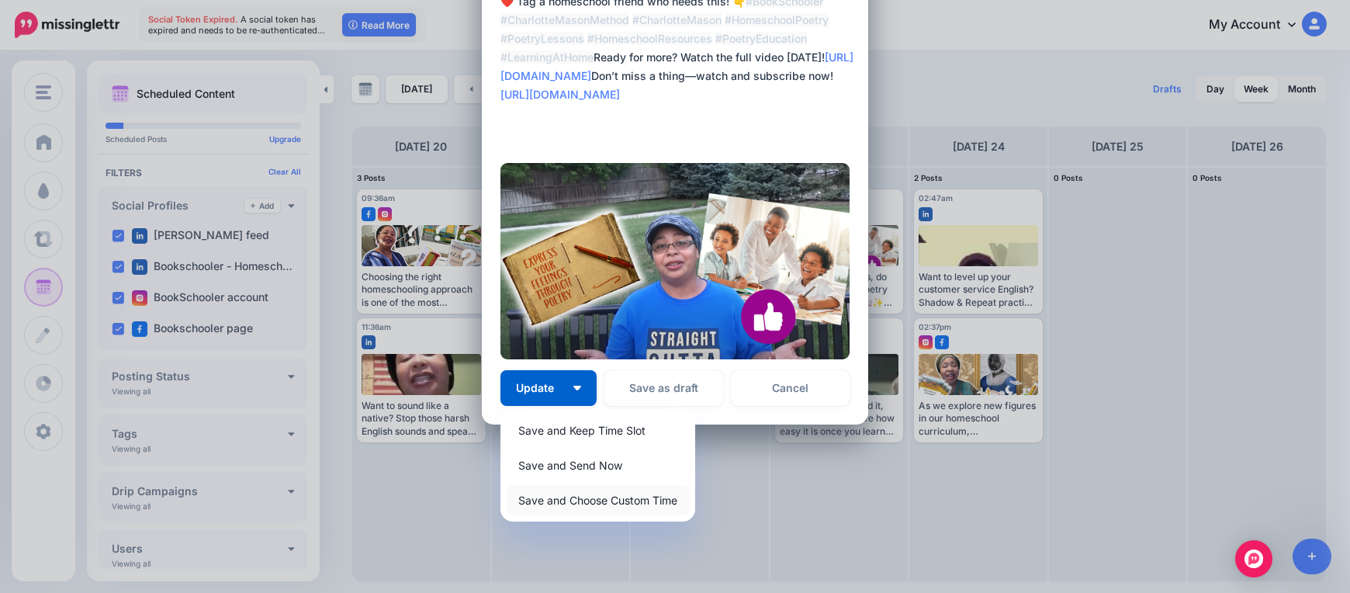
click at [582, 498] on link "Save and Choose Custom Time" at bounding box center [598, 500] width 182 height 30
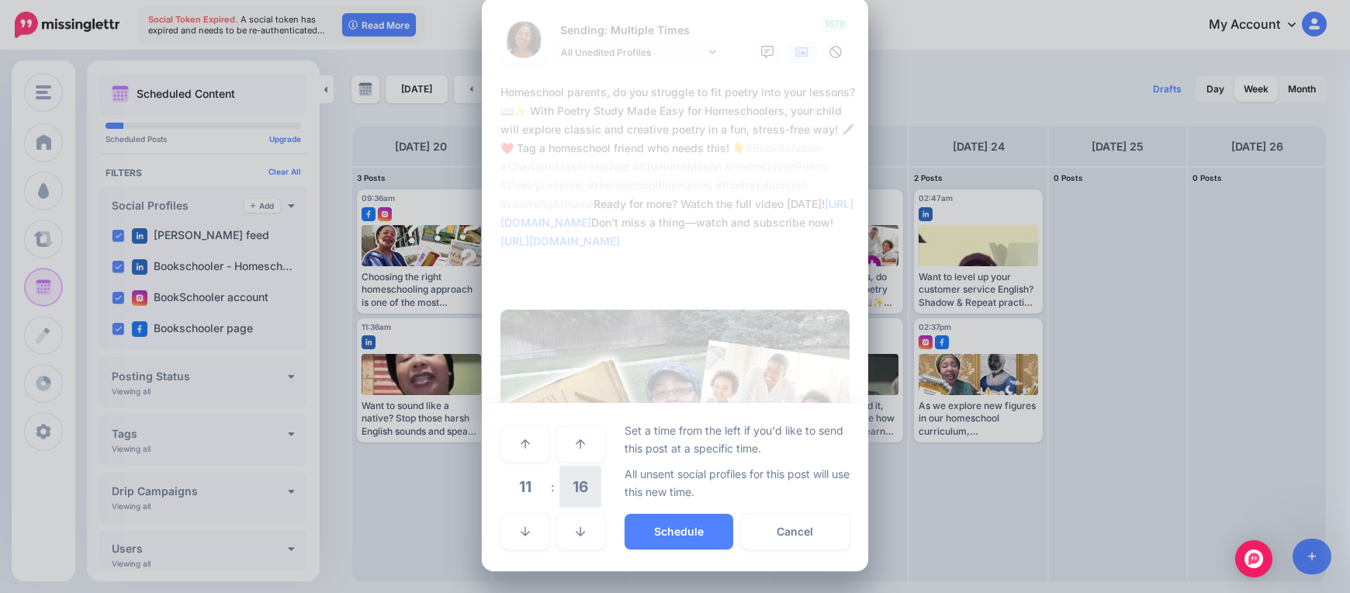
scroll to position [24, 0]
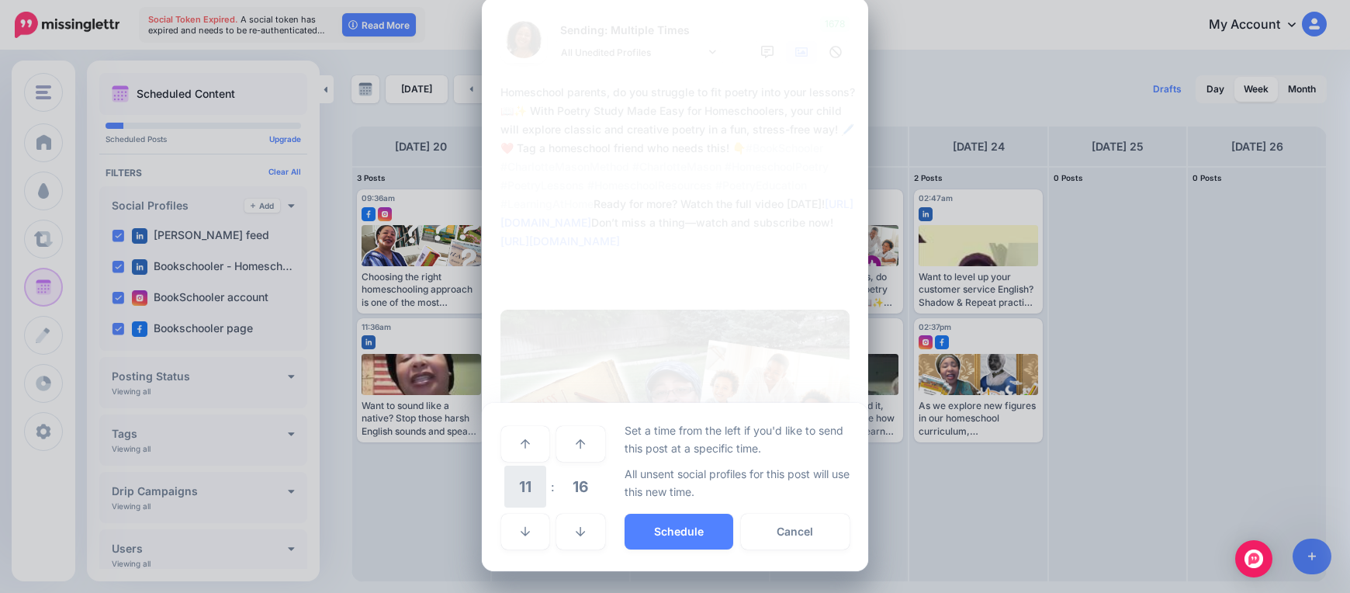
click at [513, 495] on span "11" at bounding box center [525, 486] width 42 height 42
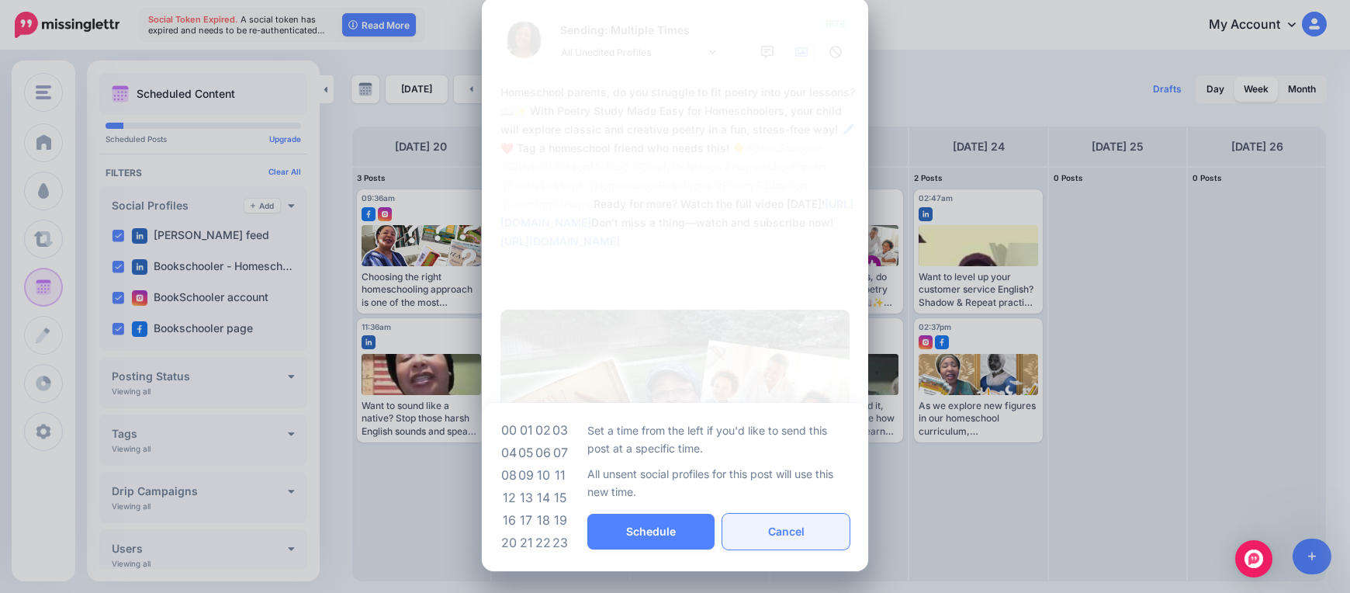
click at [759, 532] on button "Cancel" at bounding box center [785, 531] width 127 height 36
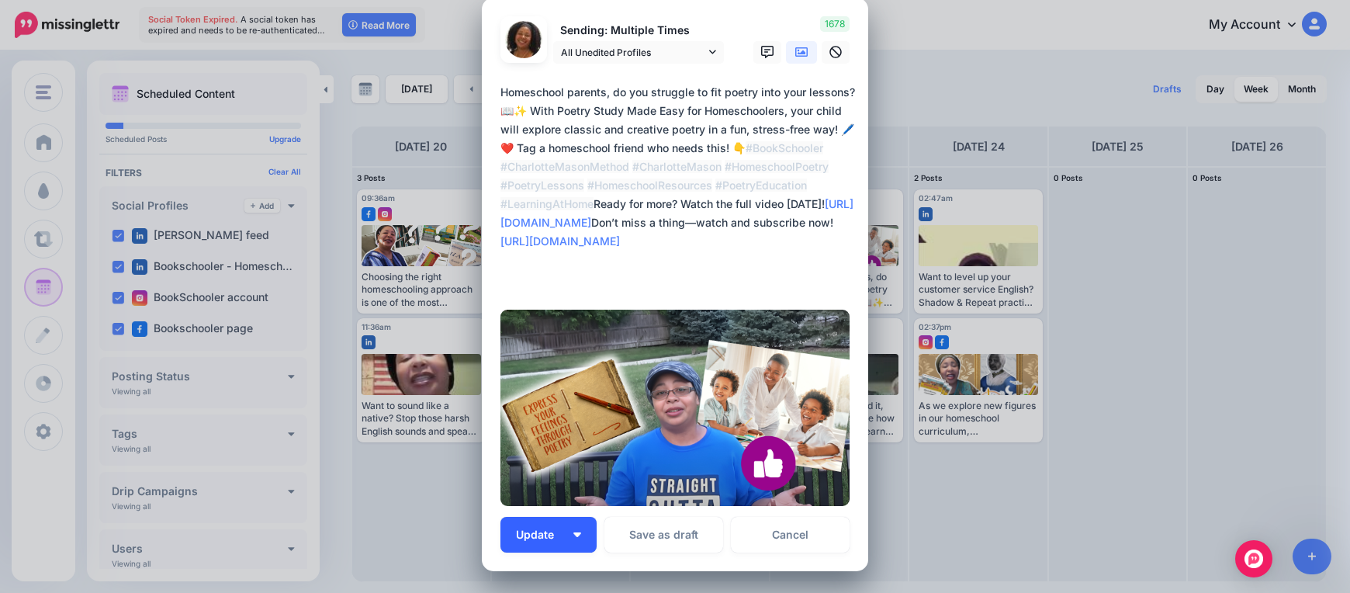
click at [573, 533] on img "button" at bounding box center [577, 534] width 8 height 5
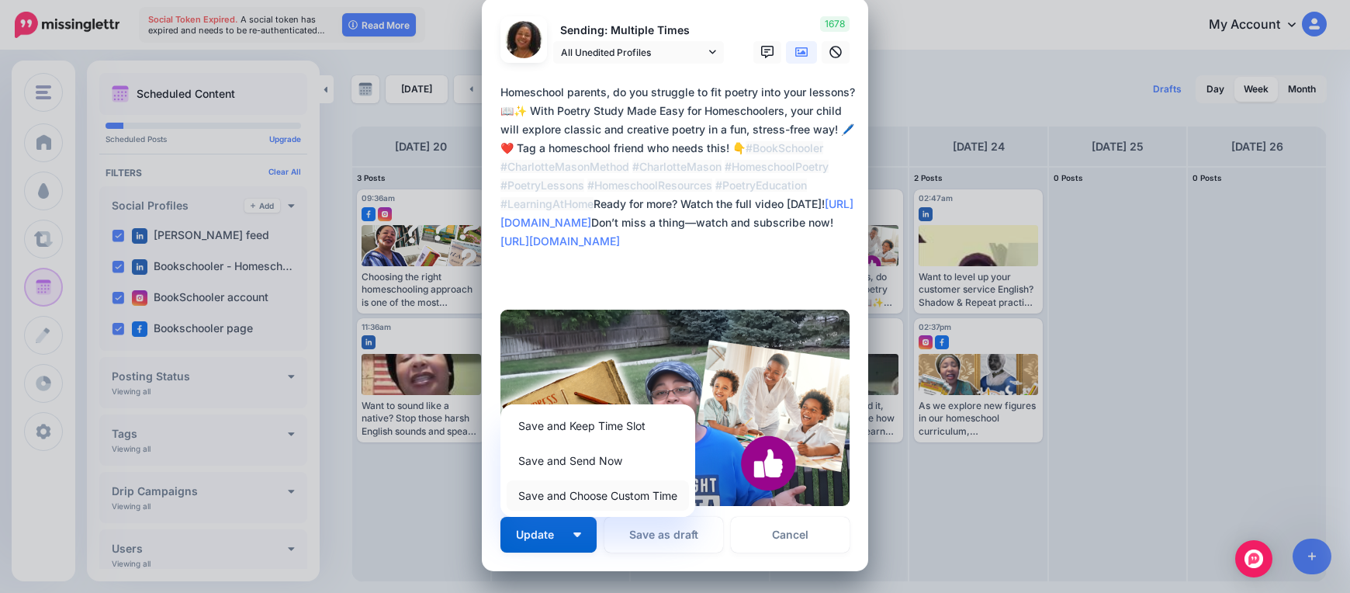
click at [538, 486] on link "Save and Choose Custom Time" at bounding box center [598, 495] width 182 height 30
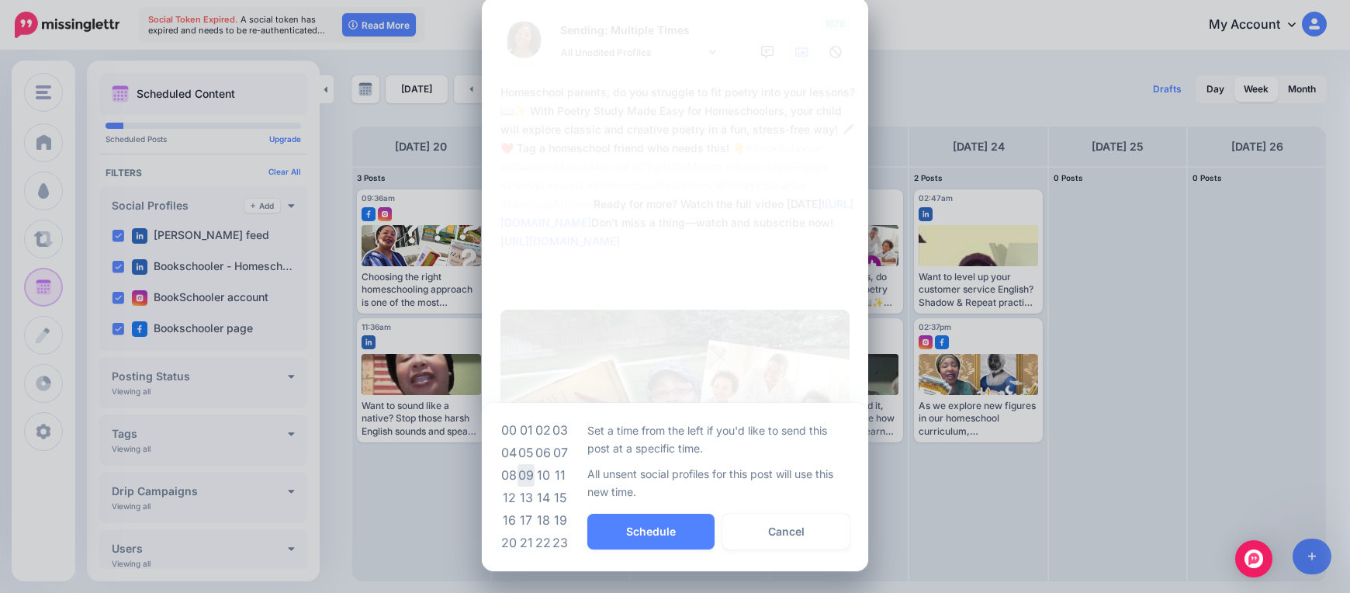
click at [522, 476] on td "09" at bounding box center [525, 475] width 17 height 22
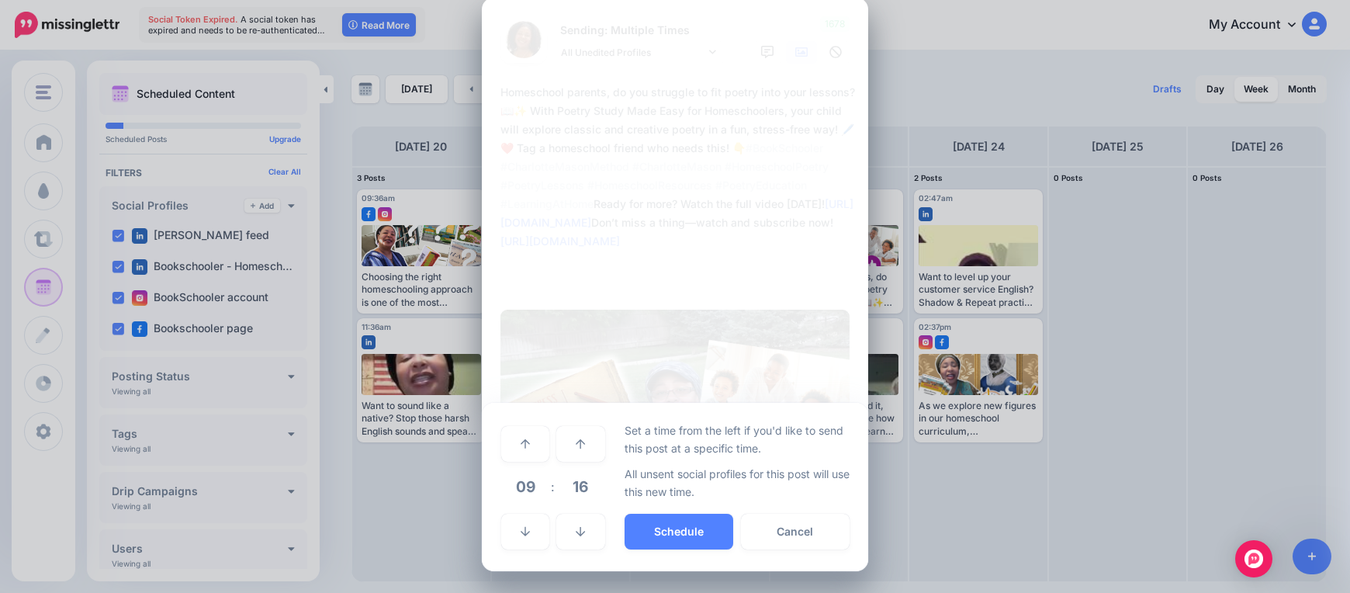
click at [660, 551] on div "Set a time from the left if you'd like to send this post at a specific time. Al…" at bounding box center [737, 486] width 226 height 131
click at [666, 538] on button "Schedule" at bounding box center [678, 531] width 109 height 36
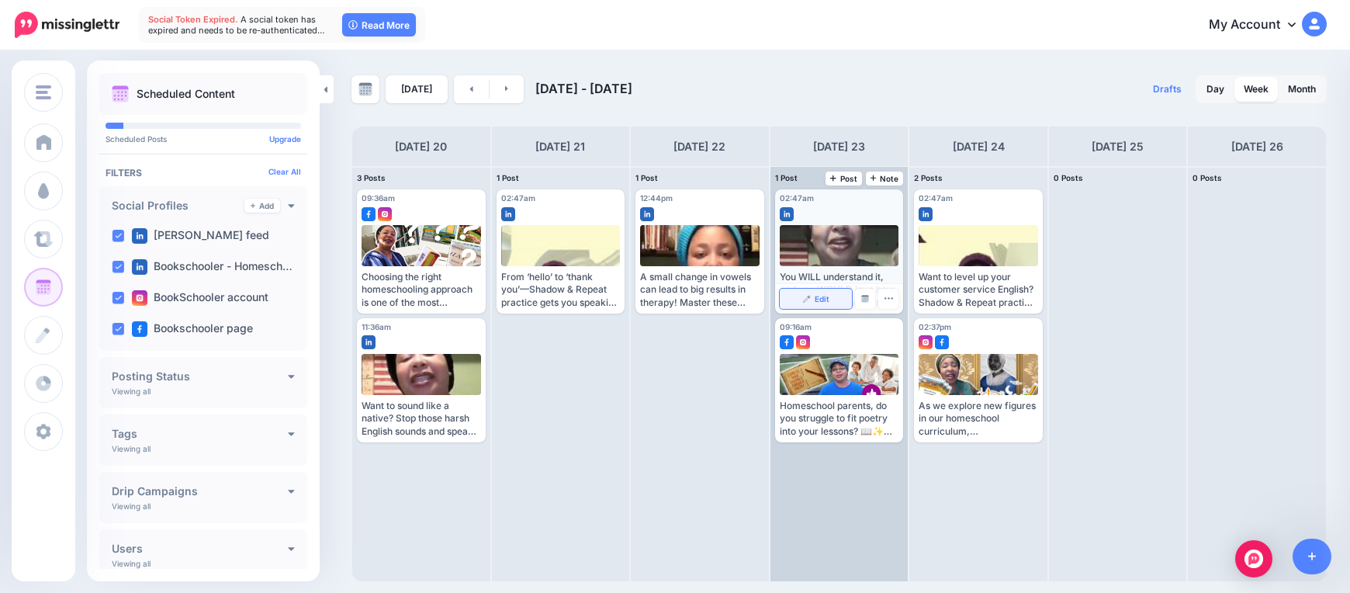
click at [811, 296] on link "Edit" at bounding box center [816, 299] width 73 height 20
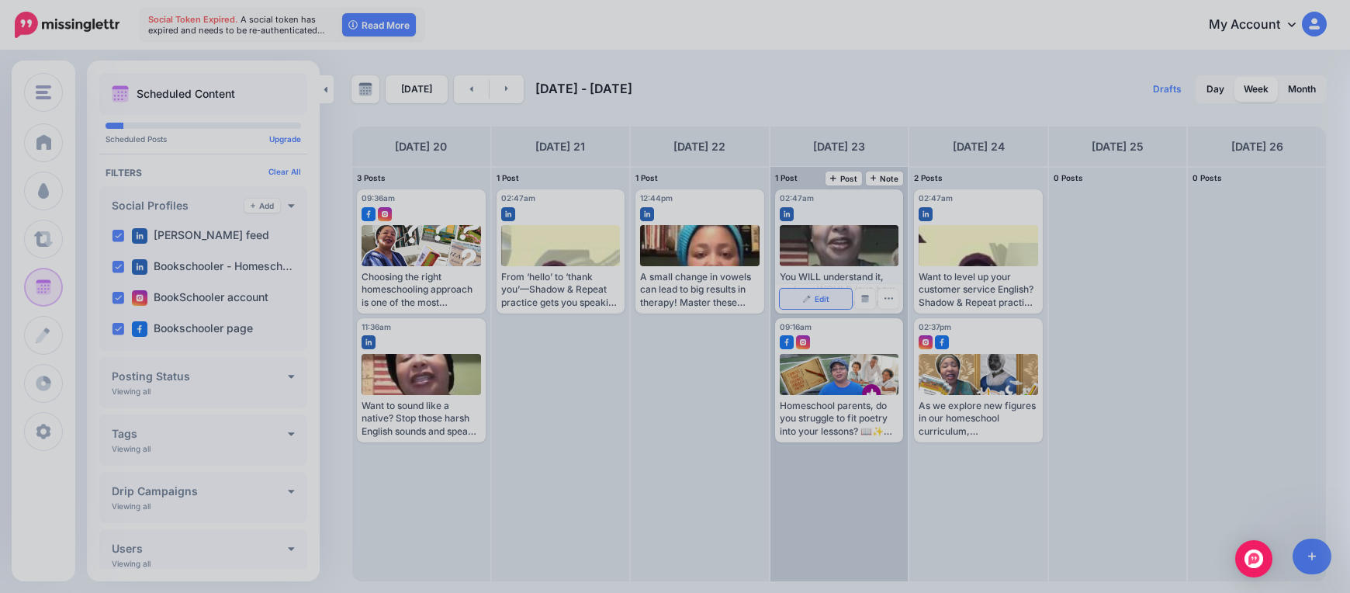
scroll to position [0, 0]
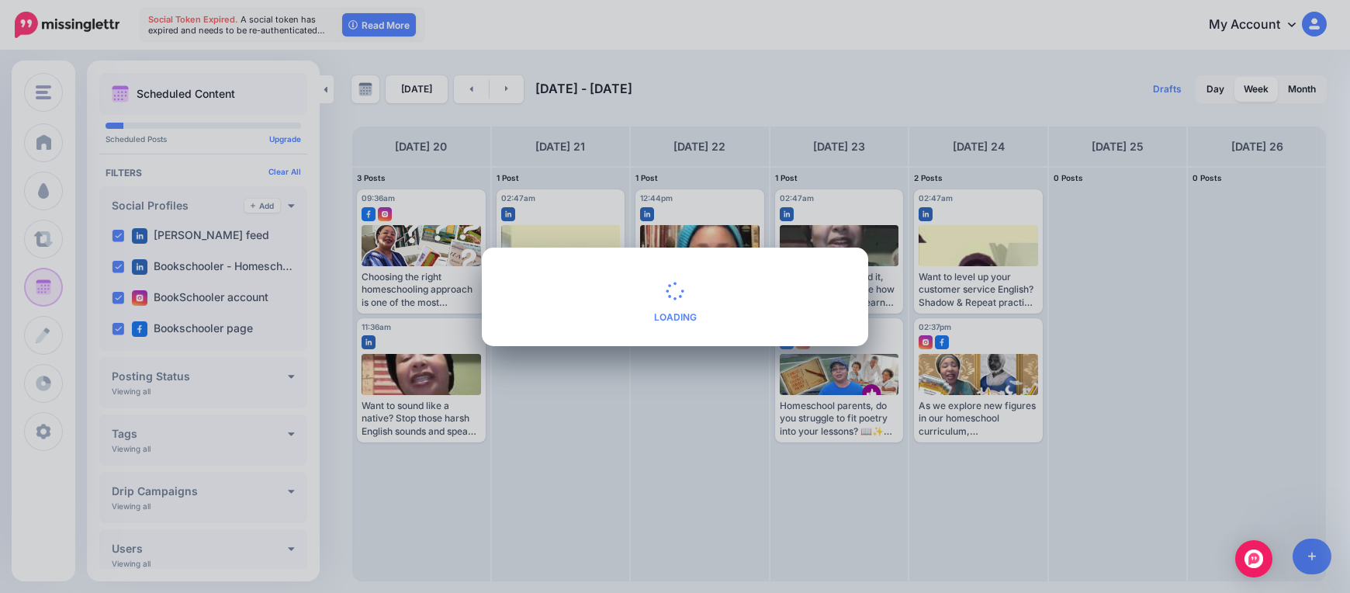
type textarea "**********"
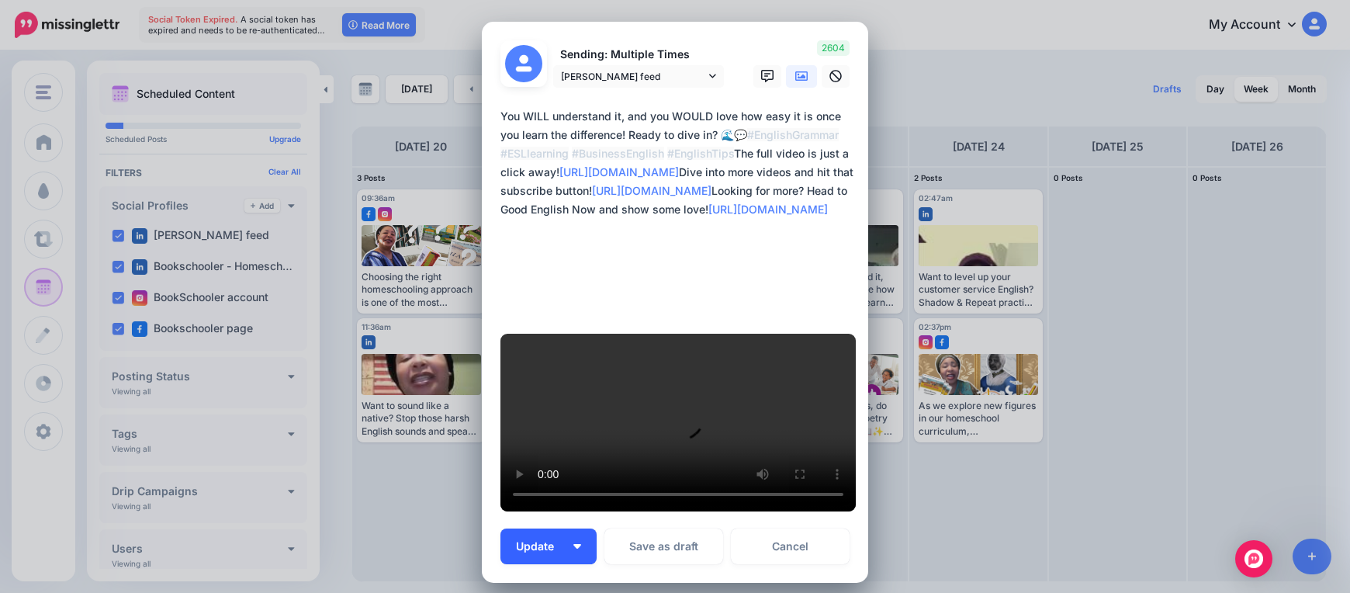
click at [580, 528] on button "Update" at bounding box center [548, 546] width 96 height 36
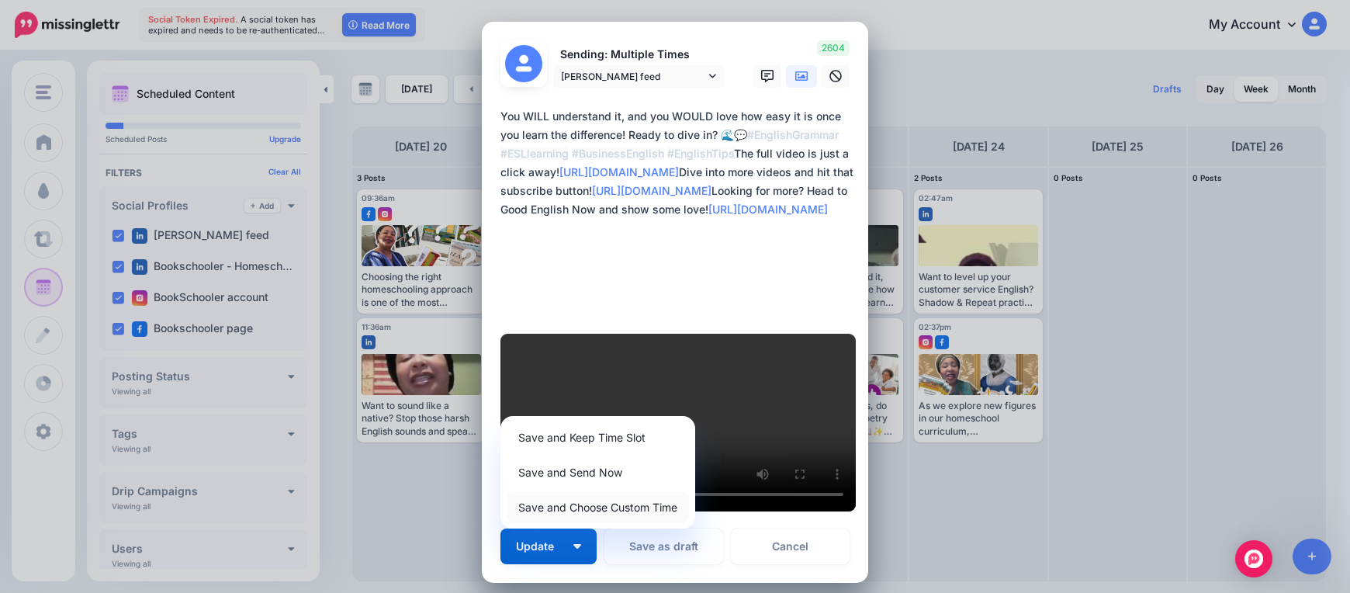
drag, startPoint x: 629, startPoint y: 465, endPoint x: 628, endPoint y: 488, distance: 23.3
click at [629, 492] on link "Save and Choose Custom Time" at bounding box center [598, 507] width 182 height 30
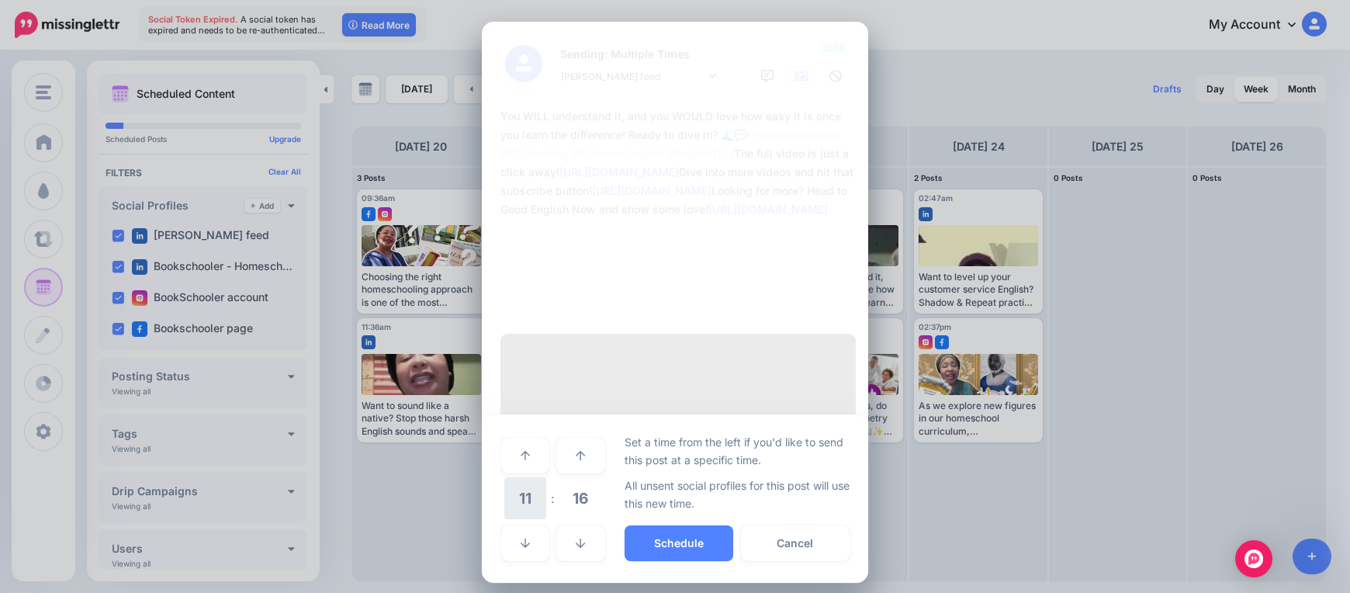
click at [524, 477] on span "11" at bounding box center [525, 498] width 42 height 42
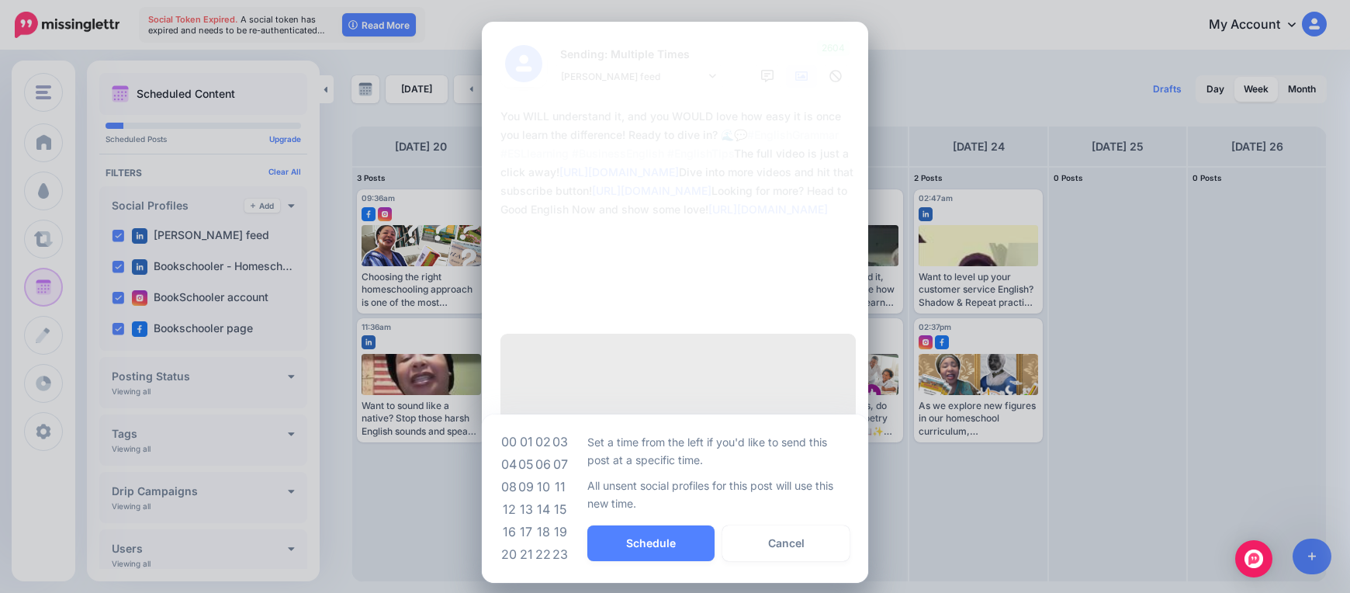
click at [564, 475] on td "11" at bounding box center [560, 486] width 17 height 22
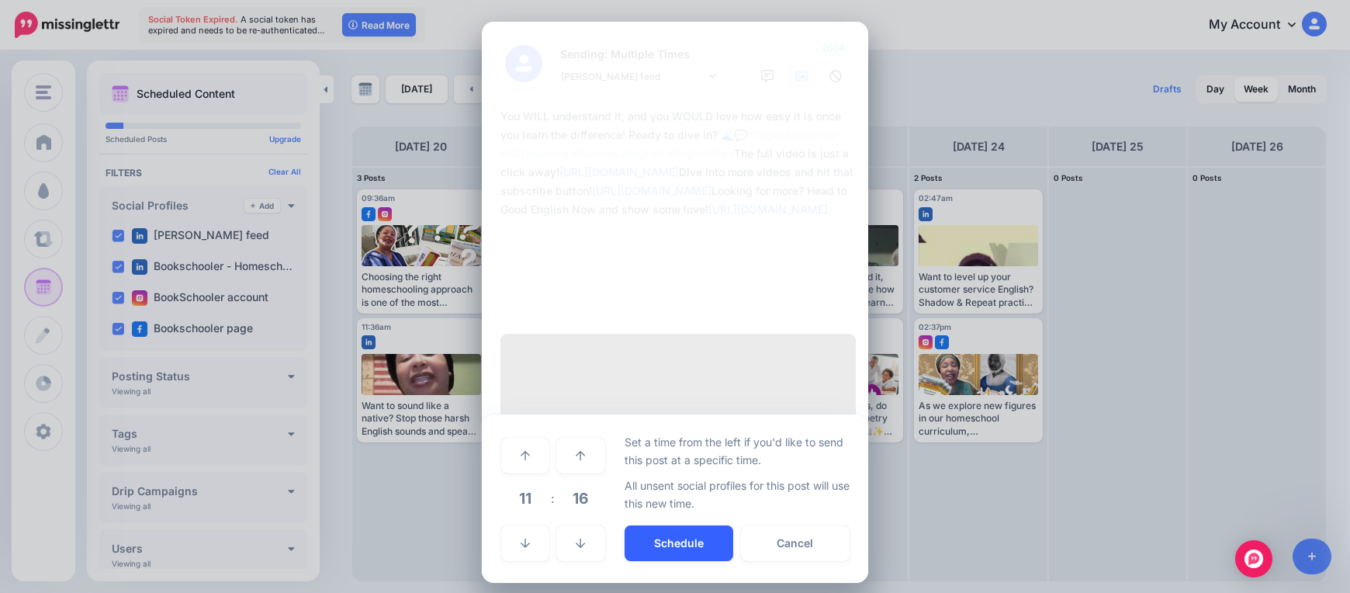
click at [655, 525] on button "Schedule" at bounding box center [678, 543] width 109 height 36
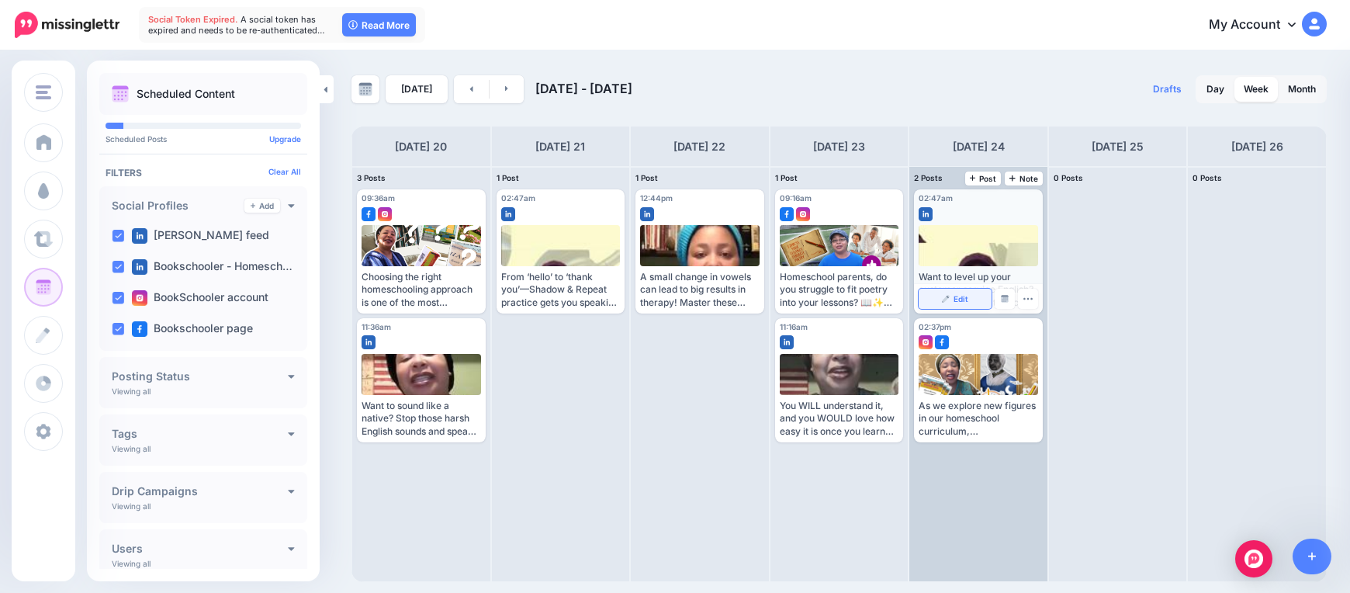
click at [945, 295] on img at bounding box center [946, 299] width 8 height 8
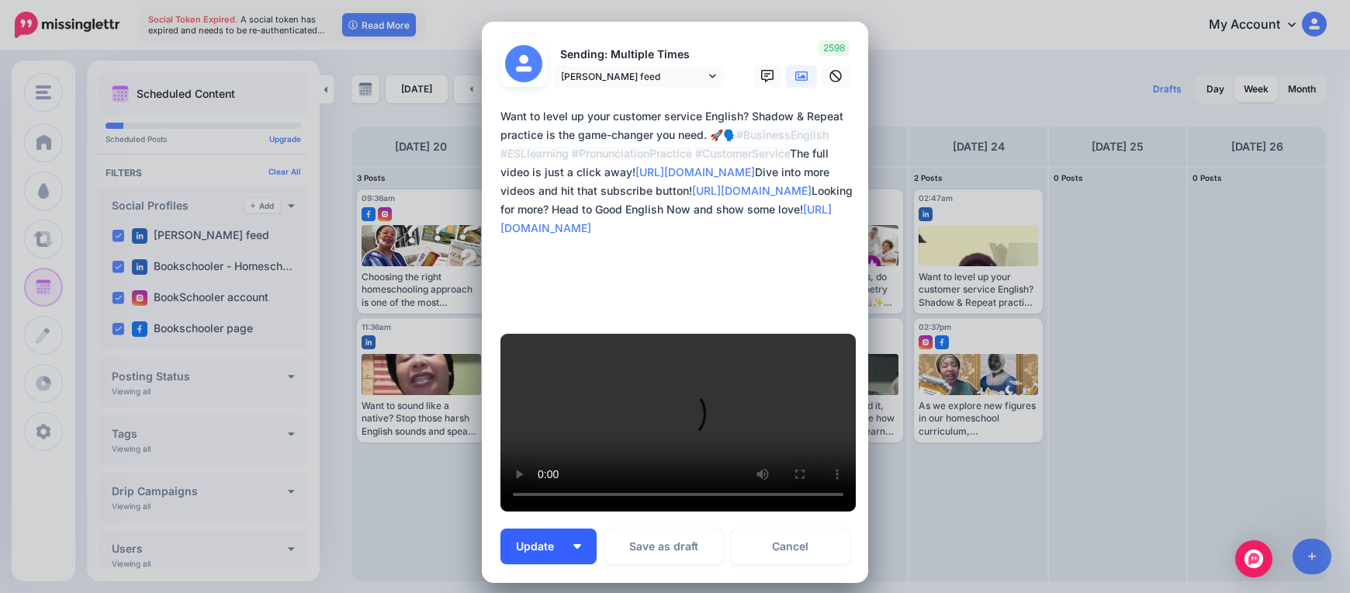
click at [569, 528] on button "Update" at bounding box center [548, 546] width 96 height 36
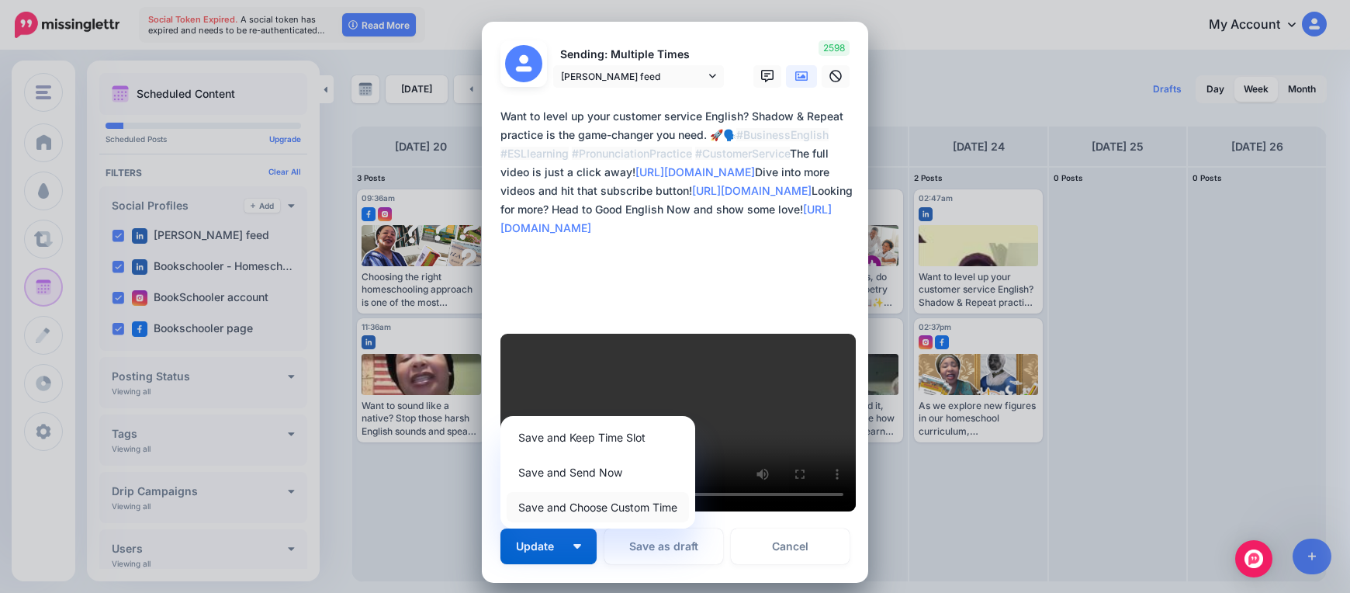
click at [597, 492] on link "Save and Choose Custom Time" at bounding box center [598, 507] width 182 height 30
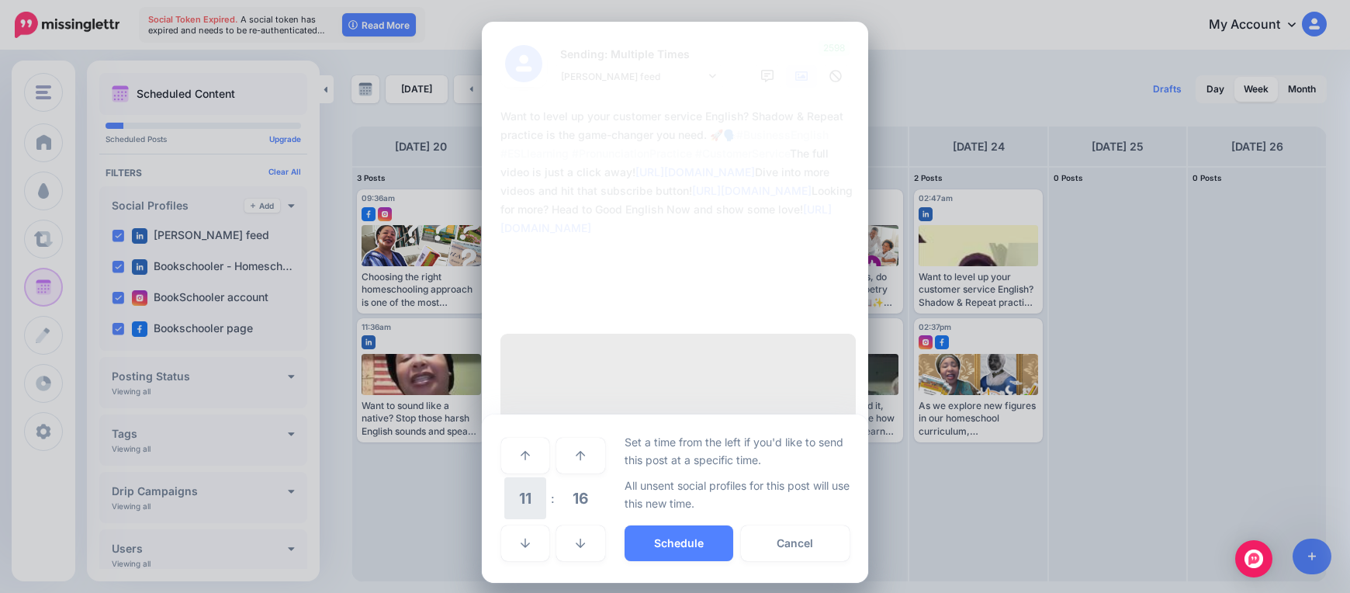
click at [536, 477] on span "11" at bounding box center [525, 498] width 42 height 42
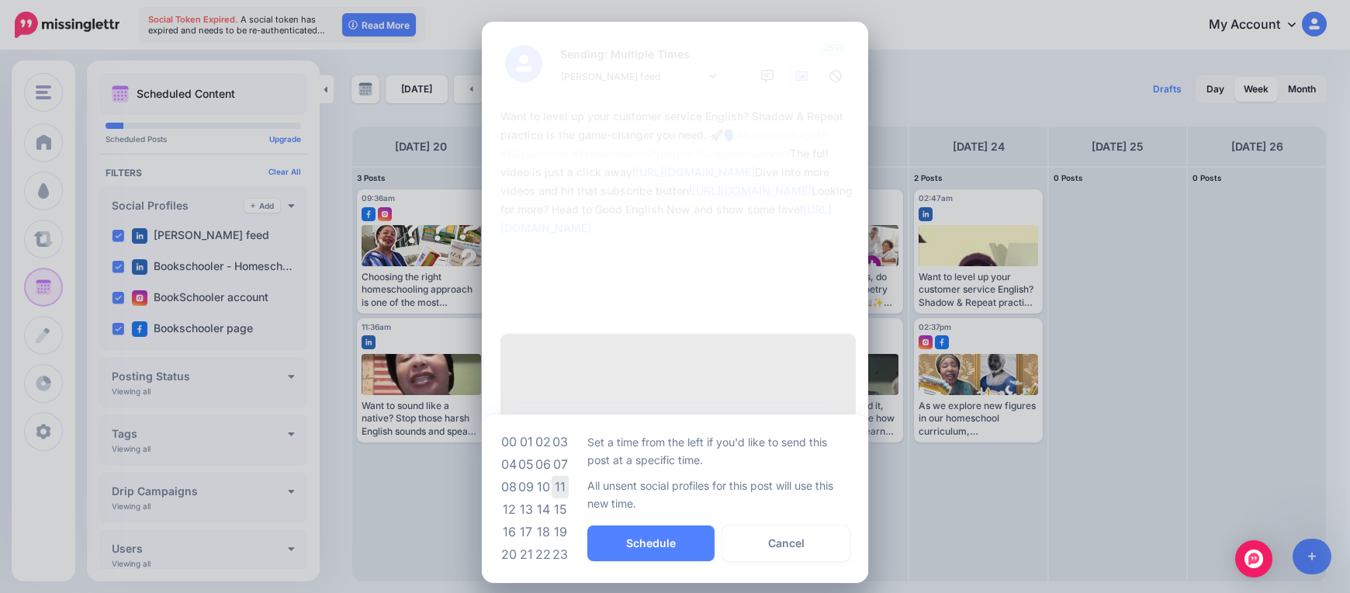
click at [563, 475] on td "11" at bounding box center [560, 486] width 17 height 22
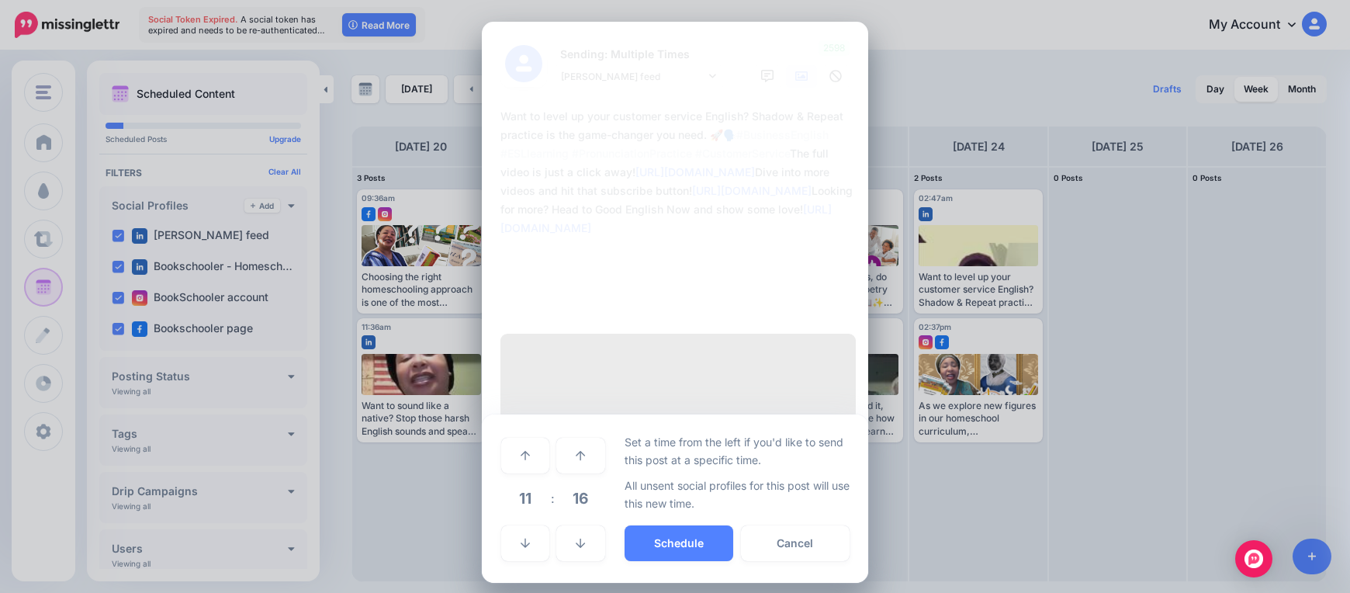
click at [637, 527] on div "Set a time from the left if you'd like to send this post at a specific time. Al…" at bounding box center [737, 498] width 226 height 131
click at [656, 525] on button "Schedule" at bounding box center [678, 543] width 109 height 36
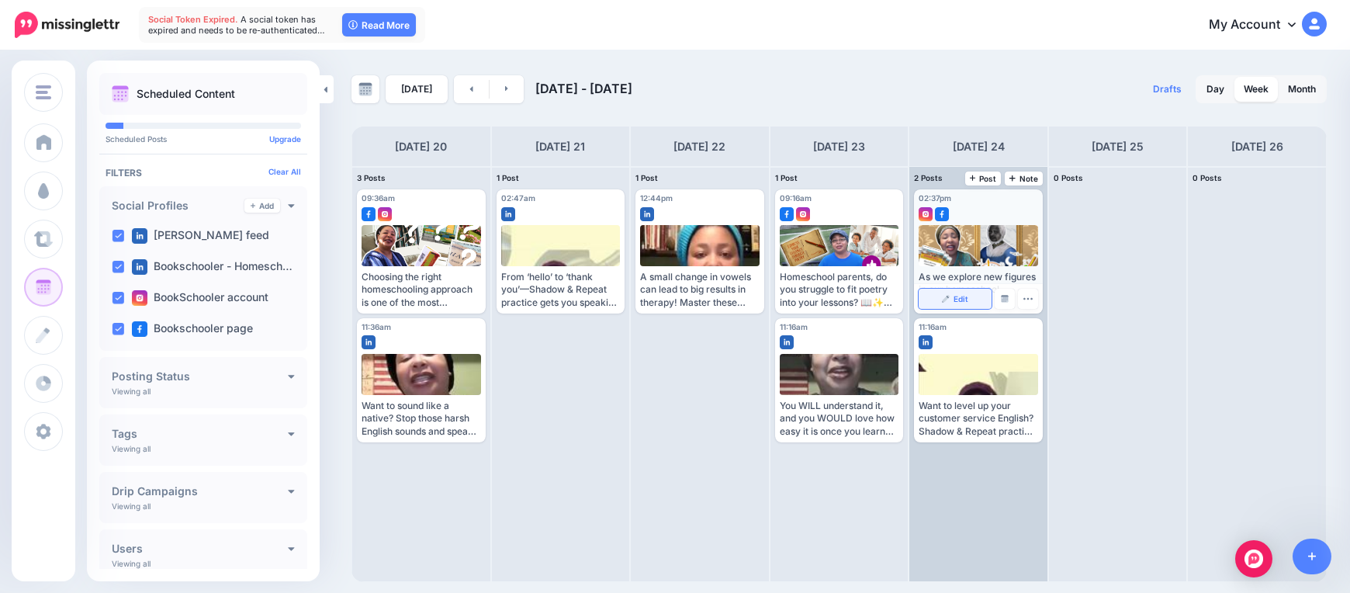
click at [951, 296] on link "Edit" at bounding box center [954, 299] width 73 height 20
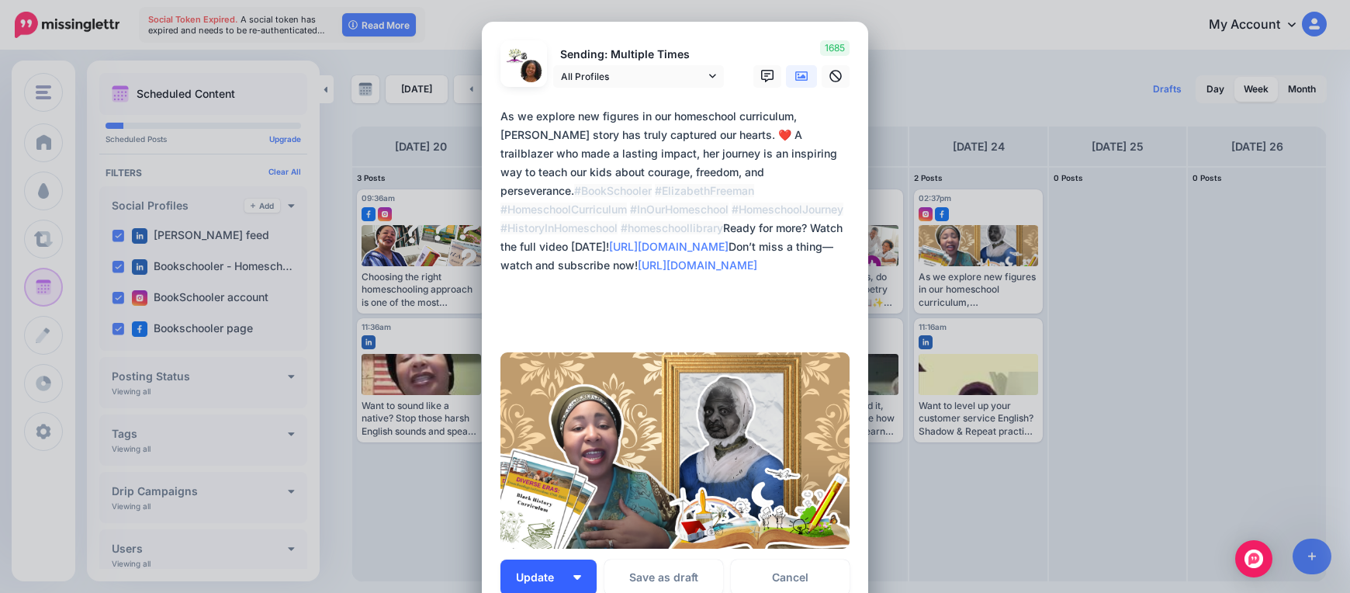
click at [576, 579] on button "Update" at bounding box center [548, 577] width 96 height 36
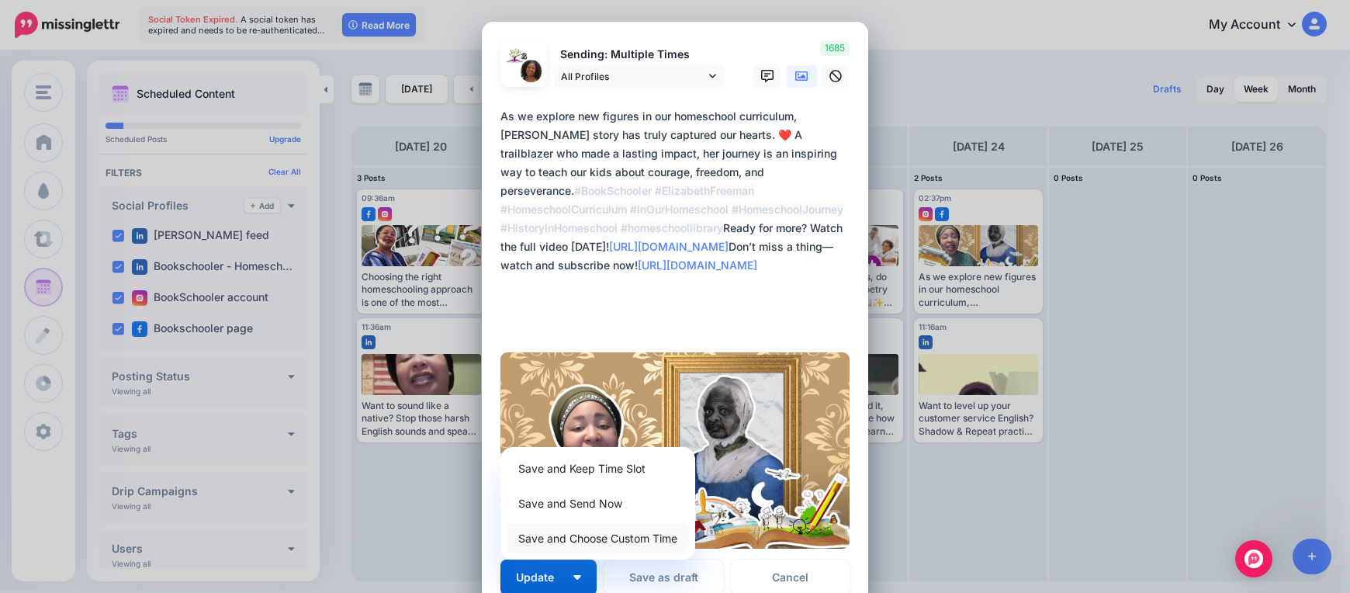
click at [603, 537] on link "Save and Choose Custom Time" at bounding box center [598, 538] width 182 height 30
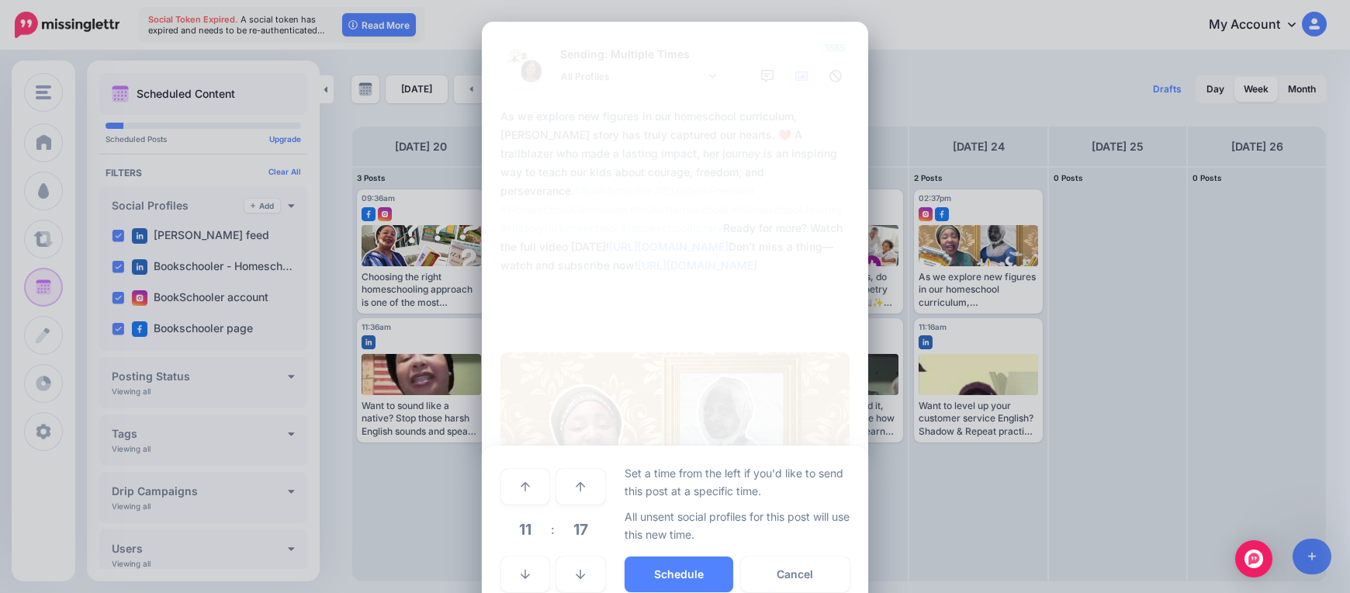
click at [521, 534] on span "11" at bounding box center [525, 529] width 42 height 42
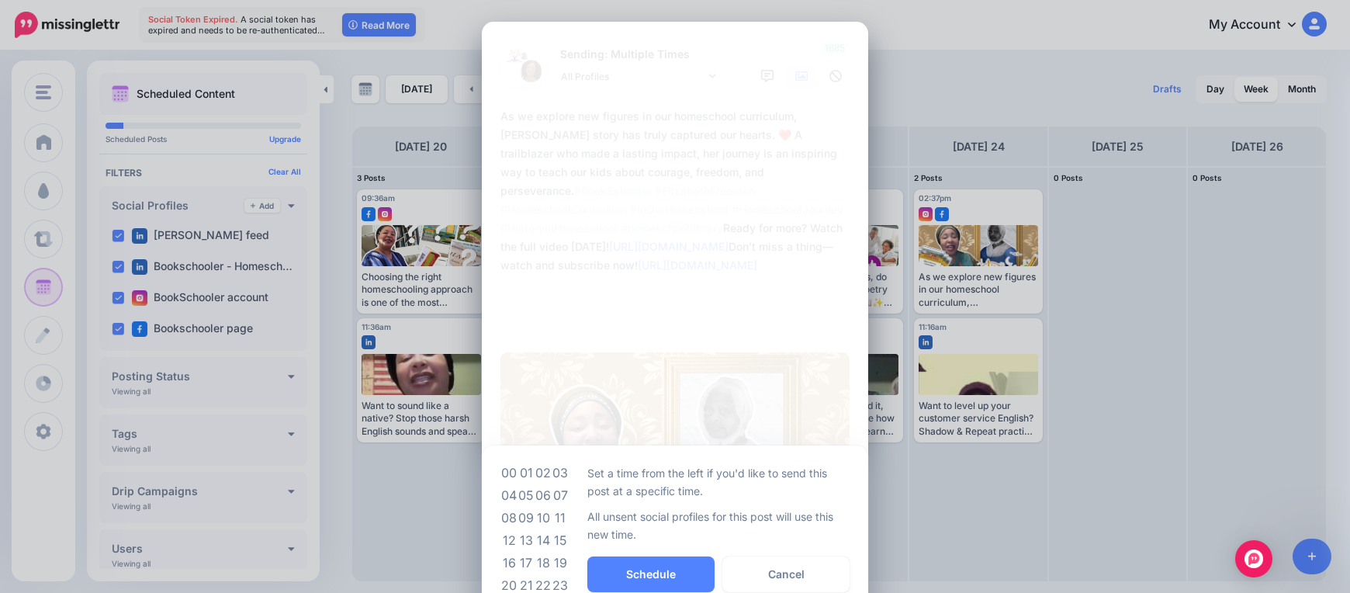
click at [525, 517] on td "09" at bounding box center [525, 518] width 17 height 22
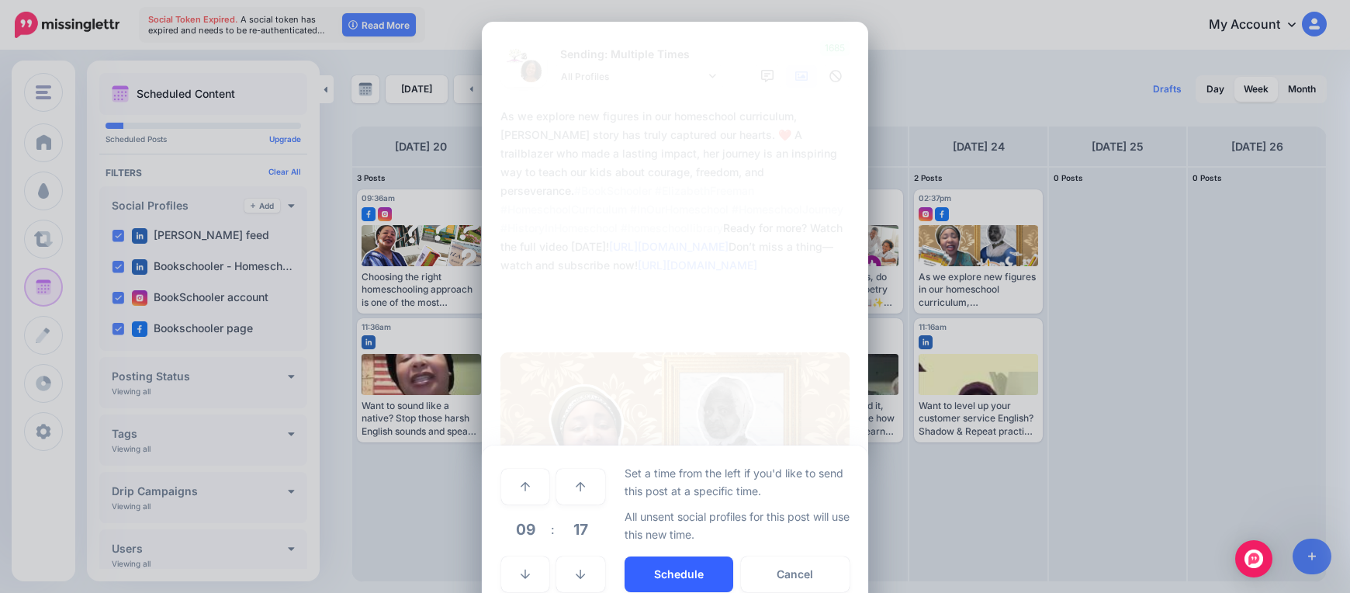
drag, startPoint x: 666, startPoint y: 567, endPoint x: 668, endPoint y: 575, distance: 8.1
click at [667, 568] on button "Schedule" at bounding box center [678, 574] width 109 height 36
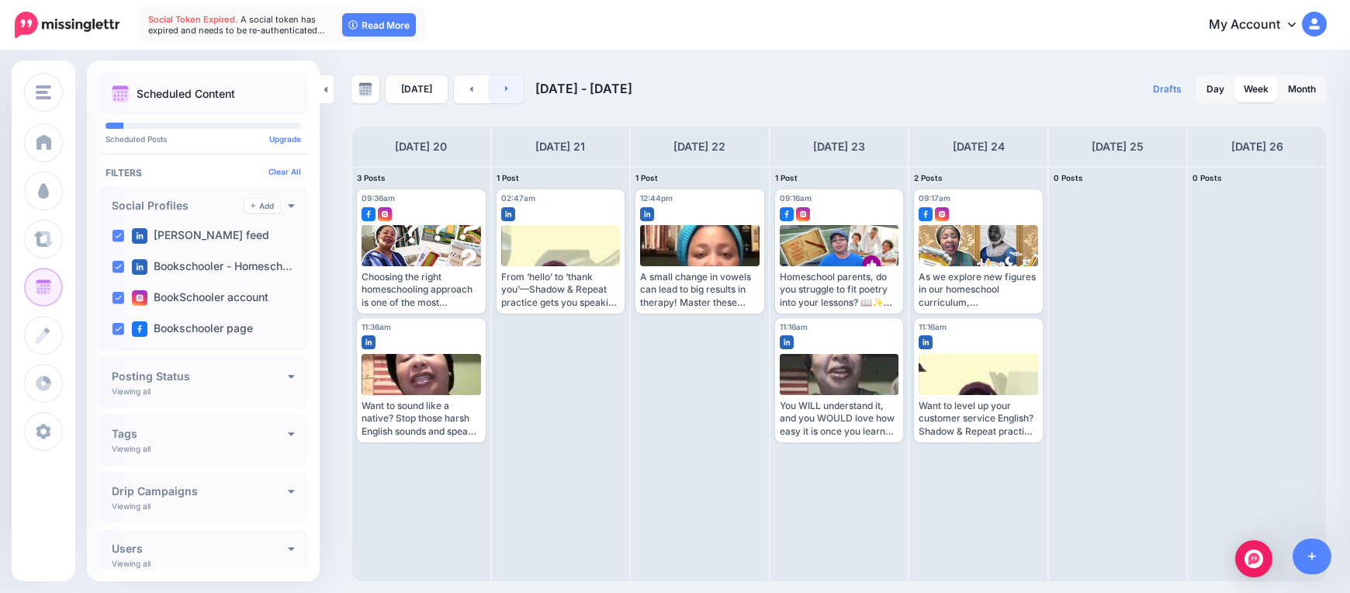
click at [504, 95] on link at bounding box center [506, 89] width 35 height 28
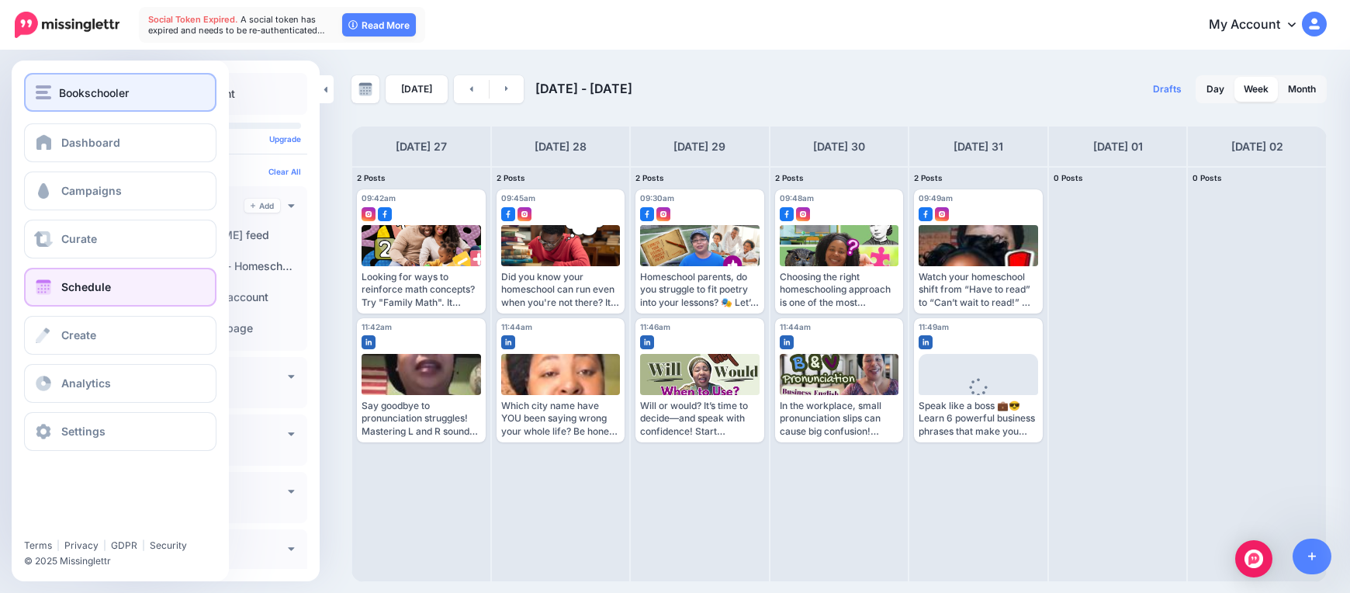
click at [77, 92] on span "Bookschooler" at bounding box center [94, 93] width 70 height 18
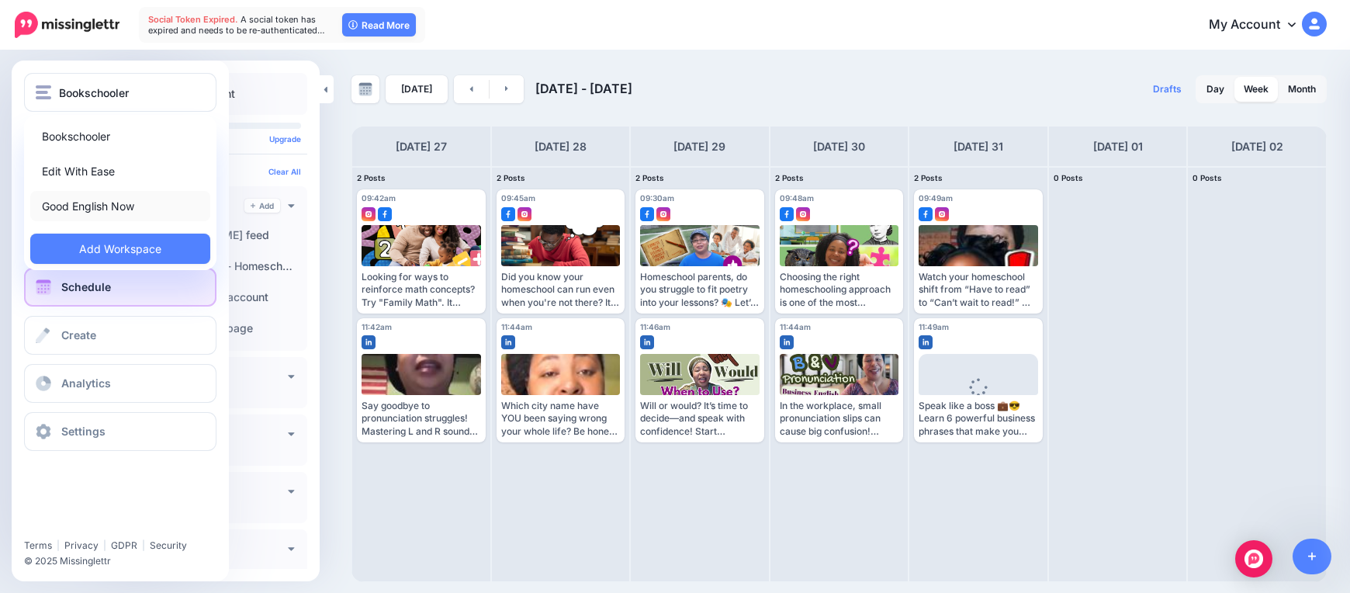
click at [101, 197] on link "Good English Now" at bounding box center [120, 206] width 180 height 30
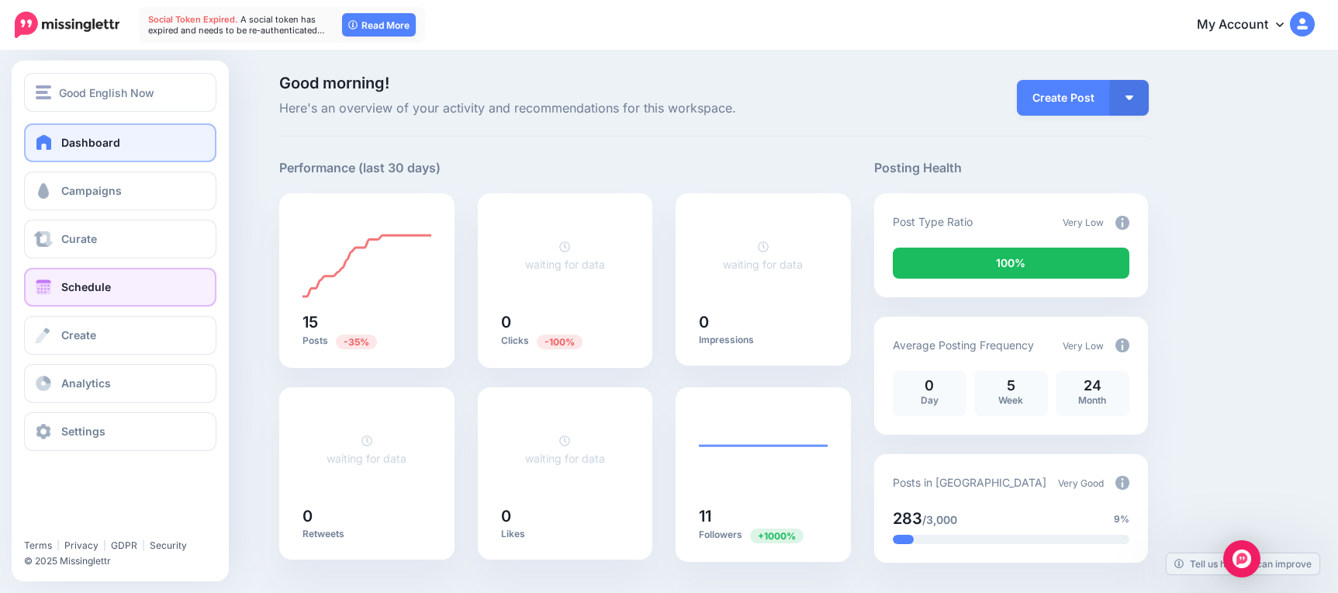
click at [127, 291] on link "Schedule" at bounding box center [120, 287] width 192 height 39
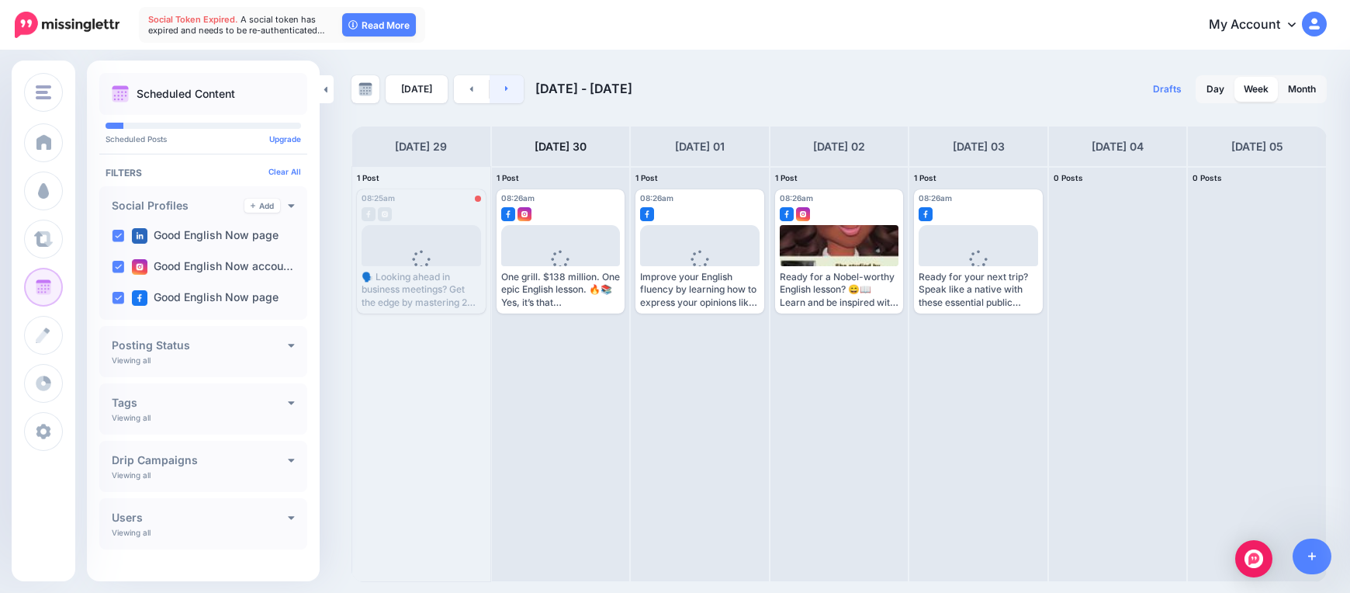
click at [495, 94] on link at bounding box center [506, 89] width 35 height 28
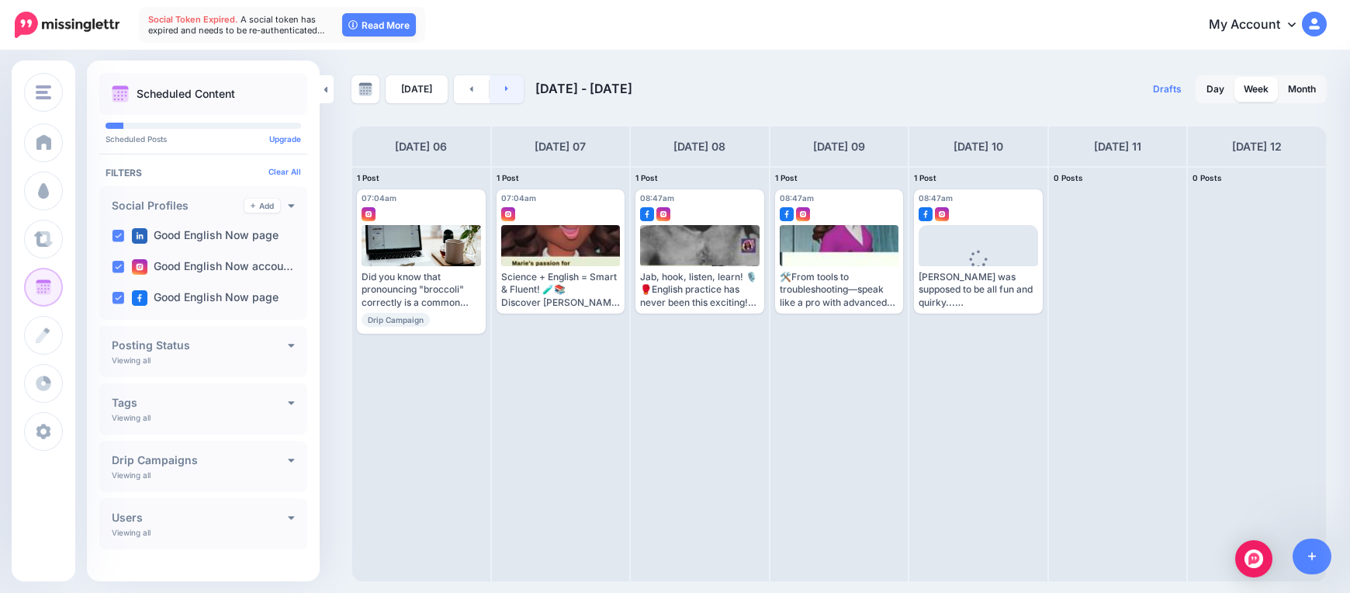
click at [495, 94] on link at bounding box center [506, 89] width 35 height 28
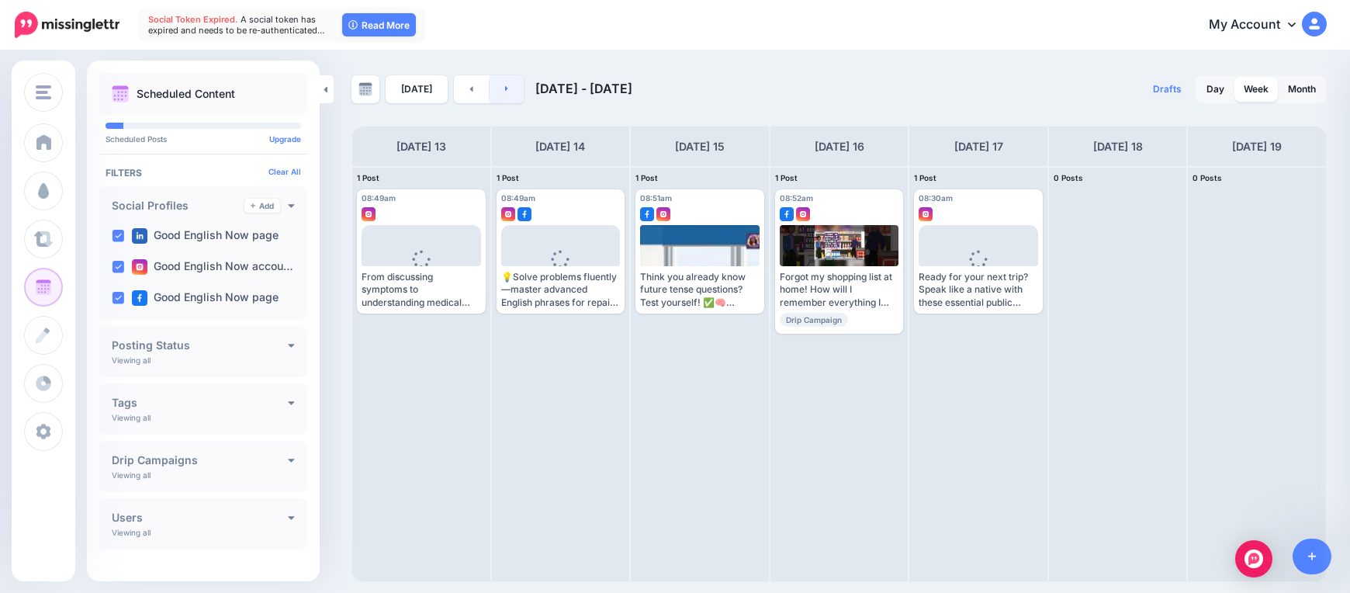
click at [494, 96] on link at bounding box center [506, 89] width 35 height 28
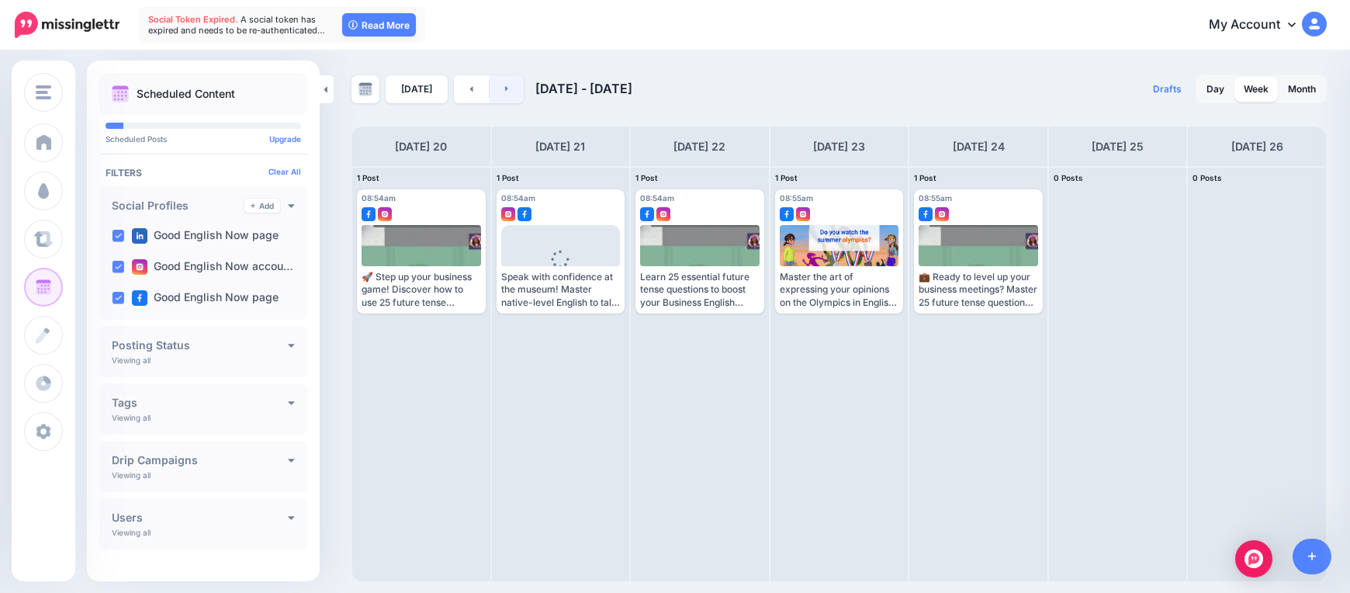
click at [494, 96] on link at bounding box center [506, 89] width 35 height 28
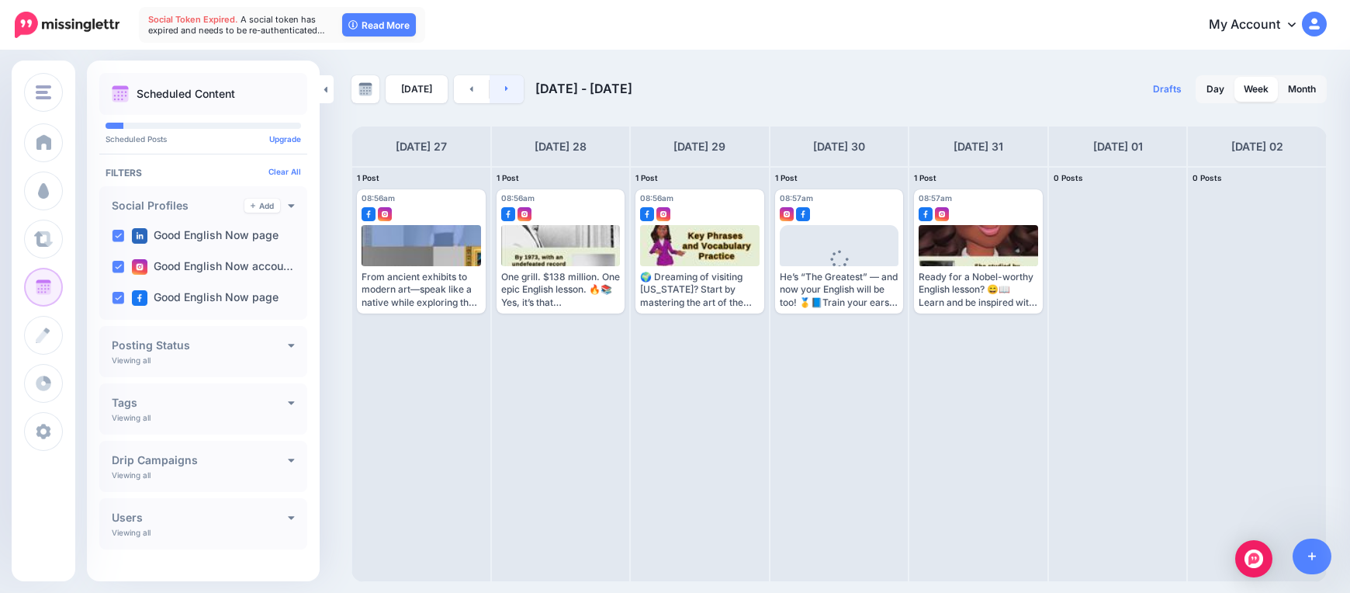
click at [494, 96] on link at bounding box center [506, 89] width 35 height 28
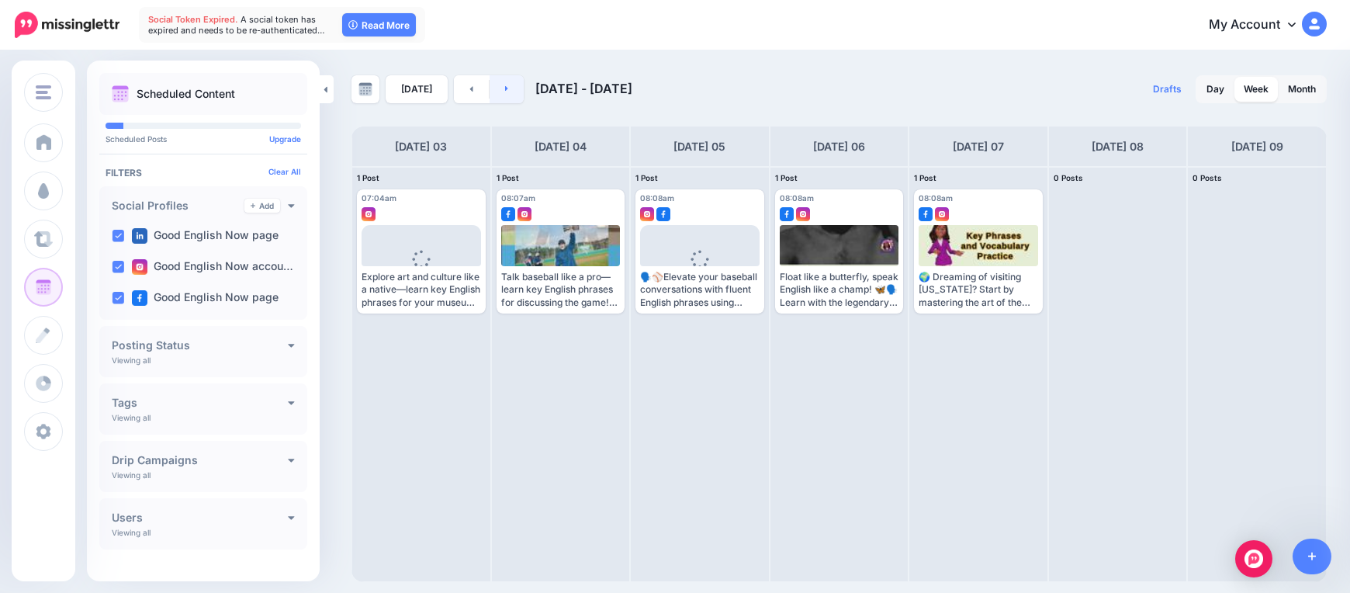
click at [494, 96] on link at bounding box center [506, 89] width 35 height 28
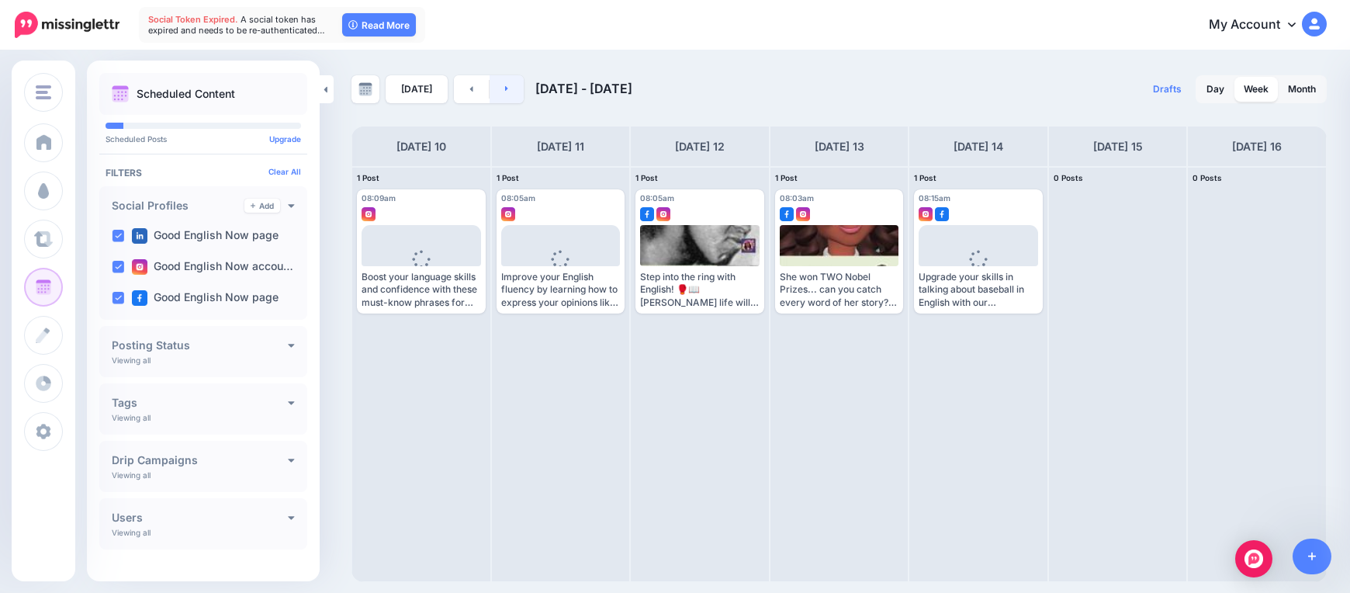
click at [494, 96] on link at bounding box center [506, 89] width 35 height 28
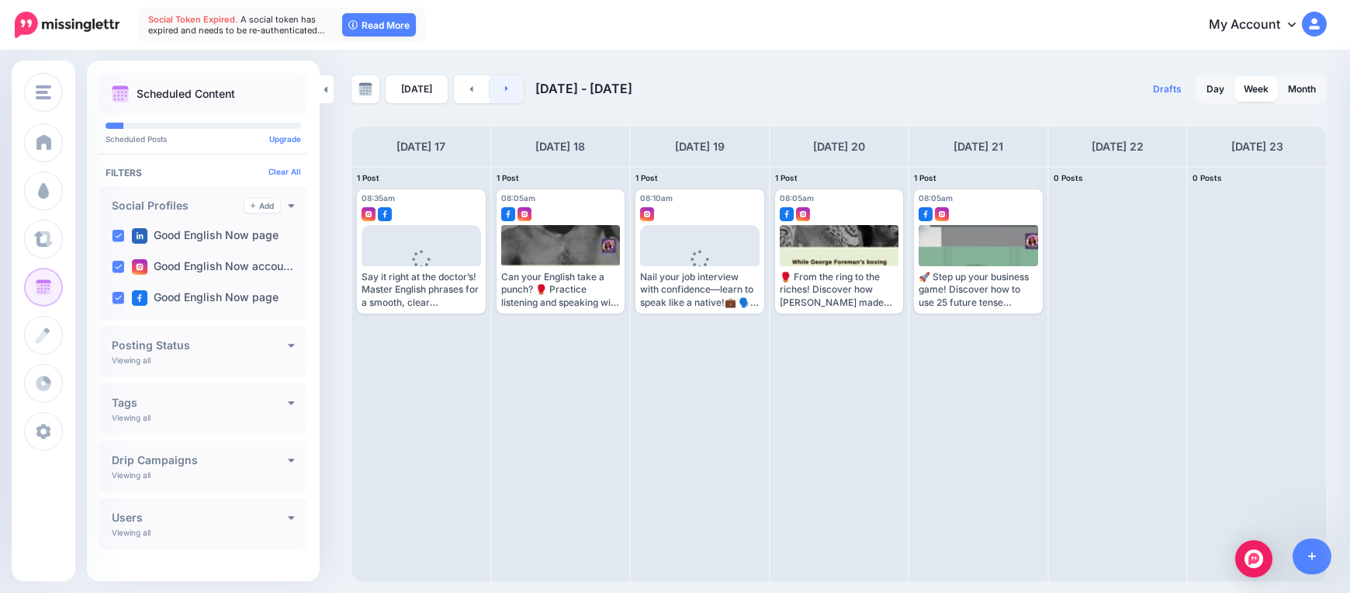
click at [494, 96] on link at bounding box center [506, 89] width 35 height 28
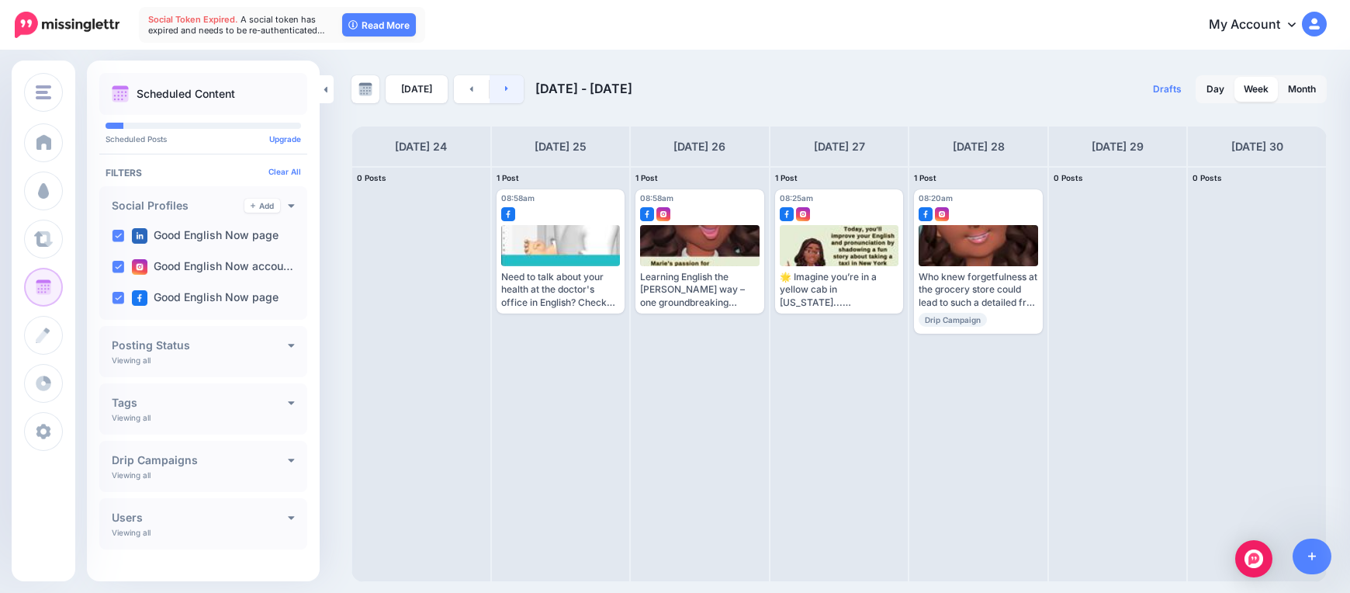
click at [489, 95] on link at bounding box center [506, 89] width 35 height 28
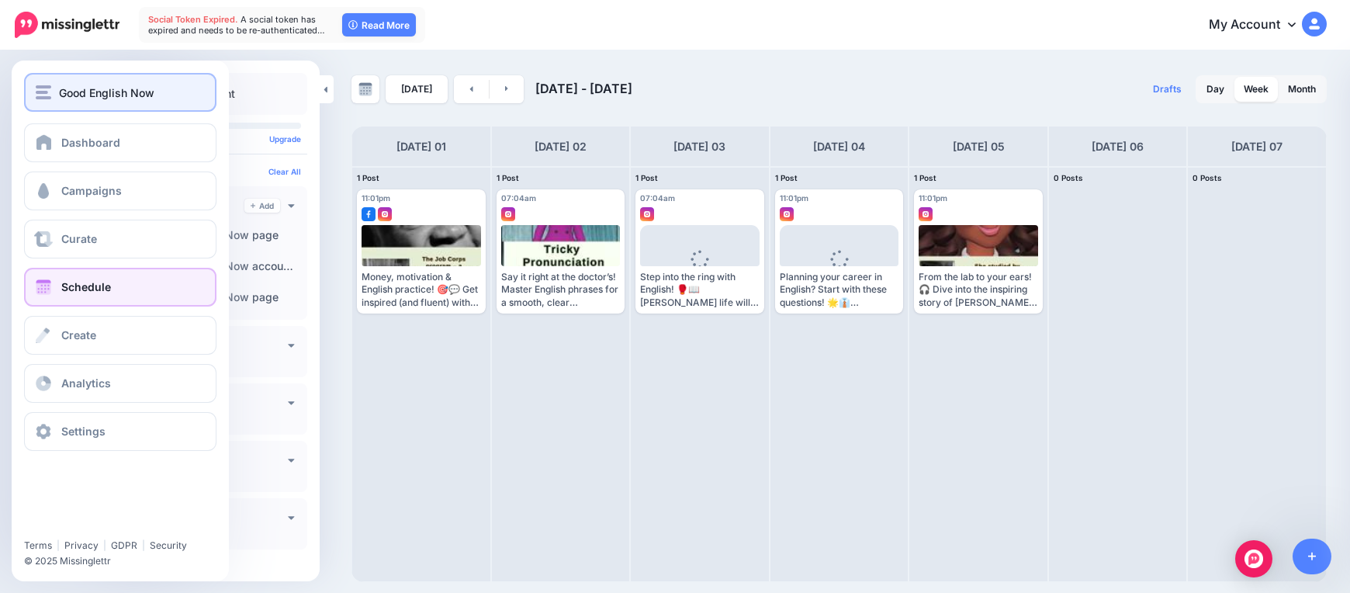
click at [73, 99] on span "Good English Now" at bounding box center [106, 93] width 95 height 18
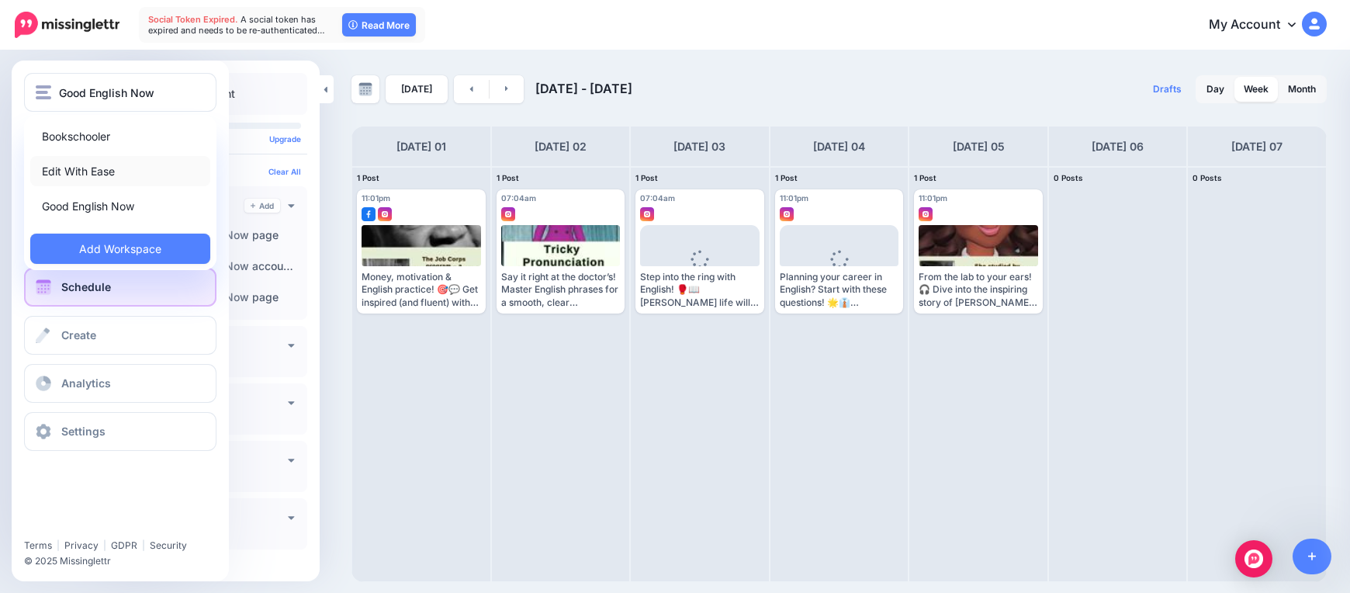
click at [95, 180] on link "Edit With Ease" at bounding box center [120, 171] width 180 height 30
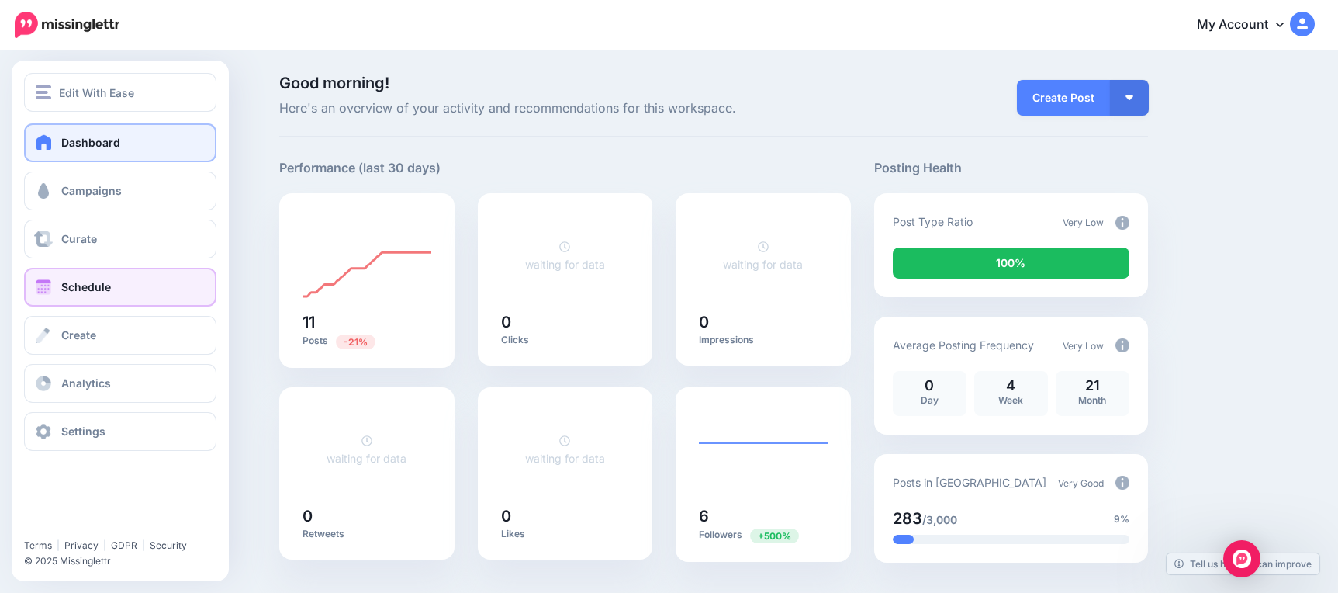
click at [119, 292] on link "Schedule" at bounding box center [120, 287] width 192 height 39
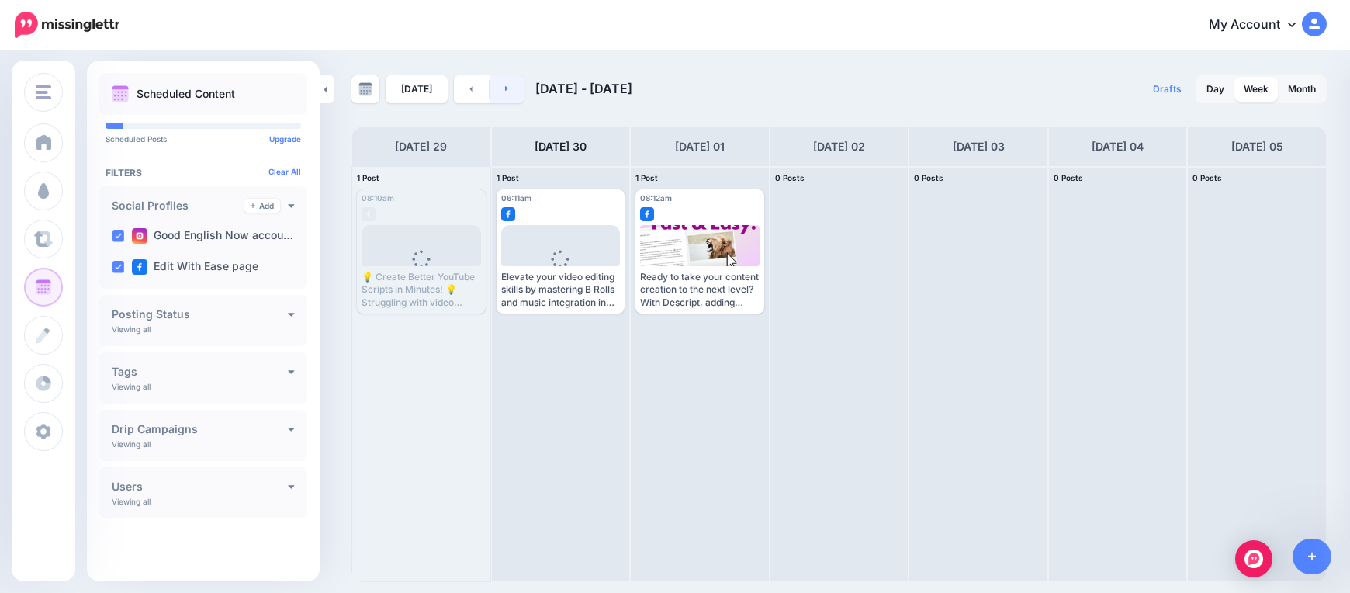
click at [505, 92] on icon at bounding box center [507, 88] width 4 height 9
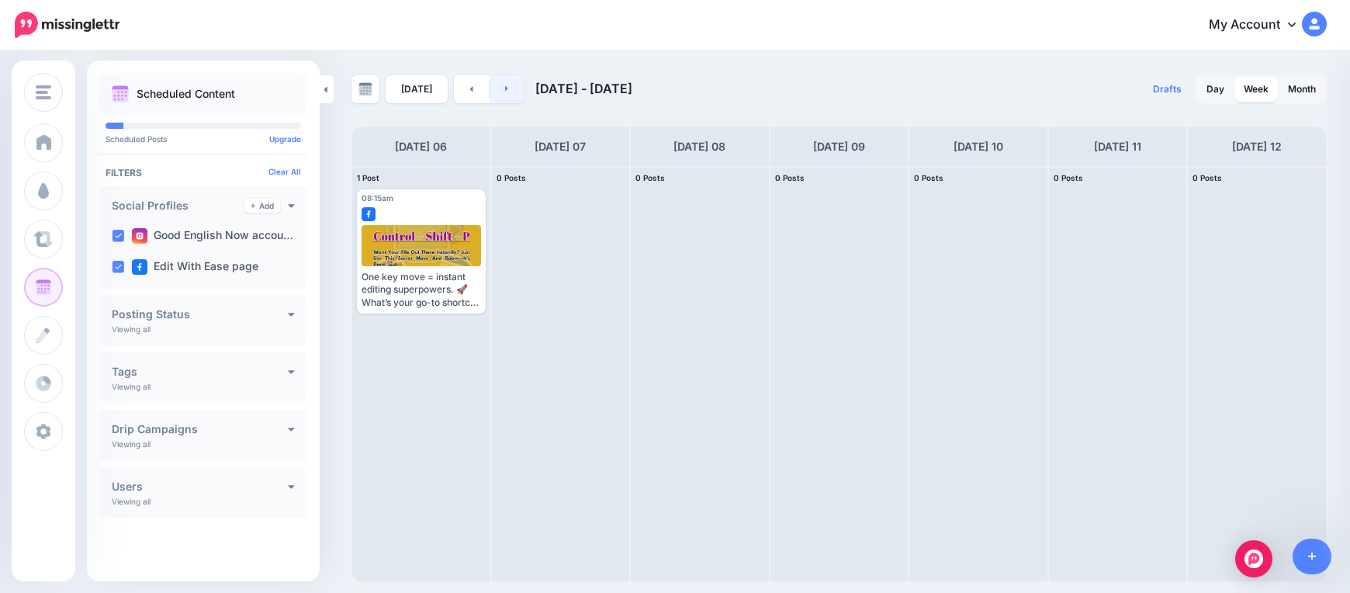
click at [491, 89] on link at bounding box center [506, 89] width 35 height 28
click at [494, 86] on link at bounding box center [506, 89] width 35 height 28
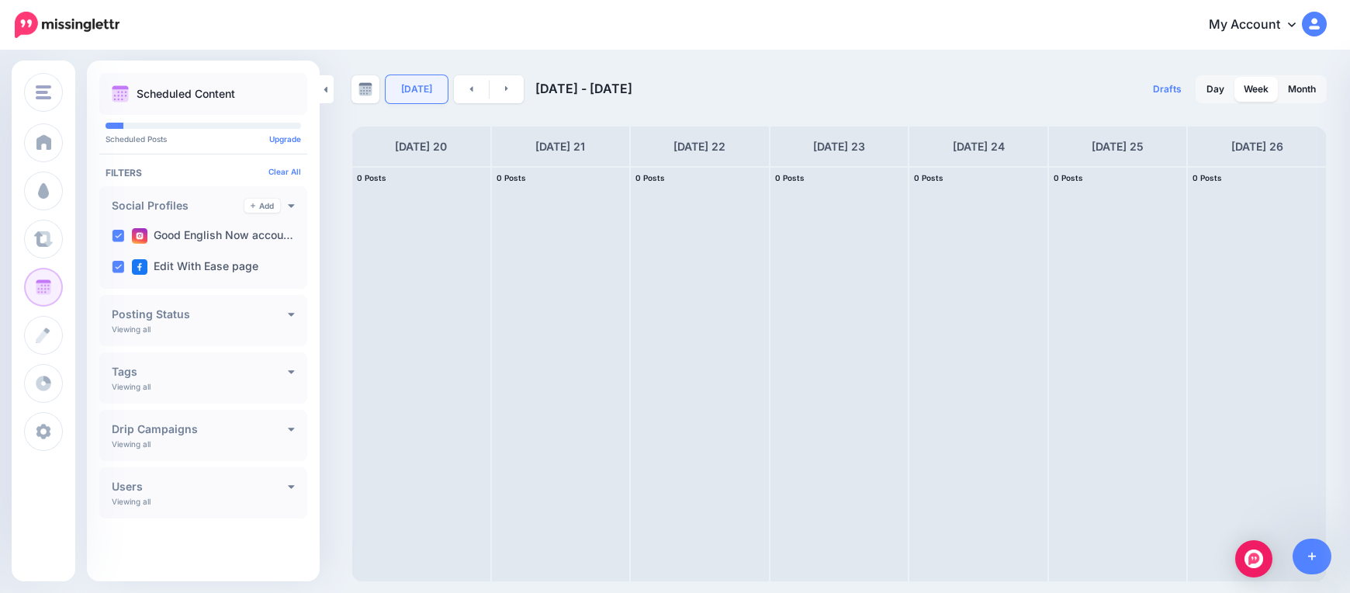
click at [396, 91] on link "[DATE]" at bounding box center [417, 89] width 62 height 28
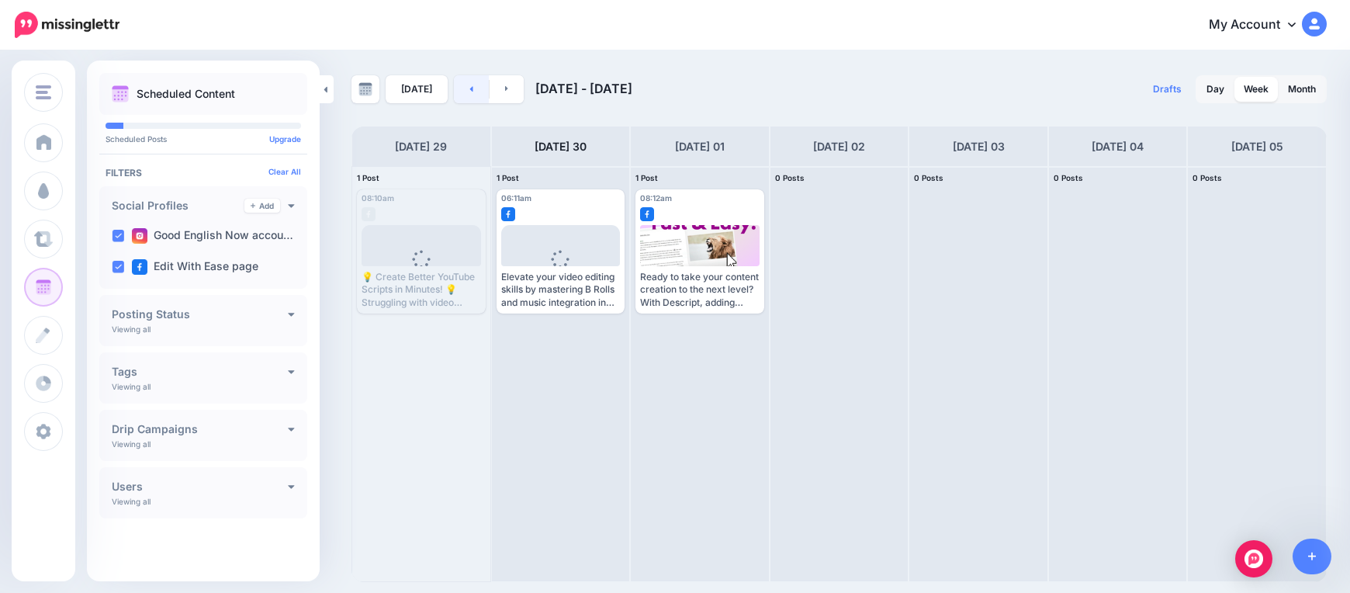
click at [470, 92] on icon at bounding box center [471, 88] width 3 height 5
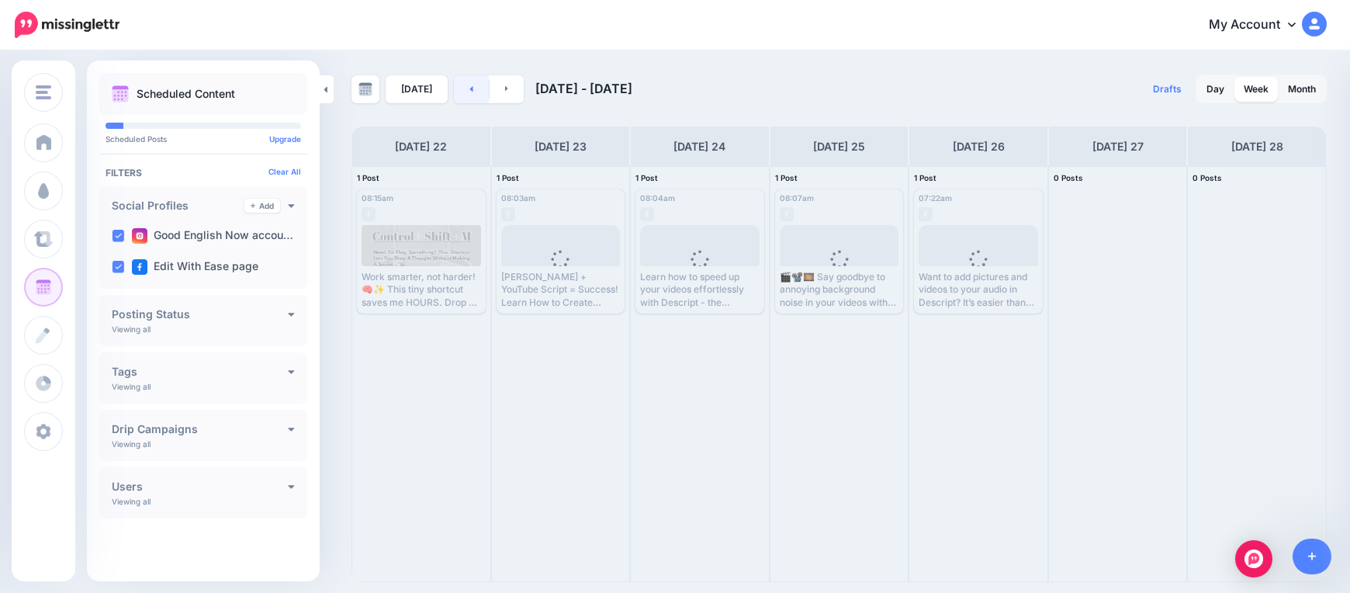
click at [470, 92] on icon at bounding box center [471, 88] width 3 height 5
click at [455, 96] on link at bounding box center [471, 89] width 35 height 28
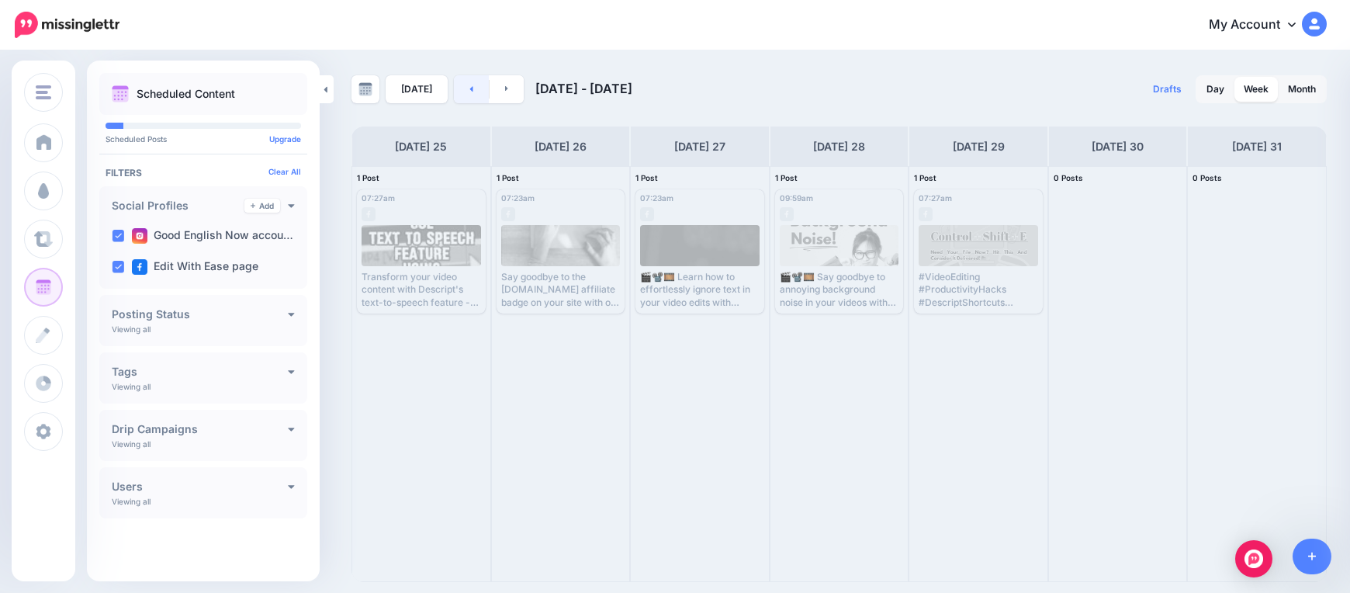
click at [455, 96] on link at bounding box center [471, 89] width 35 height 28
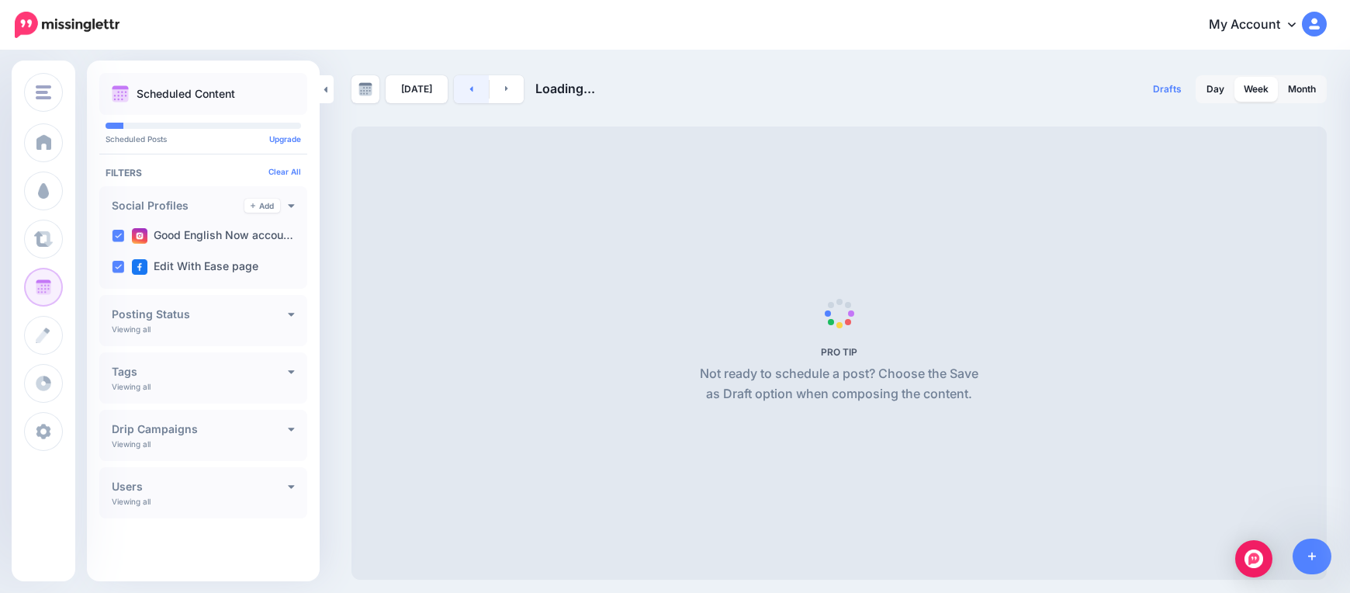
click at [455, 96] on link at bounding box center [471, 89] width 35 height 28
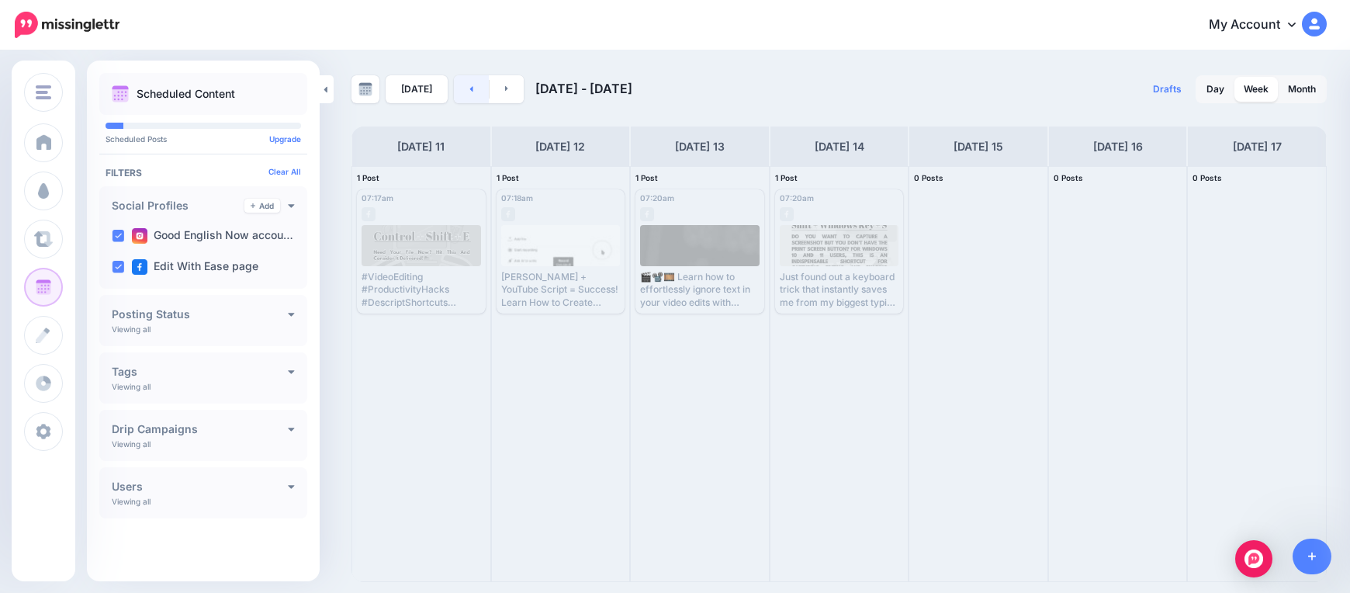
click at [455, 96] on link at bounding box center [471, 89] width 35 height 28
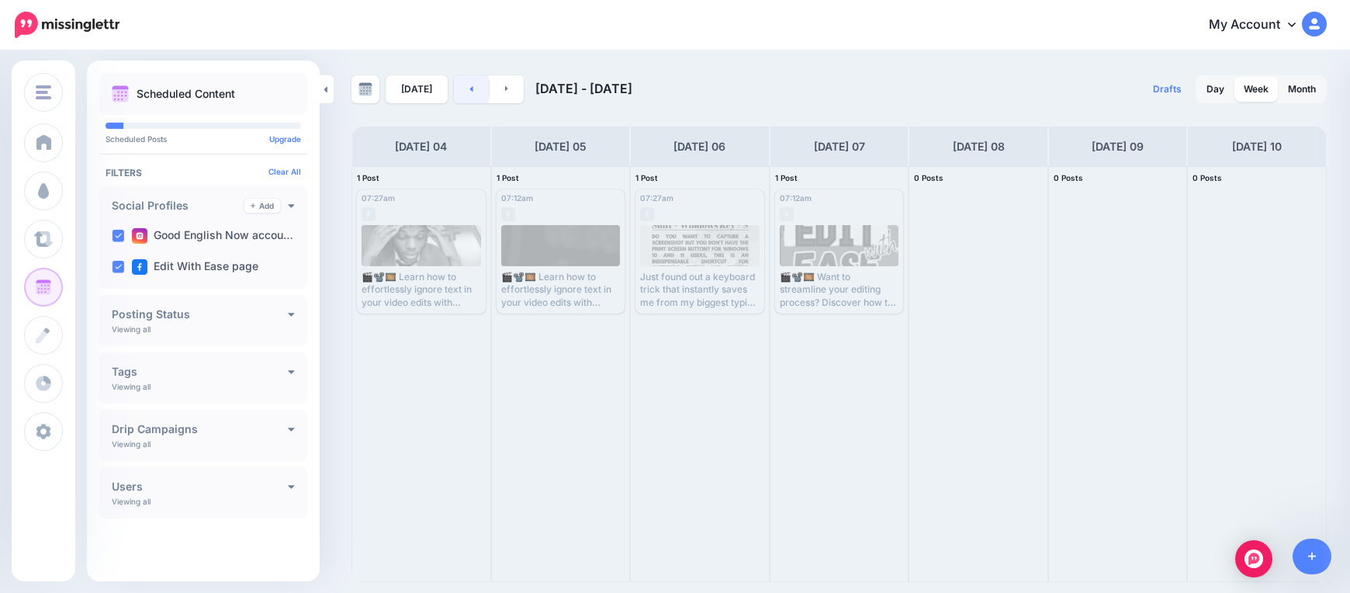
click at [455, 96] on link at bounding box center [471, 89] width 35 height 28
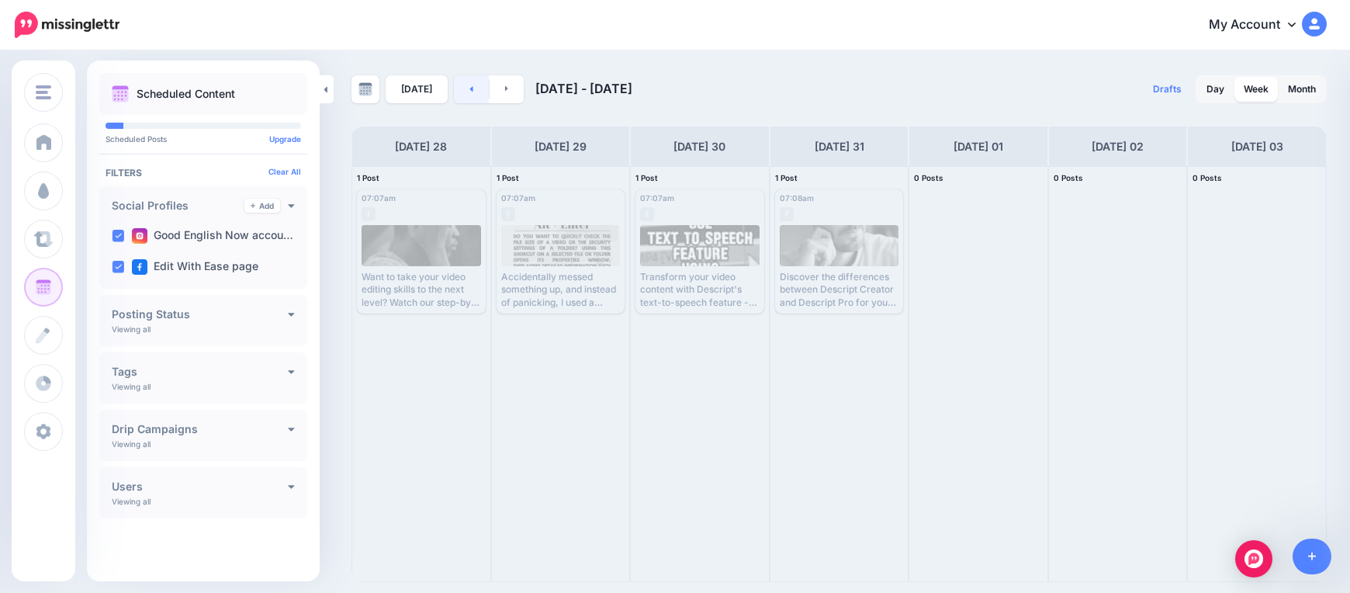
click at [455, 96] on link at bounding box center [471, 89] width 35 height 28
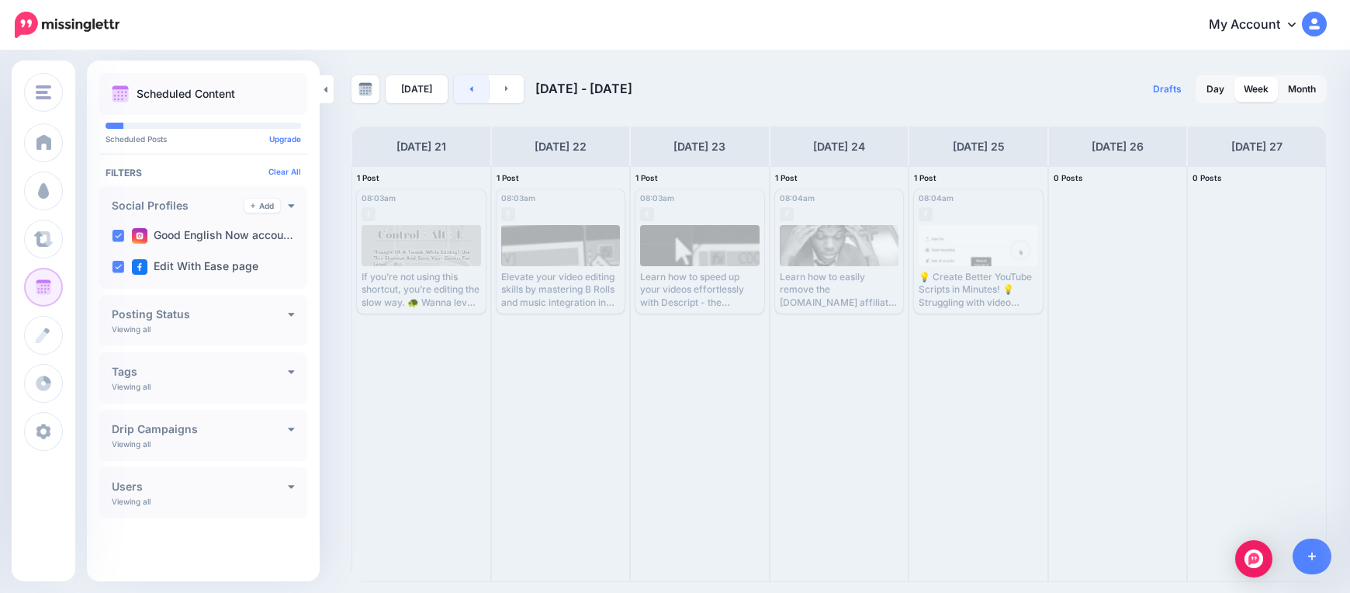
click at [455, 96] on link at bounding box center [471, 89] width 35 height 28
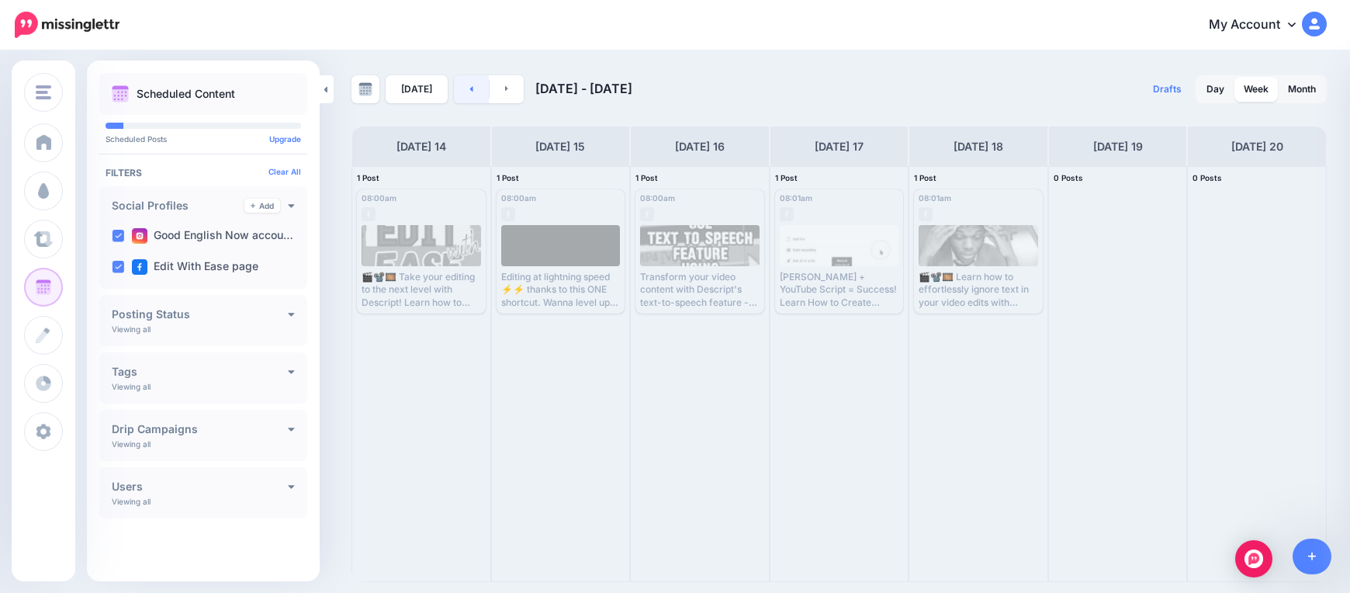
click at [455, 96] on link at bounding box center [471, 89] width 35 height 28
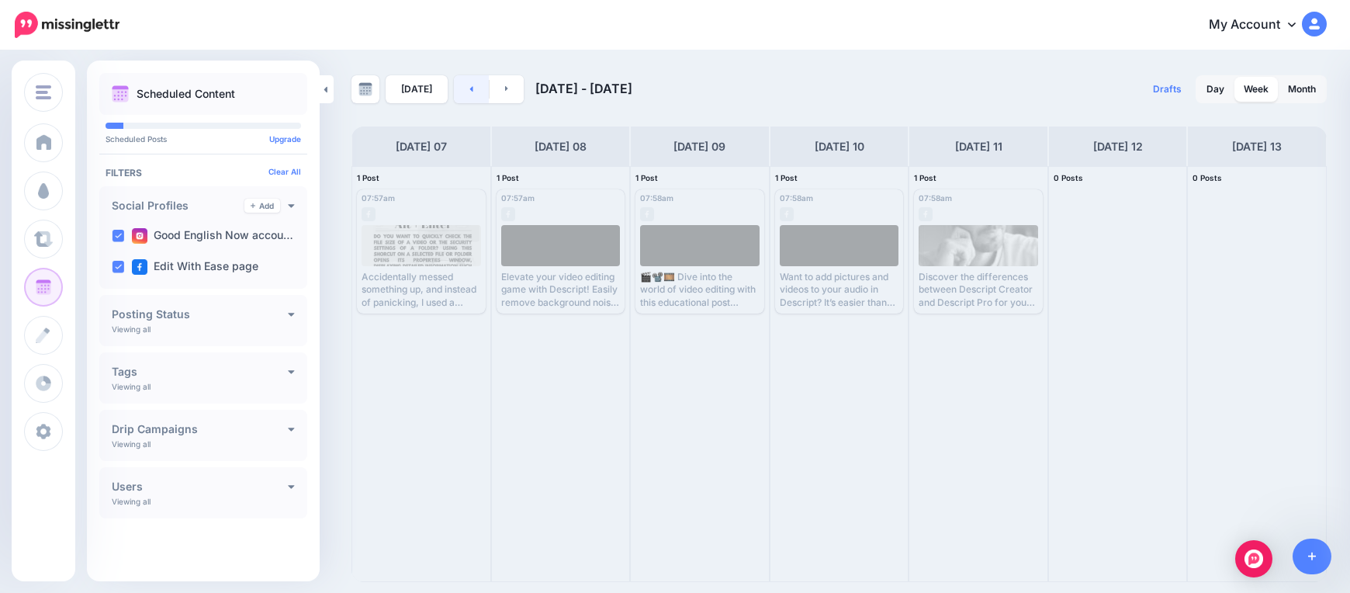
click at [455, 96] on link at bounding box center [471, 89] width 35 height 28
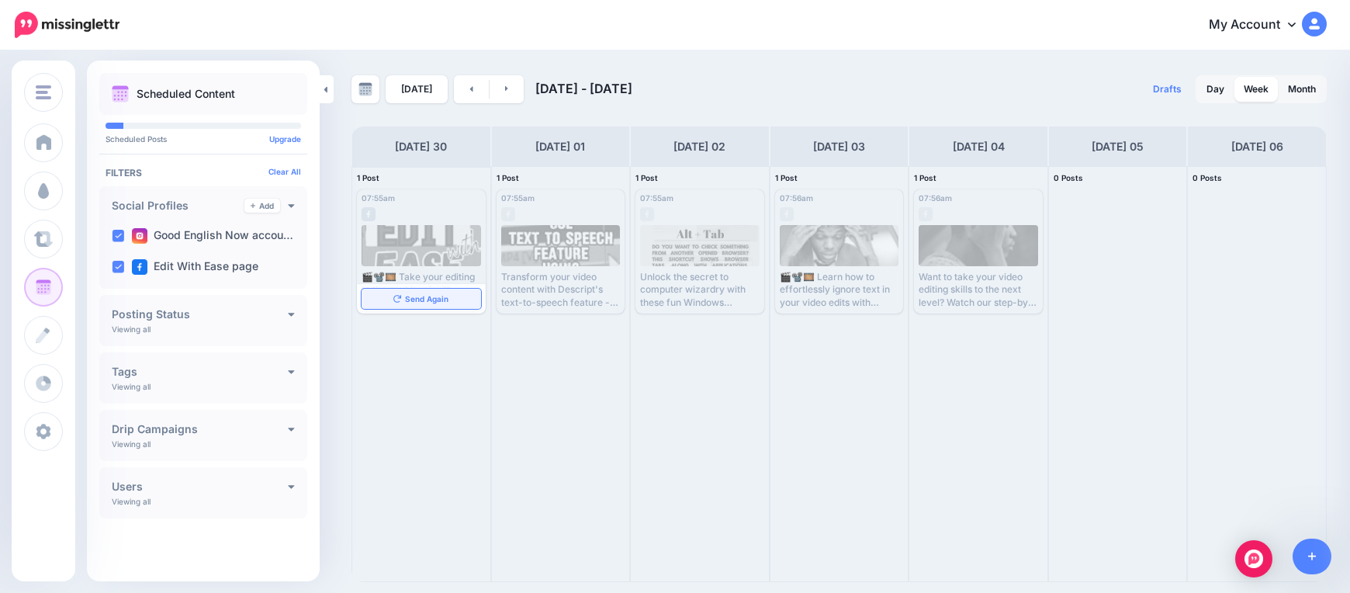
click at [441, 309] on div "Send Again" at bounding box center [421, 298] width 129 height 29
click at [435, 296] on span "Send Again" at bounding box center [426, 299] width 43 height 8
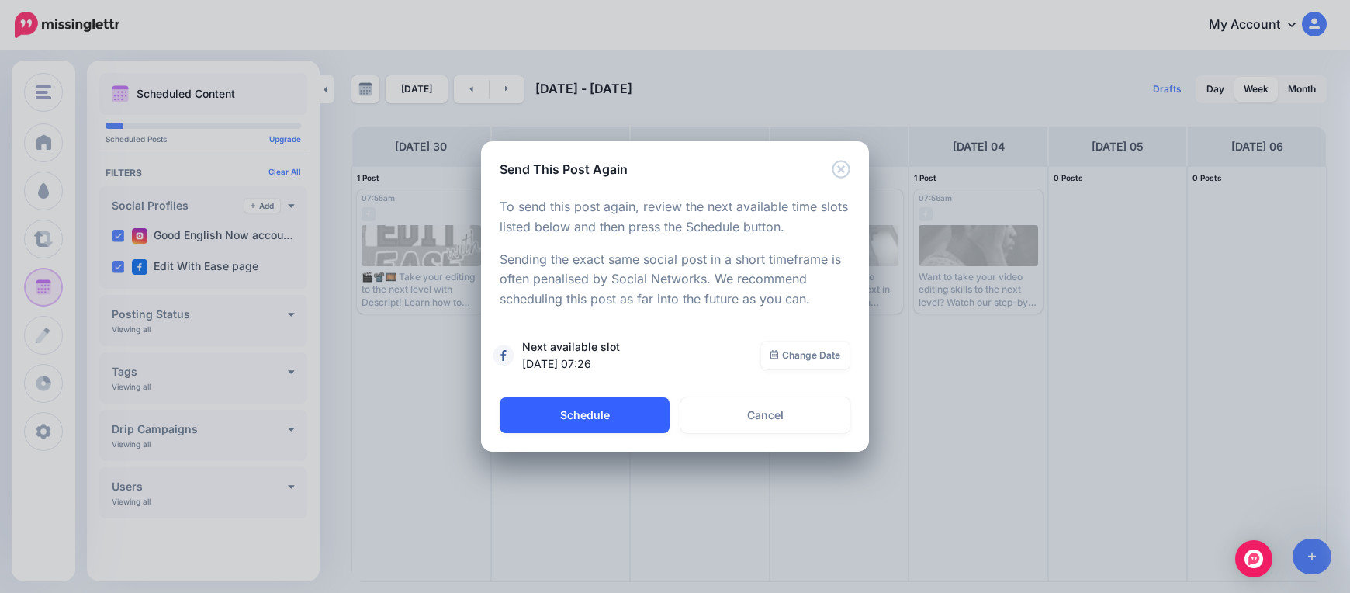
click at [529, 424] on button "Schedule" at bounding box center [585, 415] width 170 height 36
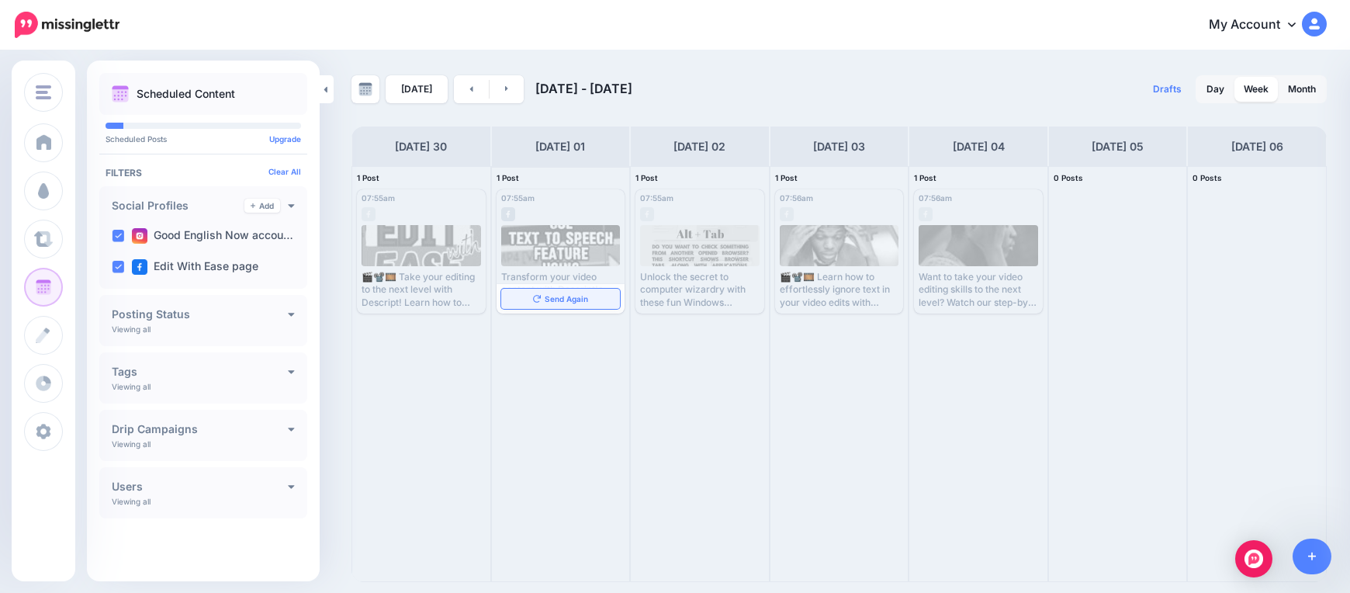
click at [551, 300] on div "07:55am Tue, July 1, 2025 07:55am Published Transform your video content with D…" at bounding box center [560, 251] width 129 height 124
click at [555, 299] on span "Send Again" at bounding box center [566, 299] width 43 height 8
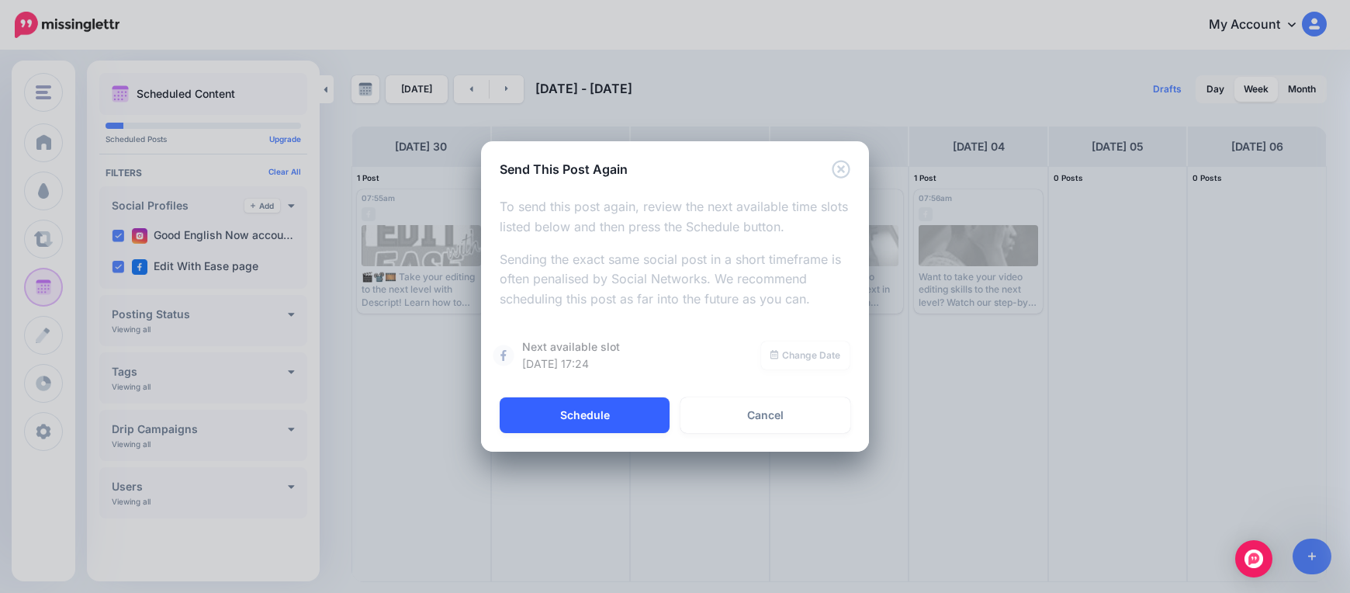
click at [536, 409] on button "Schedule" at bounding box center [585, 415] width 170 height 36
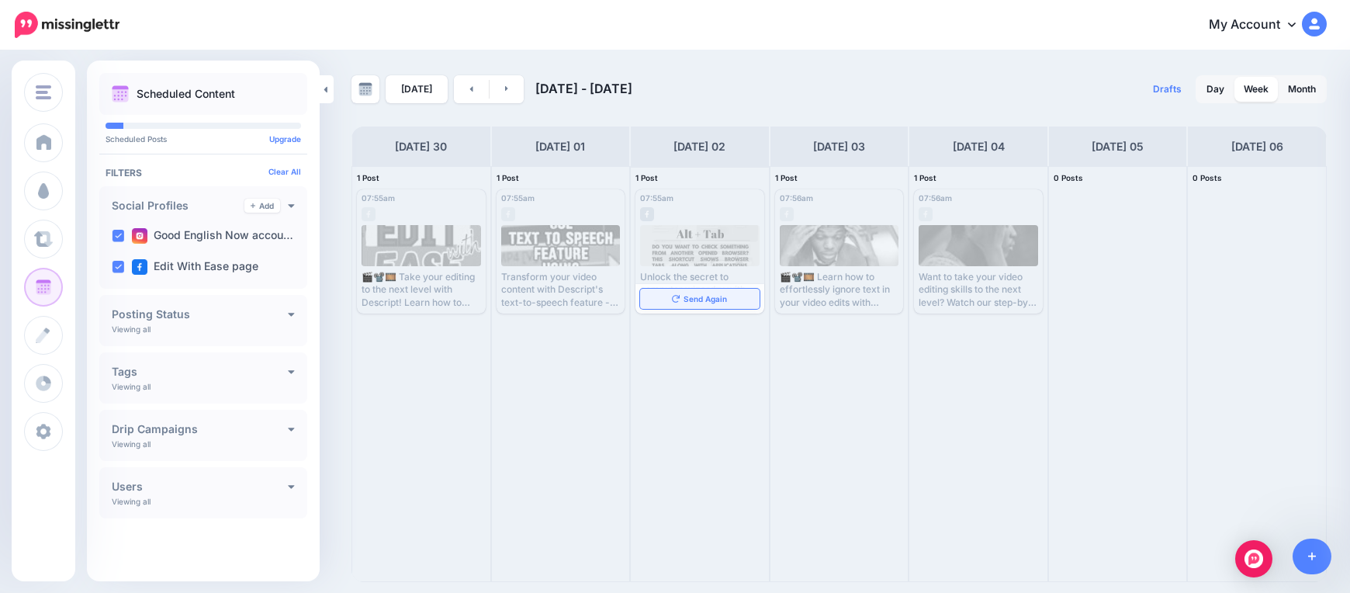
click at [704, 301] on span "Send Again" at bounding box center [704, 299] width 43 height 8
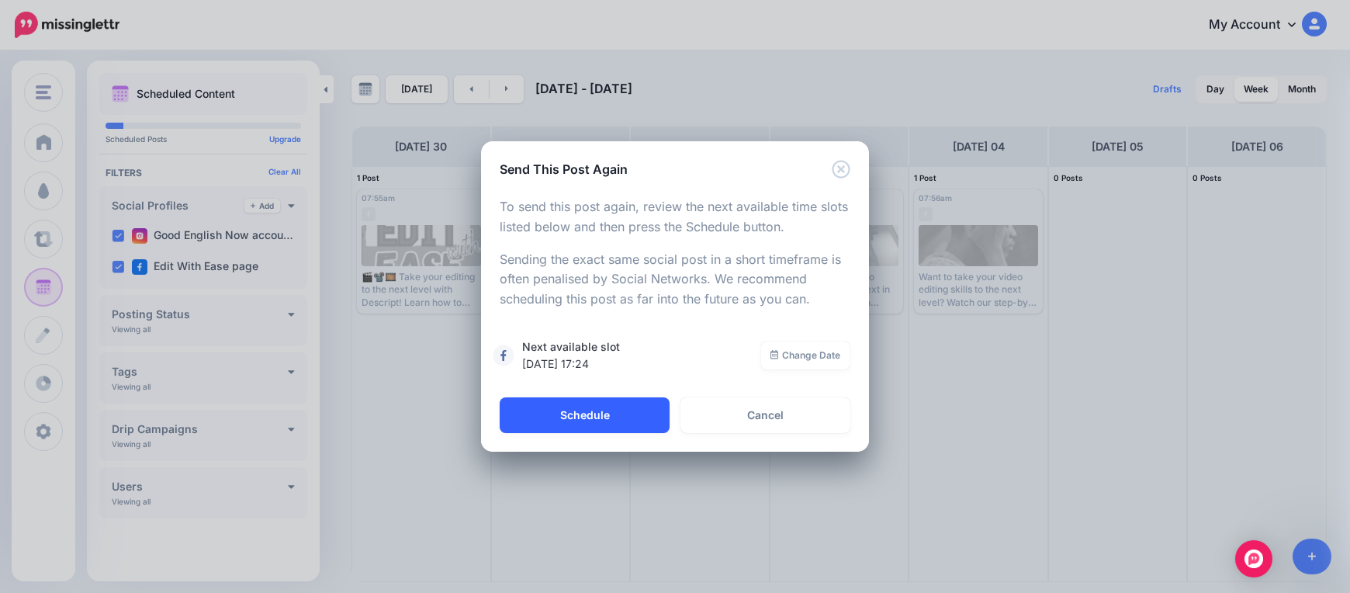
drag, startPoint x: 647, startPoint y: 413, endPoint x: 668, endPoint y: 403, distance: 23.2
click at [648, 413] on button "Schedule" at bounding box center [585, 415] width 170 height 36
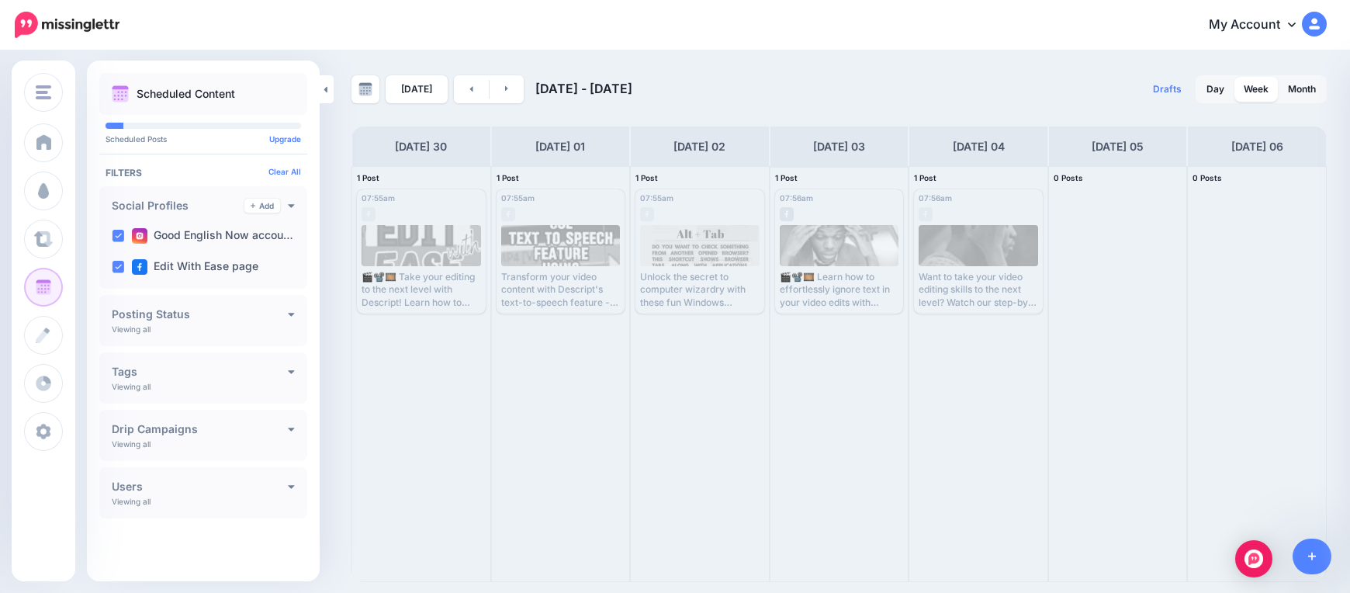
click at [878, 302] on div "07:56am Thu, July 3, 2025 07:56am Published 🎬📽️🎞️ Learn how to effortlessly ign…" at bounding box center [839, 251] width 129 height 124
click at [882, 299] on link "Send Again" at bounding box center [839, 299] width 119 height 20
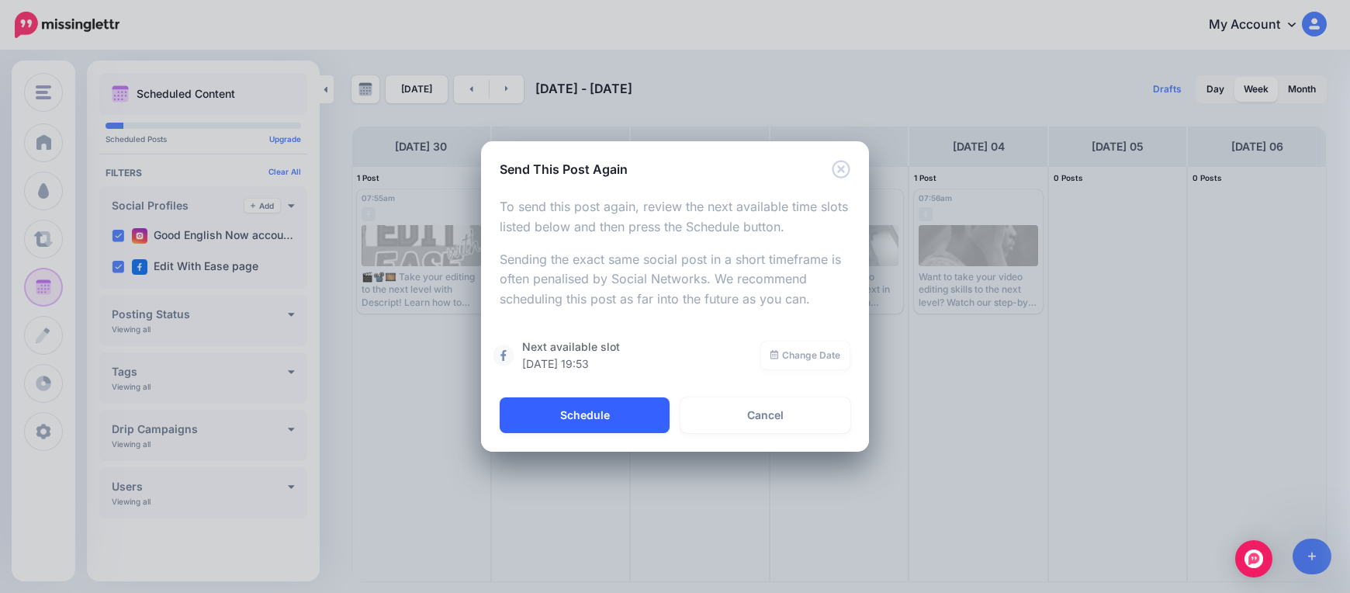
drag, startPoint x: 610, startPoint y: 409, endPoint x: 718, endPoint y: 348, distance: 124.7
click at [609, 408] on button "Schedule" at bounding box center [585, 415] width 170 height 36
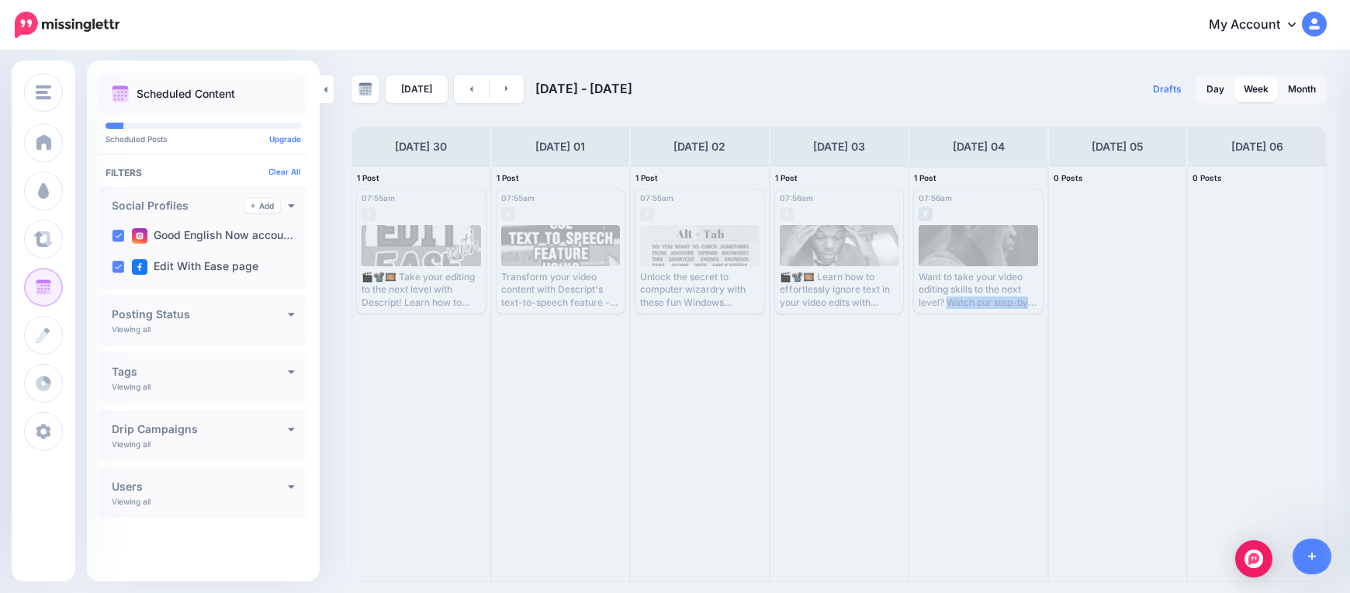
click at [985, 296] on div "Want to take your video editing skills to the next level? Watch our step-by-ste…" at bounding box center [977, 290] width 119 height 38
click at [985, 299] on span "Send Again" at bounding box center [984, 299] width 43 height 8
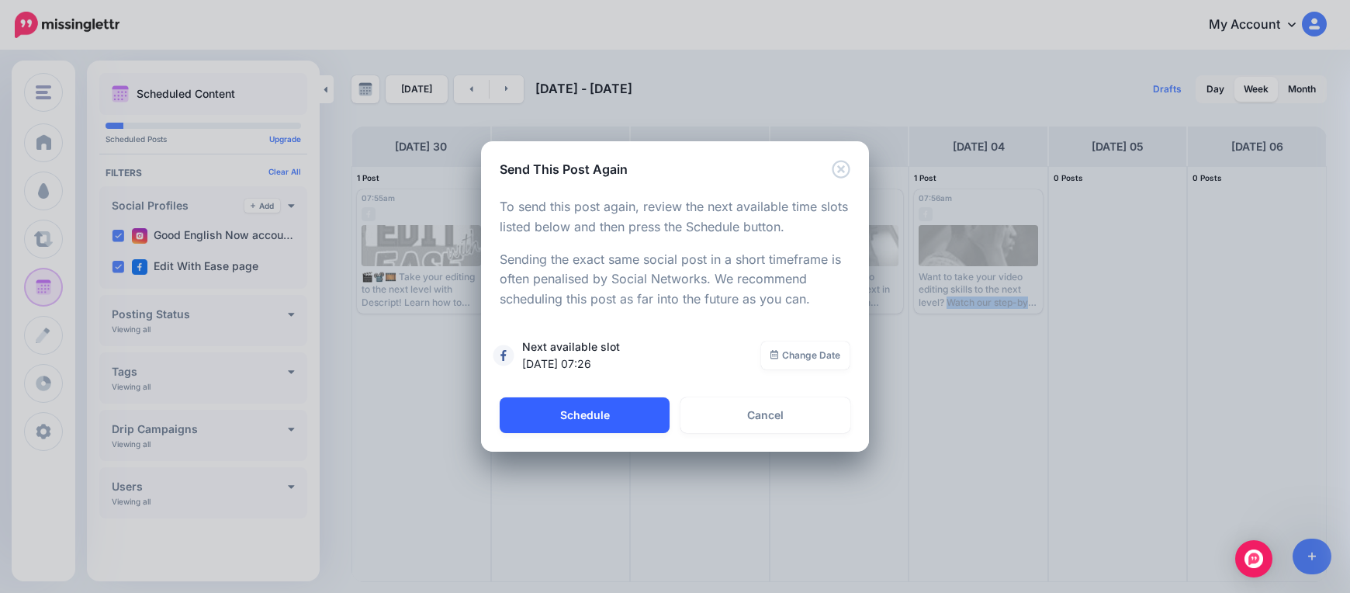
drag, startPoint x: 628, startPoint y: 410, endPoint x: 634, endPoint y: 402, distance: 10.4
click at [628, 410] on button "Schedule" at bounding box center [585, 415] width 170 height 36
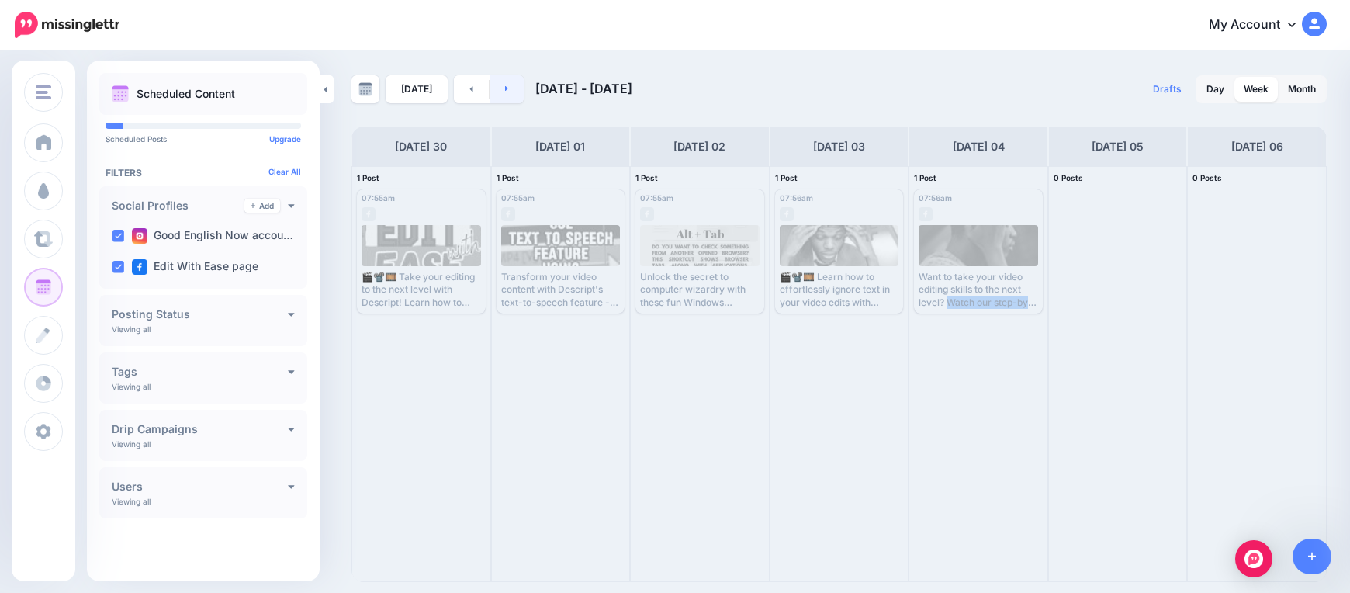
click at [507, 93] on link at bounding box center [506, 89] width 35 height 28
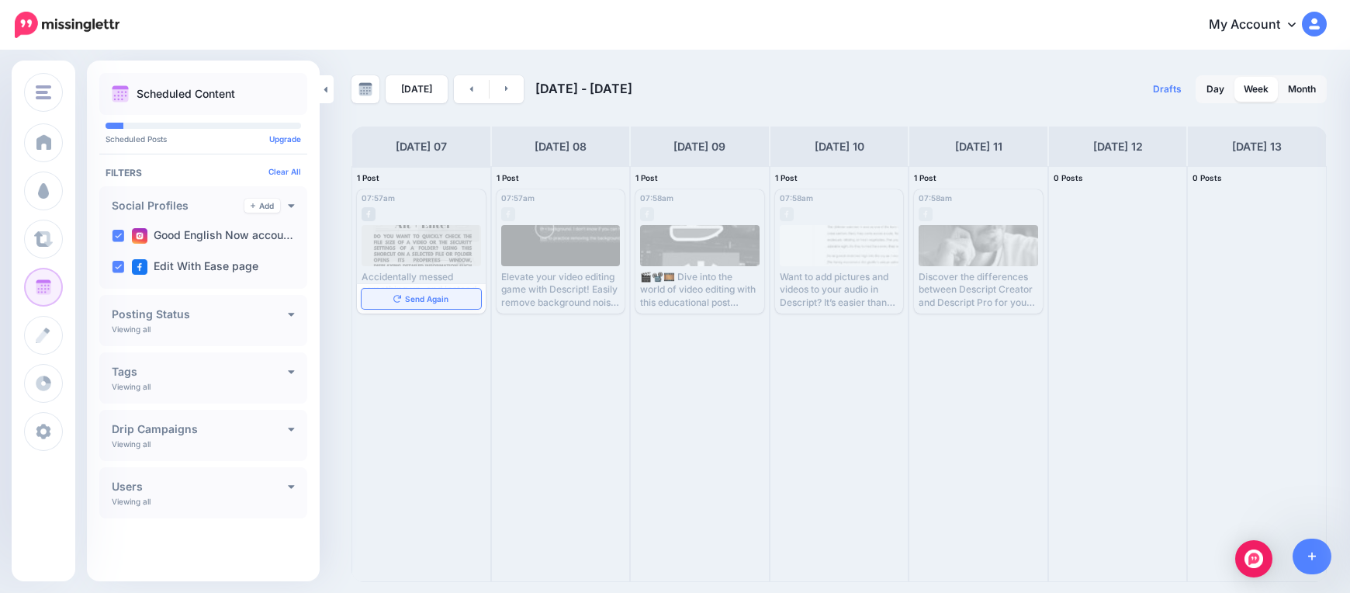
click at [438, 299] on span "Send Again" at bounding box center [426, 299] width 43 height 8
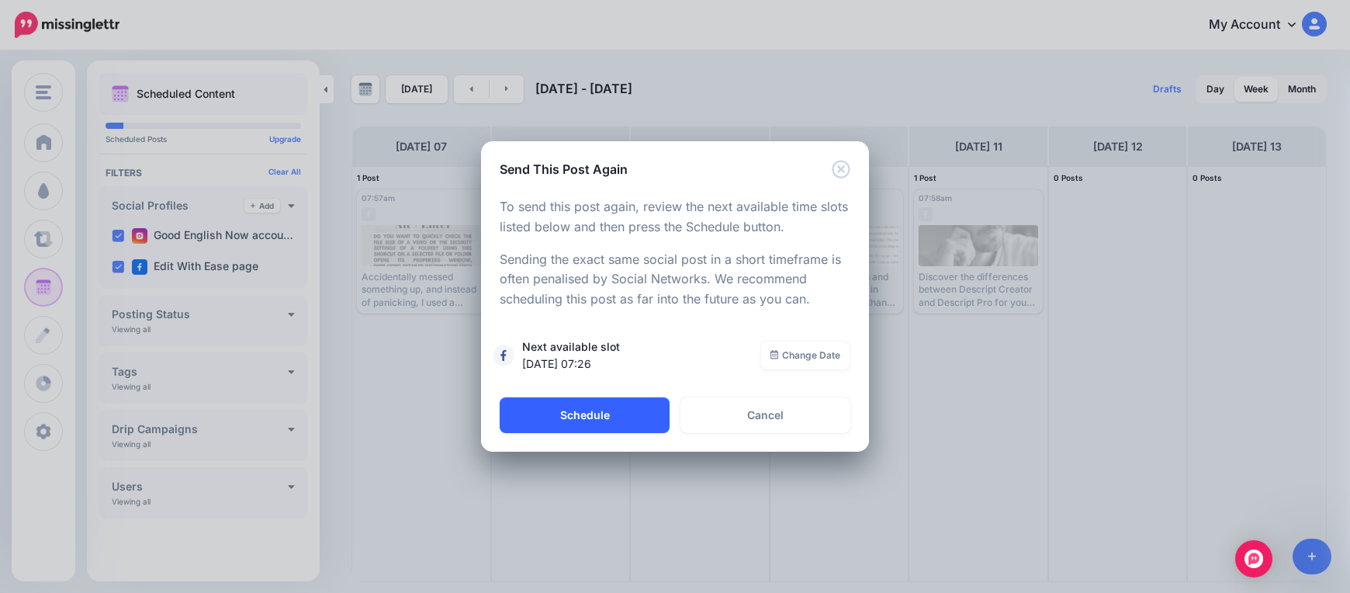
click at [538, 411] on button "Schedule" at bounding box center [585, 415] width 170 height 36
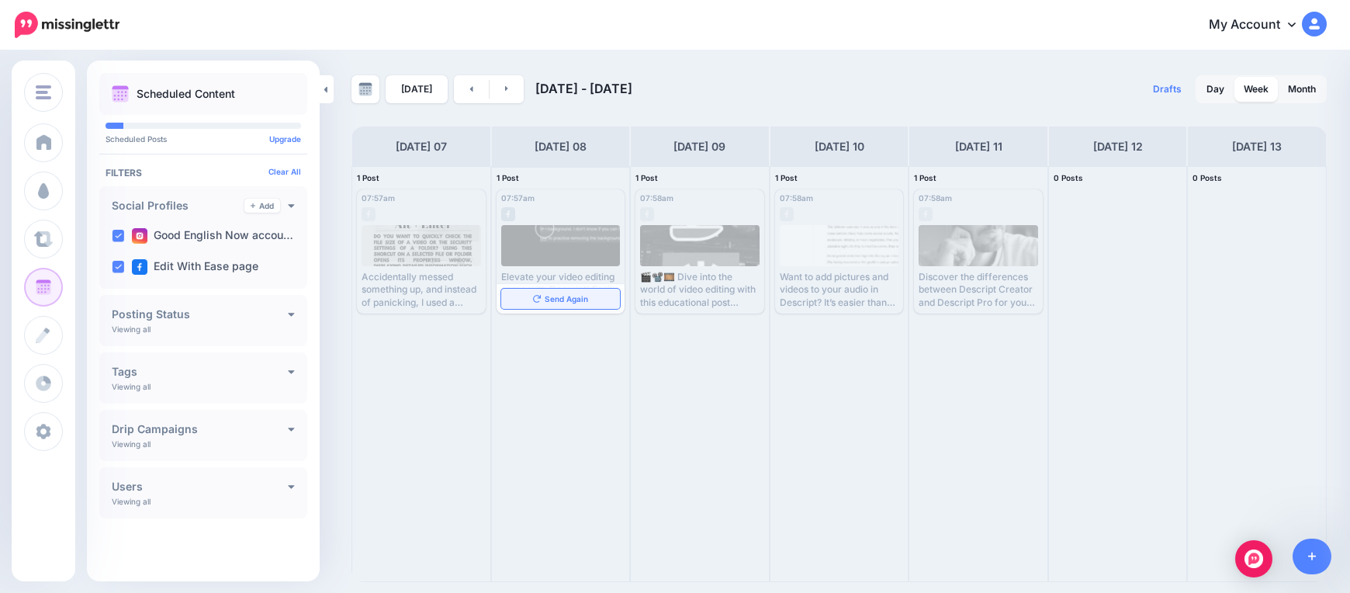
click at [584, 296] on span "Send Again" at bounding box center [566, 299] width 43 height 8
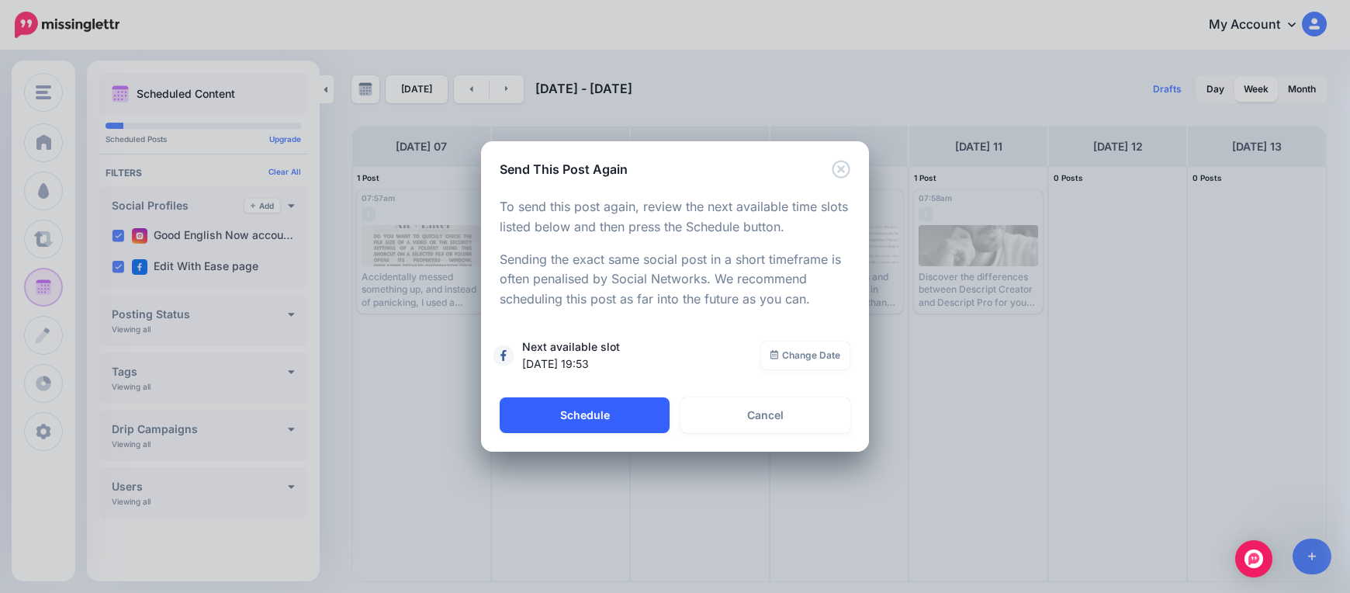
click at [641, 414] on button "Schedule" at bounding box center [585, 415] width 170 height 36
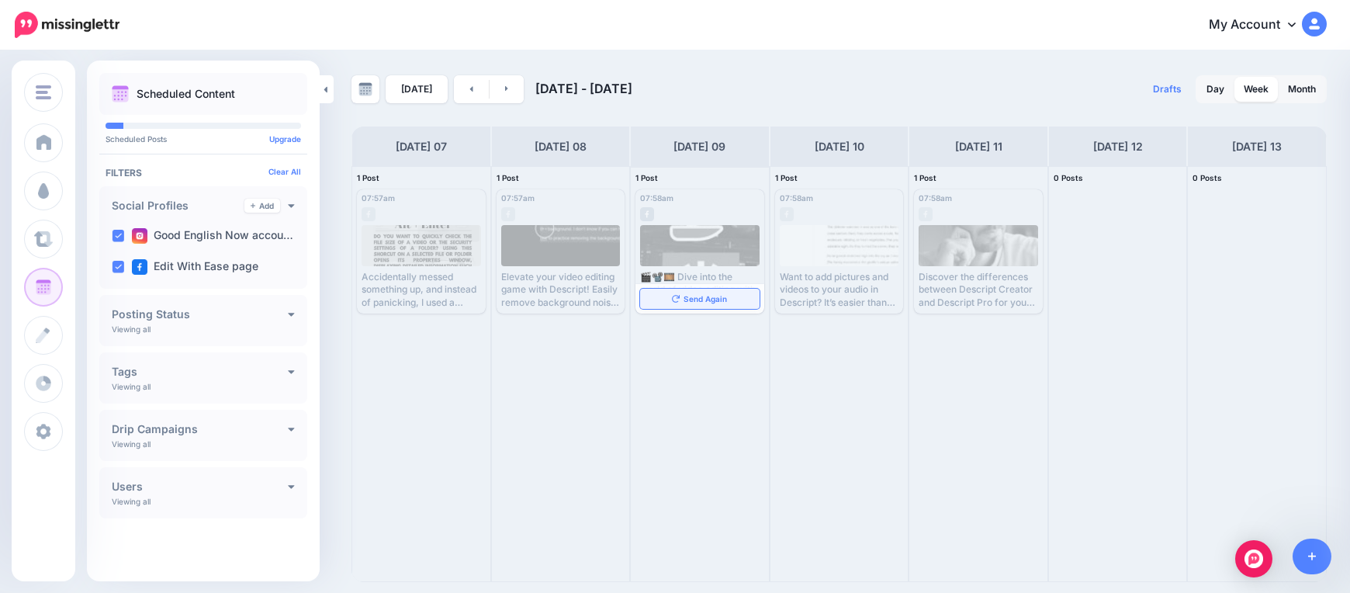
click at [718, 295] on span "Send Again" at bounding box center [704, 299] width 43 height 8
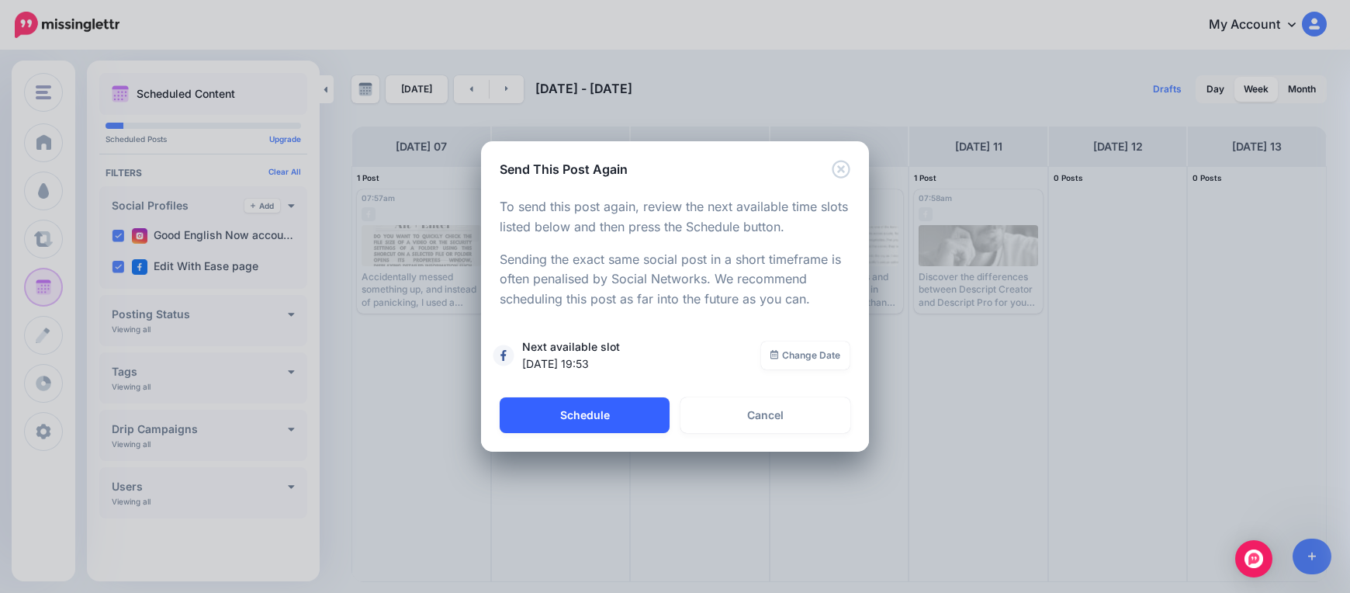
click at [633, 407] on button "Schedule" at bounding box center [585, 415] width 170 height 36
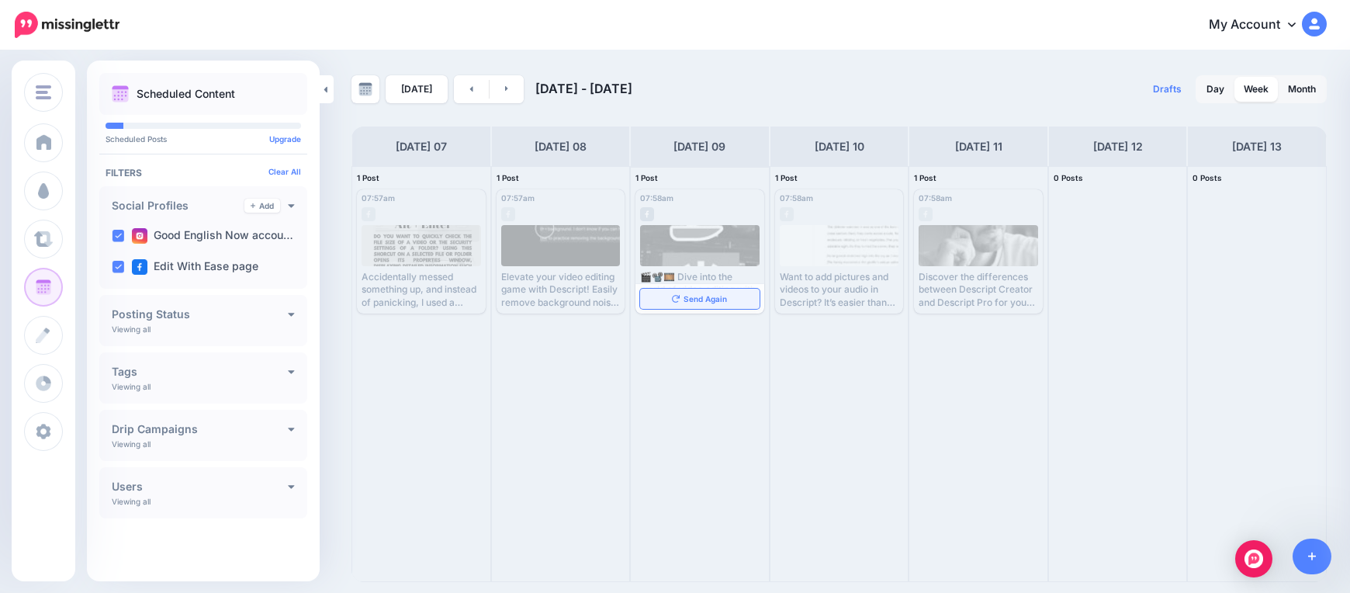
click at [714, 306] on link "Send Again" at bounding box center [699, 299] width 119 height 20
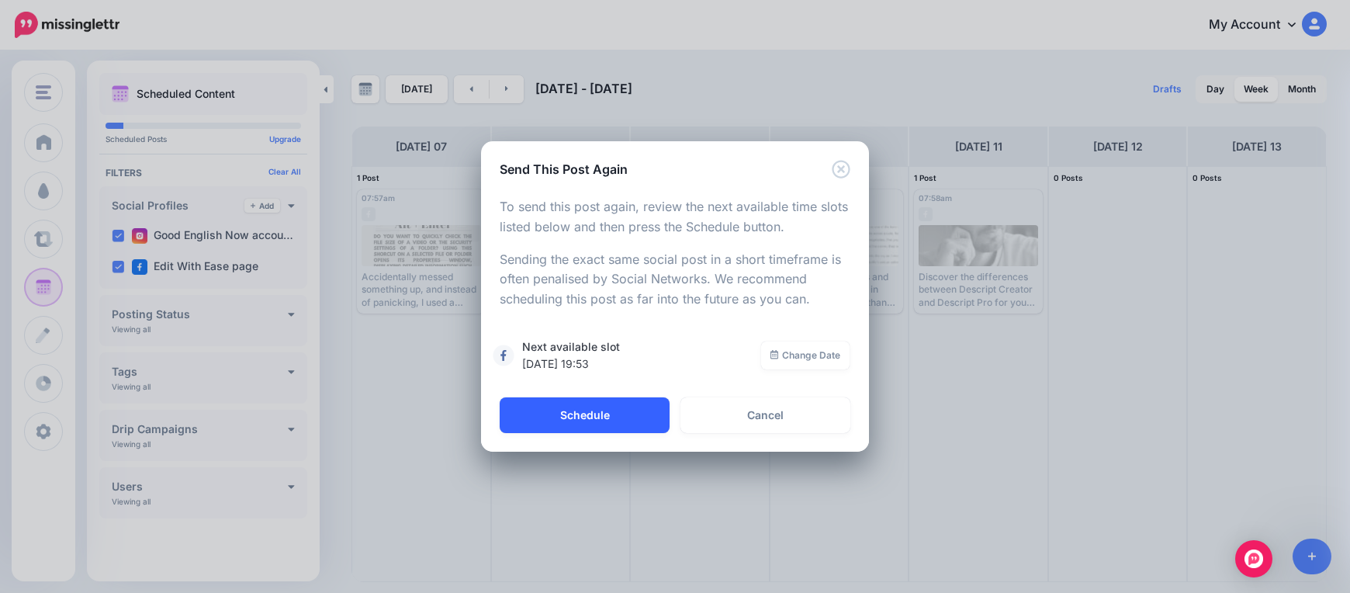
click at [652, 405] on button "Schedule" at bounding box center [585, 415] width 170 height 36
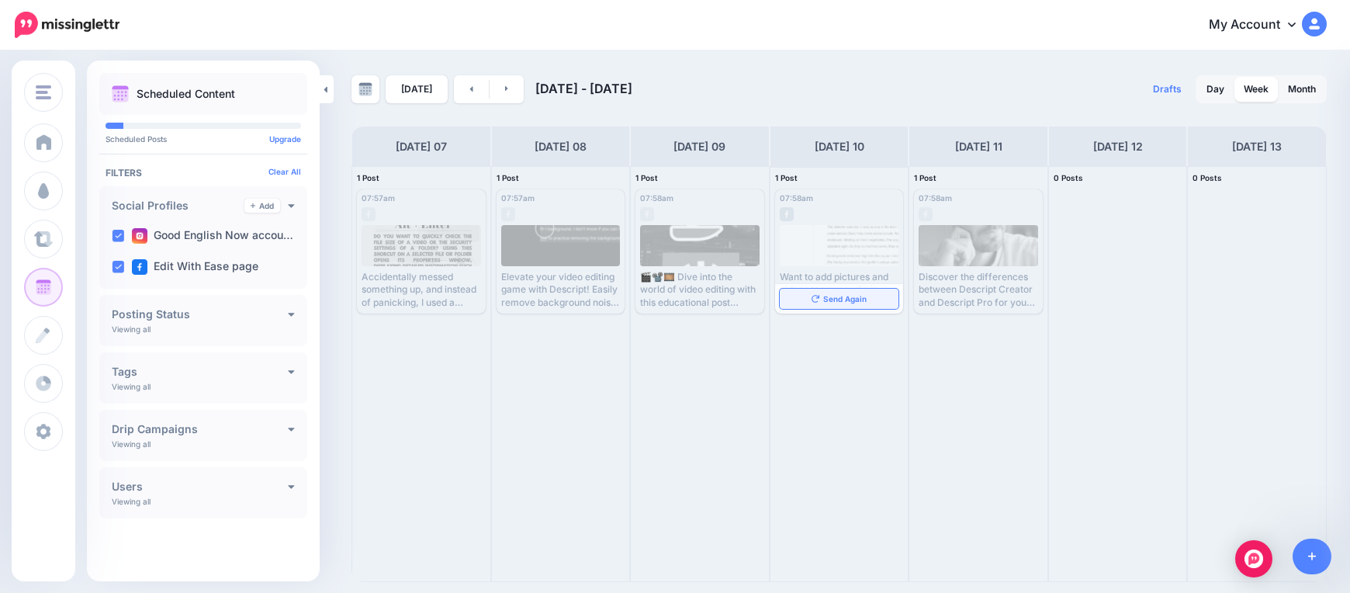
click at [819, 296] on icon at bounding box center [815, 299] width 8 height 8
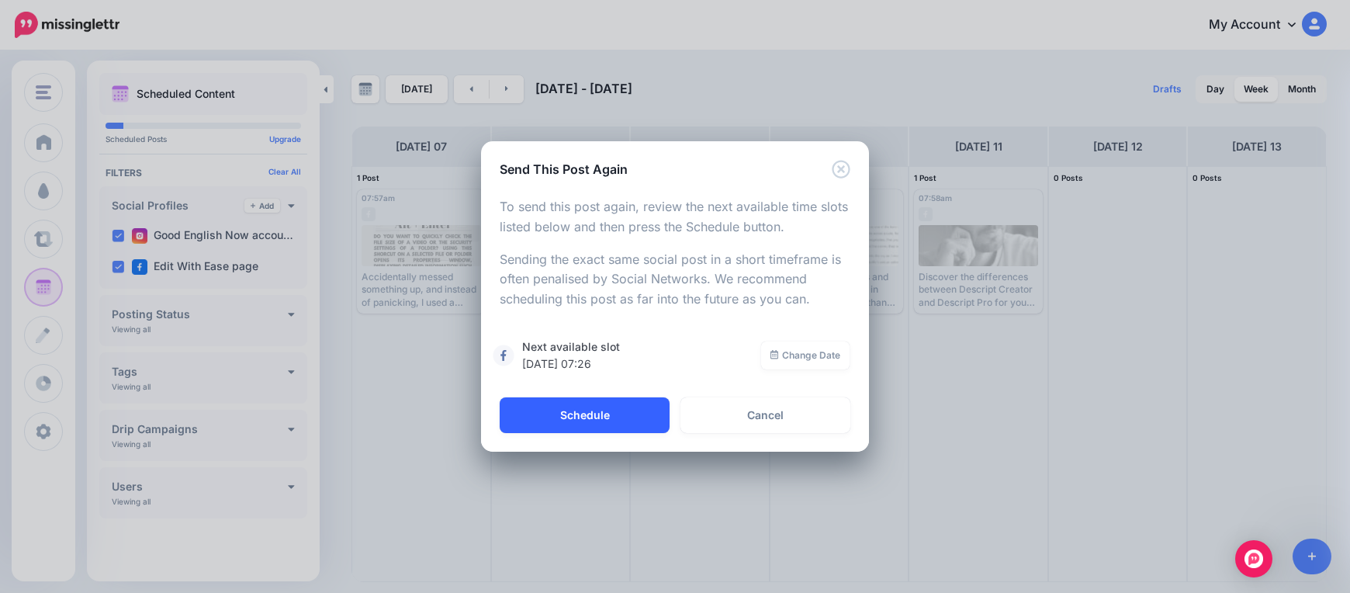
click at [590, 417] on button "Schedule" at bounding box center [585, 415] width 170 height 36
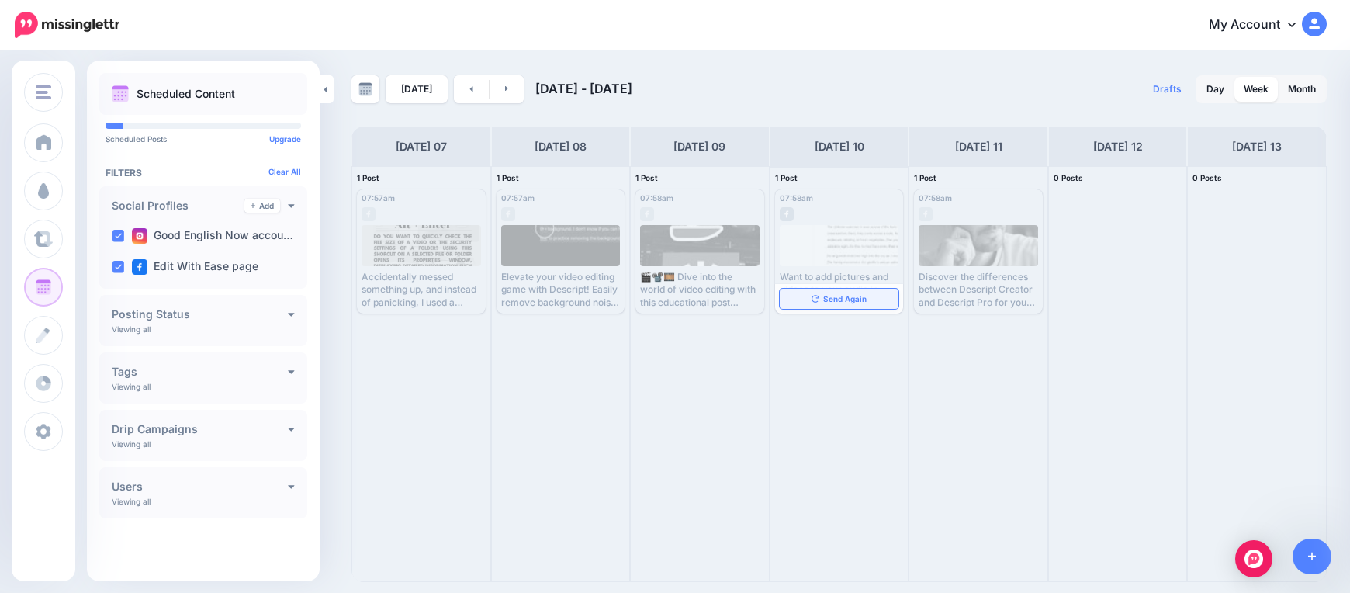
click at [852, 299] on span "Send Again" at bounding box center [844, 299] width 43 height 8
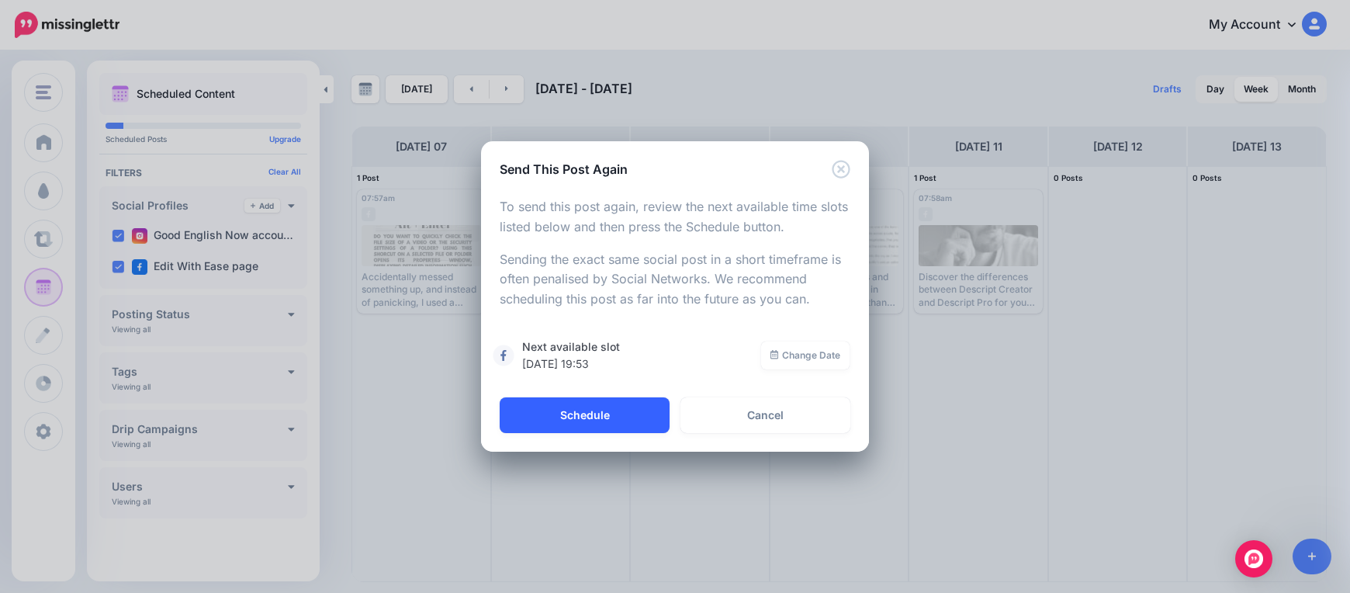
click at [655, 404] on button "Schedule" at bounding box center [585, 415] width 170 height 36
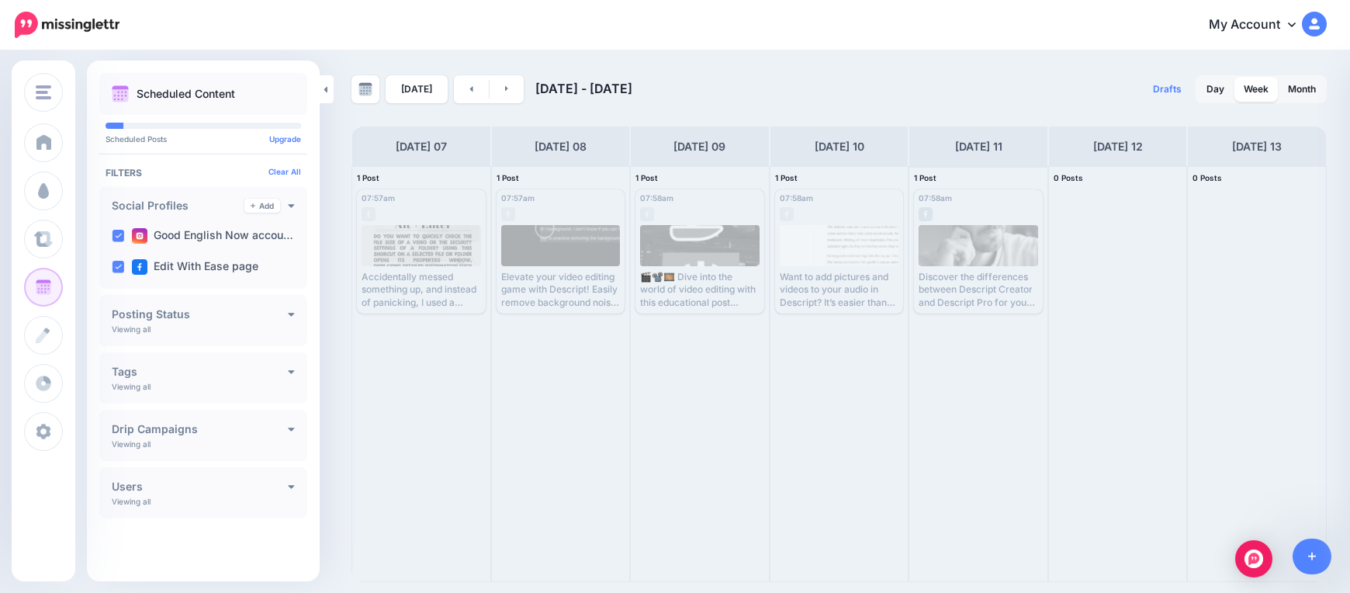
click at [973, 292] on div "Discover the differences between Descript Creator and Descript Pro for your vid…" at bounding box center [977, 290] width 119 height 38
click at [973, 297] on span "Send Again" at bounding box center [984, 299] width 43 height 8
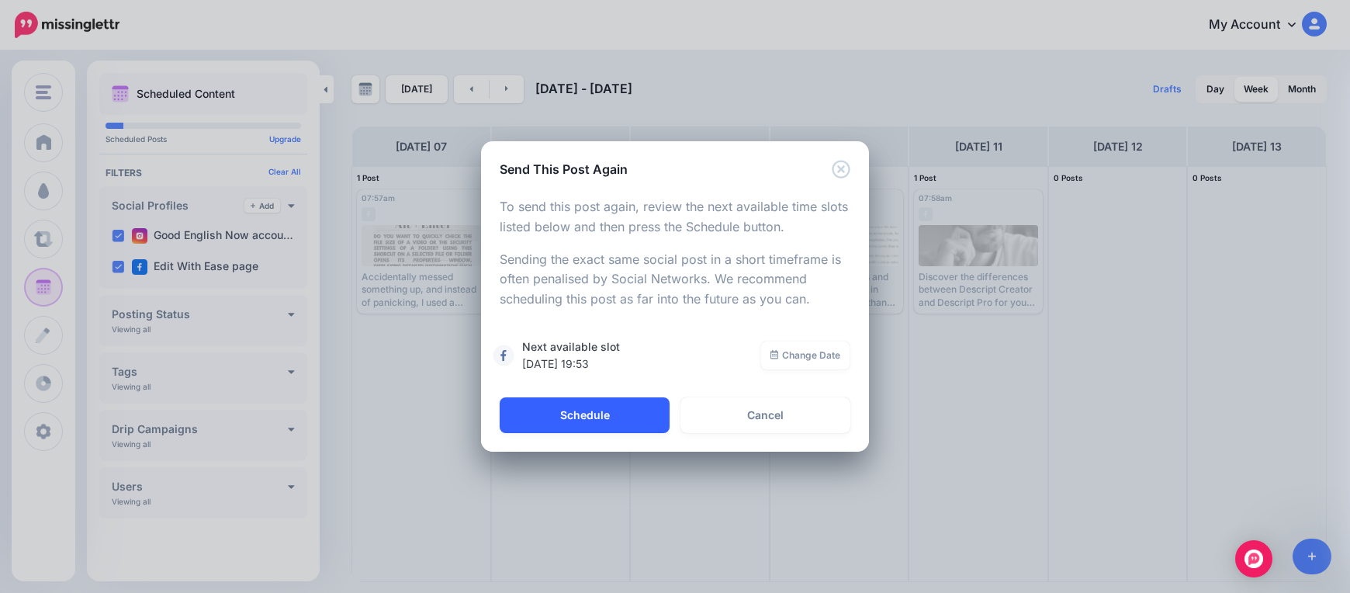
drag, startPoint x: 574, startPoint y: 412, endPoint x: 580, endPoint y: 404, distance: 9.9
click at [573, 410] on button "Schedule" at bounding box center [585, 415] width 170 height 36
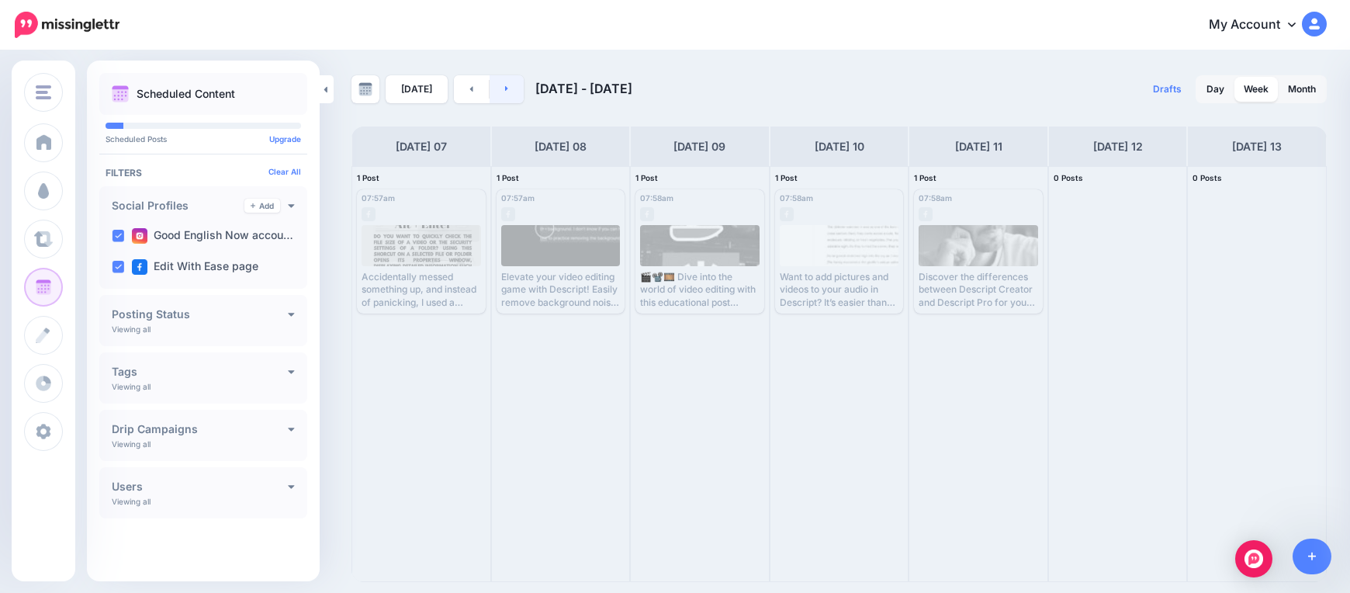
click at [500, 97] on link at bounding box center [506, 89] width 35 height 28
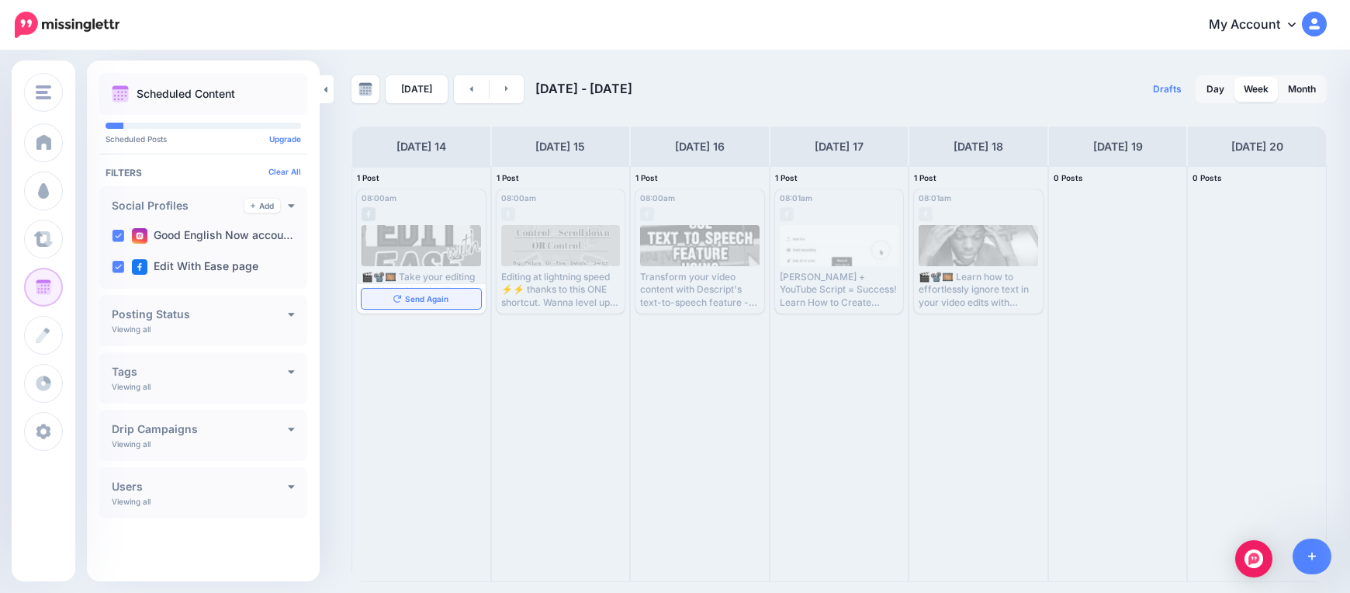
click at [438, 298] on span "Send Again" at bounding box center [426, 299] width 43 height 8
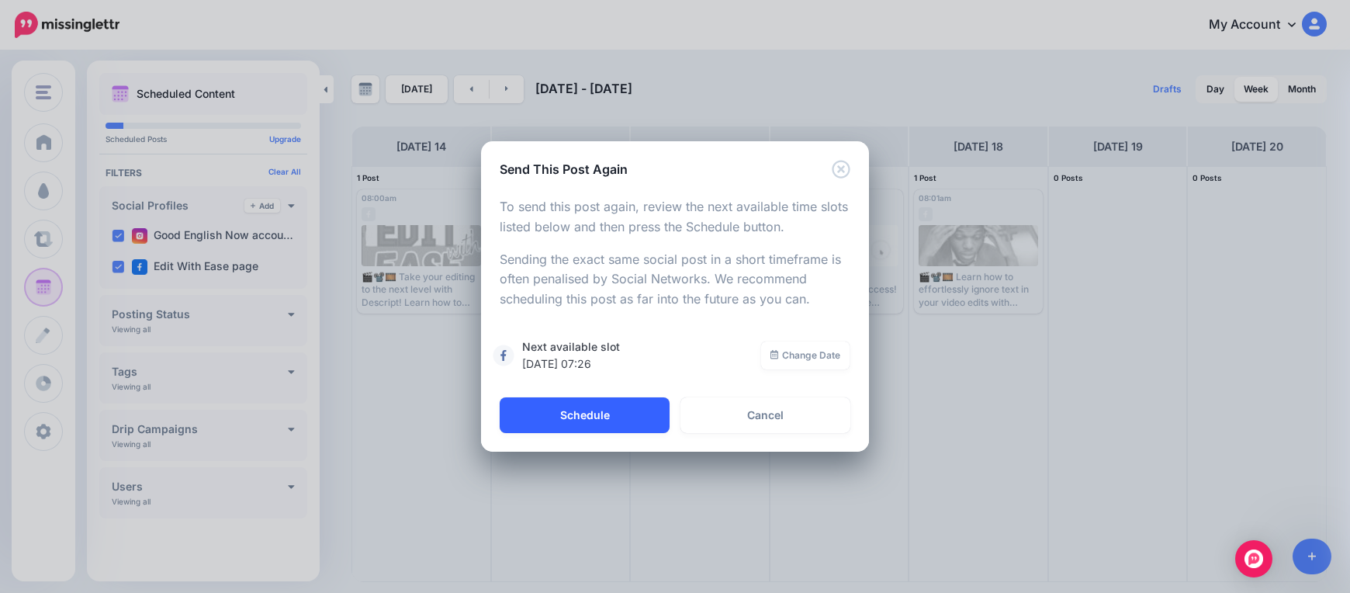
click at [631, 412] on button "Schedule" at bounding box center [585, 415] width 170 height 36
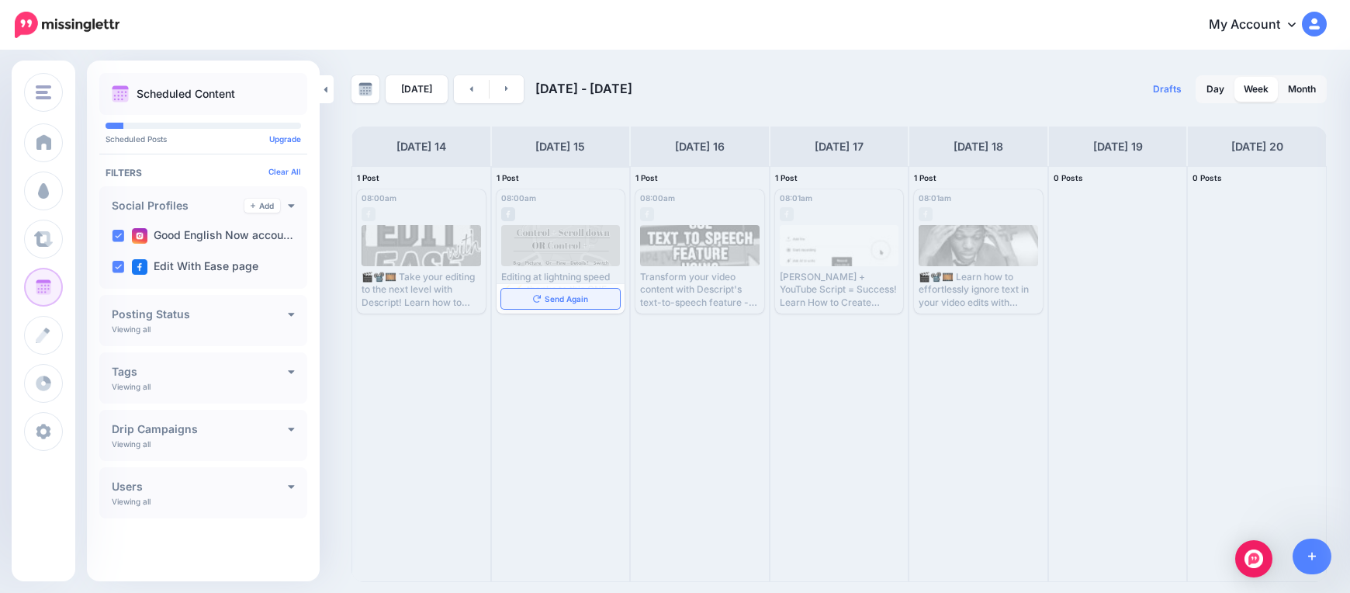
click at [580, 304] on link "Send Again" at bounding box center [560, 299] width 119 height 20
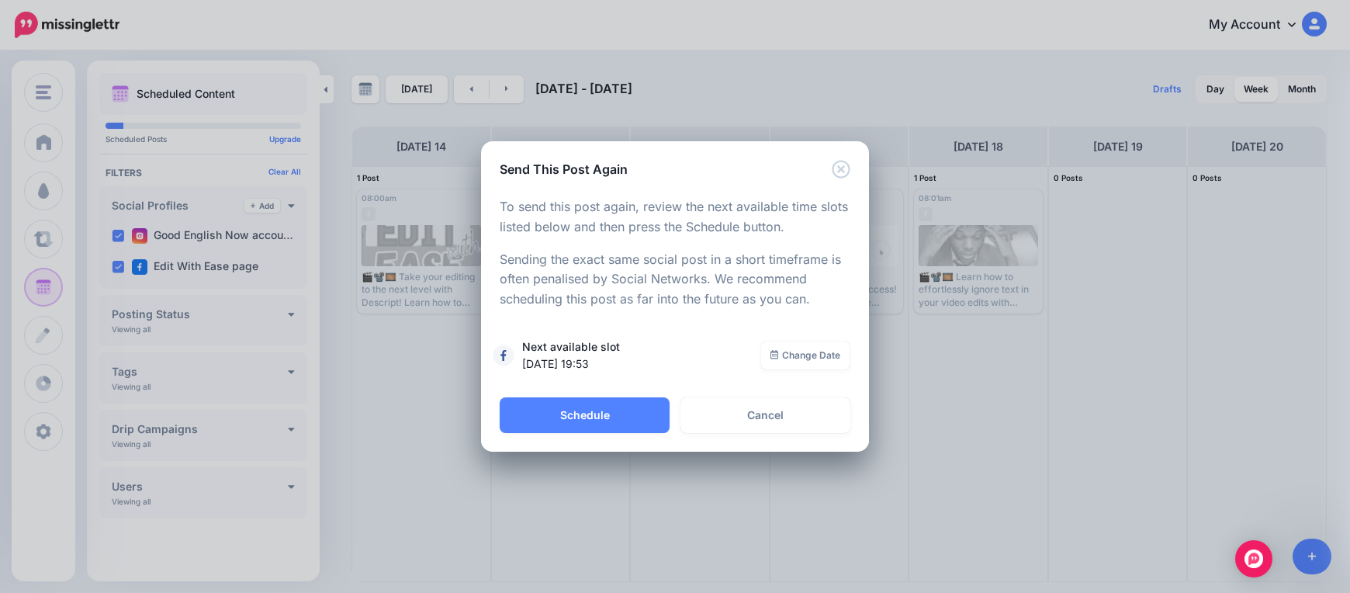
drag, startPoint x: 640, startPoint y: 401, endPoint x: 648, endPoint y: 391, distance: 12.7
click at [640, 400] on button "Schedule" at bounding box center [585, 415] width 170 height 36
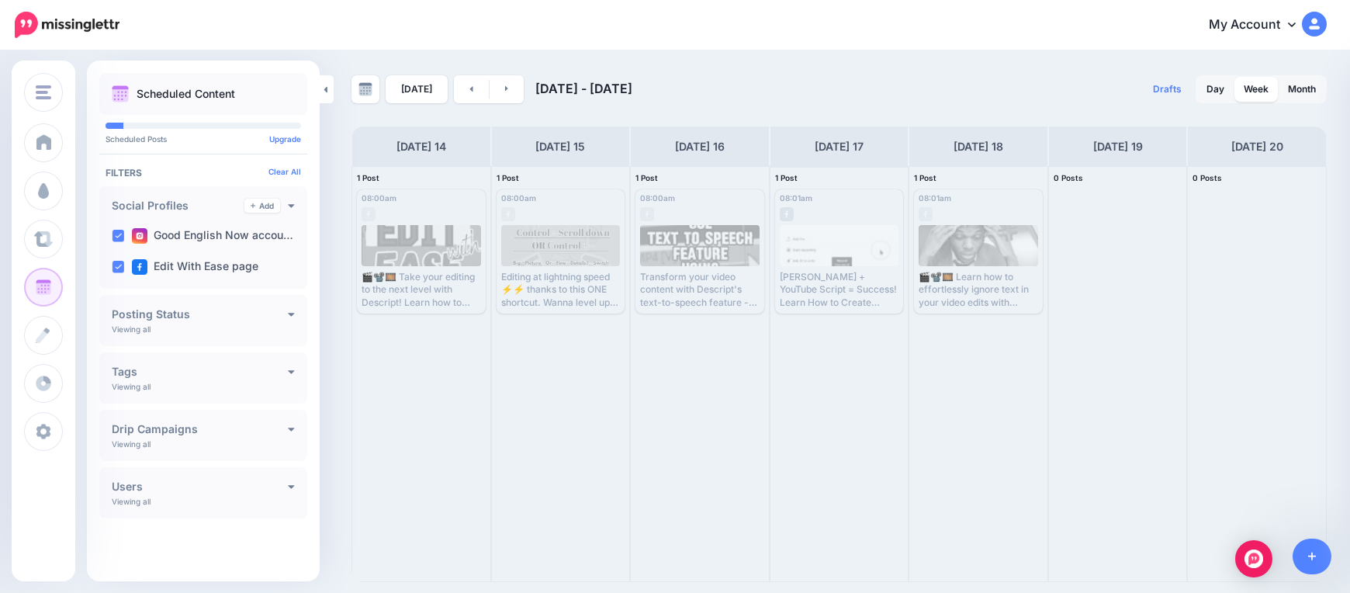
click at [839, 307] on div "Claude AI + YouTube Script = Success! Learn How to Create Engaging Videos🎬 🎥 🔴 …" at bounding box center [839, 290] width 119 height 38
click at [840, 306] on link "Send Again" at bounding box center [839, 299] width 119 height 20
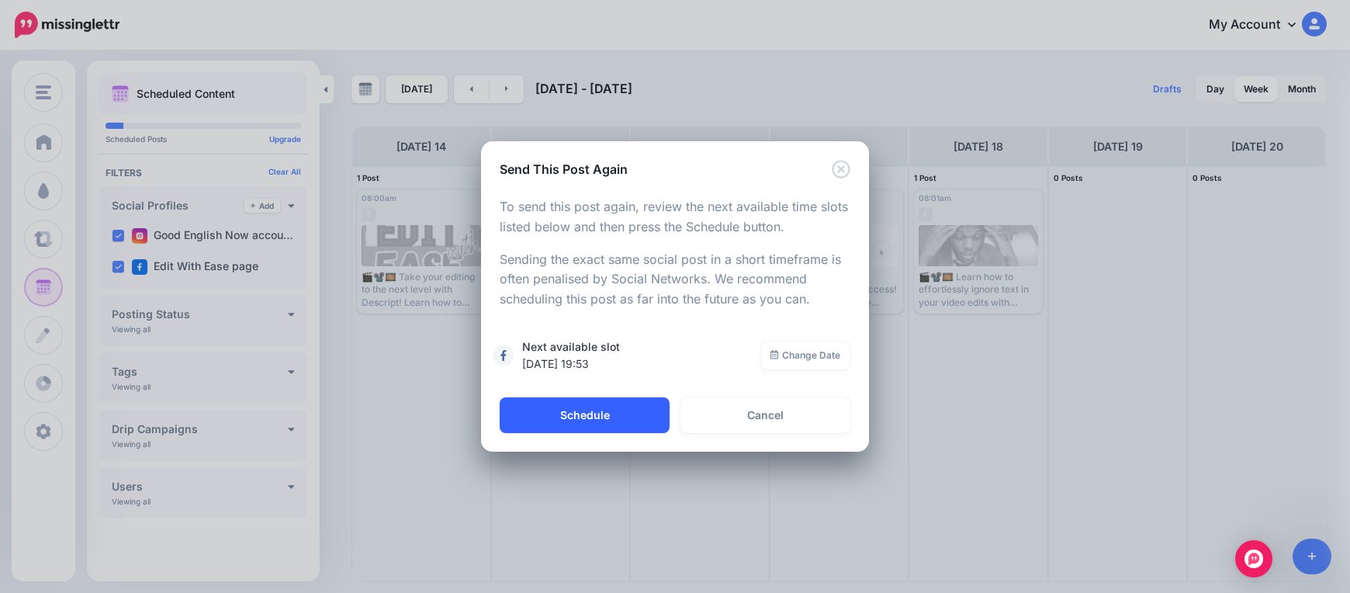
click at [654, 410] on button "Schedule" at bounding box center [585, 415] width 170 height 36
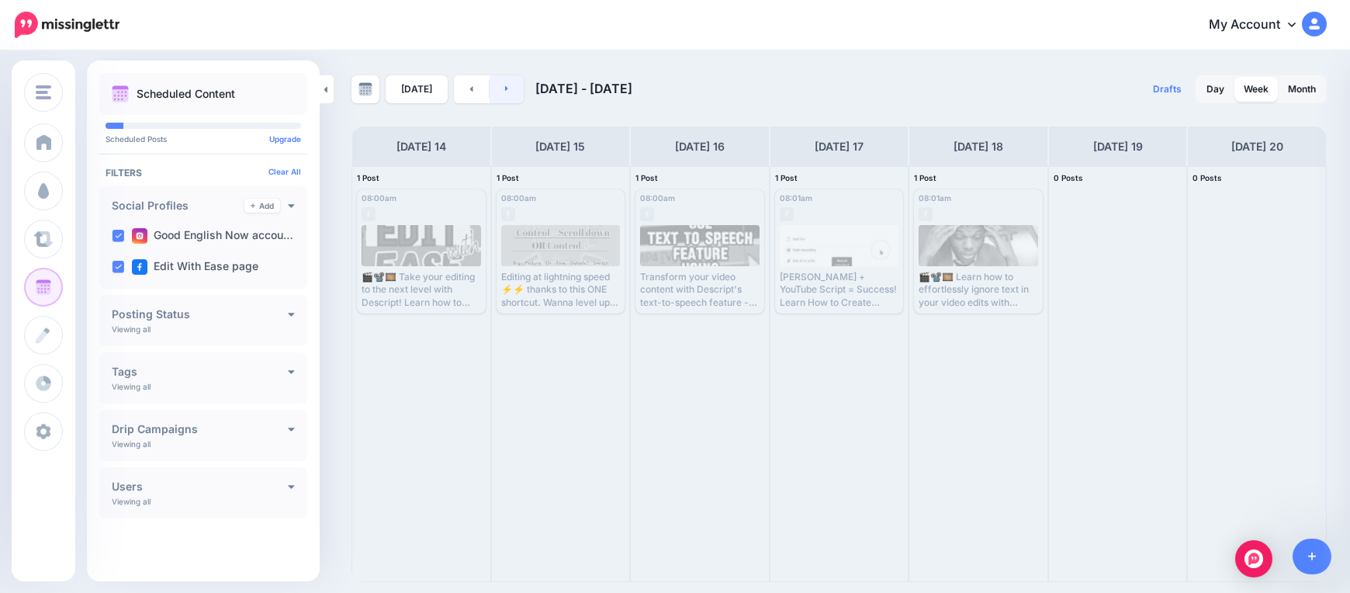
click at [505, 92] on icon at bounding box center [507, 88] width 4 height 9
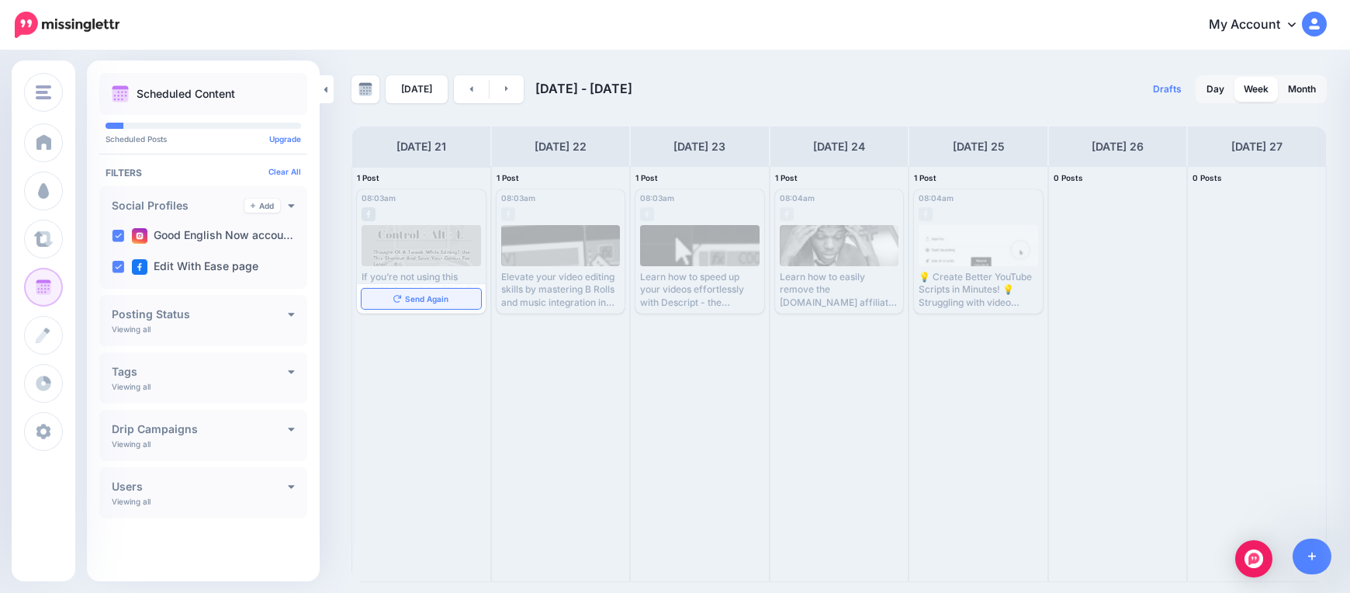
click at [434, 298] on span "Send Again" at bounding box center [426, 299] width 43 height 8
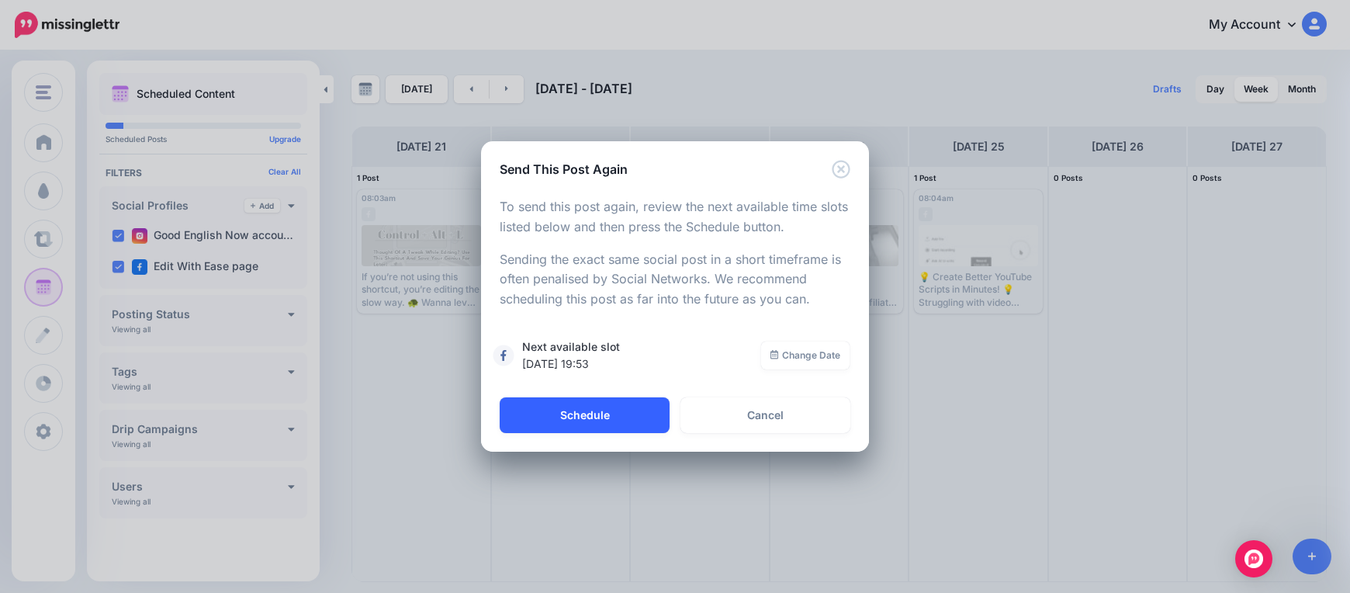
drag, startPoint x: 605, startPoint y: 416, endPoint x: 613, endPoint y: 407, distance: 11.5
click at [603, 415] on button "Schedule" at bounding box center [585, 415] width 170 height 36
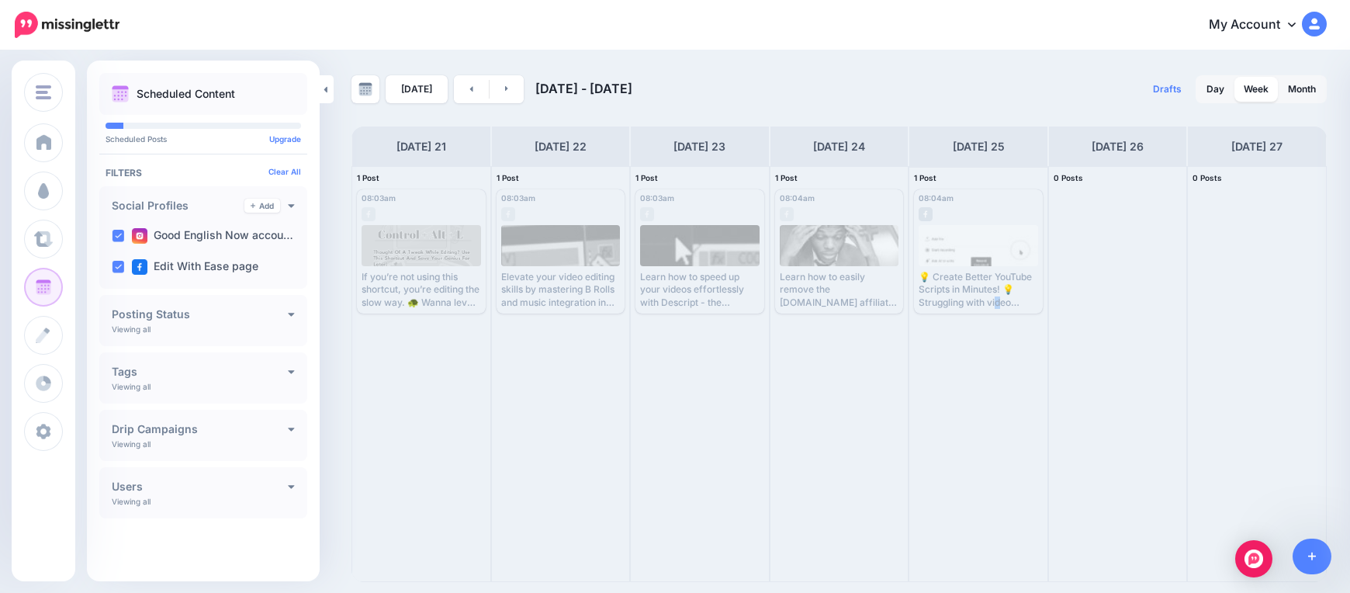
click at [998, 296] on div "💡 Create Better YouTube Scripts in Minutes! 💡 Struggling with video script idea…" at bounding box center [977, 290] width 119 height 38
click at [992, 295] on span "Send Again" at bounding box center [984, 299] width 43 height 8
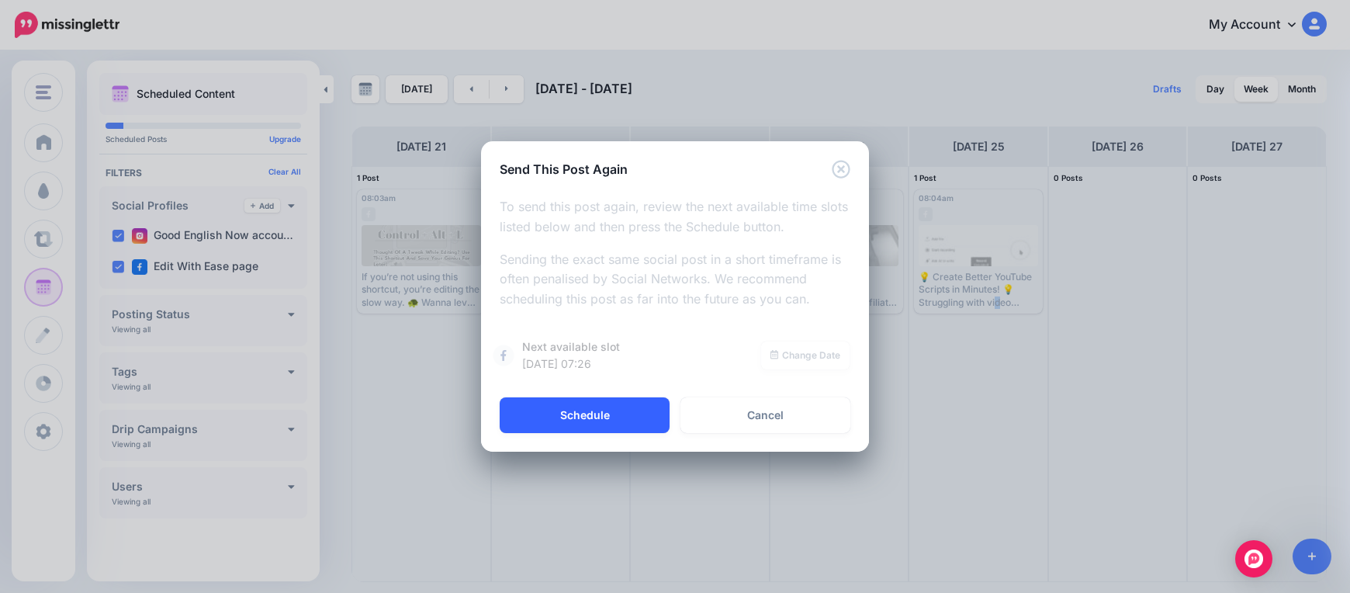
click at [592, 403] on button "Schedule" at bounding box center [585, 415] width 170 height 36
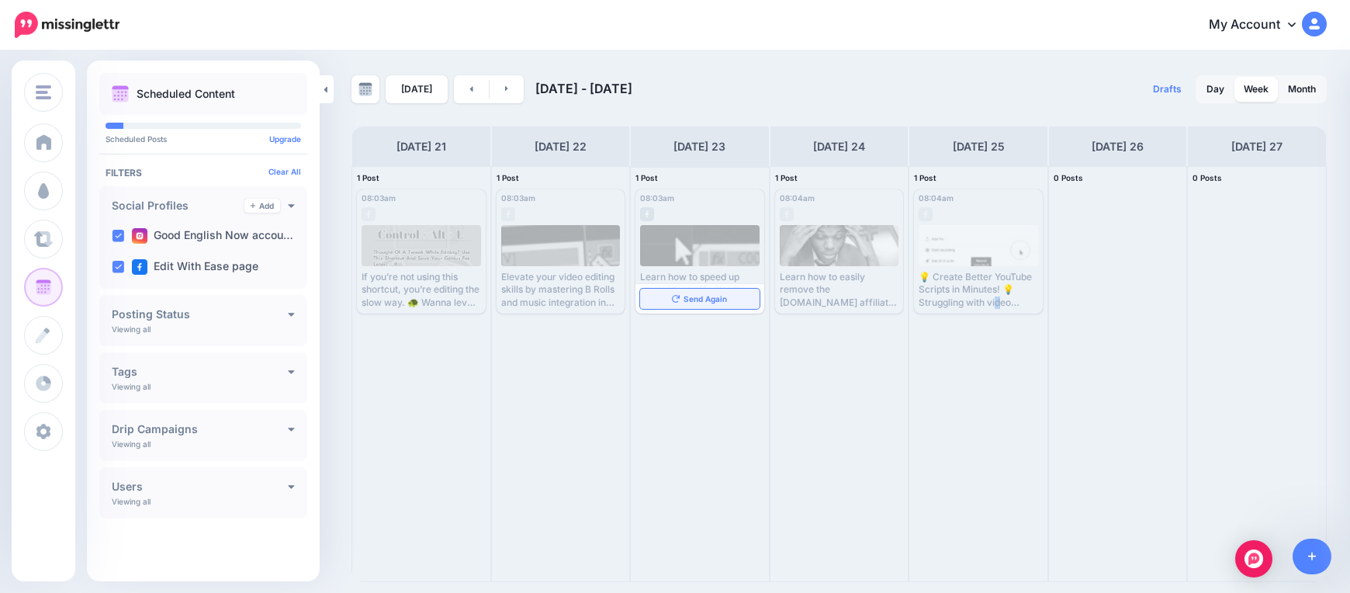
click at [706, 303] on link "Send Again" at bounding box center [699, 299] width 119 height 20
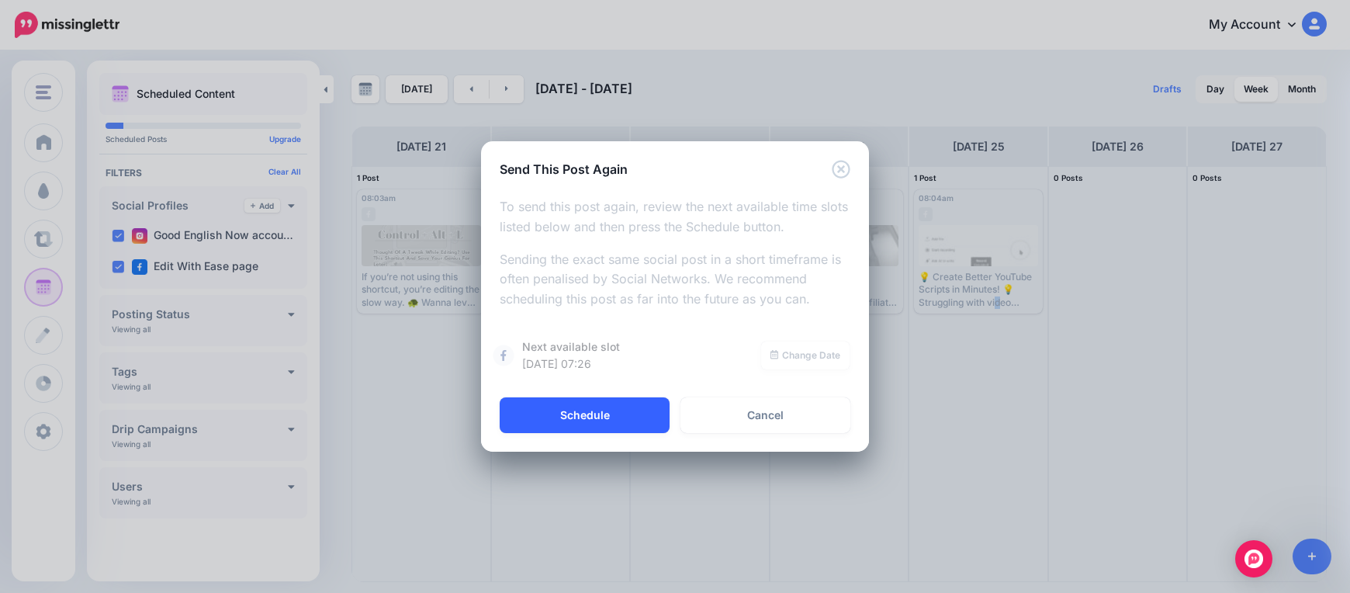
click at [635, 410] on button "Schedule" at bounding box center [585, 415] width 170 height 36
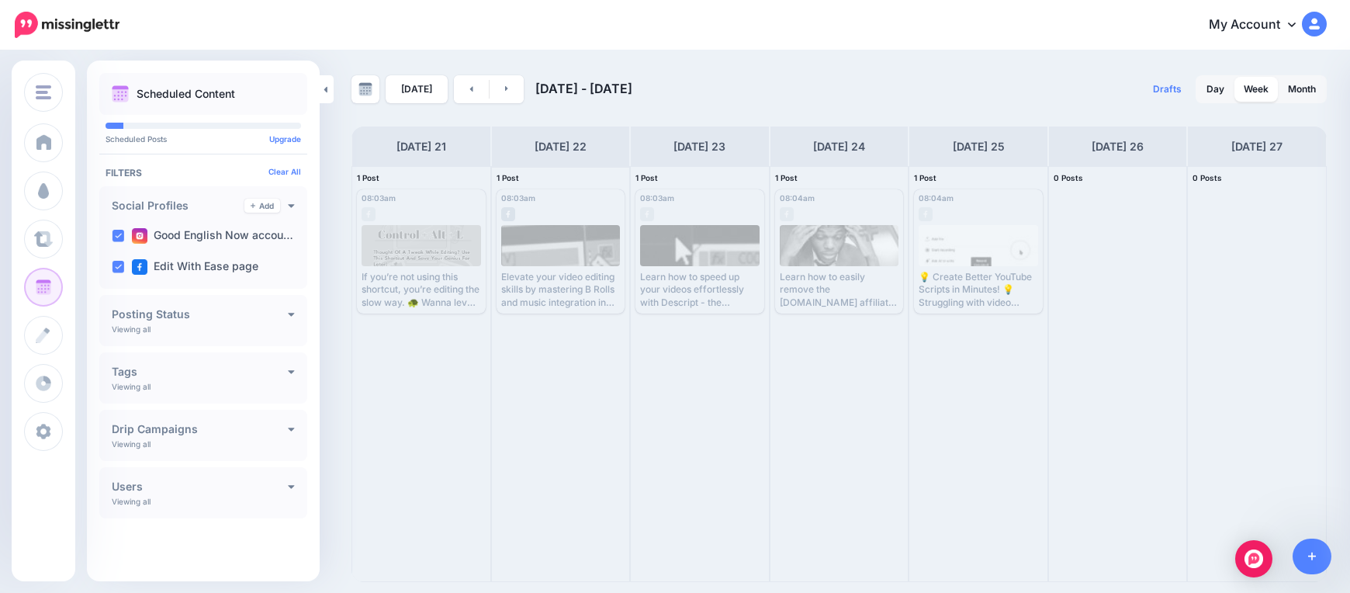
click at [592, 295] on div "Elevate your video editing skills by mastering B Rolls and music integration in…" at bounding box center [560, 290] width 119 height 38
click at [586, 299] on span "Send Again" at bounding box center [566, 299] width 43 height 8
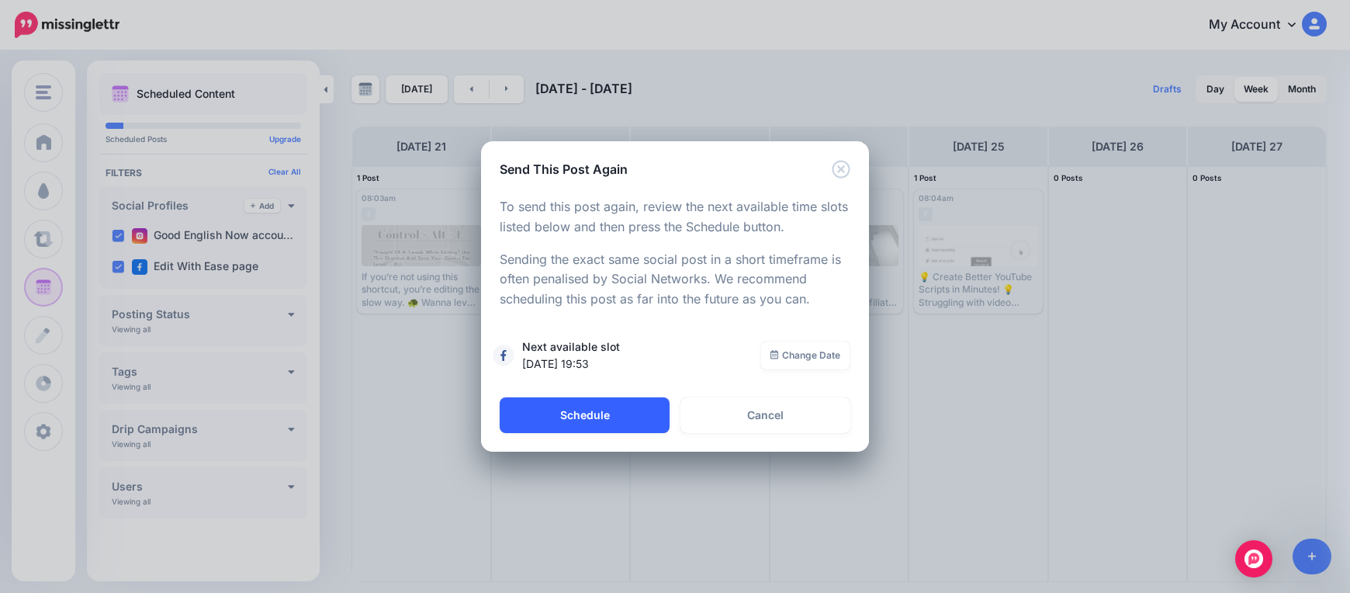
click at [643, 414] on button "Schedule" at bounding box center [585, 415] width 170 height 36
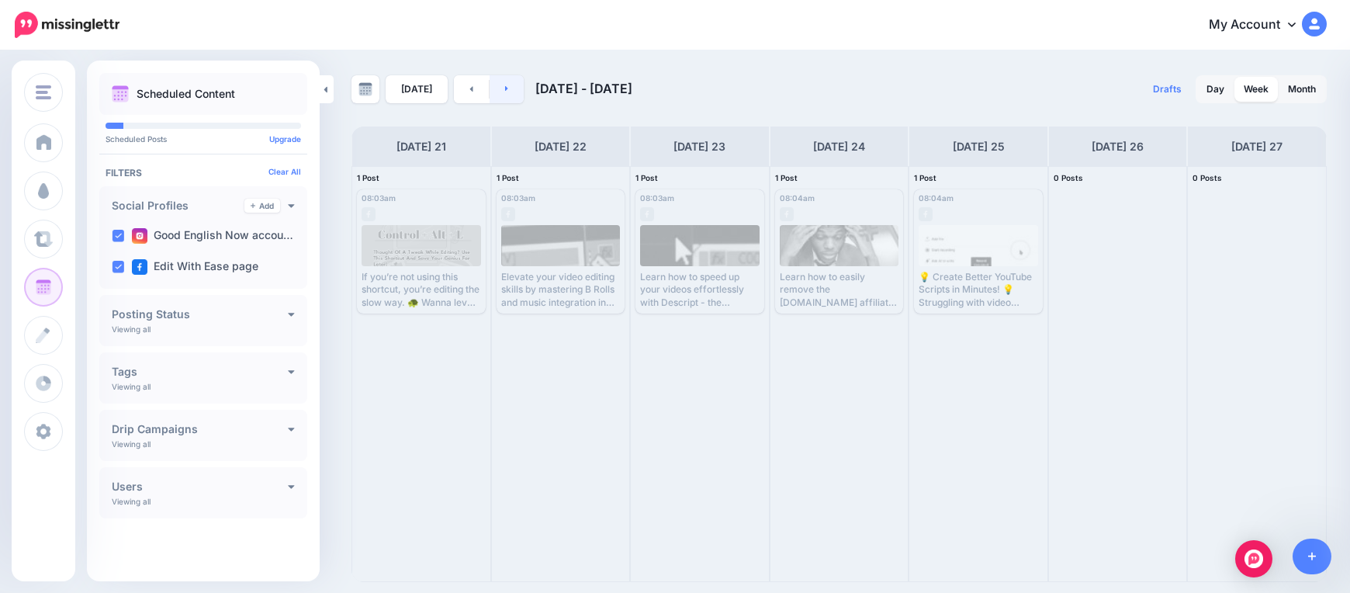
click at [500, 92] on link at bounding box center [506, 89] width 35 height 28
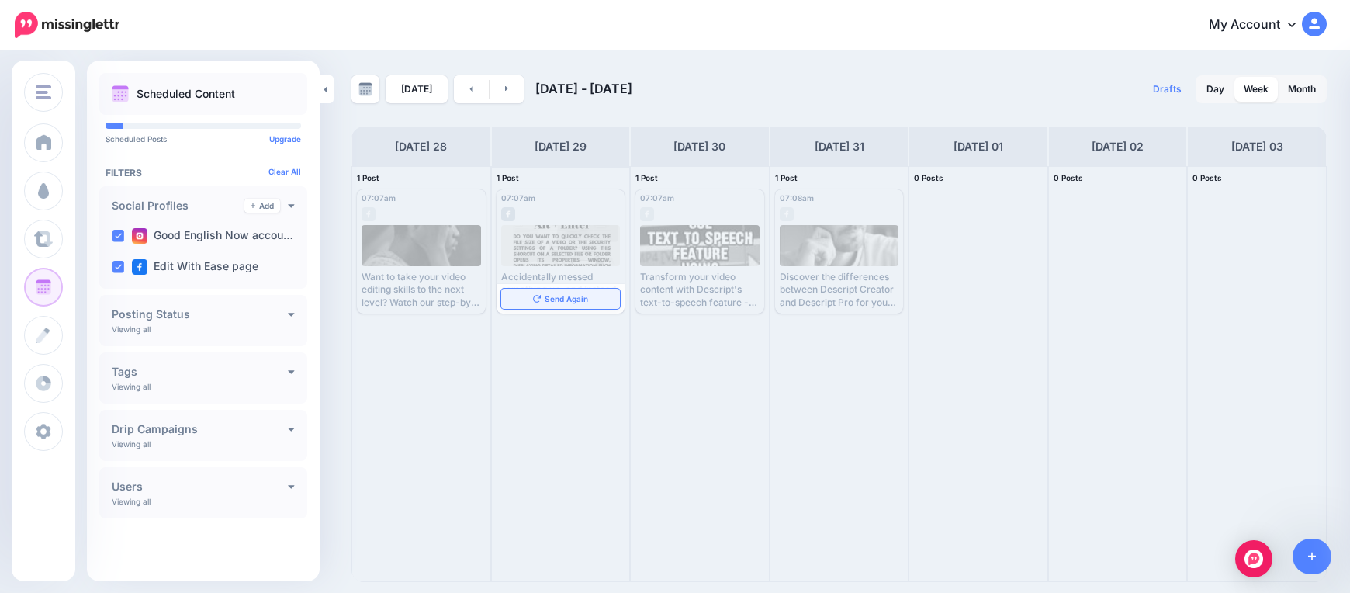
click at [562, 296] on span "Send Again" at bounding box center [566, 299] width 43 height 8
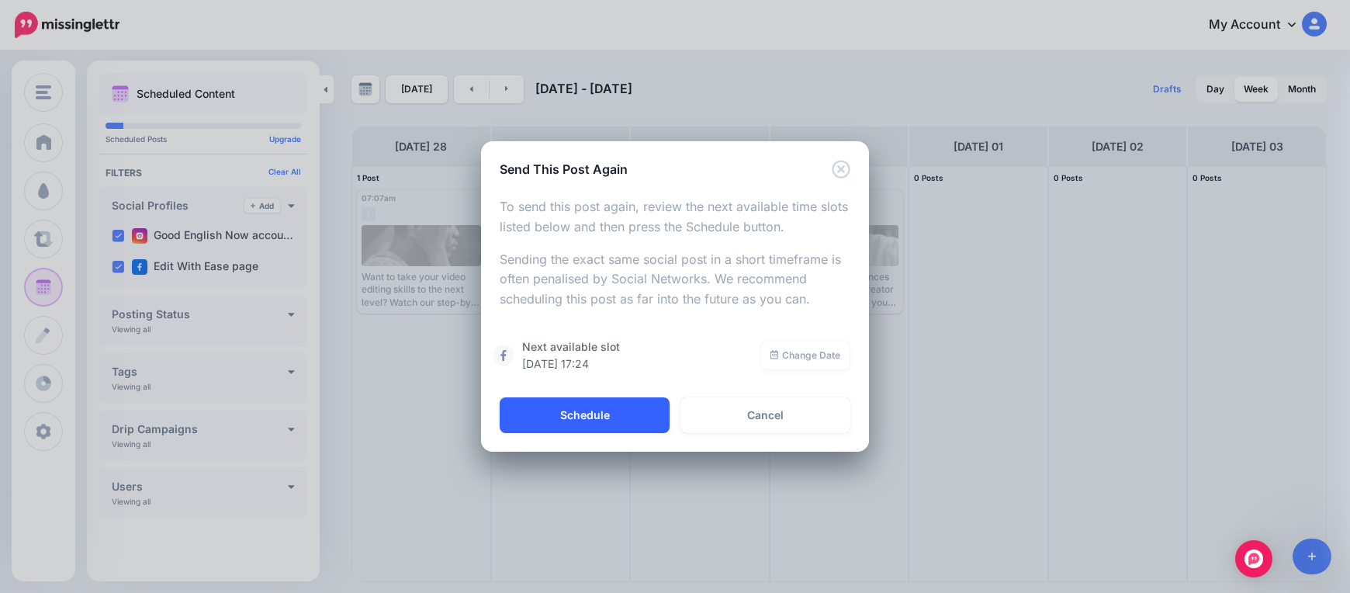
click at [576, 411] on button "Schedule" at bounding box center [585, 415] width 170 height 36
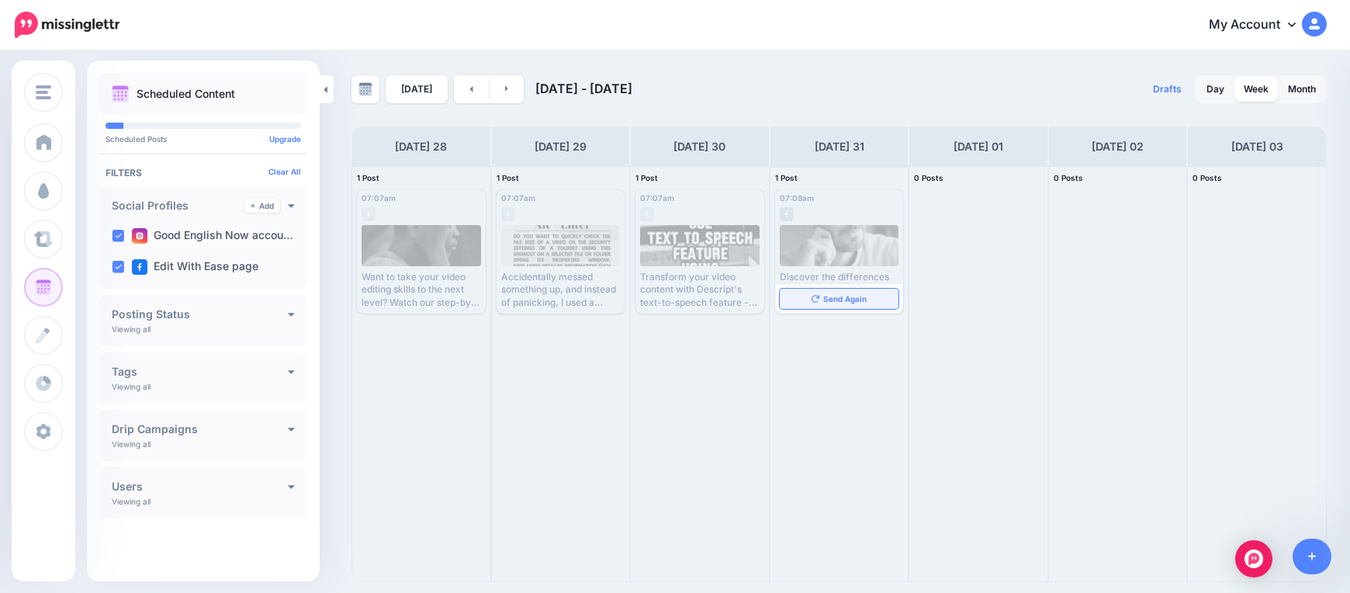
click at [808, 292] on link "Send Again" at bounding box center [839, 299] width 119 height 20
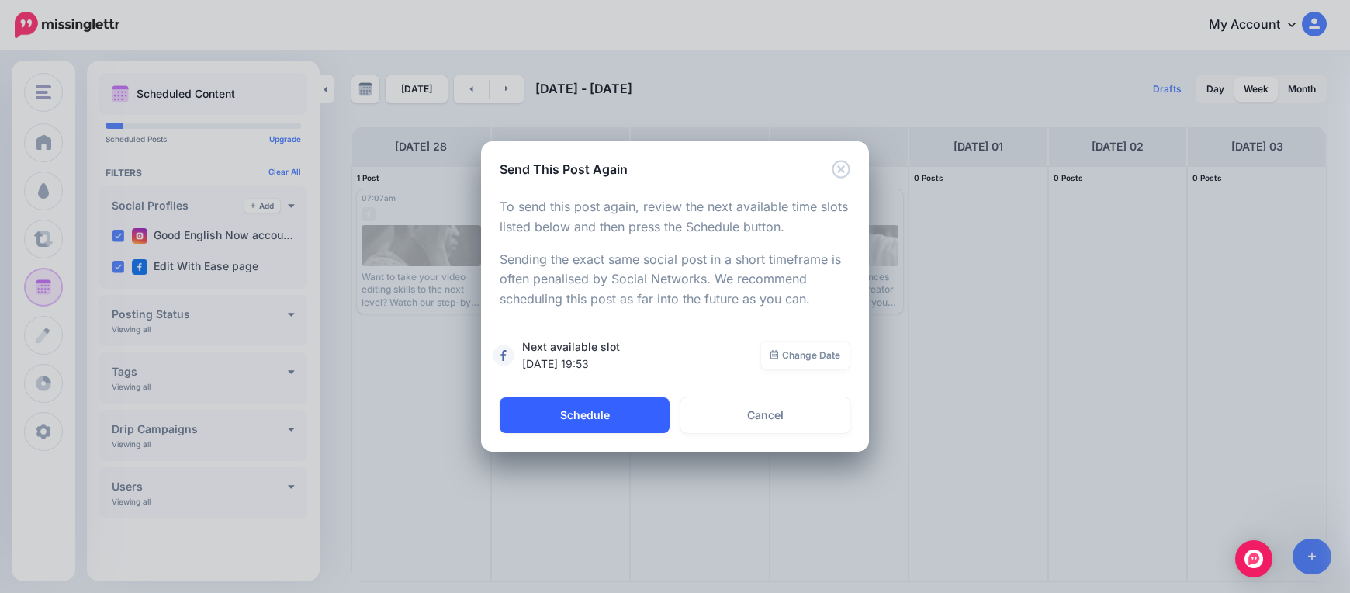
click at [633, 409] on button "Schedule" at bounding box center [585, 415] width 170 height 36
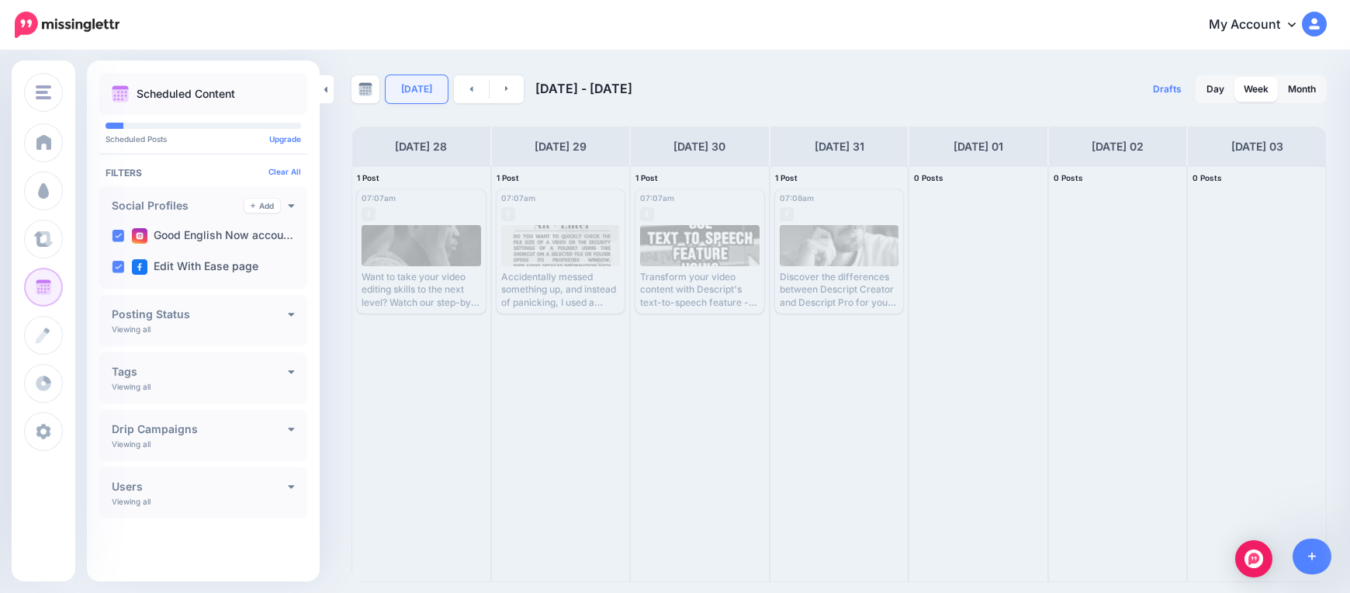
click at [425, 89] on link "[DATE]" at bounding box center [417, 89] width 62 height 28
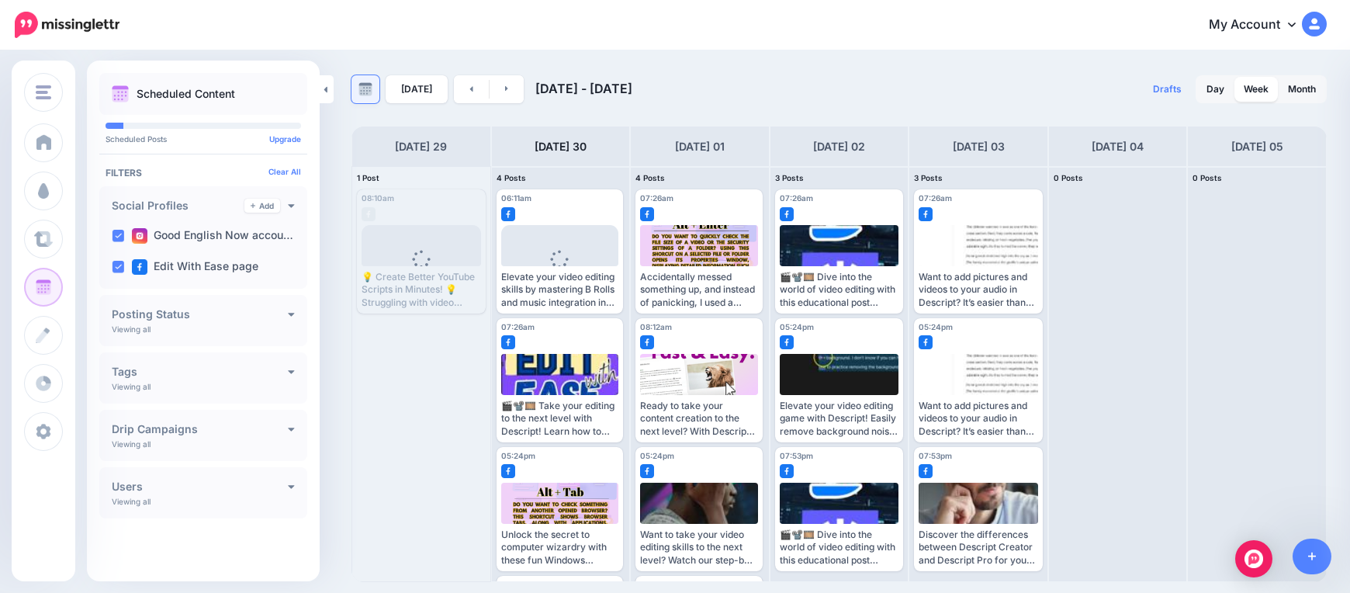
drag, startPoint x: 378, startPoint y: 91, endPoint x: 371, endPoint y: 86, distance: 8.4
click at [375, 88] on link at bounding box center [365, 89] width 28 height 28
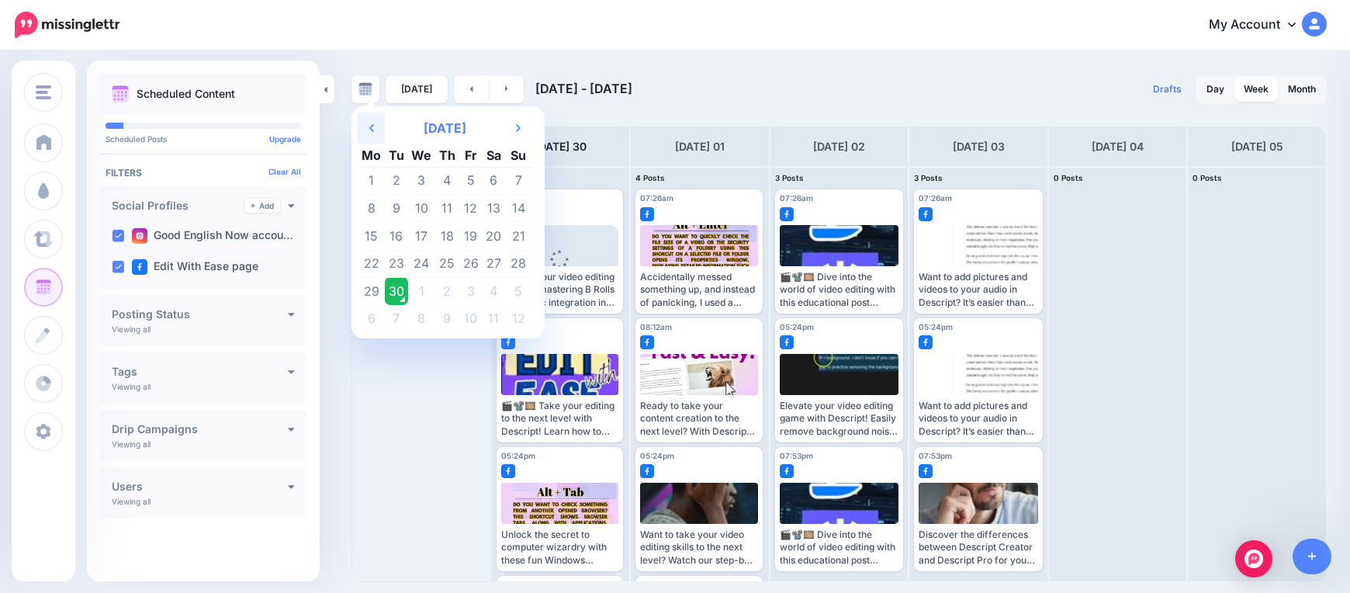
click at [370, 120] on th "Previous Month" at bounding box center [371, 127] width 27 height 31
click at [373, 123] on icon "Previous Month" at bounding box center [371, 128] width 5 height 12
click at [375, 123] on th "Previous Month" at bounding box center [371, 127] width 27 height 31
click at [375, 122] on th "Previous Month" at bounding box center [371, 127] width 27 height 31
drag, startPoint x: 376, startPoint y: 121, endPoint x: 372, endPoint y: 140, distance: 19.0
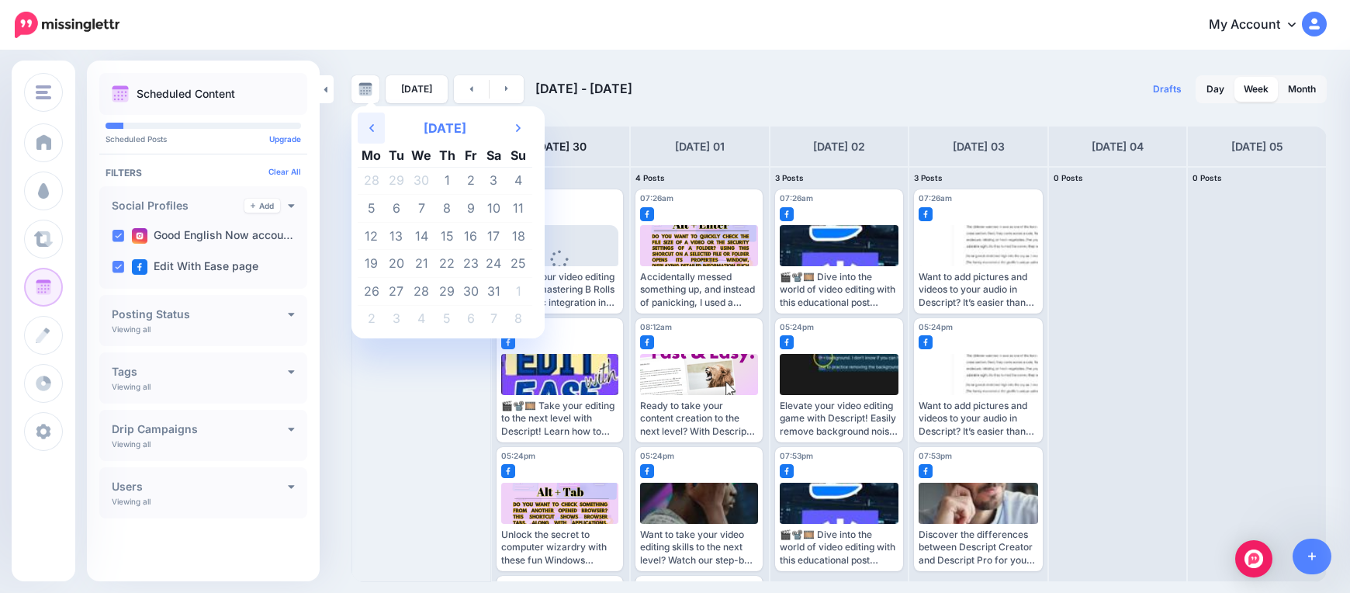
click at [375, 121] on th "Previous Month" at bounding box center [371, 127] width 27 height 31
click at [400, 178] on td "1" at bounding box center [396, 181] width 23 height 28
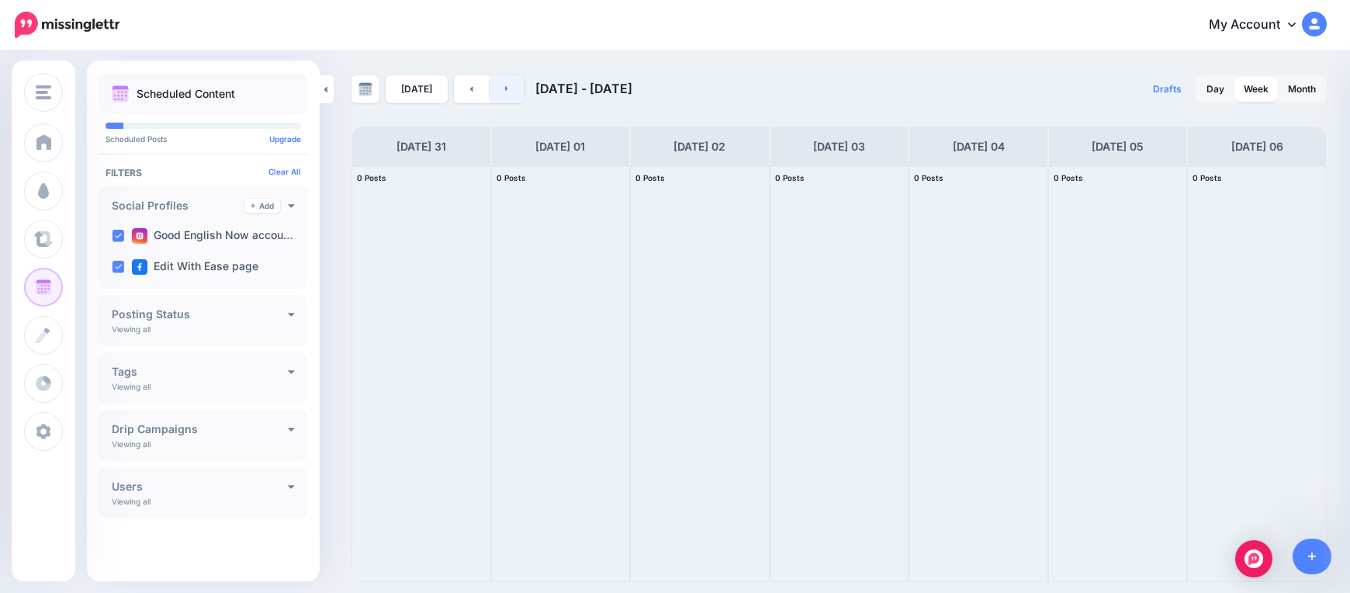
click at [507, 82] on link at bounding box center [506, 89] width 35 height 28
click at [506, 91] on link at bounding box center [506, 89] width 35 height 28
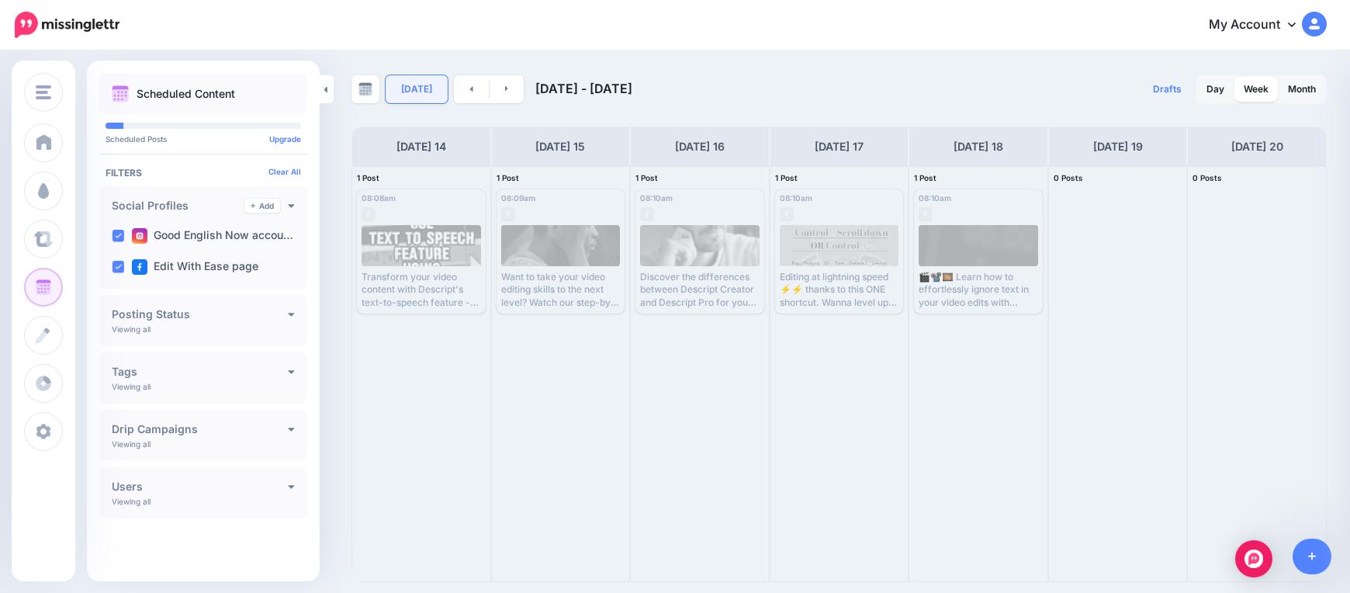
click at [403, 84] on link "[DATE]" at bounding box center [417, 89] width 62 height 28
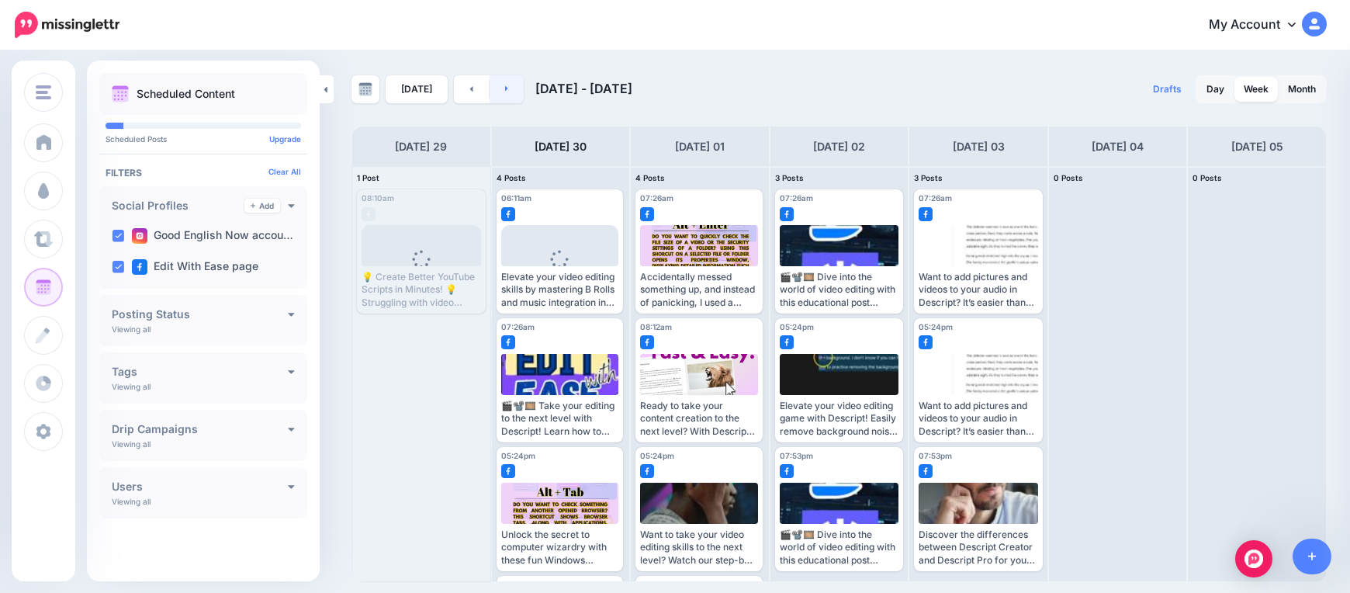
click at [505, 97] on link at bounding box center [506, 89] width 35 height 28
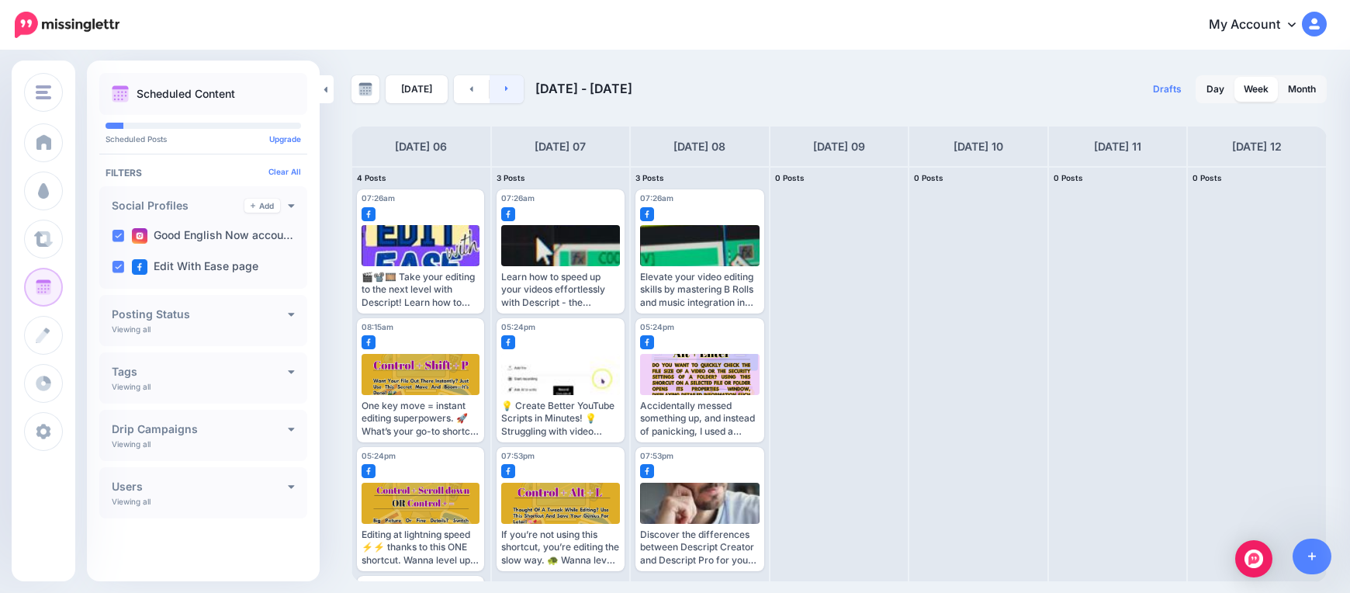
click at [505, 97] on link at bounding box center [506, 89] width 35 height 28
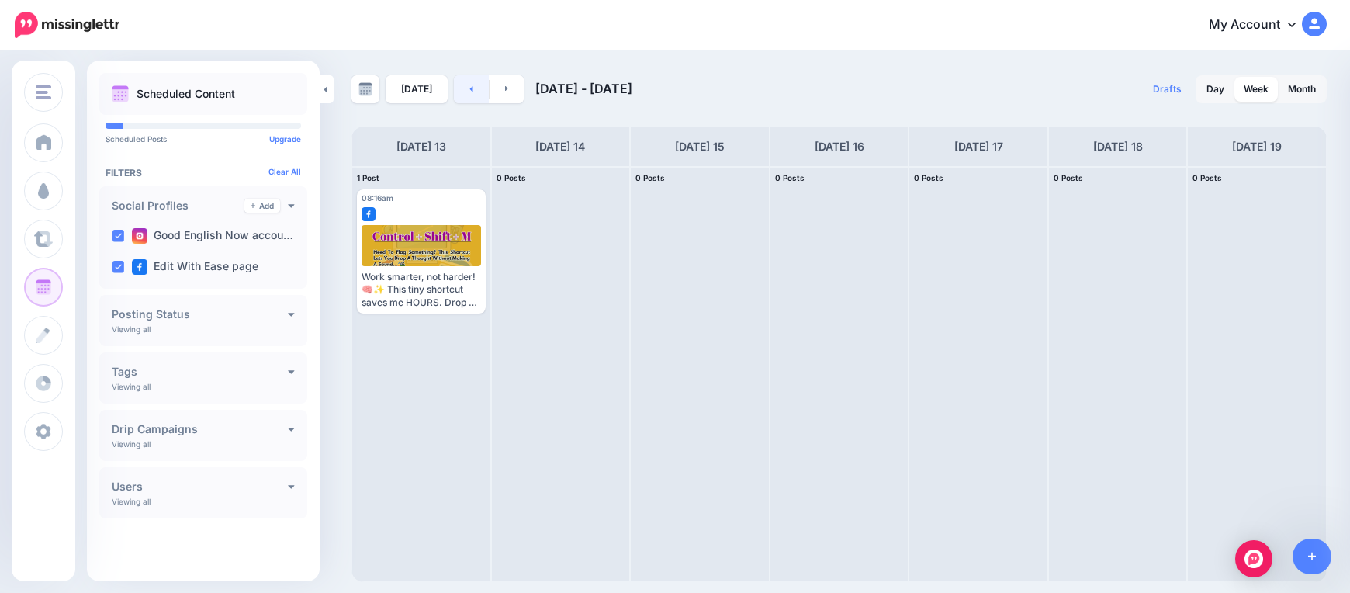
click at [462, 92] on link at bounding box center [471, 89] width 35 height 28
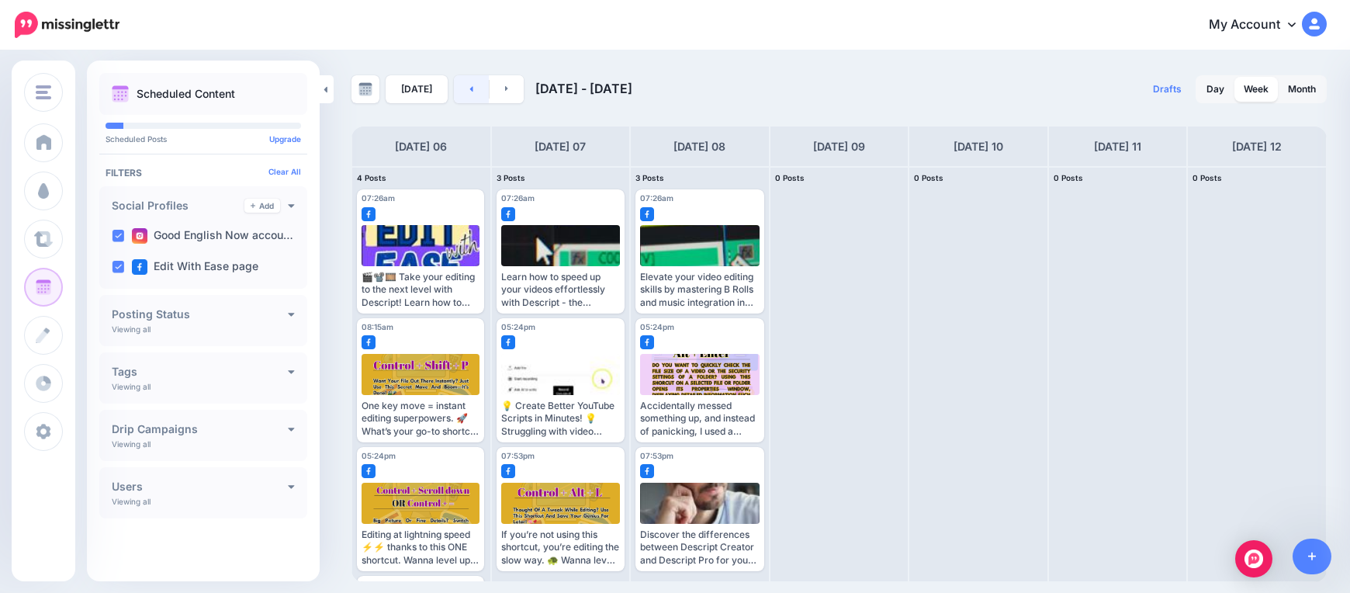
click at [462, 92] on link at bounding box center [471, 89] width 35 height 28
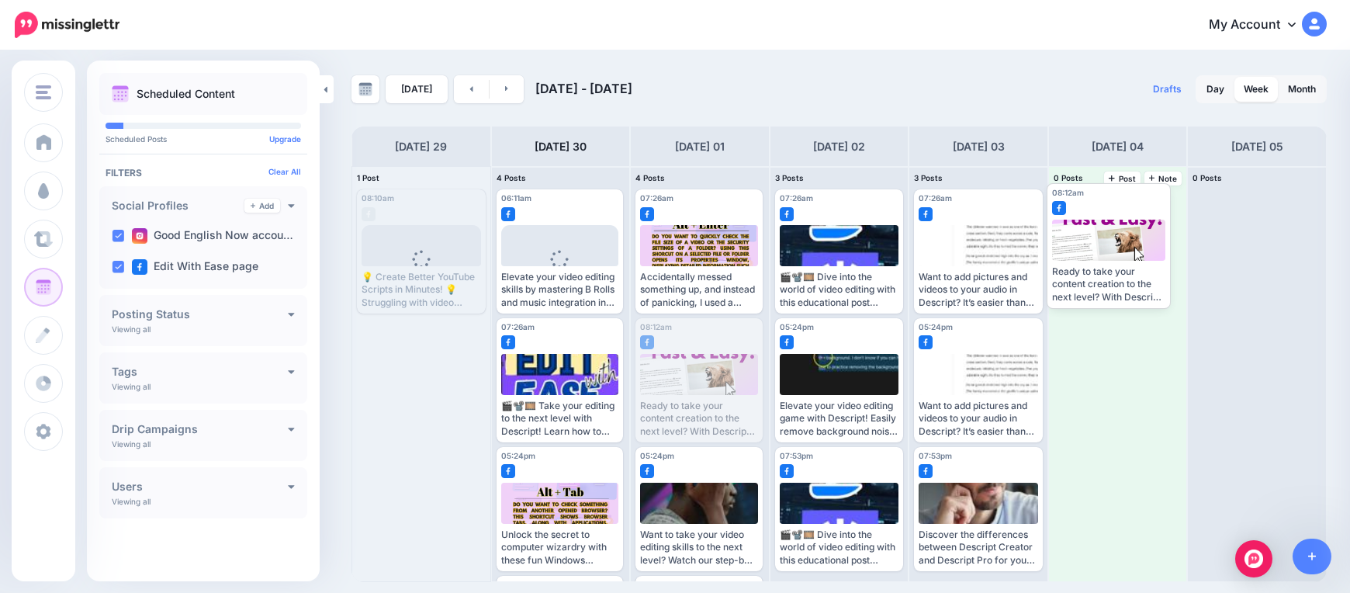
drag, startPoint x: 670, startPoint y: 395, endPoint x: 1089, endPoint y: 249, distance: 443.5
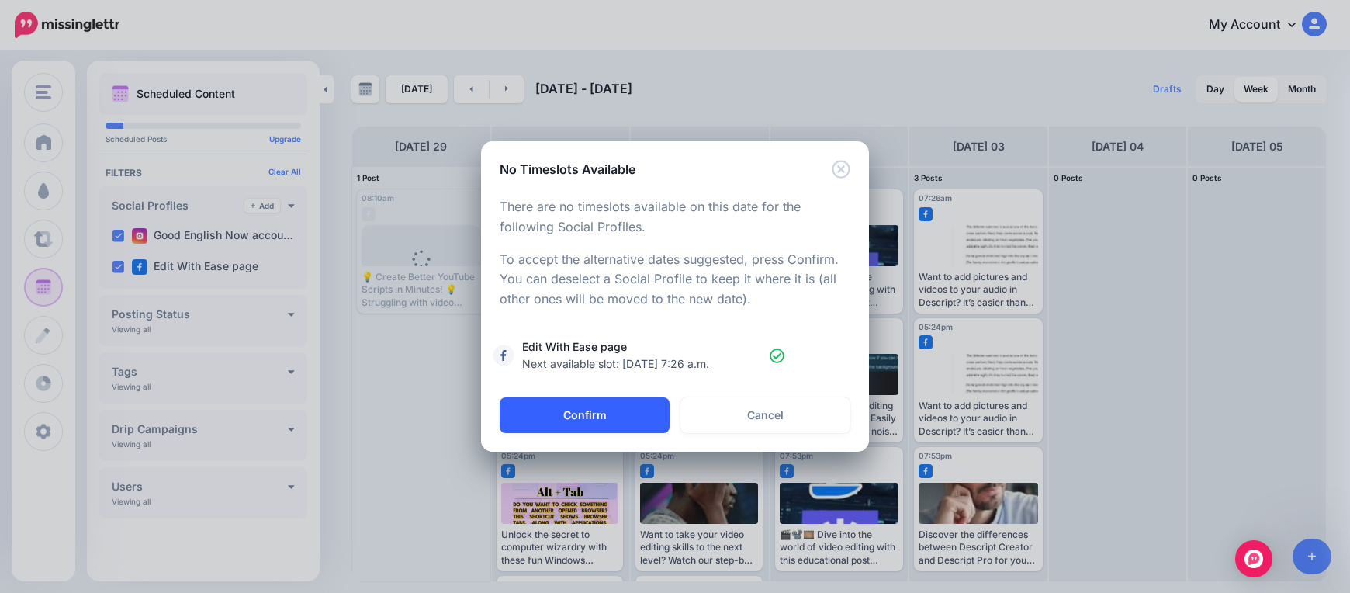
drag, startPoint x: 562, startPoint y: 417, endPoint x: 569, endPoint y: 428, distance: 13.2
click at [564, 421] on button "Confirm" at bounding box center [585, 415] width 170 height 36
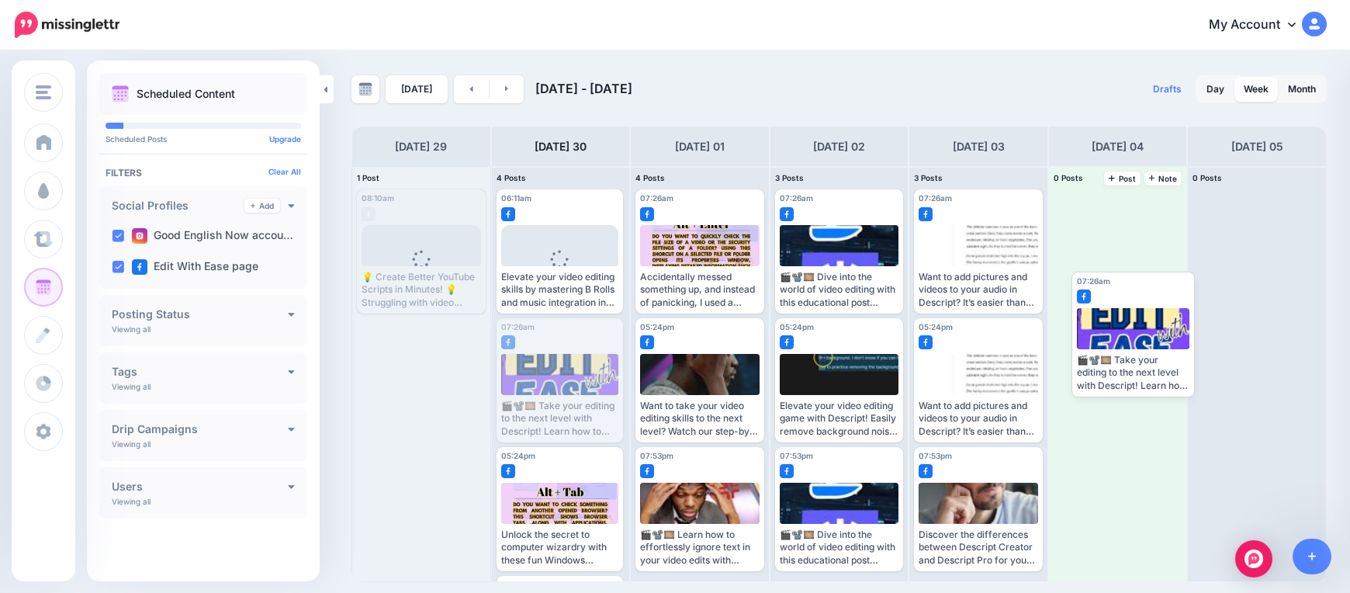
drag, startPoint x: 554, startPoint y: 352, endPoint x: 1138, endPoint y: 309, distance: 585.6
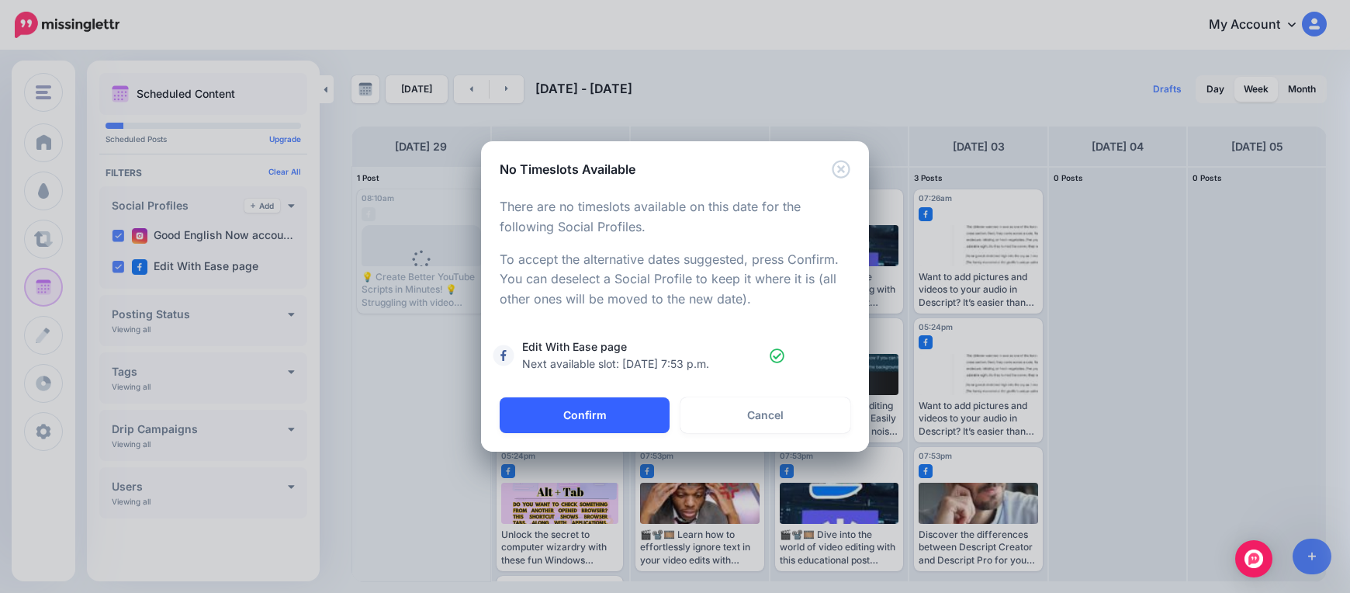
click at [579, 417] on button "Confirm" at bounding box center [585, 415] width 170 height 36
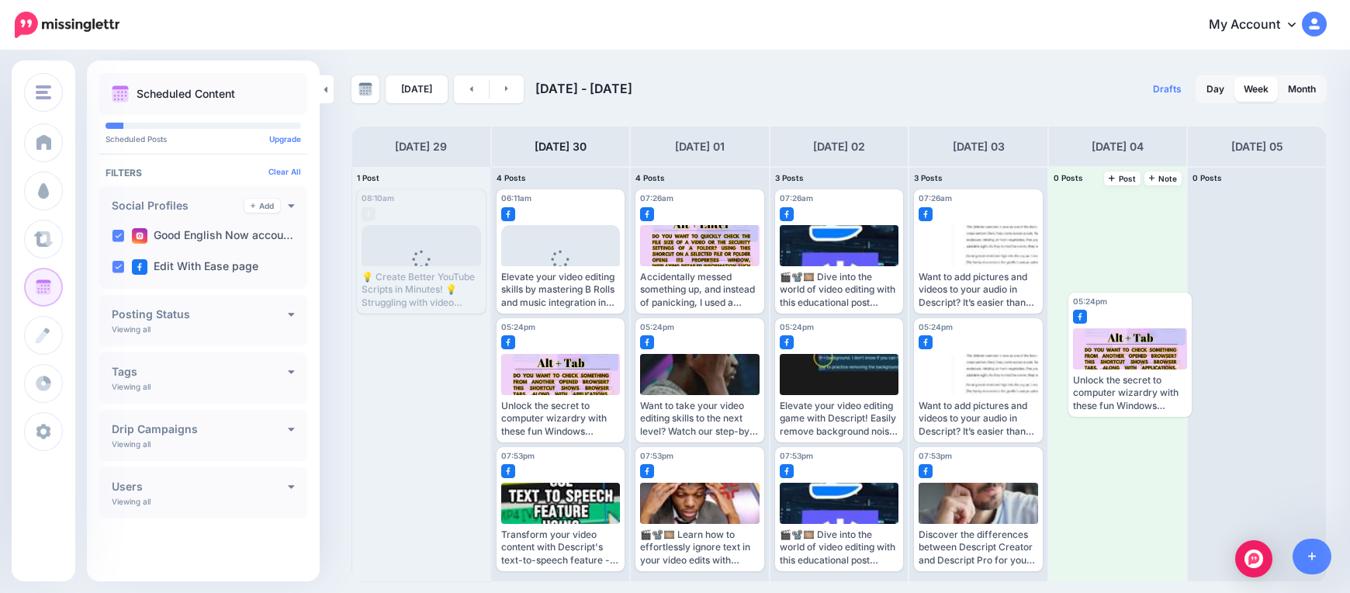
drag, startPoint x: 549, startPoint y: 496, endPoint x: 1111, endPoint y: 281, distance: 601.6
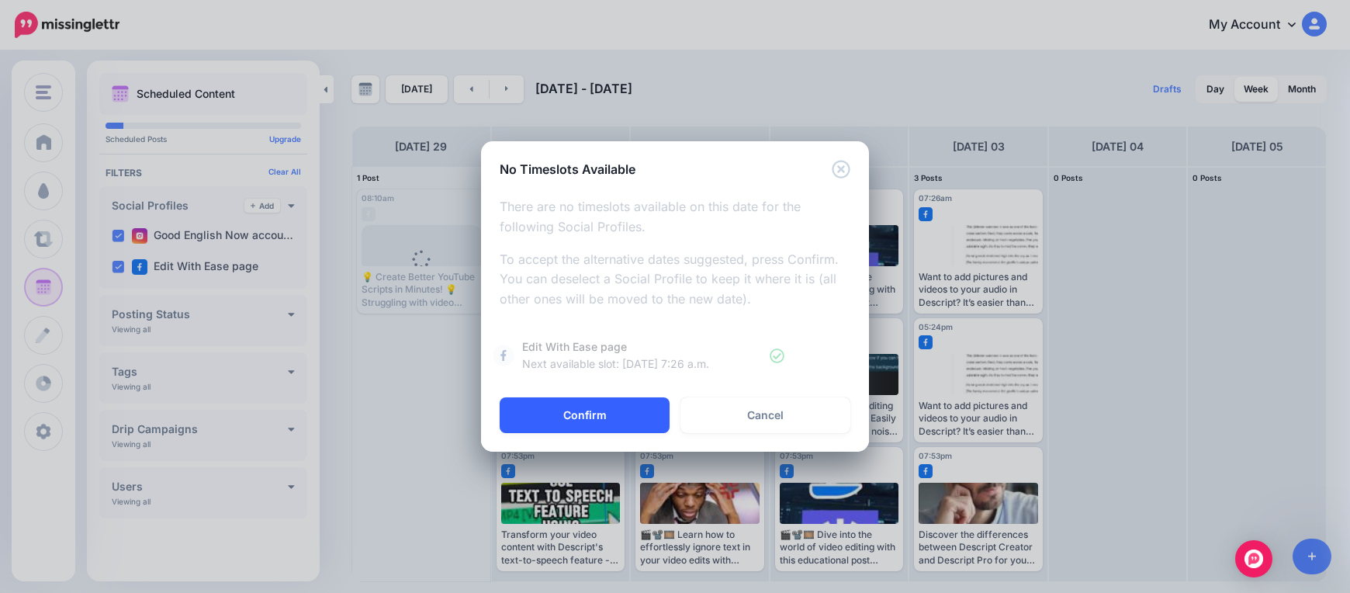
click at [621, 410] on button "Confirm" at bounding box center [585, 415] width 170 height 36
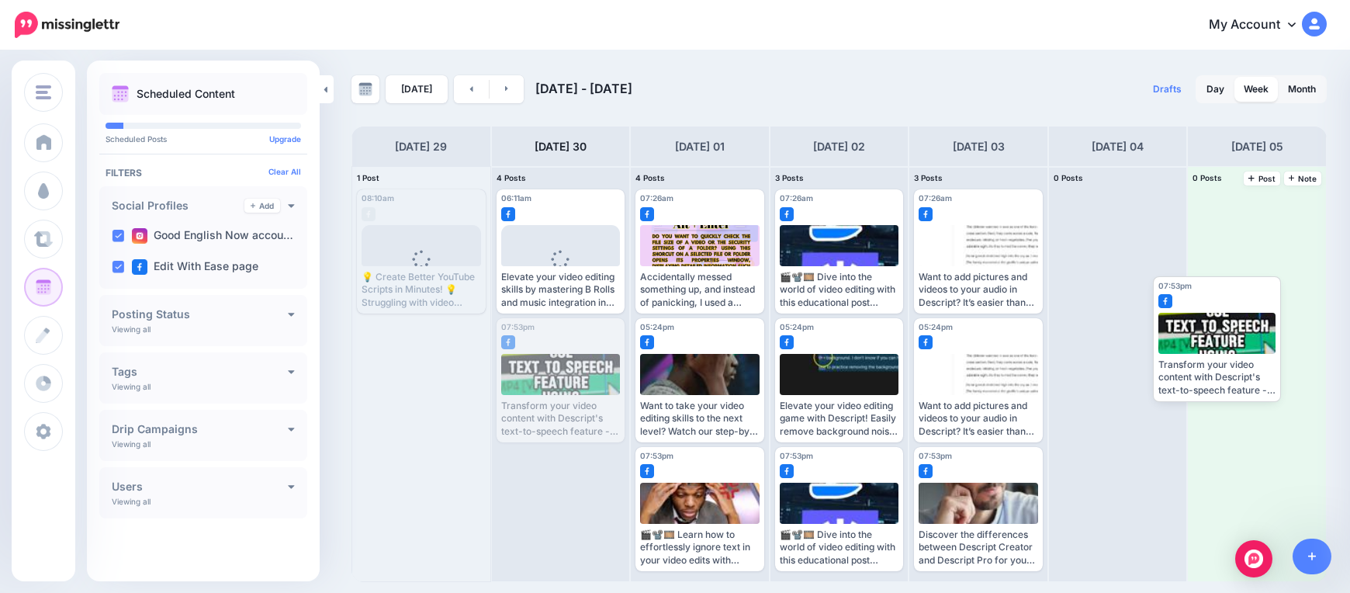
drag, startPoint x: 581, startPoint y: 388, endPoint x: 1238, endPoint y: 343, distance: 658.5
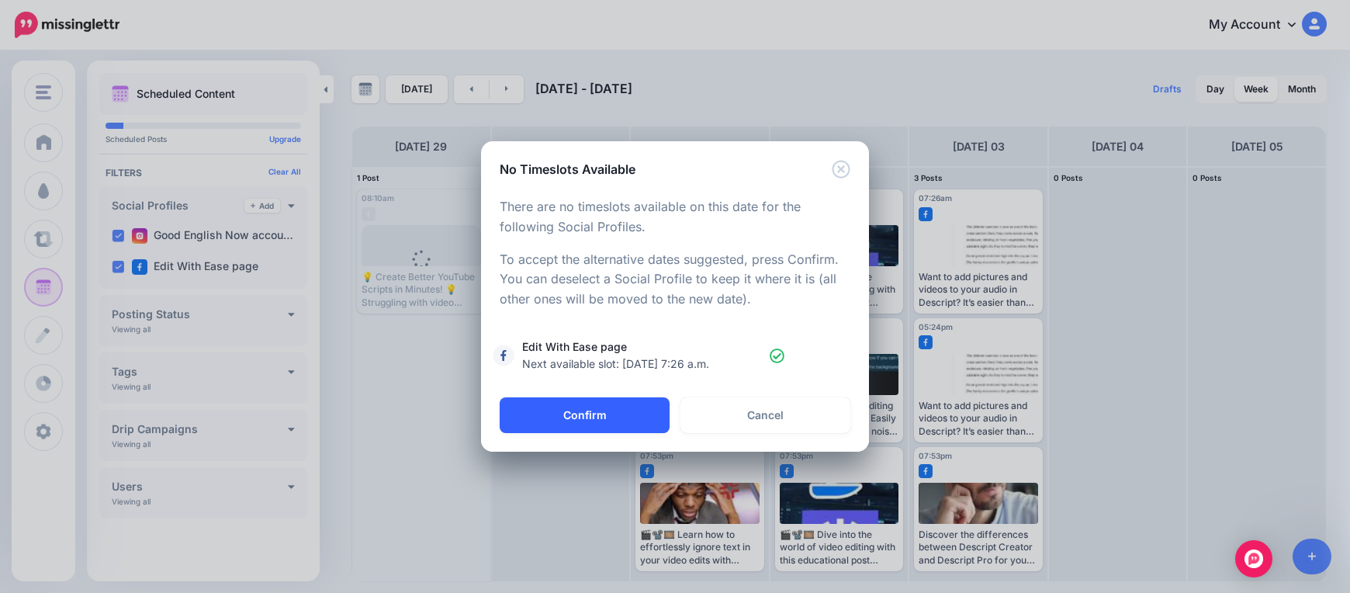
drag, startPoint x: 624, startPoint y: 417, endPoint x: 631, endPoint y: 424, distance: 9.9
click at [624, 418] on button "Confirm" at bounding box center [585, 415] width 170 height 36
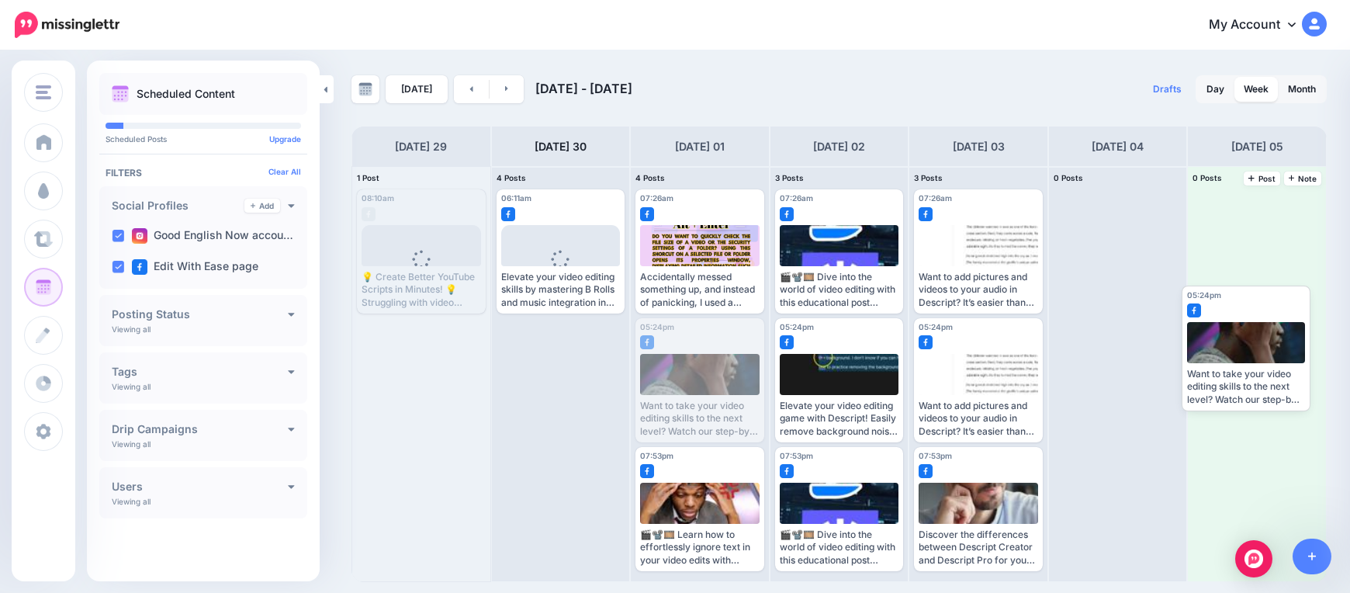
drag, startPoint x: 707, startPoint y: 373, endPoint x: 1236, endPoint y: 330, distance: 531.5
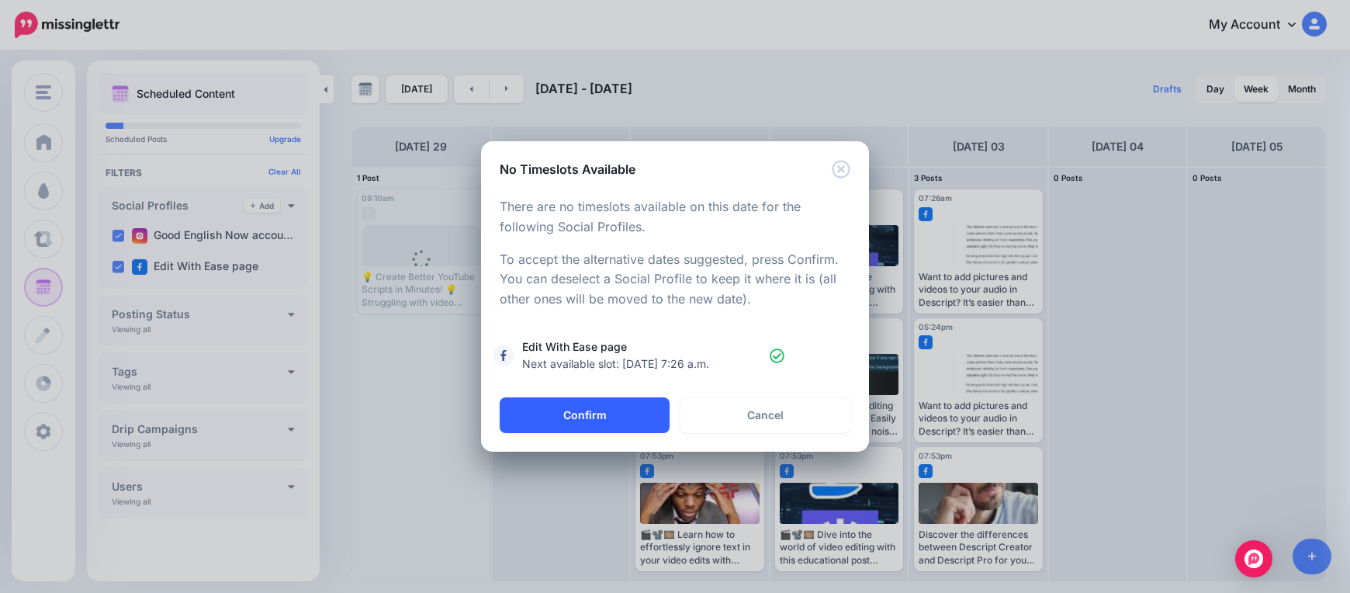
click at [599, 412] on button "Confirm" at bounding box center [585, 415] width 170 height 36
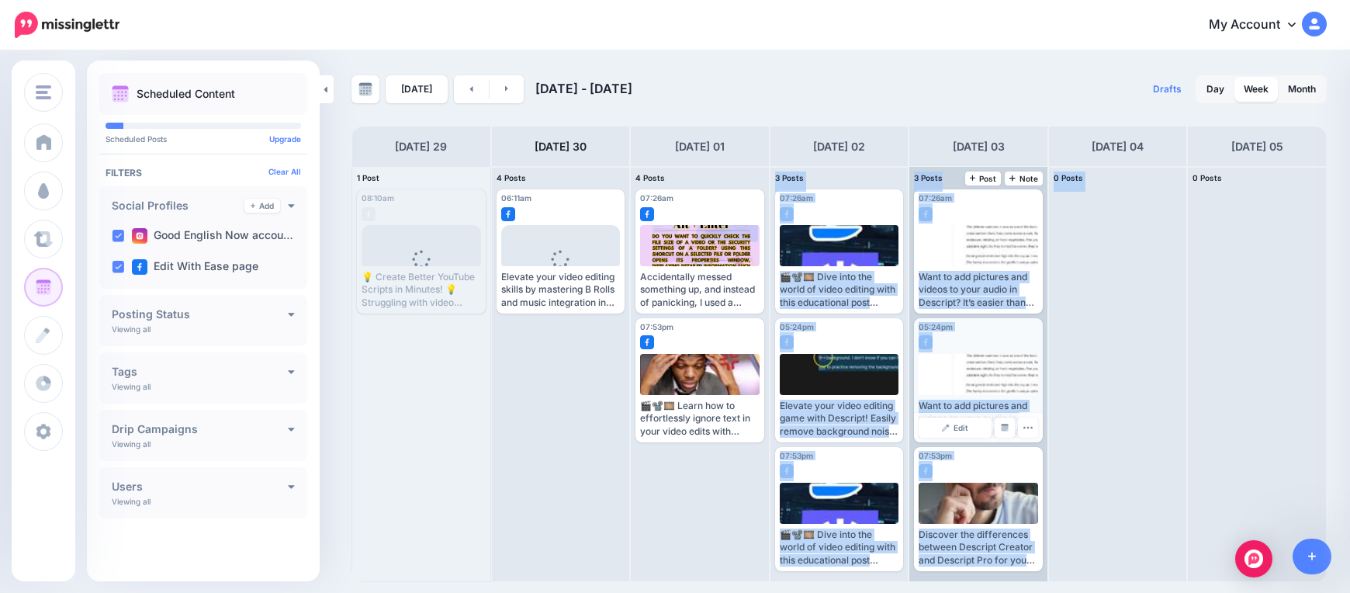
drag, startPoint x: 700, startPoint y: 493, endPoint x: 991, endPoint y: 351, distance: 323.0
click at [1141, 349] on div "1 Post 29 08:10am Mon, September 29, 2025 08:10am Published Loading 💡 Create Be…" at bounding box center [838, 374] width 975 height 416
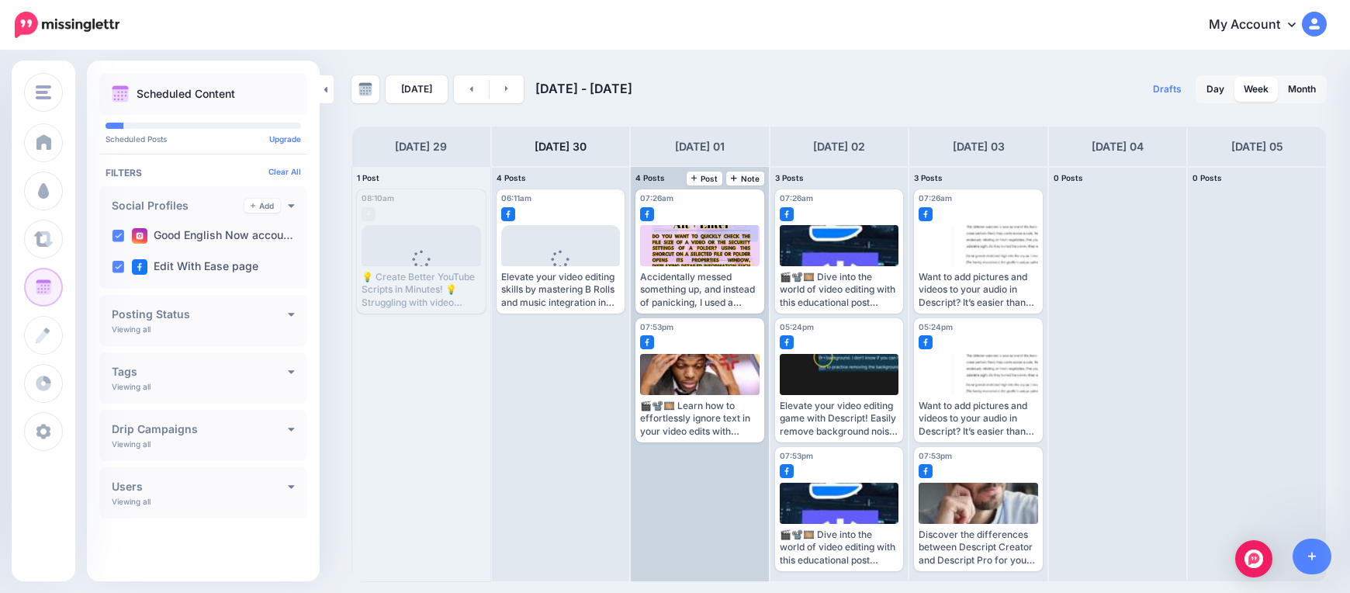
drag, startPoint x: 686, startPoint y: 498, endPoint x: 695, endPoint y: 492, distance: 11.2
click at [688, 496] on div "07:26am Wed, October 1, 2025 07:26am Accidentally messed something up, and inst…" at bounding box center [700, 374] width 138 height 414
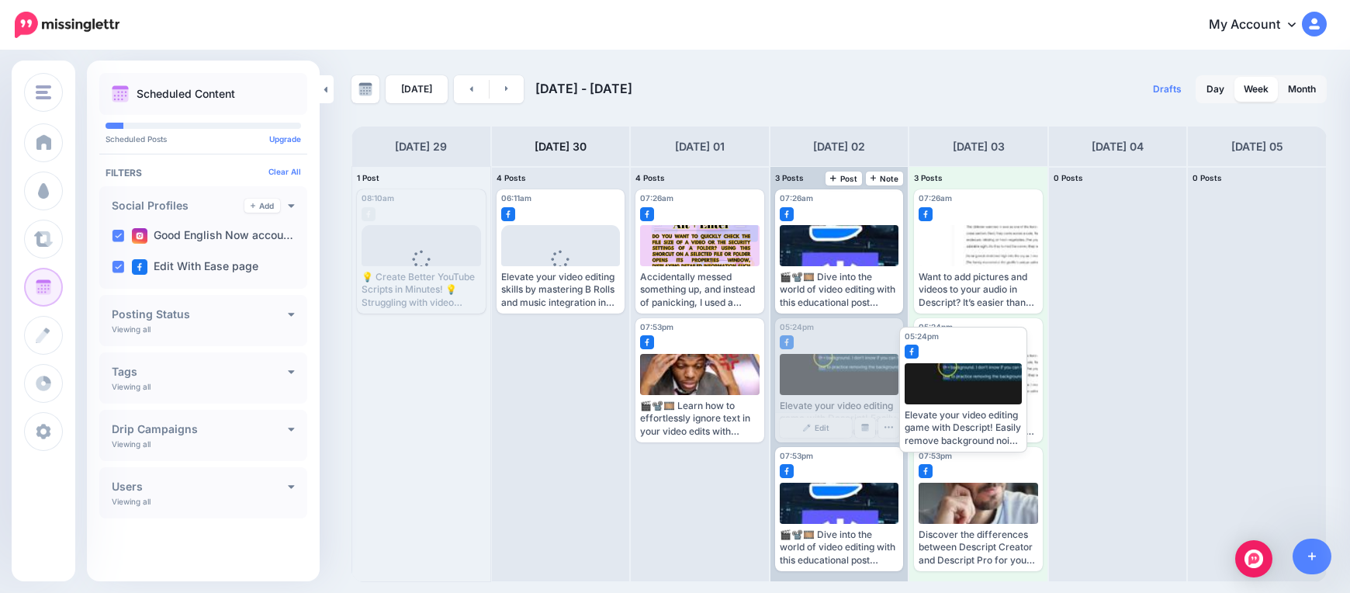
drag, startPoint x: 811, startPoint y: 392, endPoint x: 837, endPoint y: 390, distance: 25.7
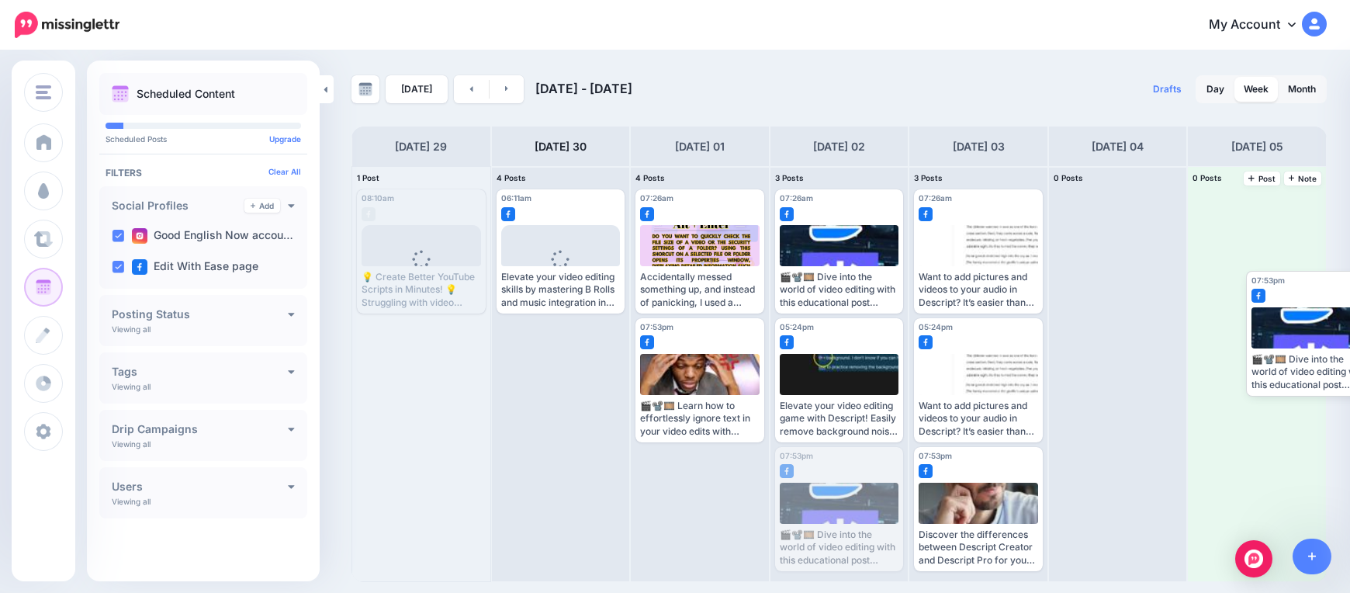
drag, startPoint x: 818, startPoint y: 484, endPoint x: 1218, endPoint y: 293, distance: 442.7
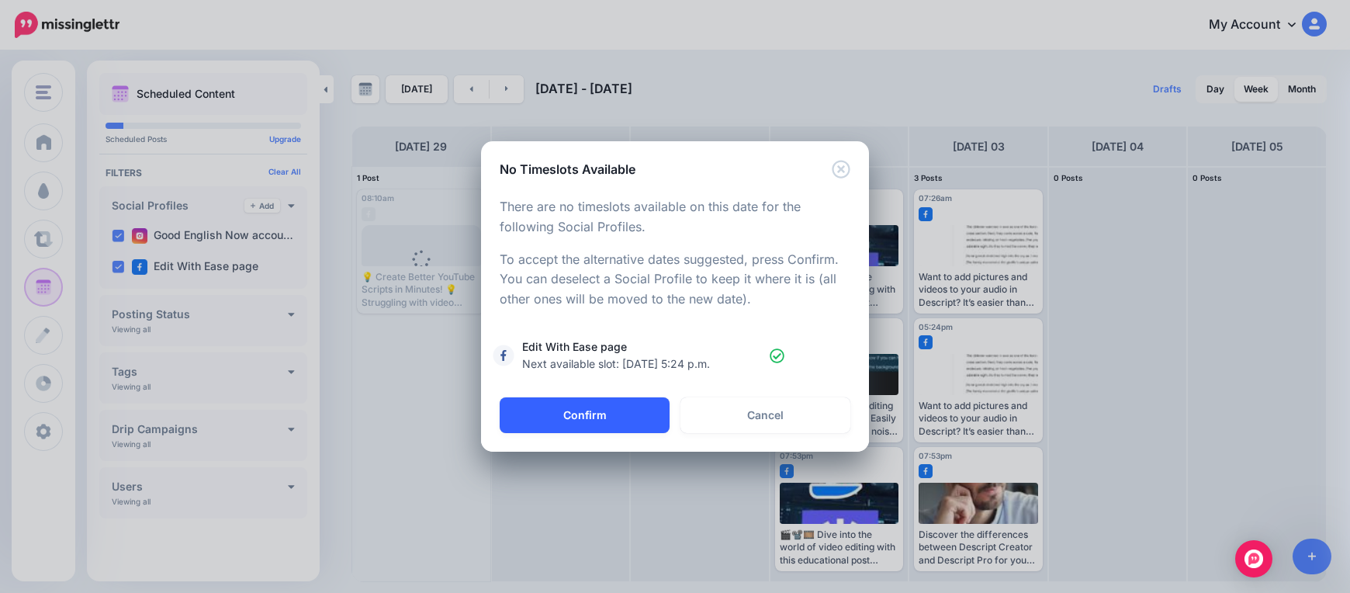
click at [622, 422] on button "Confirm" at bounding box center [585, 415] width 170 height 36
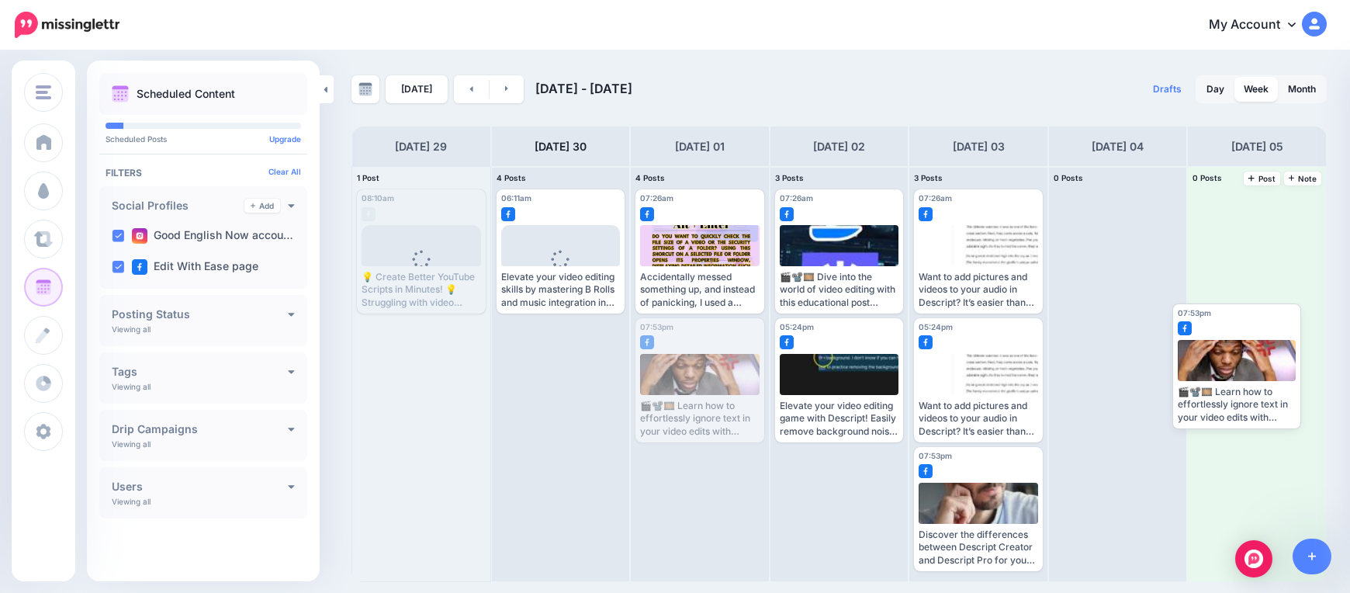
drag, startPoint x: 700, startPoint y: 382, endPoint x: 1234, endPoint y: 366, distance: 534.7
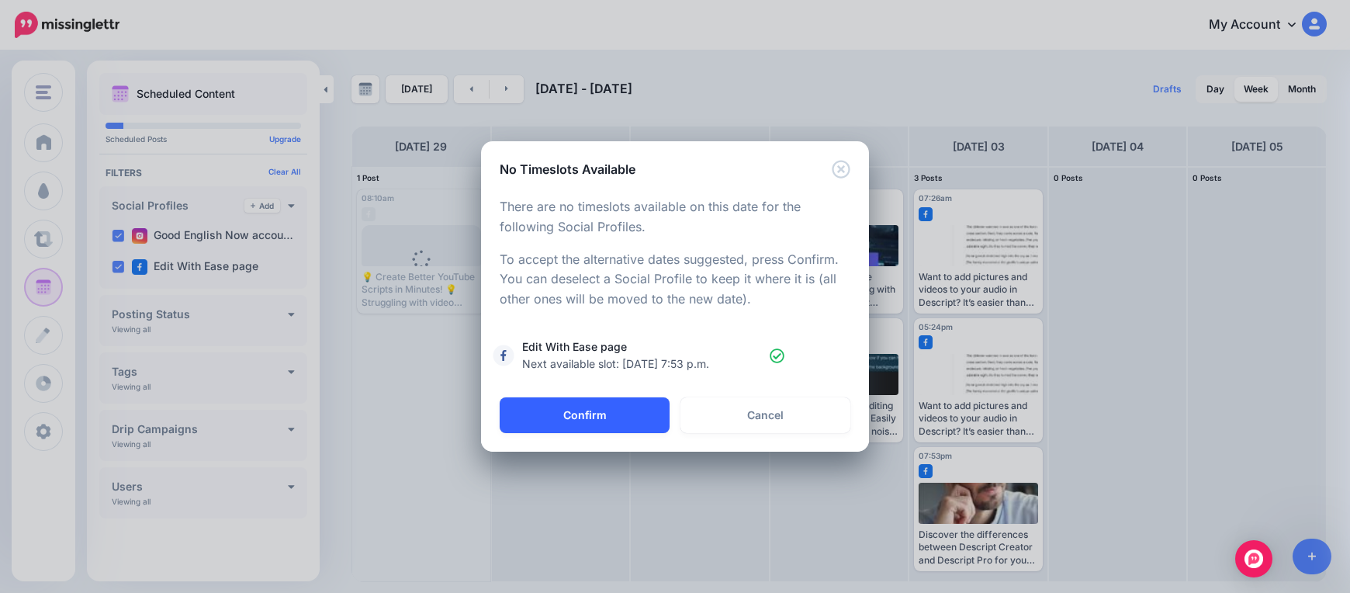
click at [592, 413] on button "Confirm" at bounding box center [585, 415] width 170 height 36
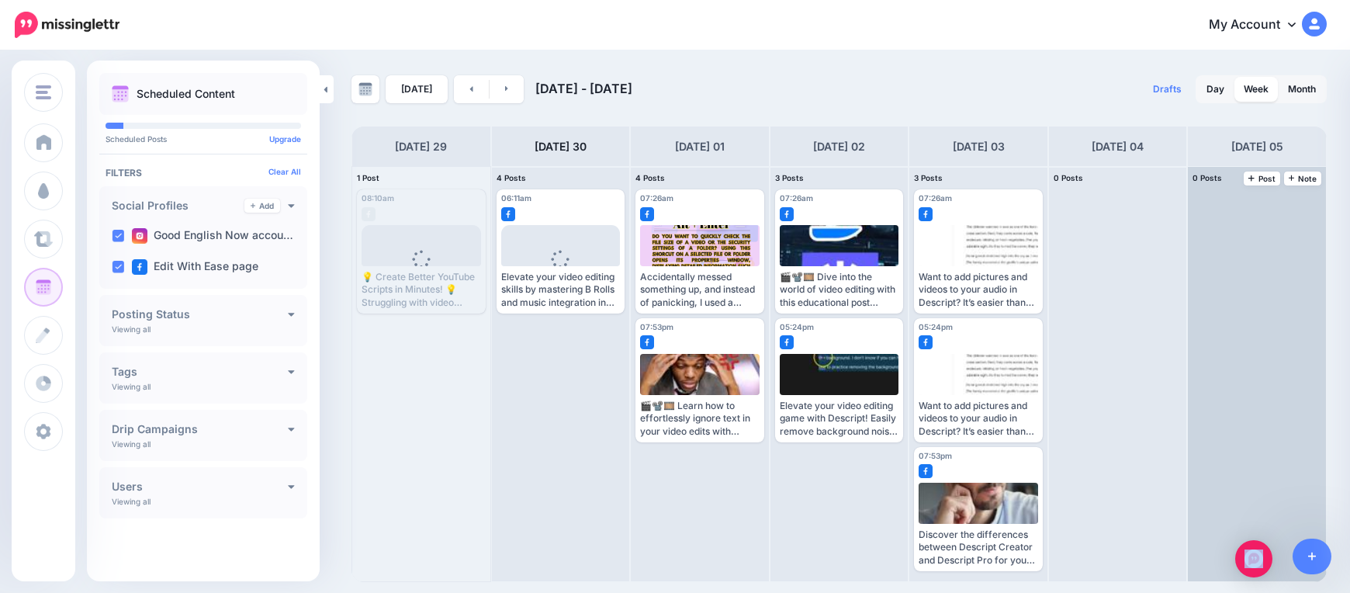
drag, startPoint x: 987, startPoint y: 377, endPoint x: 1013, endPoint y: 363, distance: 29.8
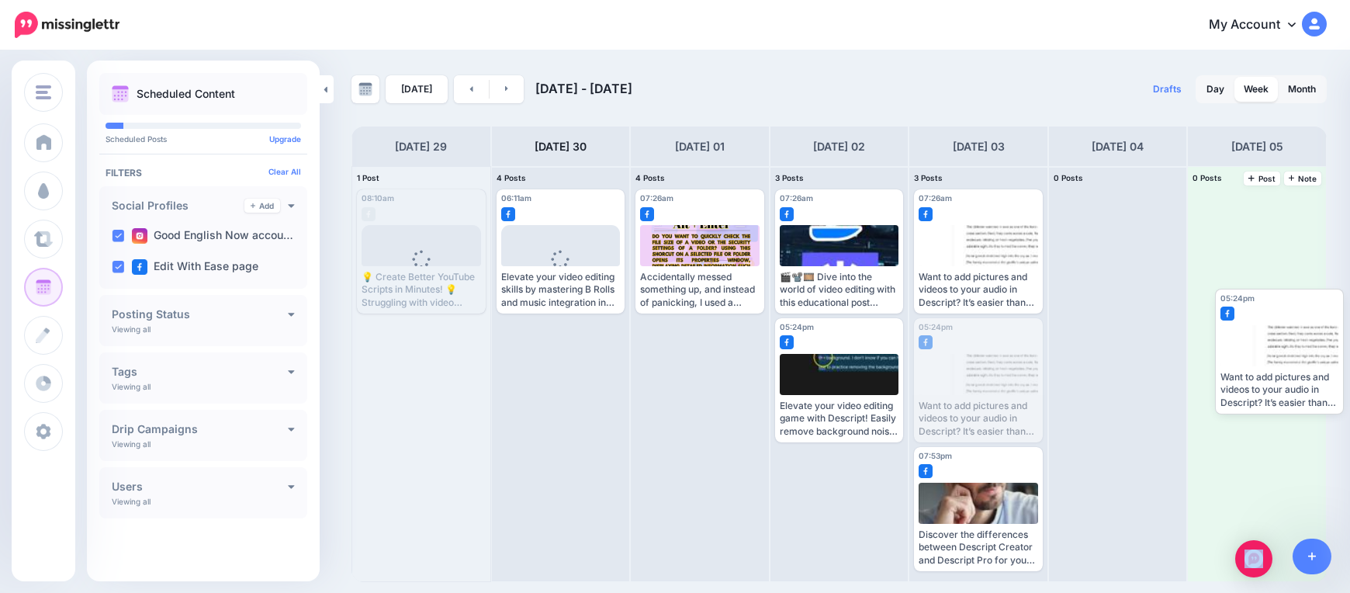
drag, startPoint x: 956, startPoint y: 385, endPoint x: 1188, endPoint y: 310, distance: 242.8
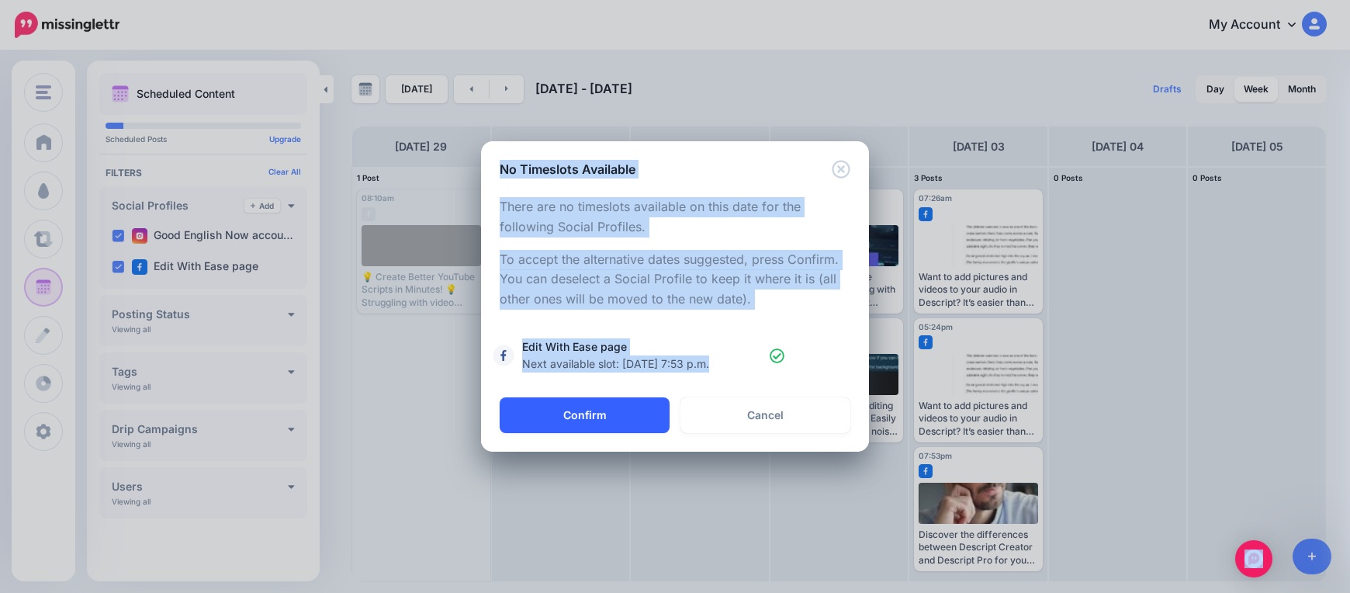
click at [624, 412] on button "Confirm" at bounding box center [585, 415] width 170 height 36
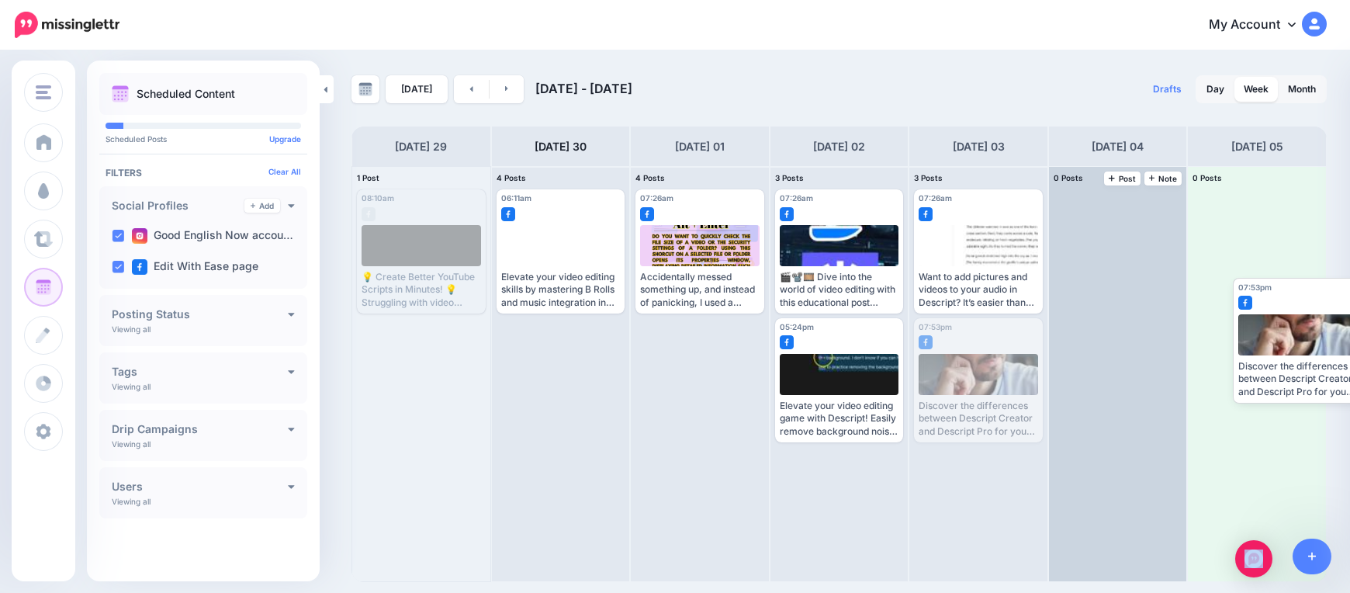
drag, startPoint x: 958, startPoint y: 368, endPoint x: 1153, endPoint y: 305, distance: 205.3
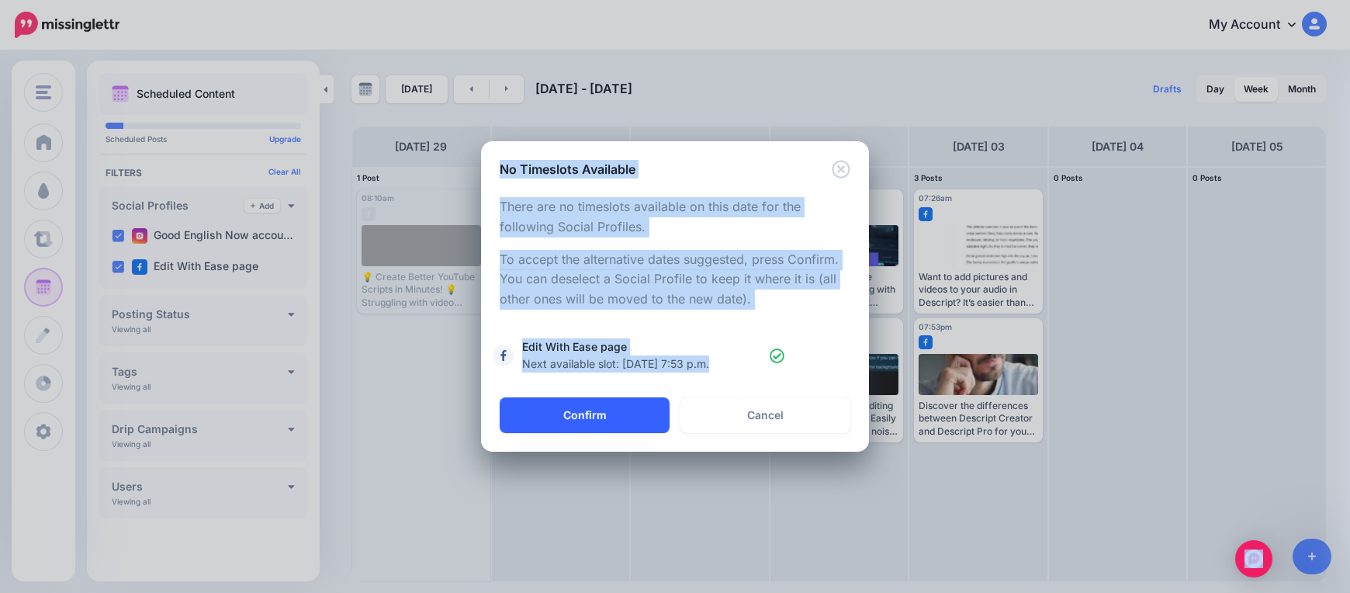
click at [627, 420] on button "Confirm" at bounding box center [585, 415] width 170 height 36
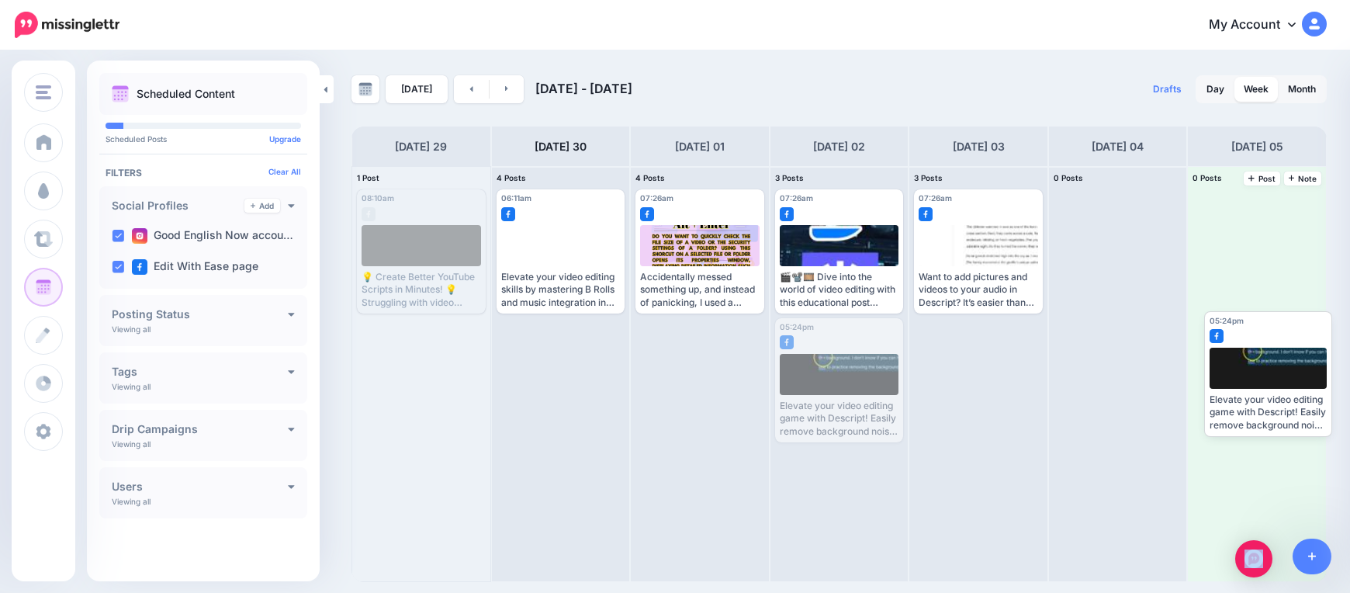
drag, startPoint x: 842, startPoint y: 379, endPoint x: 1227, endPoint y: 338, distance: 387.6
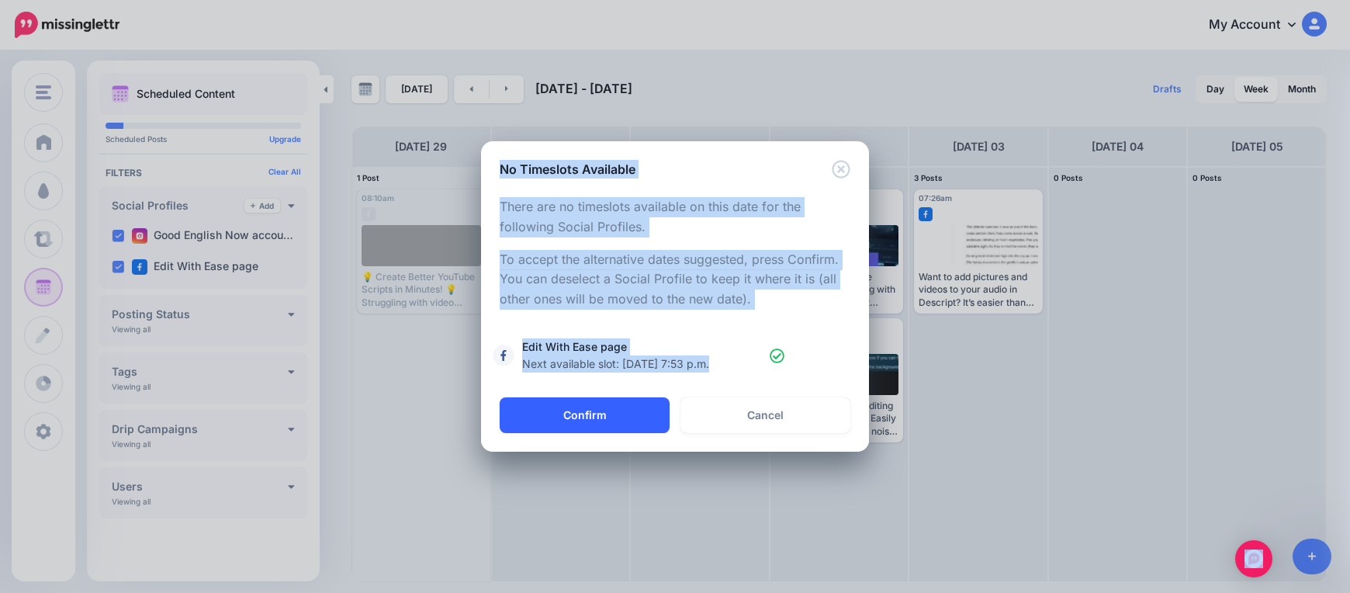
click at [627, 410] on button "Confirm" at bounding box center [585, 415] width 170 height 36
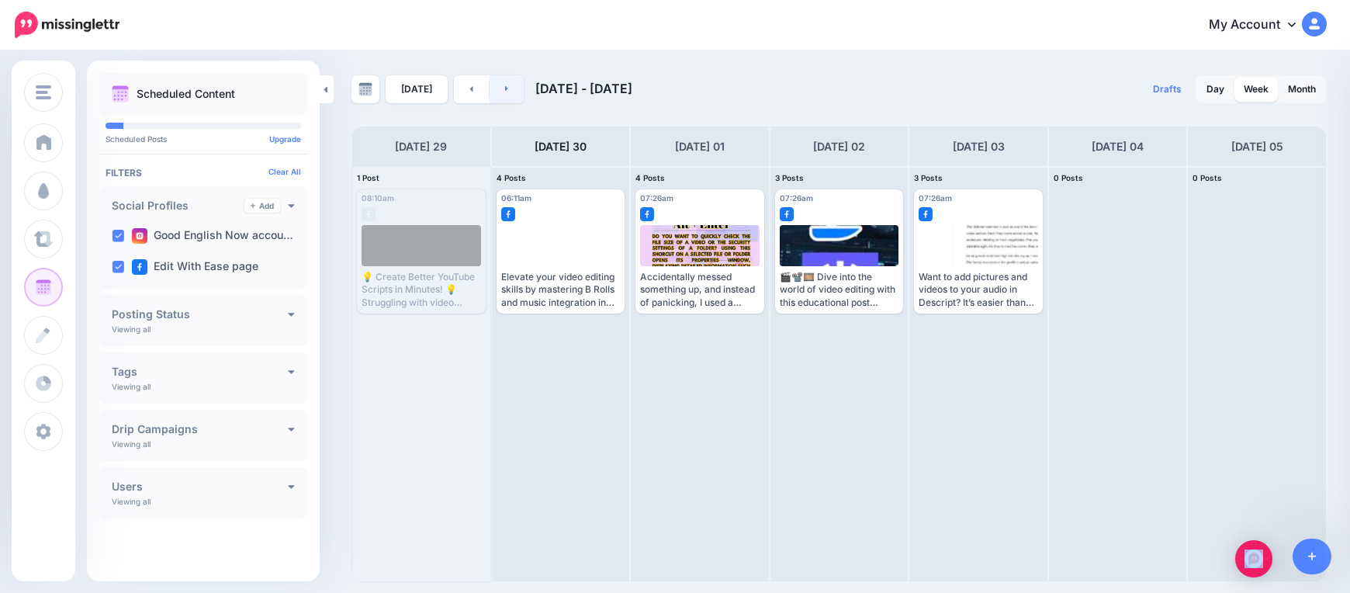
click at [505, 92] on icon at bounding box center [507, 88] width 4 height 9
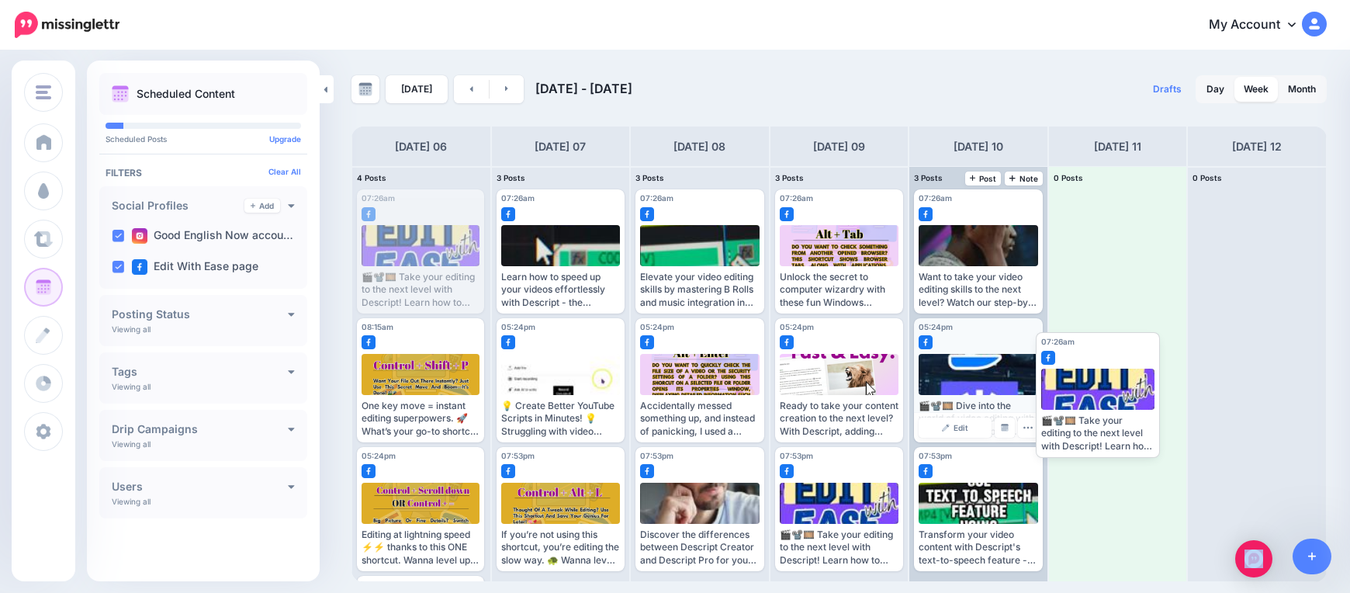
drag, startPoint x: 415, startPoint y: 267, endPoint x: 1042, endPoint y: 359, distance: 633.5
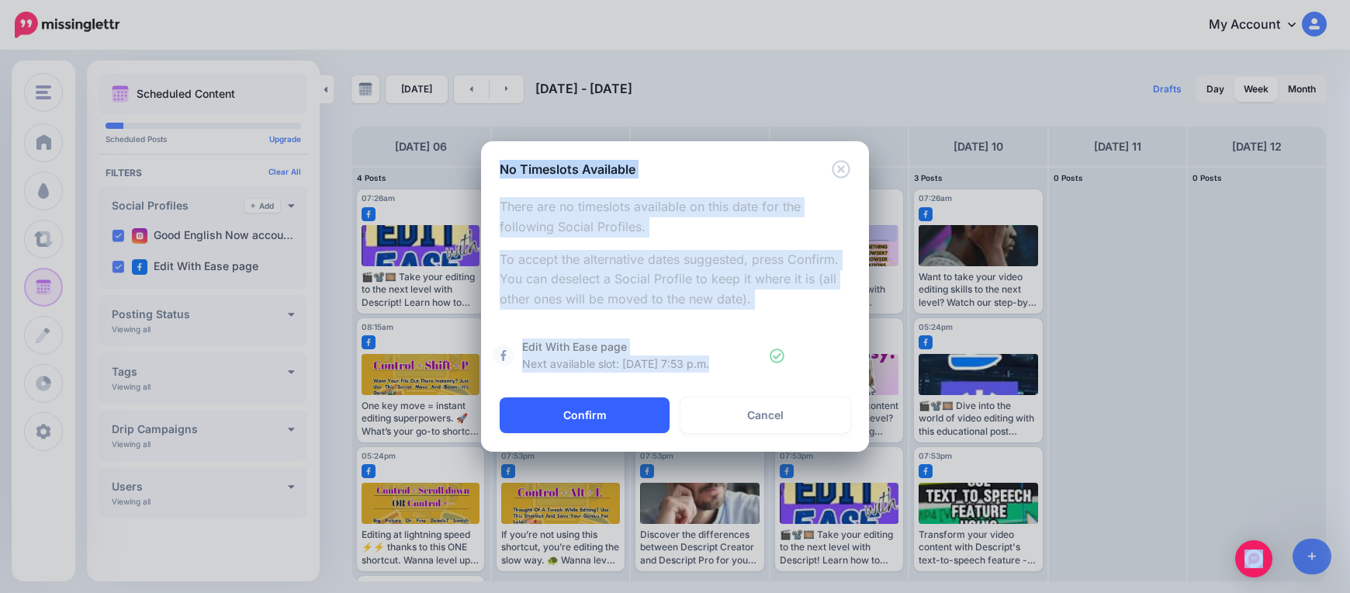
drag, startPoint x: 548, startPoint y: 420, endPoint x: 557, endPoint y: 419, distance: 9.4
click at [548, 420] on button "Confirm" at bounding box center [585, 415] width 170 height 36
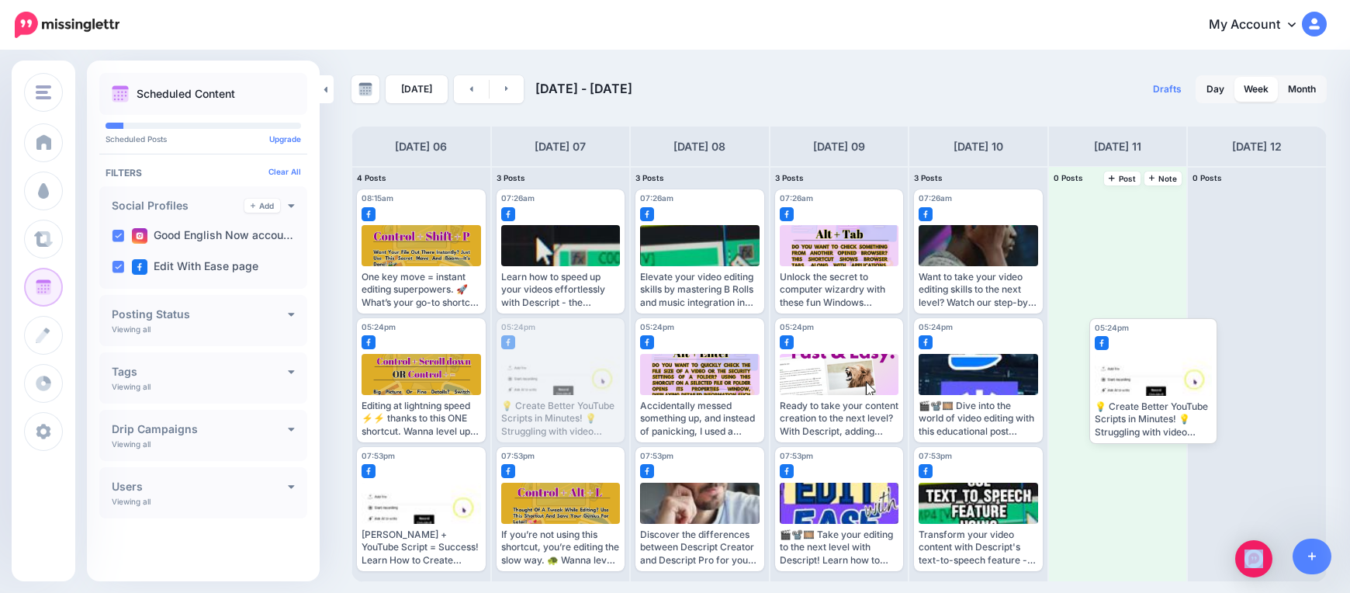
drag, startPoint x: 552, startPoint y: 381, endPoint x: 1123, endPoint y: 348, distance: 572.6
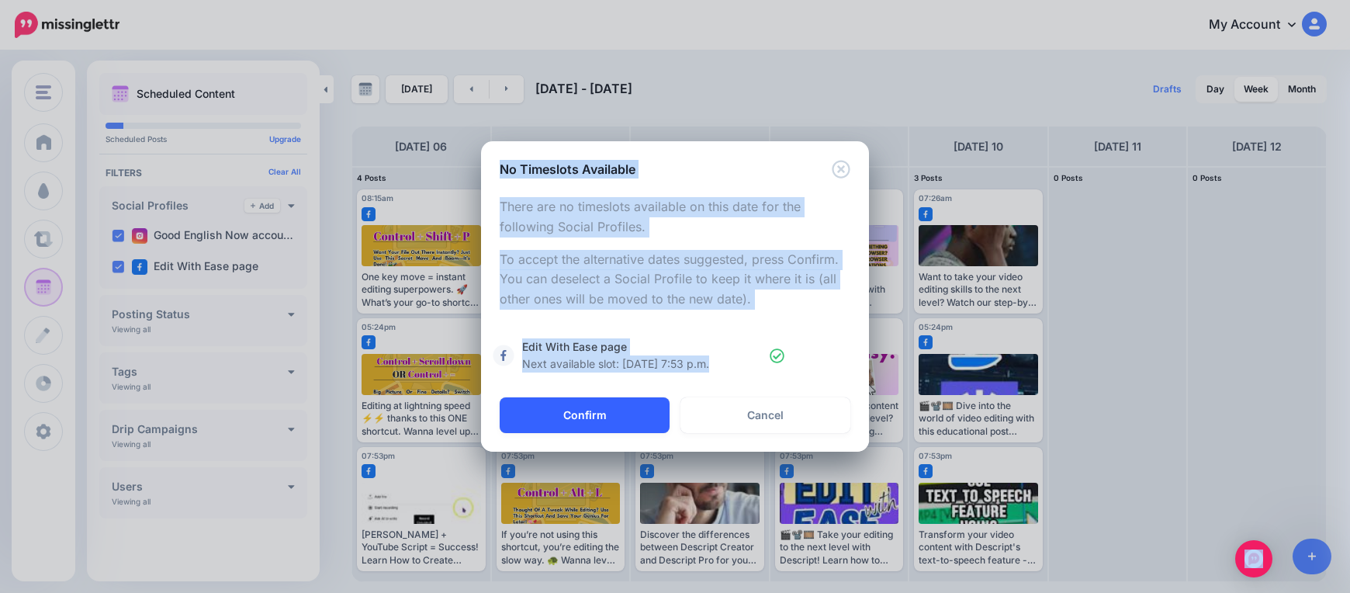
click at [516, 413] on button "Confirm" at bounding box center [585, 415] width 170 height 36
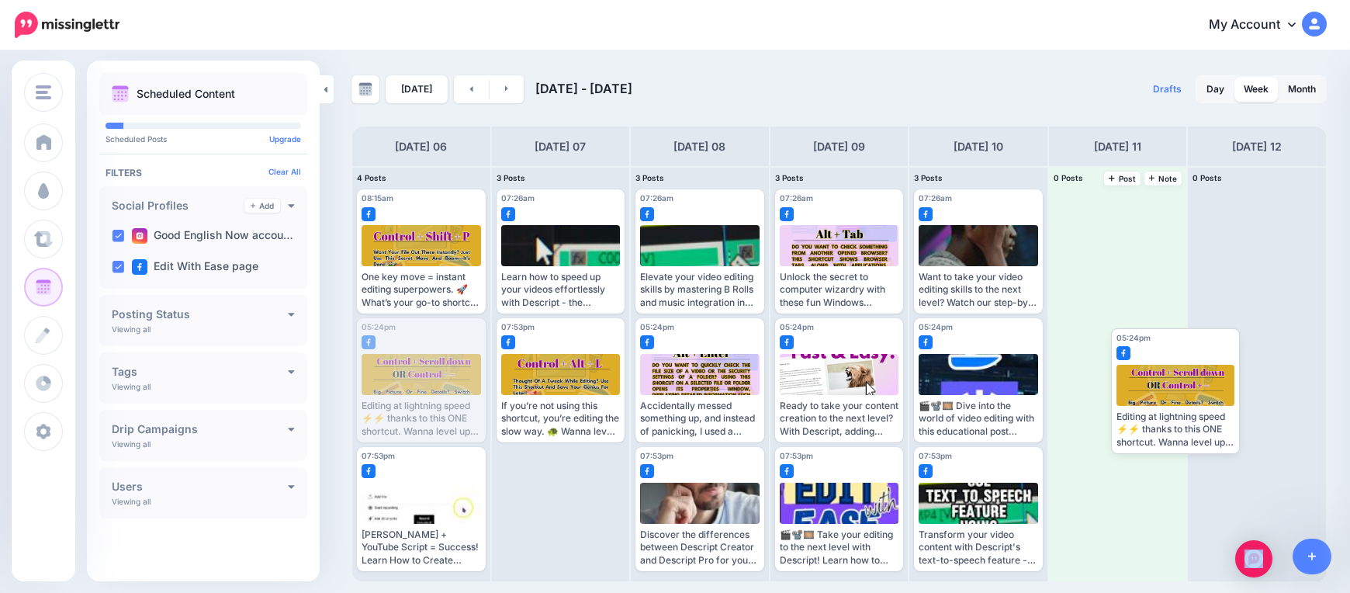
drag, startPoint x: 405, startPoint y: 382, endPoint x: 1139, endPoint y: 361, distance: 734.9
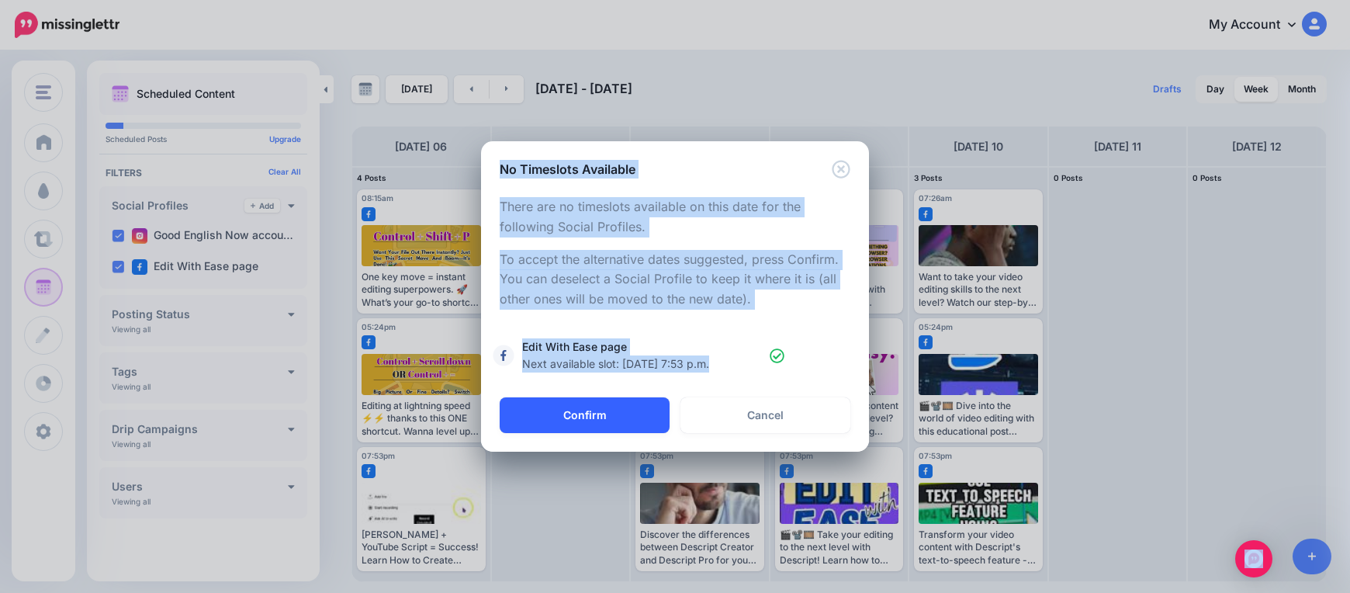
click at [608, 412] on button "Confirm" at bounding box center [585, 415] width 170 height 36
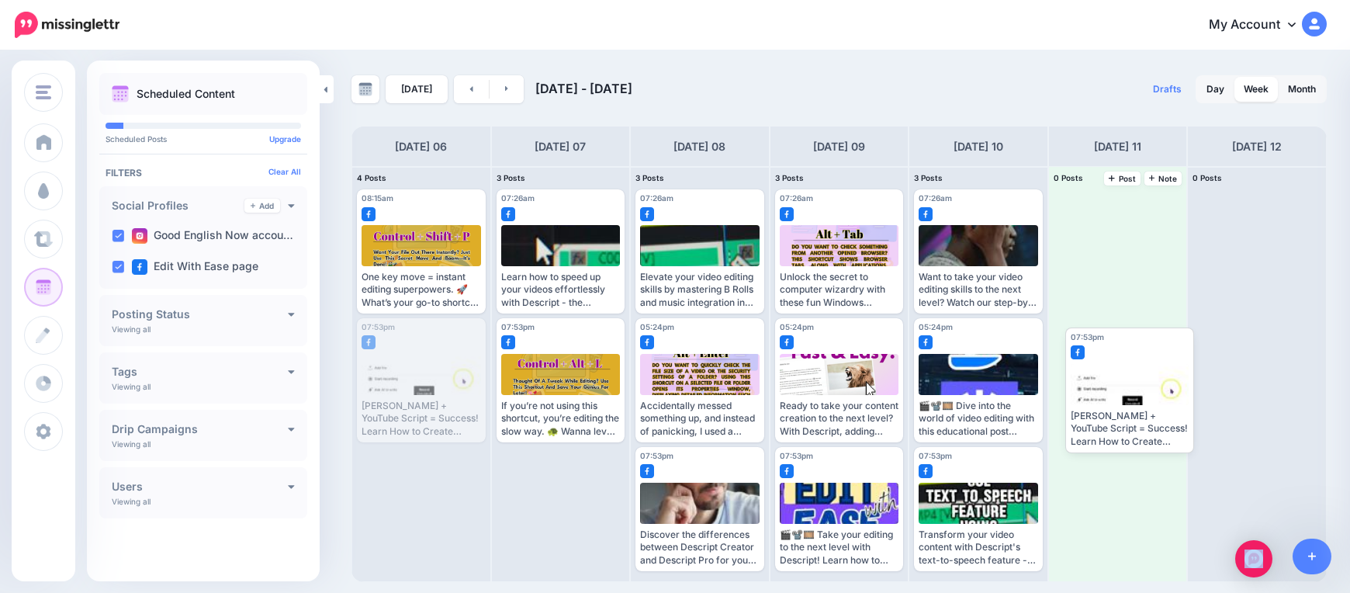
drag, startPoint x: 426, startPoint y: 383, endPoint x: 1144, endPoint y: 386, distance: 718.3
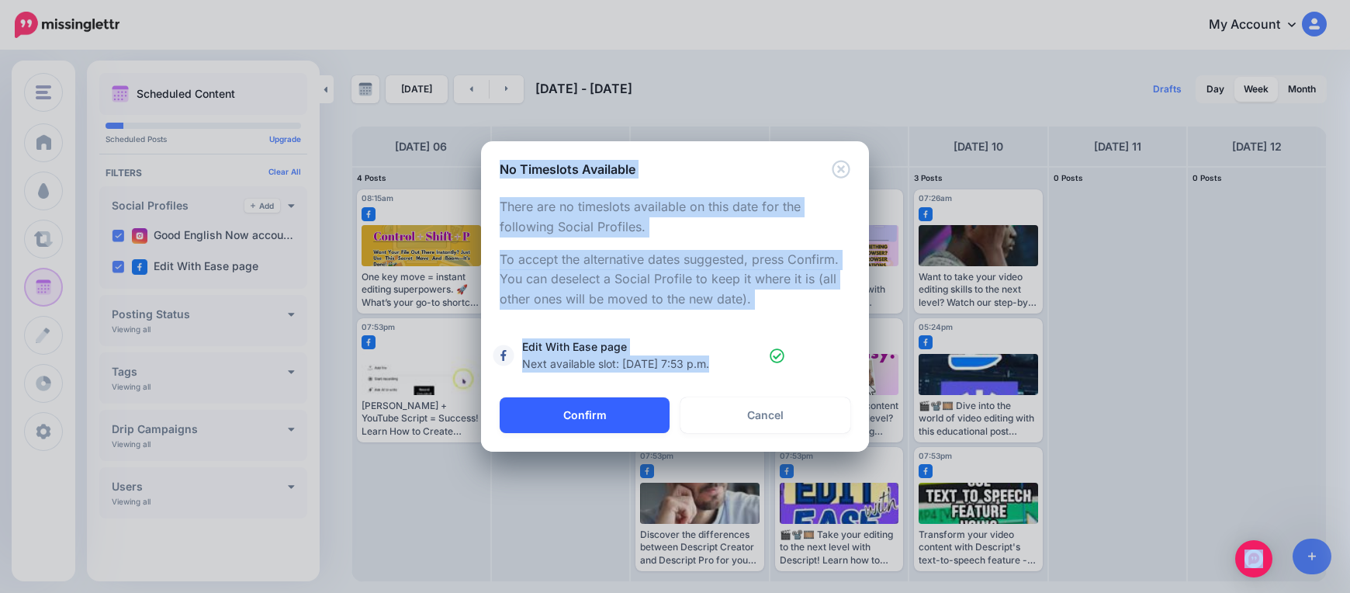
click at [649, 404] on button "Confirm" at bounding box center [585, 415] width 170 height 36
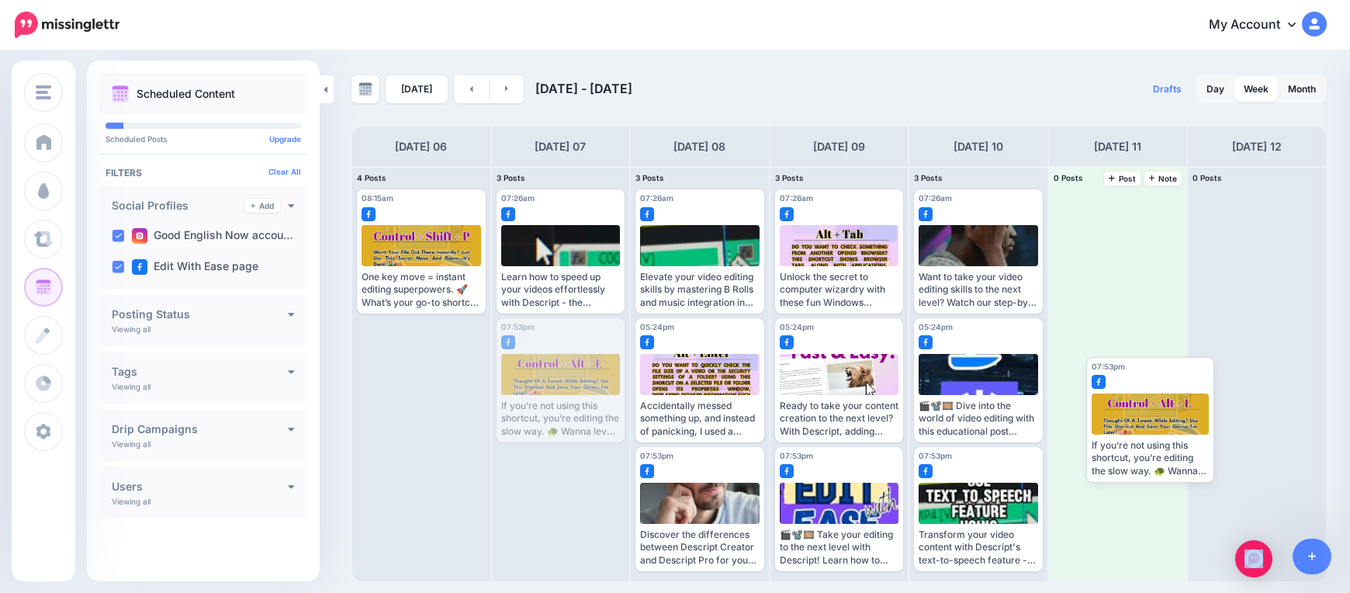
drag, startPoint x: 584, startPoint y: 376, endPoint x: 1164, endPoint y: 406, distance: 581.0
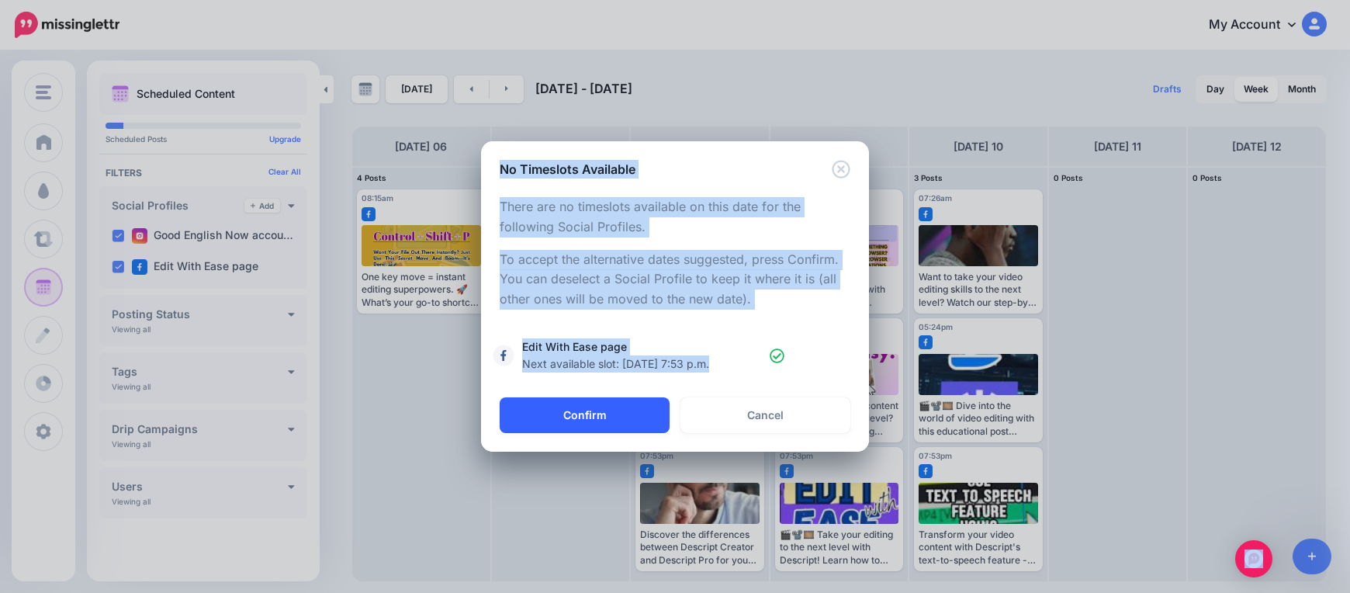
click at [617, 417] on button "Confirm" at bounding box center [585, 415] width 170 height 36
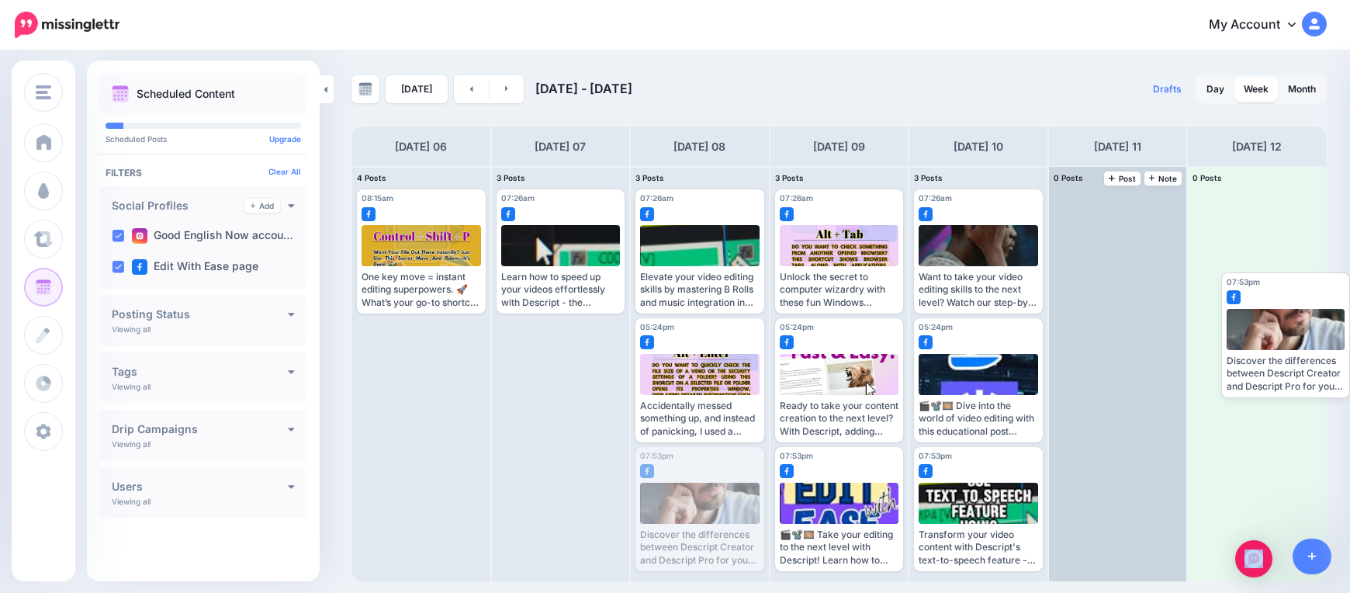
drag, startPoint x: 672, startPoint y: 507, endPoint x: 1126, endPoint y: 309, distance: 495.4
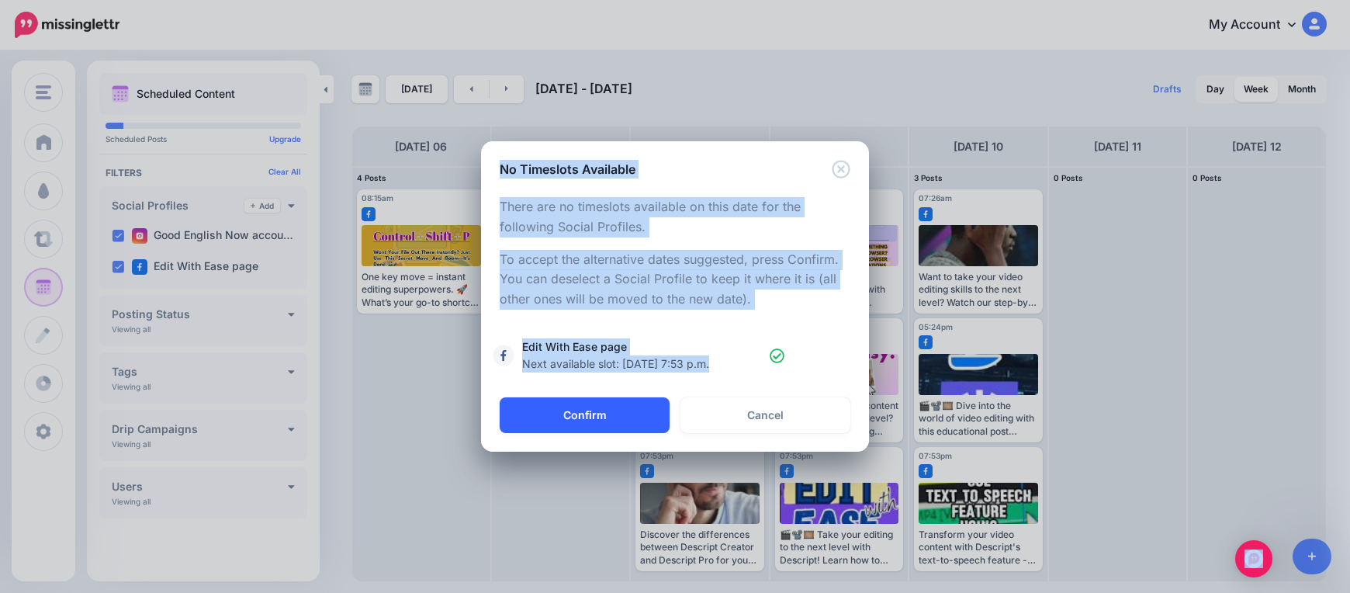
click at [624, 421] on button "Confirm" at bounding box center [585, 415] width 170 height 36
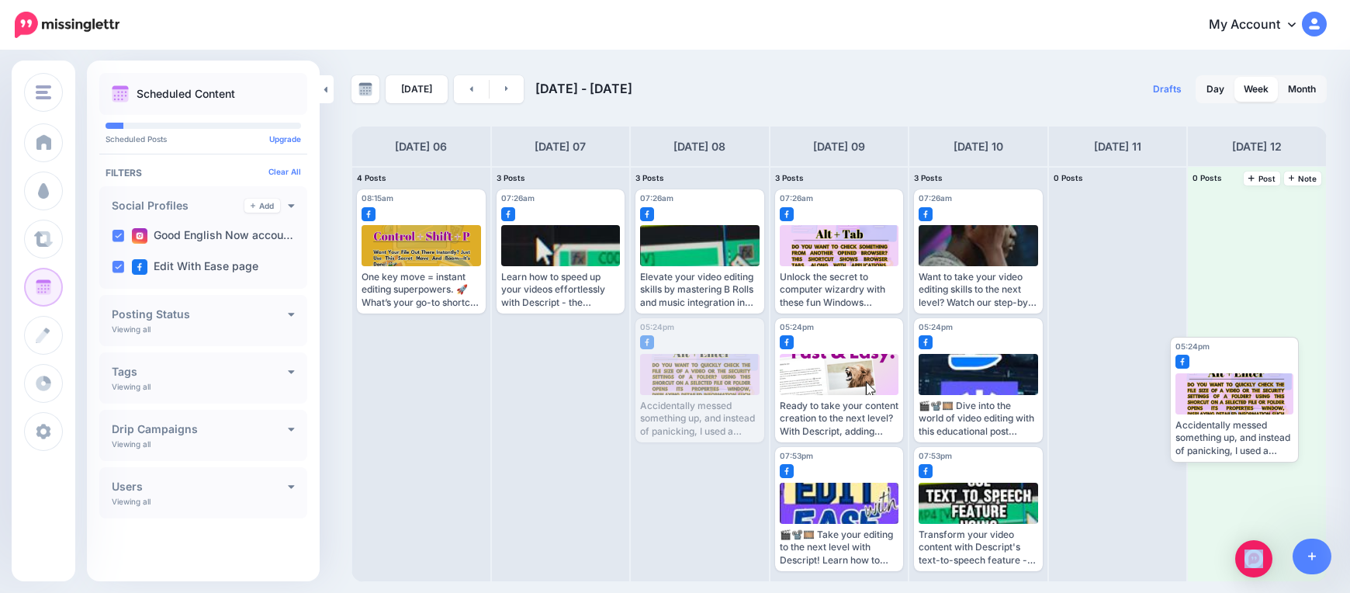
drag, startPoint x: 720, startPoint y: 382, endPoint x: 1239, endPoint y: 392, distance: 519.0
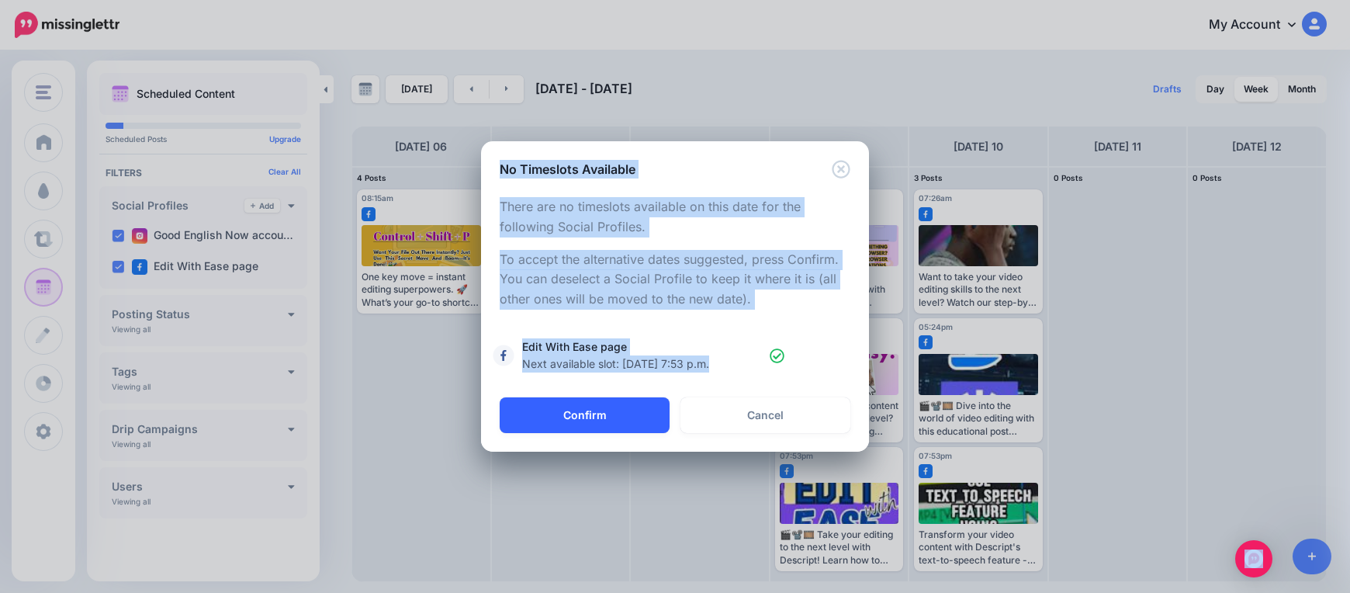
click at [648, 422] on button "Confirm" at bounding box center [585, 415] width 170 height 36
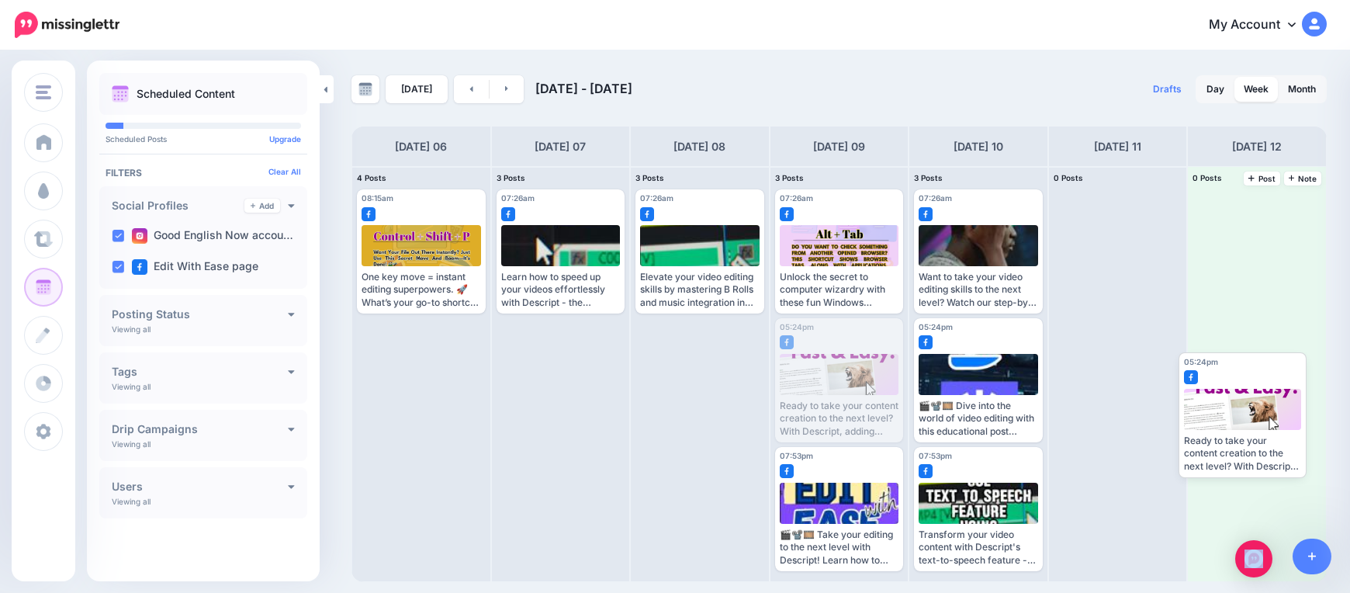
drag, startPoint x: 858, startPoint y: 379, endPoint x: 1222, endPoint y: 414, distance: 366.2
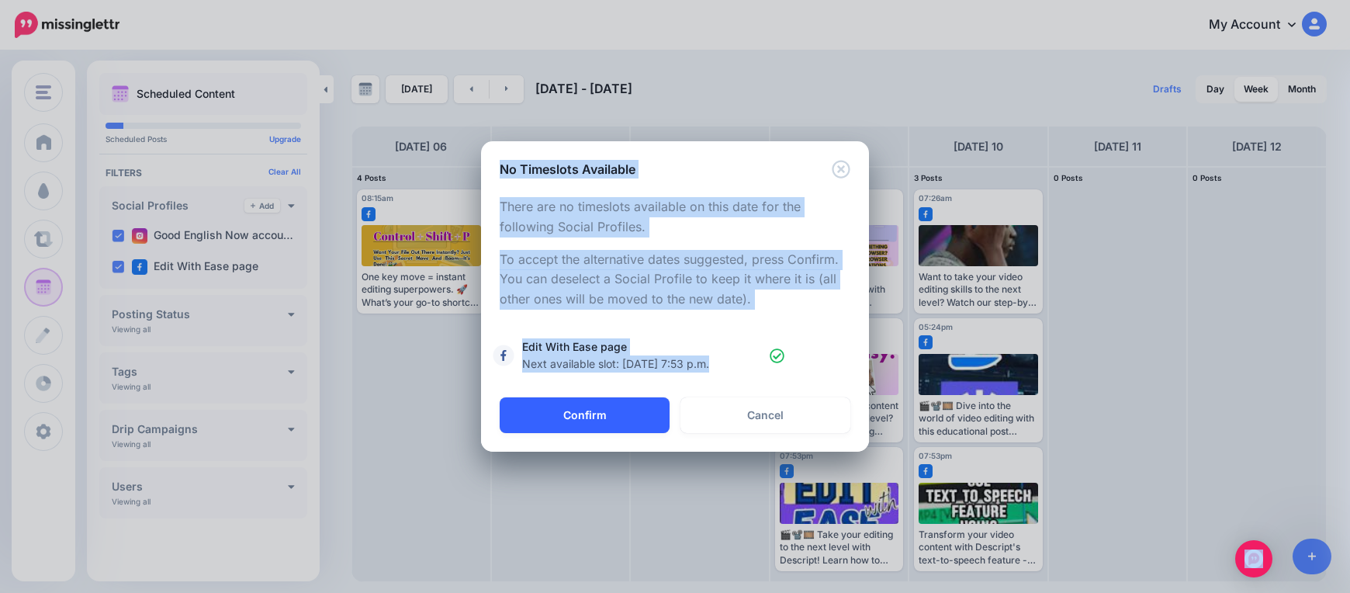
click at [640, 411] on button "Confirm" at bounding box center [585, 415] width 170 height 36
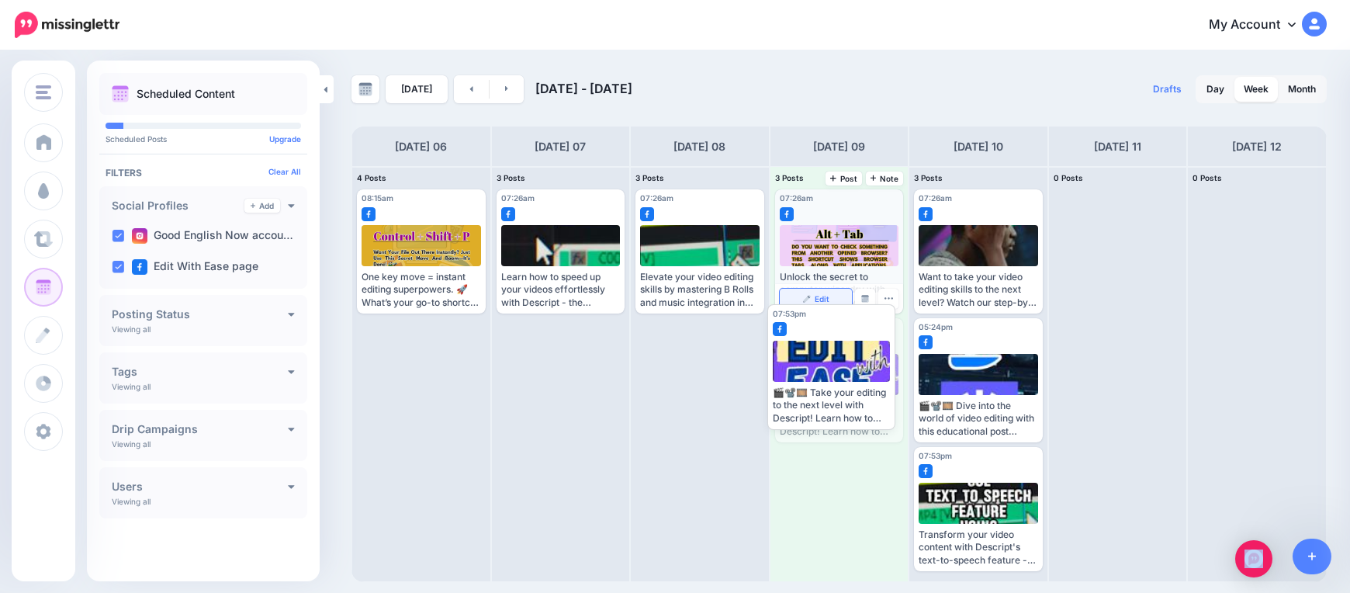
drag, startPoint x: 850, startPoint y: 379, endPoint x: 845, endPoint y: 312, distance: 66.9
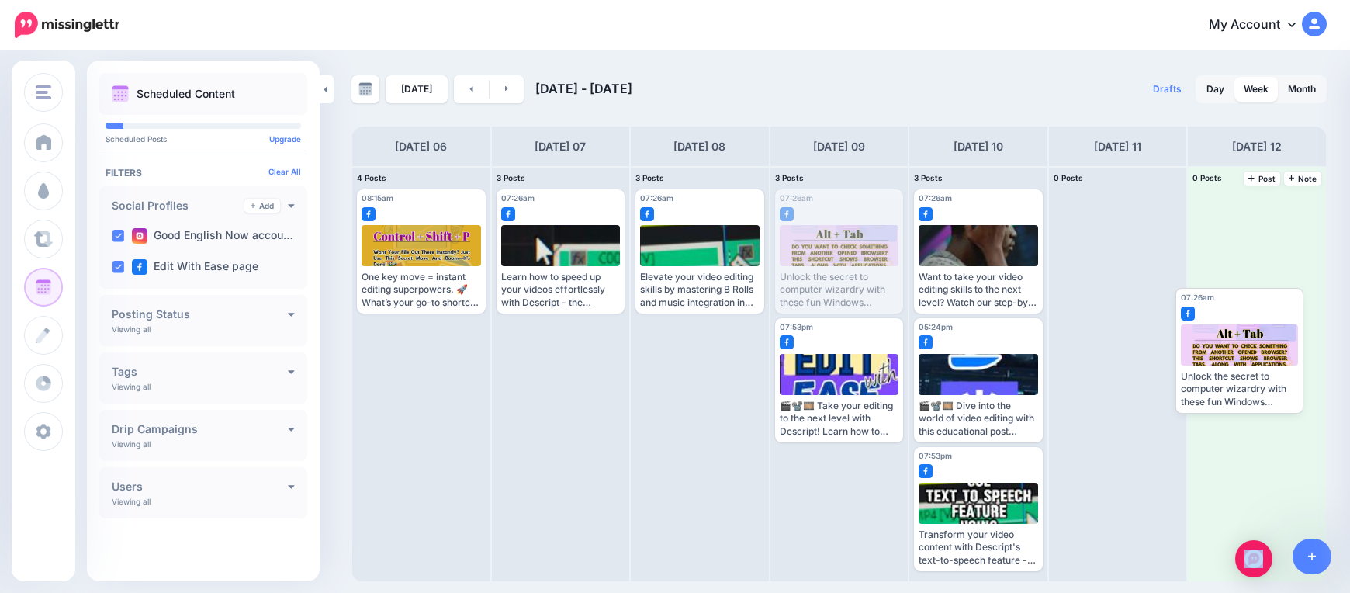
drag, startPoint x: 828, startPoint y: 253, endPoint x: 1207, endPoint y: 354, distance: 391.7
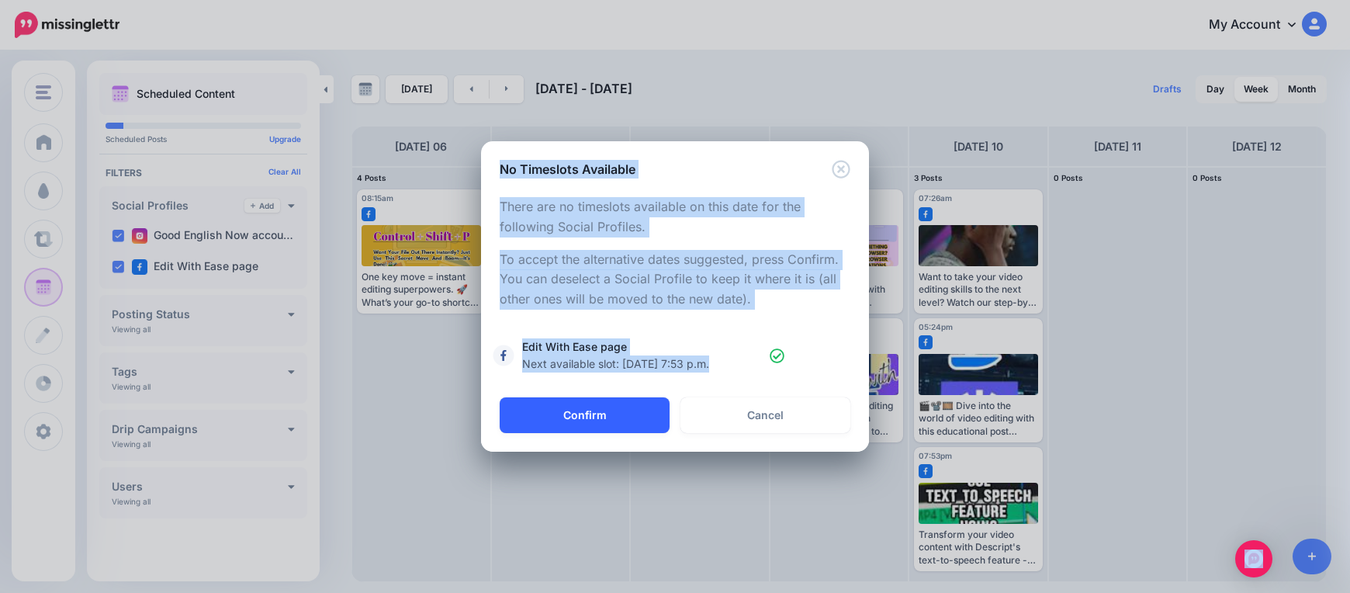
click at [579, 415] on button "Confirm" at bounding box center [585, 415] width 170 height 36
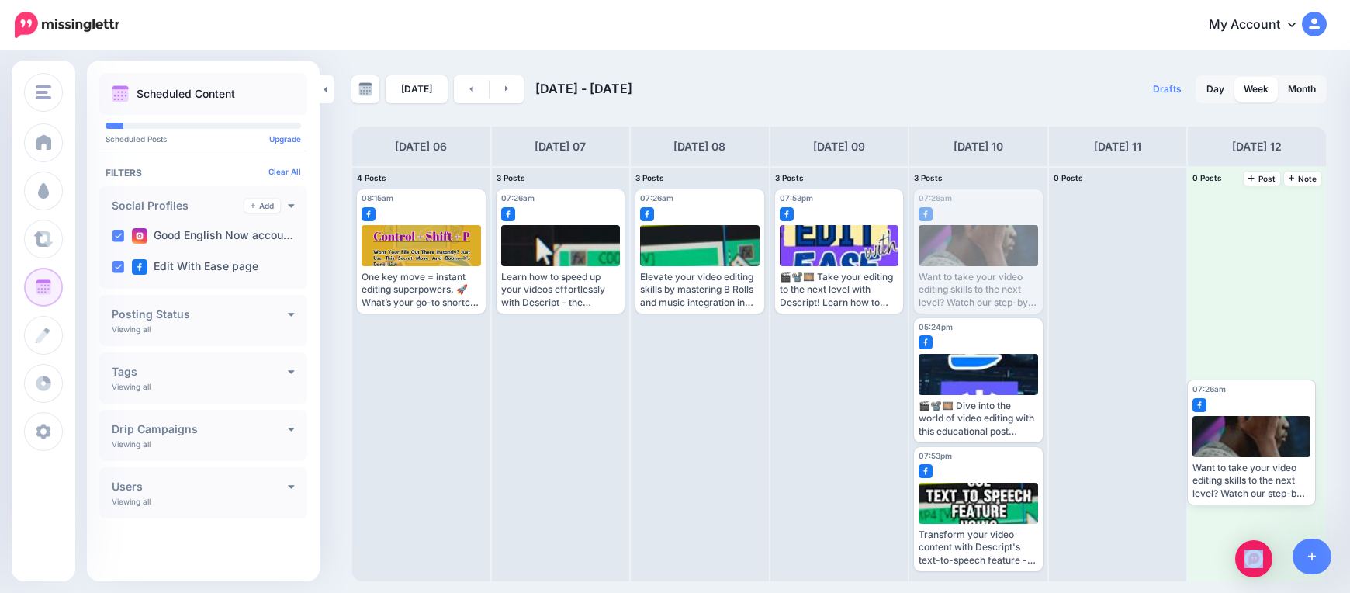
drag, startPoint x: 1001, startPoint y: 270, endPoint x: 1264, endPoint y: 452, distance: 319.3
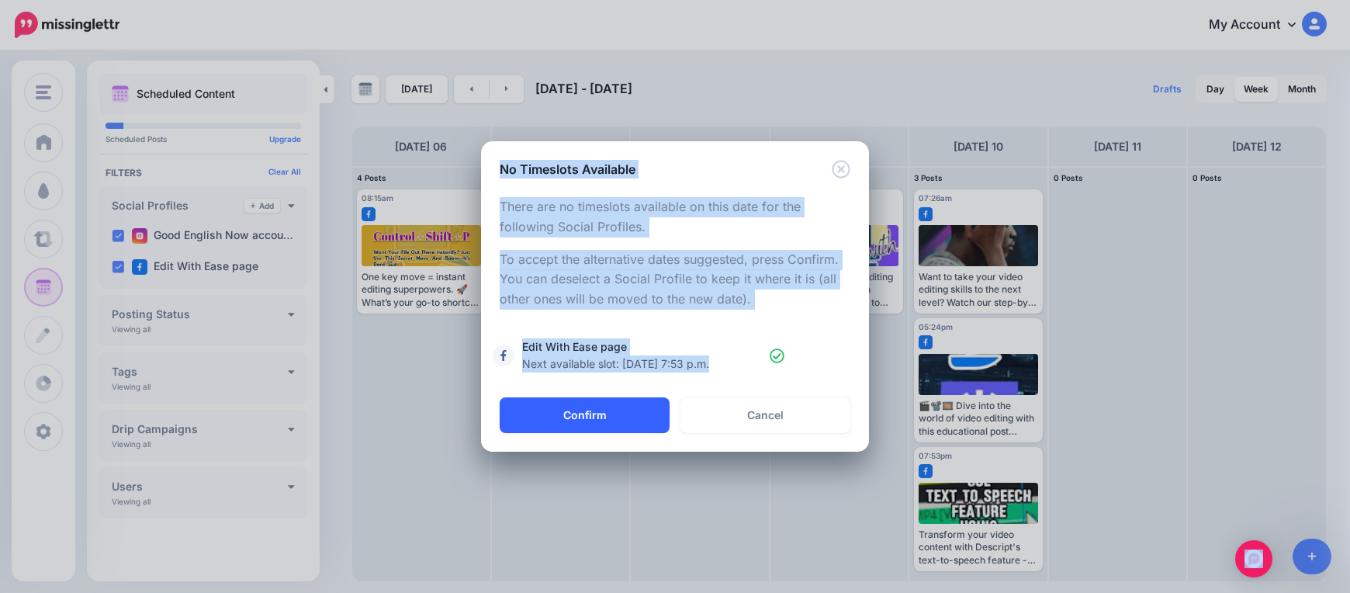
click at [569, 425] on button "Confirm" at bounding box center [585, 415] width 170 height 36
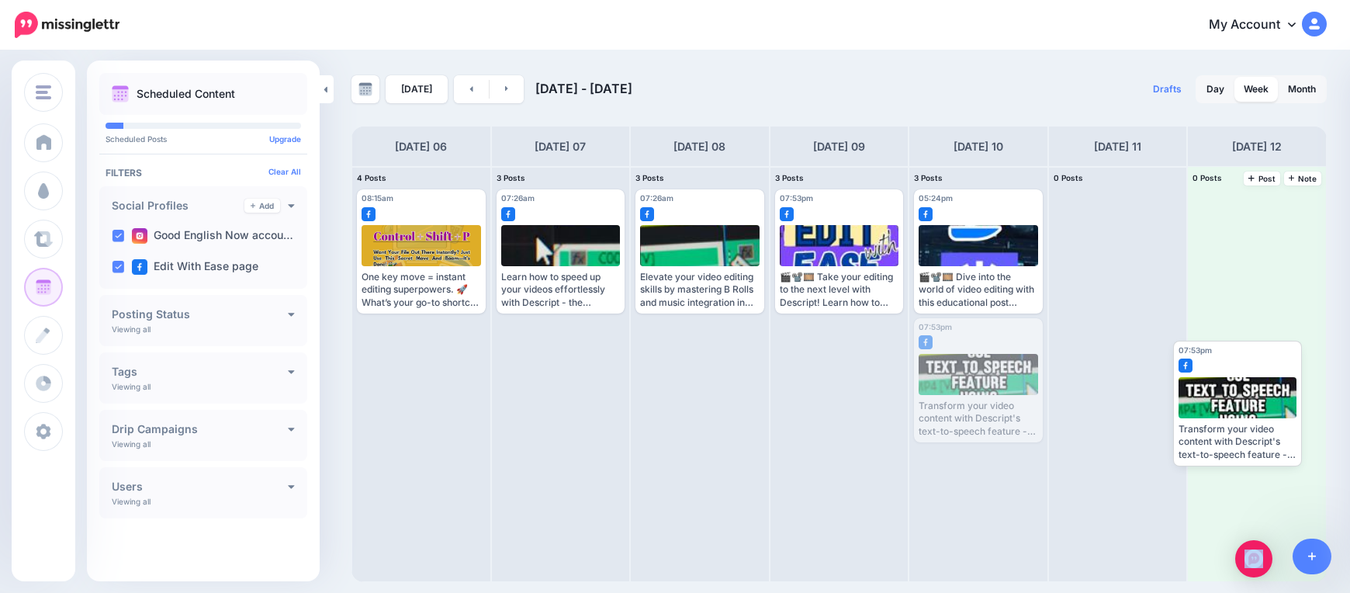
drag, startPoint x: 991, startPoint y: 378, endPoint x: 1256, endPoint y: 402, distance: 265.6
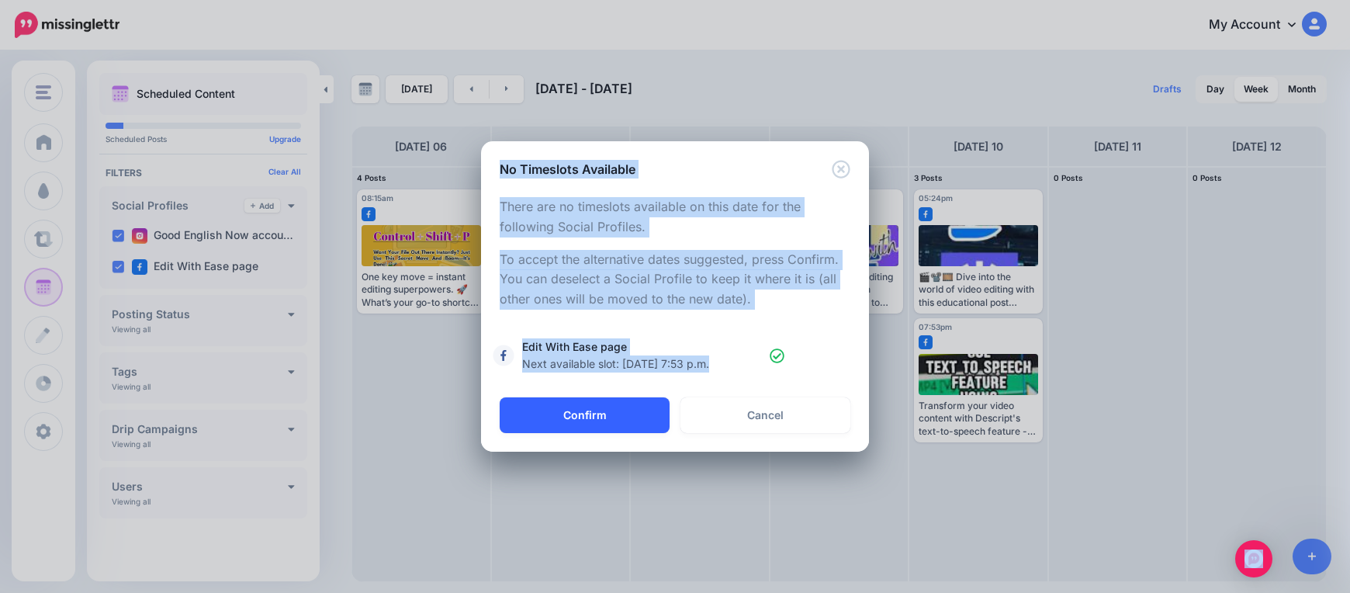
click at [608, 416] on button "Confirm" at bounding box center [585, 415] width 170 height 36
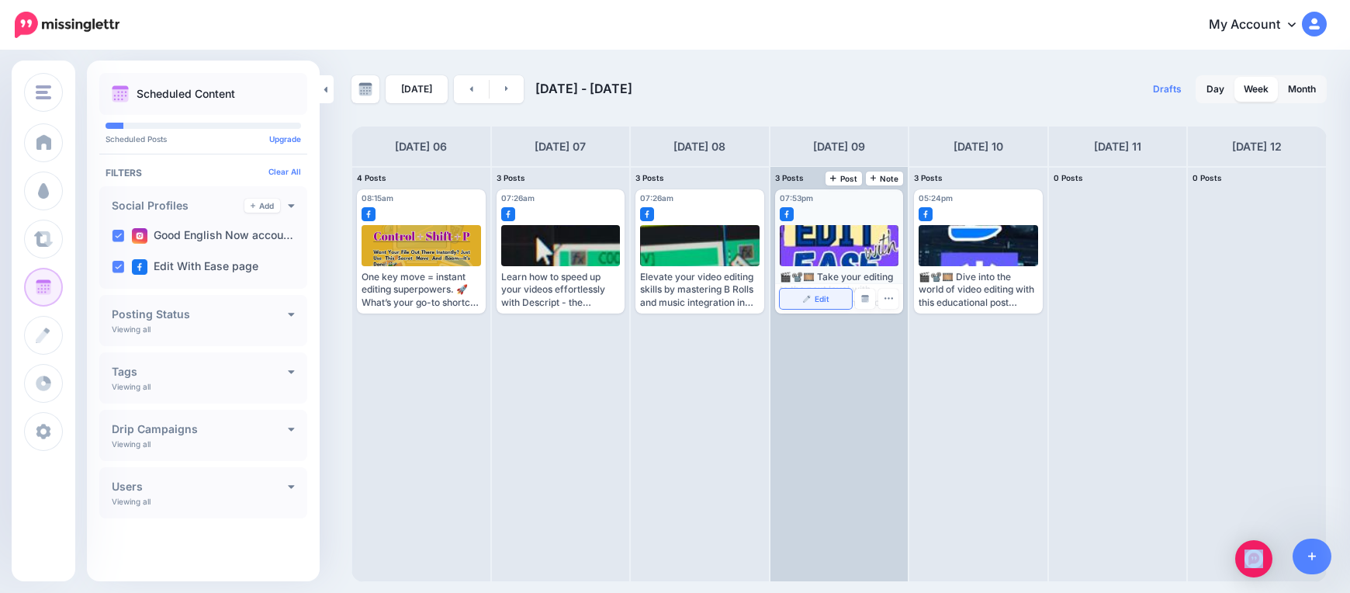
click at [807, 305] on link "Edit" at bounding box center [816, 299] width 73 height 20
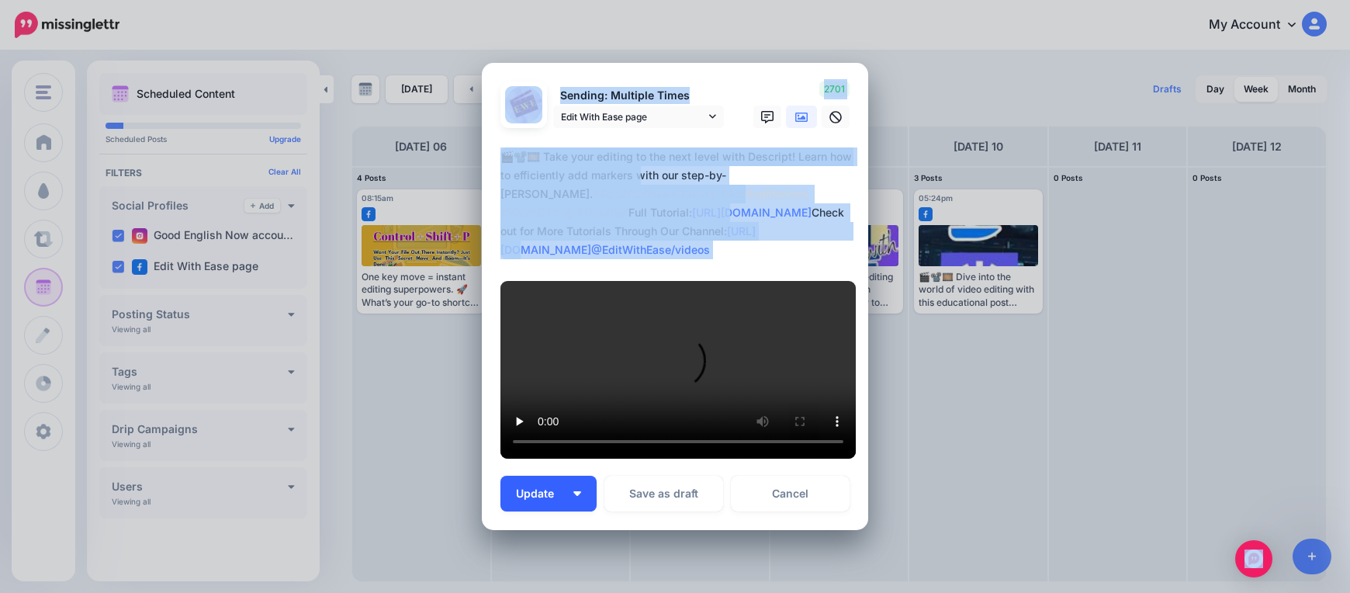
click at [573, 491] on img "button" at bounding box center [577, 493] width 8 height 5
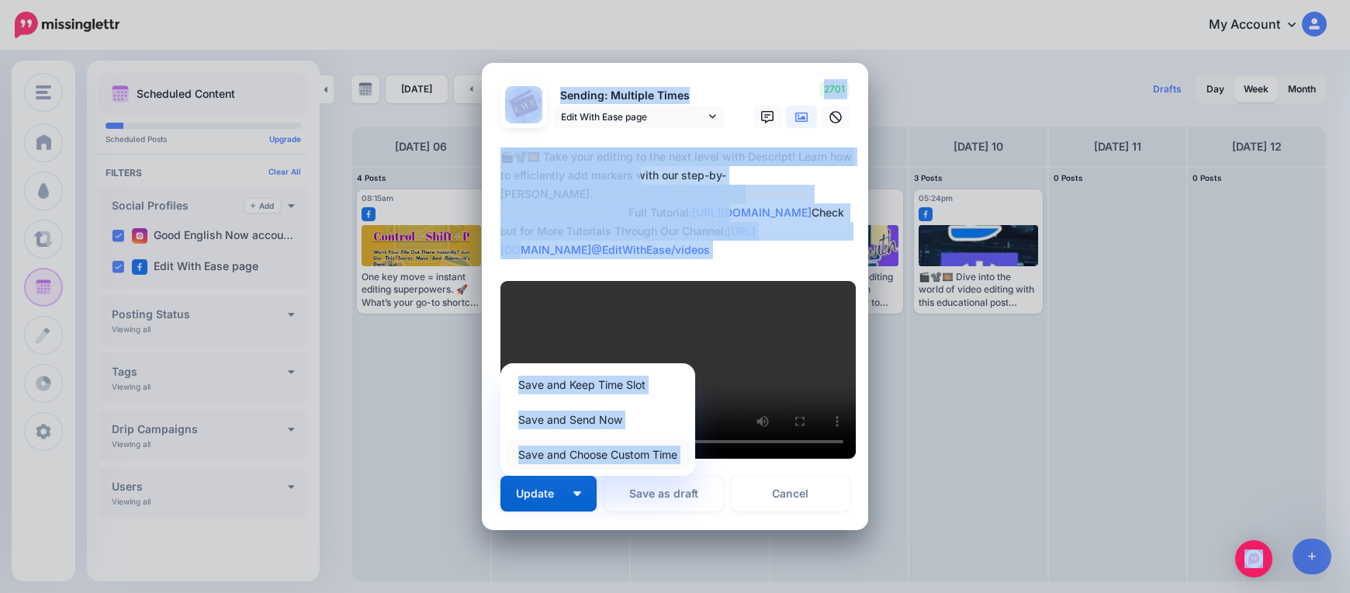
click at [587, 439] on link "Save and Choose Custom Time" at bounding box center [598, 454] width 182 height 30
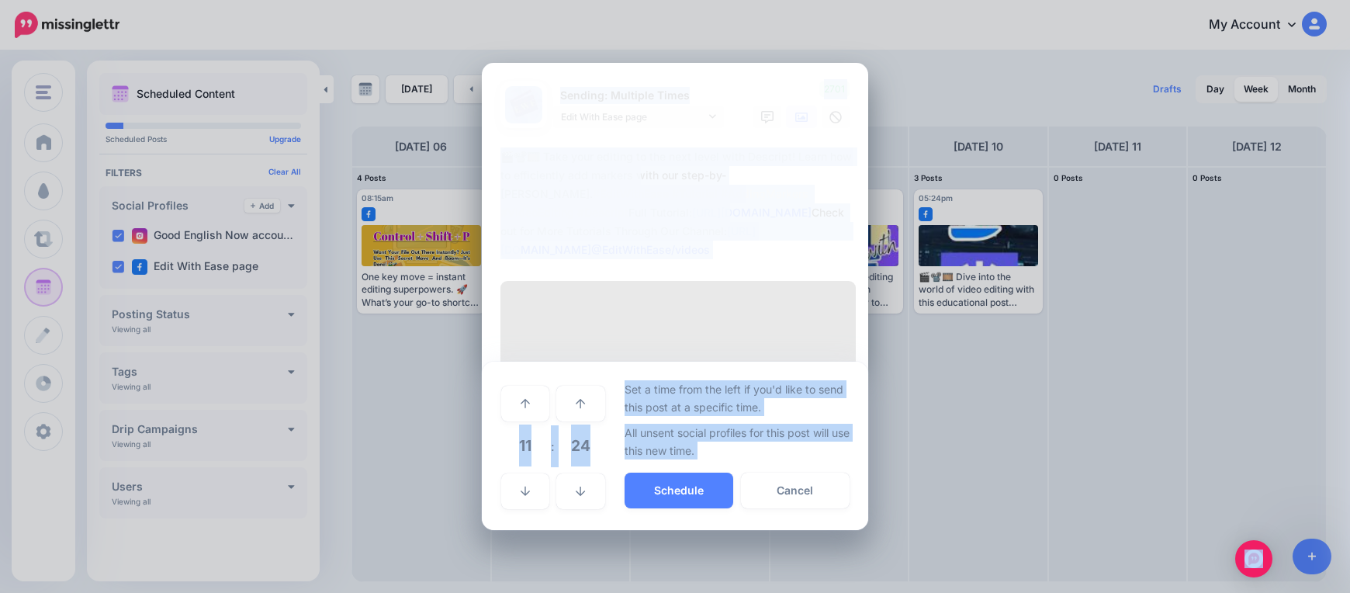
click at [526, 424] on span "11" at bounding box center [525, 445] width 42 height 42
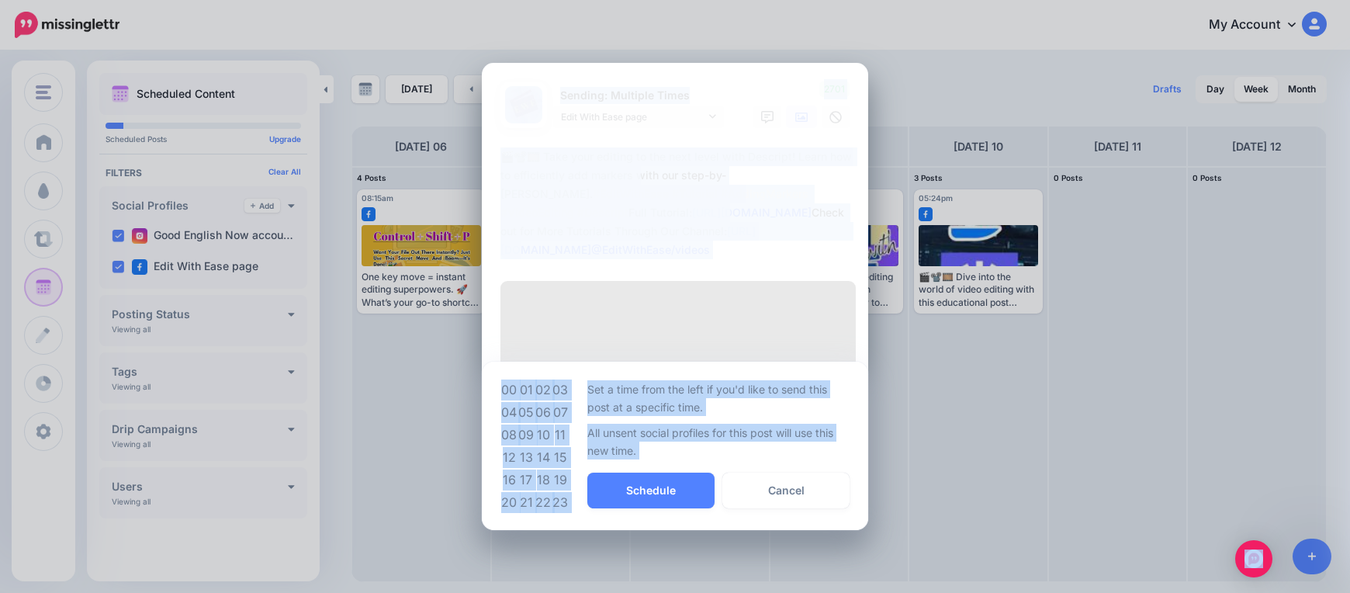
click at [562, 401] on td "07" at bounding box center [560, 412] width 17 height 22
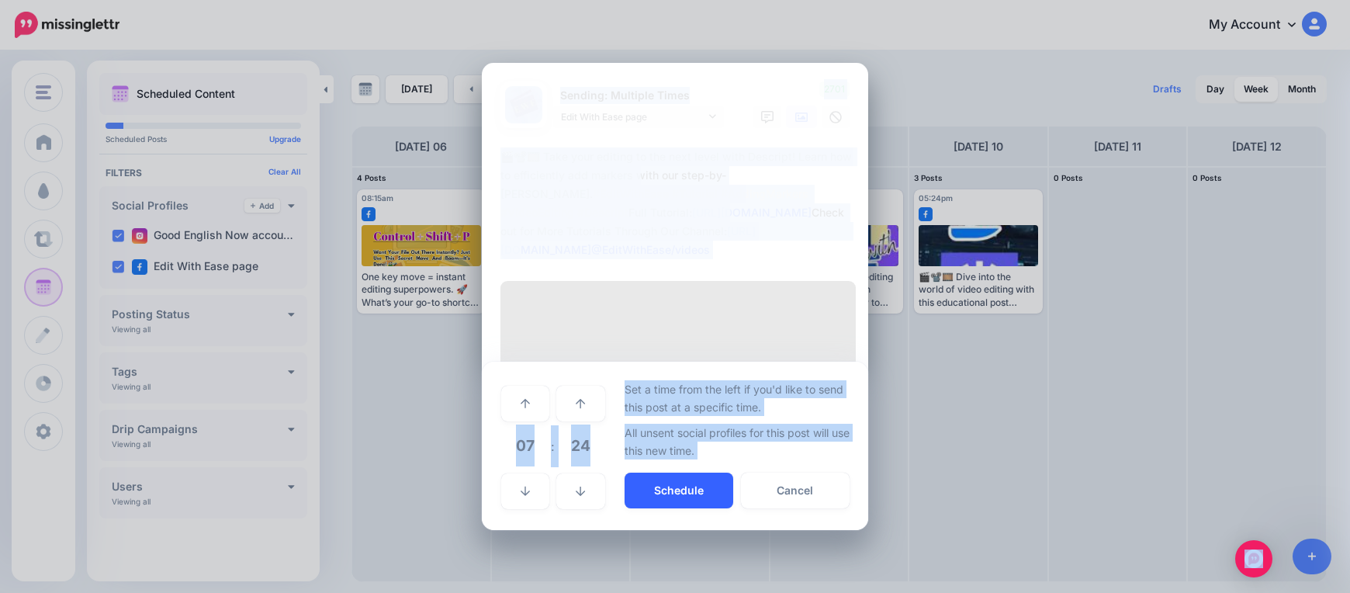
click at [682, 472] on button "Schedule" at bounding box center [678, 490] width 109 height 36
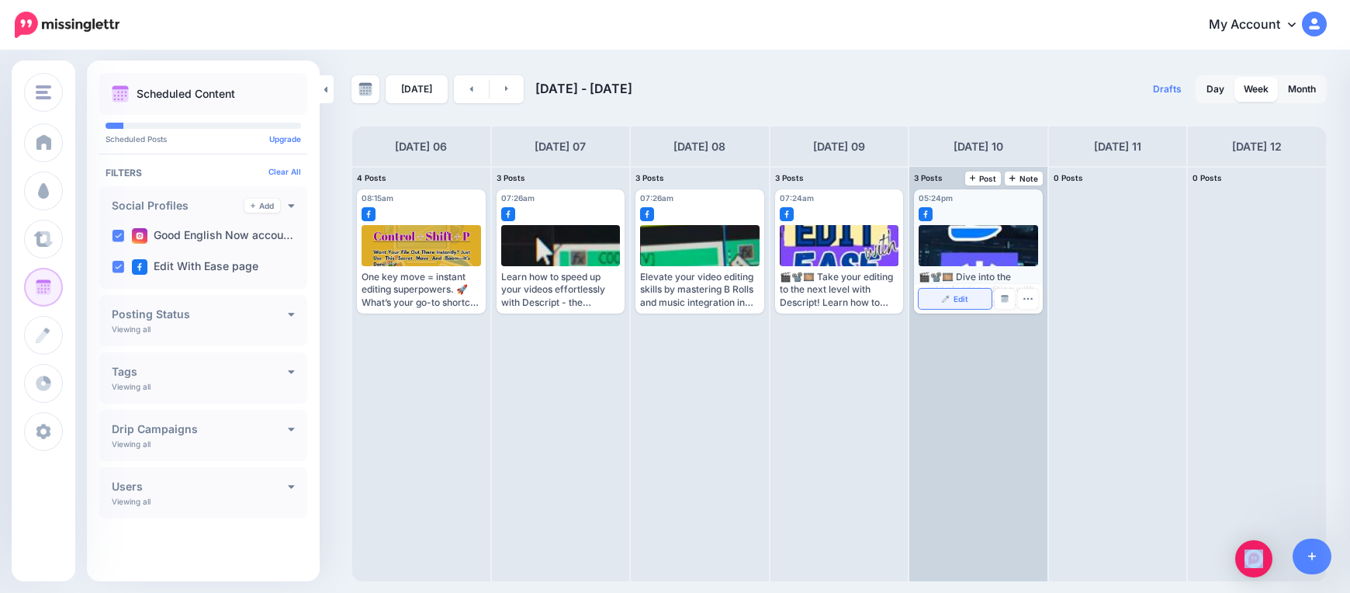
click at [943, 302] on img at bounding box center [946, 299] width 8 height 8
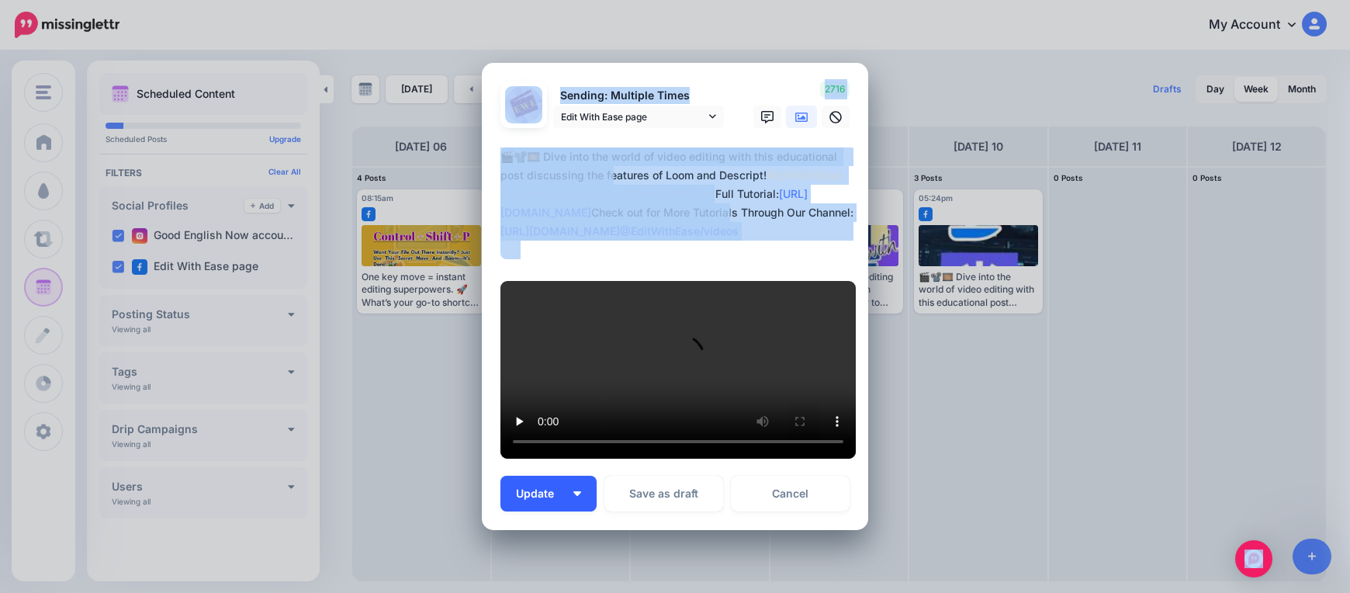
click at [573, 491] on img "button" at bounding box center [577, 493] width 8 height 5
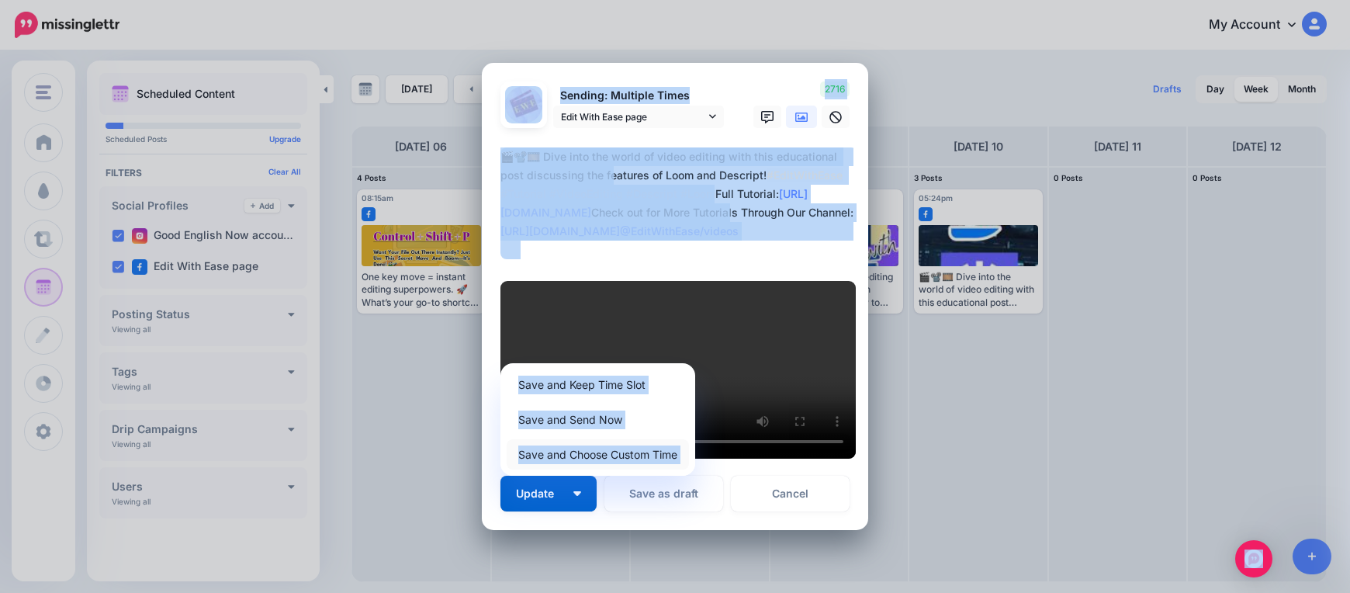
click at [605, 439] on link "Save and Choose Custom Time" at bounding box center [598, 454] width 182 height 30
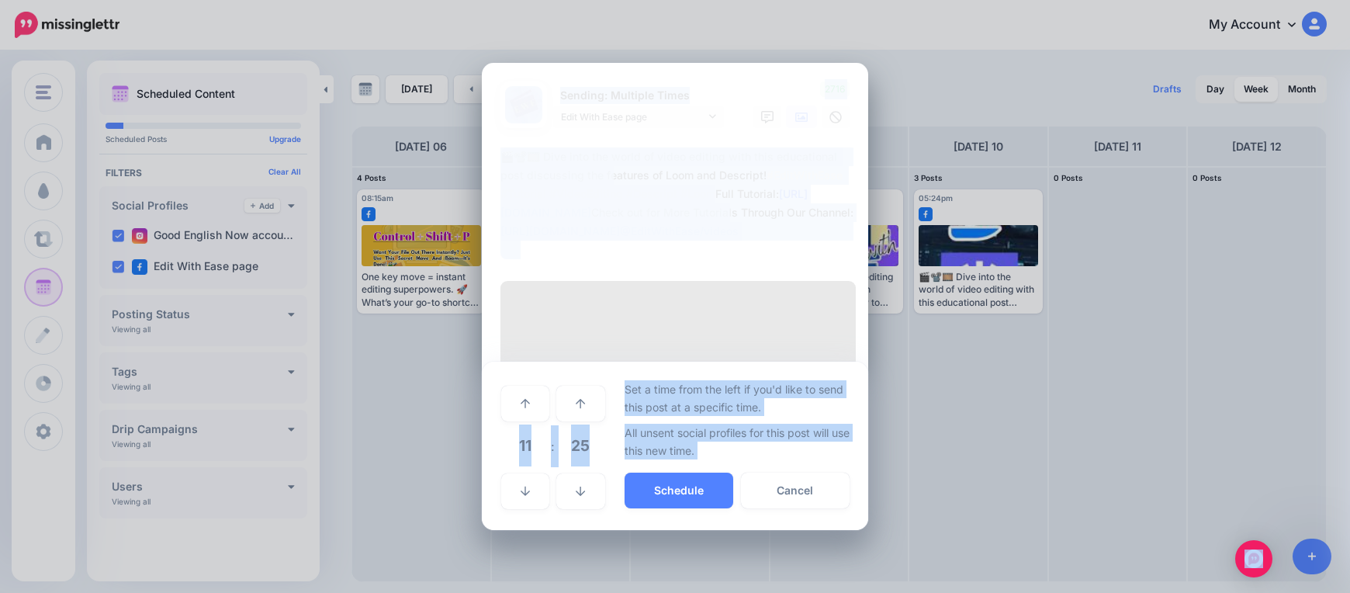
click at [524, 424] on span "11" at bounding box center [525, 445] width 42 height 42
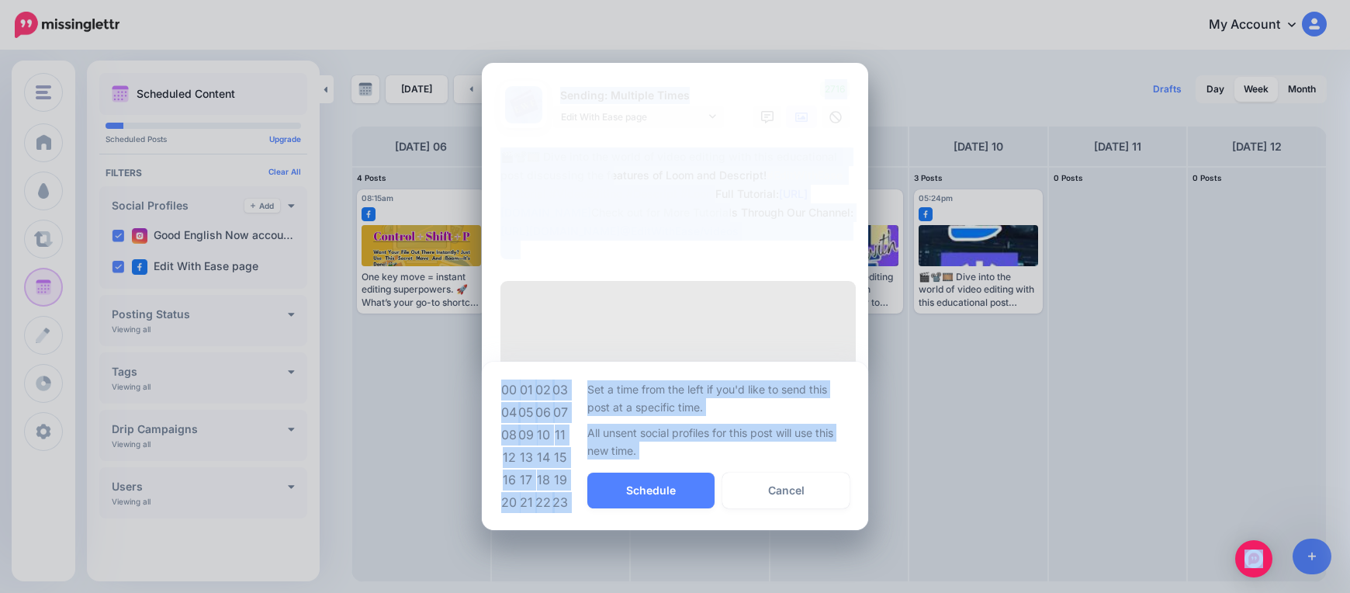
click at [566, 401] on td "07" at bounding box center [560, 412] width 17 height 22
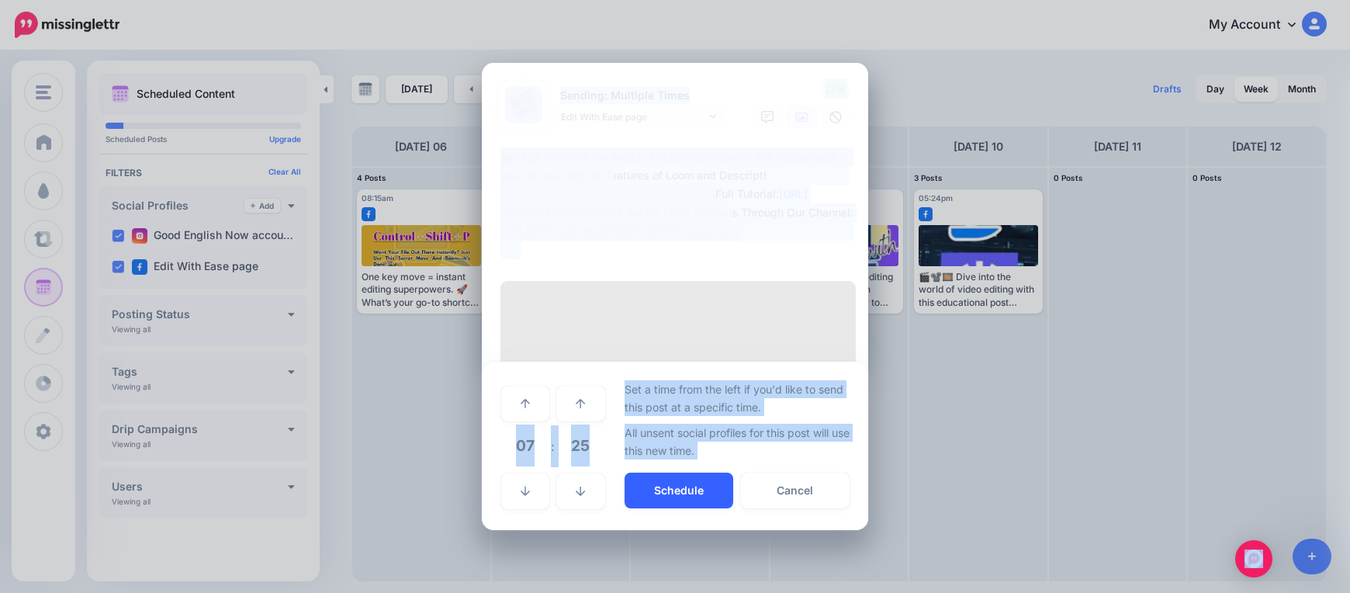
click at [654, 472] on button "Schedule" at bounding box center [678, 490] width 109 height 36
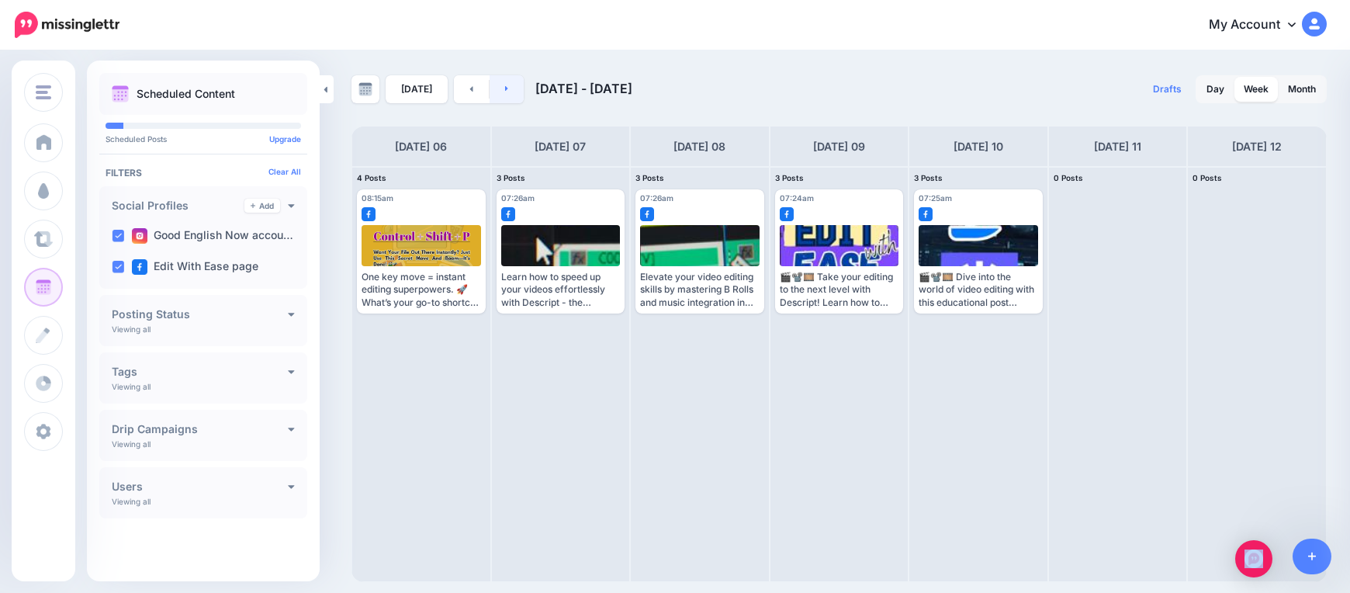
click at [497, 95] on link at bounding box center [506, 89] width 35 height 28
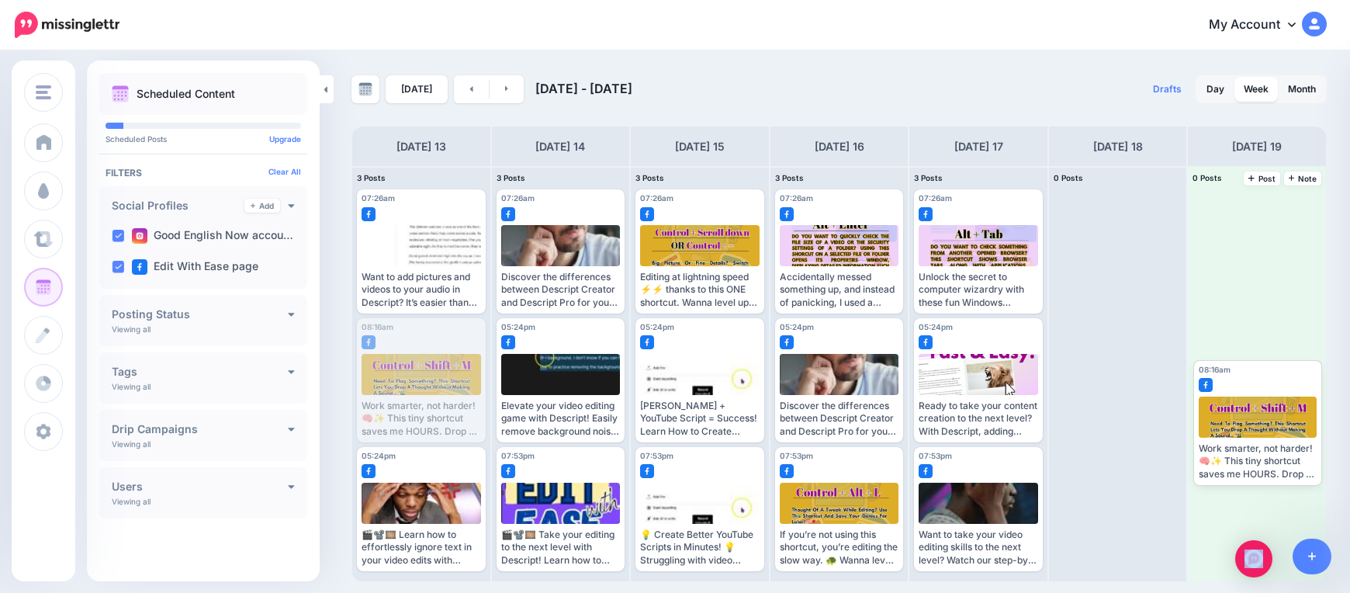
drag, startPoint x: 422, startPoint y: 385, endPoint x: 1255, endPoint y: 426, distance: 834.1
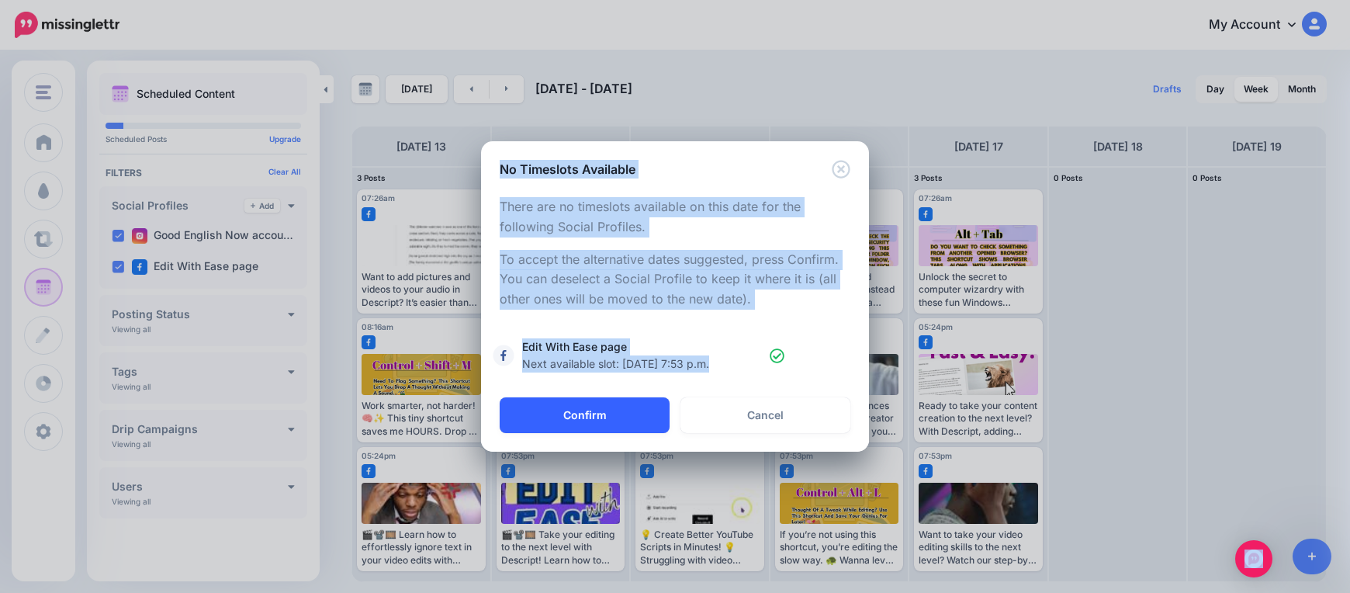
click at [560, 423] on button "Confirm" at bounding box center [585, 415] width 170 height 36
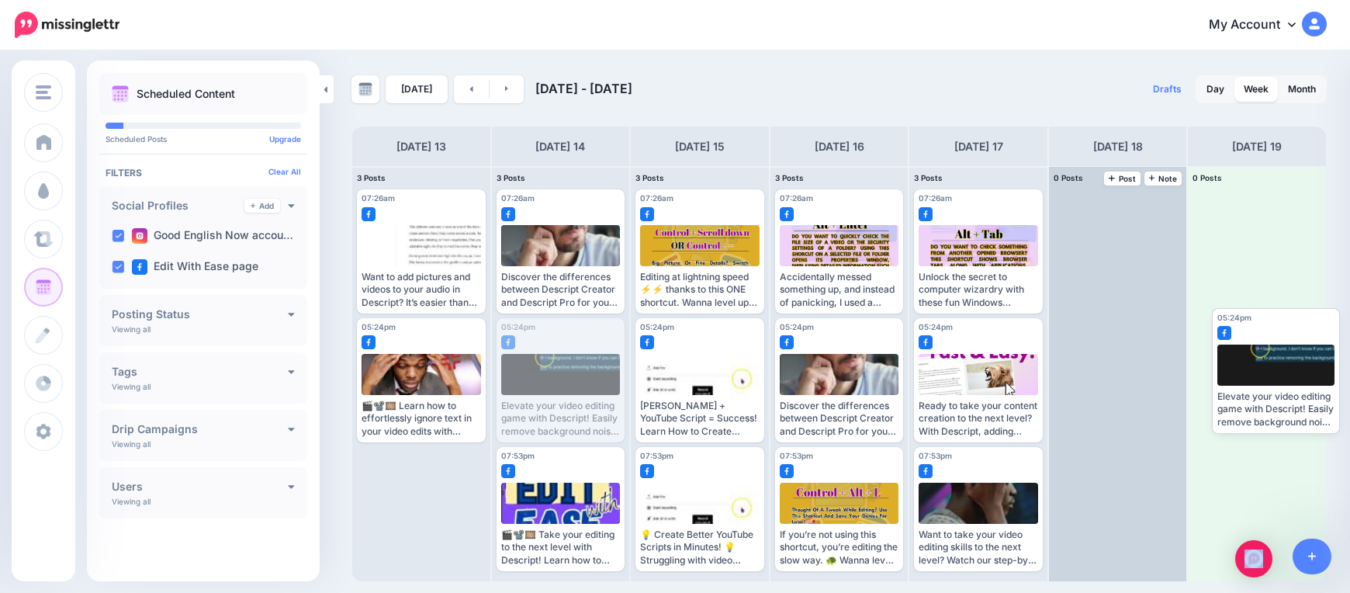
drag, startPoint x: 557, startPoint y: 391, endPoint x: 1172, endPoint y: 345, distance: 616.8
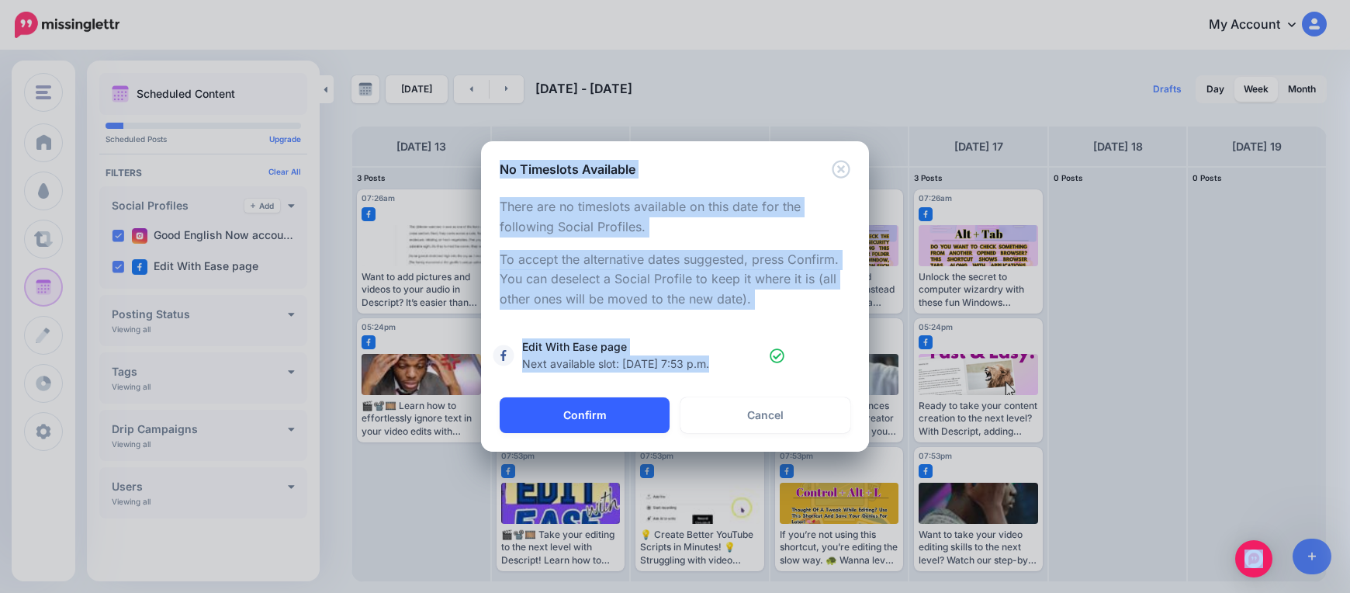
click at [525, 410] on button "Confirm" at bounding box center [585, 415] width 170 height 36
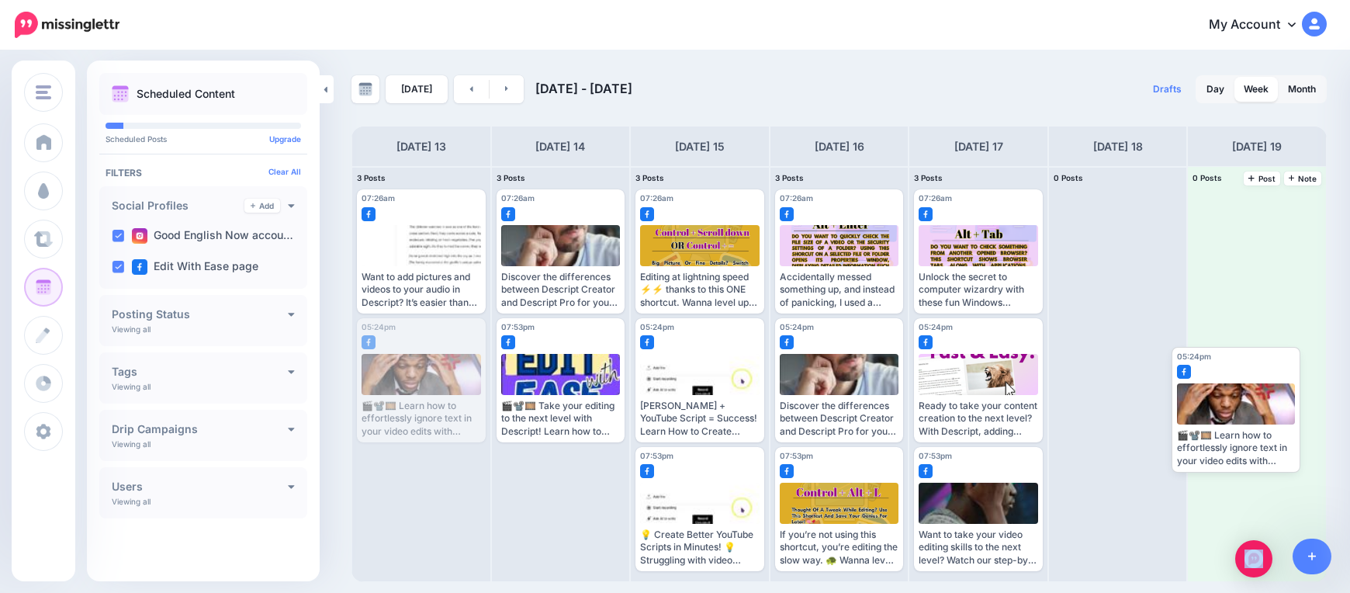
drag, startPoint x: 416, startPoint y: 395, endPoint x: 1233, endPoint y: 415, distance: 817.8
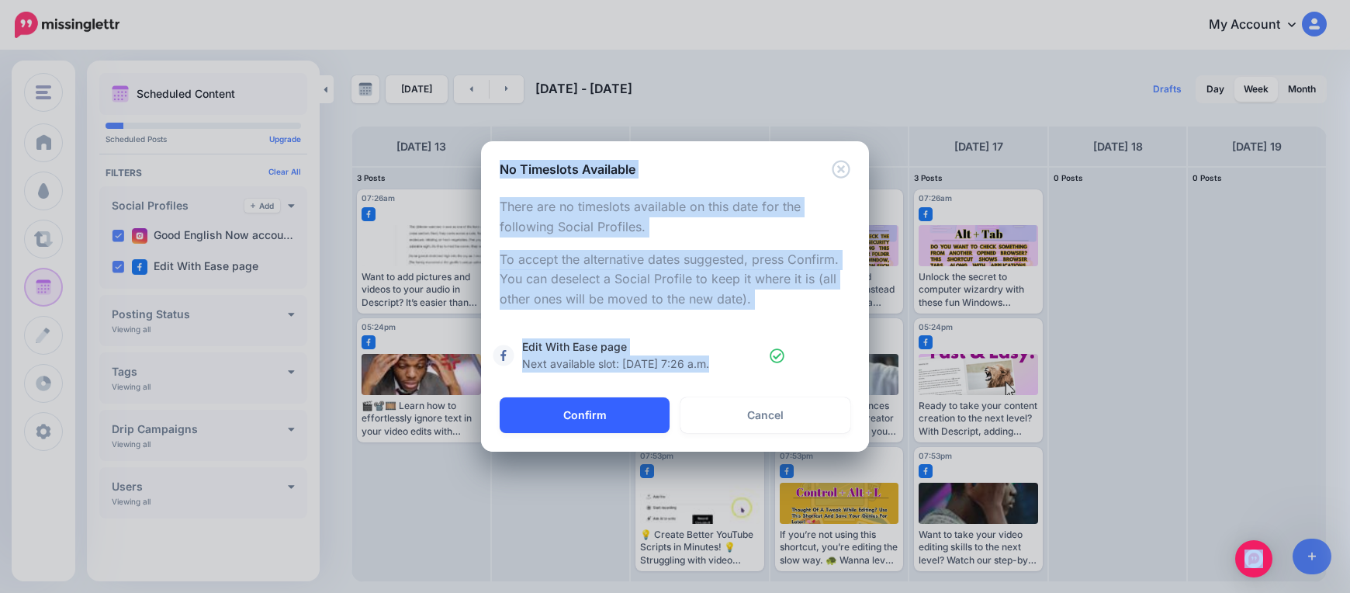
click at [592, 418] on button "Confirm" at bounding box center [585, 415] width 170 height 36
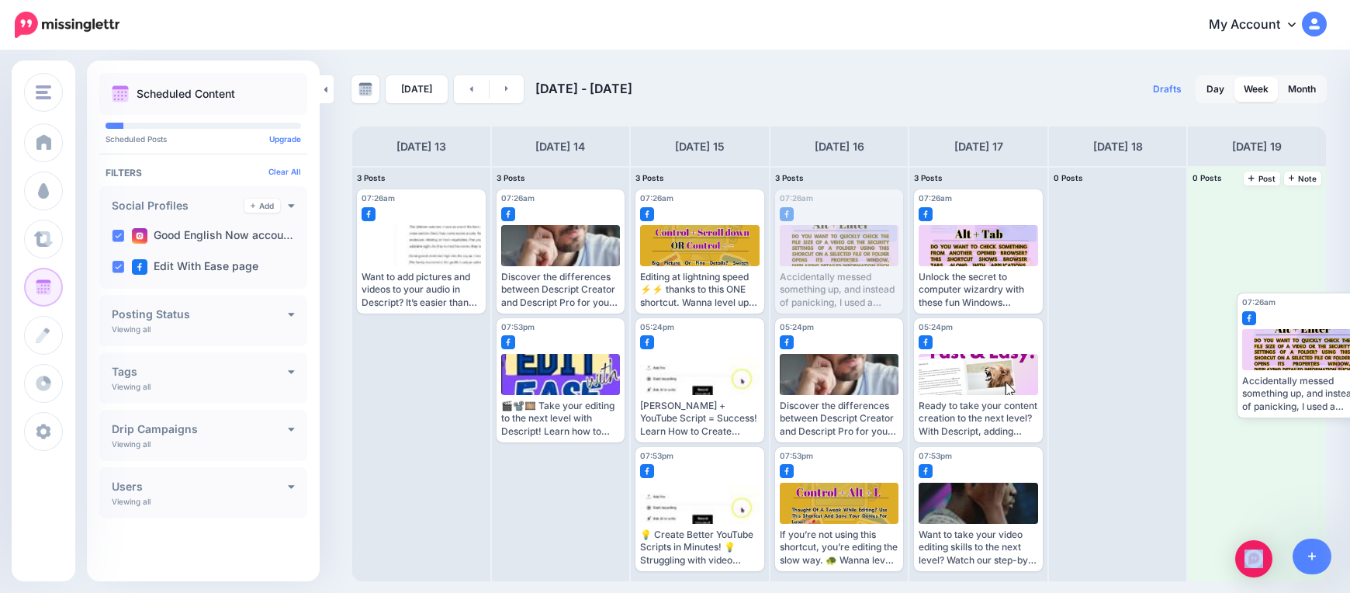
drag, startPoint x: 829, startPoint y: 276, endPoint x: 1283, endPoint y: 372, distance: 463.7
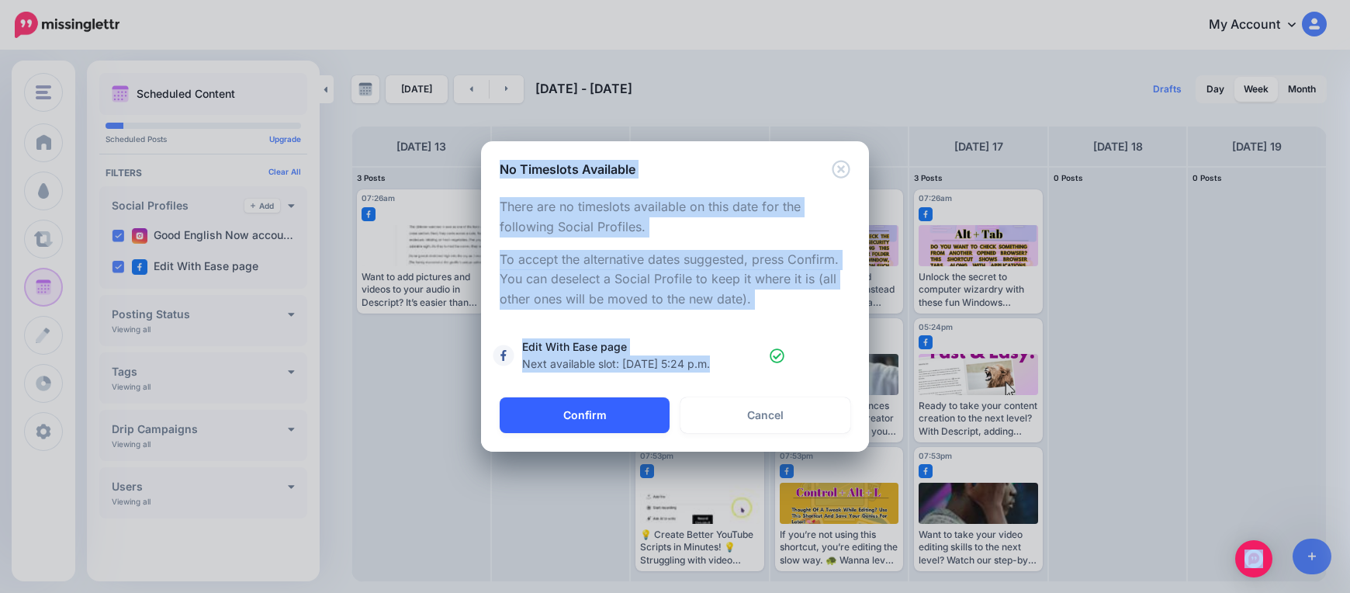
click at [643, 413] on button "Confirm" at bounding box center [585, 415] width 170 height 36
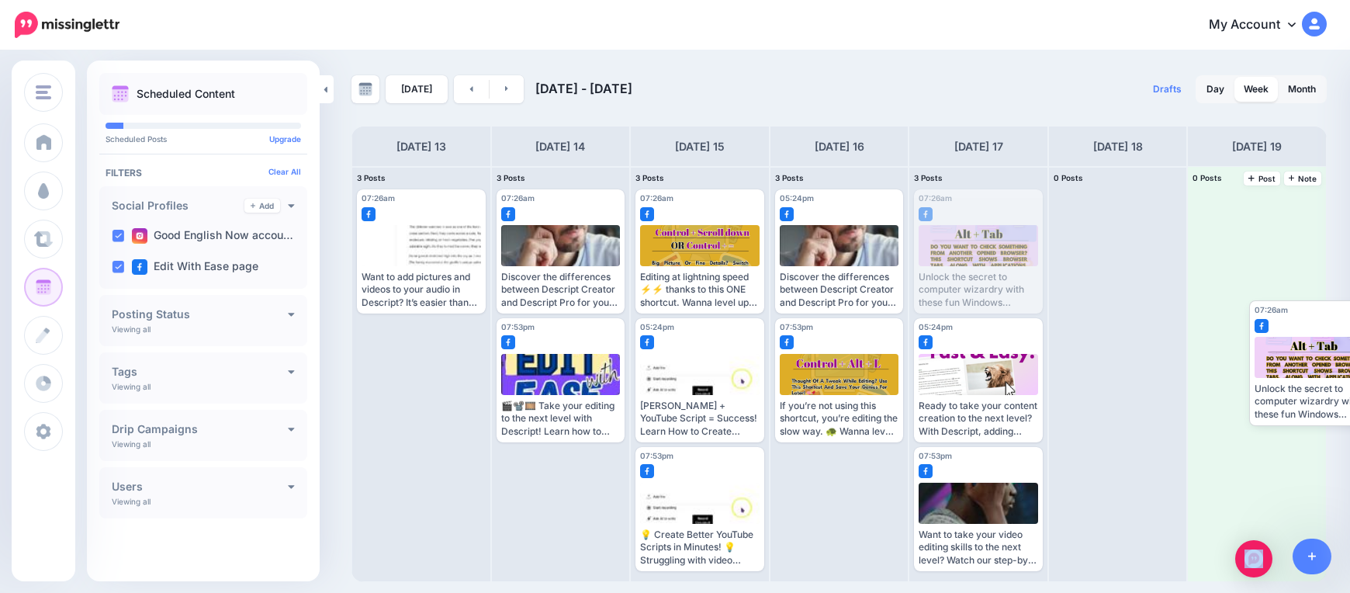
drag, startPoint x: 956, startPoint y: 267, endPoint x: 1285, endPoint y: 371, distance: 344.9
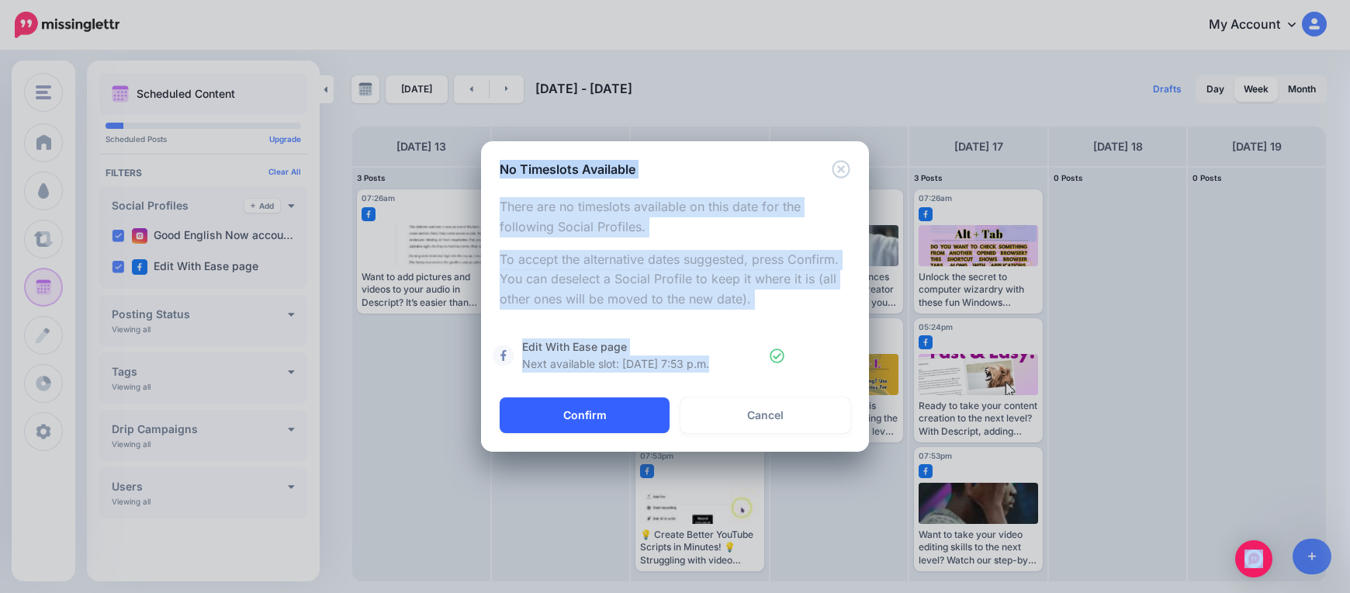
click at [624, 418] on button "Confirm" at bounding box center [585, 415] width 170 height 36
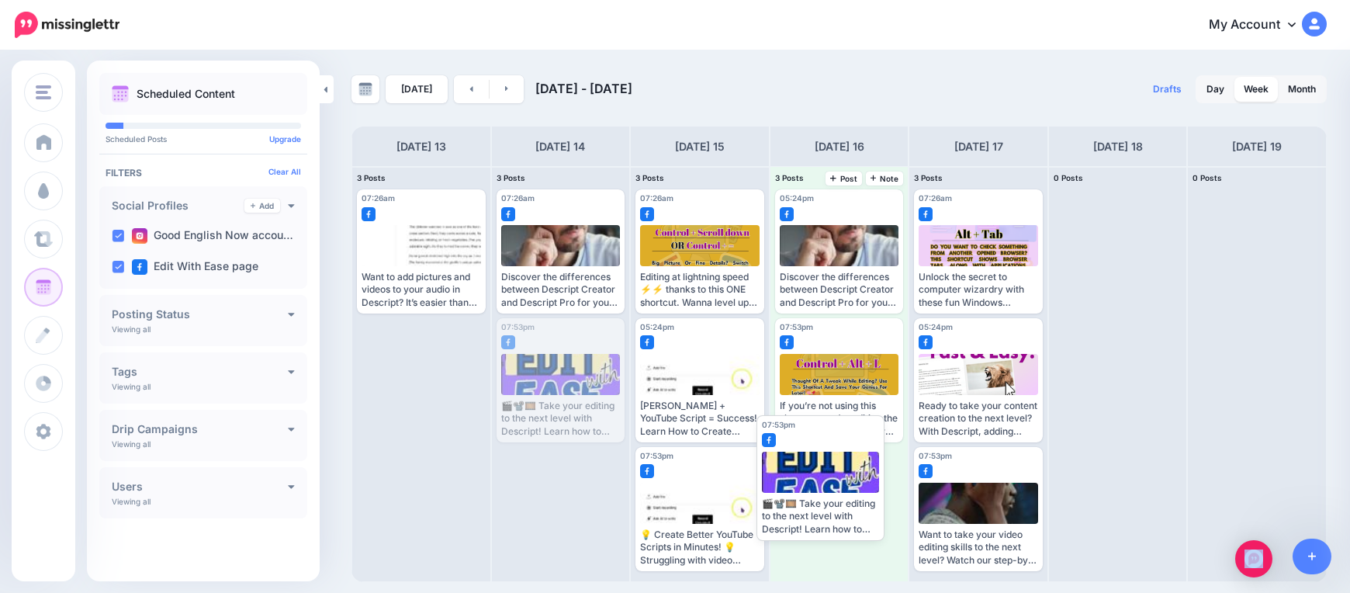
drag, startPoint x: 540, startPoint y: 397, endPoint x: 816, endPoint y: 497, distance: 293.7
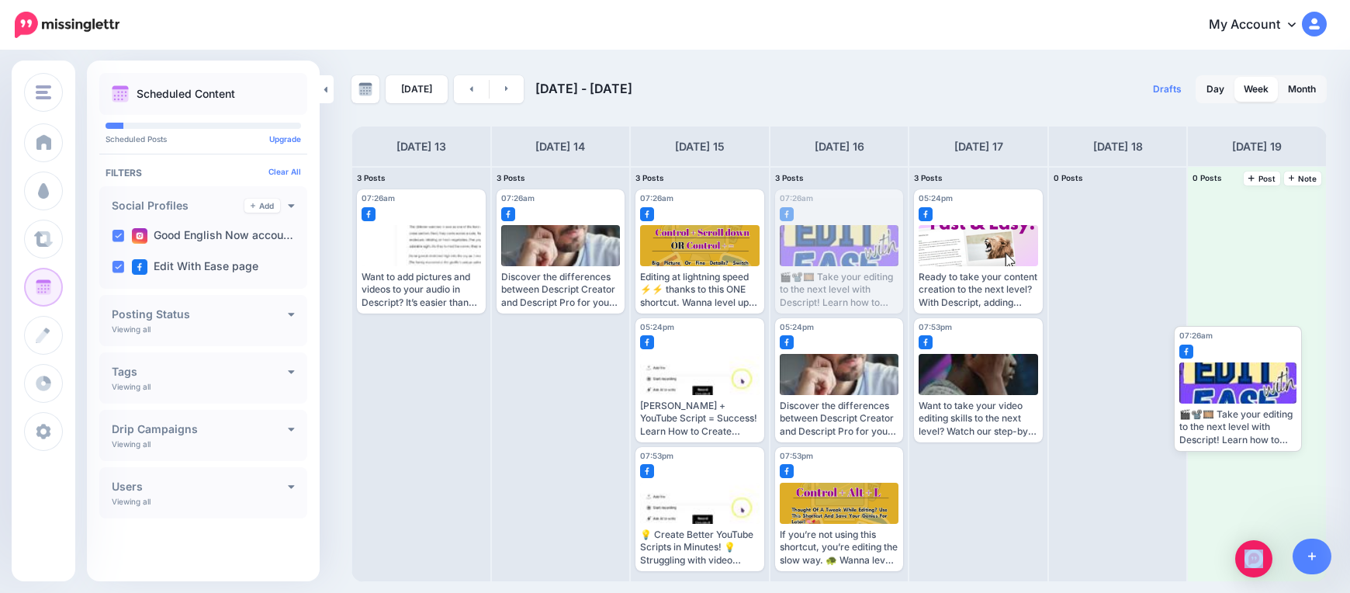
drag, startPoint x: 823, startPoint y: 258, endPoint x: 1219, endPoint y: 392, distance: 418.5
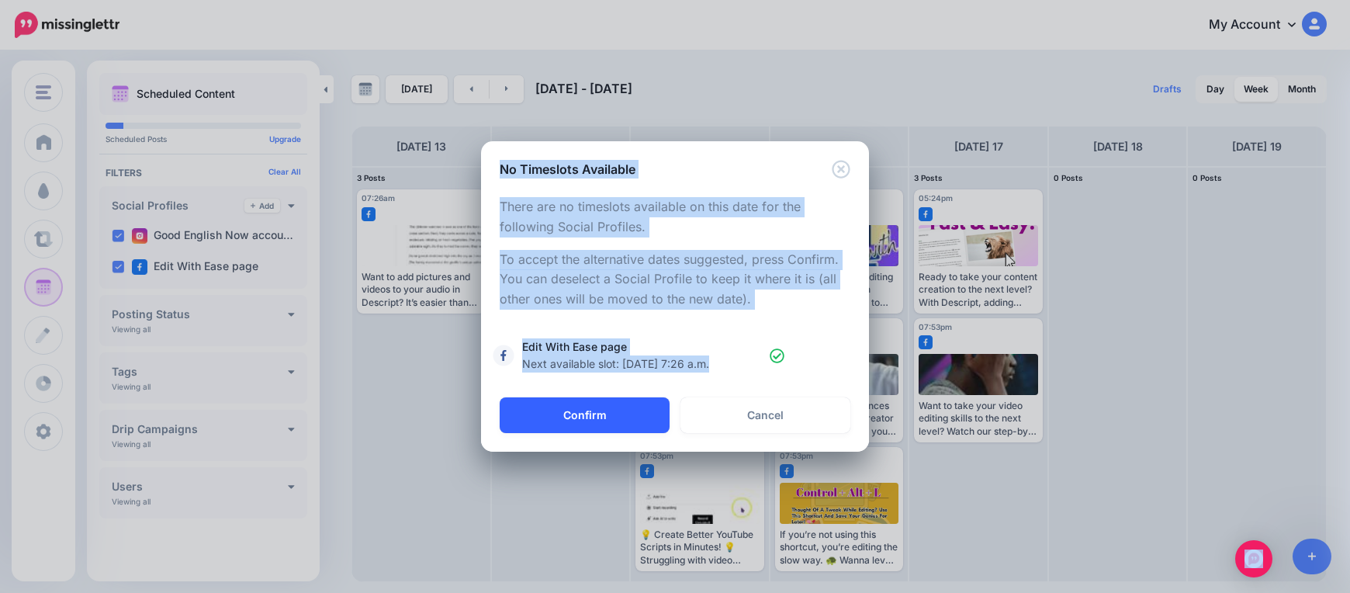
click at [621, 423] on button "Confirm" at bounding box center [585, 415] width 170 height 36
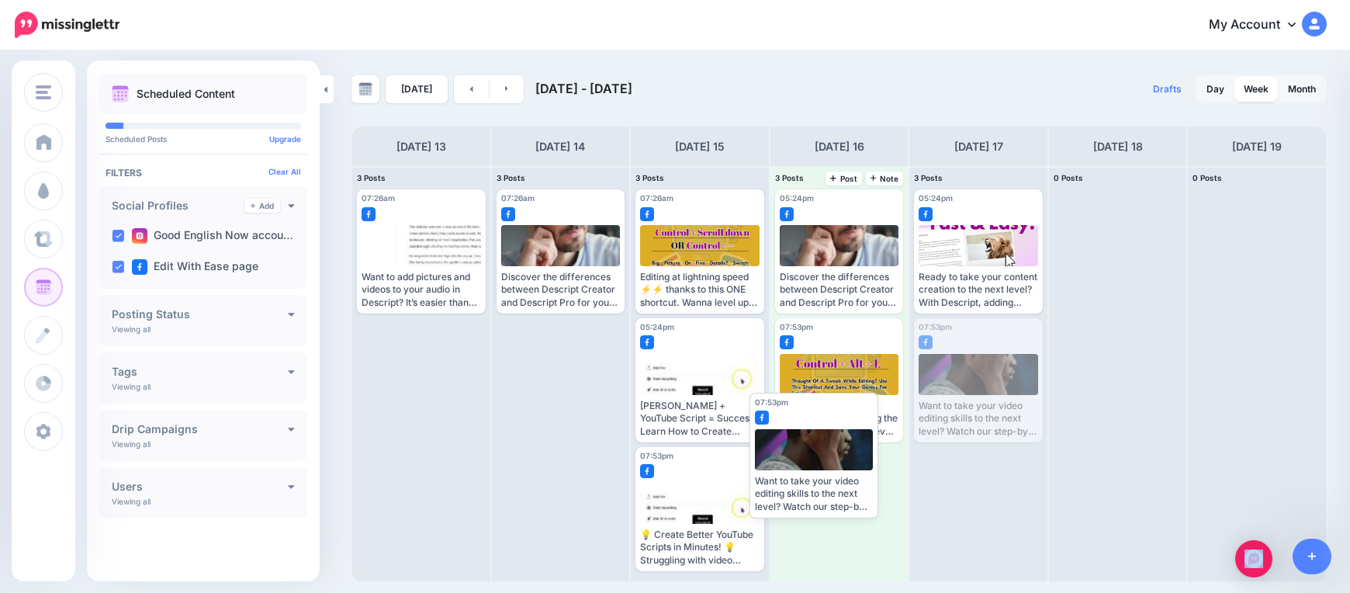
drag, startPoint x: 989, startPoint y: 410, endPoint x: 836, endPoint y: 462, distance: 161.2
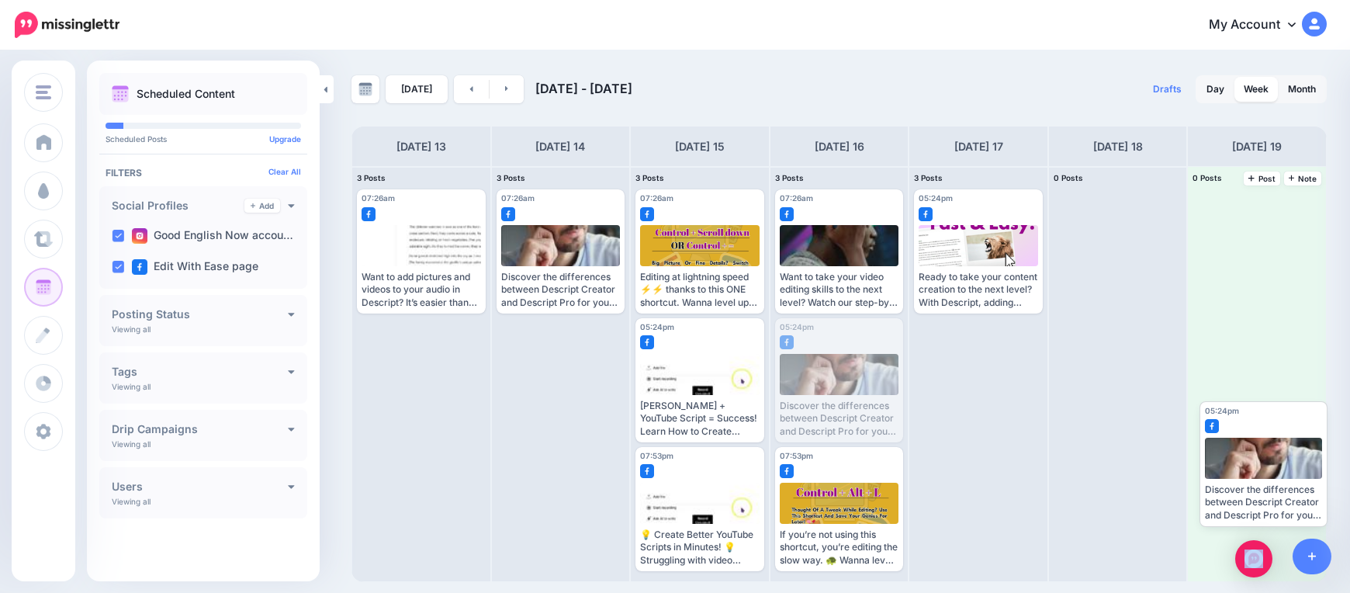
drag, startPoint x: 825, startPoint y: 359, endPoint x: 1253, endPoint y: 430, distance: 434.1
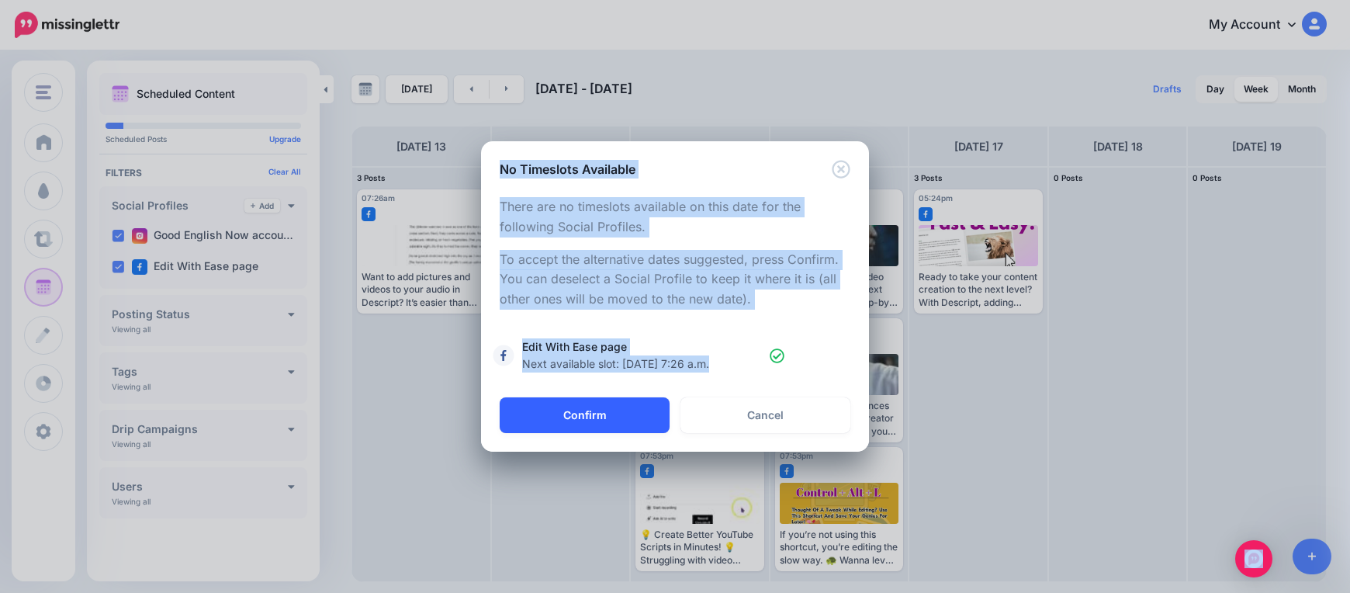
click at [637, 411] on button "Confirm" at bounding box center [585, 415] width 170 height 36
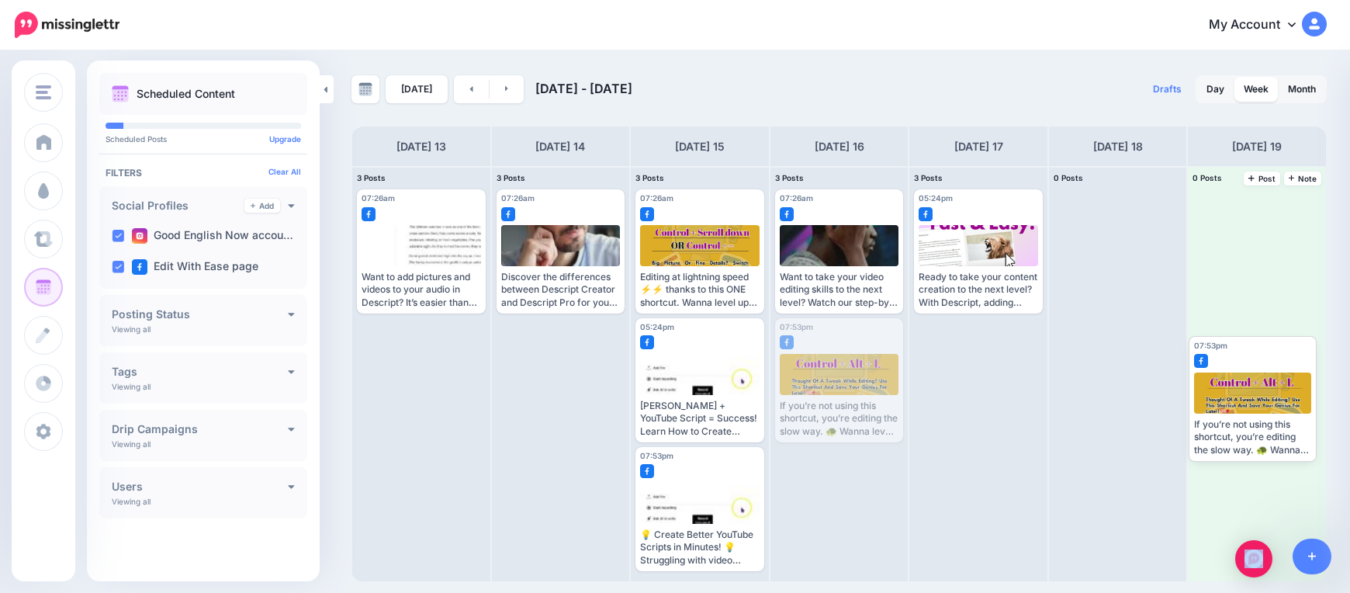
drag, startPoint x: 845, startPoint y: 382, endPoint x: 1240, endPoint y: 382, distance: 394.8
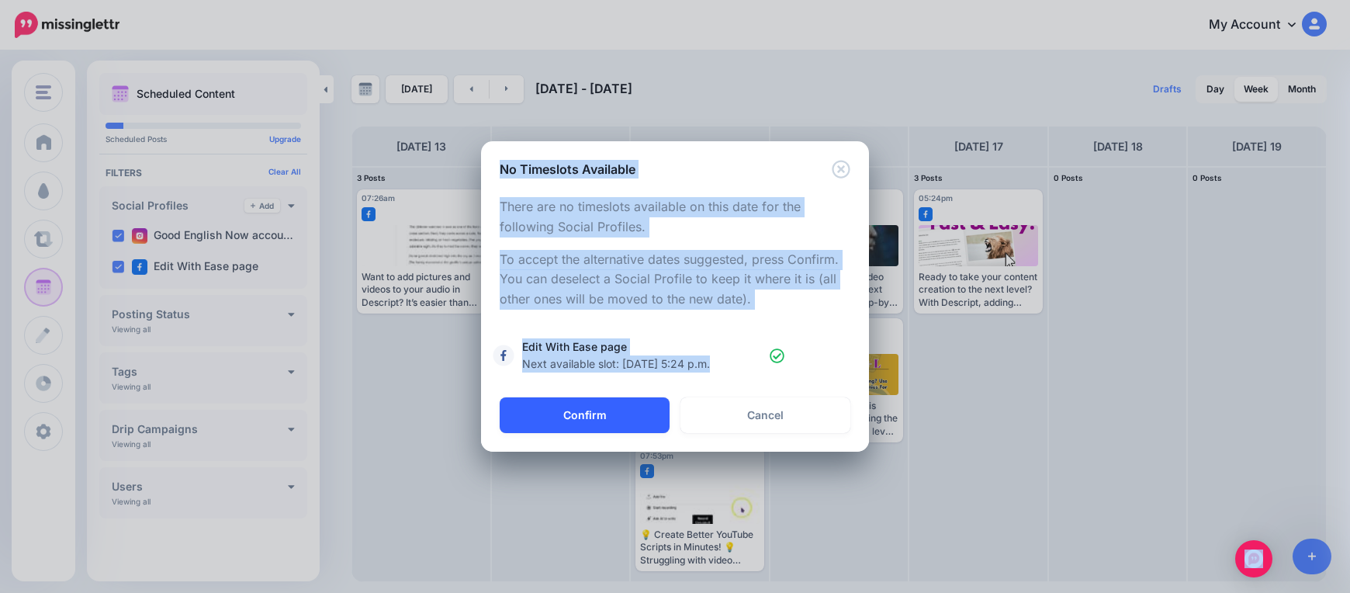
click at [618, 416] on button "Confirm" at bounding box center [585, 415] width 170 height 36
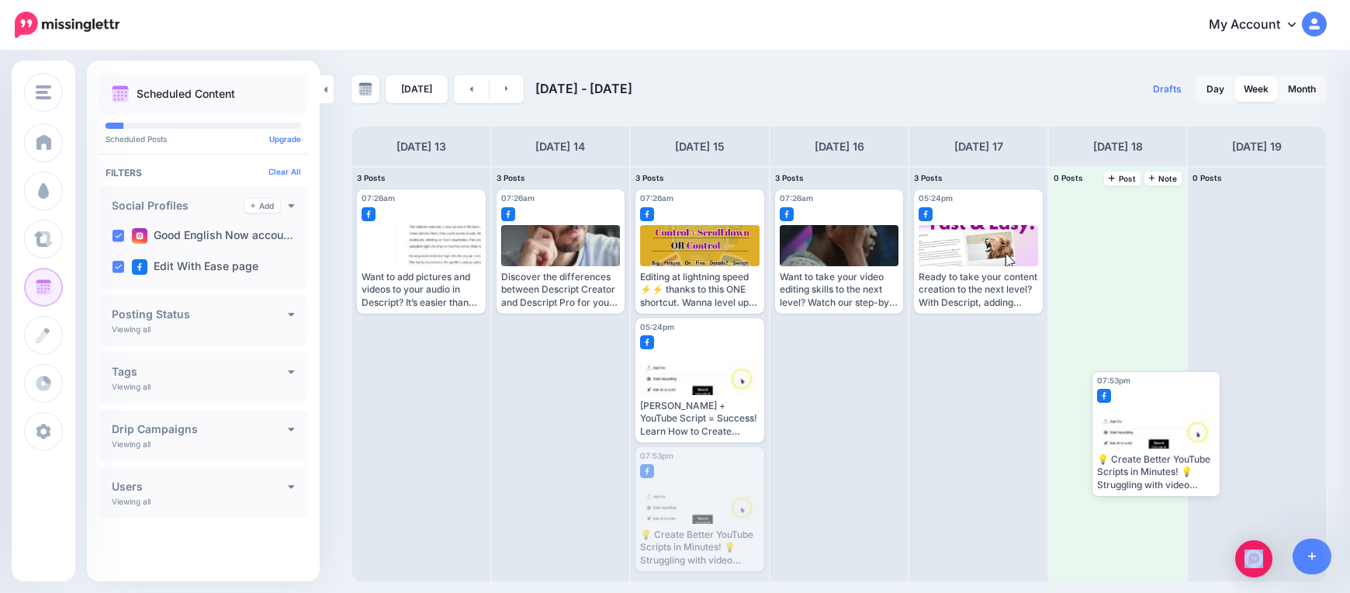
drag, startPoint x: 707, startPoint y: 490, endPoint x: 1139, endPoint y: 409, distance: 439.7
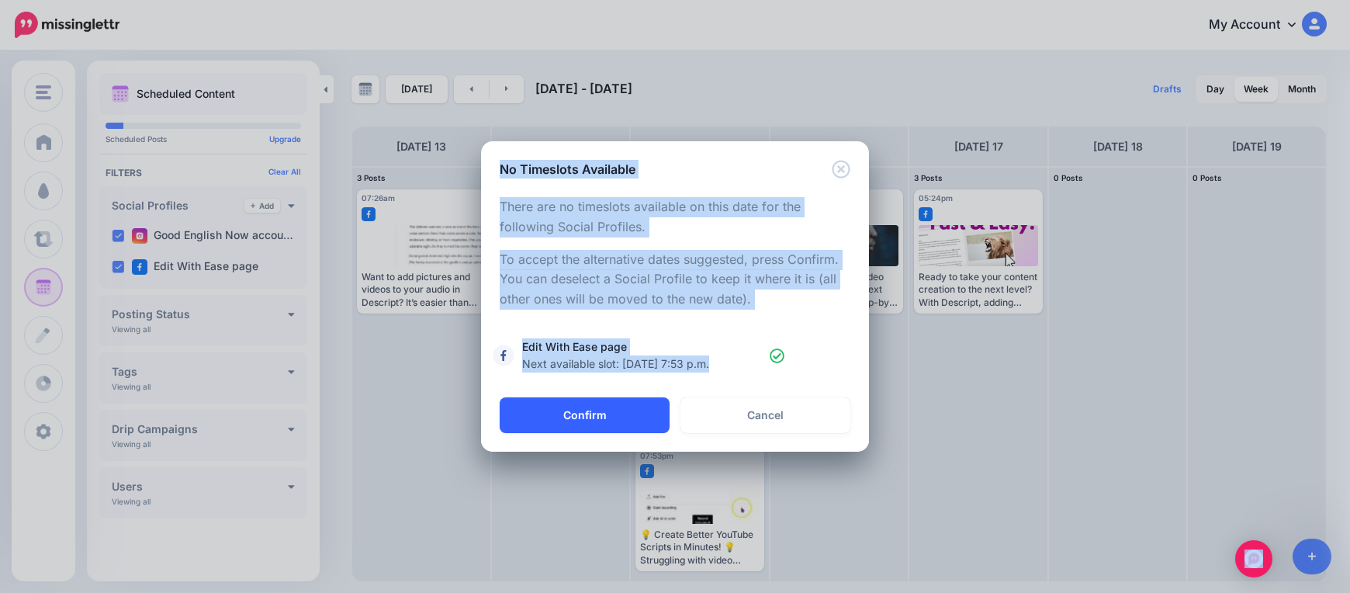
click at [636, 420] on button "Confirm" at bounding box center [585, 415] width 170 height 36
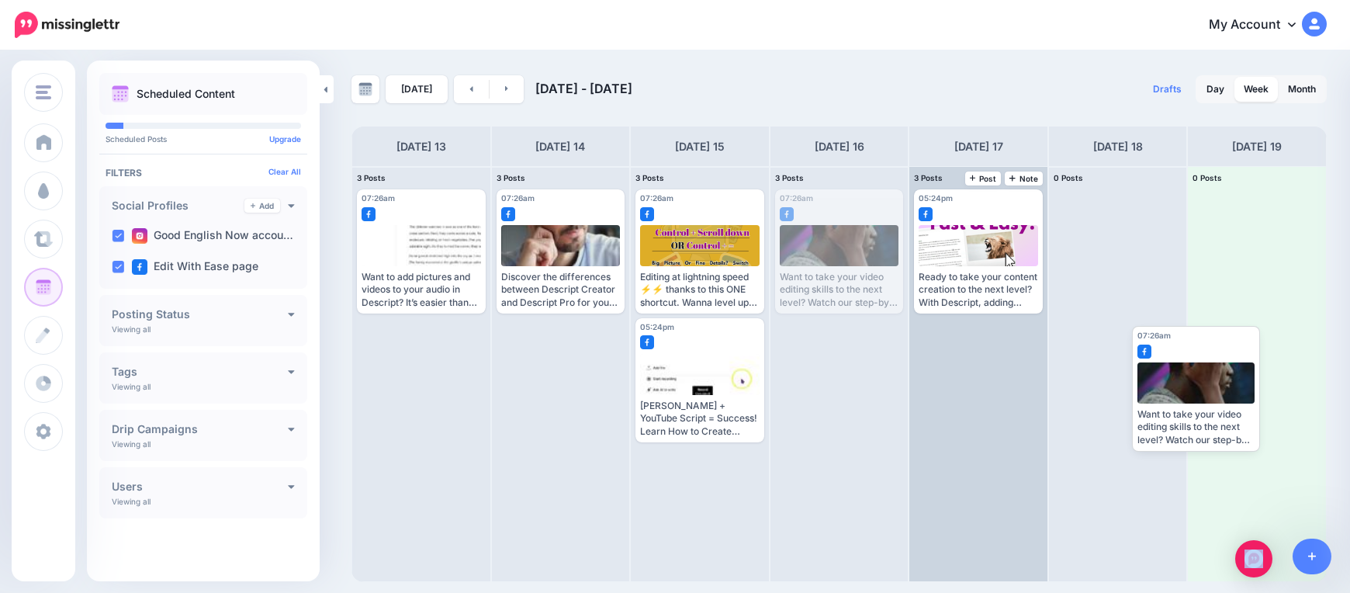
drag, startPoint x: 849, startPoint y: 262, endPoint x: 935, endPoint y: 369, distance: 137.4
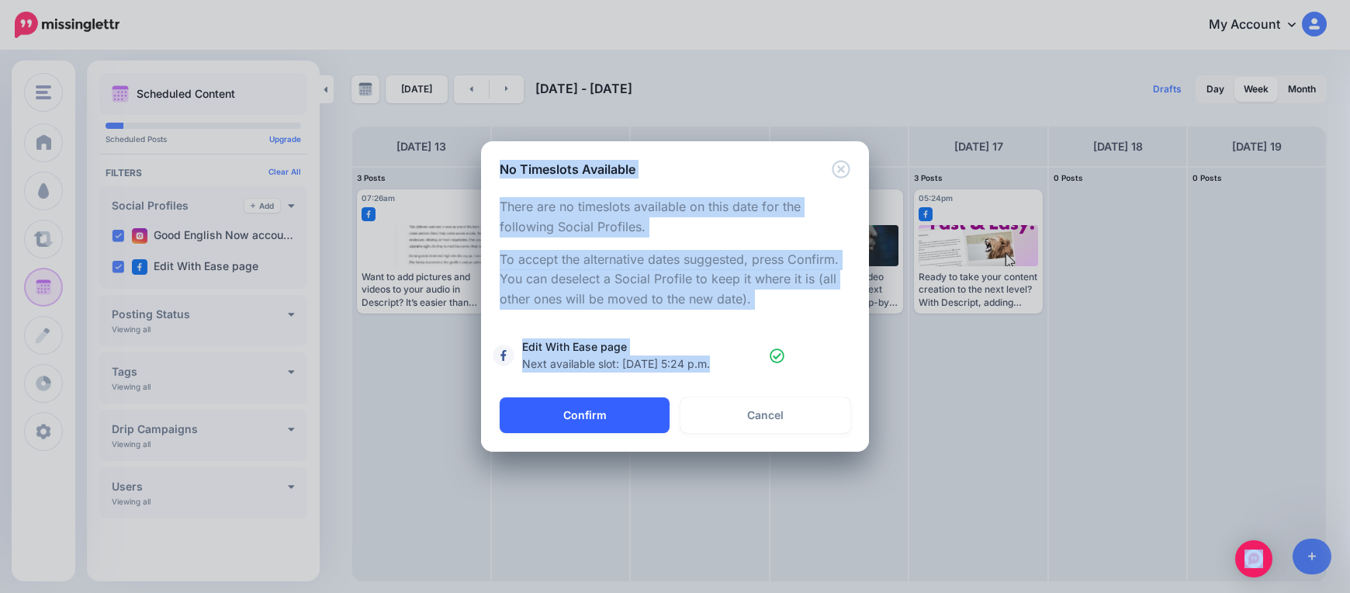
click at [562, 413] on button "Confirm" at bounding box center [585, 415] width 170 height 36
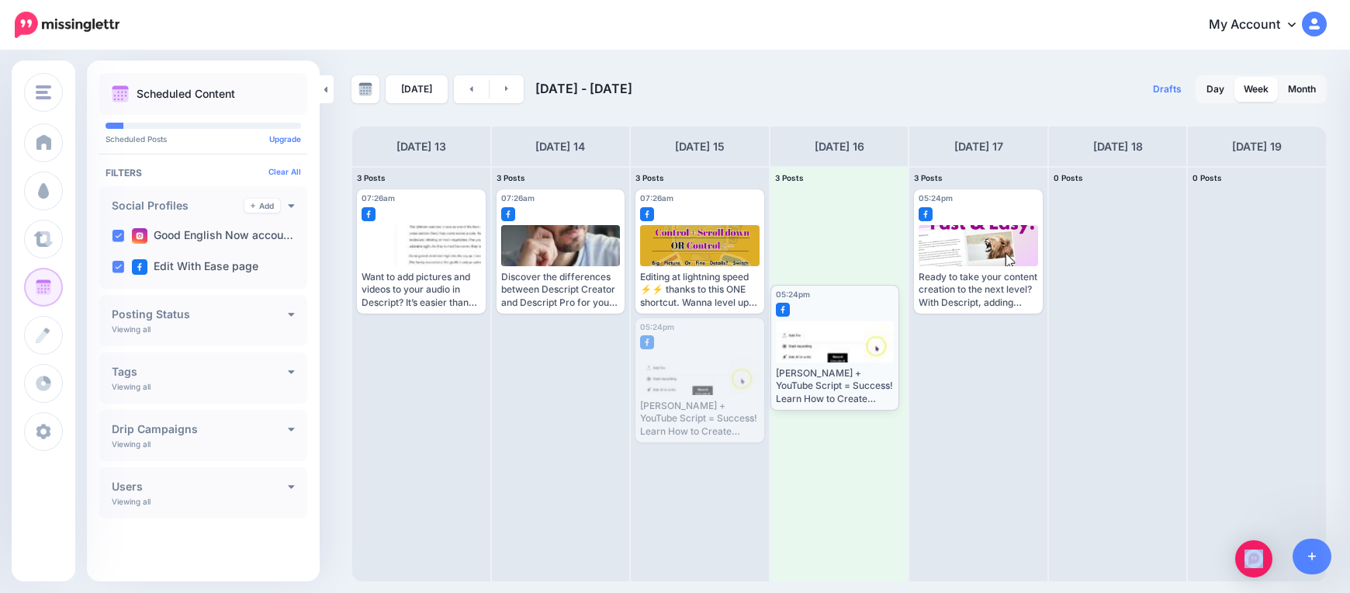
drag, startPoint x: 695, startPoint y: 383, endPoint x: 836, endPoint y: 349, distance: 145.2
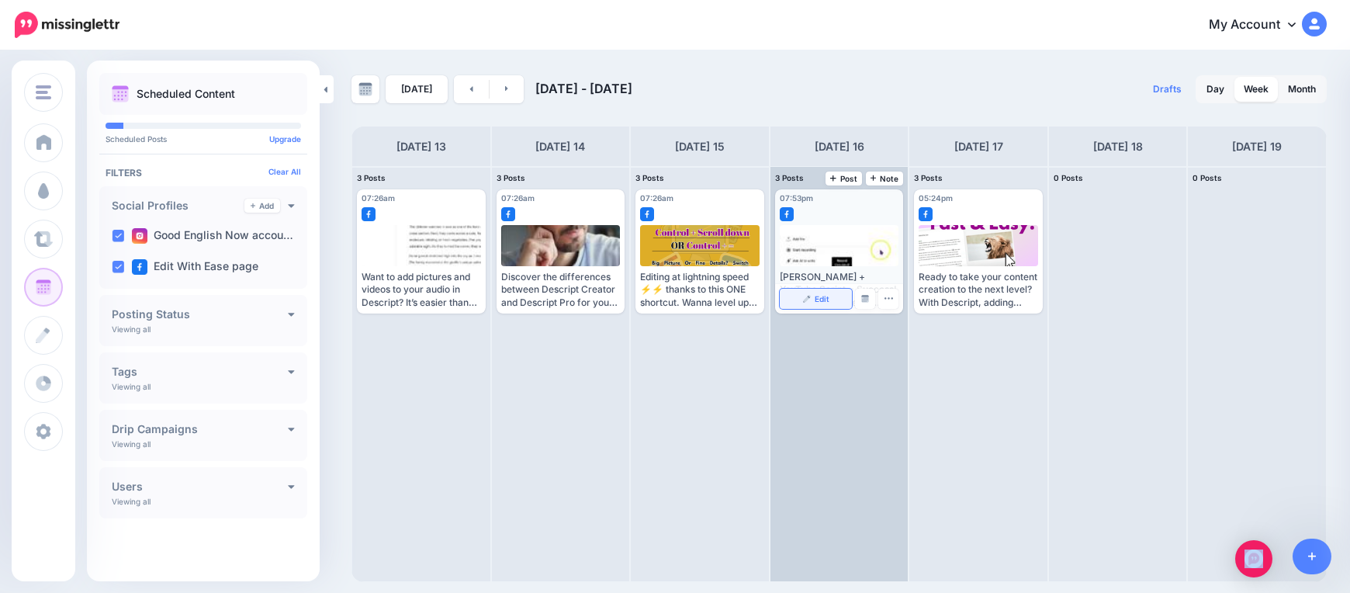
click at [809, 302] on img at bounding box center [807, 299] width 8 height 8
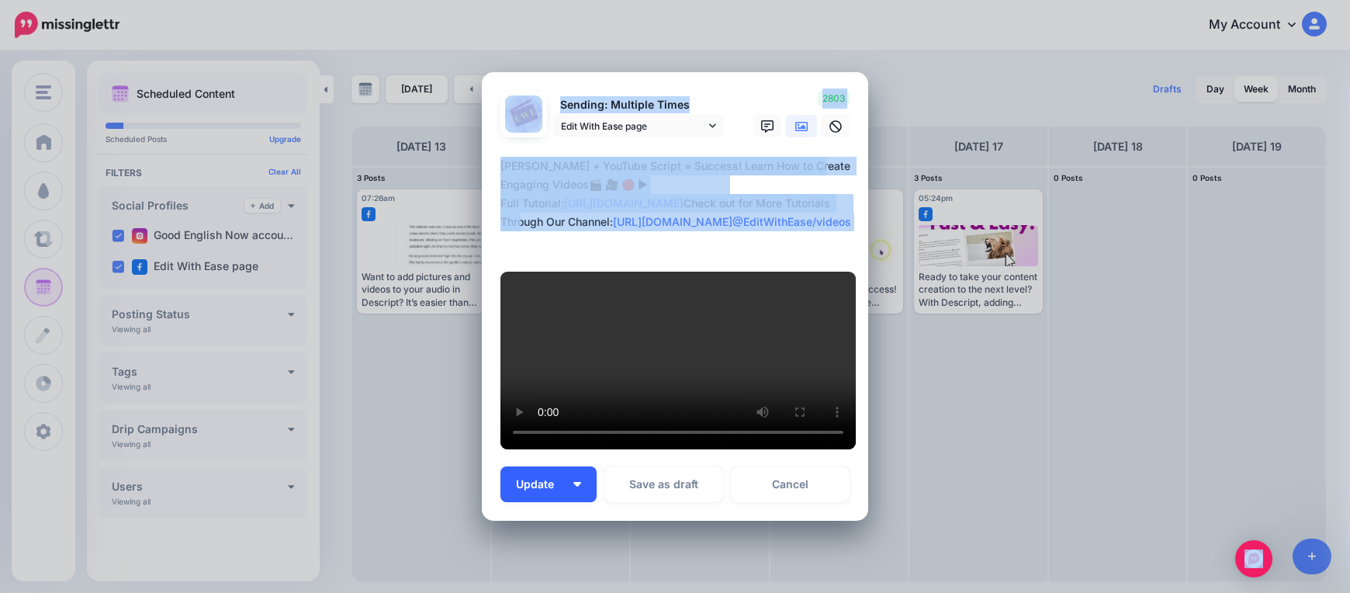
click at [552, 479] on span "Update" at bounding box center [541, 484] width 50 height 11
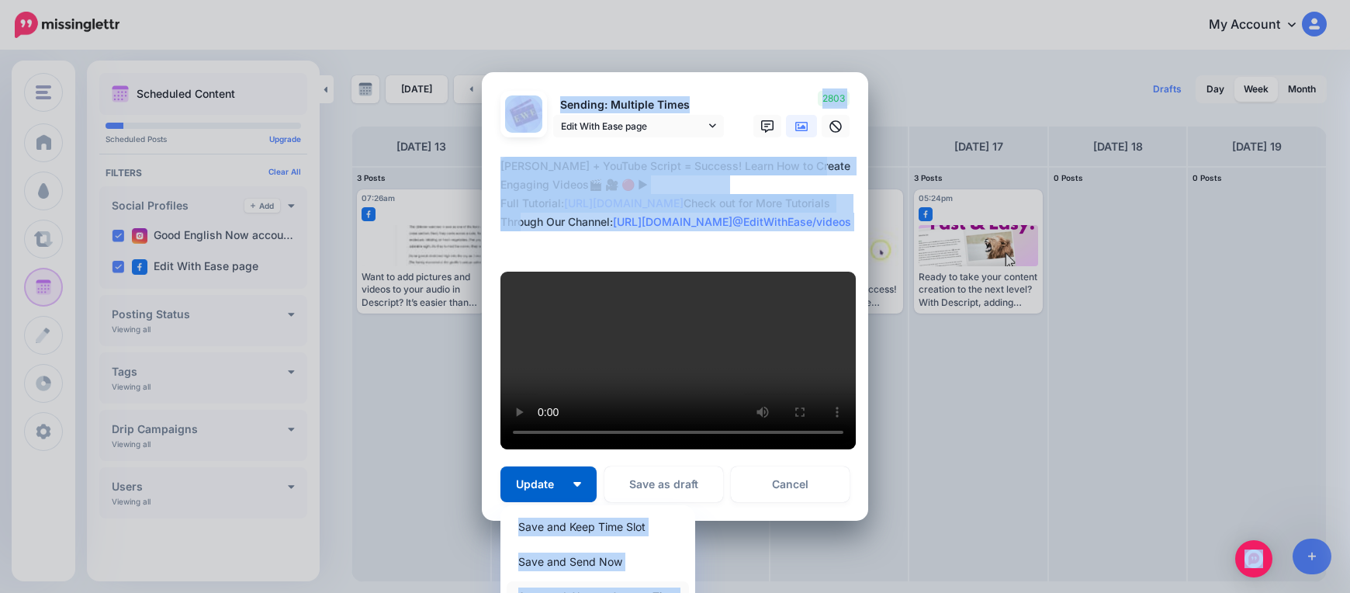
click at [568, 581] on link "Save and Choose Custom Time" at bounding box center [598, 596] width 182 height 30
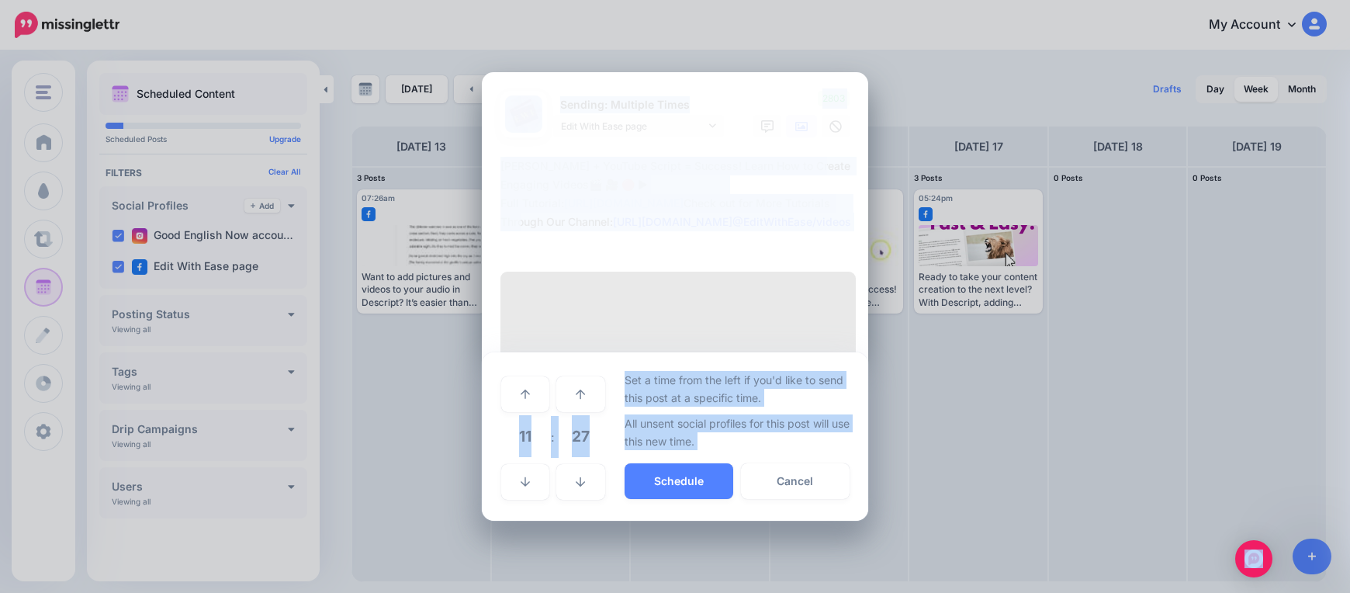
click at [529, 415] on span "11" at bounding box center [525, 436] width 42 height 42
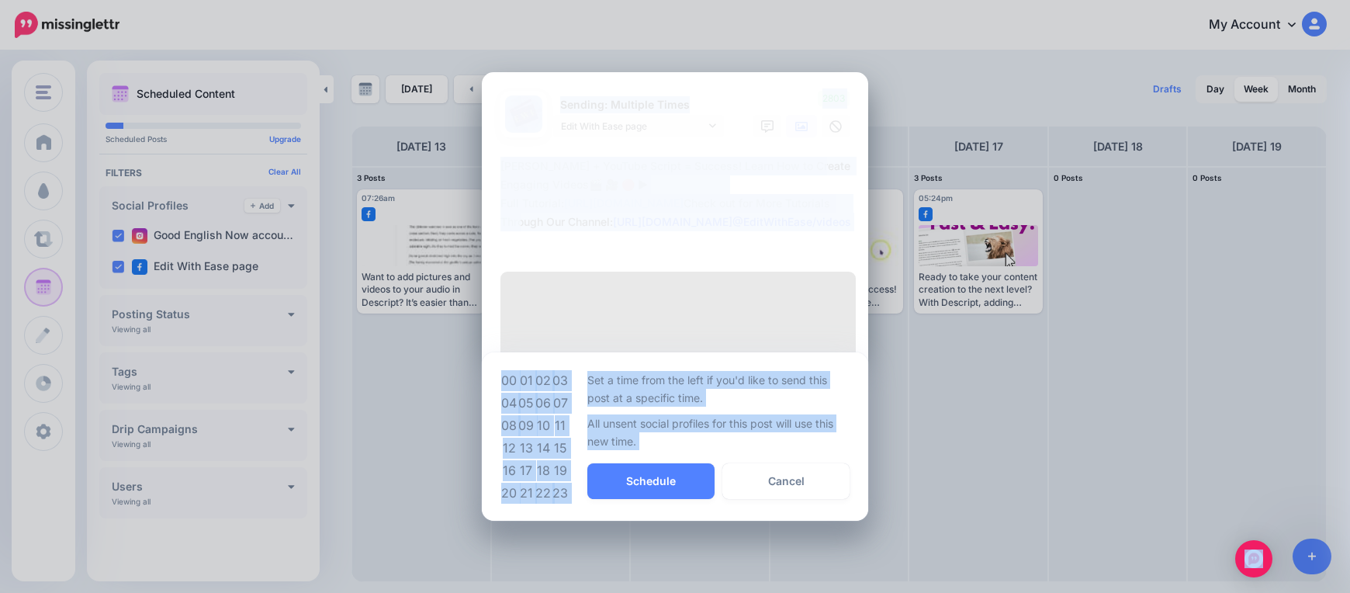
drag, startPoint x: 563, startPoint y: 366, endPoint x: 570, endPoint y: 380, distance: 15.6
click at [564, 392] on td "07" at bounding box center [560, 403] width 17 height 22
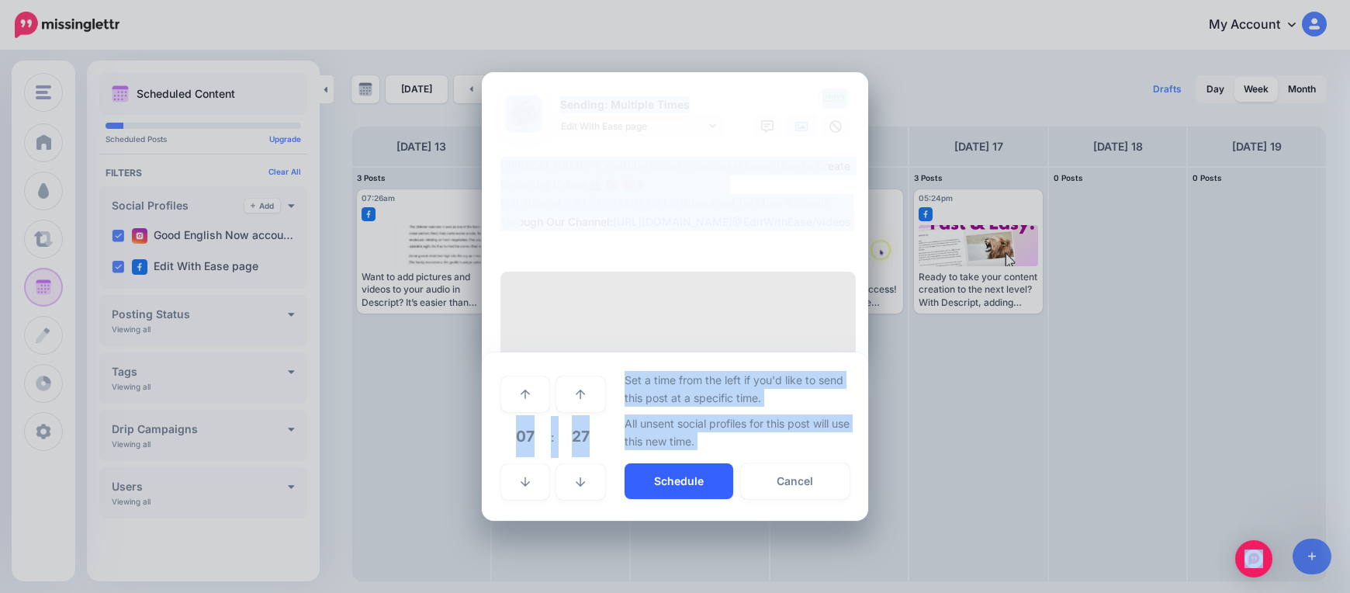
click at [651, 463] on button "Schedule" at bounding box center [678, 481] width 109 height 36
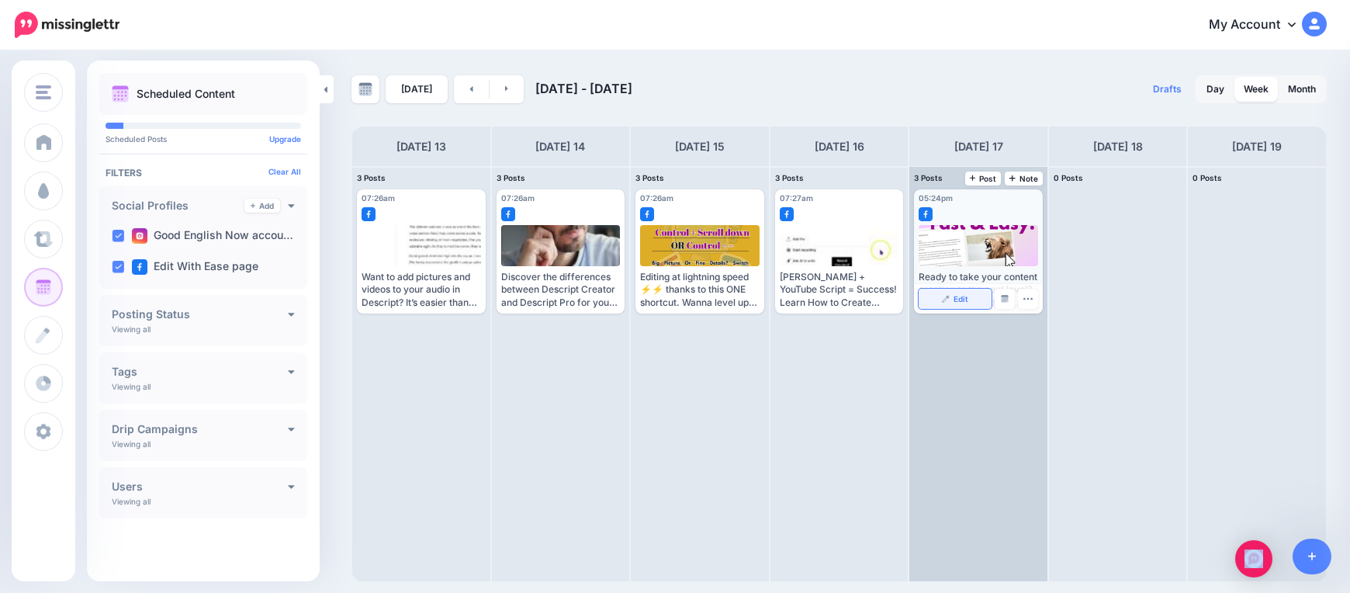
click at [942, 298] on link "Edit" at bounding box center [954, 299] width 73 height 20
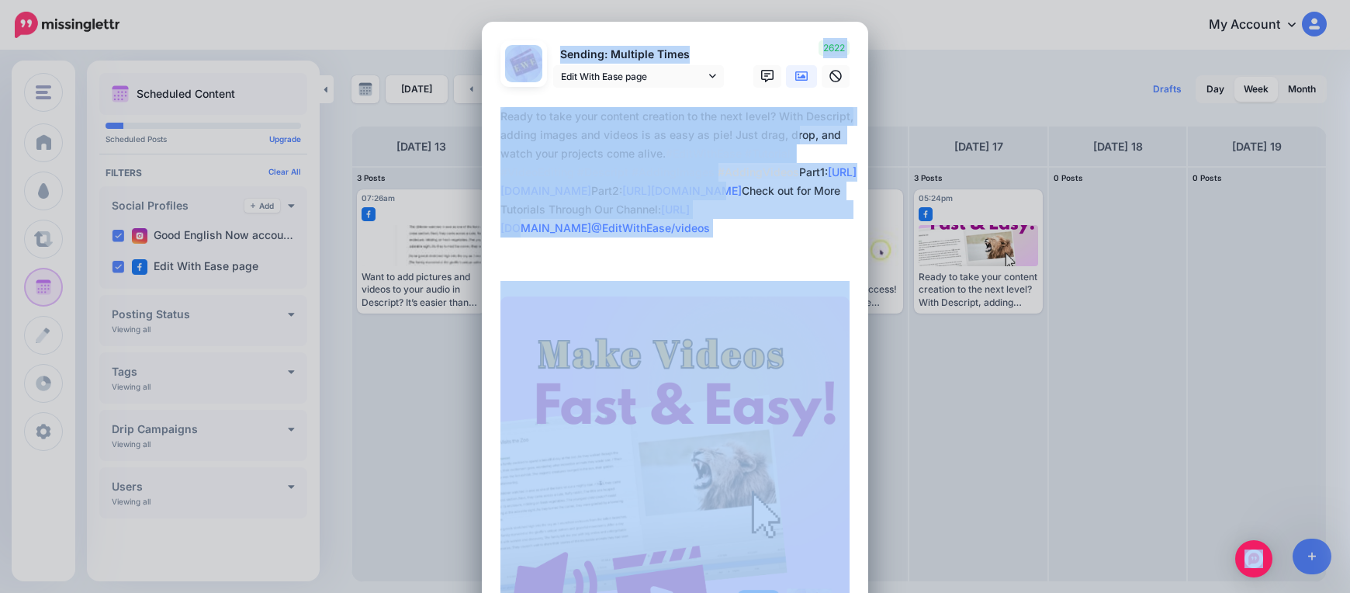
click at [724, 168] on textarea "**********" at bounding box center [678, 191] width 357 height 168
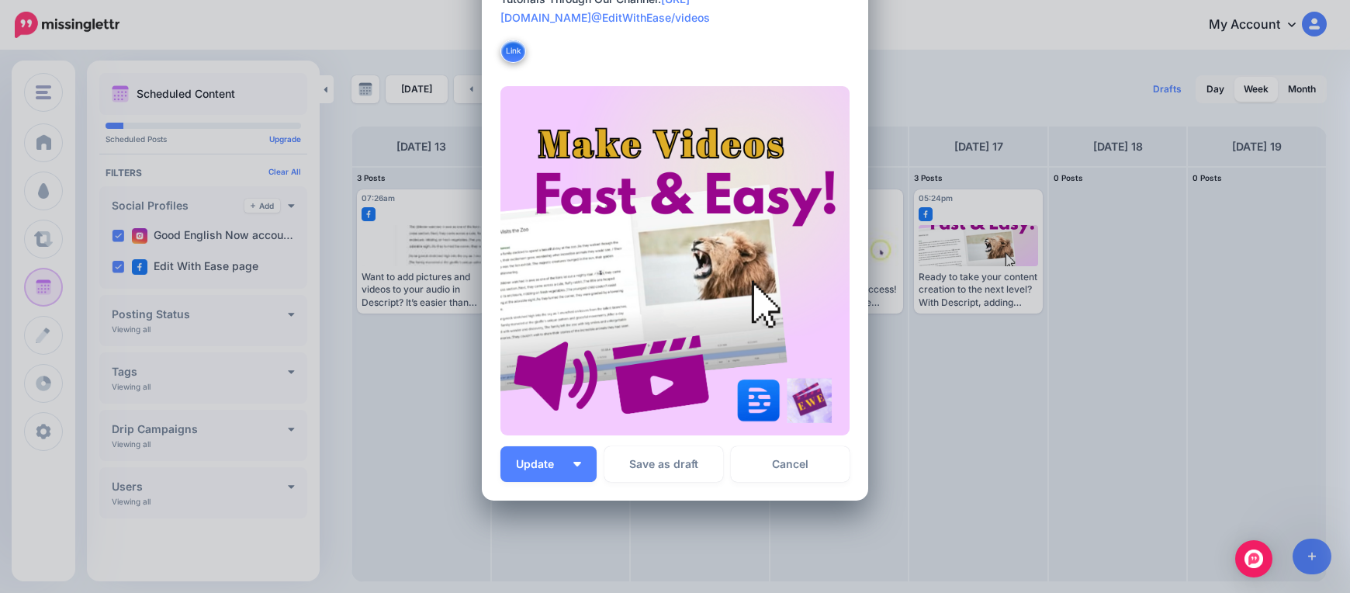
scroll to position [286, 0]
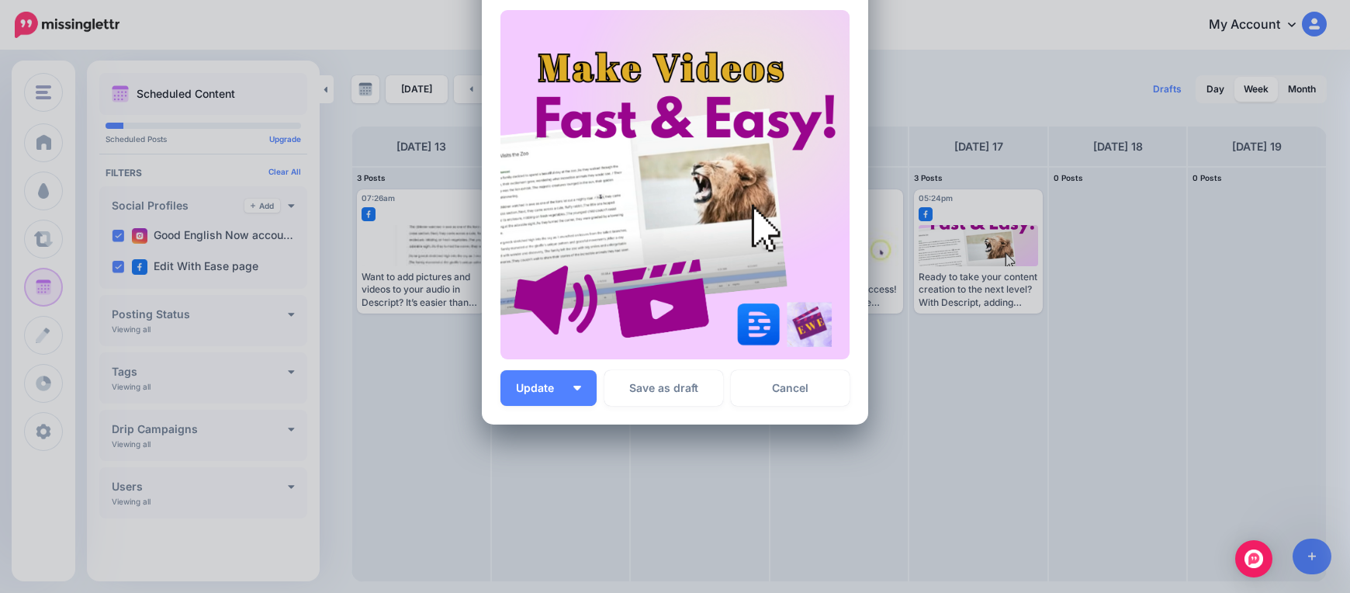
drag, startPoint x: 534, startPoint y: 396, endPoint x: 609, endPoint y: 427, distance: 80.4
click at [534, 399] on button "Update" at bounding box center [548, 388] width 96 height 36
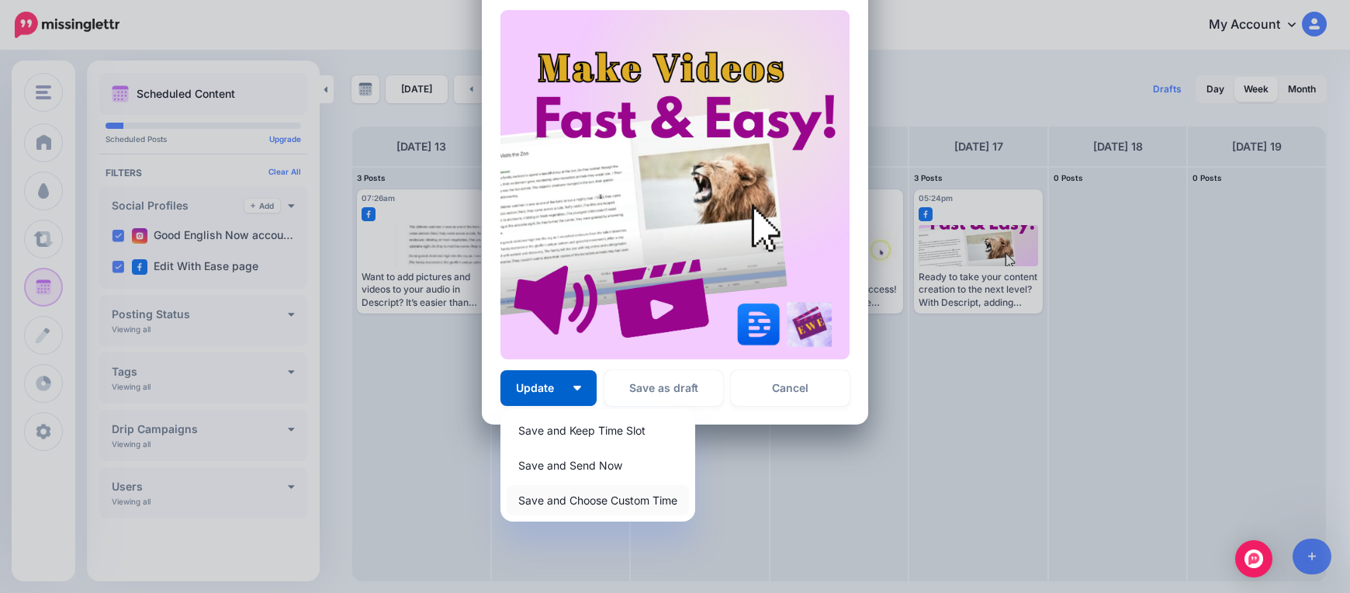
click at [541, 500] on link "Save and Choose Custom Time" at bounding box center [598, 500] width 182 height 30
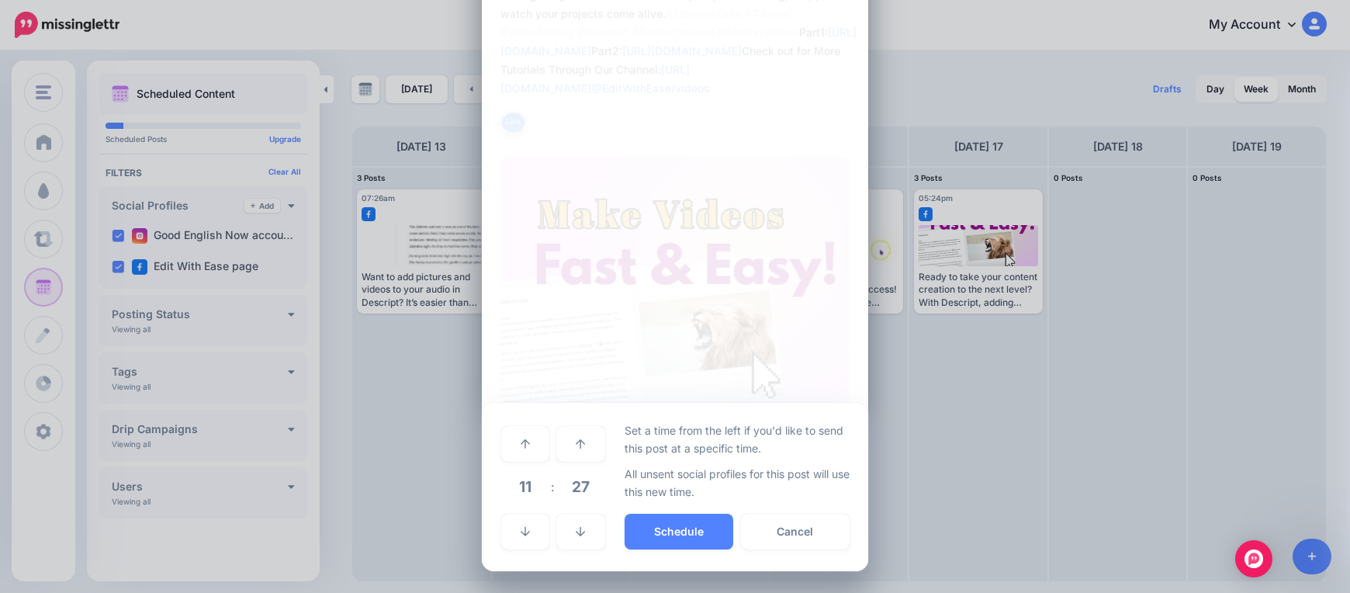
click at [527, 491] on span "11" at bounding box center [525, 486] width 42 height 42
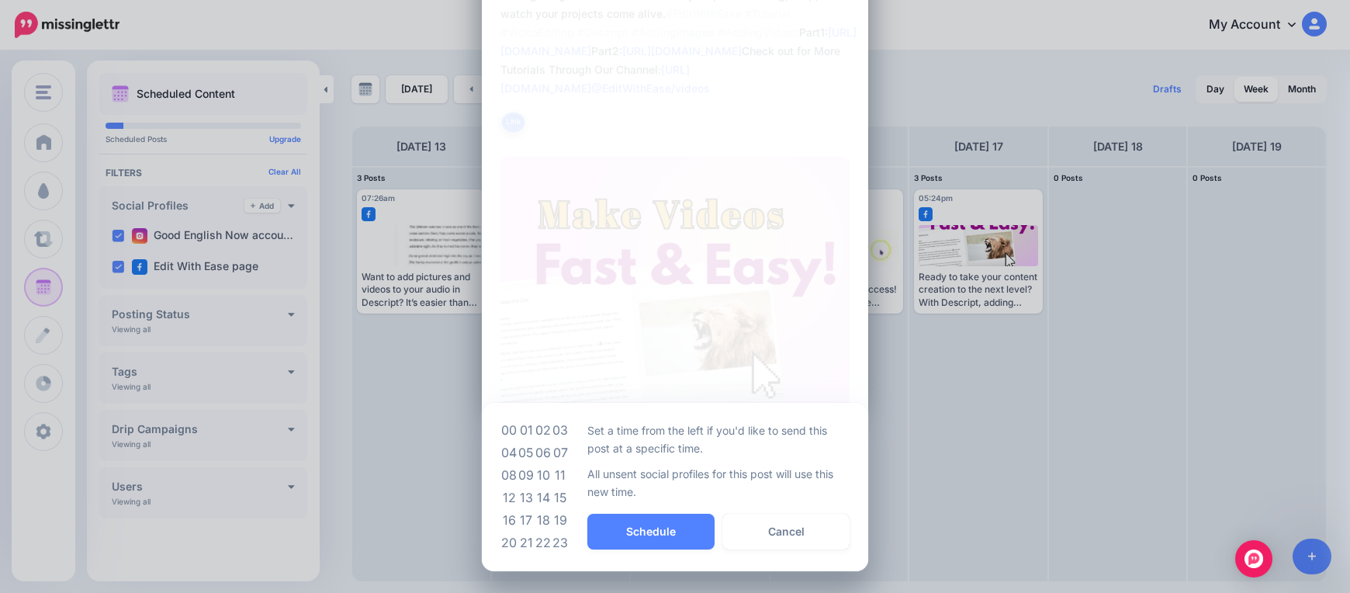
drag, startPoint x: 558, startPoint y: 455, endPoint x: 569, endPoint y: 471, distance: 19.6
click at [558, 456] on td "07" at bounding box center [560, 452] width 17 height 22
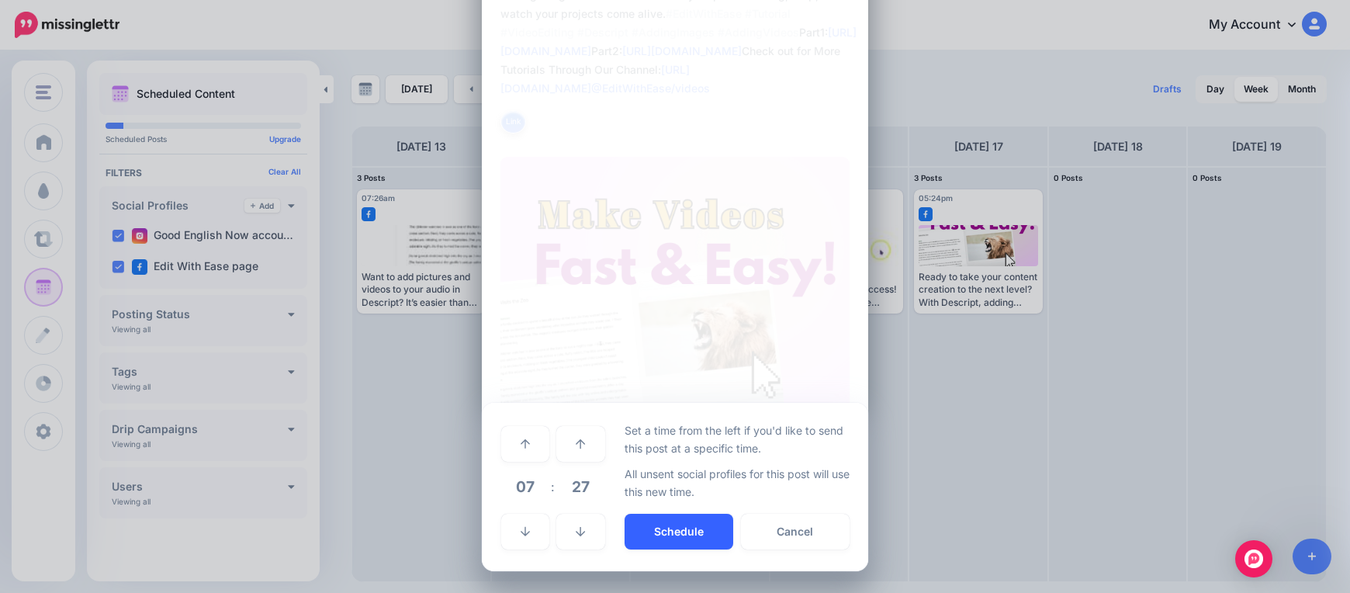
click at [654, 527] on button "Schedule" at bounding box center [678, 531] width 109 height 36
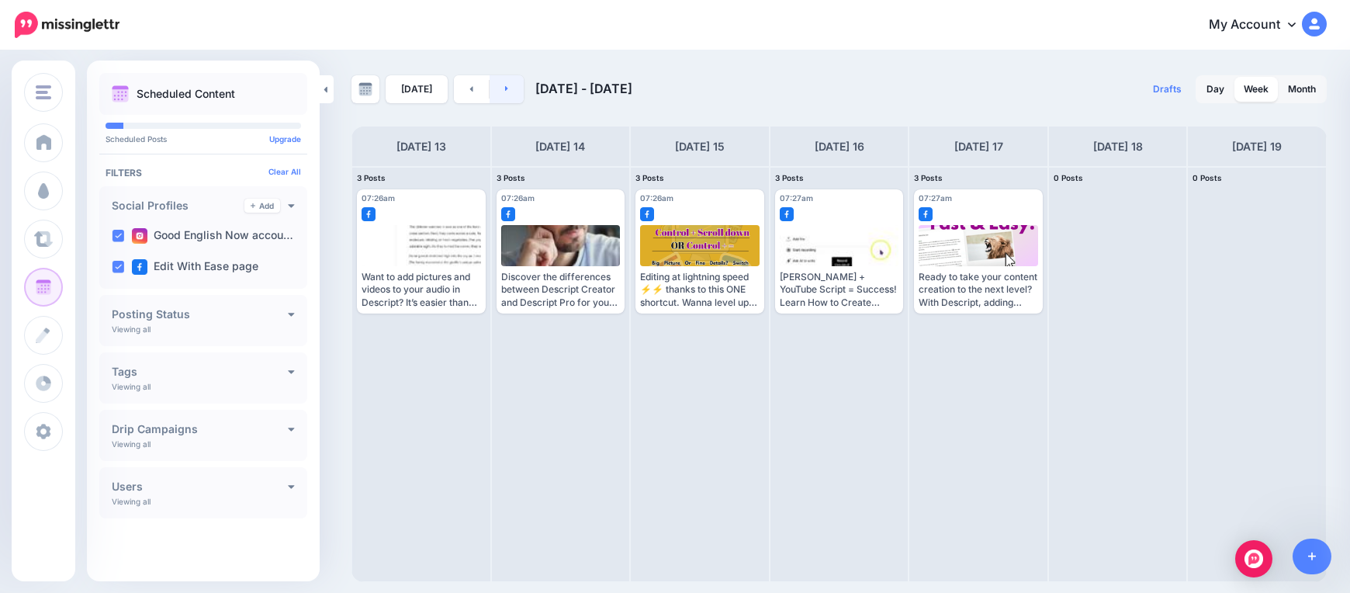
click at [506, 88] on link at bounding box center [506, 89] width 35 height 28
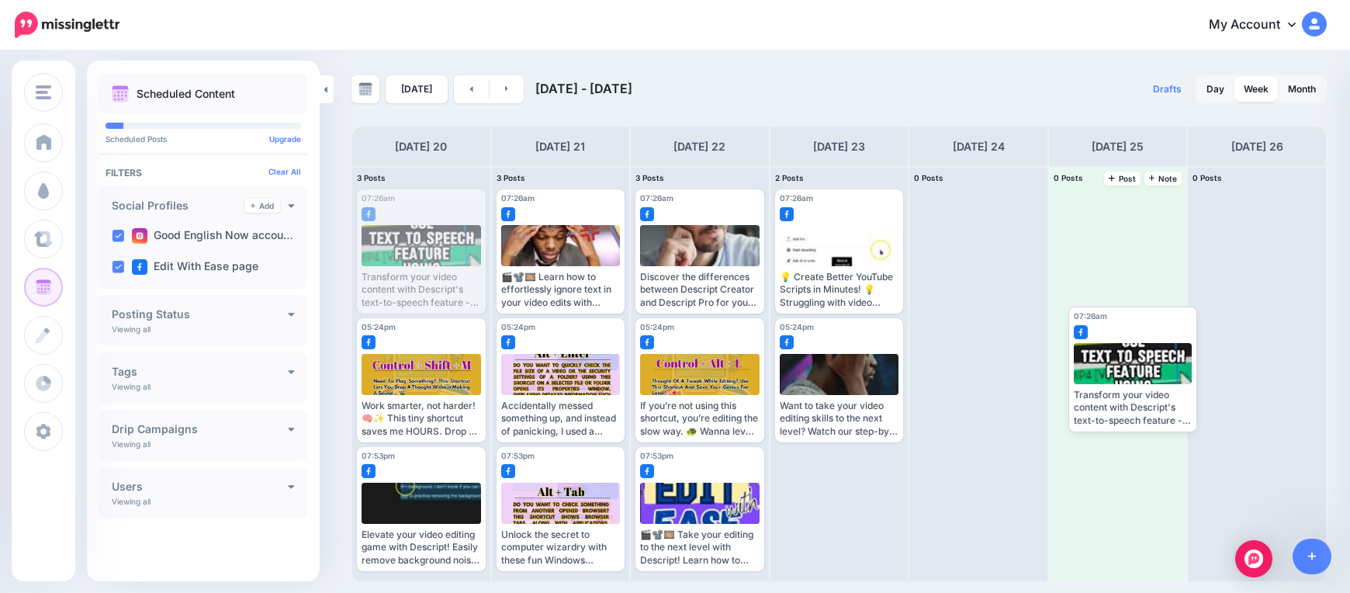
drag, startPoint x: 419, startPoint y: 251, endPoint x: 1118, endPoint y: 367, distance: 708.4
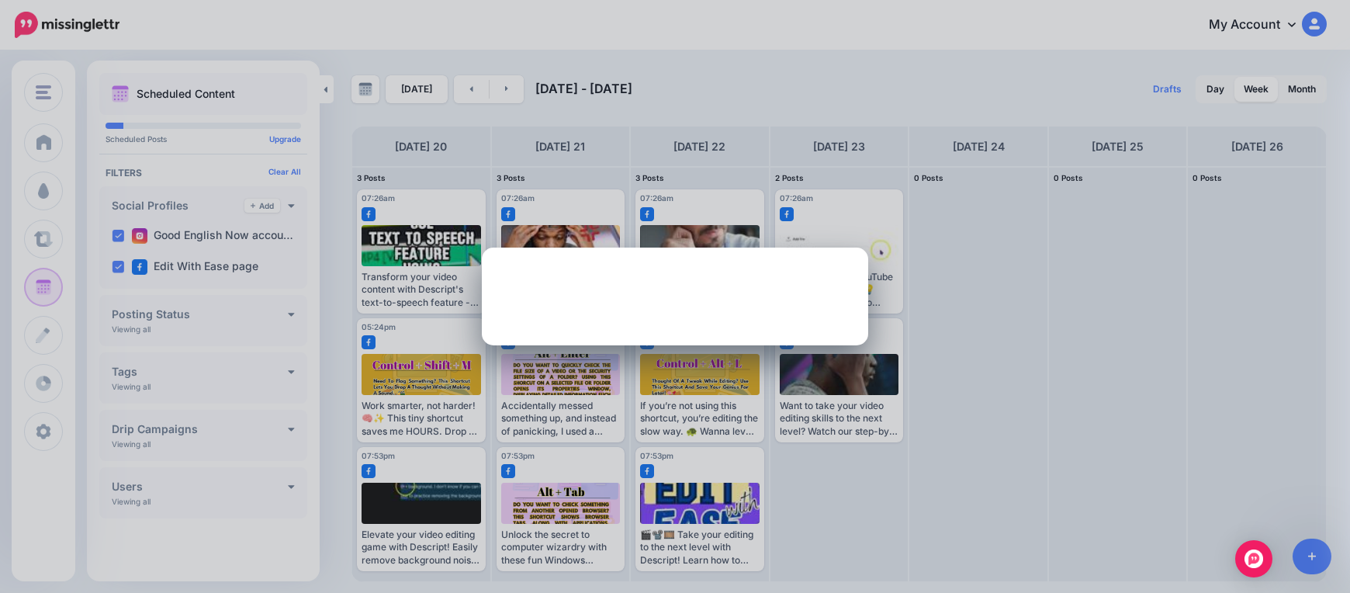
scroll to position [0, 0]
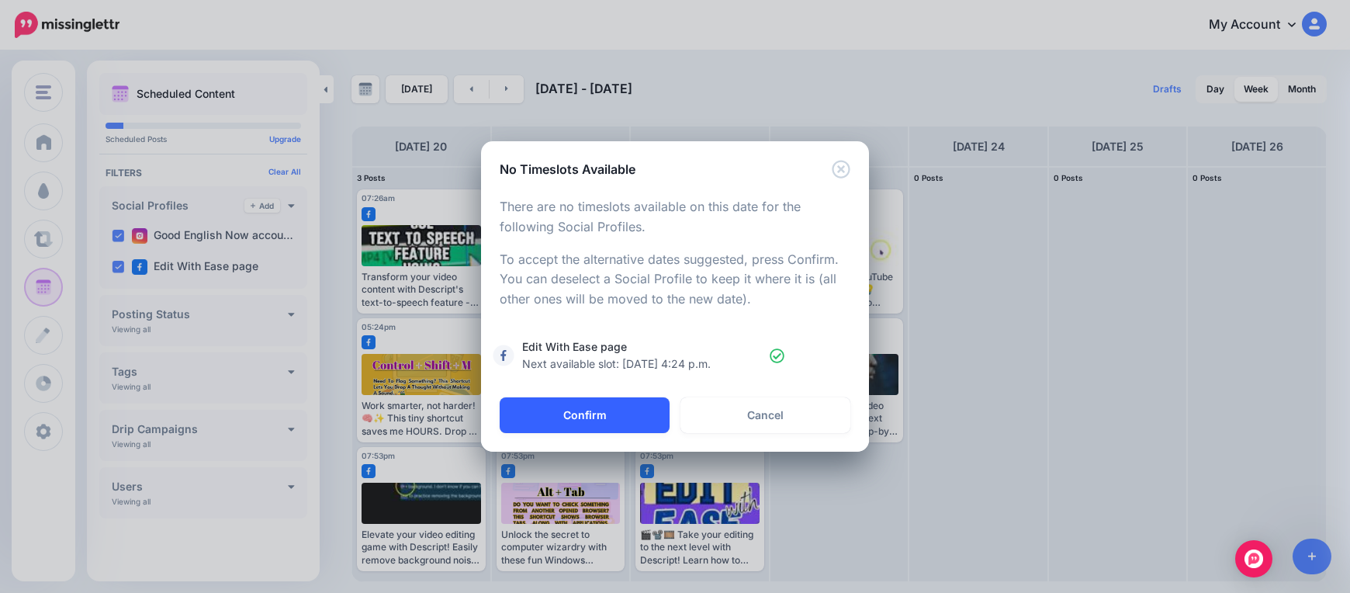
click at [602, 427] on button "Confirm" at bounding box center [585, 415] width 170 height 36
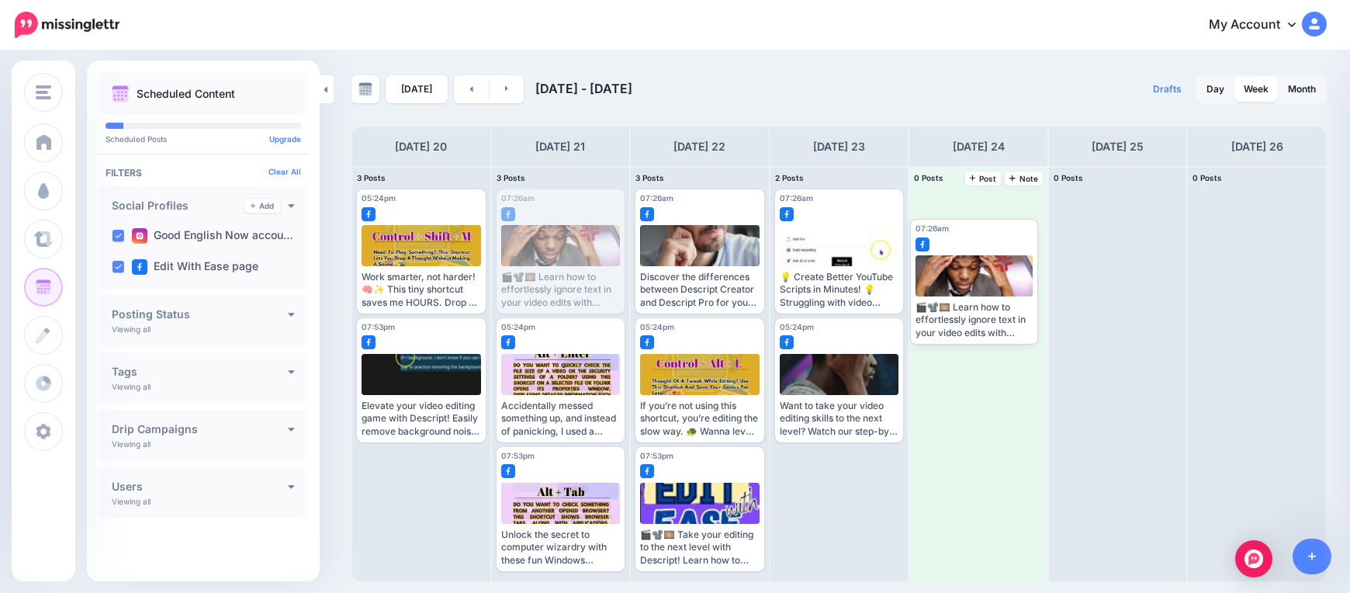
drag, startPoint x: 571, startPoint y: 238, endPoint x: 983, endPoint y: 268, distance: 412.9
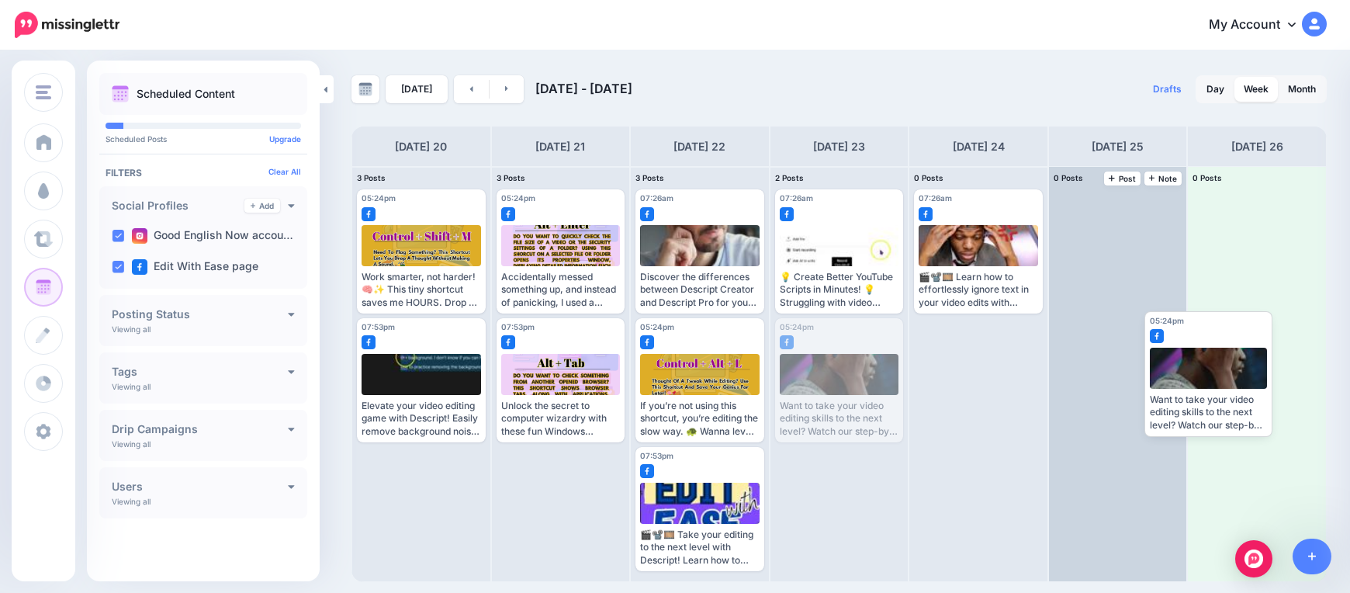
drag, startPoint x: 843, startPoint y: 380, endPoint x: 1178, endPoint y: 368, distance: 335.3
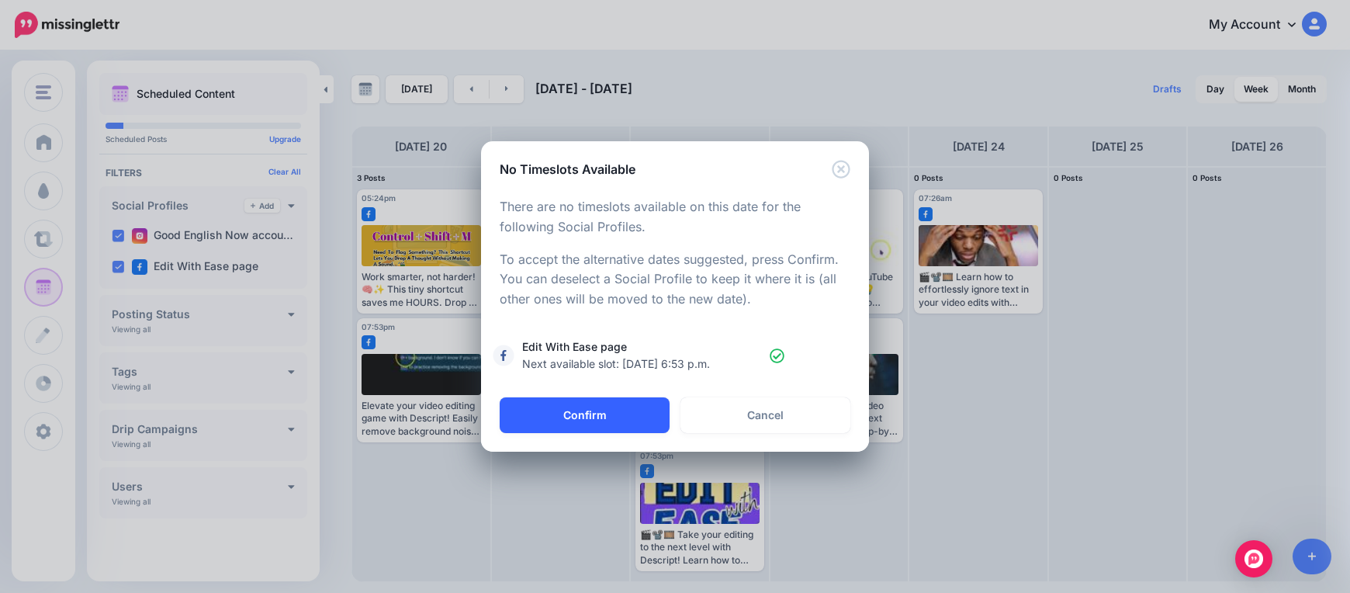
click at [610, 417] on button "Confirm" at bounding box center [585, 415] width 170 height 36
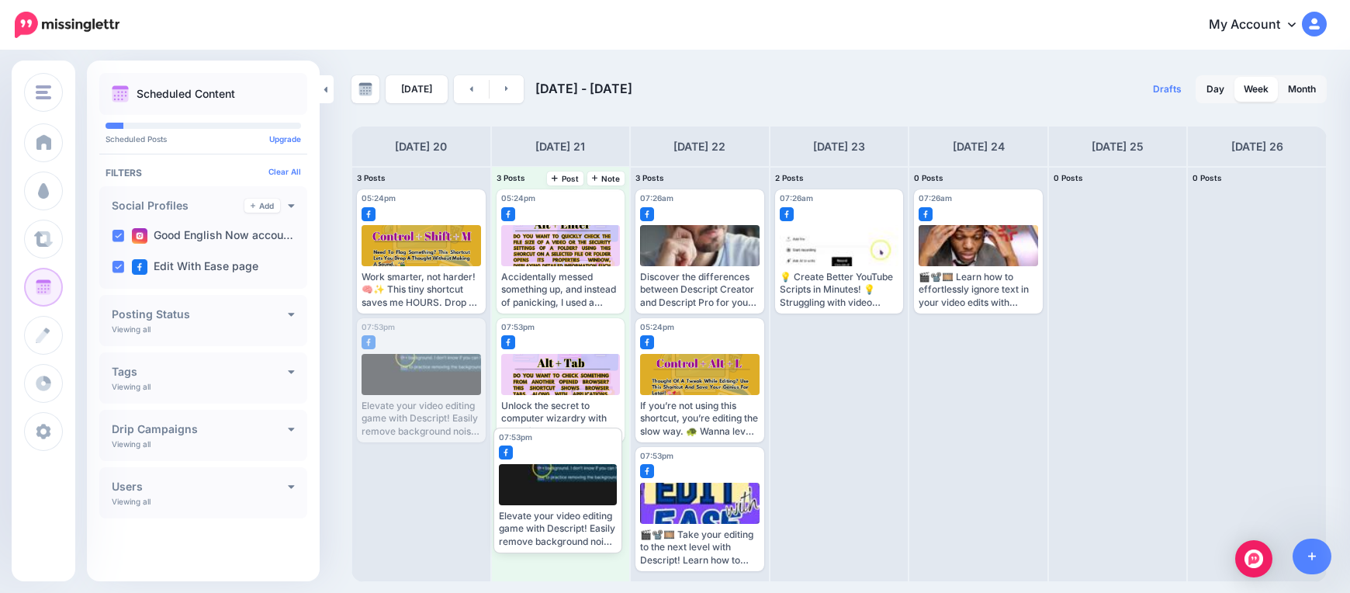
drag, startPoint x: 415, startPoint y: 394, endPoint x: 560, endPoint y: 483, distance: 170.3
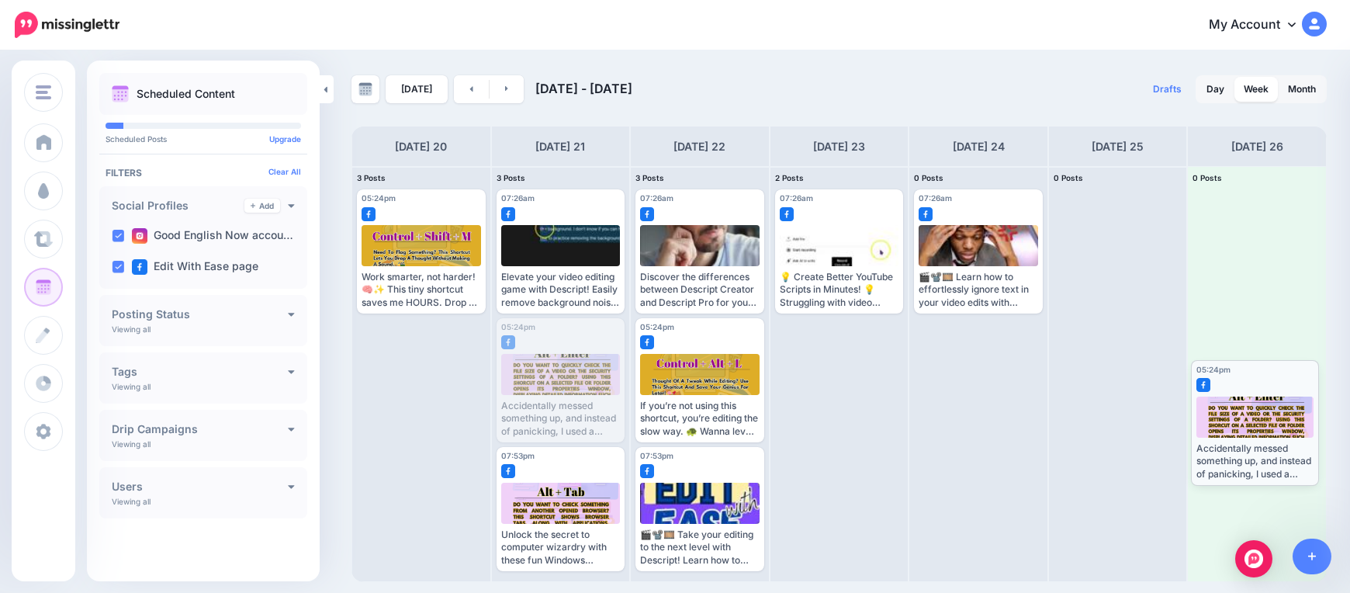
drag, startPoint x: 562, startPoint y: 382, endPoint x: 1257, endPoint y: 424, distance: 695.5
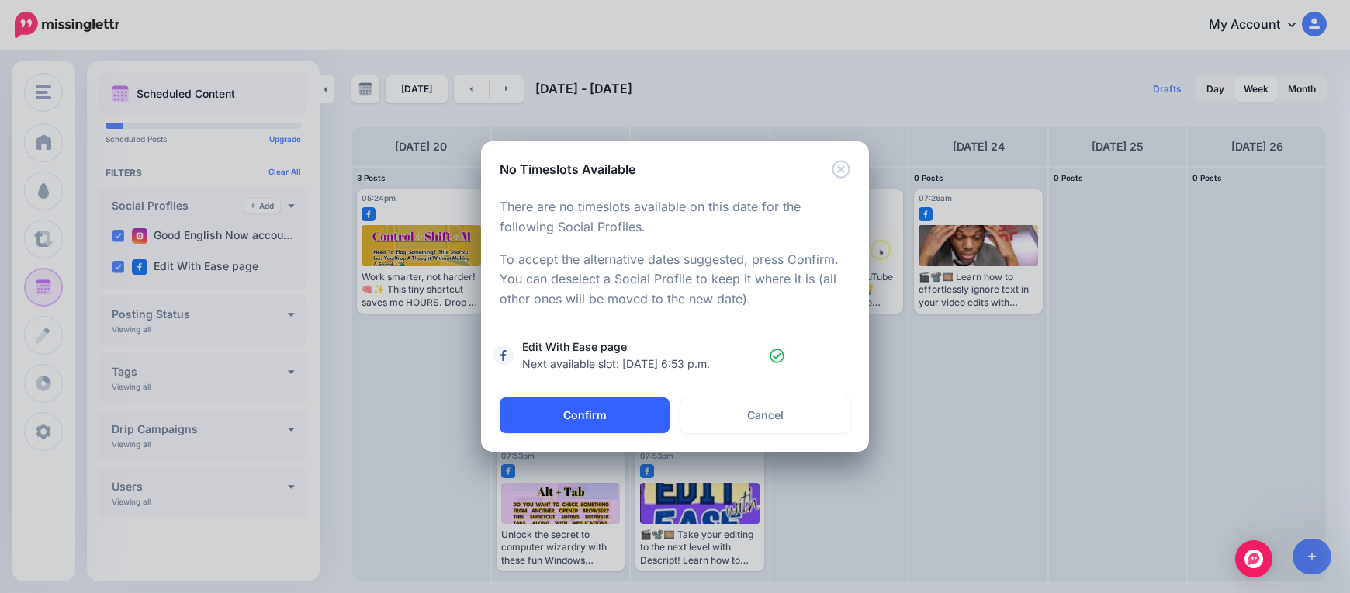
click at [628, 410] on button "Confirm" at bounding box center [585, 415] width 170 height 36
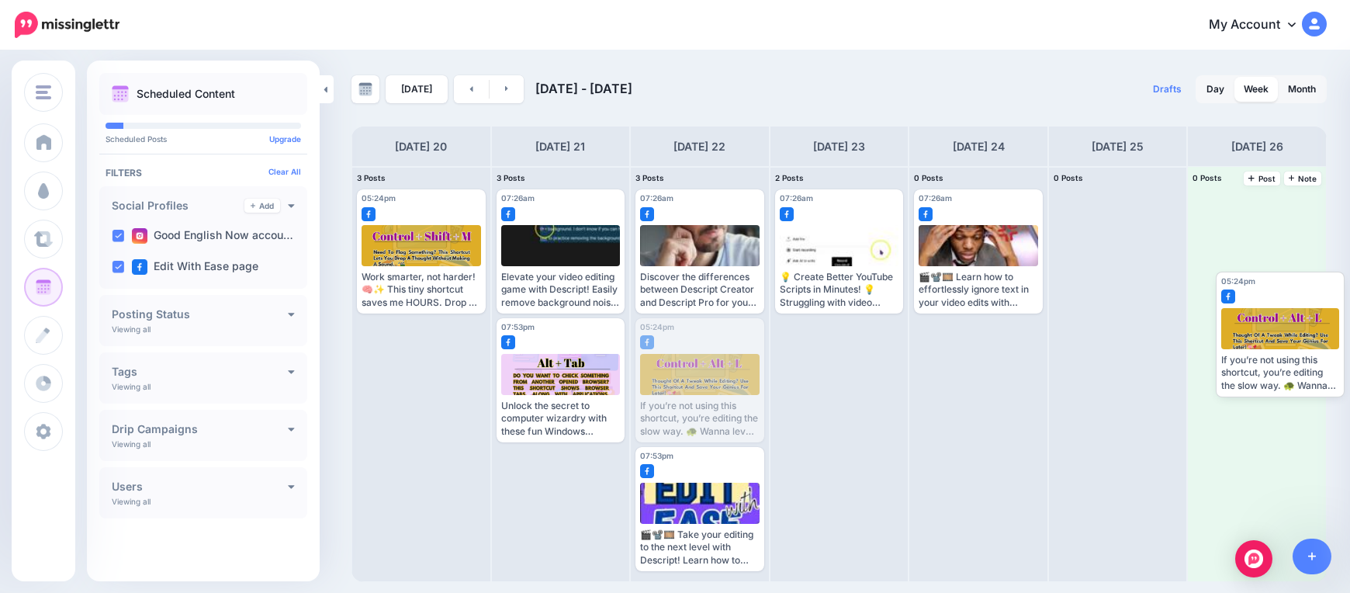
drag, startPoint x: 704, startPoint y: 402, endPoint x: 1254, endPoint y: 354, distance: 552.1
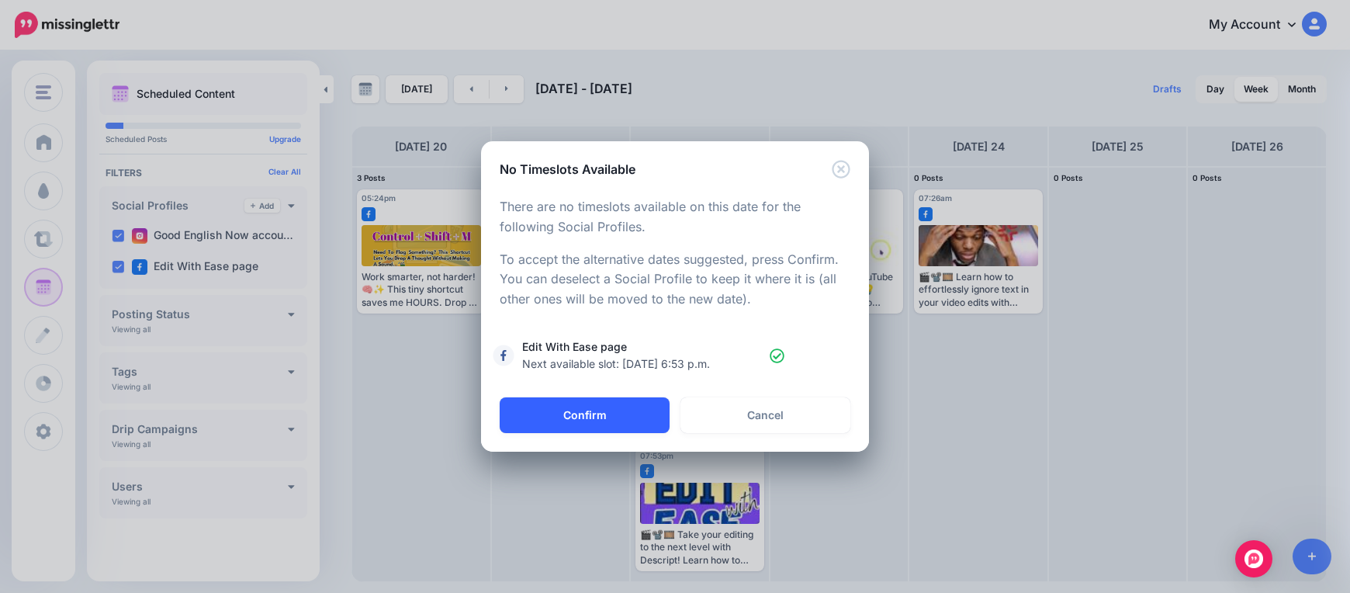
click at [598, 416] on button "Confirm" at bounding box center [585, 415] width 170 height 36
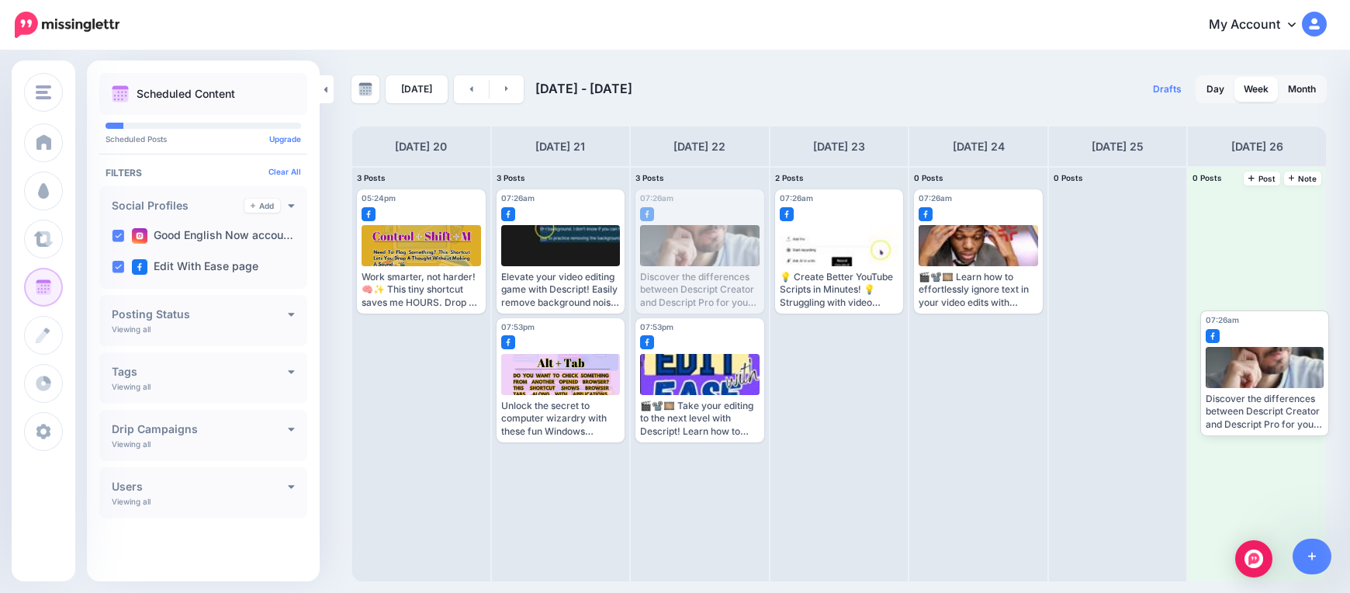
drag, startPoint x: 704, startPoint y: 261, endPoint x: 1199, endPoint y: 365, distance: 506.6
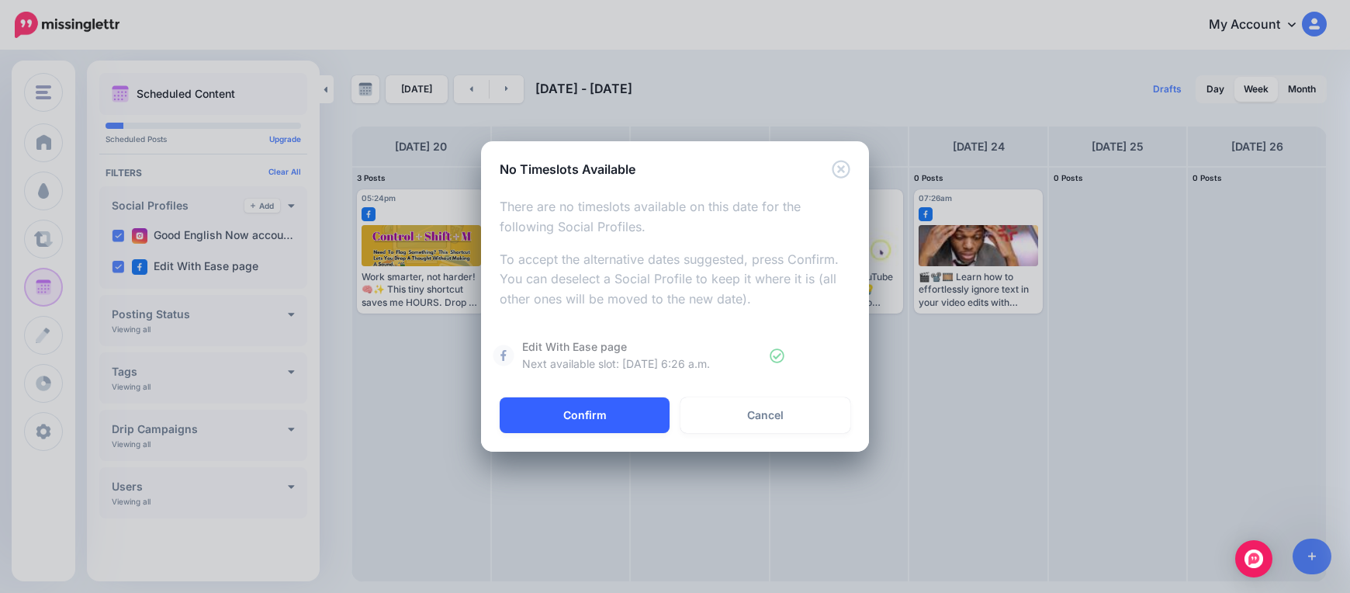
click at [619, 414] on button "Confirm" at bounding box center [585, 415] width 170 height 36
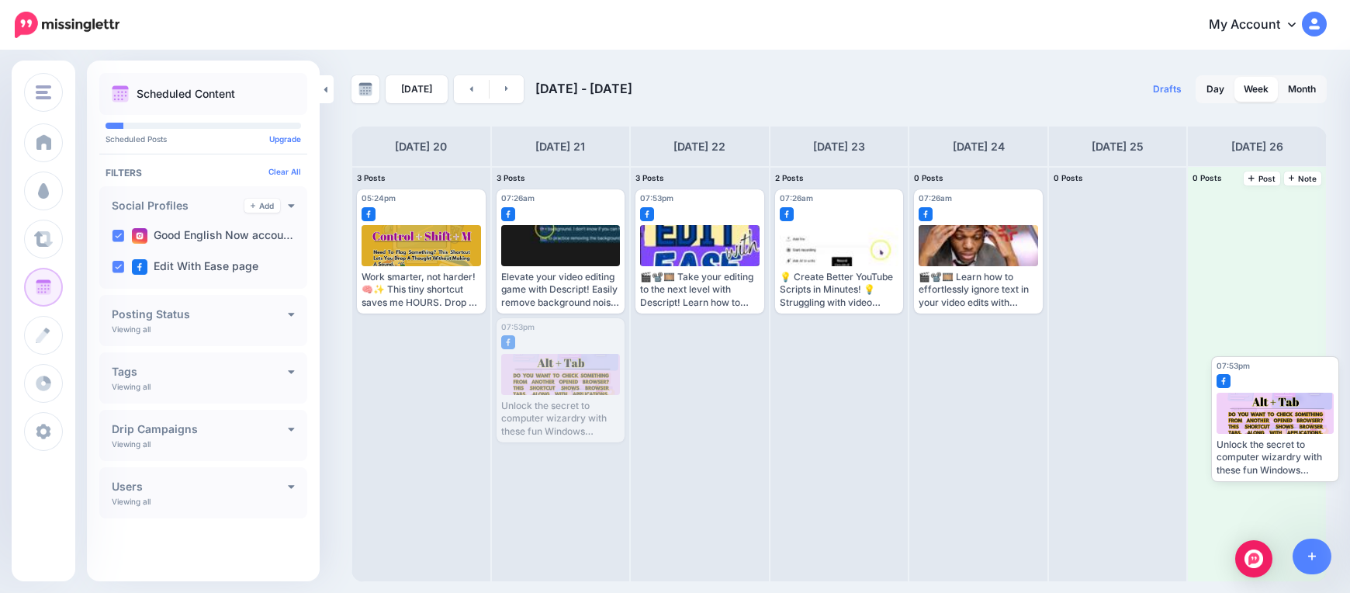
drag, startPoint x: 576, startPoint y: 373, endPoint x: 1258, endPoint y: 407, distance: 683.4
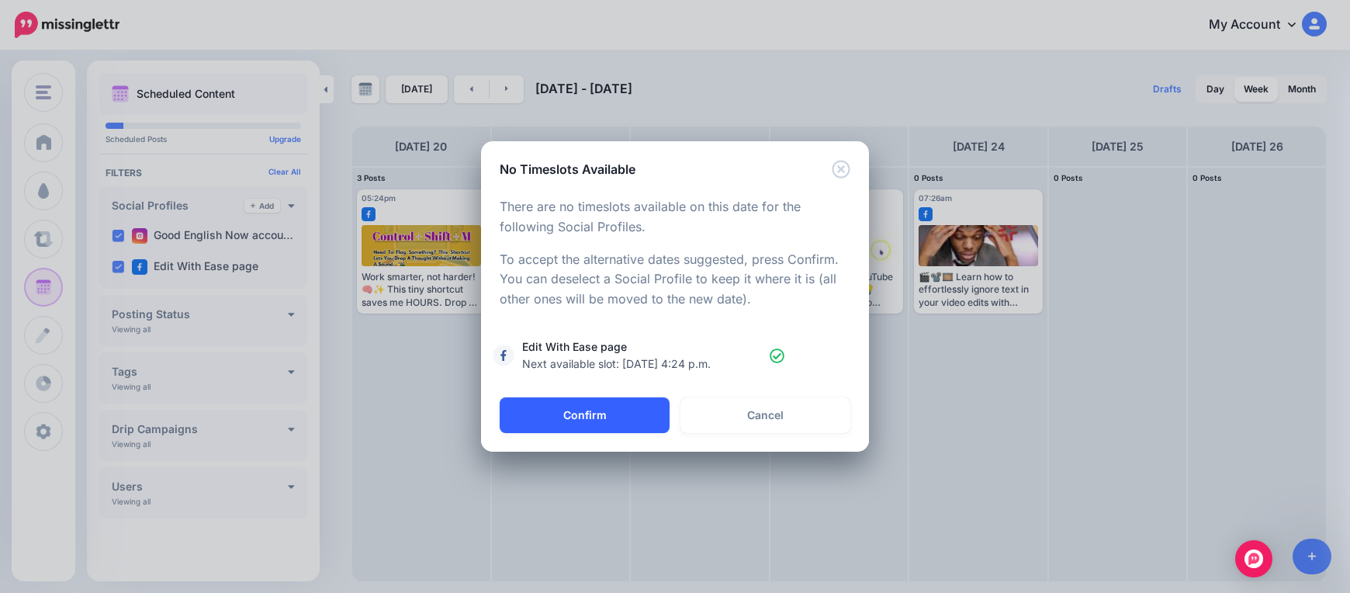
click at [606, 418] on button "Confirm" at bounding box center [585, 415] width 170 height 36
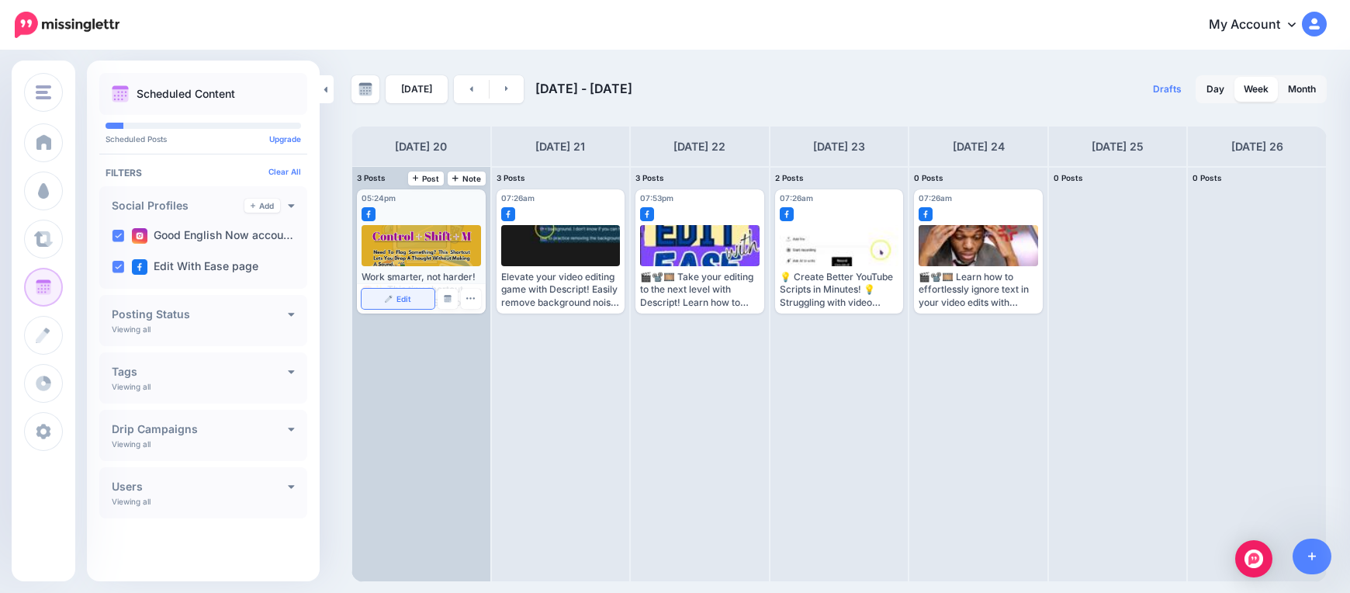
click at [403, 301] on span "Edit" at bounding box center [403, 299] width 15 height 8
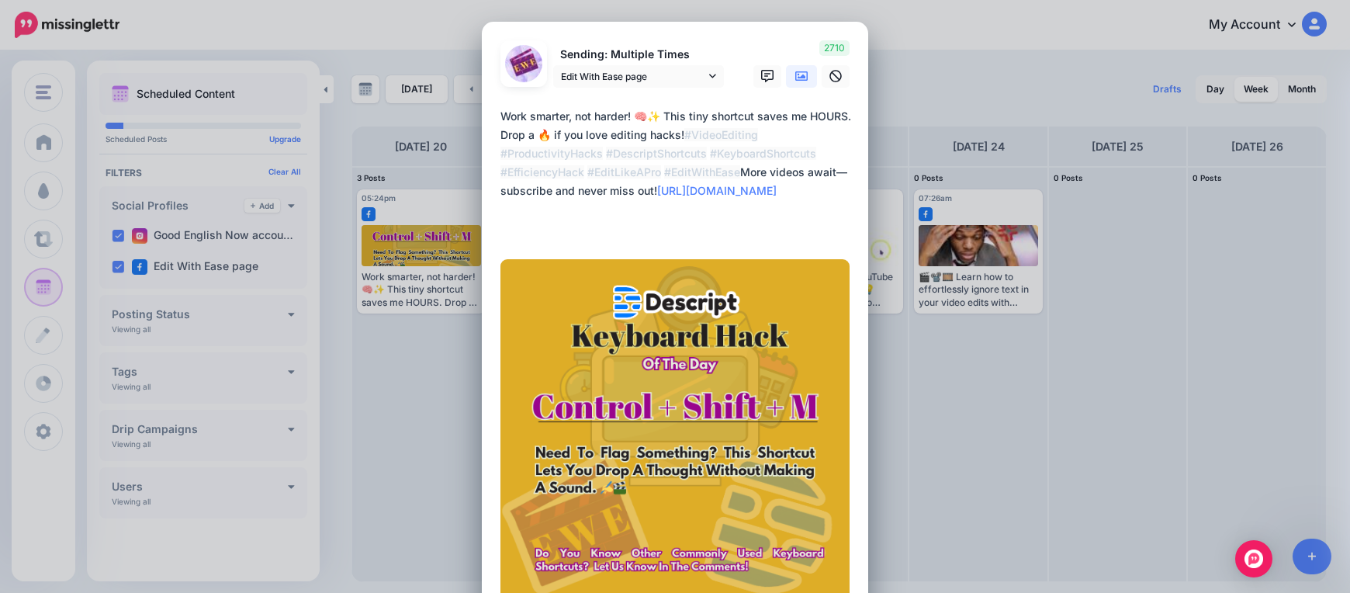
drag, startPoint x: 578, startPoint y: 416, endPoint x: 581, endPoint y: 429, distance: 13.5
drag, startPoint x: 584, startPoint y: 532, endPoint x: 586, endPoint y: 518, distance: 14.2
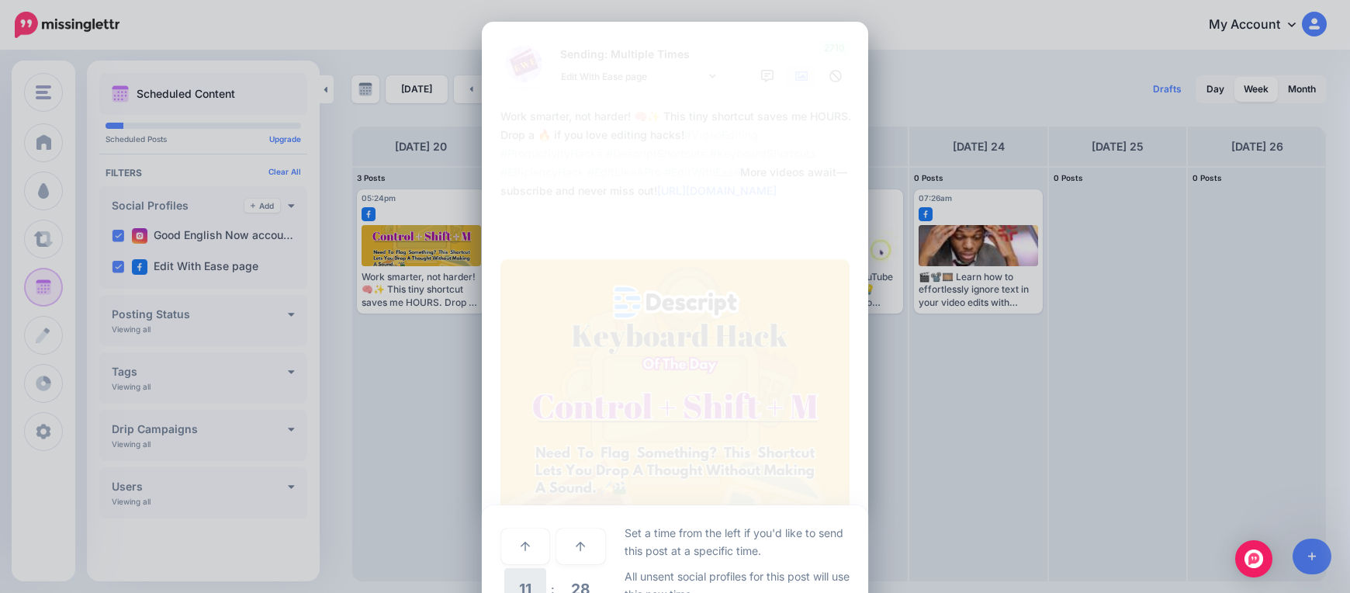
click at [518, 586] on span "11" at bounding box center [525, 589] width 42 height 42
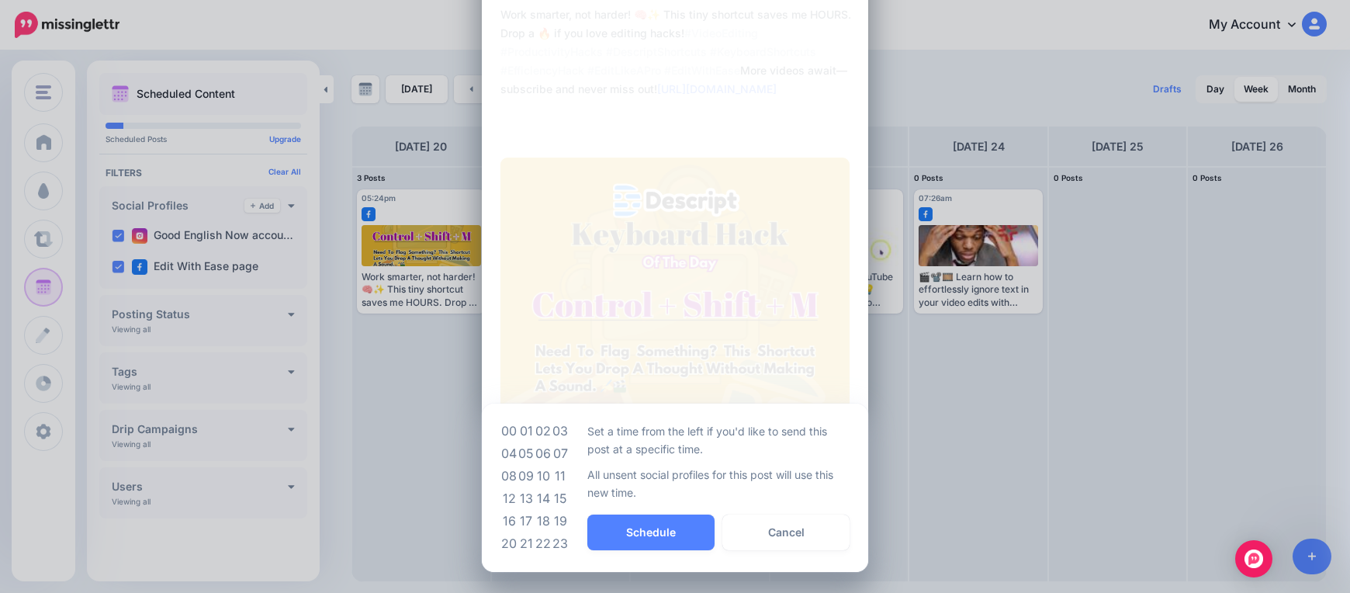
scroll to position [102, 0]
drag, startPoint x: 555, startPoint y: 457, endPoint x: 591, endPoint y: 475, distance: 40.2
click at [556, 457] on td "07" at bounding box center [560, 452] width 17 height 22
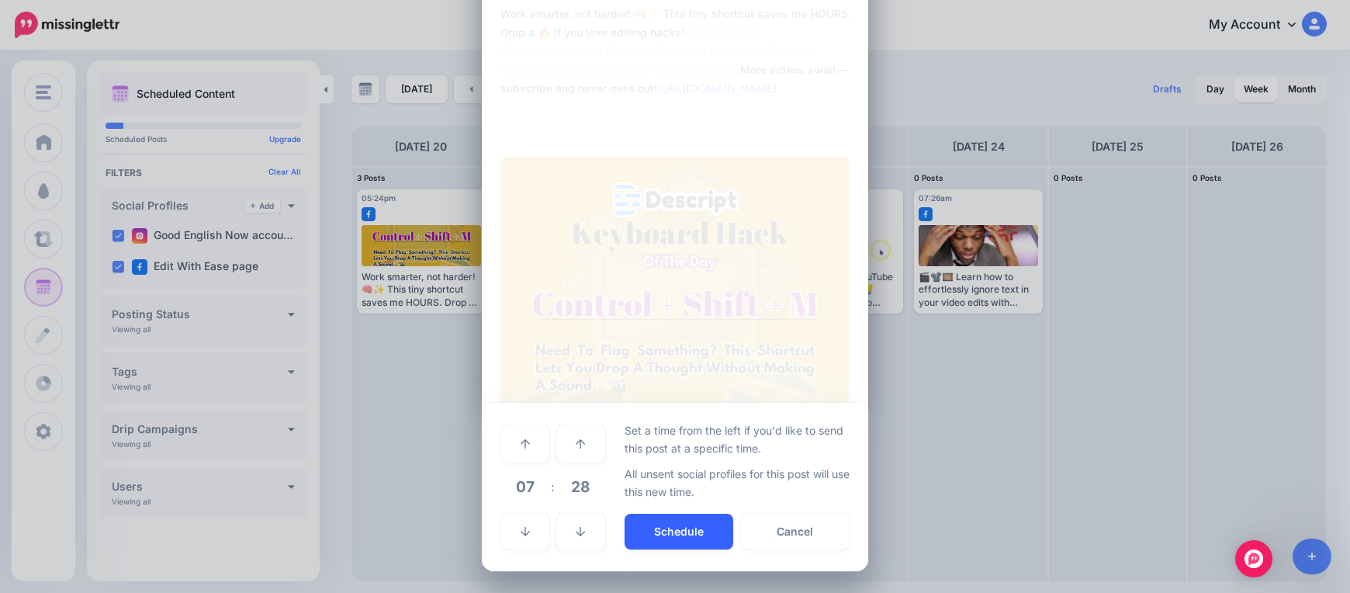
click at [646, 536] on button "Schedule" at bounding box center [678, 531] width 109 height 36
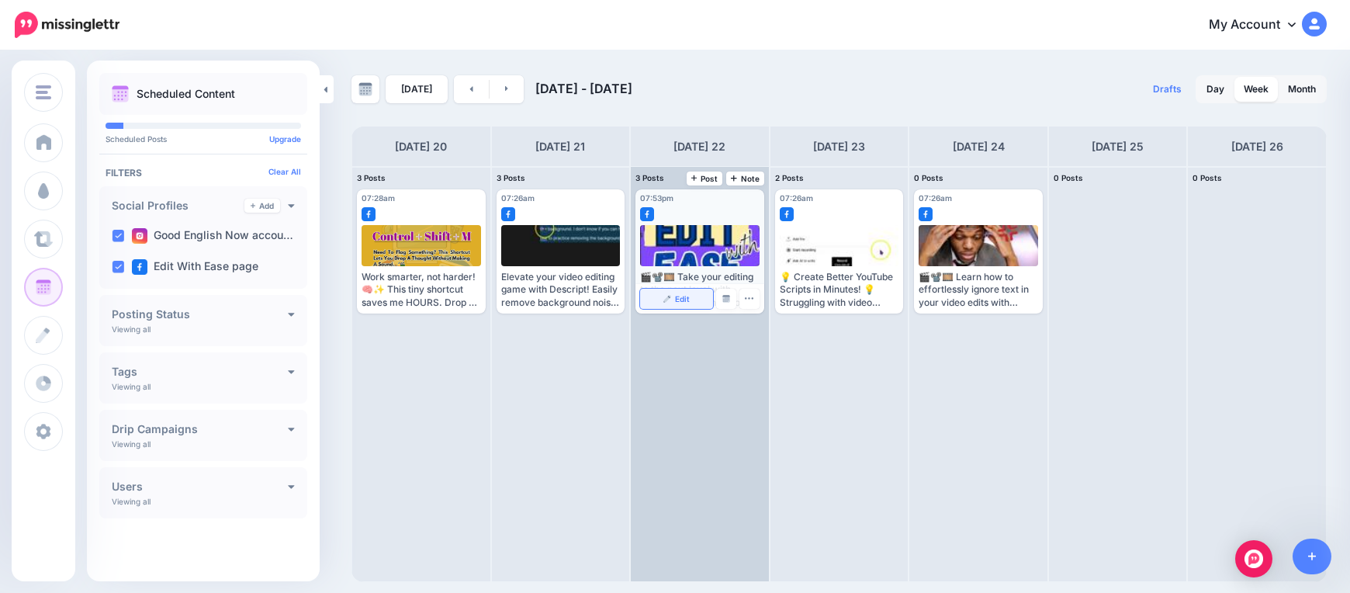
click at [666, 296] on img at bounding box center [667, 299] width 8 height 8
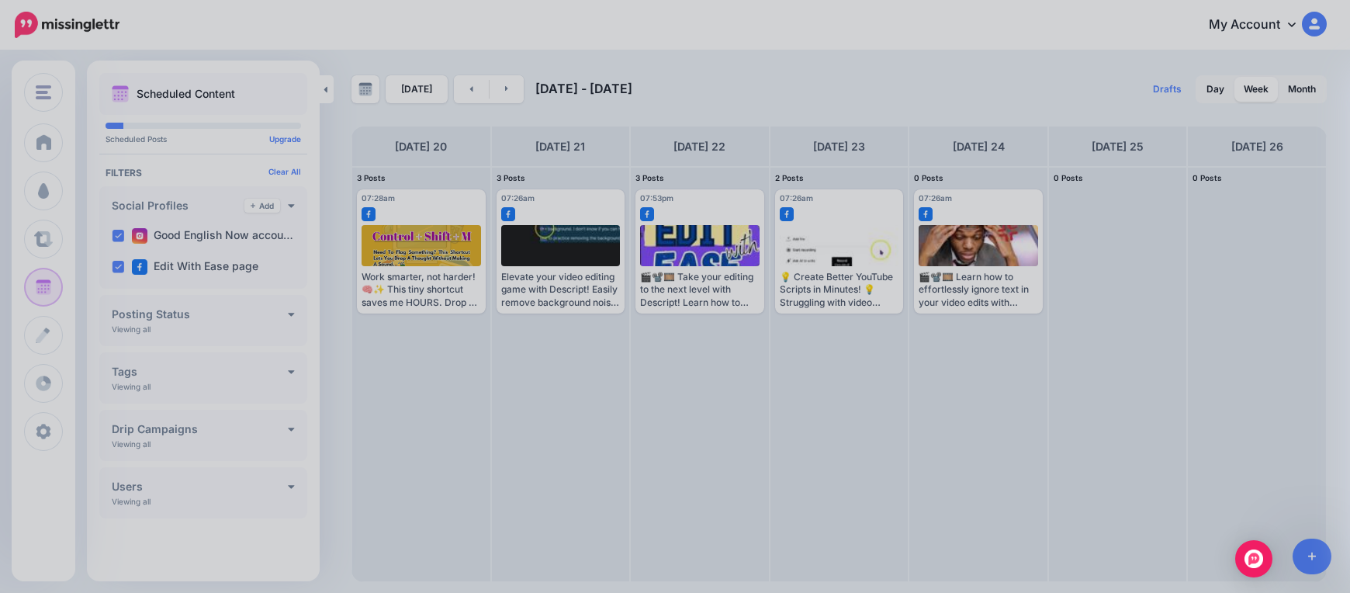
scroll to position [0, 0]
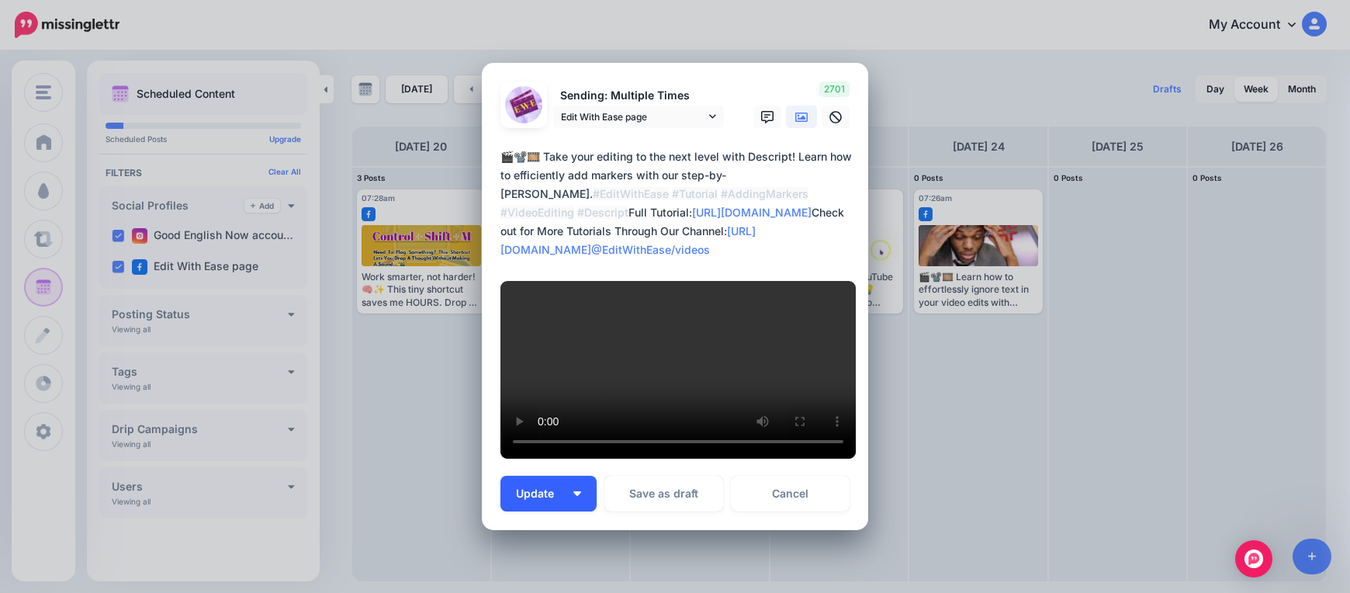
click at [580, 475] on button "Update" at bounding box center [548, 493] width 96 height 36
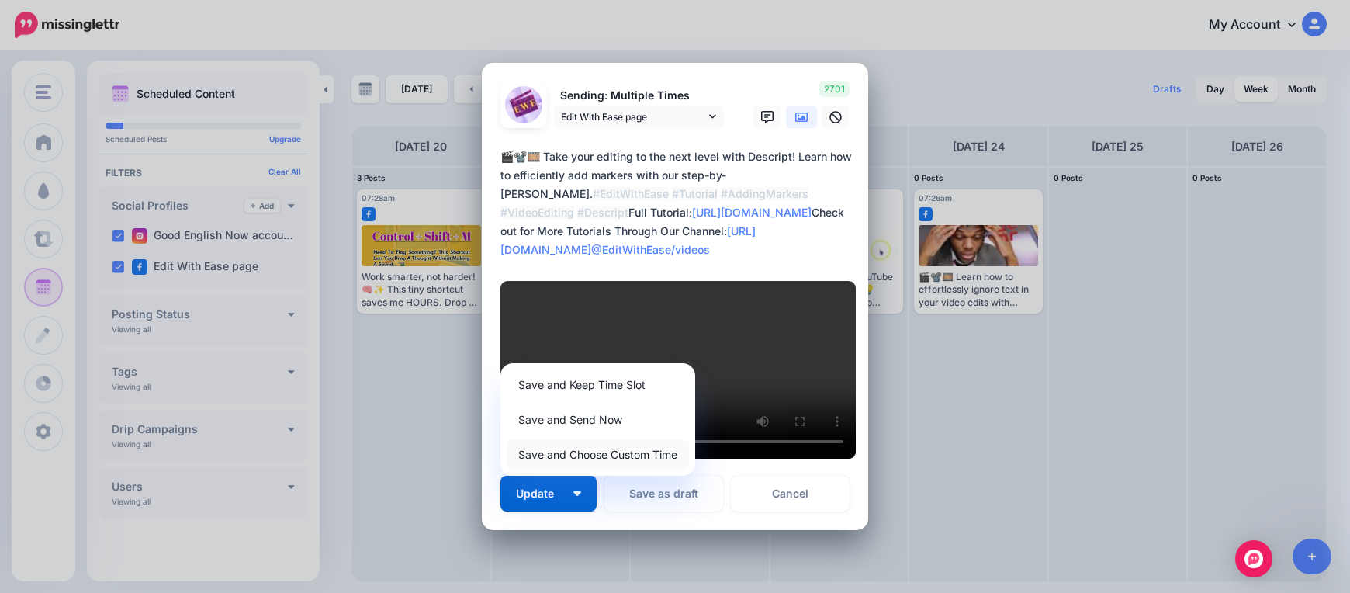
drag, startPoint x: 621, startPoint y: 430, endPoint x: 621, endPoint y: 441, distance: 10.9
click at [621, 439] on link "Save and Choose Custom Time" at bounding box center [598, 454] width 182 height 30
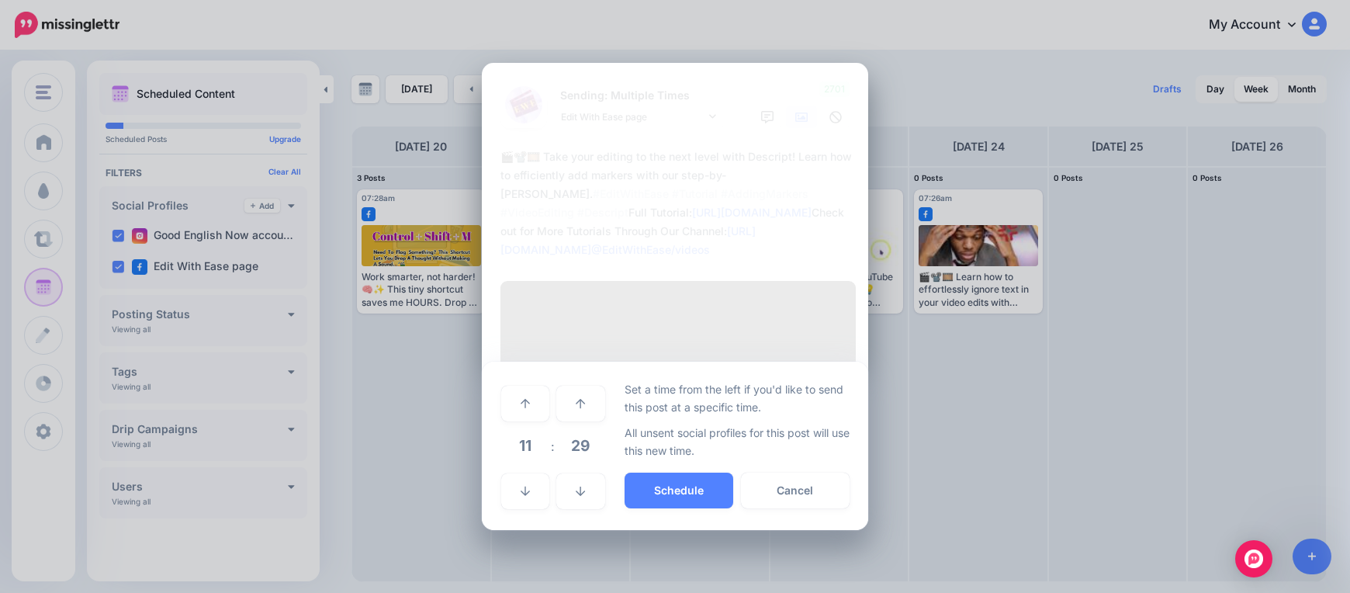
click at [535, 424] on span "11" at bounding box center [525, 445] width 42 height 42
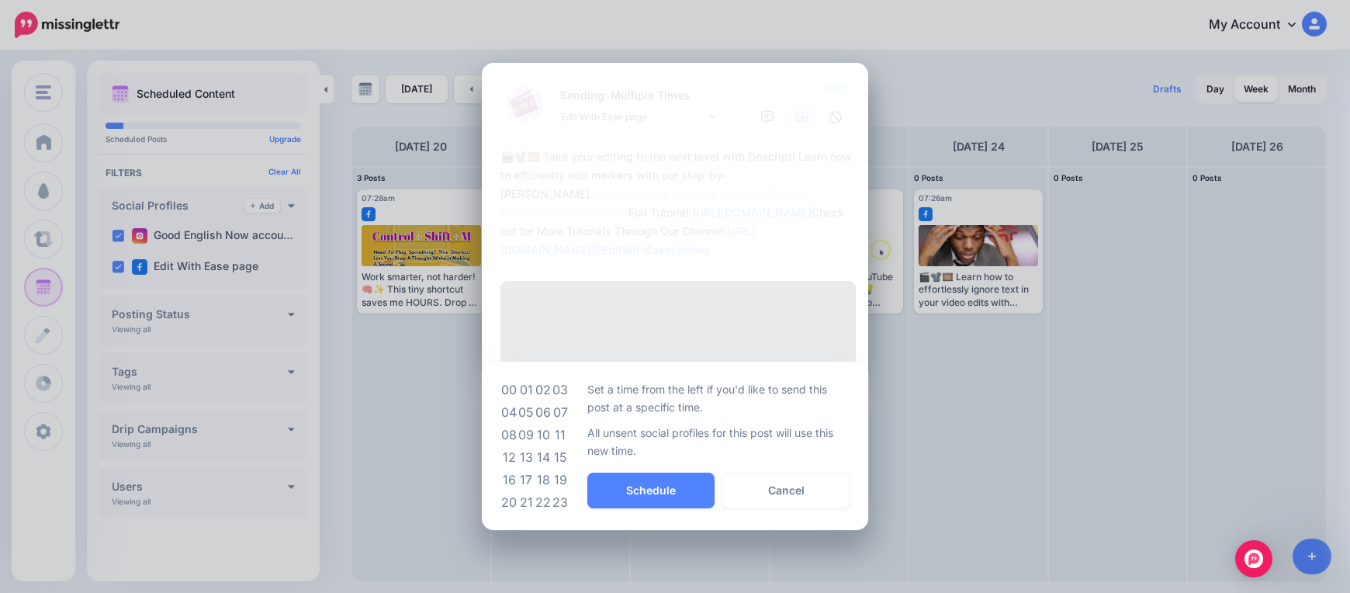
click at [564, 401] on td "07" at bounding box center [560, 412] width 17 height 22
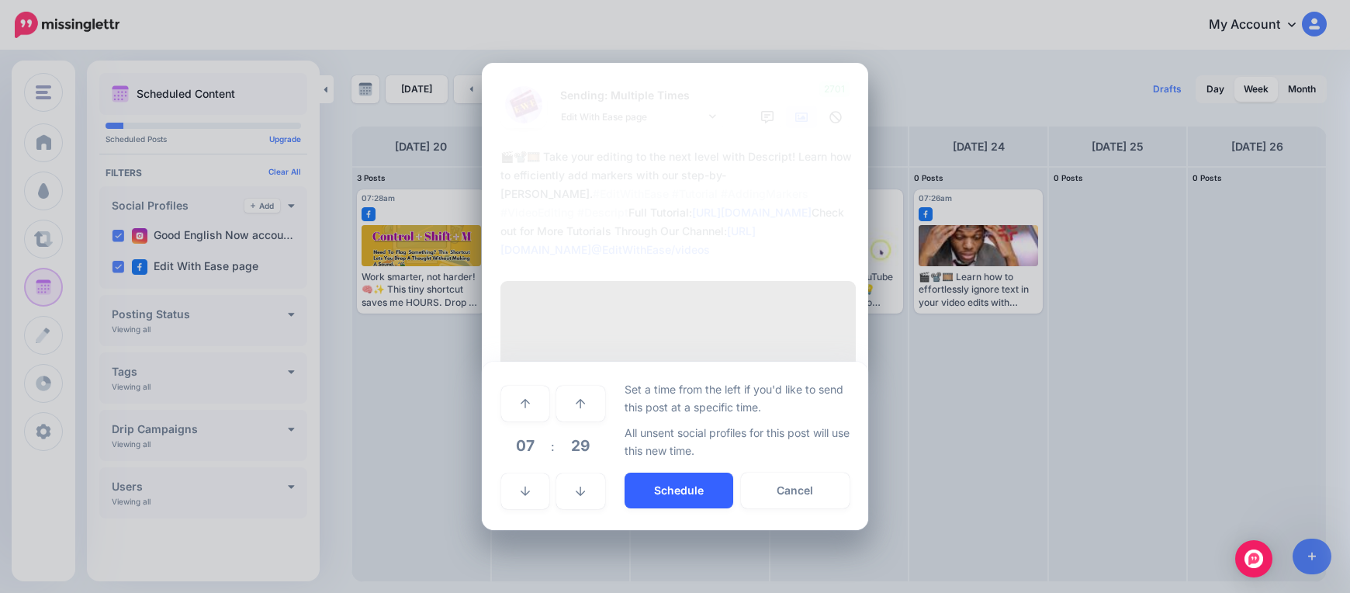
click at [650, 472] on button "Schedule" at bounding box center [678, 490] width 109 height 36
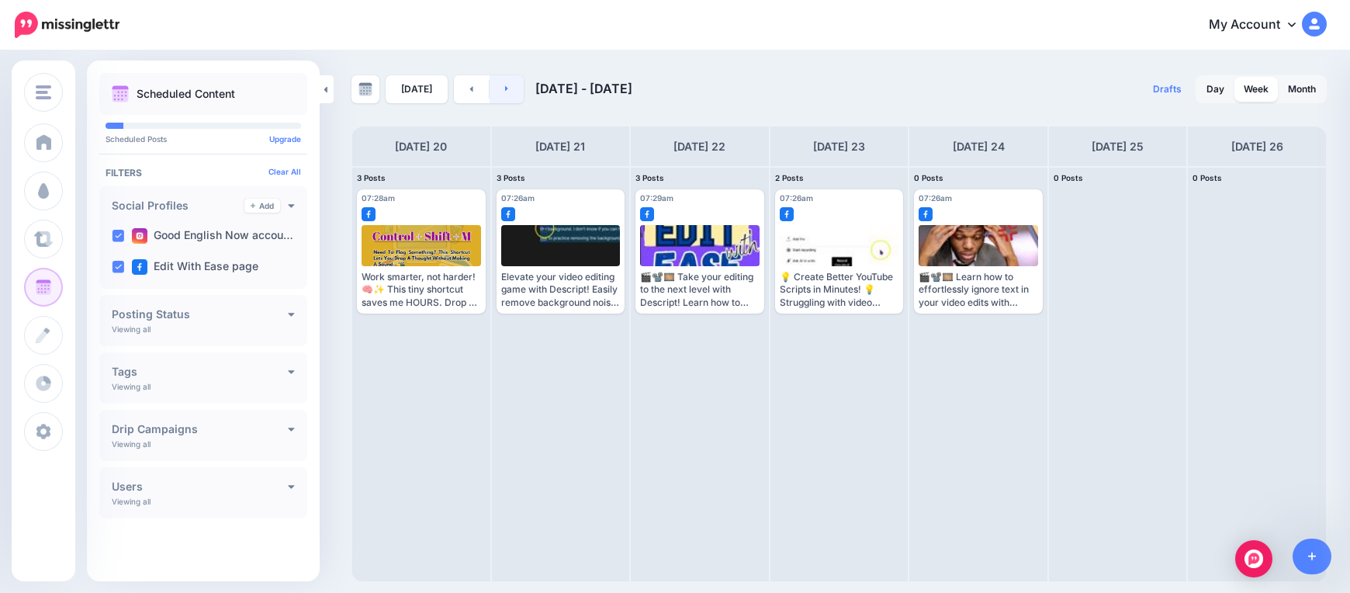
click at [511, 91] on link at bounding box center [506, 89] width 35 height 28
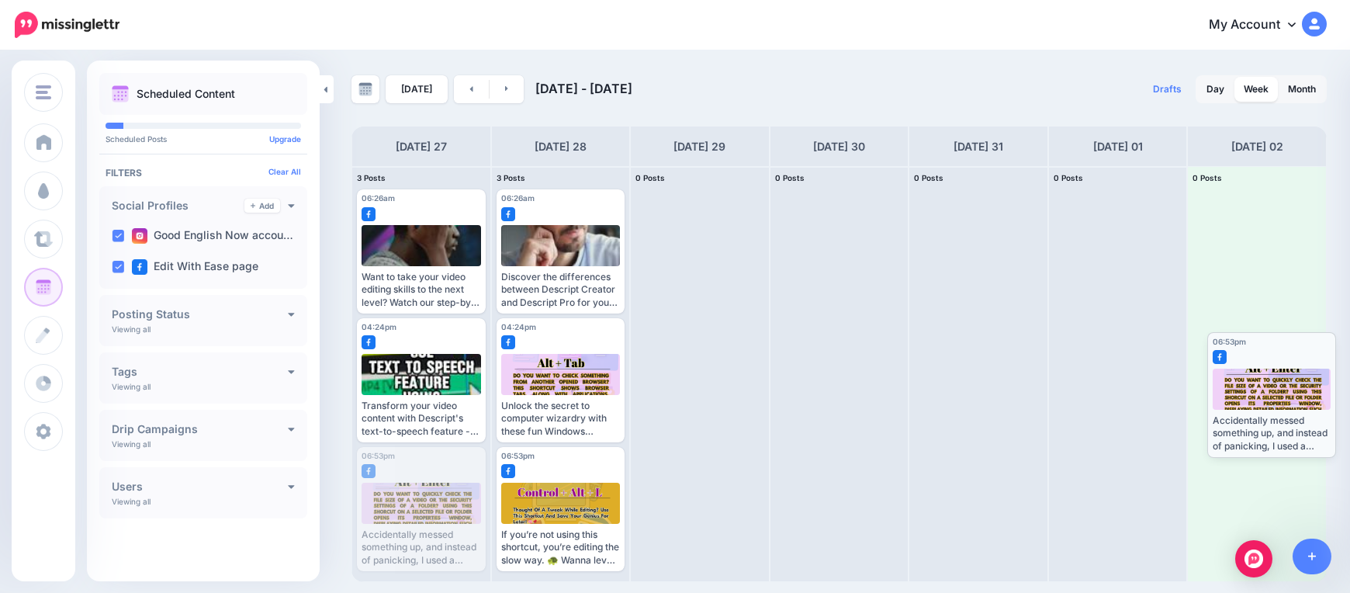
drag, startPoint x: 395, startPoint y: 520, endPoint x: 1244, endPoint y: 403, distance: 857.4
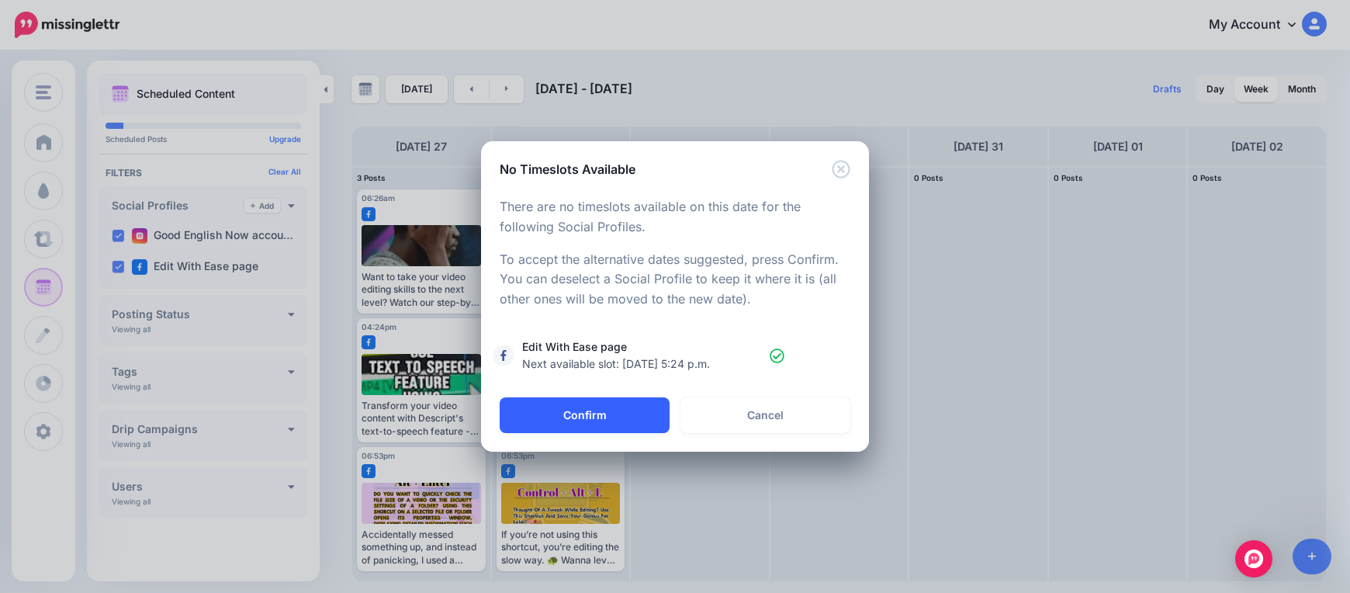
click at [548, 421] on button "Confirm" at bounding box center [585, 415] width 170 height 36
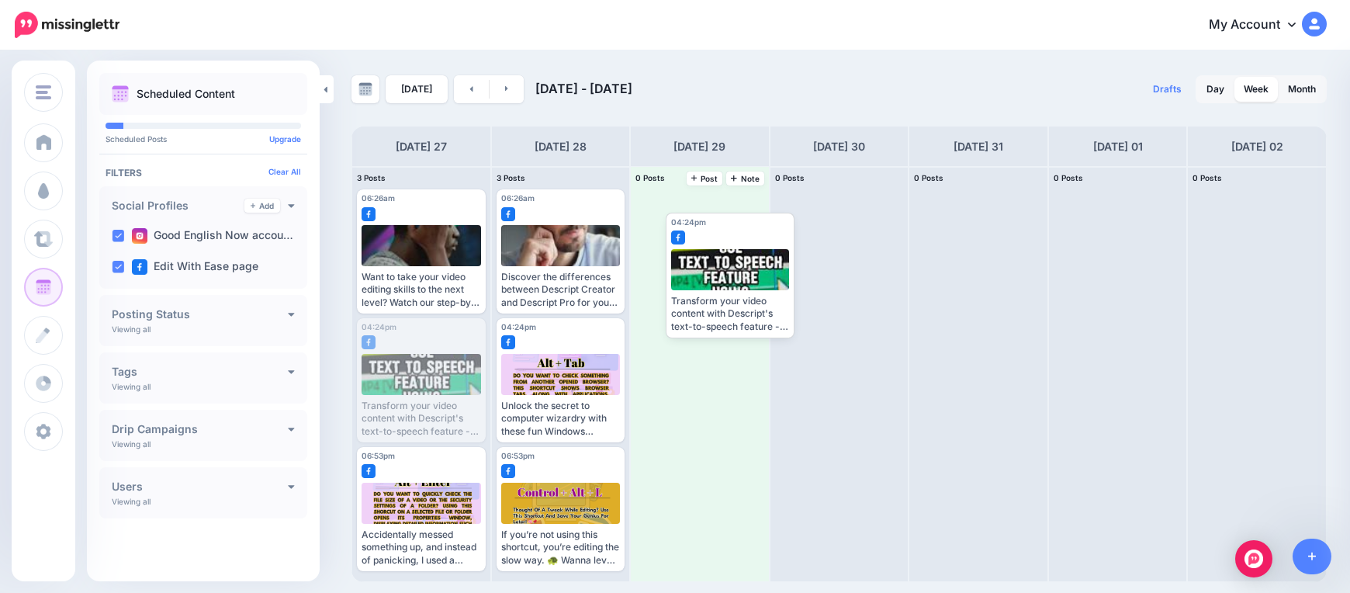
drag, startPoint x: 396, startPoint y: 395, endPoint x: 697, endPoint y: 304, distance: 314.3
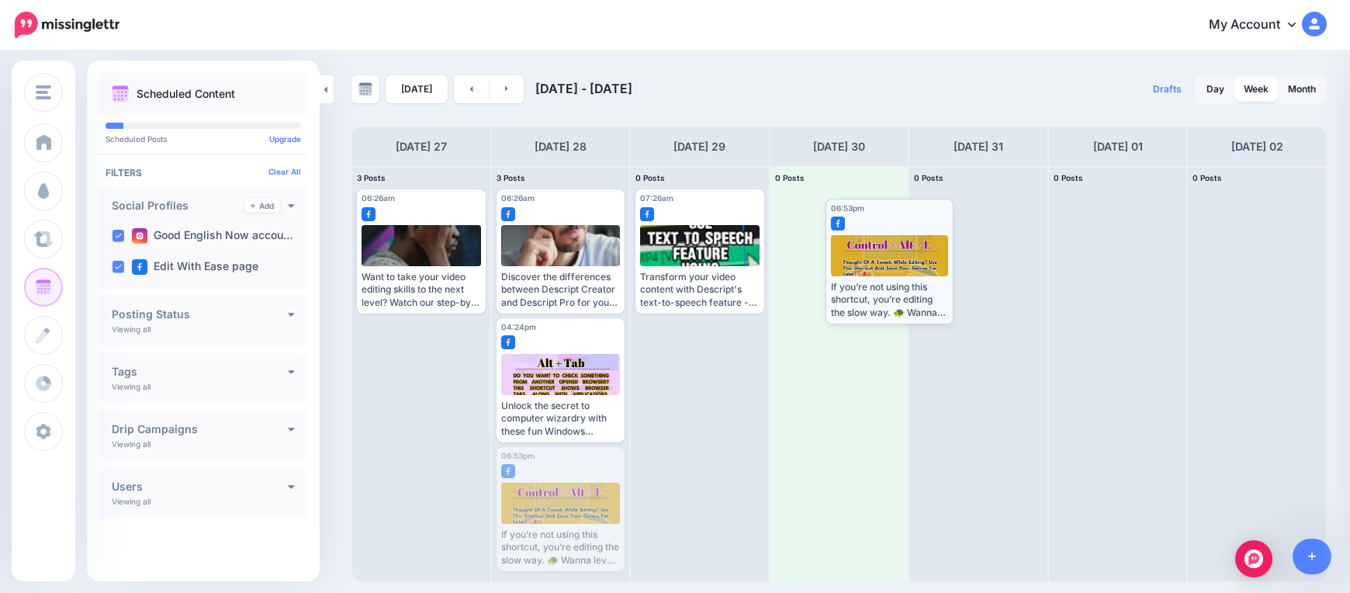
drag, startPoint x: 569, startPoint y: 500, endPoint x: 898, endPoint y: 251, distance: 412.5
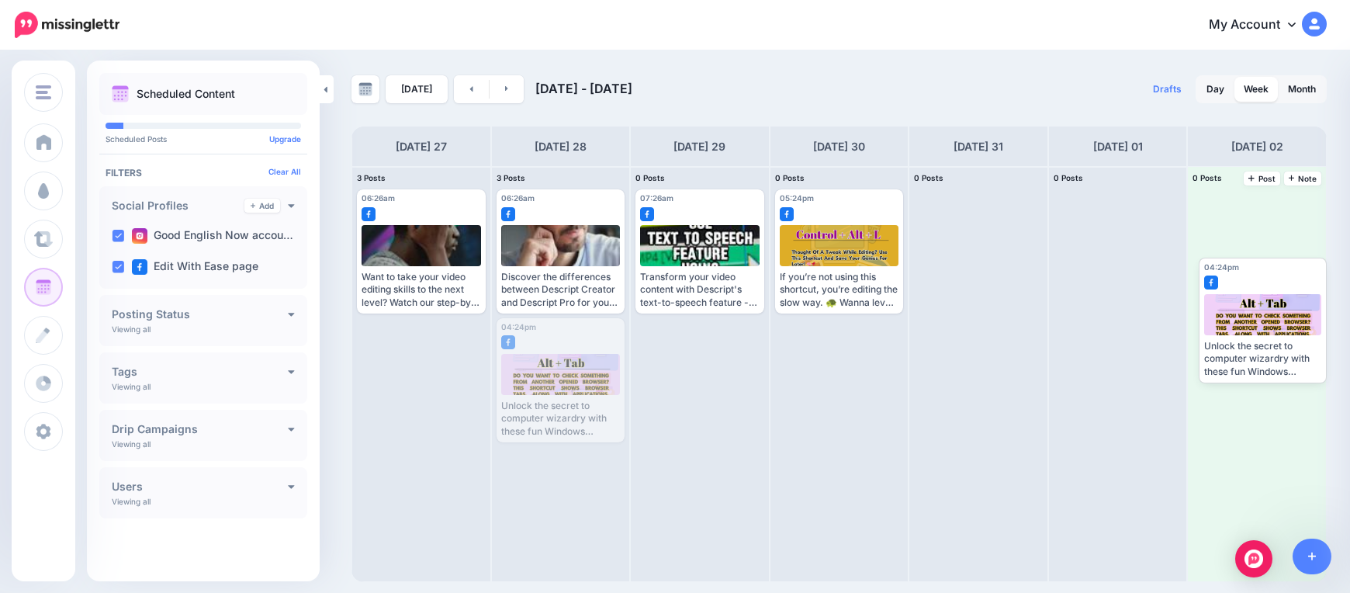
drag, startPoint x: 556, startPoint y: 396, endPoint x: 1257, endPoint y: 326, distance: 704.7
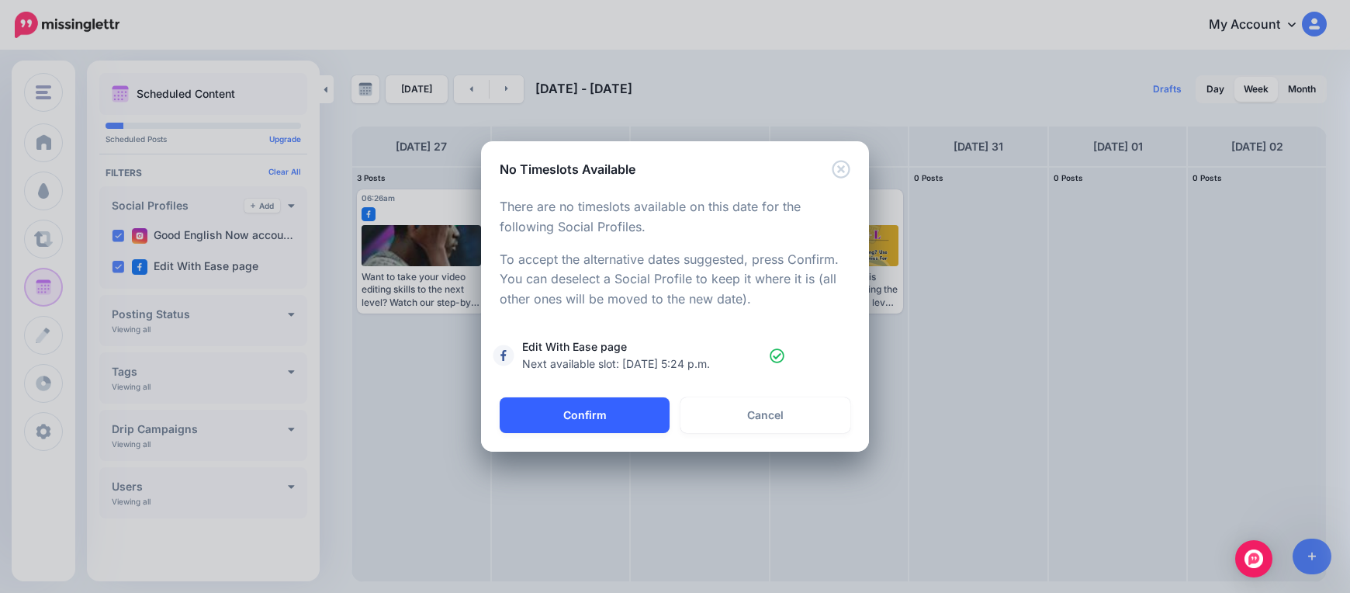
click at [600, 419] on button "Confirm" at bounding box center [585, 415] width 170 height 36
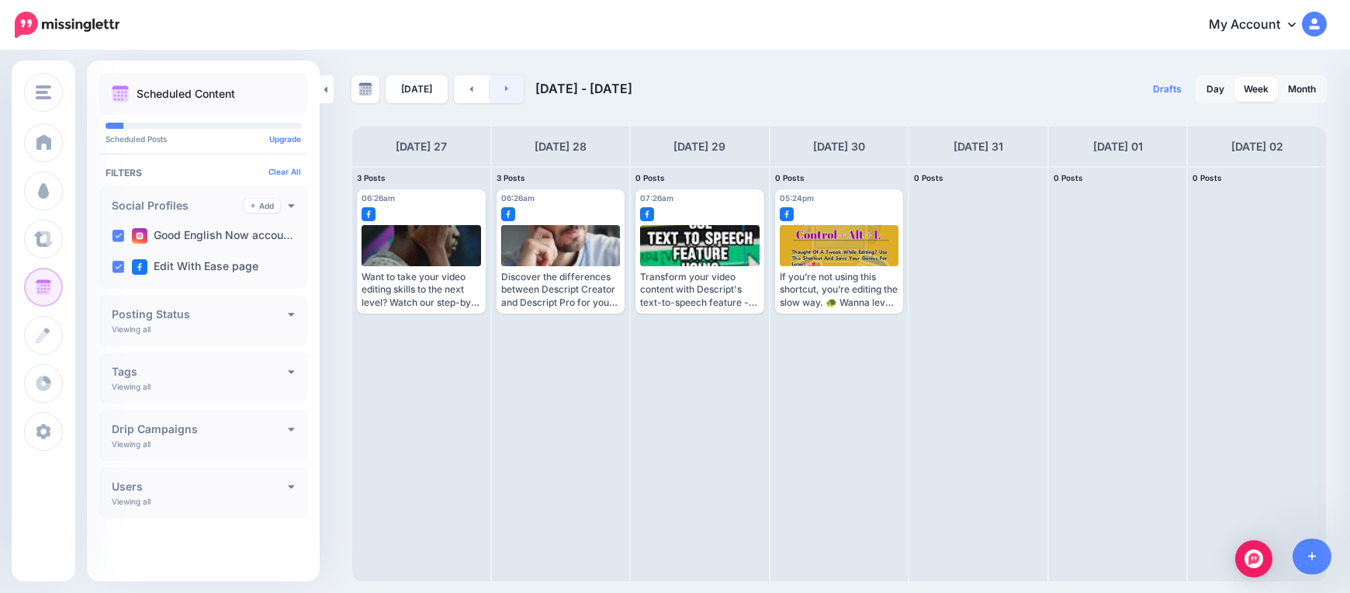
click at [505, 92] on link at bounding box center [506, 89] width 35 height 28
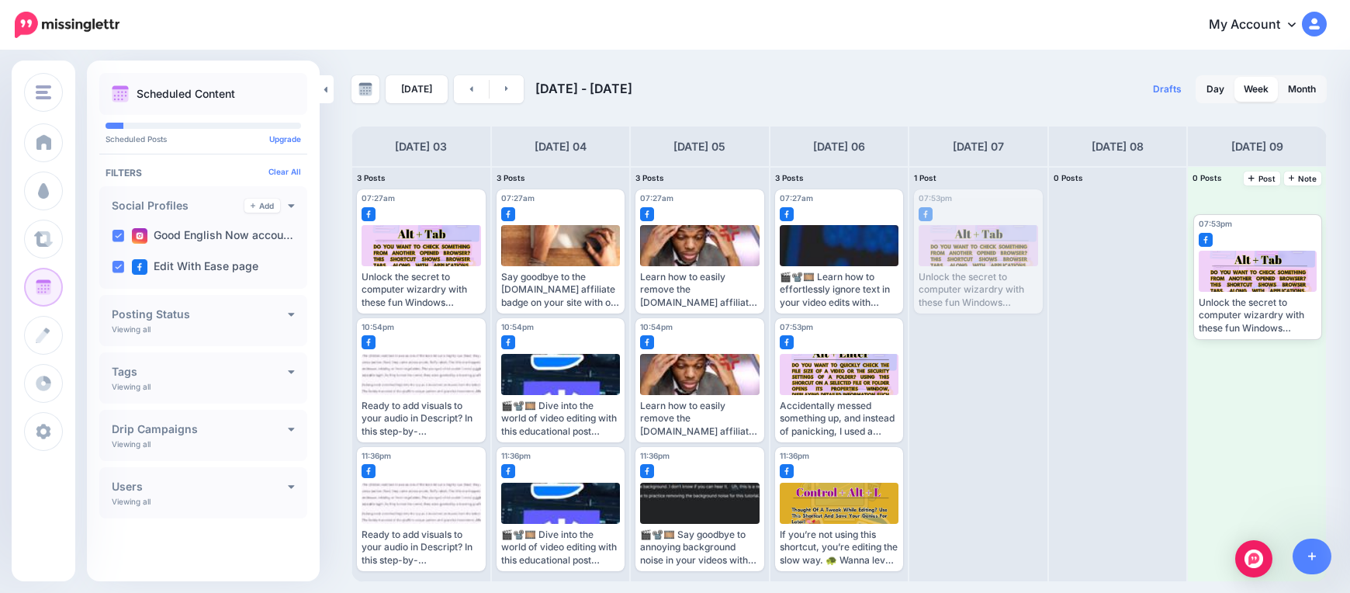
drag, startPoint x: 946, startPoint y: 265, endPoint x: 1226, endPoint y: 295, distance: 280.8
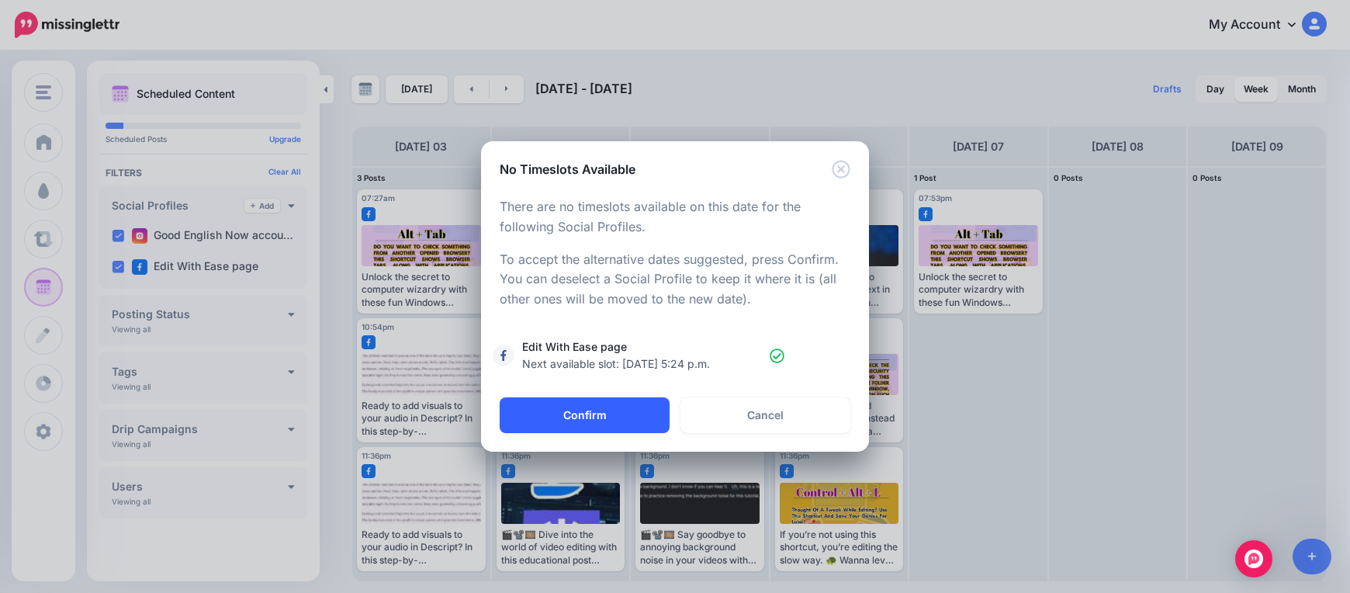
click at [583, 428] on button "Confirm" at bounding box center [585, 415] width 170 height 36
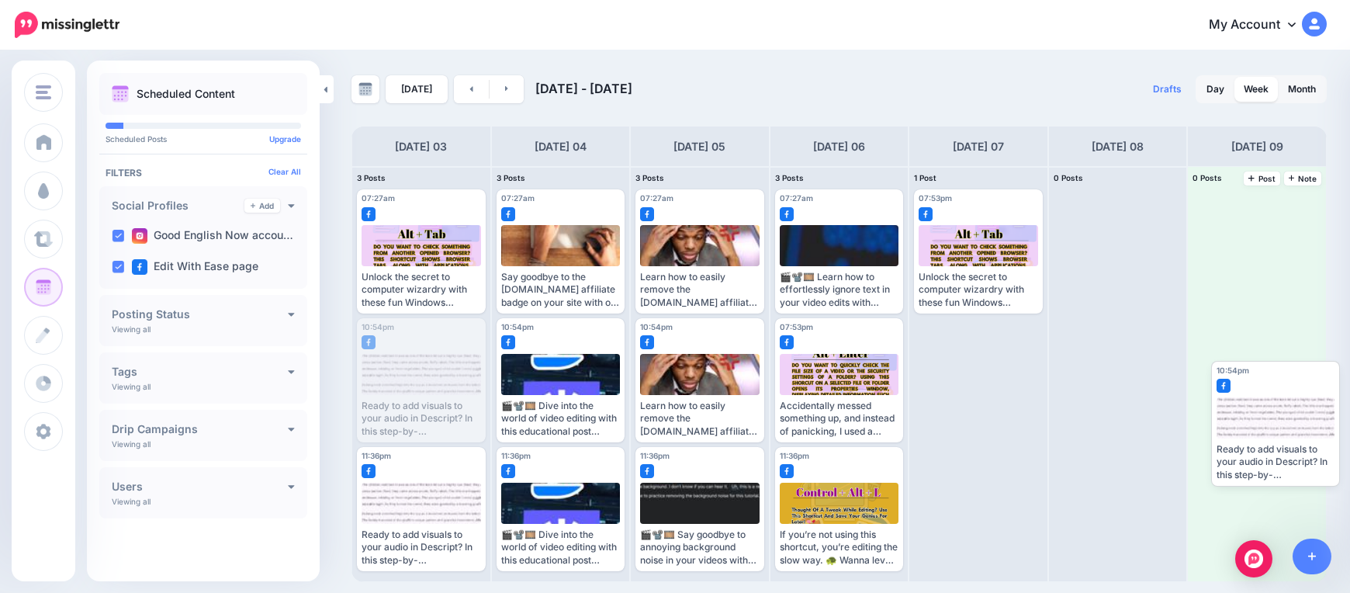
drag, startPoint x: 399, startPoint y: 376, endPoint x: 1212, endPoint y: 392, distance: 813.1
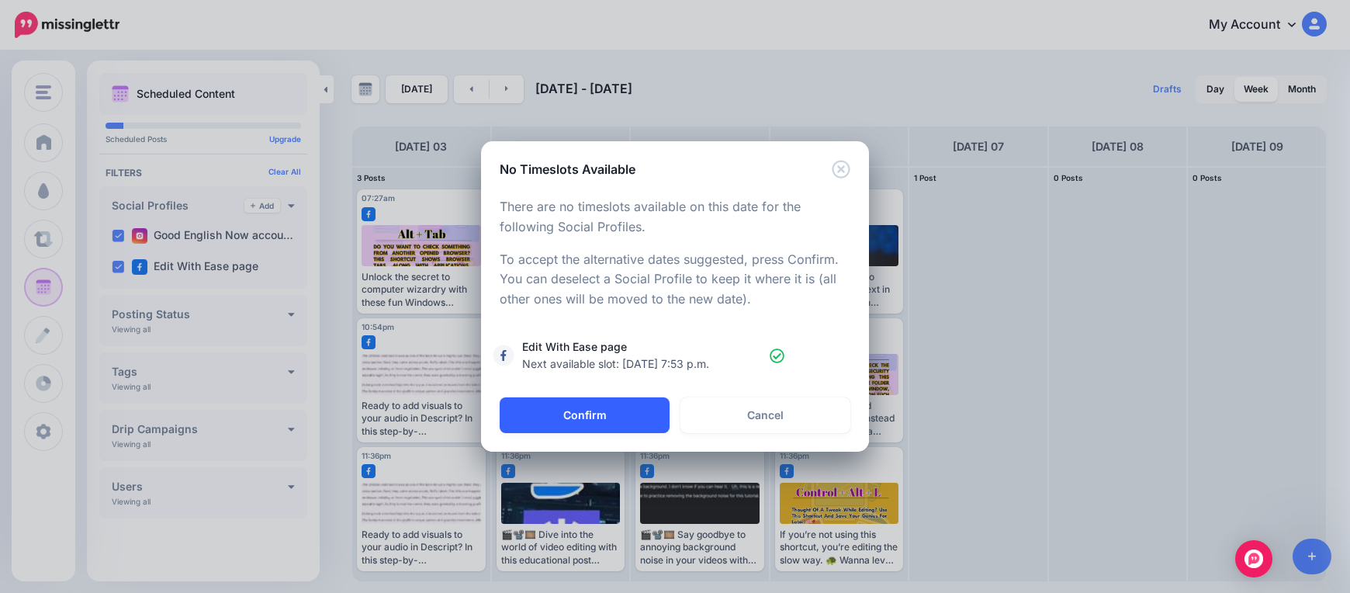
click at [519, 424] on button "Confirm" at bounding box center [585, 415] width 170 height 36
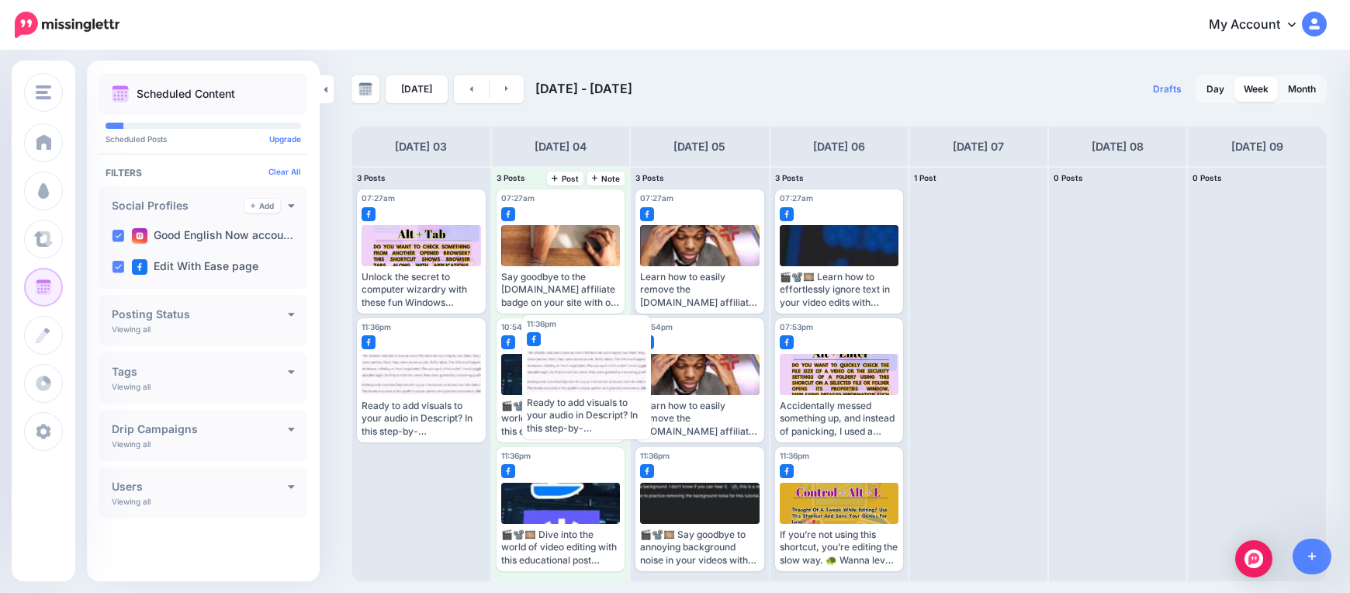
drag, startPoint x: 390, startPoint y: 500, endPoint x: 562, endPoint y: 361, distance: 221.7
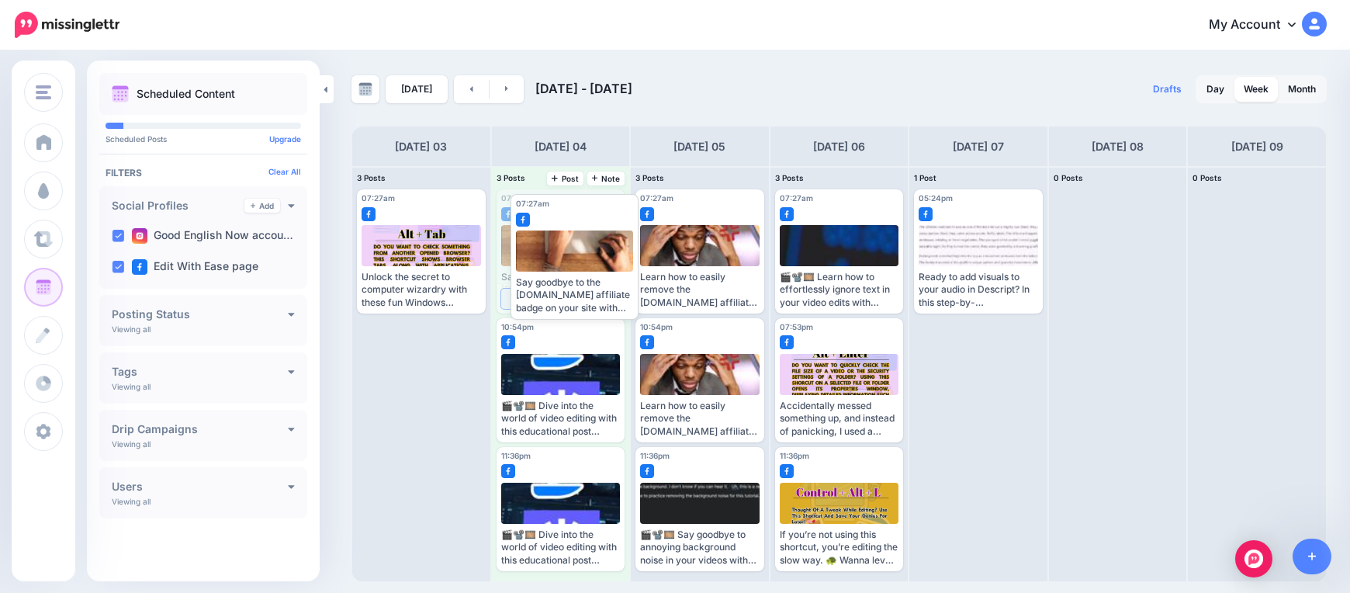
drag, startPoint x: 541, startPoint y: 276, endPoint x: 555, endPoint y: 310, distance: 36.9
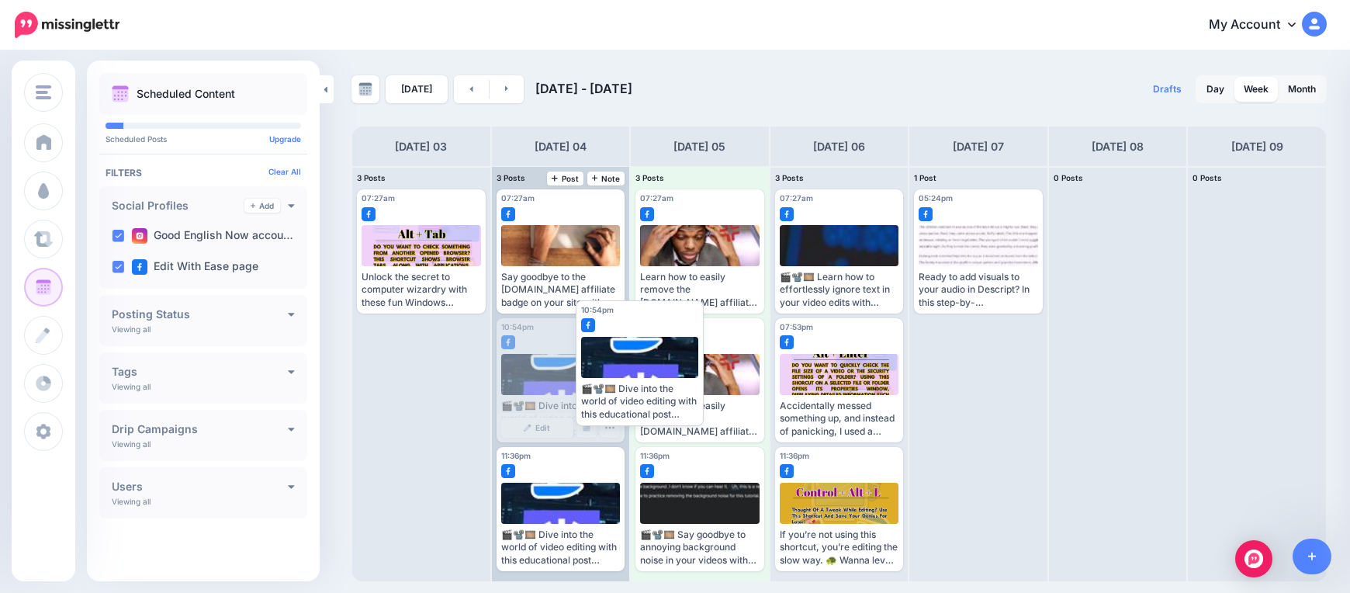
drag, startPoint x: 542, startPoint y: 395, endPoint x: 601, endPoint y: 322, distance: 93.8
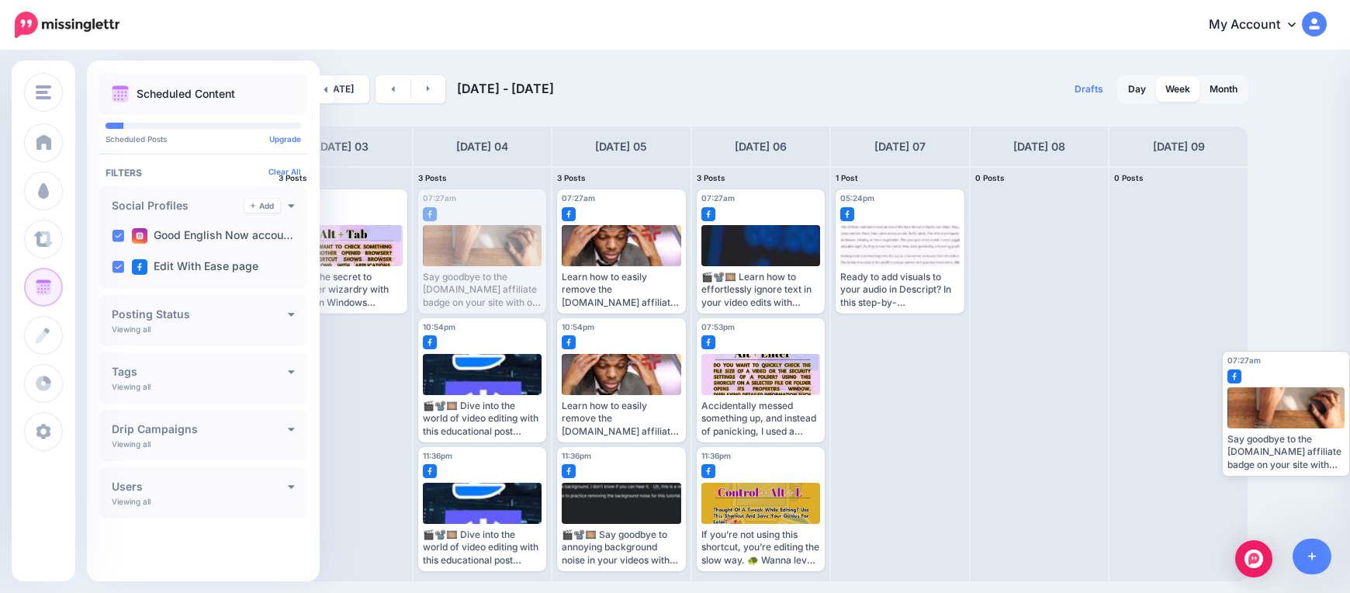
scroll to position [0, 327]
drag, startPoint x: 589, startPoint y: 268, endPoint x: 1333, endPoint y: 419, distance: 758.9
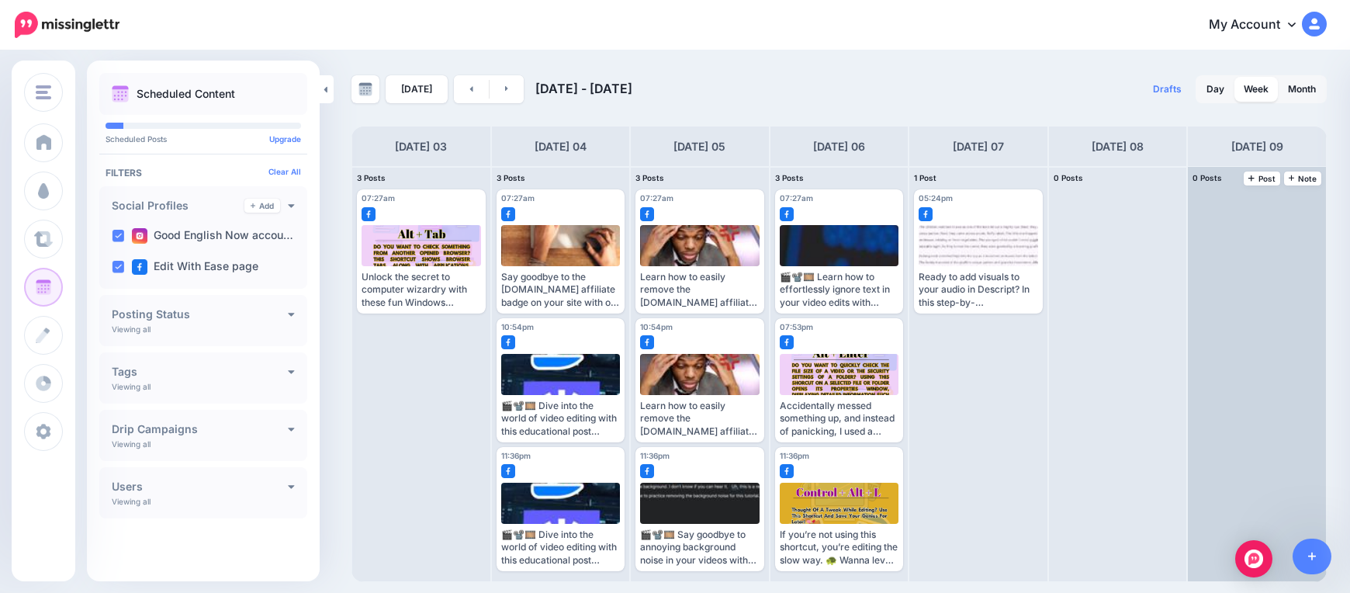
scroll to position [0, 0]
drag, startPoint x: 1316, startPoint y: 419, endPoint x: 1287, endPoint y: 413, distance: 29.2
click at [1308, 417] on div at bounding box center [1257, 374] width 138 height 414
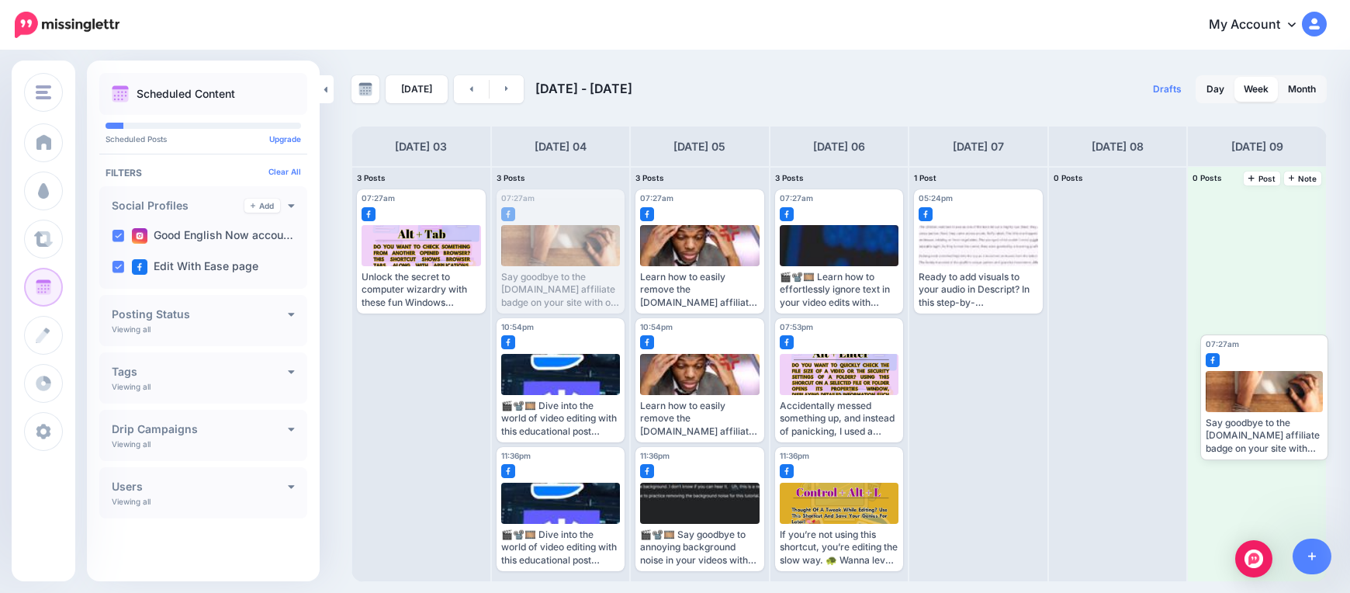
drag, startPoint x: 564, startPoint y: 251, endPoint x: 1248, endPoint y: 385, distance: 697.0
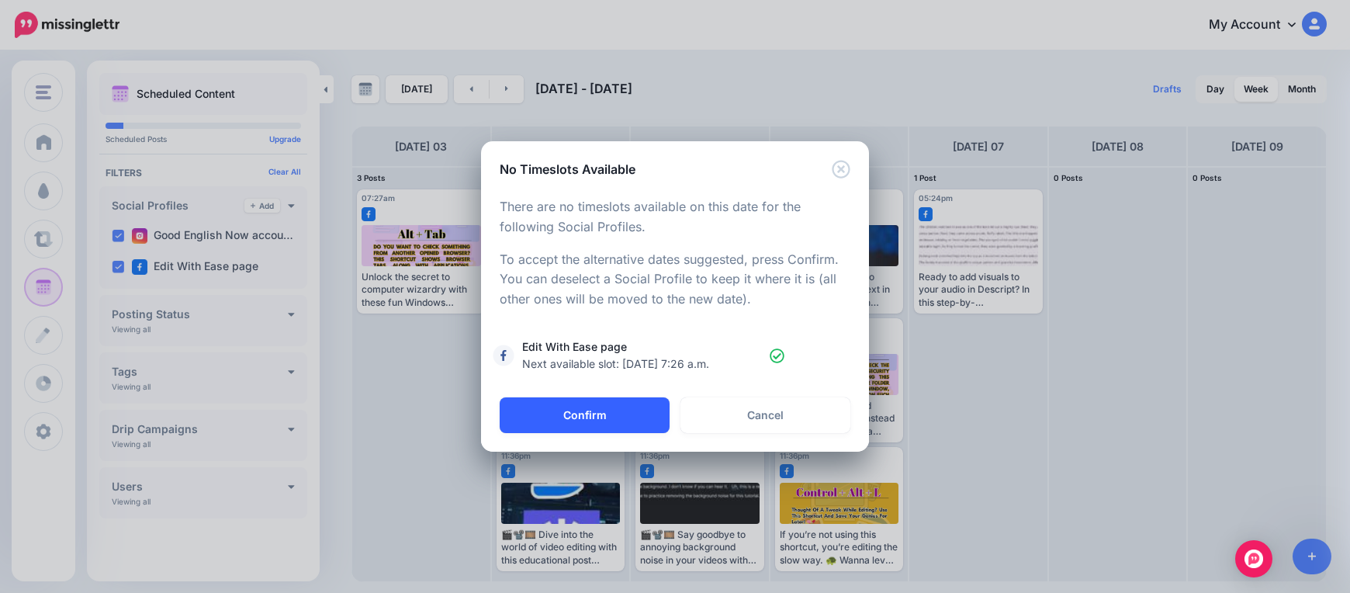
click at [565, 418] on button "Confirm" at bounding box center [585, 415] width 170 height 36
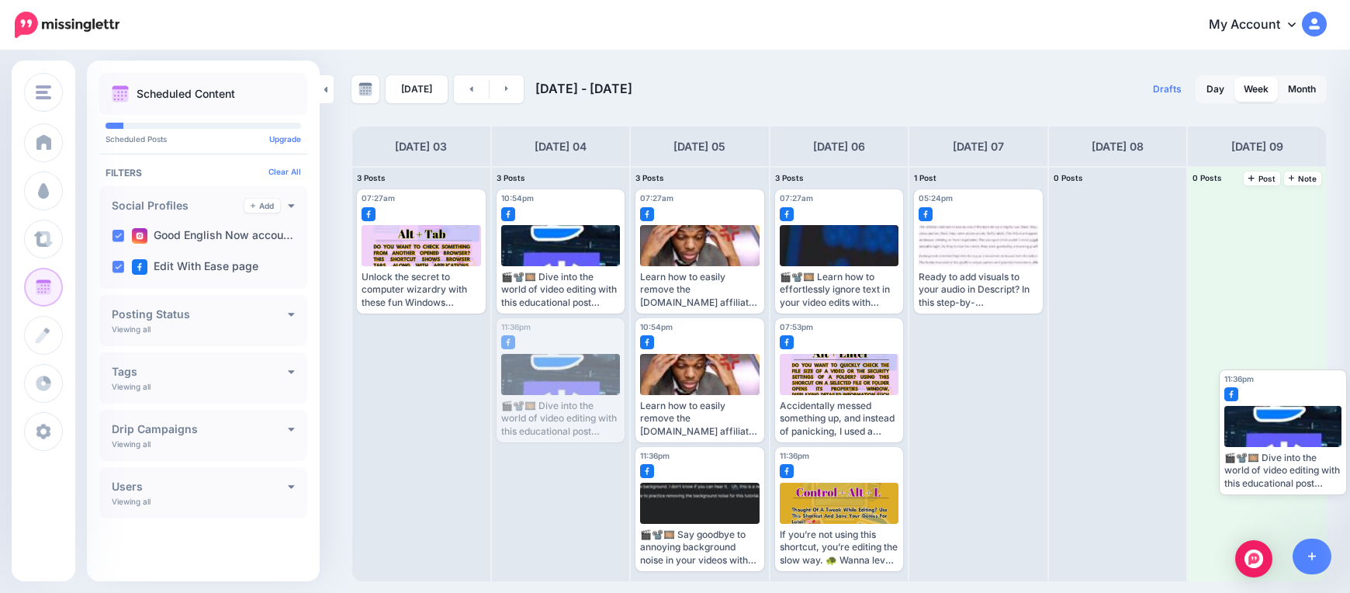
drag, startPoint x: 566, startPoint y: 355, endPoint x: 1287, endPoint y: 396, distance: 721.8
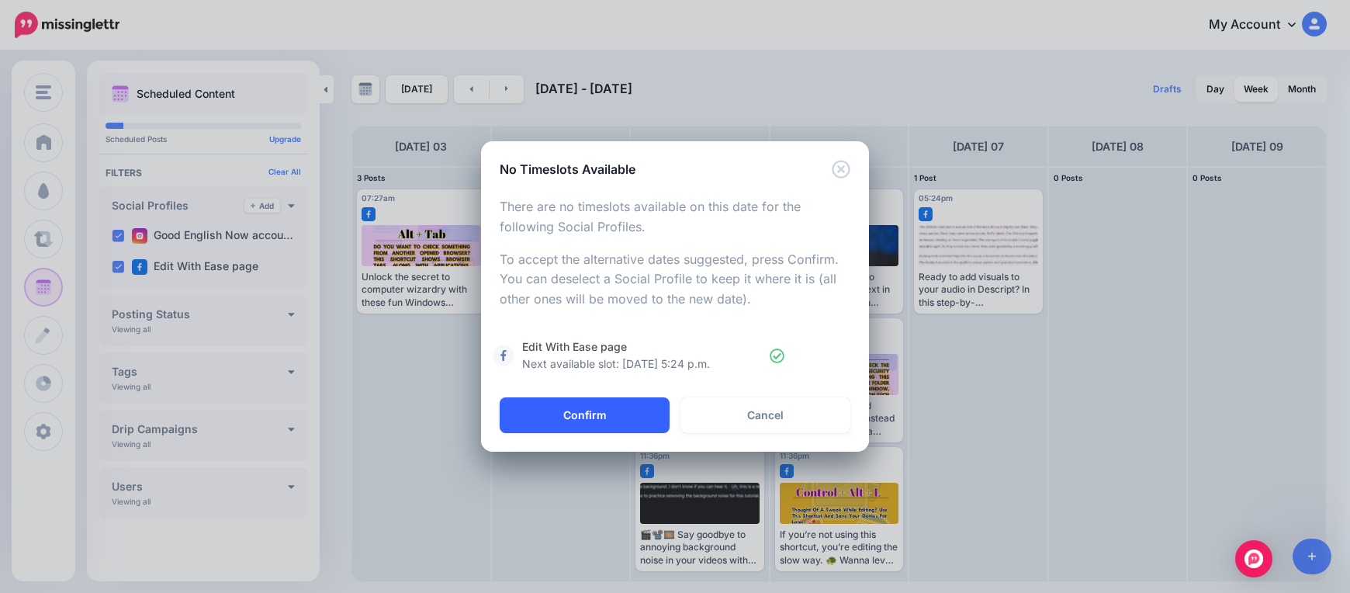
click at [584, 423] on button "Confirm" at bounding box center [585, 415] width 170 height 36
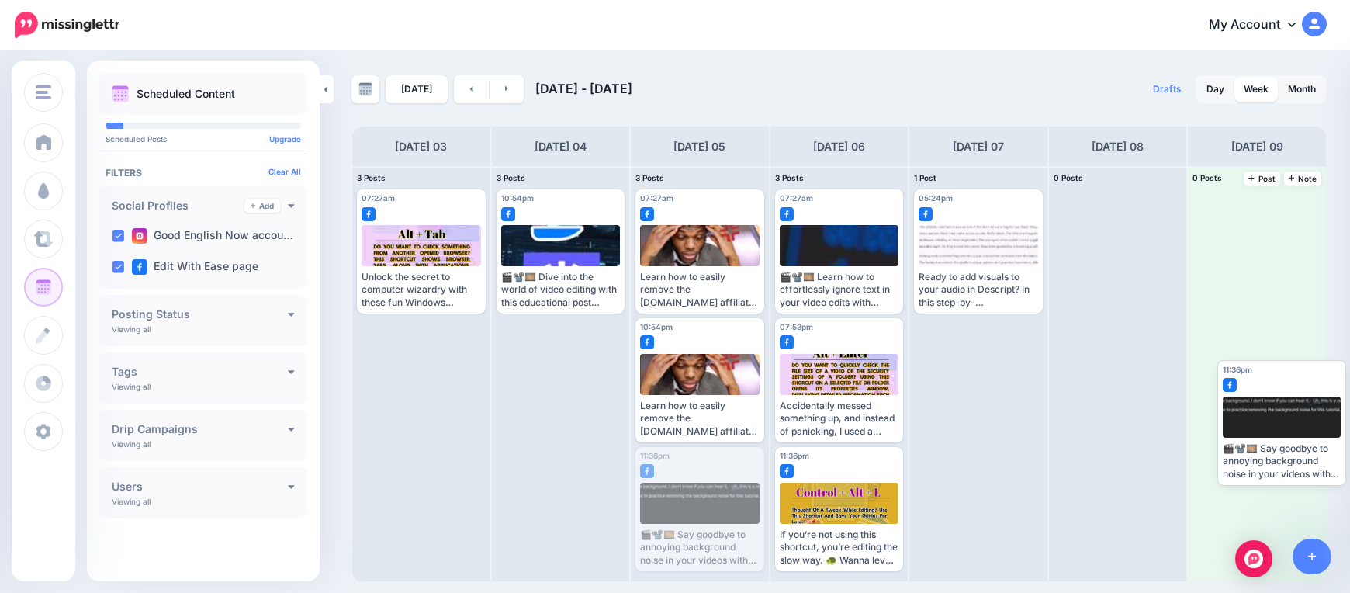
drag, startPoint x: 701, startPoint y: 507, endPoint x: 1230, endPoint y: 405, distance: 538.8
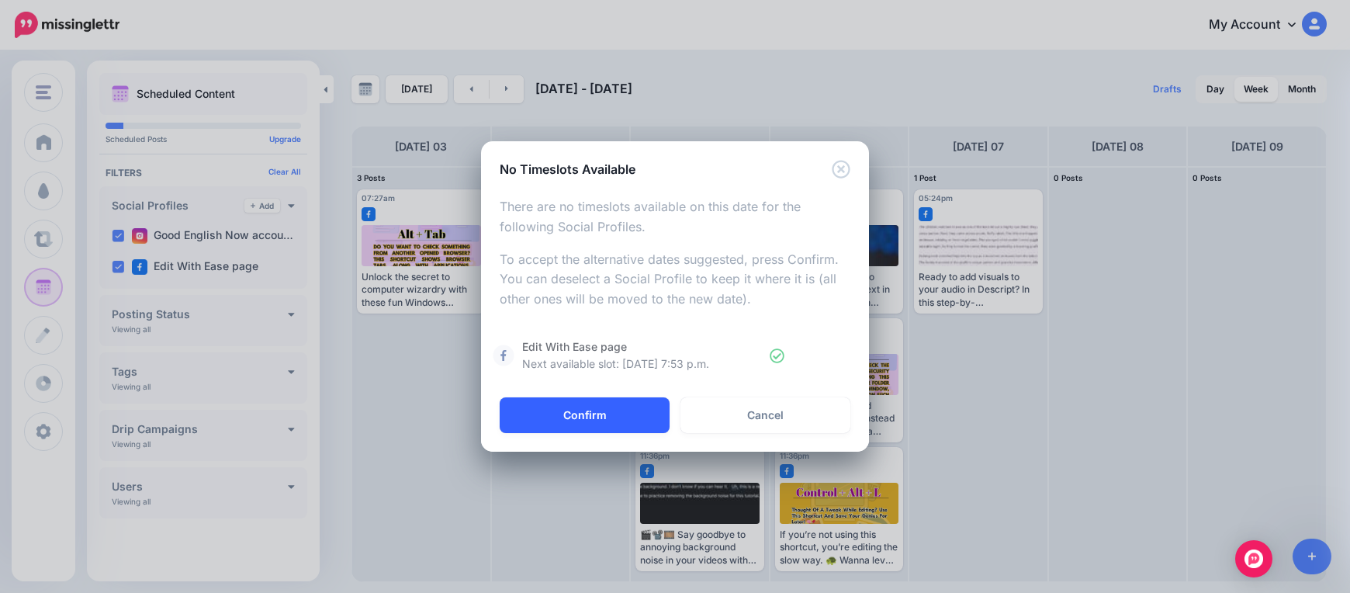
click at [635, 423] on button "Confirm" at bounding box center [585, 415] width 170 height 36
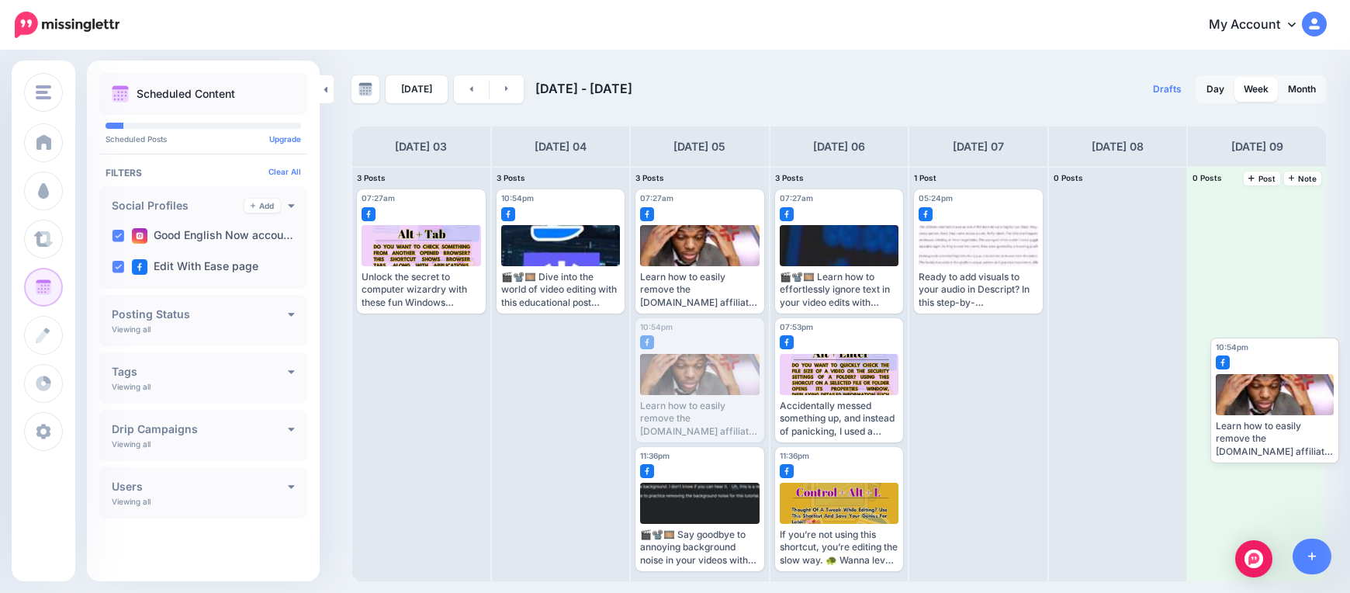
drag, startPoint x: 719, startPoint y: 377, endPoint x: 1263, endPoint y: 388, distance: 543.9
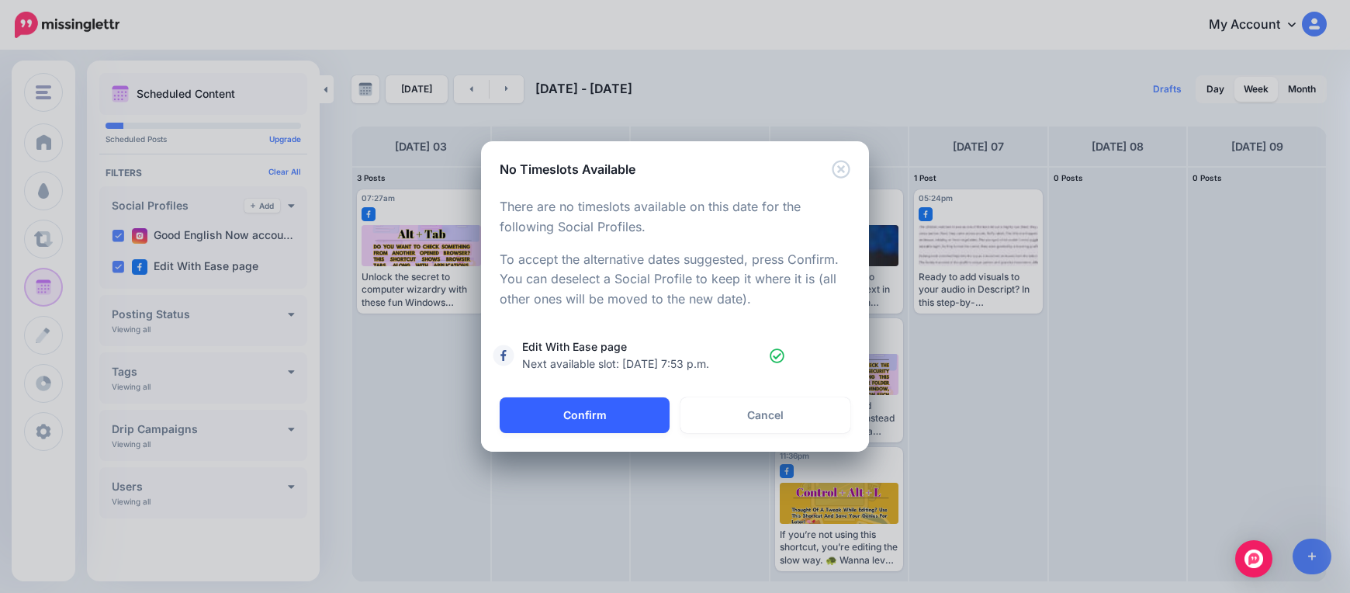
click at [640, 410] on button "Confirm" at bounding box center [585, 415] width 170 height 36
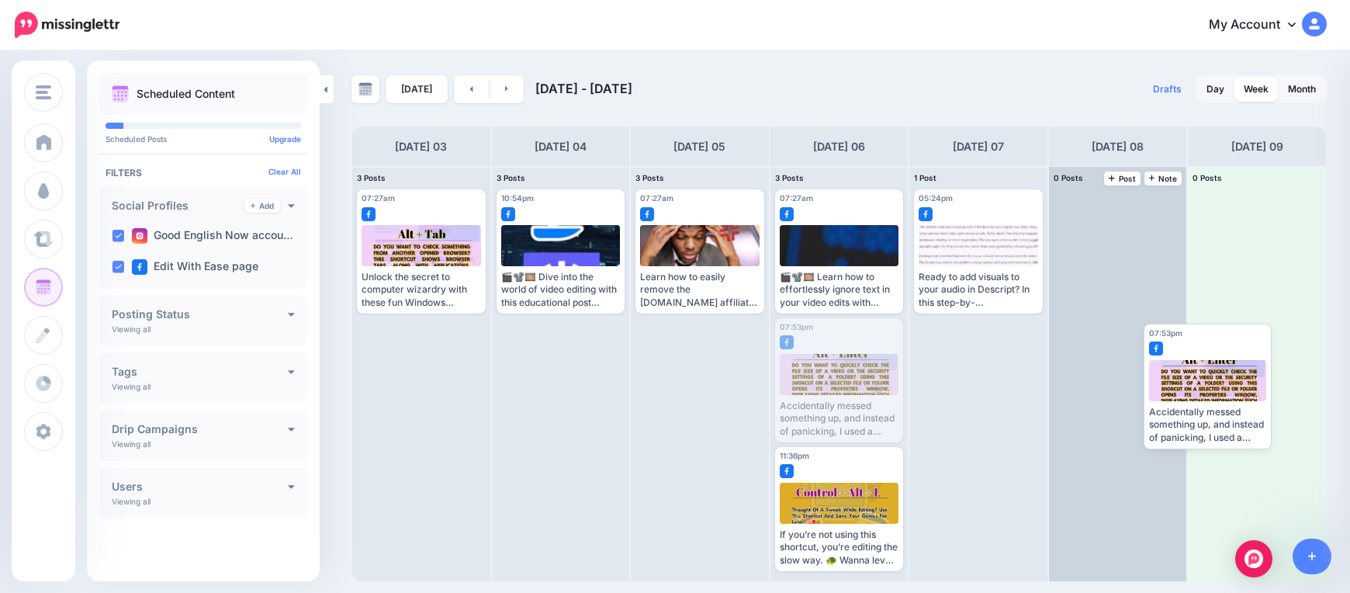
drag, startPoint x: 805, startPoint y: 399, endPoint x: 1148, endPoint y: 399, distance: 342.8
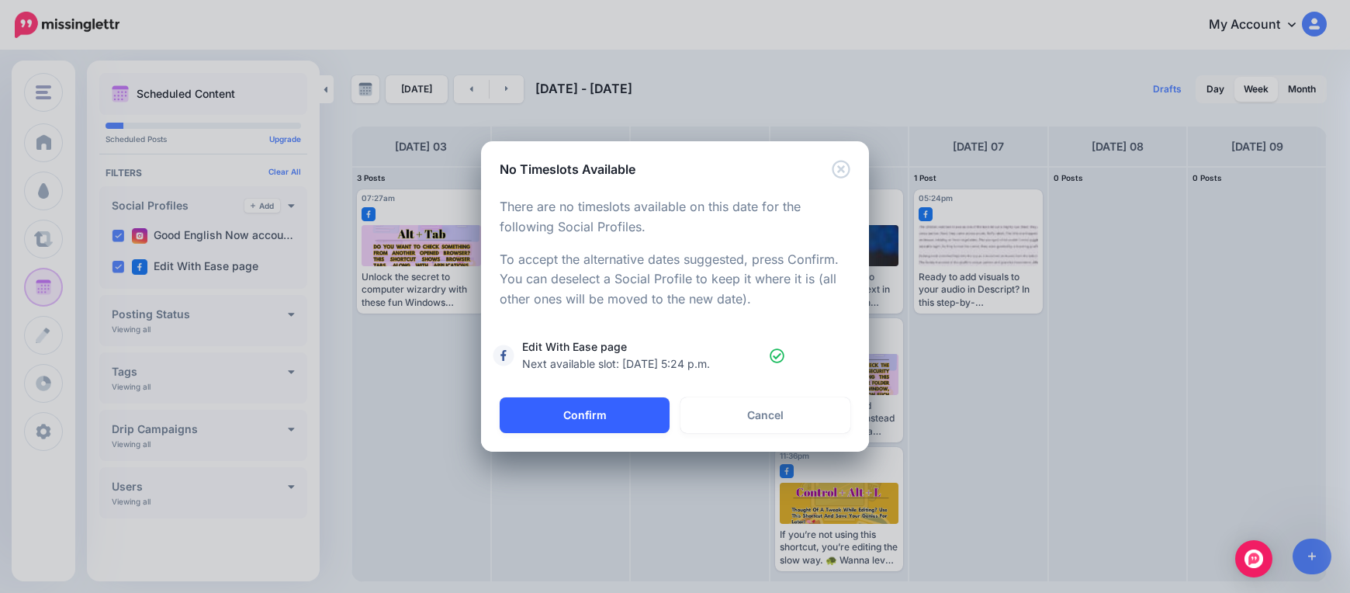
click at [629, 419] on button "Confirm" at bounding box center [585, 415] width 170 height 36
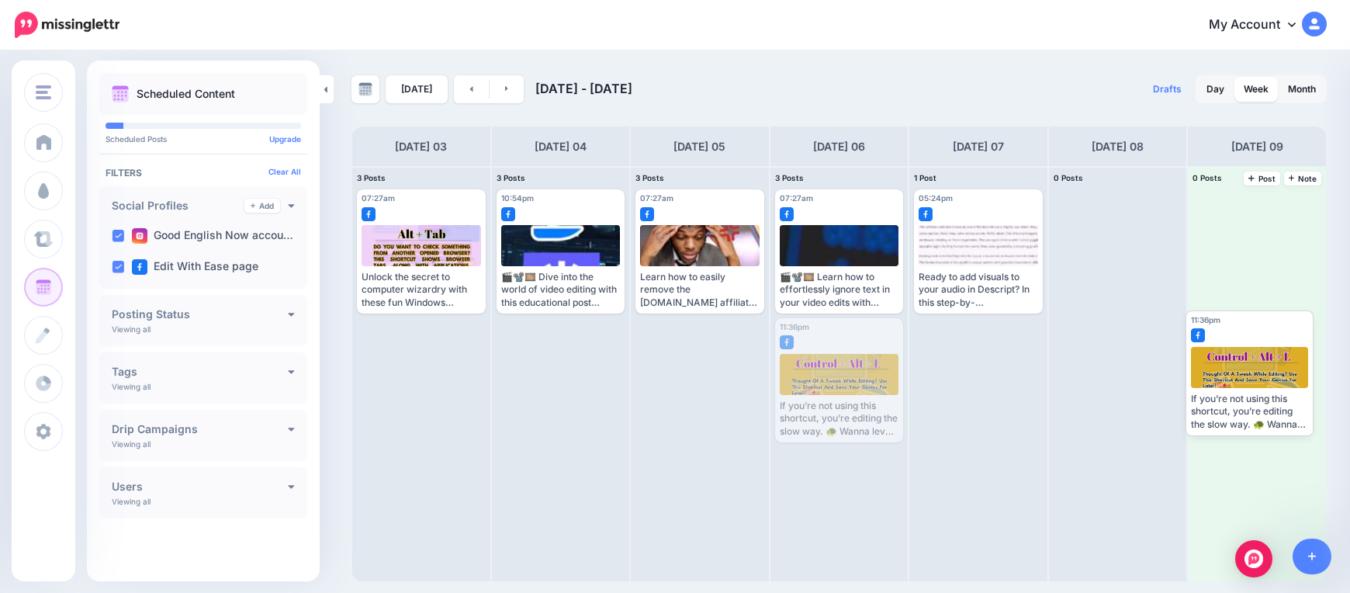
drag, startPoint x: 831, startPoint y: 403, endPoint x: 1211, endPoint y: 379, distance: 380.8
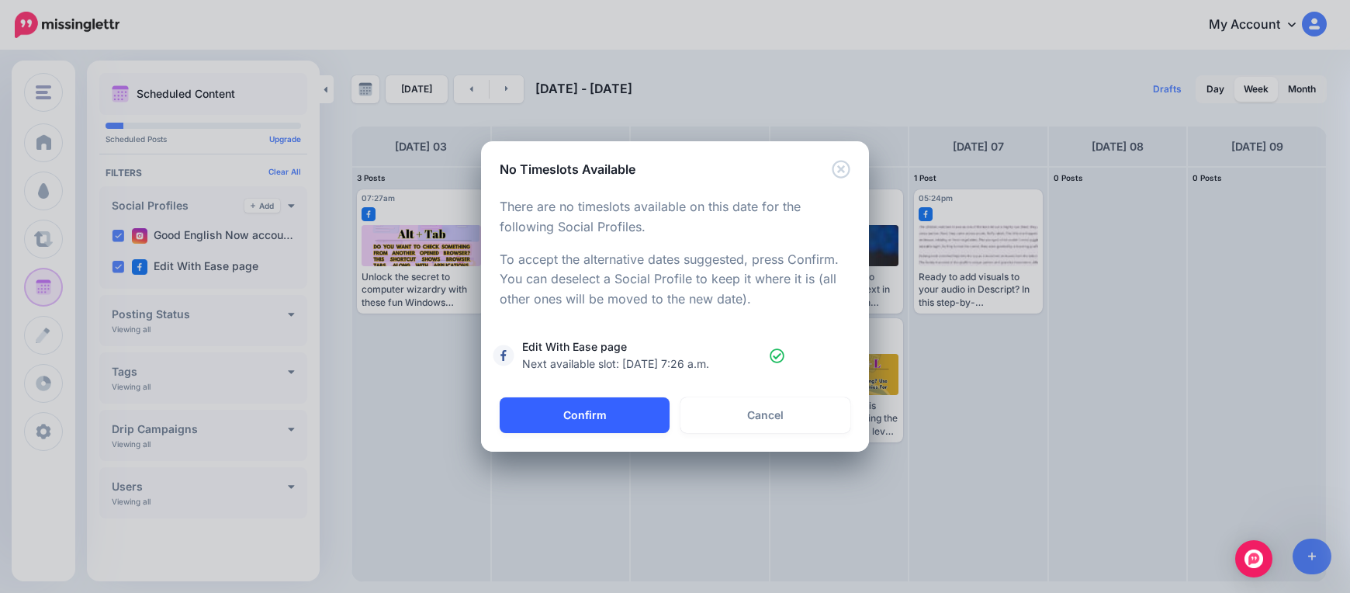
click at [617, 413] on button "Confirm" at bounding box center [585, 415] width 170 height 36
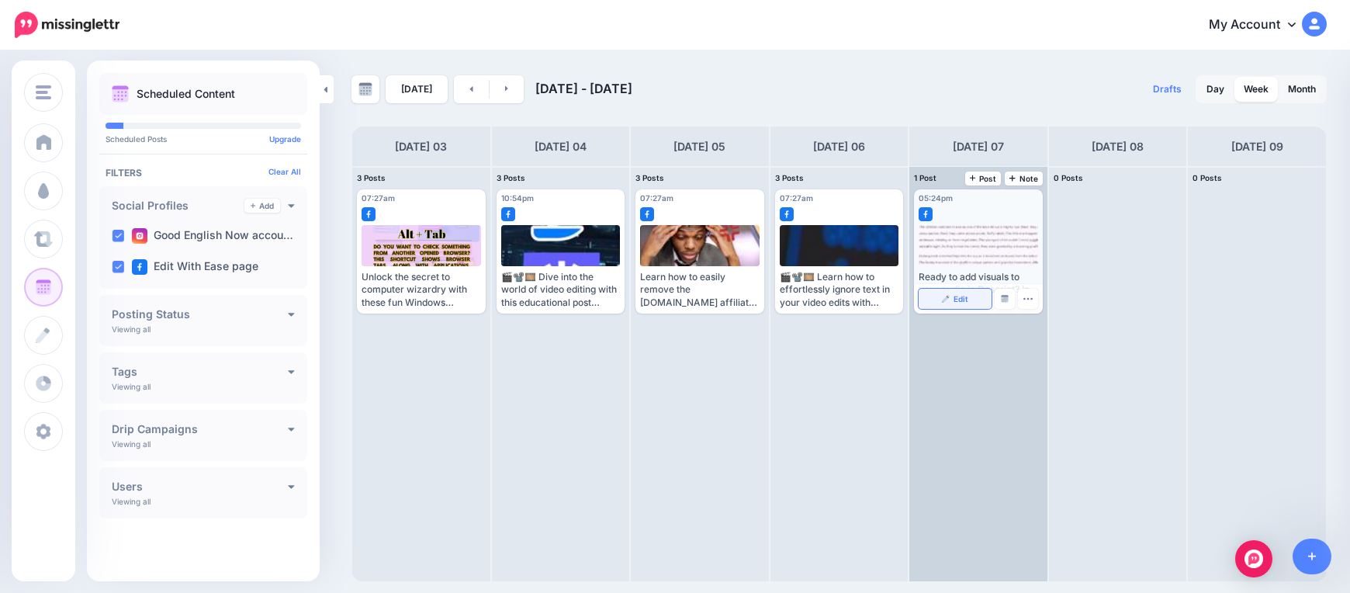
click at [953, 306] on link "Edit" at bounding box center [954, 299] width 73 height 20
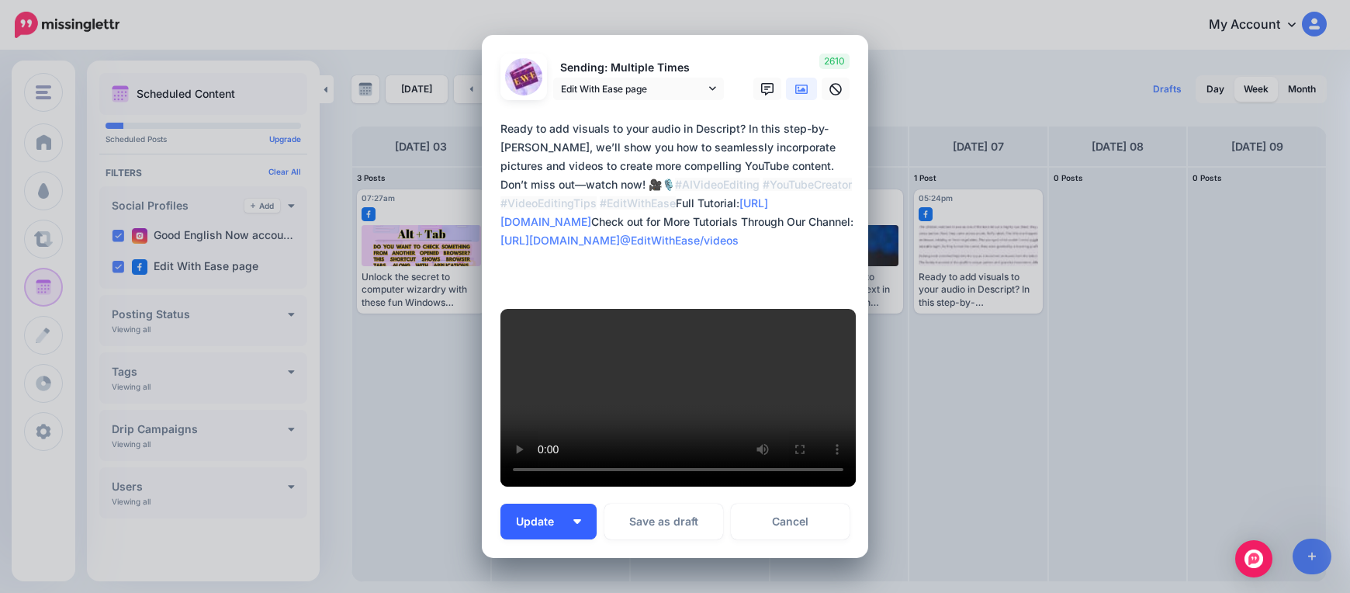
click at [579, 503] on button "Update" at bounding box center [548, 521] width 96 height 36
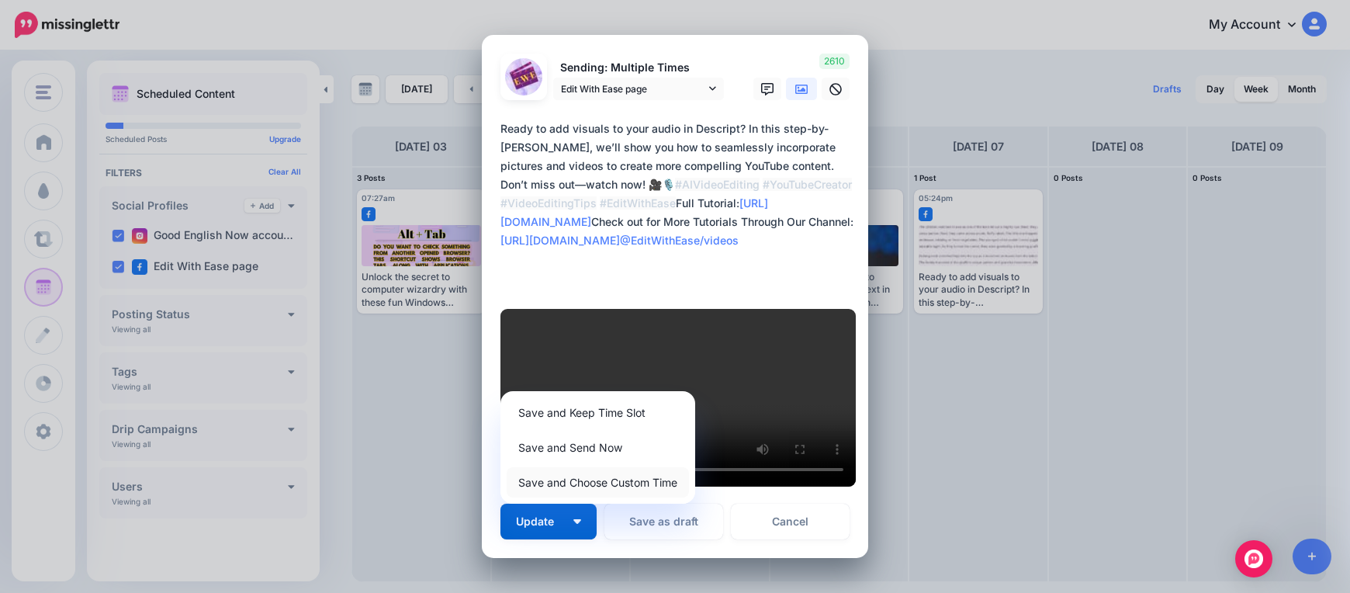
click at [597, 467] on link "Save and Choose Custom Time" at bounding box center [598, 482] width 182 height 30
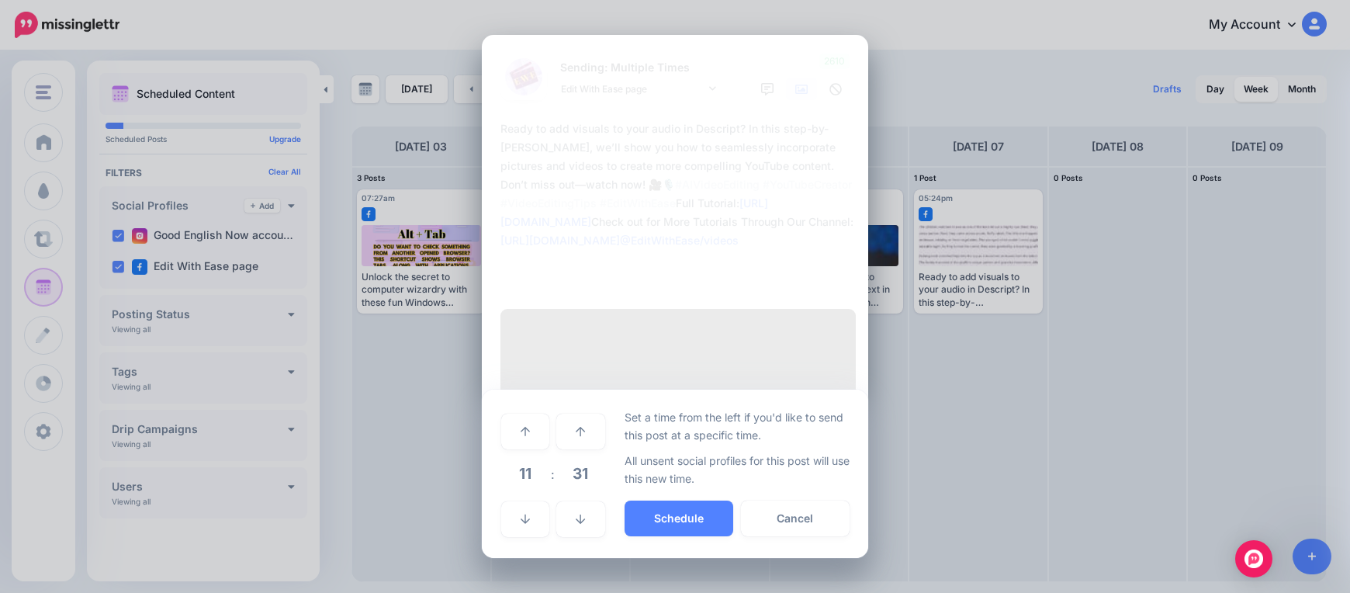
click at [524, 452] on span "11" at bounding box center [525, 473] width 42 height 42
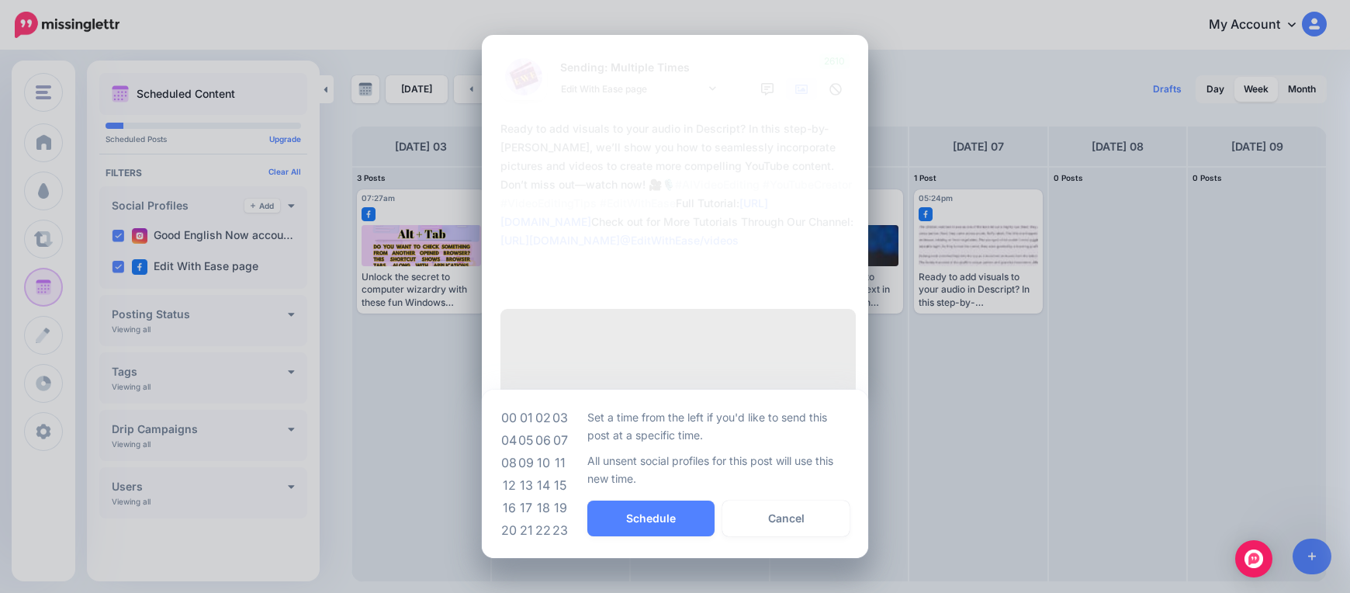
click at [562, 429] on td "07" at bounding box center [560, 440] width 17 height 22
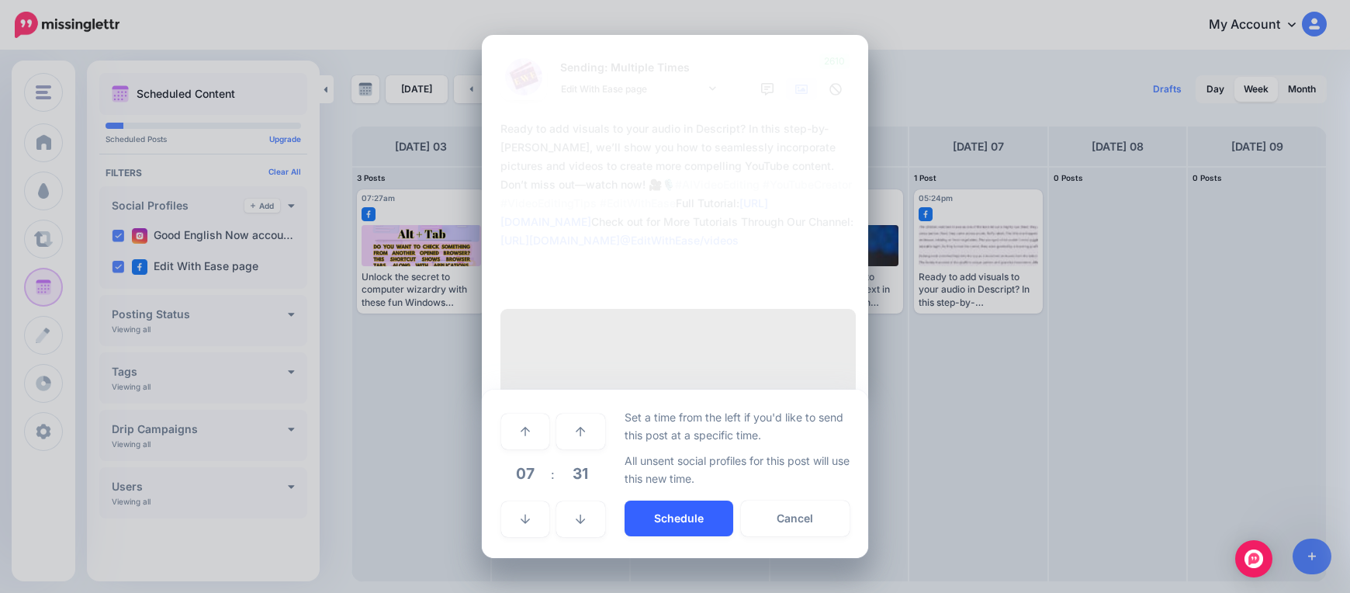
click at [664, 500] on button "Schedule" at bounding box center [678, 518] width 109 height 36
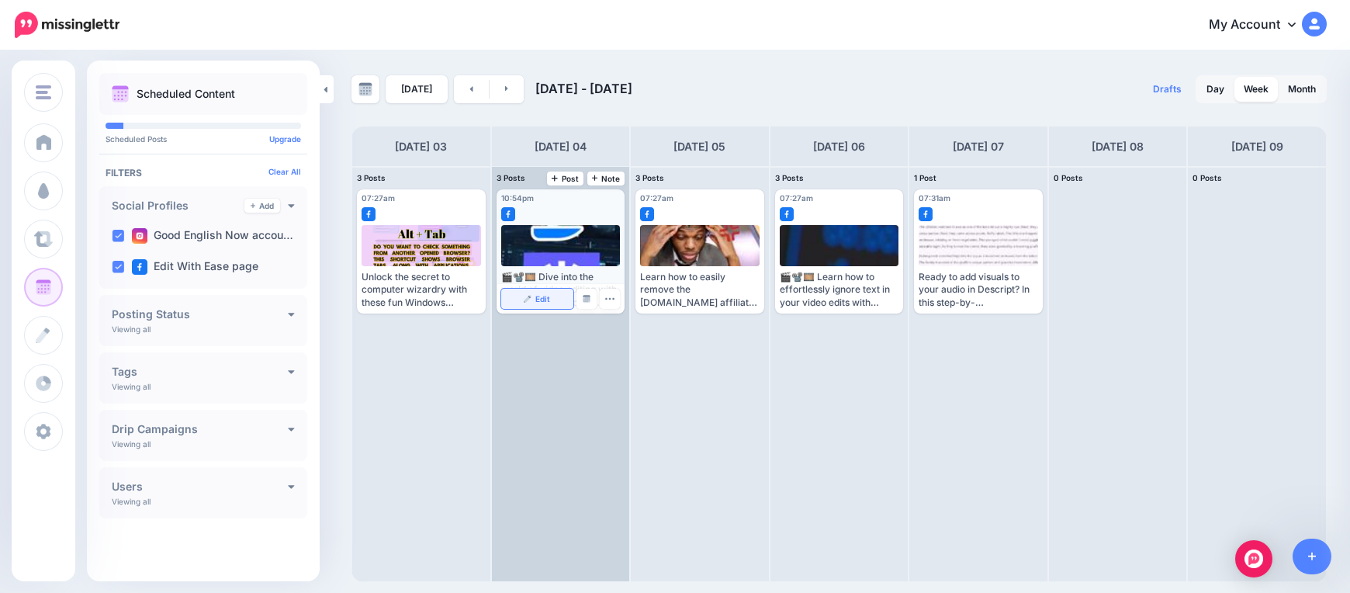
click at [531, 299] on img at bounding box center [528, 299] width 8 height 8
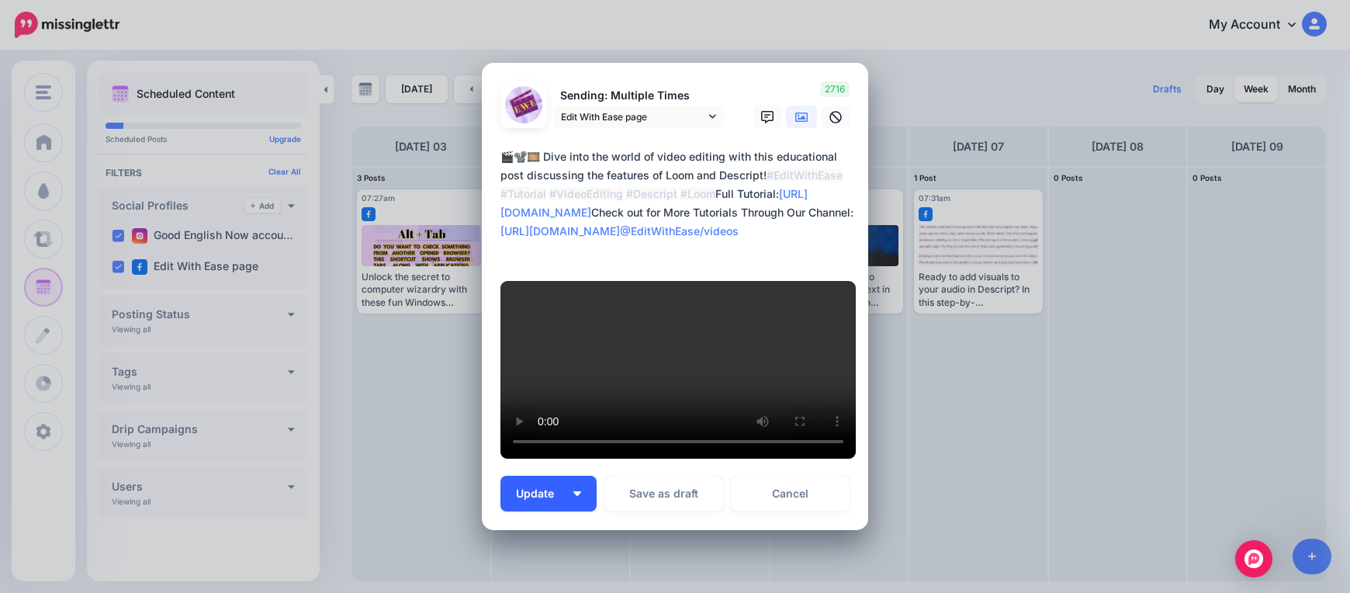
click at [576, 475] on button "Update" at bounding box center [548, 493] width 96 height 36
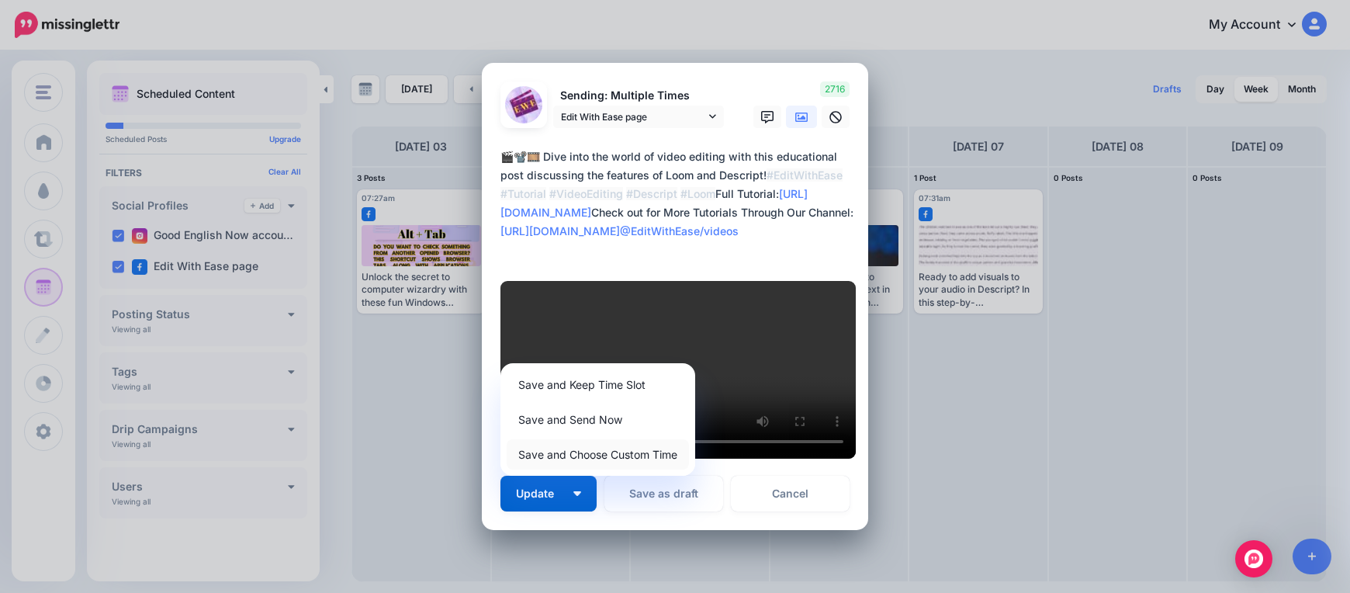
drag, startPoint x: 620, startPoint y: 425, endPoint x: 607, endPoint y: 444, distance: 22.8
click at [619, 439] on link "Save and Choose Custom Time" at bounding box center [598, 454] width 182 height 30
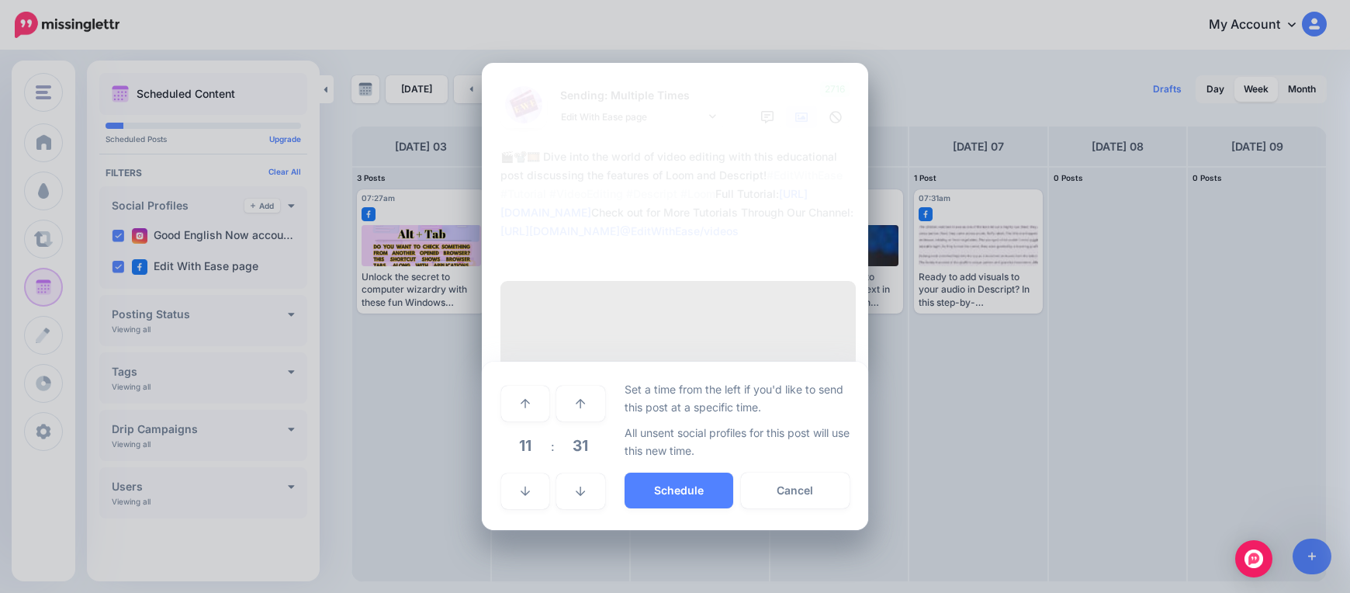
click at [530, 425] on span "11" at bounding box center [525, 445] width 42 height 42
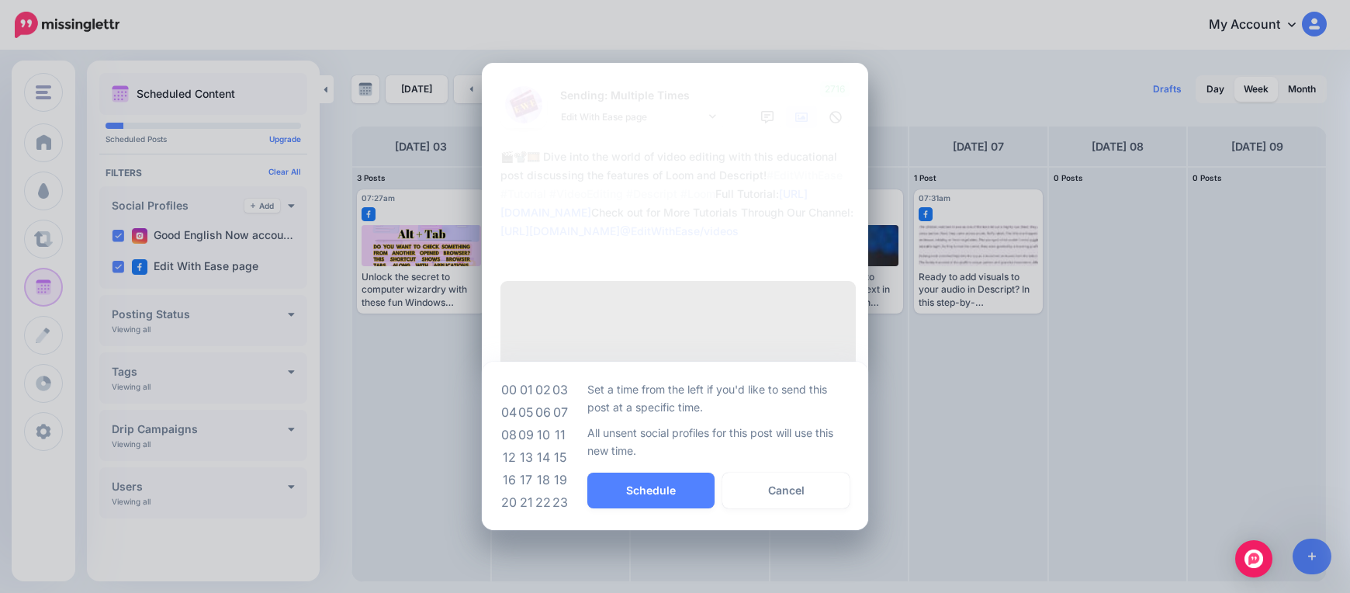
drag, startPoint x: 565, startPoint y: 384, endPoint x: 594, endPoint y: 415, distance: 42.8
click at [564, 401] on td "07" at bounding box center [560, 412] width 17 height 22
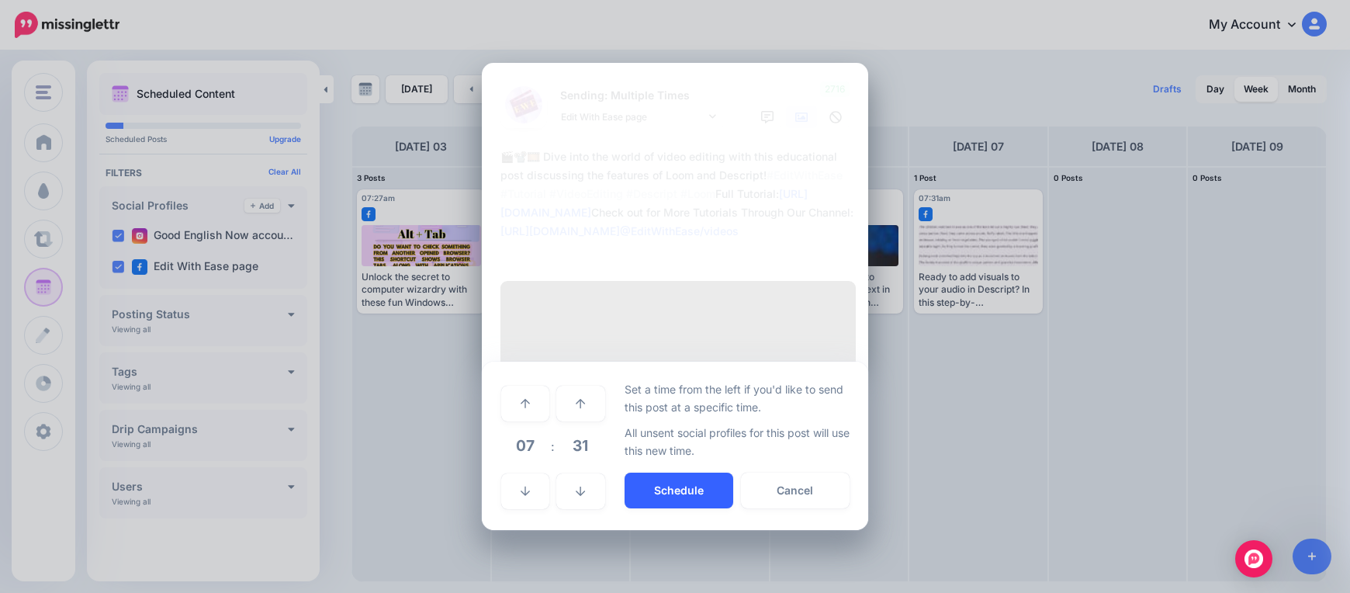
click at [667, 472] on button "Schedule" at bounding box center [678, 490] width 109 height 36
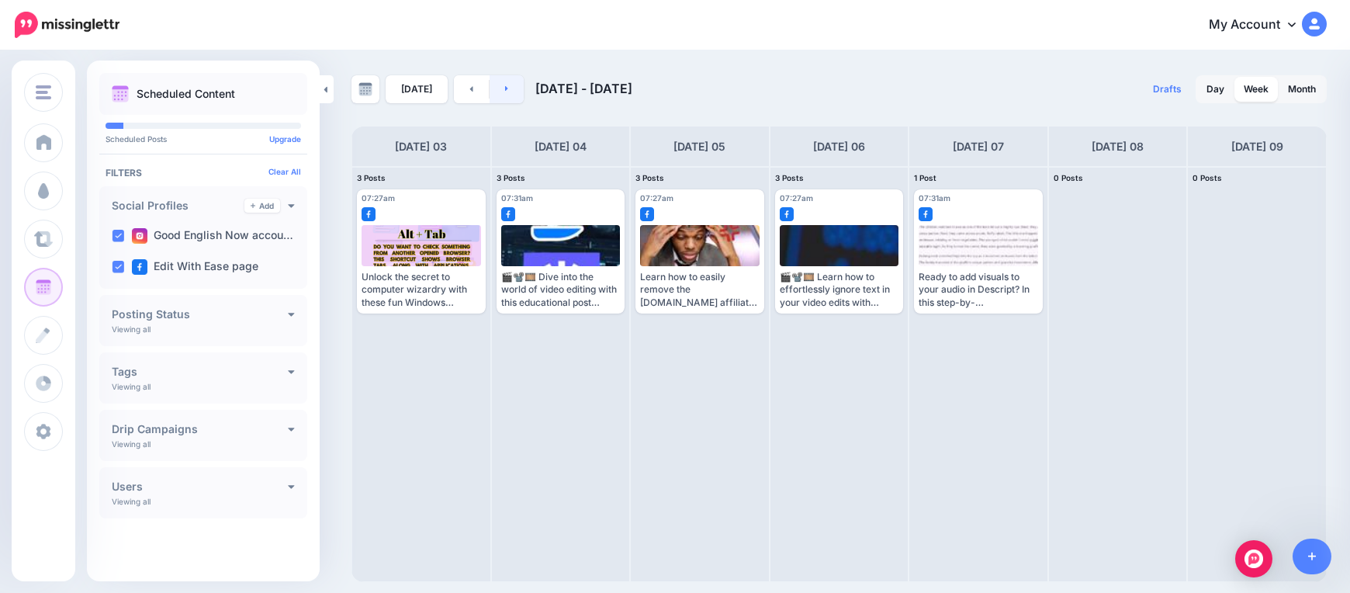
click at [499, 85] on link at bounding box center [506, 89] width 35 height 28
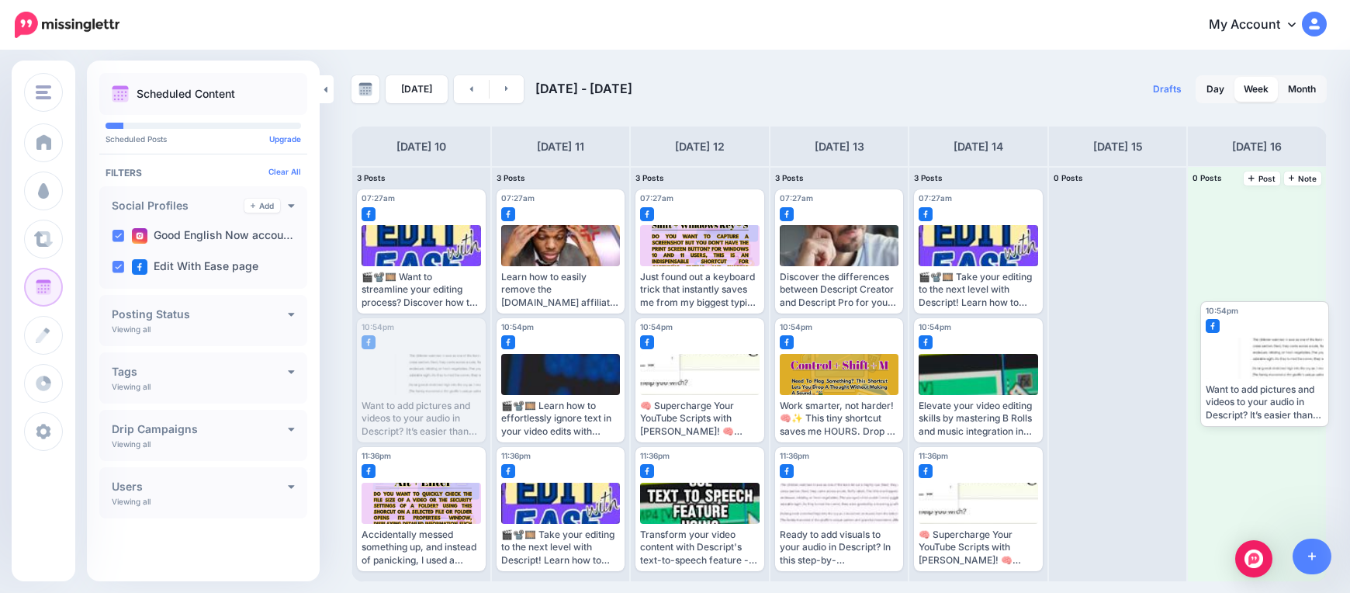
drag, startPoint x: 417, startPoint y: 390, endPoint x: 1262, endPoint y: 362, distance: 845.9
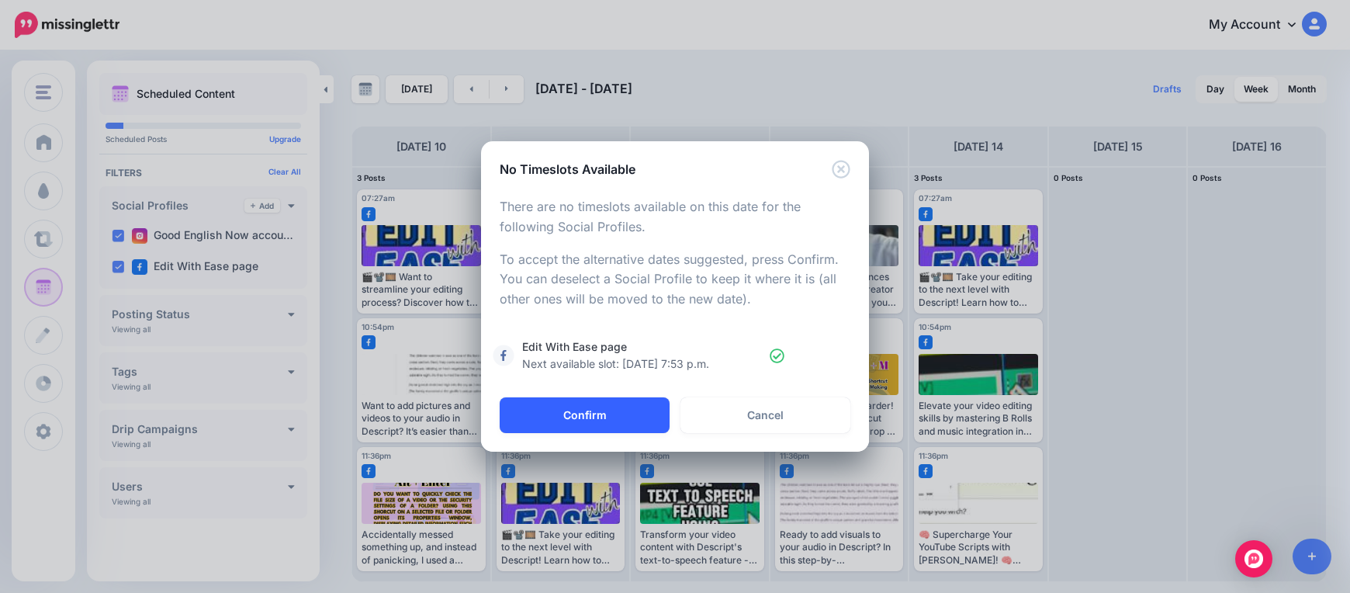
click at [572, 420] on button "Confirm" at bounding box center [585, 415] width 170 height 36
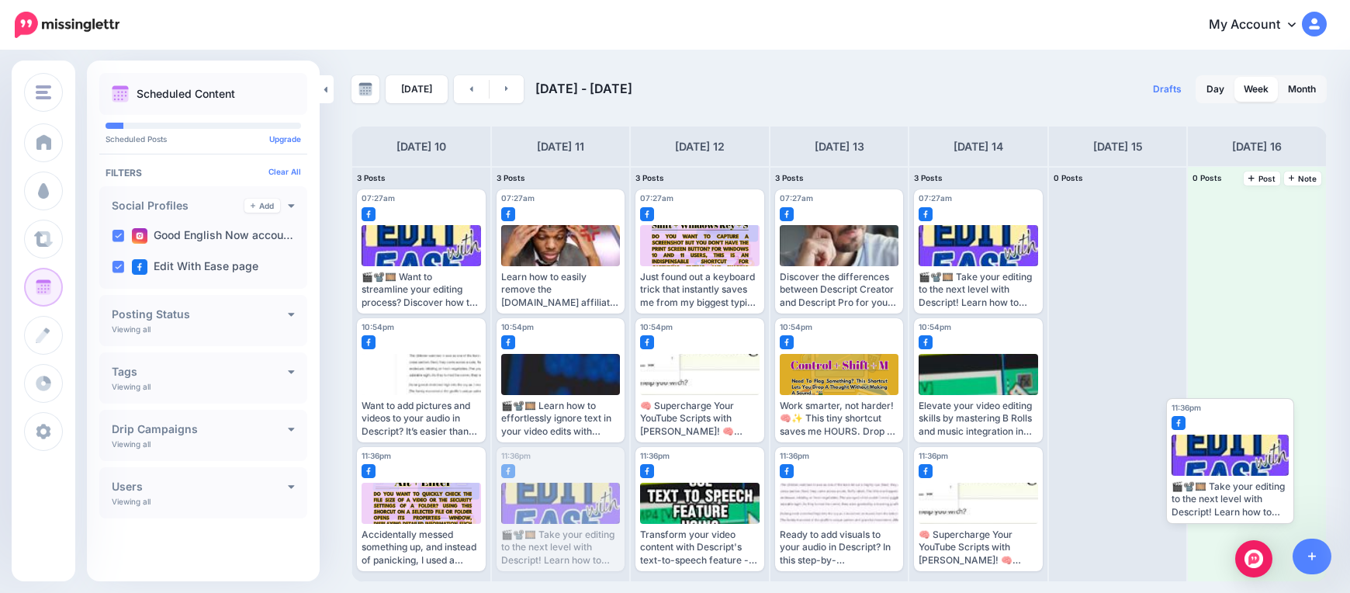
drag, startPoint x: 546, startPoint y: 498, endPoint x: 1222, endPoint y: 441, distance: 678.0
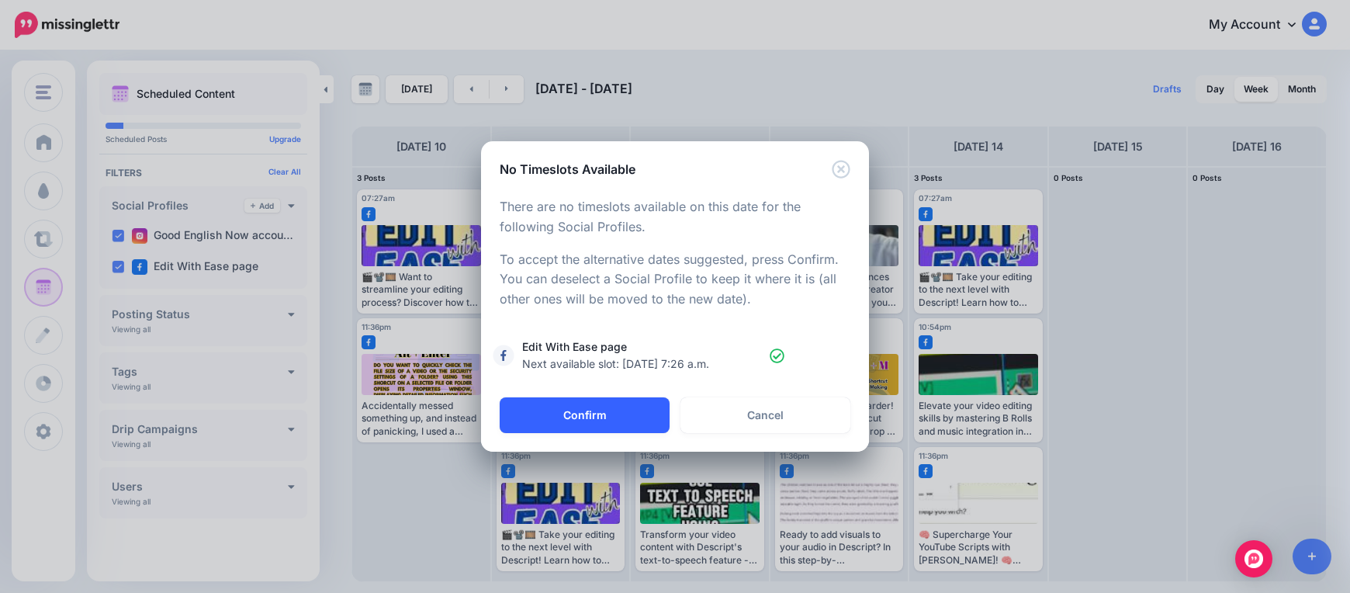
click at [572, 417] on button "Confirm" at bounding box center [585, 415] width 170 height 36
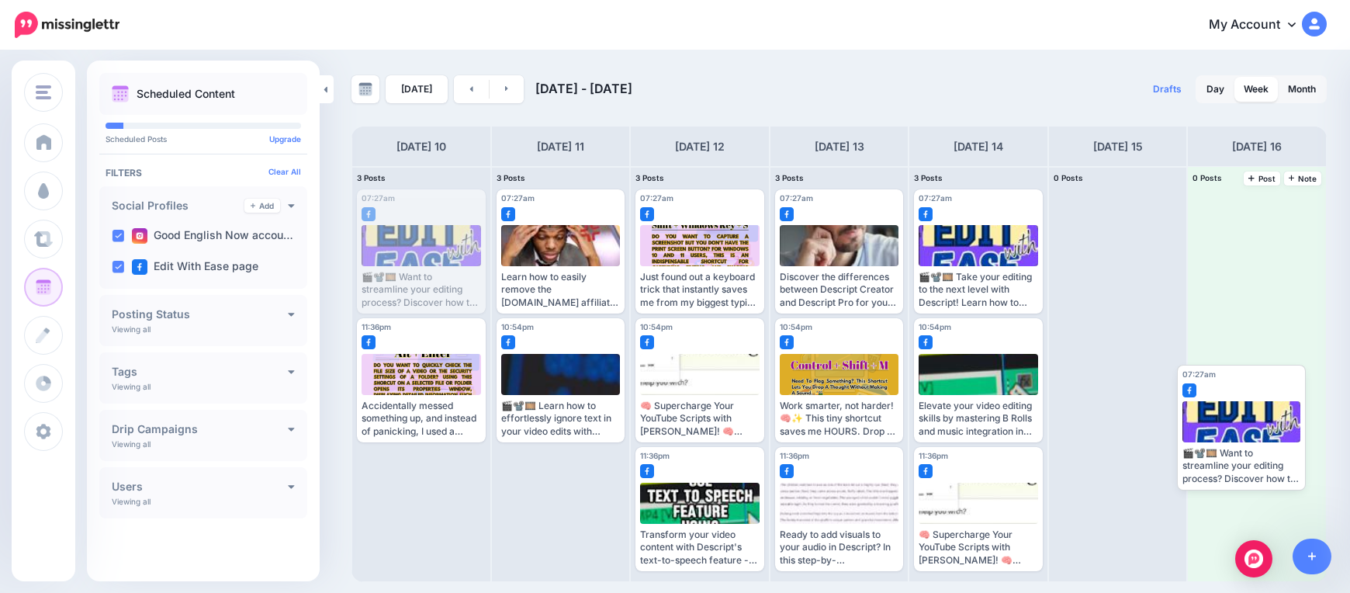
drag, startPoint x: 410, startPoint y: 268, endPoint x: 1198, endPoint y: 438, distance: 806.3
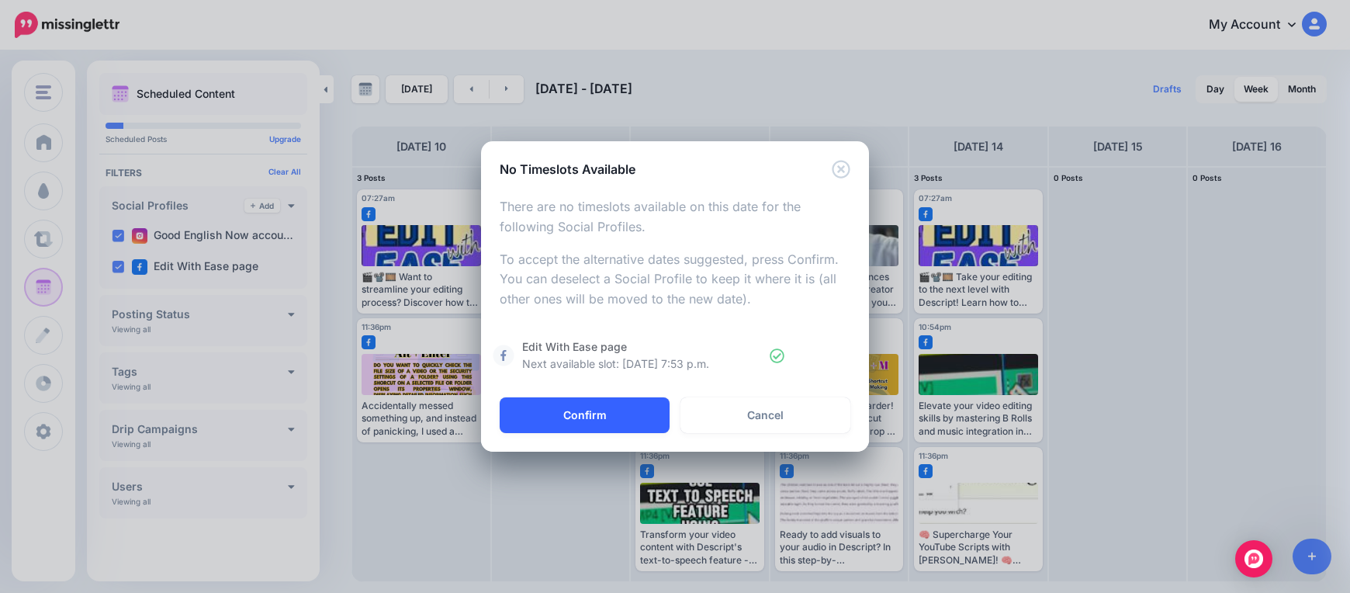
click at [588, 413] on button "Confirm" at bounding box center [585, 415] width 170 height 36
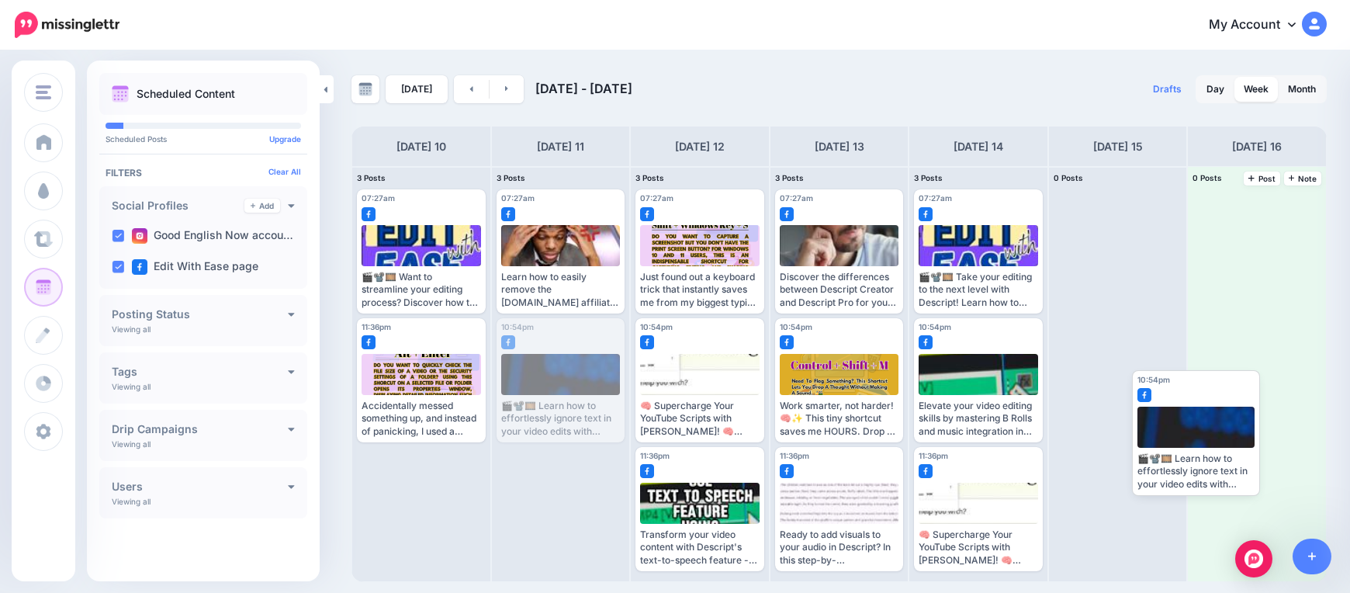
drag, startPoint x: 563, startPoint y: 388, endPoint x: 1190, endPoint y: 434, distance: 628.4
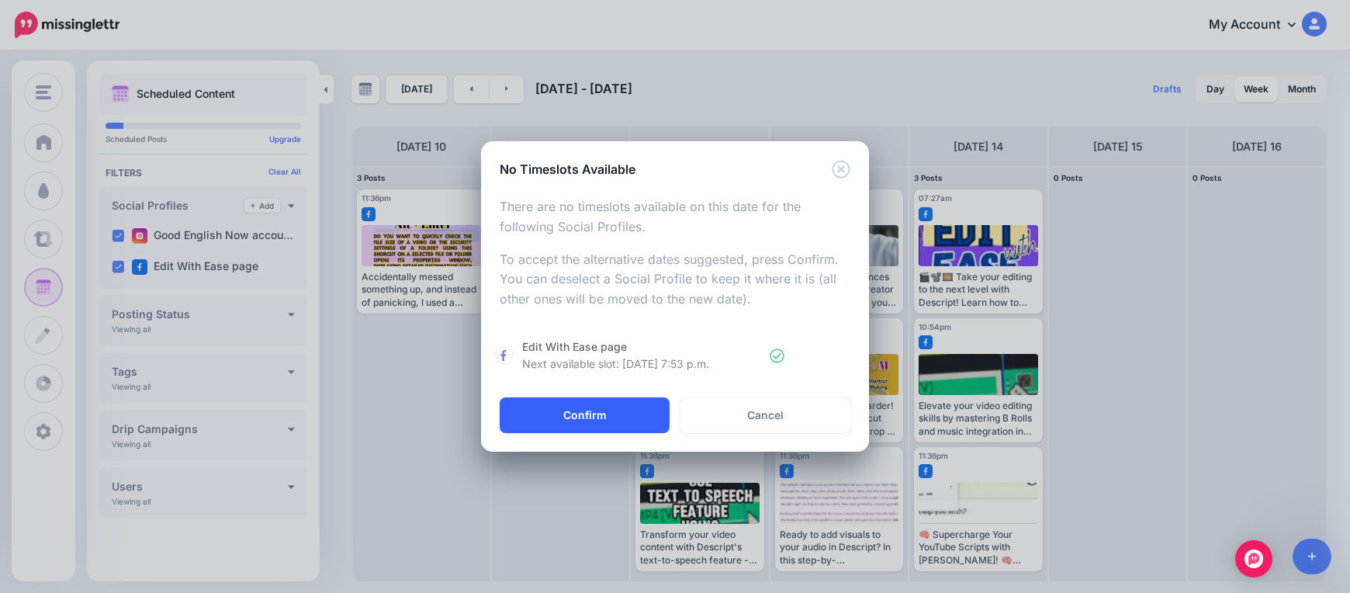
click at [603, 417] on button "Confirm" at bounding box center [585, 415] width 170 height 36
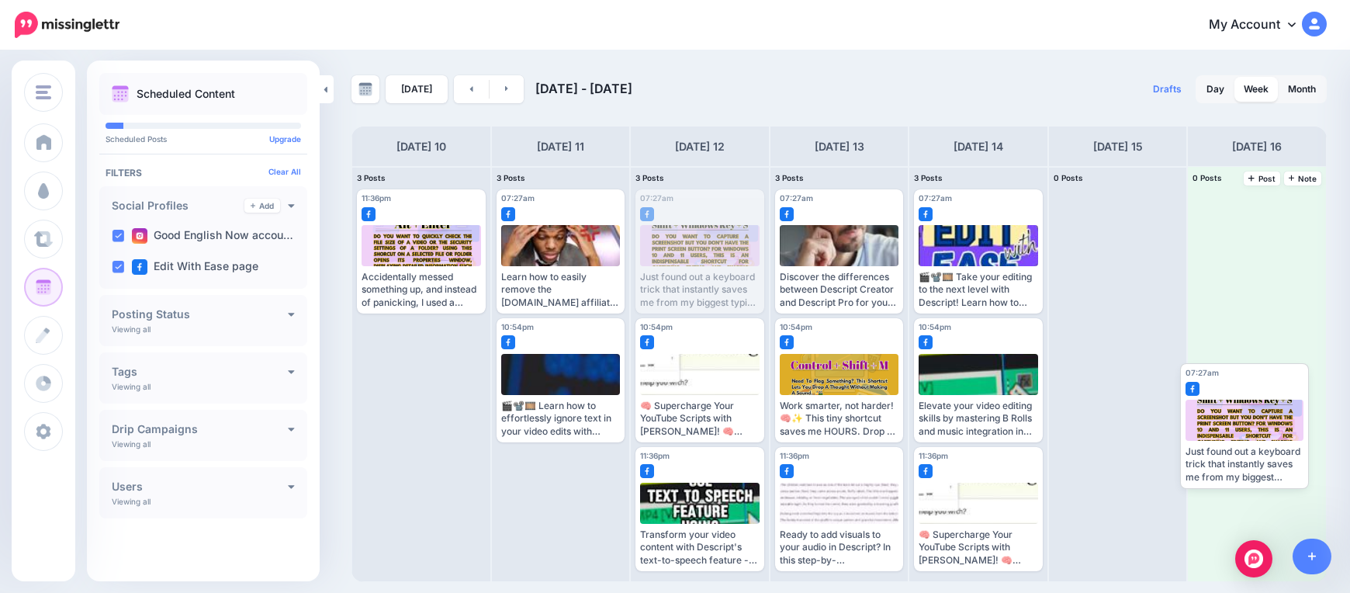
drag, startPoint x: 714, startPoint y: 238, endPoint x: 1274, endPoint y: 400, distance: 583.0
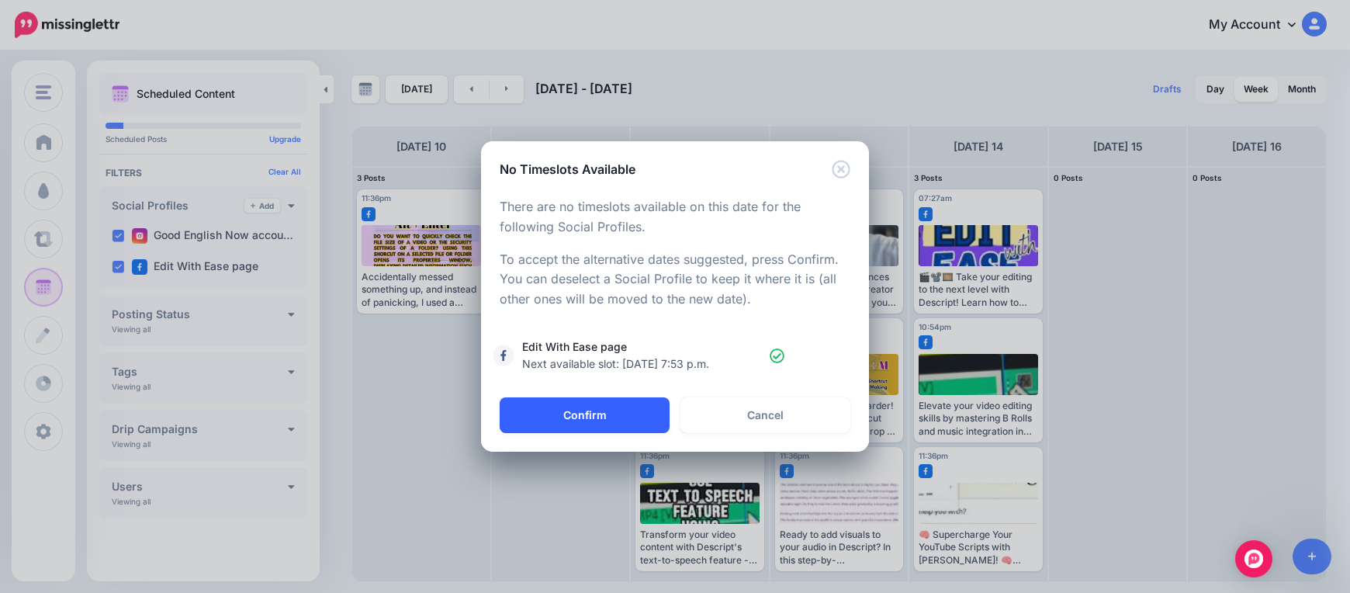
click at [610, 411] on button "Confirm" at bounding box center [585, 415] width 170 height 36
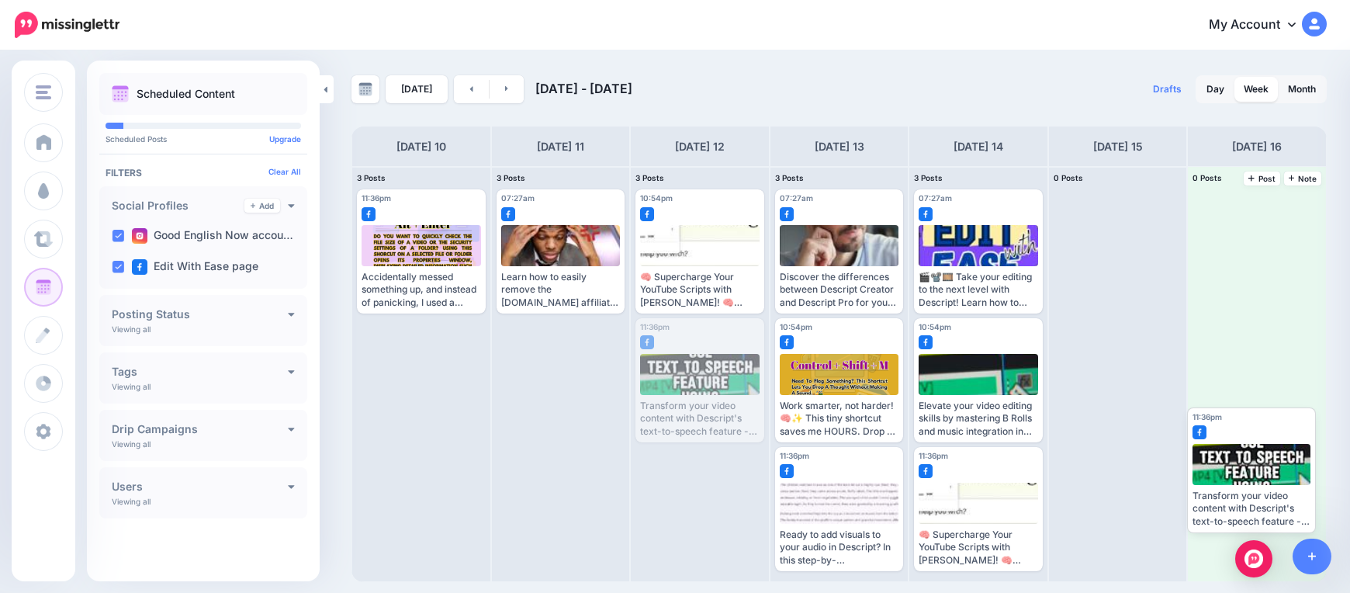
drag, startPoint x: 706, startPoint y: 371, endPoint x: 1214, endPoint y: 452, distance: 514.6
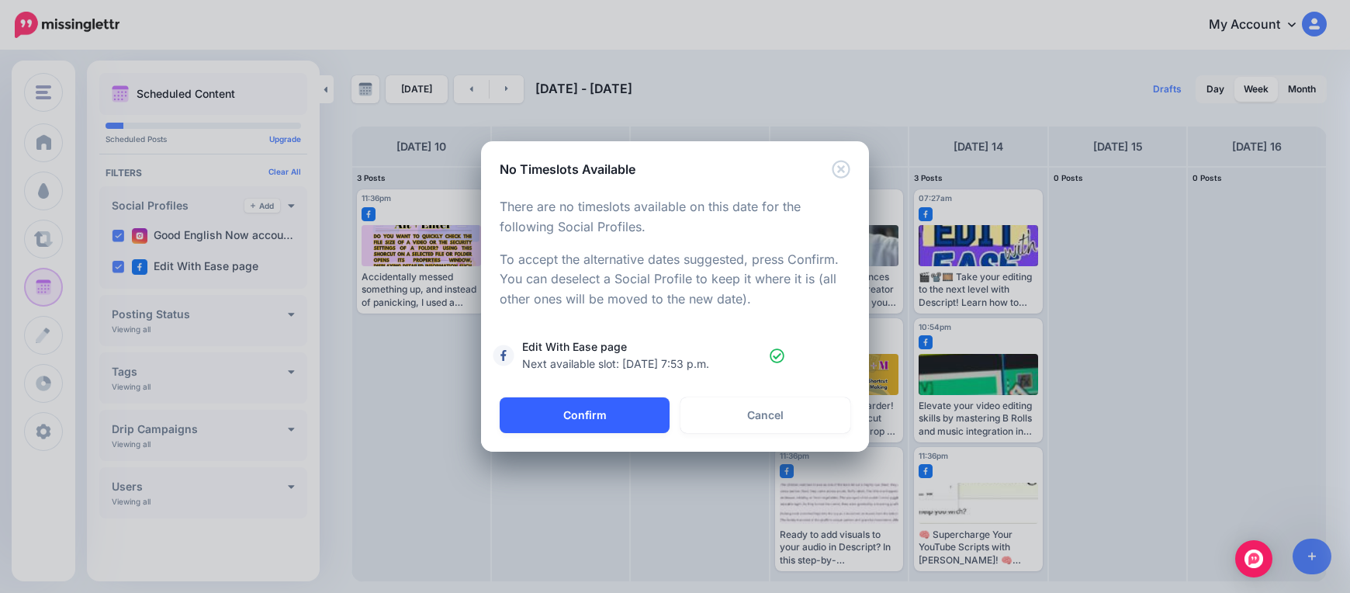
drag, startPoint x: 621, startPoint y: 420, endPoint x: 636, endPoint y: 417, distance: 15.2
click at [623, 420] on button "Confirm" at bounding box center [585, 415] width 170 height 36
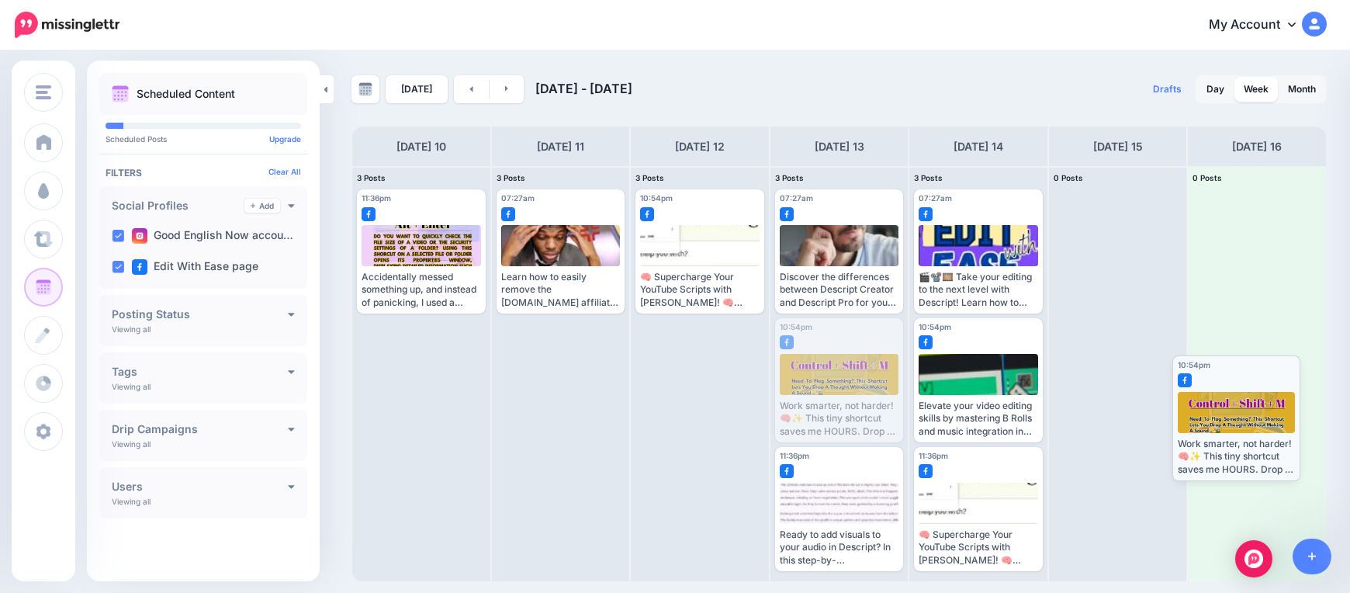
drag, startPoint x: 841, startPoint y: 382, endPoint x: 1238, endPoint y: 422, distance: 399.1
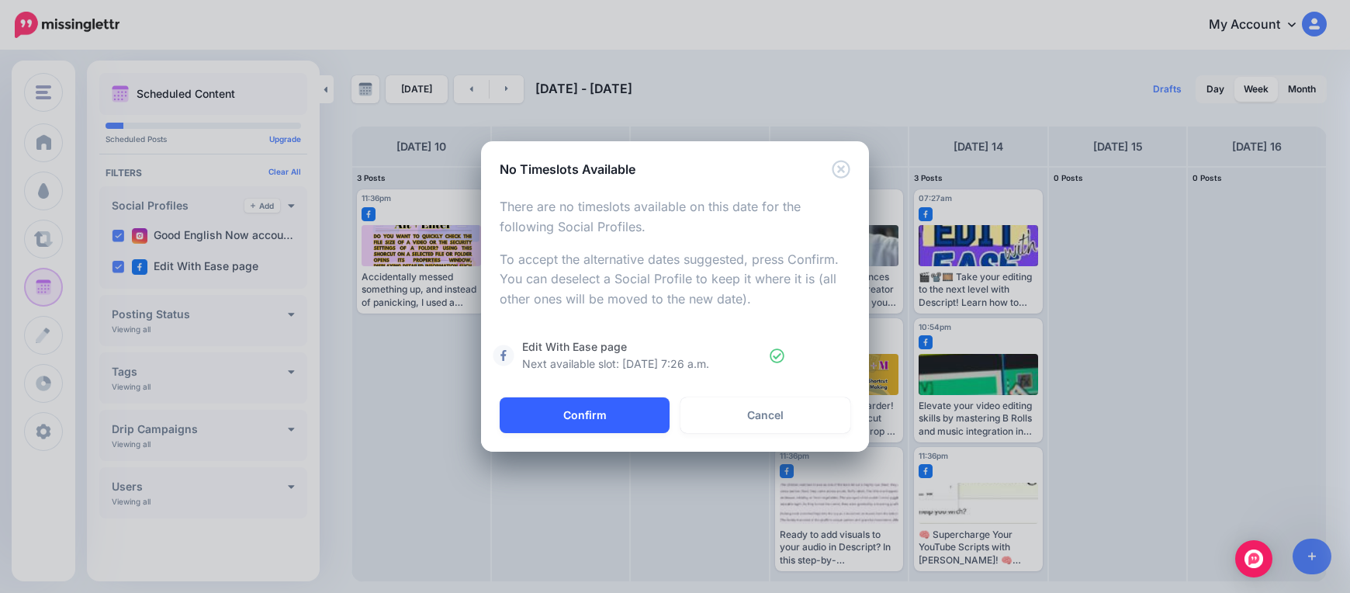
click at [595, 415] on button "Confirm" at bounding box center [585, 415] width 170 height 36
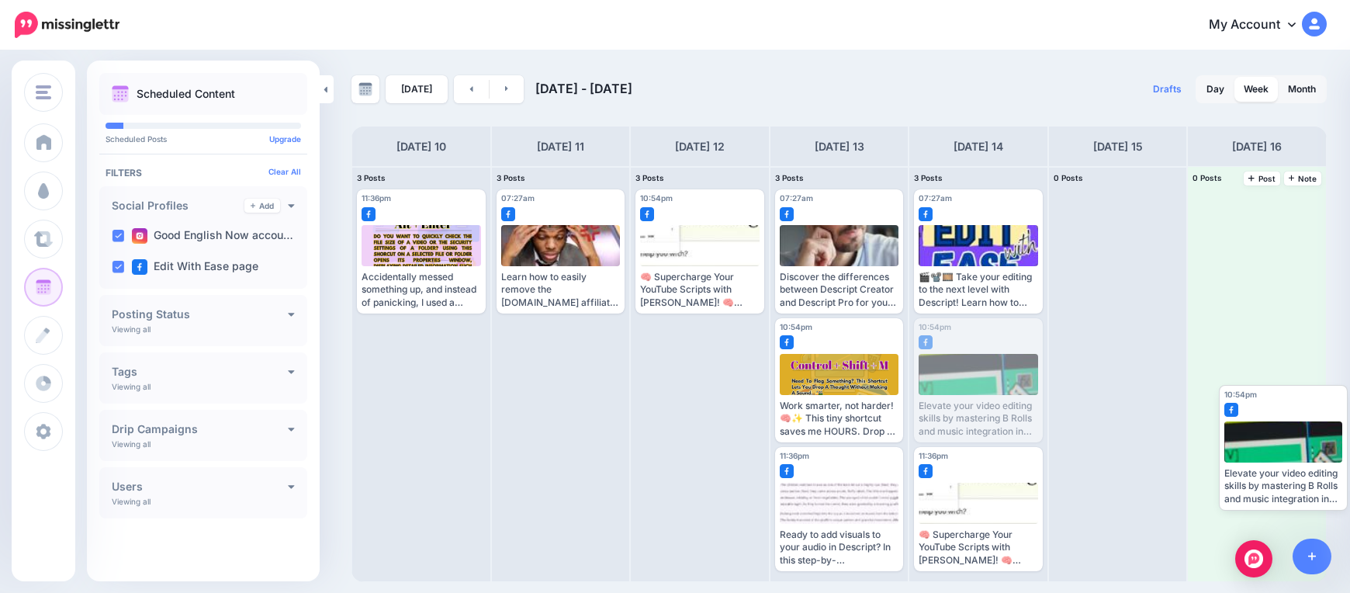
drag, startPoint x: 970, startPoint y: 382, endPoint x: 1232, endPoint y: 443, distance: 269.1
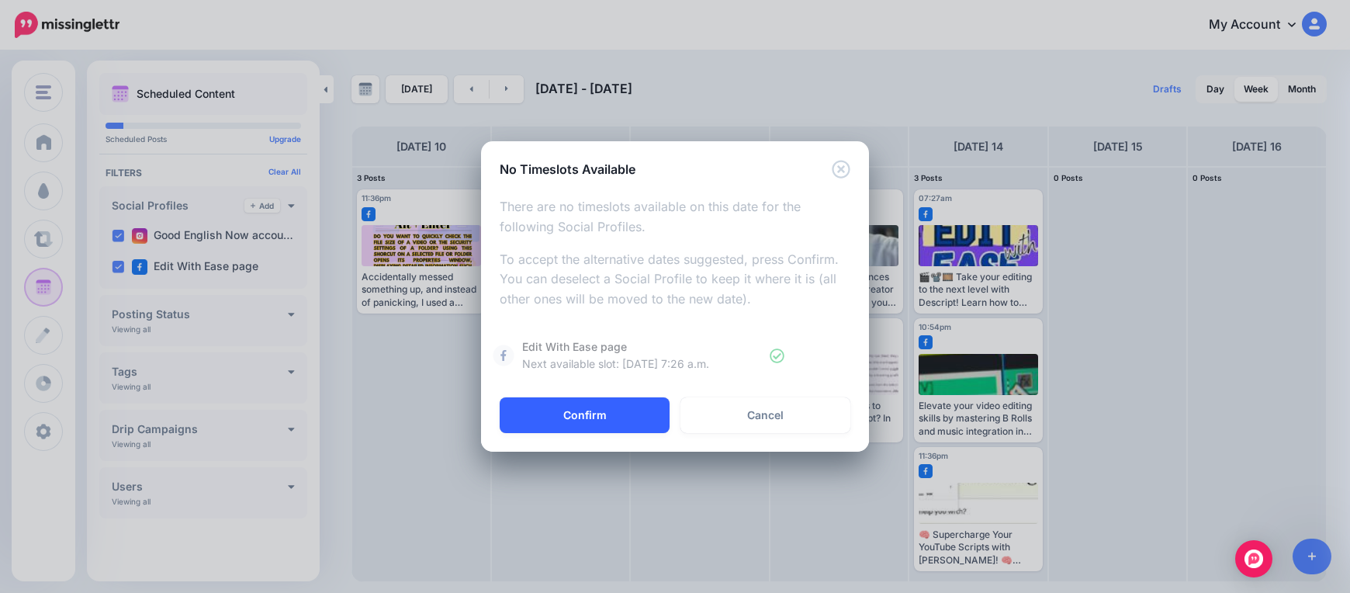
click at [600, 419] on button "Confirm" at bounding box center [585, 415] width 170 height 36
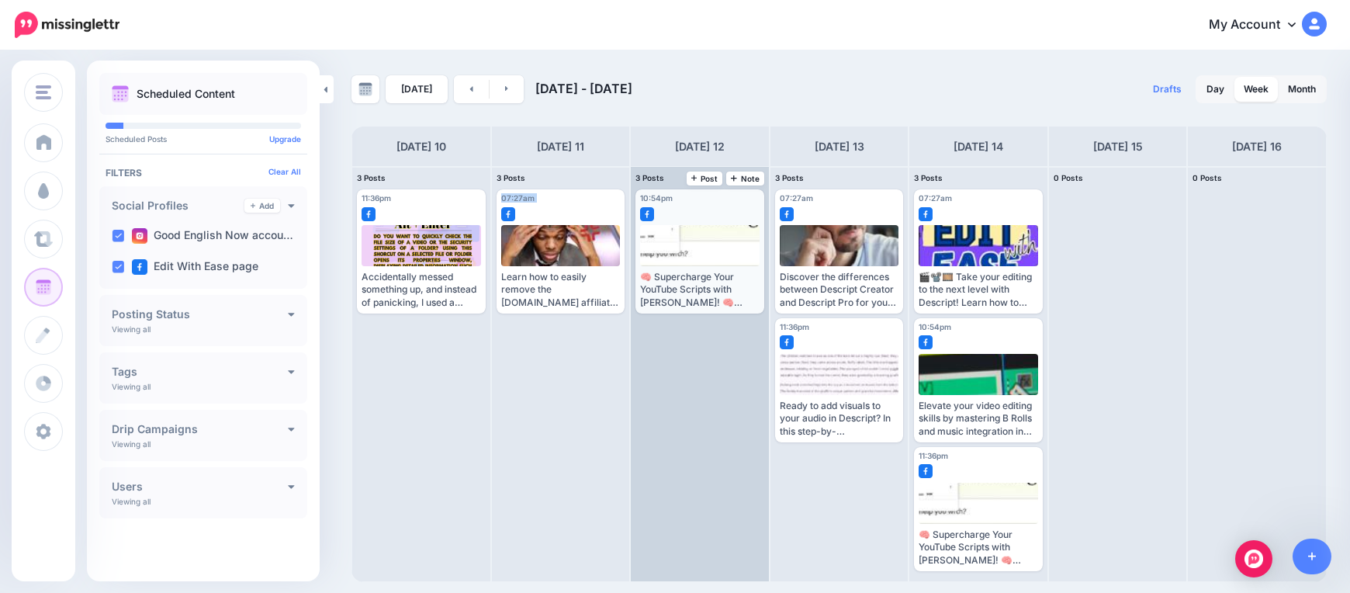
click at [633, 212] on div "3 Posts 10 Note Post 11:36pm Mon, November 10, 2025 11:36pm Edit" at bounding box center [838, 374] width 975 height 416
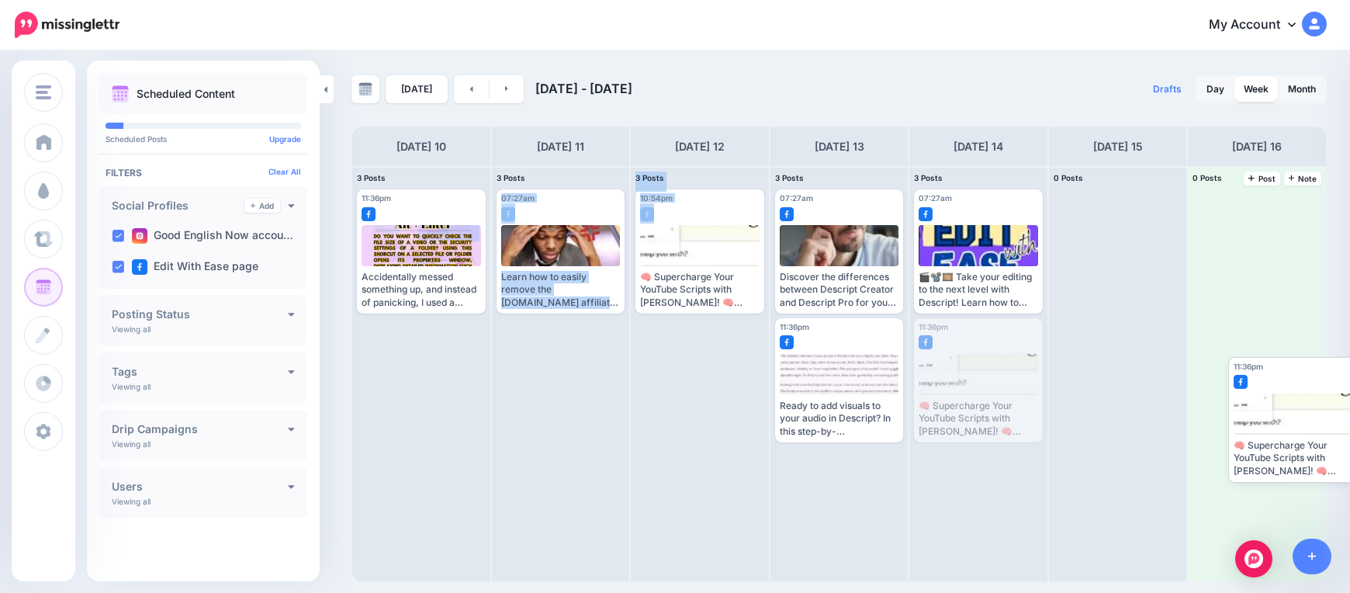
drag, startPoint x: 956, startPoint y: 362, endPoint x: 1239, endPoint y: 398, distance: 284.6
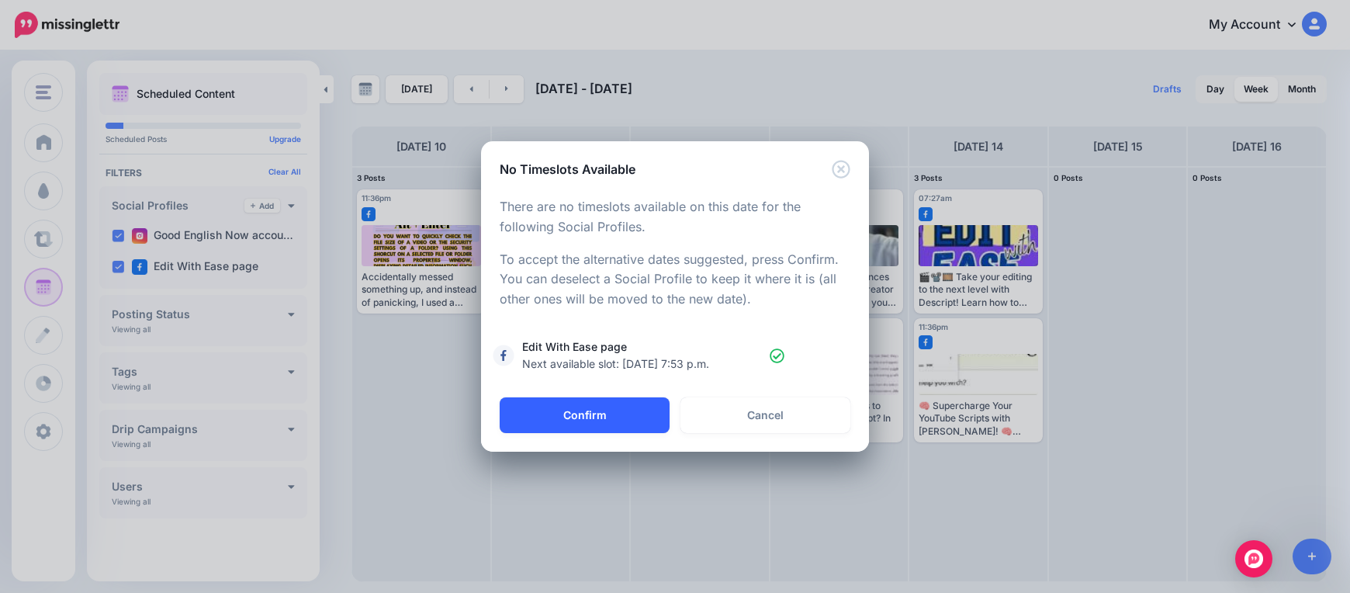
click at [604, 401] on button "Confirm" at bounding box center [585, 415] width 170 height 36
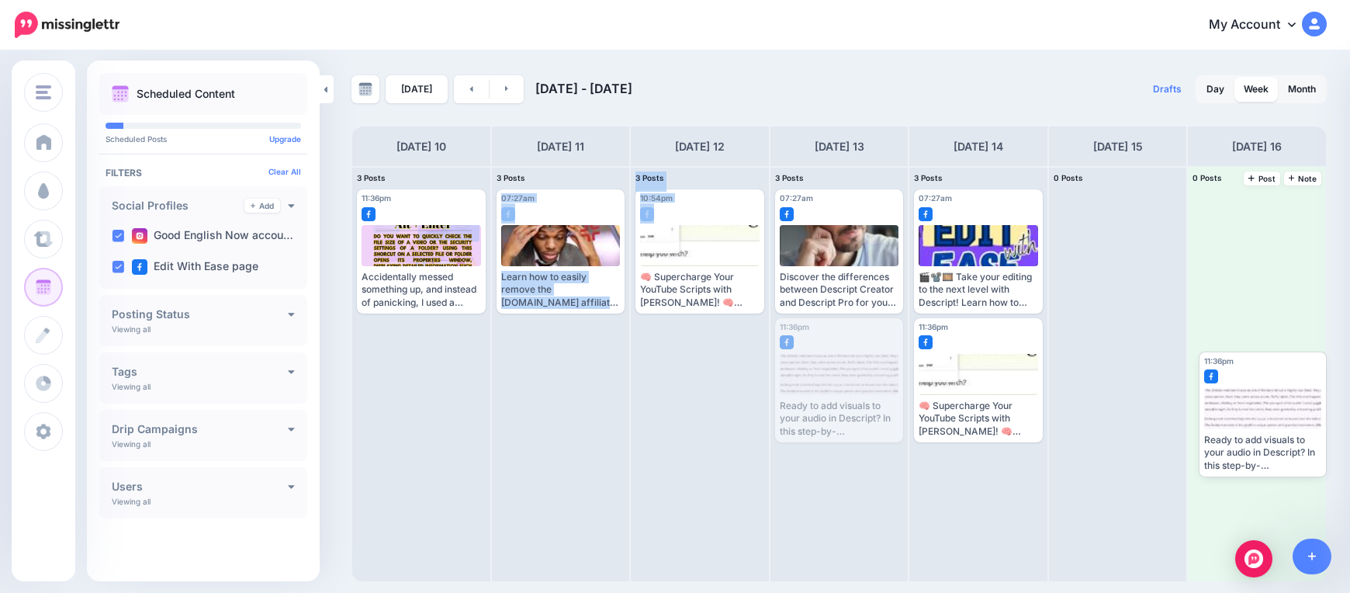
drag, startPoint x: 837, startPoint y: 382, endPoint x: 1260, endPoint y: 406, distance: 423.4
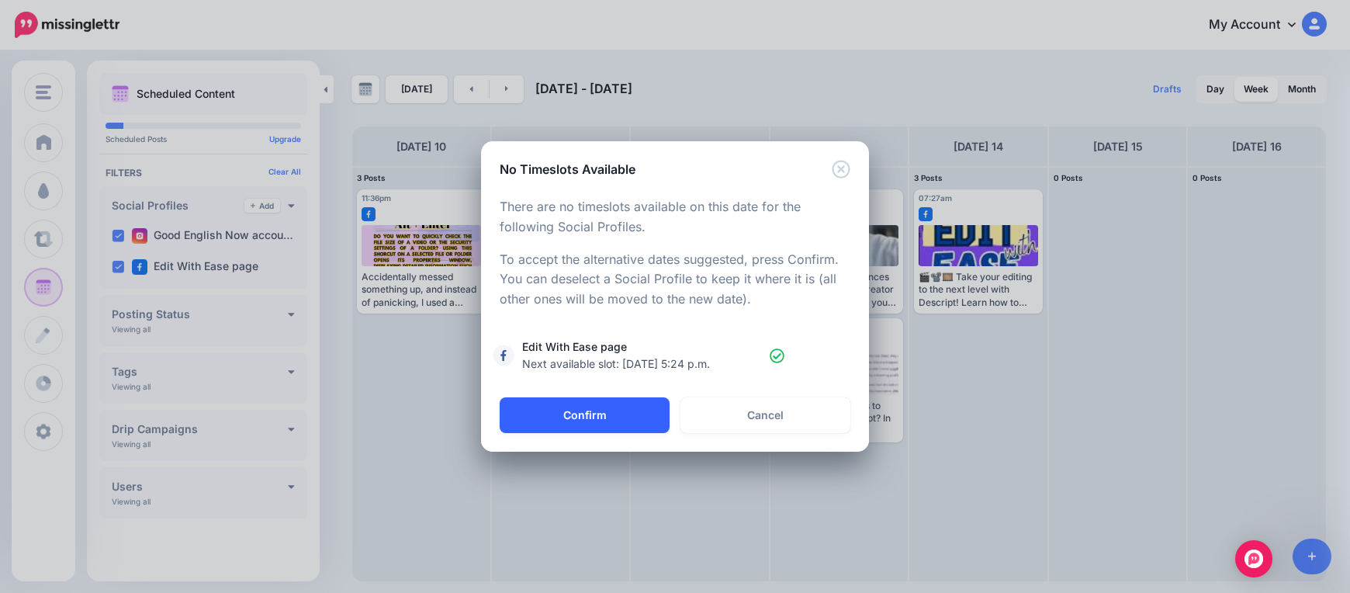
click at [610, 409] on button "Confirm" at bounding box center [585, 415] width 170 height 36
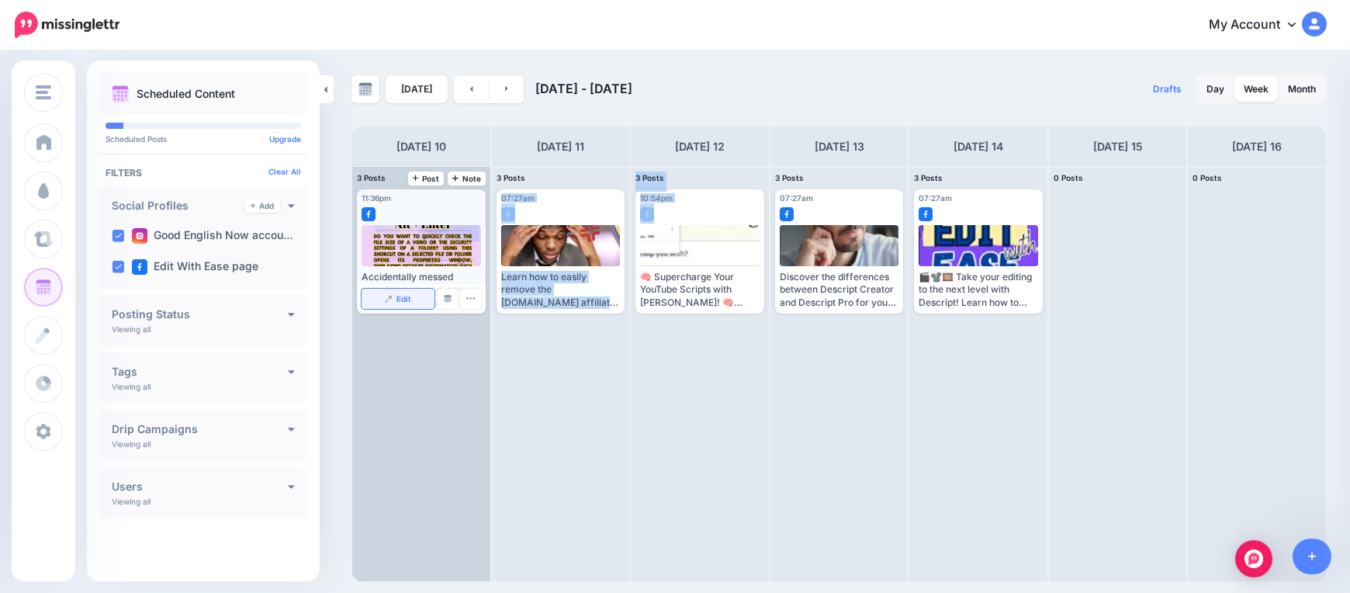
click at [389, 302] on img at bounding box center [389, 299] width 8 height 8
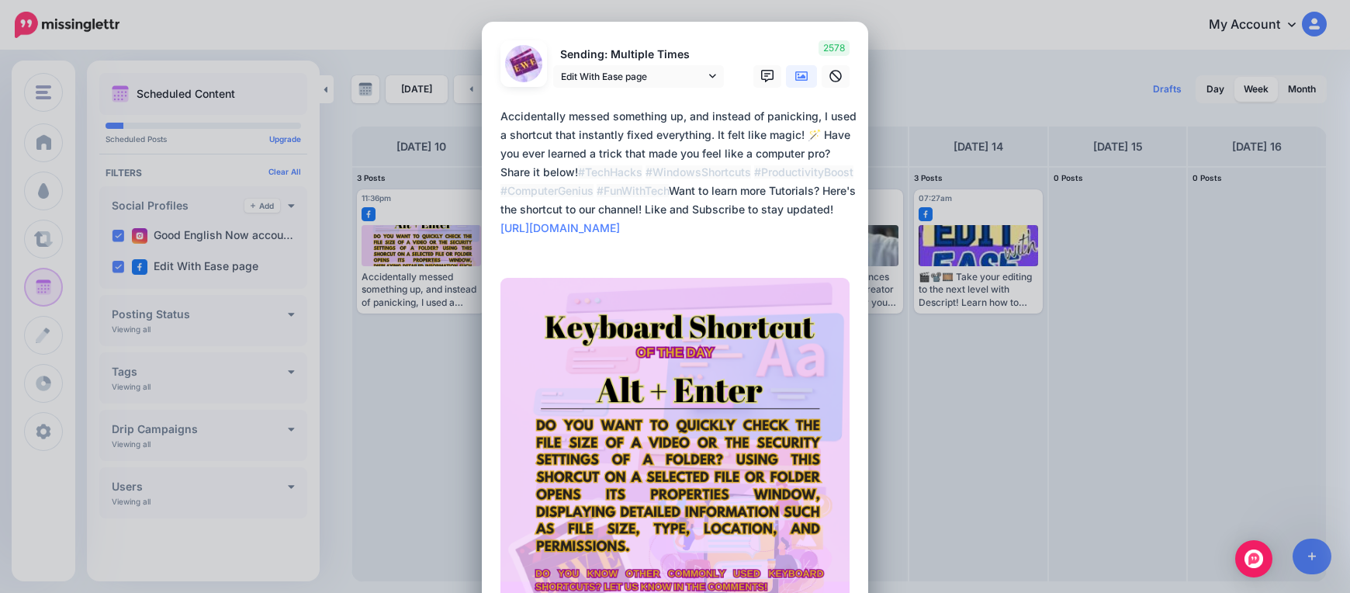
click at [1338, 253] on div "Edit Post Loading Sending: Multiple Times Edit With Ease page 10th Nov 23:36" at bounding box center [675, 296] width 1350 height 593
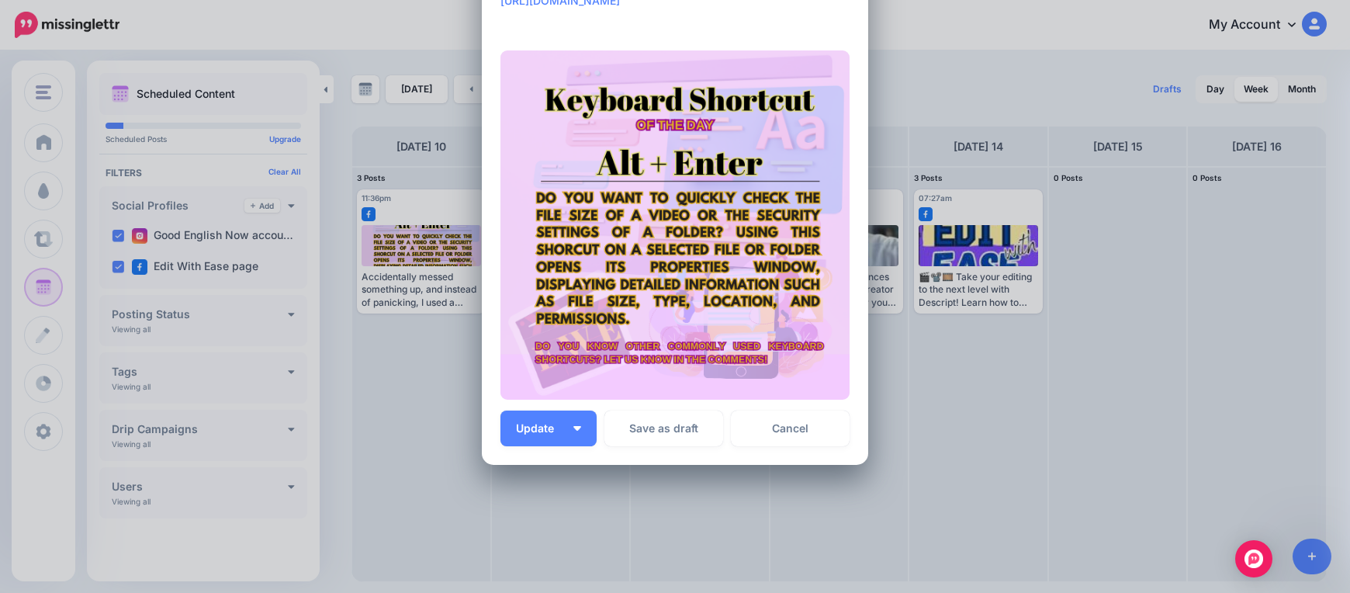
scroll to position [218, 0]
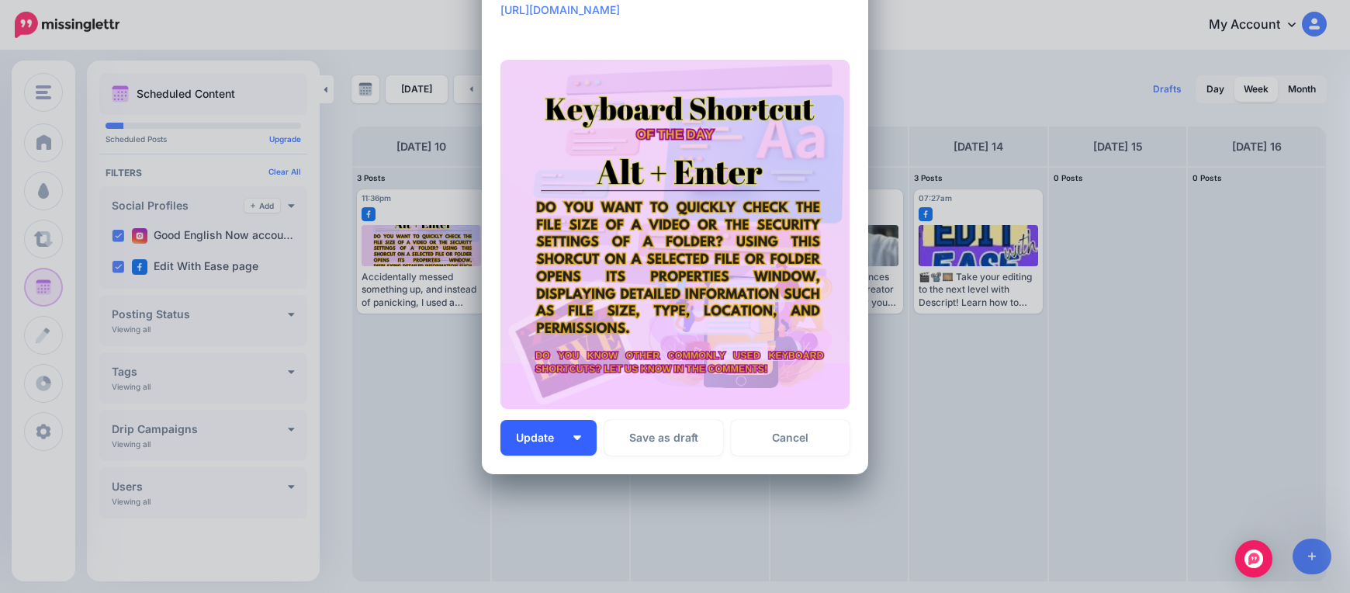
click at [565, 437] on button "Update" at bounding box center [548, 438] width 96 height 36
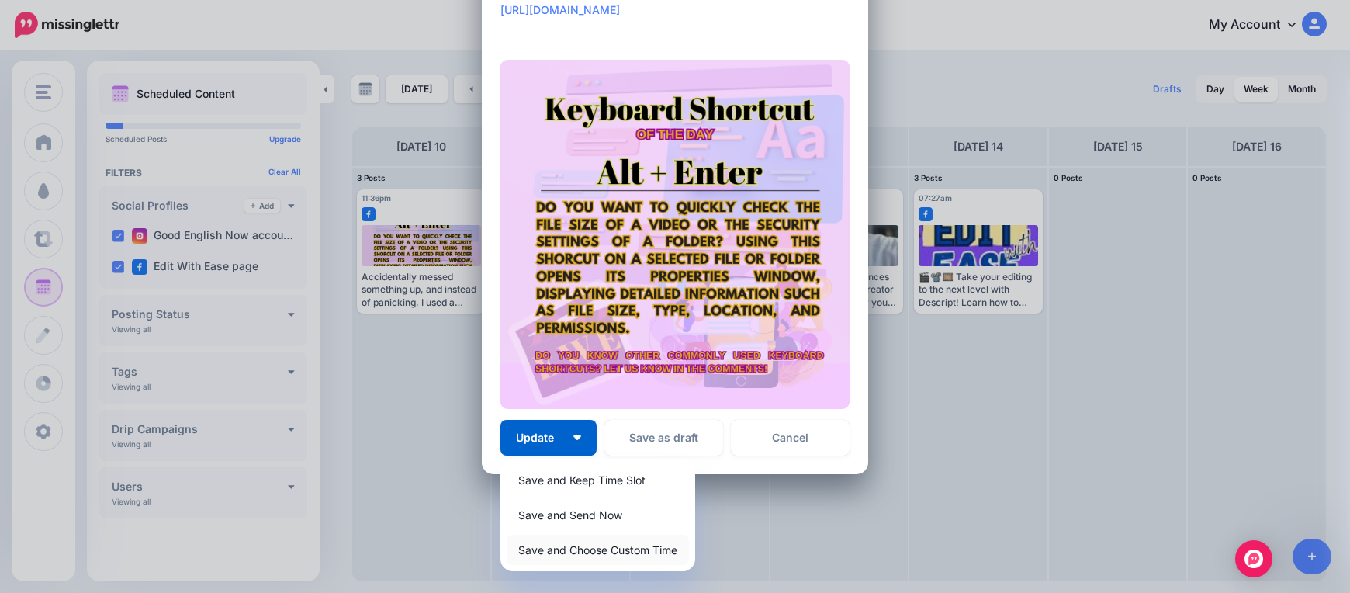
click at [551, 552] on link "Save and Choose Custom Time" at bounding box center [598, 549] width 182 height 30
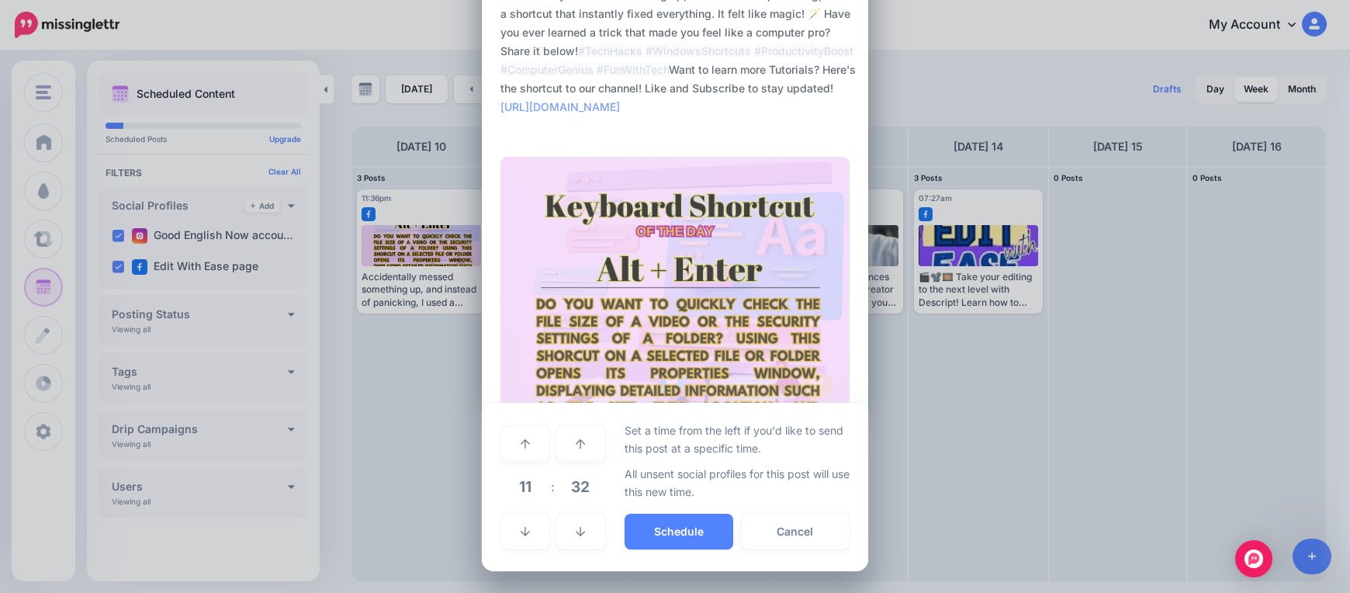
scroll to position [121, 0]
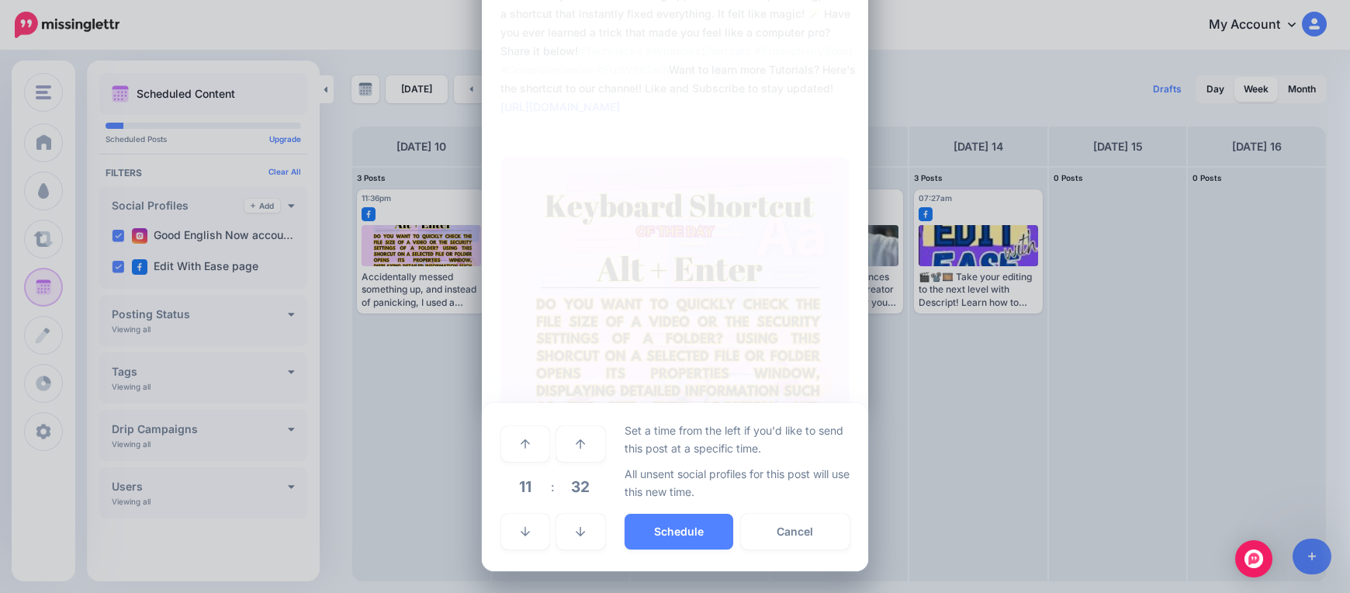
click at [531, 482] on span "11" at bounding box center [525, 486] width 42 height 42
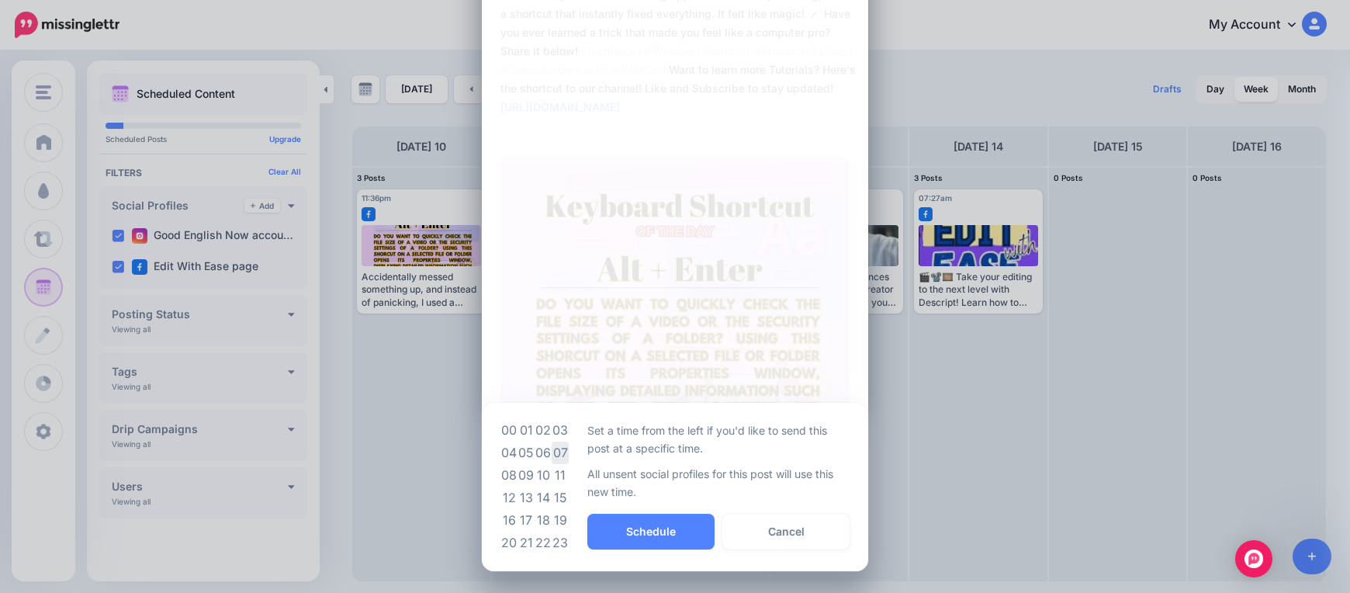
click at [553, 457] on td "07" at bounding box center [560, 452] width 17 height 22
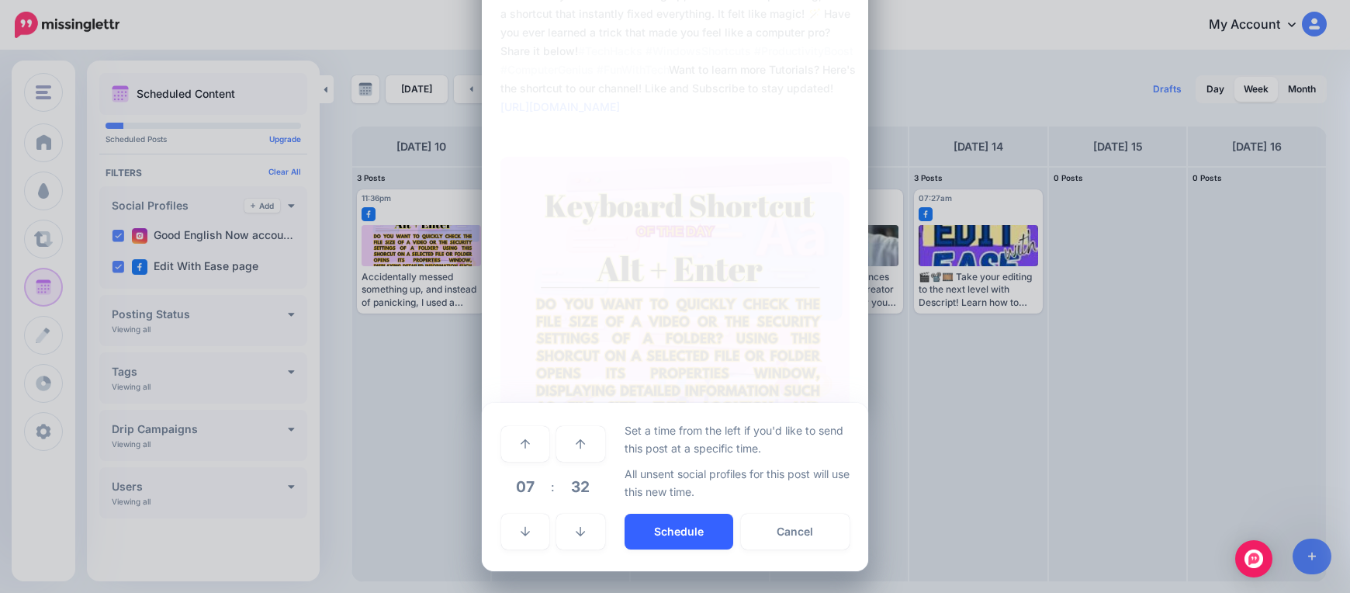
click at [645, 538] on button "Schedule" at bounding box center [678, 531] width 109 height 36
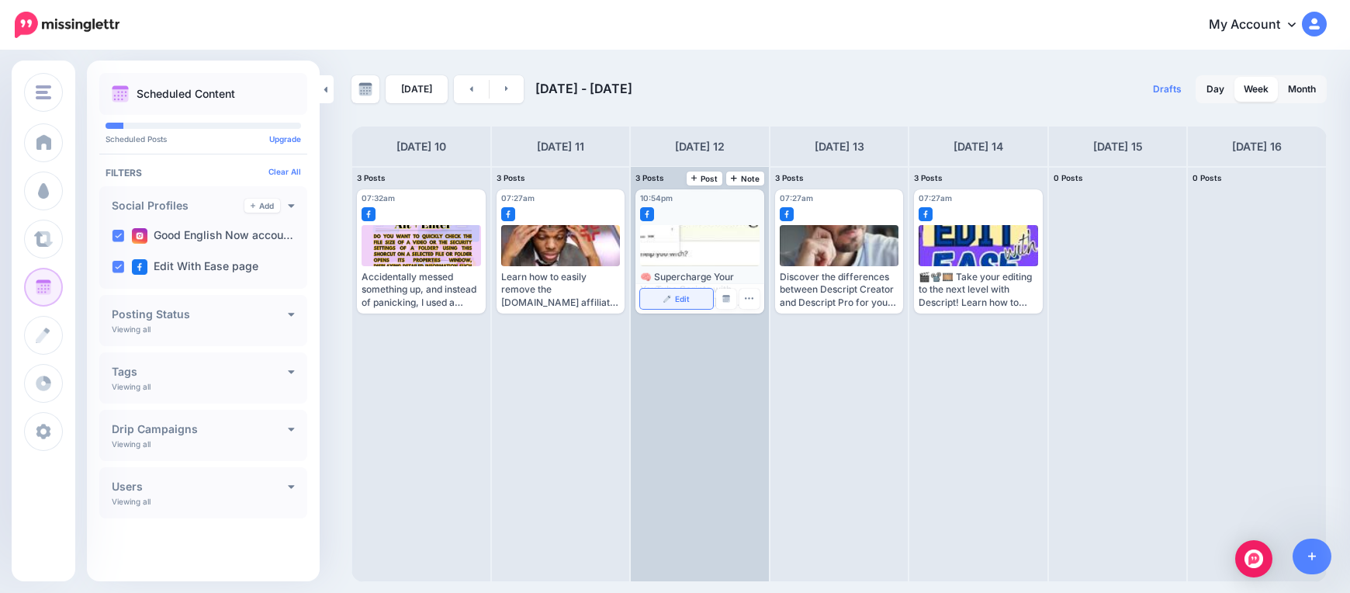
click at [666, 299] on img at bounding box center [667, 299] width 8 height 8
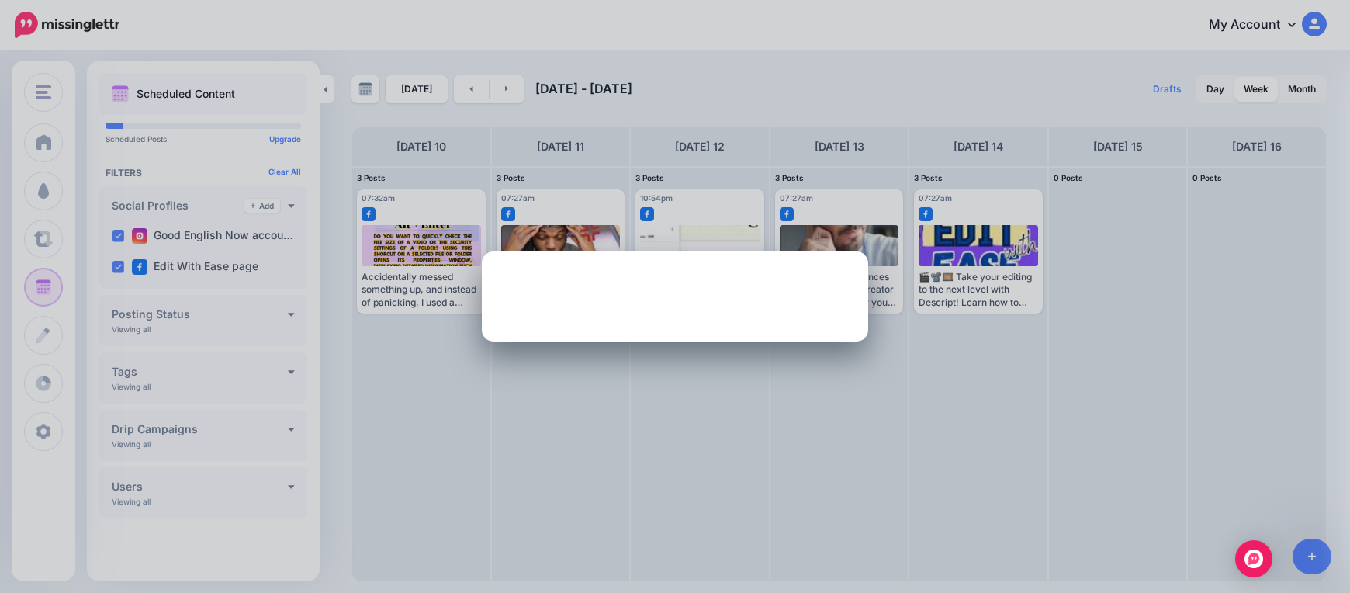
scroll to position [0, 0]
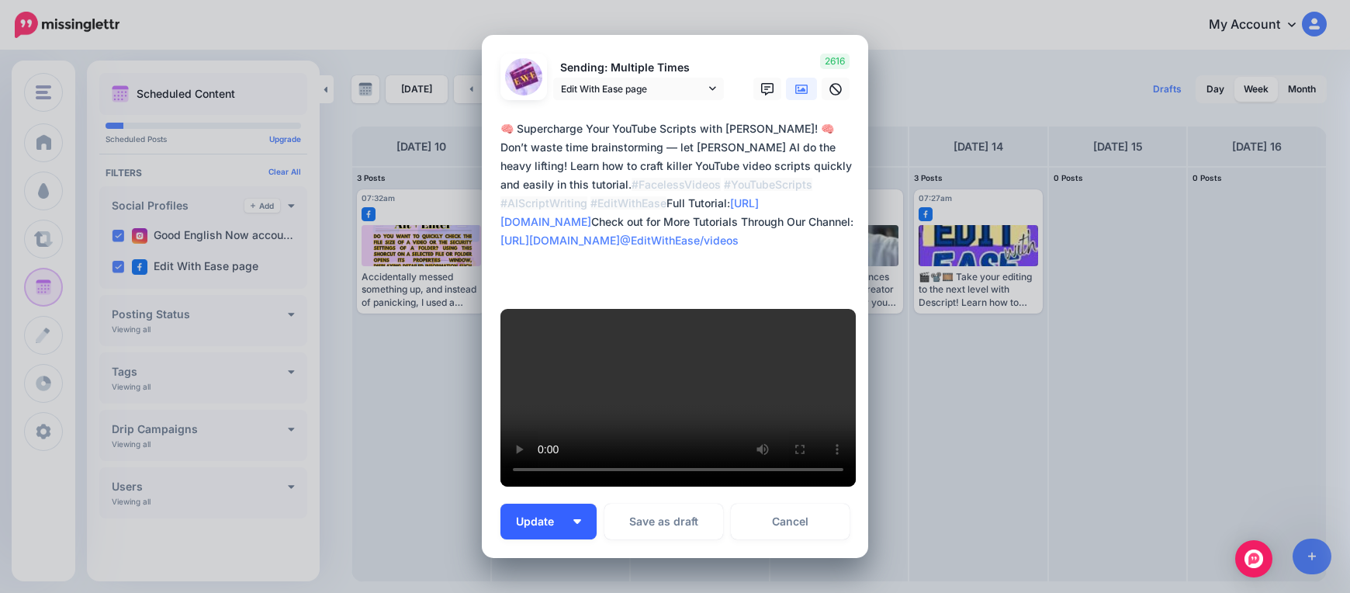
click at [575, 519] on img "button" at bounding box center [577, 521] width 8 height 5
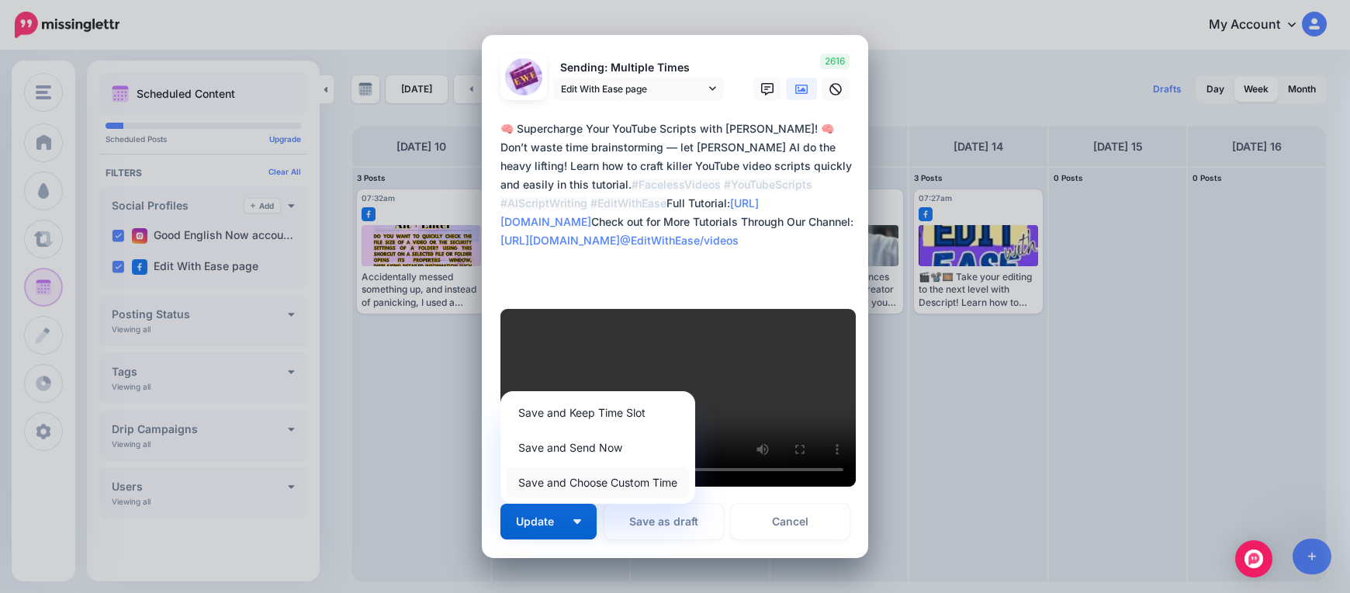
click at [596, 467] on link "Save and Choose Custom Time" at bounding box center [598, 482] width 182 height 30
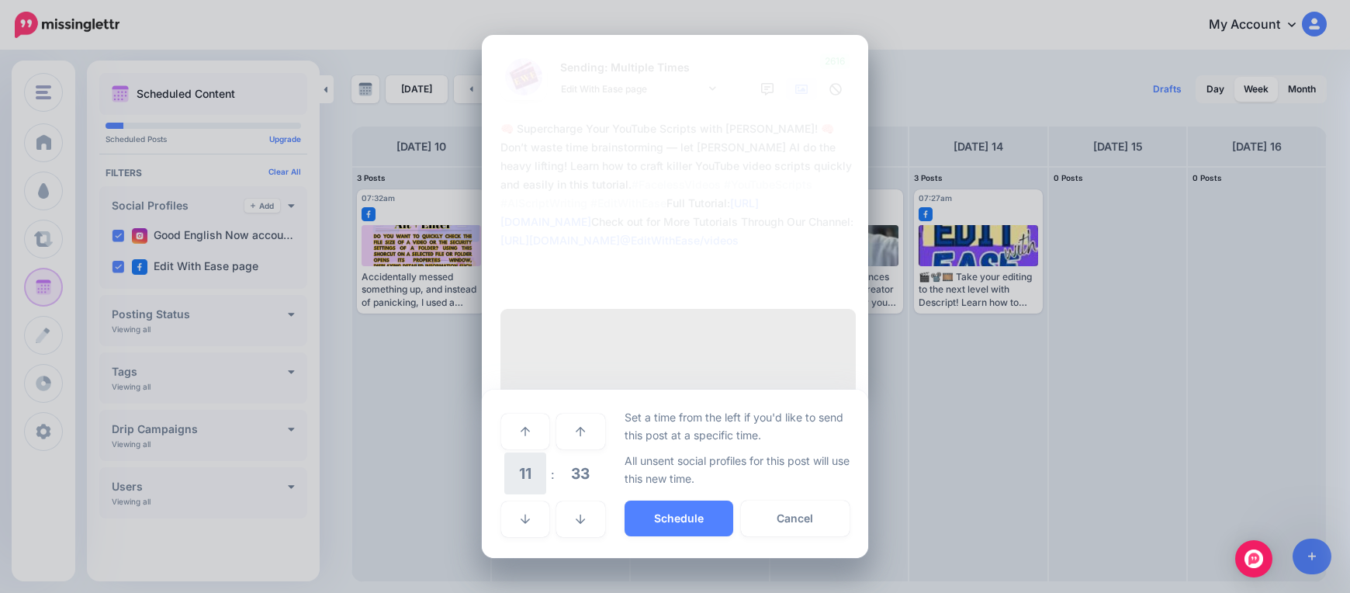
click at [531, 452] on span "11" at bounding box center [525, 473] width 42 height 42
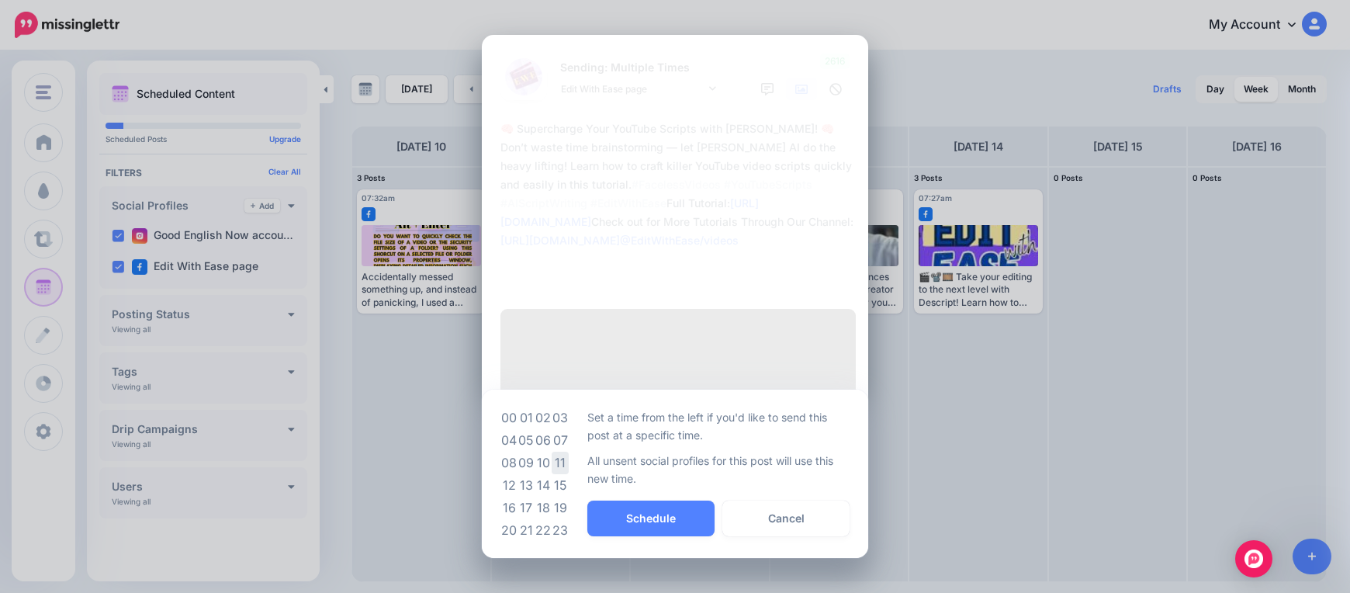
click at [562, 451] on td "11" at bounding box center [560, 462] width 17 height 22
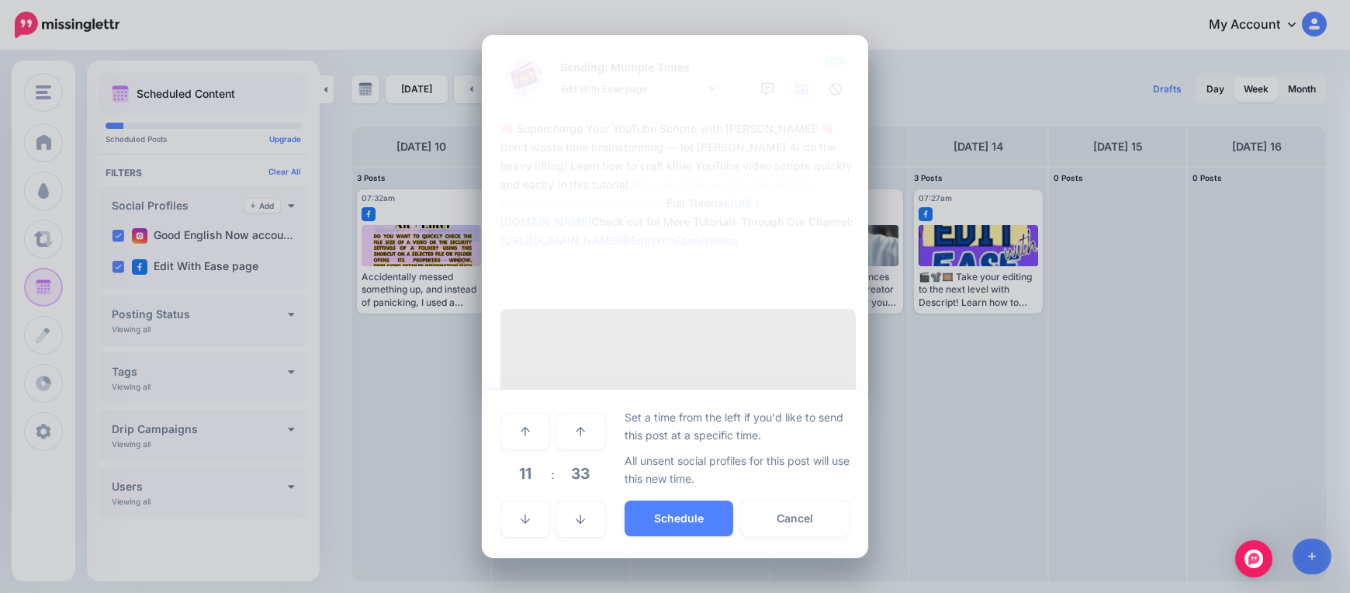
drag, startPoint x: 539, startPoint y: 437, endPoint x: 559, endPoint y: 426, distance: 23.3
click at [544, 452] on span "11" at bounding box center [525, 473] width 42 height 42
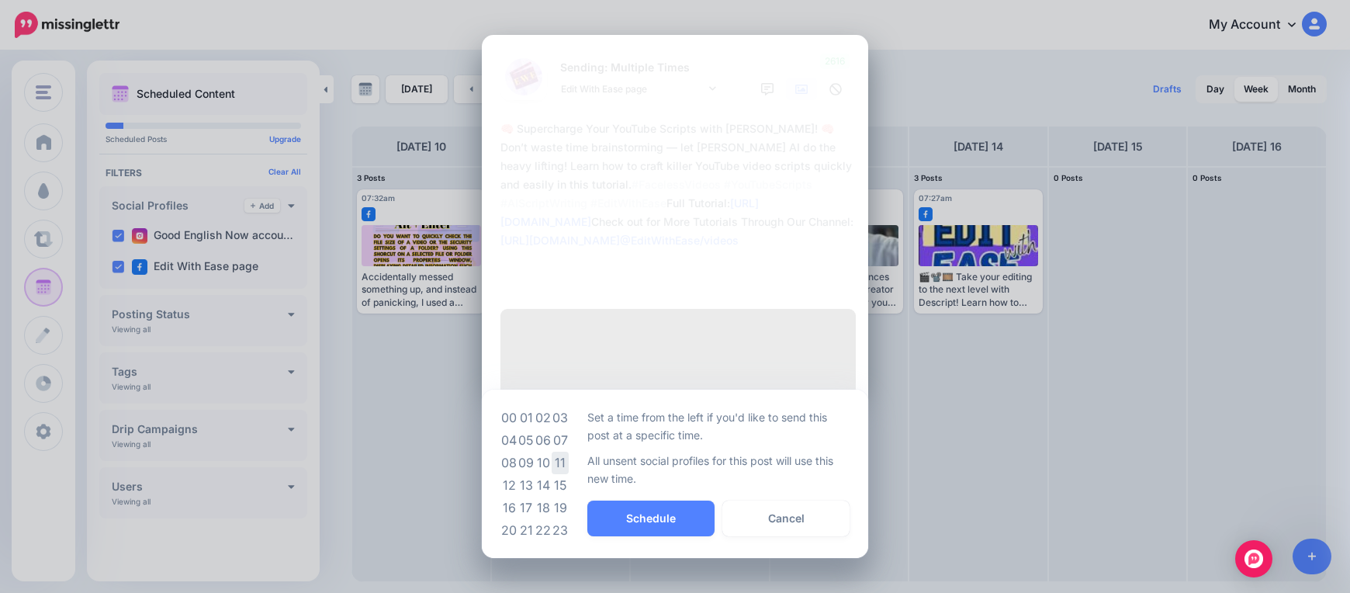
click at [565, 420] on table "00 01 02 03 04 05 06 07 08 09 10 11 12 13 14 15 16 17 18 19 20 21 22 23" at bounding box center [534, 473] width 68 height 135
drag, startPoint x: 566, startPoint y: 408, endPoint x: 575, endPoint y: 413, distance: 10.1
click at [566, 429] on td "07" at bounding box center [560, 440] width 17 height 22
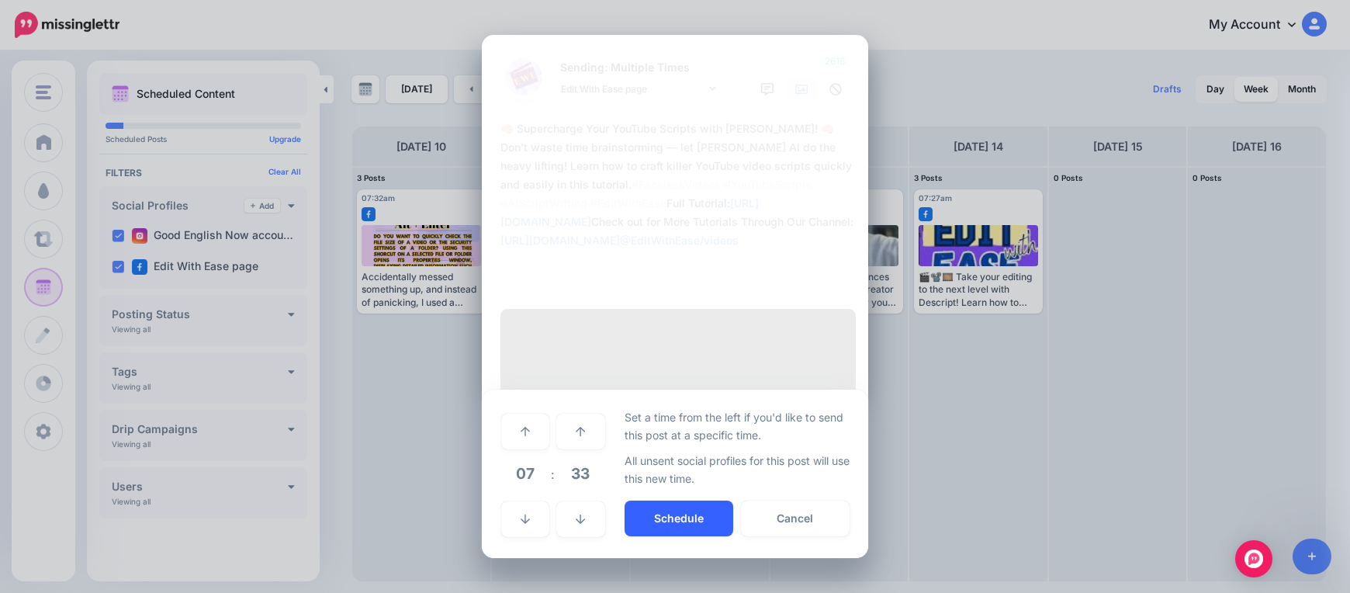
click at [647, 500] on button "Schedule" at bounding box center [678, 518] width 109 height 36
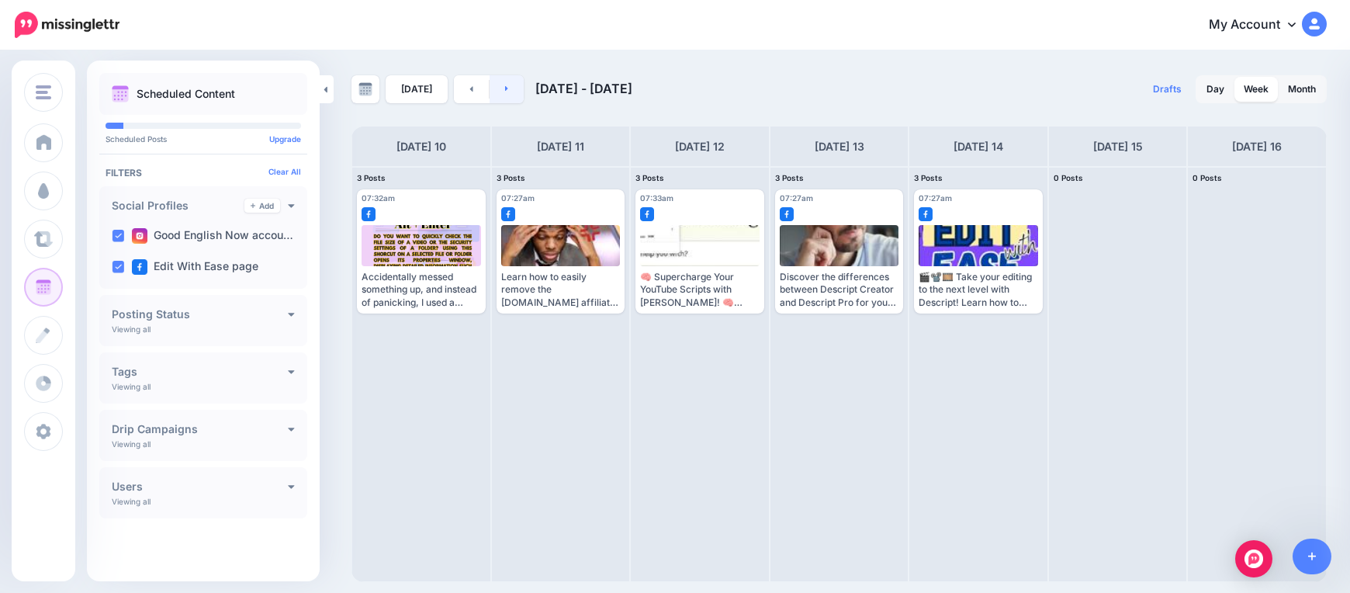
click at [508, 90] on link at bounding box center [506, 89] width 35 height 28
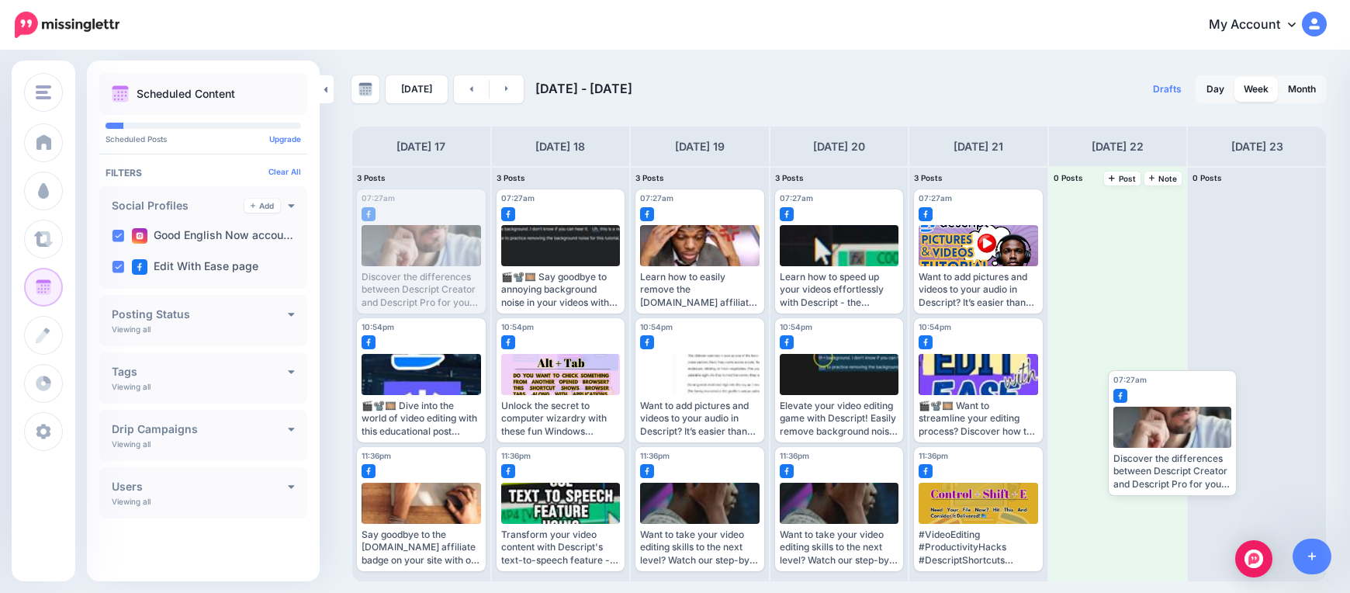
drag, startPoint x: 425, startPoint y: 252, endPoint x: 1101, endPoint y: 404, distance: 692.5
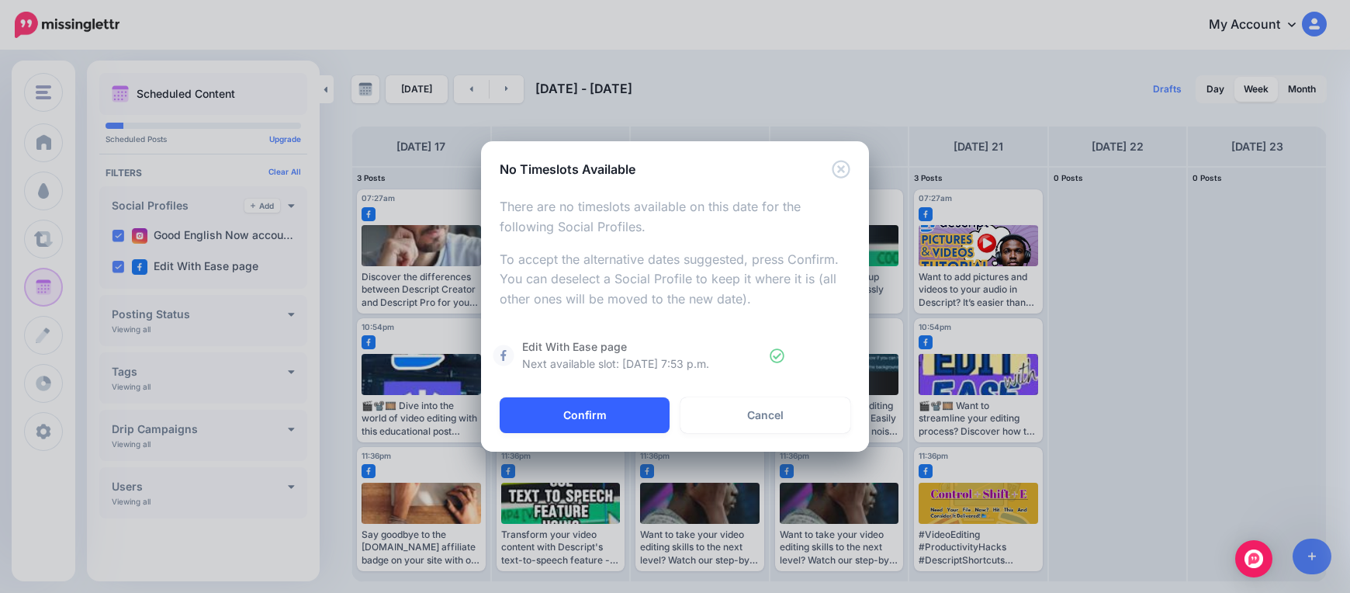
click at [554, 400] on button "Confirm" at bounding box center [585, 415] width 170 height 36
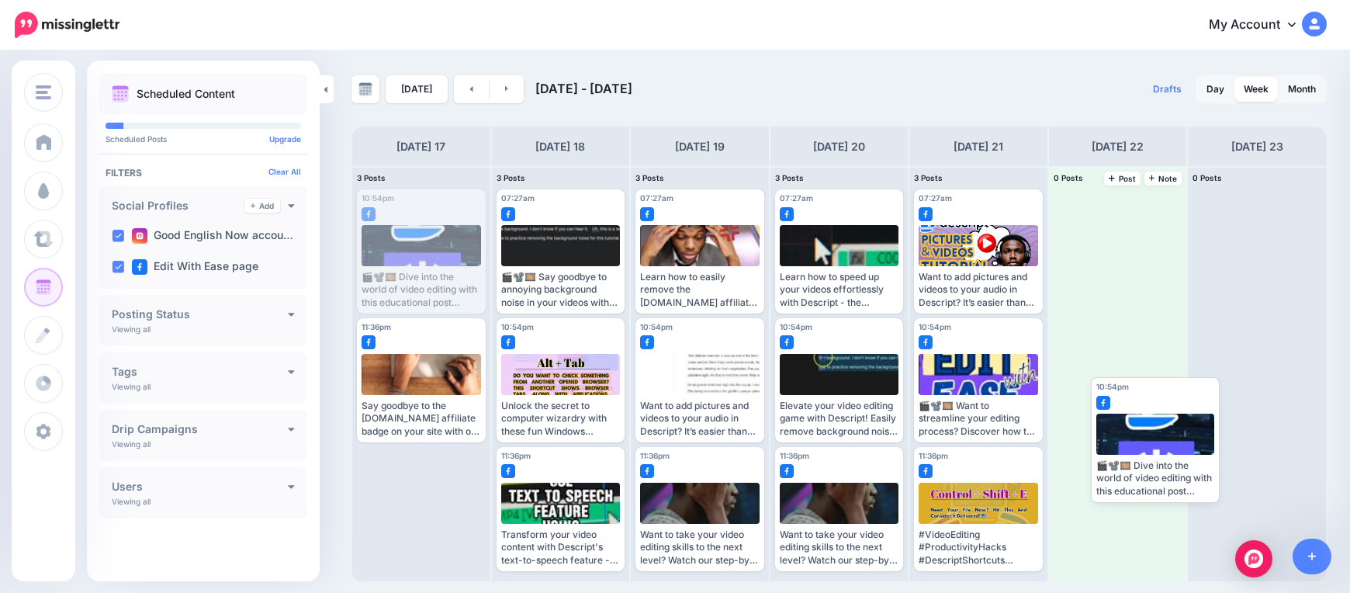
drag, startPoint x: 404, startPoint y: 260, endPoint x: 1129, endPoint y: 445, distance: 748.6
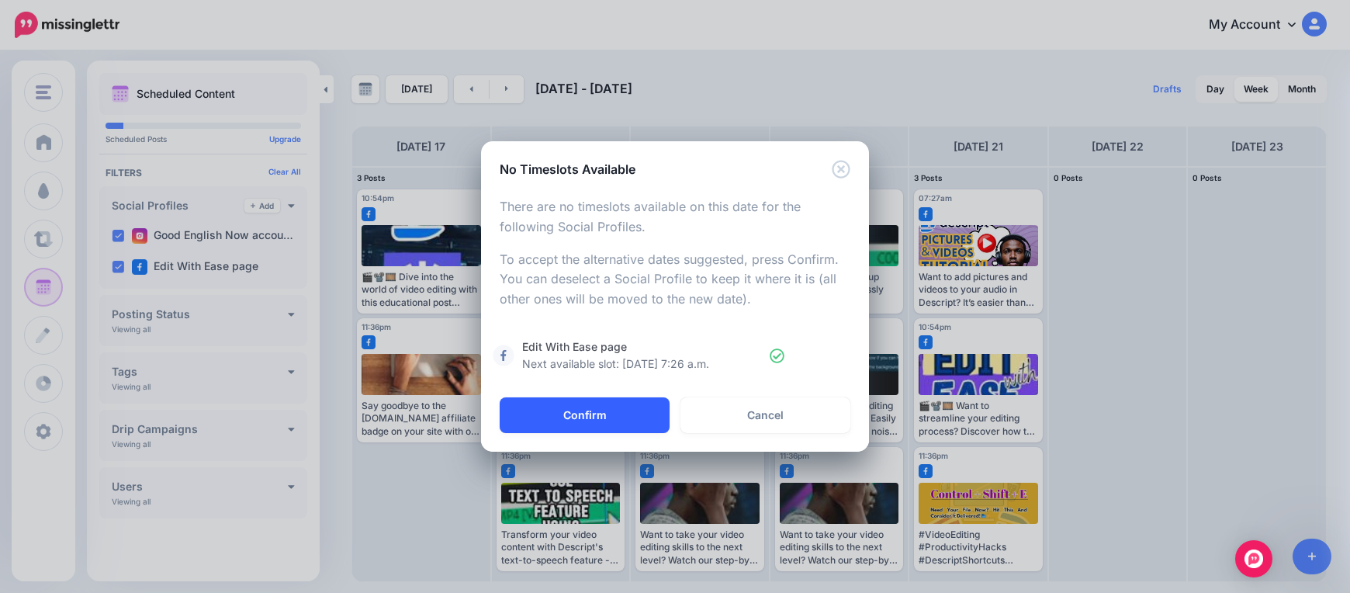
click at [577, 426] on button "Confirm" at bounding box center [585, 415] width 170 height 36
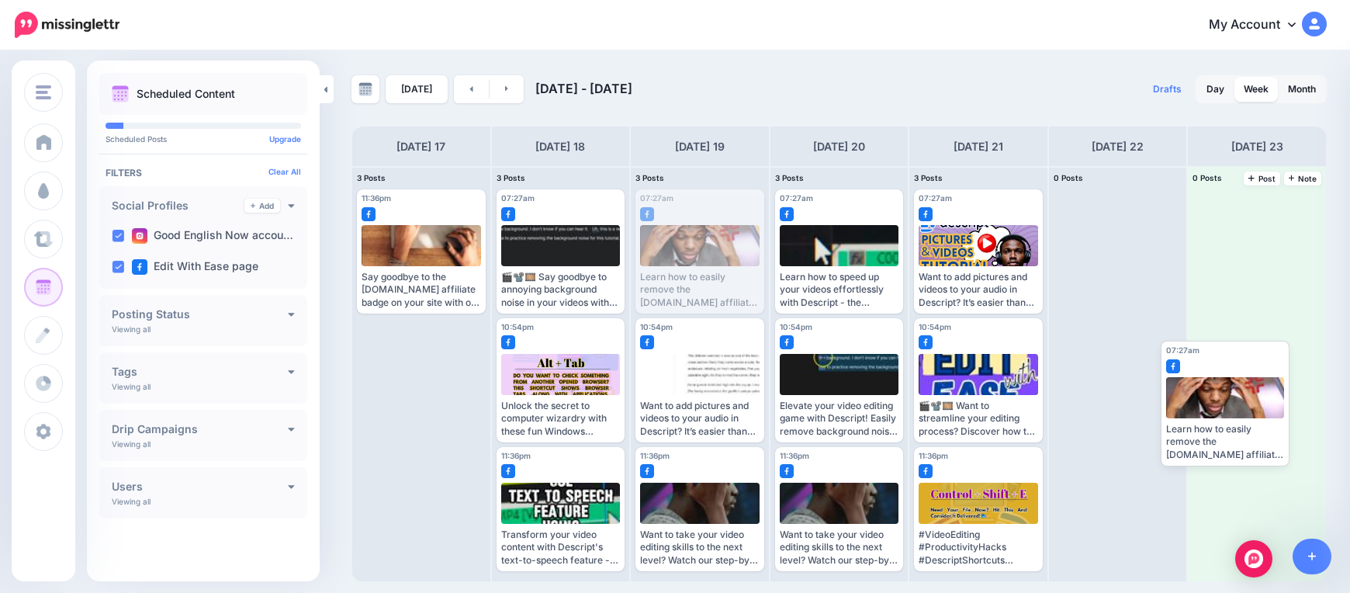
drag, startPoint x: 720, startPoint y: 245, endPoint x: 1236, endPoint y: 399, distance: 538.2
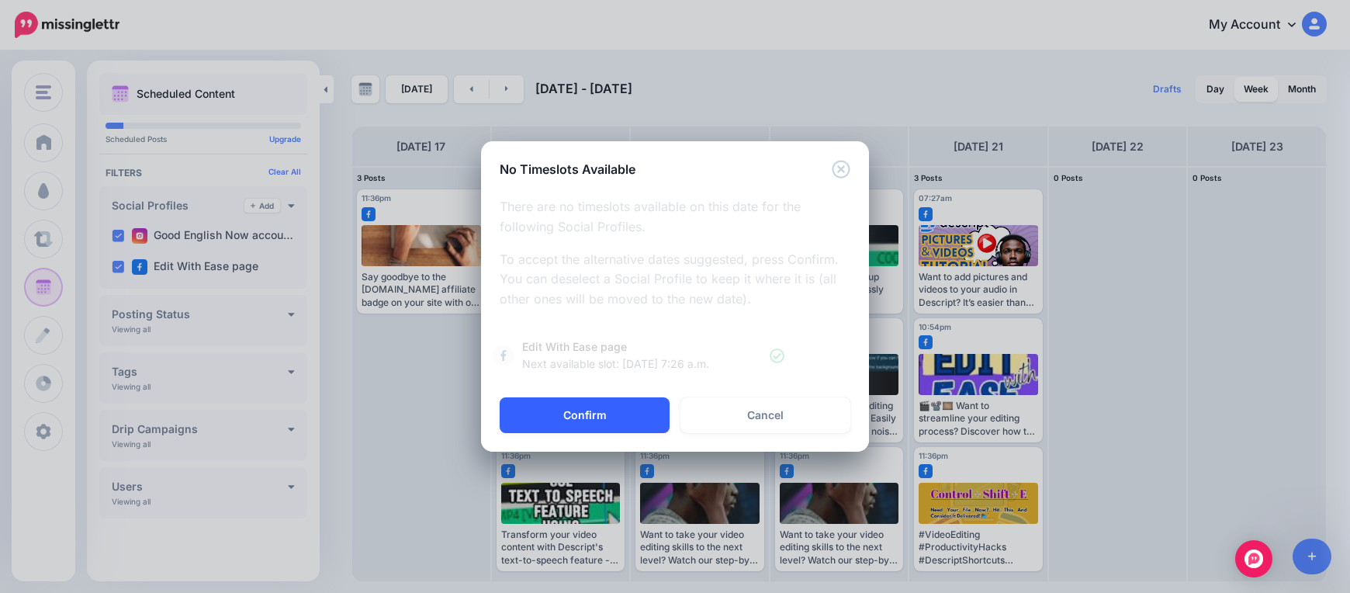
click at [616, 407] on button "Confirm" at bounding box center [585, 415] width 170 height 36
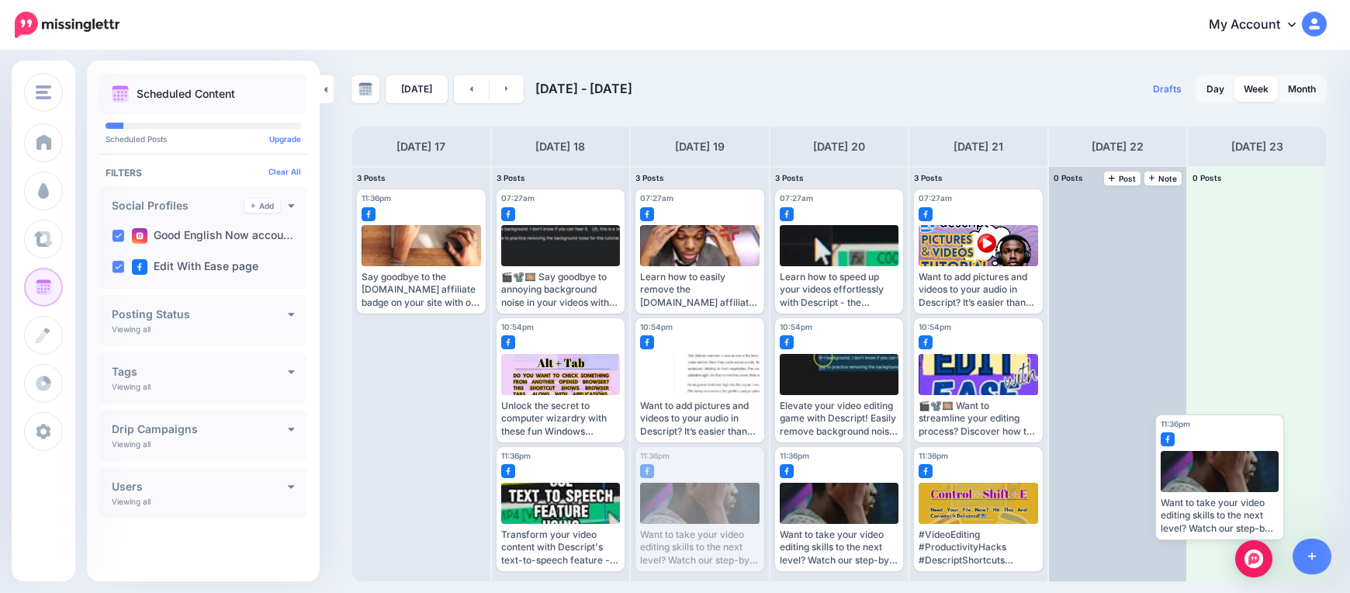
drag, startPoint x: 676, startPoint y: 481, endPoint x: 1119, endPoint y: 389, distance: 452.4
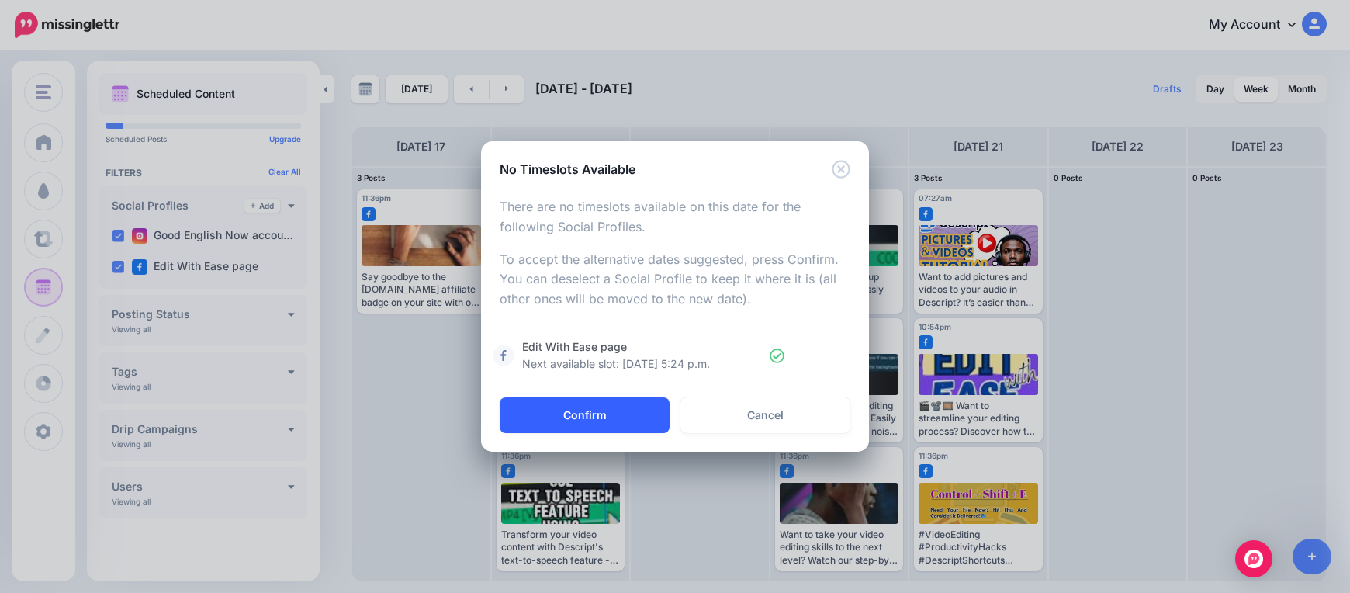
click at [590, 417] on button "Confirm" at bounding box center [585, 415] width 170 height 36
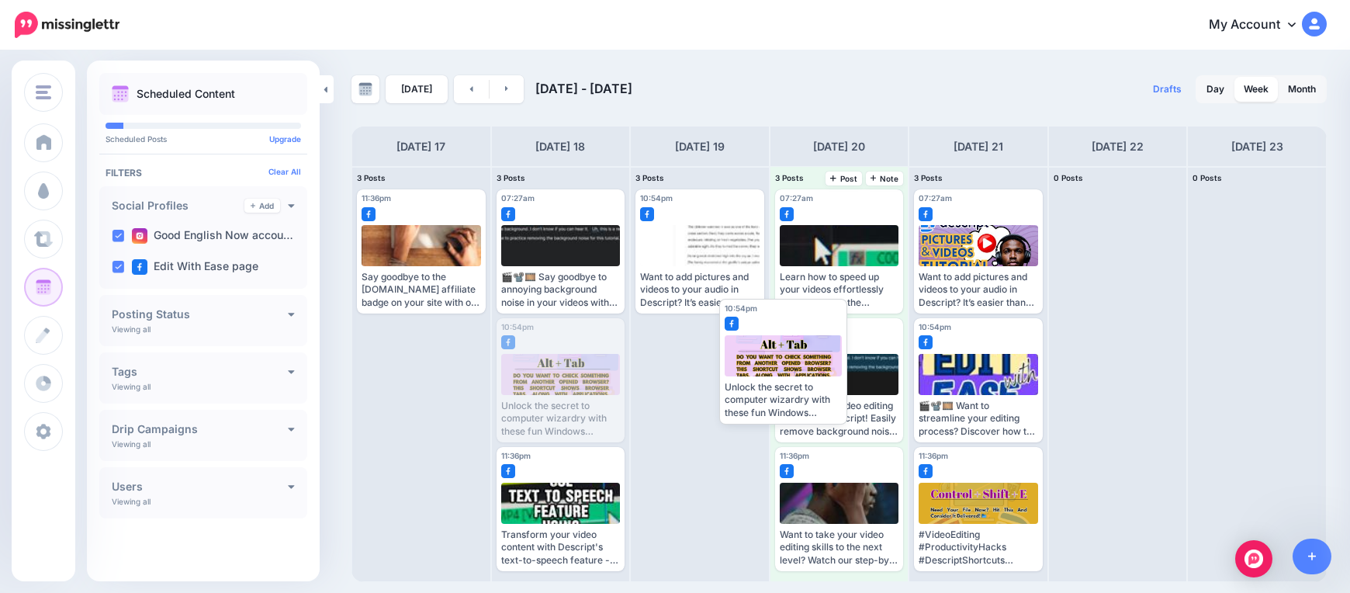
drag, startPoint x: 569, startPoint y: 377, endPoint x: 794, endPoint y: 355, distance: 226.0
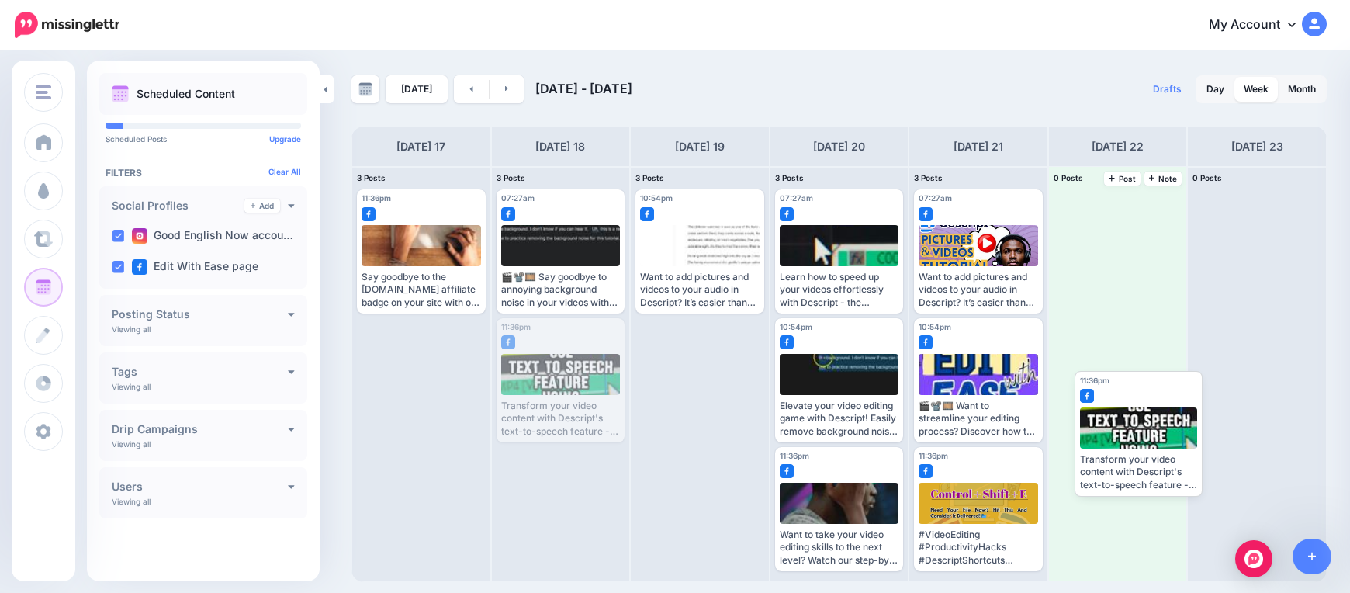
drag, startPoint x: 569, startPoint y: 393, endPoint x: 1142, endPoint y: 441, distance: 575.2
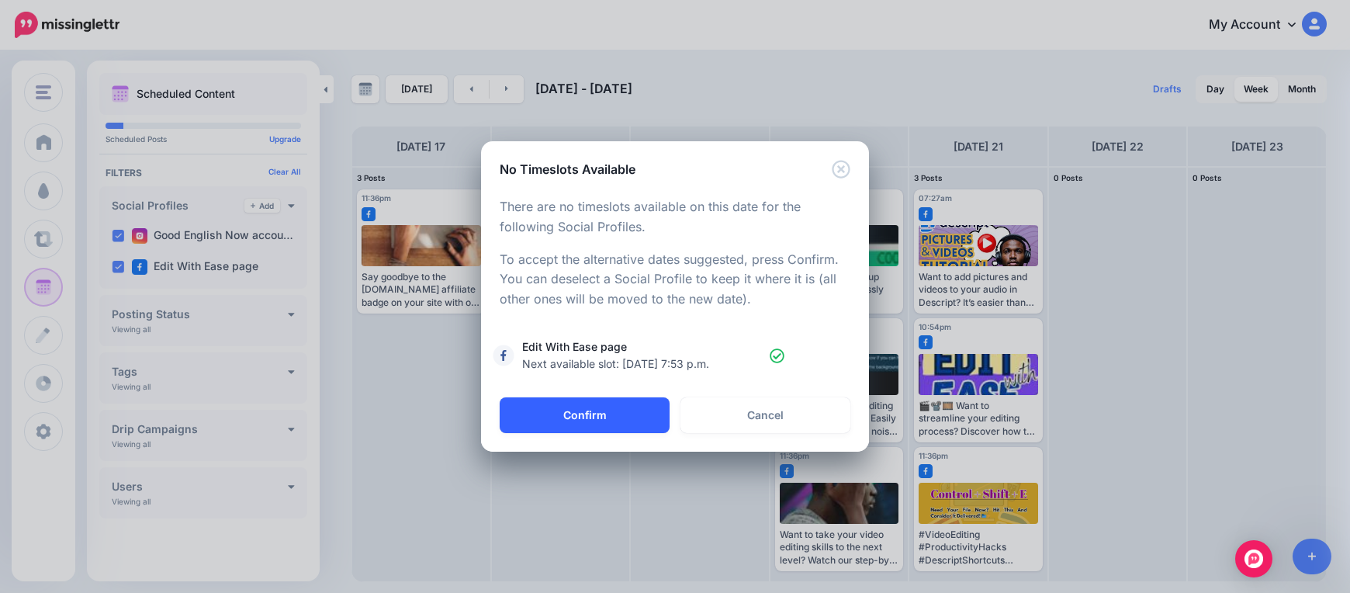
drag, startPoint x: 635, startPoint y: 414, endPoint x: 643, endPoint y: 407, distance: 10.4
click at [643, 407] on button "Confirm" at bounding box center [585, 415] width 170 height 36
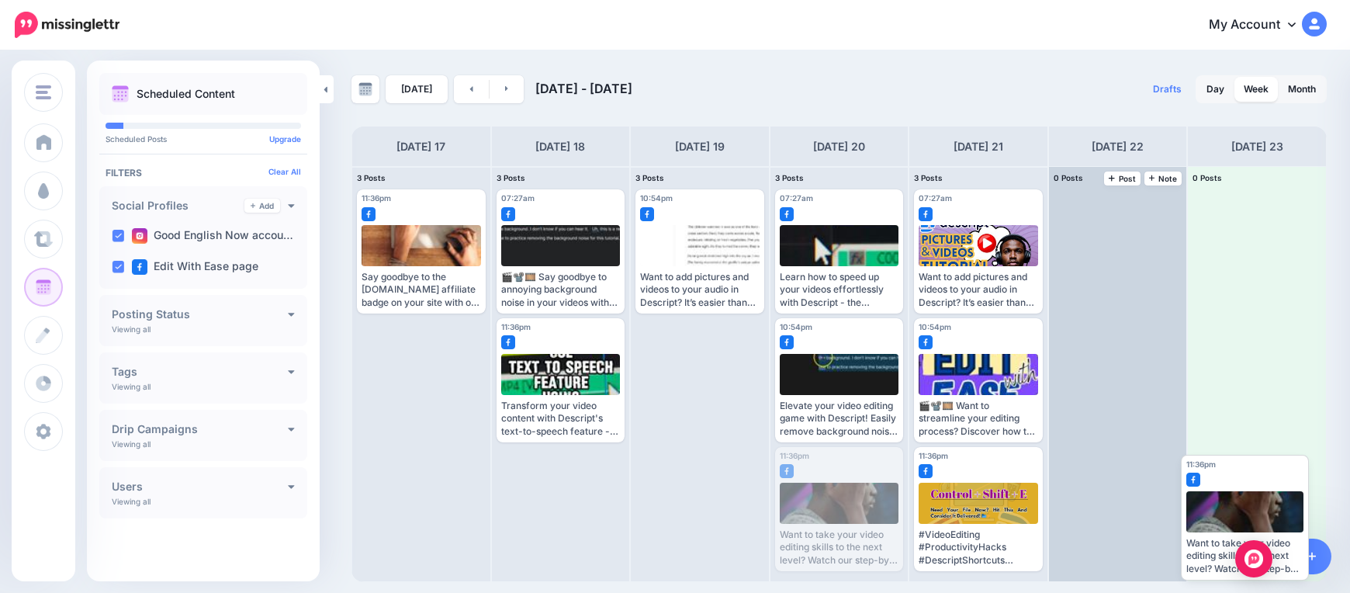
drag, startPoint x: 854, startPoint y: 496, endPoint x: 1183, endPoint y: 459, distance: 330.9
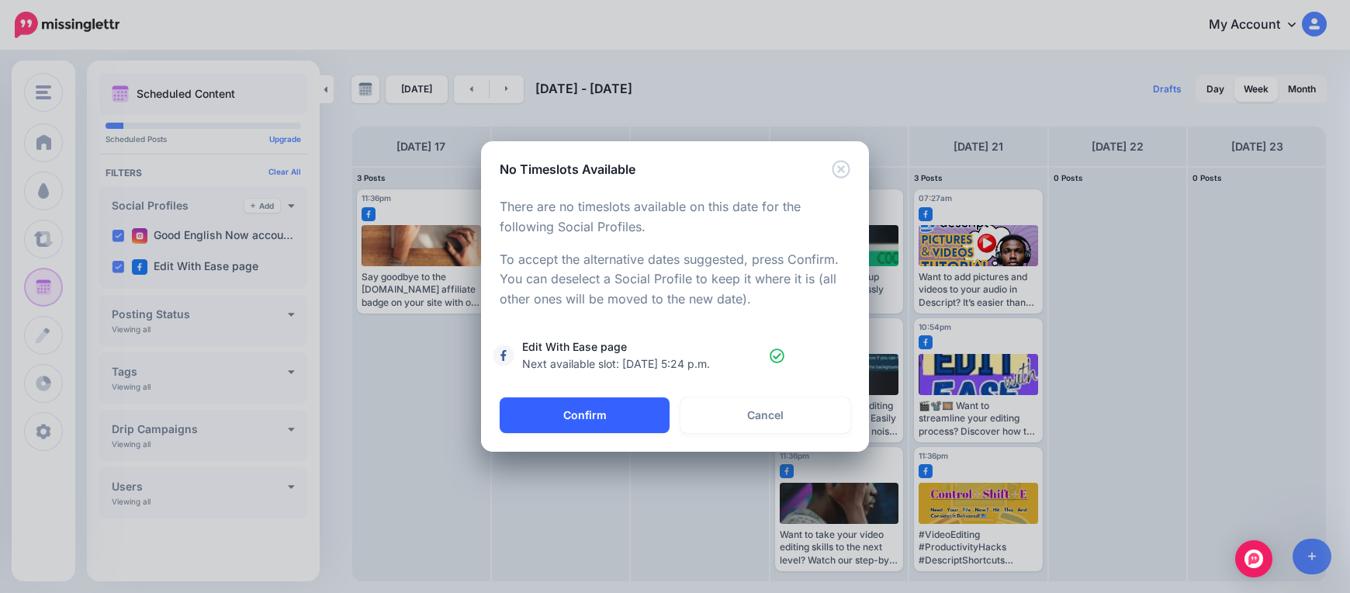
click at [579, 418] on button "Confirm" at bounding box center [585, 415] width 170 height 36
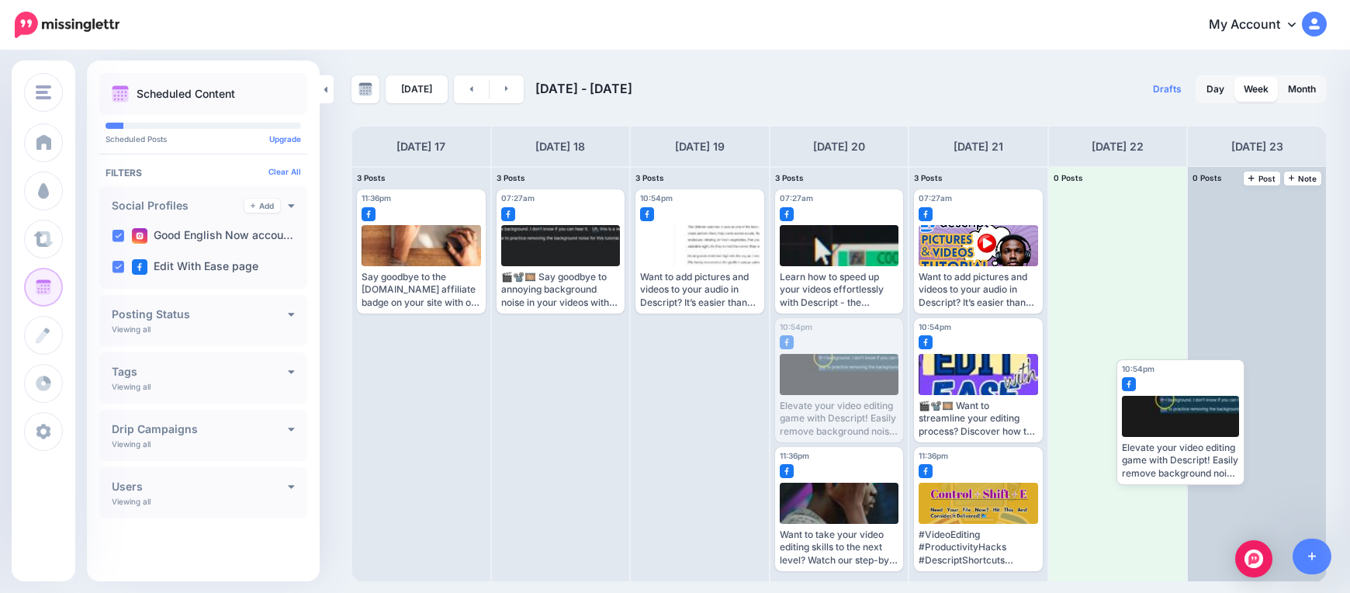
drag, startPoint x: 841, startPoint y: 386, endPoint x: 1205, endPoint y: 435, distance: 367.9
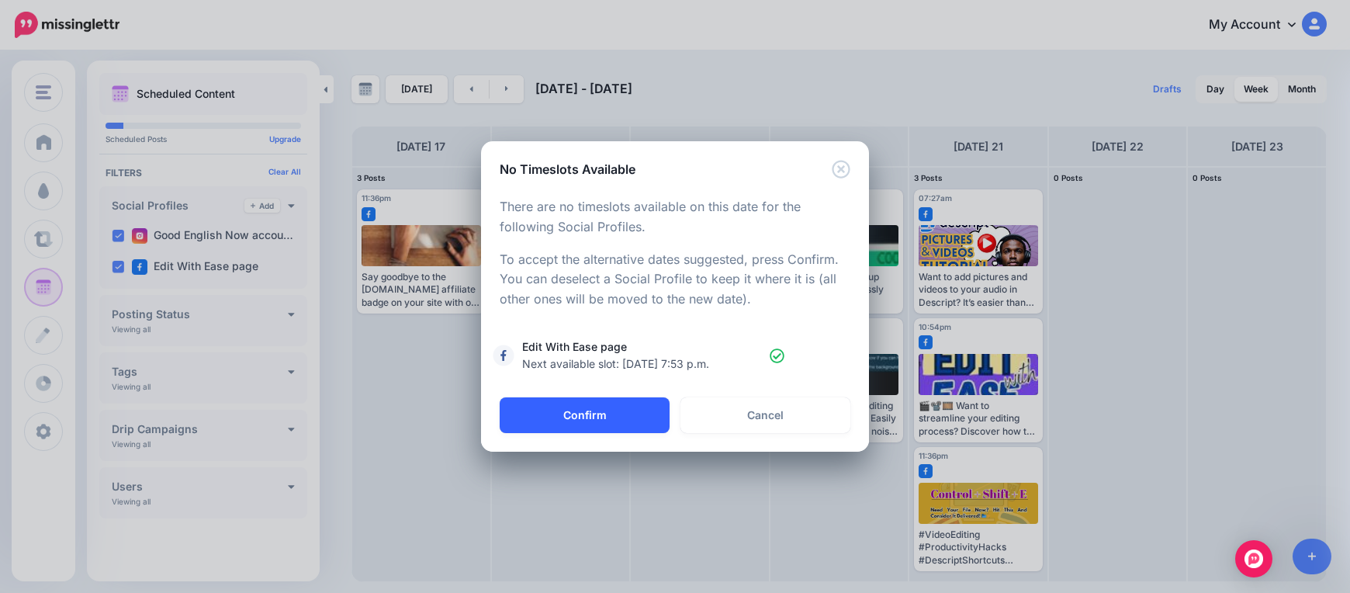
click at [611, 408] on button "Confirm" at bounding box center [585, 415] width 170 height 36
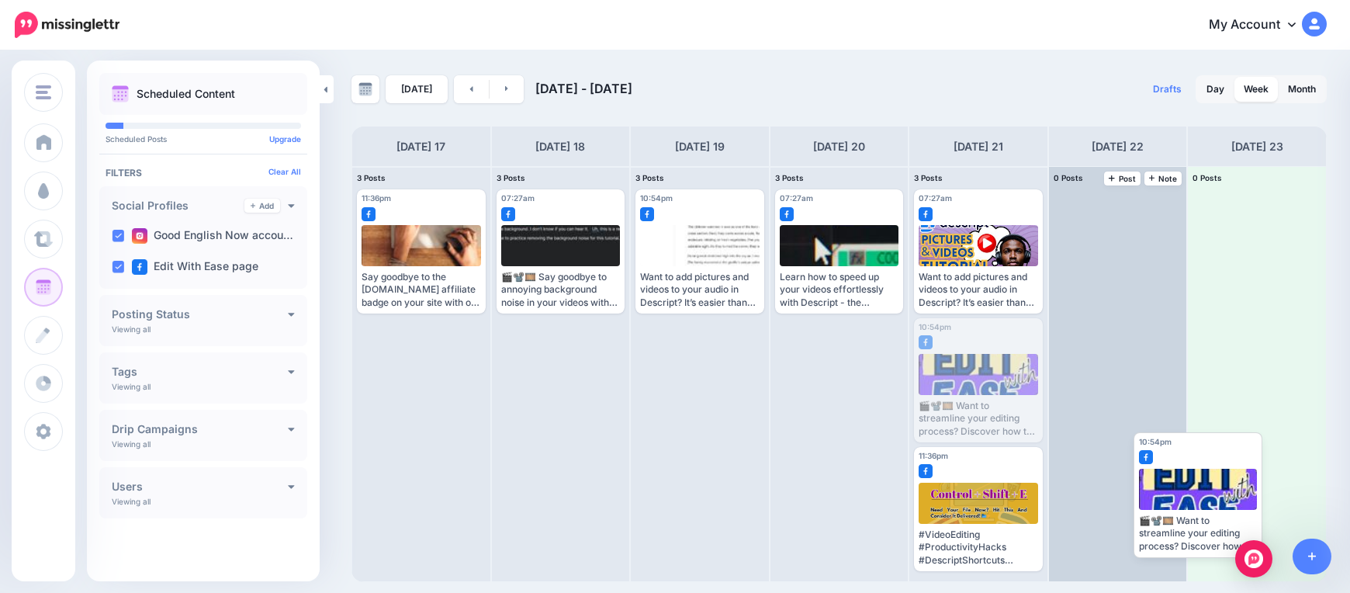
drag, startPoint x: 980, startPoint y: 379, endPoint x: 1177, endPoint y: 475, distance: 218.9
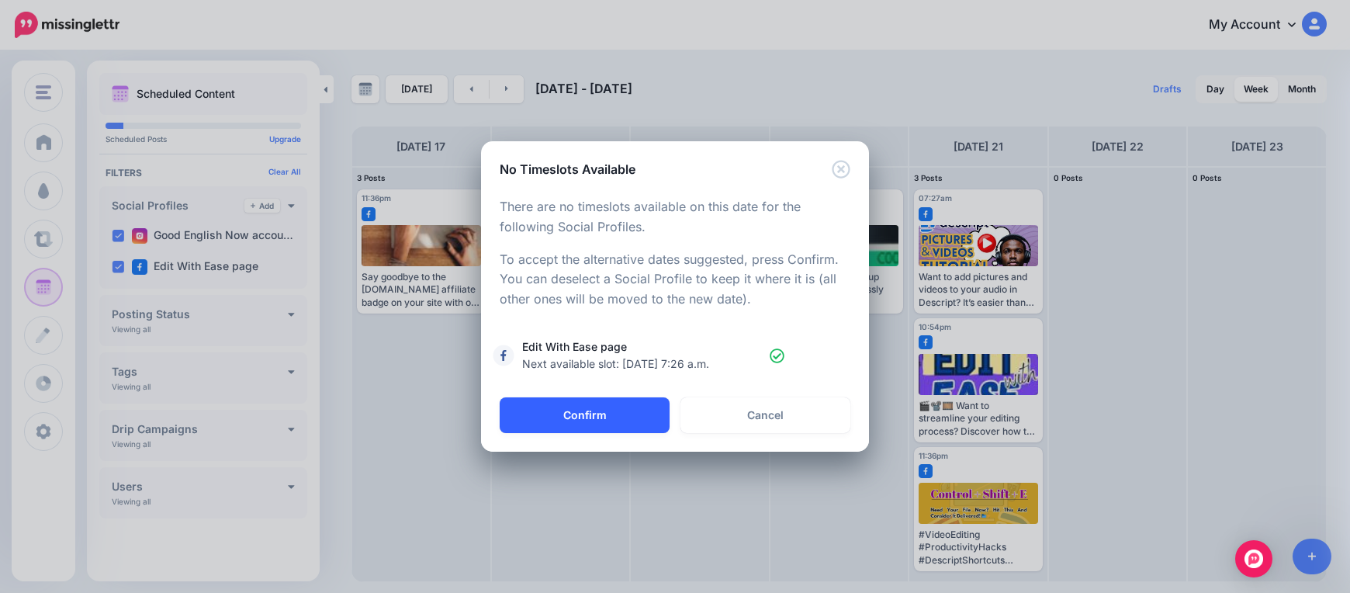
click at [659, 404] on button "Confirm" at bounding box center [585, 415] width 170 height 36
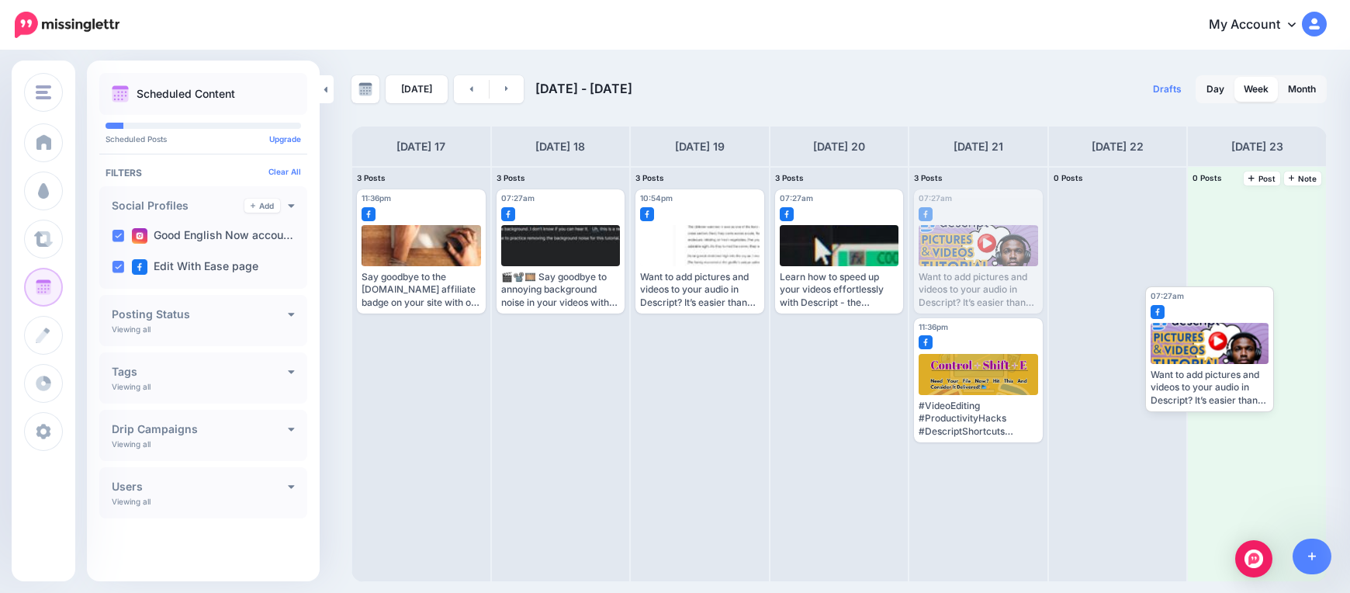
drag, startPoint x: 980, startPoint y: 265, endPoint x: 1223, endPoint y: 364, distance: 263.0
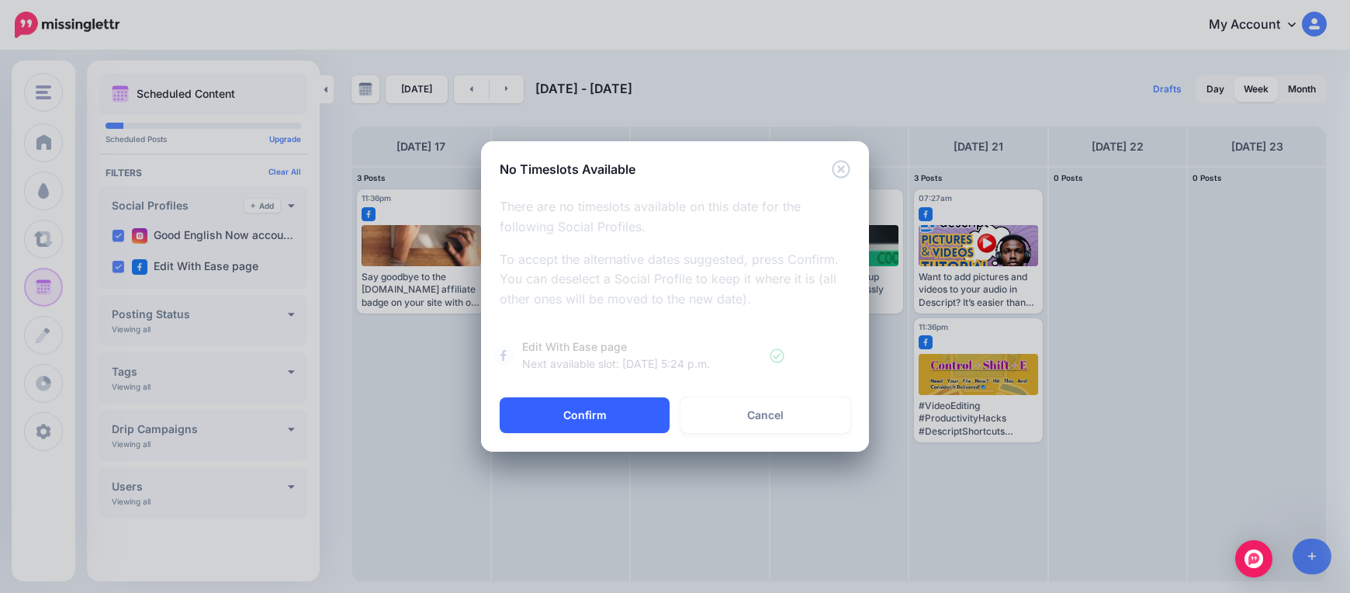
click at [601, 408] on button "Confirm" at bounding box center [585, 415] width 170 height 36
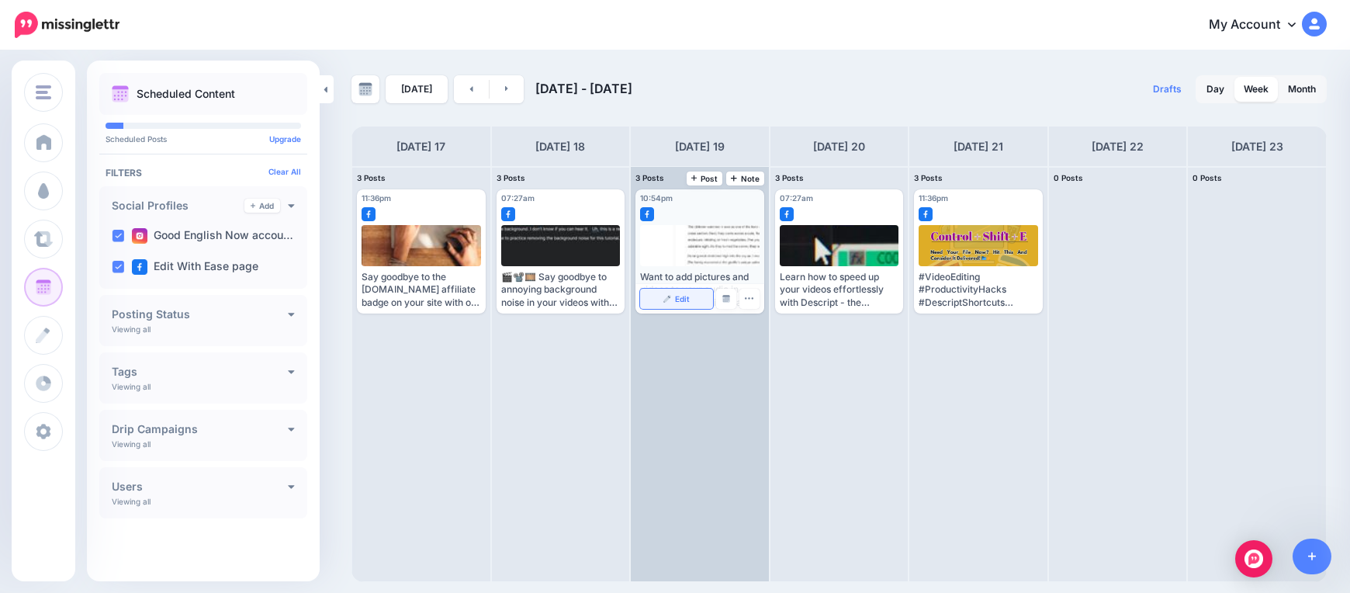
click at [661, 299] on link "Edit" at bounding box center [676, 299] width 73 height 20
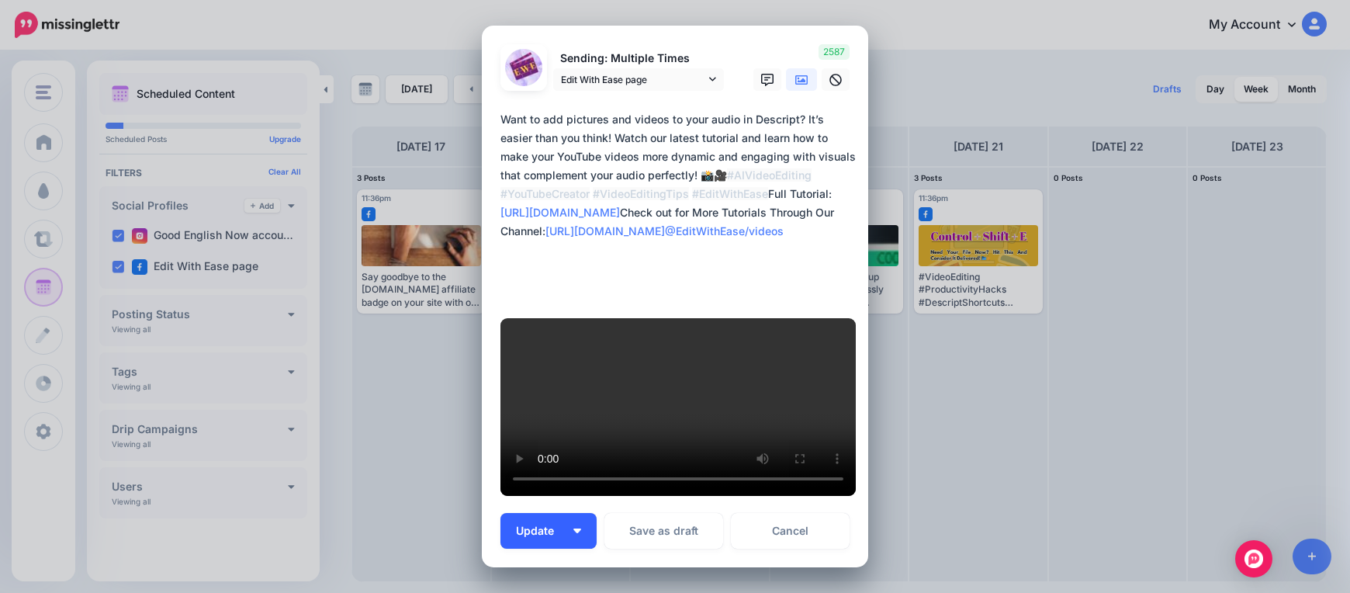
drag, startPoint x: 572, startPoint y: 496, endPoint x: 583, endPoint y: 495, distance: 11.0
click at [577, 513] on button "Update" at bounding box center [548, 531] width 96 height 36
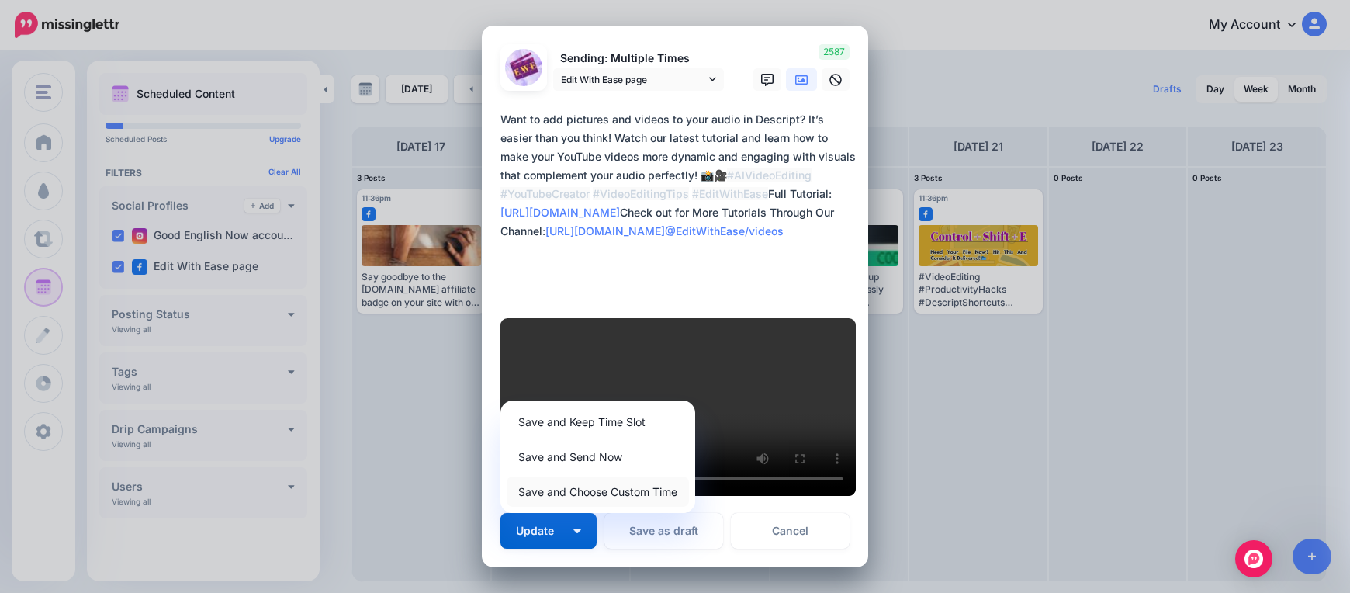
click at [614, 476] on link "Save and Choose Custom Time" at bounding box center [598, 491] width 182 height 30
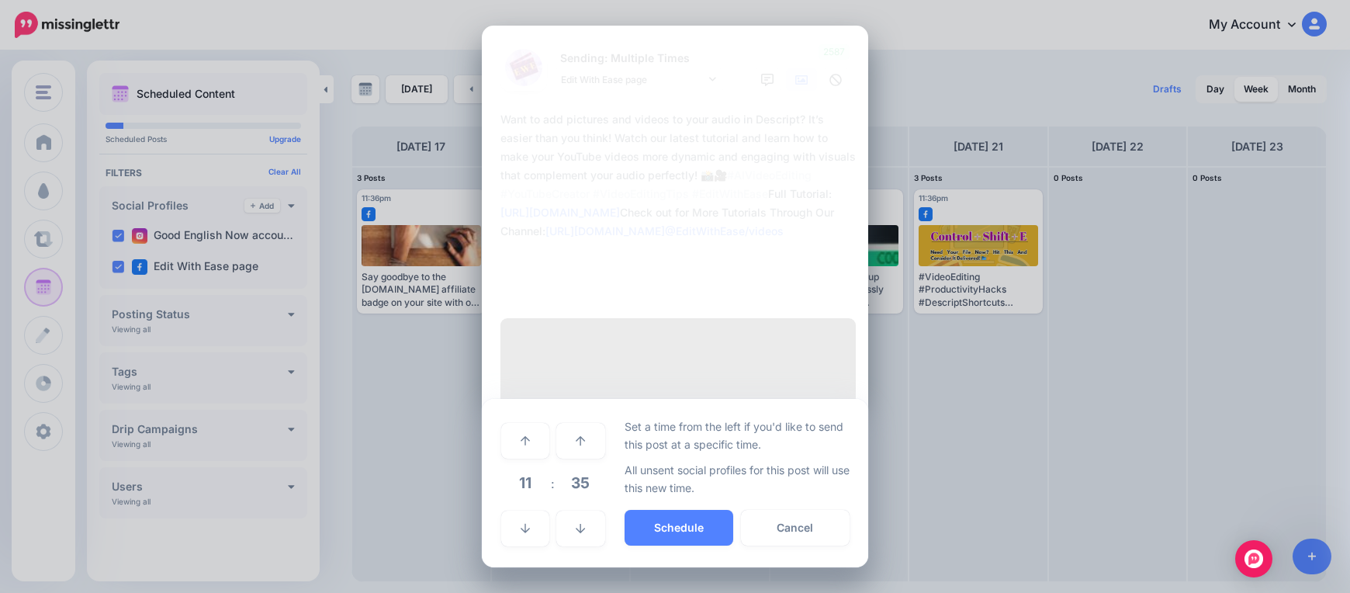
drag, startPoint x: 524, startPoint y: 468, endPoint x: 531, endPoint y: 462, distance: 8.8
click at [527, 463] on span "11" at bounding box center [525, 483] width 42 height 42
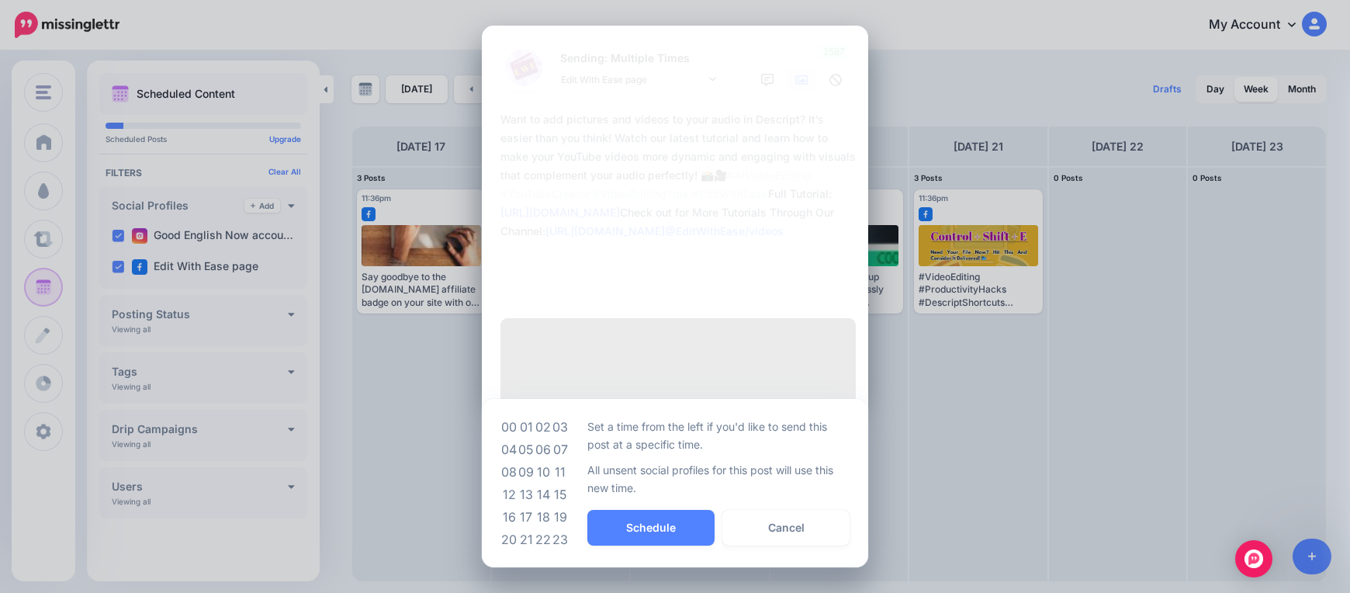
drag, startPoint x: 563, startPoint y: 417, endPoint x: 583, endPoint y: 423, distance: 21.1
click at [563, 438] on td "07" at bounding box center [560, 449] width 17 height 22
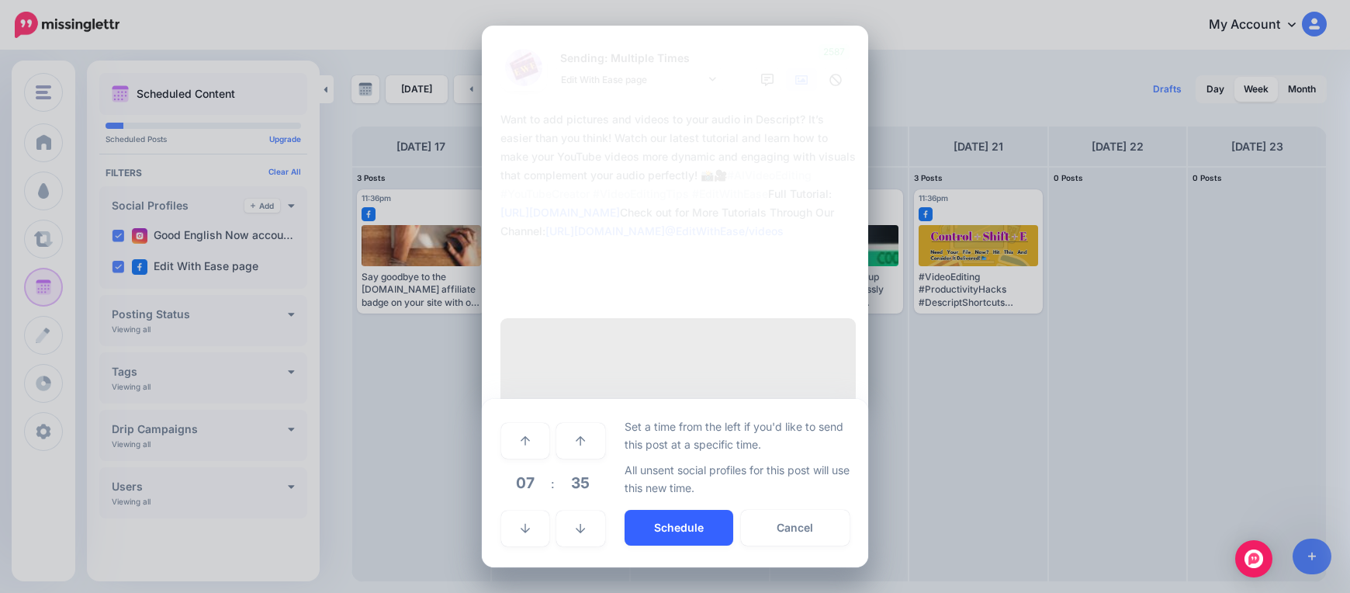
click at [637, 510] on button "Schedule" at bounding box center [678, 528] width 109 height 36
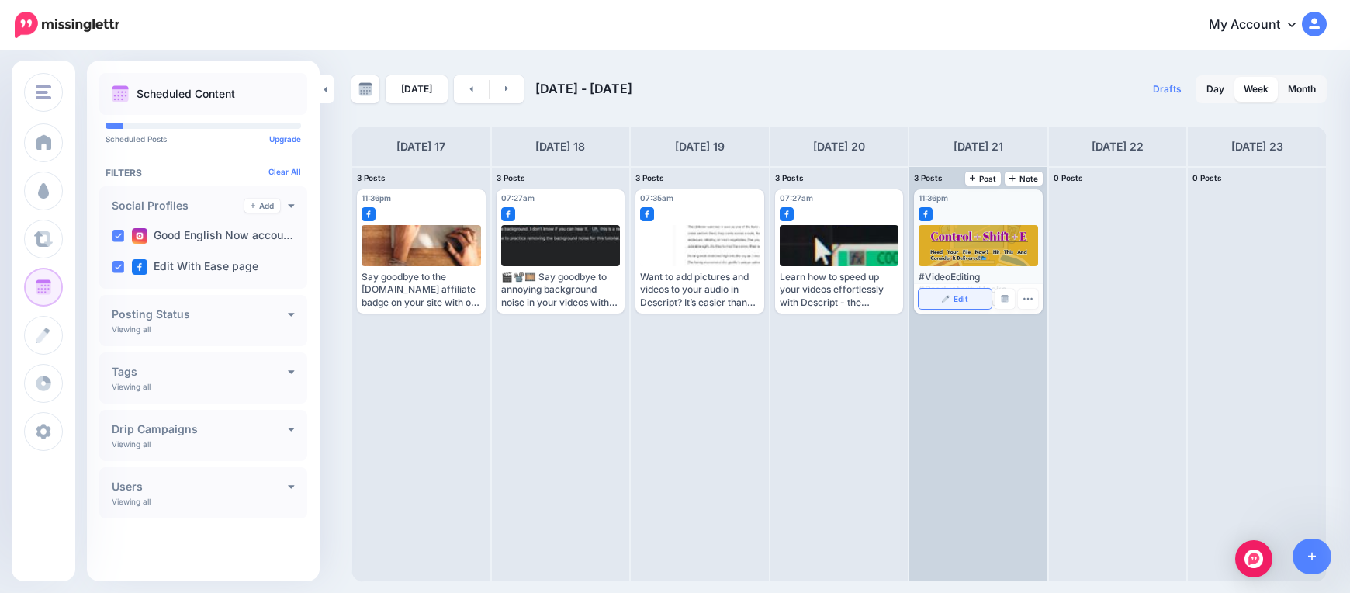
click at [943, 298] on img at bounding box center [946, 299] width 8 height 8
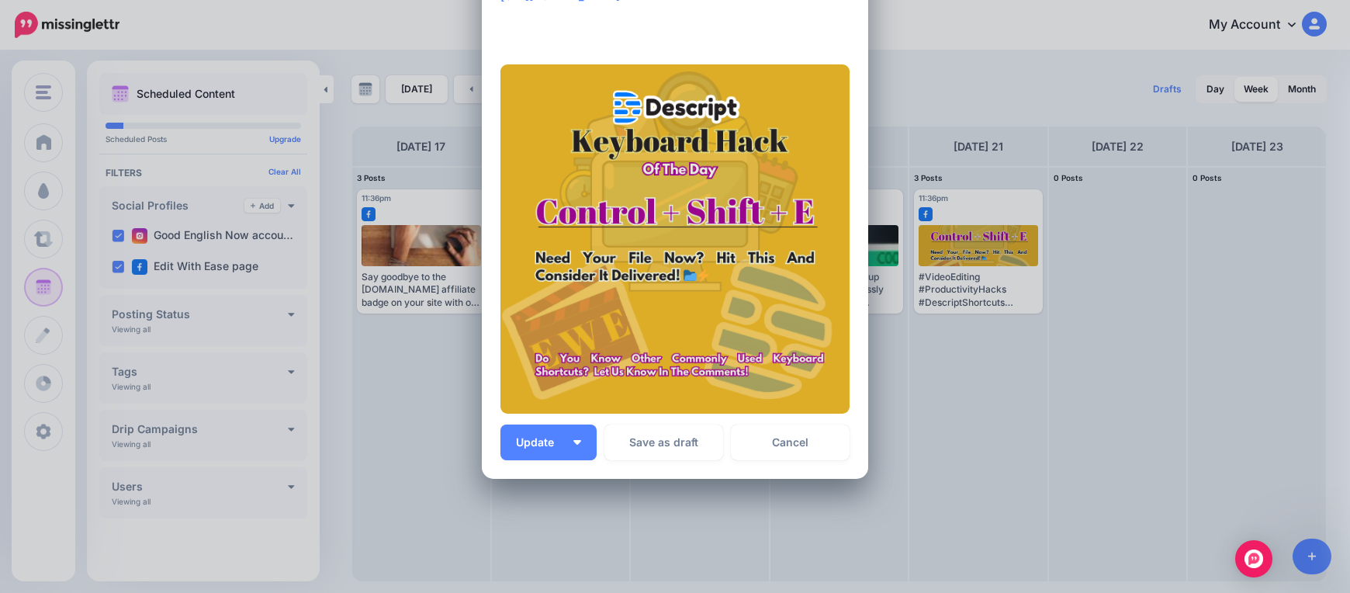
scroll to position [165, 0]
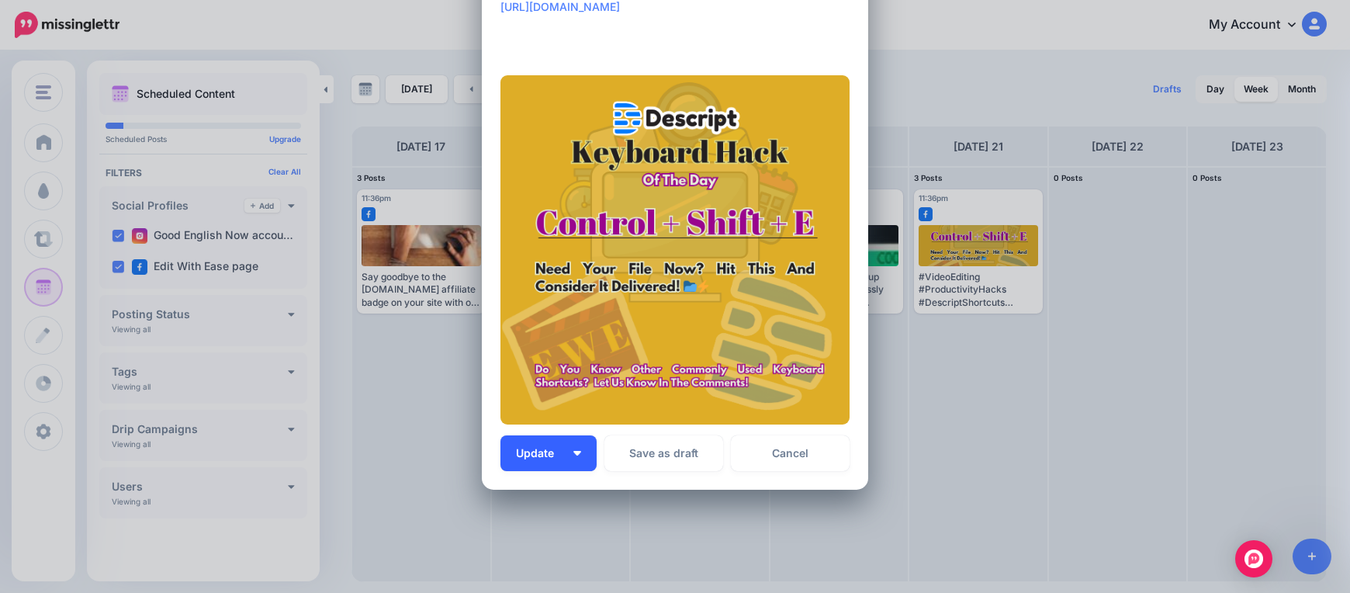
click at [576, 445] on button "Update" at bounding box center [548, 453] width 96 height 36
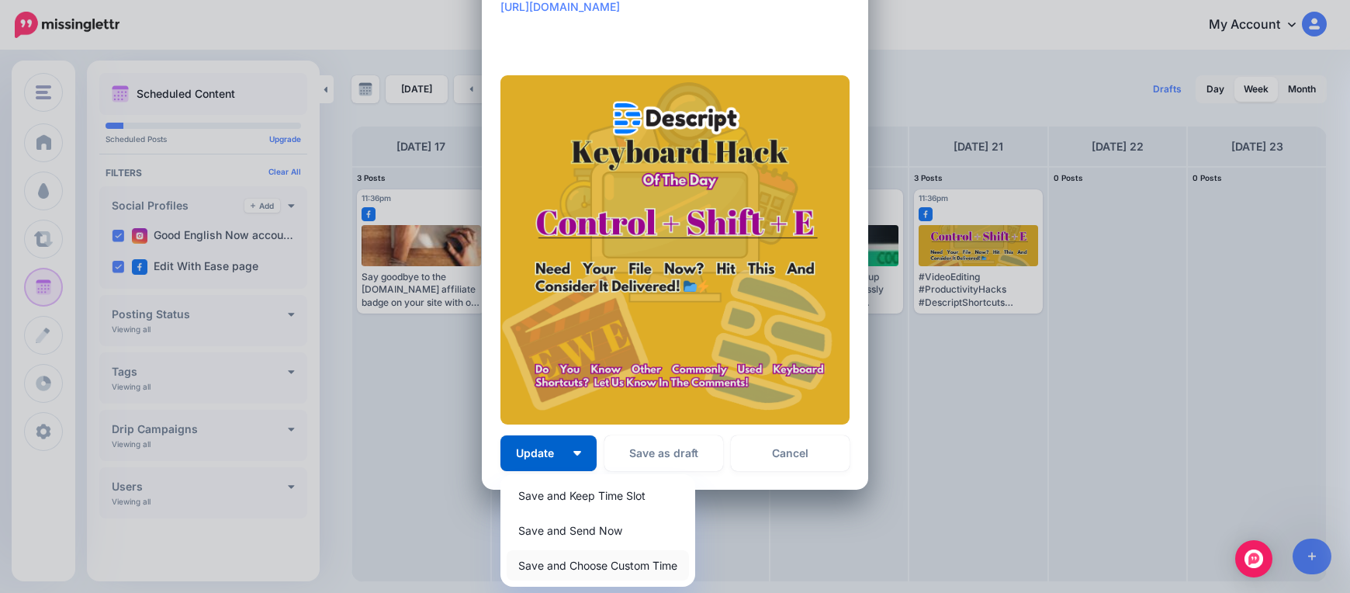
drag, startPoint x: 612, startPoint y: 566, endPoint x: 611, endPoint y: 558, distance: 7.8
click at [612, 565] on link "Save and Choose Custom Time" at bounding box center [598, 565] width 182 height 30
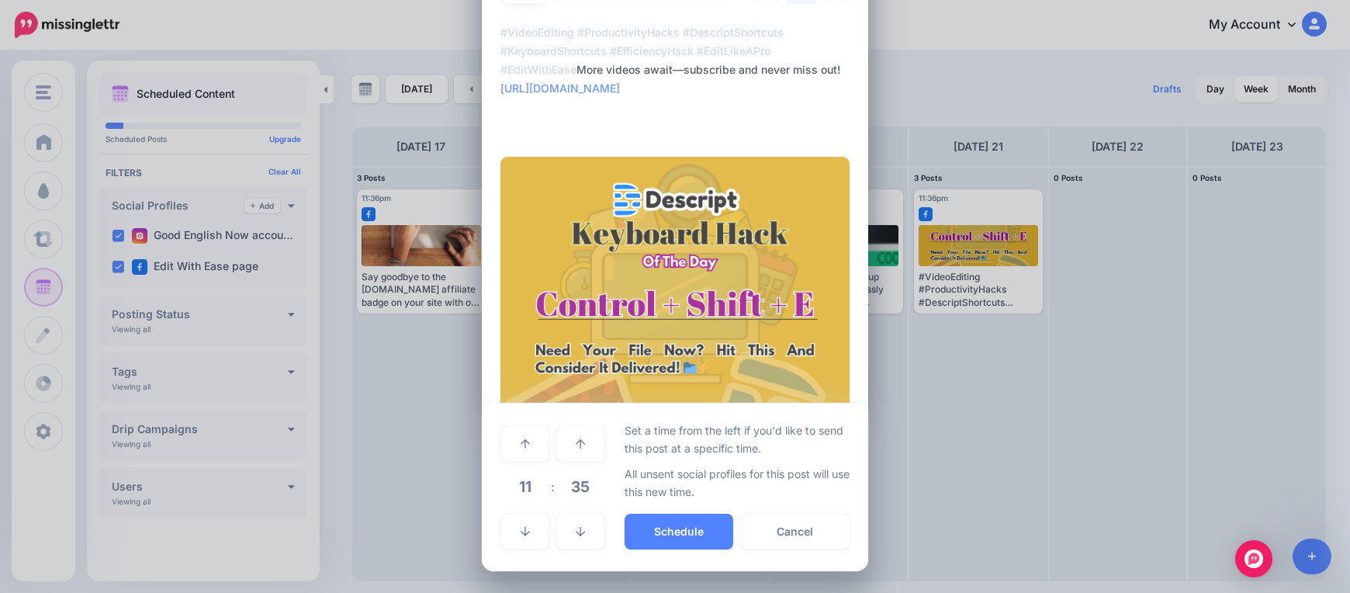
scroll to position [84, 0]
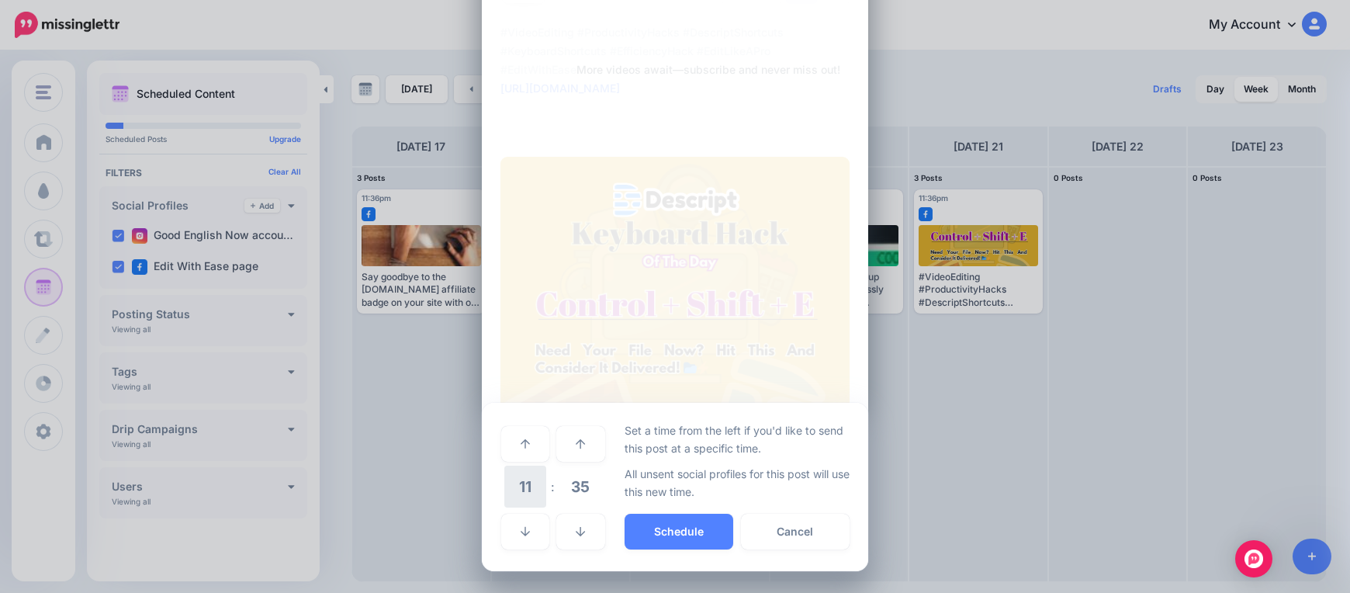
click at [531, 493] on span "11" at bounding box center [525, 486] width 42 height 42
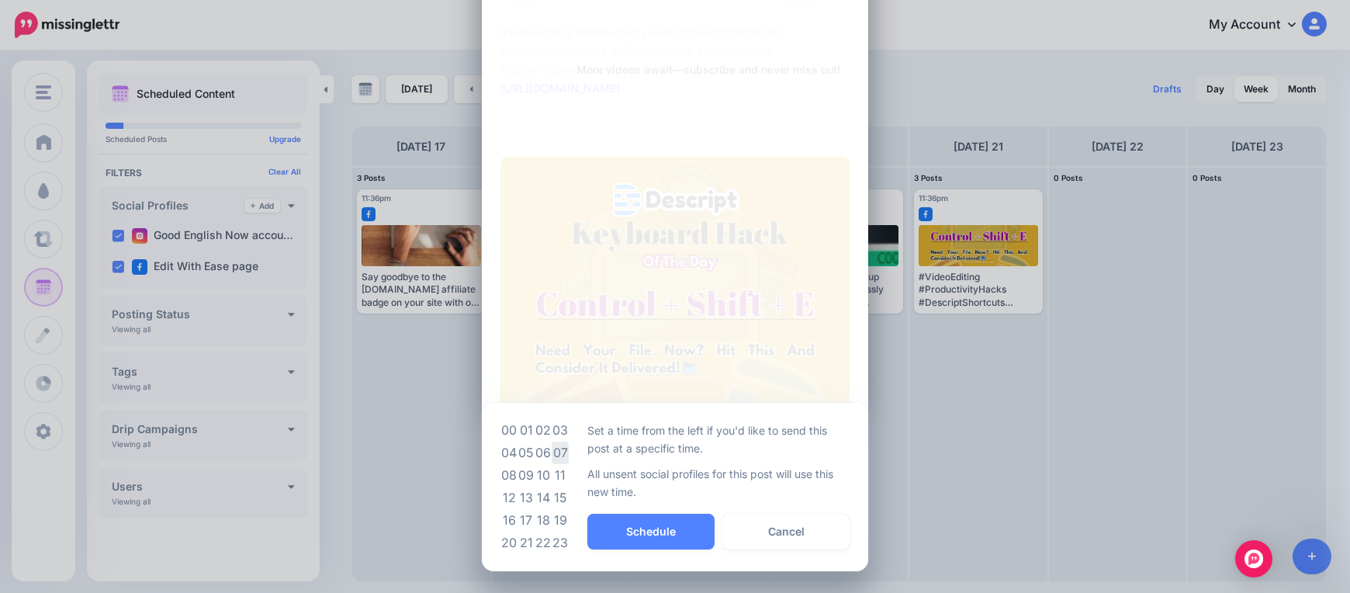
click at [559, 450] on td "07" at bounding box center [560, 452] width 17 height 22
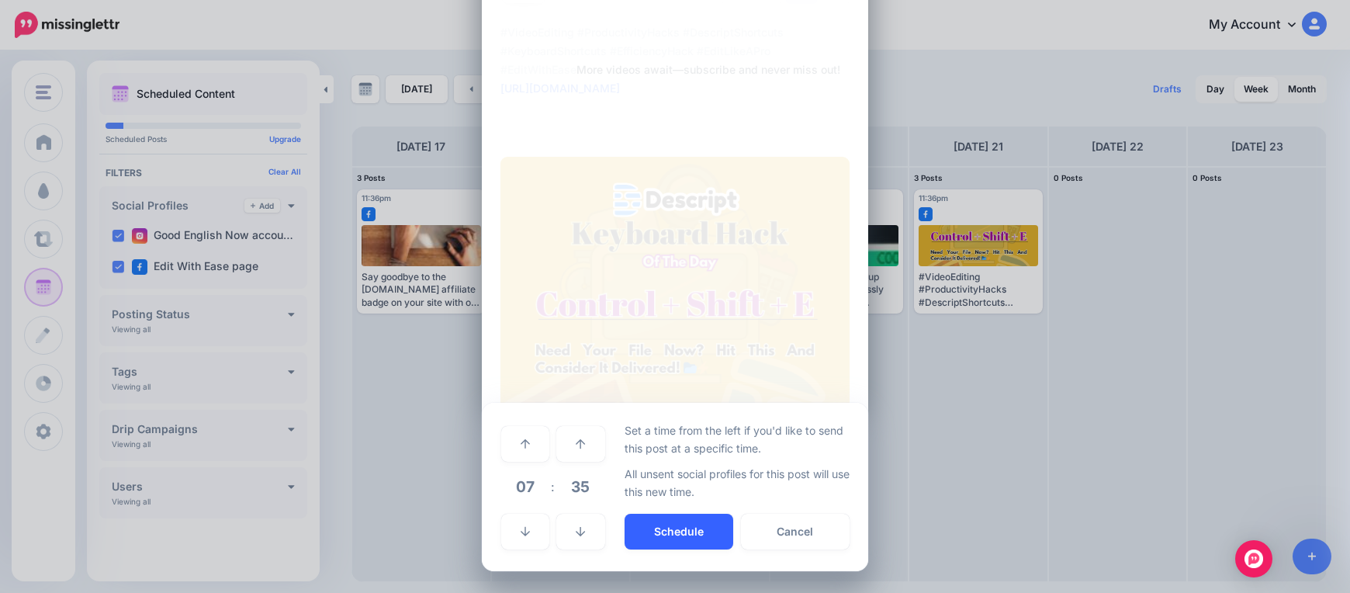
click at [640, 535] on button "Schedule" at bounding box center [678, 531] width 109 height 36
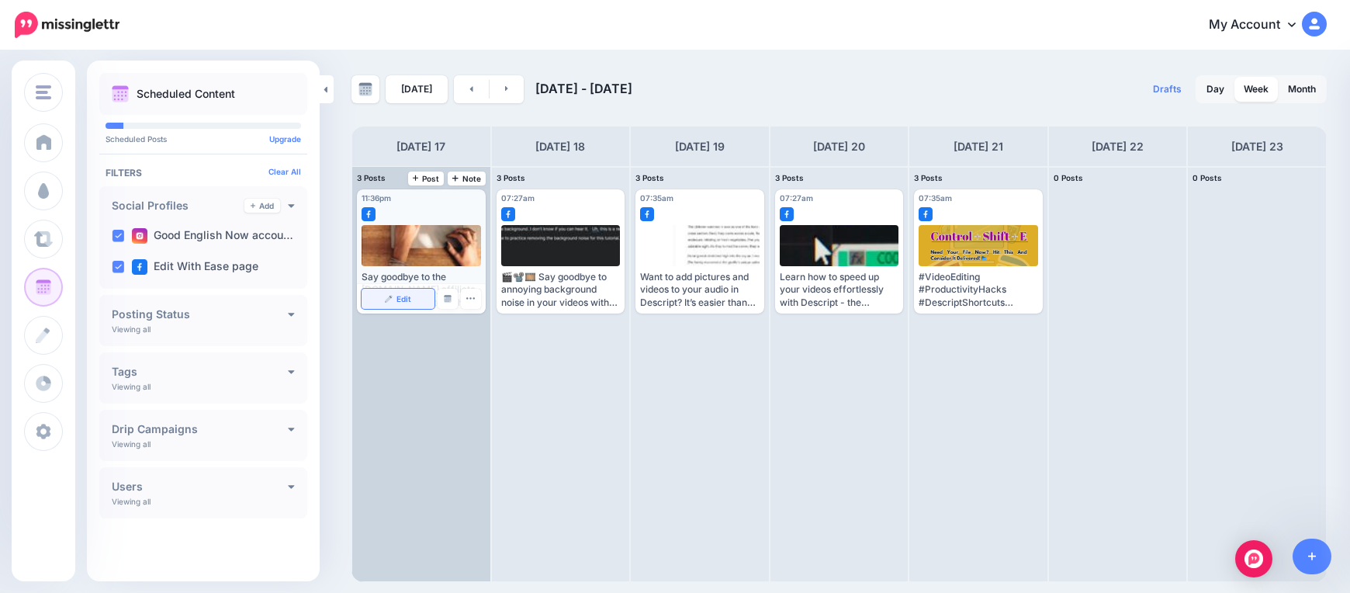
click at [396, 294] on link "Edit" at bounding box center [397, 299] width 73 height 20
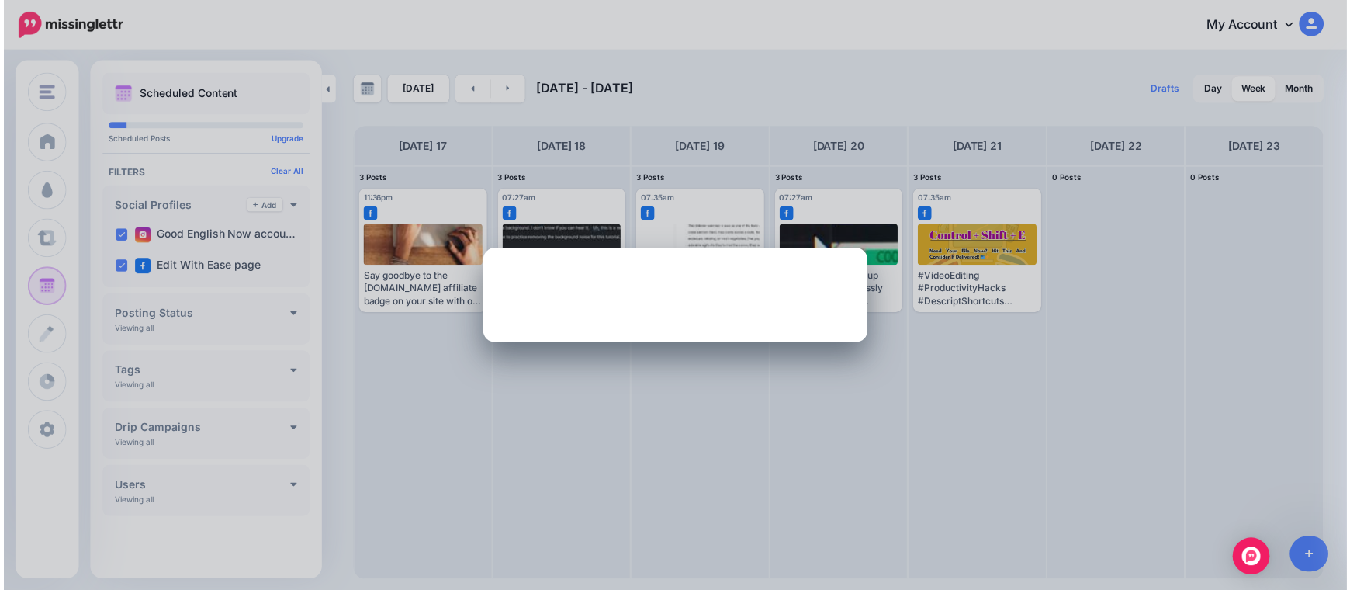
scroll to position [0, 0]
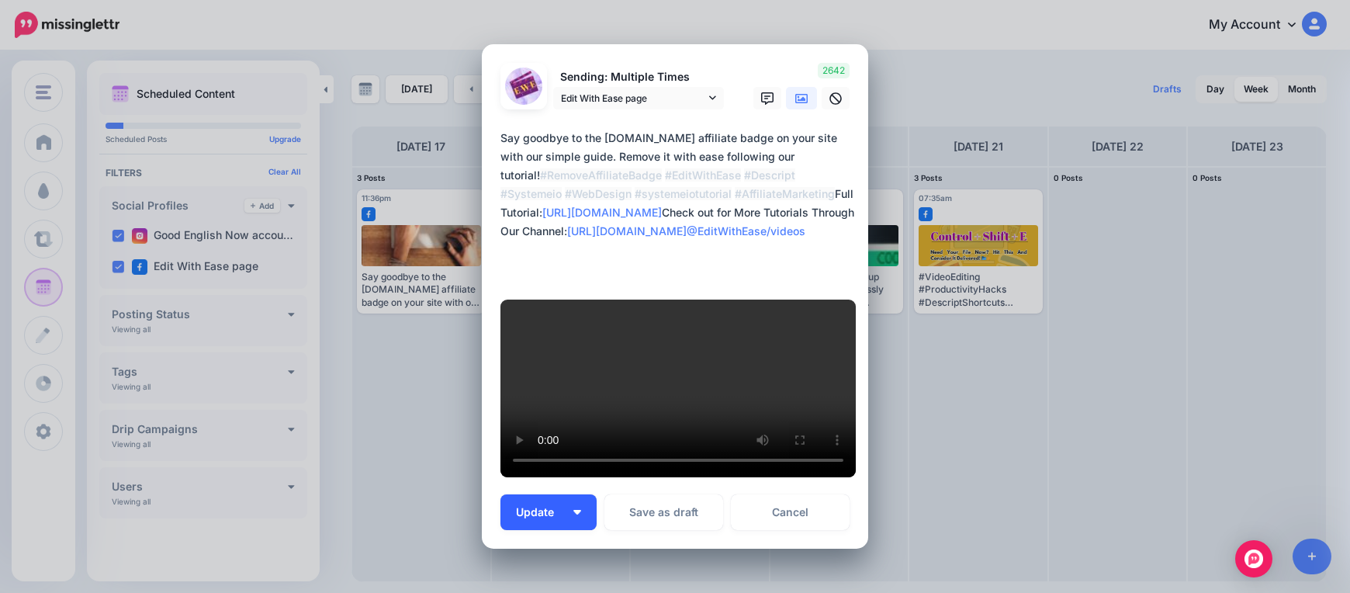
click at [580, 494] on button "Update" at bounding box center [548, 512] width 96 height 36
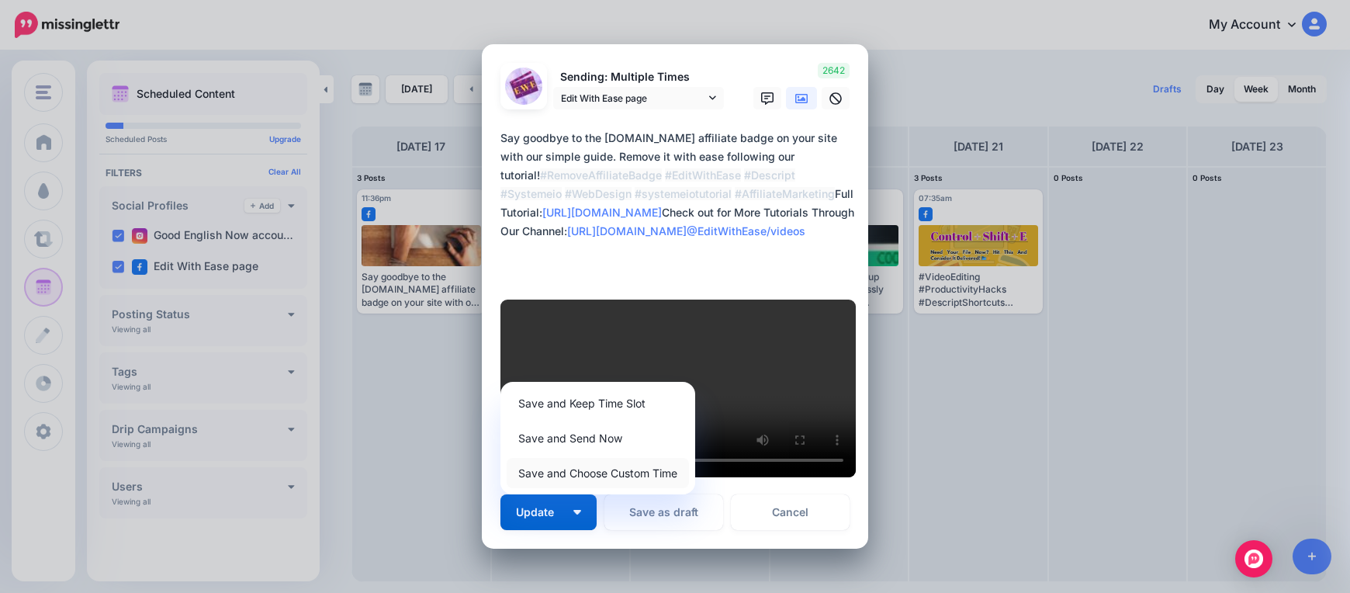
click at [595, 458] on link "Save and Choose Custom Time" at bounding box center [598, 473] width 182 height 30
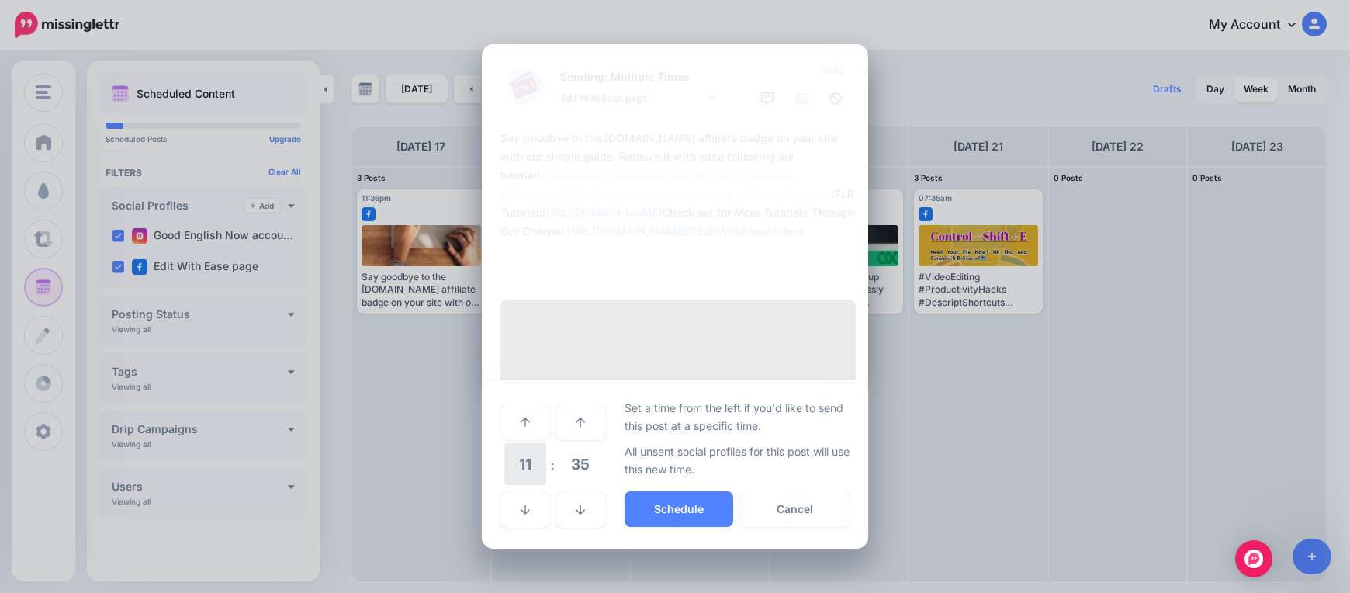
click at [531, 443] on span "11" at bounding box center [525, 464] width 42 height 42
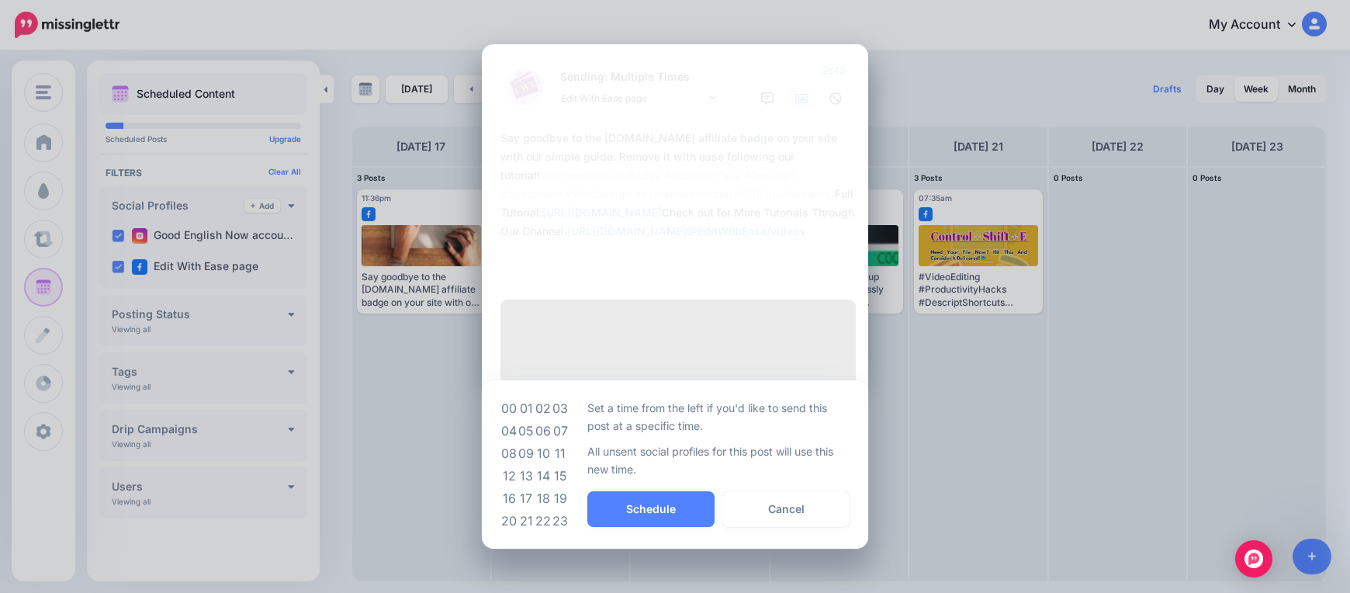
click at [561, 420] on td "07" at bounding box center [560, 431] width 17 height 22
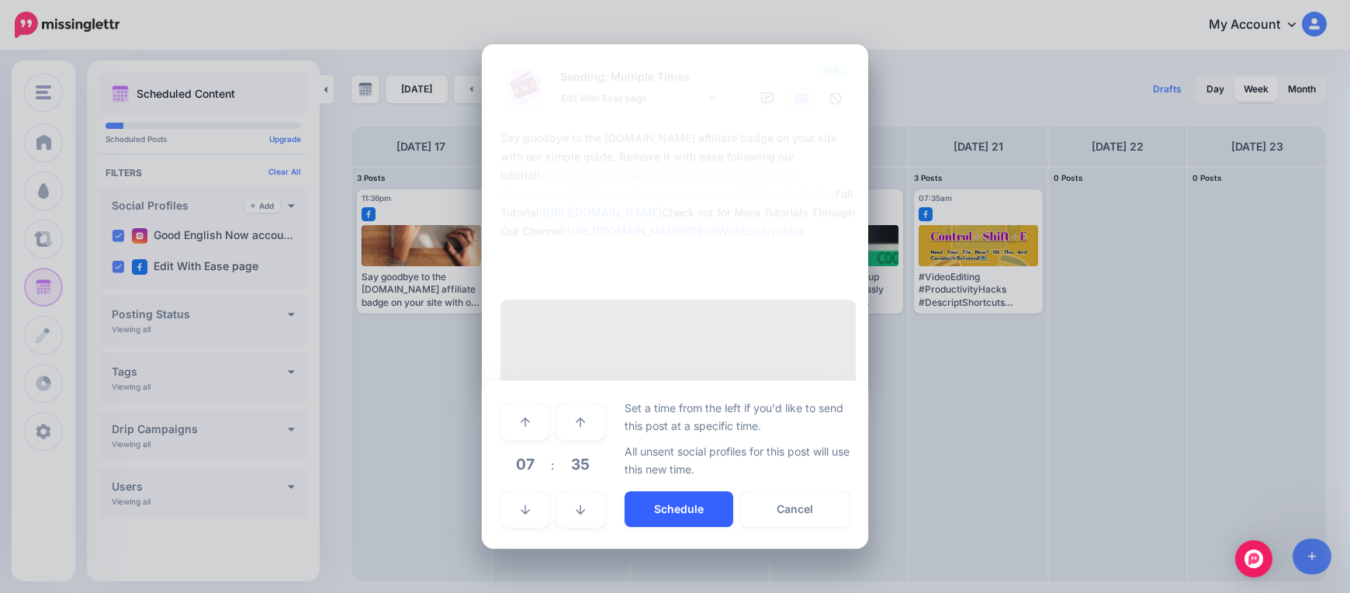
click at [657, 491] on button "Schedule" at bounding box center [678, 509] width 109 height 36
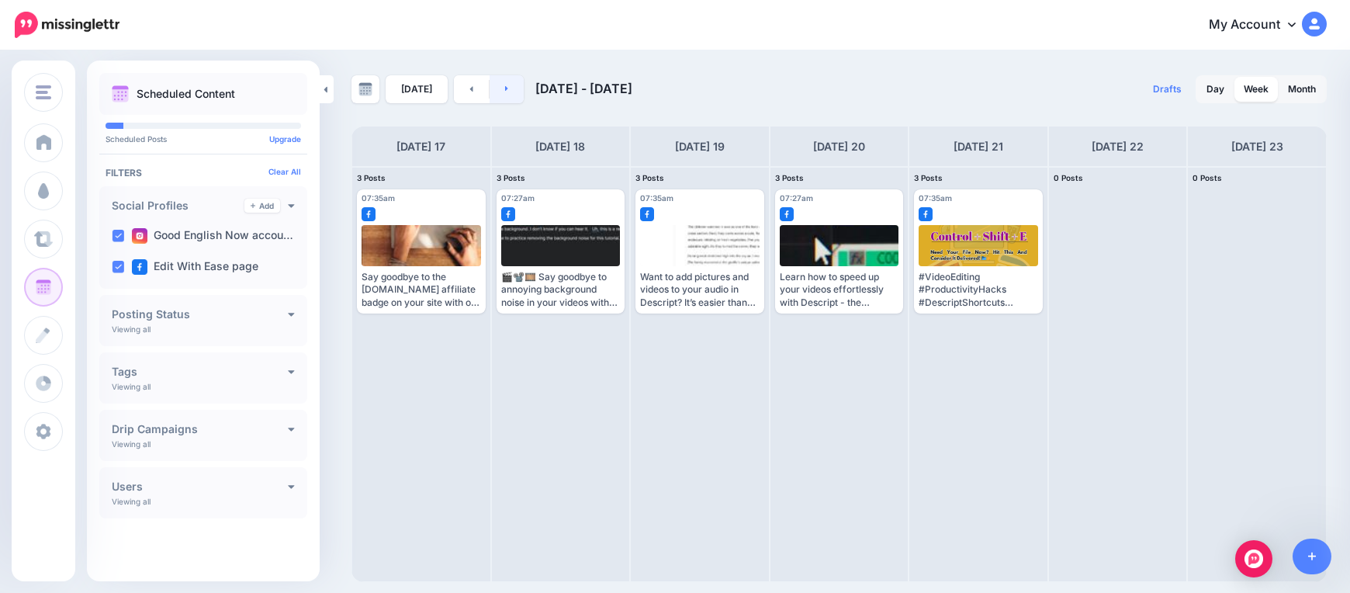
click at [511, 83] on link at bounding box center [506, 89] width 35 height 28
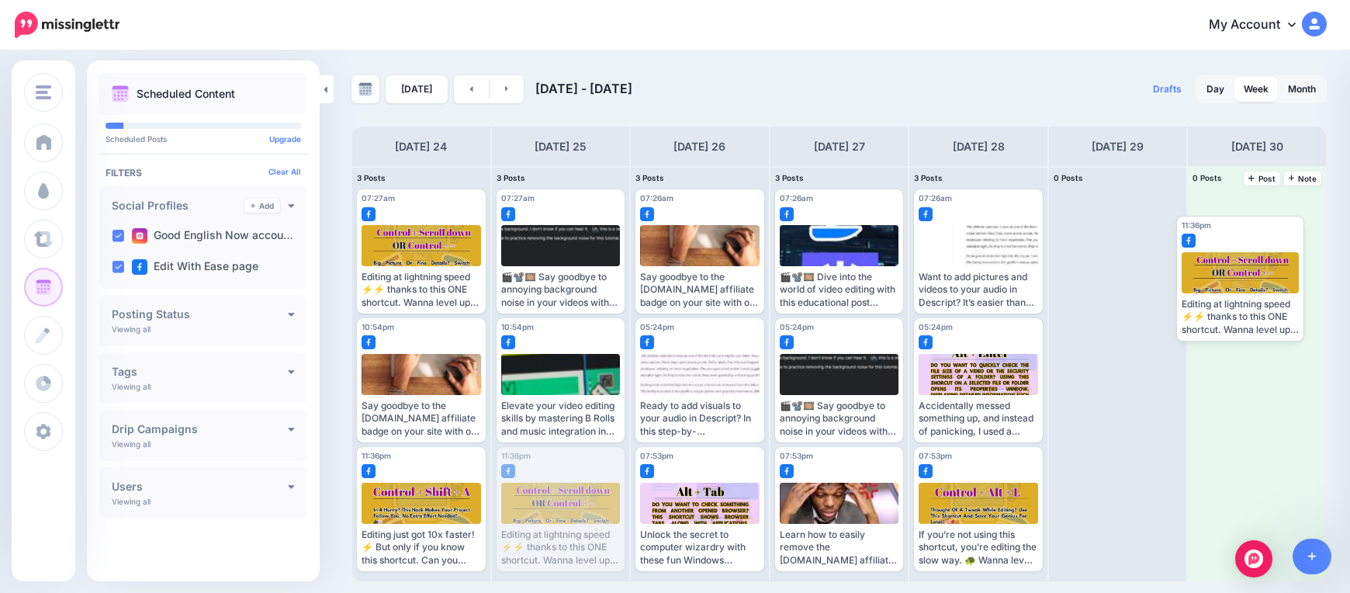
drag, startPoint x: 551, startPoint y: 523, endPoint x: 1236, endPoint y: 298, distance: 720.9
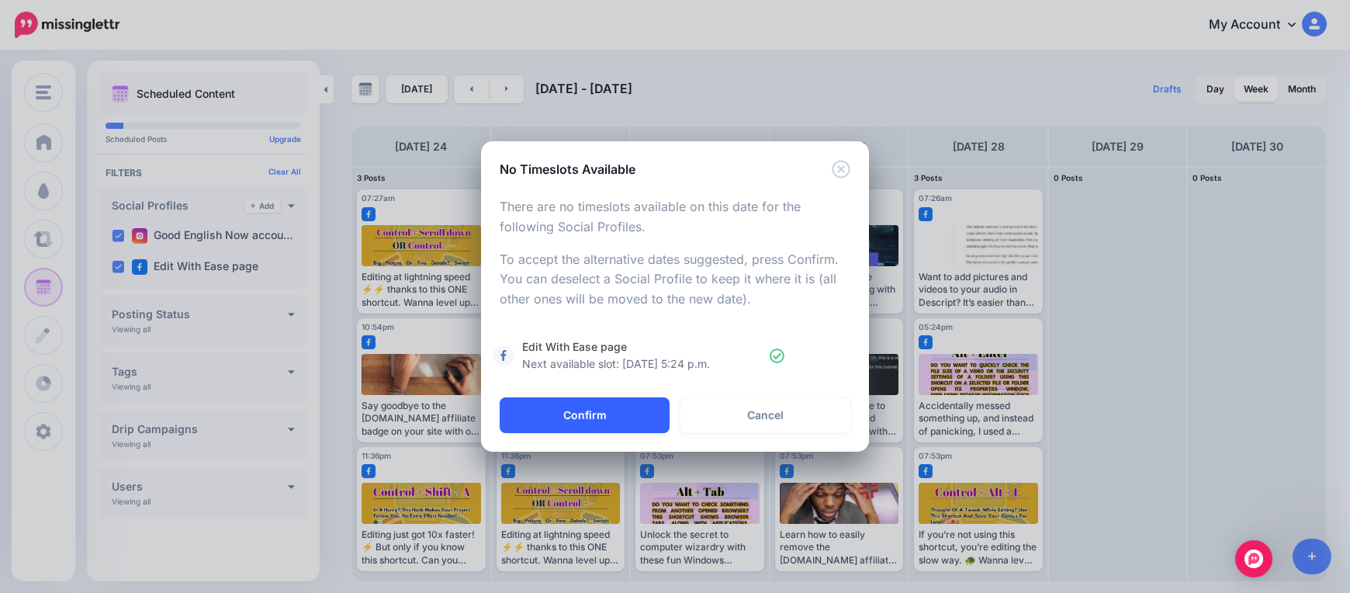
drag, startPoint x: 593, startPoint y: 417, endPoint x: 586, endPoint y: 429, distance: 14.0
click at [593, 417] on button "Confirm" at bounding box center [585, 415] width 170 height 36
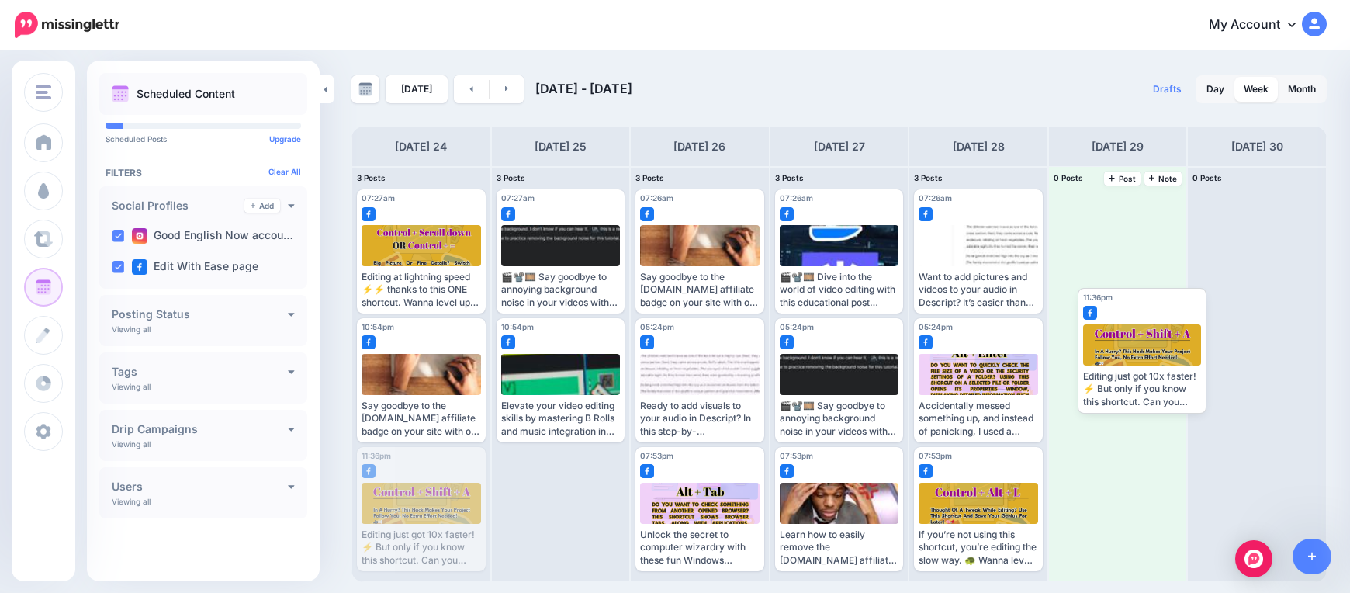
drag, startPoint x: 437, startPoint y: 494, endPoint x: 1139, endPoint y: 337, distance: 719.3
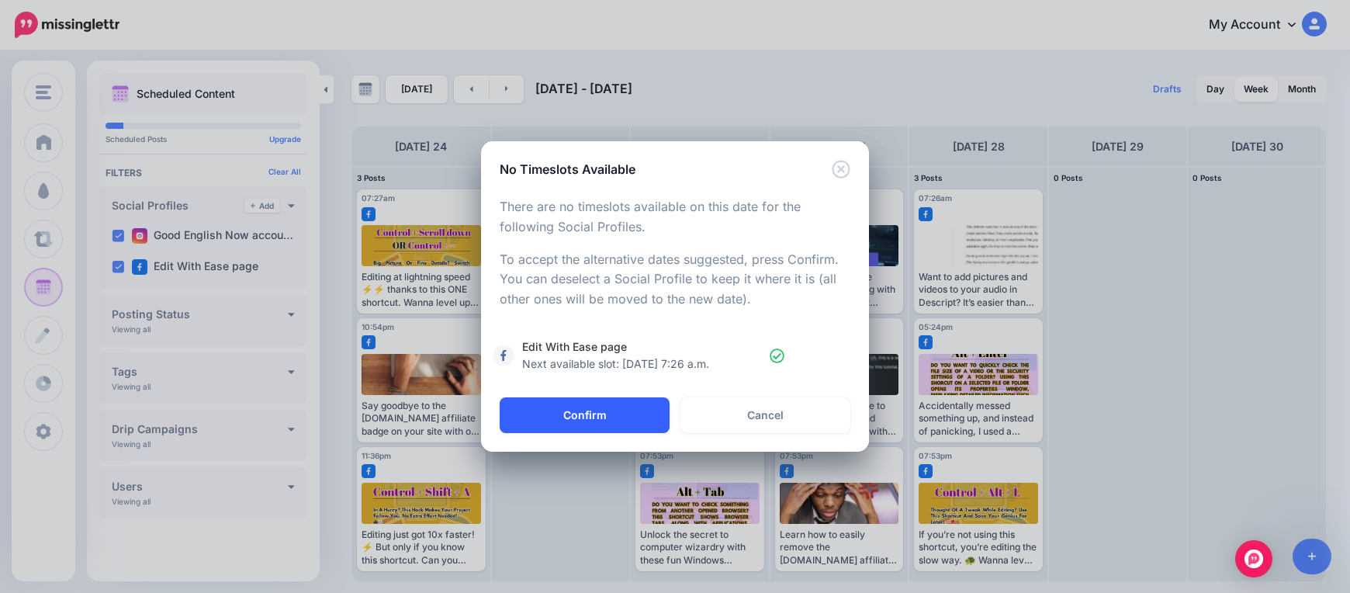
click at [542, 408] on button "Confirm" at bounding box center [585, 415] width 170 height 36
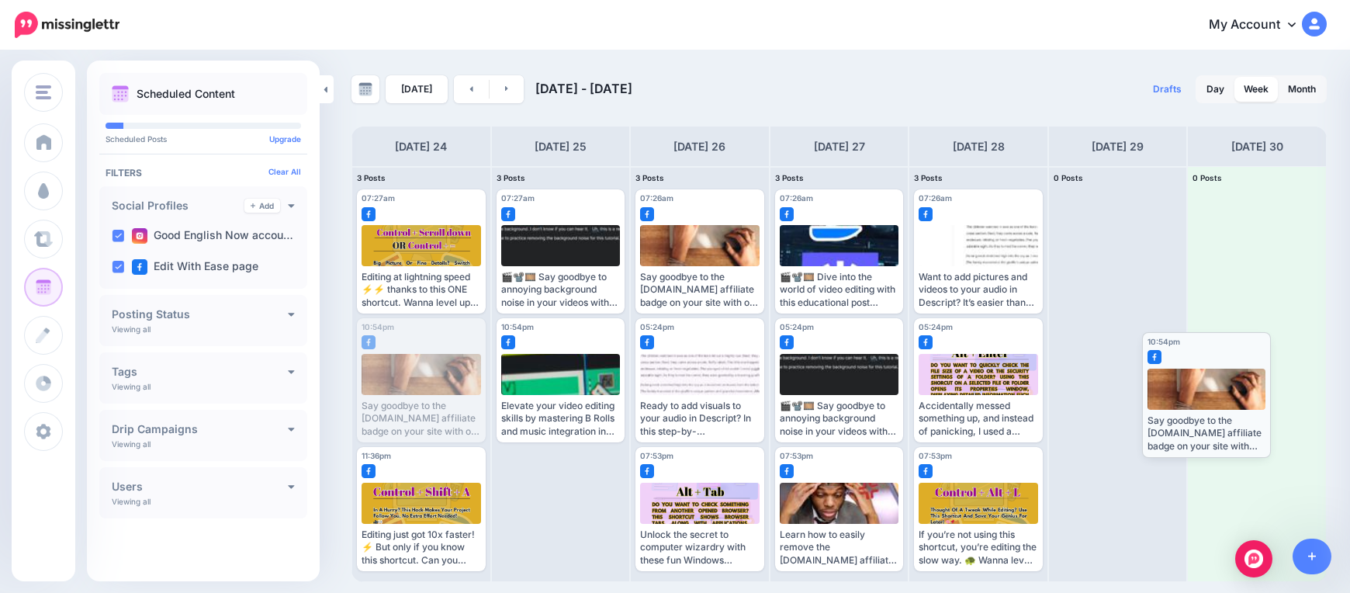
drag, startPoint x: 412, startPoint y: 384, endPoint x: 1243, endPoint y: 414, distance: 831.3
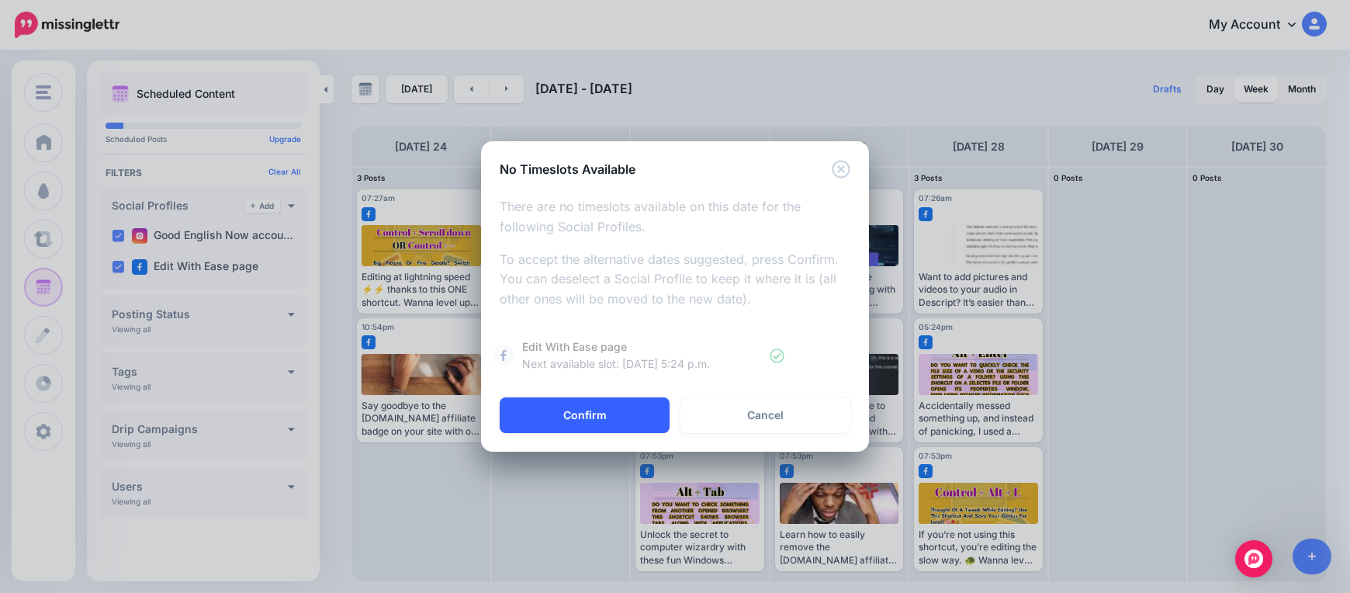
click at [596, 410] on button "Confirm" at bounding box center [585, 415] width 170 height 36
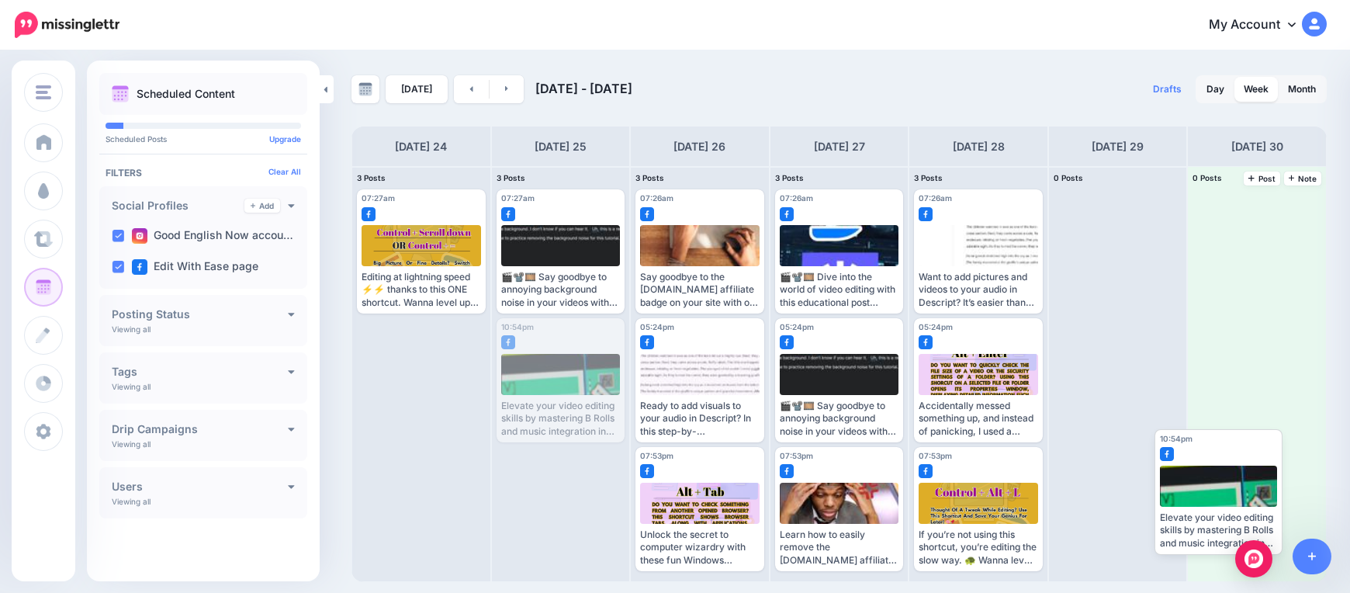
drag, startPoint x: 548, startPoint y: 360, endPoint x: 1200, endPoint y: 468, distance: 661.2
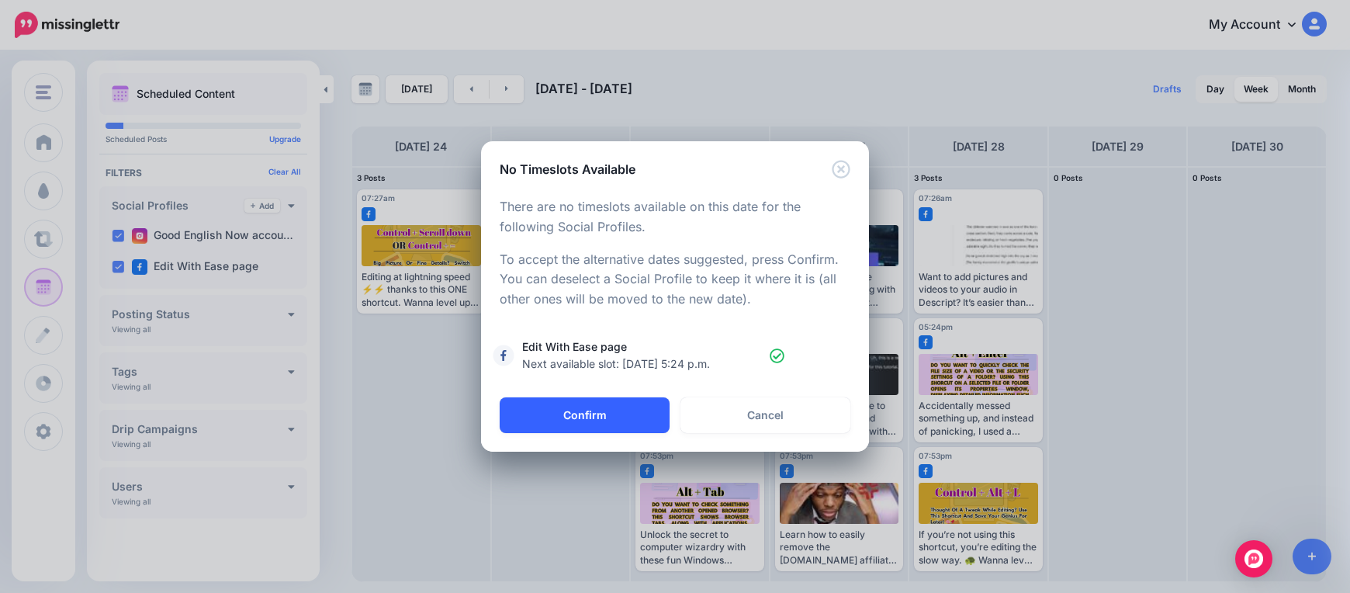
click at [636, 410] on button "Confirm" at bounding box center [585, 415] width 170 height 36
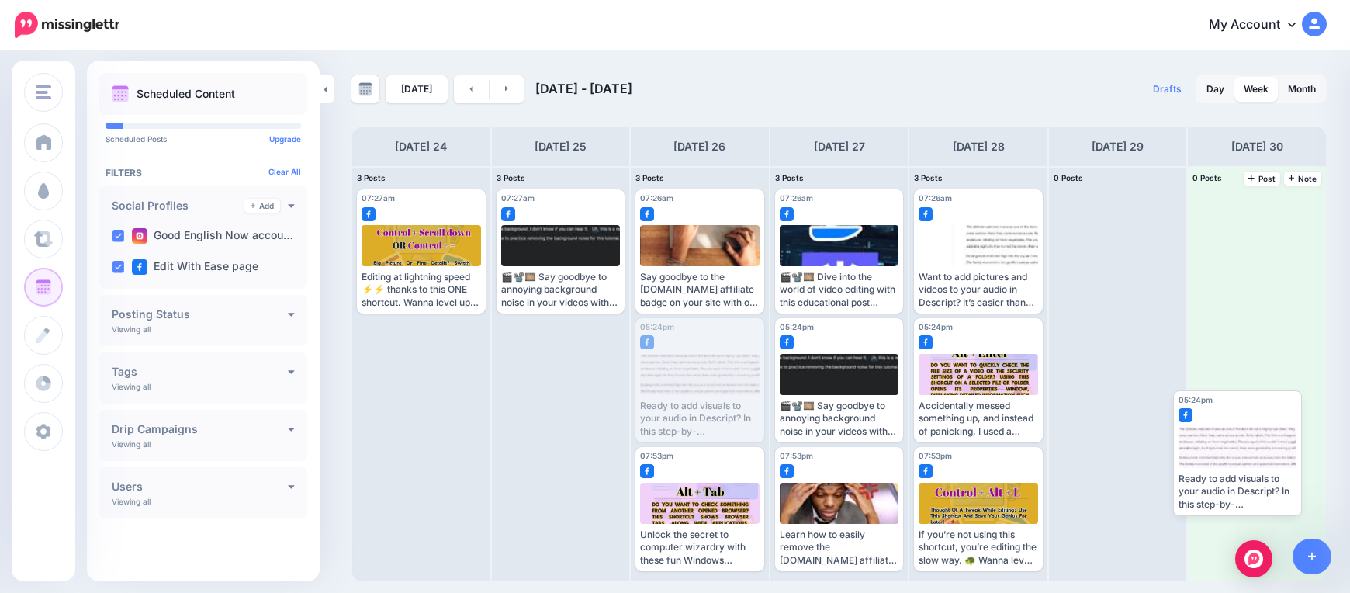
drag, startPoint x: 704, startPoint y: 386, endPoint x: 1260, endPoint y: 450, distance: 559.8
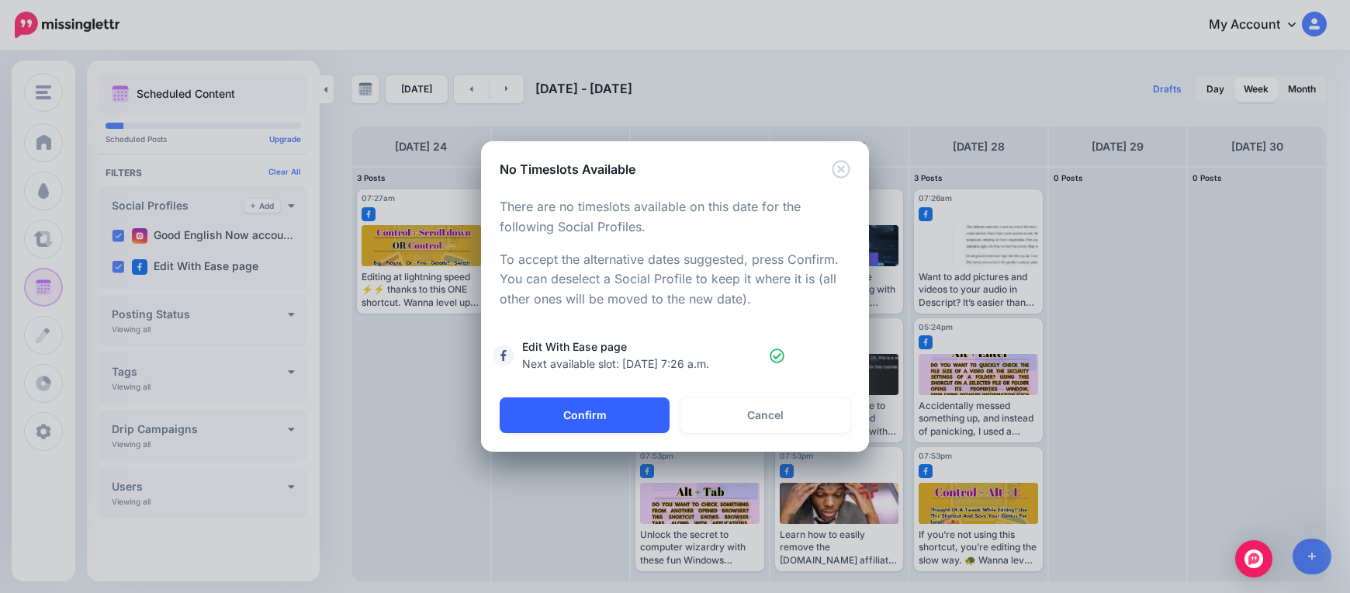
click at [600, 413] on button "Confirm" at bounding box center [585, 415] width 170 height 36
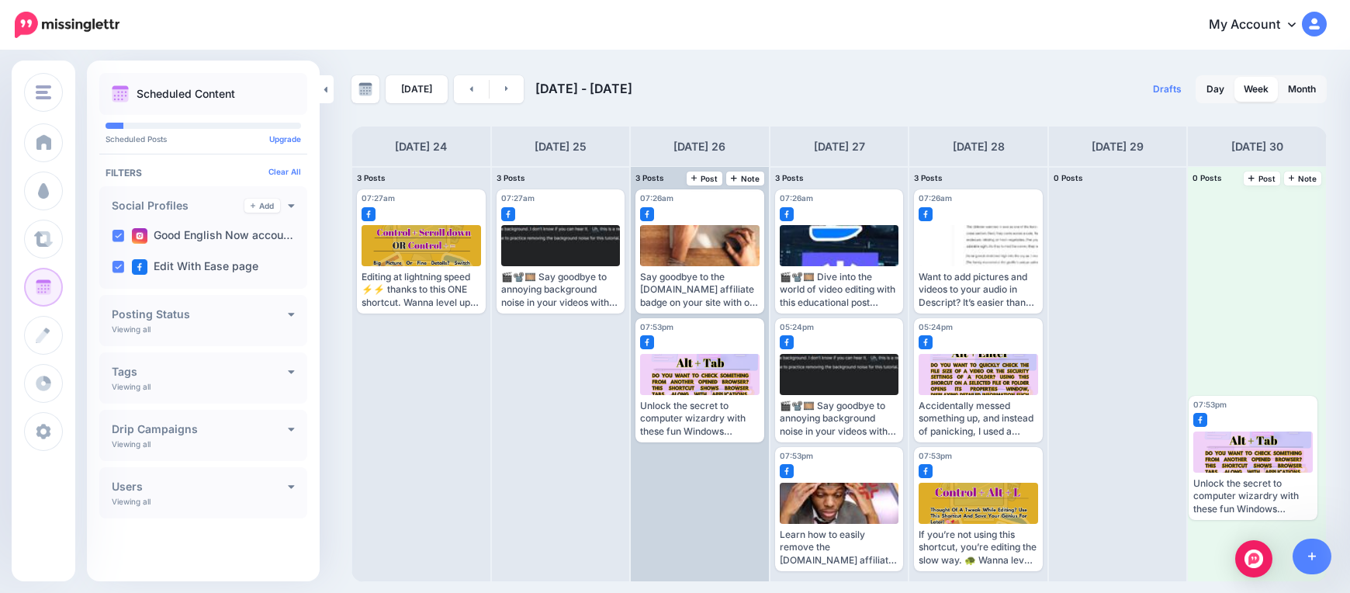
drag, startPoint x: 689, startPoint y: 482, endPoint x: 1237, endPoint y: 431, distance: 550.8
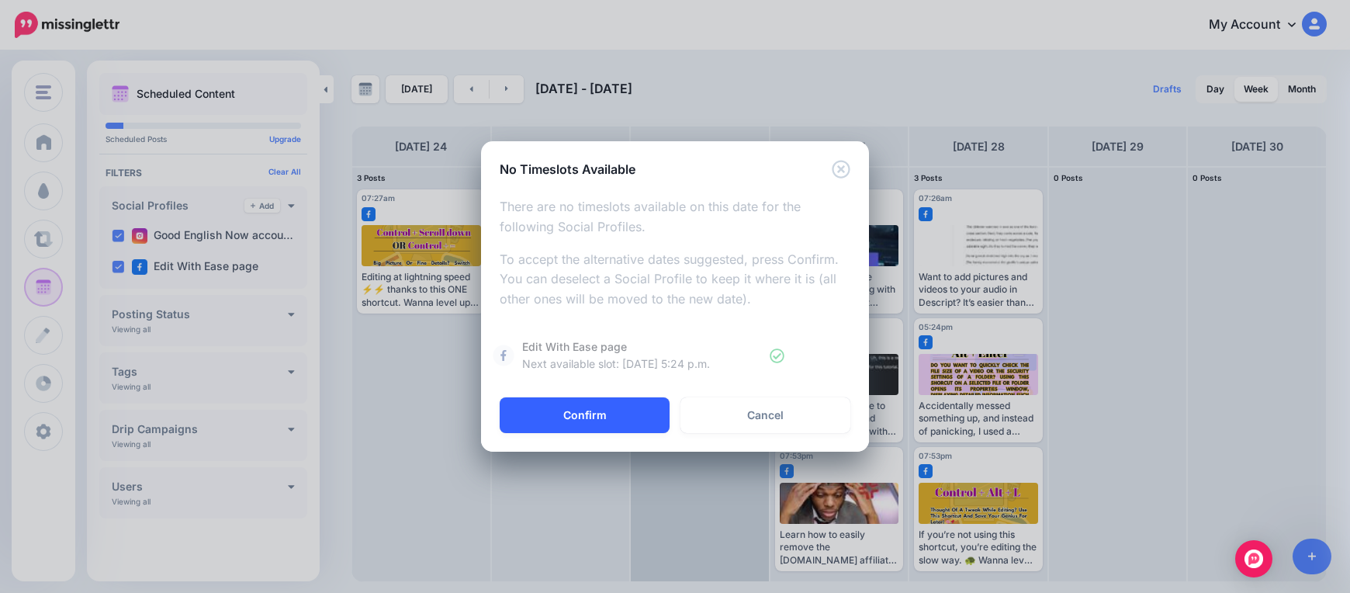
drag, startPoint x: 639, startPoint y: 430, endPoint x: 650, endPoint y: 420, distance: 14.3
click at [641, 425] on button "Confirm" at bounding box center [585, 415] width 170 height 36
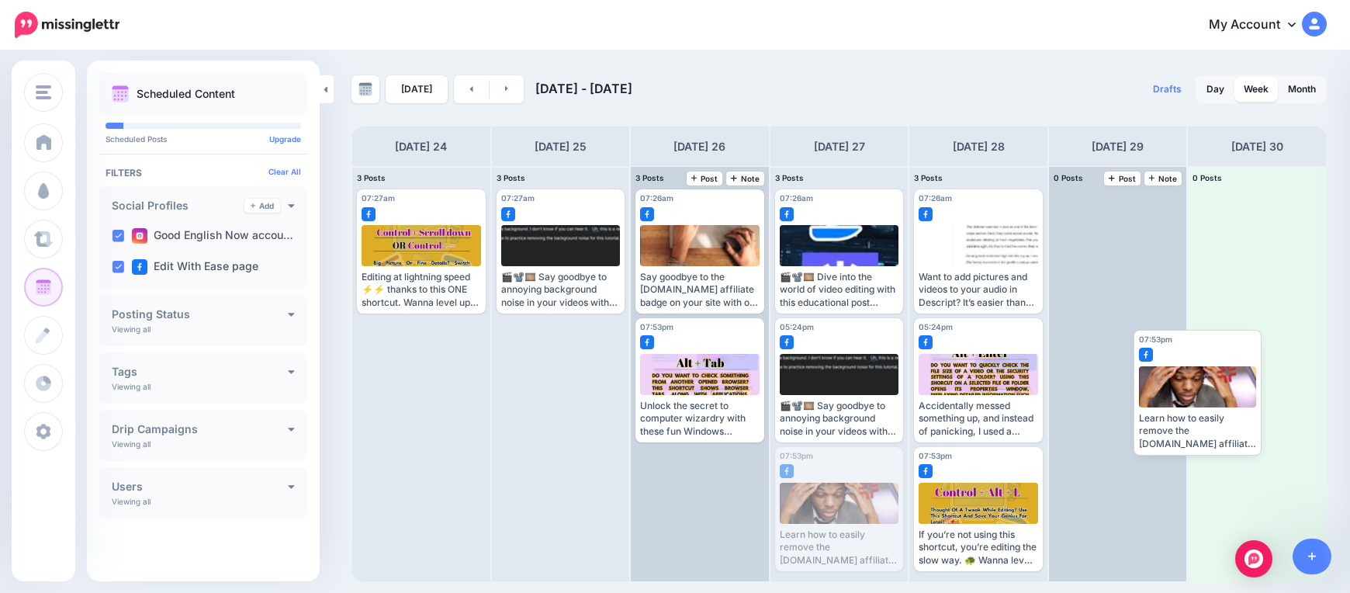
drag, startPoint x: 841, startPoint y: 493, endPoint x: 1161, endPoint y: 354, distance: 349.1
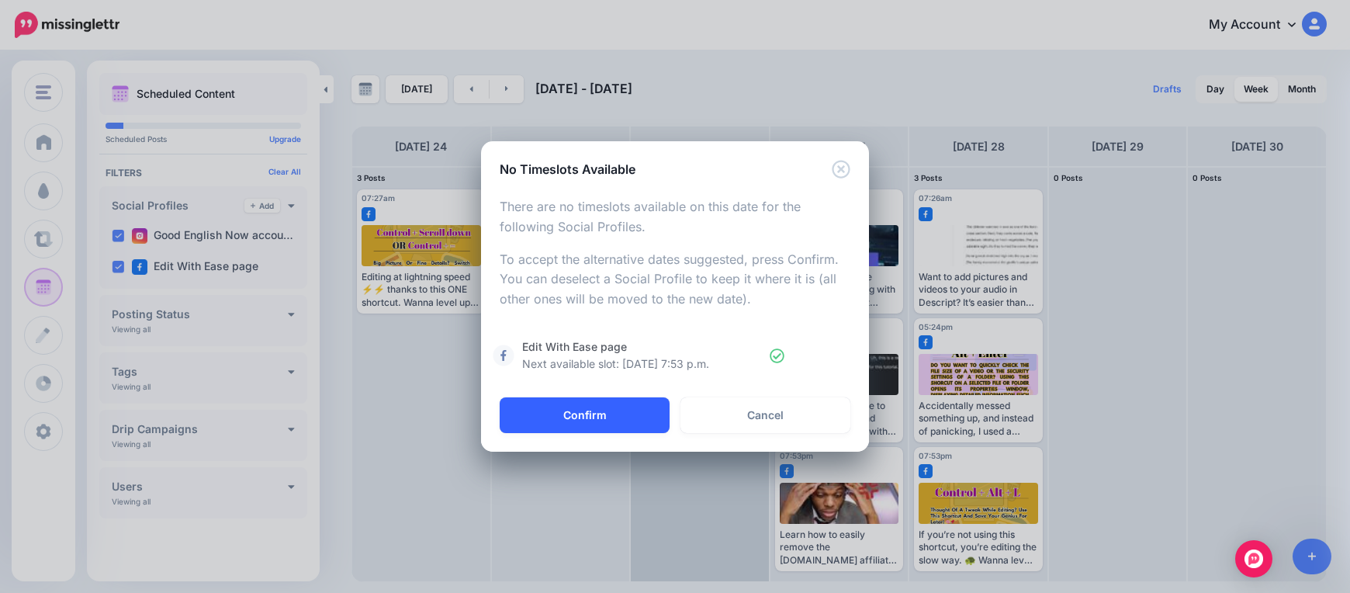
drag, startPoint x: 626, startPoint y: 407, endPoint x: 634, endPoint y: 410, distance: 8.8
click at [627, 407] on button "Confirm" at bounding box center [585, 415] width 170 height 36
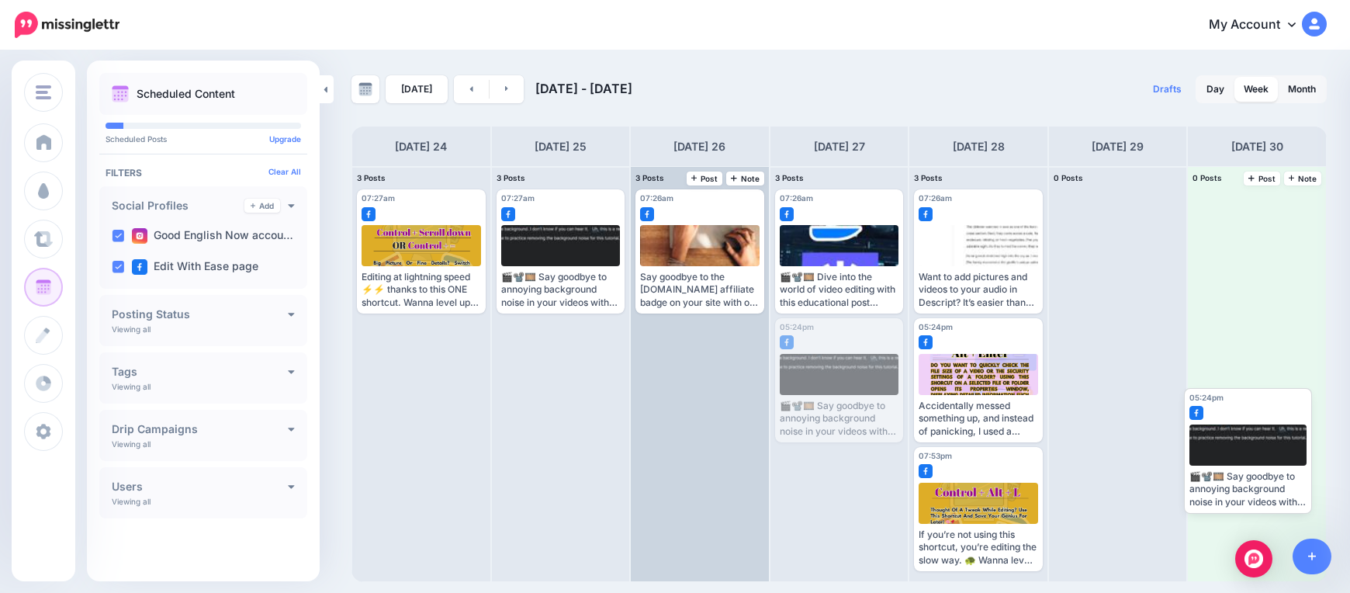
drag, startPoint x: 851, startPoint y: 373, endPoint x: 1240, endPoint y: 427, distance: 393.0
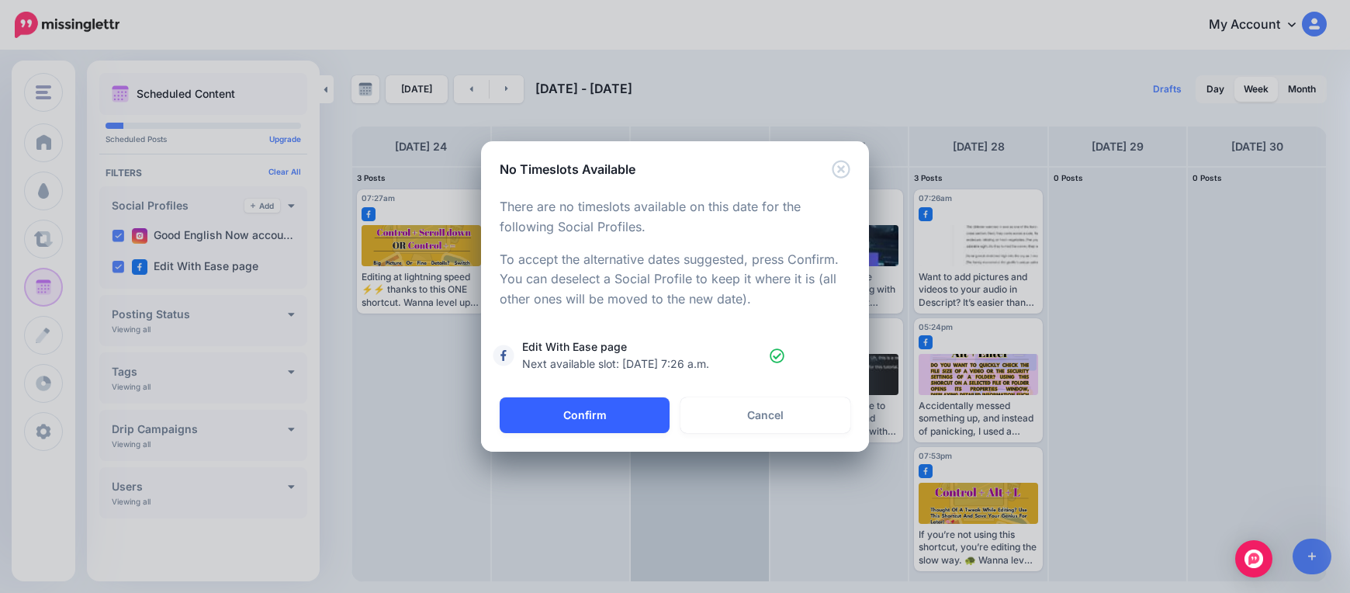
click at [631, 416] on button "Confirm" at bounding box center [585, 415] width 170 height 36
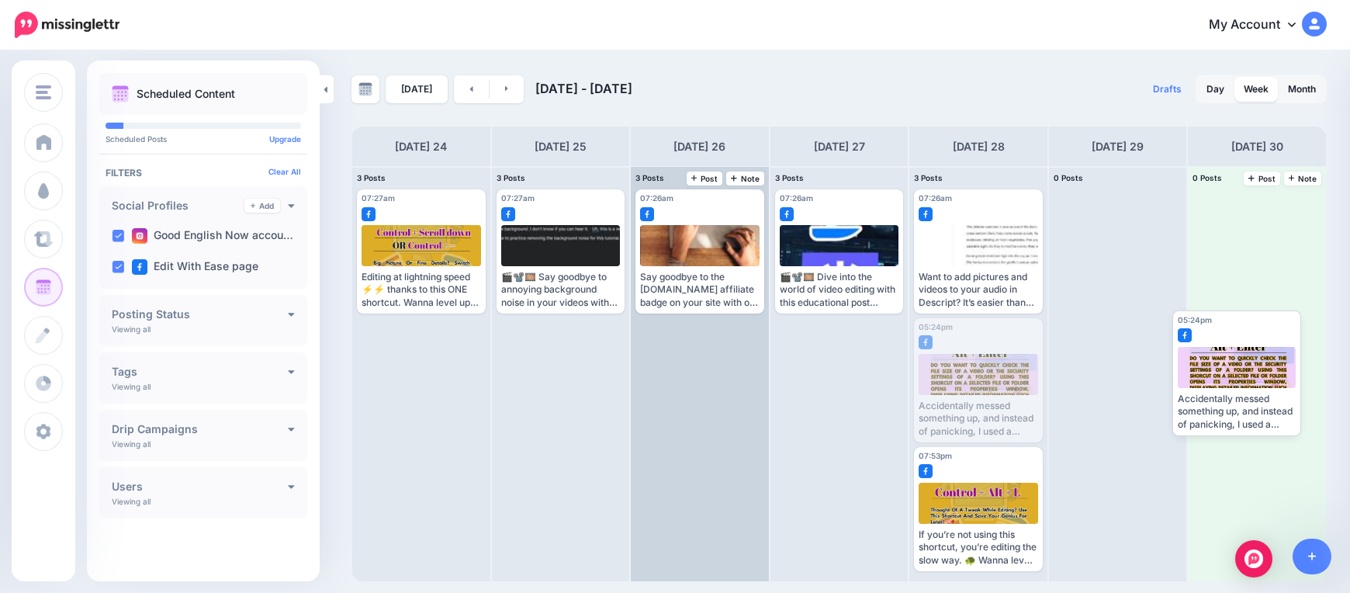
drag, startPoint x: 976, startPoint y: 383, endPoint x: 1233, endPoint y: 374, distance: 257.7
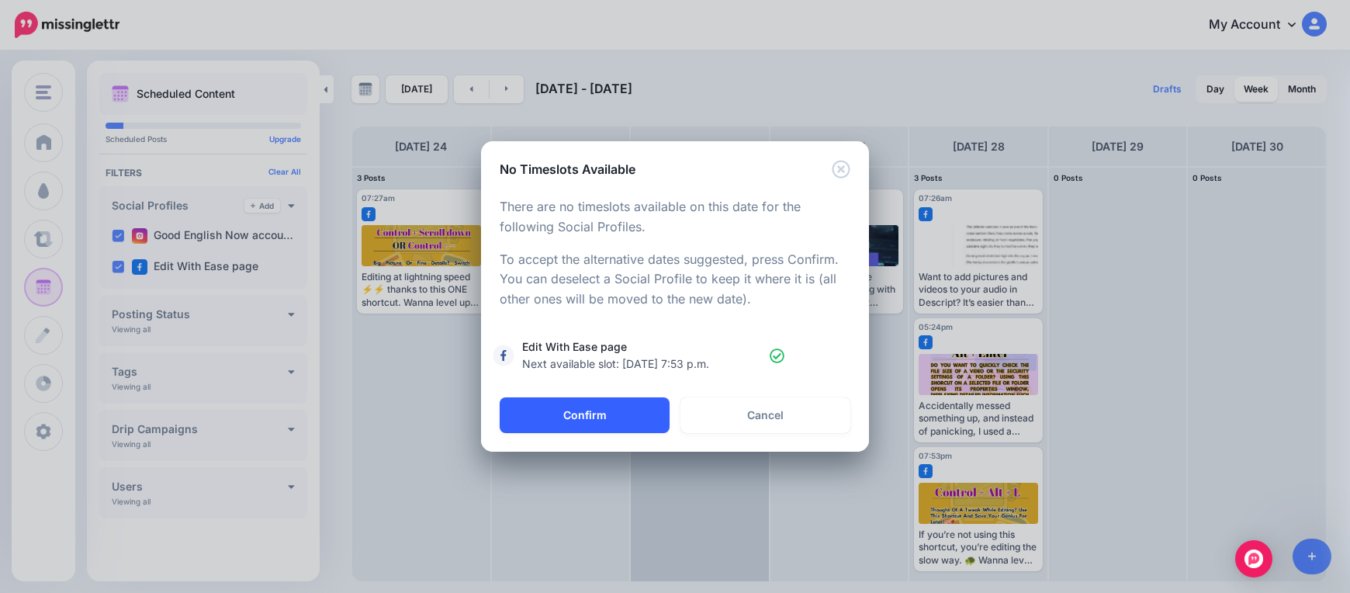
click at [608, 406] on button "Confirm" at bounding box center [585, 415] width 170 height 36
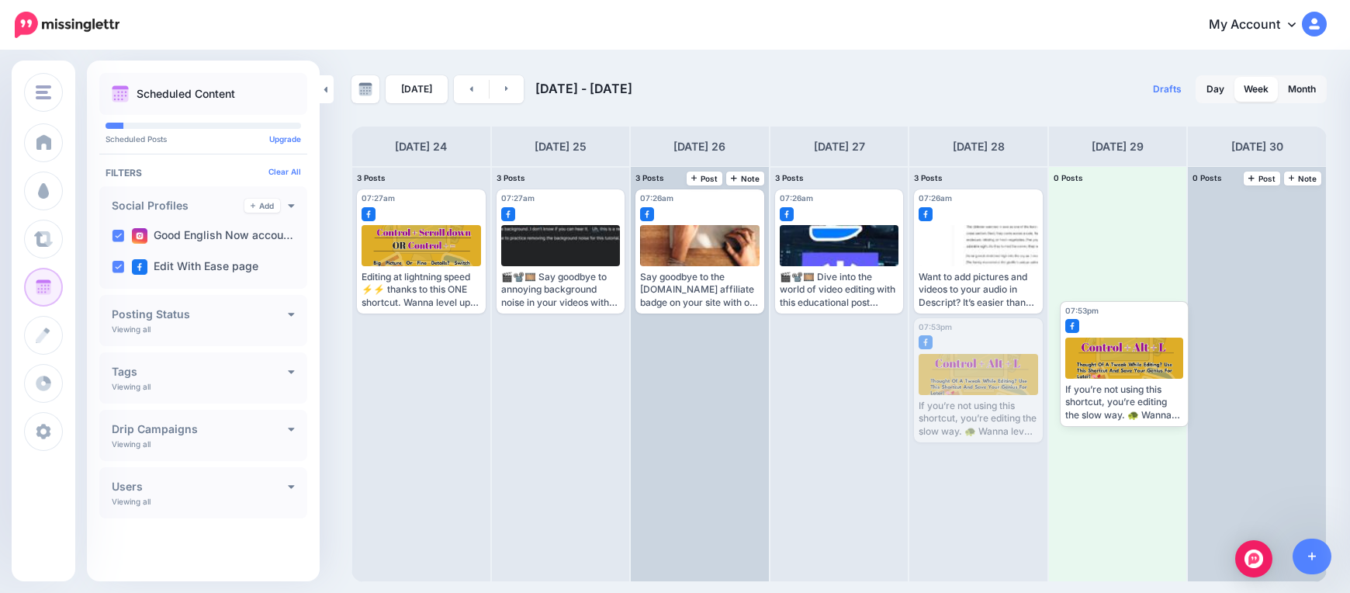
drag, startPoint x: 960, startPoint y: 380, endPoint x: 1246, endPoint y: 348, distance: 287.2
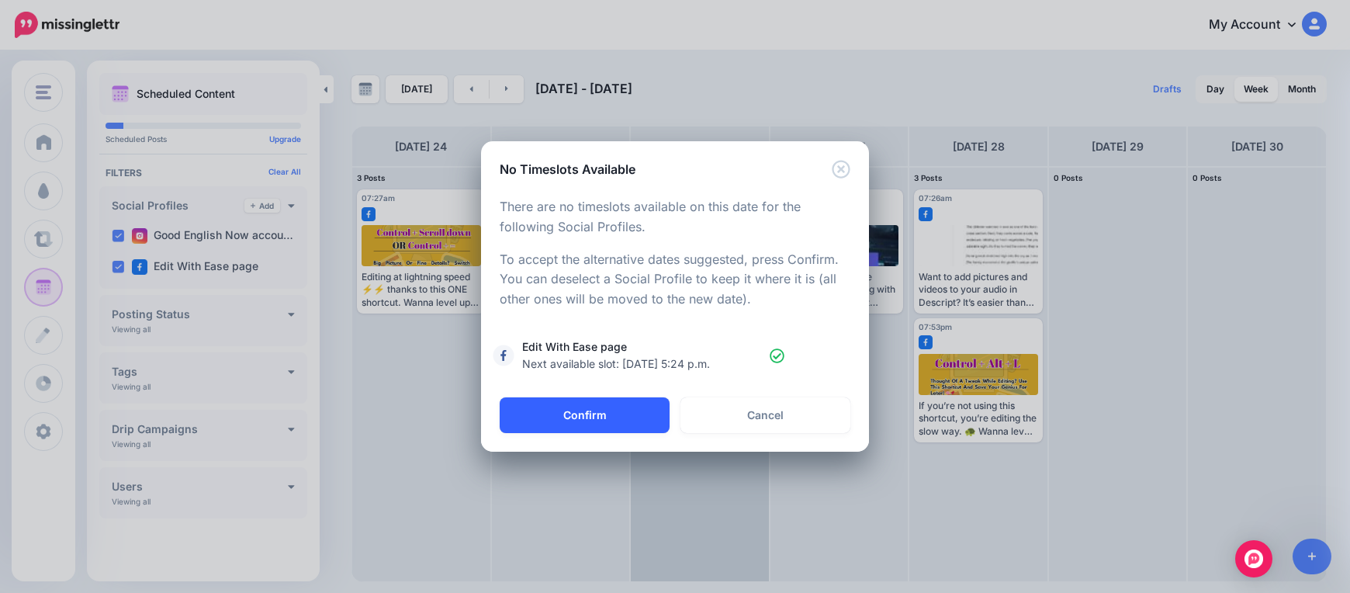
click at [575, 413] on button "Confirm" at bounding box center [585, 415] width 170 height 36
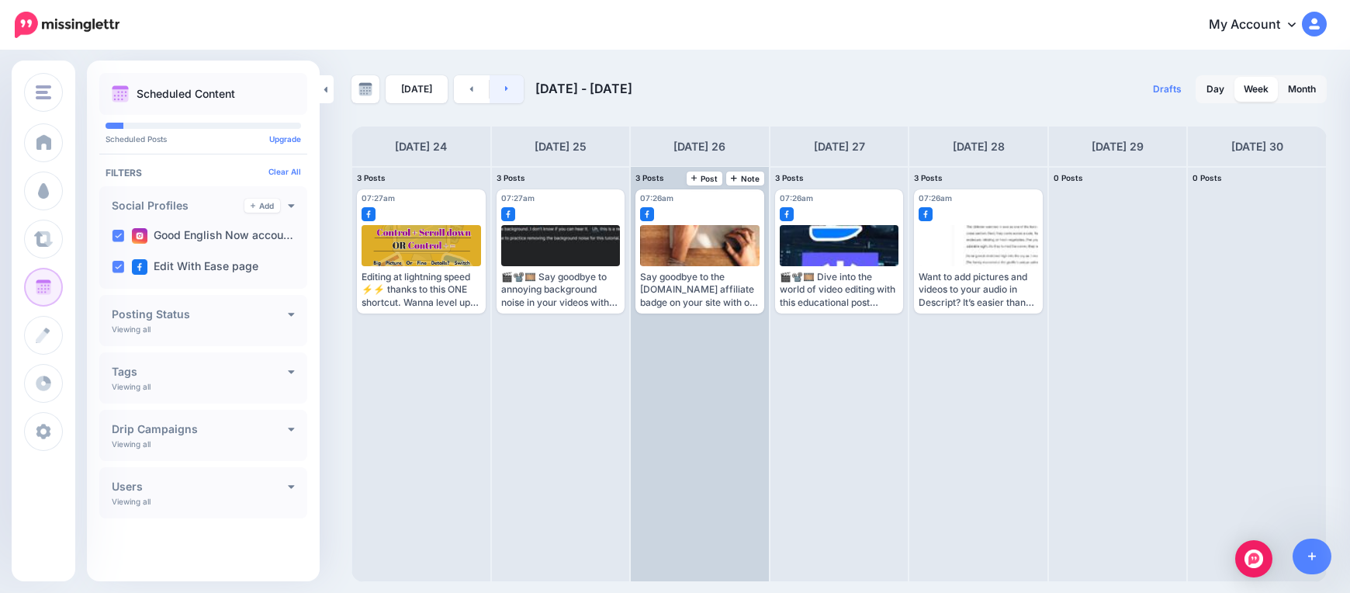
click at [505, 91] on icon at bounding box center [507, 88] width 4 height 9
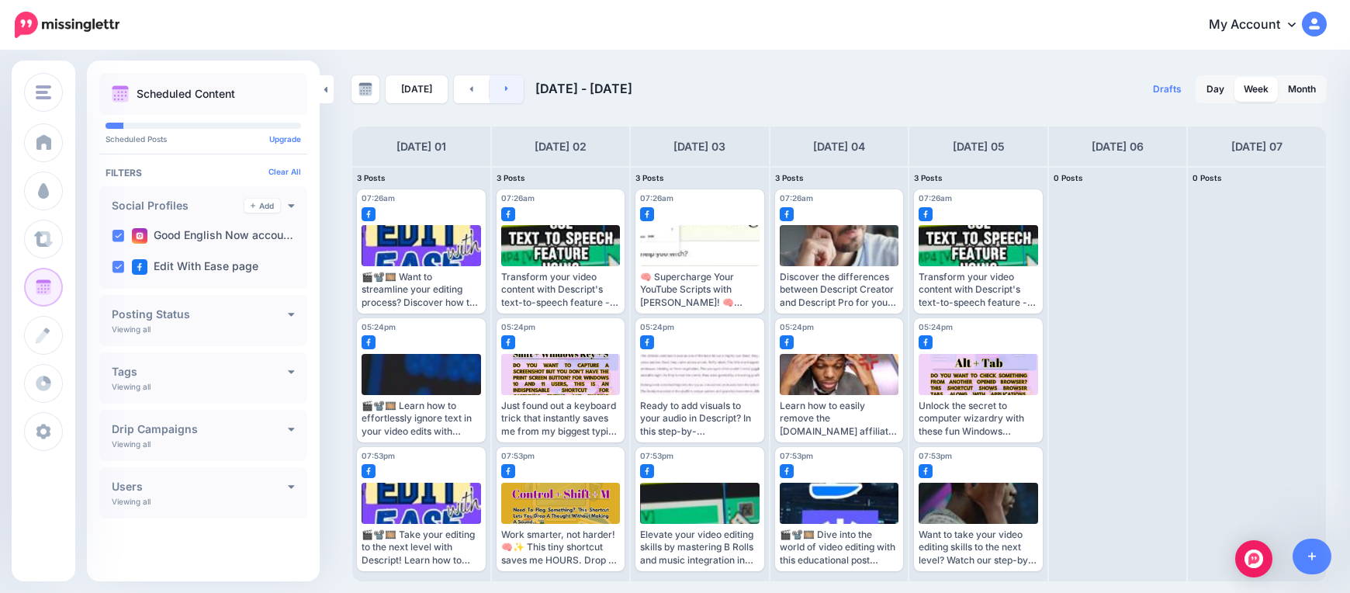
click at [510, 86] on link at bounding box center [506, 89] width 35 height 28
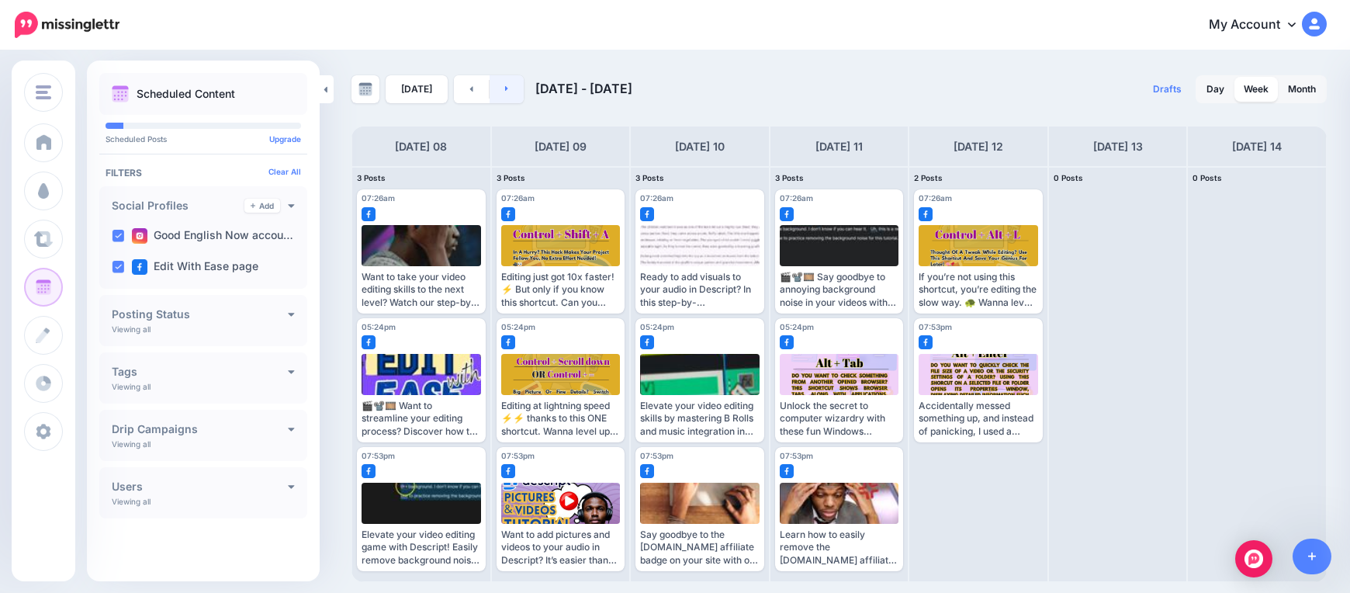
click at [509, 85] on link at bounding box center [506, 89] width 35 height 28
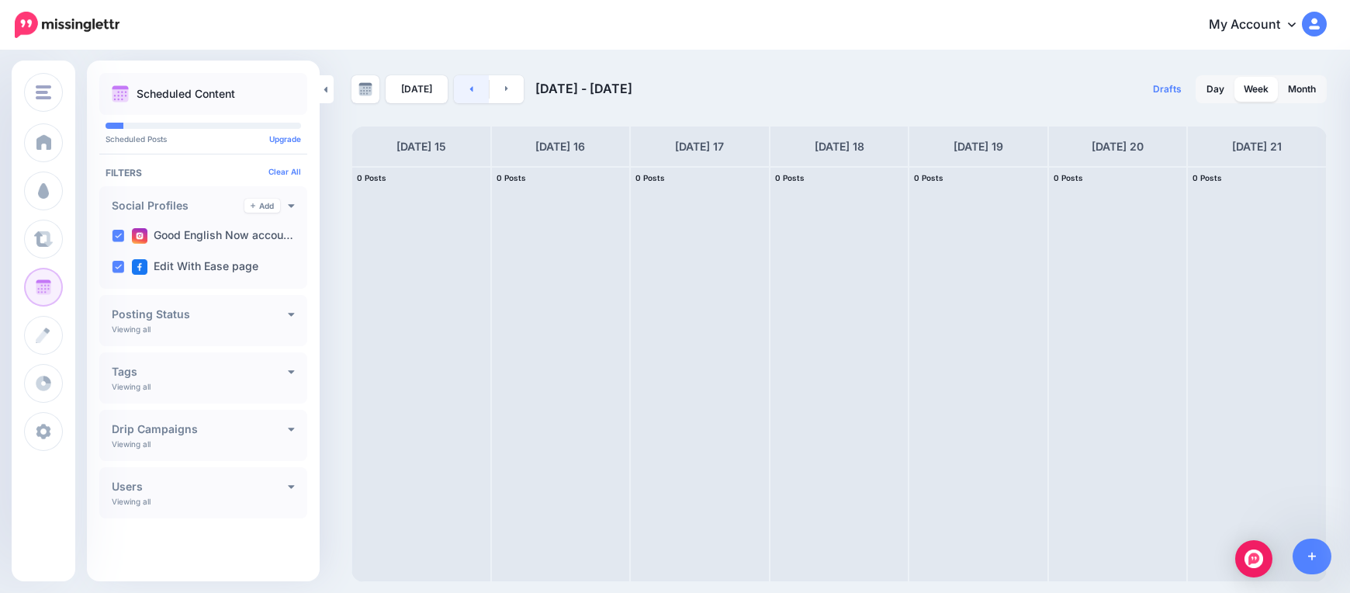
click at [469, 95] on link at bounding box center [471, 89] width 35 height 28
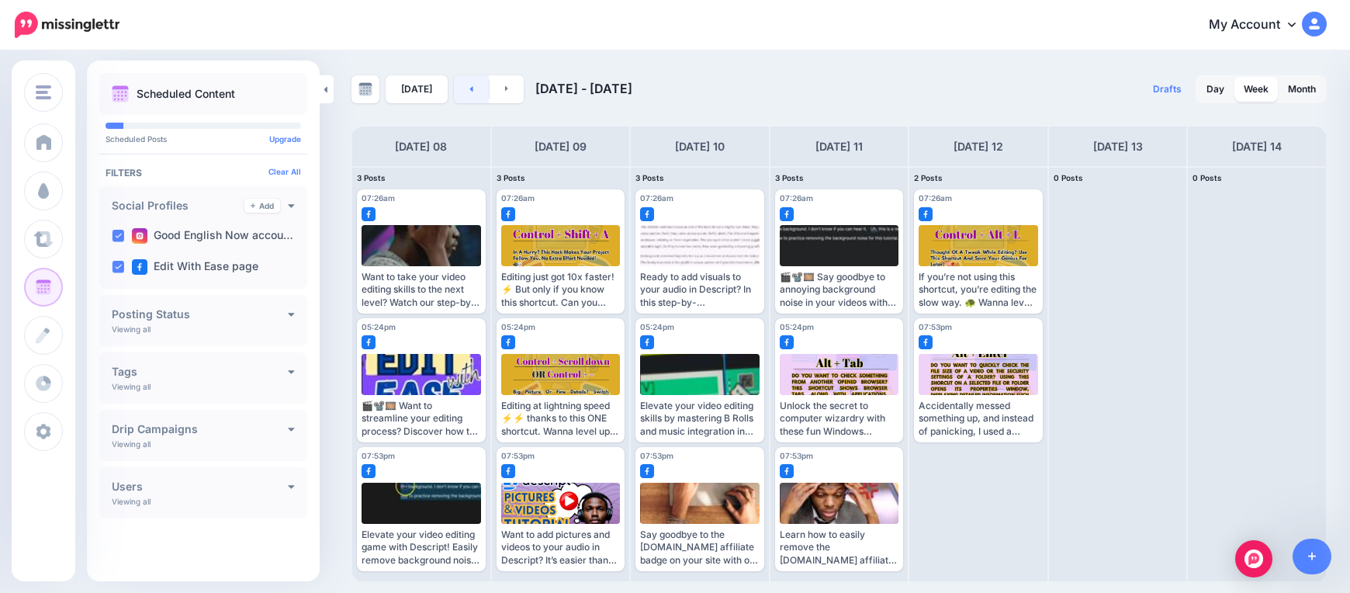
click at [471, 81] on link at bounding box center [471, 89] width 35 height 28
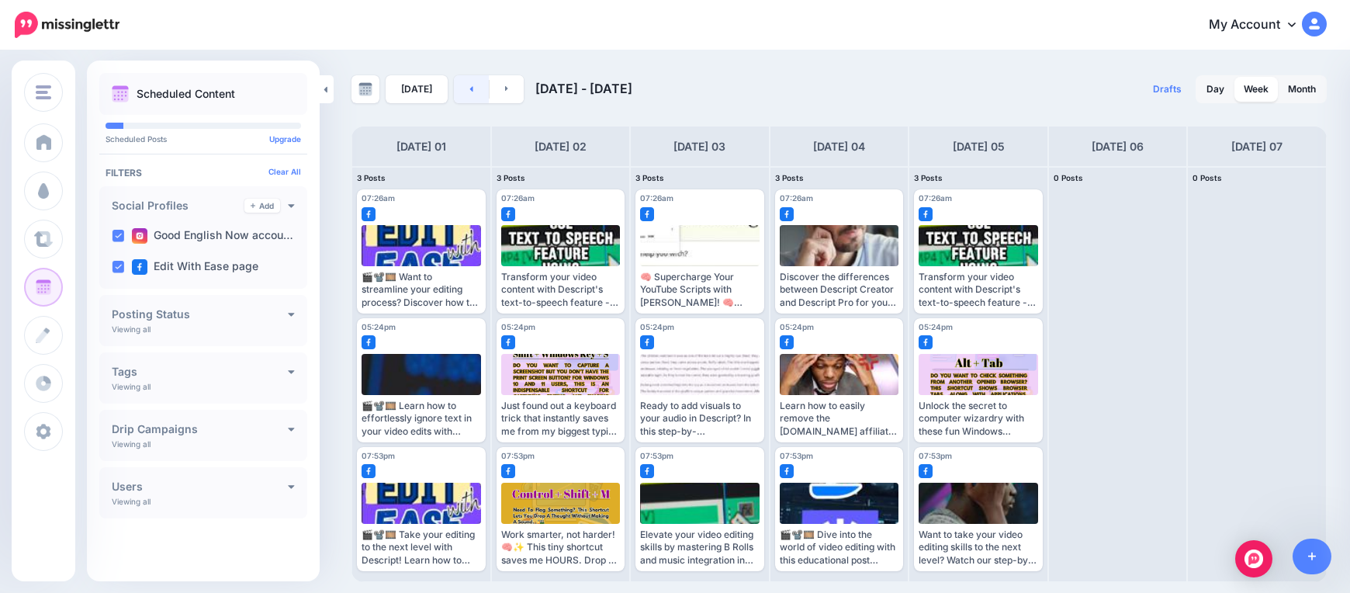
click at [471, 81] on link at bounding box center [471, 89] width 35 height 28
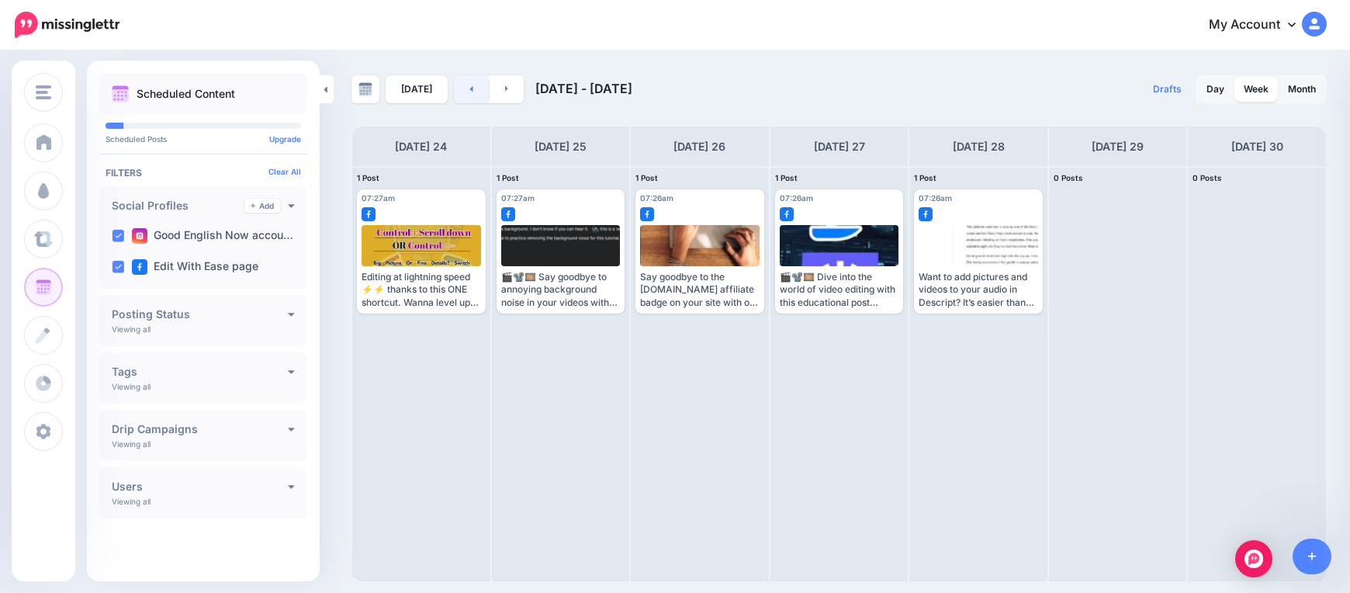
click at [471, 81] on link at bounding box center [471, 89] width 35 height 28
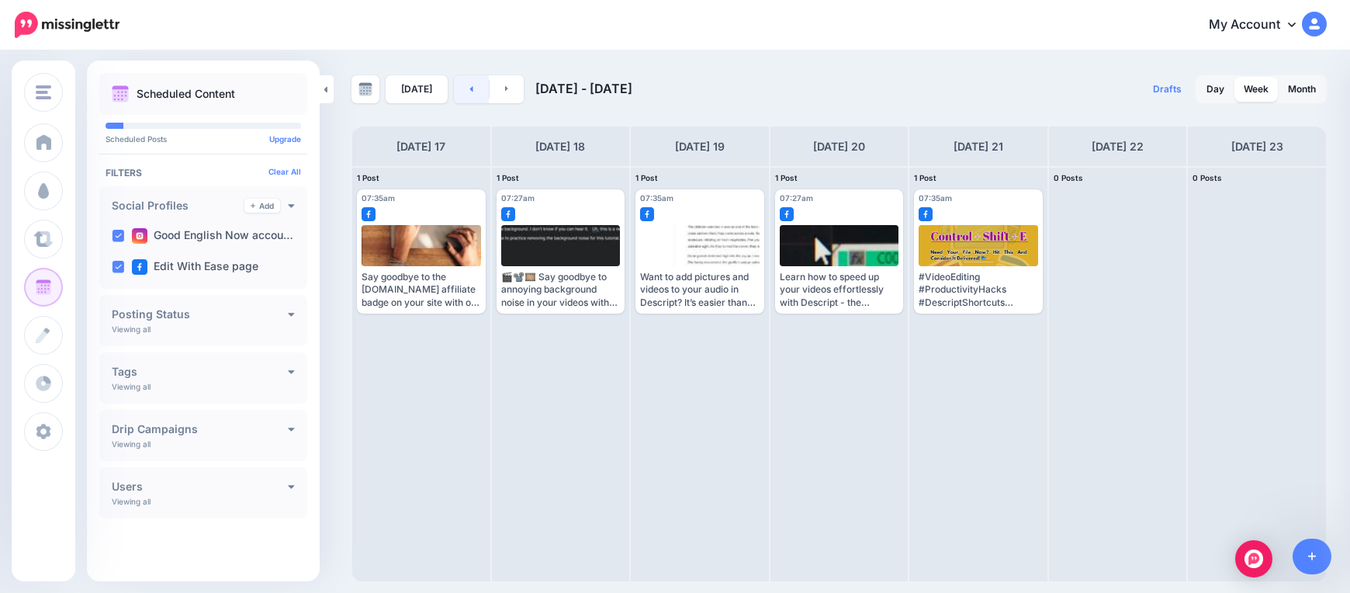
click at [472, 92] on link at bounding box center [471, 89] width 35 height 28
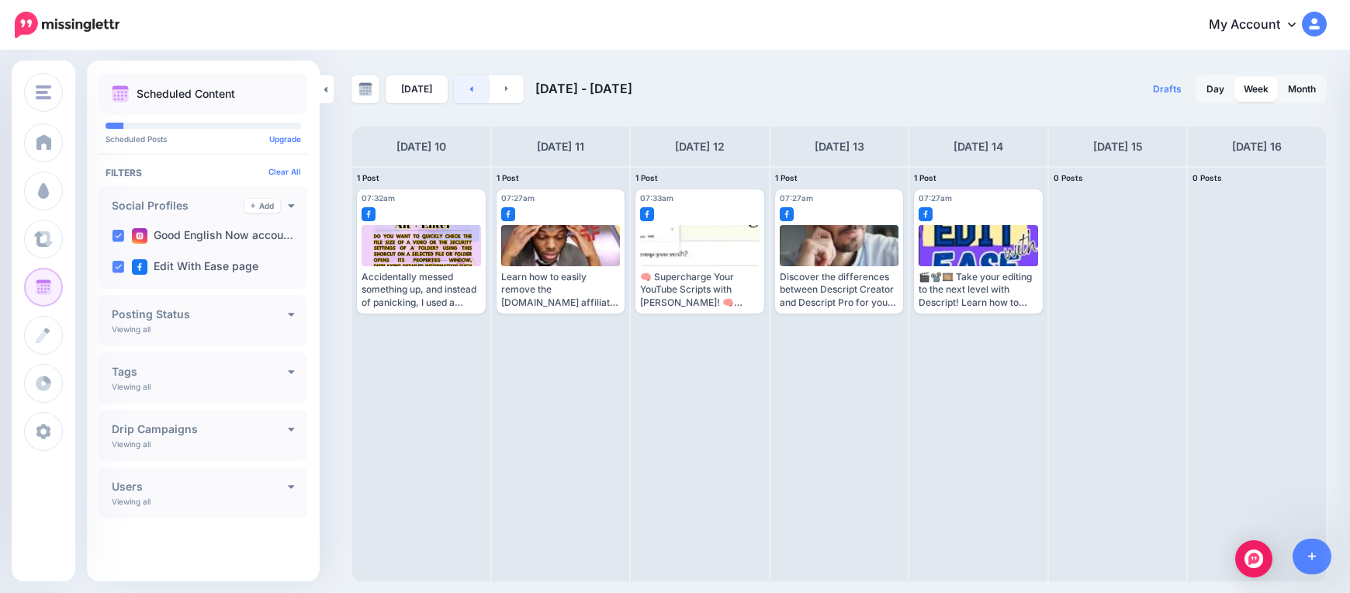
click at [472, 92] on link at bounding box center [471, 89] width 35 height 28
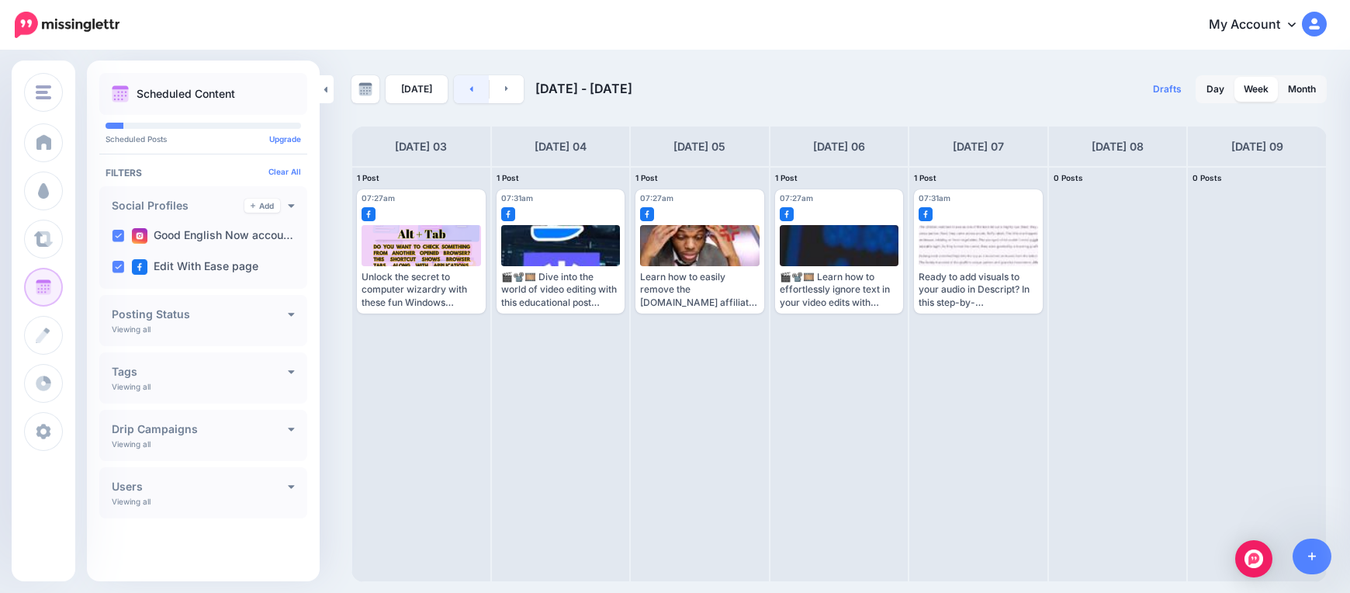
click at [472, 92] on link at bounding box center [471, 89] width 35 height 28
